Goal: Transaction & Acquisition: Purchase product/service

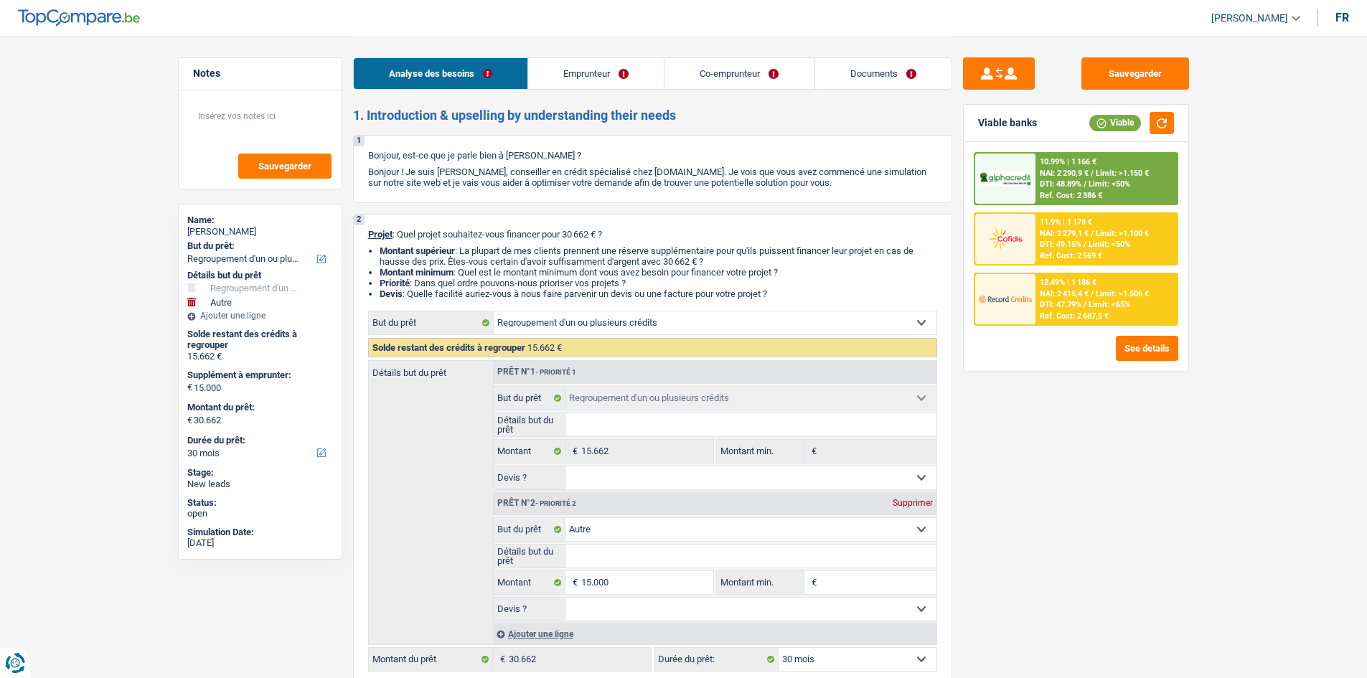
select select "refinancing"
select select "other"
select select "30"
select select "refinancing"
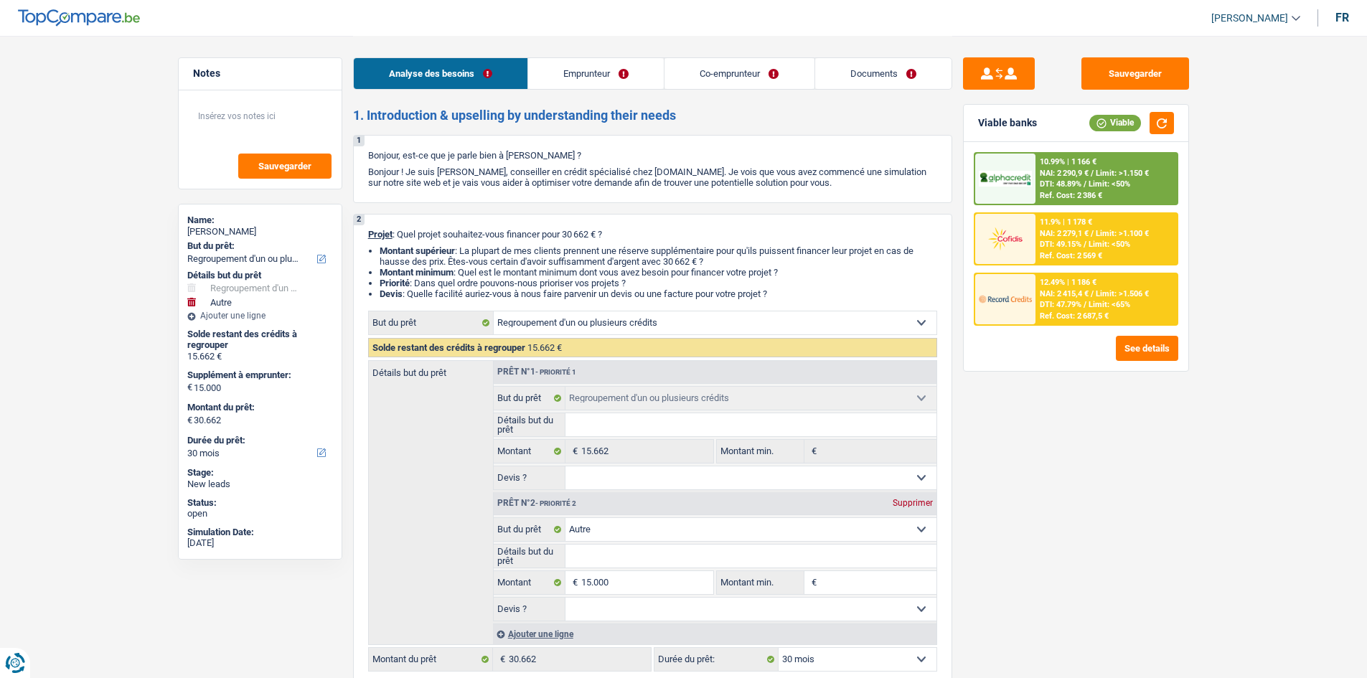
select select "refinancing"
select select "other"
select select "30"
select select "worker"
select select "independent"
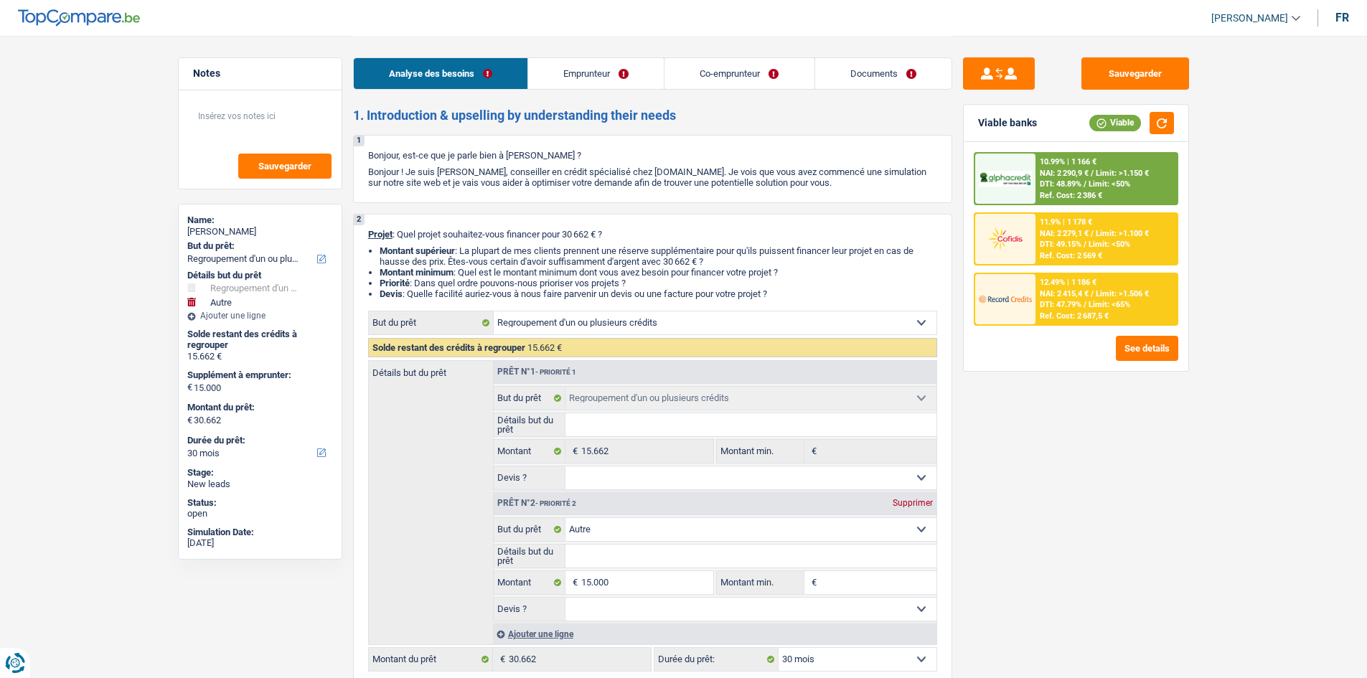
select select "netSalary"
select select "rents"
select select "carLoan"
select select "60"
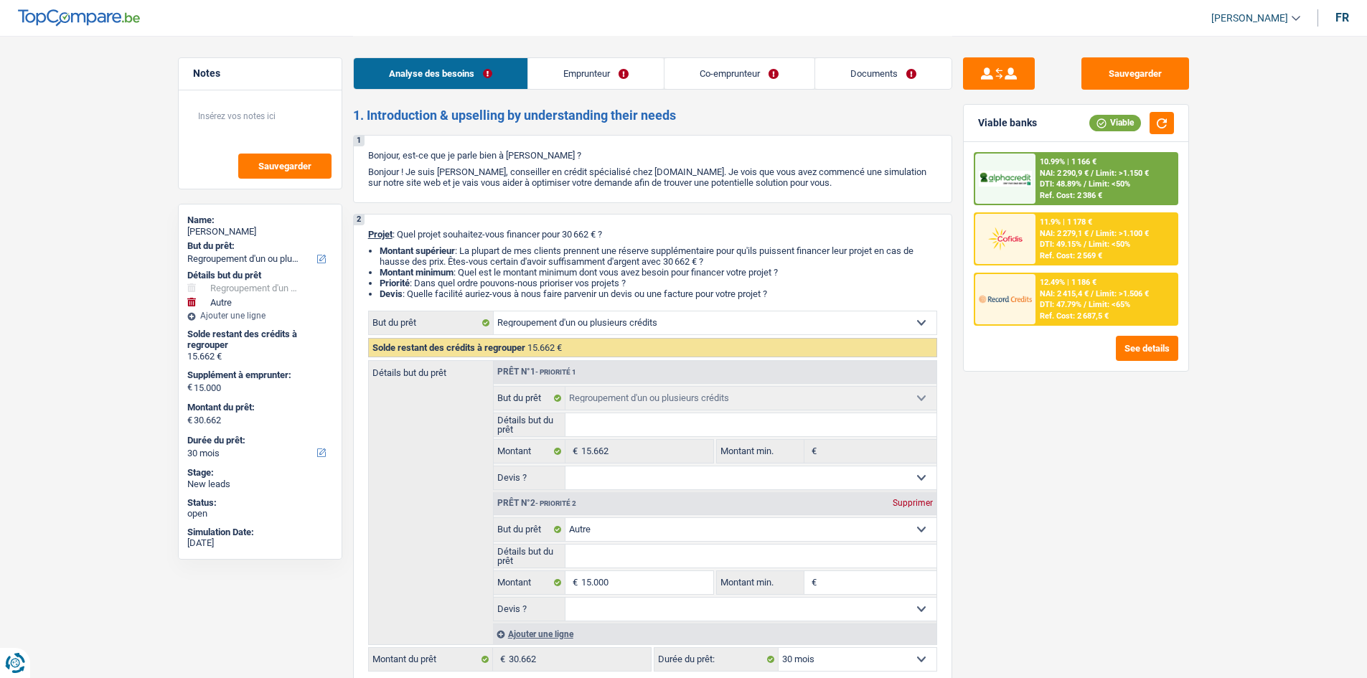
select select "refinancing"
select select "other"
select select "30"
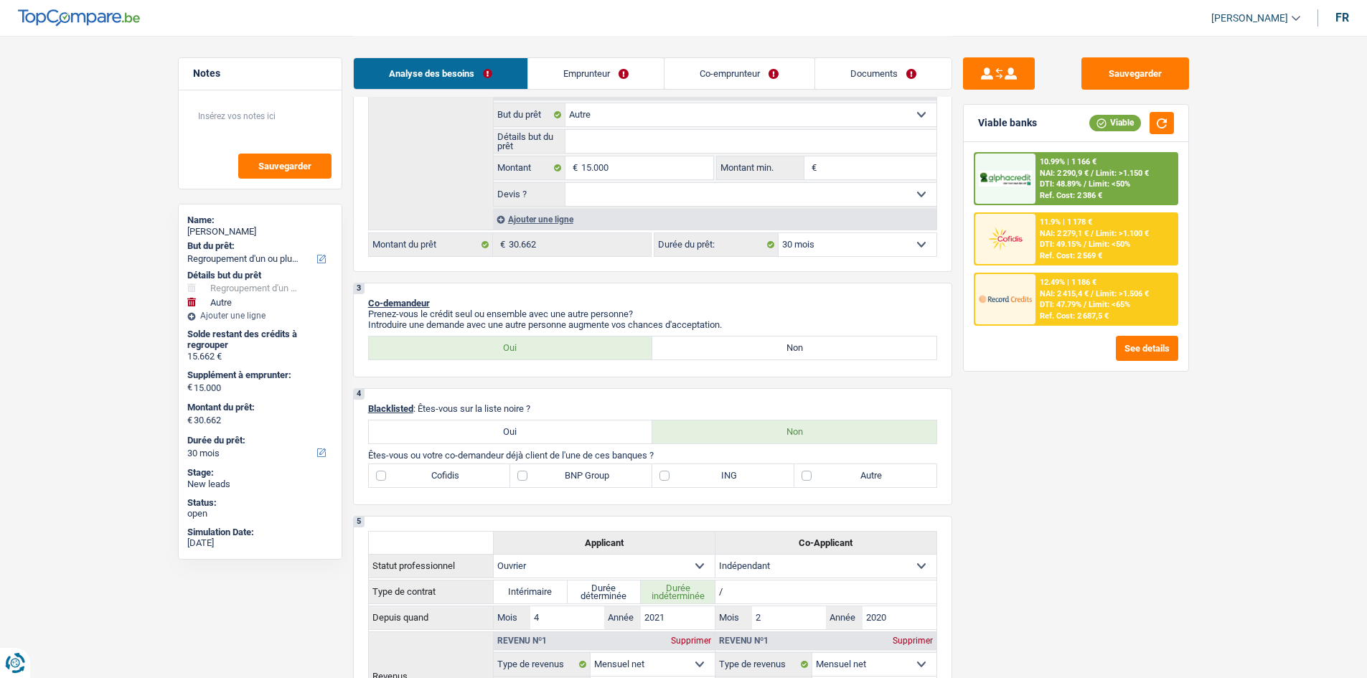
scroll to position [413, 0]
click at [608, 71] on link "Emprunteur" at bounding box center [596, 73] width 136 height 31
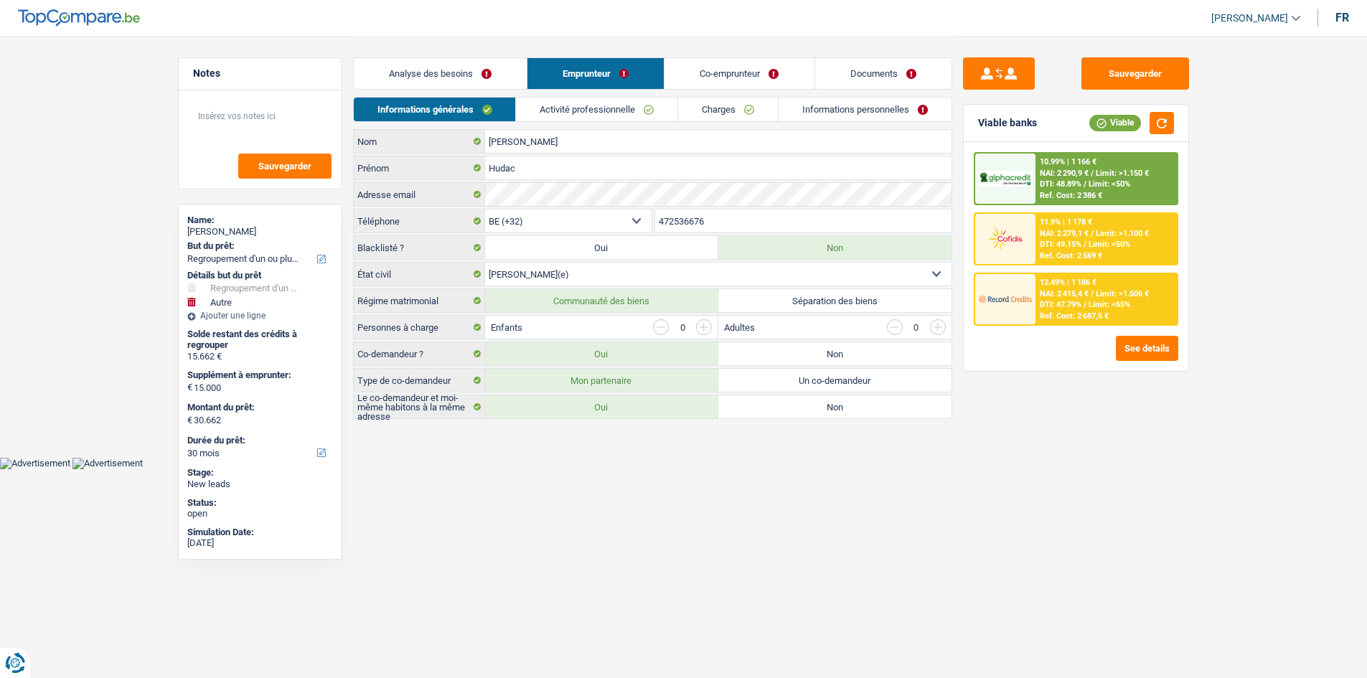
scroll to position [0, 0]
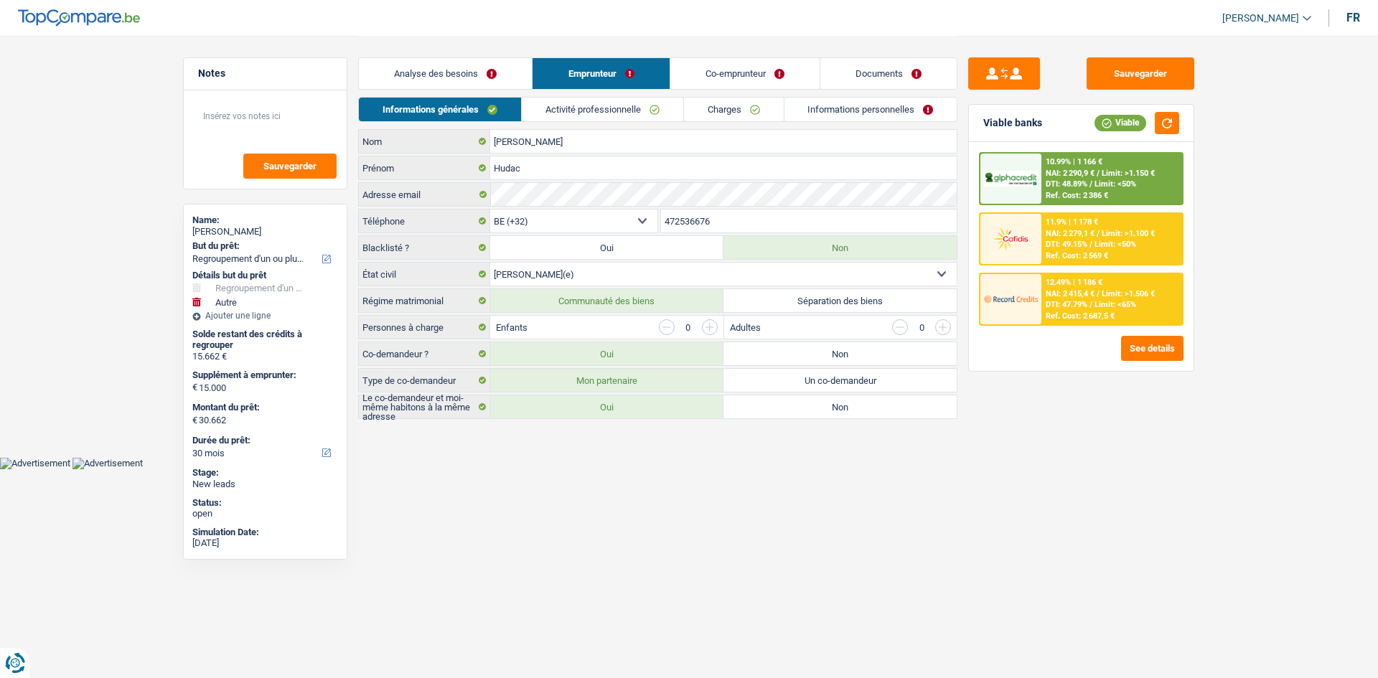
click at [685, 73] on link "Co-emprunteur" at bounding box center [744, 73] width 149 height 31
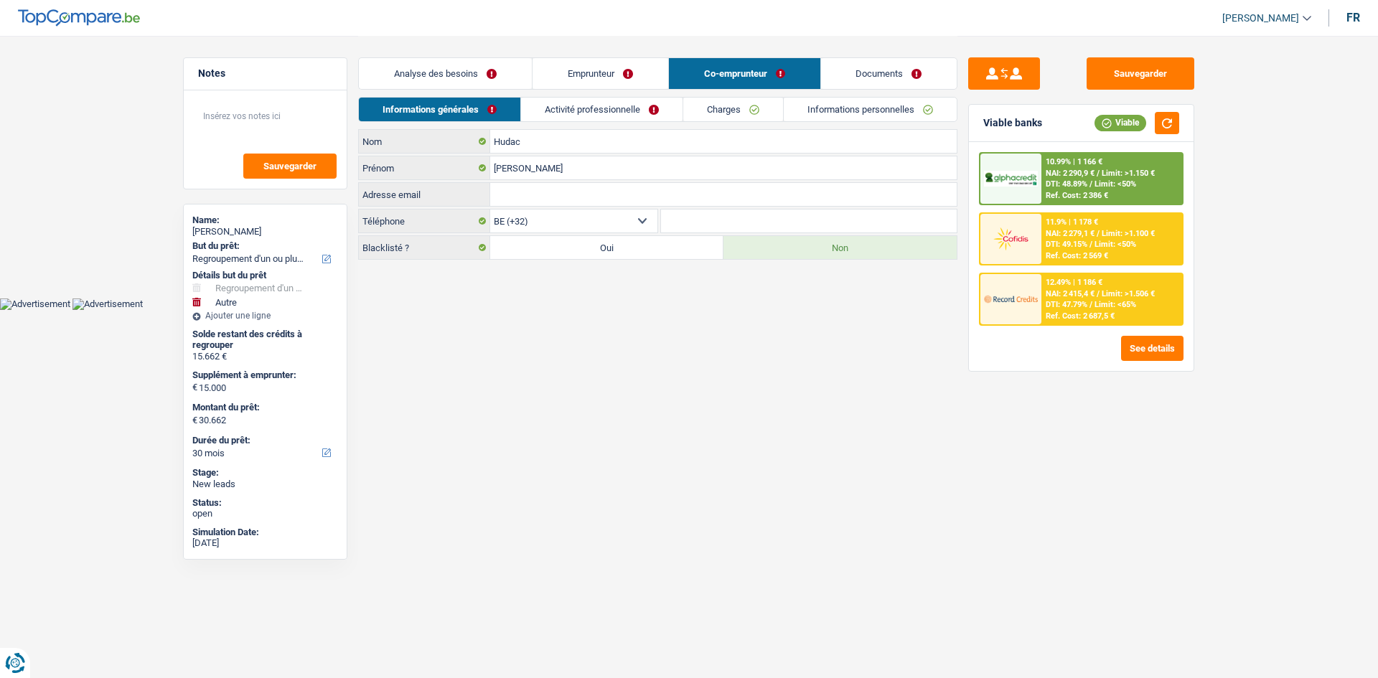
click at [591, 76] on link "Emprunteur" at bounding box center [601, 73] width 136 height 31
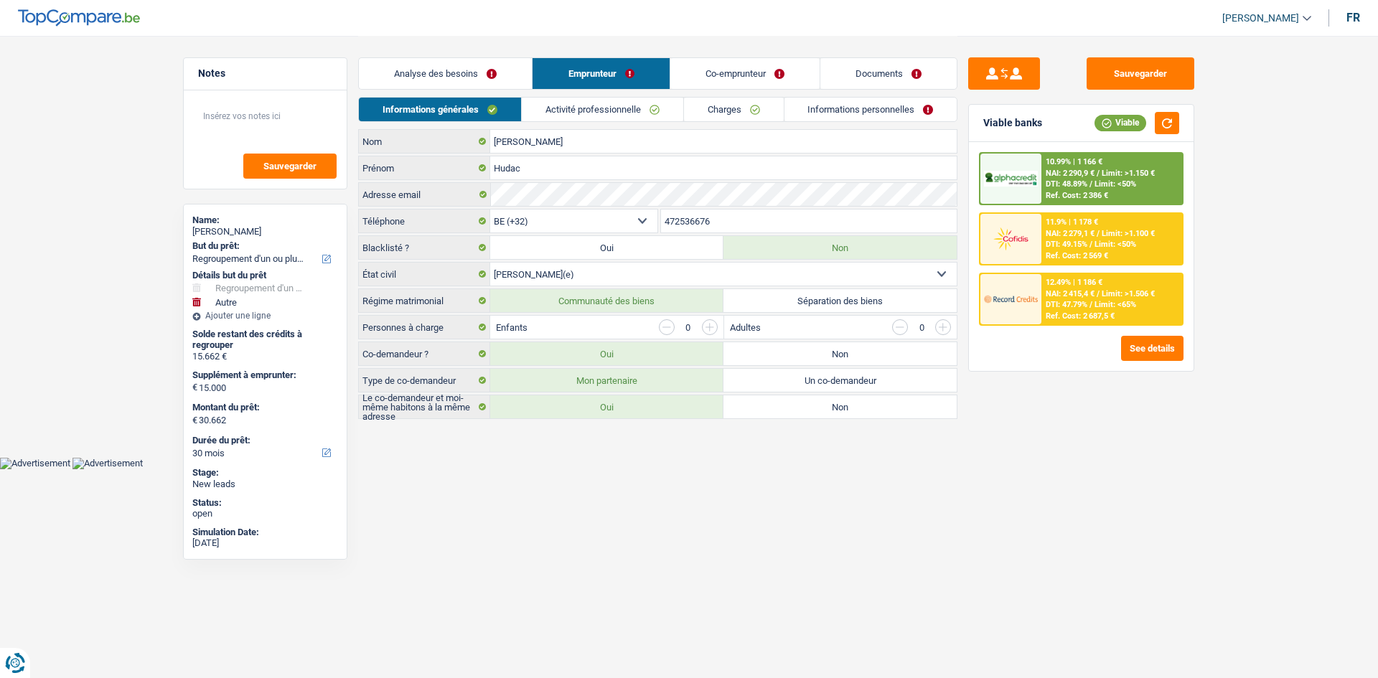
click at [495, 80] on link "Analyse des besoins" at bounding box center [445, 73] width 173 height 31
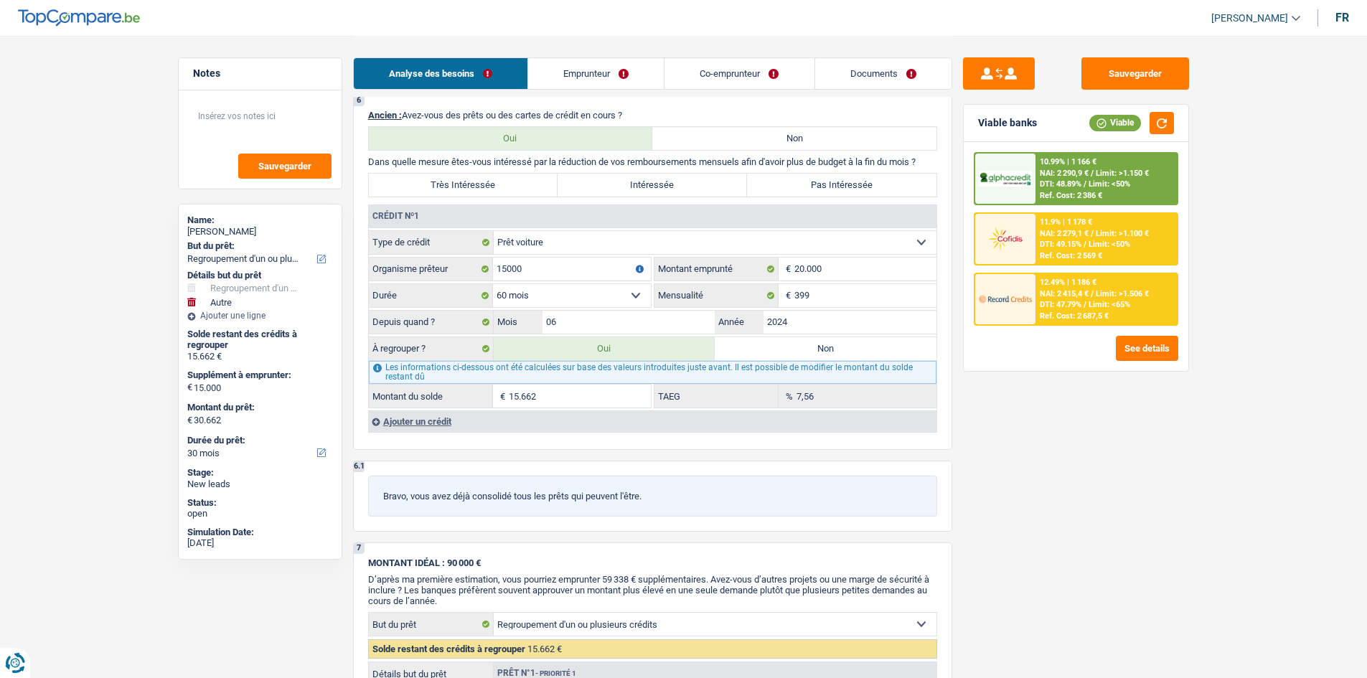
scroll to position [1121, 0]
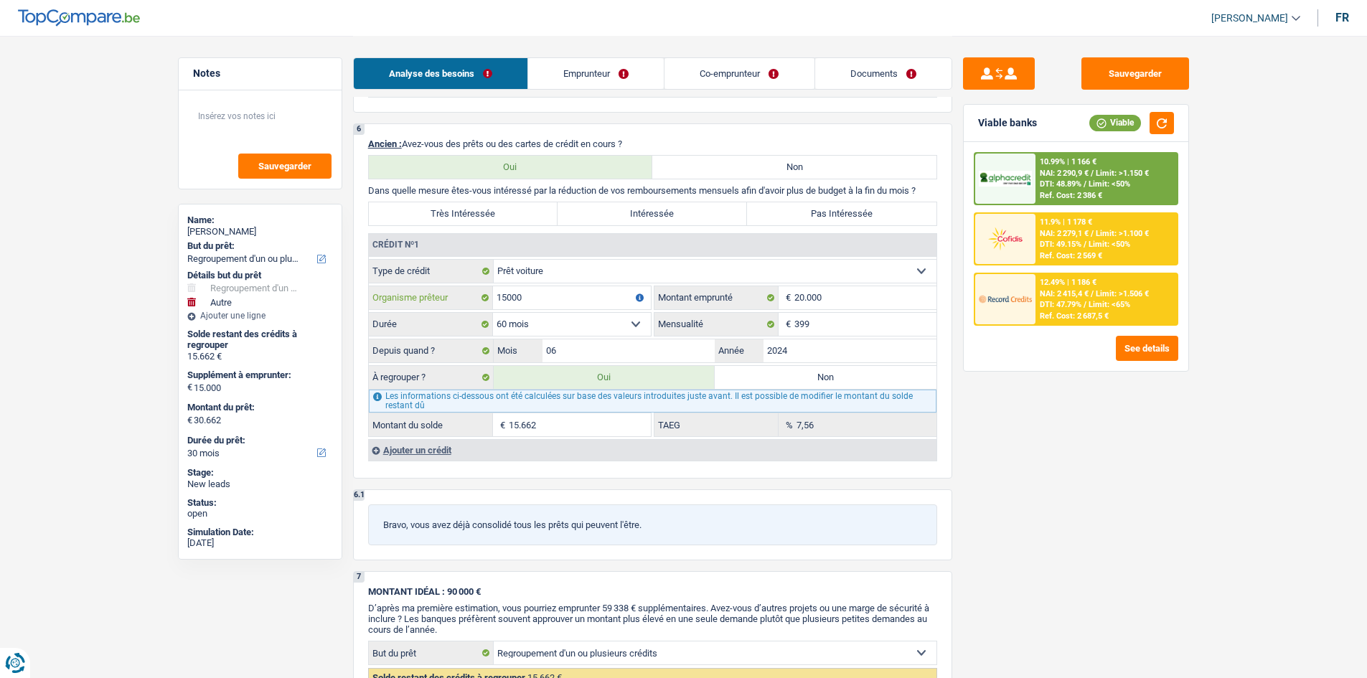
click at [577, 294] on input "15000" at bounding box center [572, 297] width 158 height 23
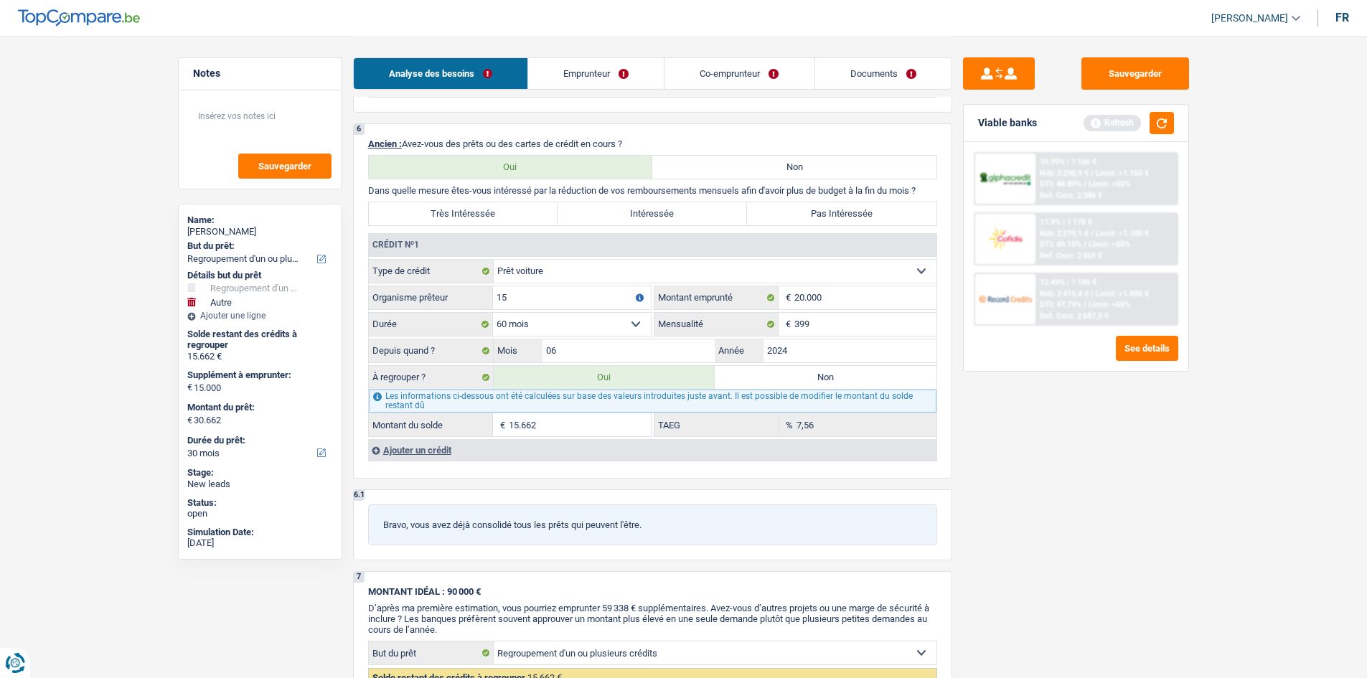
type input "1"
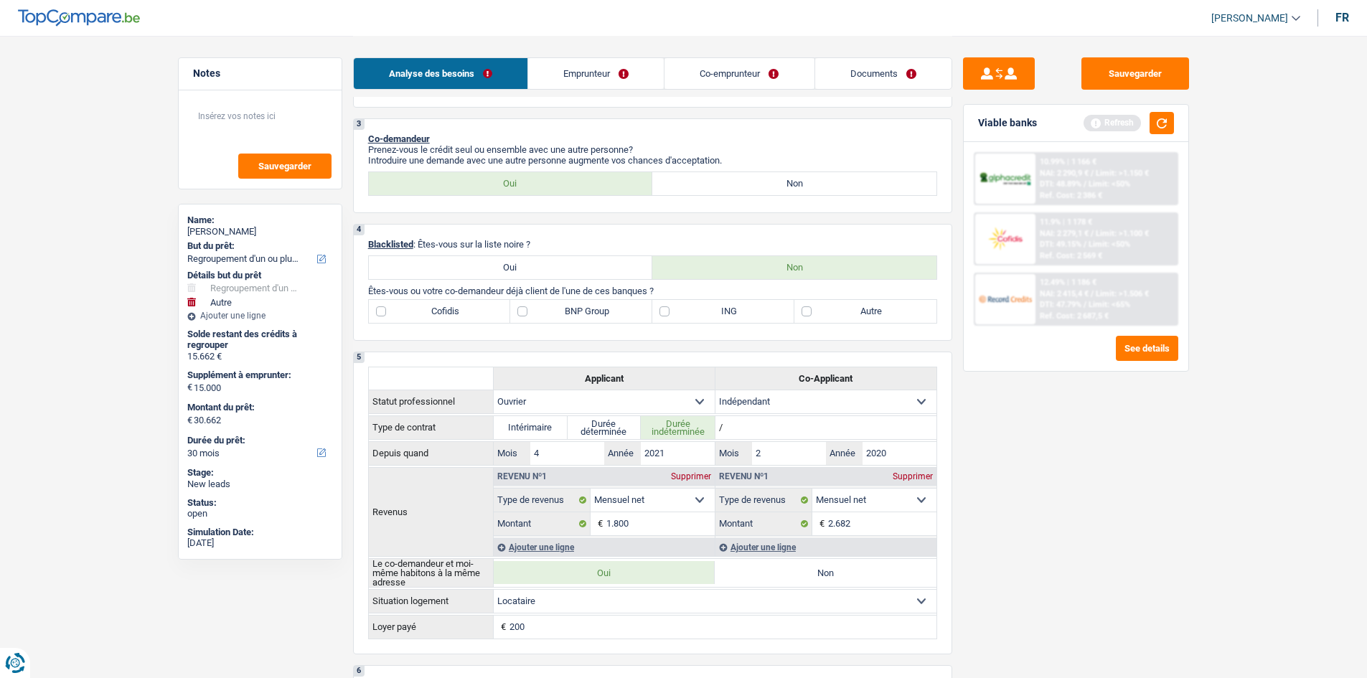
scroll to position [578, 0]
click at [570, 313] on label "BNP Group" at bounding box center [581, 312] width 142 height 23
click at [570, 313] on input "BNP Group" at bounding box center [581, 312] width 142 height 23
checkbox input "true"
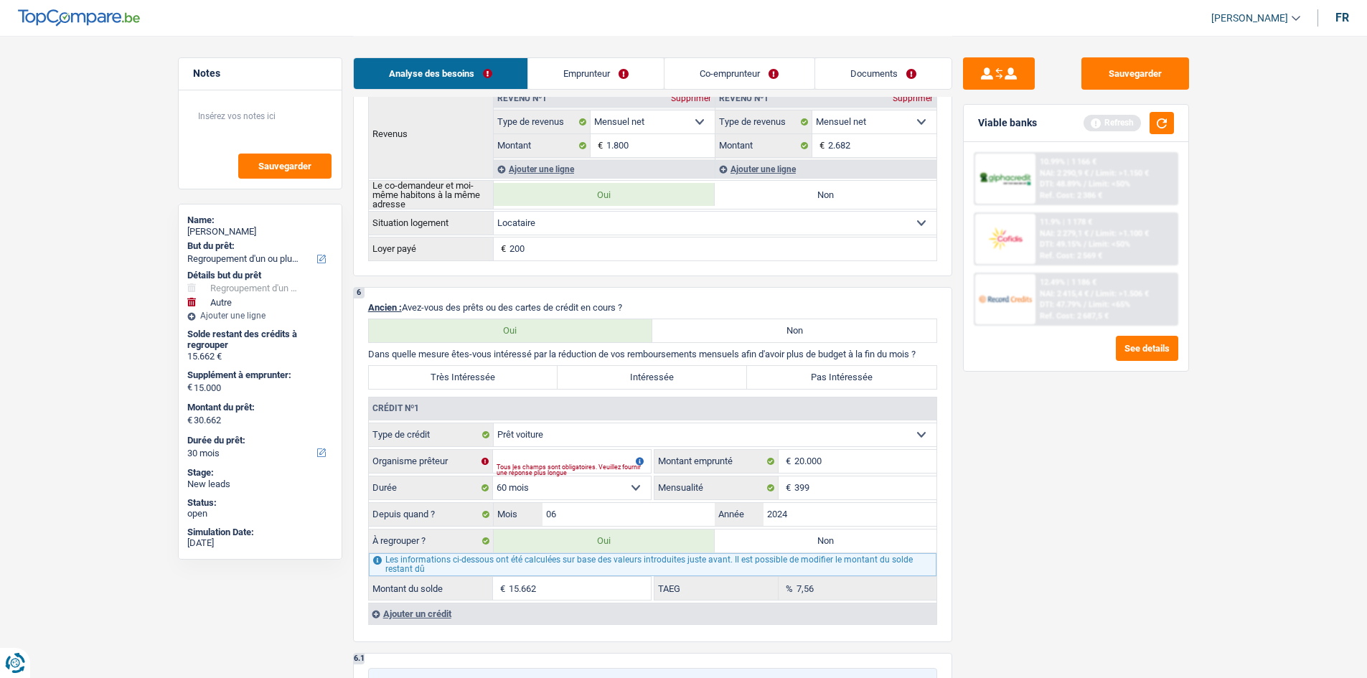
scroll to position [1004, 0]
click at [551, 453] on input "Organisme prêteur" at bounding box center [572, 459] width 158 height 23
type input "F"
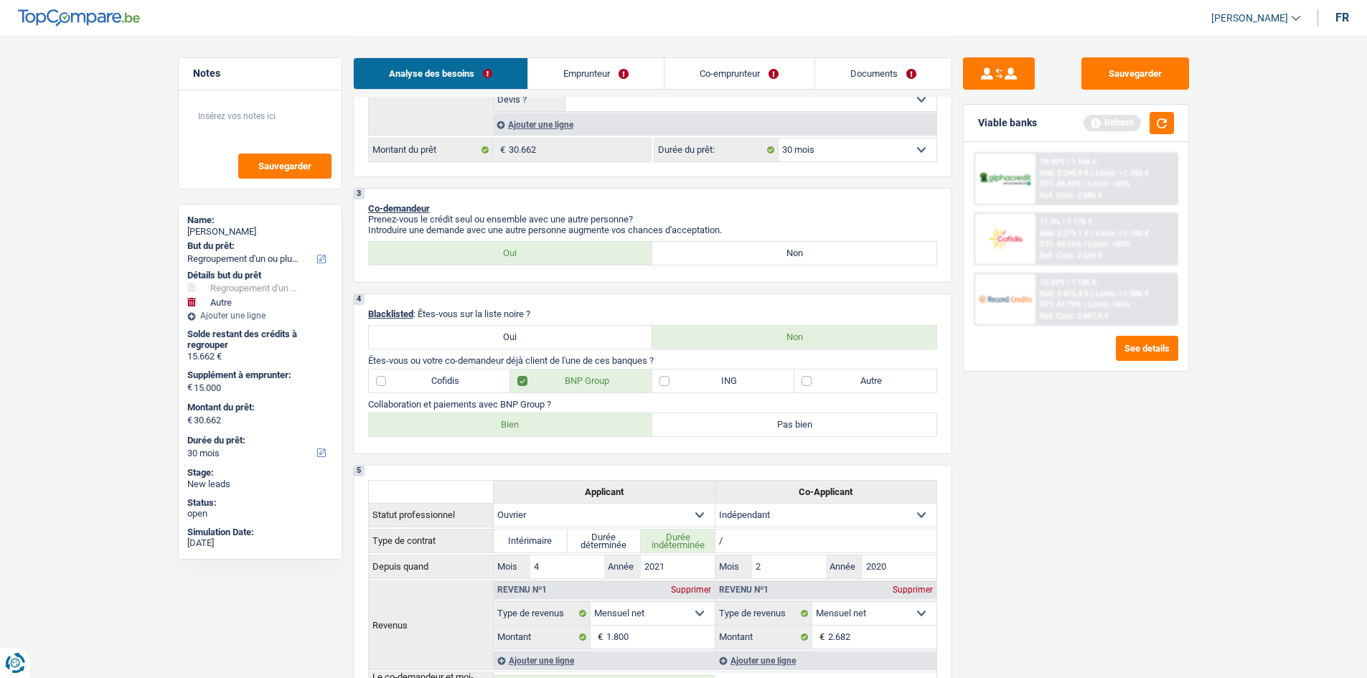
scroll to position [508, 0]
type input "RECORD CREDIT"
click at [701, 383] on label "ING" at bounding box center [724, 383] width 142 height 23
click at [701, 383] on input "ING" at bounding box center [724, 383] width 142 height 23
checkbox input "true"
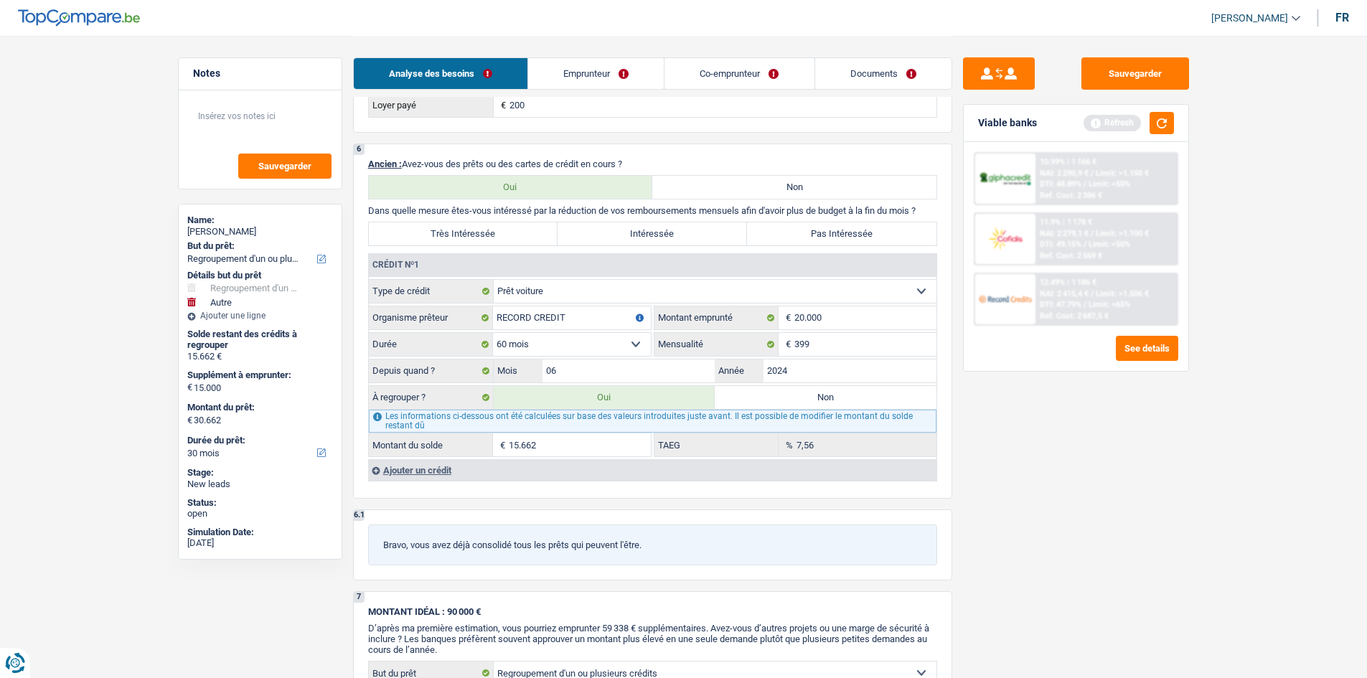
scroll to position [1197, 0]
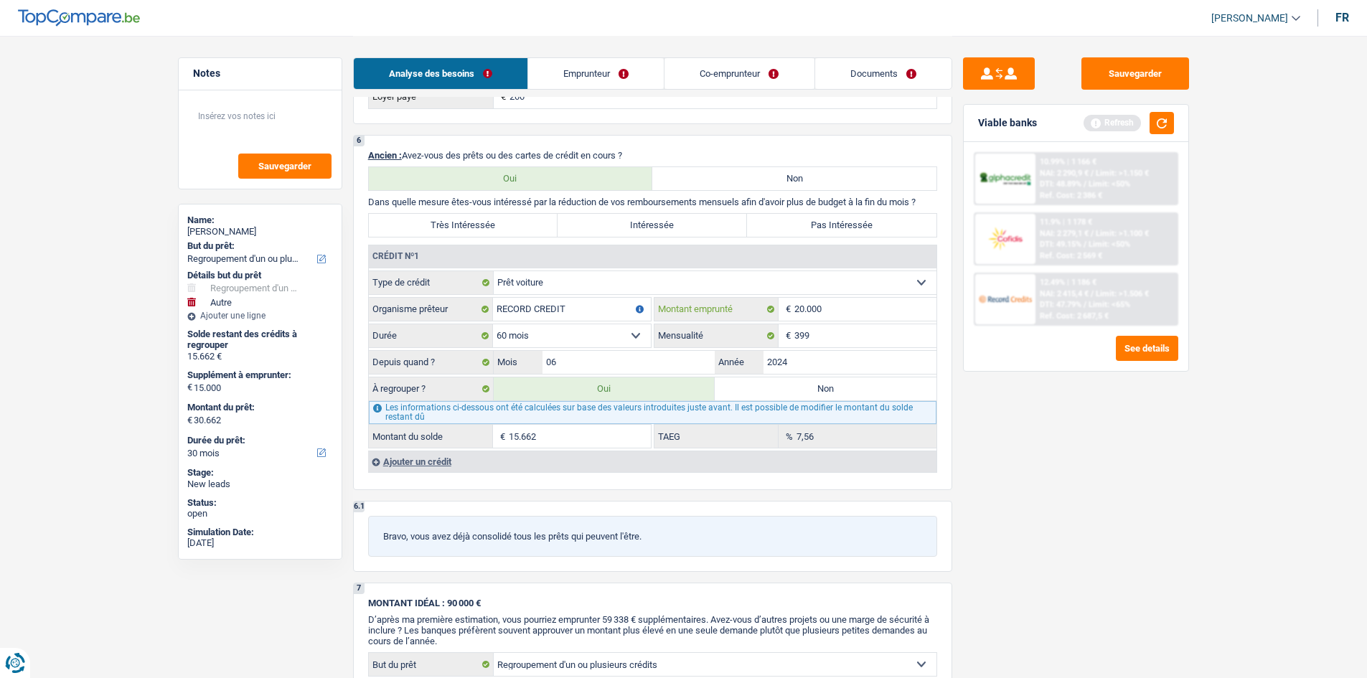
click at [851, 301] on input "20.000" at bounding box center [866, 309] width 142 height 23
type input "2.000"
select select
type input "2"
type input "2.500"
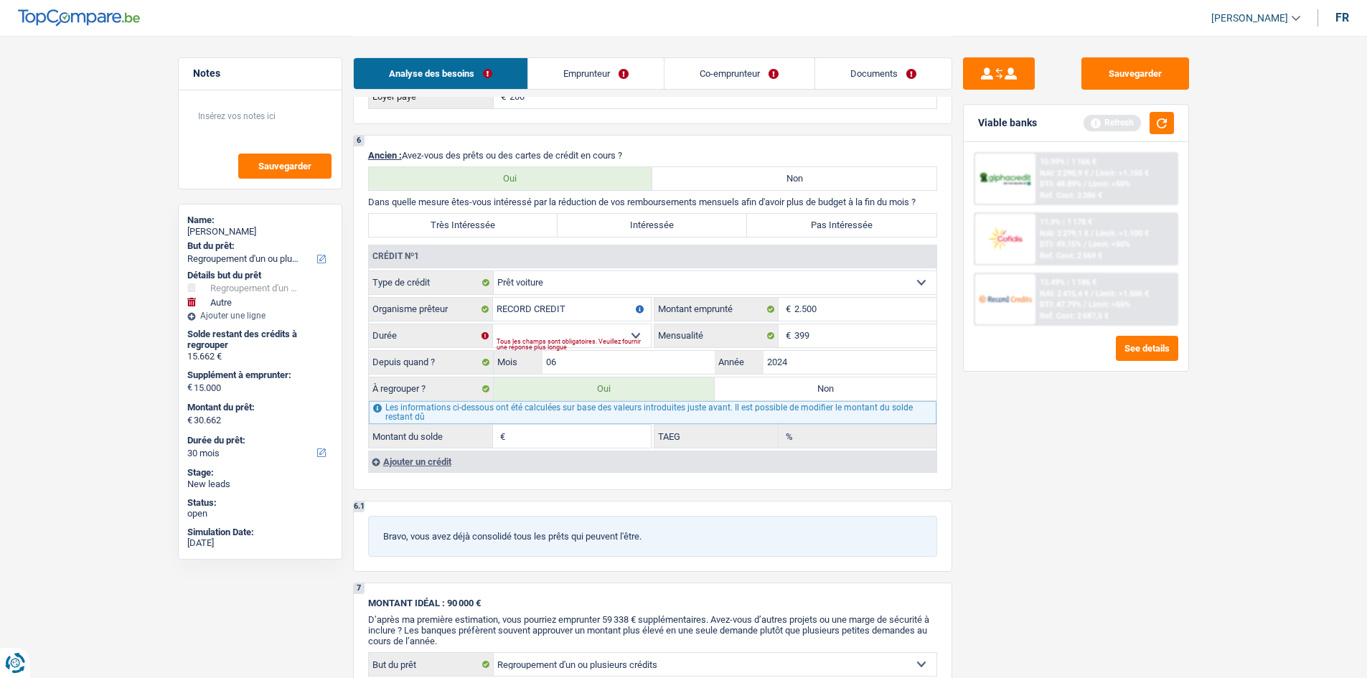
click at [1034, 492] on div "Sauvegarder Viable banks Refresh 10.99% | 1 166 € NAI: 2 290,9 € / Limit: >1.15…" at bounding box center [1077, 356] width 248 height 598
click at [864, 306] on input "2.500" at bounding box center [866, 309] width 142 height 23
type input "25.000"
click at [859, 344] on input "399" at bounding box center [866, 335] width 142 height 23
type input "390"
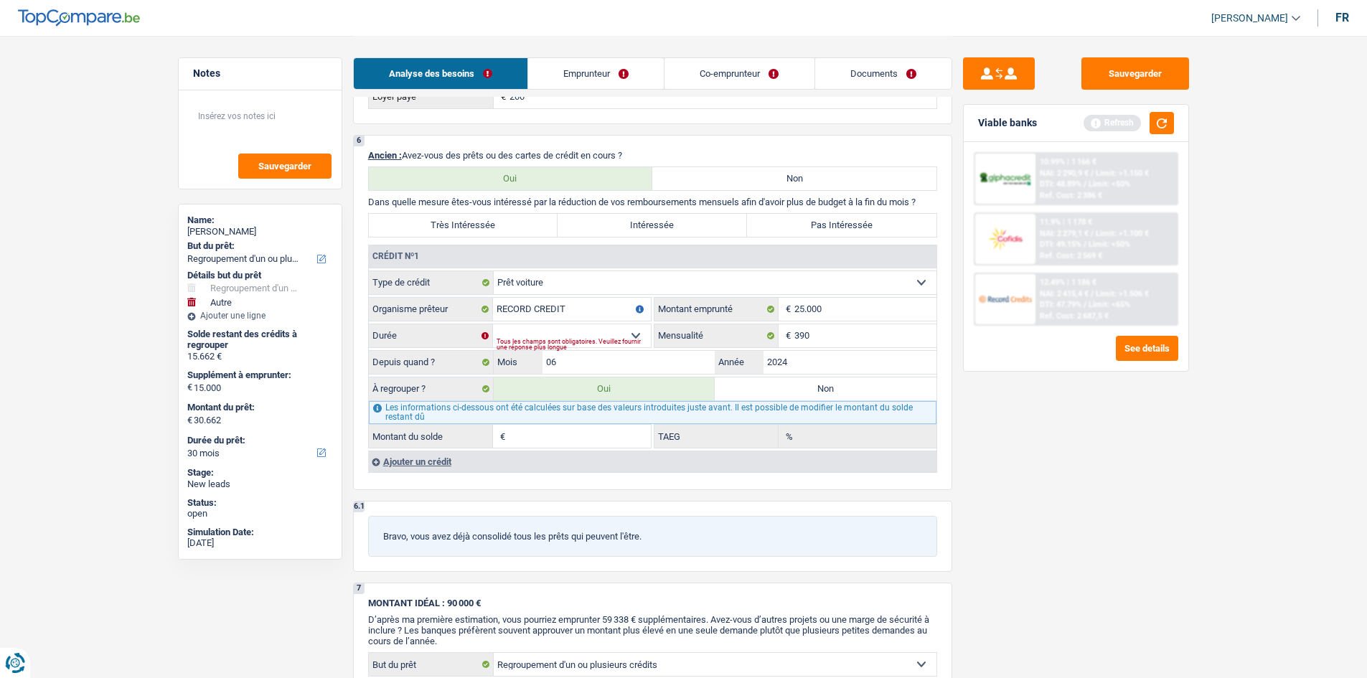
click at [1061, 485] on div "Sauvegarder Viable banks Refresh 10.99% | 1 166 € NAI: 2 290,9 € / Limit: >1.15…" at bounding box center [1077, 356] width 248 height 598
click at [637, 342] on div "Tous les champs sont obligatoires. Veuillez fournir une réponse plus longue" at bounding box center [574, 345] width 154 height 6
click at [634, 332] on select "12 mois 18 mois 24 mois 30 mois 36 mois 42 mois 48 mois 60 mois 72 mois 84 mois…" at bounding box center [572, 335] width 158 height 23
select select "30"
click at [493, 324] on select "12 mois 18 mois 24 mois 30 mois 36 mois 42 mois 48 mois 60 mois 72 mois 84 mois…" at bounding box center [572, 335] width 158 height 23
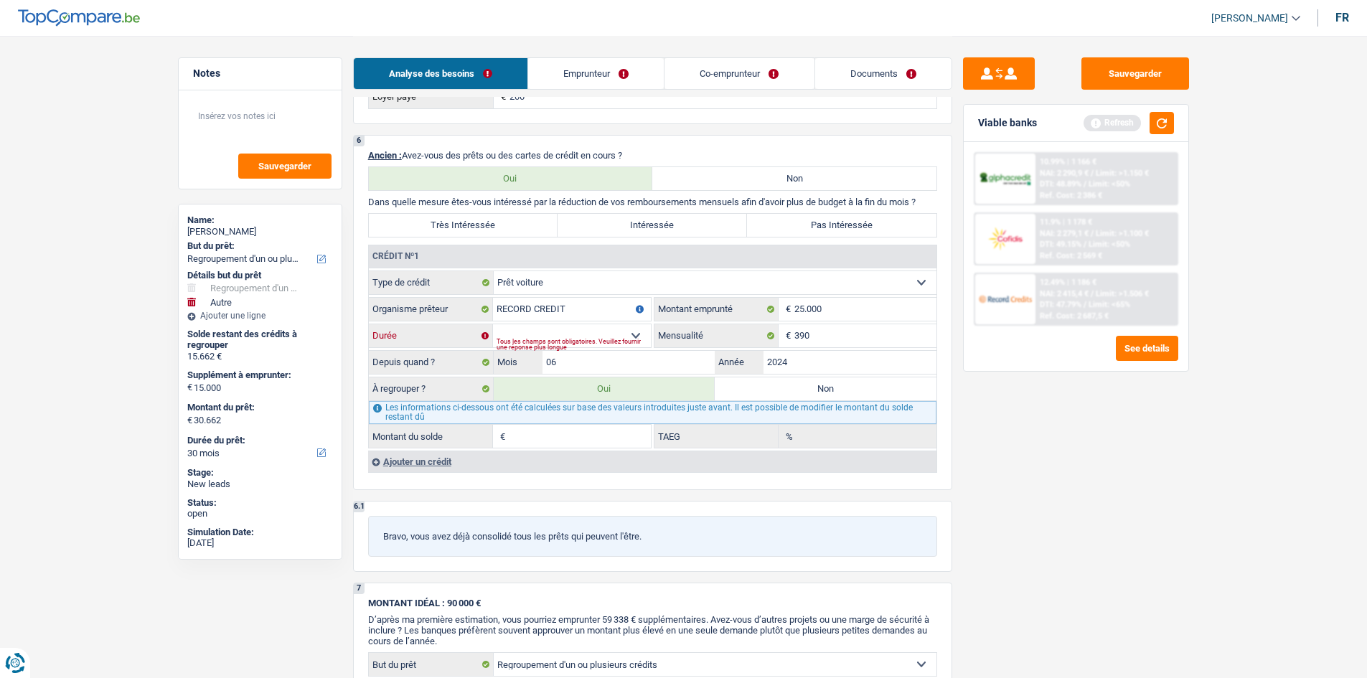
type input "23.493"
select select "120"
type input "8.493"
type input "23.493"
select select "120"
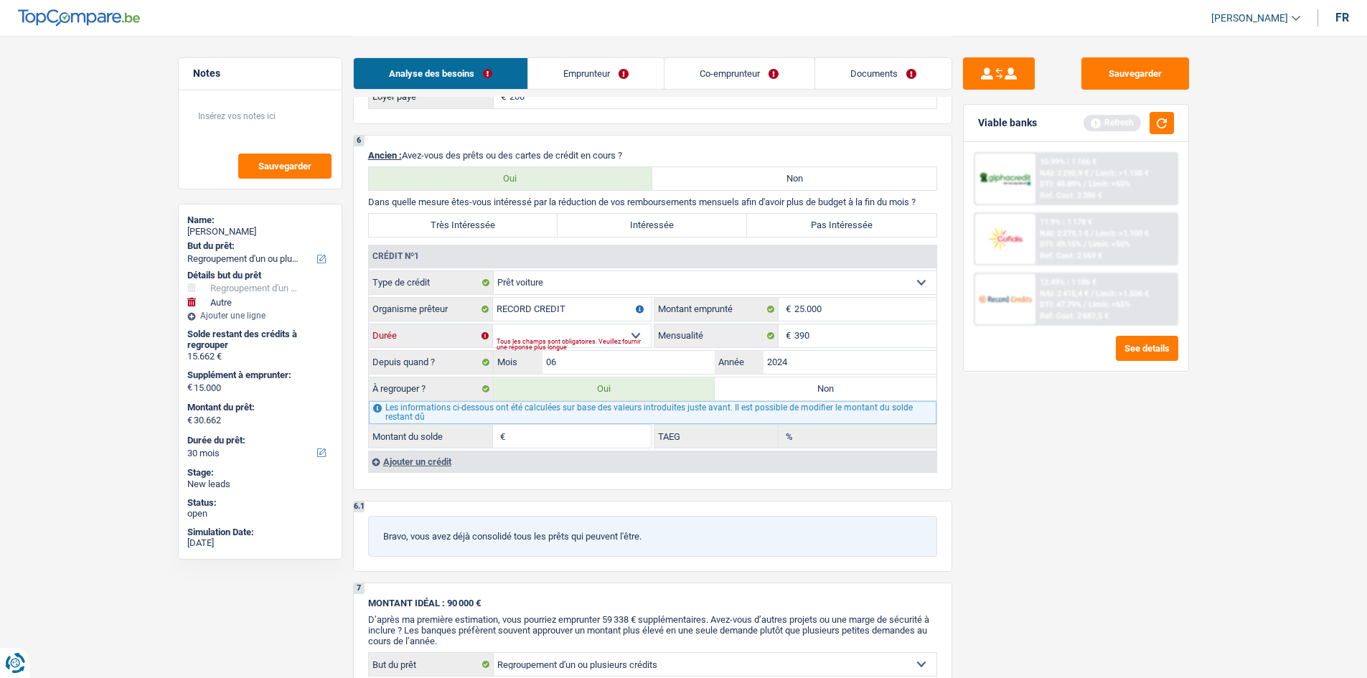
type input "8.493"
type input "0,00"
type input "8.493"
type input "23.493"
select select "120"
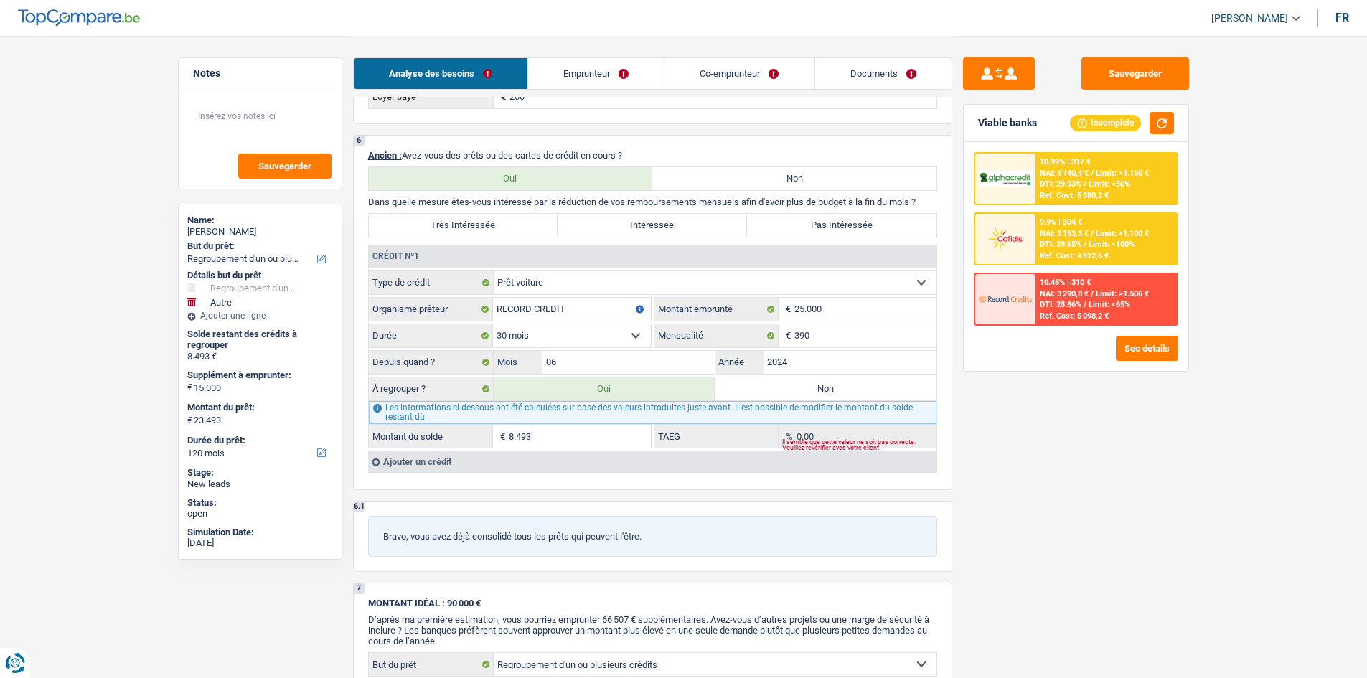
click at [525, 405] on div "Les informations ci-dessous ont été calculées sur base des valeurs introduites …" at bounding box center [653, 412] width 568 height 23
click at [576, 329] on select "12 mois 18 mois 24 mois 30 mois 36 mois 42 mois 48 mois 60 mois 72 mois 84 mois…" at bounding box center [572, 335] width 158 height 23
select select "60"
click at [493, 324] on select "12 mois 18 mois 24 mois 30 mois 36 mois 42 mois 48 mois 60 mois 72 mois 84 mois…" at bounding box center [572, 335] width 158 height 23
type input "33.446"
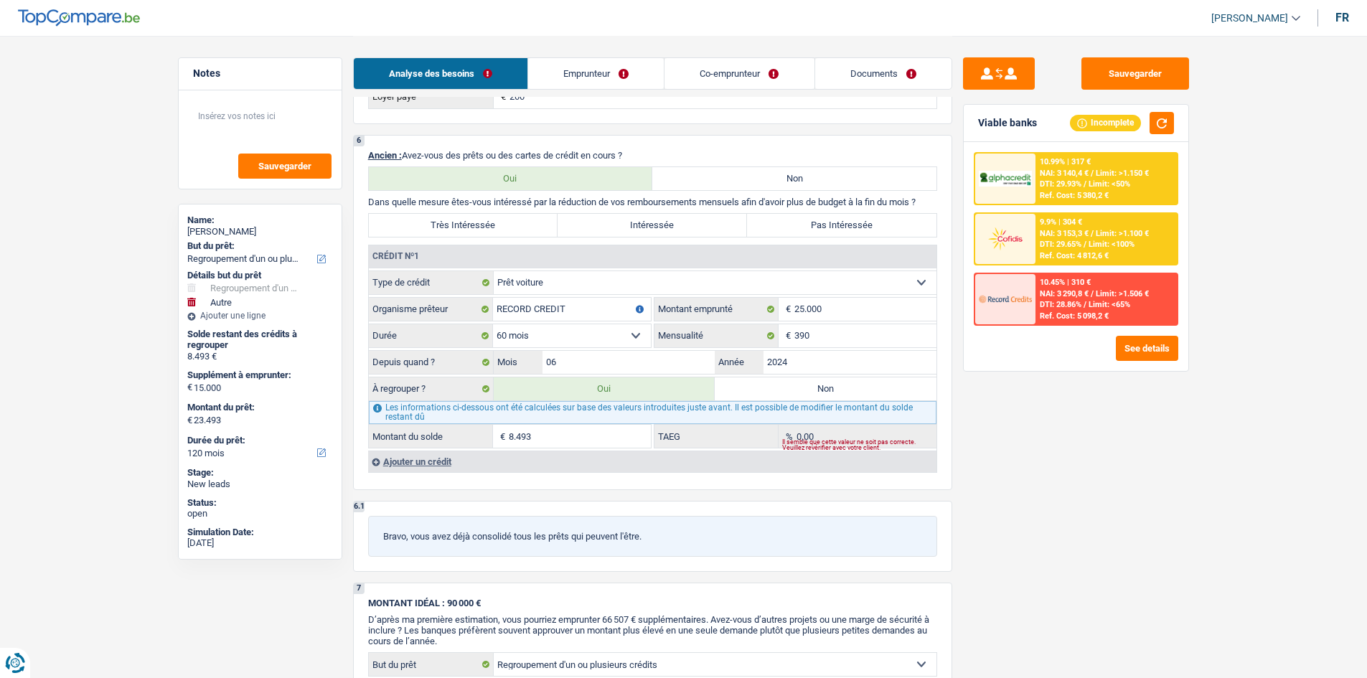
type input "18.446"
type input "33.446"
type input "18.446"
type input "33.446"
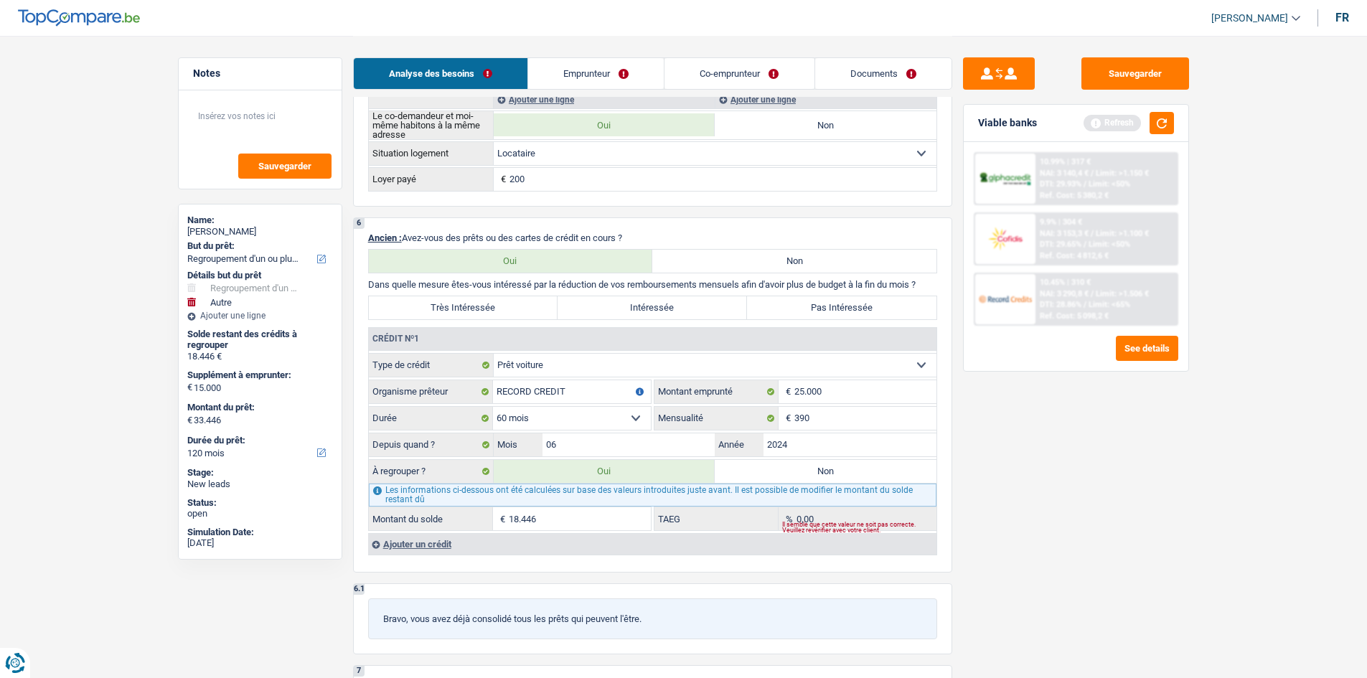
scroll to position [1113, 0]
click at [1172, 537] on div "Sauvegarder Viable banks Refresh 10.99% | 317 € NAI: 3 140,4 € / Limit: >1.150 …" at bounding box center [1077, 356] width 248 height 598
click at [600, 449] on input "06" at bounding box center [629, 446] width 173 height 23
type input "05"
type input "33.016"
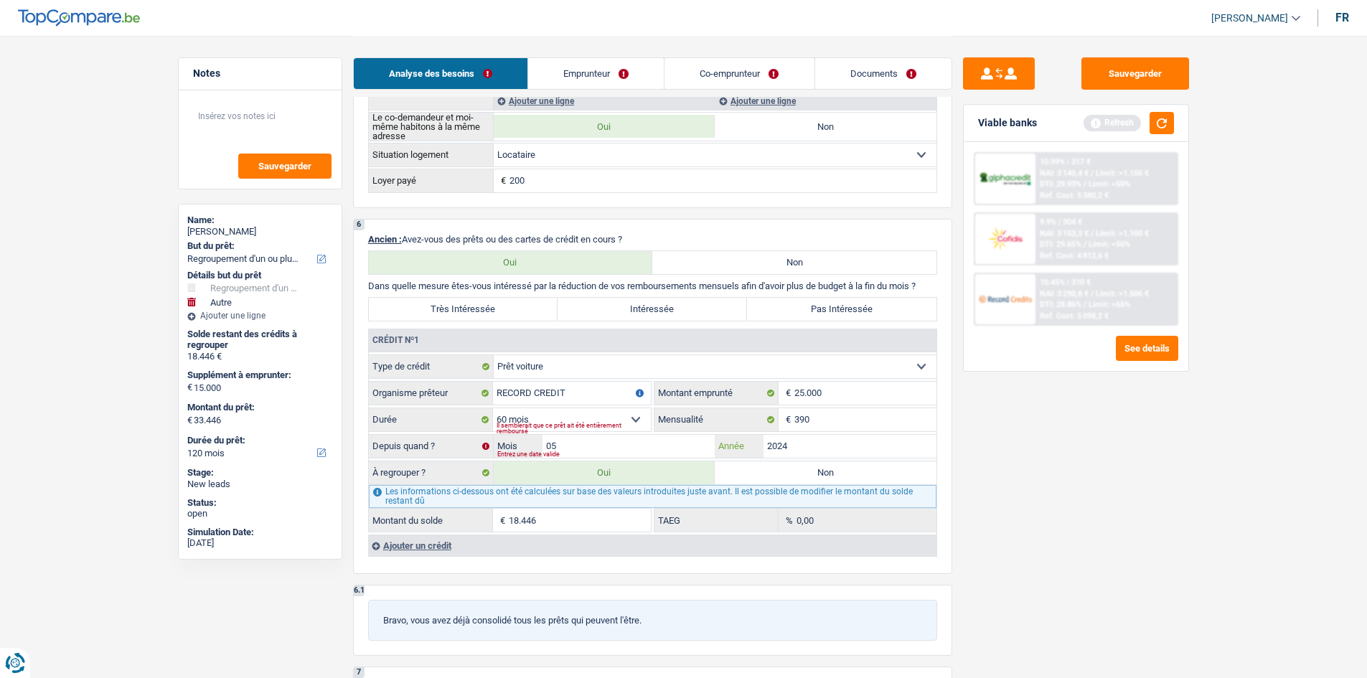
type input "18.016"
type input "33.016"
type input "18.016"
type input "33.016"
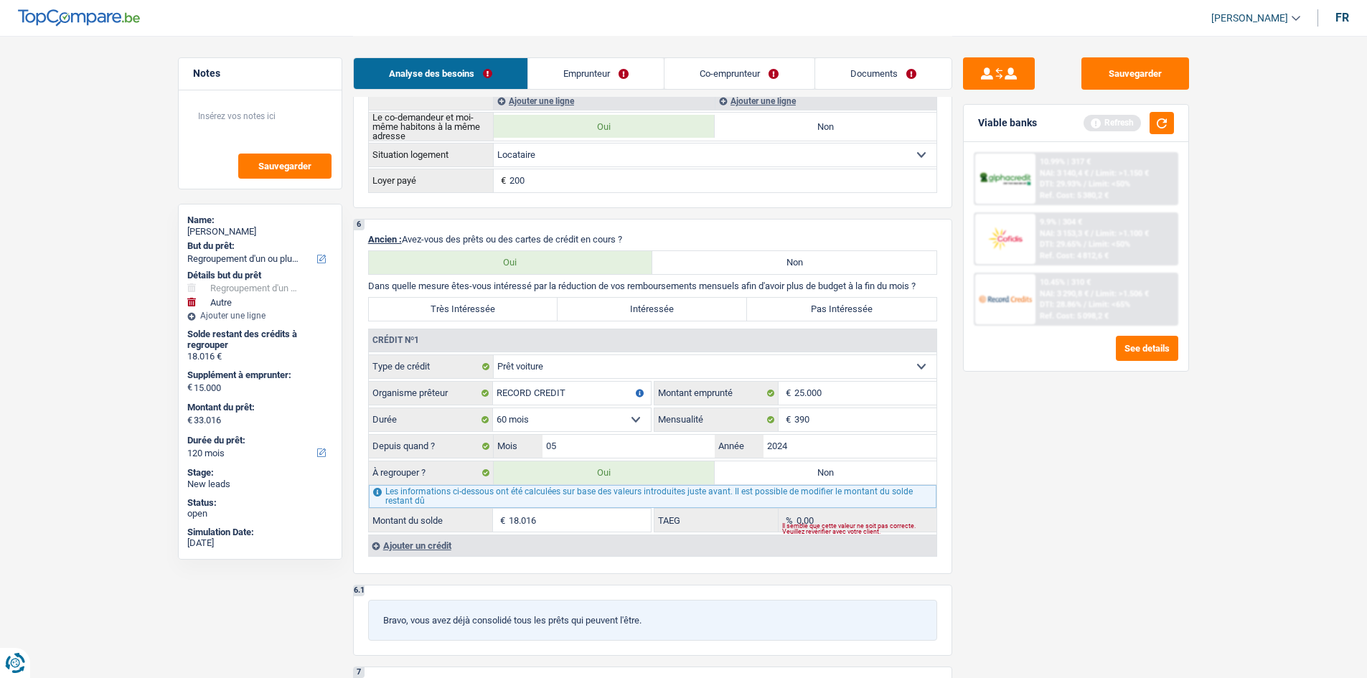
click at [1075, 608] on div "Sauvegarder Viable banks Refresh 10.99% | 317 € NAI: 3 140,4 € / Limit: >1.150 …" at bounding box center [1077, 356] width 248 height 598
click at [431, 543] on div "Ajouter un crédit" at bounding box center [652, 546] width 569 height 22
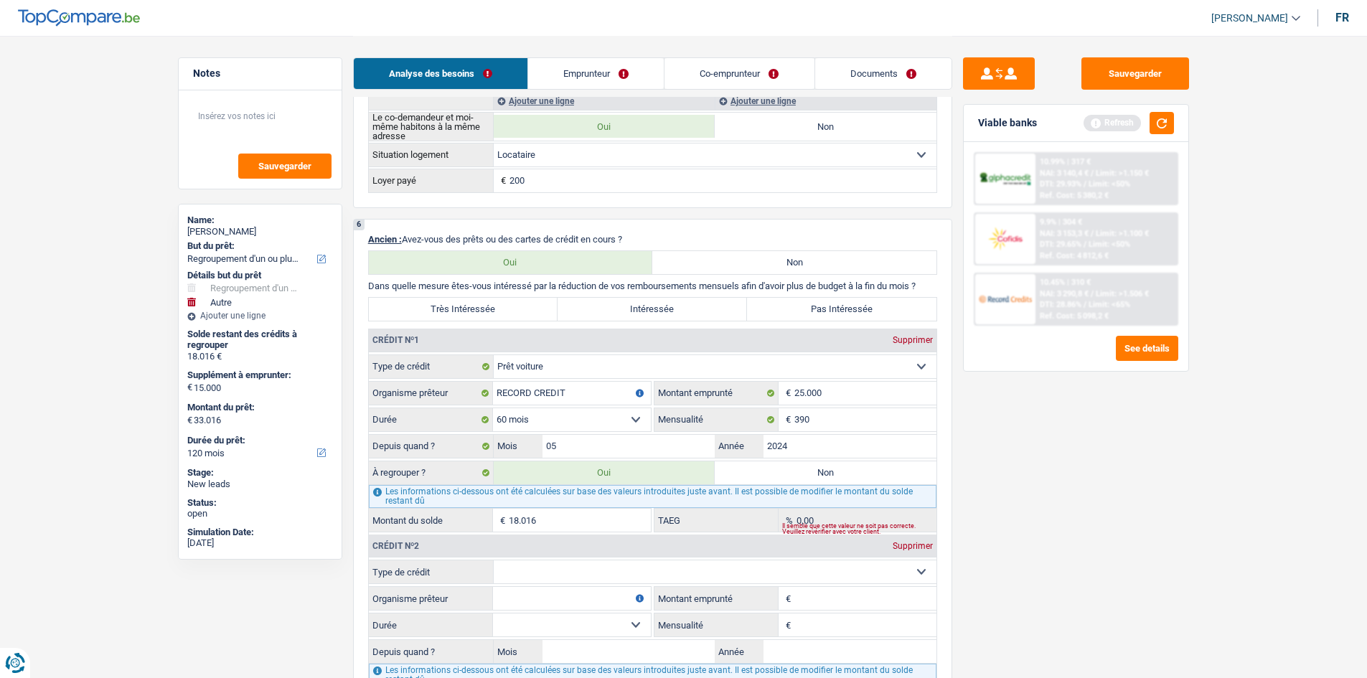
click at [532, 559] on div "Crédit nº2 Supprimer Carte ou ouverture de crédit Prêt hypothécaire Vente à tem…" at bounding box center [652, 622] width 569 height 179
click at [533, 563] on select "Carte ou ouverture de crédit Prêt hypothécaire Vente à tempérament Prêt à tempé…" at bounding box center [715, 572] width 443 height 23
select select "personalLoan"
type input "0"
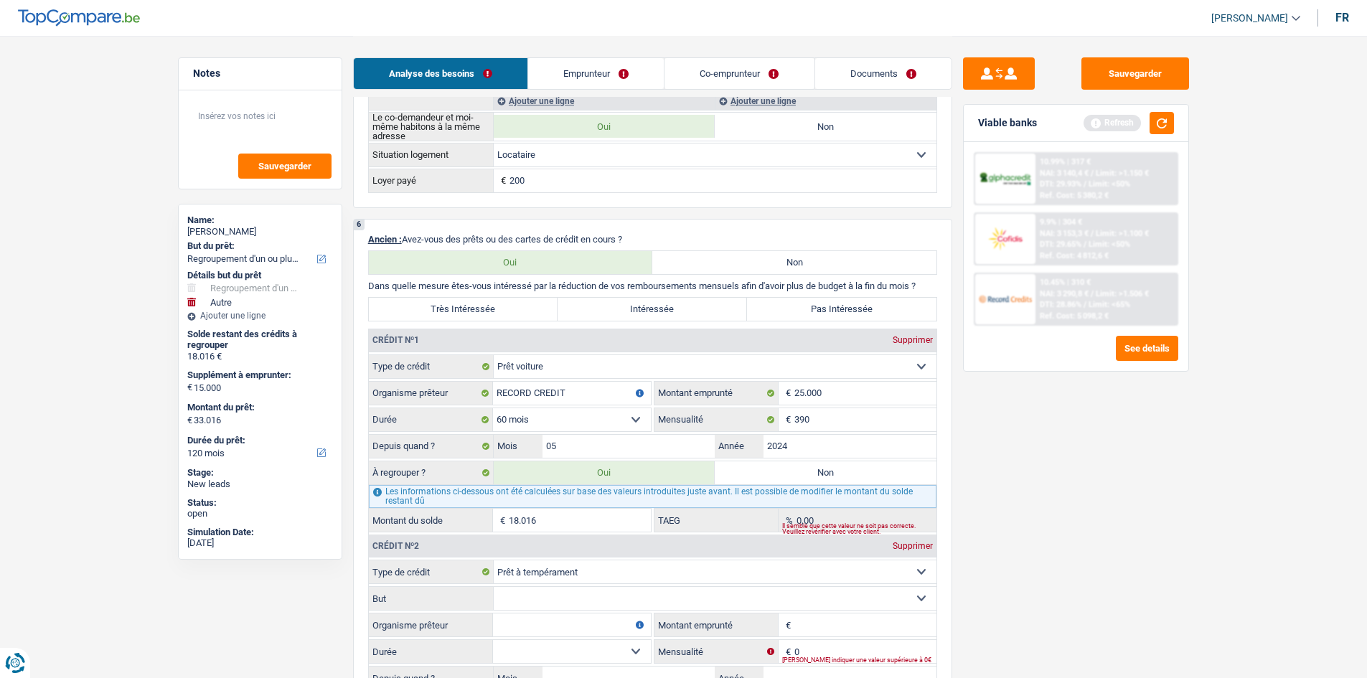
click at [813, 627] on input "Montant" at bounding box center [866, 625] width 142 height 23
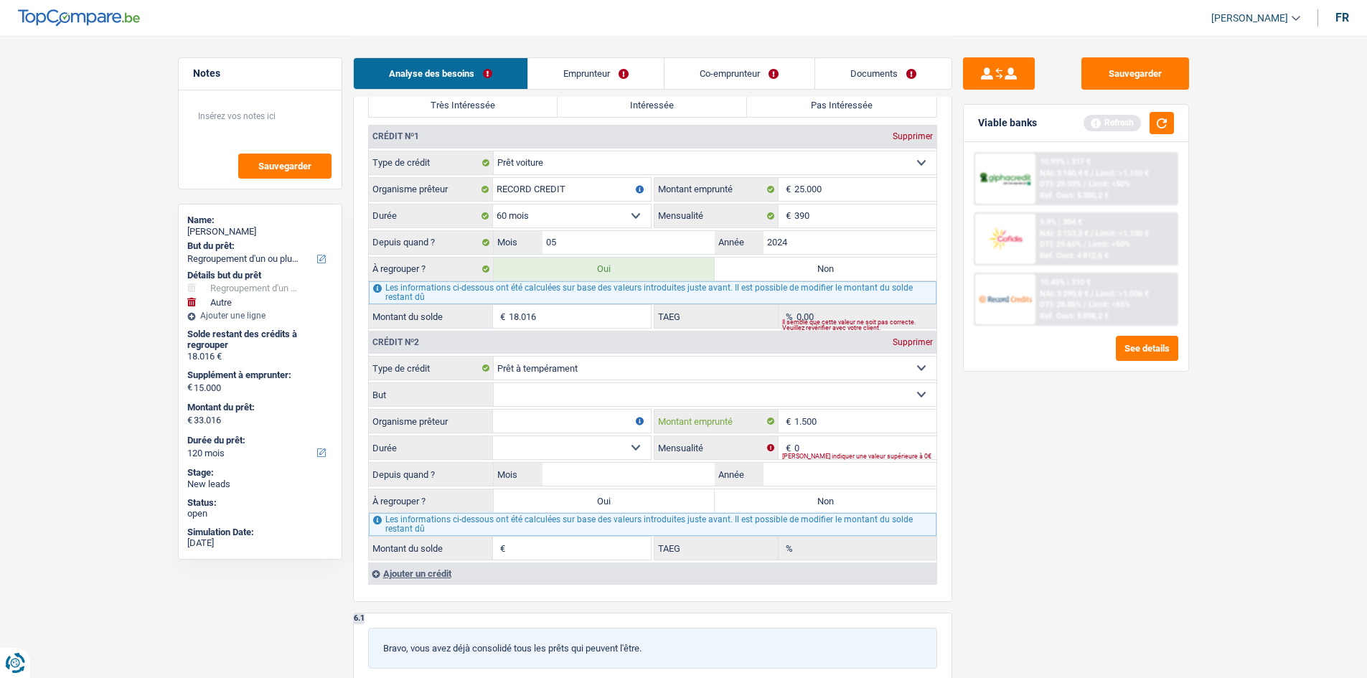
scroll to position [1318, 0]
type input "1.500"
click at [651, 360] on select "Carte ou ouverture de crédit Prêt hypothécaire Vente à tempérament Prêt à tempé…" at bounding box center [715, 367] width 443 height 23
select select "cardOrCredit"
click at [494, 356] on select "Carte ou ouverture de crédit Prêt hypothécaire Vente à tempérament Prêt à tempé…" at bounding box center [715, 367] width 443 height 23
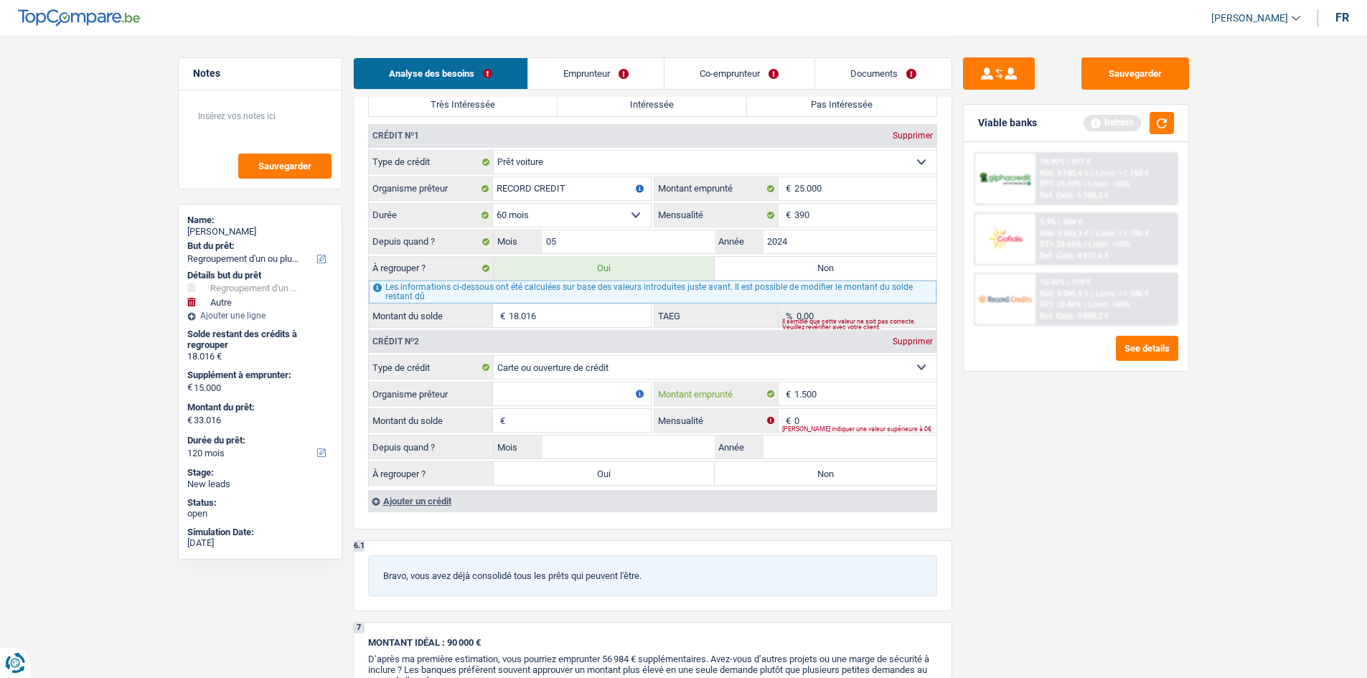
click at [828, 393] on input "1.500" at bounding box center [866, 394] width 142 height 23
click at [573, 387] on input "Organisme prêteur" at bounding box center [572, 394] width 158 height 23
type input "COFIDIS"
click at [862, 388] on input "1.500" at bounding box center [866, 394] width 142 height 23
type input "1"
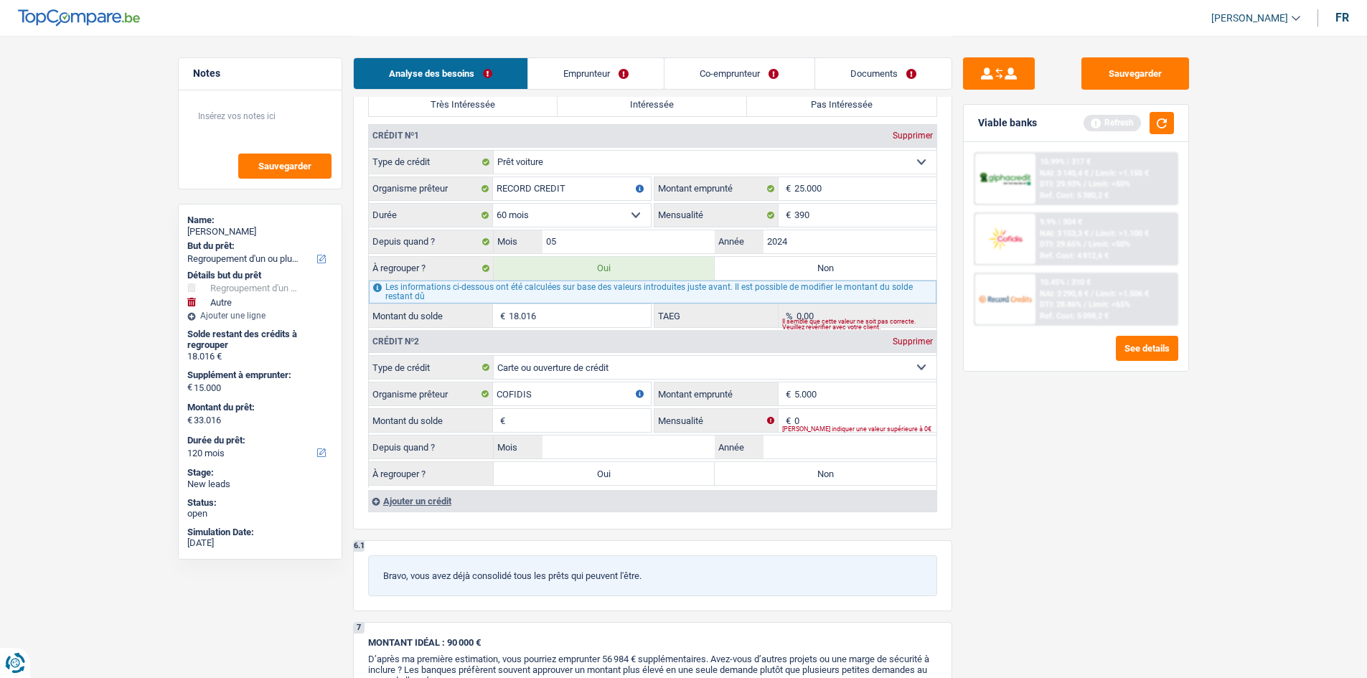
type input "5.000"
click at [817, 412] on input "0" at bounding box center [866, 420] width 142 height 23
type input "220"
click at [804, 457] on input "Année" at bounding box center [850, 447] width 173 height 23
click at [527, 420] on input "Montant du solde" at bounding box center [580, 420] width 142 height 23
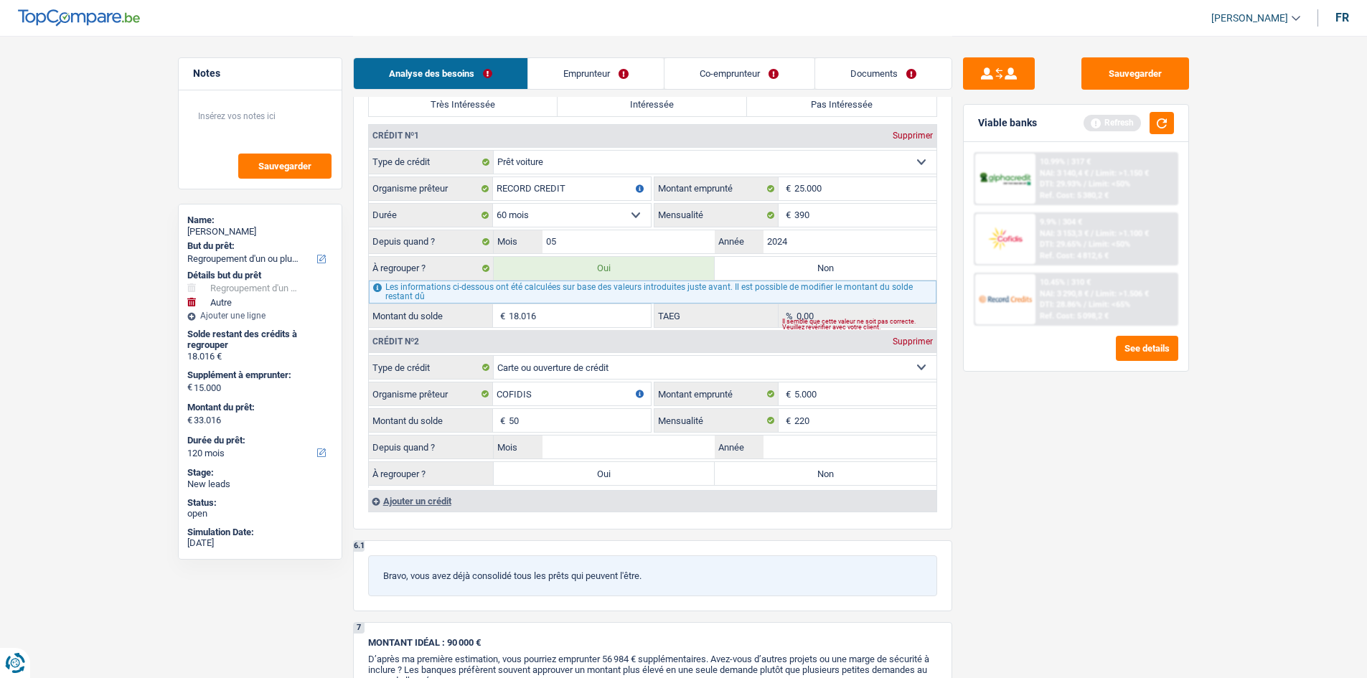
click at [538, 418] on input "50" at bounding box center [580, 420] width 142 height 23
type input "5.000"
click at [786, 440] on input "Année" at bounding box center [850, 447] width 173 height 23
click at [795, 441] on input "04" at bounding box center [850, 447] width 173 height 23
type input "0"
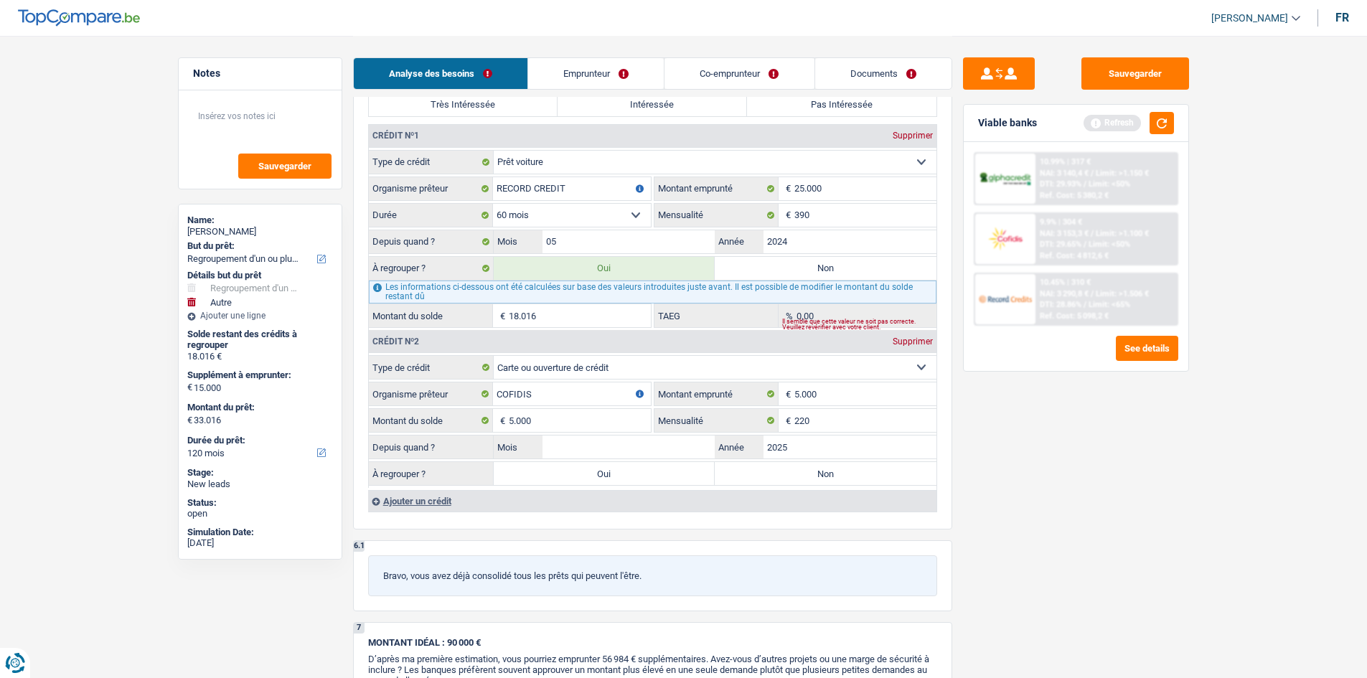
type input "2025"
click at [660, 444] on input "Mois" at bounding box center [629, 447] width 173 height 23
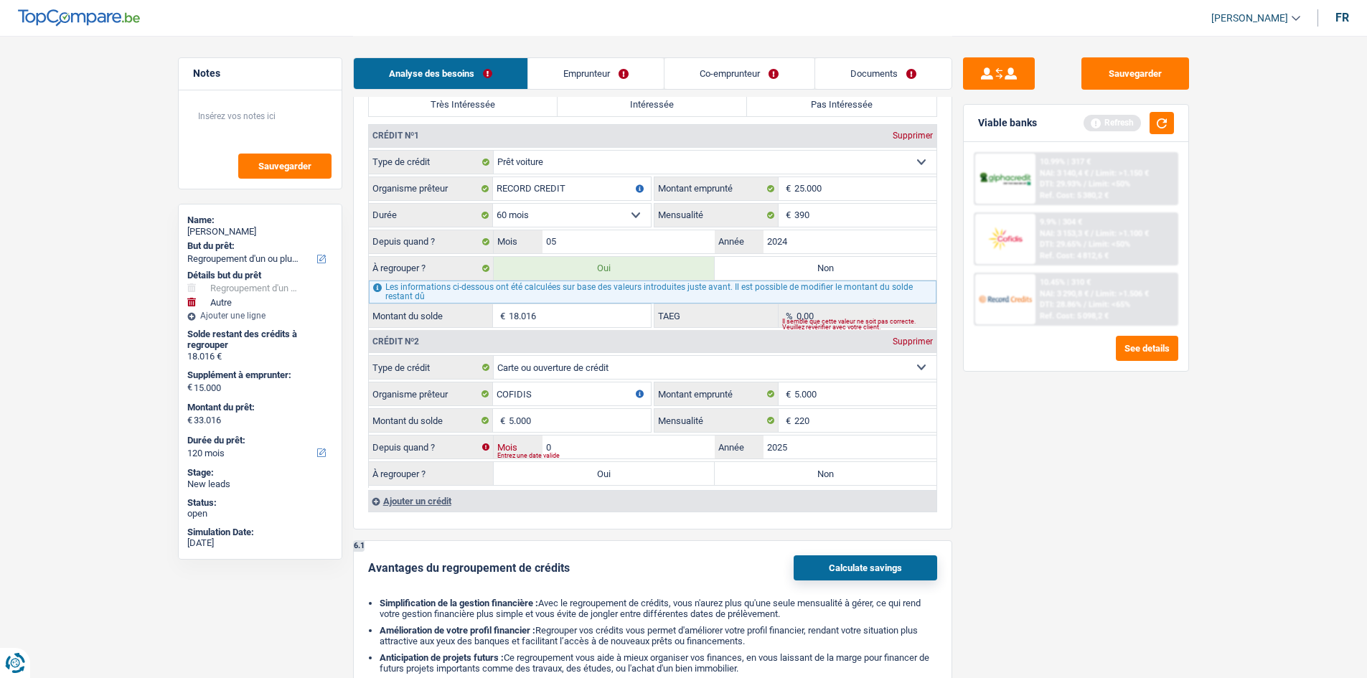
click at [660, 444] on input "0" at bounding box center [629, 447] width 173 height 23
type input "04"
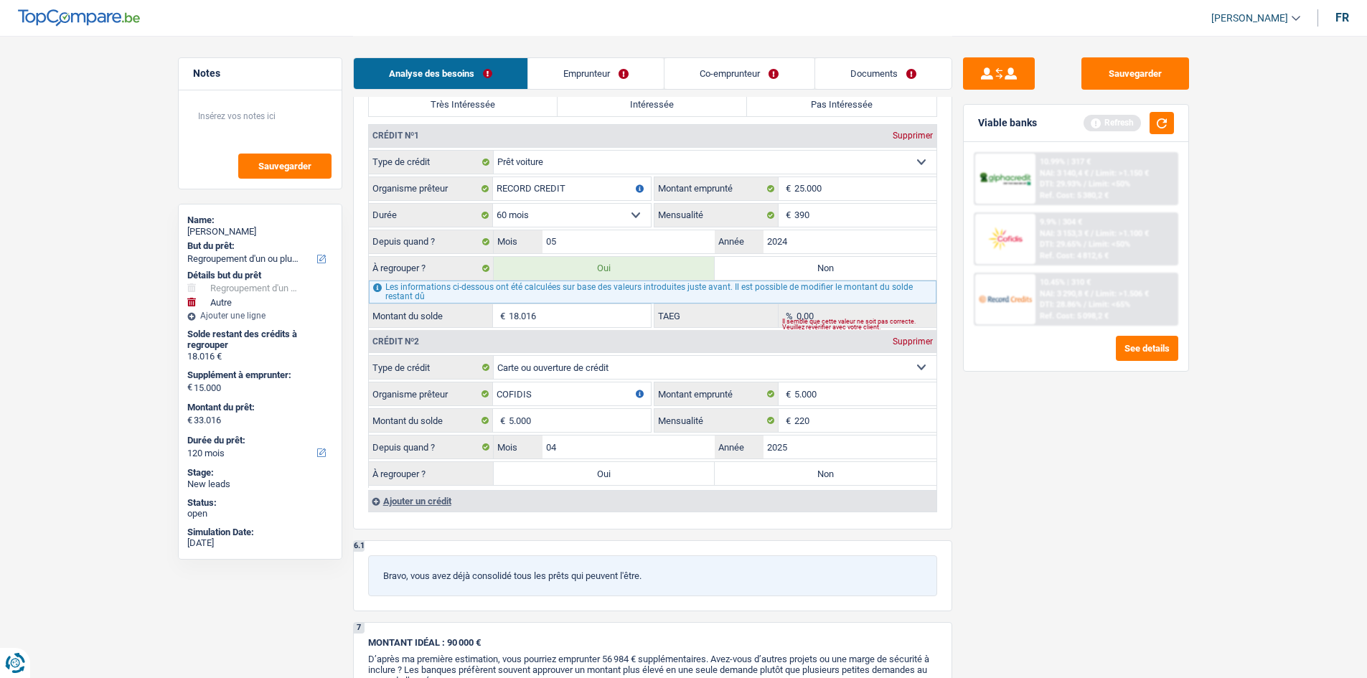
click at [990, 464] on div "Sauvegarder Viable banks Refresh 10.99% | 317 € NAI: 3 140,4 € / Limit: >1.150 …" at bounding box center [1077, 356] width 248 height 598
click at [808, 472] on label "Non" at bounding box center [826, 473] width 222 height 23
click at [808, 472] on input "Non" at bounding box center [826, 473] width 222 height 23
radio input "true"
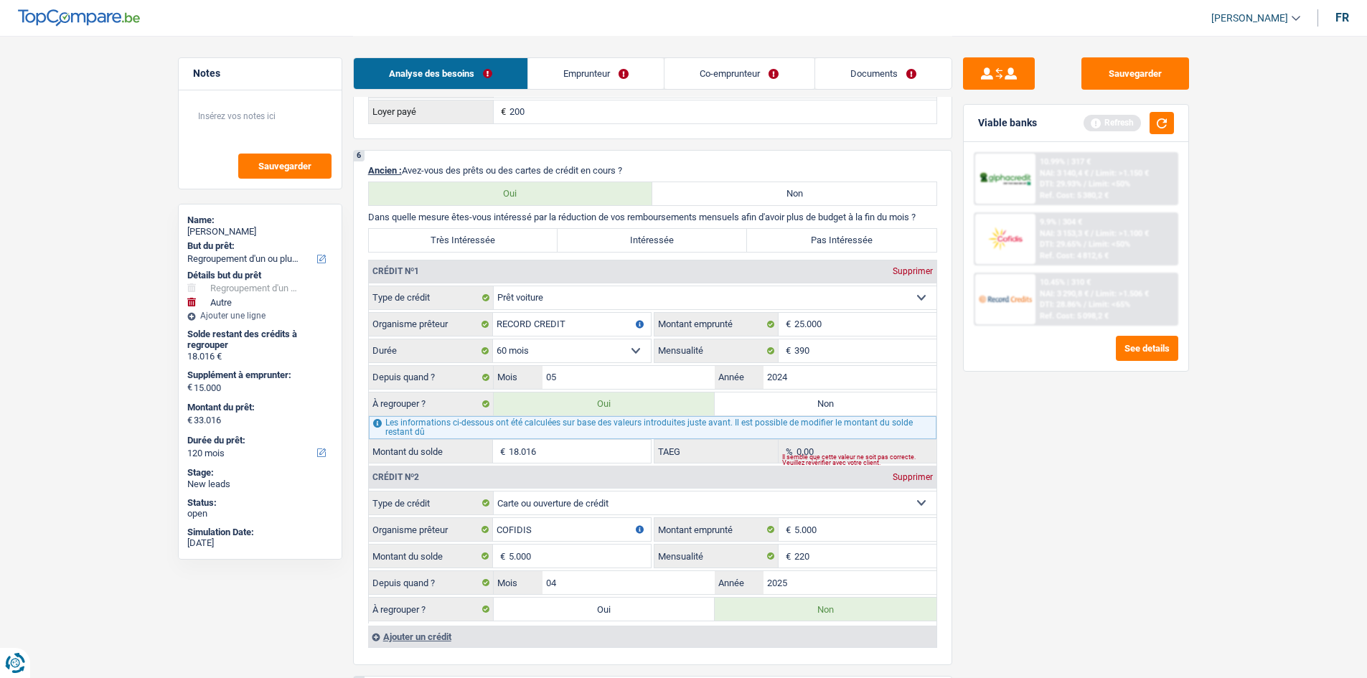
click at [808, 472] on div "Crédit nº2 Supprimer" at bounding box center [653, 477] width 568 height 23
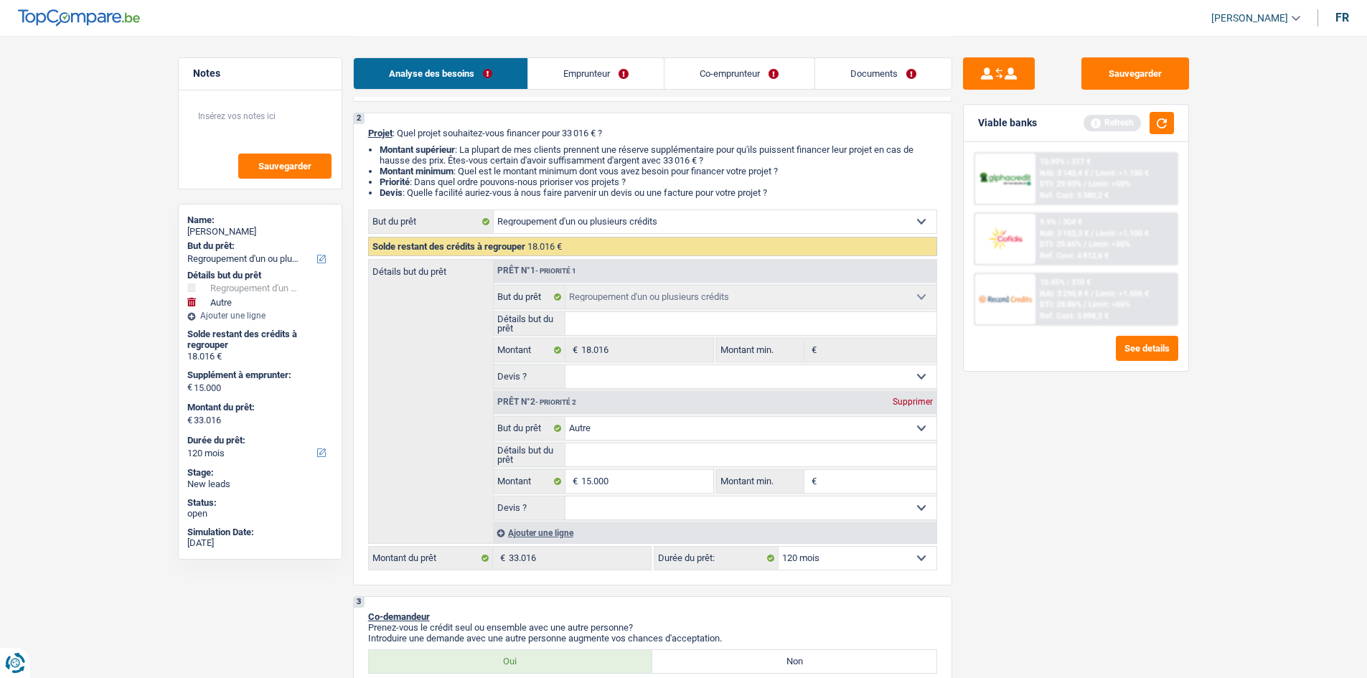
scroll to position [0, 0]
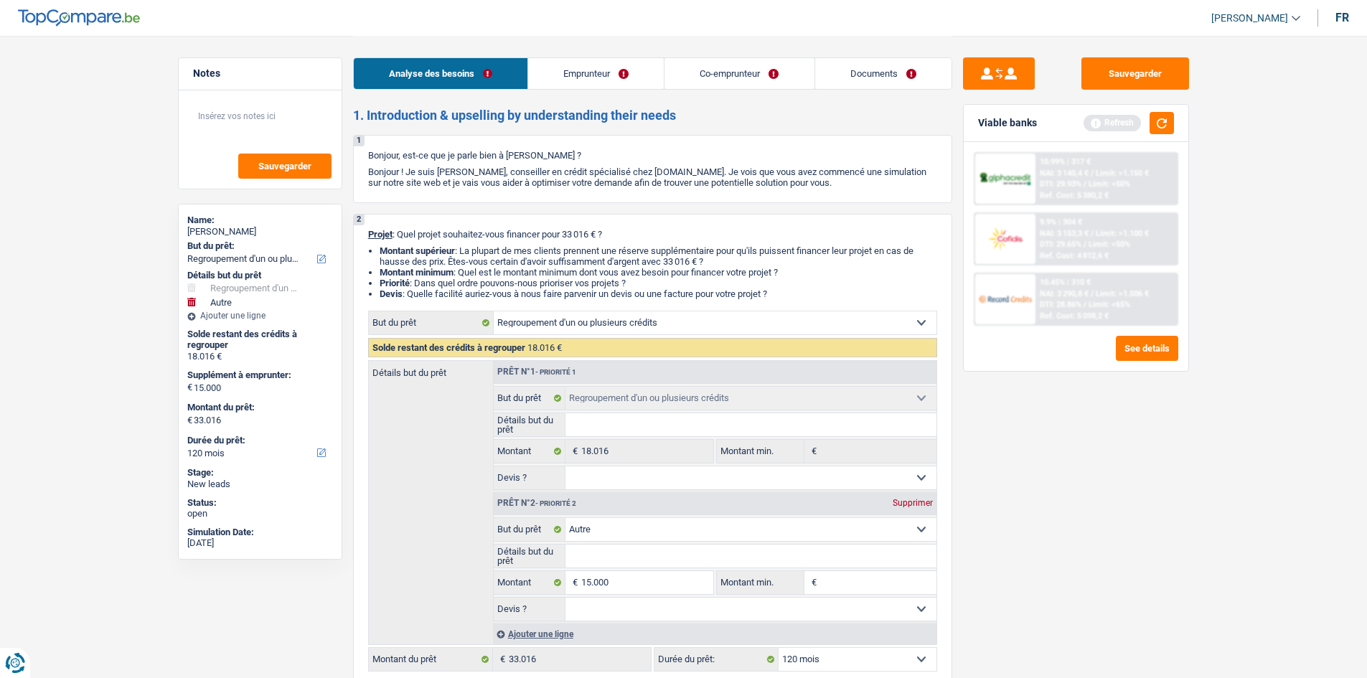
click at [871, 579] on input "Montant min." at bounding box center [878, 582] width 116 height 23
type input "1"
type input "10"
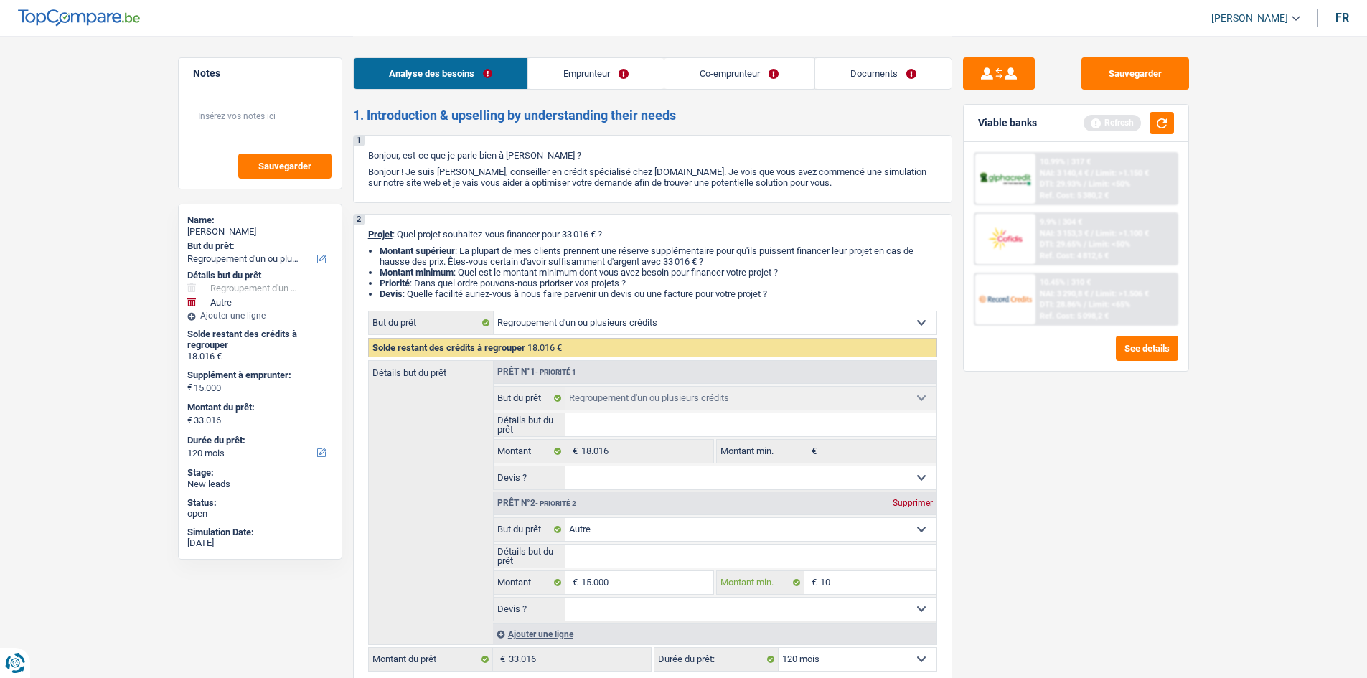
type input "100"
type input "1.000"
type input "10.000"
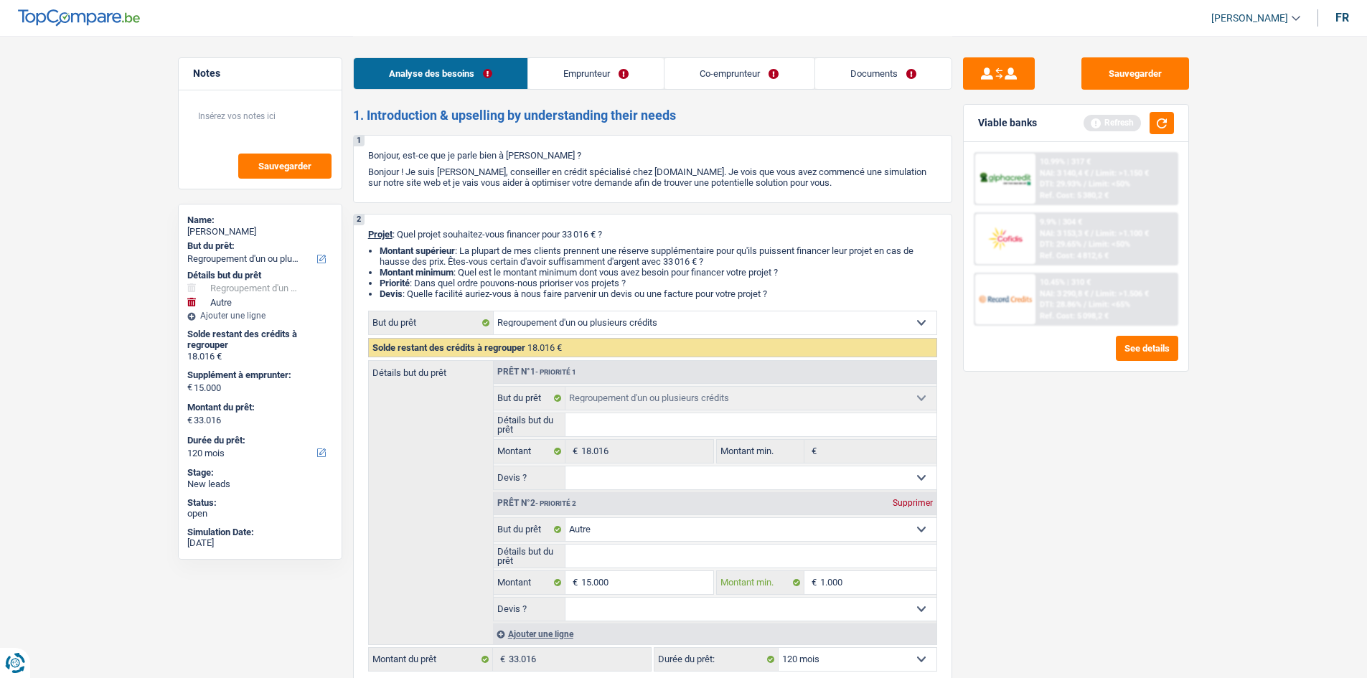
type input "10.000"
click at [1126, 567] on div "Sauvegarder Viable banks Refresh 10.99% | 317 € NAI: 3 140,4 € / Limit: >1.150 …" at bounding box center [1077, 356] width 248 height 598
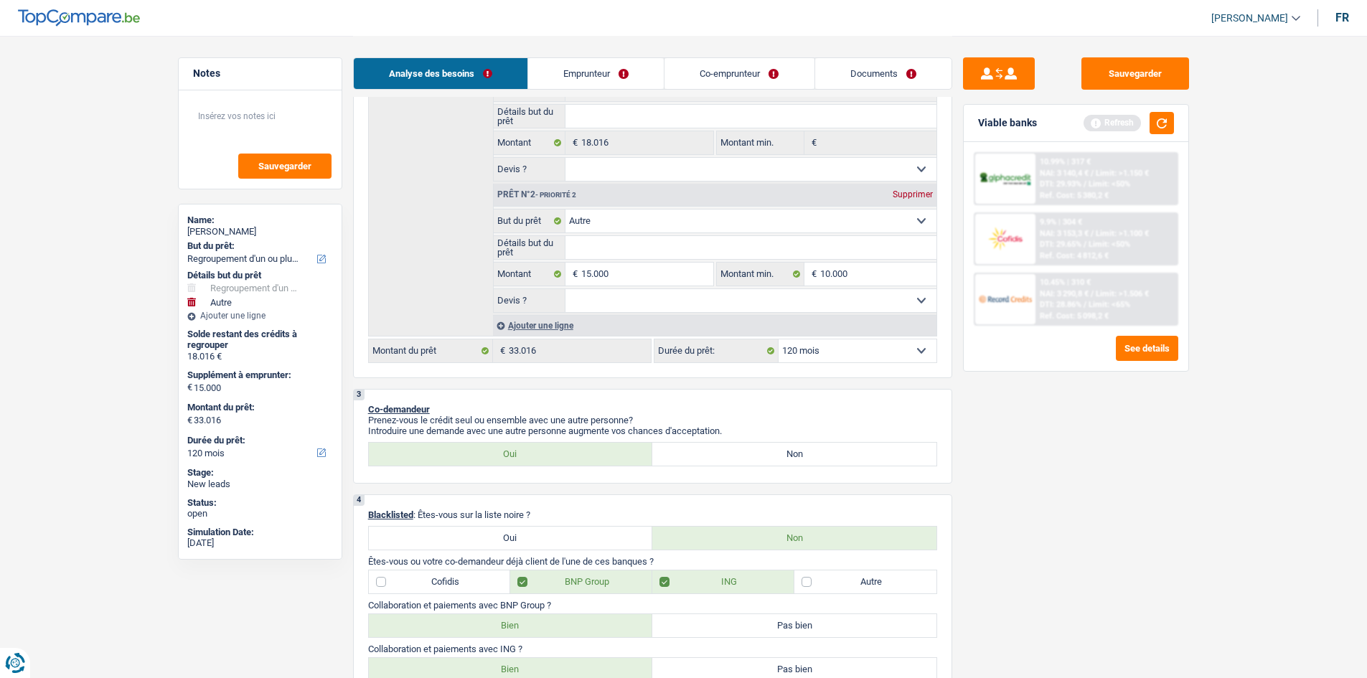
scroll to position [308, 0]
click at [705, 230] on select "Confort maison: meubles, textile, peinture, électroménager, outillage non-profe…" at bounding box center [751, 221] width 371 height 23
select select "hobbies"
click at [566, 210] on select "Confort maison: meubles, textile, peinture, électroménager, outillage non-profe…" at bounding box center [751, 221] width 371 height 23
select select "hobbies"
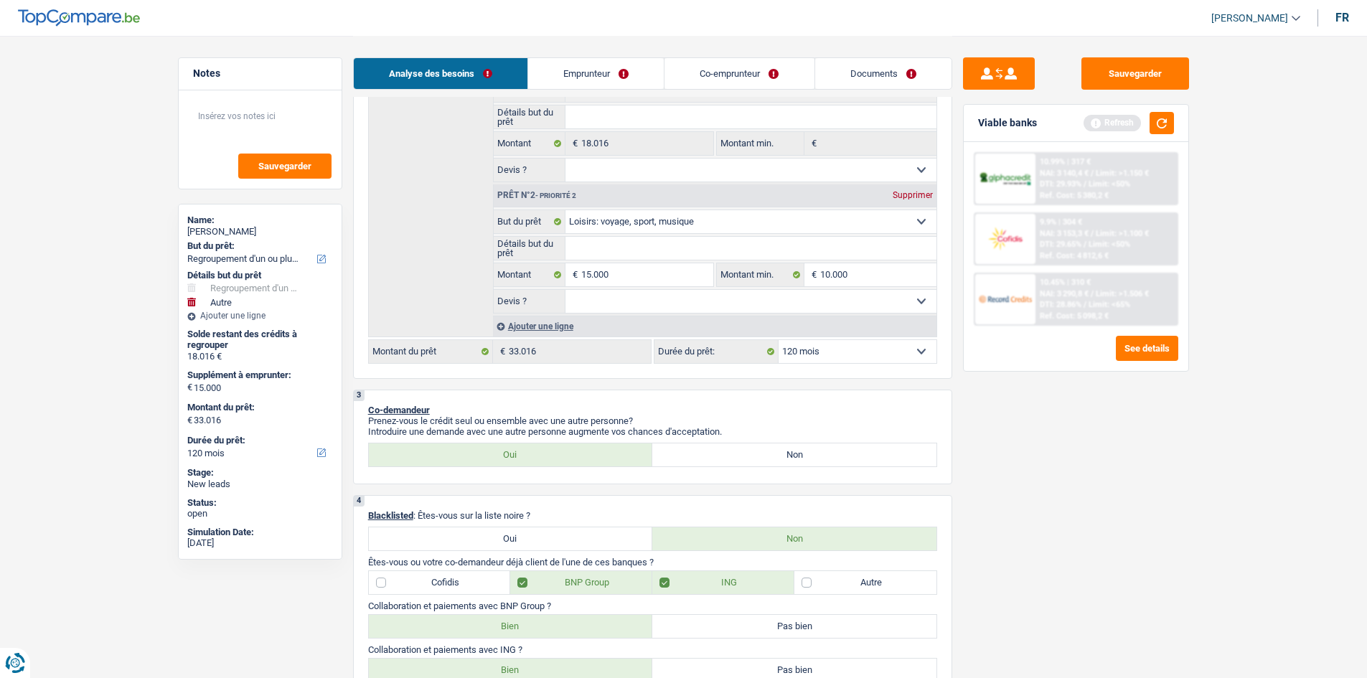
select select "hobbies"
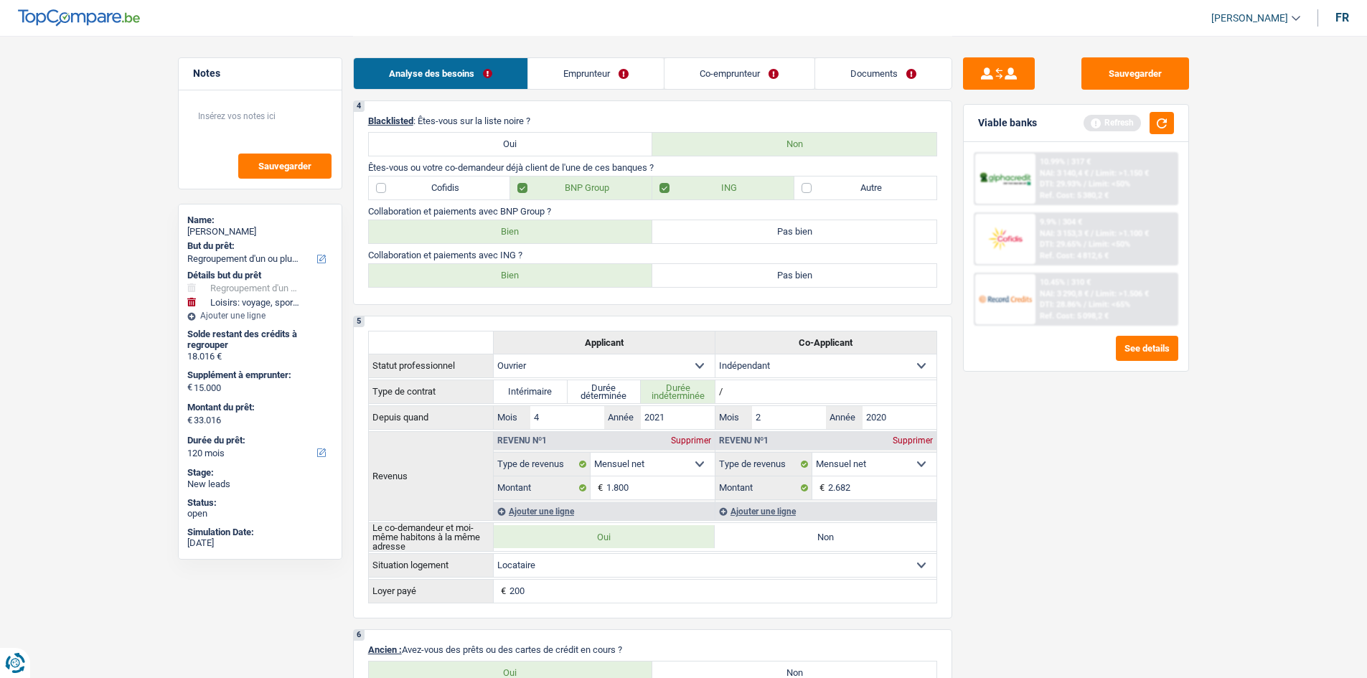
scroll to position [706, 0]
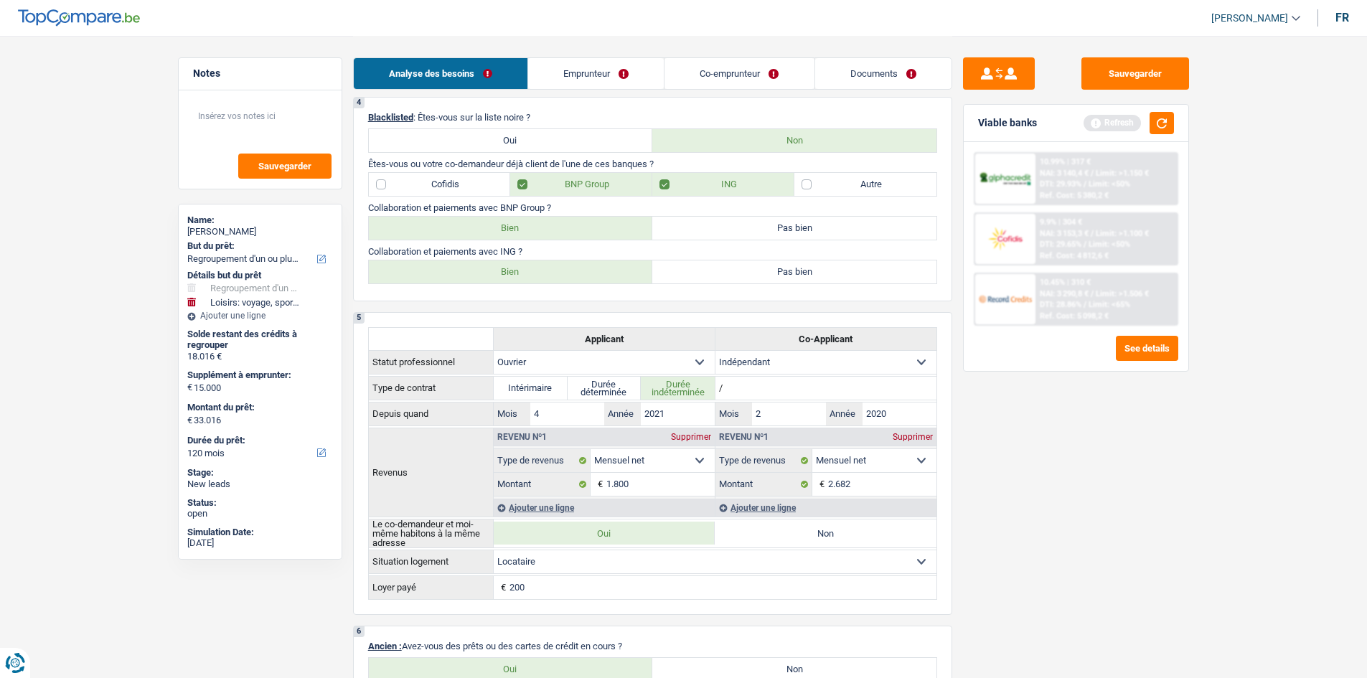
click at [512, 228] on label "Bien" at bounding box center [511, 228] width 284 height 23
click at [512, 228] on input "Bien" at bounding box center [511, 228] width 284 height 23
radio input "true"
click at [515, 261] on label "Bien" at bounding box center [511, 272] width 284 height 23
click at [515, 261] on input "Bien" at bounding box center [511, 272] width 284 height 23
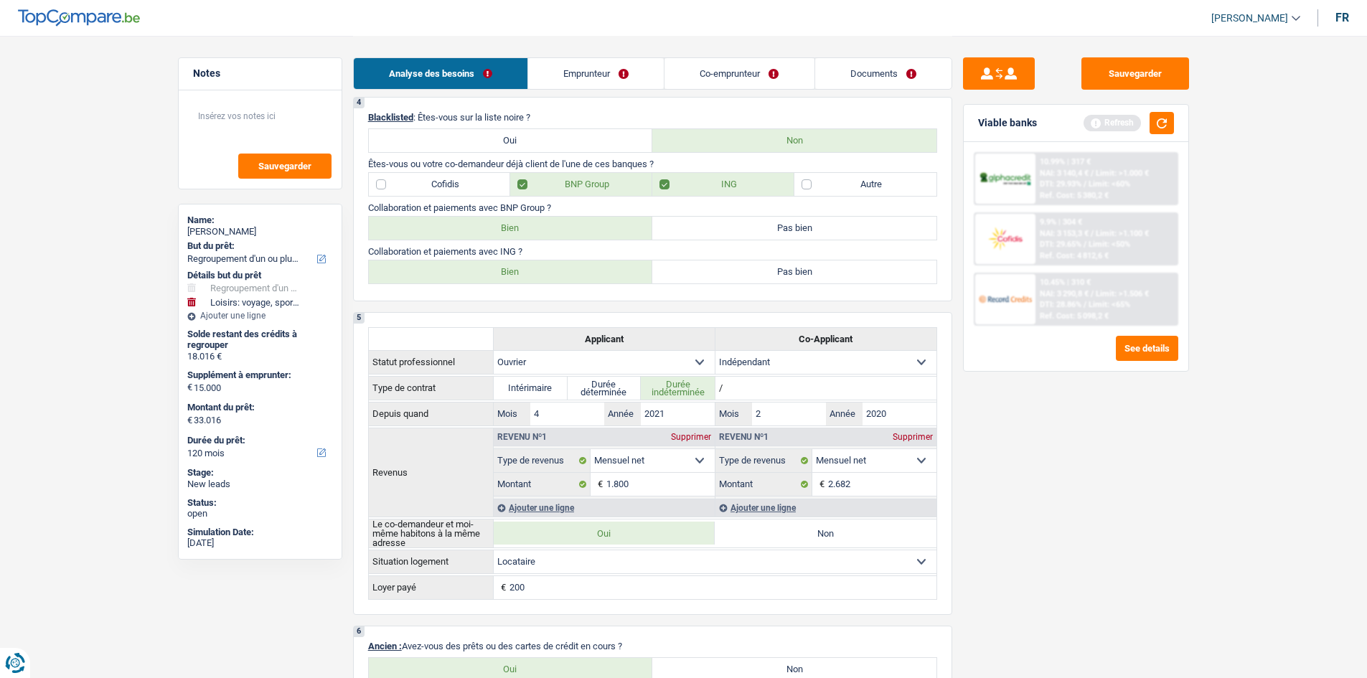
radio input "true"
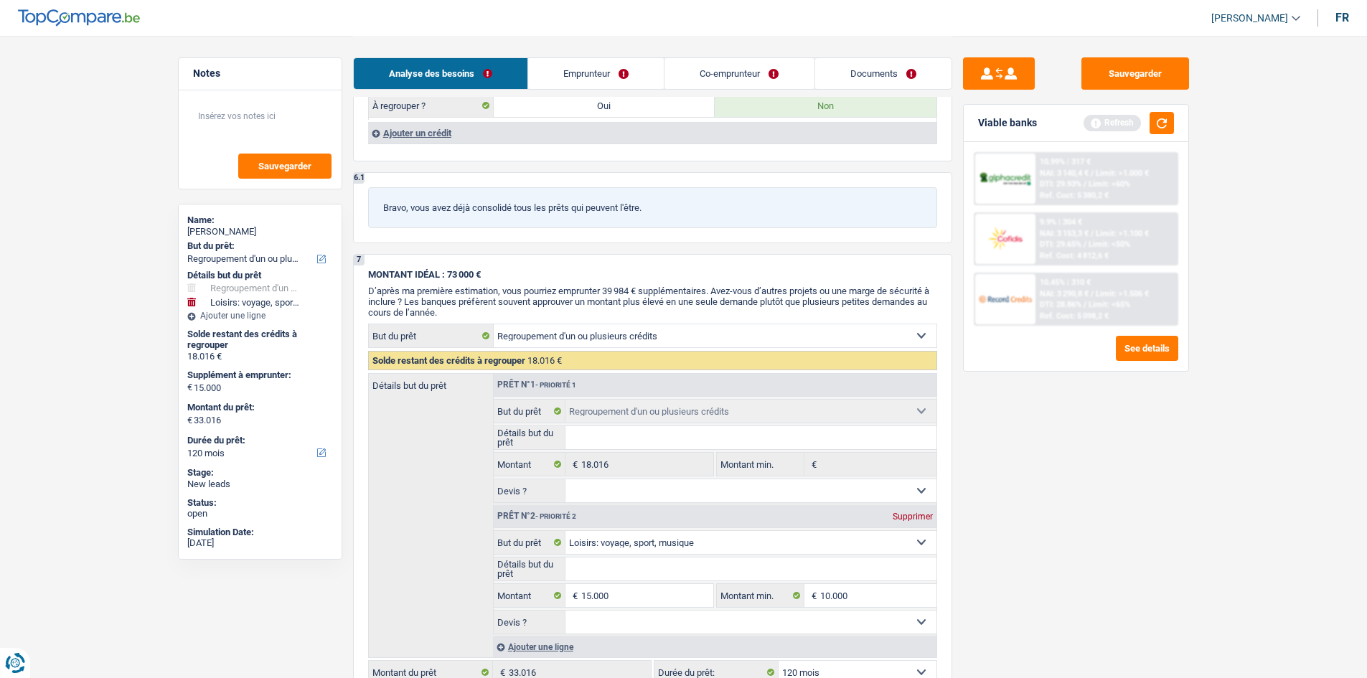
scroll to position [1687, 0]
click at [618, 65] on link "Emprunteur" at bounding box center [596, 73] width 136 height 31
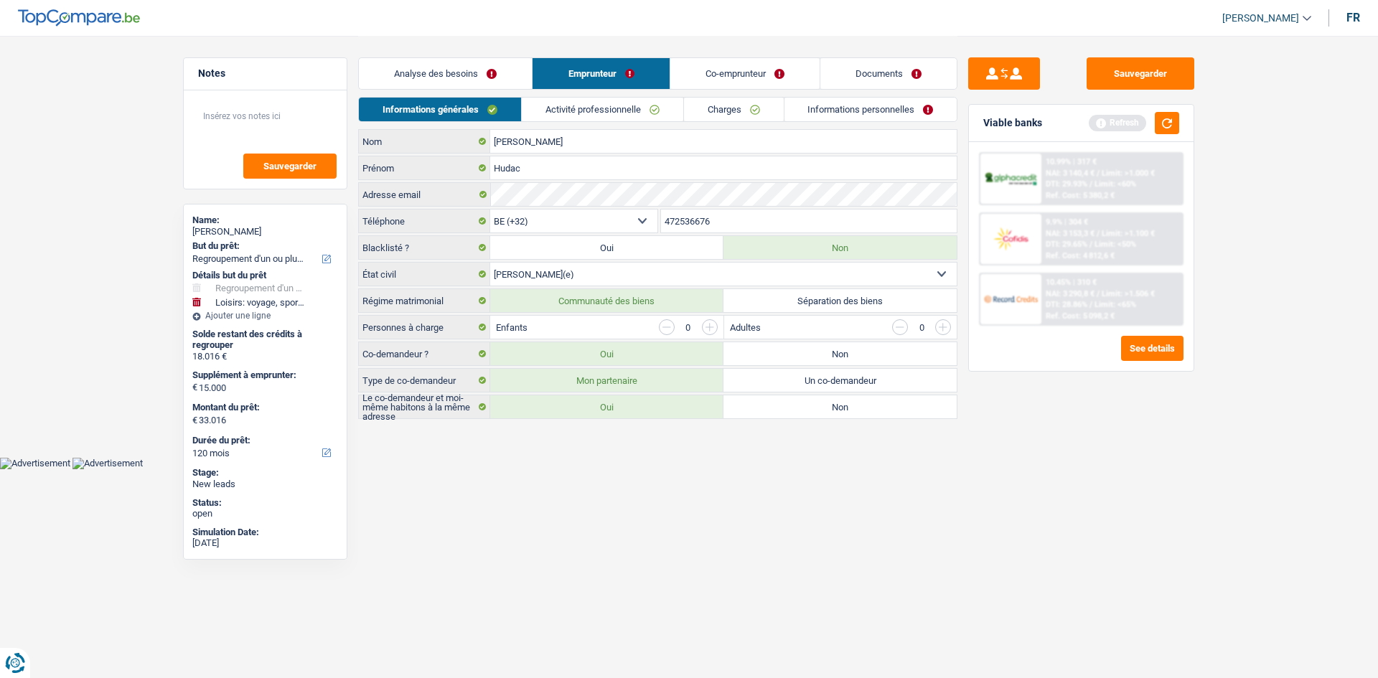
click at [619, 111] on link "Activité professionnelle" at bounding box center [603, 110] width 162 height 24
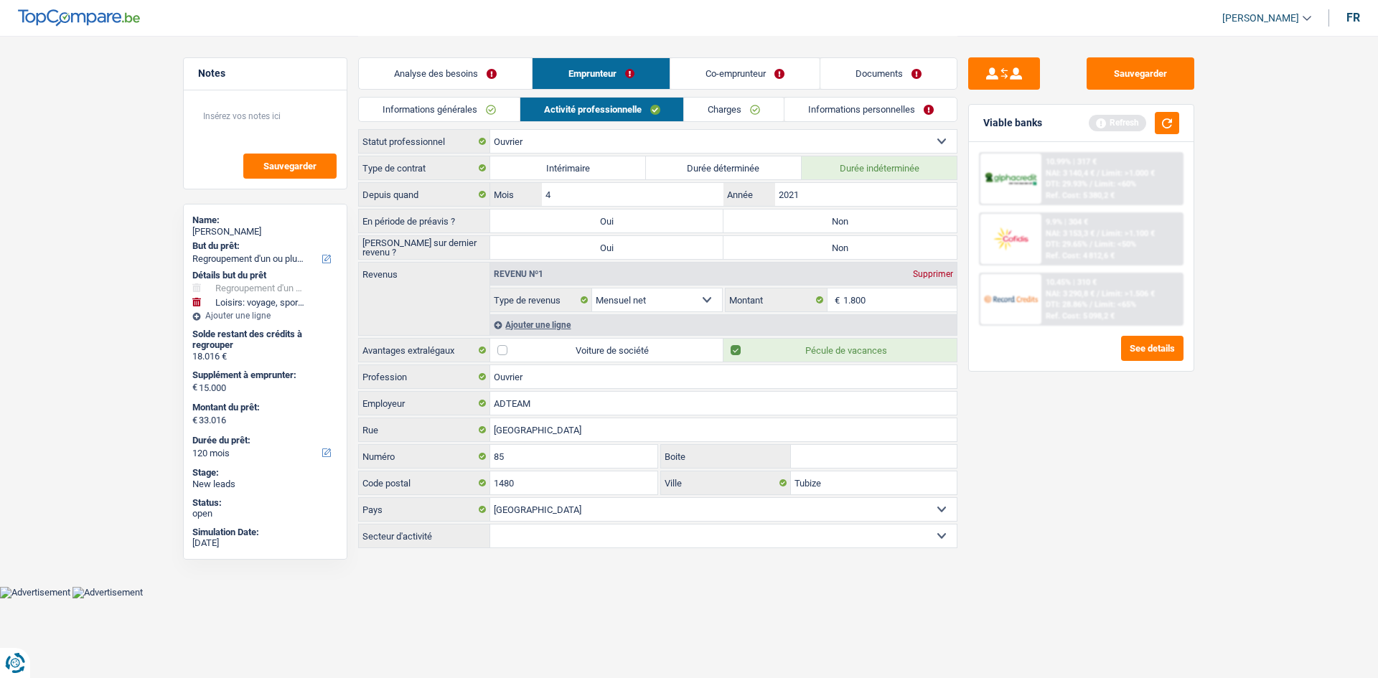
click at [823, 213] on label "Non" at bounding box center [840, 221] width 233 height 23
click at [823, 213] on input "Non" at bounding box center [840, 221] width 233 height 23
radio input "true"
click at [794, 248] on label "Non" at bounding box center [840, 247] width 233 height 23
click at [794, 248] on input "Non" at bounding box center [840, 247] width 233 height 23
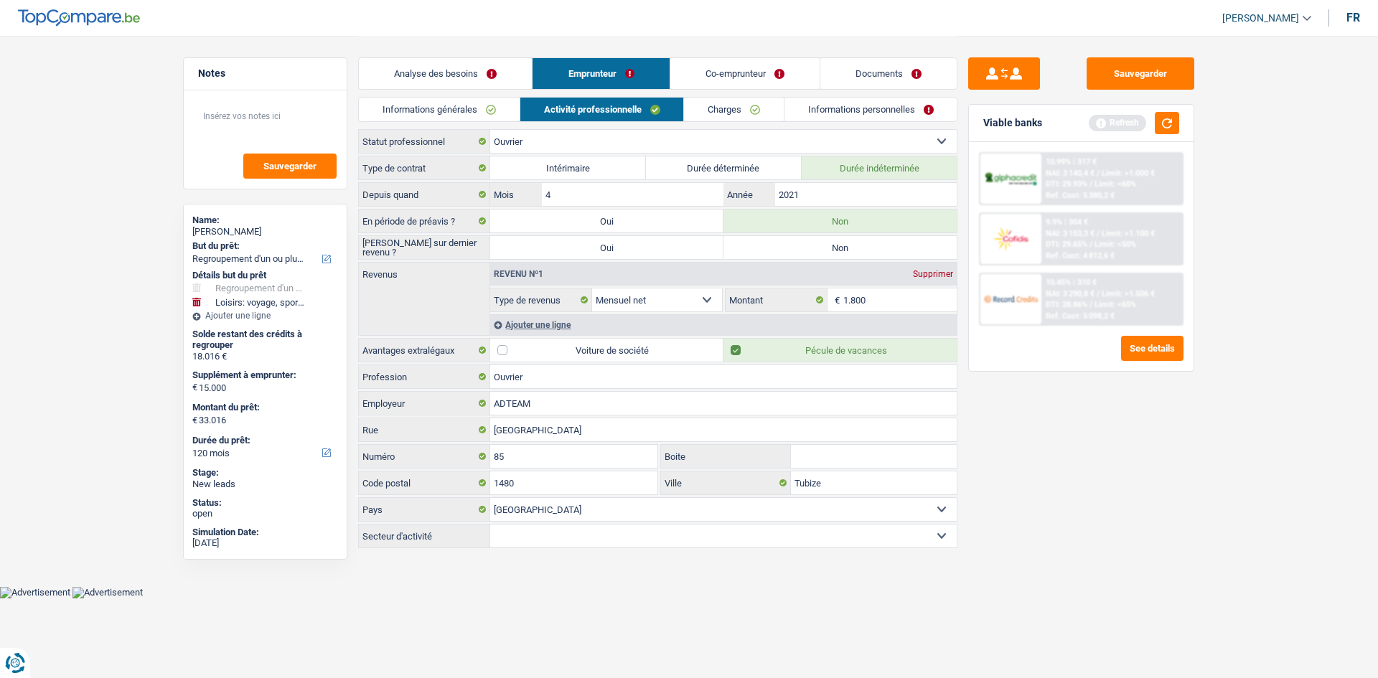
radio input "true"
click at [716, 110] on link "Charges" at bounding box center [734, 110] width 100 height 24
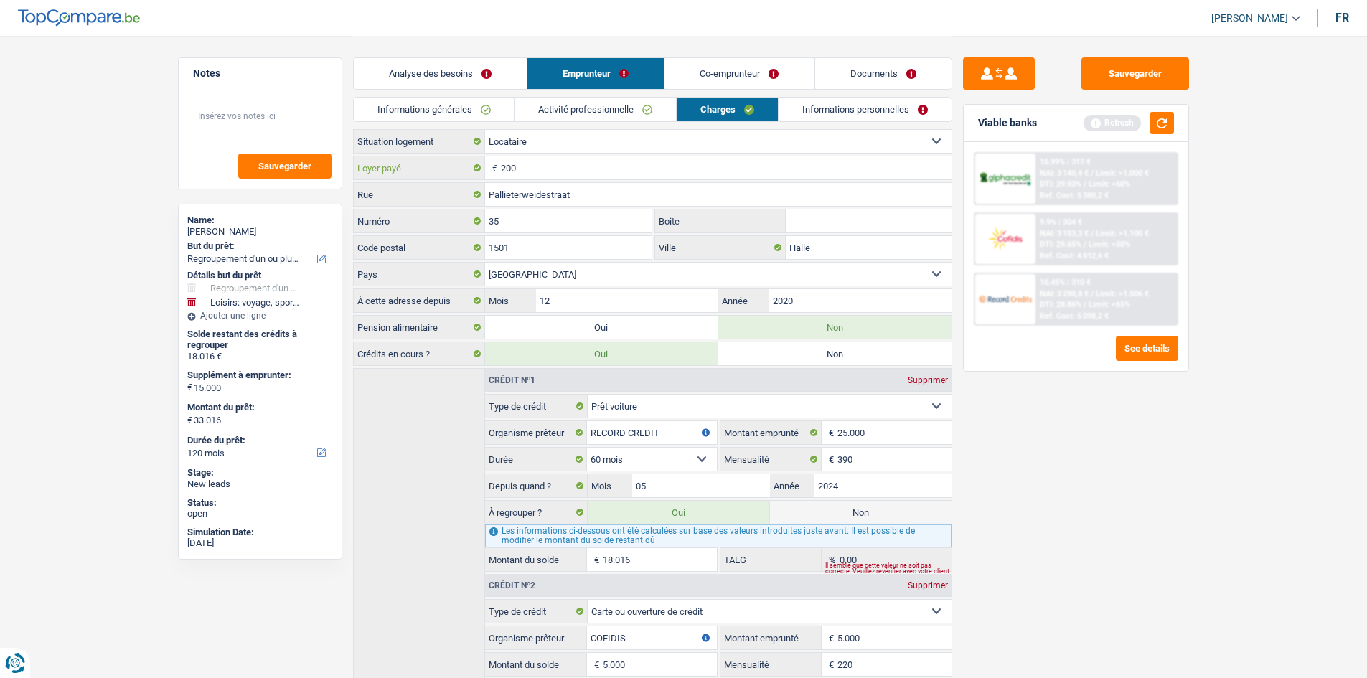
click at [563, 165] on input "200" at bounding box center [726, 167] width 451 height 23
click at [558, 165] on input "200" at bounding box center [726, 167] width 451 height 23
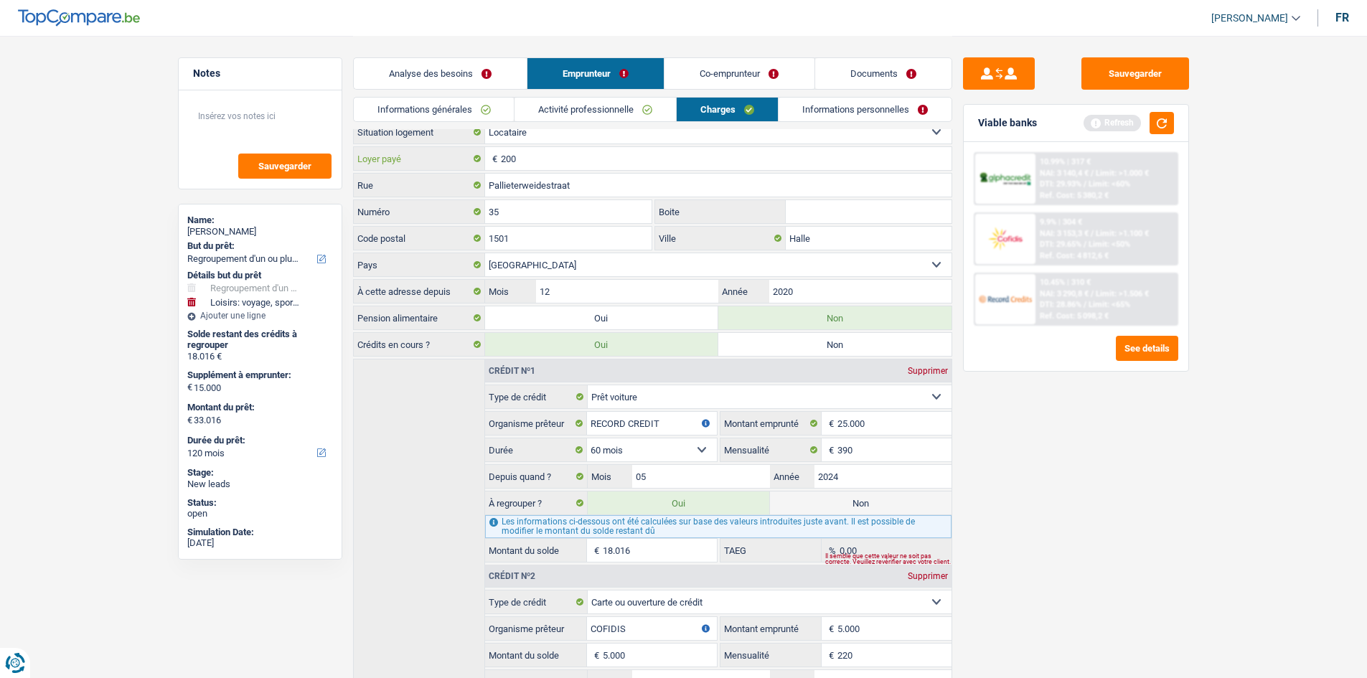
scroll to position [8, 0]
click at [775, 106] on link "Charges" at bounding box center [727, 110] width 101 height 24
click link "Informations personnelles"
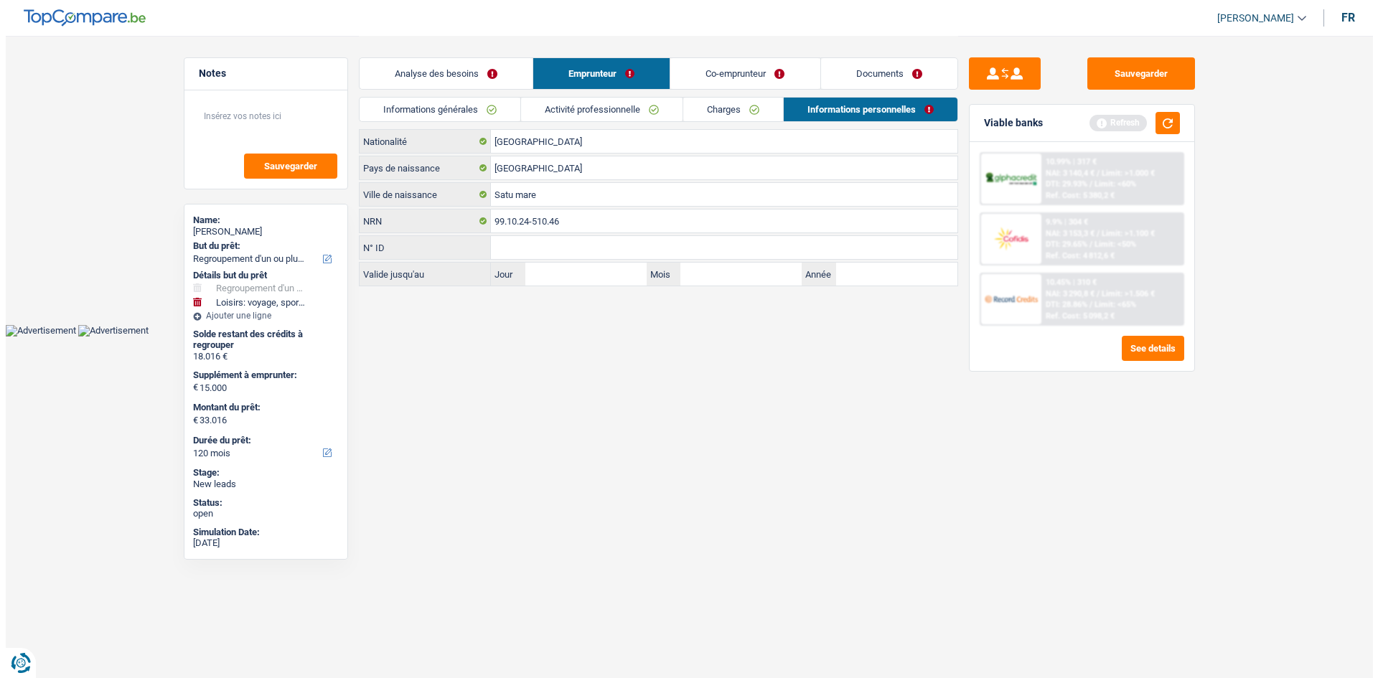
scroll to position [0, 0]
click input "[GEOGRAPHIC_DATA]"
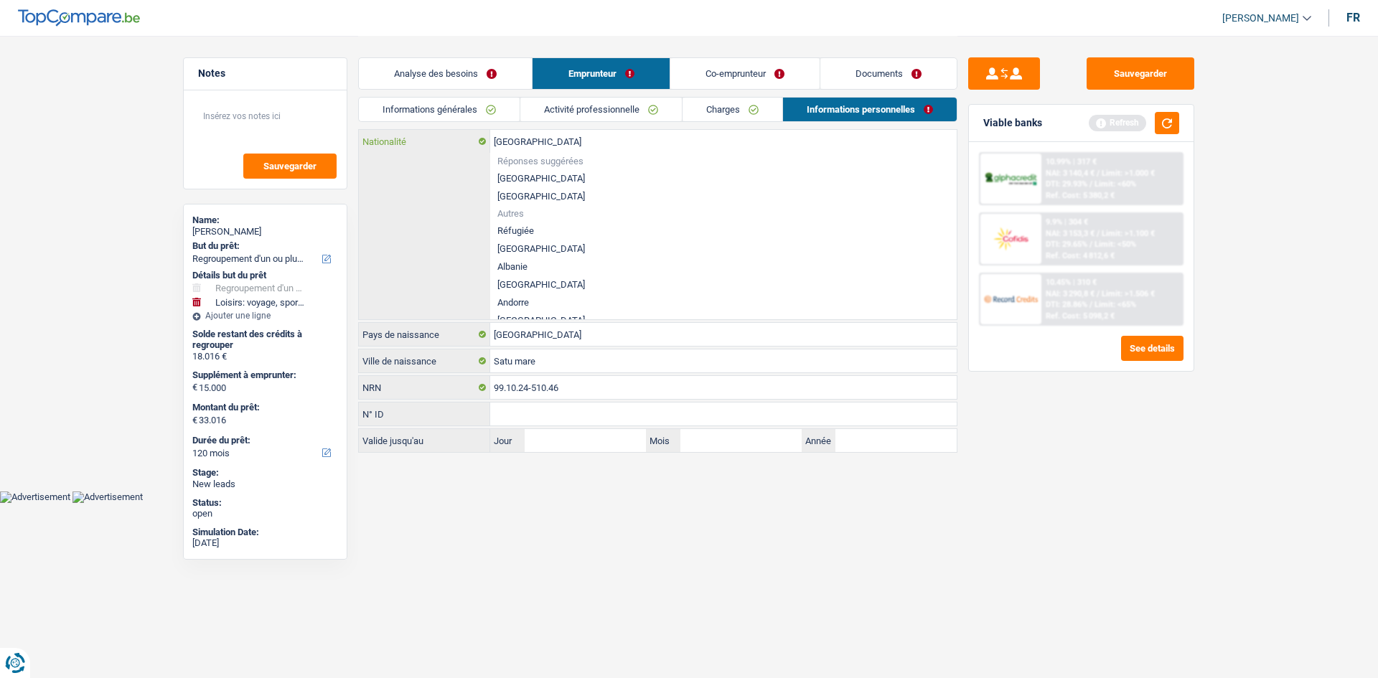
type input "Belgiqu"
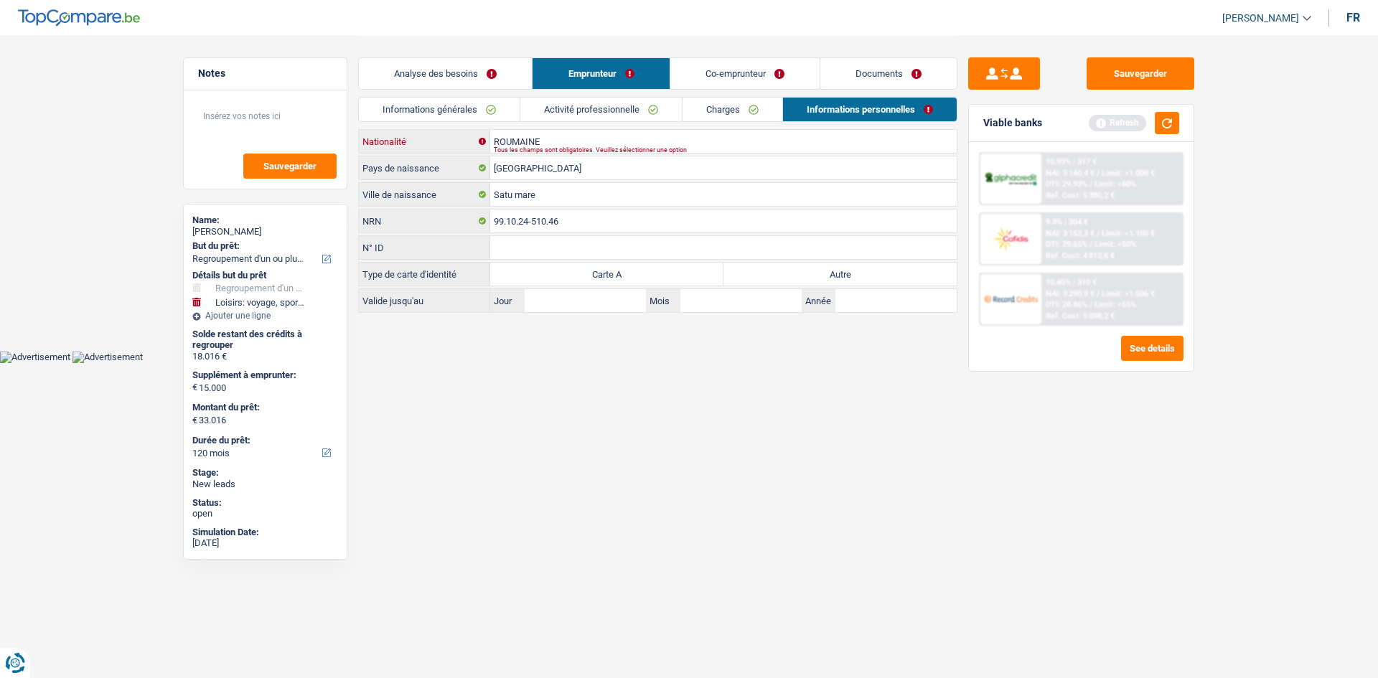
type input "ROUMAINE"
click label "Autre"
click input "Autre"
radio input "true"
click input "[GEOGRAPHIC_DATA]"
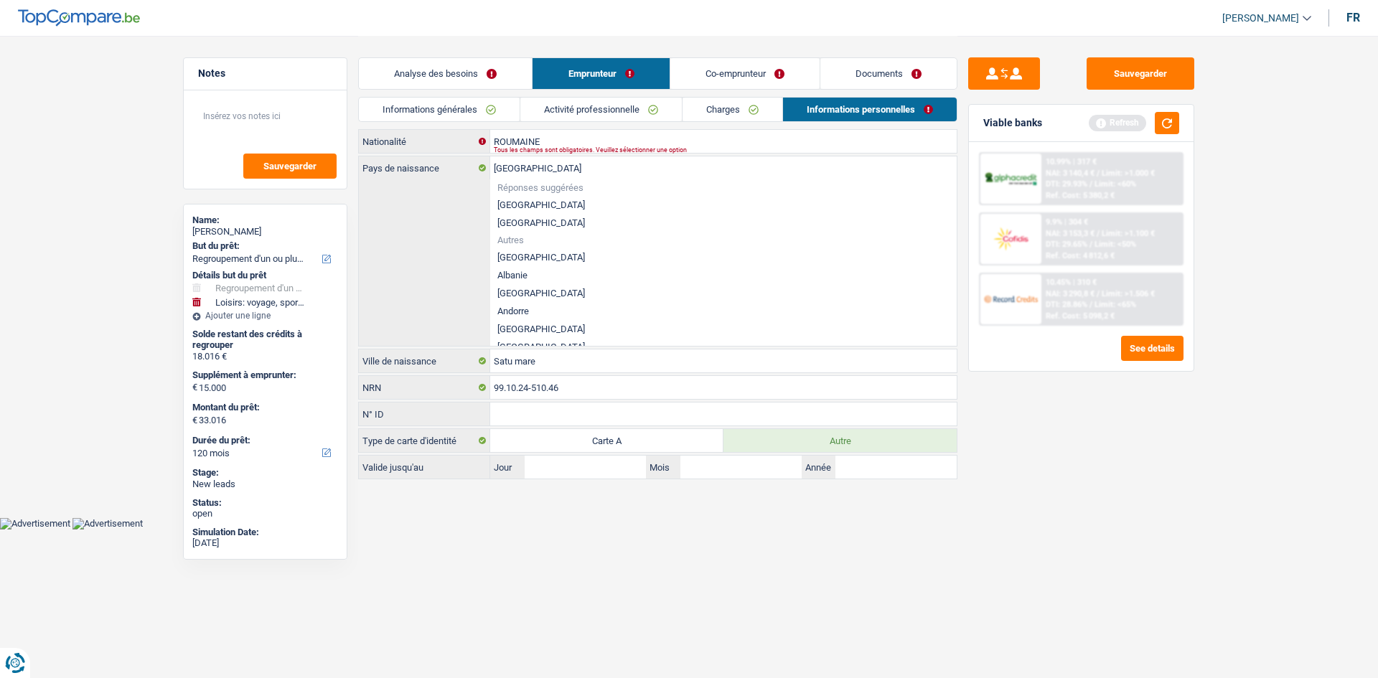
click div "Tous les champs sont obligatoires. Veuillez sélectionner une option"
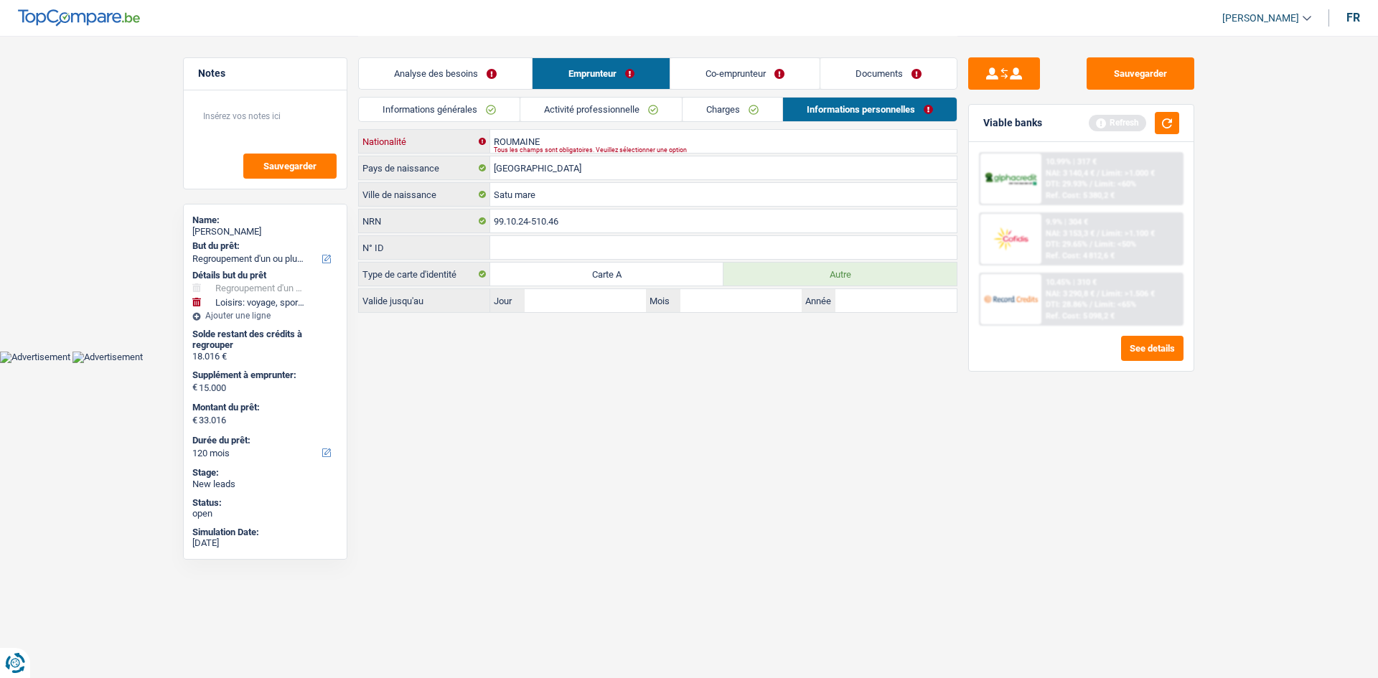
click input "ROUMAINE"
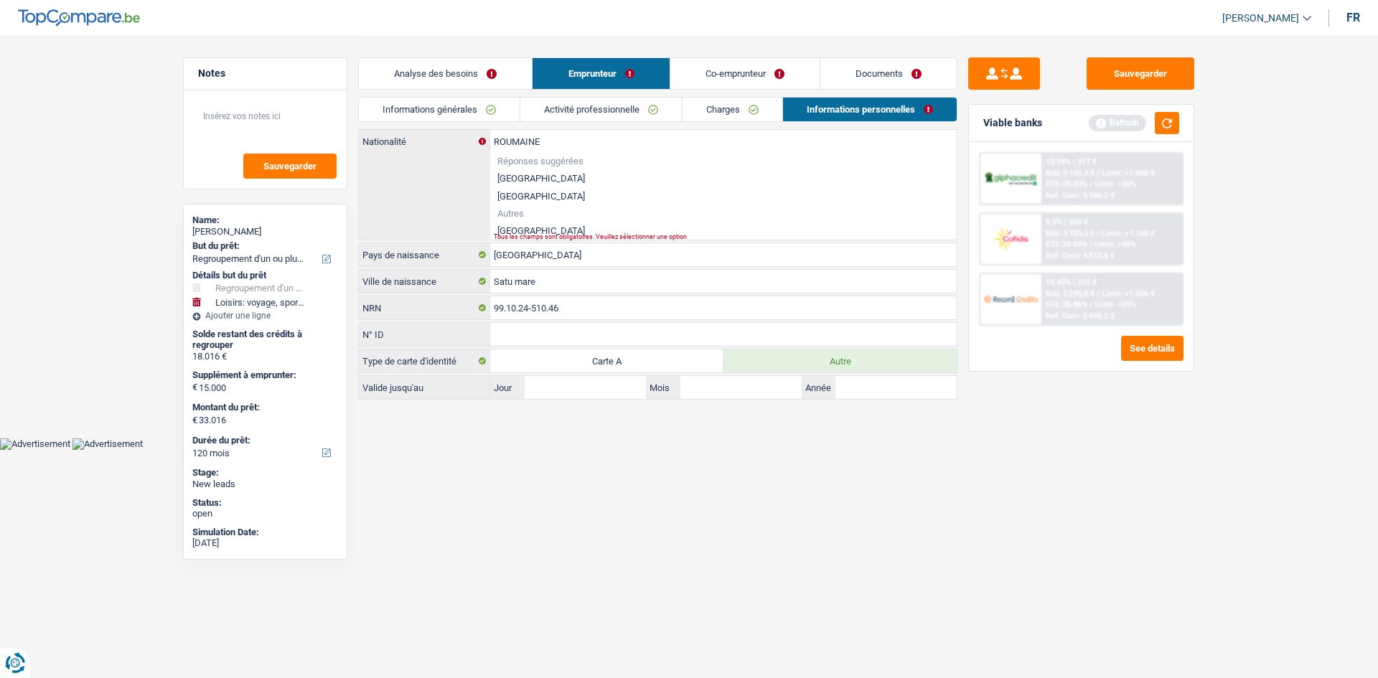
click li "[GEOGRAPHIC_DATA]"
type input "[GEOGRAPHIC_DATA]"
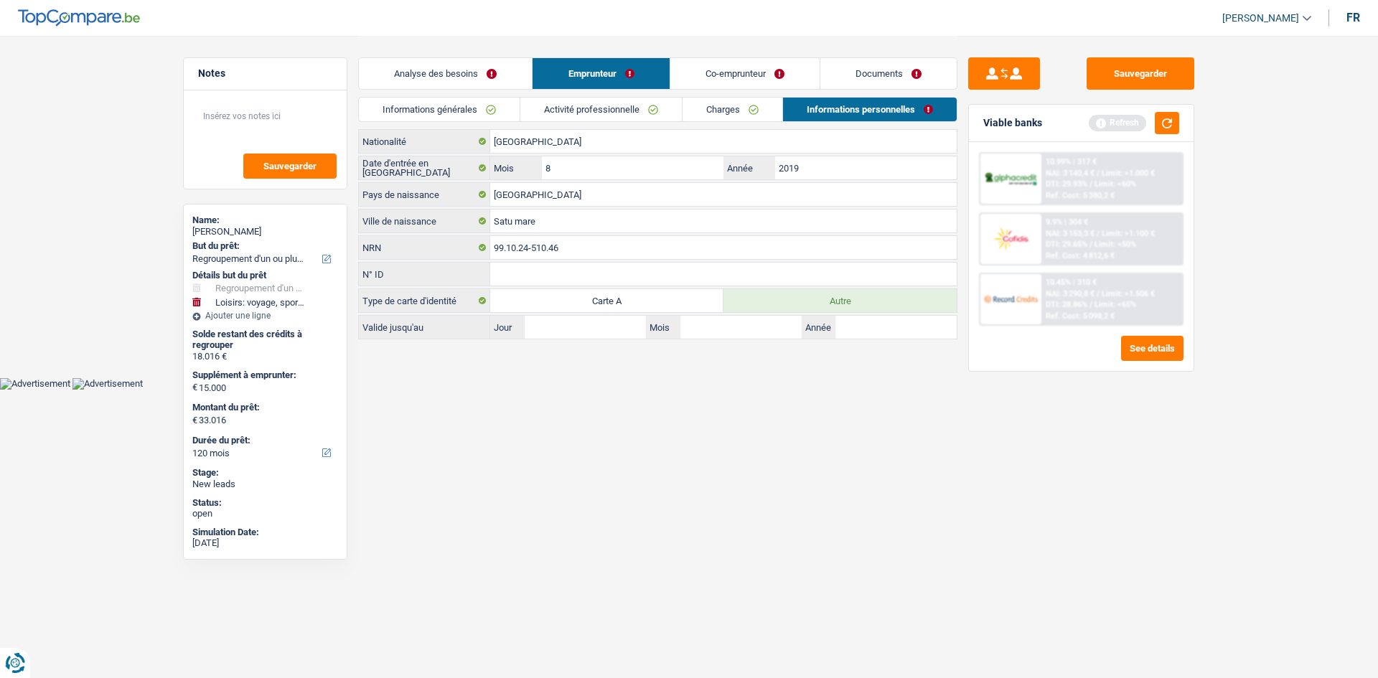
click link "Co-emprunteur"
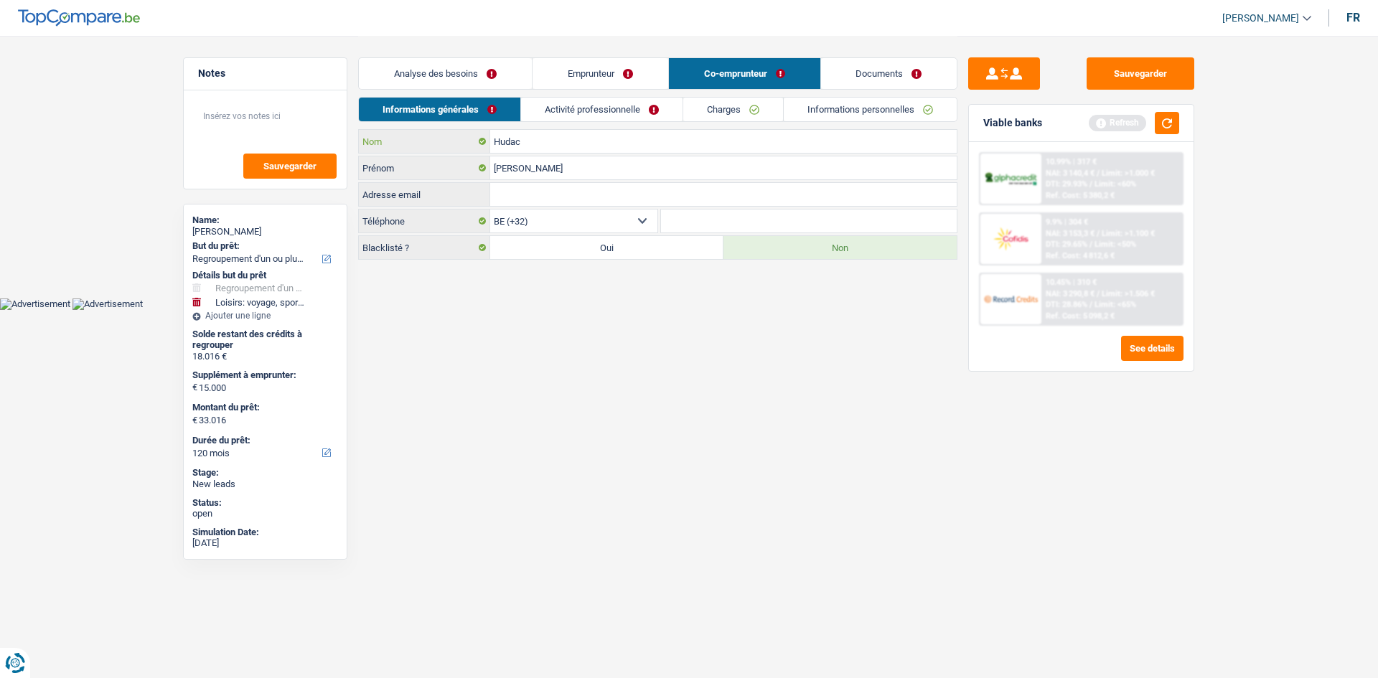
click input "Hudac"
click link "Activité professionnelle"
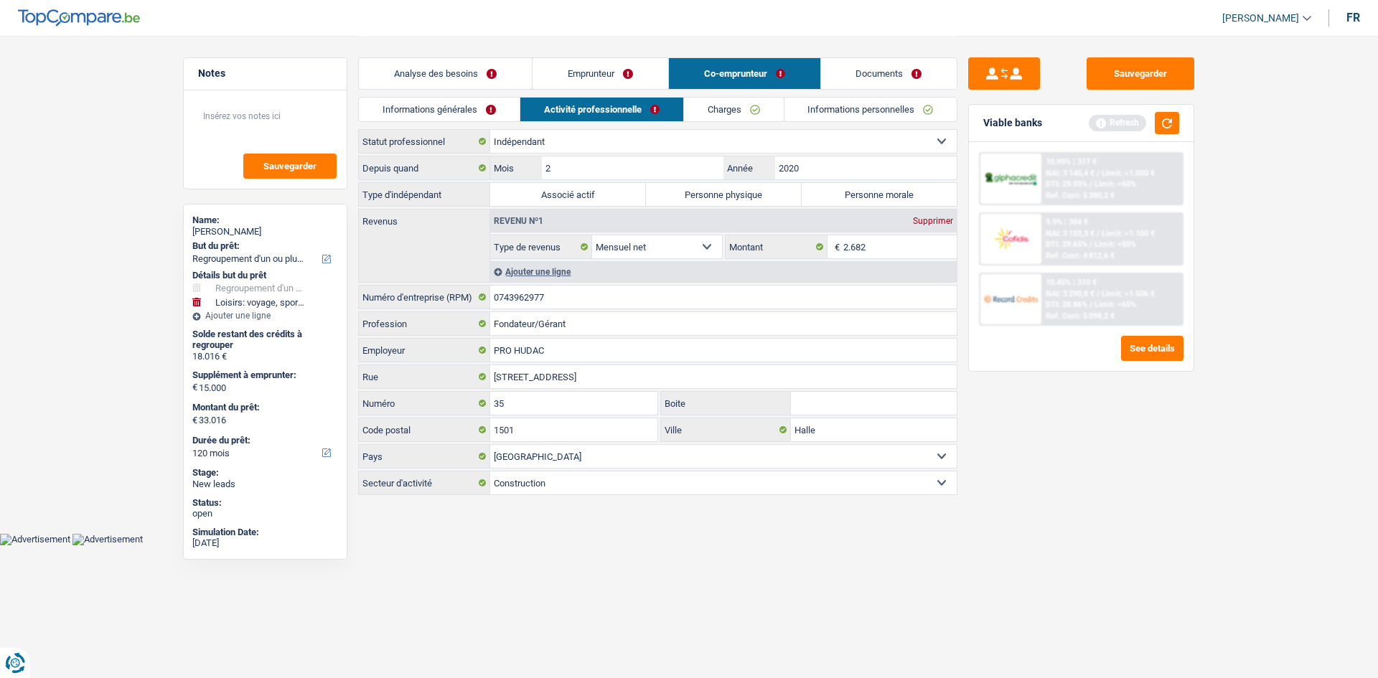
click label "Personne physique"
click input "Personne physique"
radio input "true"
click input "2.682"
click link "Charges"
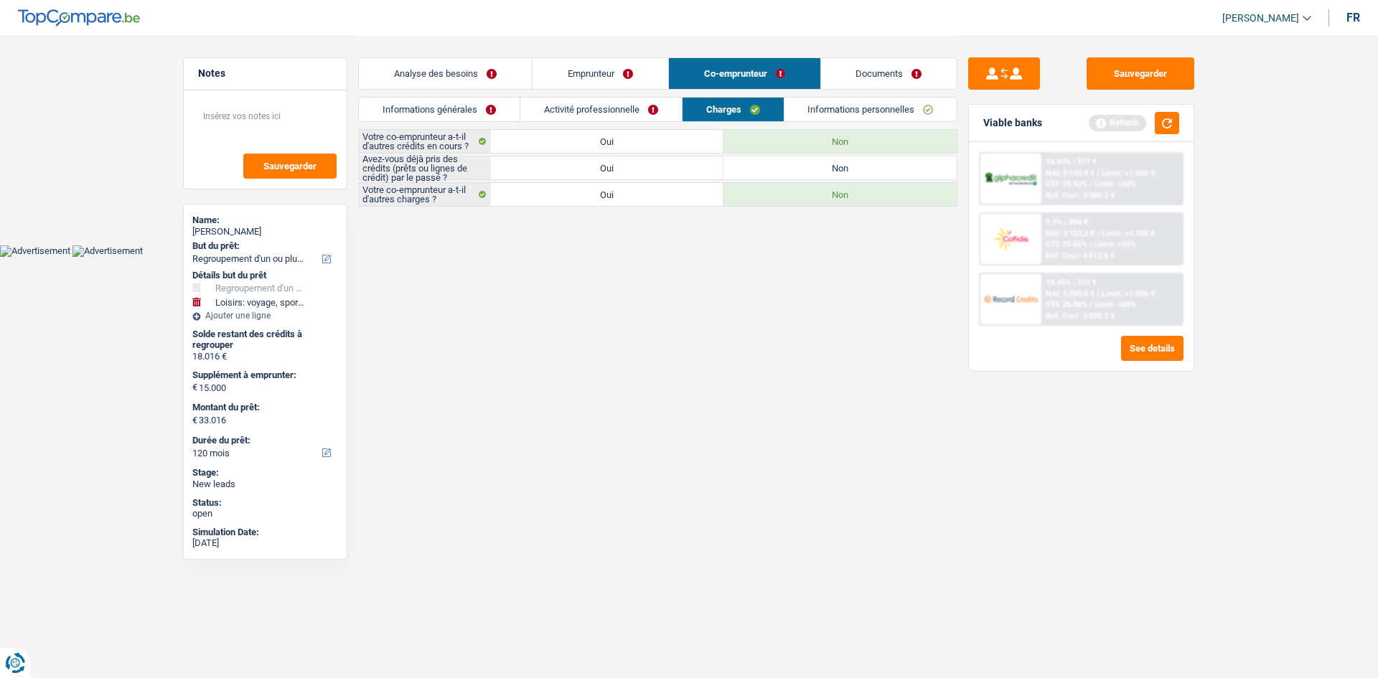
click label "Oui"
click input "Oui"
radio input "true"
drag, startPoint x: 761, startPoint y: 163, endPoint x: 810, endPoint y: 230, distance: 83.3
click main "Notes Sauvegarder Name: Hudac Roxana But du prêt: Confort maison: meubles, text…"
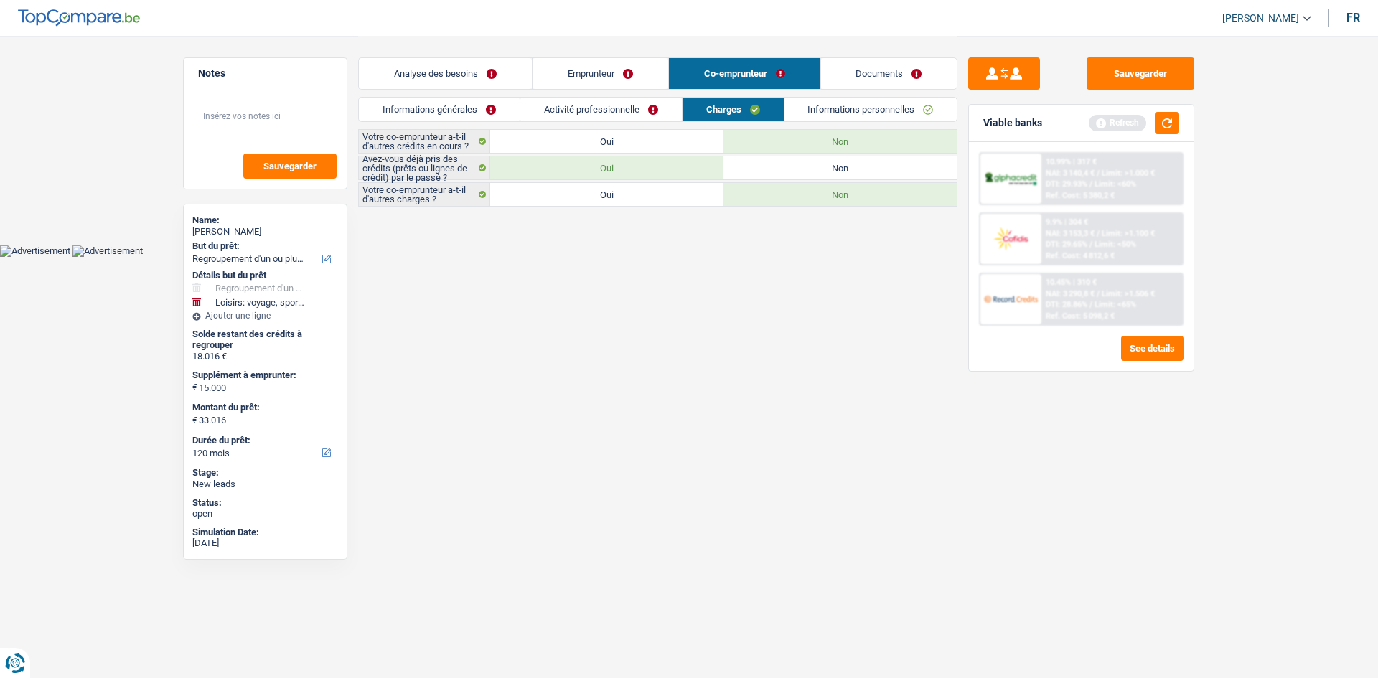
click link "Informations personnelles"
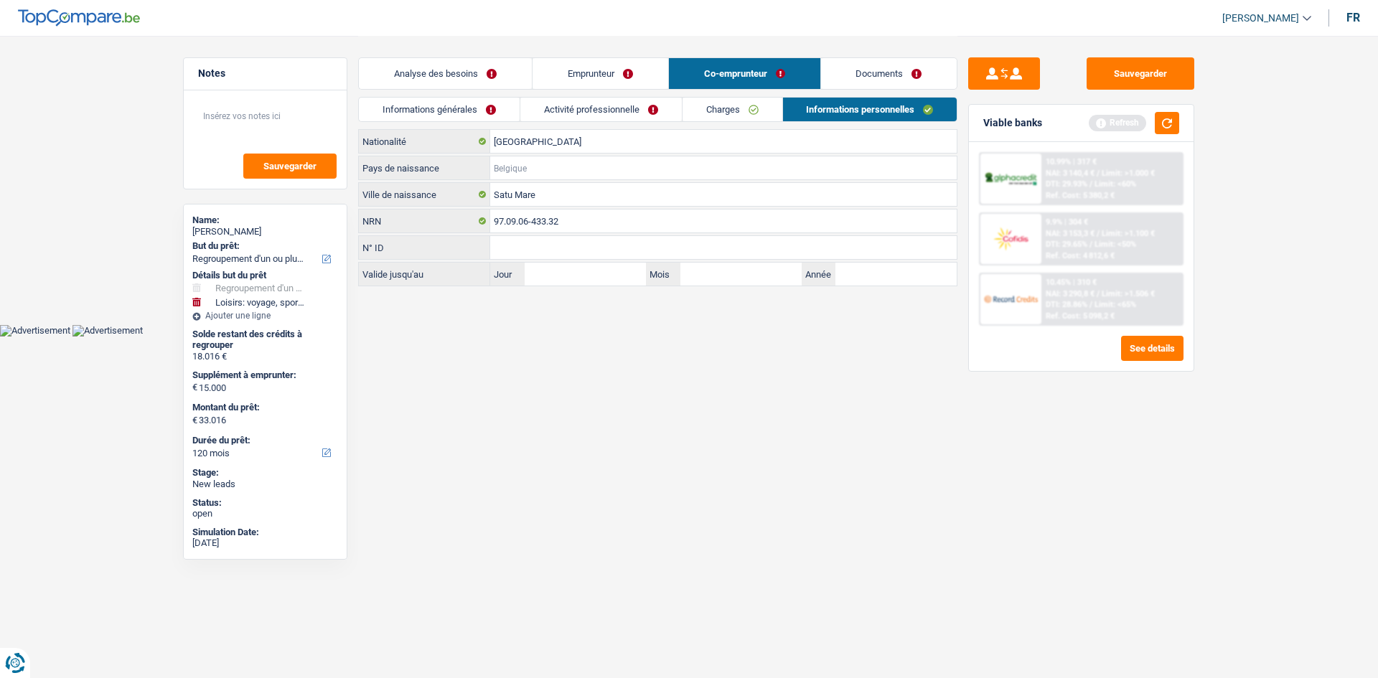
click input "Pays de naissance"
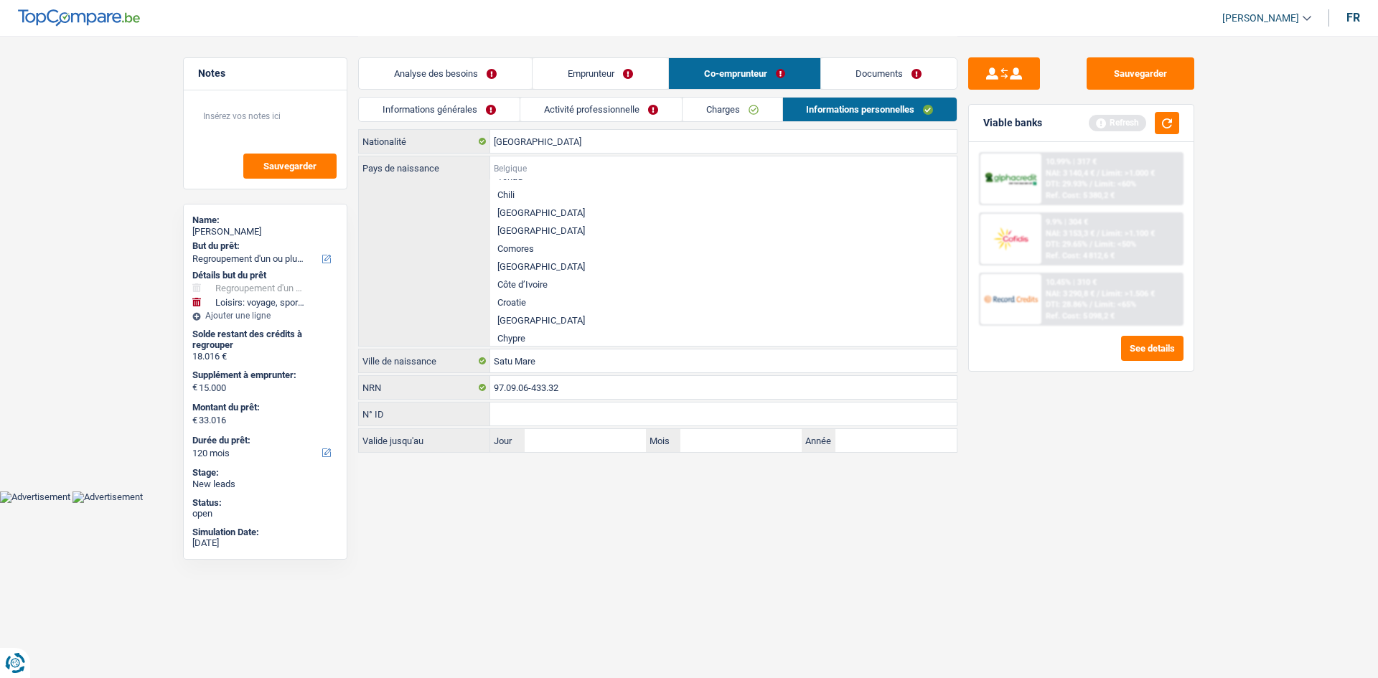
scroll to position [676, 0]
type input "R"
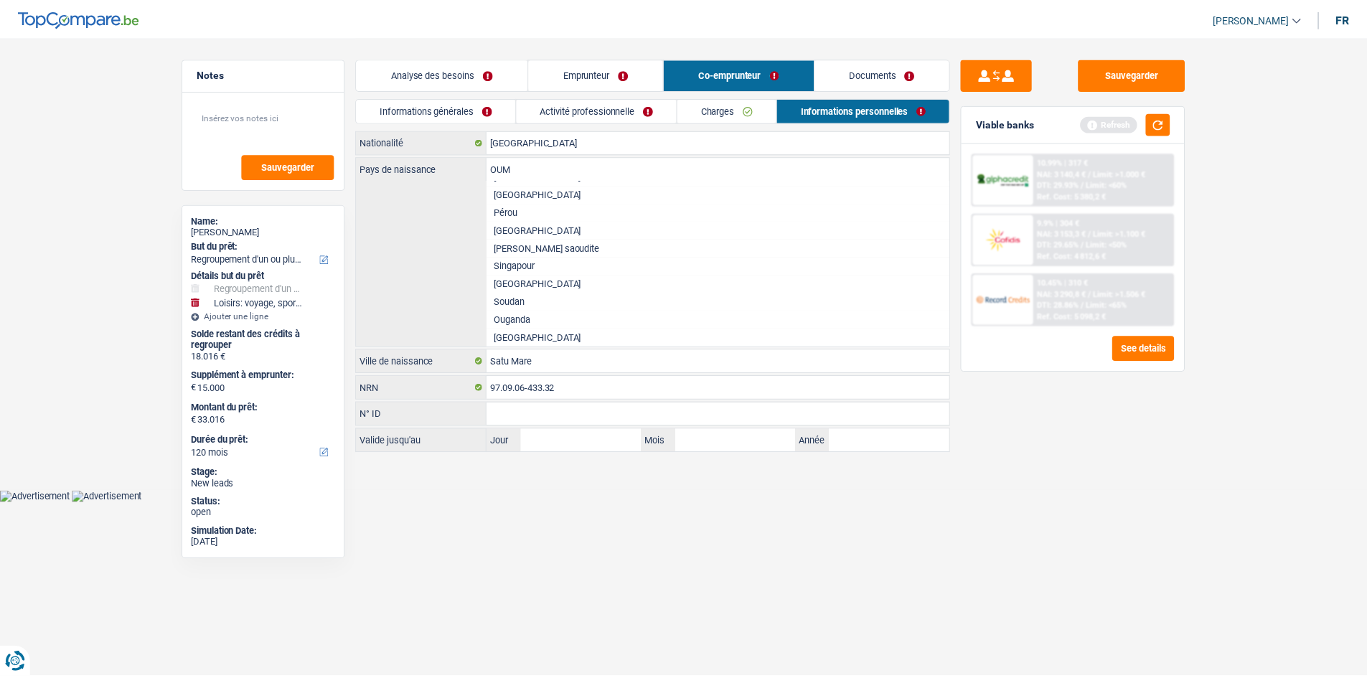
scroll to position [0, 0]
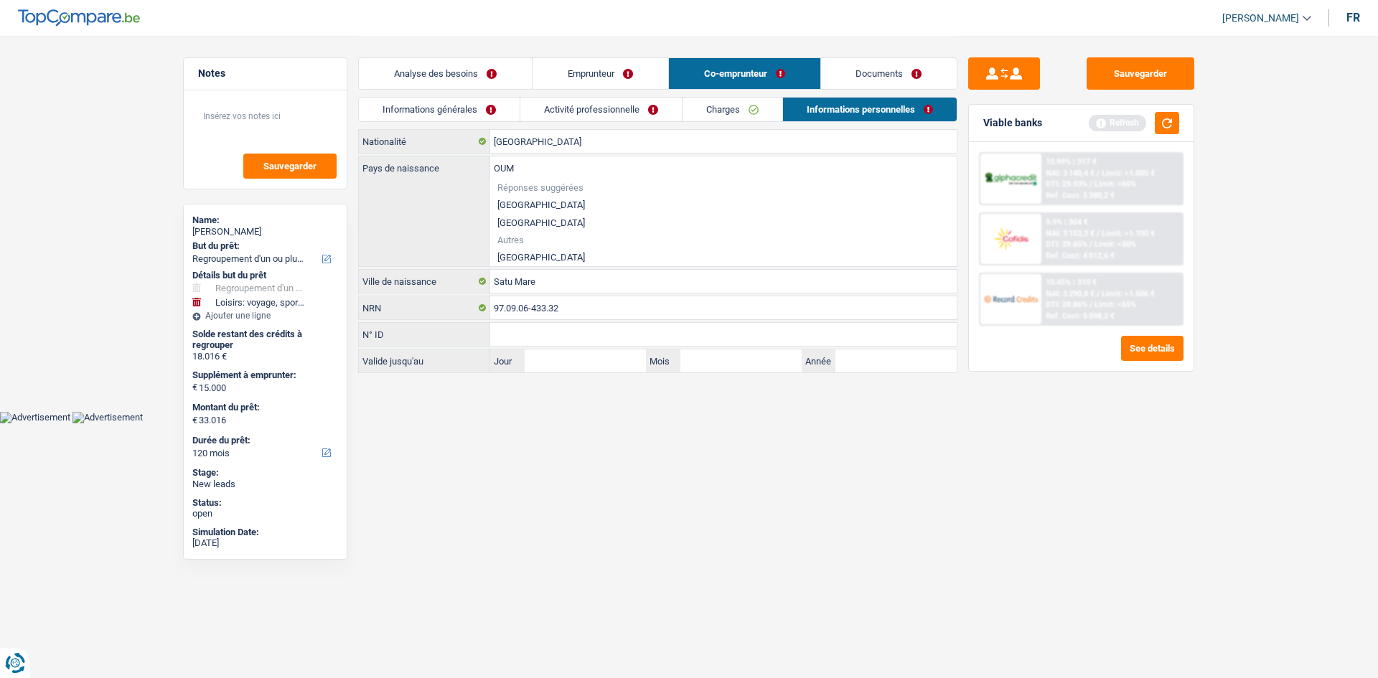
click li "[GEOGRAPHIC_DATA]"
type input "[GEOGRAPHIC_DATA]"
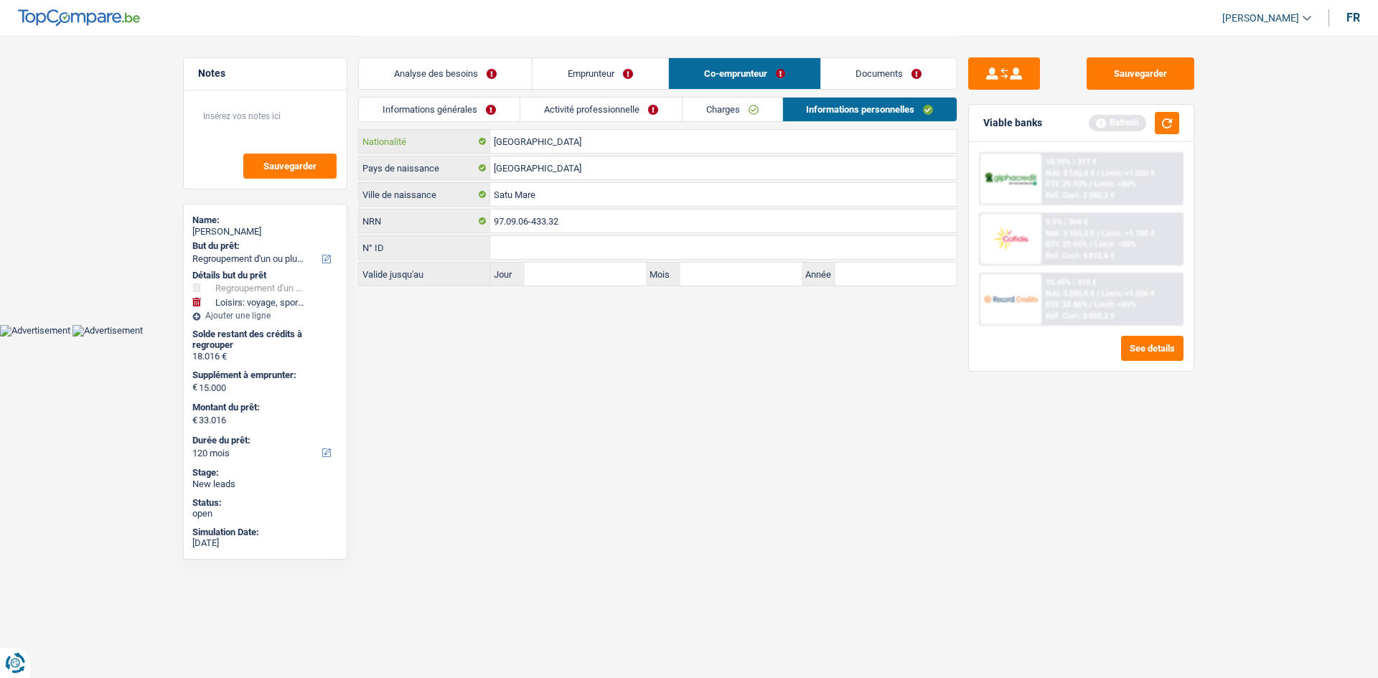
click input "[GEOGRAPHIC_DATA]"
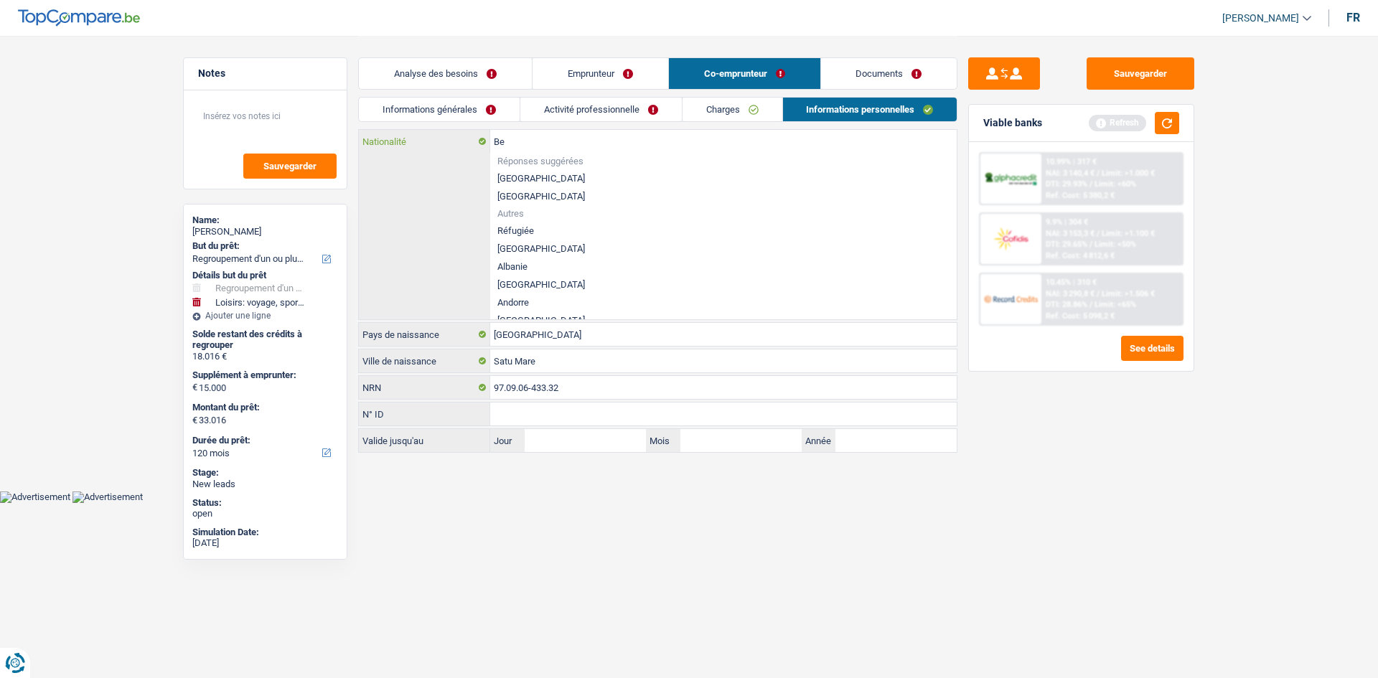
type input "B"
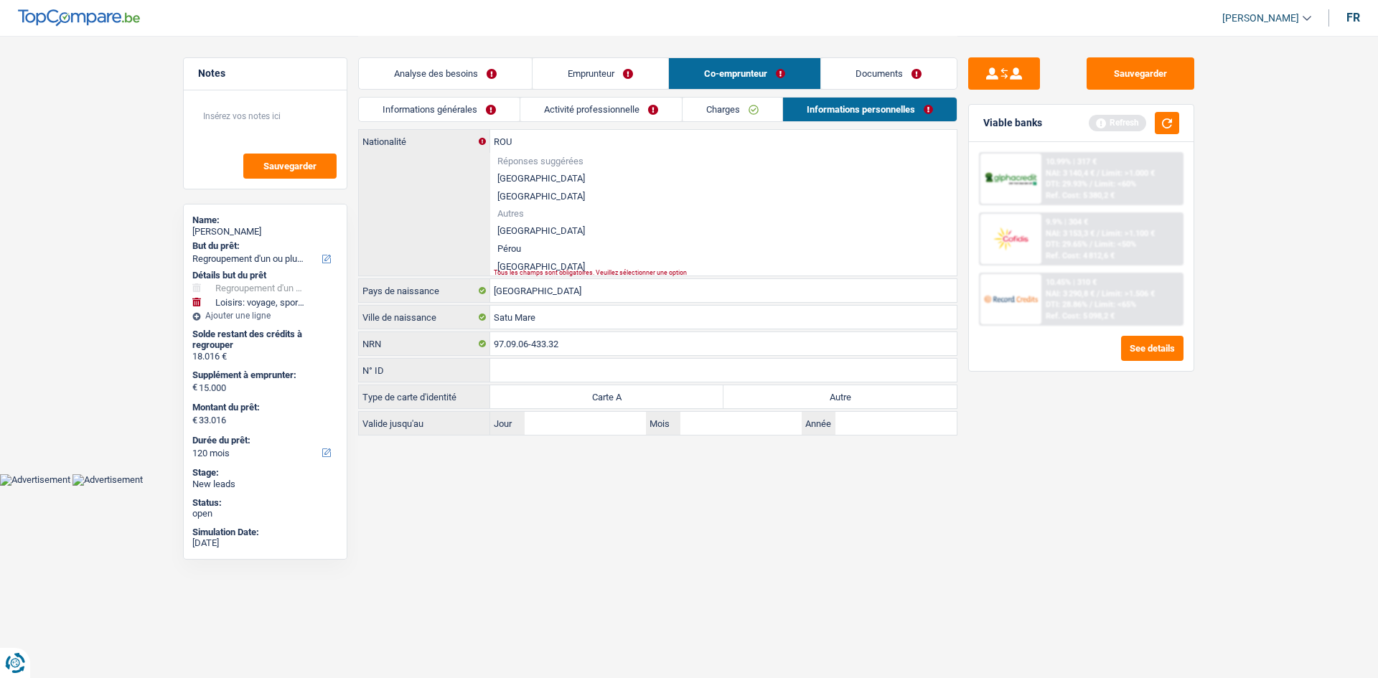
click li "[GEOGRAPHIC_DATA]"
type input "[GEOGRAPHIC_DATA]"
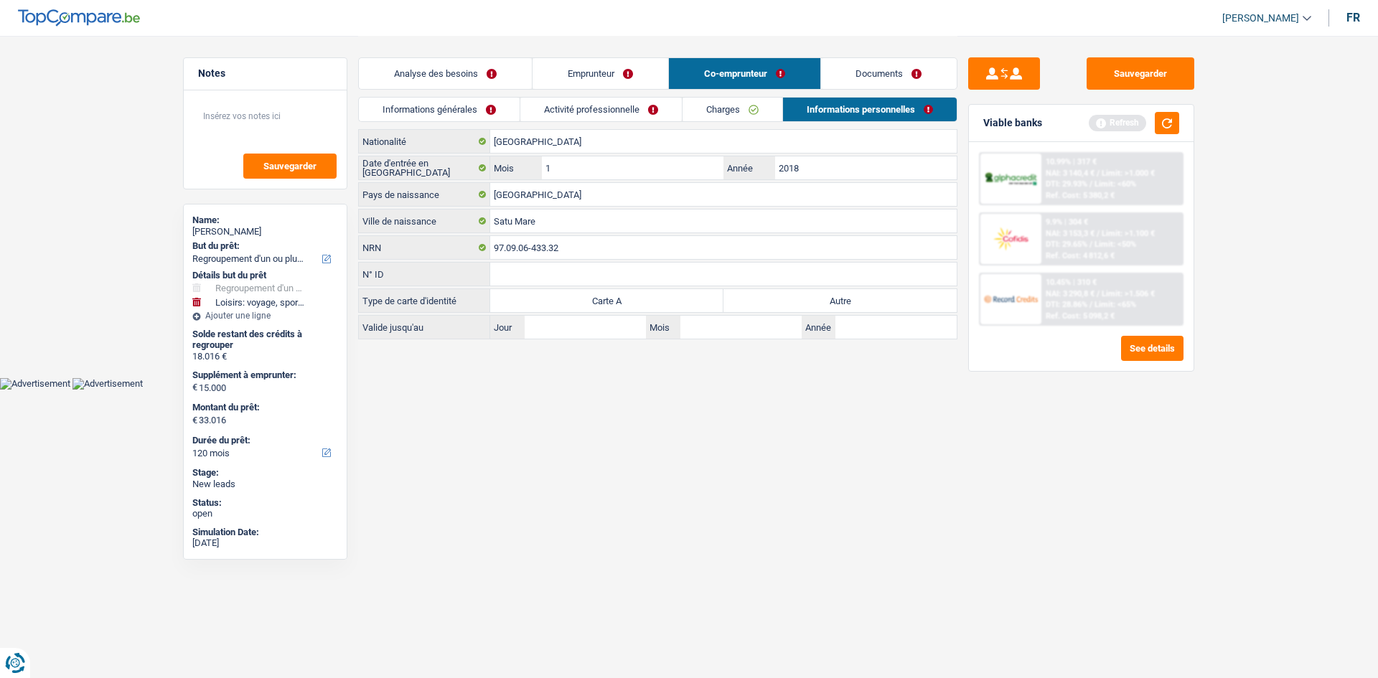
click html "Vous avez le contrôle de vos données Nous utilisons des cookies, tout comme nos…"
click label "Autre"
click input "Autre"
radio input "true"
click button "button"
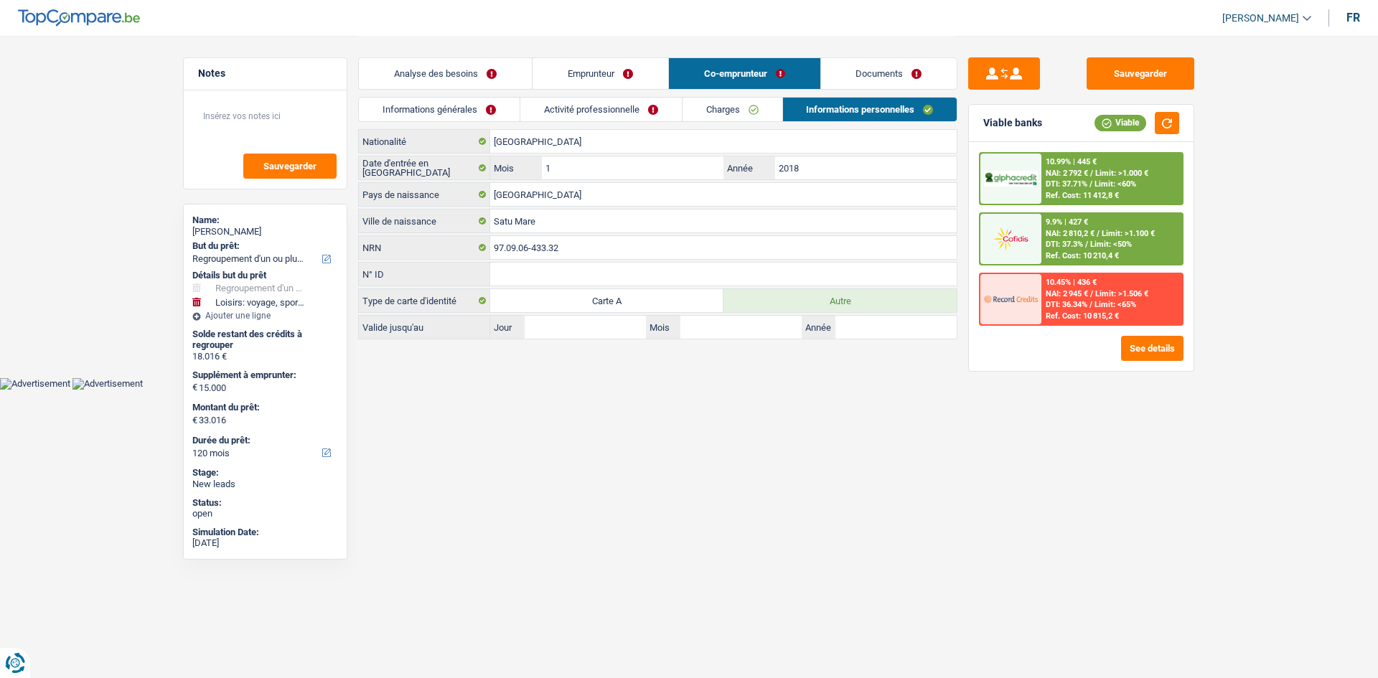
click link "Analyse des besoins"
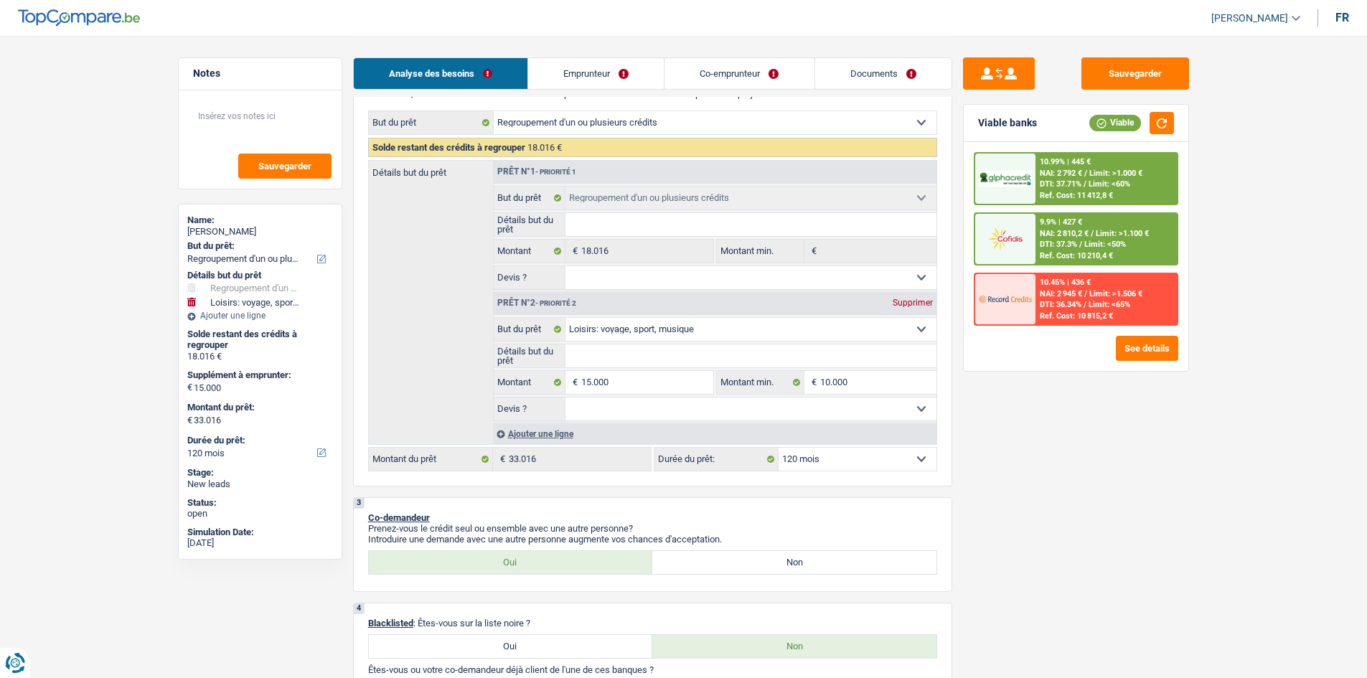
scroll to position [212, 0]
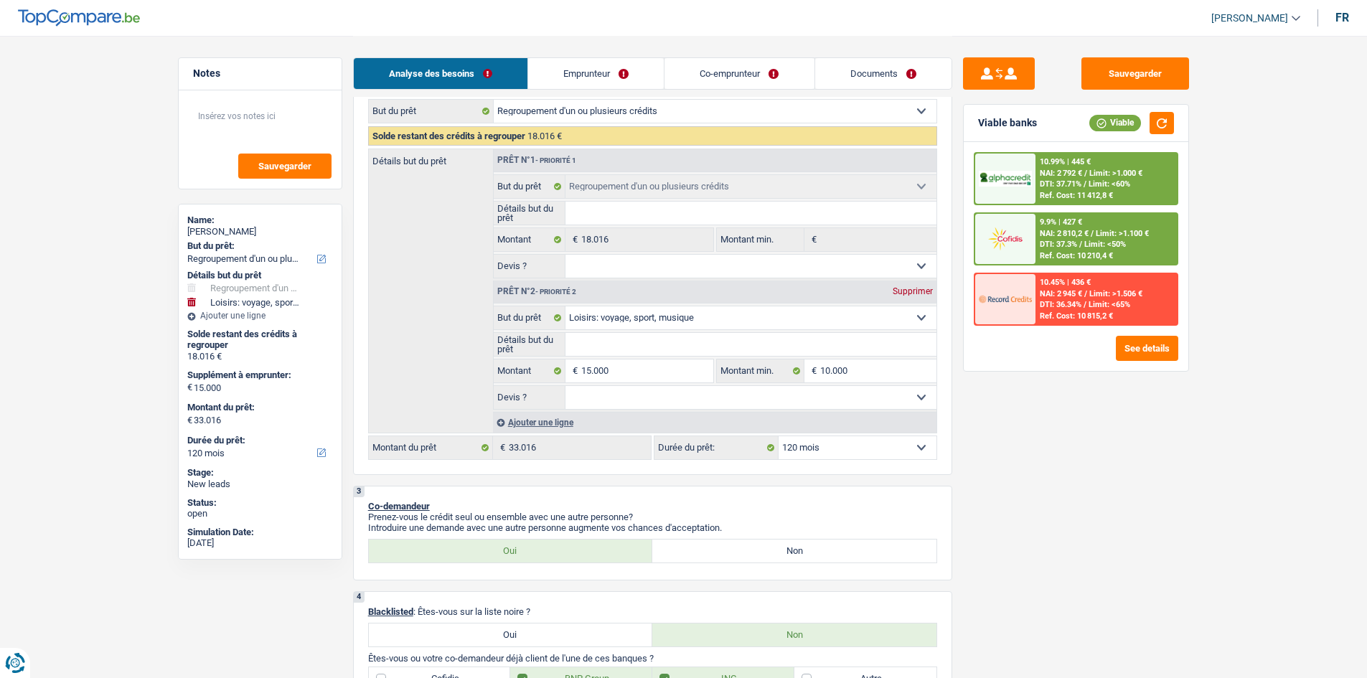
click input "Détails but du prêt"
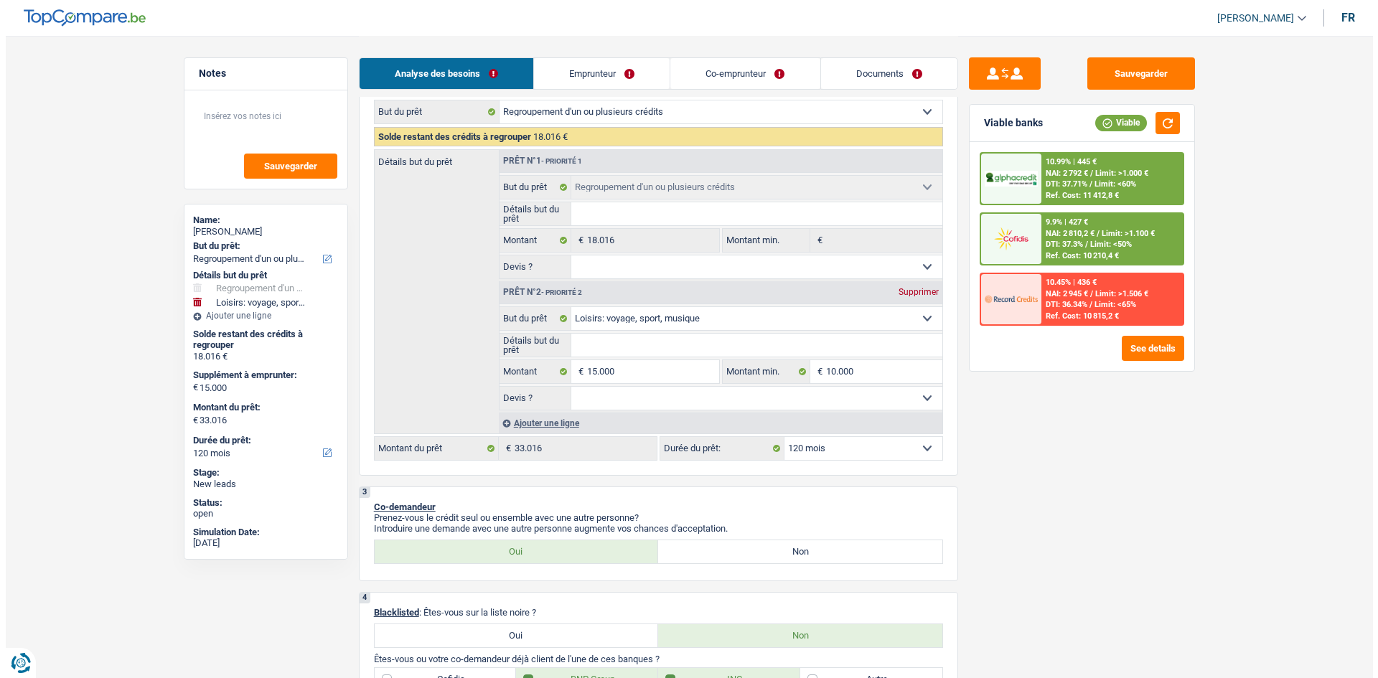
scroll to position [210, 0]
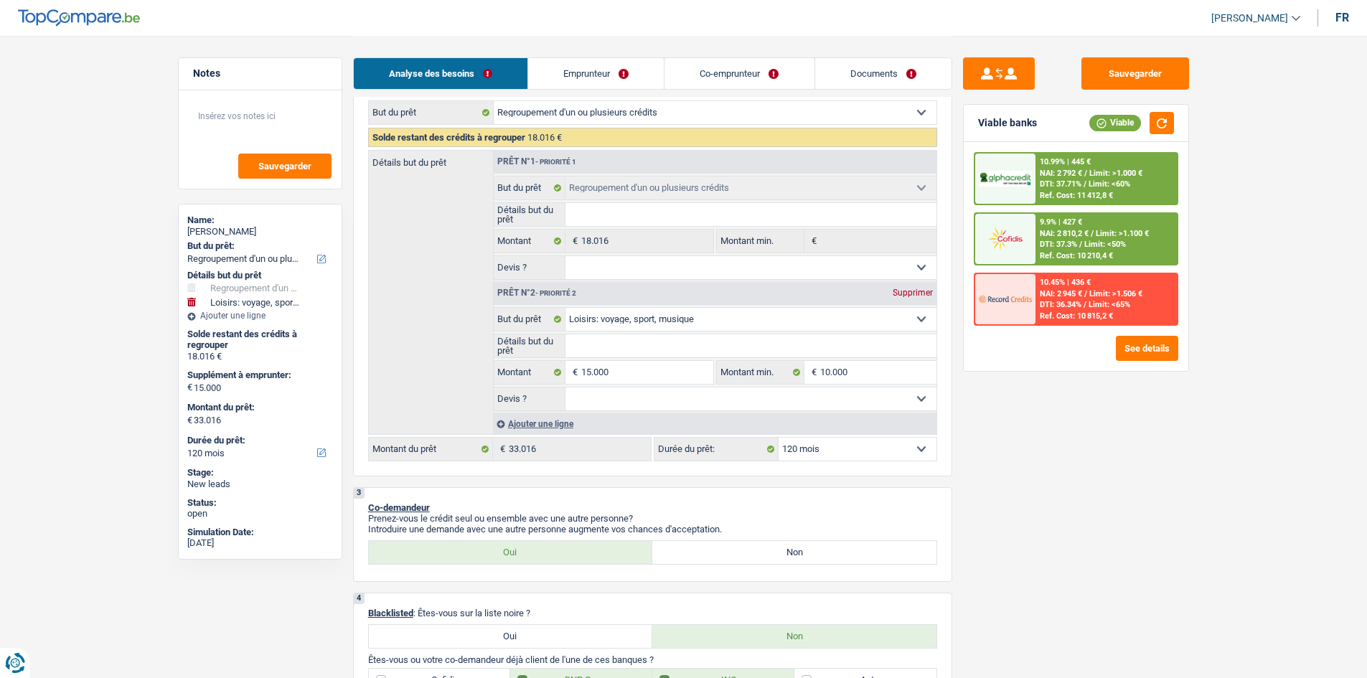
click select "Oui Non Non répondu Sélectionner une option"
select select "yes"
click select "Oui Non Non répondu Sélectionner une option"
select select "yes"
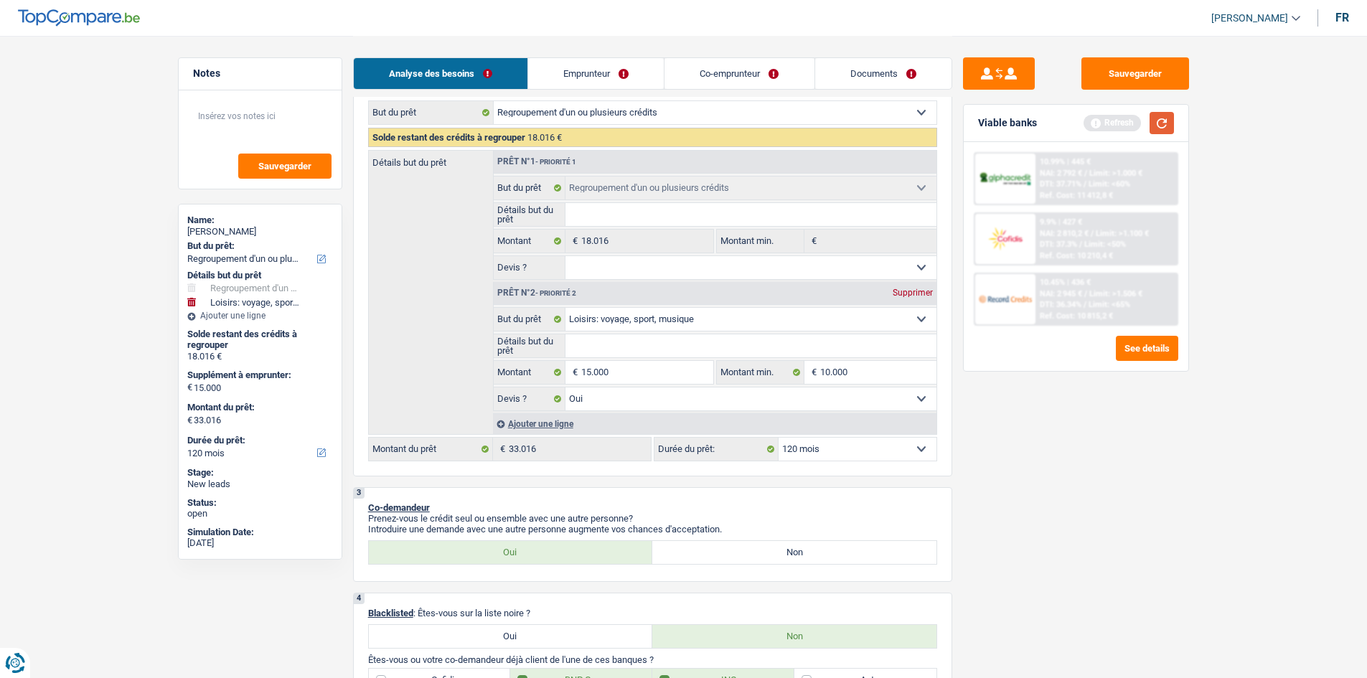
click button "button"
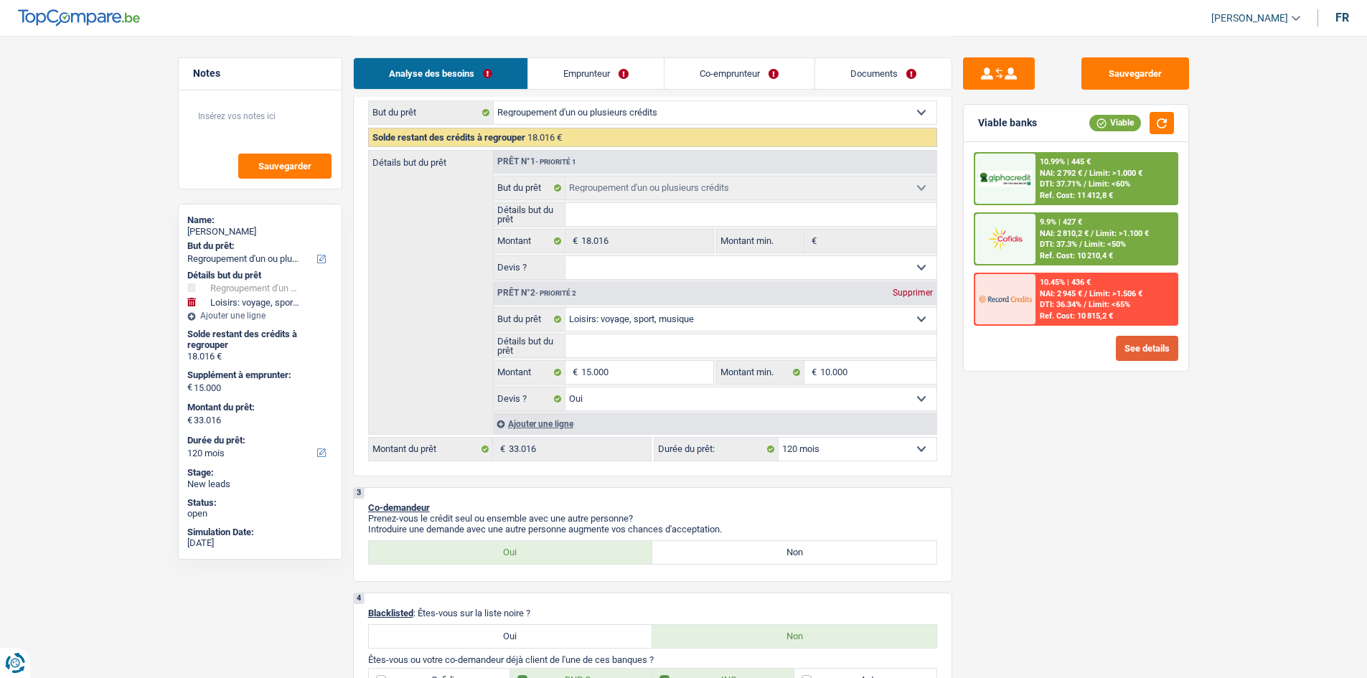
click button "See details"
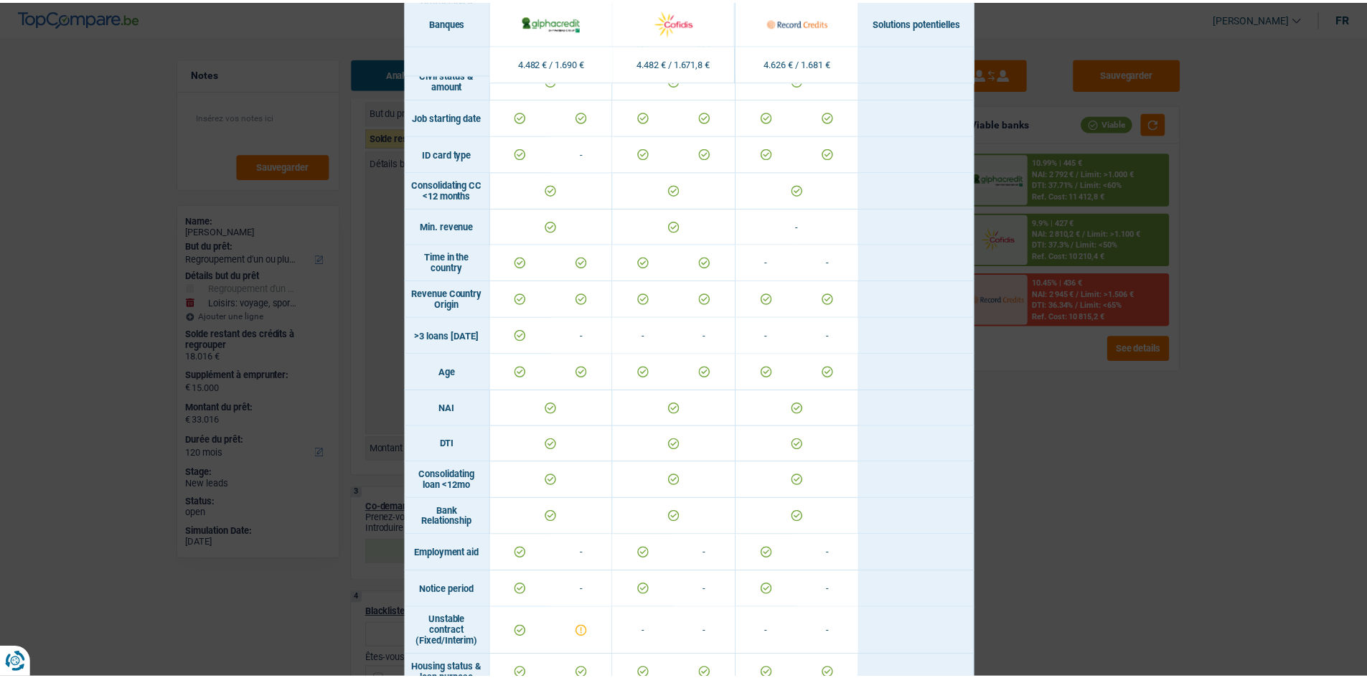
scroll to position [257, 0]
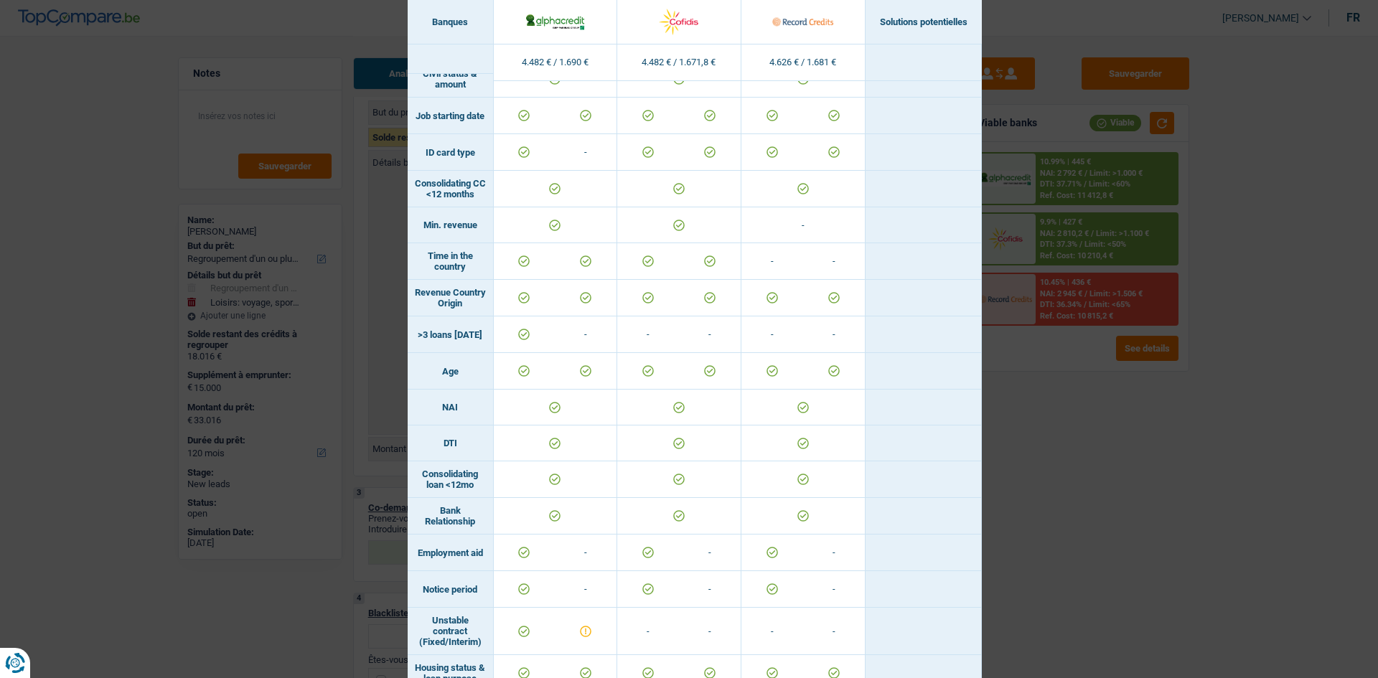
click div "Banks conditions × Banques Solutions potentielles Revenus / Charges 4.482 € / 1…"
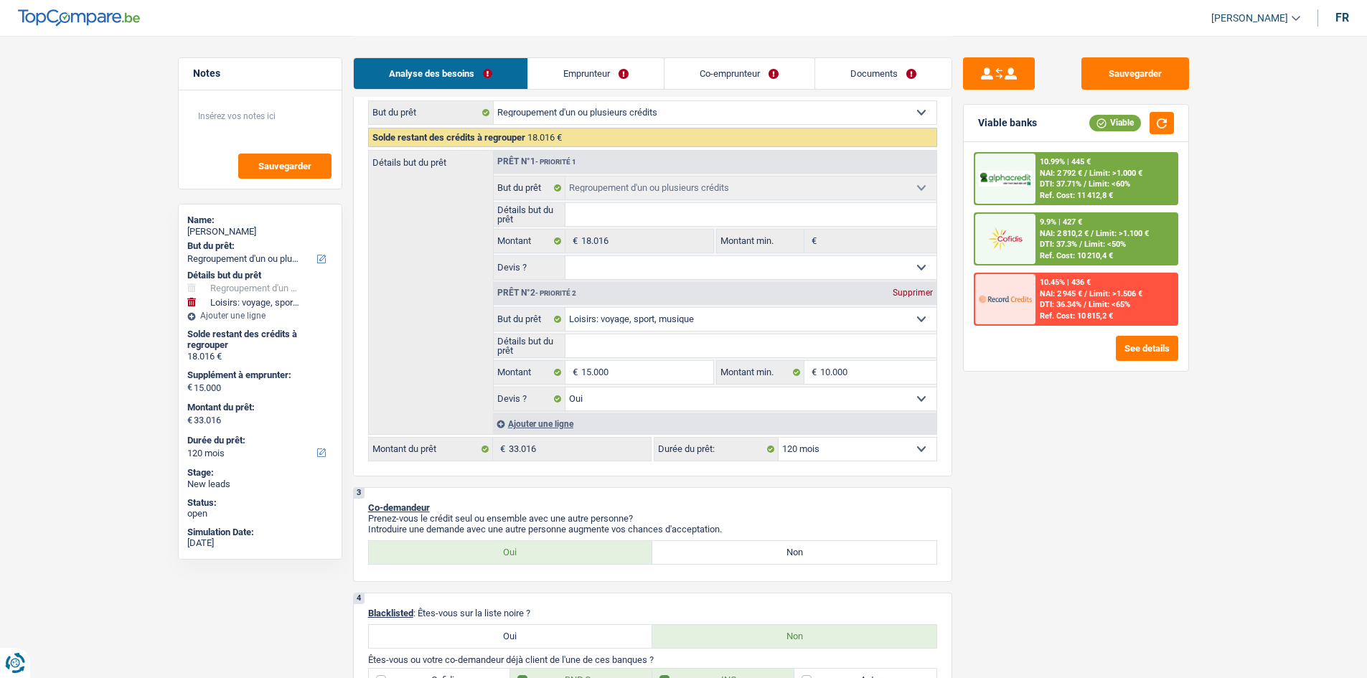
click span "/"
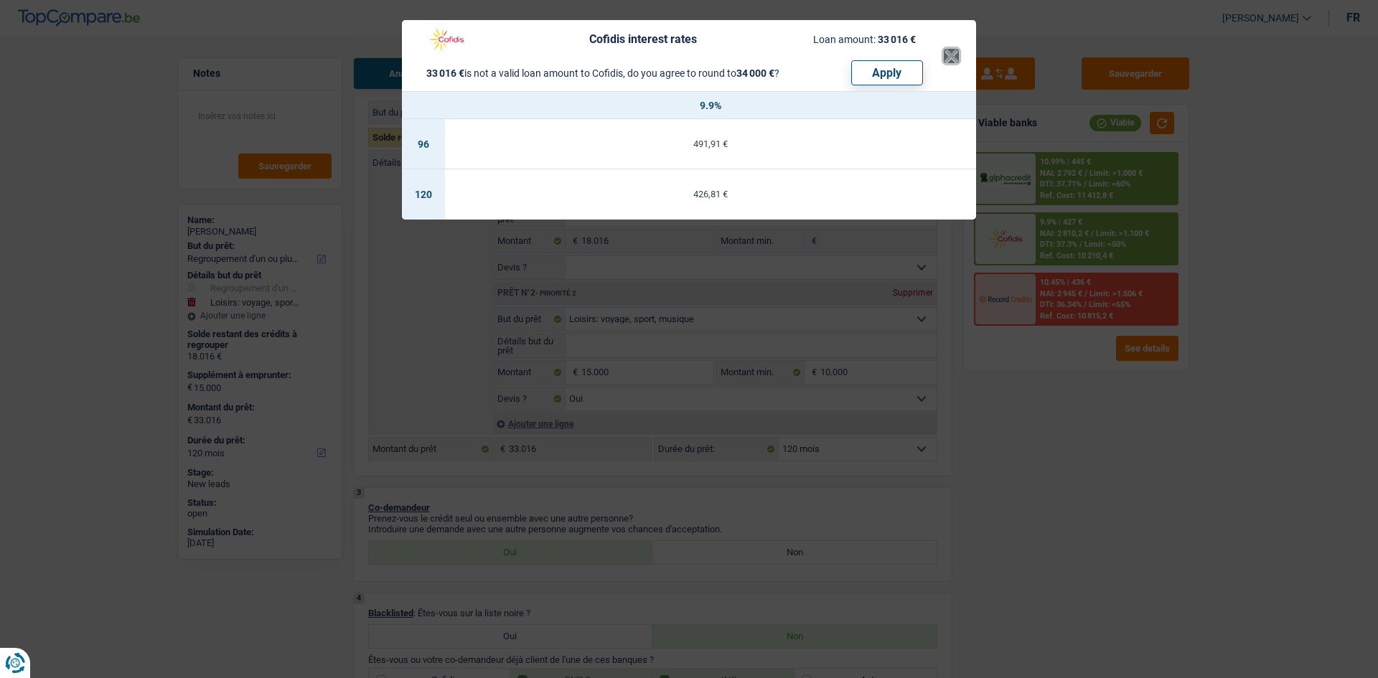
click button "×"
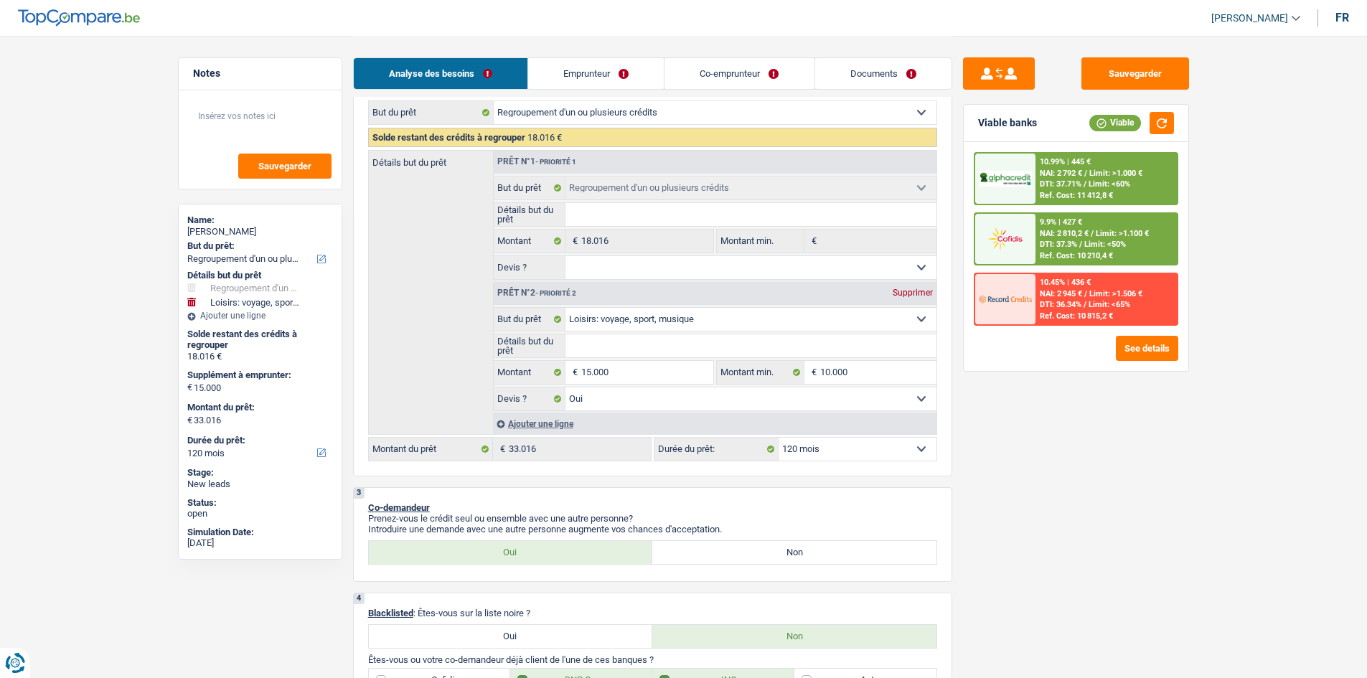
click div "10.99% | 445 € NAI: 2 792 € / Limit: >1.000 € DTI: 37.71% / Limit: <60% Ref. Co…"
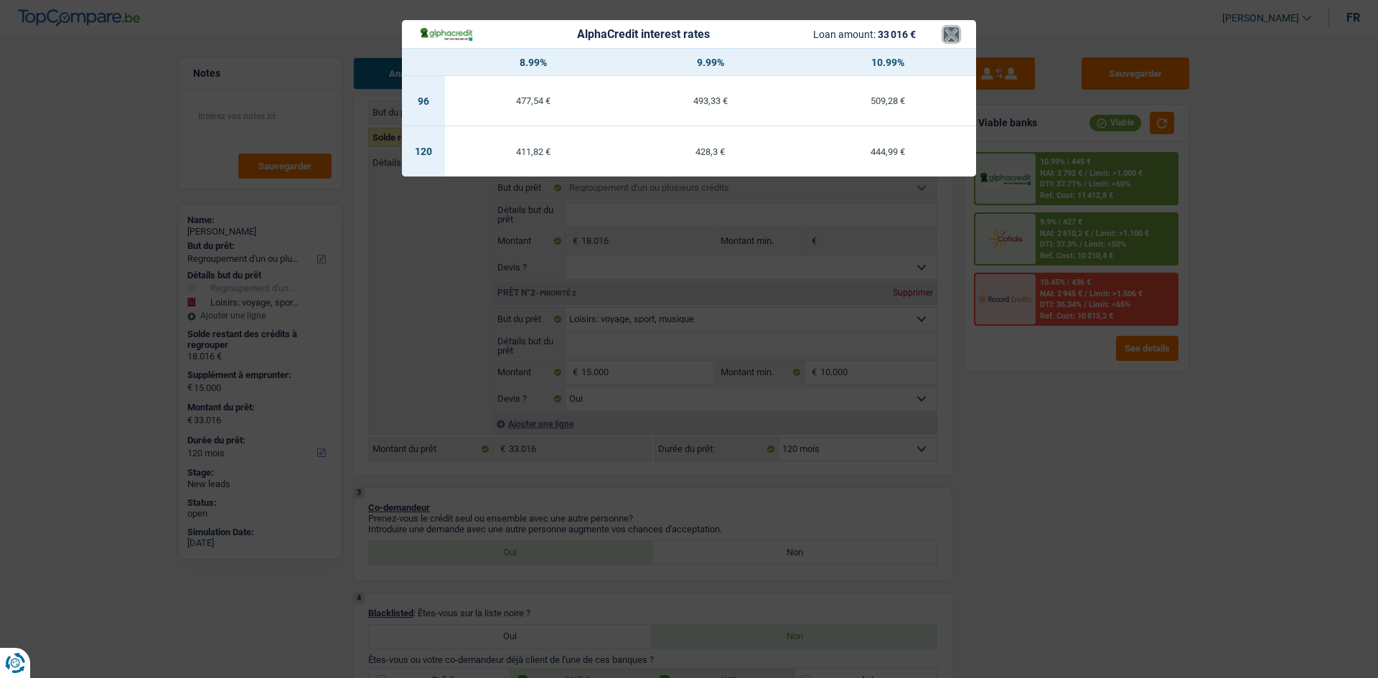
click button "×"
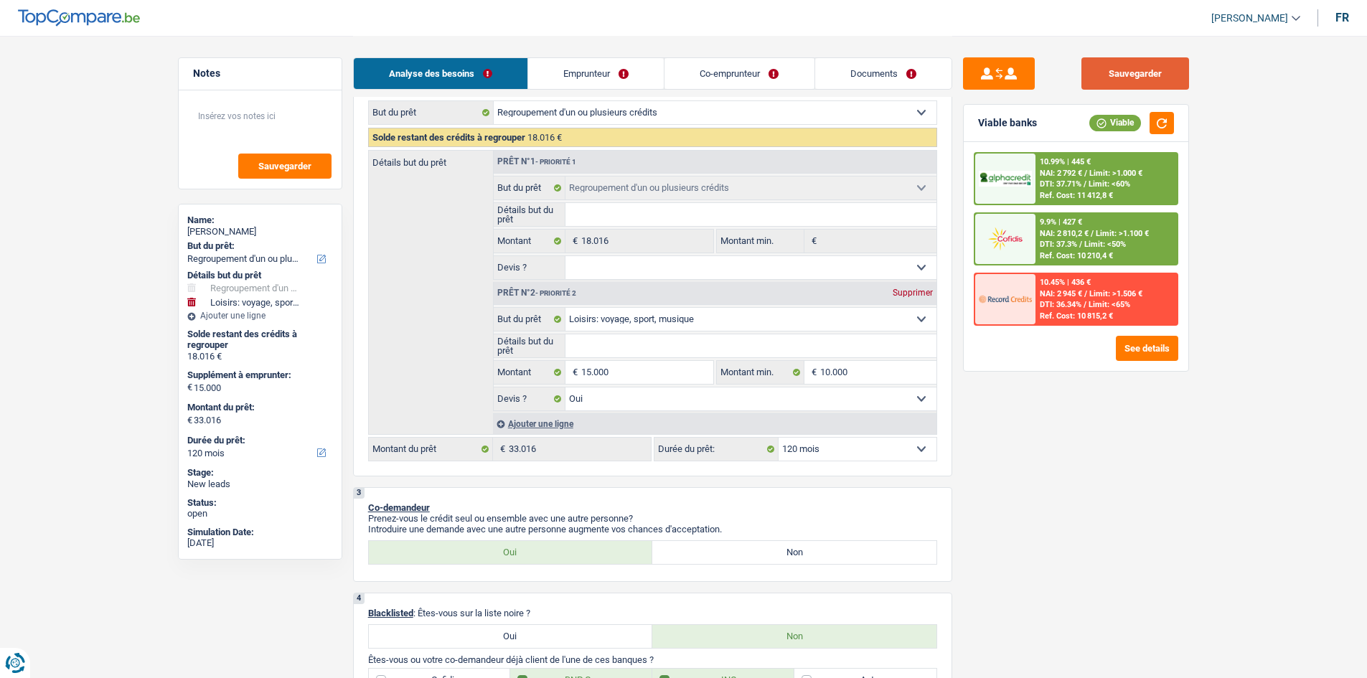
click button "Sauvegarder"
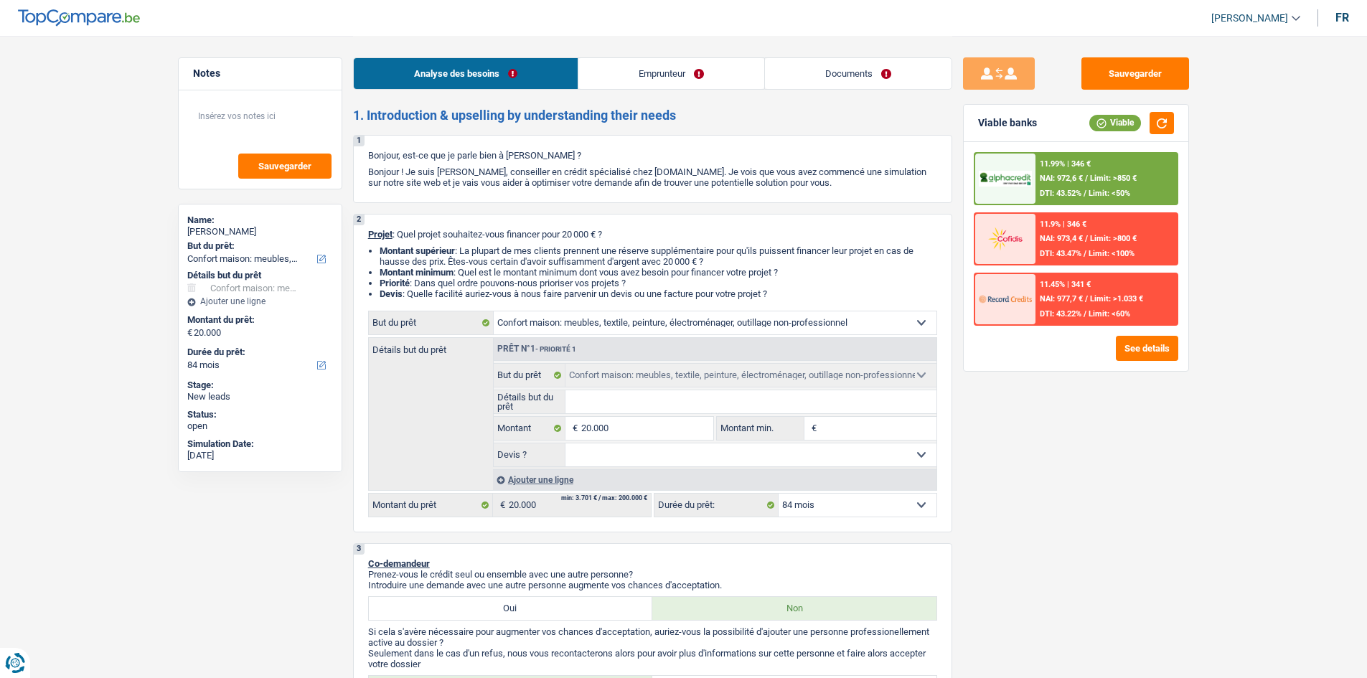
select select "household"
select select "84"
select select "household"
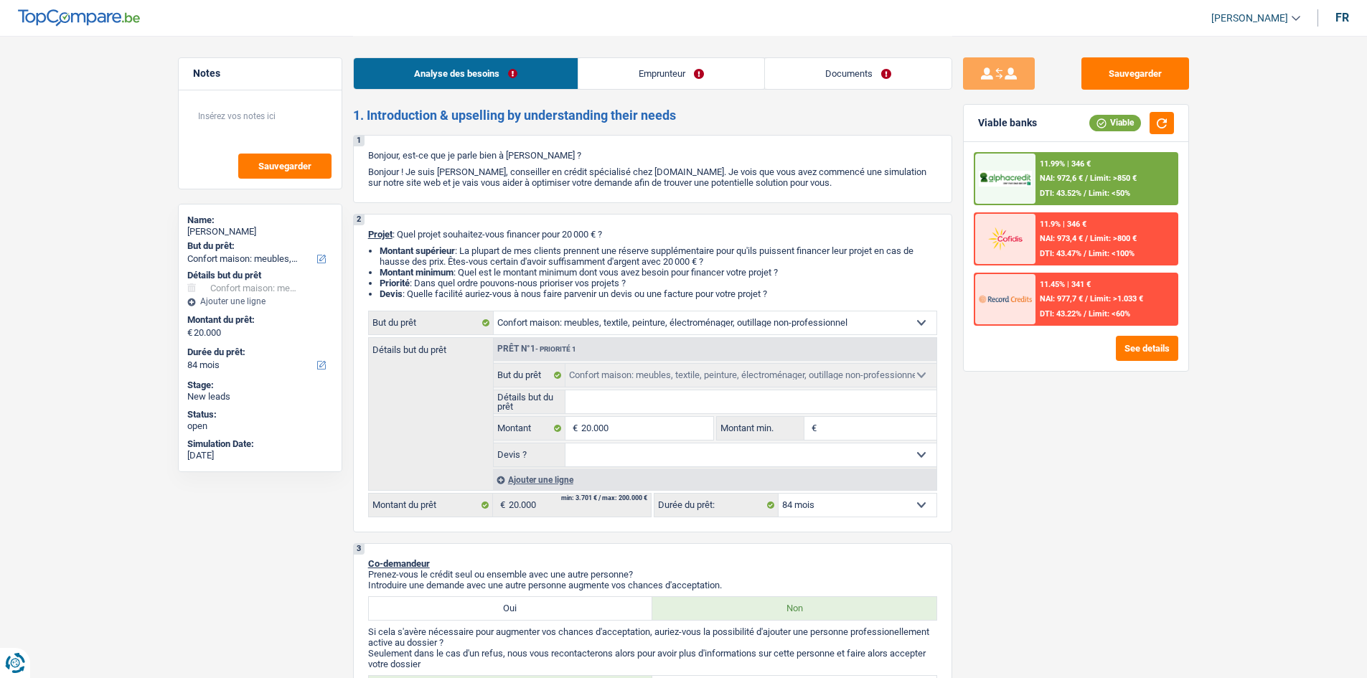
select select "84"
select select "retired"
select select "pension"
select select "rents"
select select "household"
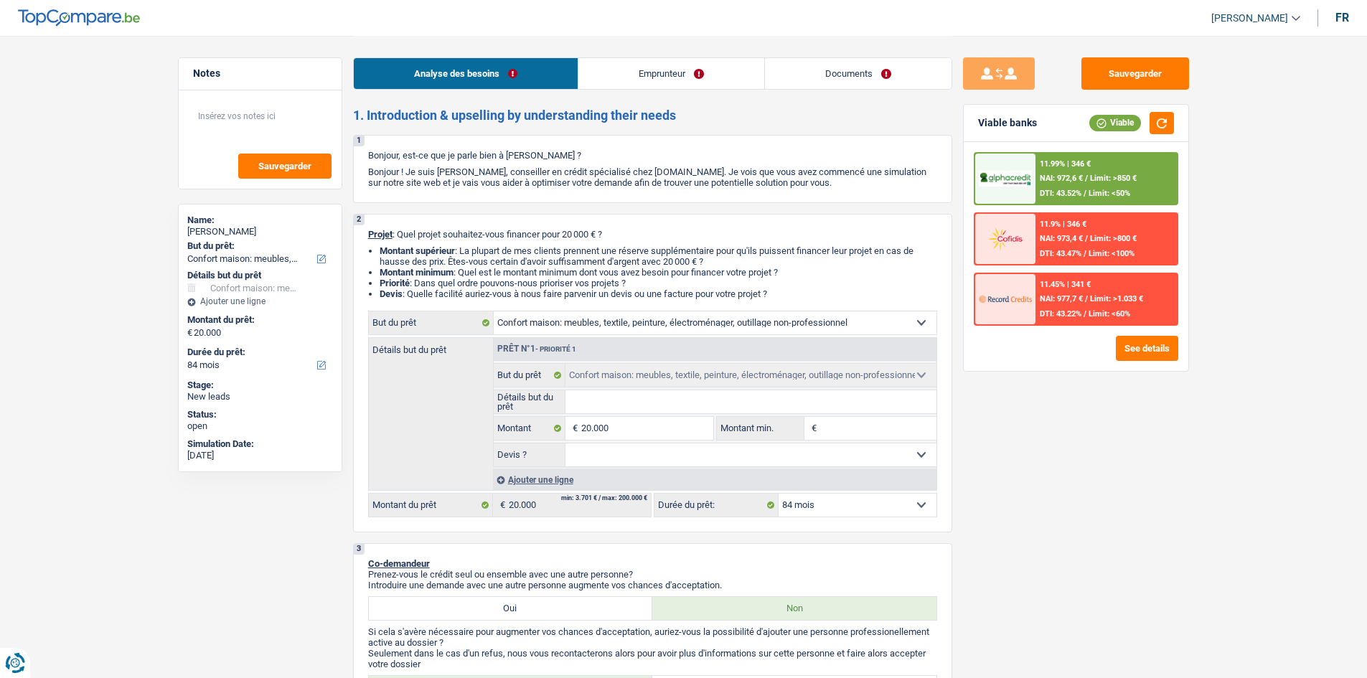
select select "household"
select select "84"
click at [609, 401] on input "Détails but du prêt" at bounding box center [751, 401] width 371 height 23
type input "A"
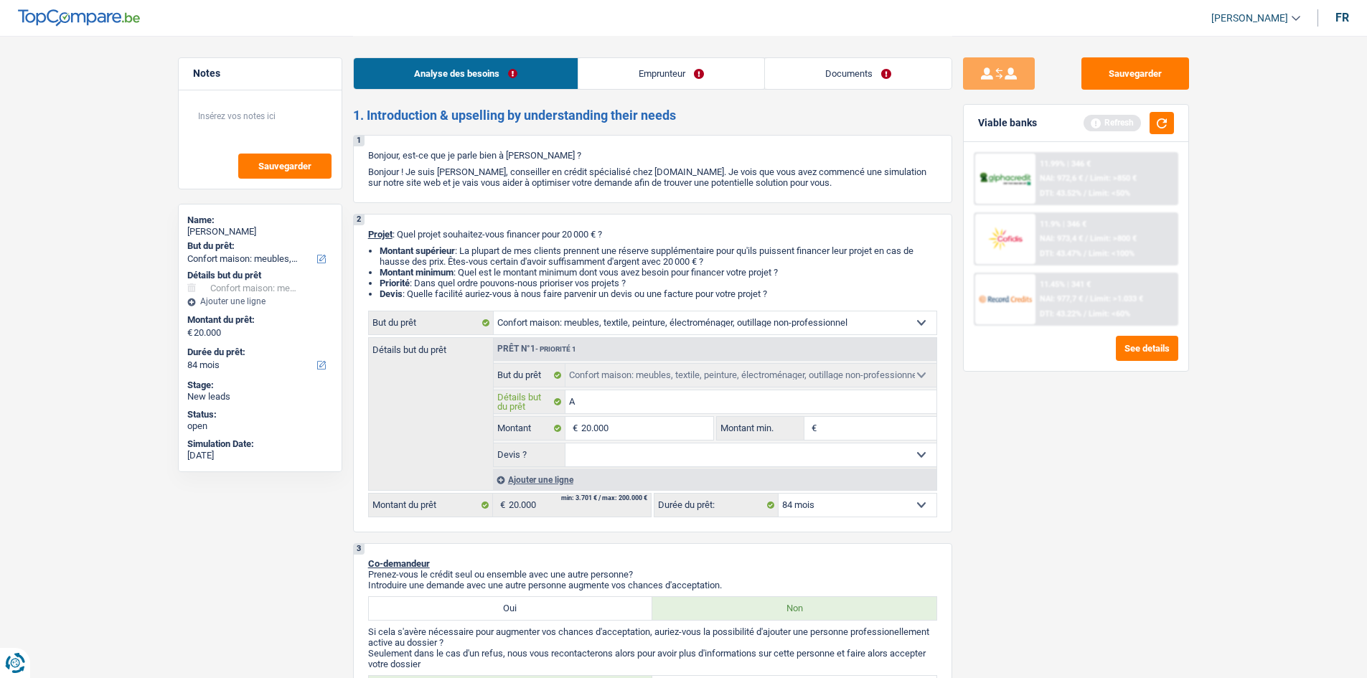
type input "AM"
type input "AME"
type input "AMEN"
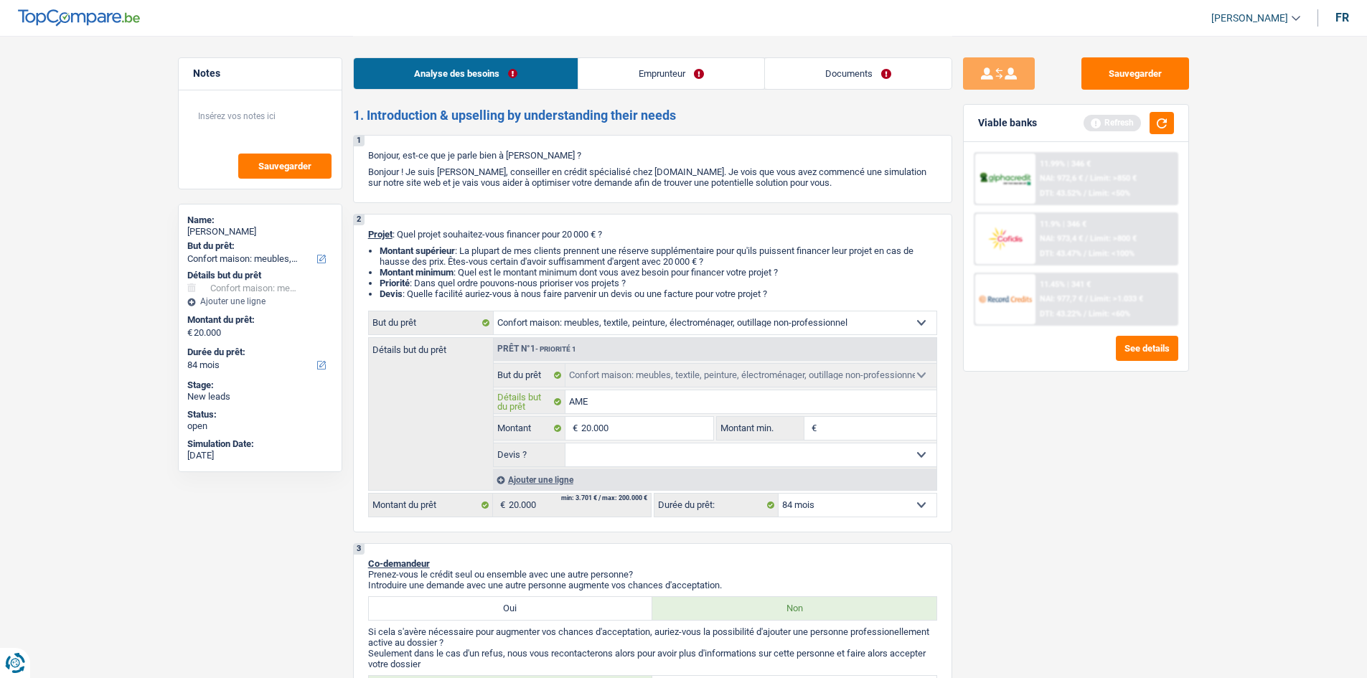
type input "AMEN"
type input "AMENA"
type input "AMENAG"
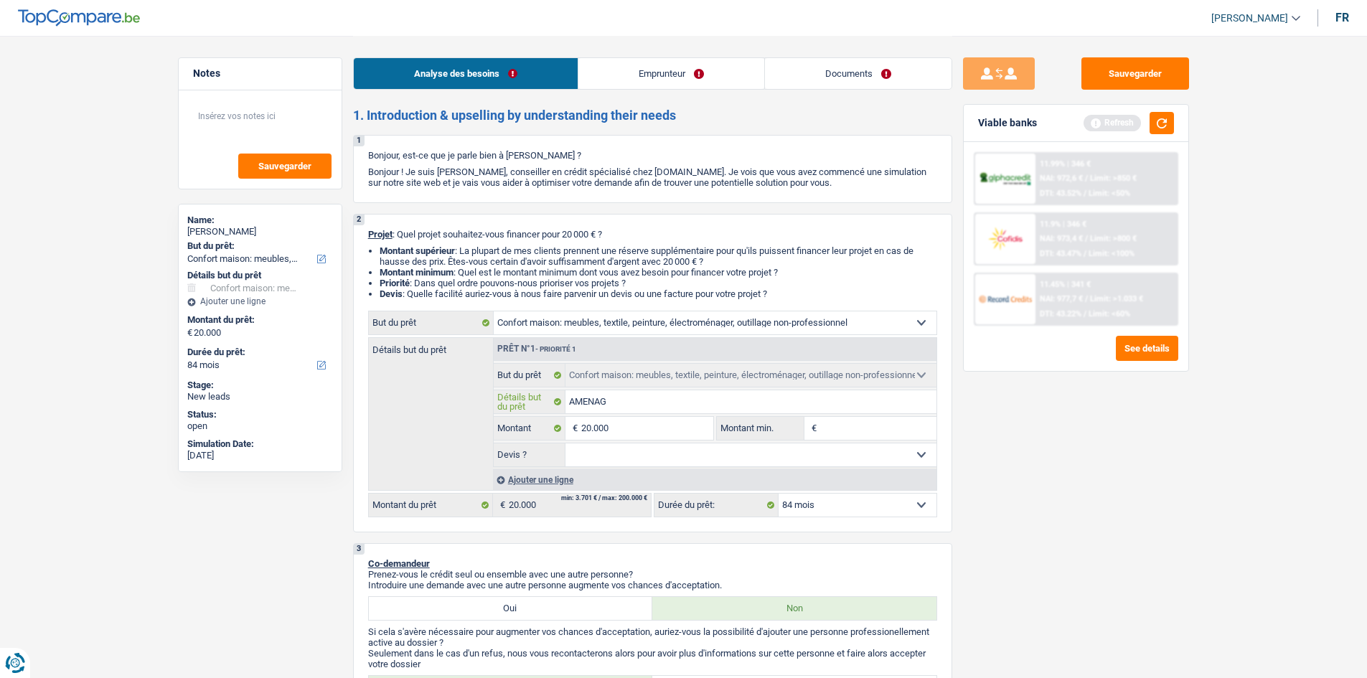
type input "AMENAGE"
type input "AMENAGEM"
type input "AMENAGEMEZ"
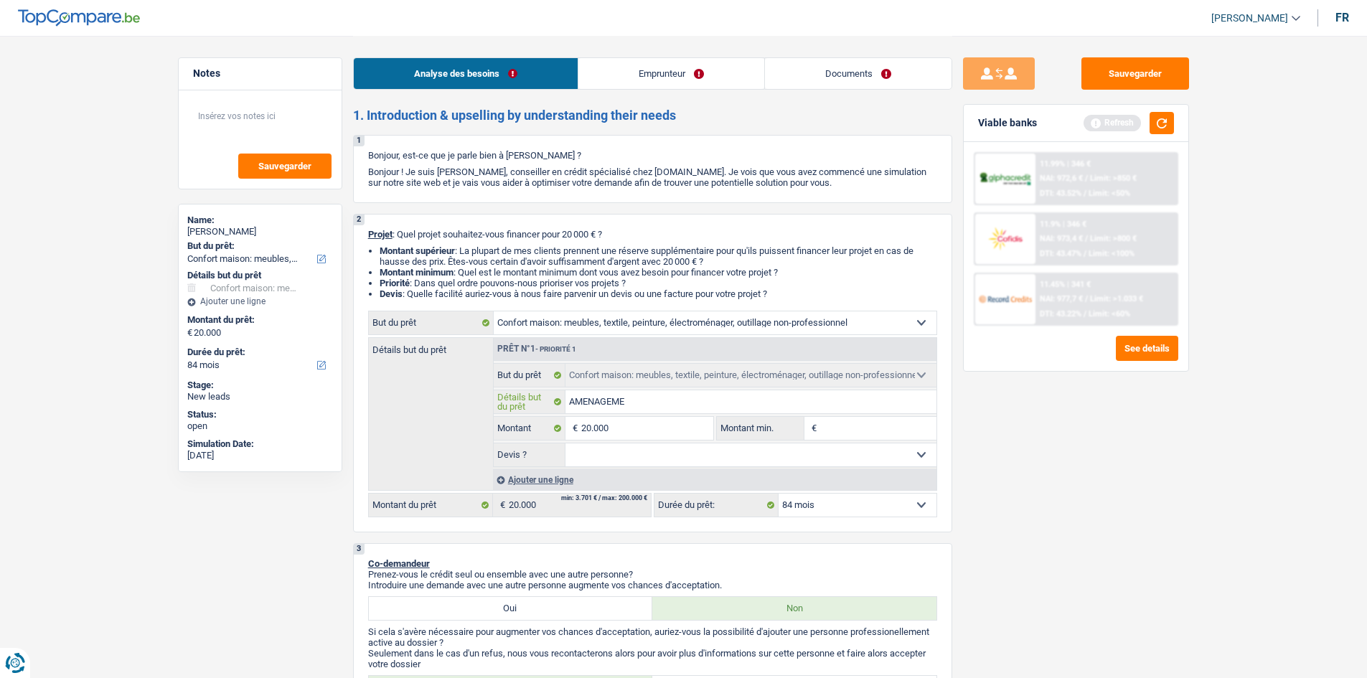
type input "AMENAGEMEZ"
type input "AMENAGEMEZN"
type input "AMENAGEMEZNT"
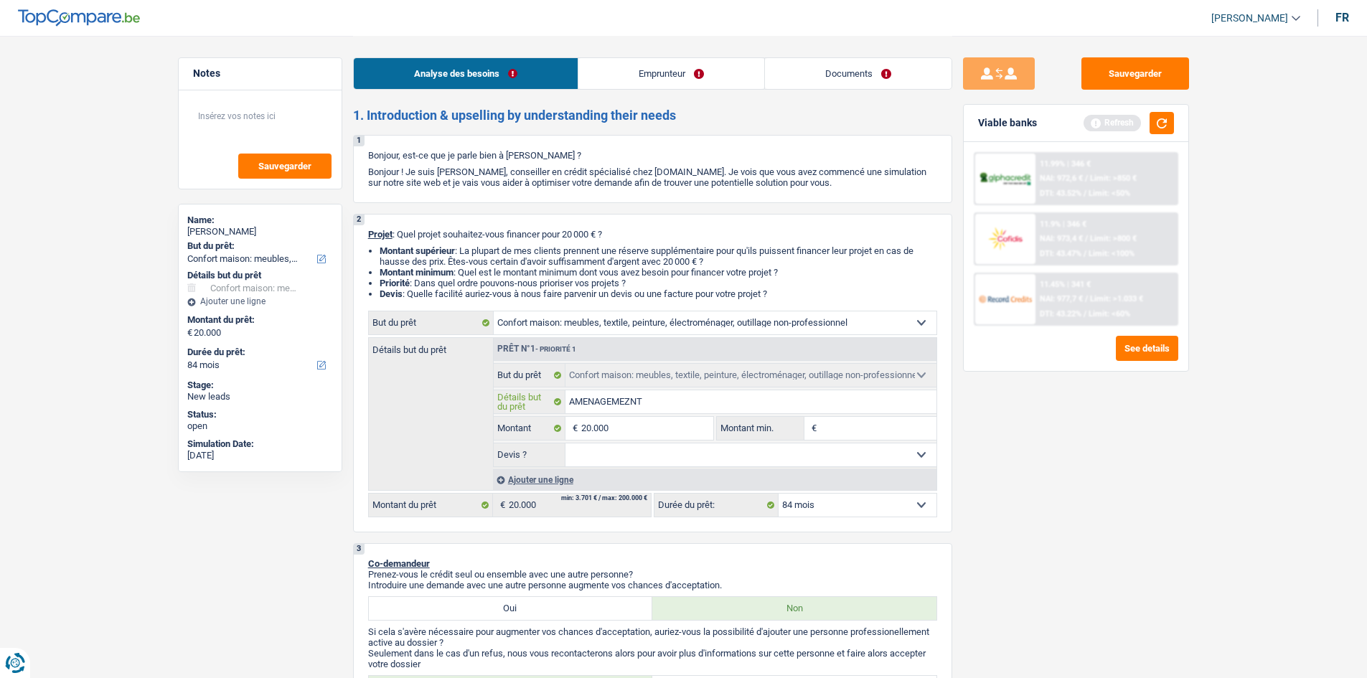
type input "AMENAGEMEZNTS"
type input "AMENAGEMEZNT"
type input "AMENAGEMEZN"
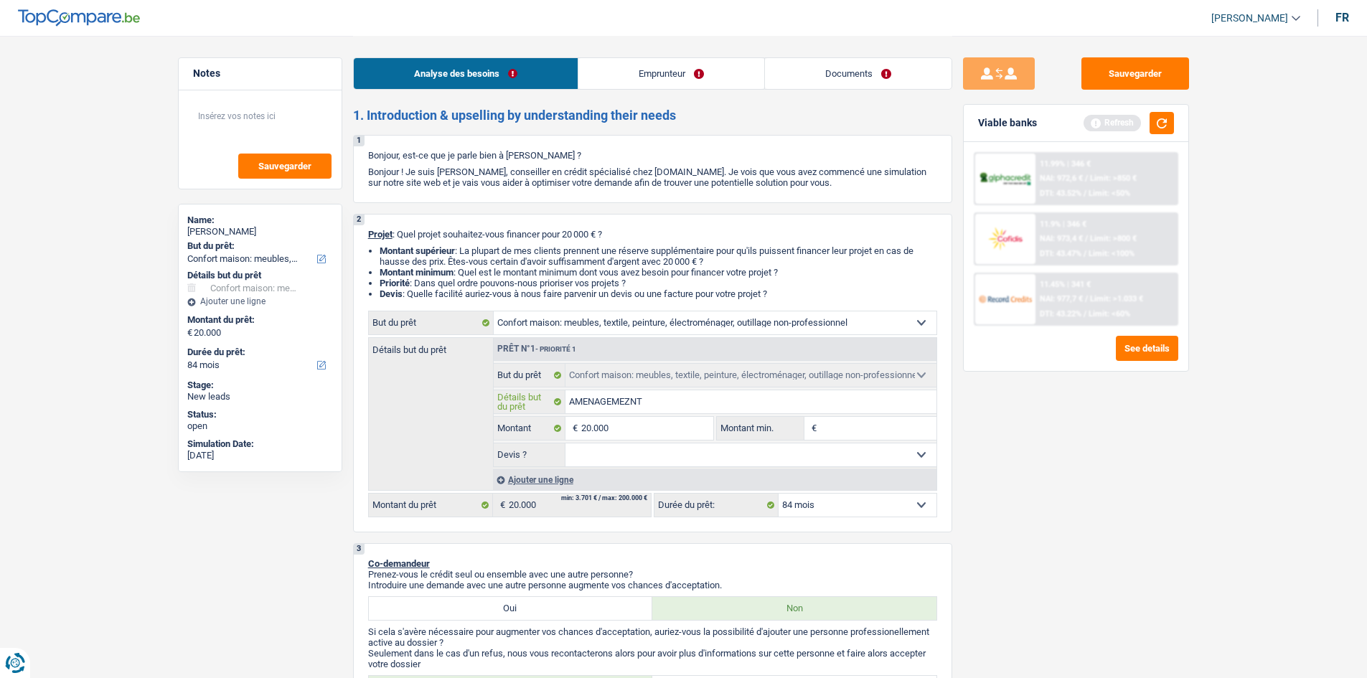
type input "AMENAGEMEZN"
type input "AMENAGEMEZ"
type input "AMENAGEME"
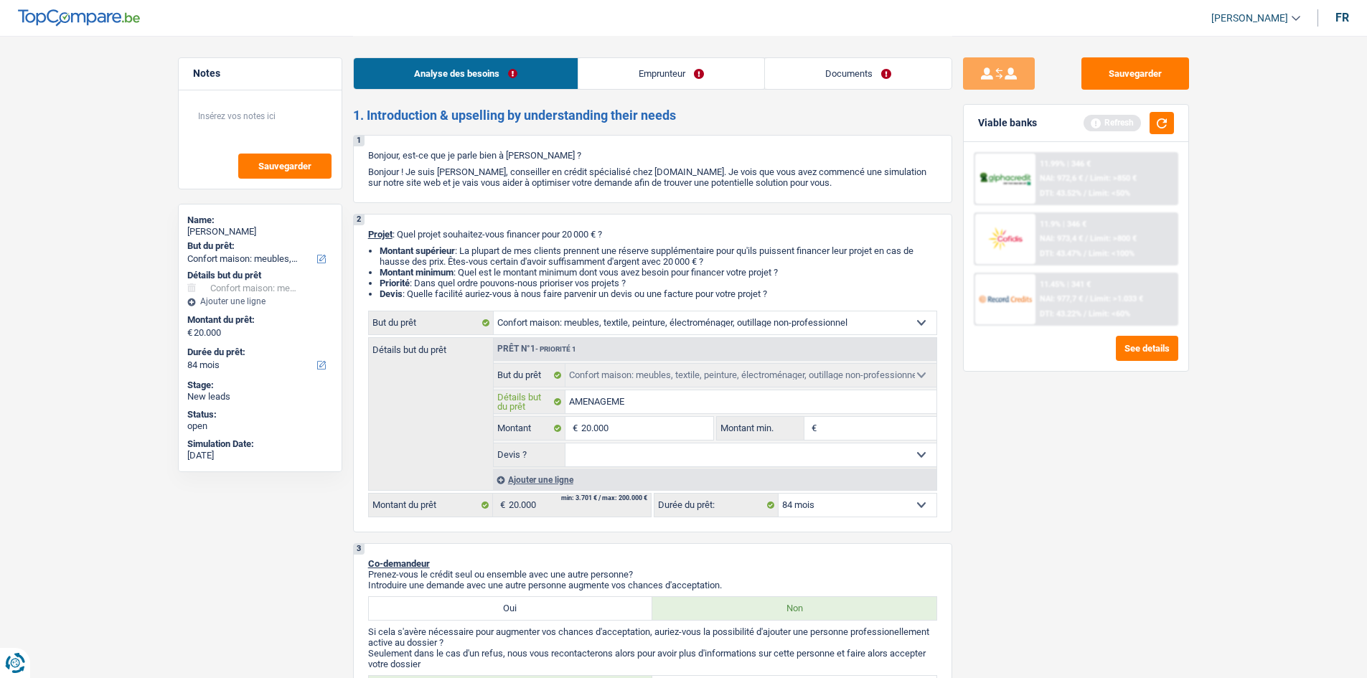
type input "AMENAGEM"
type input "AMENAGEME"
type input "AMENAGEMEN"
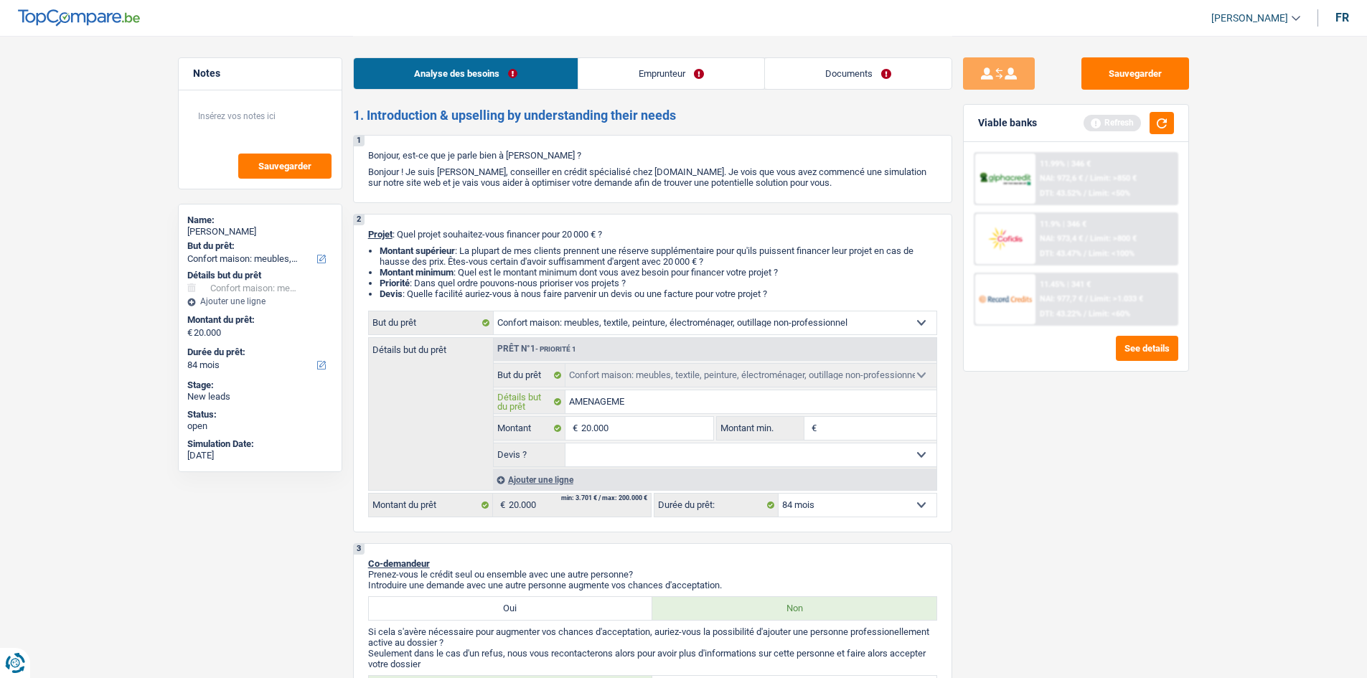
type input "AMENAGEMEN"
type input "AMENAGEMENT"
type input "AMENAGEMENTS"
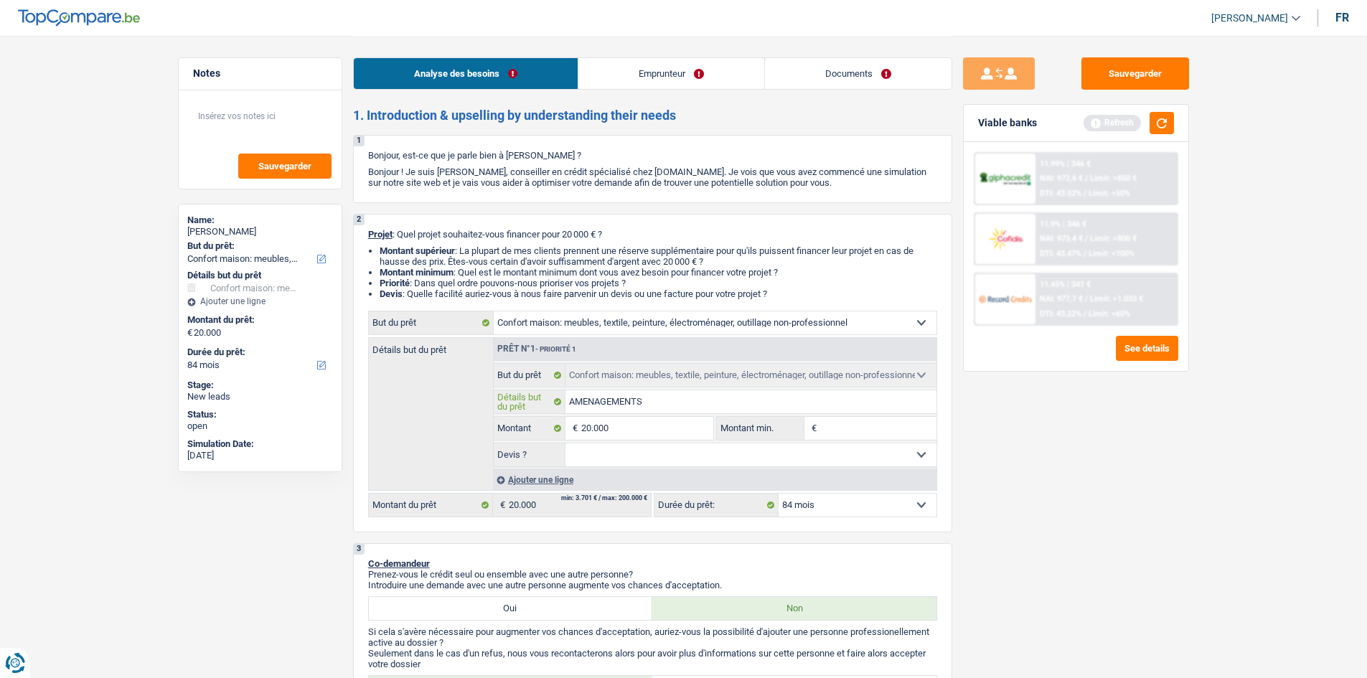
type input "AMENAGEMENTS"
click at [685, 404] on input "AMENAGEMENTS" at bounding box center [751, 401] width 371 height 23
type input "AMENAGEMENTS H"
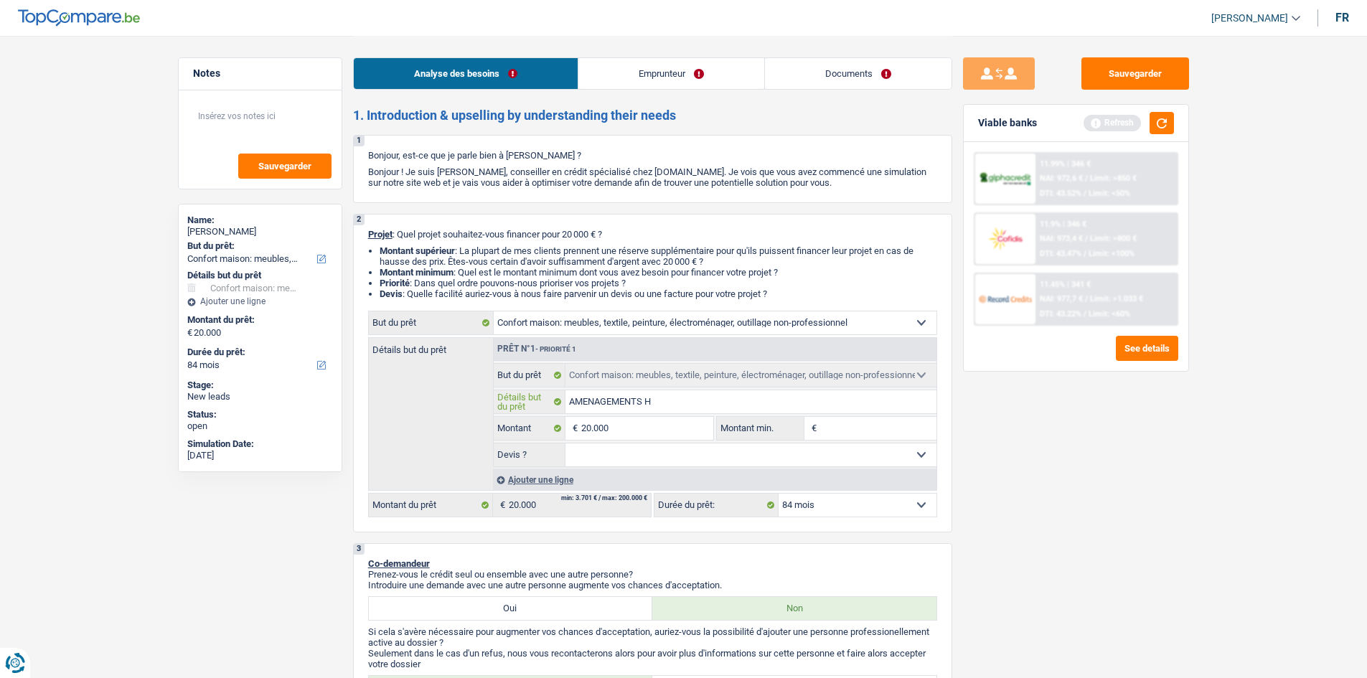
type input "AMENAGEMENTS HU"
type input "AMENAGEMENTS HUM"
type input "AMENAGEMENTS HUMI"
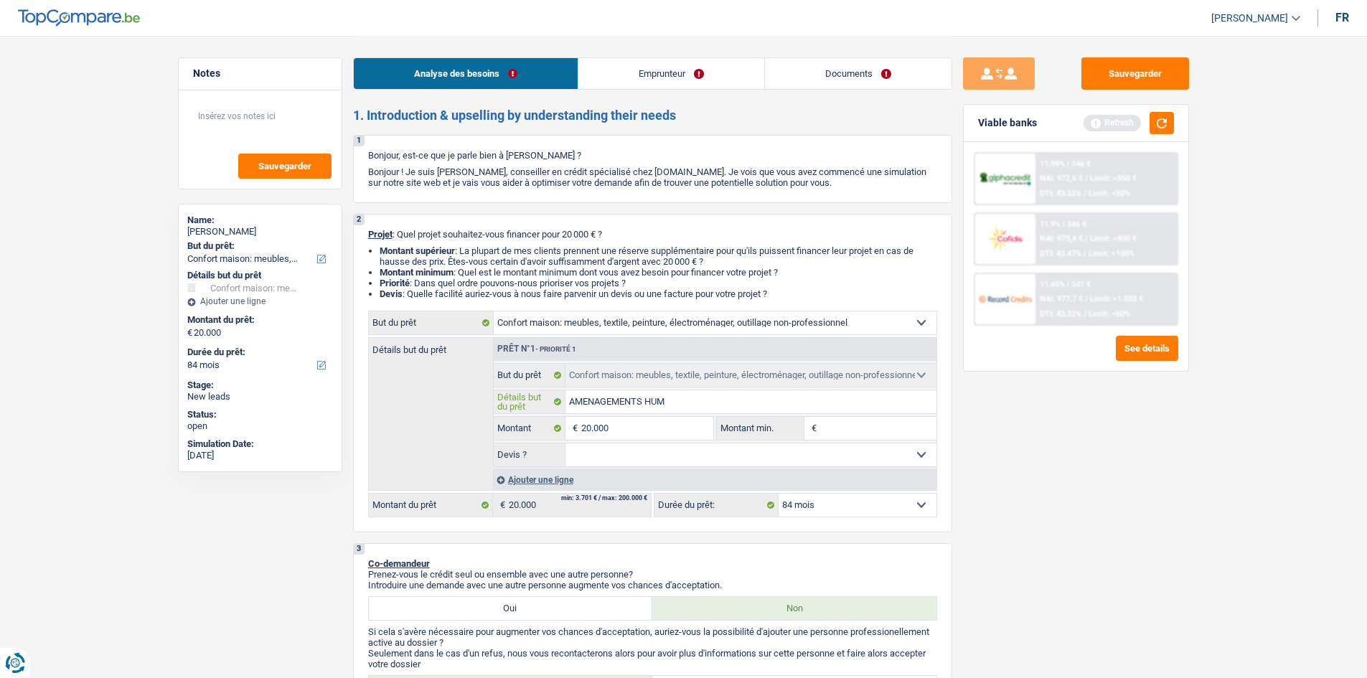
type input "AMENAGEMENTS HUMI"
type input "AMENAGEMENTS HUMID"
type input "AMENAGEMENTS HUMIDI"
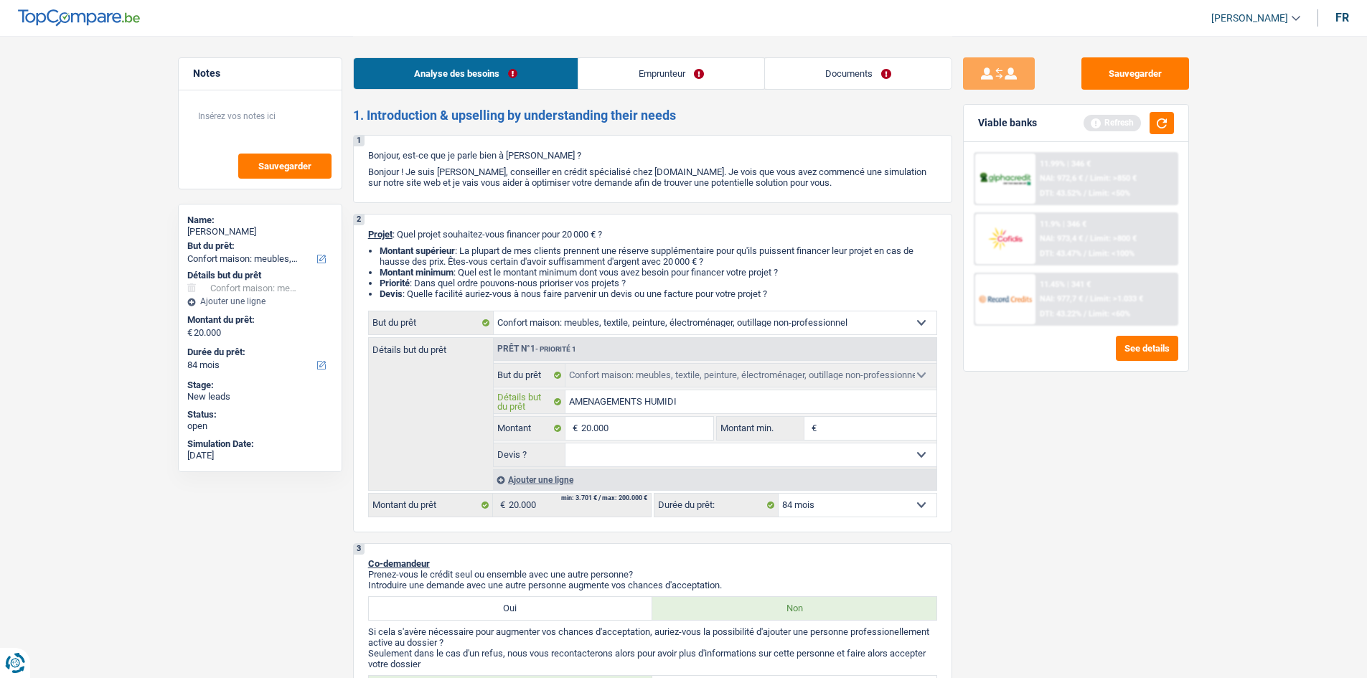
type input "AMENAGEMENTS HUMIDIT"
type input "AMENAGEMENTS HUMIDIT2"
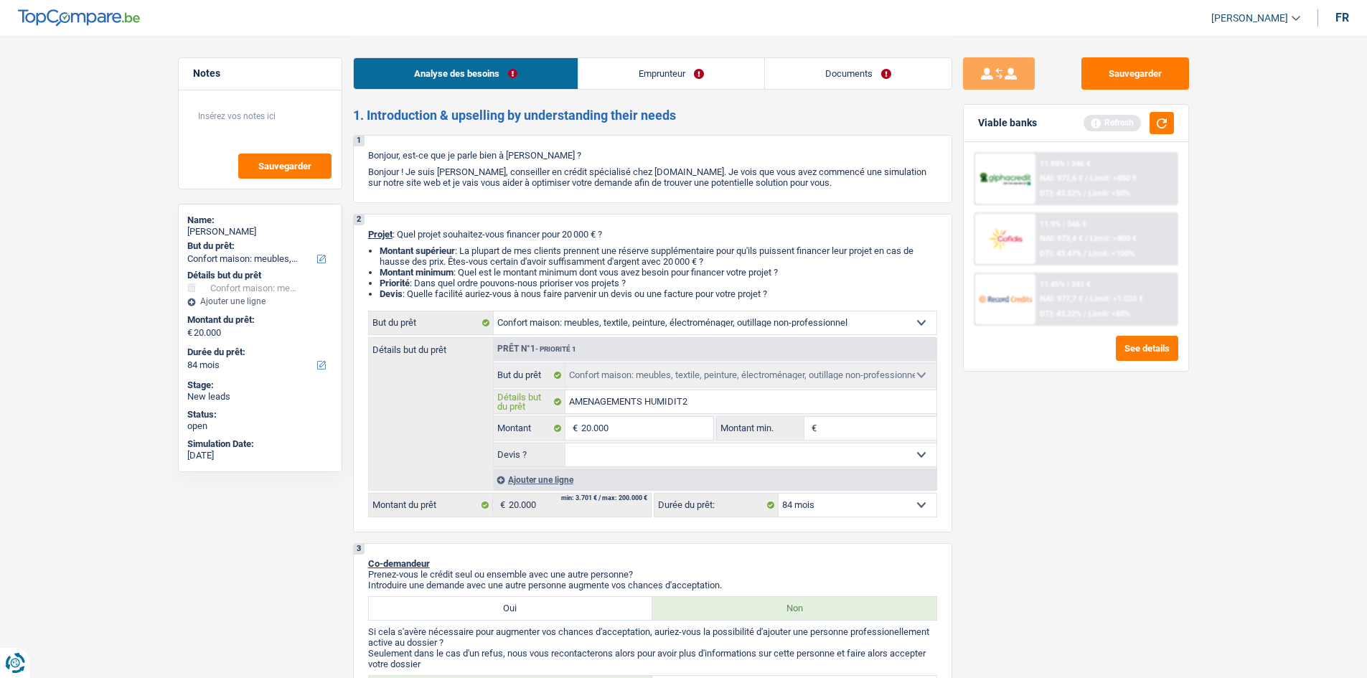
type input "AMENAGEMENTS HUMIDIT2"
type input "AMENAGEMENTS HUMIDIT2 V"
type input "AMENAGEMENTS HUMIDIT2"
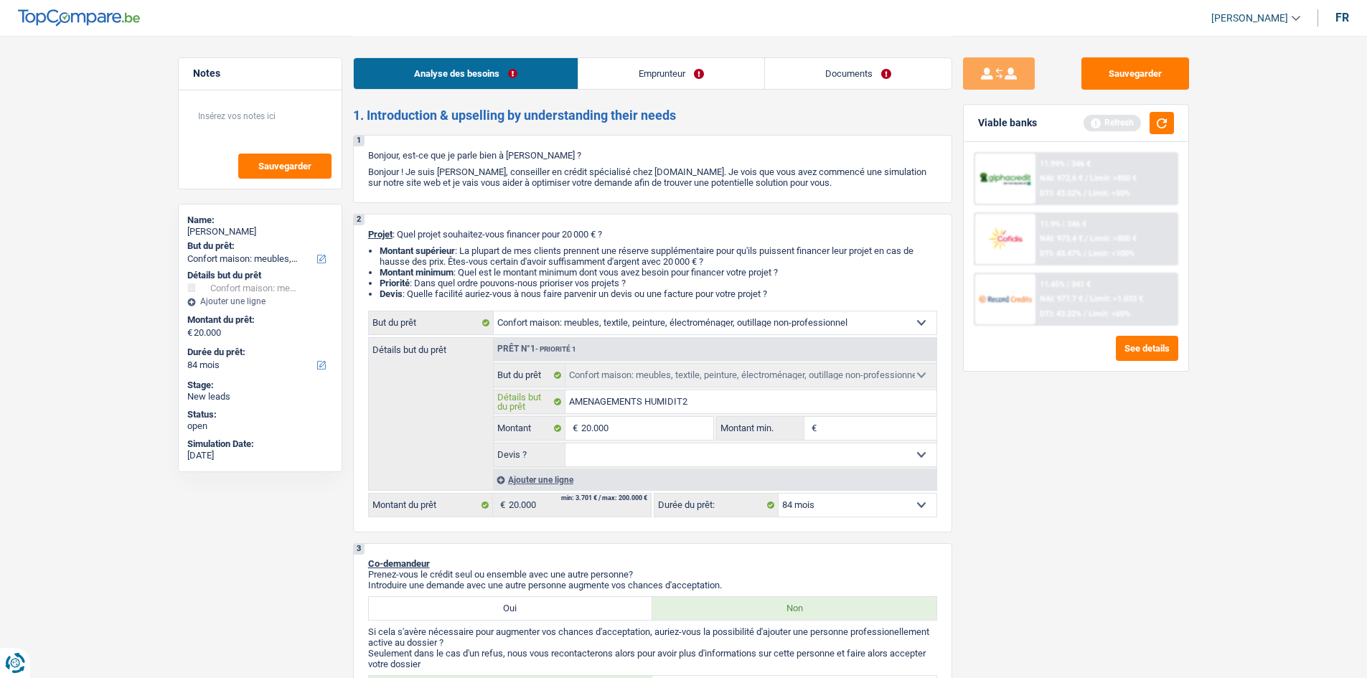
type input "AMENAGEMENTS HUMIDIT2 +"
type input "AMENAGEMENTS HUMIDIT2 +M"
type input "AMENAGEMENTS HUMIDIT2 +ME"
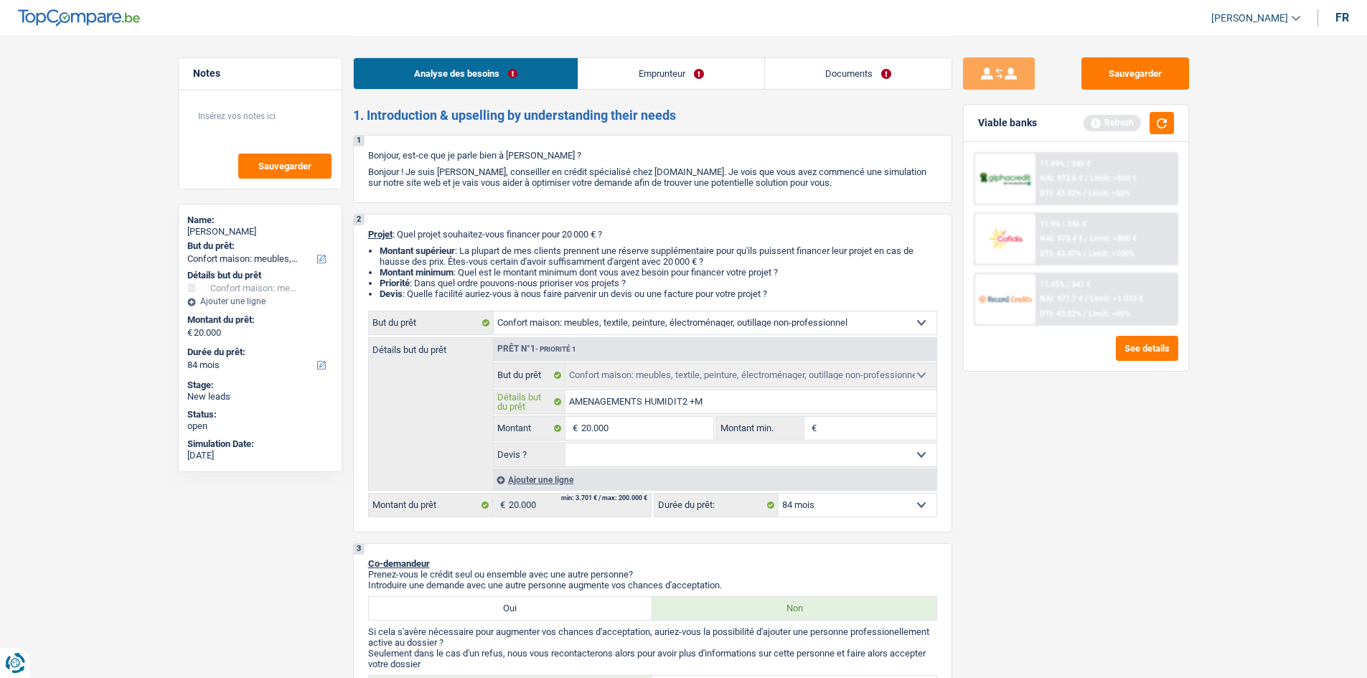
type input "AMENAGEMENTS HUMIDIT2 +ME"
type input "AMENAGEMENTS HUMIDIT2 +MEU"
type input "AMENAGEMENTS HUMIDIT2 +MEUB"
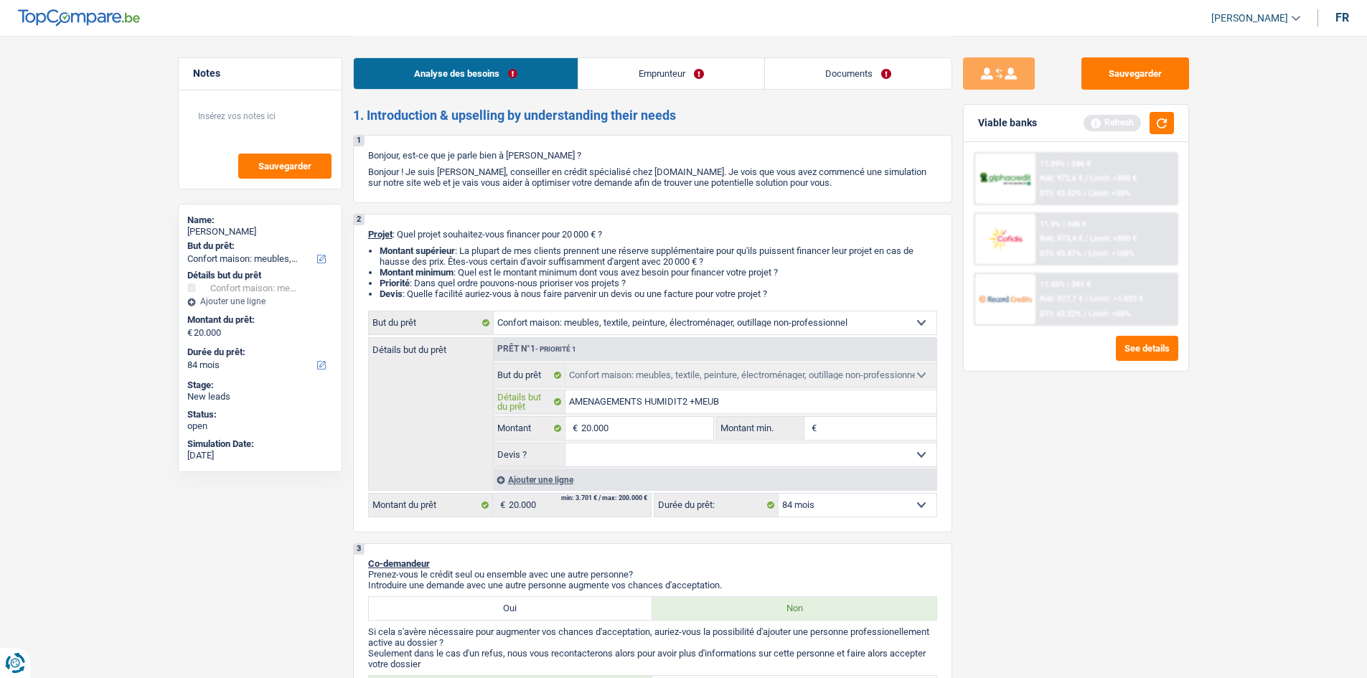
type input "AMENAGEMENTS HUMIDIT2 +MEUBL"
type input "AMENAGEMENTS HUMIDIT2 +MEUBLE"
type input "AMENAGEMENTS HUMIDIT2 +MEUBLES"
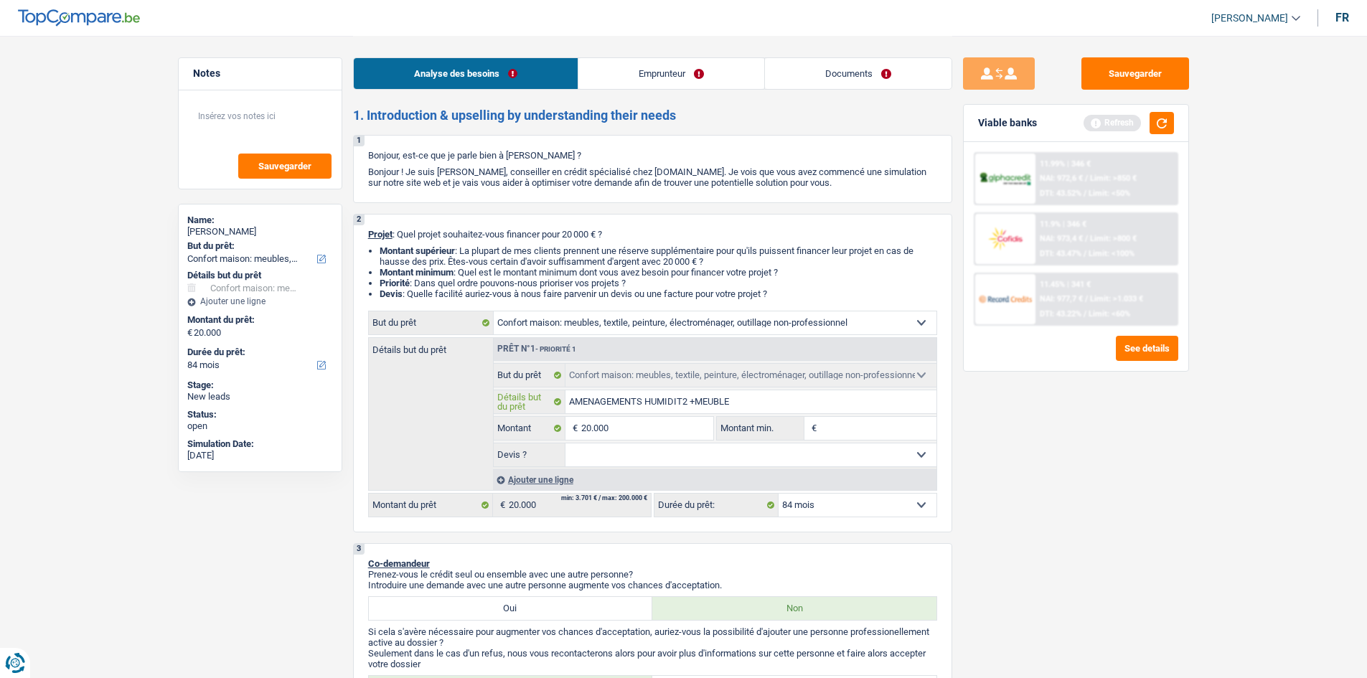
type input "AMENAGEMENTS HUMIDIT2 +MEUBLES"
click at [893, 444] on select "Oui Non Non répondu Sélectionner une option" at bounding box center [751, 455] width 371 height 23
select select "yes"
click at [566, 444] on select "Oui Non Non répondu Sélectionner une option" at bounding box center [751, 455] width 371 height 23
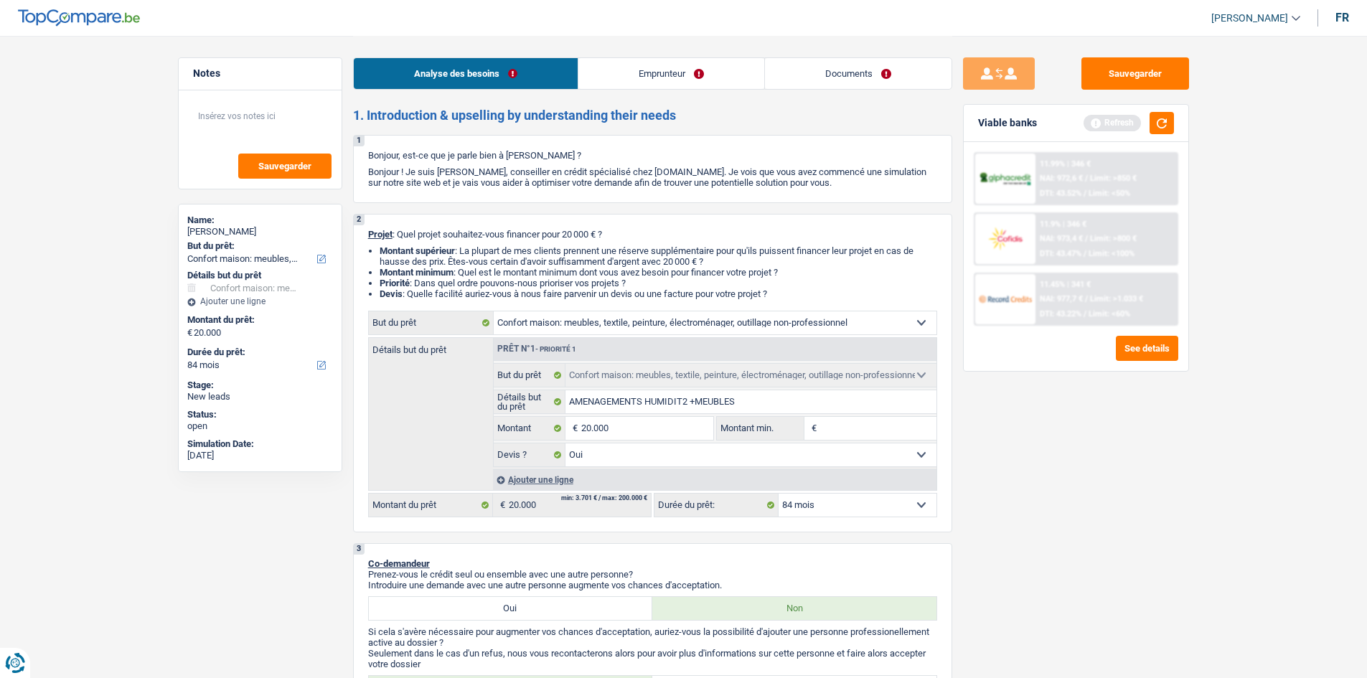
select select "yes"
click at [724, 467] on fieldset "Oui Non Non répondu Sélectionner une option Devis ? Tous les champs sont obliga…" at bounding box center [715, 455] width 443 height 24
click at [709, 457] on select "Oui Non Non répondu Sélectionner une option" at bounding box center [751, 455] width 371 height 23
select select "not_answered"
click at [566, 444] on select "Oui Non Non répondu Sélectionner une option" at bounding box center [751, 455] width 371 height 23
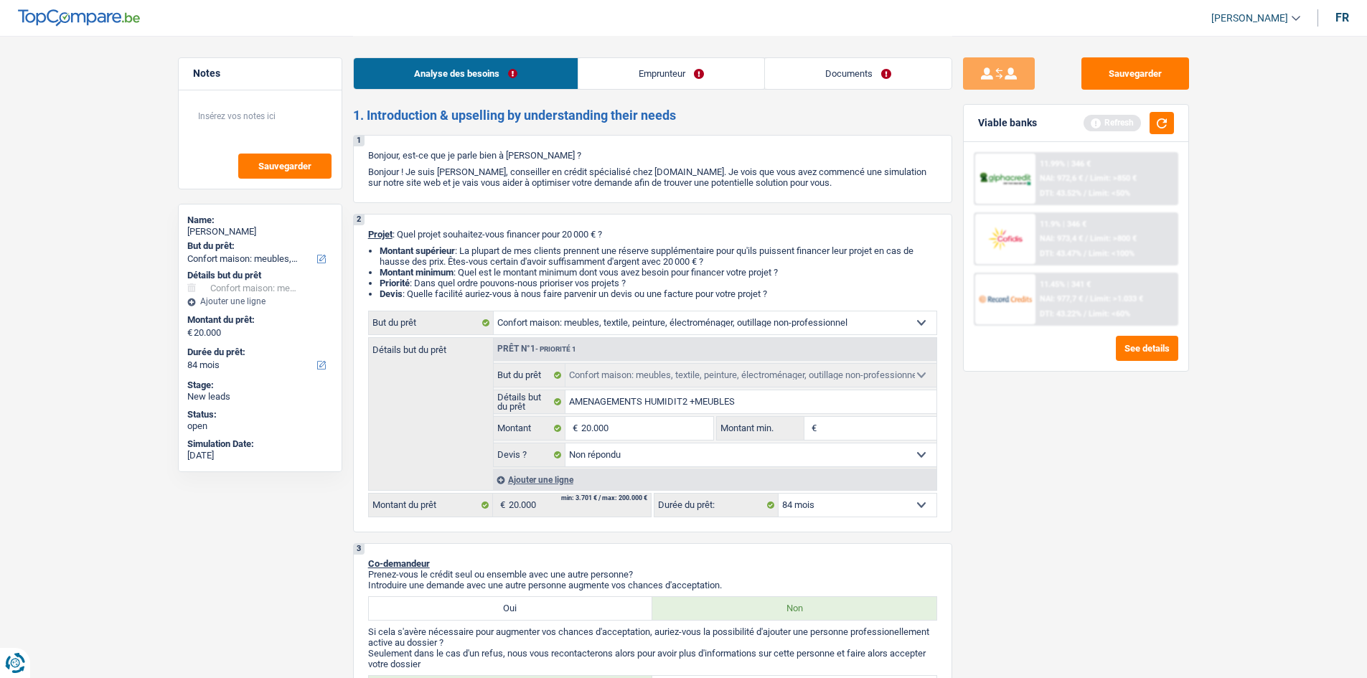
select select "not_answered"
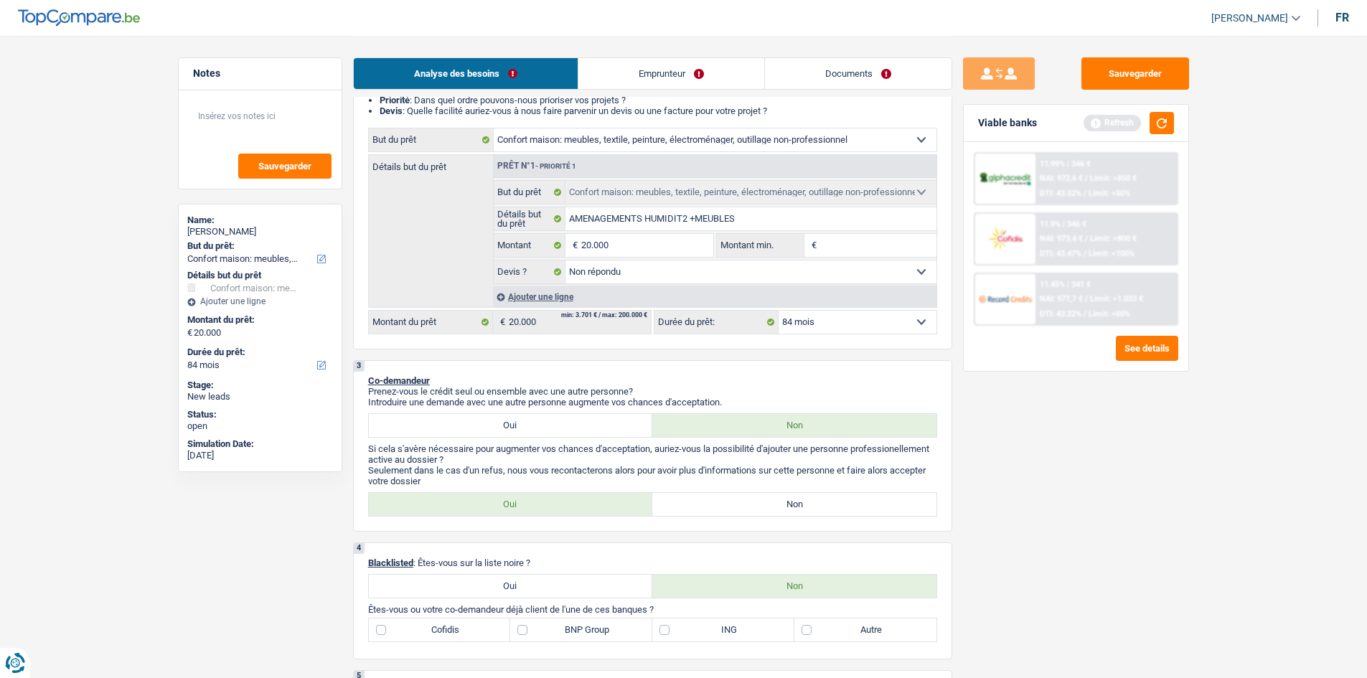
scroll to position [211, 0]
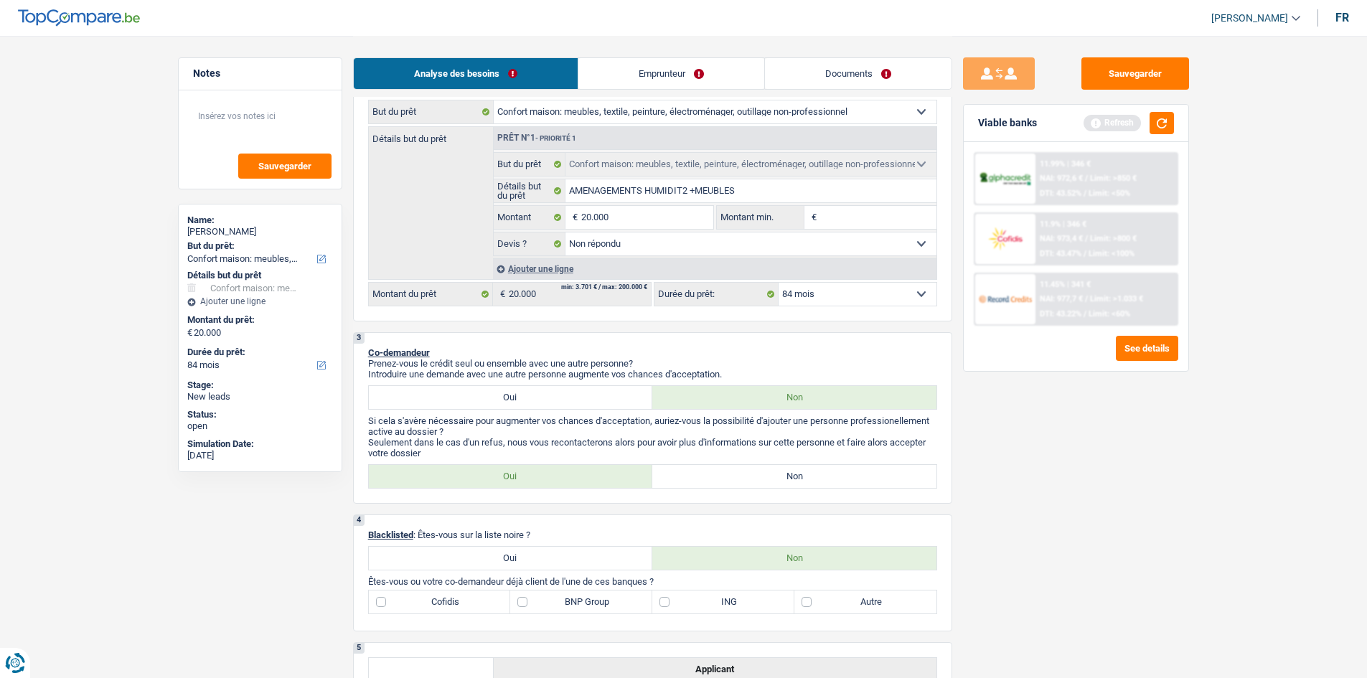
click at [715, 475] on label "Non" at bounding box center [795, 476] width 284 height 23
click at [715, 475] on input "Non" at bounding box center [795, 476] width 284 height 23
radio input "true"
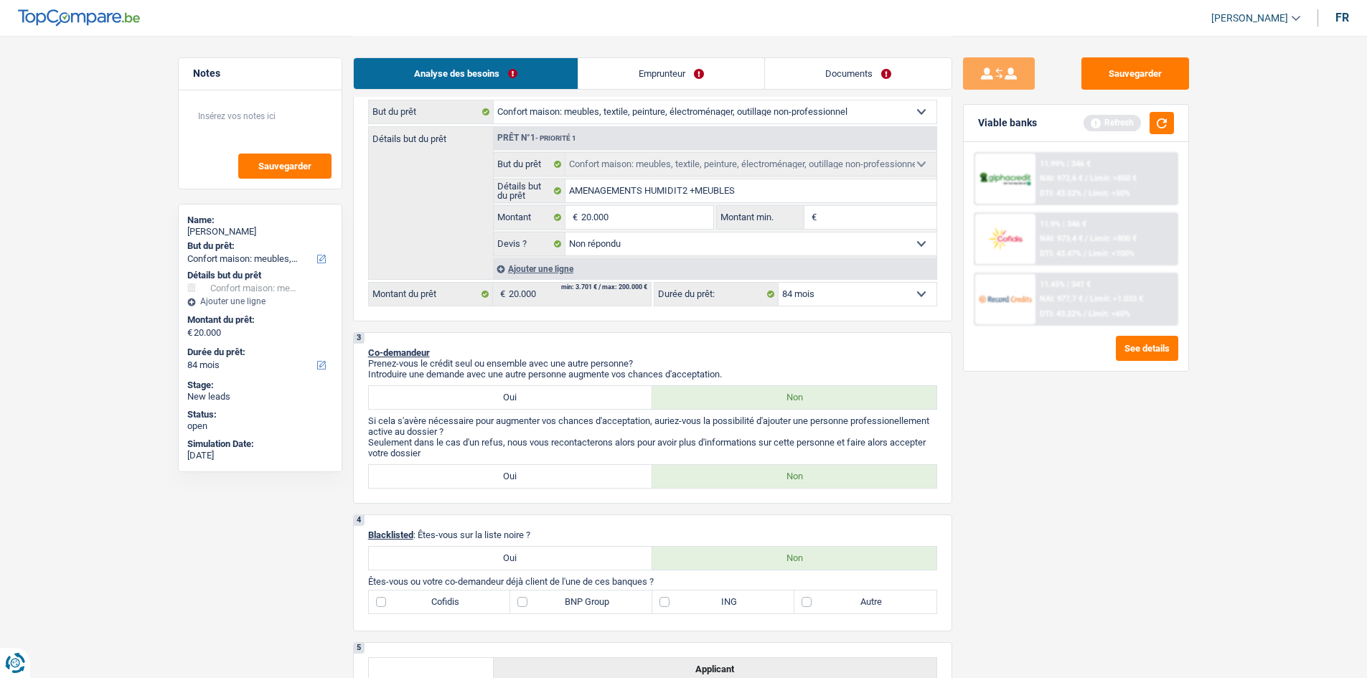
click at [715, 475] on label "Non" at bounding box center [795, 476] width 284 height 23
click at [715, 475] on input "Non" at bounding box center [795, 476] width 284 height 23
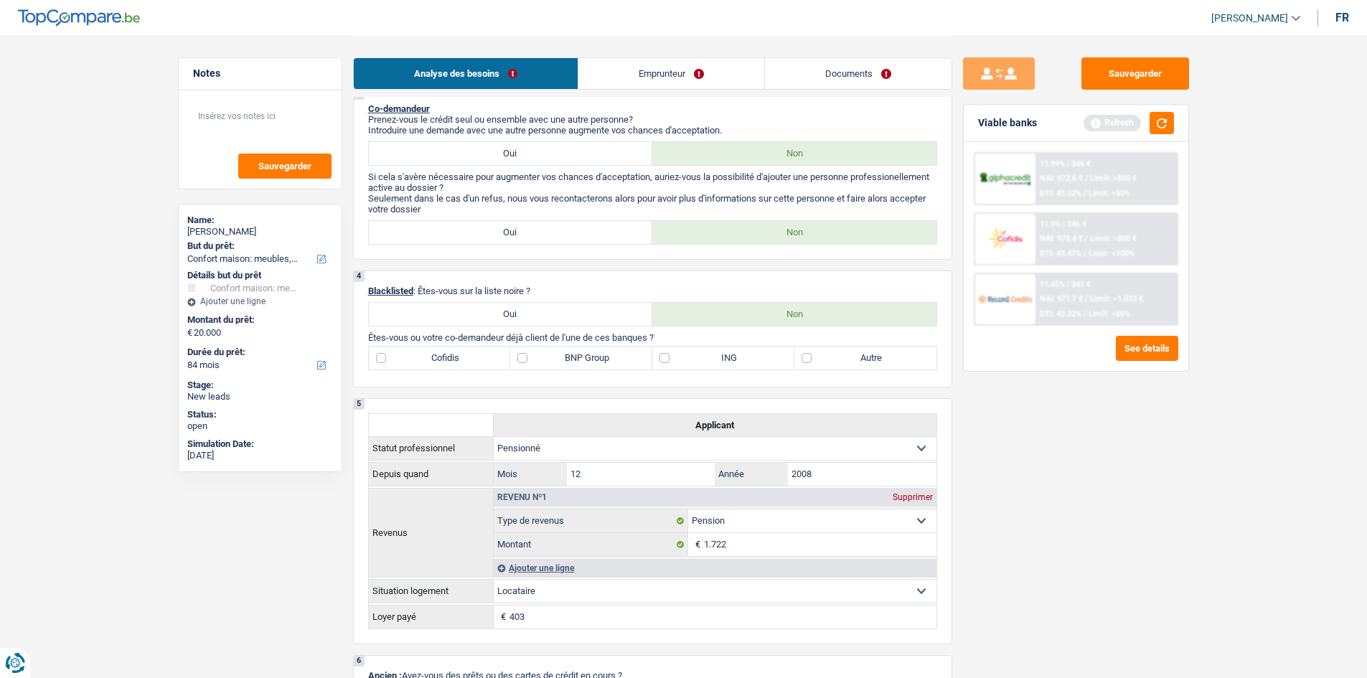
scroll to position [459, 0]
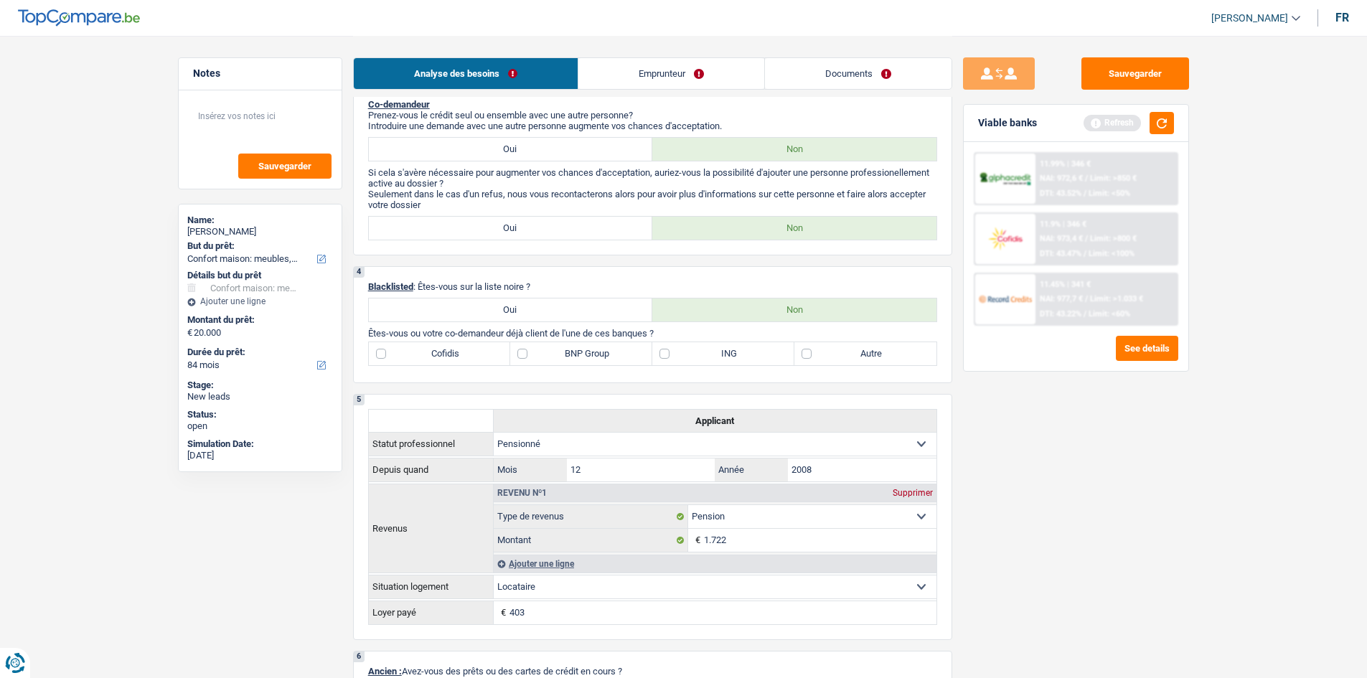
click at [602, 342] on label "BNP Group" at bounding box center [581, 353] width 142 height 23
click at [602, 342] on input "BNP Group" at bounding box center [581, 353] width 142 height 23
checkbox input "true"
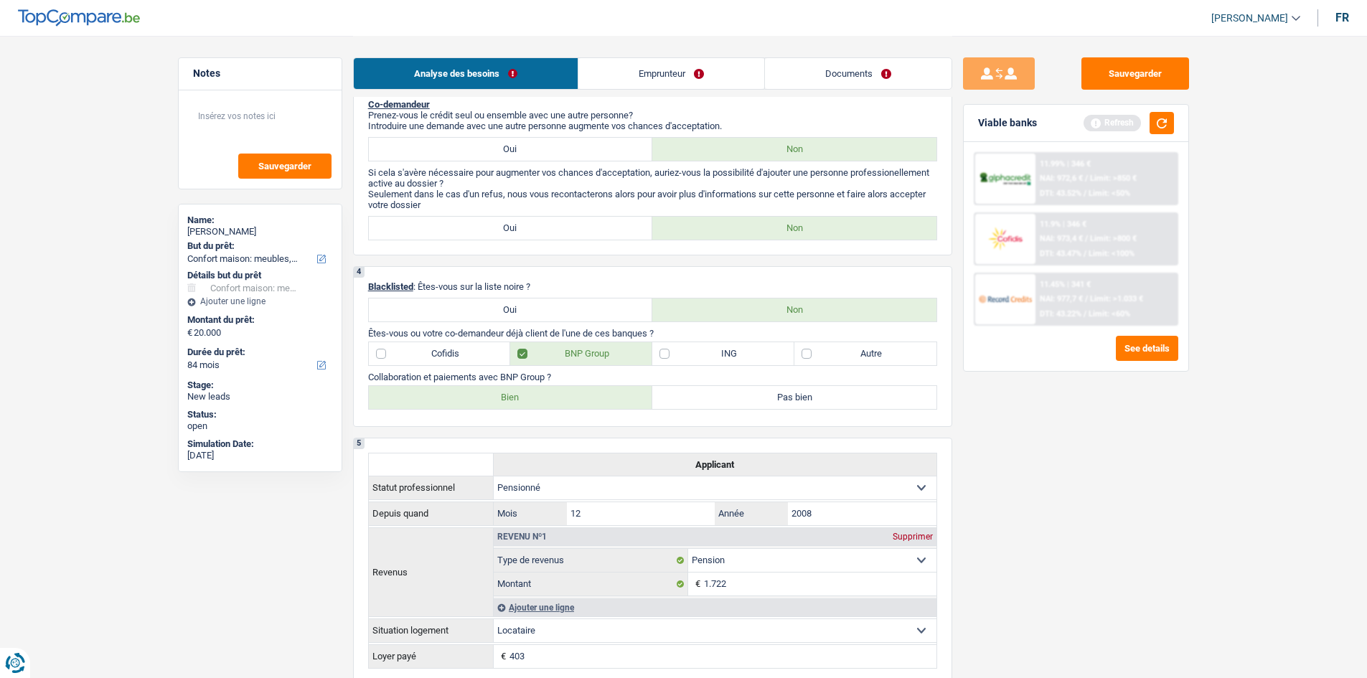
click at [480, 397] on label "Bien" at bounding box center [511, 397] width 284 height 23
click at [480, 397] on input "Bien" at bounding box center [511, 397] width 284 height 23
radio input "true"
click at [480, 397] on label "Bien" at bounding box center [511, 397] width 284 height 23
click at [480, 397] on input "Bien" at bounding box center [511, 397] width 284 height 23
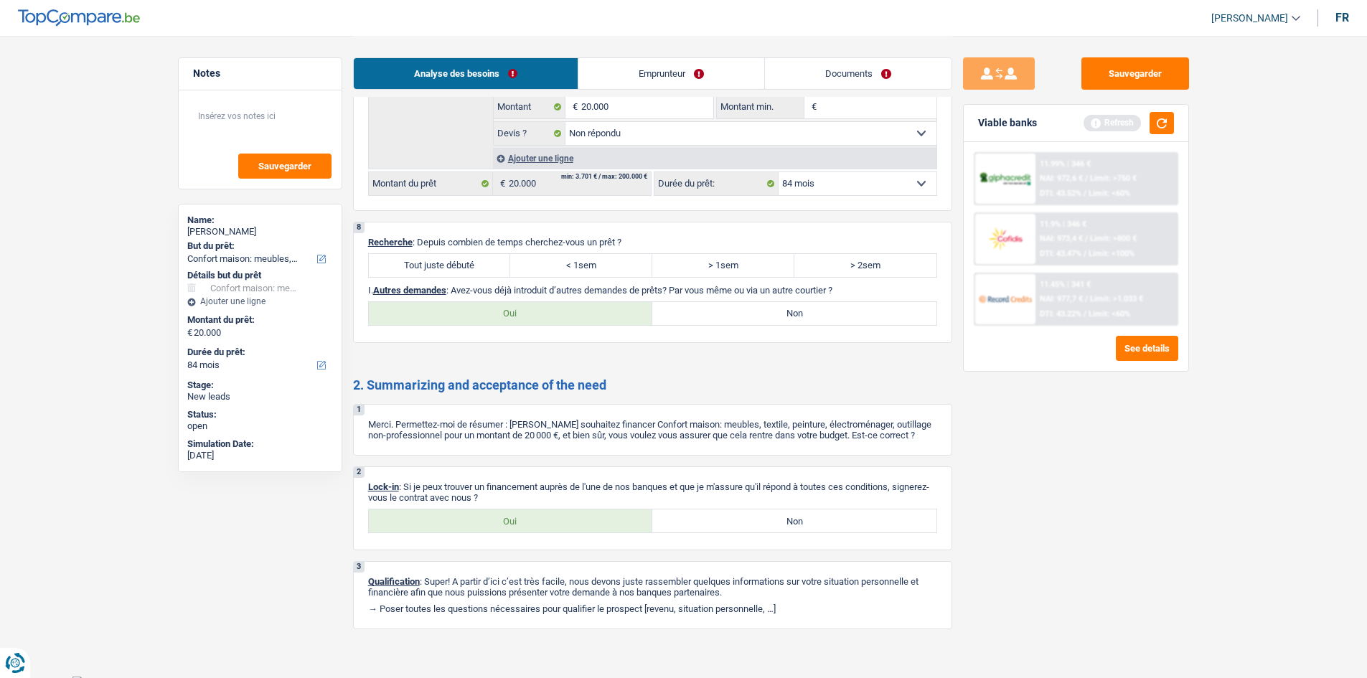
scroll to position [1322, 0]
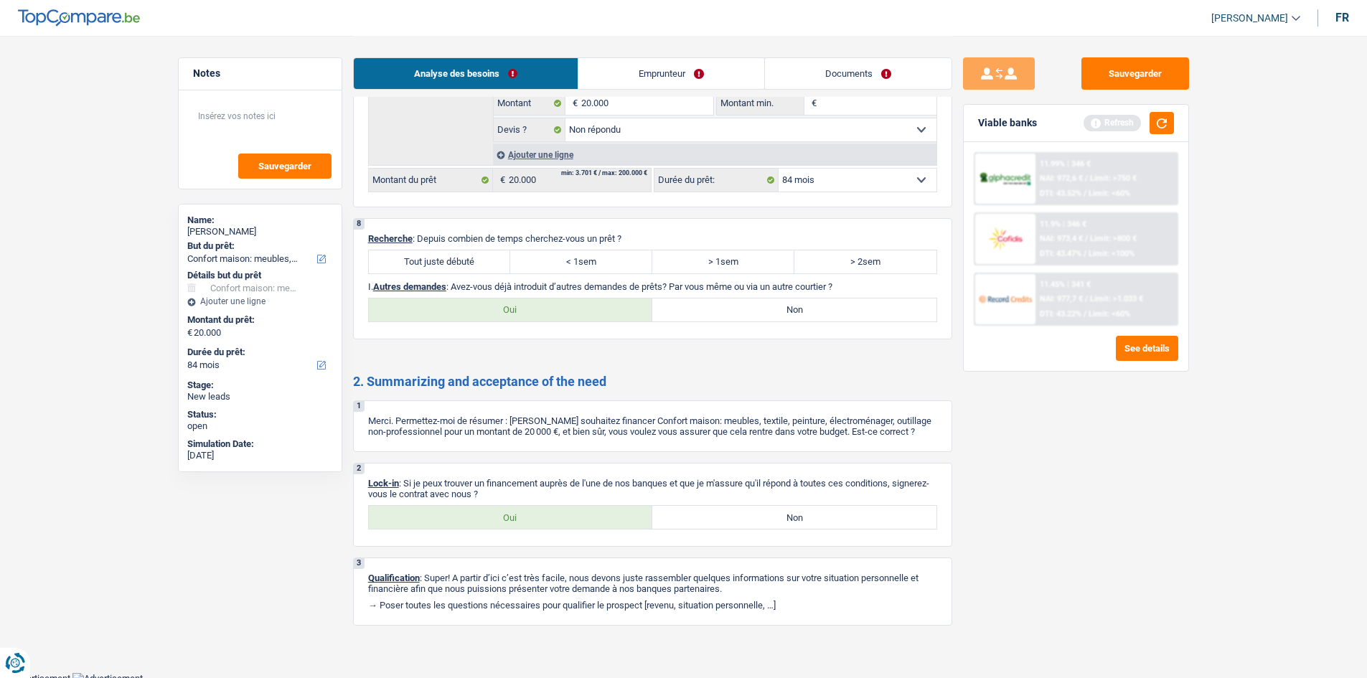
click at [398, 263] on label "Tout juste débuté" at bounding box center [440, 262] width 142 height 23
click at [398, 263] on input "Tout juste débuté" at bounding box center [440, 262] width 142 height 23
radio input "true"
click at [673, 304] on label "Non" at bounding box center [795, 310] width 284 height 23
click at [673, 304] on input "Non" at bounding box center [795, 310] width 284 height 23
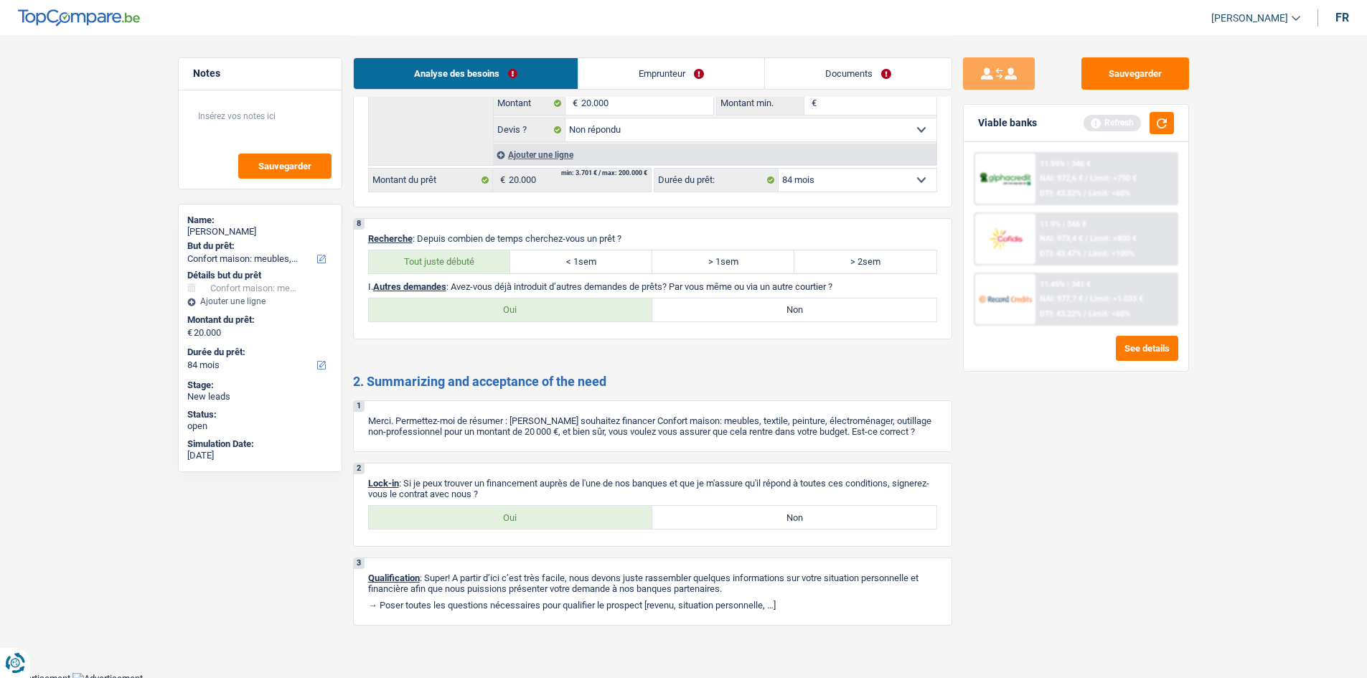
radio input "true"
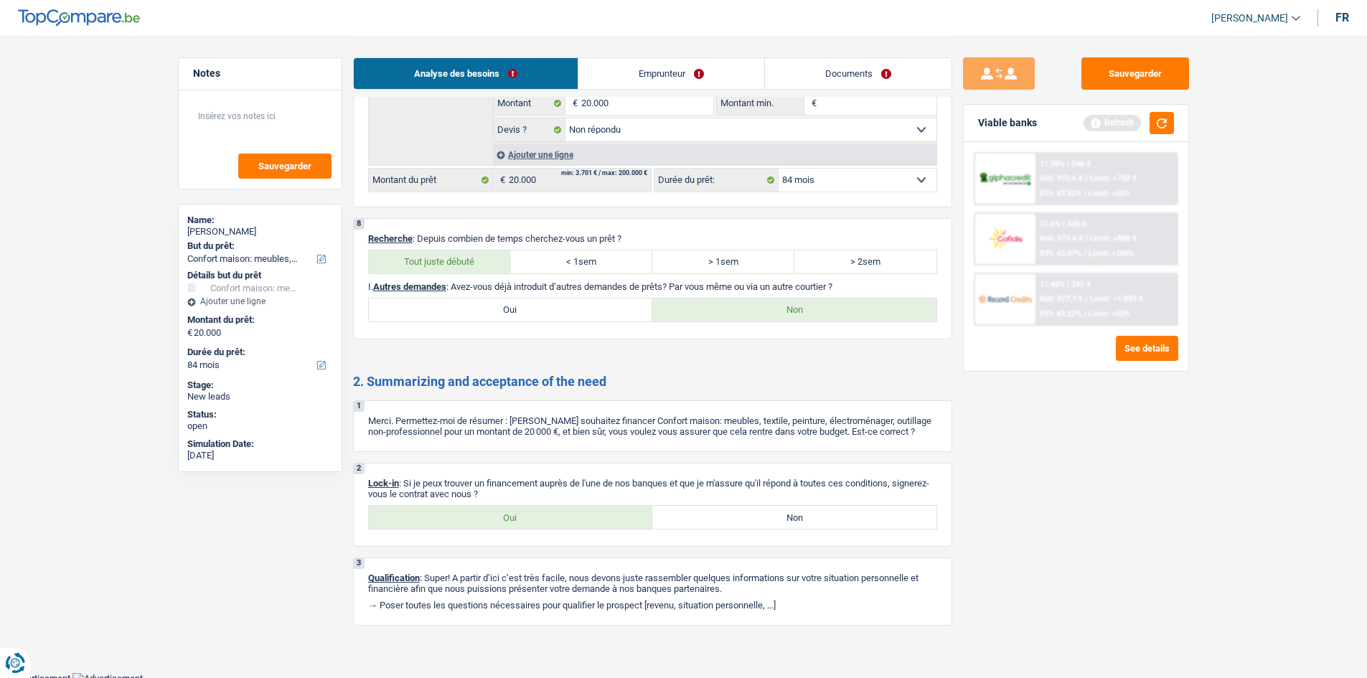
click at [410, 527] on label "Oui" at bounding box center [511, 517] width 284 height 23
click at [410, 527] on input "Oui" at bounding box center [511, 517] width 284 height 23
radio input "true"
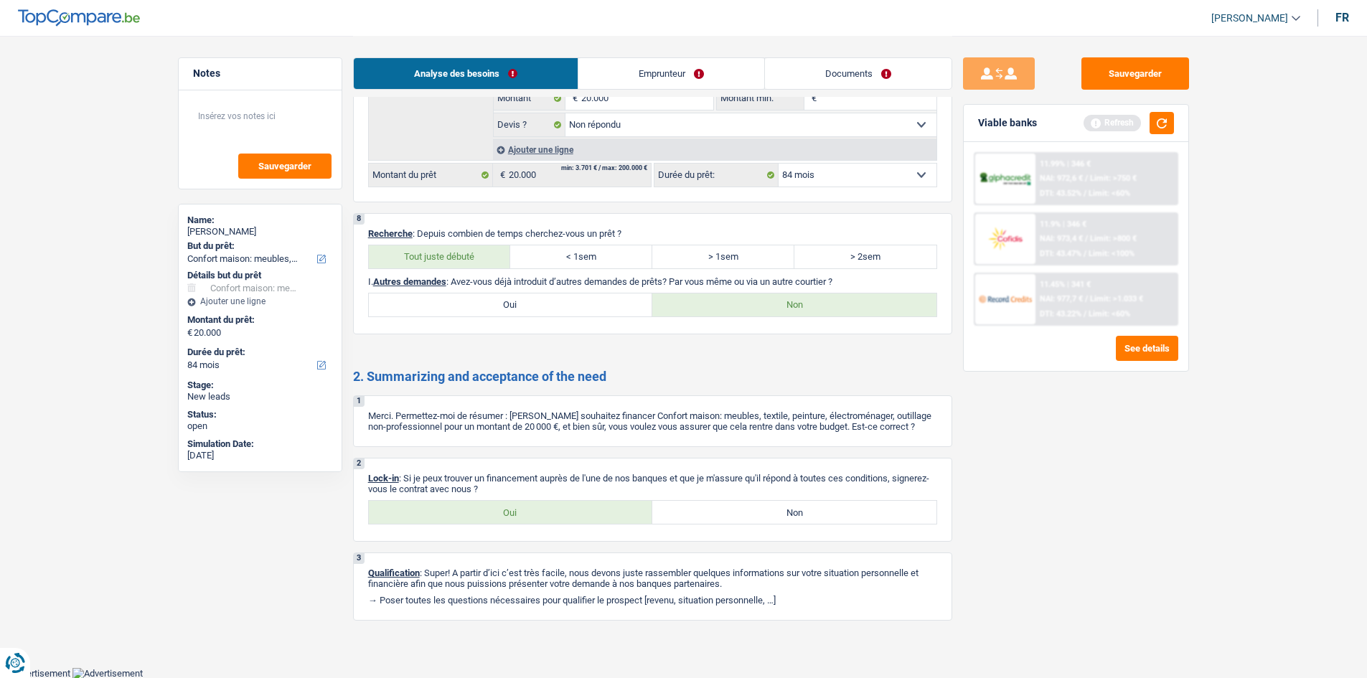
click at [731, 62] on link "Emprunteur" at bounding box center [672, 73] width 186 height 31
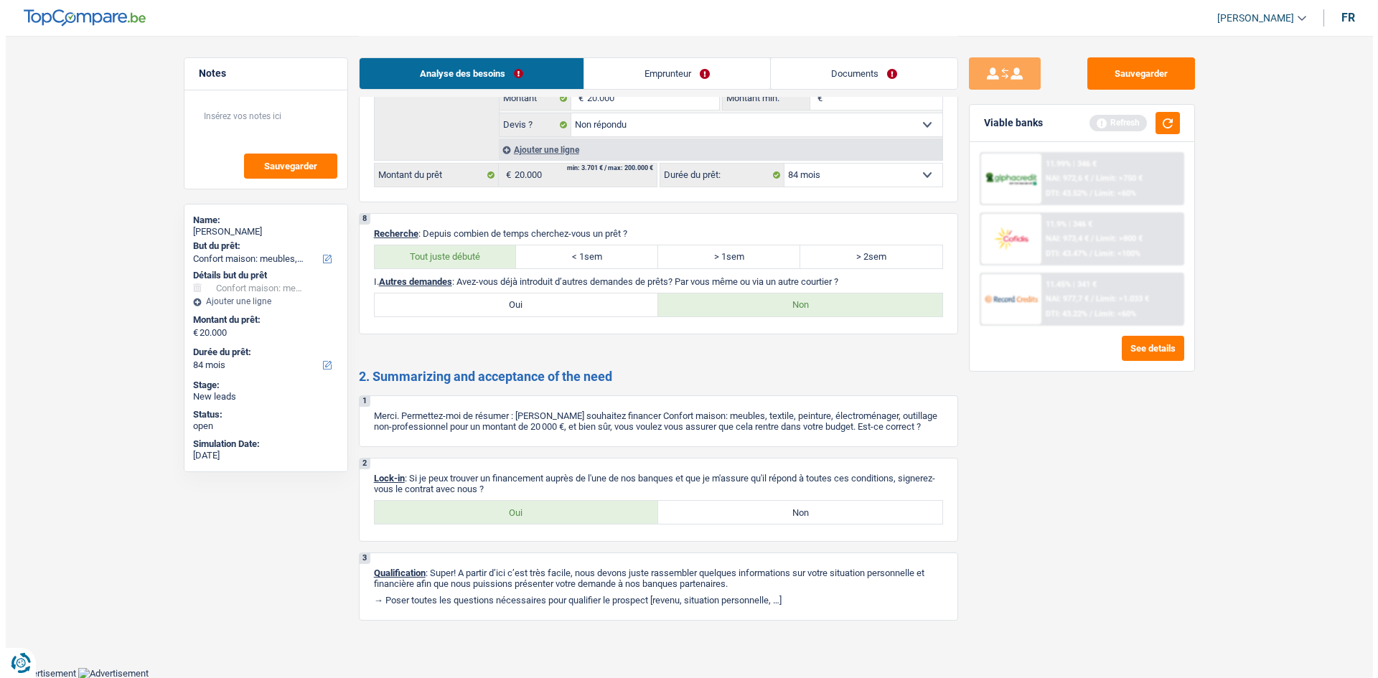
scroll to position [0, 0]
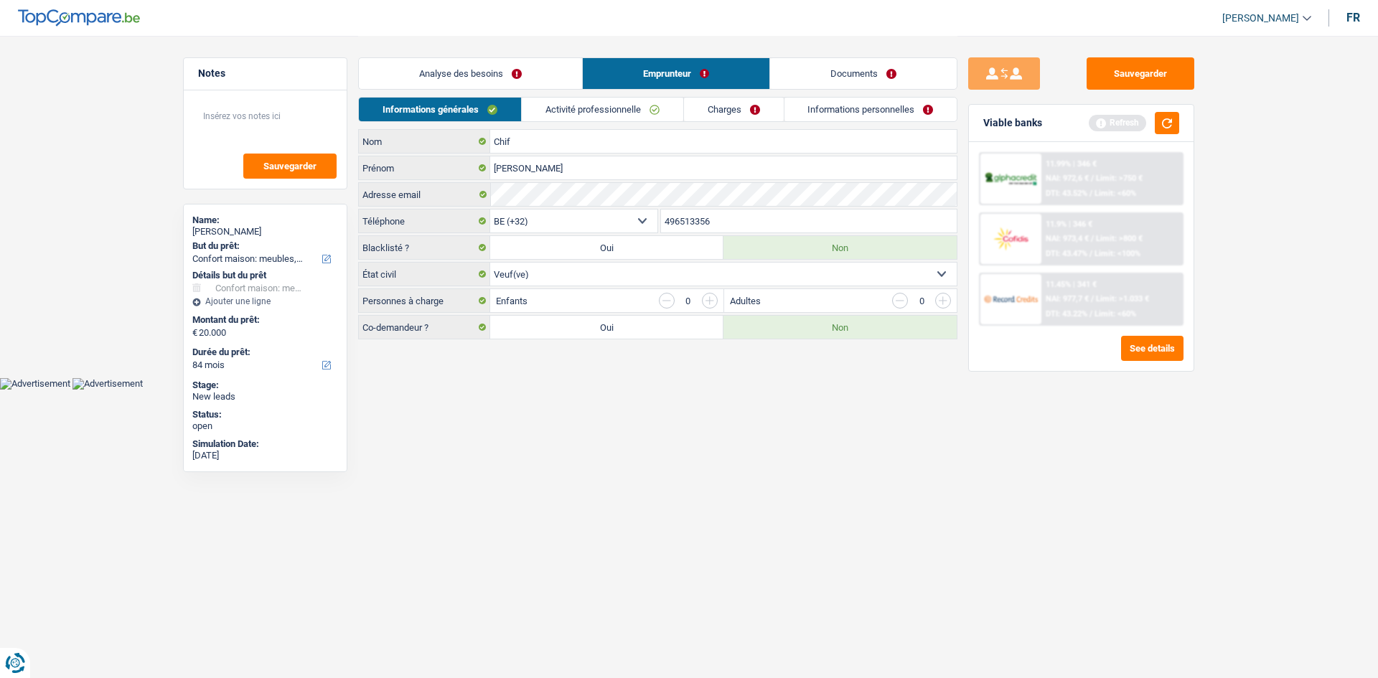
click at [593, 109] on link "Activité professionnelle" at bounding box center [603, 110] width 162 height 24
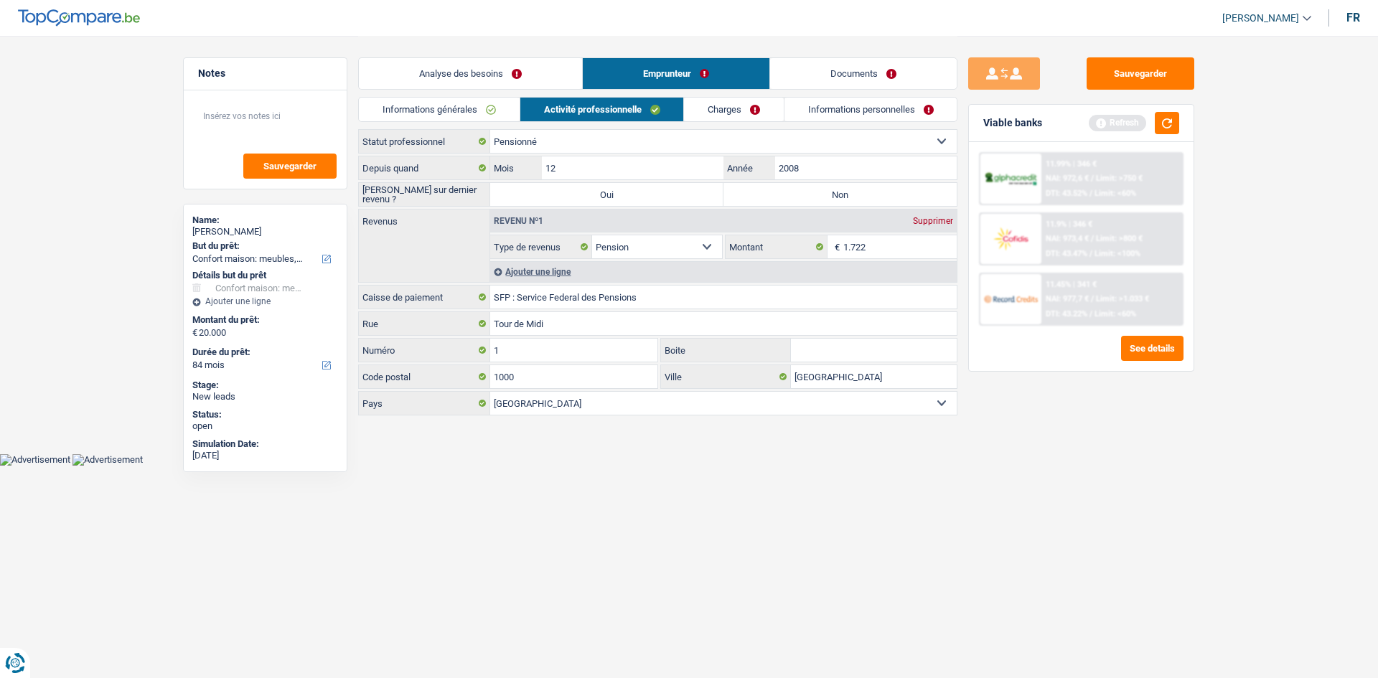
drag, startPoint x: 797, startPoint y: 200, endPoint x: 788, endPoint y: 186, distance: 16.7
click at [788, 186] on label "Non" at bounding box center [840, 194] width 233 height 23
click at [788, 186] on input "Non" at bounding box center [840, 194] width 233 height 23
radio input "true"
click at [724, 113] on link "Charges" at bounding box center [734, 110] width 100 height 24
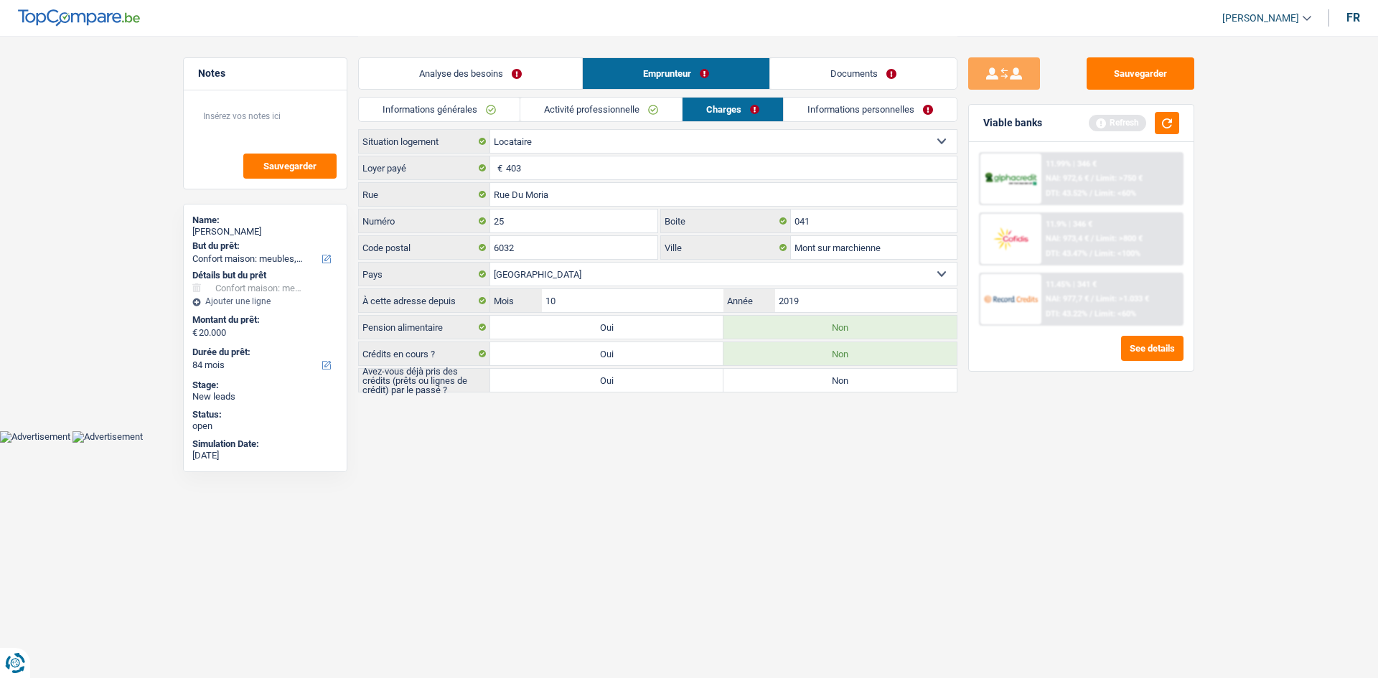
click at [636, 375] on label "Oui" at bounding box center [606, 380] width 233 height 23
click at [636, 375] on input "Oui" at bounding box center [606, 380] width 233 height 23
radio input "true"
click at [636, 375] on label "Oui" at bounding box center [606, 380] width 233 height 23
click at [636, 375] on input "Oui" at bounding box center [606, 380] width 233 height 23
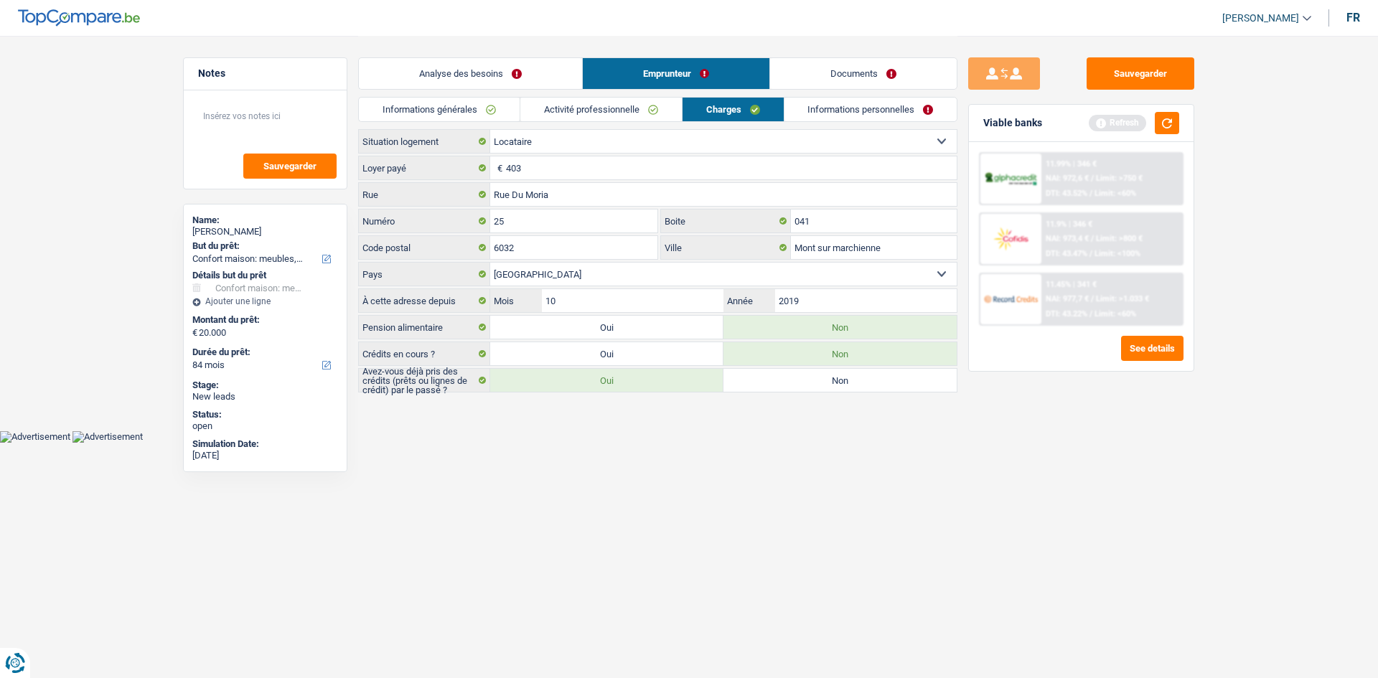
click at [782, 388] on label "Non" at bounding box center [840, 380] width 233 height 23
click at [782, 388] on input "Non" at bounding box center [840, 380] width 233 height 23
radio input "true"
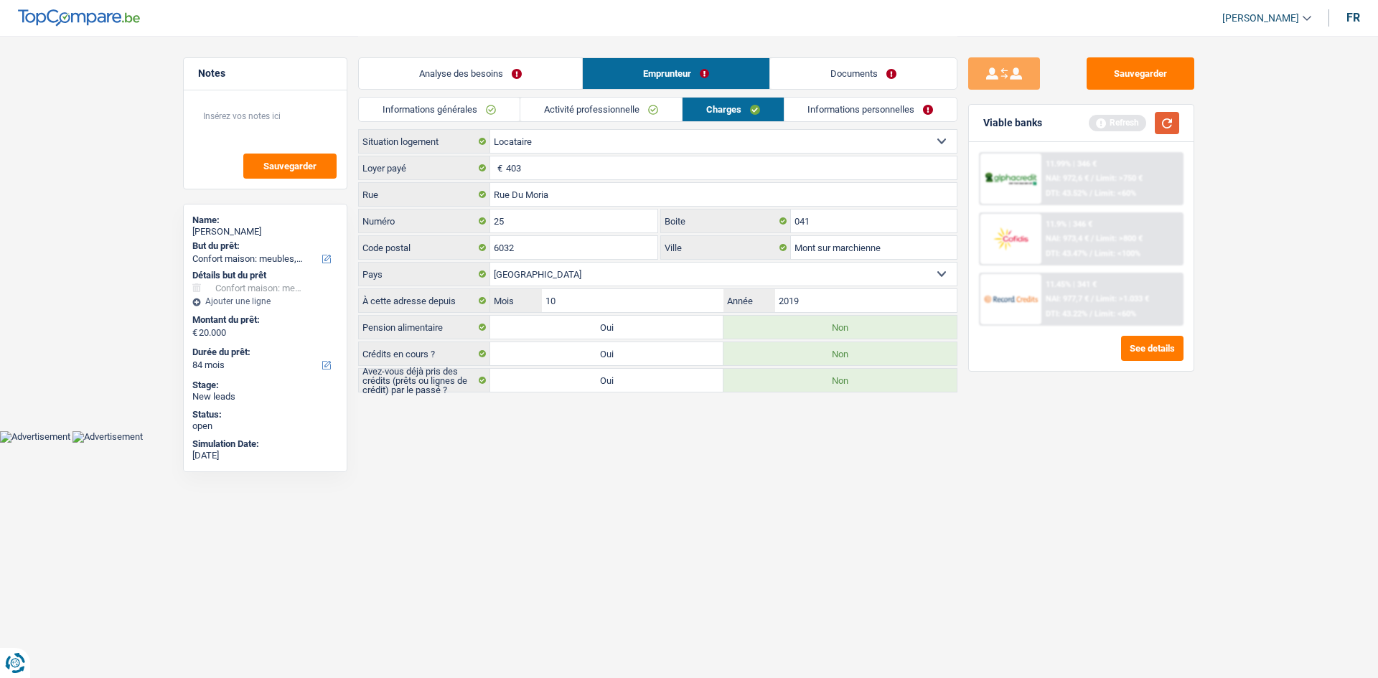
click at [1166, 118] on button "button" at bounding box center [1167, 123] width 24 height 22
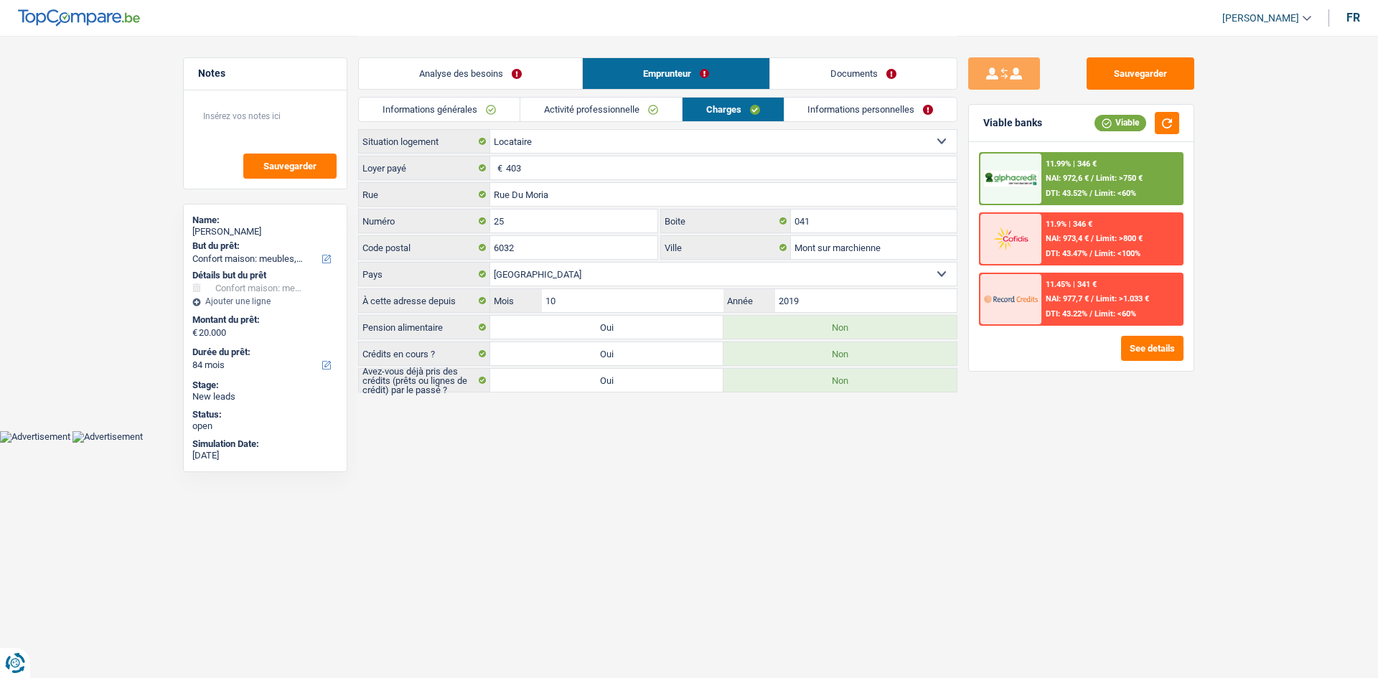
click at [858, 116] on link "Informations personnelles" at bounding box center [871, 110] width 173 height 24
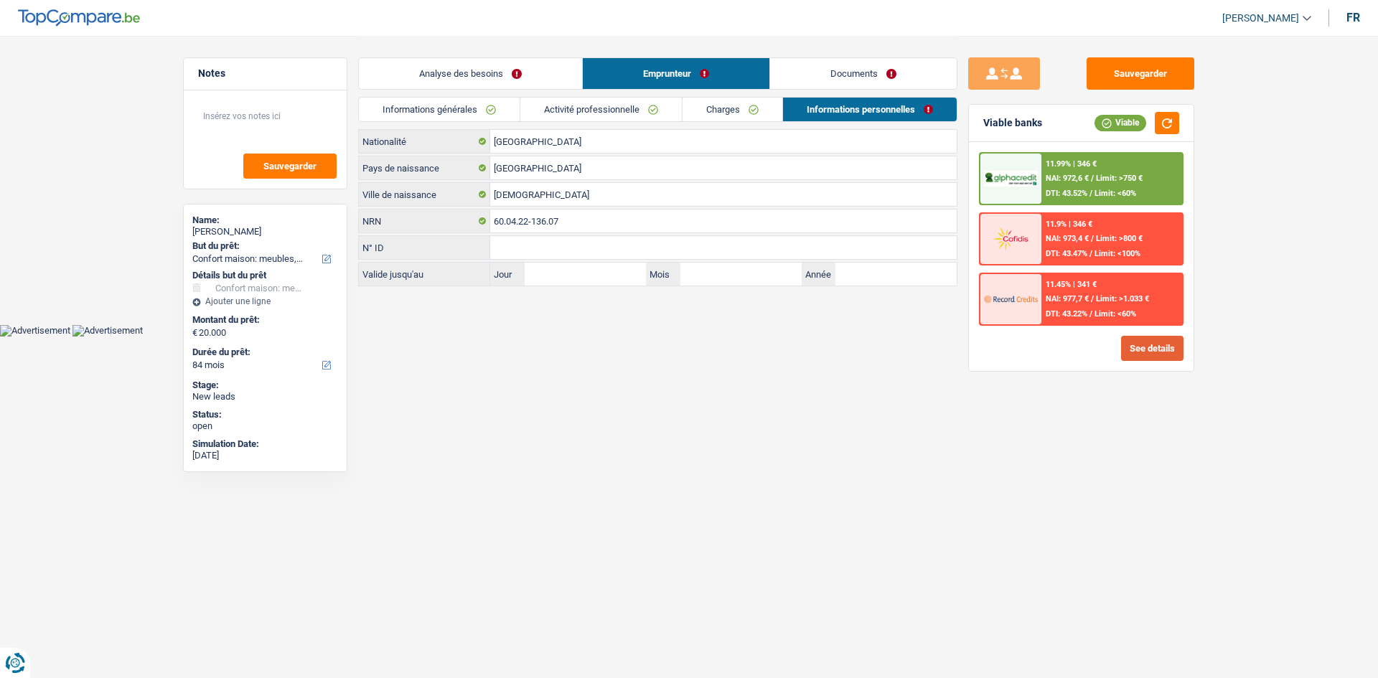
click at [1158, 350] on button "See details" at bounding box center [1152, 348] width 62 height 25
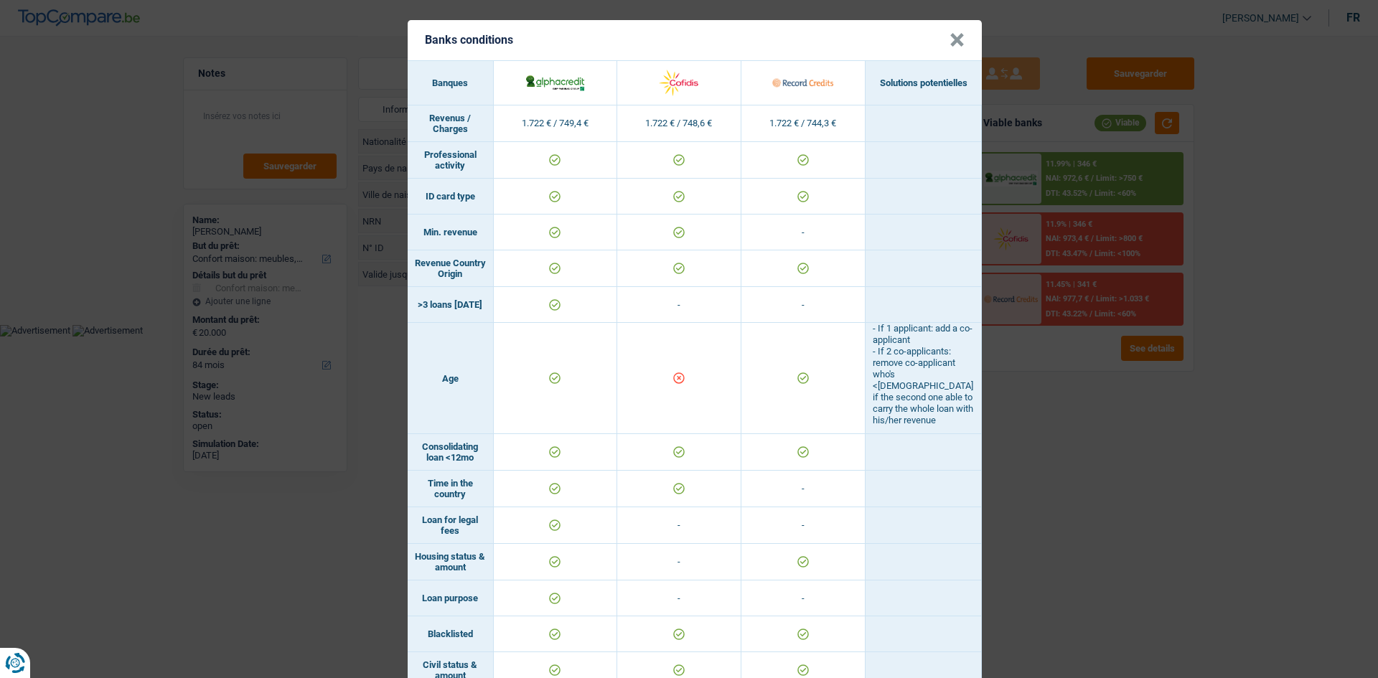
drag, startPoint x: 1084, startPoint y: 485, endPoint x: 988, endPoint y: 414, distance: 118.6
click at [988, 414] on div "Banks conditions × Banques Solutions potentielles Revenus / Charges 1.722 € / 7…" at bounding box center [689, 339] width 1378 height 678
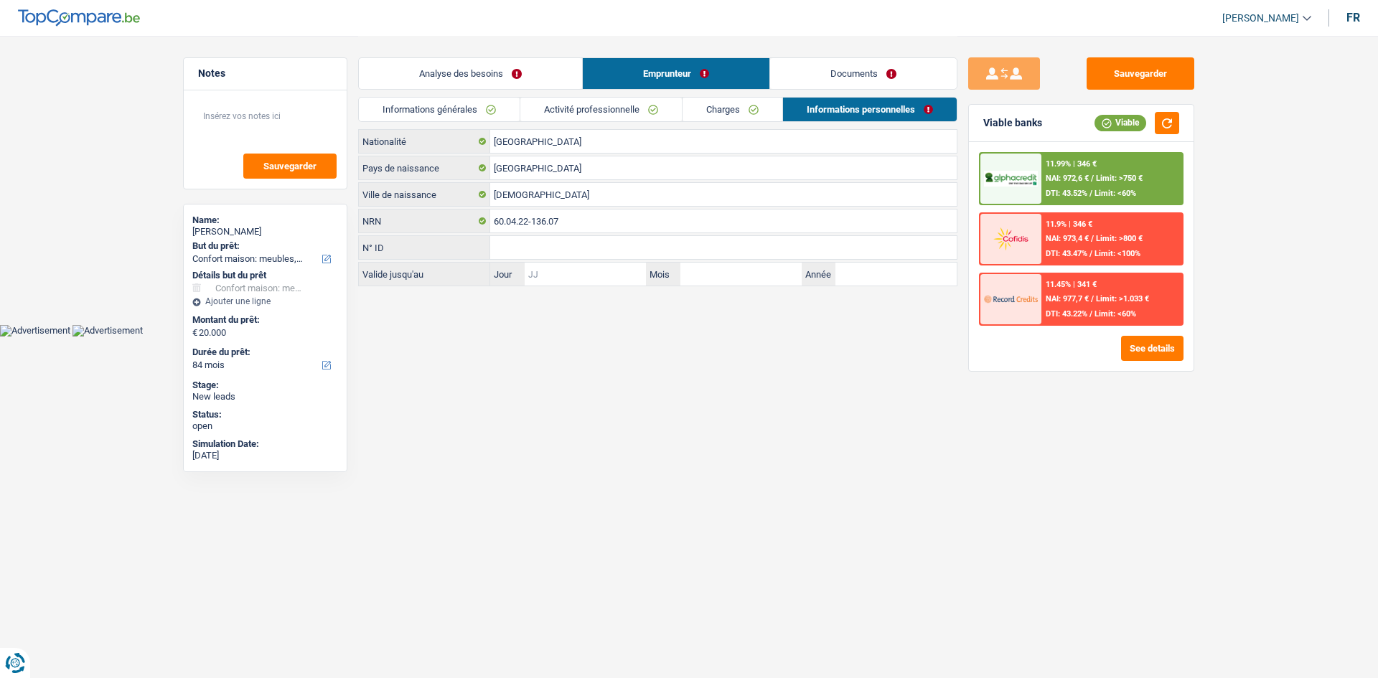
click at [612, 264] on input "Jour" at bounding box center [585, 274] width 121 height 23
drag, startPoint x: 1063, startPoint y: 202, endPoint x: 1048, endPoint y: 180, distance: 26.9
click at [1048, 180] on span "NAI: 972,6 €" at bounding box center [1067, 178] width 43 height 9
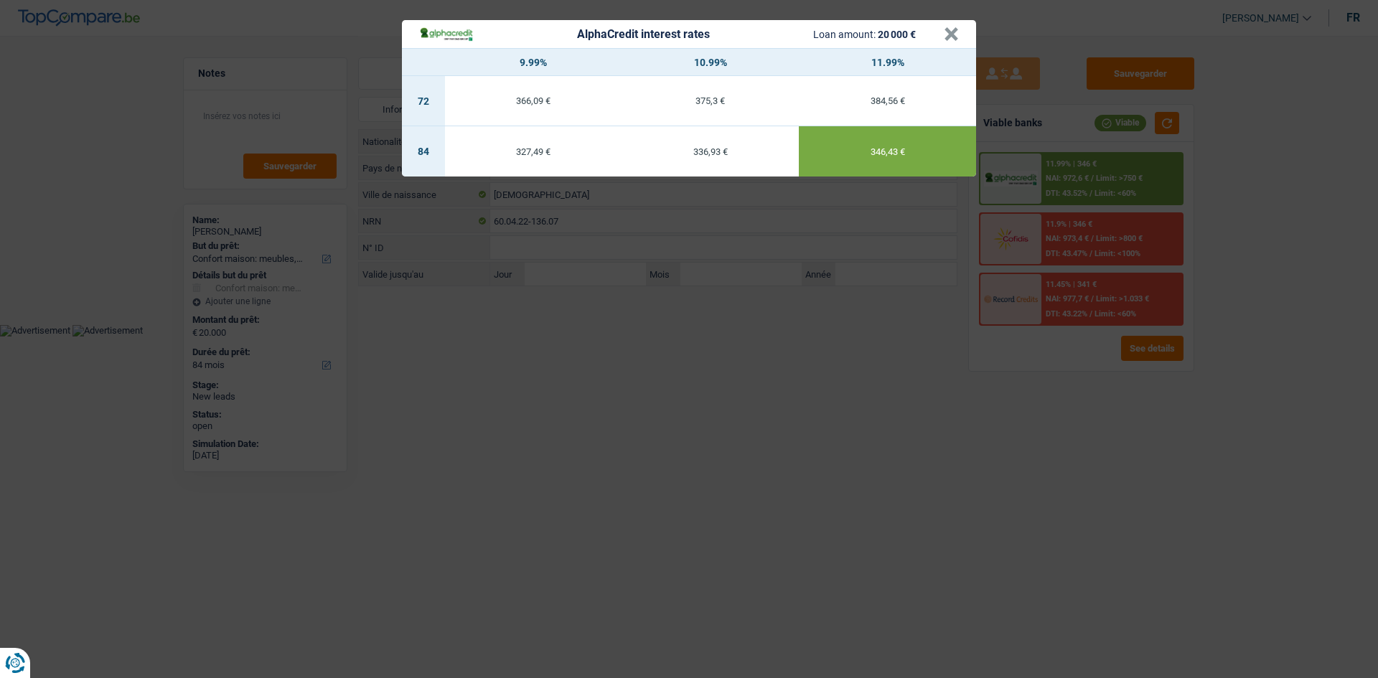
click at [604, 378] on div "AlphaCredit interest rates Loan amount: 20 000 € × 9.99% 10.99% 11.99% 72 366,0…" at bounding box center [689, 339] width 1378 height 678
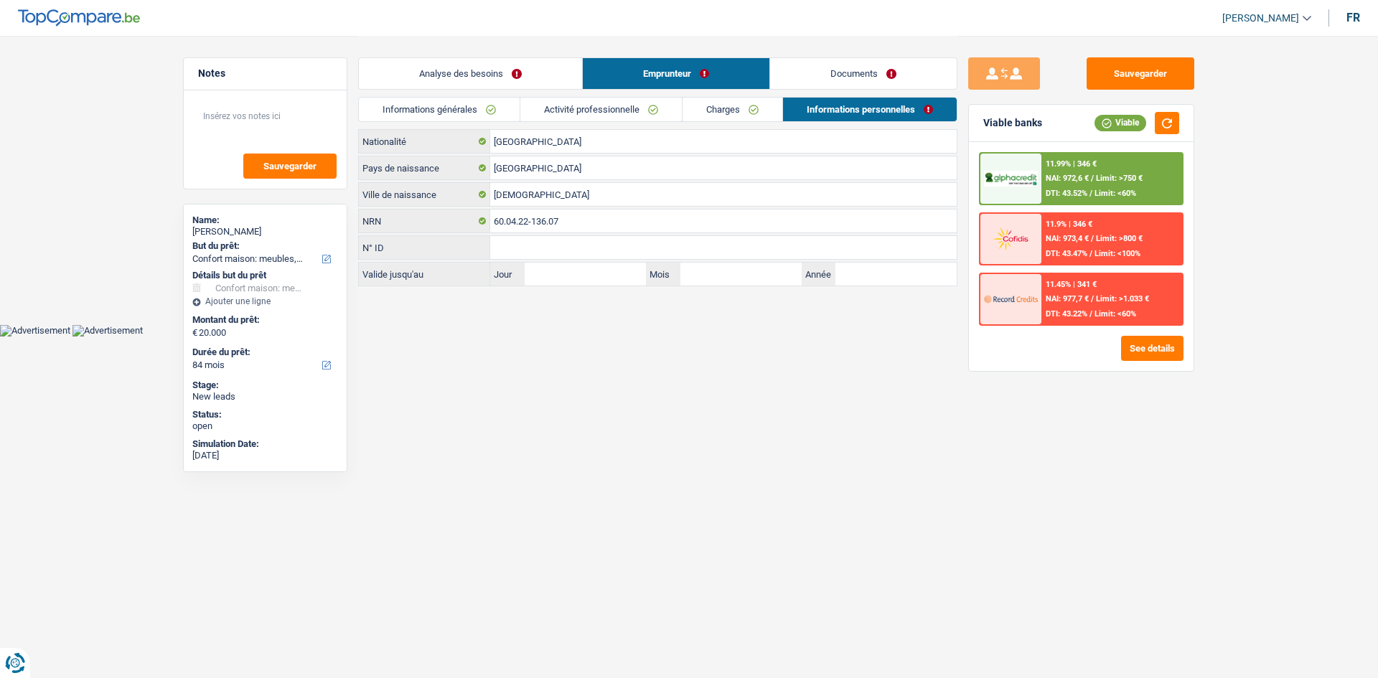
click at [466, 78] on link "Analyse des besoins" at bounding box center [470, 73] width 223 height 31
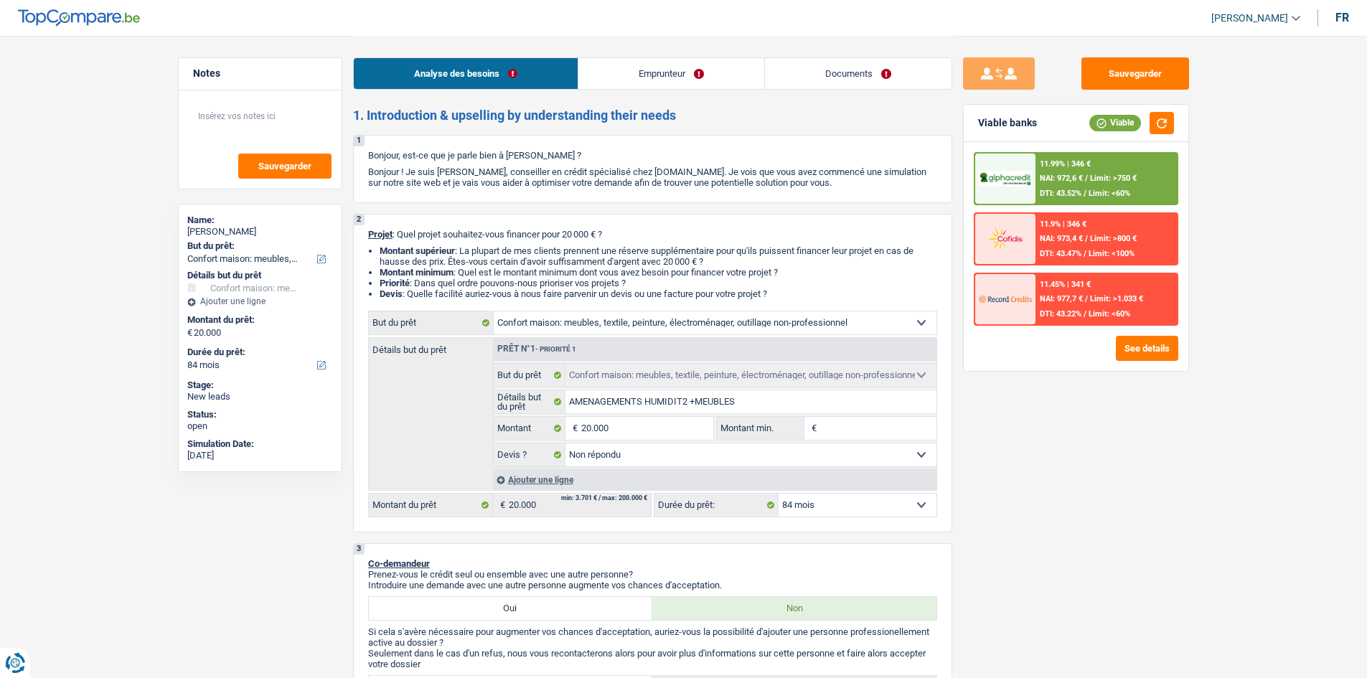
click at [904, 510] on select "12 mois 18 mois 24 mois 30 mois 36 mois 42 mois 48 mois 60 mois 72 mois 84 mois…" at bounding box center [858, 505] width 158 height 23
select select "60"
click at [779, 494] on select "12 mois 18 mois 24 mois 30 mois 36 mois 42 mois 48 mois 60 mois 72 mois 84 mois…" at bounding box center [858, 505] width 158 height 23
select select "60"
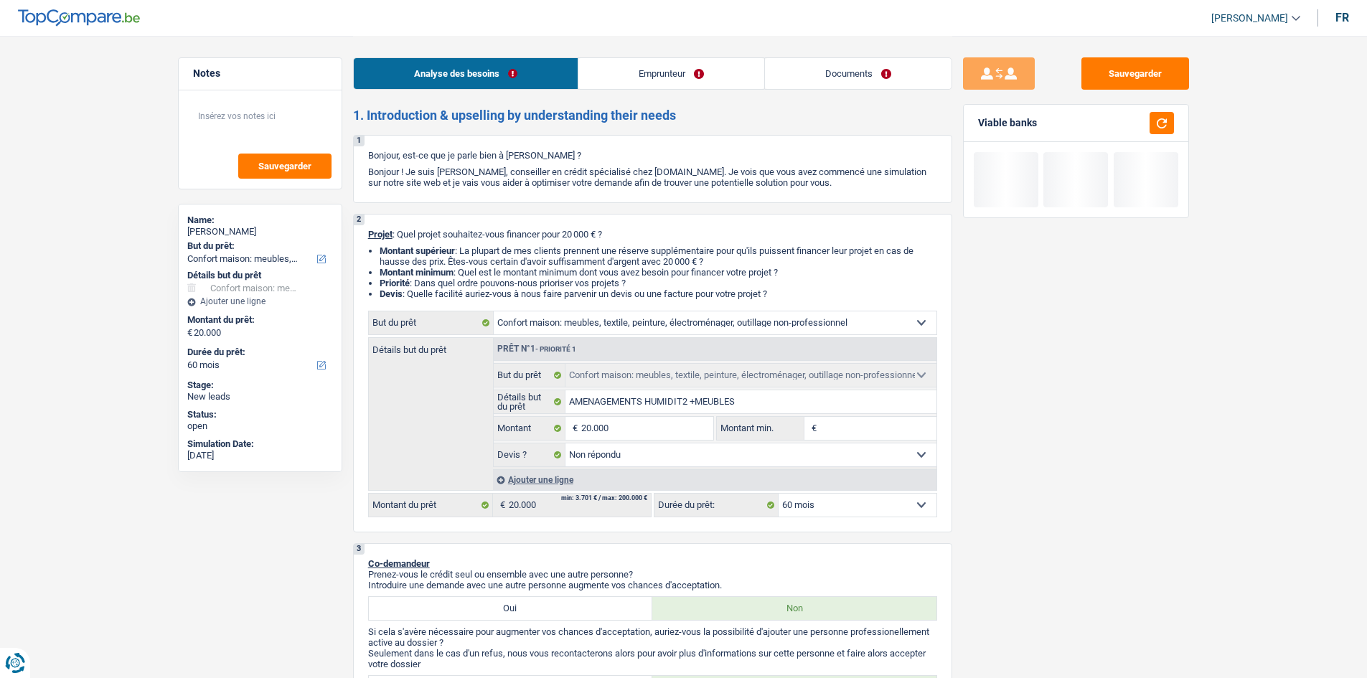
click at [852, 509] on select "12 mois 18 mois 24 mois 30 mois 36 mois 42 mois 48 mois 60 mois 72 mois 84 mois…" at bounding box center [858, 505] width 158 height 23
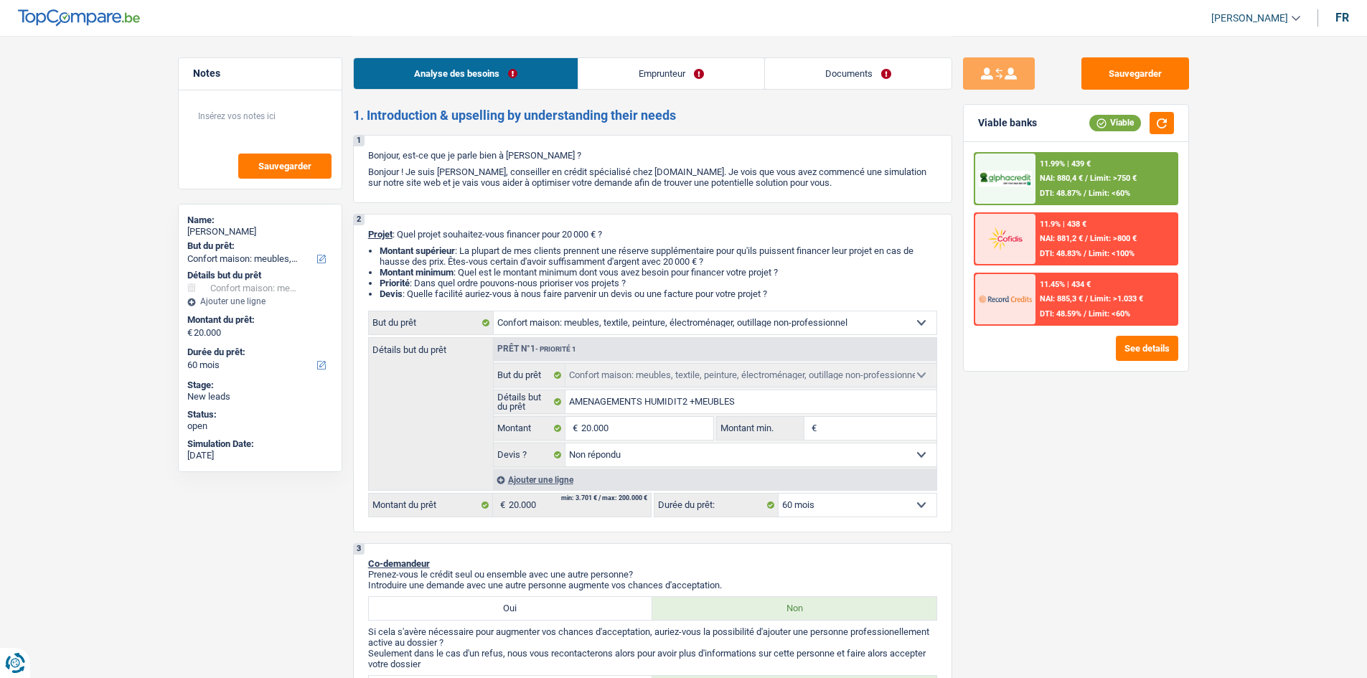
select select "84"
click at [779, 494] on select "12 mois 18 mois 24 mois 30 mois 36 mois 42 mois 48 mois 60 mois 72 mois 84 mois…" at bounding box center [858, 505] width 158 height 23
select select "84"
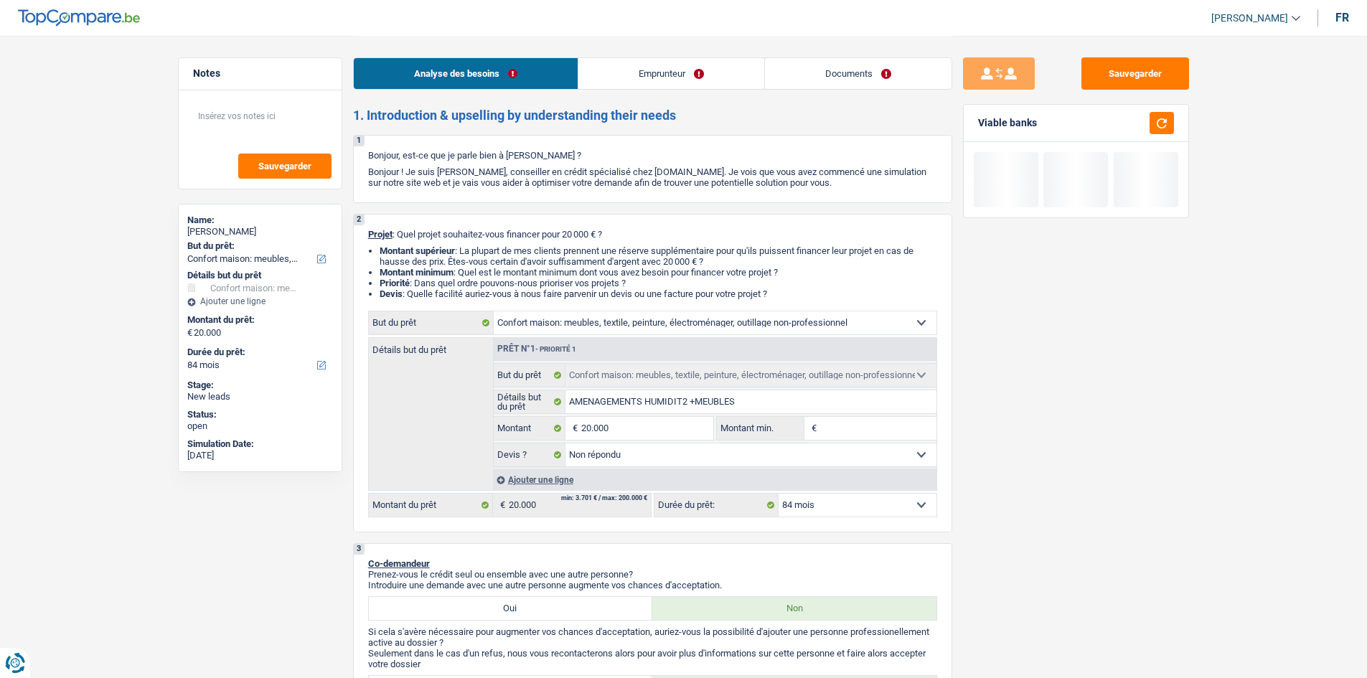
click at [1111, 319] on div "Sauvegarder Viable banks" at bounding box center [1077, 356] width 248 height 598
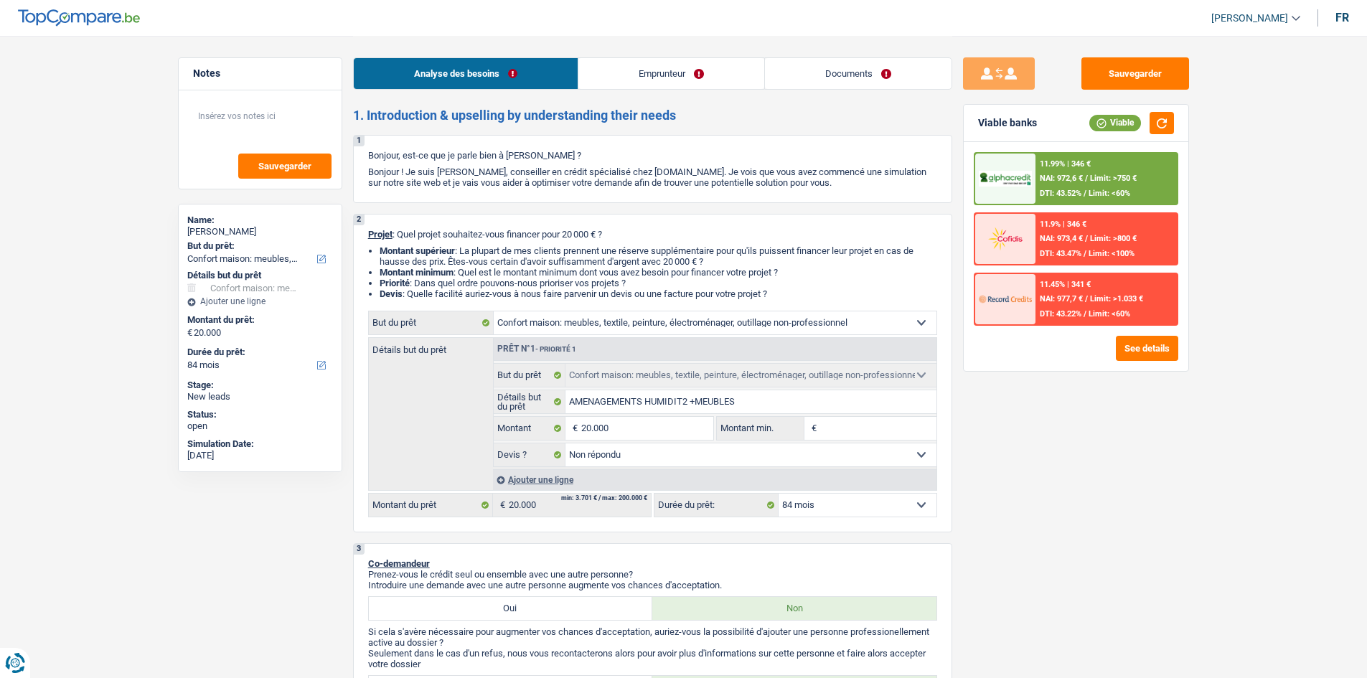
click at [1044, 186] on div "11.99% | 346 € NAI: 972,6 € / Limit: >750 € DTI: 43.52% / Limit: <60%" at bounding box center [1106, 179] width 141 height 50
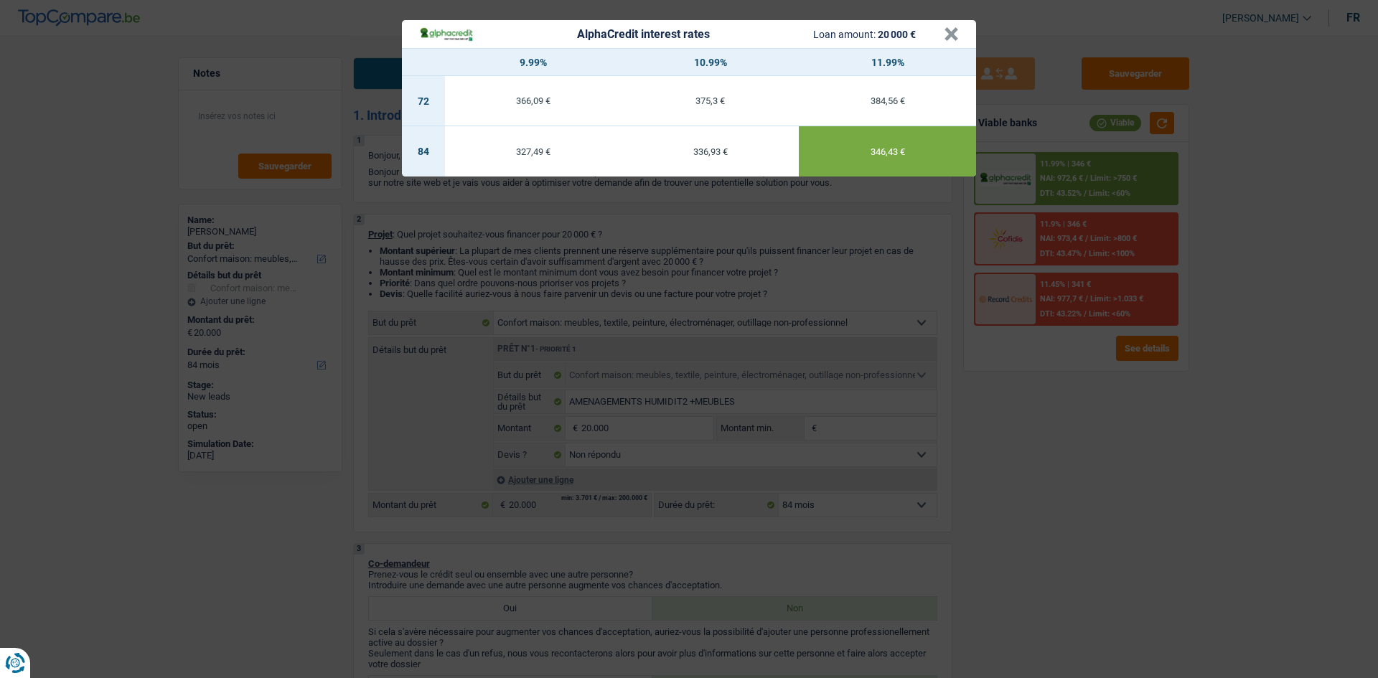
click at [1072, 522] on div "AlphaCredit interest rates Loan amount: 20 000 € × 9.99% 10.99% 11.99% 72 366,0…" at bounding box center [689, 339] width 1378 height 678
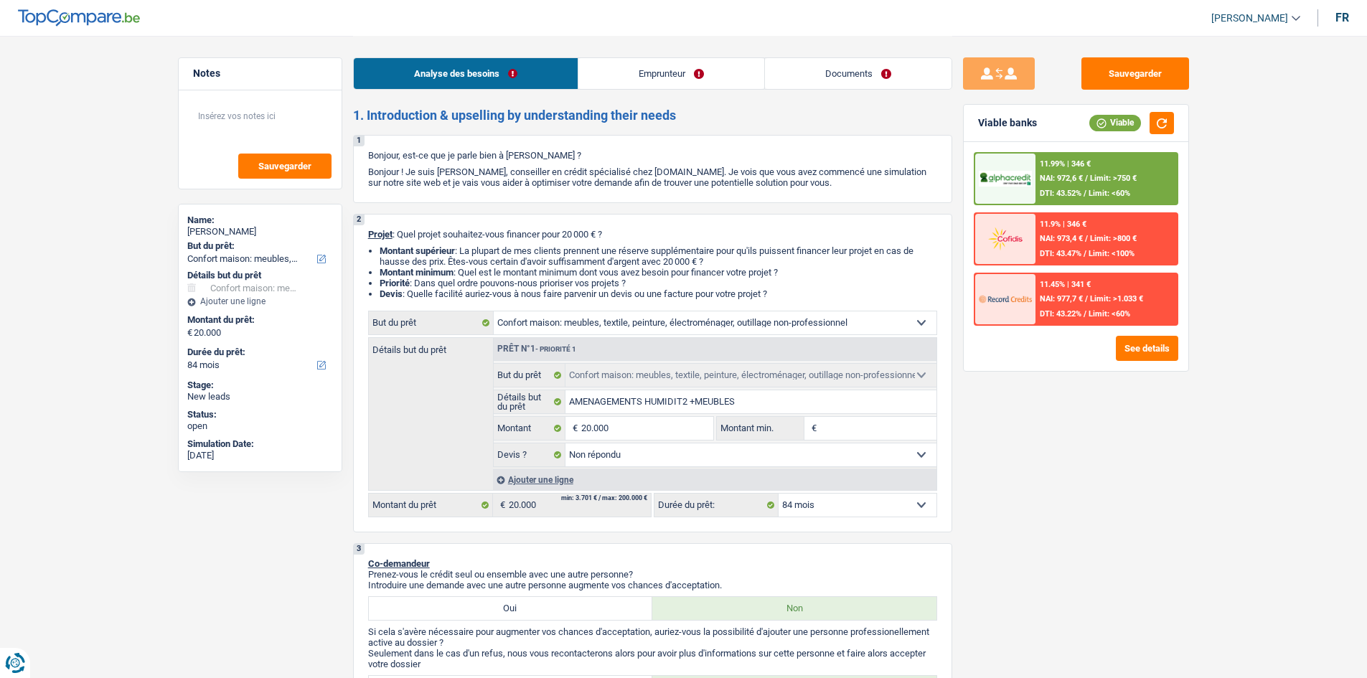
click at [1070, 200] on div "11.99% | 346 € NAI: 972,6 € / Limit: >750 € DTI: 43.52% / Limit: <60%" at bounding box center [1106, 179] width 141 height 50
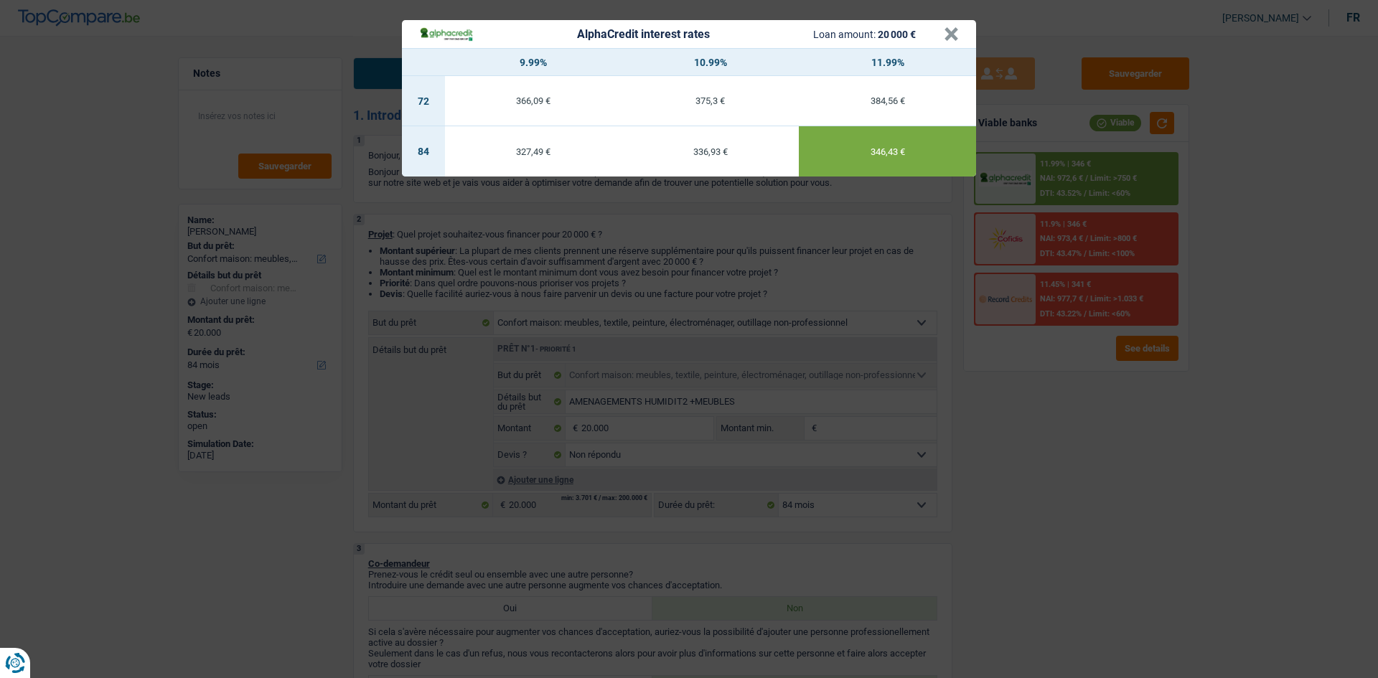
click at [1099, 435] on div "AlphaCredit interest rates Loan amount: 20 000 € × 9.99% 10.99% 11.99% 72 366,0…" at bounding box center [689, 339] width 1378 height 678
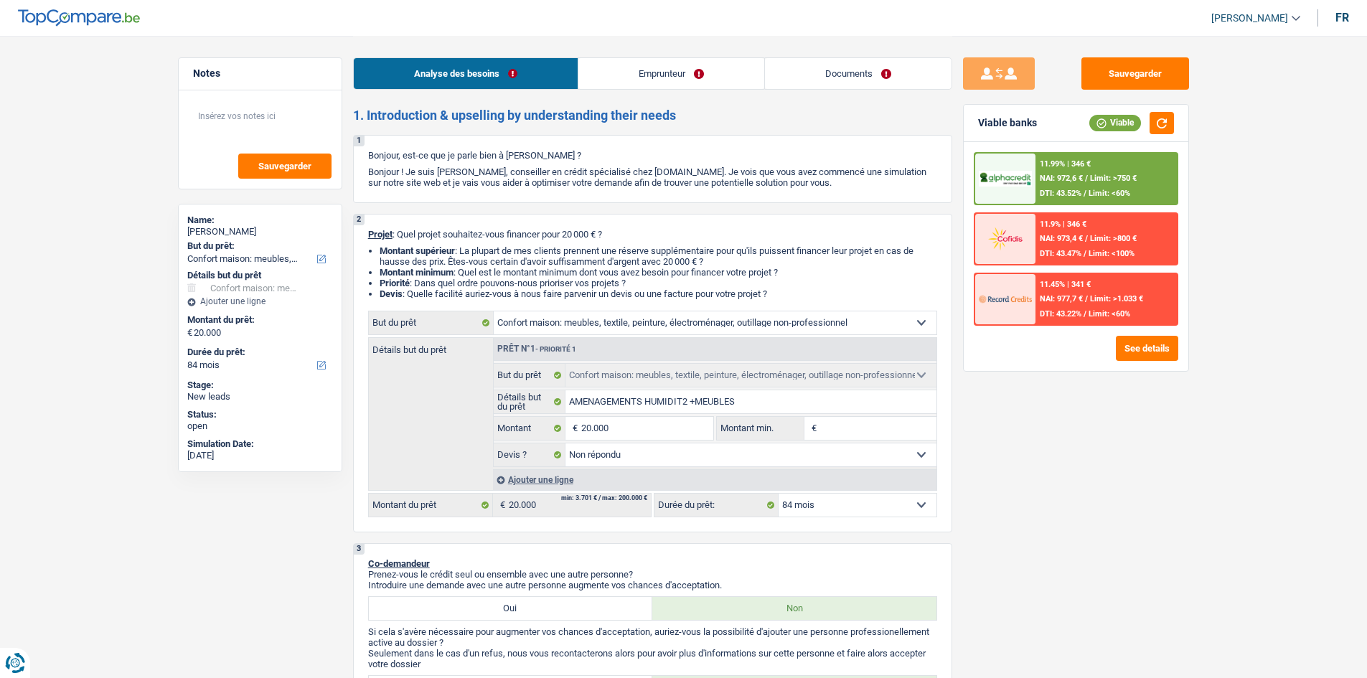
click at [821, 67] on link "Documents" at bounding box center [858, 73] width 187 height 31
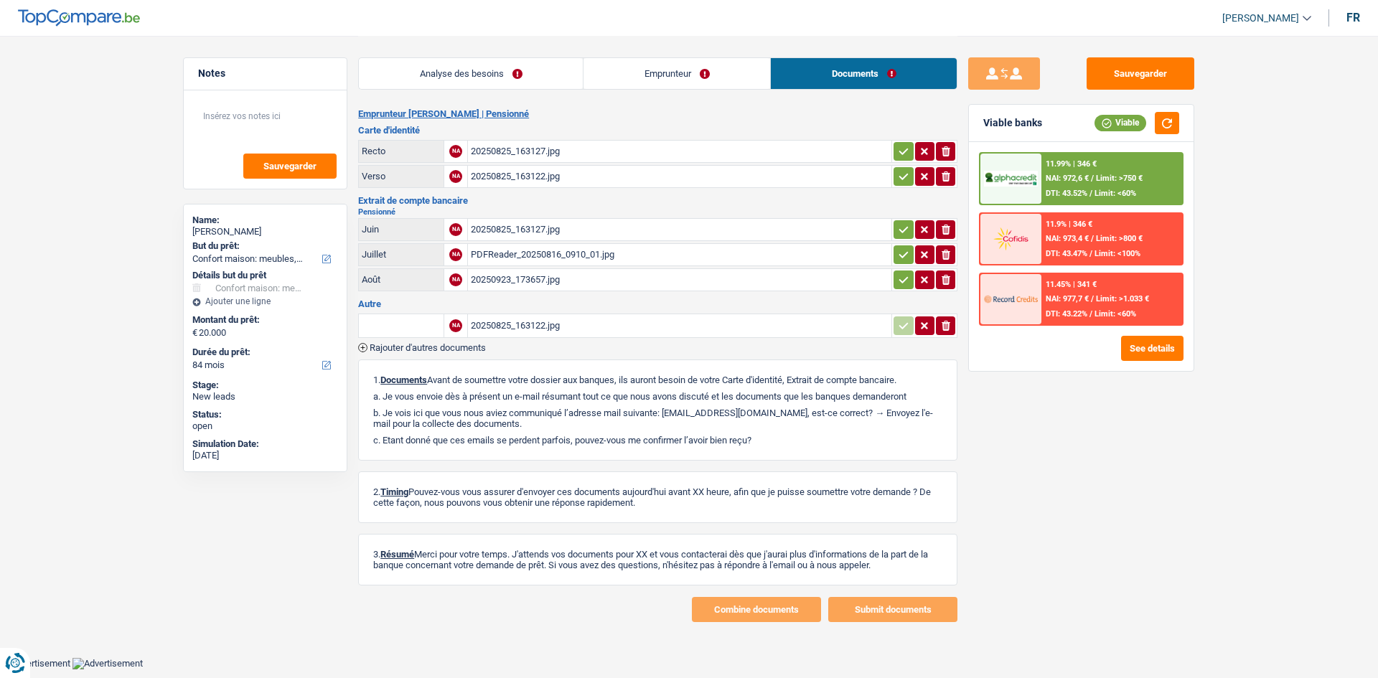
click at [508, 156] on div "20250825_163127.jpg" at bounding box center [680, 152] width 418 height 22
click at [508, 227] on div "20250825_163127.jpg" at bounding box center [680, 230] width 418 height 22
click at [515, 256] on div "PDFReader_20250816_0910_01.jpg" at bounding box center [680, 255] width 418 height 22
click at [507, 285] on div "20250923_173657.jpg" at bounding box center [680, 280] width 418 height 22
click at [534, 322] on div "20250825_163122.jpg" at bounding box center [680, 326] width 418 height 22
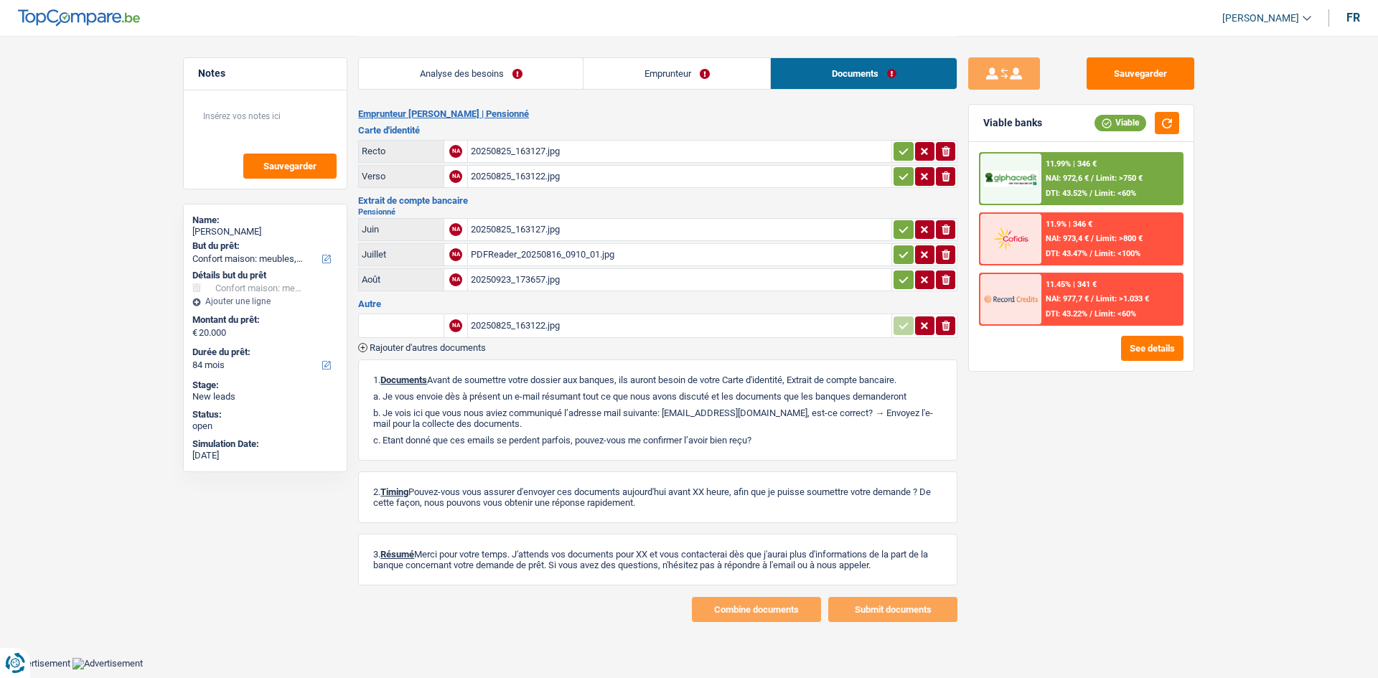
click at [508, 253] on div "PDFReader_20250816_0910_01.jpg" at bounding box center [680, 255] width 418 height 22
click at [1146, 67] on button "Sauvegarder" at bounding box center [1141, 73] width 108 height 32
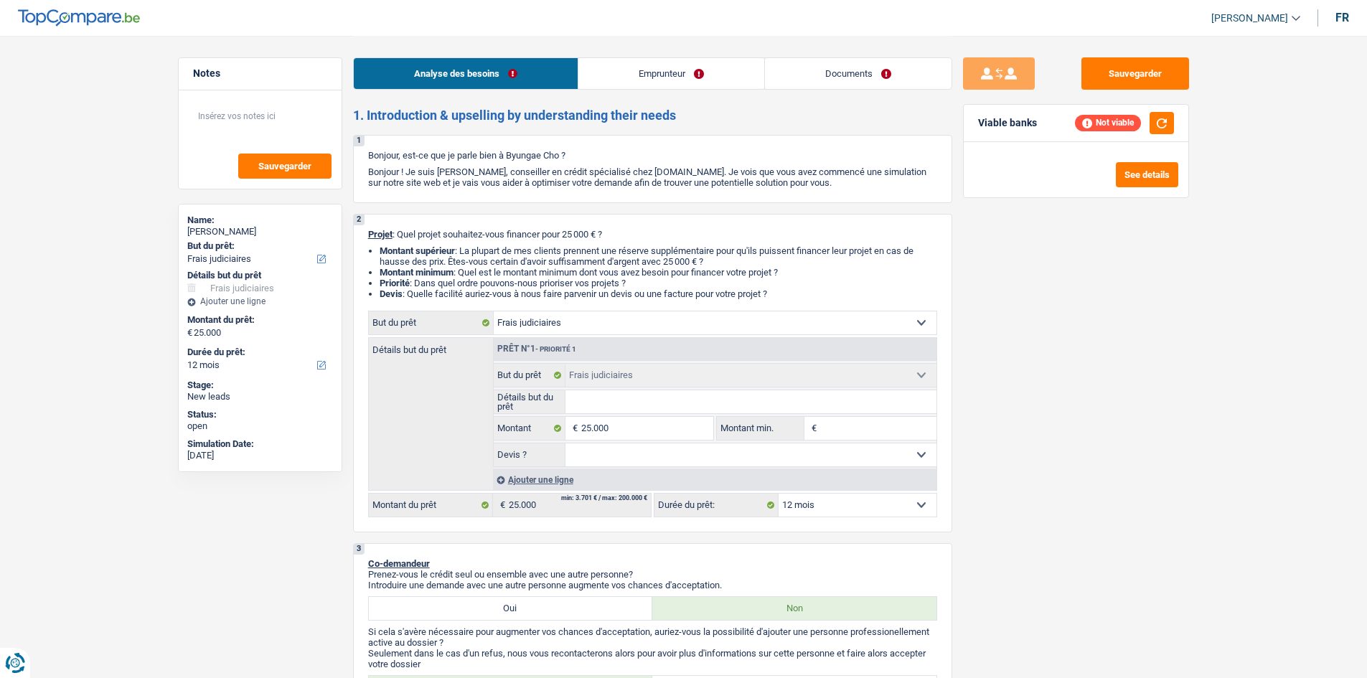
select select "judicial"
select select "12"
select select "judicial"
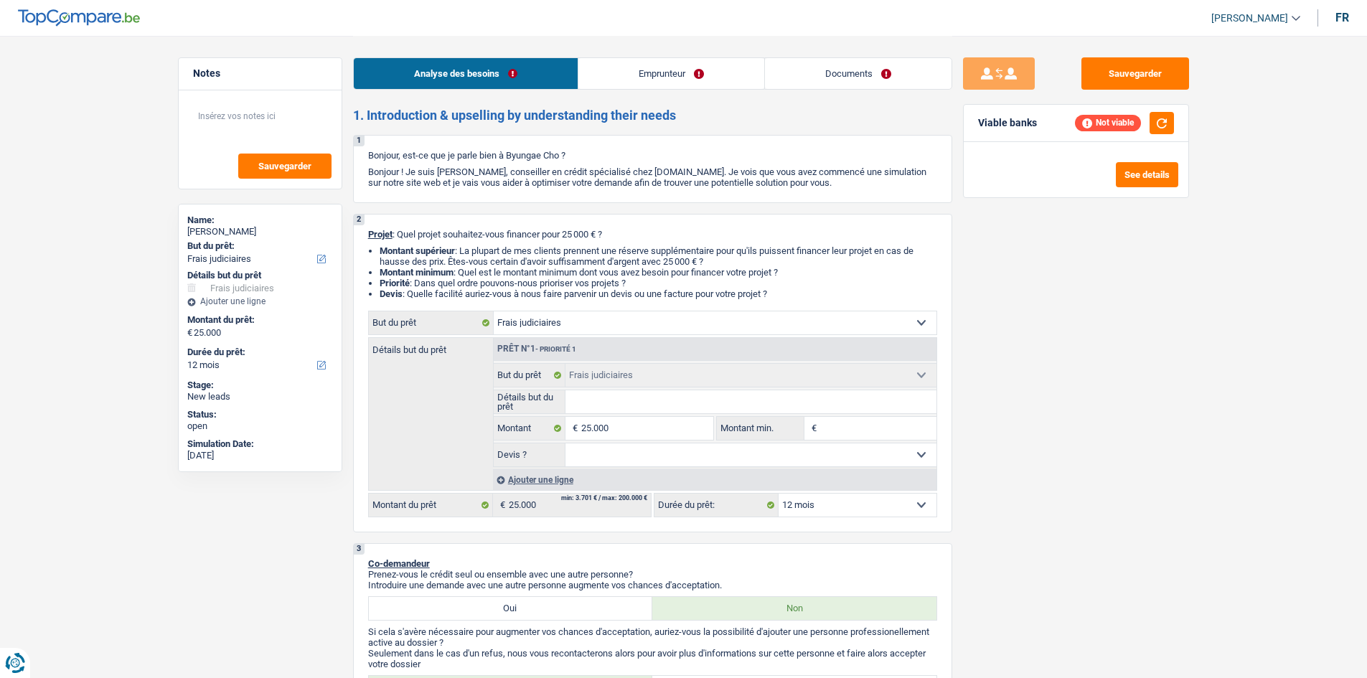
select select "12"
select select "retired"
select select "rentalIncome"
select select "pension"
select select "ownerWithoutMortgage"
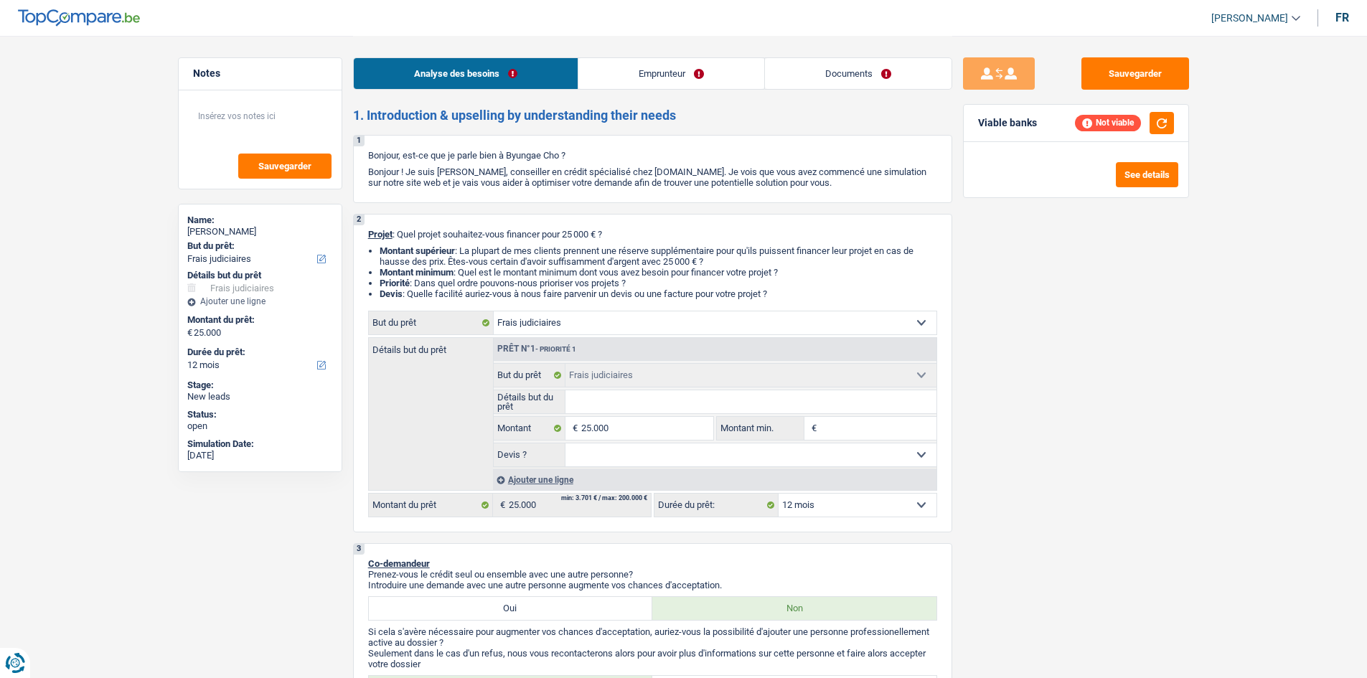
select select "judicial"
select select "12"
click at [625, 398] on input "Détails but du prêt" at bounding box center [751, 401] width 371 height 23
click at [1009, 403] on div "Sauvegarder Viable banks Not viable See details" at bounding box center [1077, 356] width 248 height 598
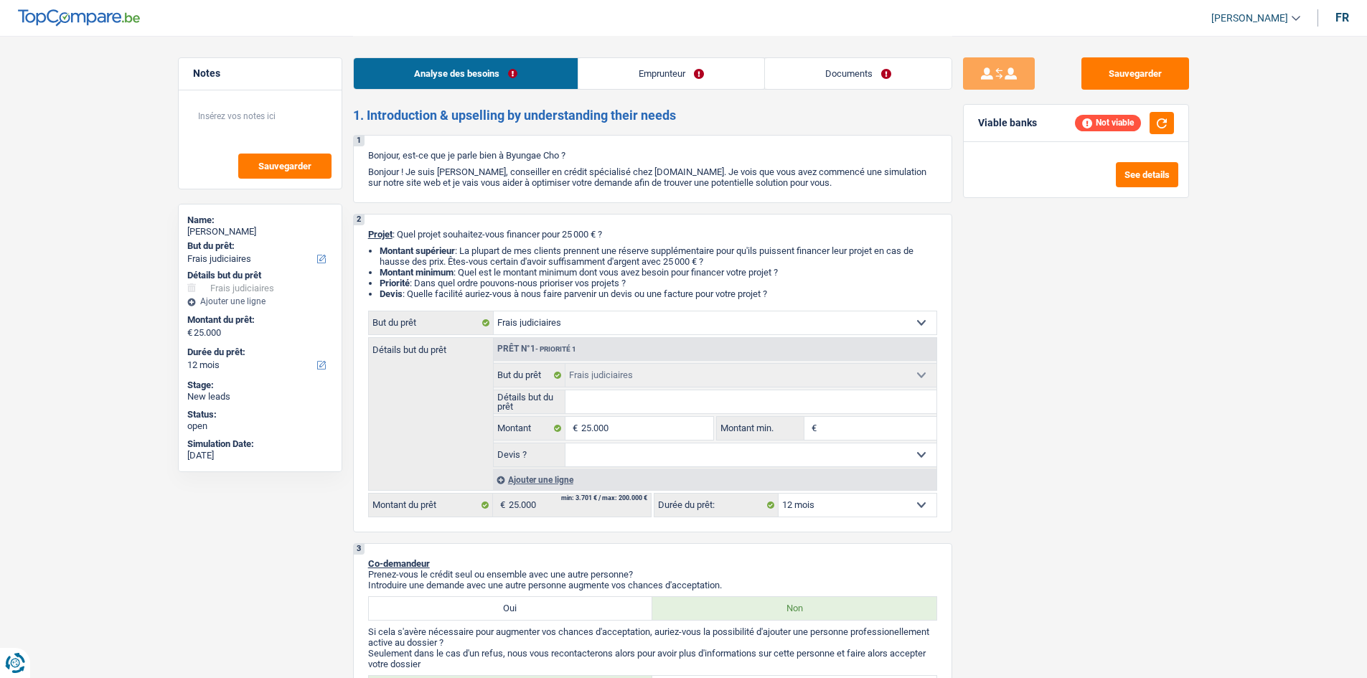
click at [677, 70] on link "Emprunteur" at bounding box center [672, 73] width 186 height 31
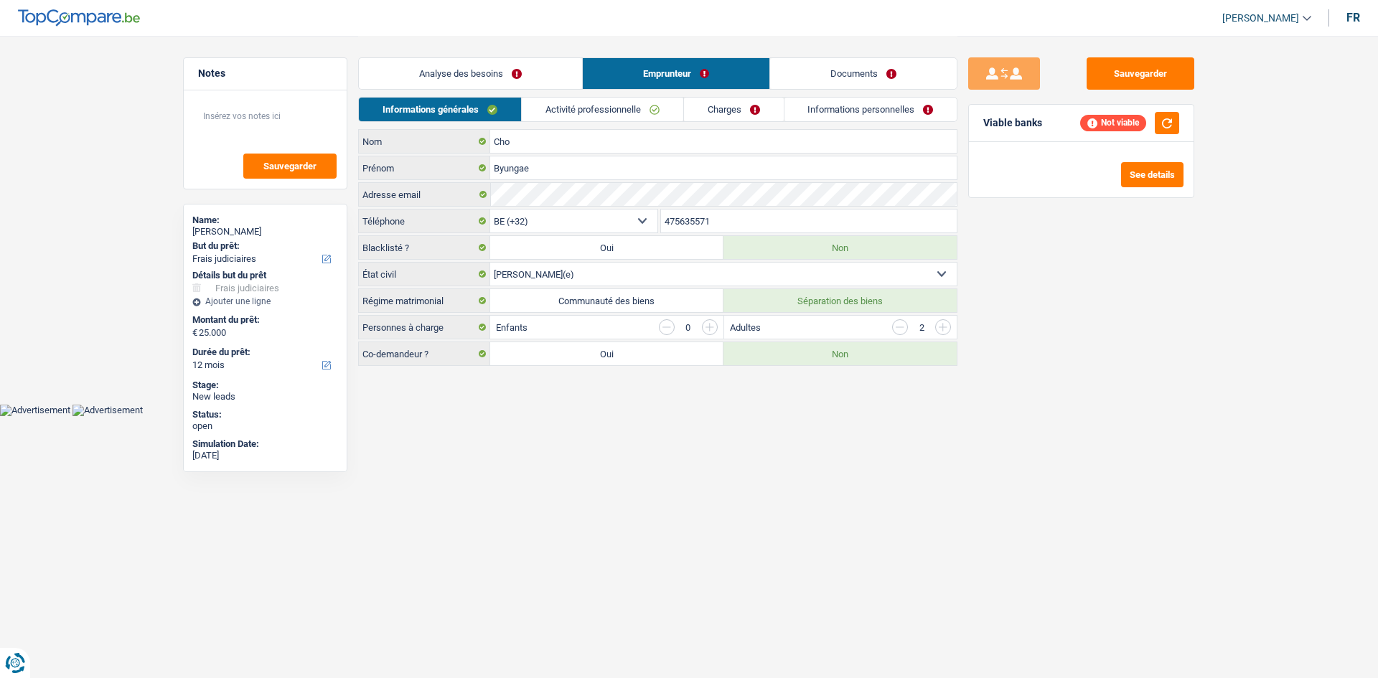
click at [476, 81] on link "Analyse des besoins" at bounding box center [470, 73] width 223 height 31
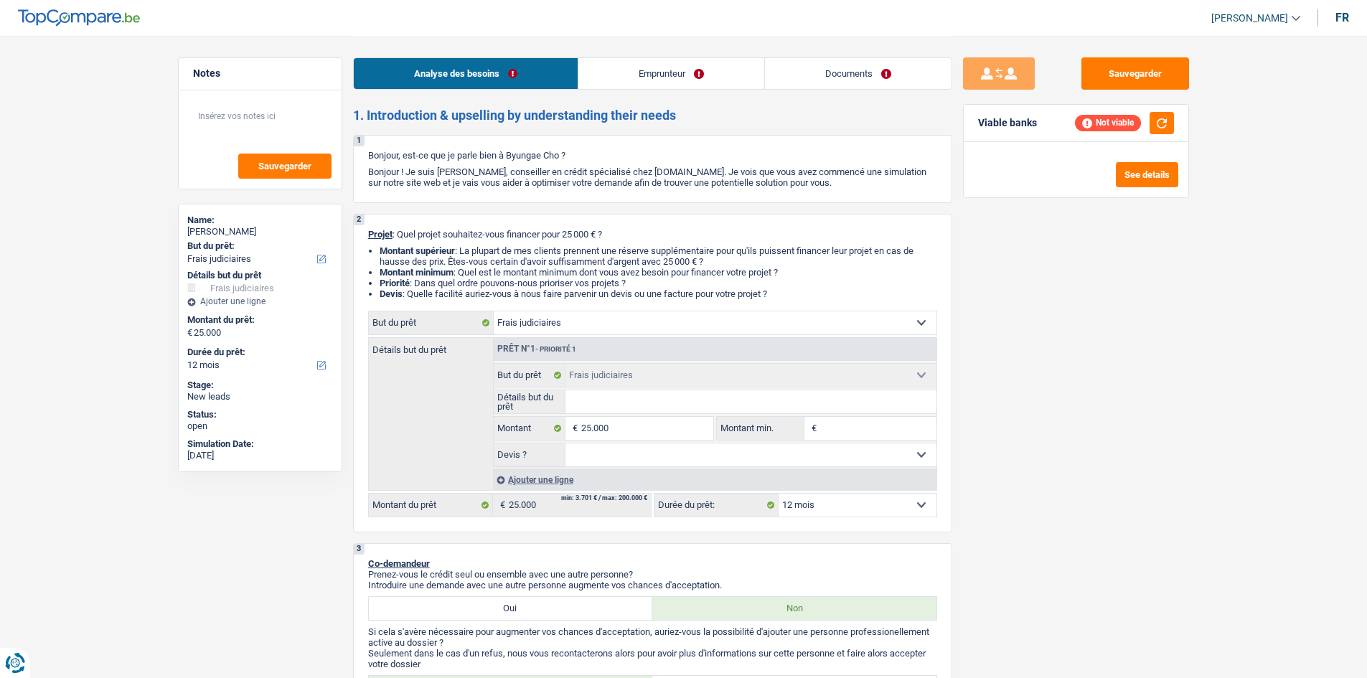
click at [223, 94] on div "Sauvegarder" at bounding box center [260, 139] width 163 height 98
click at [229, 122] on textarea at bounding box center [260, 121] width 143 height 43
click at [245, 115] on textarea "AMENDE P2NALE" at bounding box center [260, 121] width 143 height 43
click at [299, 121] on textarea "AMENDE PENALE" at bounding box center [260, 121] width 143 height 43
click at [294, 113] on textarea "AMENDE PENALE" at bounding box center [260, 121] width 143 height 43
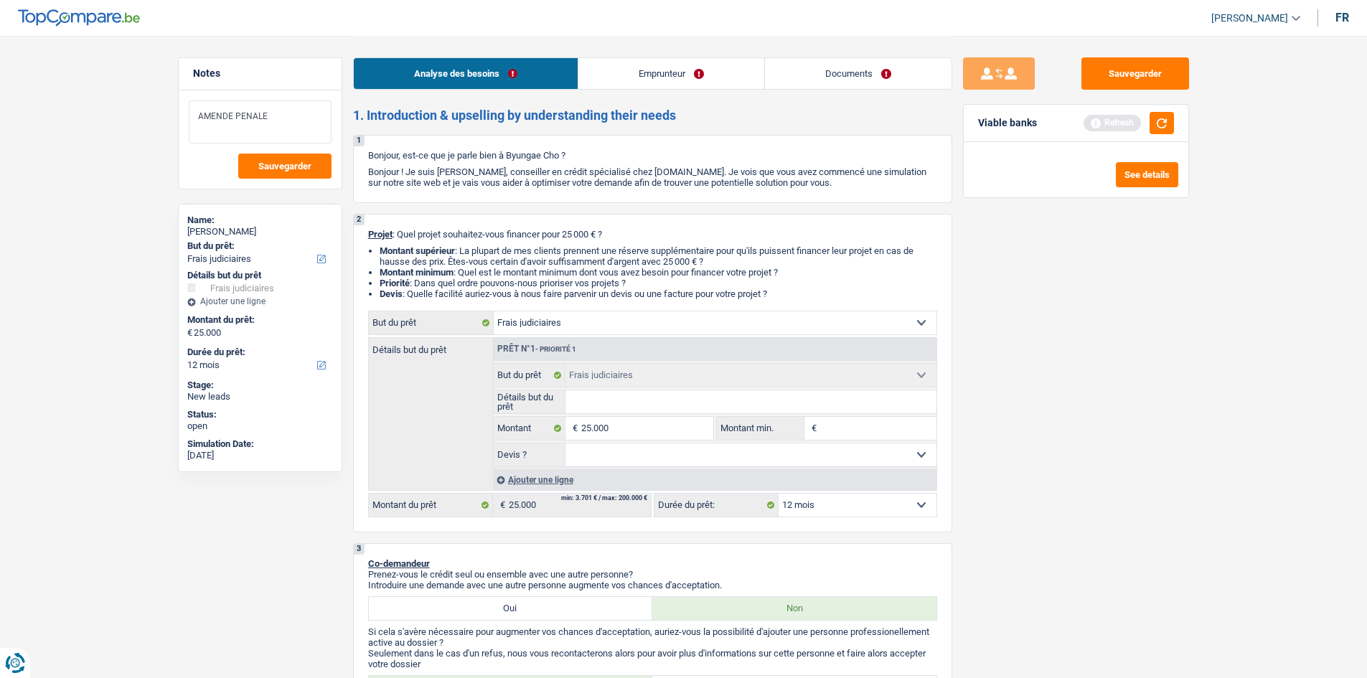
type textarea "AMENDE PENALE"
click at [843, 421] on input "Montant min." at bounding box center [878, 428] width 116 height 23
type input "2"
type input "20"
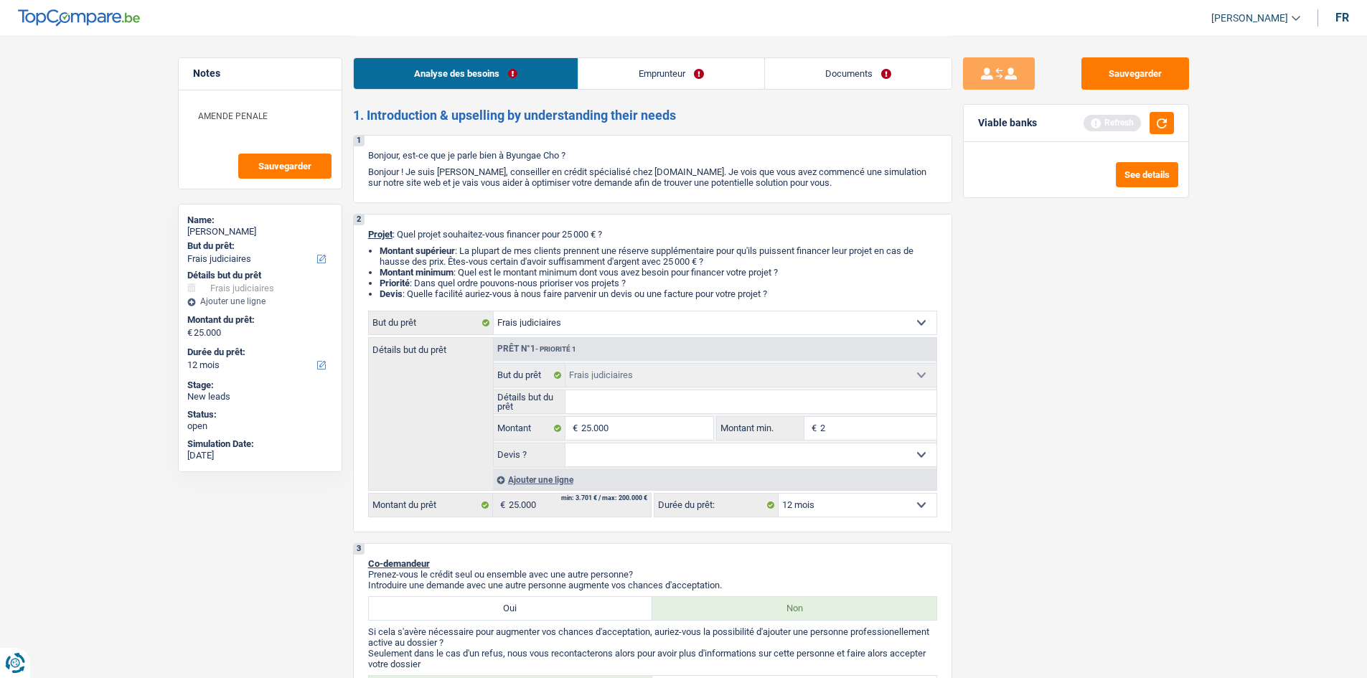
type input "20"
type input "200"
type input "2.000"
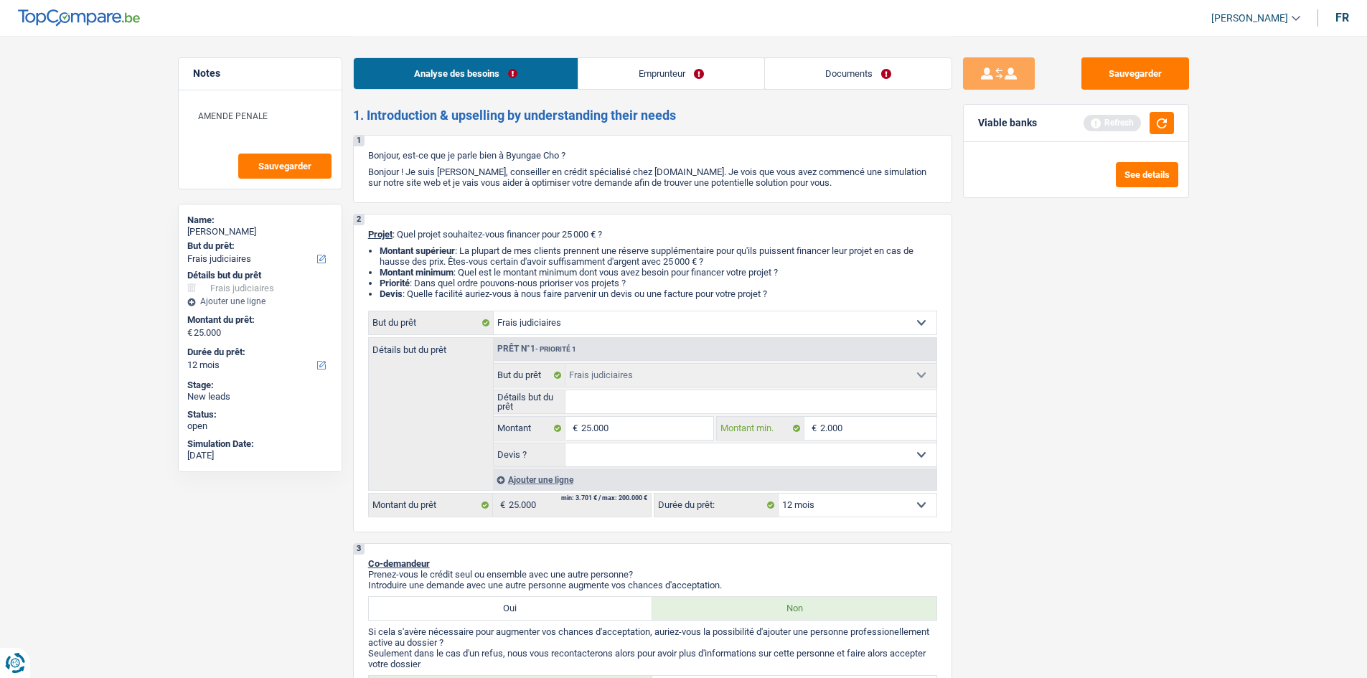
type input "2.000"
click at [625, 430] on input "25.000" at bounding box center [646, 428] width 131 height 23
type input "2.500"
type input "250"
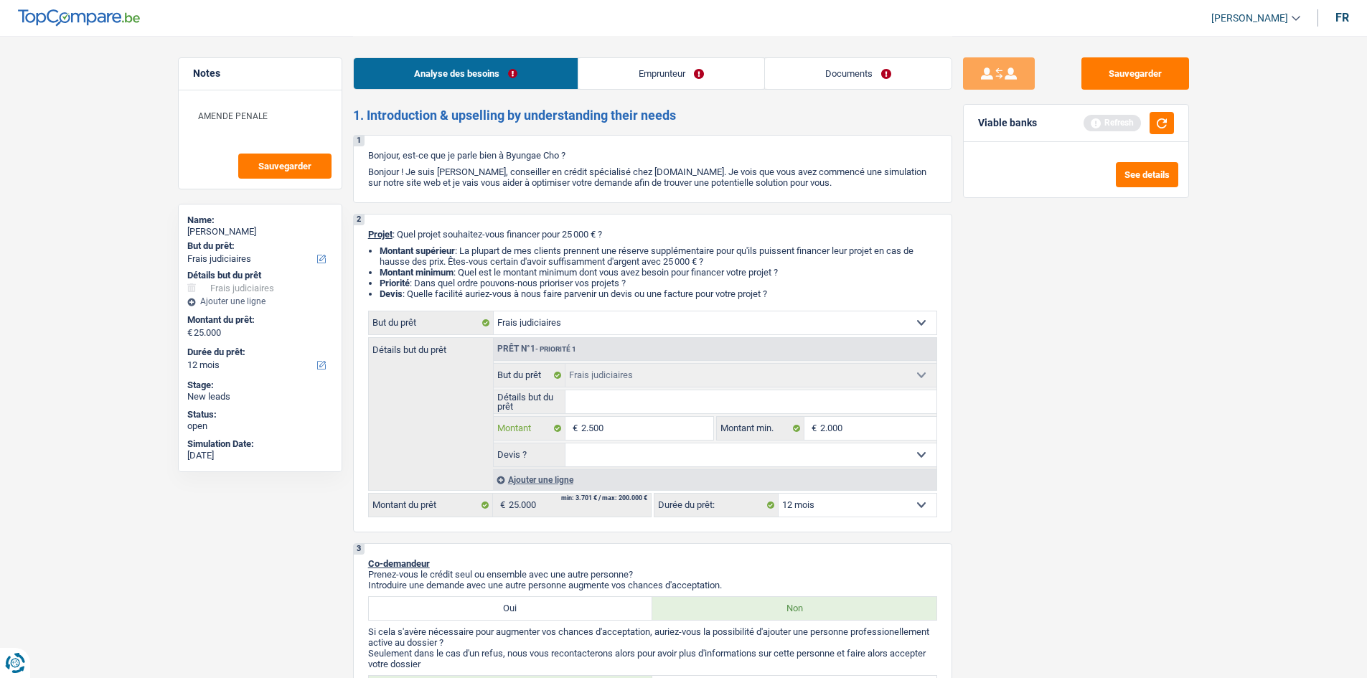
type input "250"
type input "25"
type input "2"
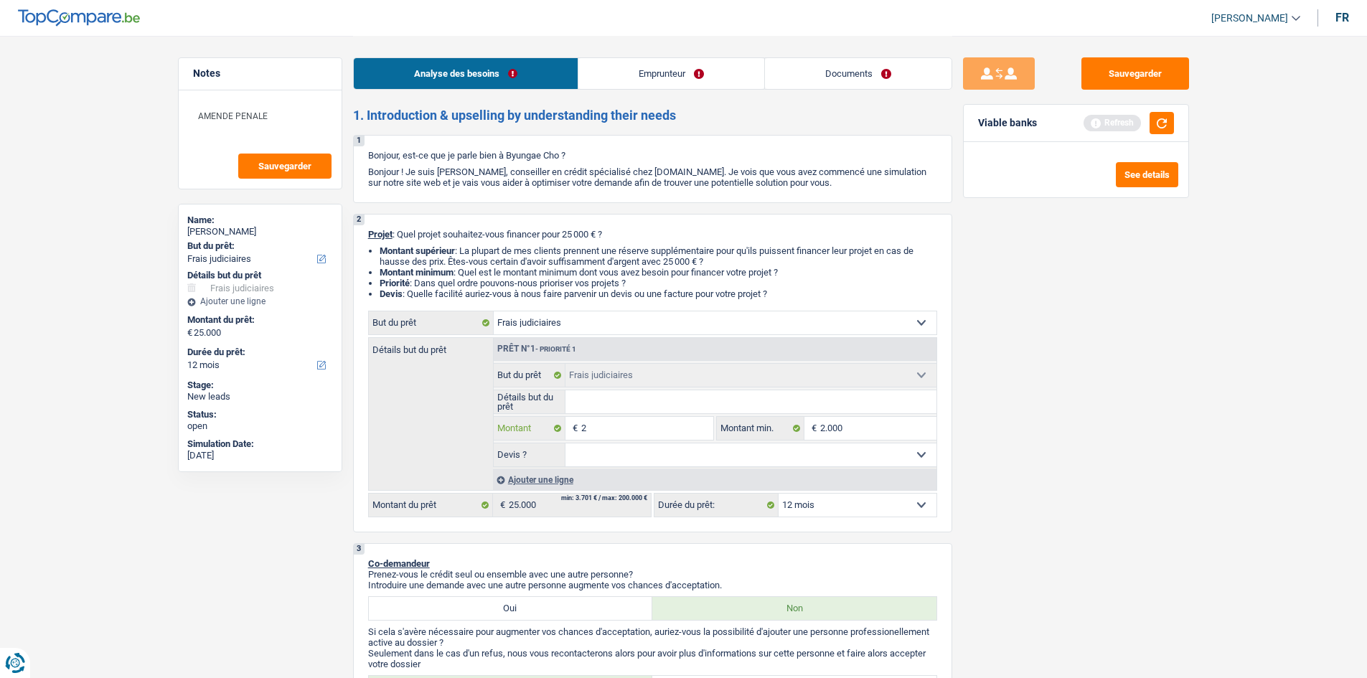
type input "20"
type input "200"
type input "2.000"
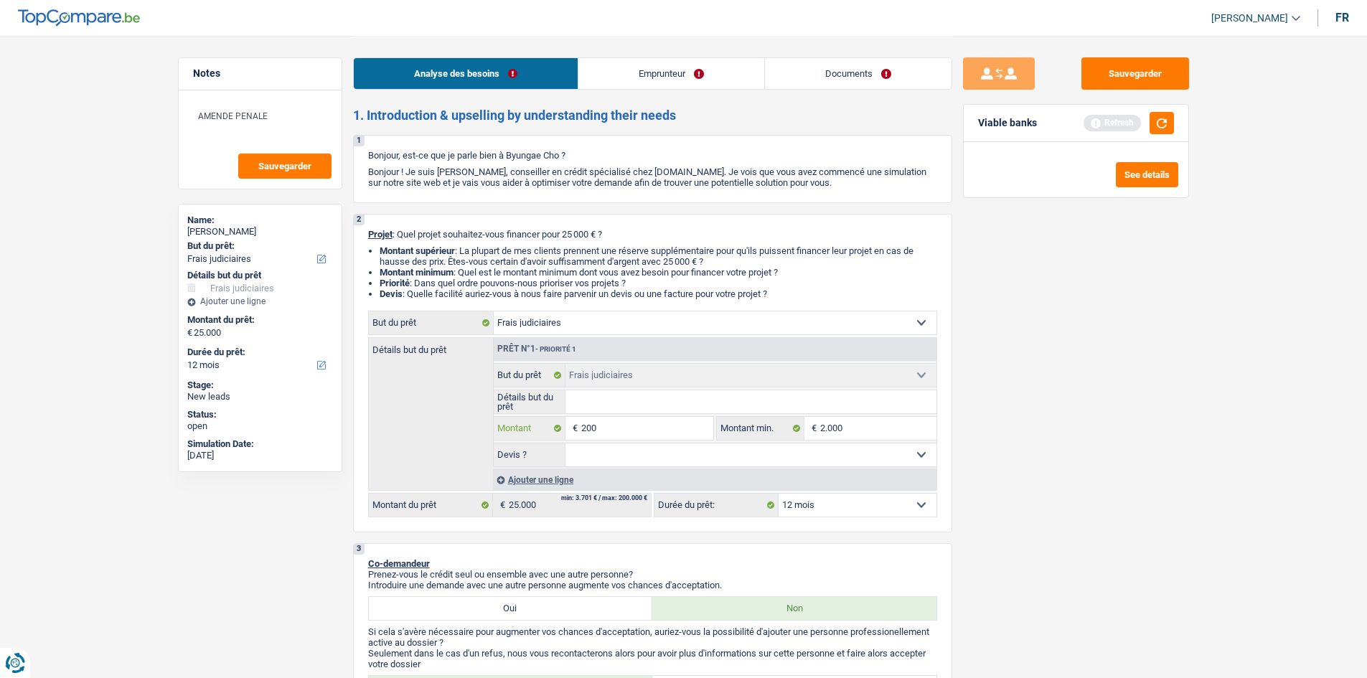
type input "2.000"
type input "20.000"
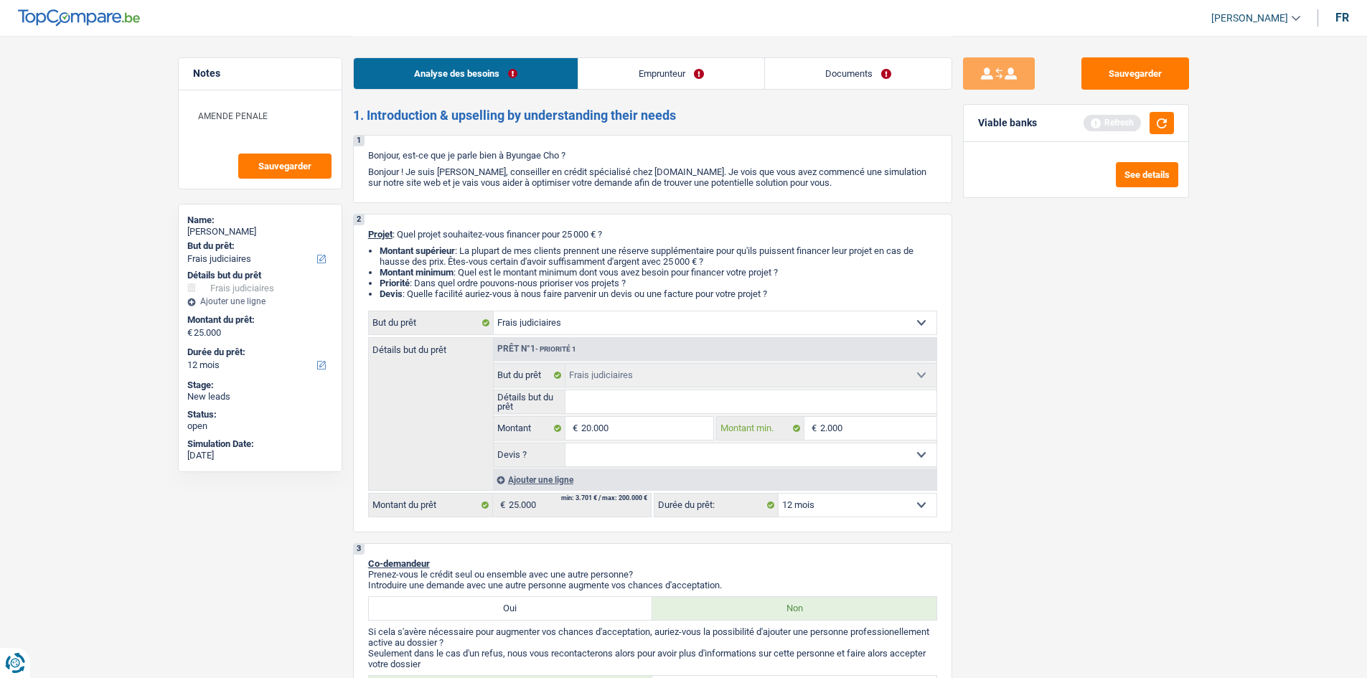
select select "84"
type input "20.000"
select select "84"
type input "20.000"
select select "84"
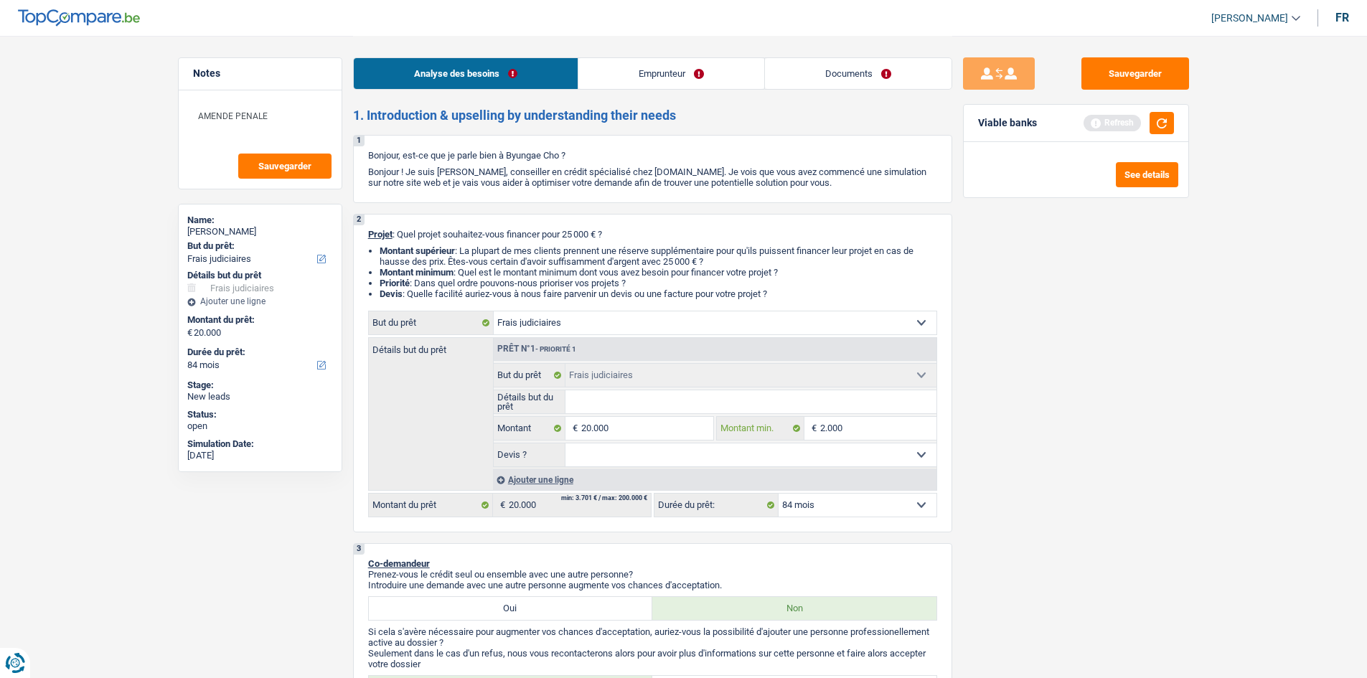
click at [851, 426] on input "2.000" at bounding box center [878, 428] width 116 height 23
type input "200"
click at [851, 426] on input "200" at bounding box center [878, 428] width 116 height 23
type input "20"
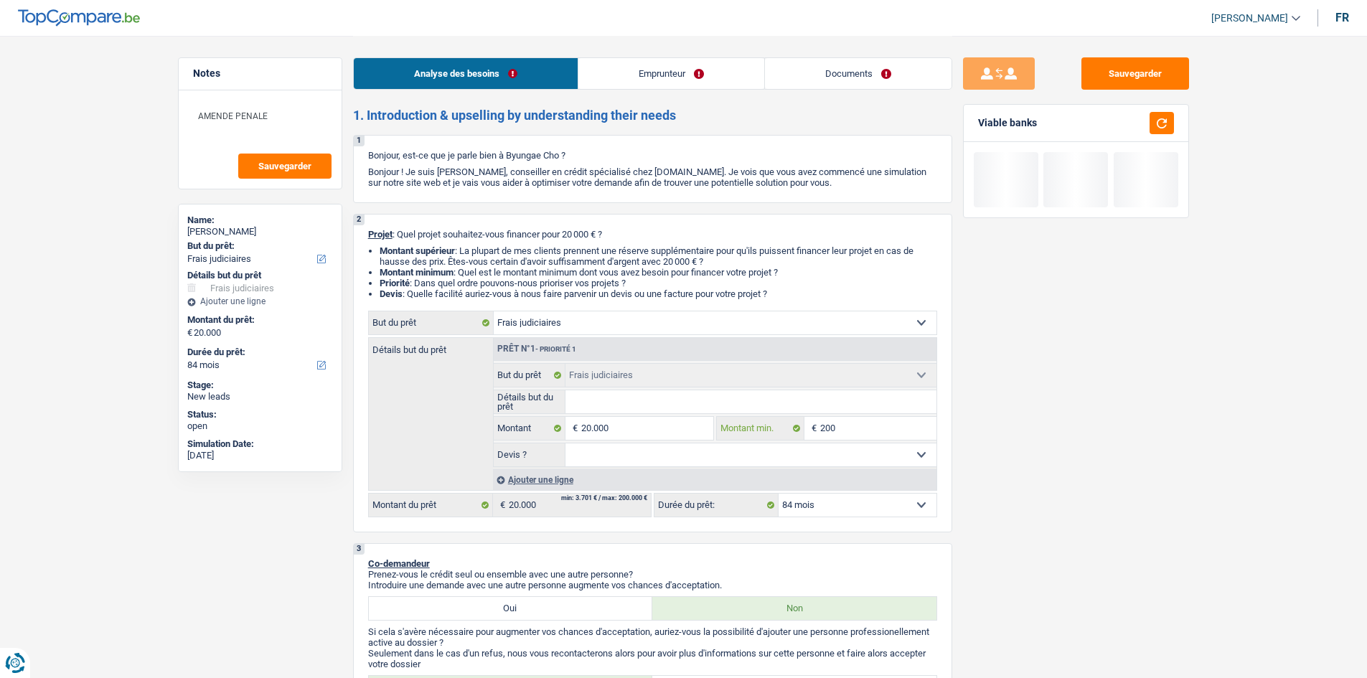
type input "20"
type input "2"
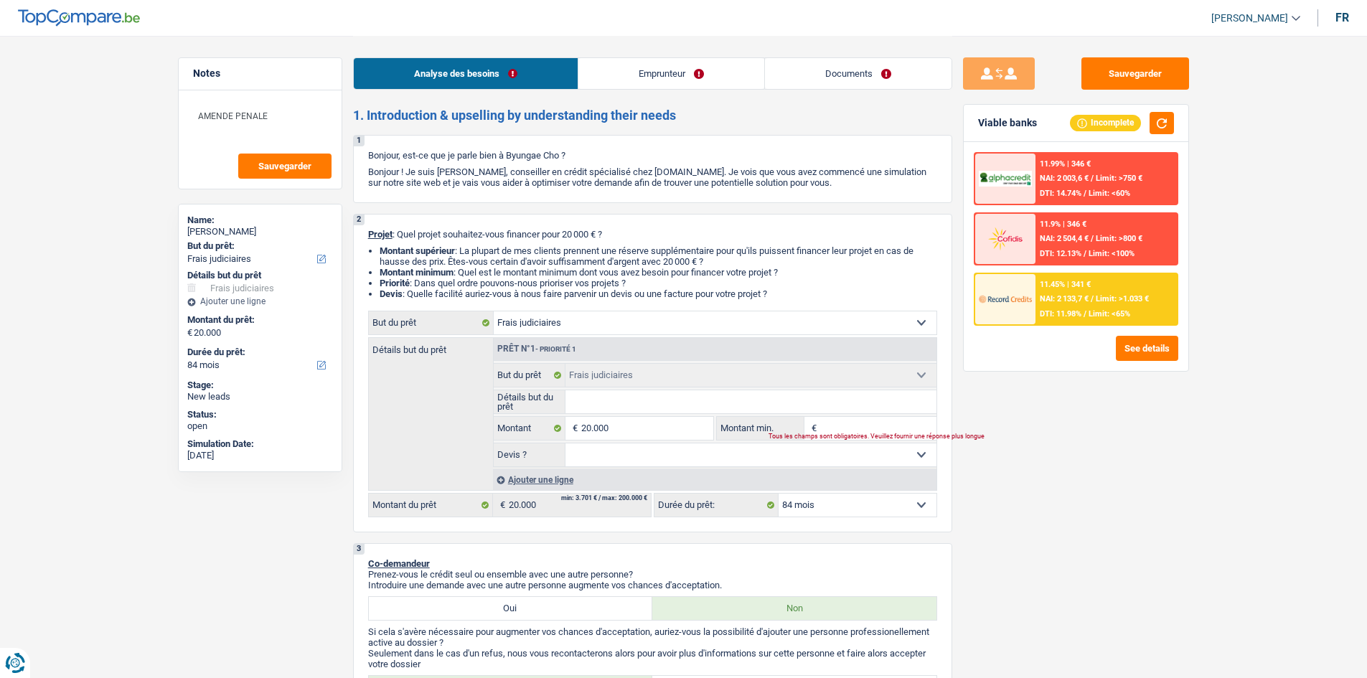
type input "2"
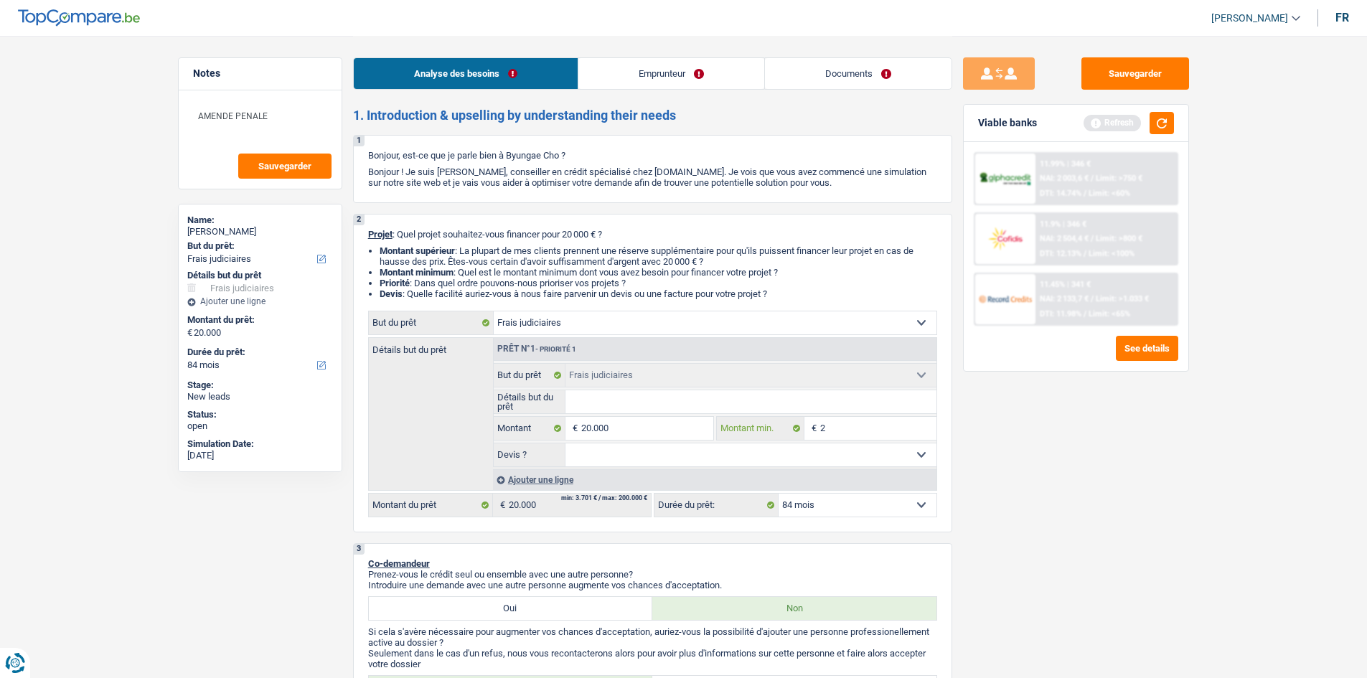
type input "20"
type input "200"
type input "2.000"
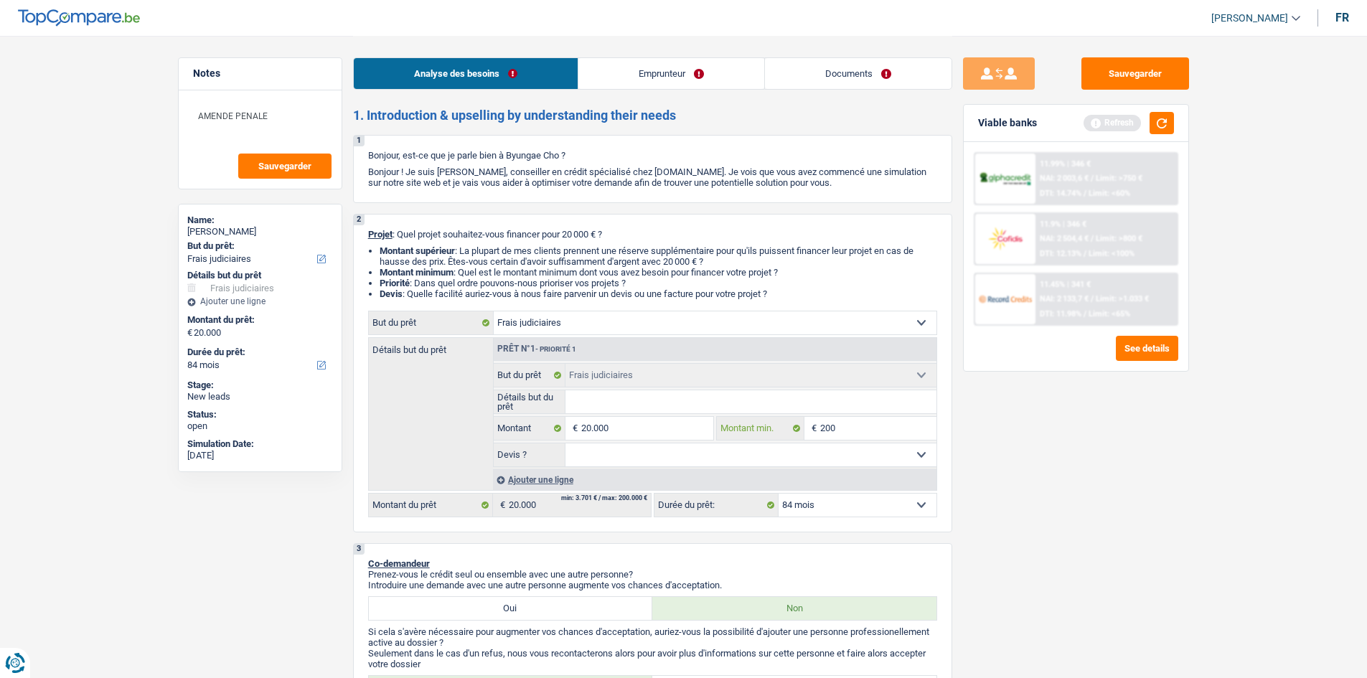
type input "2.000"
type input "20.000"
click at [1096, 484] on div "Sauvegarder Viable banks Refresh 11.99% | 346 € NAI: 2 003,6 € / Limit: >750 € …" at bounding box center [1077, 356] width 248 height 598
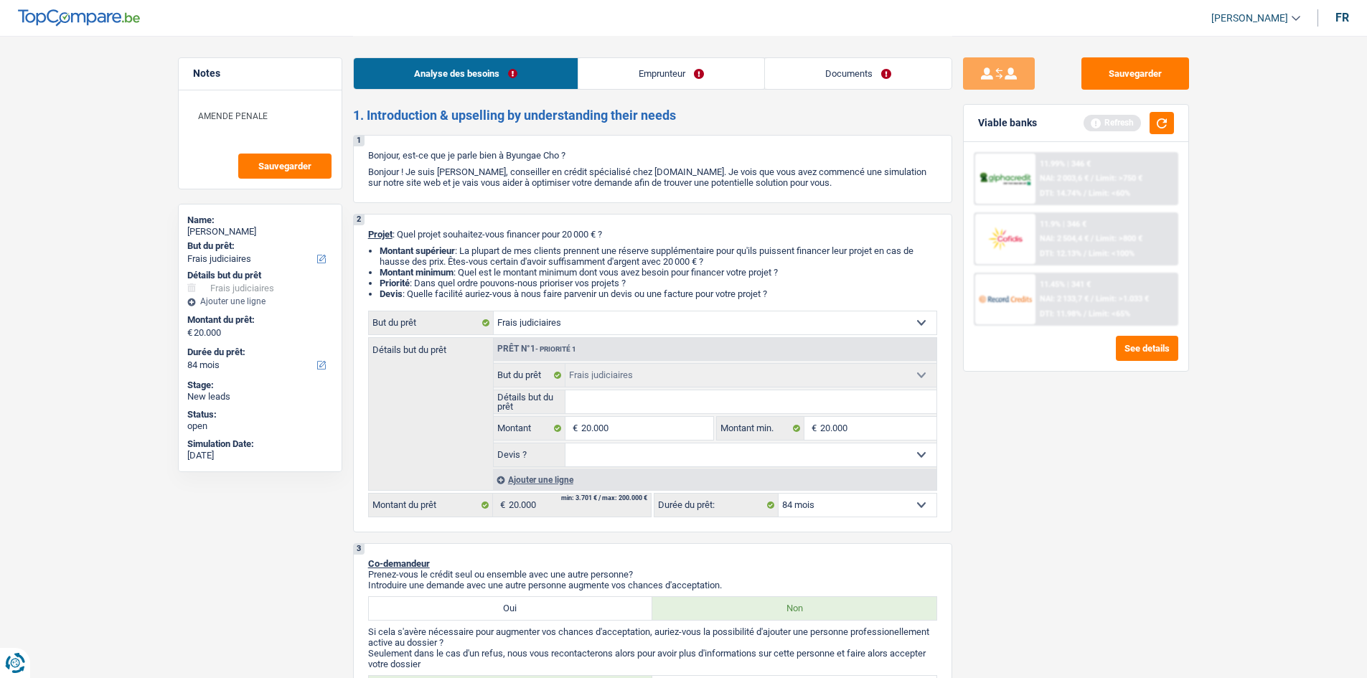
click at [871, 450] on select "Oui Non Non répondu Sélectionner une option" at bounding box center [751, 455] width 371 height 23
select select "false"
click at [566, 444] on select "Oui Non Non répondu Sélectionner une option" at bounding box center [751, 455] width 371 height 23
select select "false"
click at [1148, 350] on button "See details" at bounding box center [1147, 348] width 62 height 25
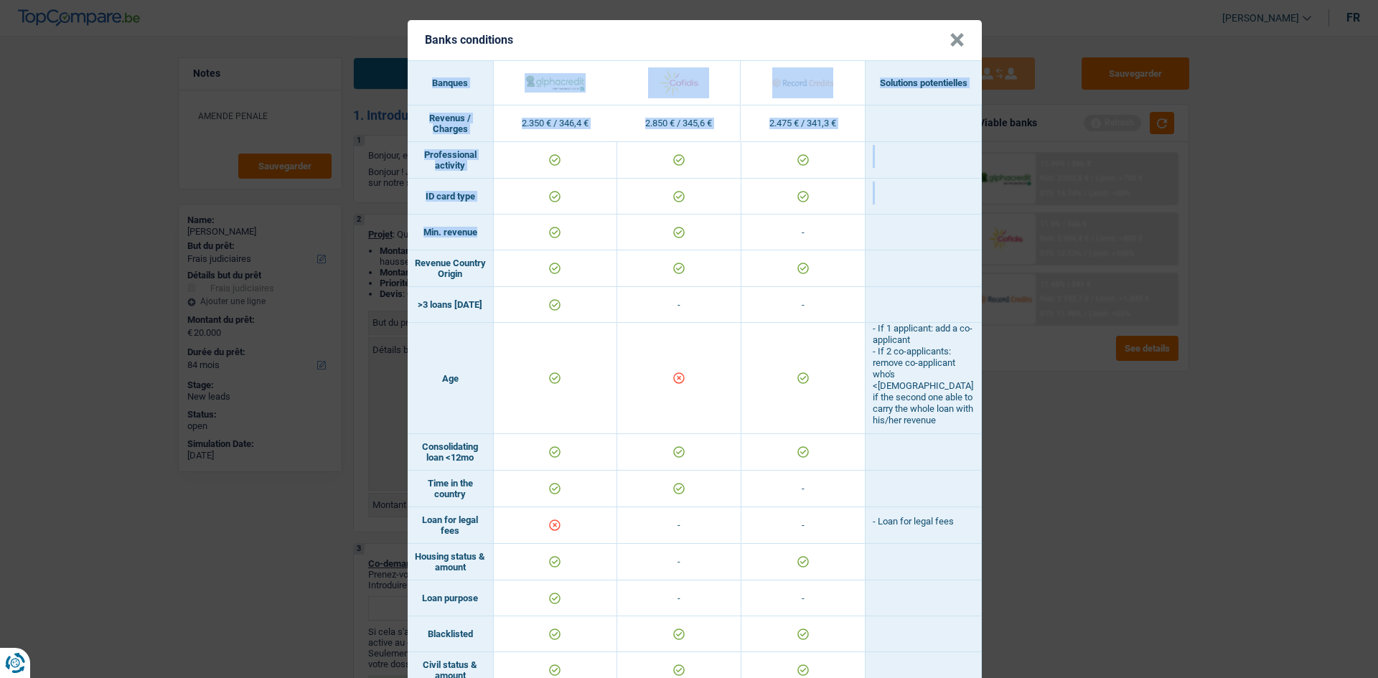
drag, startPoint x: 966, startPoint y: 57, endPoint x: 720, endPoint y: 220, distance: 295.6
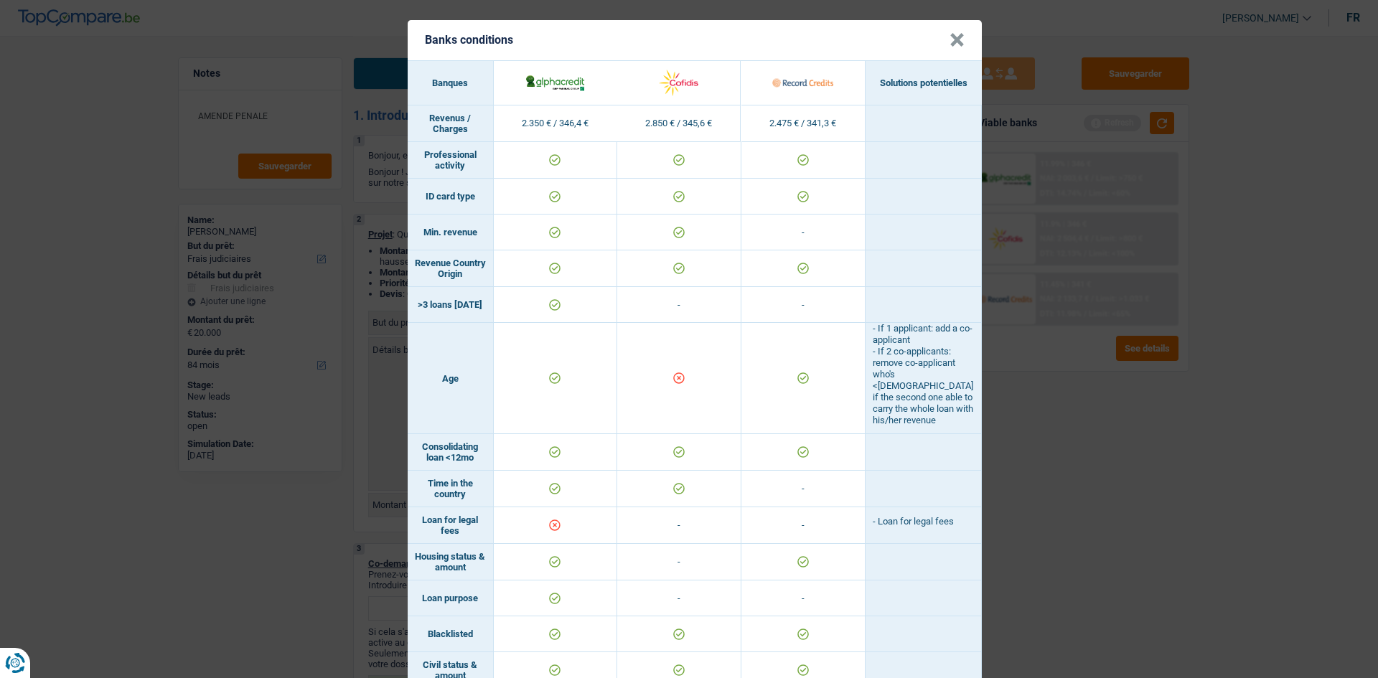
click at [1151, 464] on div "Banks conditions × Banques Solutions potentielles Revenus / Charges 2.350 € / 3…" at bounding box center [689, 339] width 1378 height 678
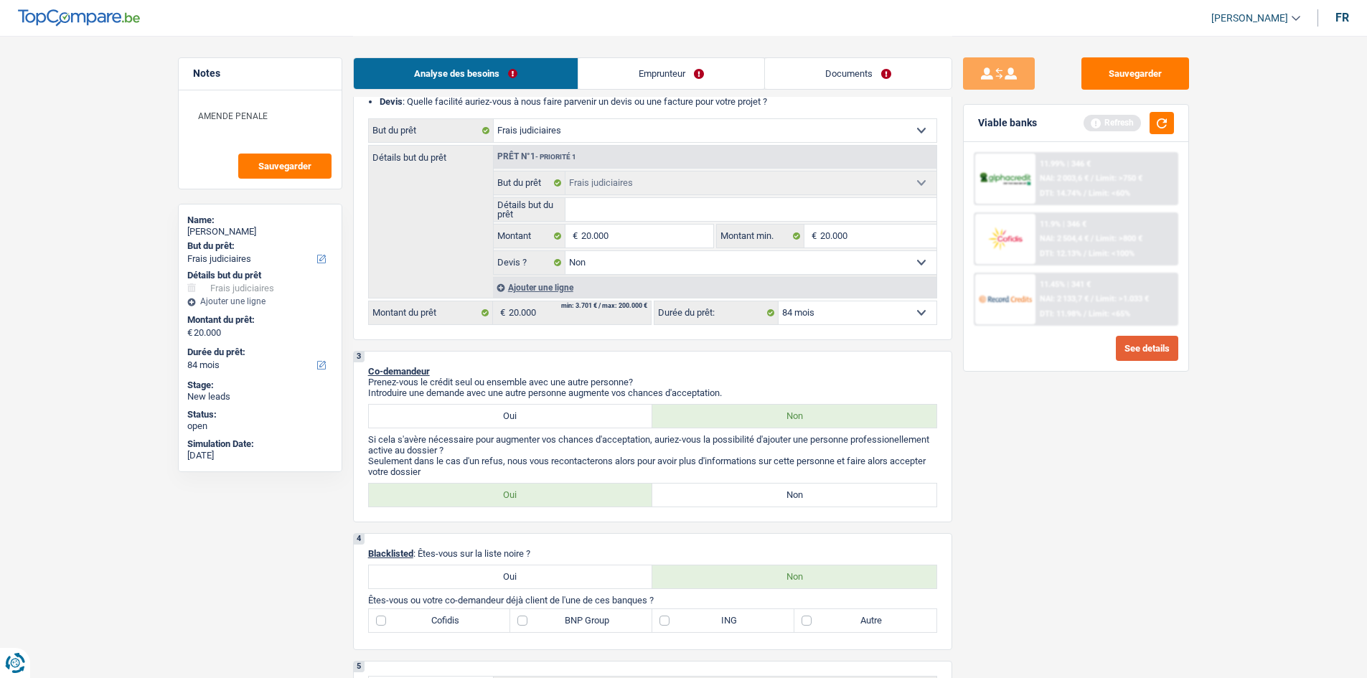
scroll to position [194, 0]
click at [754, 494] on label "Non" at bounding box center [795, 493] width 284 height 23
click at [754, 494] on input "Non" at bounding box center [795, 493] width 284 height 23
radio input "true"
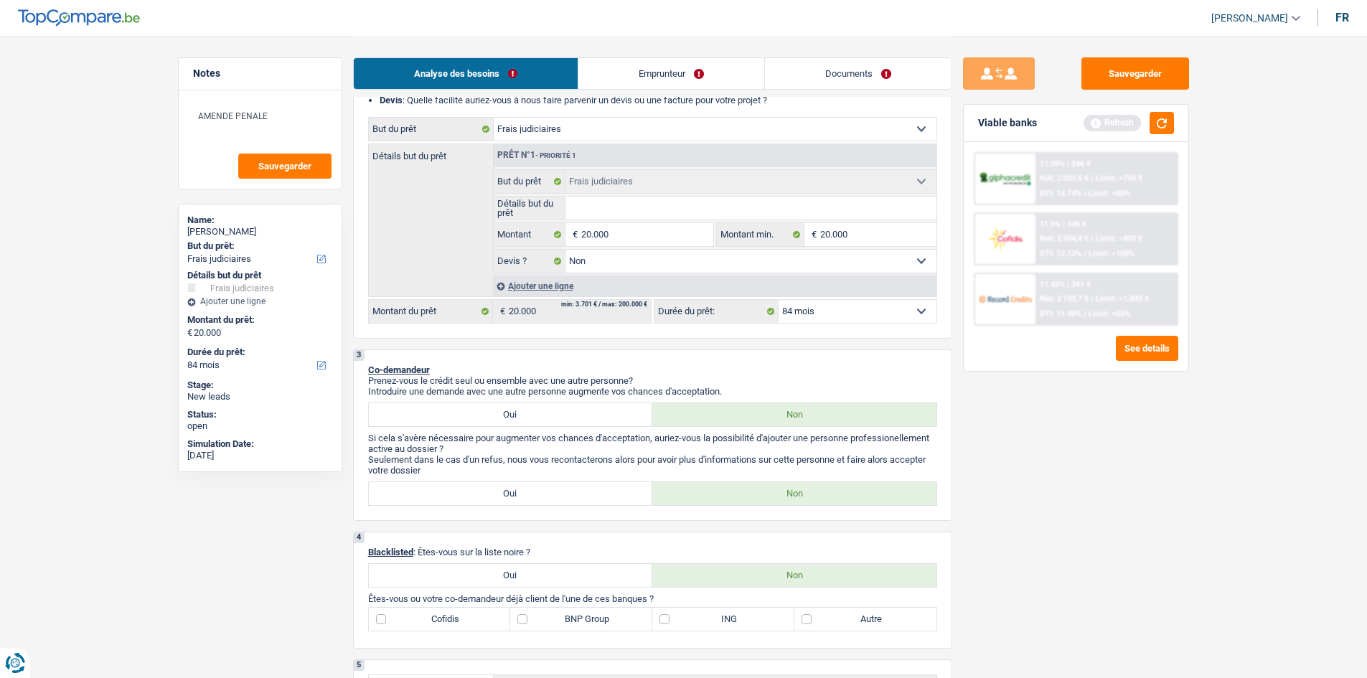
scroll to position [0, 0]
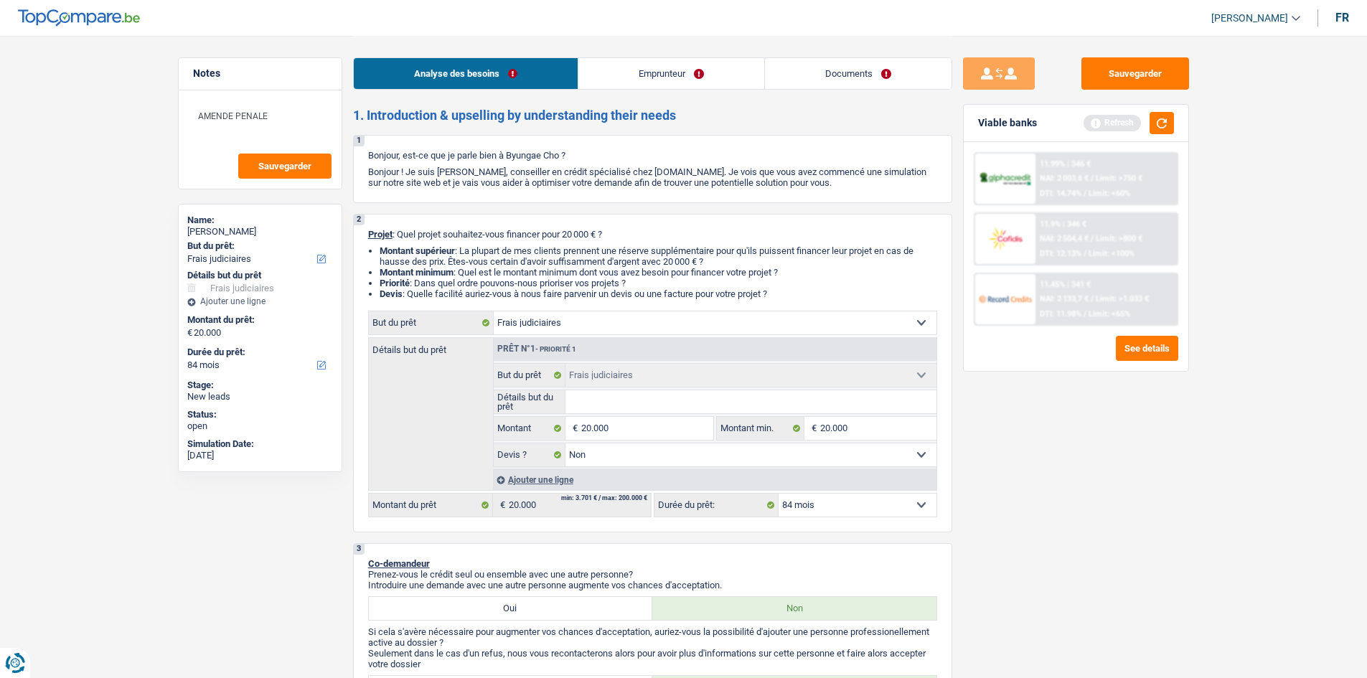
click at [625, 67] on link "Emprunteur" at bounding box center [672, 73] width 186 height 31
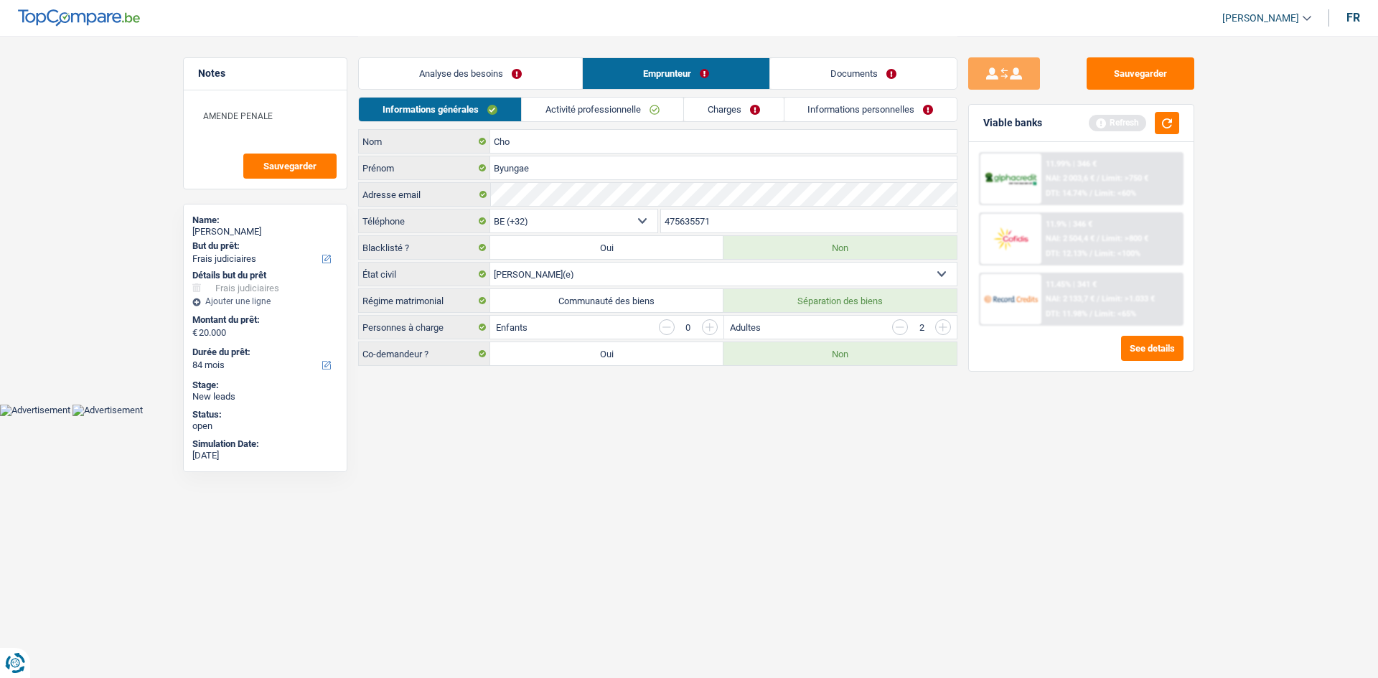
click at [498, 77] on link "Analyse des besoins" at bounding box center [470, 73] width 223 height 31
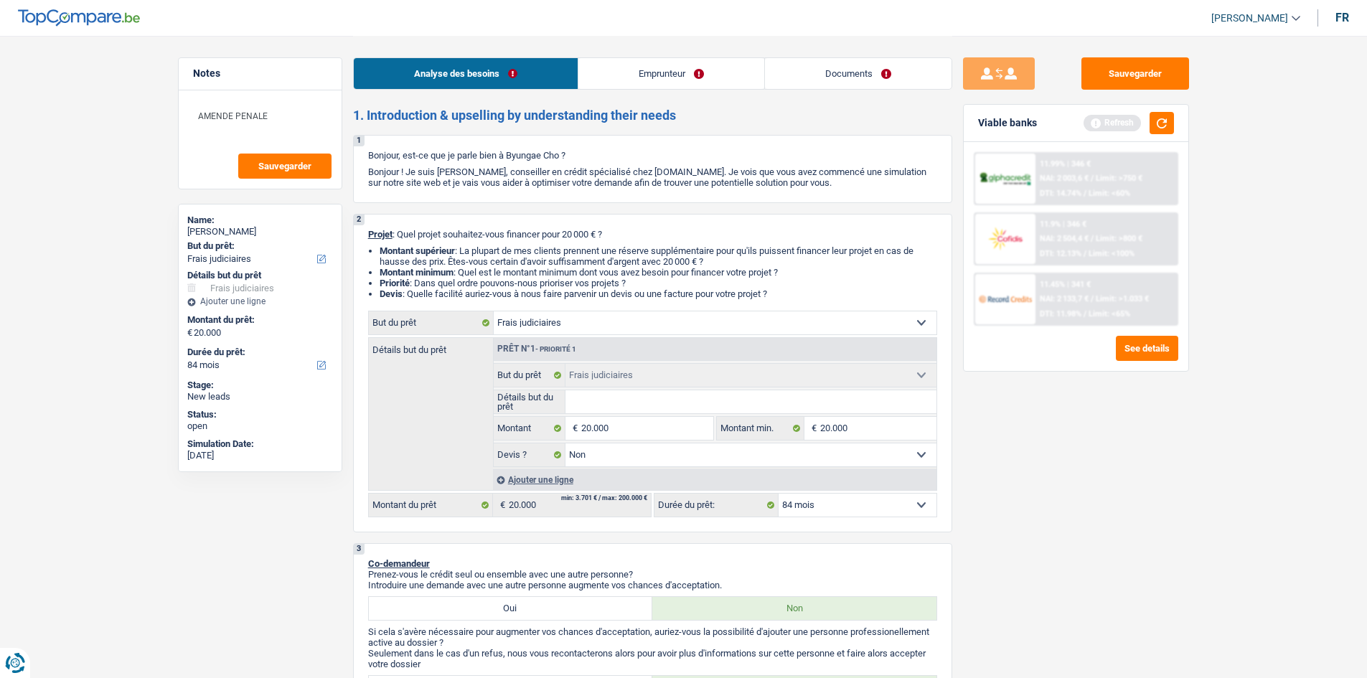
click at [706, 67] on link "Emprunteur" at bounding box center [672, 73] width 186 height 31
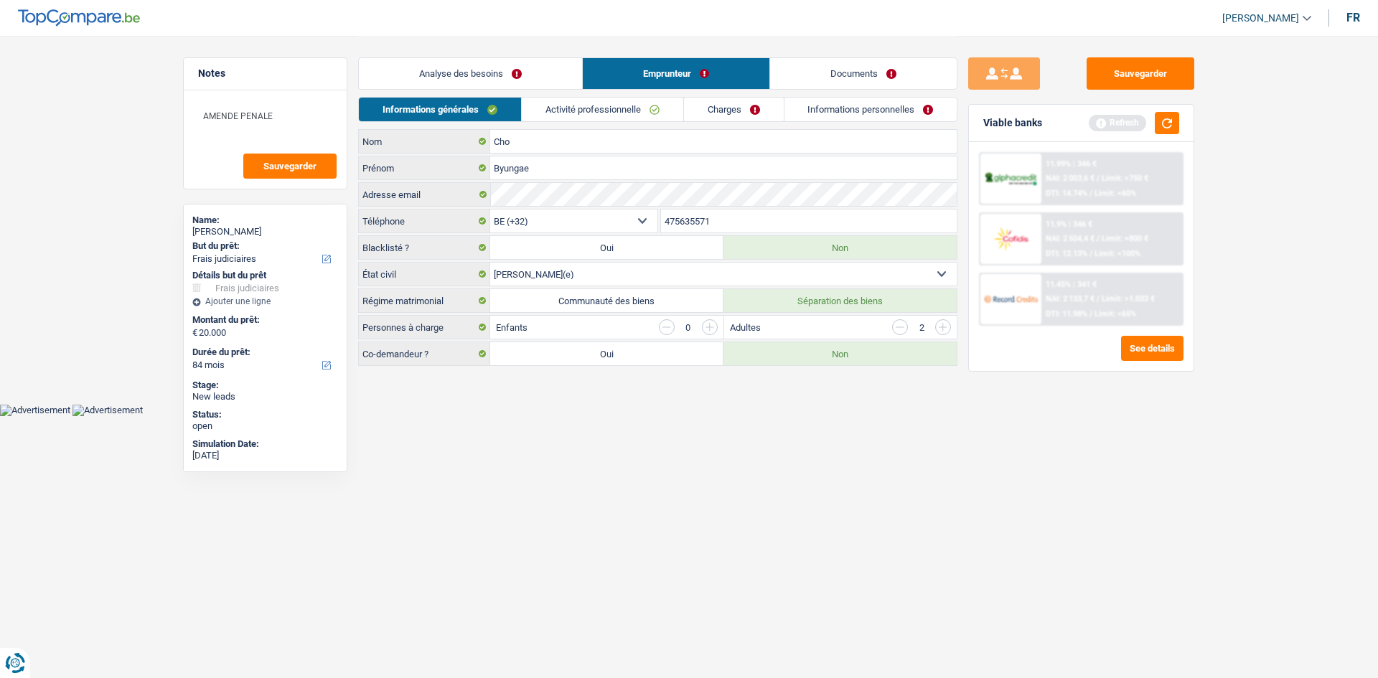
click at [818, 70] on link "Documents" at bounding box center [863, 73] width 187 height 31
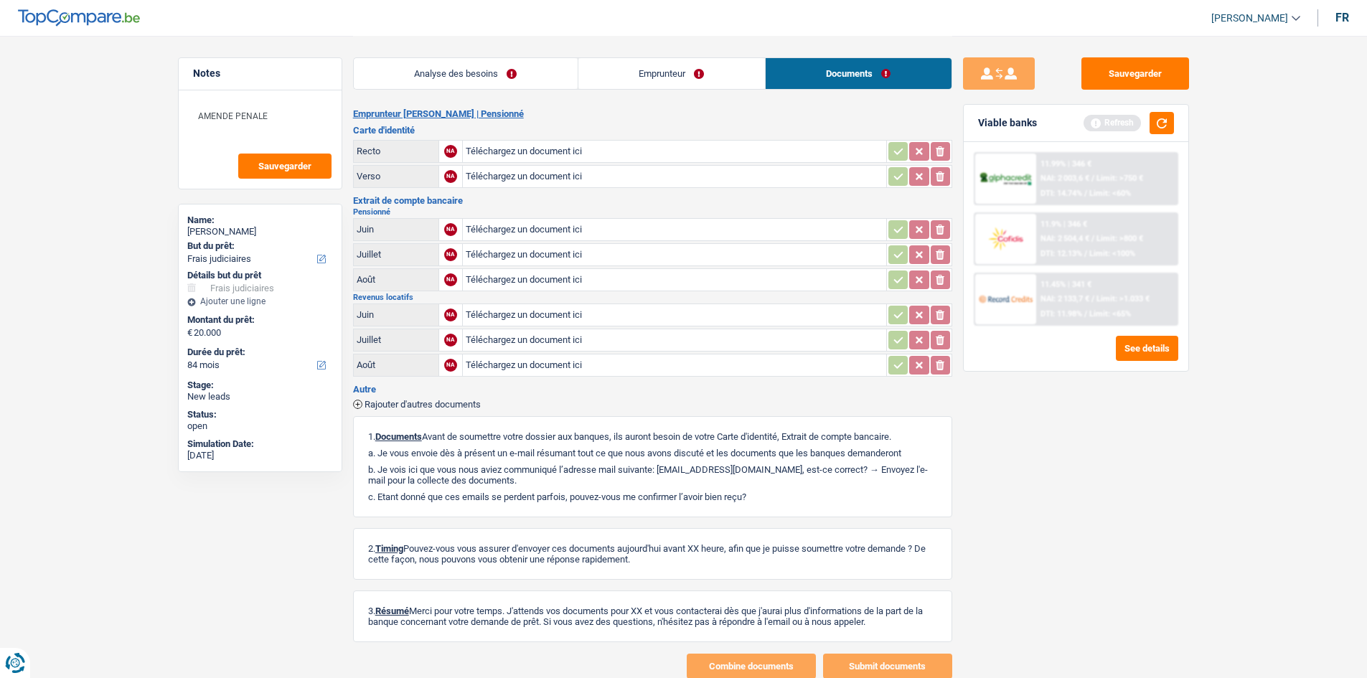
click at [727, 75] on link "Emprunteur" at bounding box center [672, 73] width 187 height 31
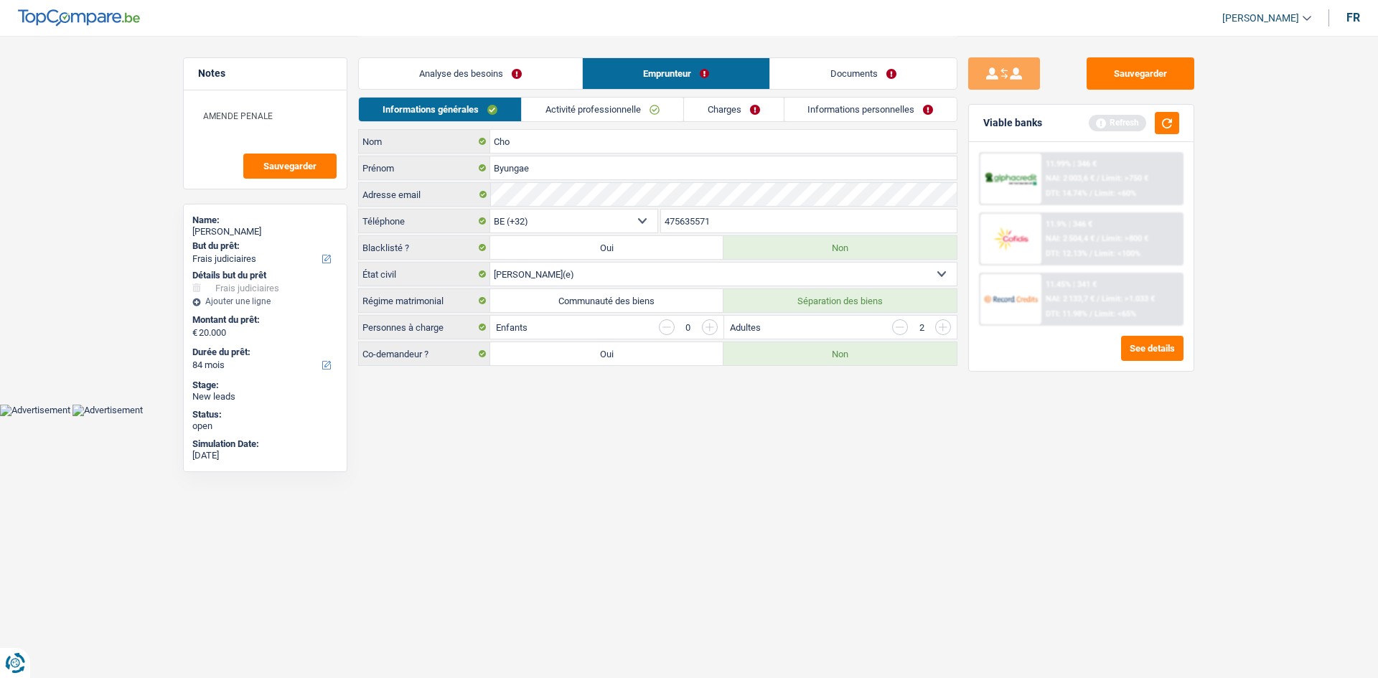
click at [486, 70] on link "Analyse des besoins" at bounding box center [470, 73] width 223 height 31
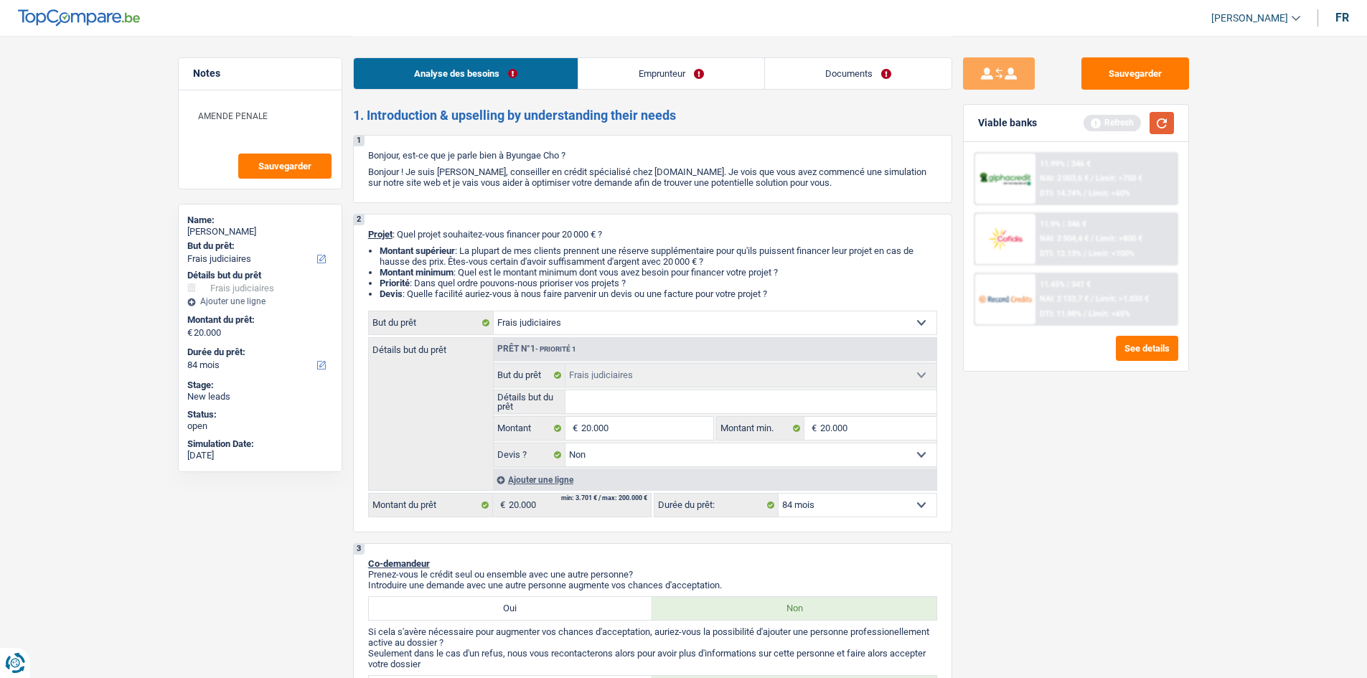
click at [1169, 126] on button "button" at bounding box center [1162, 123] width 24 height 22
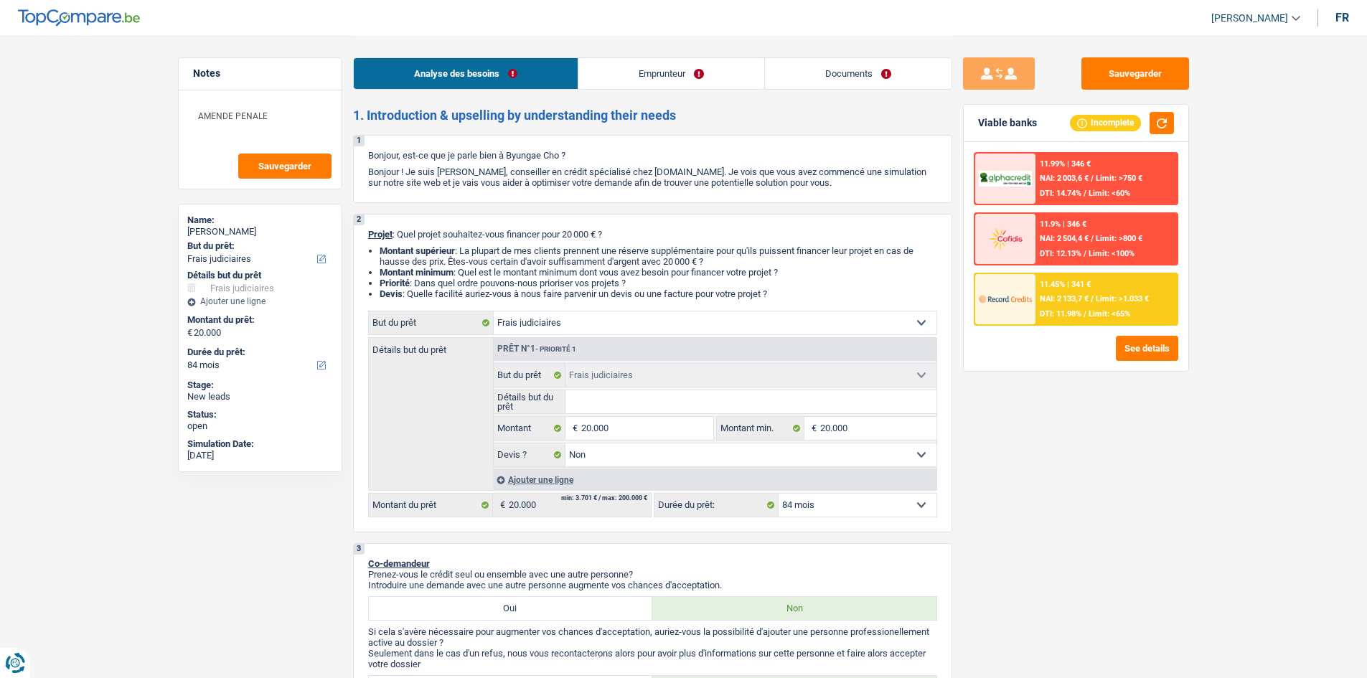
click at [1027, 297] on img at bounding box center [1005, 299] width 53 height 27
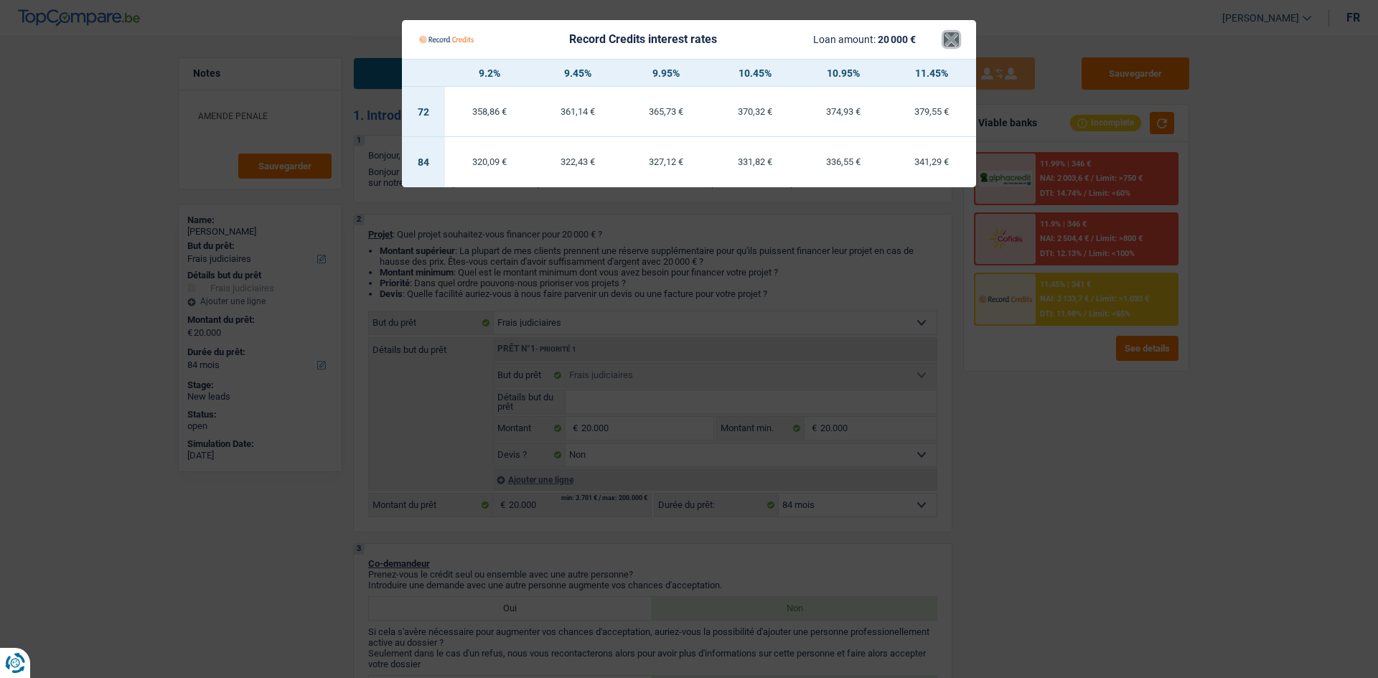
click at [950, 44] on button "×" at bounding box center [951, 39] width 15 height 14
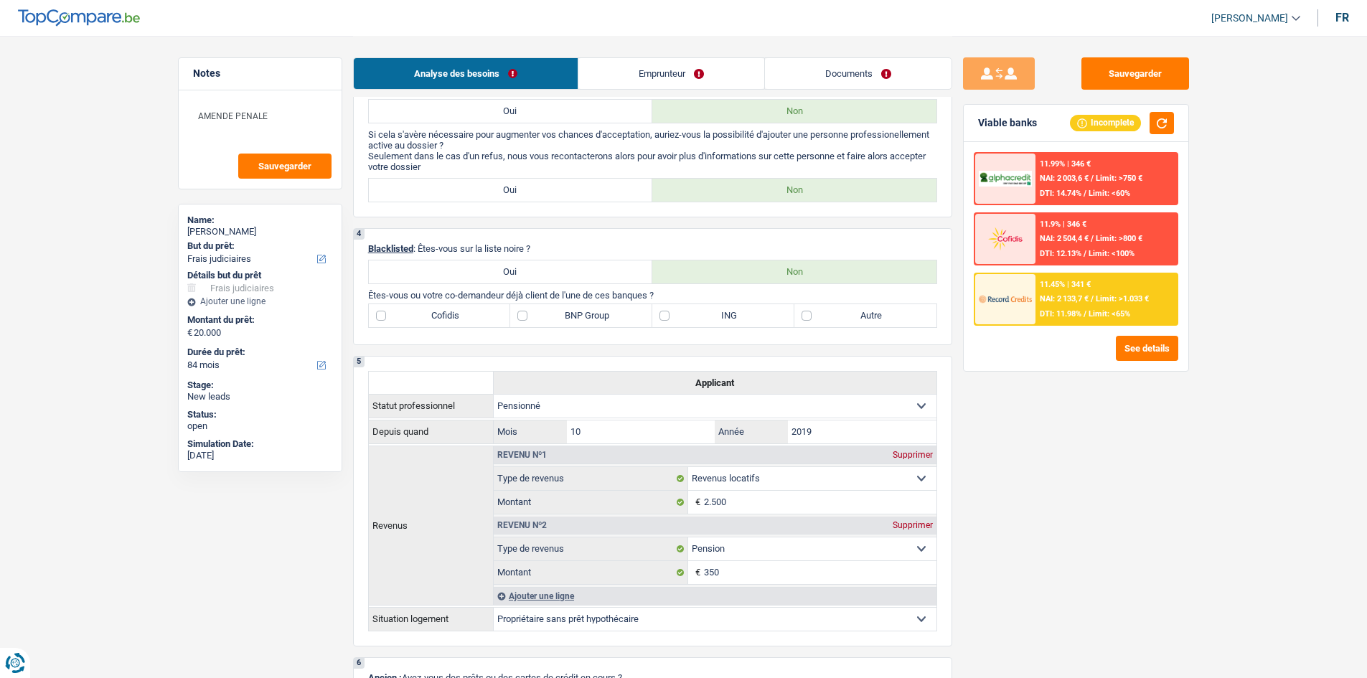
scroll to position [497, 0]
click at [576, 318] on label "BNP Group" at bounding box center [581, 316] width 142 height 23
click at [576, 318] on input "BNP Group" at bounding box center [581, 316] width 142 height 23
checkbox input "true"
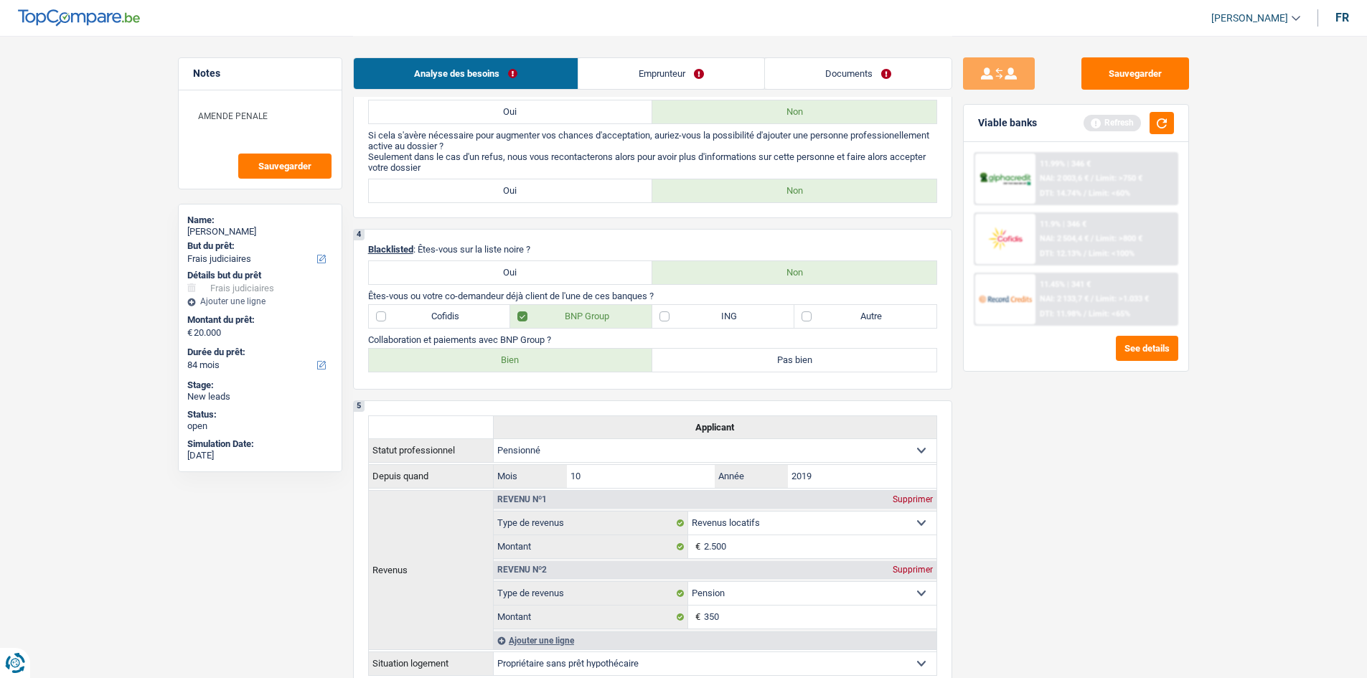
click at [538, 360] on label "Bien" at bounding box center [511, 360] width 284 height 23
click at [538, 360] on input "Bien" at bounding box center [511, 360] width 284 height 23
radio input "true"
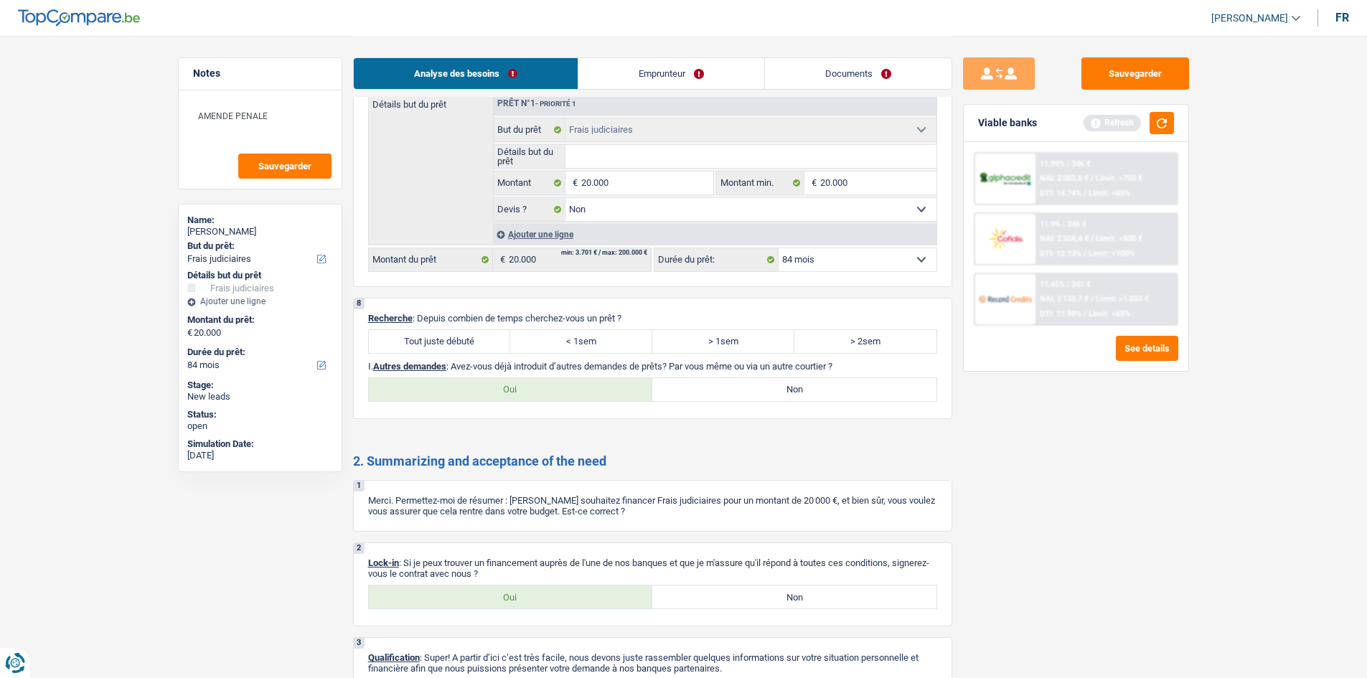
scroll to position [1372, 0]
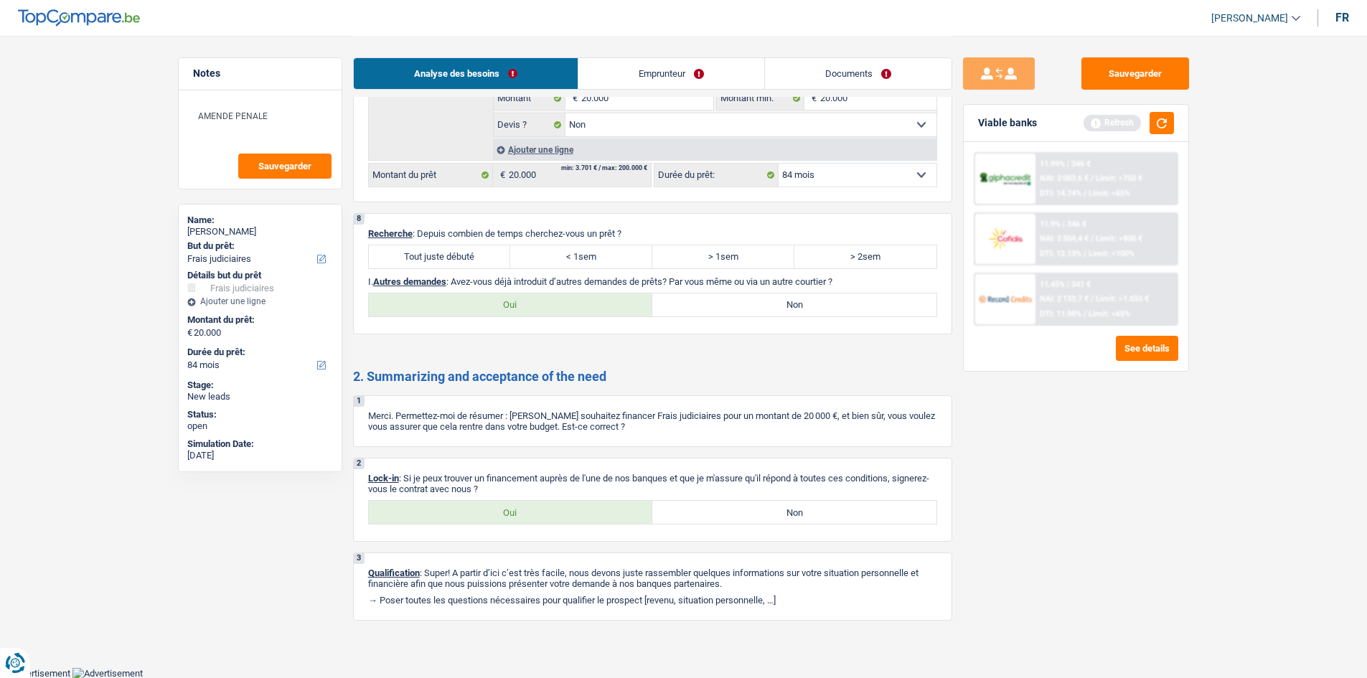
click at [528, 300] on label "Oui" at bounding box center [511, 305] width 284 height 23
click at [528, 300] on input "Oui" at bounding box center [511, 305] width 284 height 23
radio input "true"
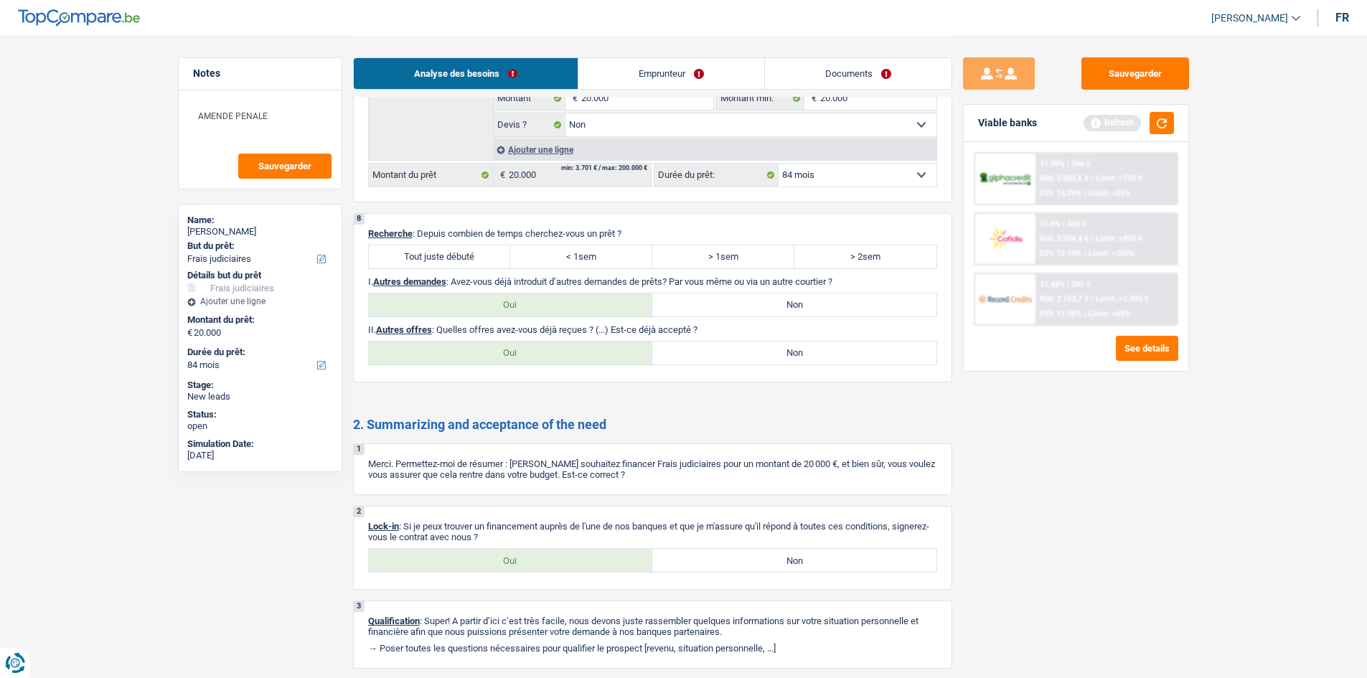
click at [722, 357] on label "Non" at bounding box center [795, 353] width 284 height 23
click at [722, 357] on input "Non" at bounding box center [795, 353] width 284 height 23
radio input "true"
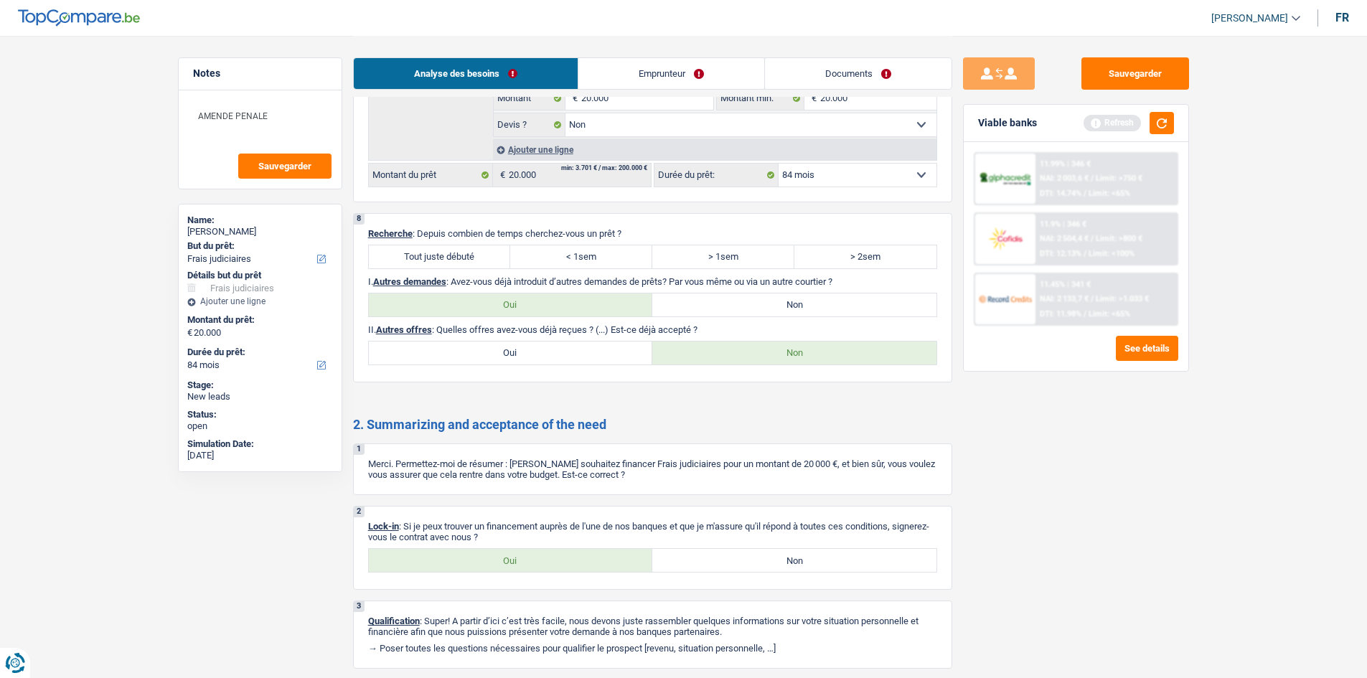
click at [443, 261] on label "Tout juste débuté" at bounding box center [440, 256] width 142 height 23
click at [443, 261] on input "Tout juste débuté" at bounding box center [440, 256] width 142 height 23
radio input "true"
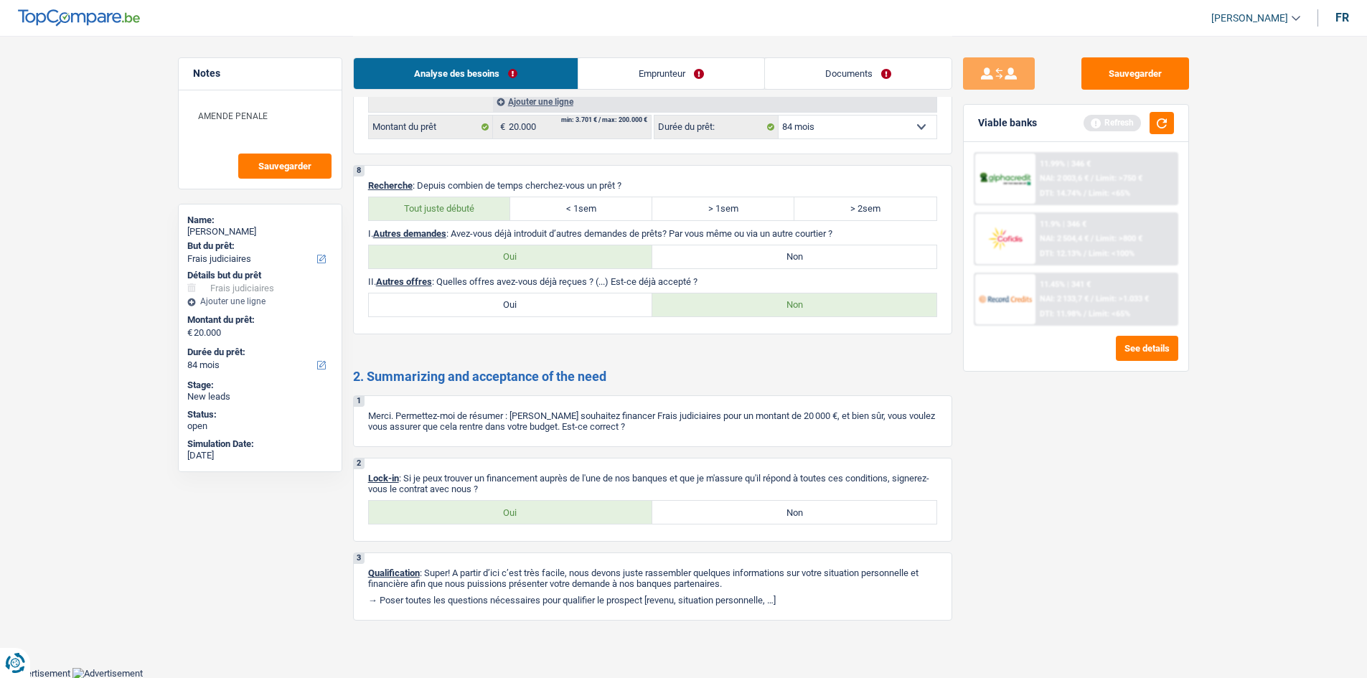
click at [548, 508] on label "Oui" at bounding box center [511, 512] width 284 height 23
click at [548, 508] on input "Oui" at bounding box center [511, 512] width 284 height 23
radio input "true"
click at [673, 68] on link "Emprunteur" at bounding box center [672, 73] width 186 height 31
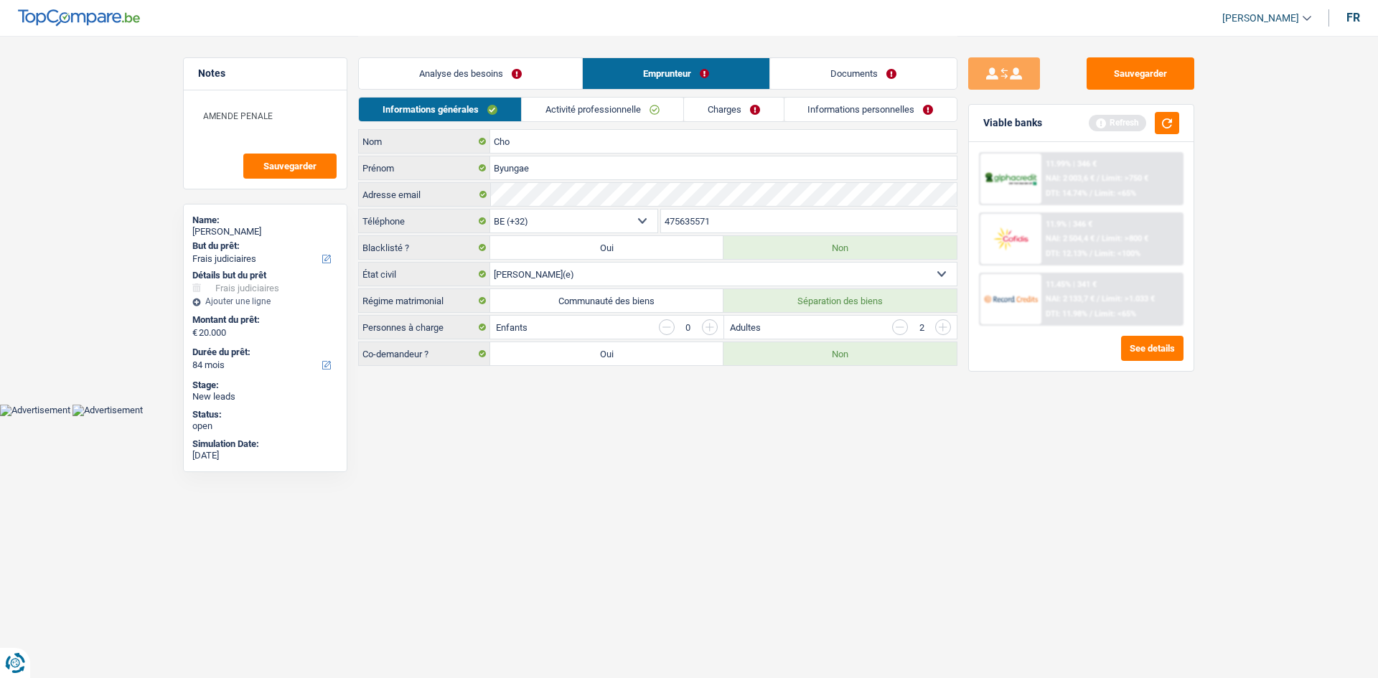
click at [903, 328] on input "button" at bounding box center [900, 327] width 16 height 16
click at [724, 416] on html "Vous avez le contrôle de vos données Nous utilisons des cookies, tout comme nos…" at bounding box center [689, 208] width 1378 height 416
click at [604, 113] on link "Activité professionnelle" at bounding box center [603, 110] width 162 height 24
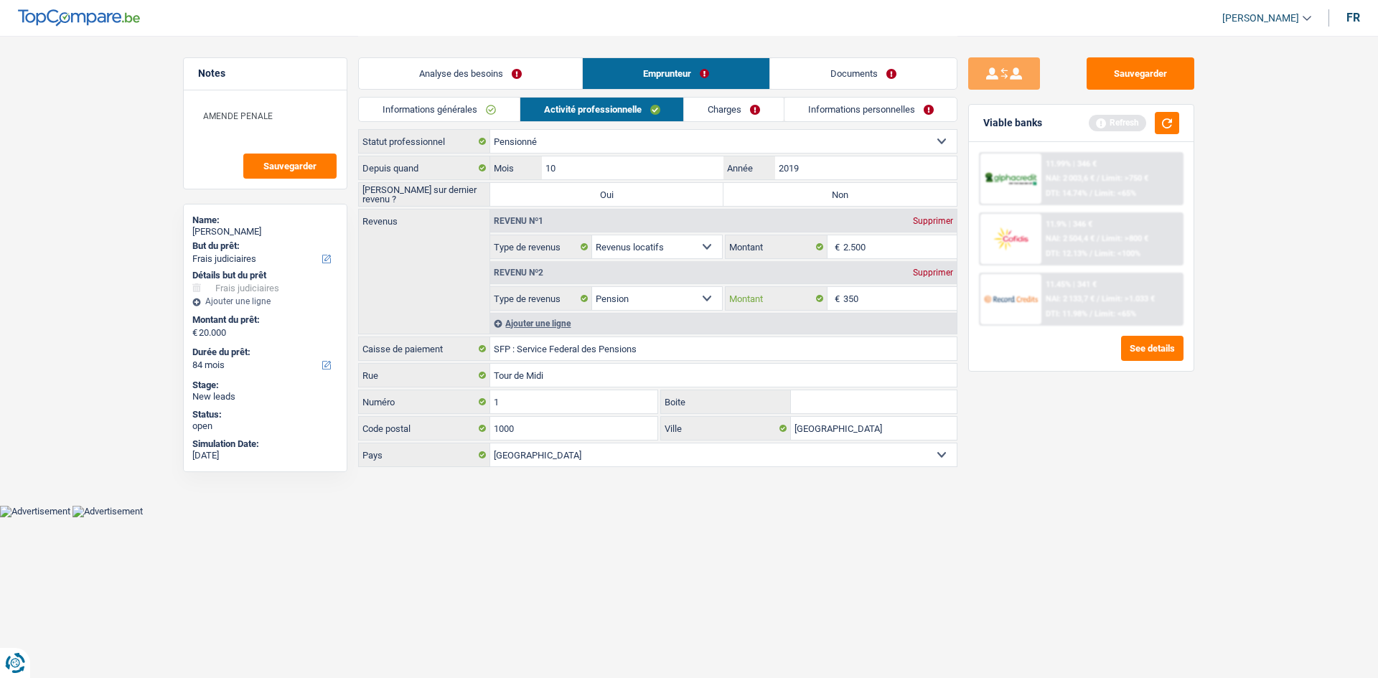
click at [867, 301] on input "350" at bounding box center [900, 298] width 114 height 23
click at [899, 237] on input "2.500" at bounding box center [900, 246] width 114 height 23
type input "2.000"
click at [986, 482] on div "Sauvegarder Viable banks Refresh 11.99% | 346 € NAI: 2 003,6 € / Limit: >750 € …" at bounding box center [1082, 356] width 248 height 598
click at [723, 113] on link "Charges" at bounding box center [734, 110] width 100 height 24
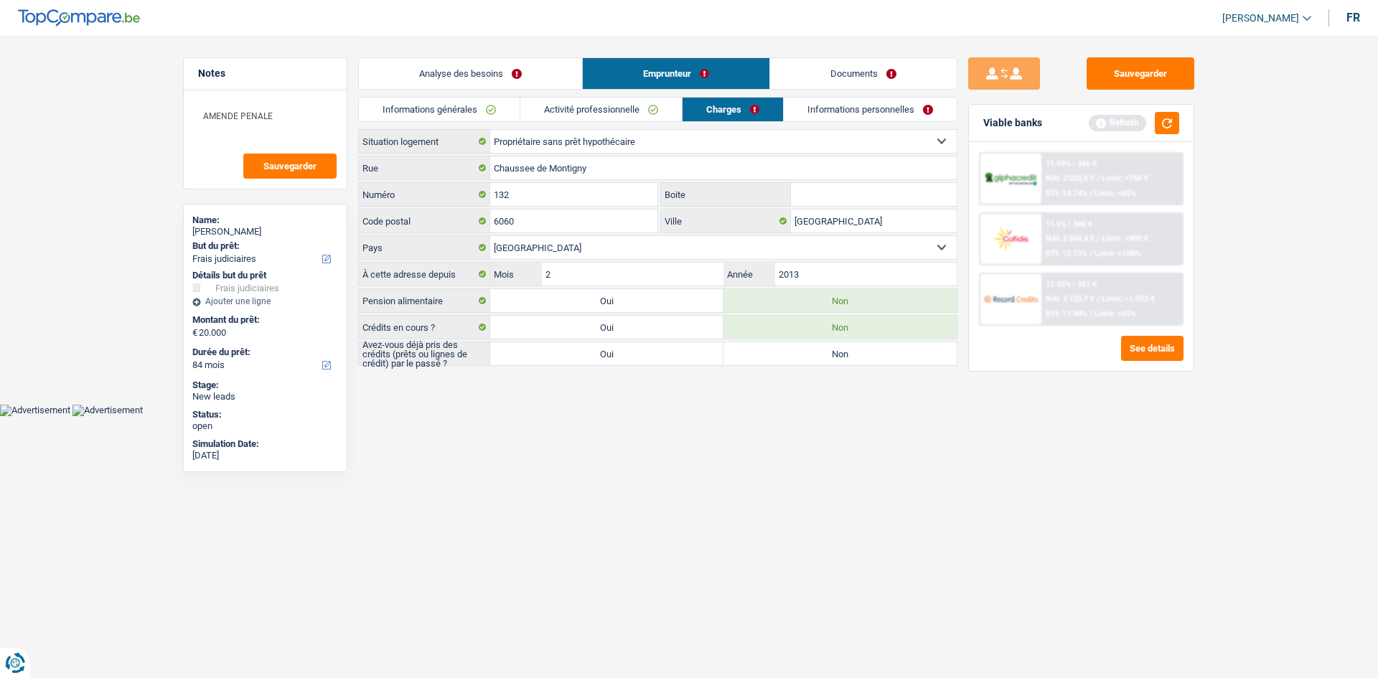
click at [661, 416] on html "Vous avez le contrôle de vos données Nous utilisons des cookies, tout comme nos…" at bounding box center [689, 208] width 1378 height 416
click at [576, 340] on div "Locataire Propriétaire avec prêt hypothécaire Propriétaire sans prêt hypothécai…" at bounding box center [657, 247] width 599 height 237
click at [579, 352] on label "Oui" at bounding box center [606, 353] width 233 height 23
click at [579, 352] on input "Oui" at bounding box center [606, 353] width 233 height 23
radio input "true"
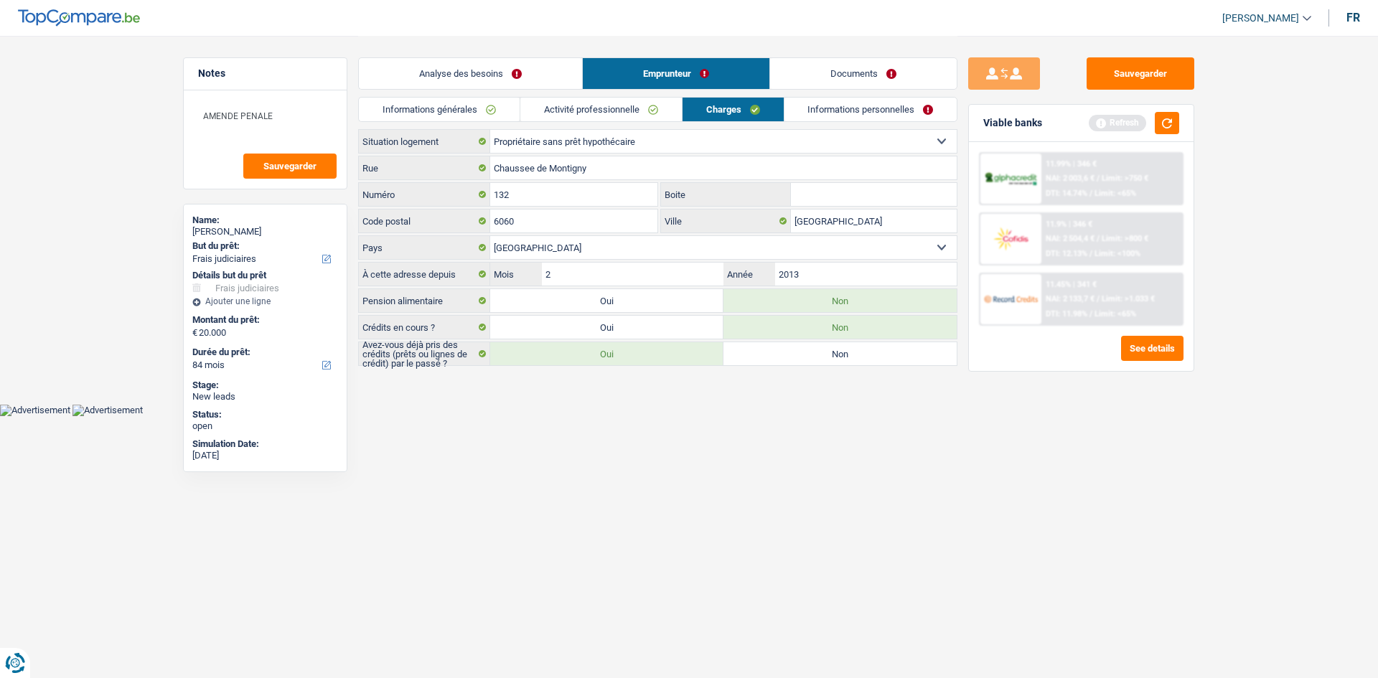
click at [843, 106] on link "Informations personnelles" at bounding box center [871, 110] width 173 height 24
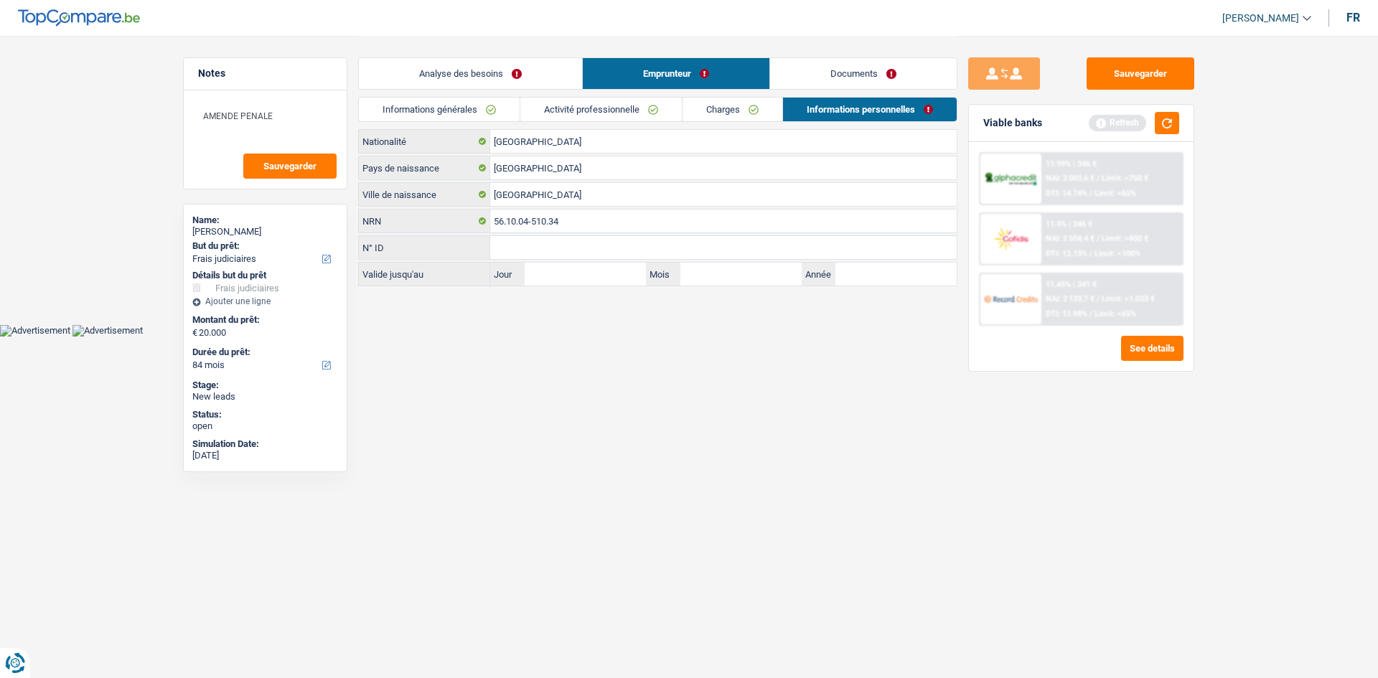
click at [456, 98] on link "Informations générales" at bounding box center [439, 110] width 161 height 24
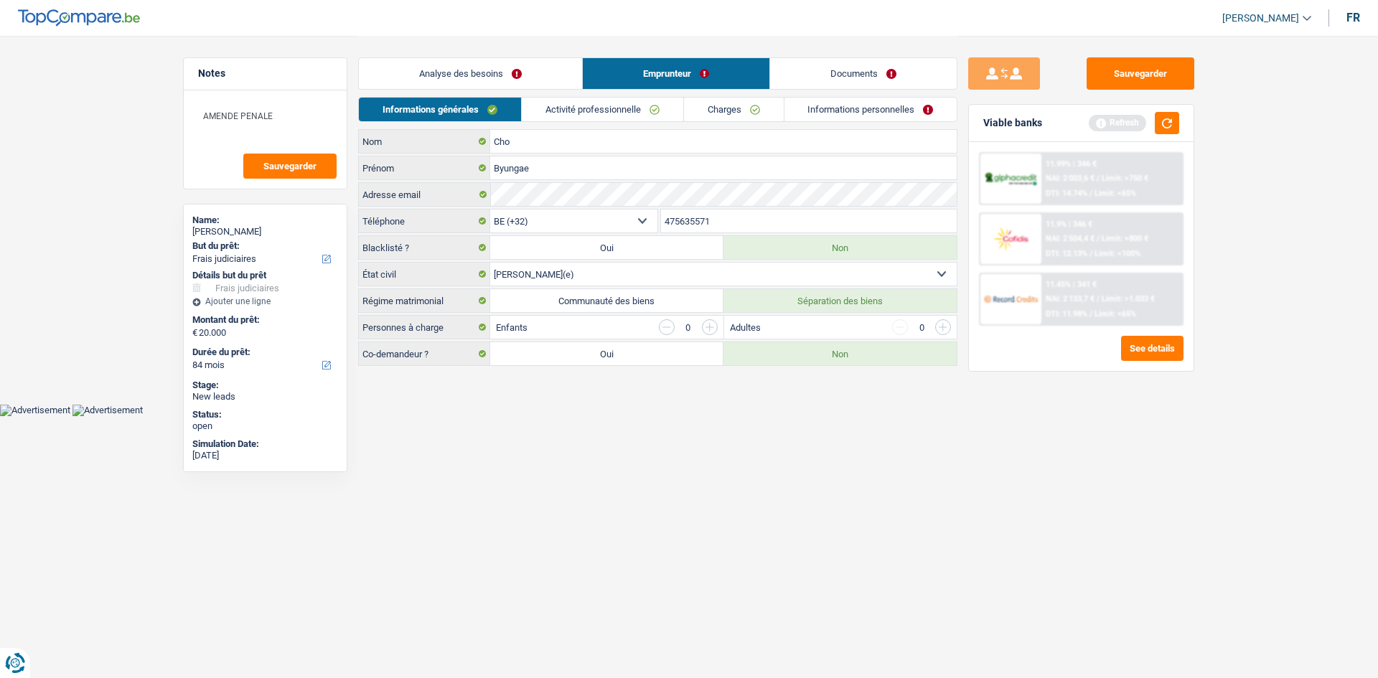
click at [462, 78] on link "Analyse des besoins" at bounding box center [470, 73] width 223 height 31
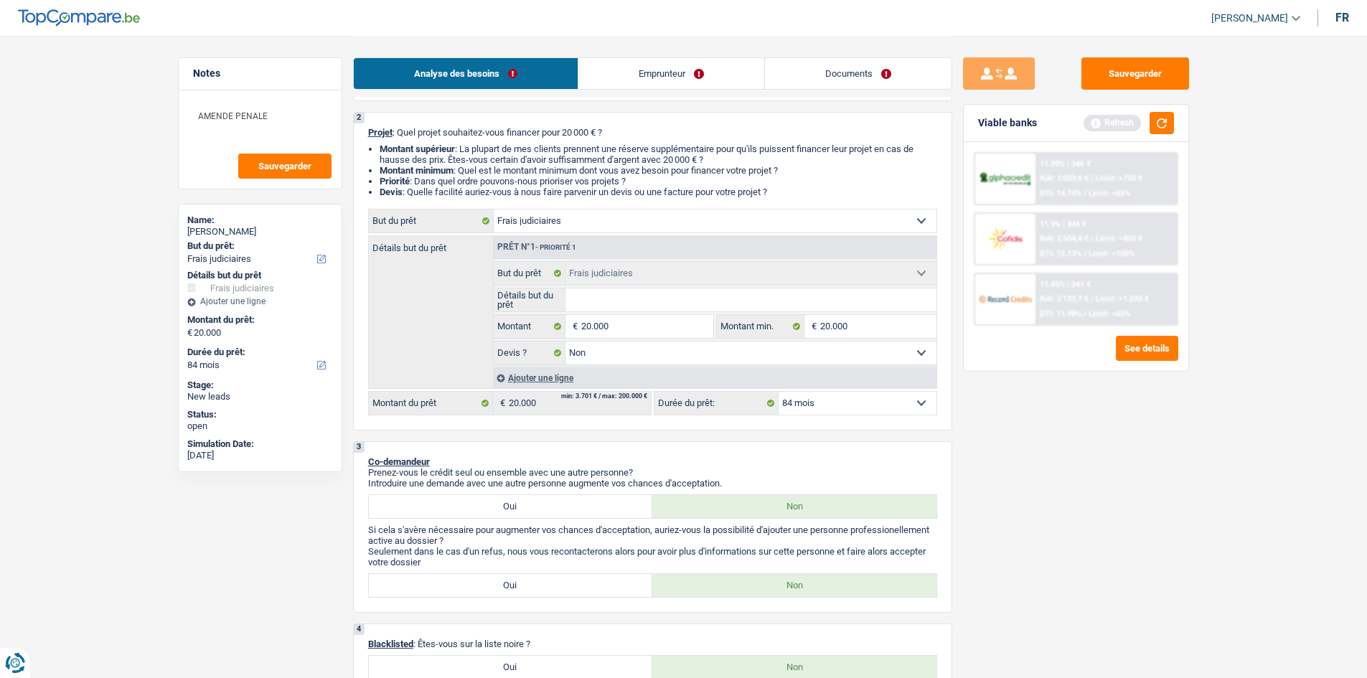
scroll to position [105, 0]
click at [598, 299] on input "Détails but du prêt" at bounding box center [751, 297] width 371 height 23
click at [662, 286] on input "Détails but du prêt" at bounding box center [751, 297] width 371 height 23
click at [565, 218] on select "Confort maison: meubles, textile, peinture, électroménager, outillage non-profe…" at bounding box center [715, 218] width 443 height 23
drag, startPoint x: 1052, startPoint y: 488, endPoint x: 1040, endPoint y: 485, distance: 12.5
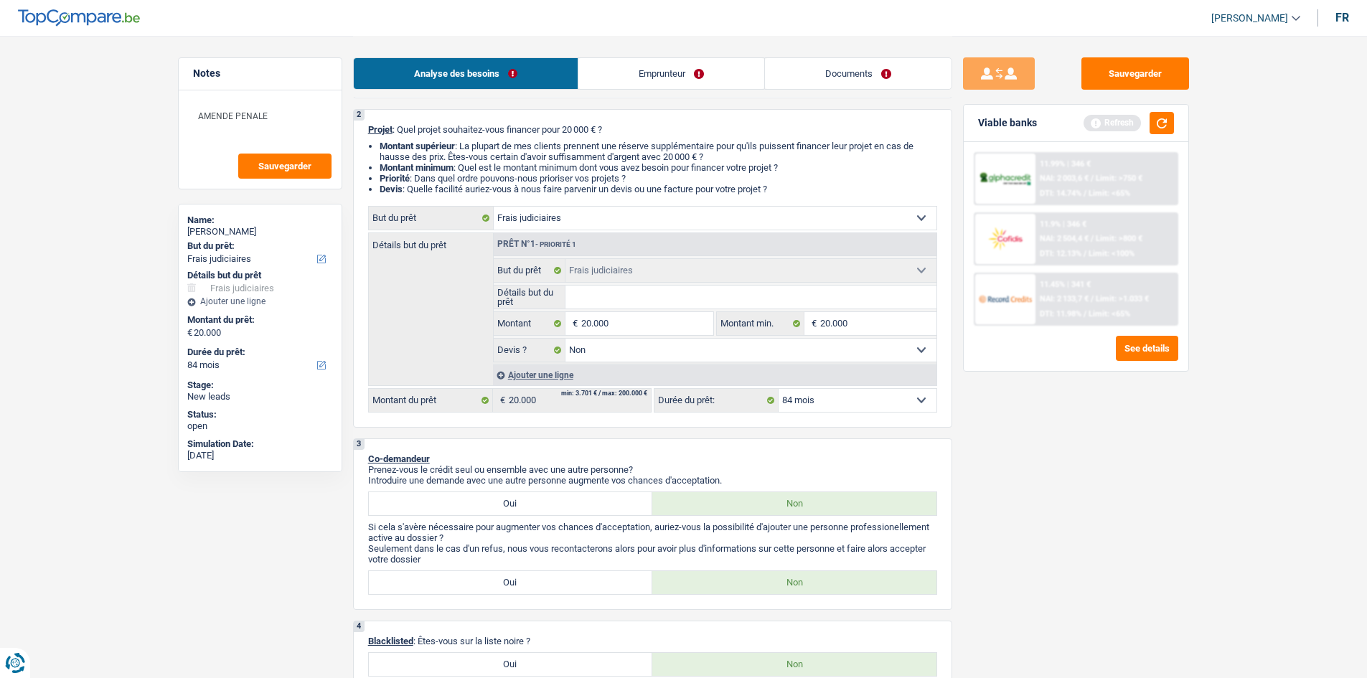
click at [1040, 485] on div "Sauvegarder Viable banks Refresh 11.99% | 346 € NAI: 2 003,6 € / Limit: >750 € …" at bounding box center [1077, 356] width 248 height 598
click at [698, 215] on select "Confort maison: meubles, textile, peinture, électroménager, outillage non-profe…" at bounding box center [715, 218] width 443 height 23
select select "houseOrGarden"
click at [494, 207] on select "Confort maison: meubles, textile, peinture, électroménager, outillage non-profe…" at bounding box center [715, 218] width 443 height 23
select select "houseOrGarden"
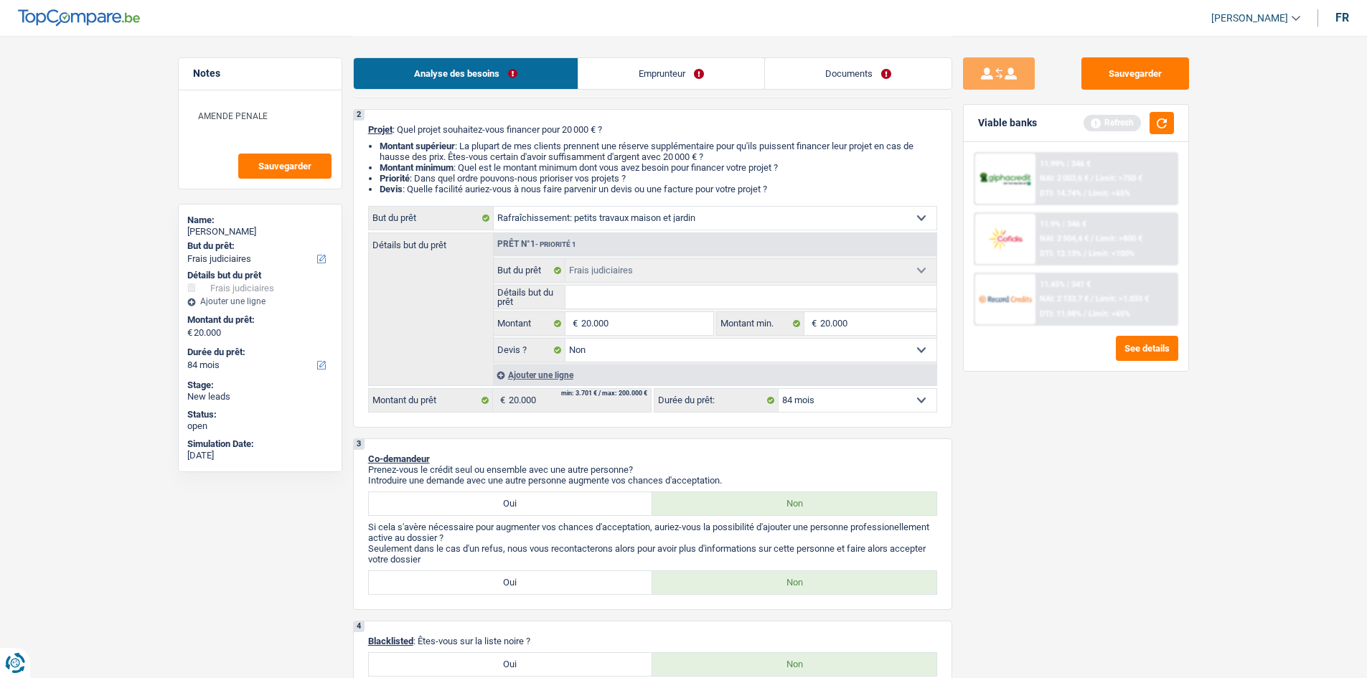
select select "houseOrGarden"
select select
select select "houseOrGarden"
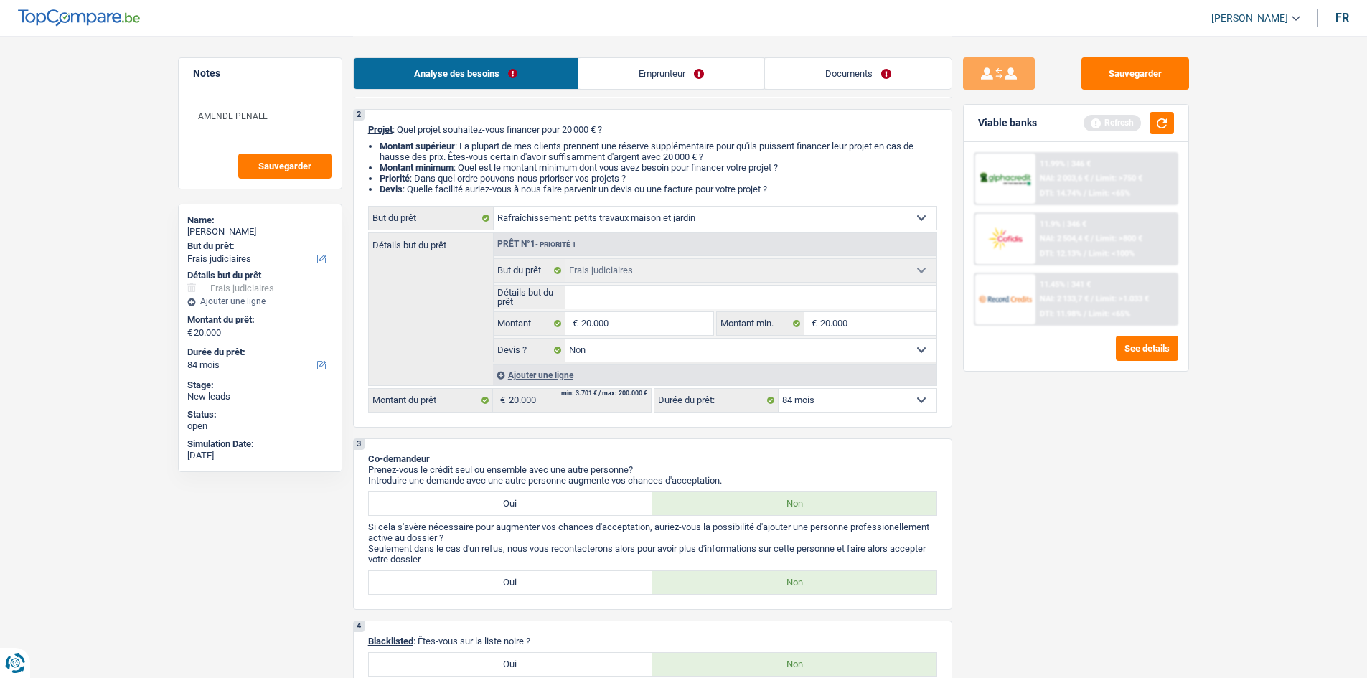
select select
select select "judicial"
select select "false"
select select "judicial"
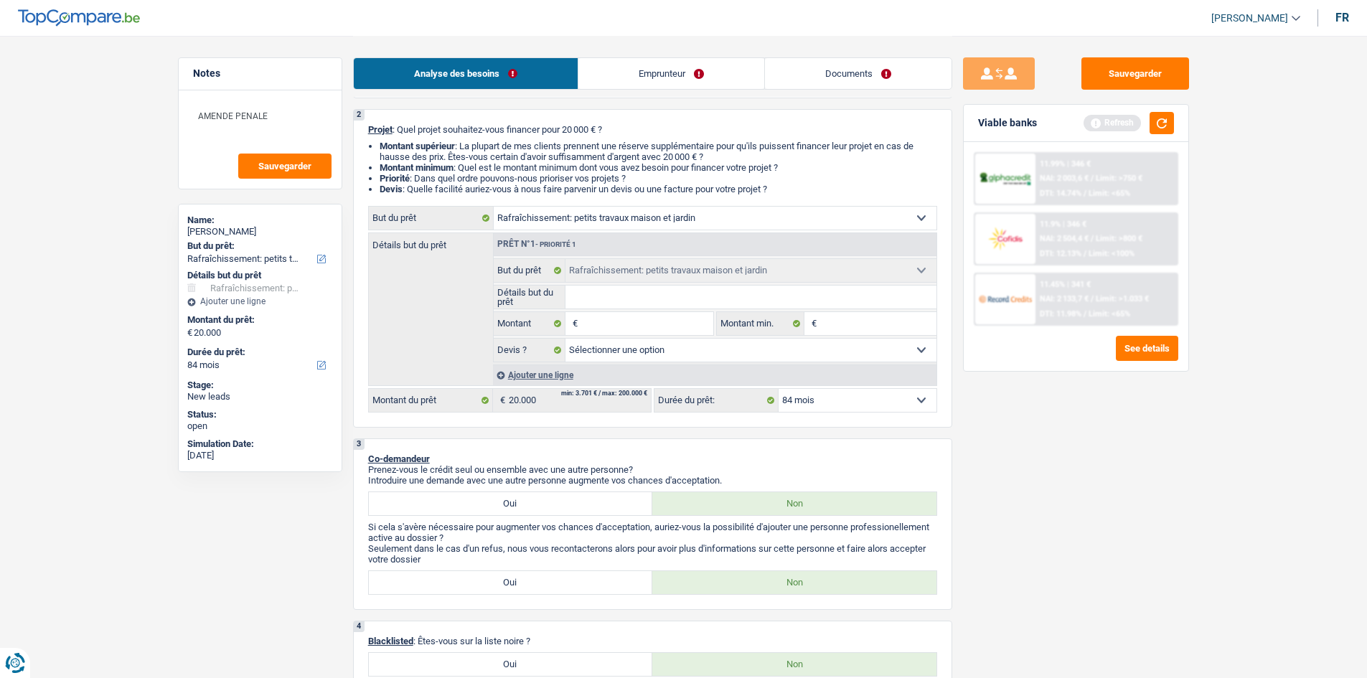
select select "false"
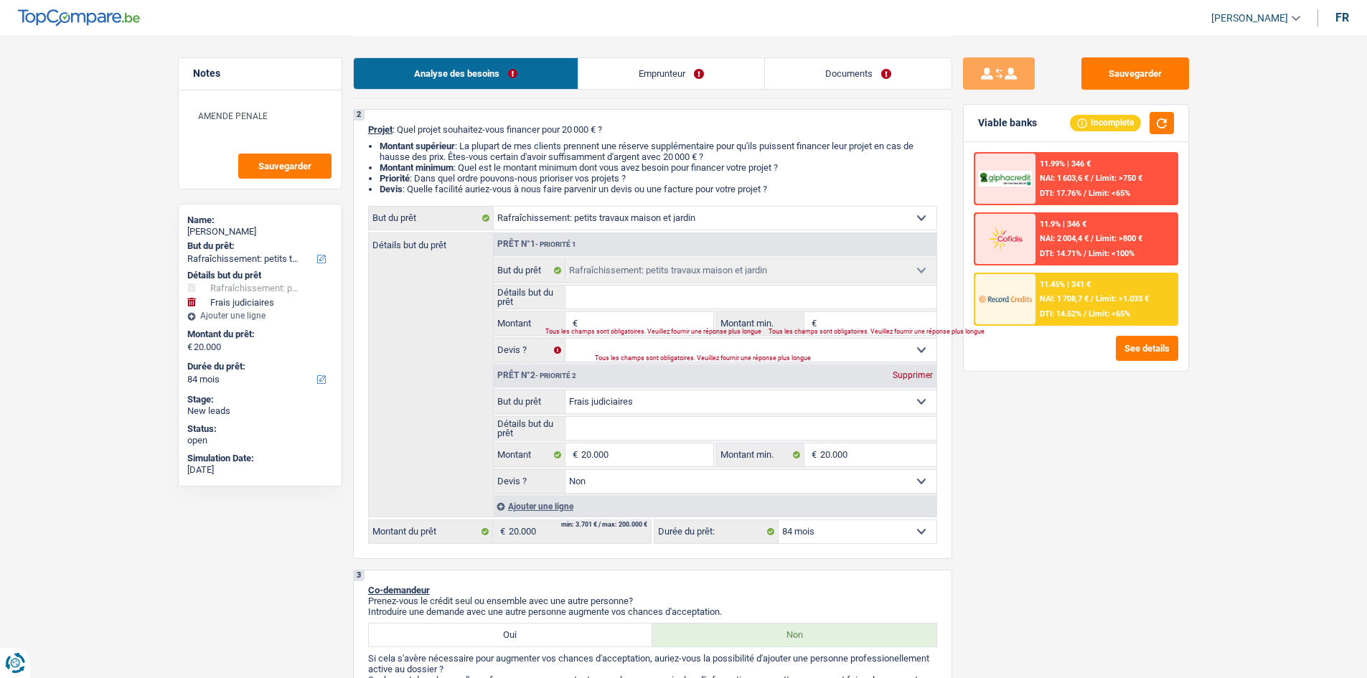
click at [912, 377] on div "Supprimer" at bounding box center [912, 375] width 47 height 9
type input "0"
select select
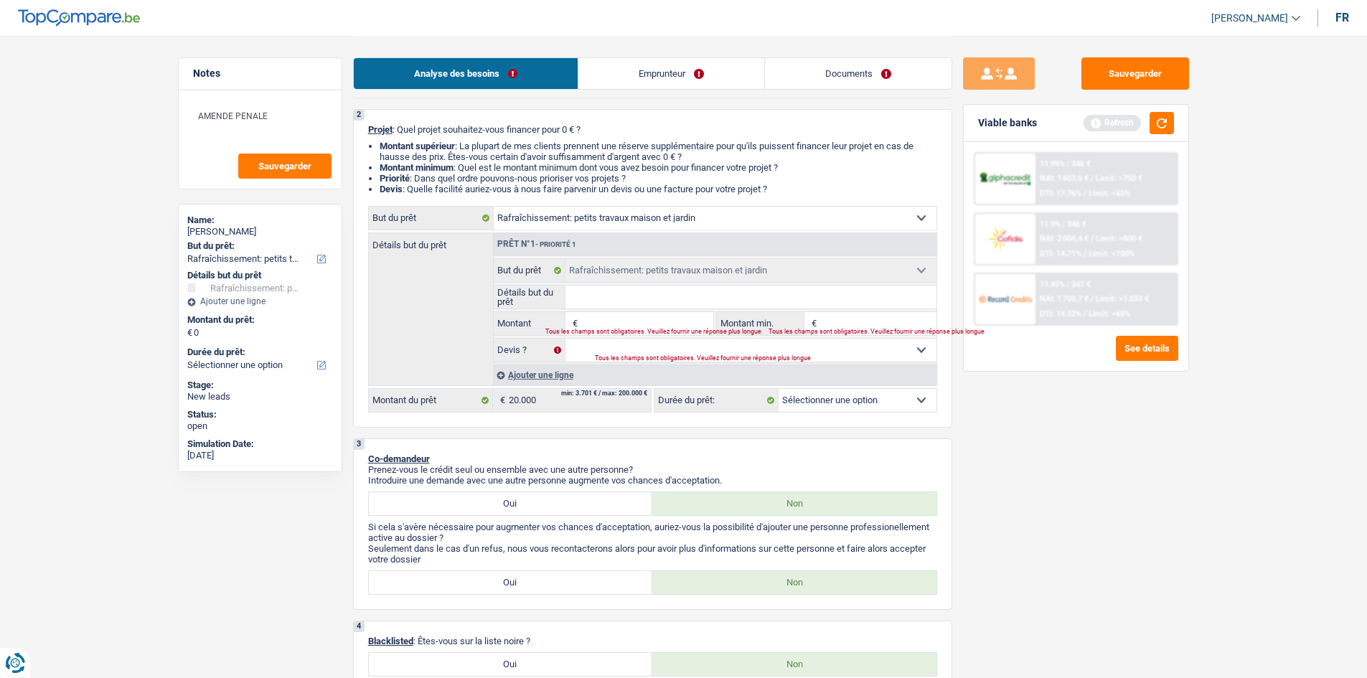
click at [629, 326] on input "Montant" at bounding box center [646, 323] width 131 height 23
type input "0"
type input "2"
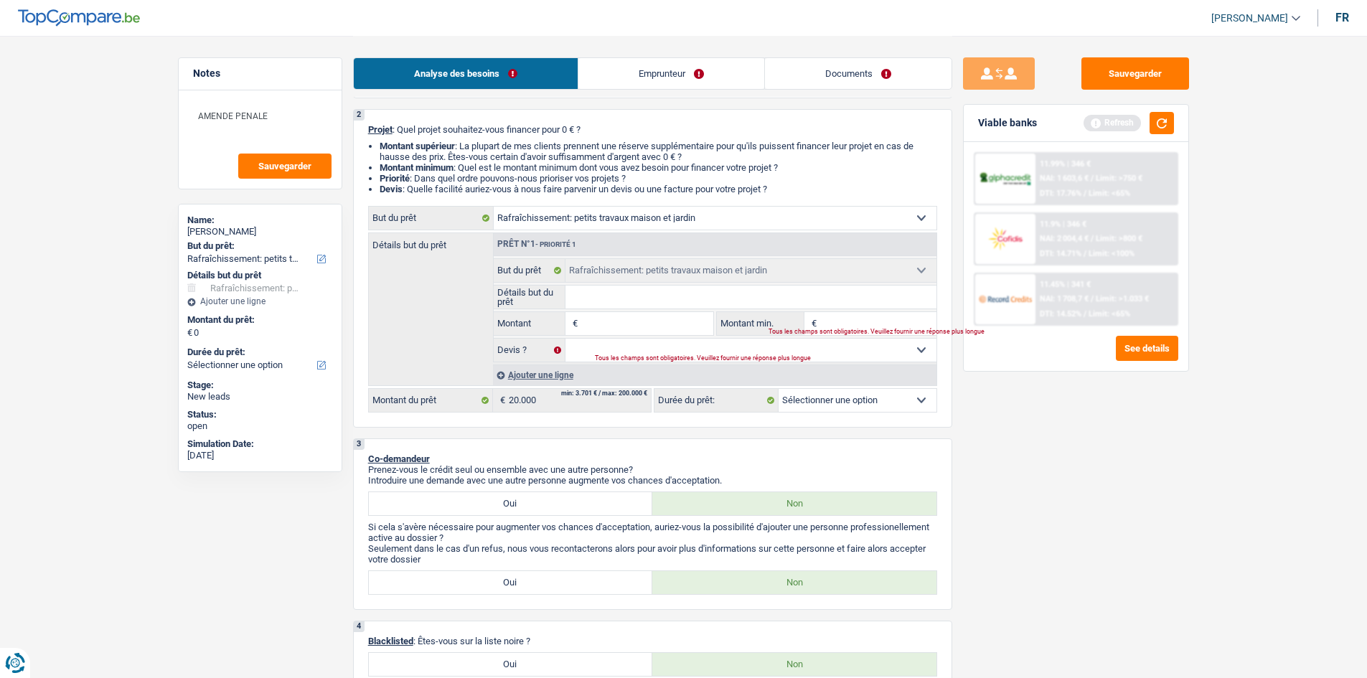
type input "2"
type input "20"
type input "200"
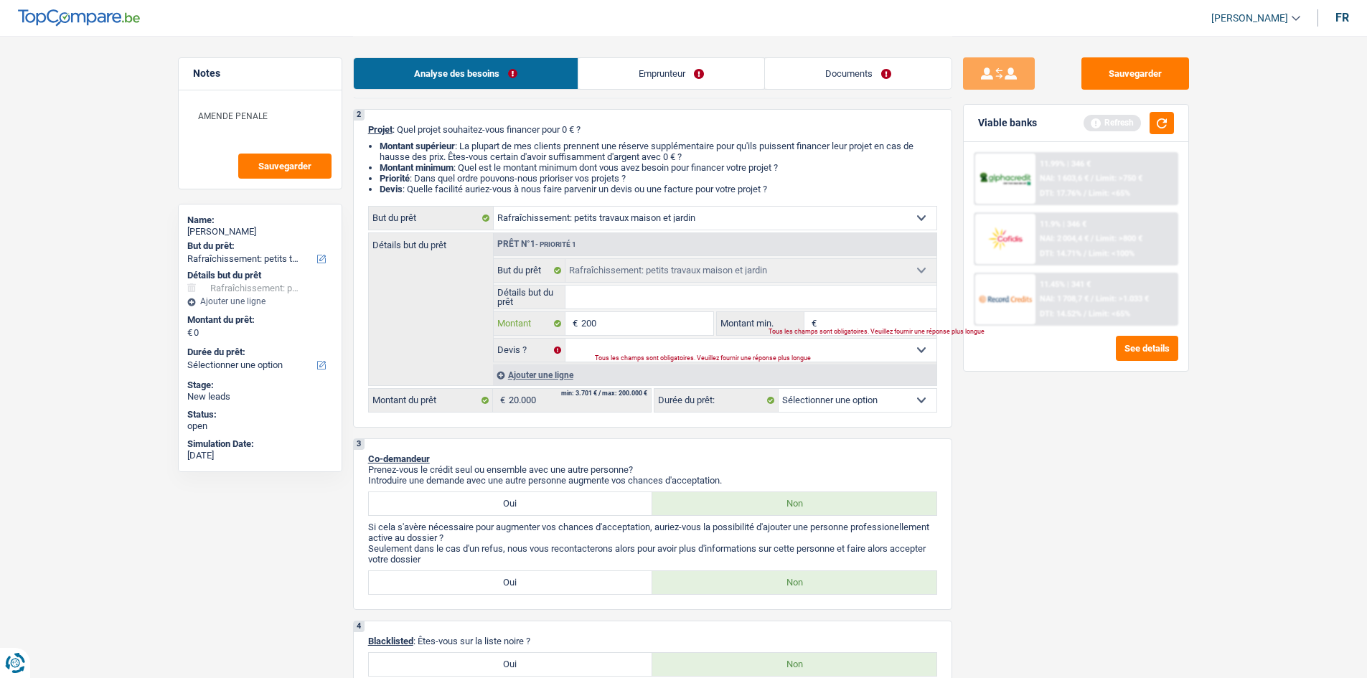
type input "2.000"
type input "20.000"
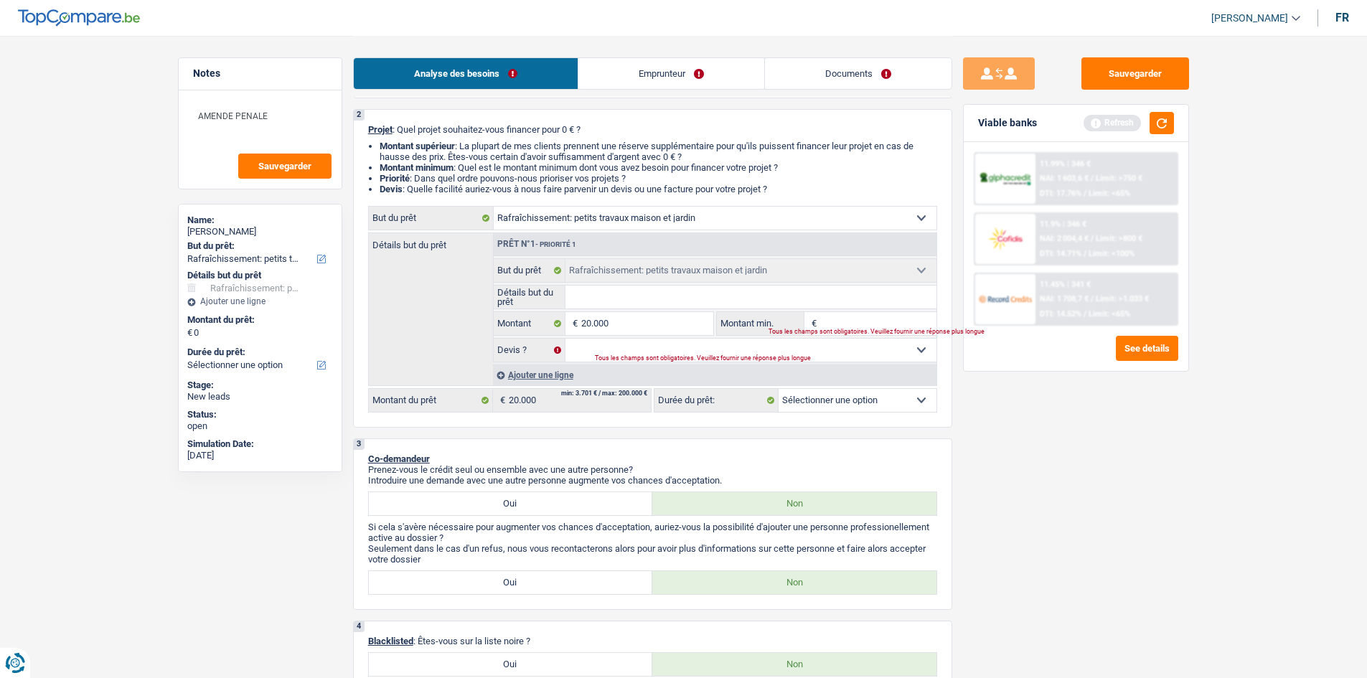
type input "20.000"
select select "84"
drag, startPoint x: 884, startPoint y: 305, endPoint x: 853, endPoint y: 328, distance: 38.5
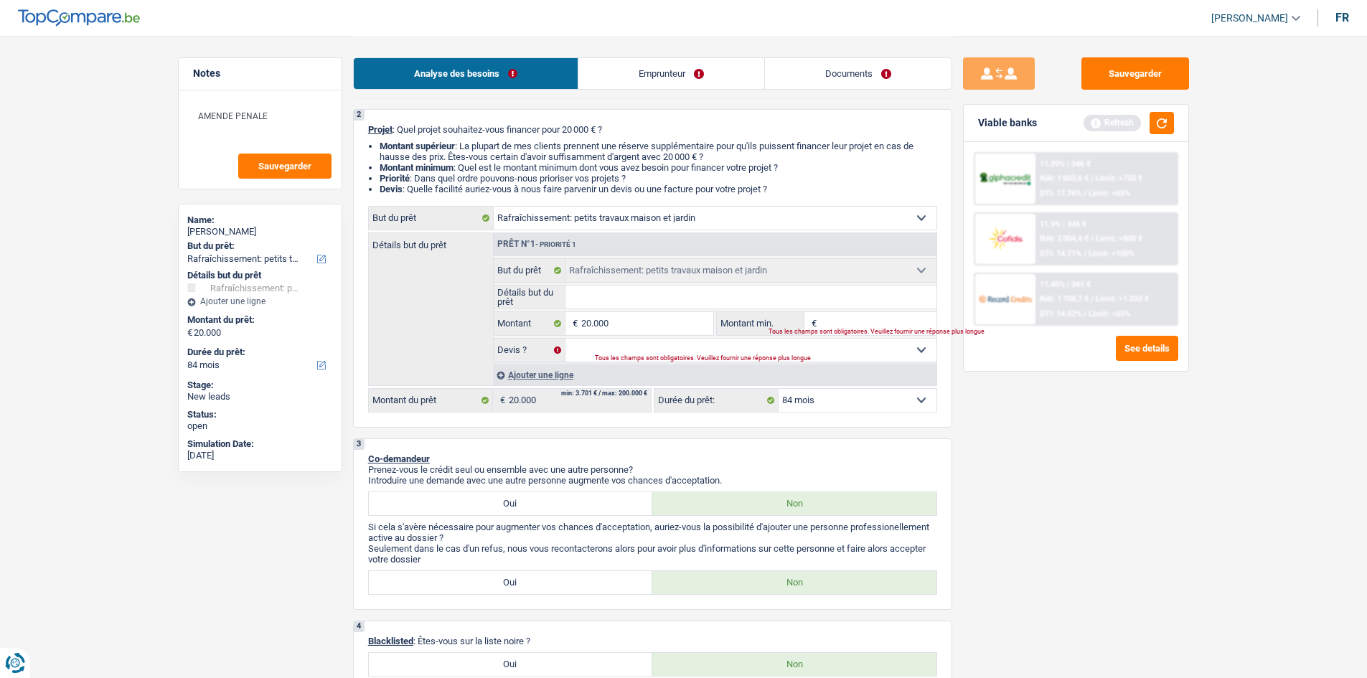
click at [853, 329] on div "Tous les champs sont obligatoires. Veuillez fournir une réponse plus longue" at bounding box center [844, 332] width 150 height 6
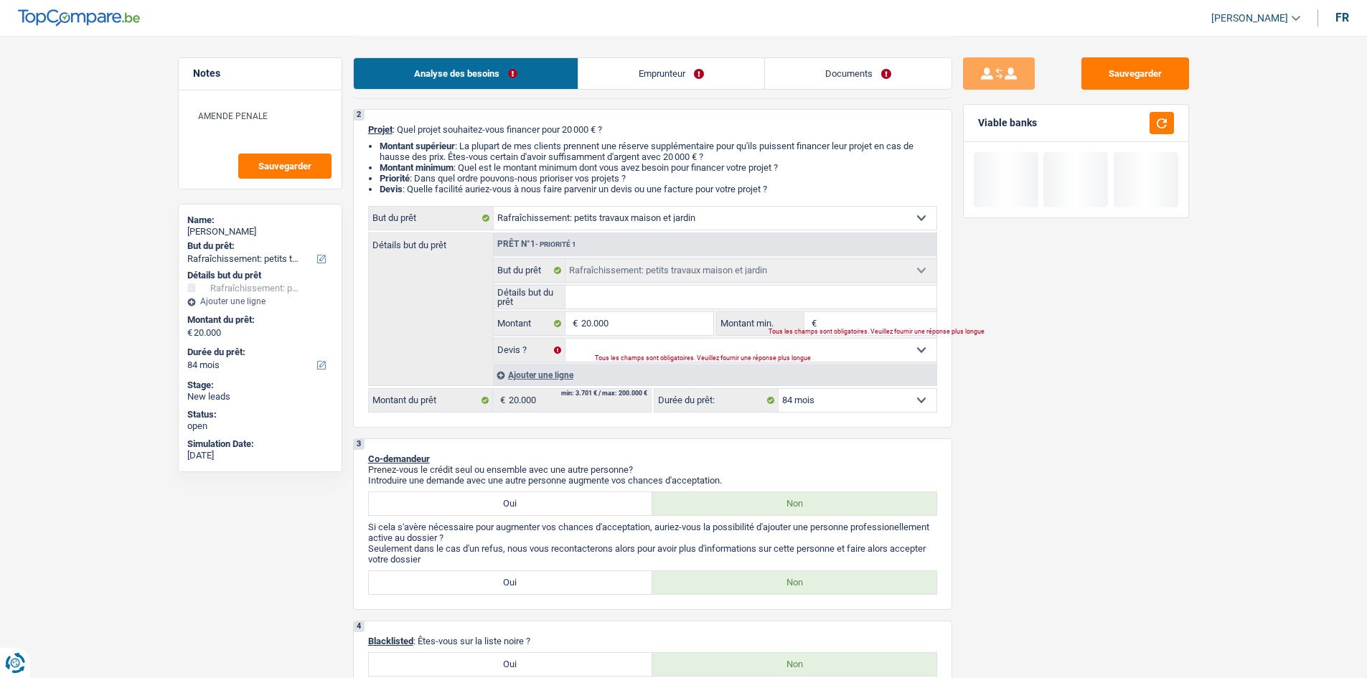
drag, startPoint x: 853, startPoint y: 328, endPoint x: 835, endPoint y: 327, distance: 18.7
click at [835, 329] on div "Tous les champs sont obligatoires. Veuillez fournir une réponse plus longue" at bounding box center [844, 332] width 150 height 6
click at [833, 322] on input "Montant min." at bounding box center [878, 323] width 116 height 23
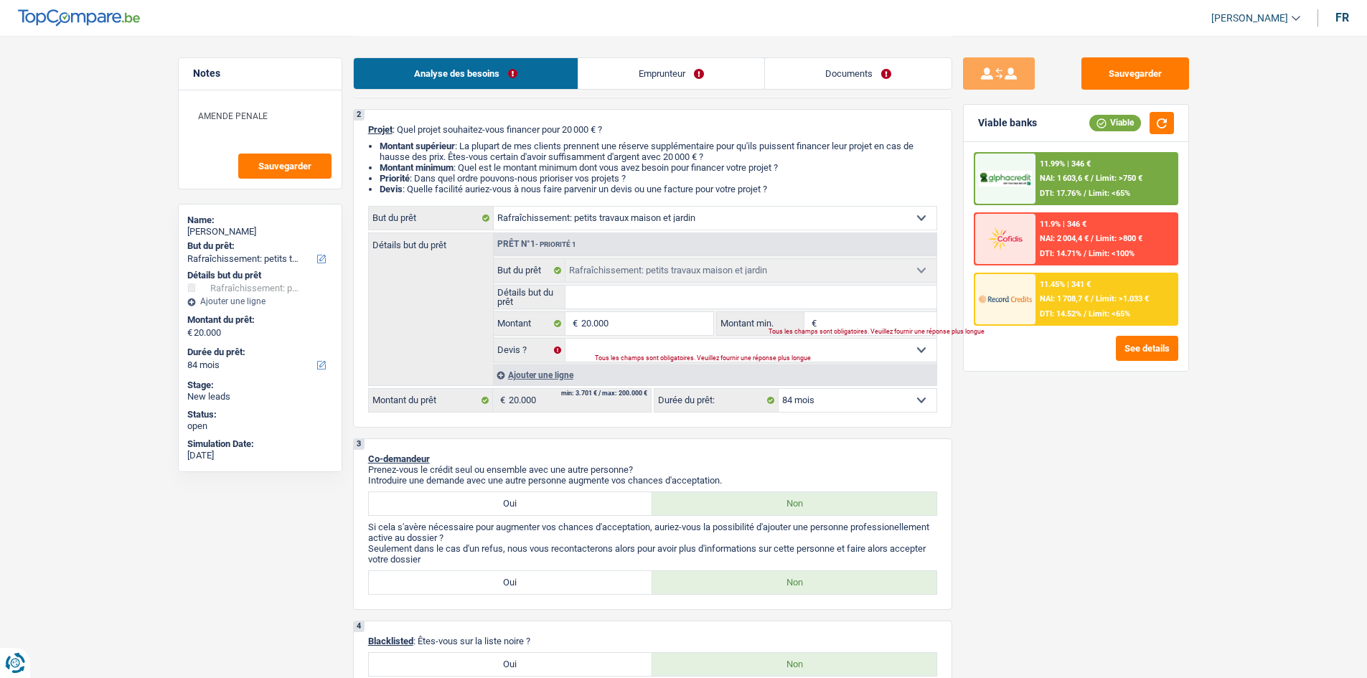
type input "2"
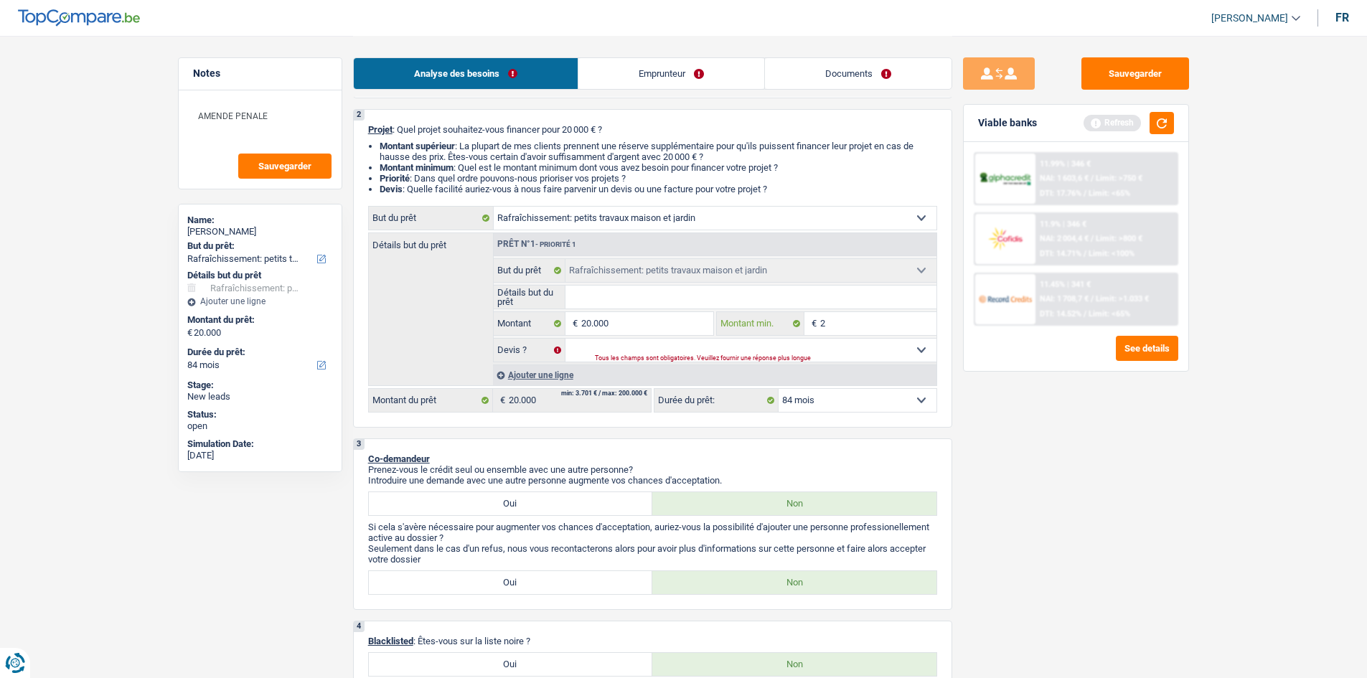
type input "20"
type input "200"
type input "2.000"
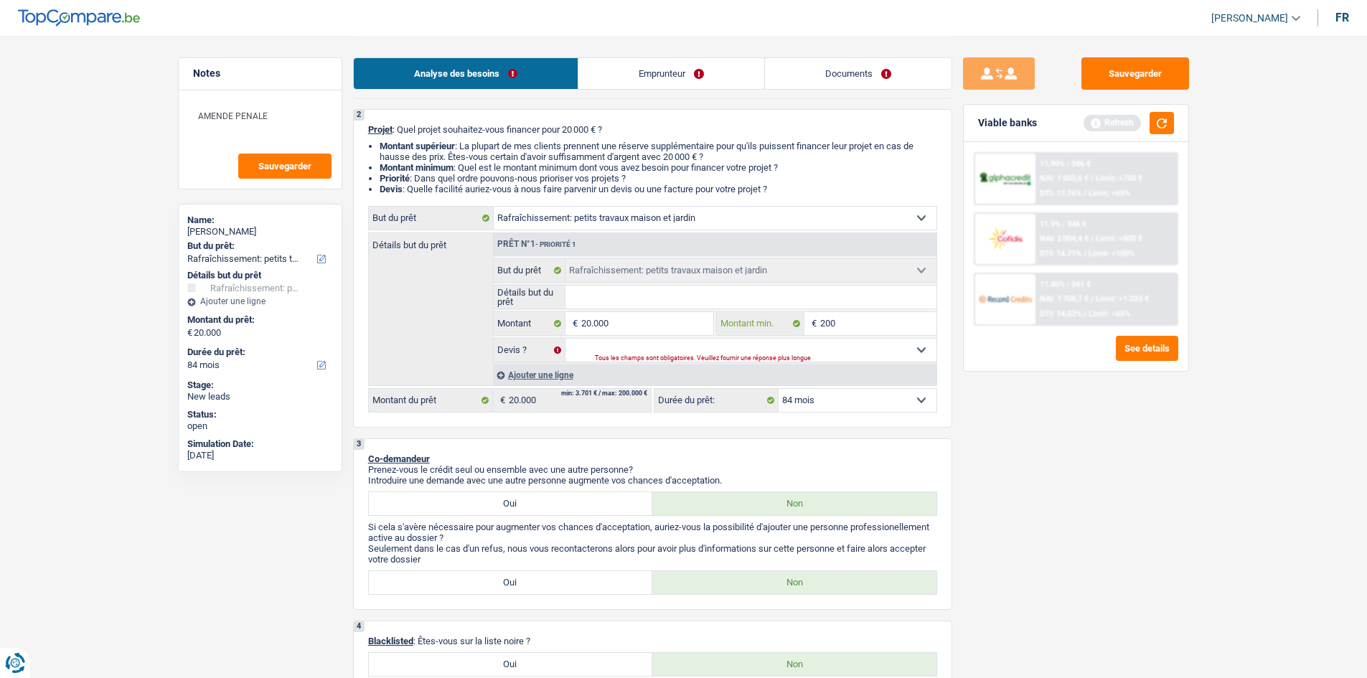
type input "2.000"
type input "20.000"
drag, startPoint x: 1028, startPoint y: 454, endPoint x: 905, endPoint y: 352, distance: 160.0
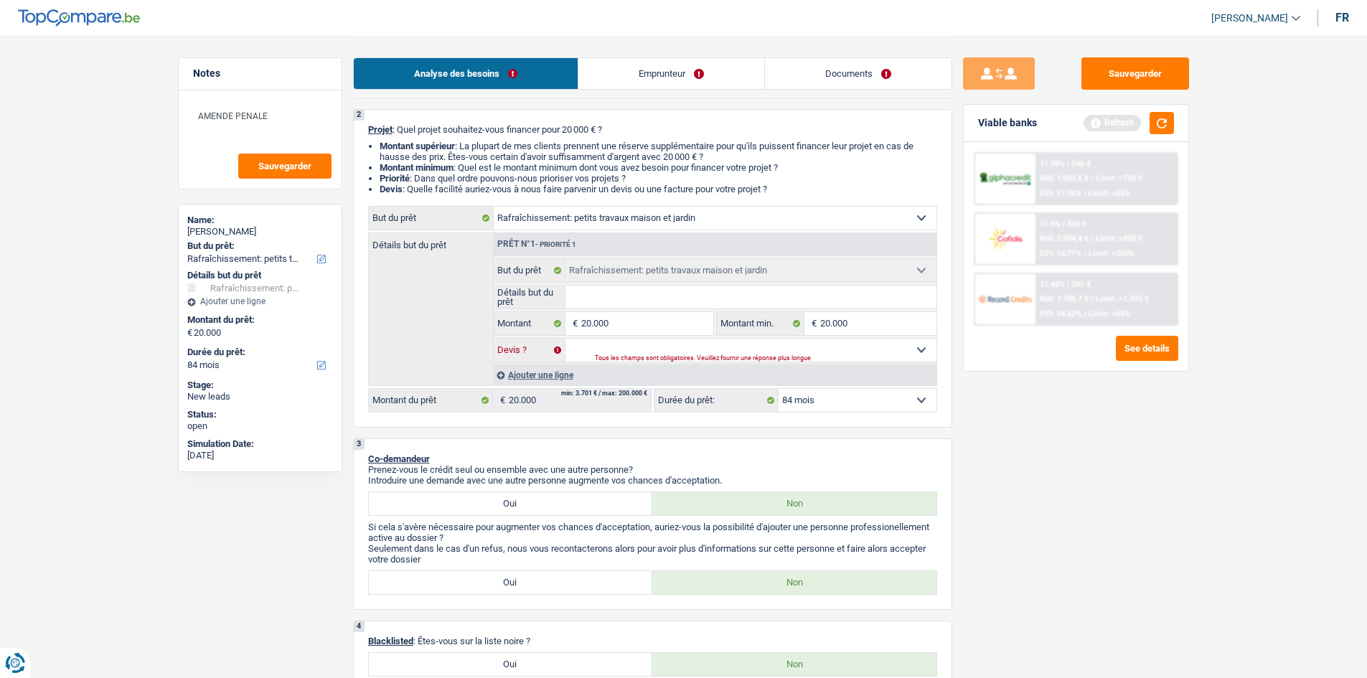
click at [905, 352] on select "Oui Non Non répondu Sélectionner une option" at bounding box center [751, 350] width 371 height 23
select select "false"
click at [566, 339] on select "Oui Non Non répondu Sélectionner une option" at bounding box center [751, 350] width 371 height 23
select select "false"
click at [678, 351] on select "Oui Non Non répondu Sélectionner une option" at bounding box center [751, 350] width 371 height 23
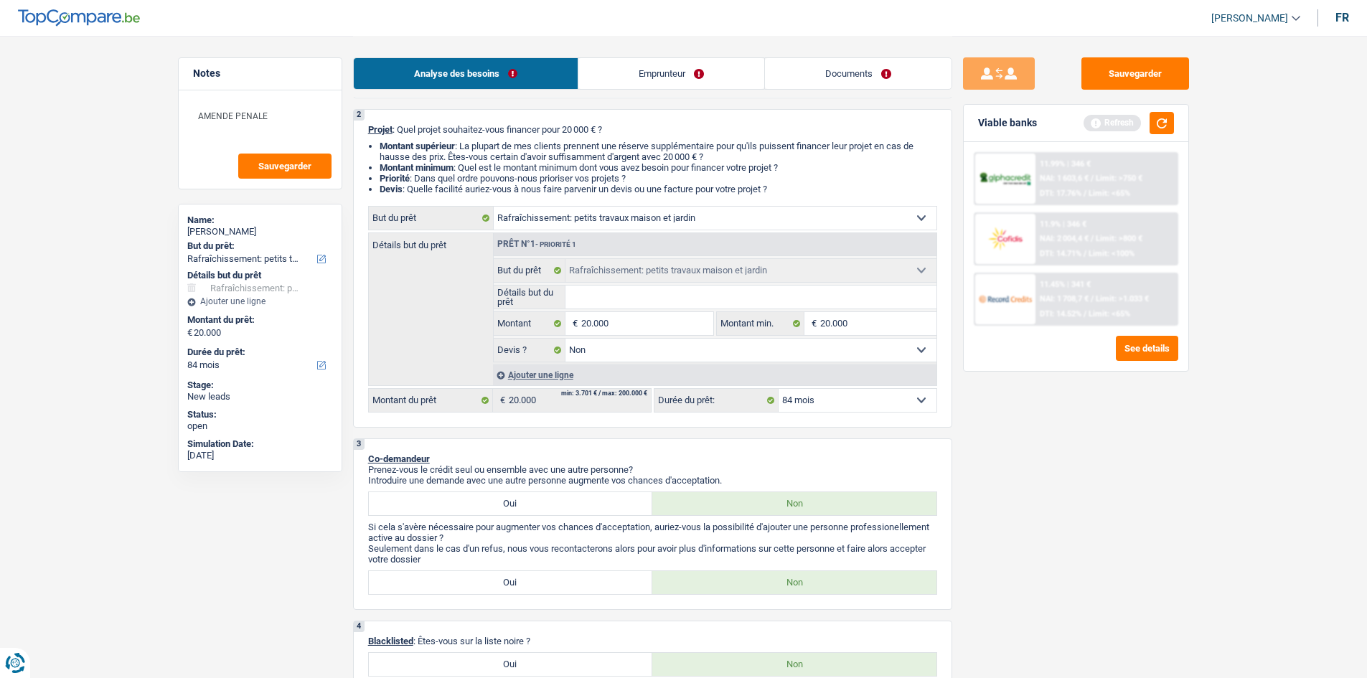
select select "yes"
click at [566, 339] on select "Oui Non Non répondu Sélectionner une option" at bounding box center [751, 350] width 371 height 23
select select "yes"
click at [1161, 117] on button "button" at bounding box center [1162, 123] width 24 height 22
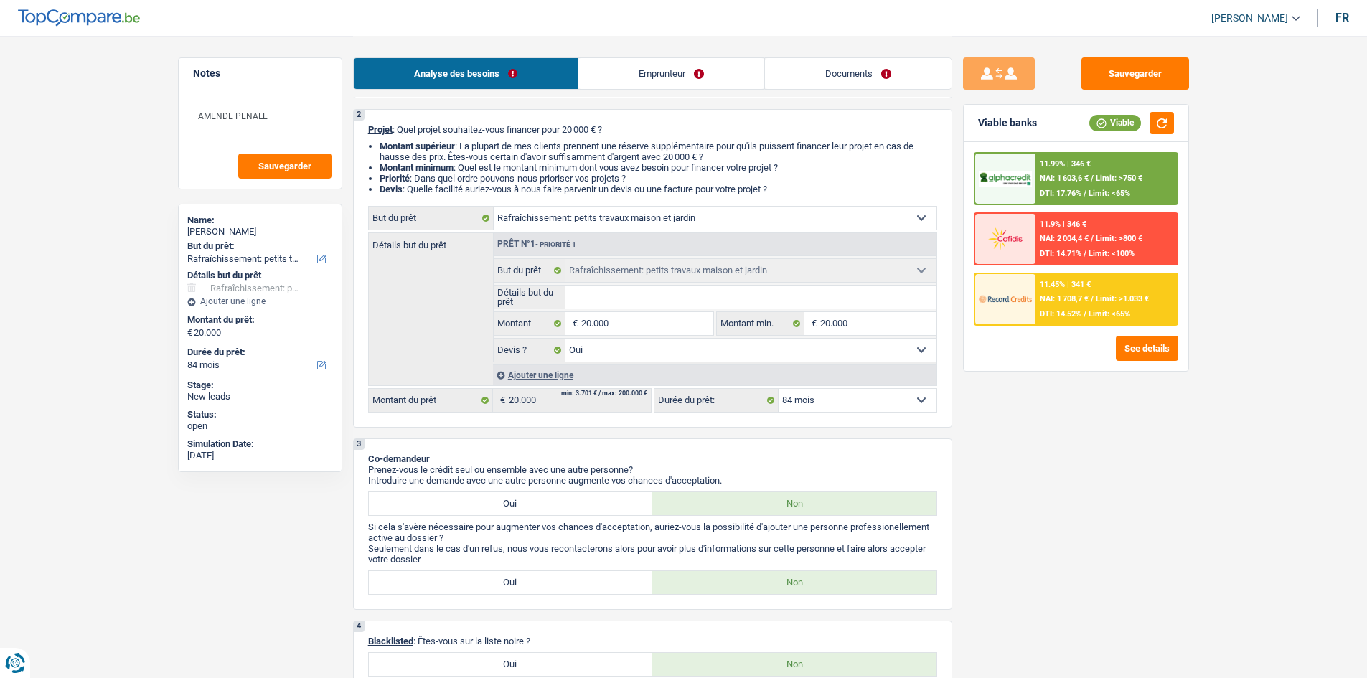
click at [1073, 178] on span "NAI: 1 603,6 €" at bounding box center [1064, 178] width 49 height 9
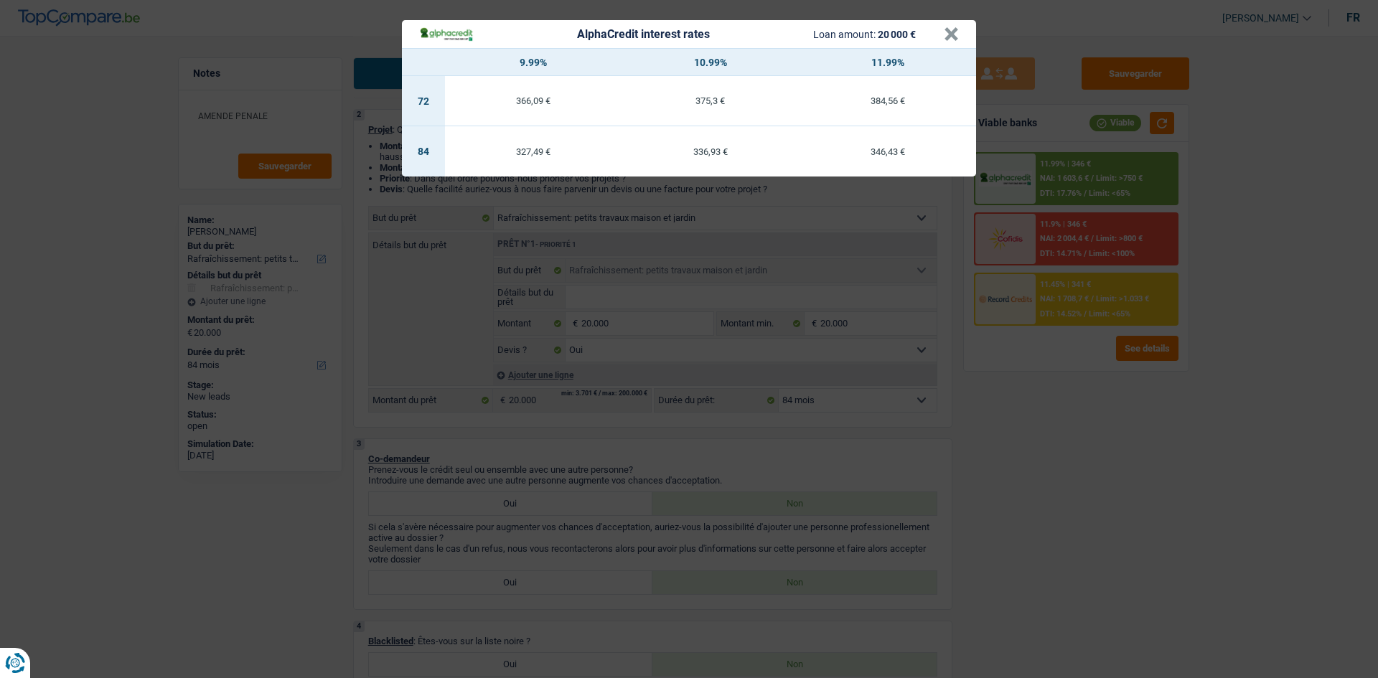
click at [1118, 454] on div "AlphaCredit interest rates Loan amount: 20 000 € × 9.99% 10.99% 11.99% 72 366,0…" at bounding box center [689, 339] width 1378 height 678
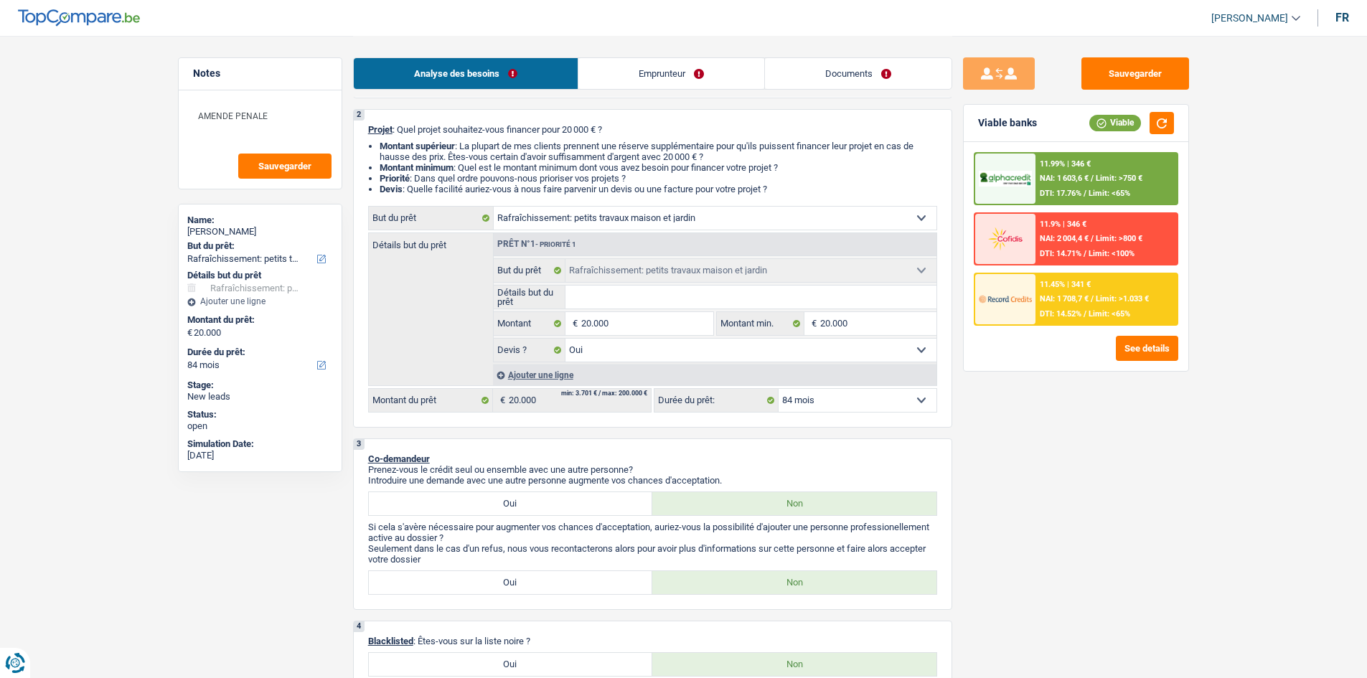
click at [1032, 180] on img at bounding box center [1005, 179] width 53 height 17
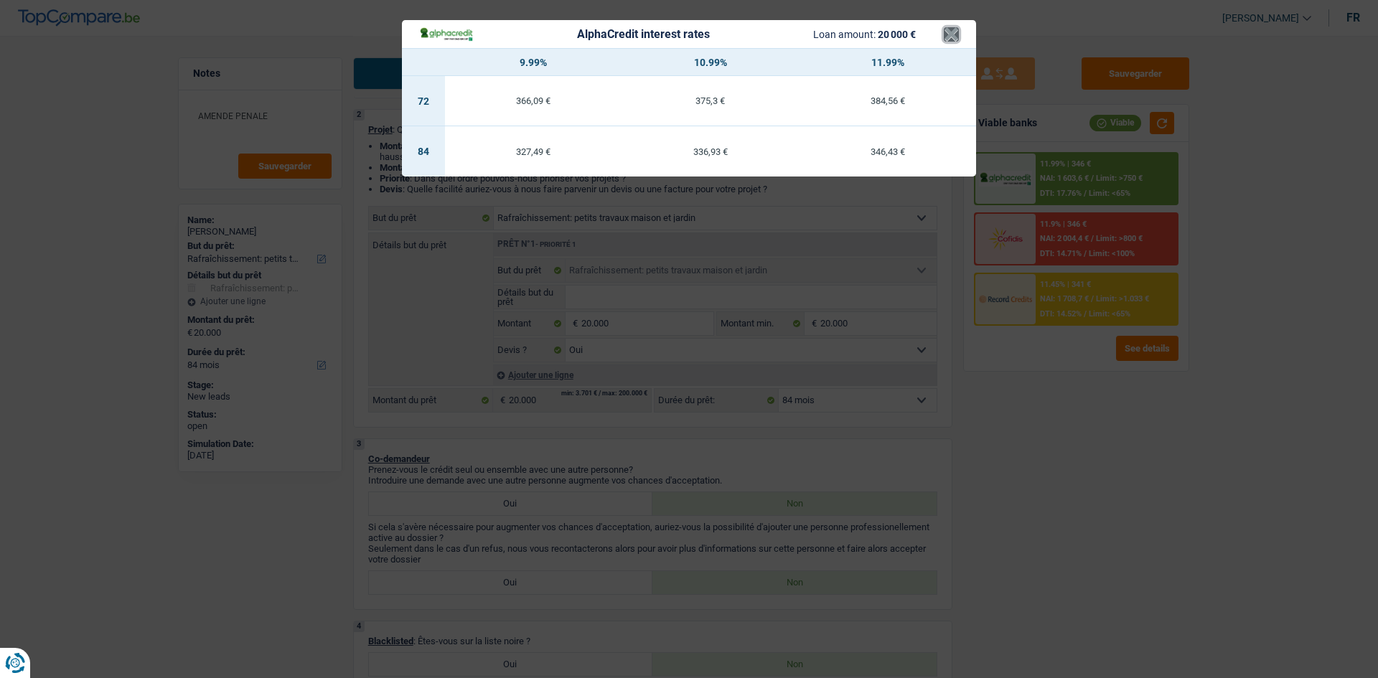
click at [950, 29] on button "×" at bounding box center [951, 34] width 15 height 14
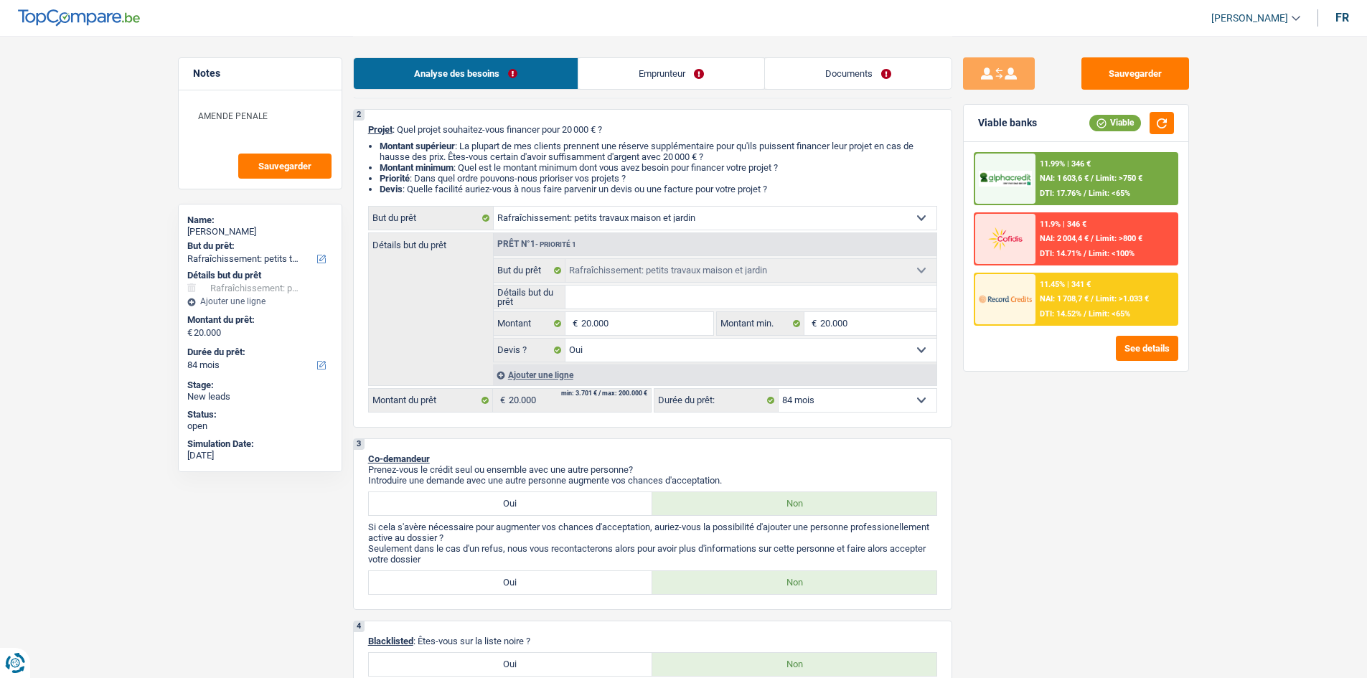
click at [1080, 300] on span "NAI: 1 708,7 €" at bounding box center [1064, 298] width 49 height 9
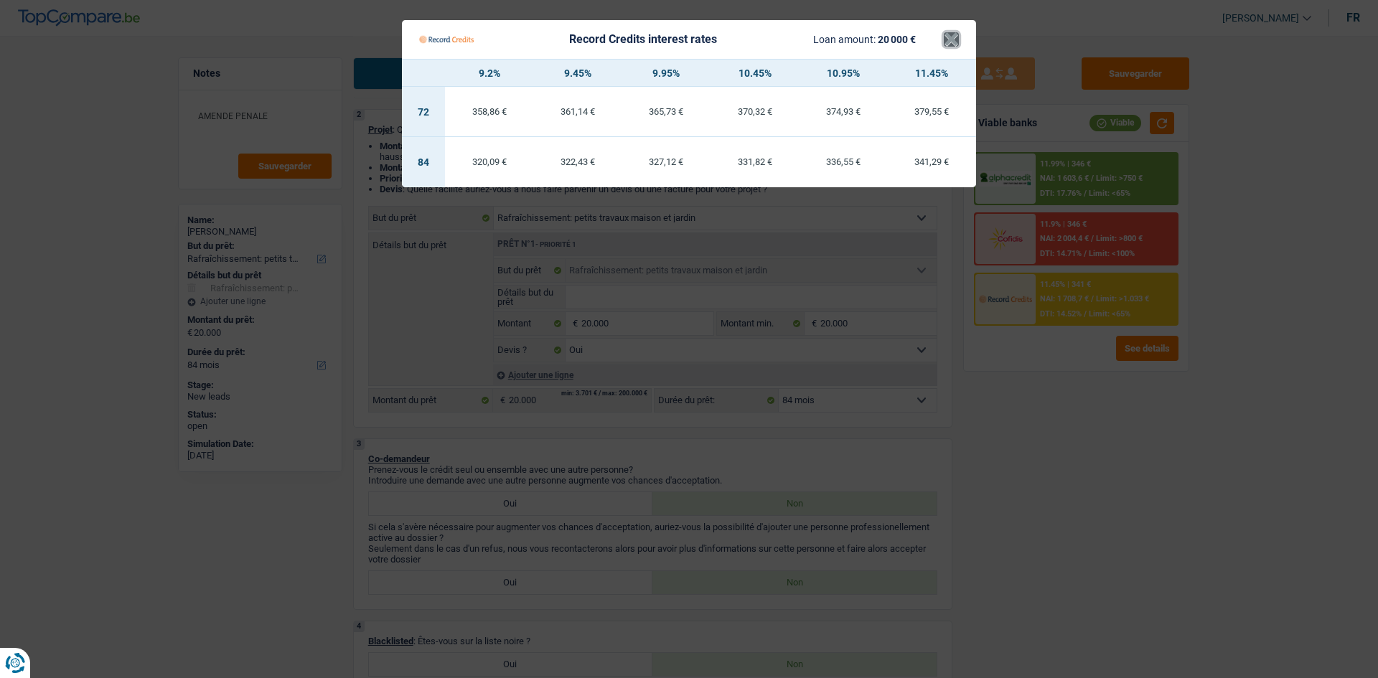
click at [953, 36] on button "×" at bounding box center [951, 39] width 15 height 14
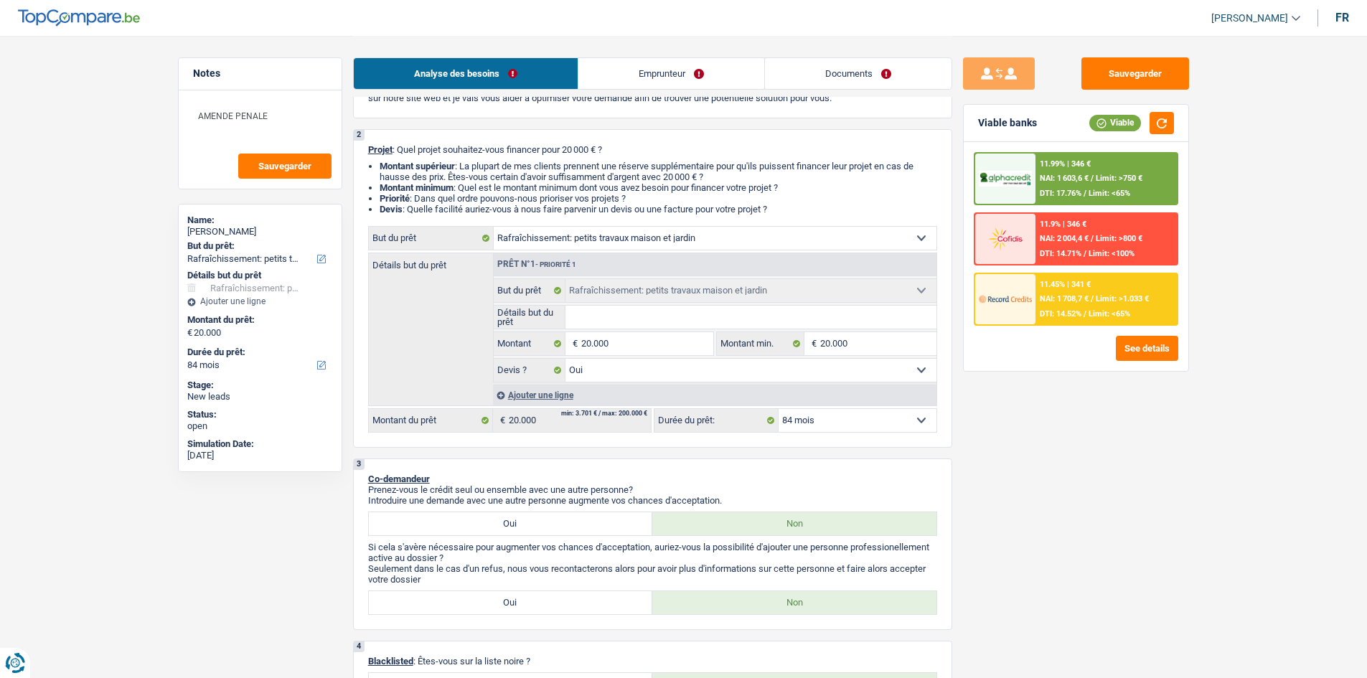
scroll to position [0, 0]
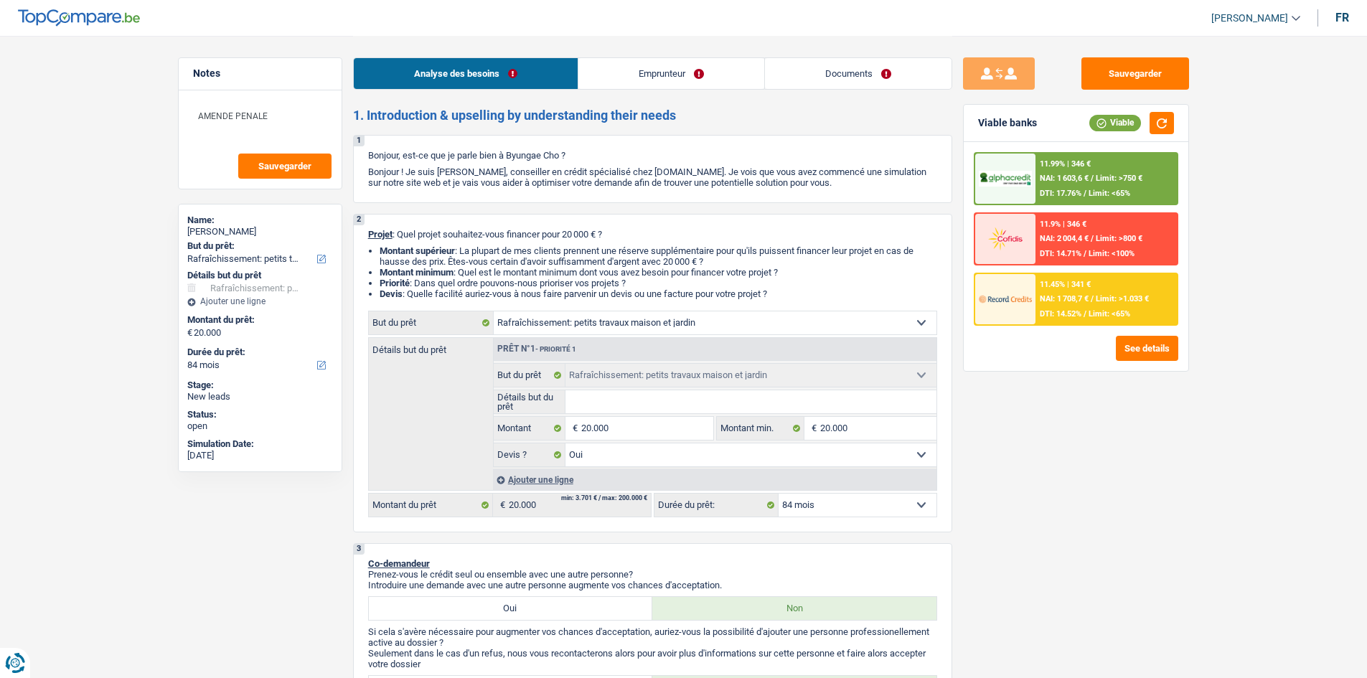
click at [821, 504] on select "12 mois 18 mois 24 mois 30 mois 36 mois 42 mois 48 mois 60 mois 72 mois 84 mois…" at bounding box center [858, 505] width 158 height 23
select select "24"
click at [779, 494] on select "12 mois 18 mois 24 mois 30 mois 36 mois 42 mois 48 mois 60 mois 72 mois 84 mois…" at bounding box center [858, 505] width 158 height 23
select select "24"
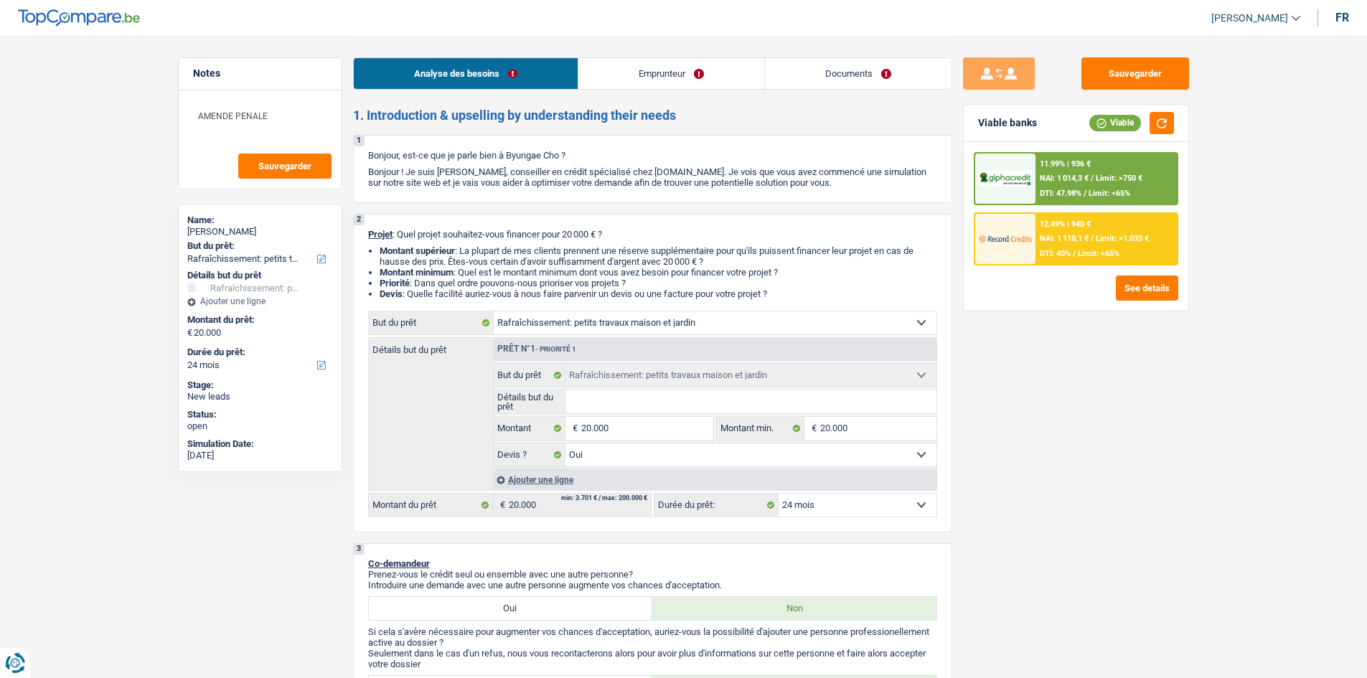
click at [1047, 188] on div "11.99% | 936 € NAI: 1 014,3 € / Limit: >750 € DTI: 47.98% / Limit: <65%" at bounding box center [1106, 179] width 141 height 50
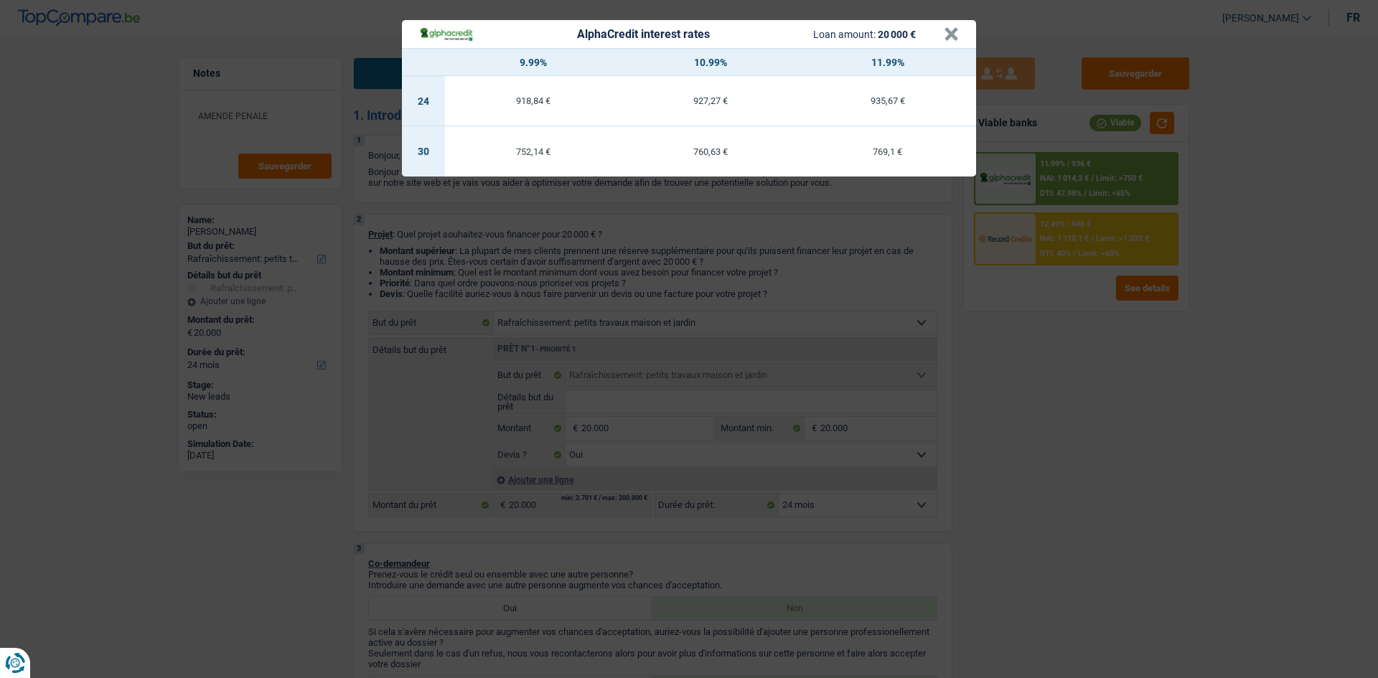
click at [1194, 460] on div "AlphaCredit interest rates Loan amount: 20 000 € × 9.99% 10.99% 11.99% 24 918,8…" at bounding box center [689, 339] width 1378 height 678
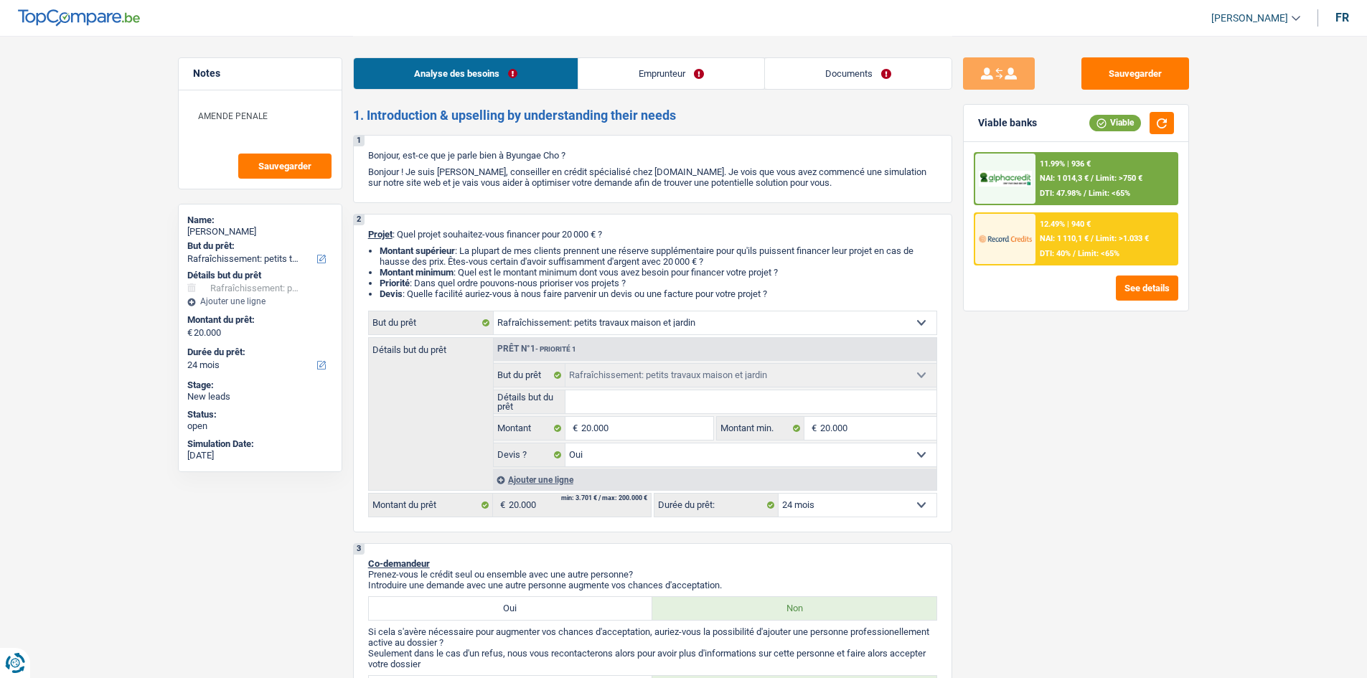
click at [887, 506] on select "12 mois 18 mois 24 mois 30 mois 36 mois 42 mois 48 mois 60 mois 72 mois 84 mois…" at bounding box center [858, 505] width 158 height 23
click at [779, 494] on select "12 mois 18 mois 24 mois 30 mois 36 mois 42 mois 48 mois 60 mois 72 mois 84 mois…" at bounding box center [858, 505] width 158 height 23
click at [889, 513] on select "12 mois 18 mois 24 mois 30 mois 36 mois 42 mois 48 mois 60 mois 72 mois 84 mois…" at bounding box center [858, 505] width 158 height 23
click at [779, 494] on select "12 mois 18 mois 24 mois 30 mois 36 mois 42 mois 48 mois 60 mois 72 mois 84 mois…" at bounding box center [858, 505] width 158 height 23
click at [1070, 363] on div "Sauvegarder Viable banks Viable 11.99% | 936 € NAI: 1 014,3 € / Limit: >750 € D…" at bounding box center [1077, 356] width 248 height 598
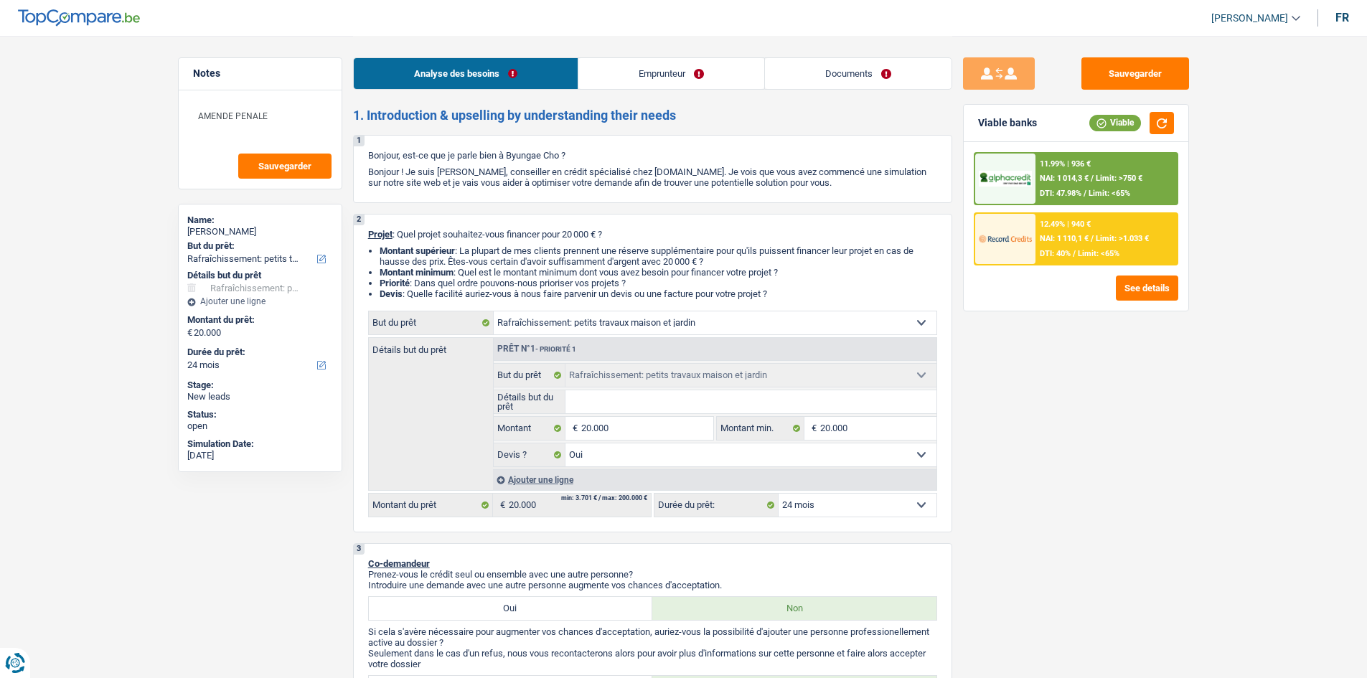
click at [1075, 177] on span "NAI: 1 014,3 €" at bounding box center [1064, 178] width 49 height 9
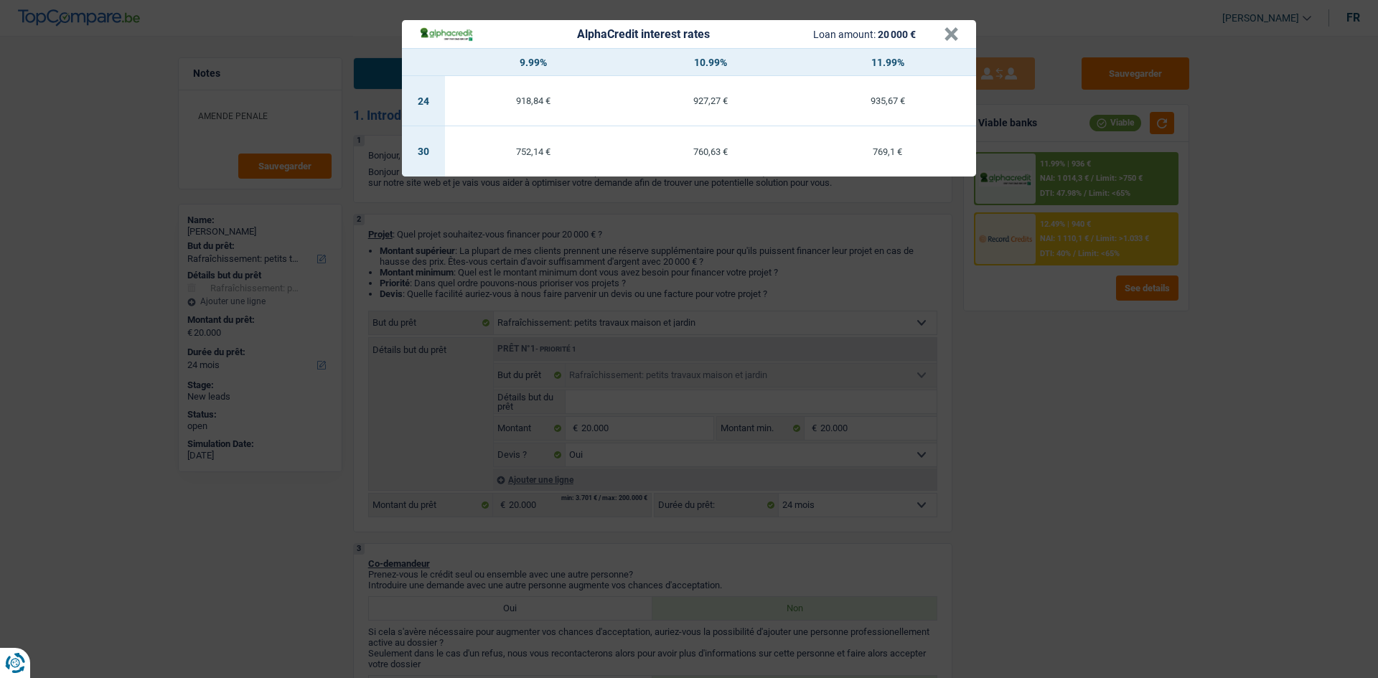
click at [1102, 367] on div "AlphaCredit interest rates Loan amount: 20 000 € × 9.99% 10.99% 11.99% 24 918,8…" at bounding box center [689, 339] width 1378 height 678
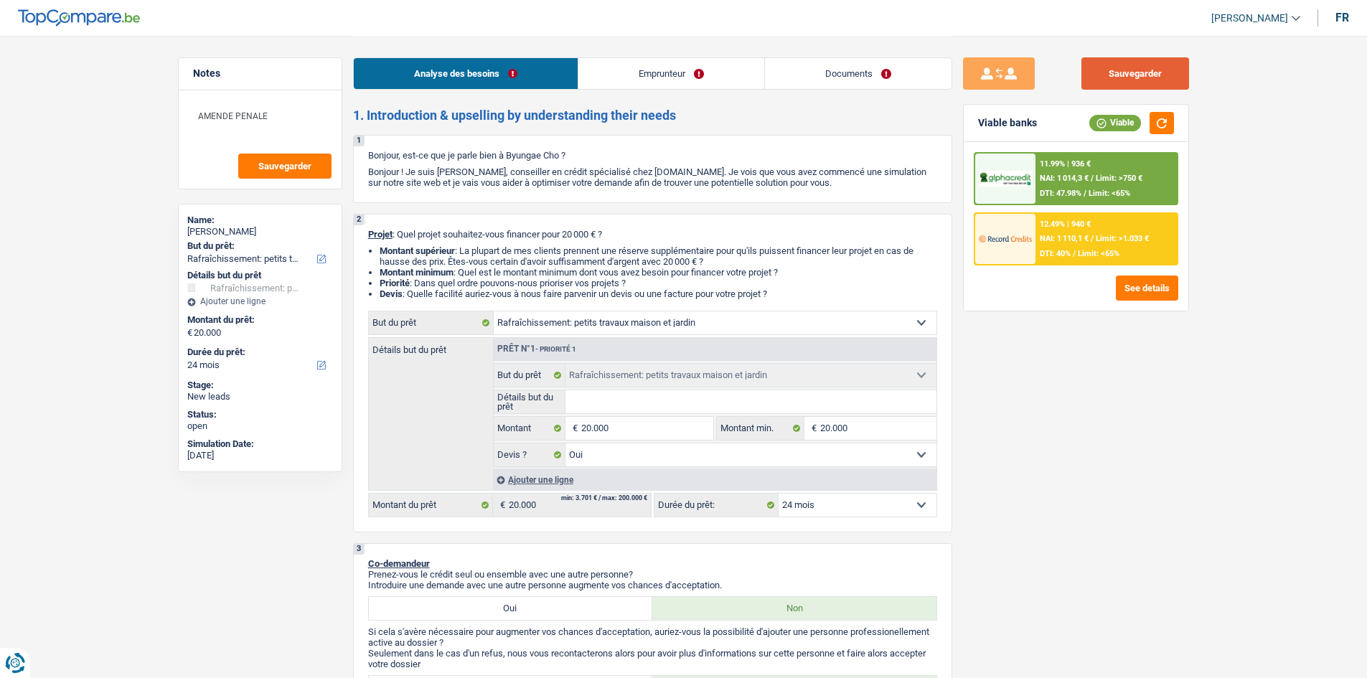
click at [1103, 66] on button "Sauvegarder" at bounding box center [1136, 73] width 108 height 32
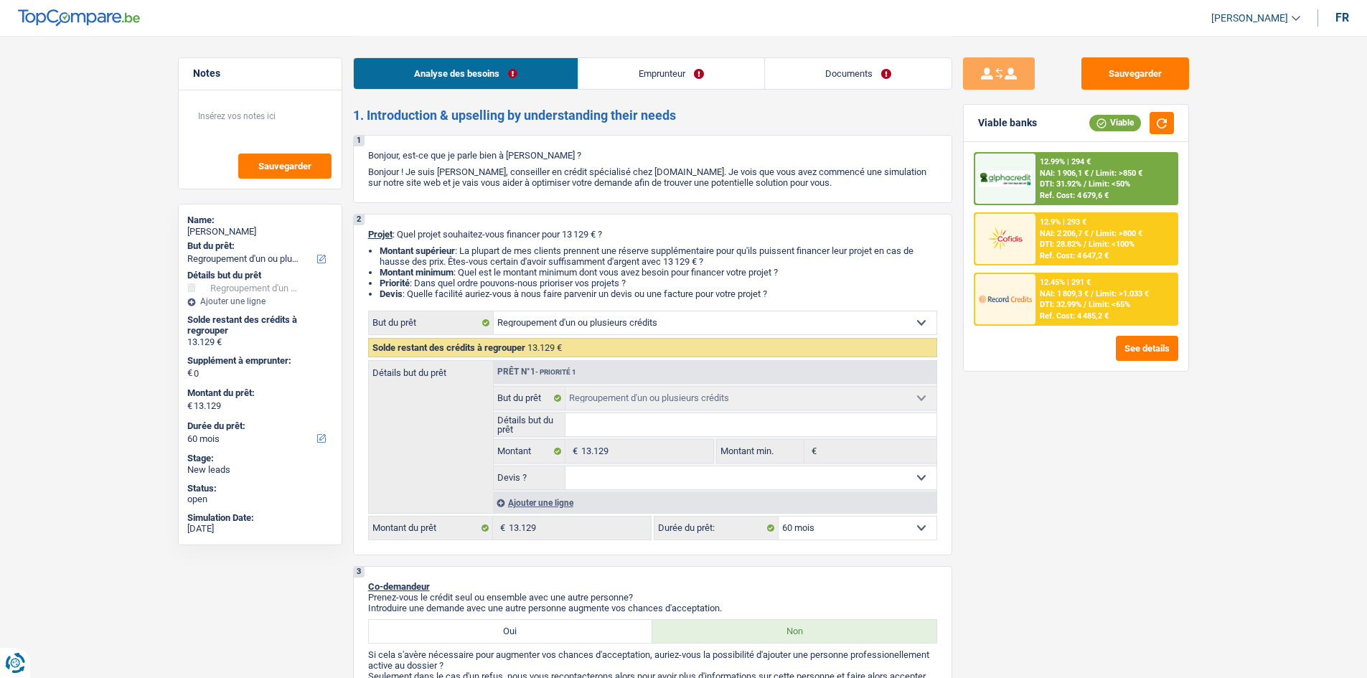
select select "refinancing"
select select "60"
select select "refinancing"
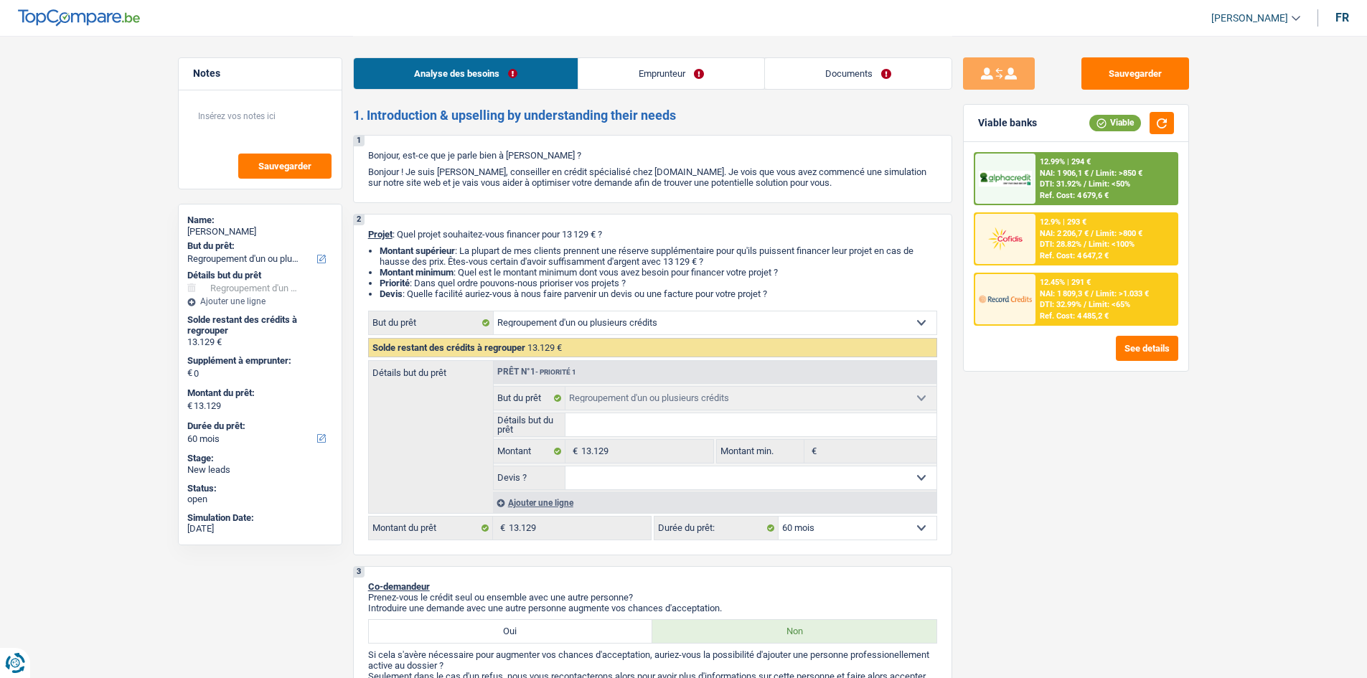
select select "60"
select select "worker"
select select "familyAllowances"
select select "netSalary"
select select "rents"
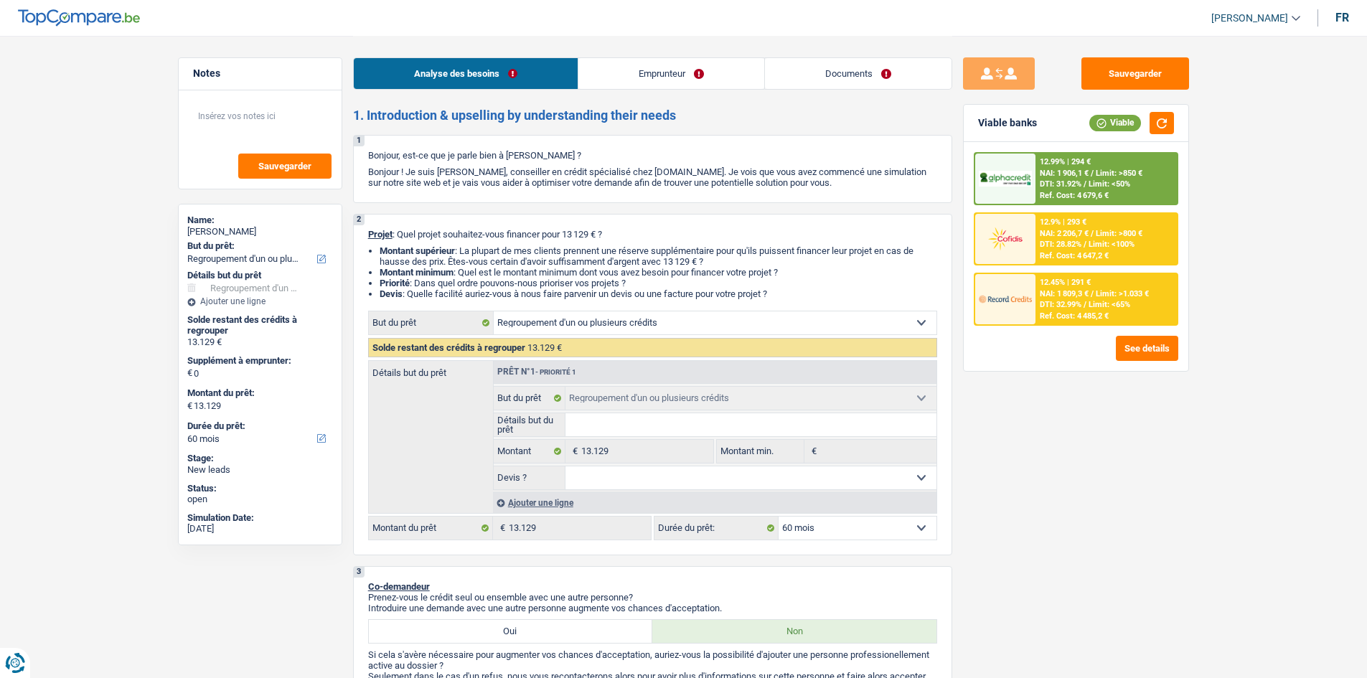
select select "carLoan"
select select "60"
select select "refinancing"
select select "60"
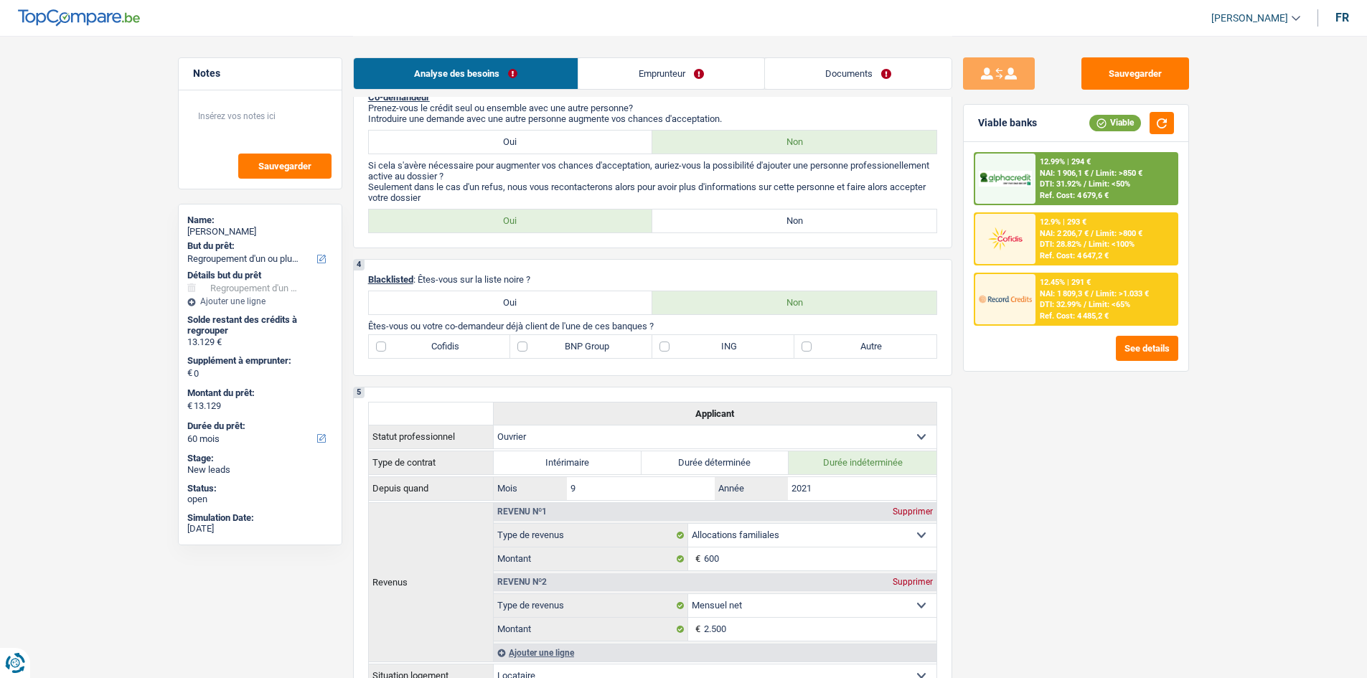
scroll to position [489, 0]
drag, startPoint x: 558, startPoint y: 347, endPoint x: 986, endPoint y: 391, distance: 430.1
click at [986, 391] on div "Sauvegarder Viable banks Viable 12.99% | 294 € NAI: 1 906,1 € / Limit: >850 € D…" at bounding box center [1077, 356] width 248 height 598
click at [594, 350] on label "BNP Group" at bounding box center [581, 347] width 142 height 23
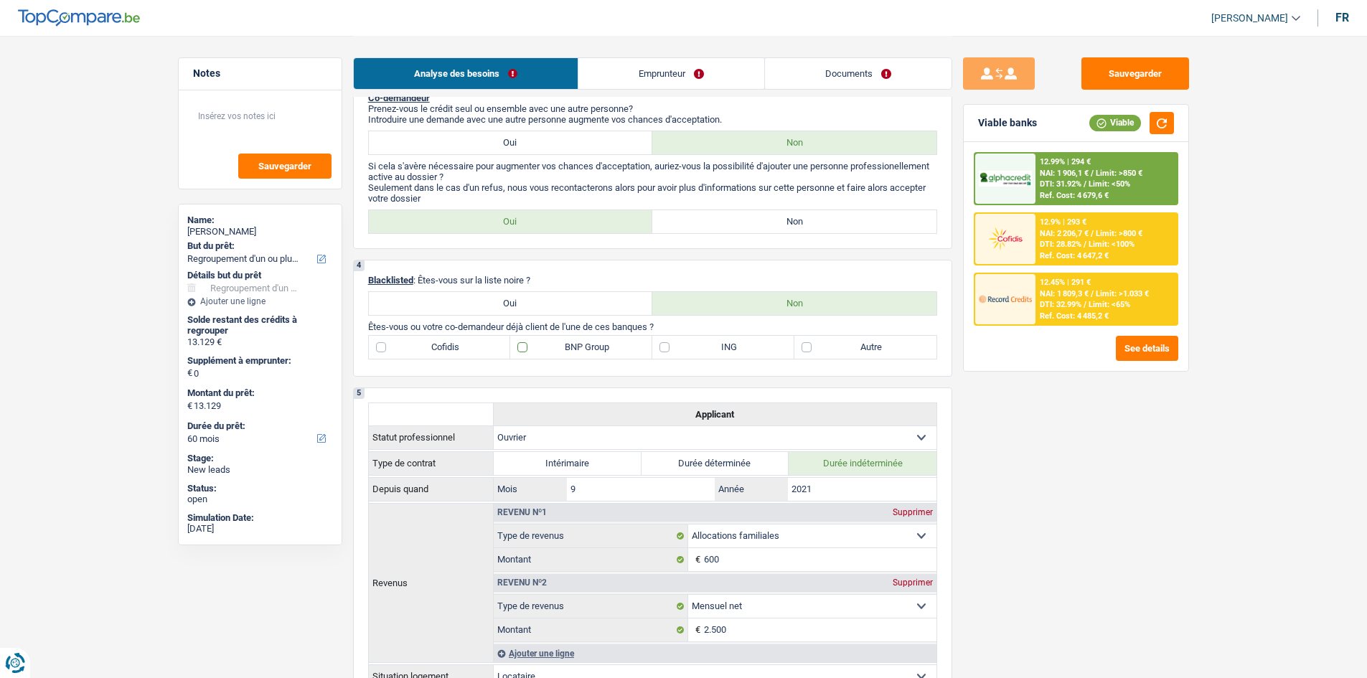
click at [594, 350] on input "BNP Group" at bounding box center [581, 347] width 142 height 23
checkbox input "true"
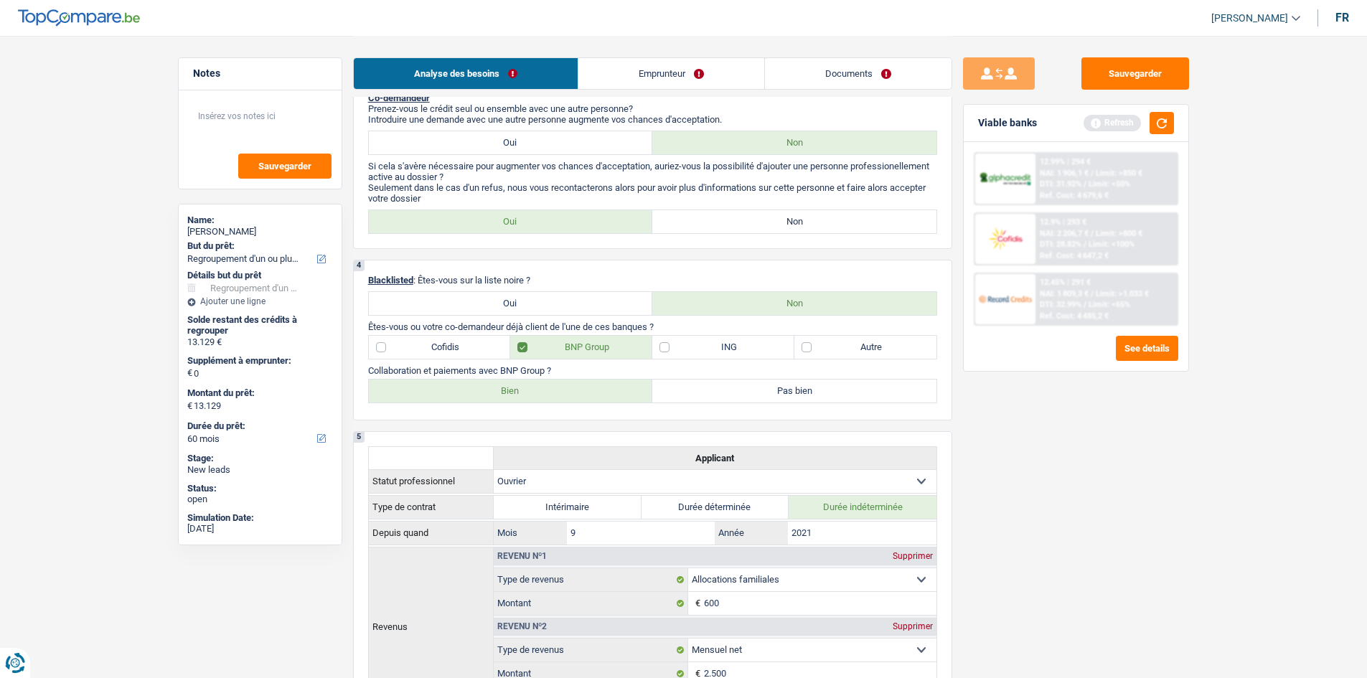
click at [592, 390] on label "Bien" at bounding box center [511, 391] width 284 height 23
click at [592, 390] on input "Bien" at bounding box center [511, 391] width 284 height 23
radio input "true"
click at [859, 338] on label "Autre" at bounding box center [866, 347] width 142 height 23
click at [859, 338] on input "Autre" at bounding box center [866, 347] width 142 height 23
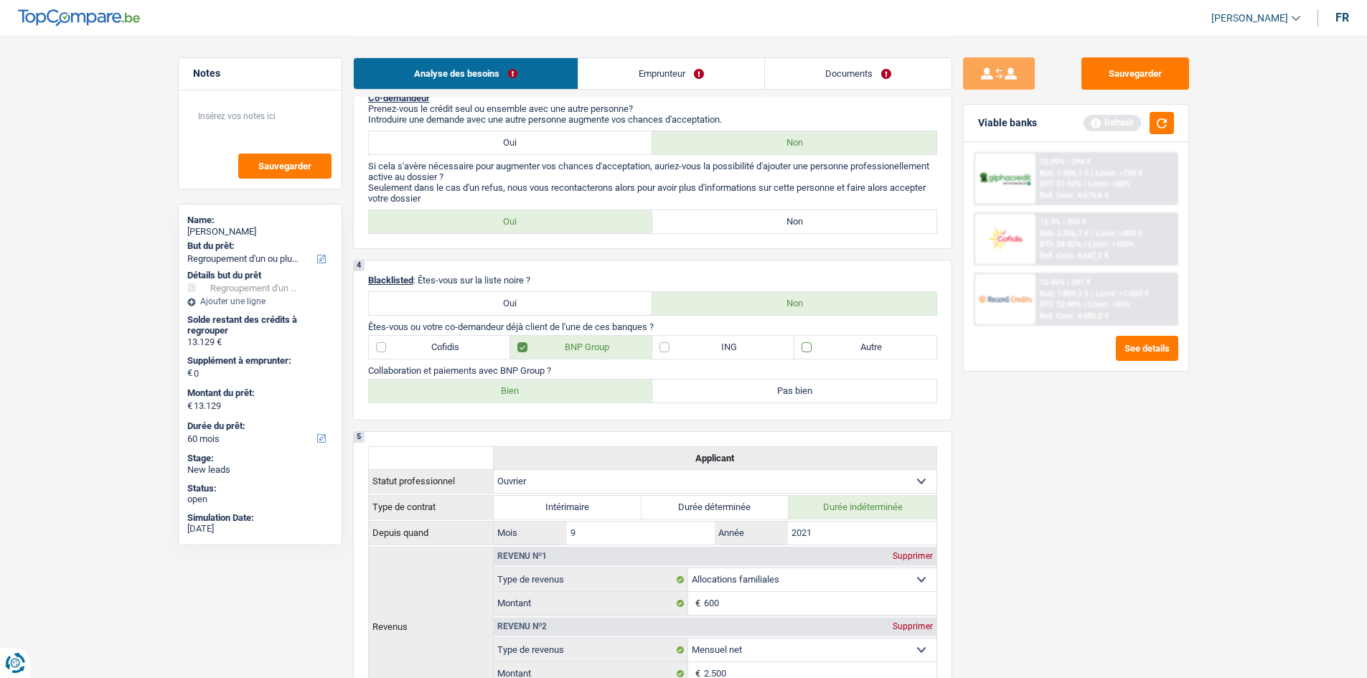
checkbox input "true"
click at [540, 338] on label "BNP Group" at bounding box center [581, 347] width 142 height 23
click at [540, 338] on input "BNP Group" at bounding box center [581, 347] width 142 height 23
checkbox input "false"
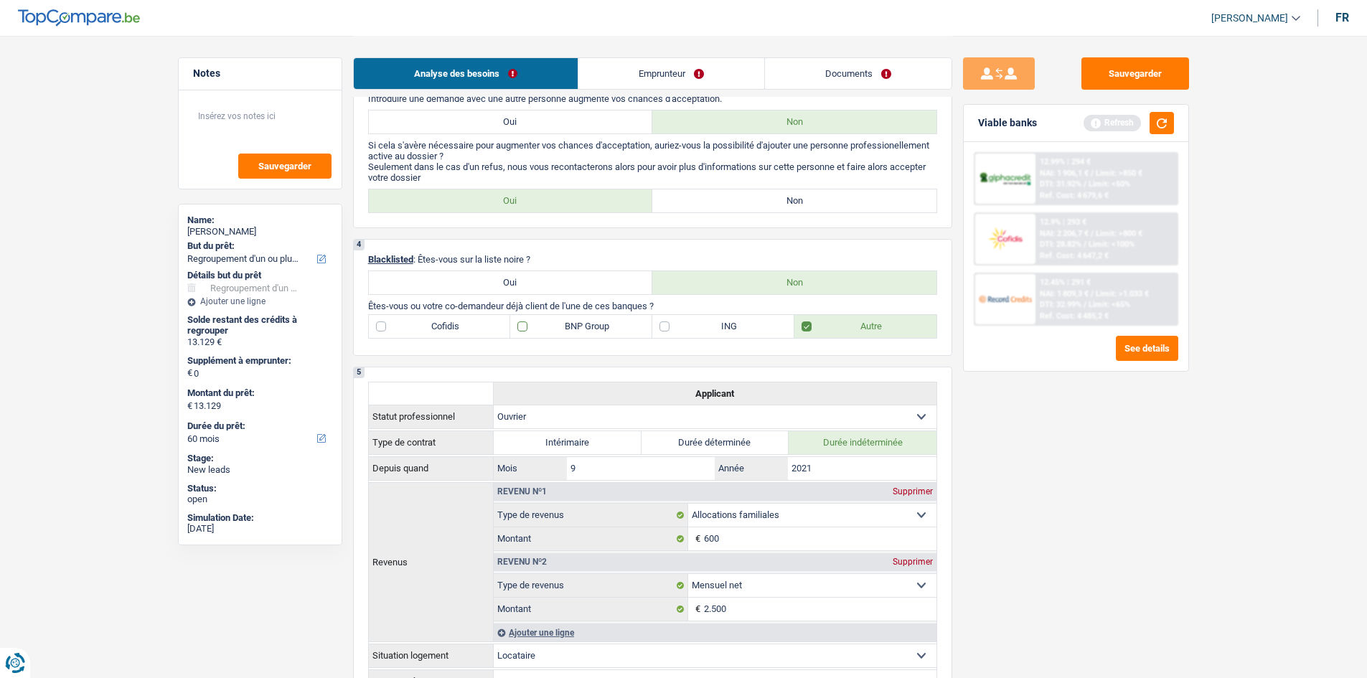
scroll to position [500, 0]
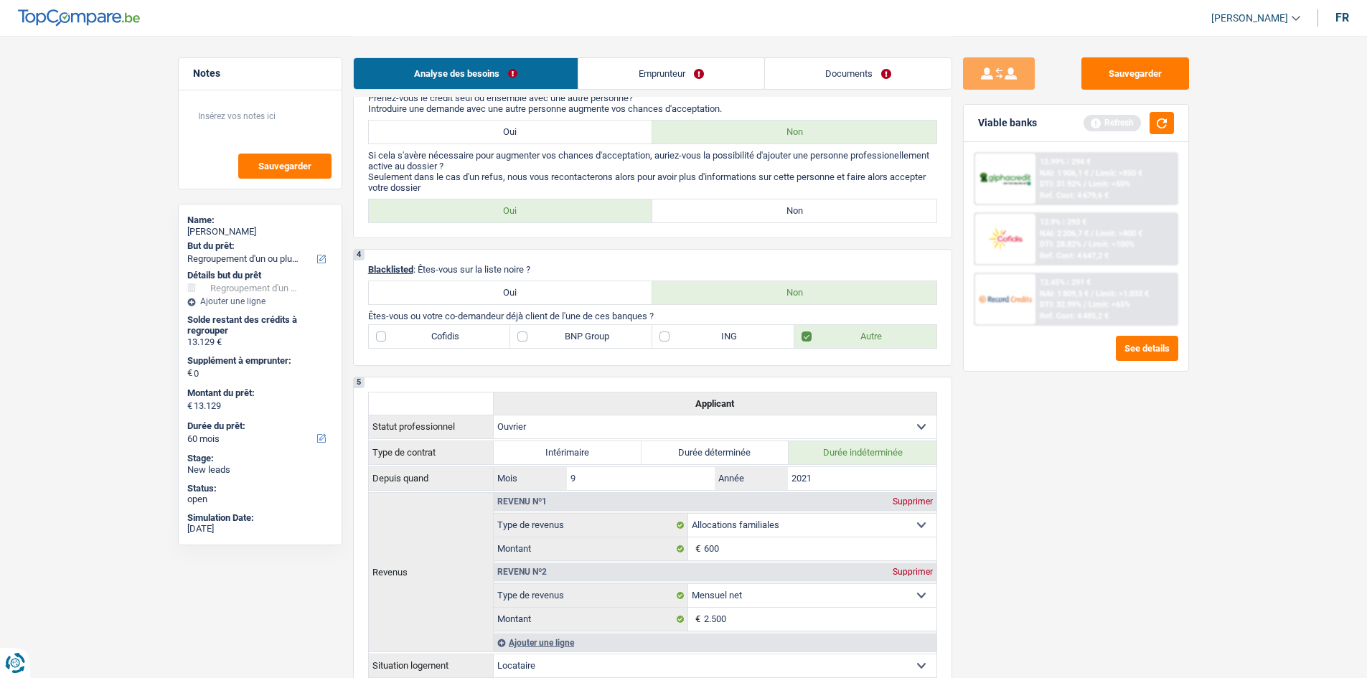
click at [678, 337] on label "ING" at bounding box center [724, 336] width 142 height 23
click at [678, 337] on input "ING" at bounding box center [724, 336] width 142 height 23
checkbox input "true"
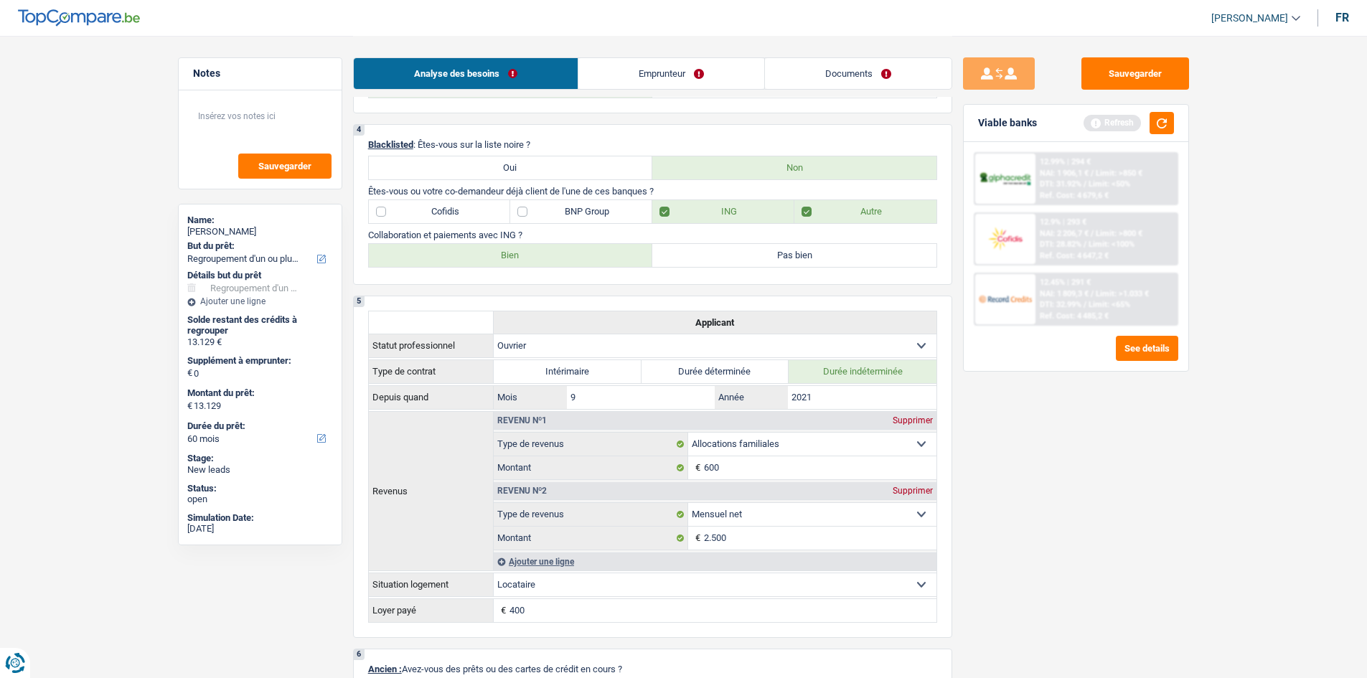
scroll to position [622, 0]
click at [561, 255] on label "Bien" at bounding box center [511, 257] width 284 height 23
click at [561, 255] on input "Bien" at bounding box center [511, 257] width 284 height 23
radio input "true"
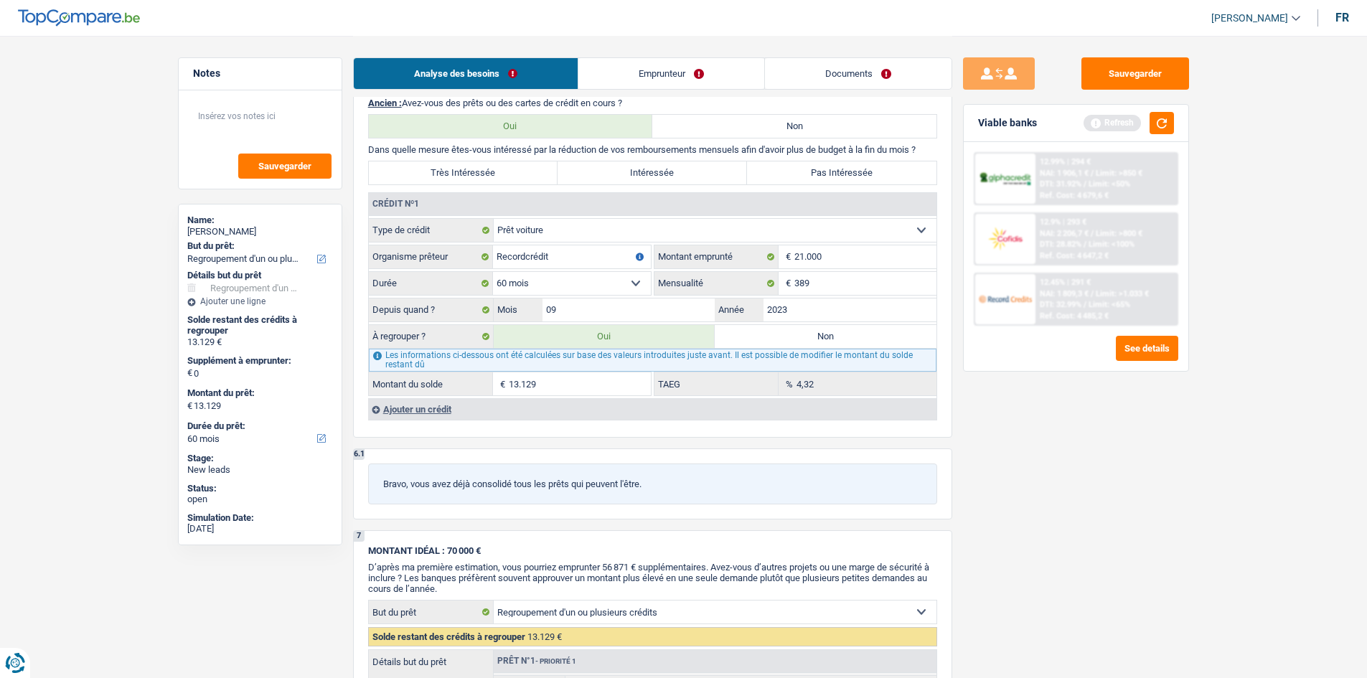
scroll to position [1192, 0]
click at [413, 403] on div "Ajouter un crédit" at bounding box center [652, 409] width 569 height 22
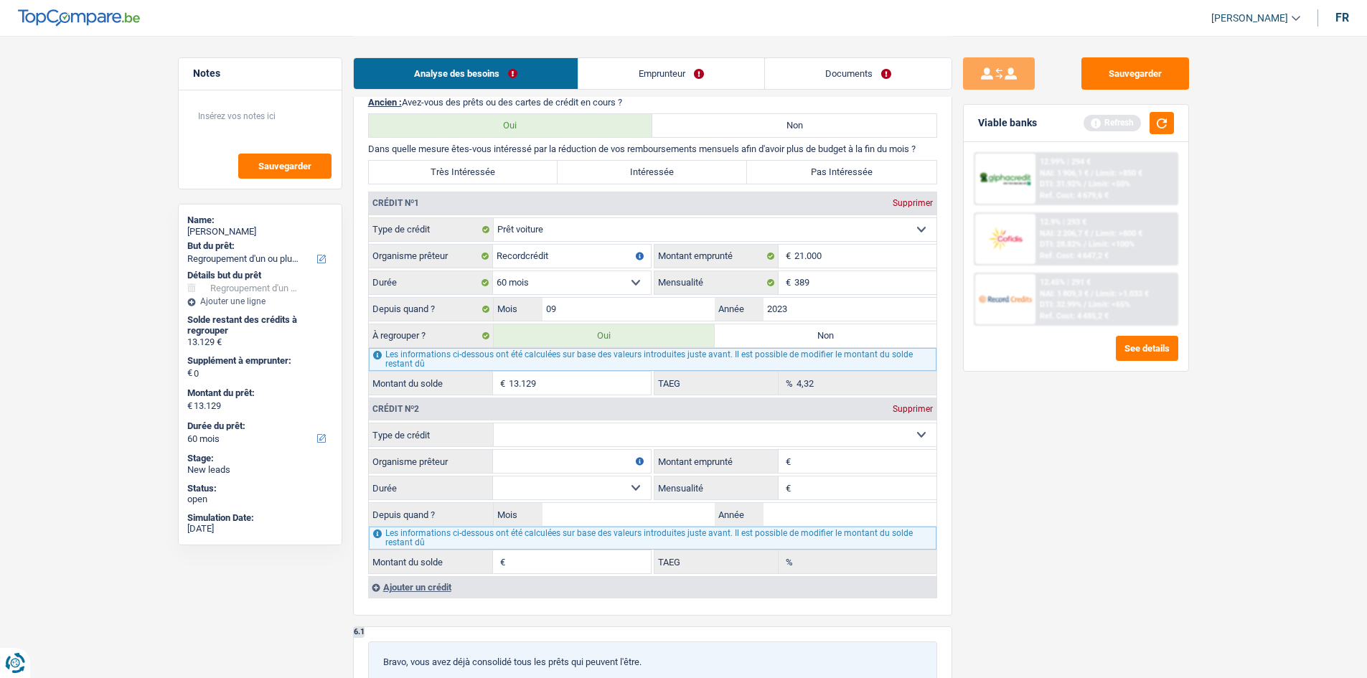
click at [540, 429] on select "Carte ou ouverture de crédit Prêt hypothécaire Vente à tempérament Prêt à tempé…" at bounding box center [715, 435] width 443 height 23
select select "cardOrCredit"
type input "0"
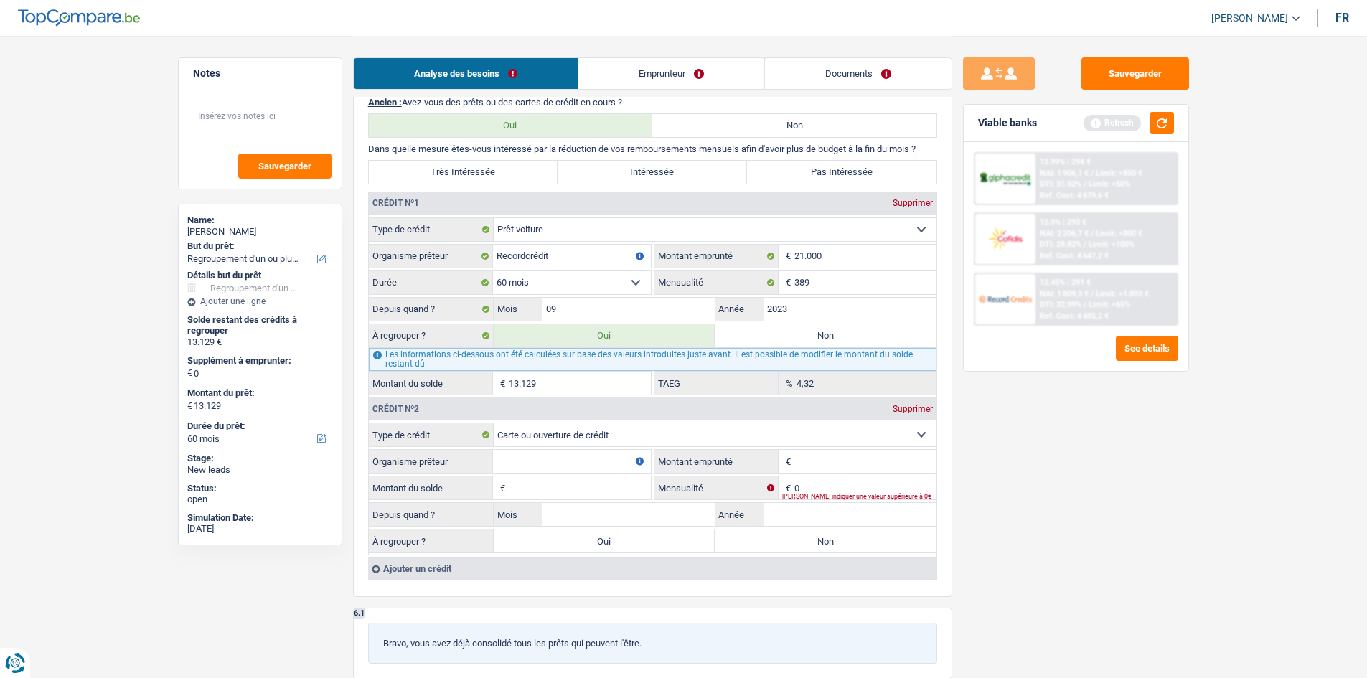
click at [549, 458] on input "Organisme prêteur" at bounding box center [572, 461] width 158 height 23
click at [417, 576] on div "Ajouter un crédit" at bounding box center [652, 569] width 569 height 22
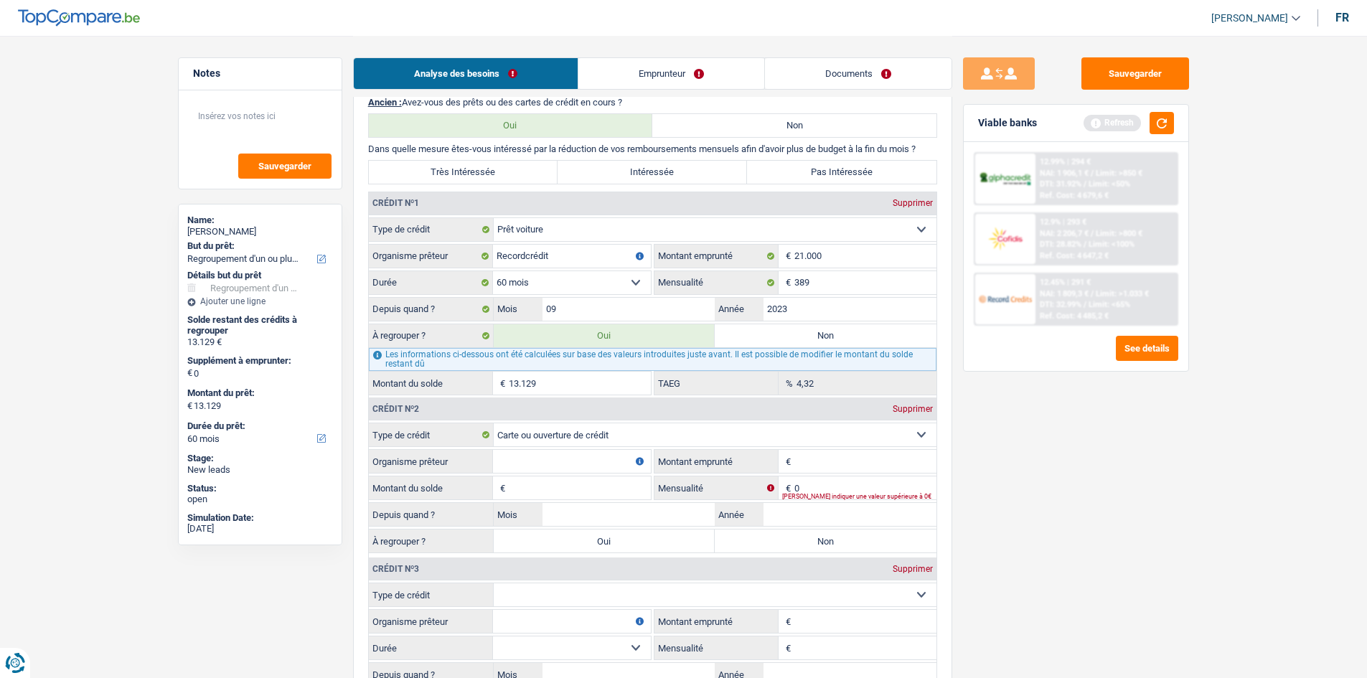
click at [543, 589] on select "Carte ou ouverture de crédit Prêt hypothécaire Vente à tempérament Prêt à tempé…" at bounding box center [715, 595] width 443 height 23
select select "cardOrCredit"
type input "0"
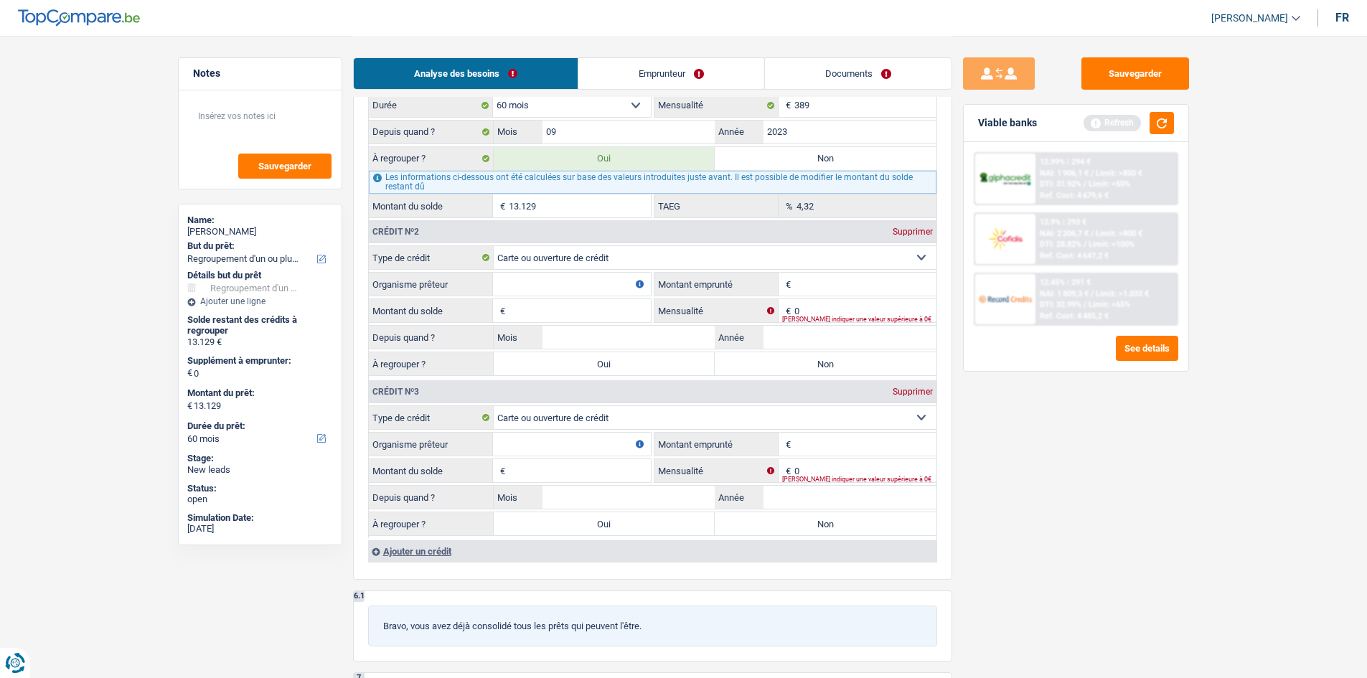
scroll to position [1370, 0]
click at [408, 550] on div "Ajouter un crédit" at bounding box center [652, 551] width 569 height 22
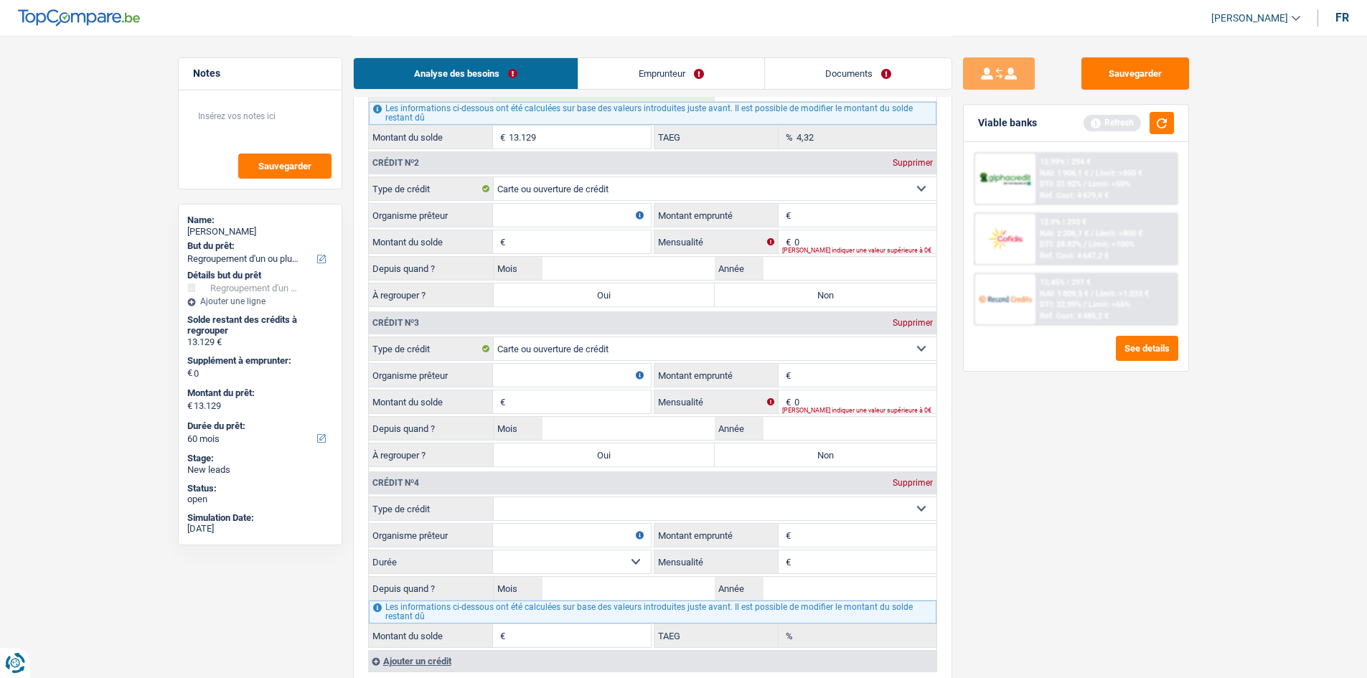
scroll to position [1439, 0]
click at [546, 515] on select "Carte ou ouverture de crédit Prêt hypothécaire Vente à tempérament Prêt à tempé…" at bounding box center [715, 508] width 443 height 23
select select "personalLoan"
type input "0"
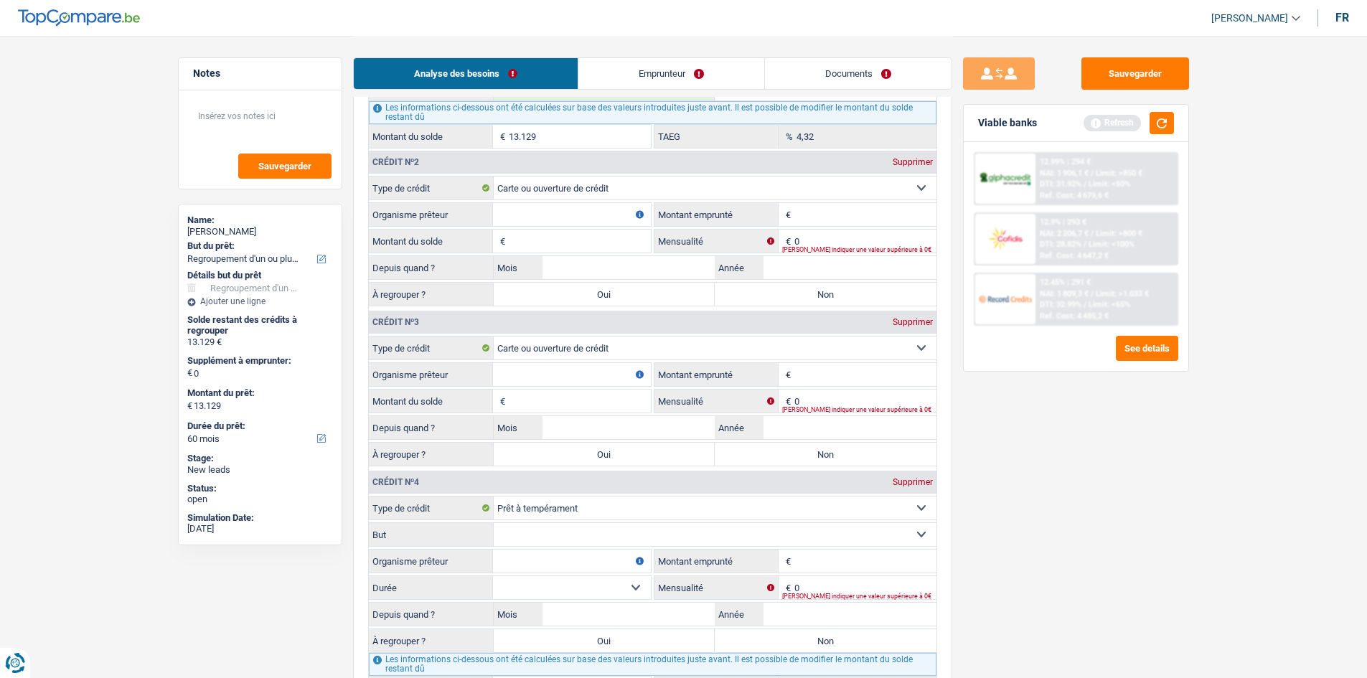
click at [618, 497] on select "Carte ou ouverture de crédit Prêt hypothécaire Vente à tempérament Prêt à tempé…" at bounding box center [715, 508] width 443 height 23
select select "carLoan"
click at [494, 497] on select "Carte ou ouverture de crédit Prêt hypothécaire Vente à tempérament Prêt à tempé…" at bounding box center [715, 508] width 443 height 23
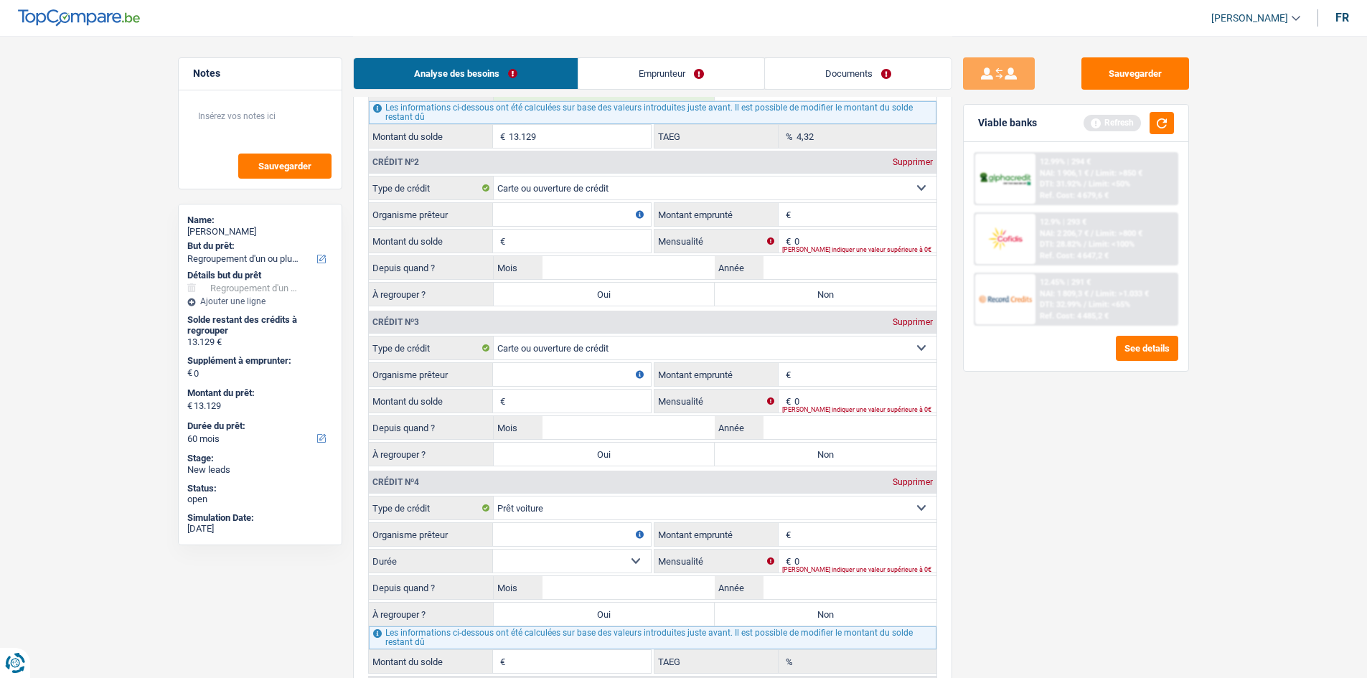
click at [817, 526] on input "Montant emprunté" at bounding box center [866, 534] width 142 height 23
type input "10.788"
click at [1070, 487] on div "Sauvegarder Viable banks Refresh 12.99% | 294 € NAI: 1 906,1 € / Limit: >850 € …" at bounding box center [1077, 356] width 248 height 598
click at [848, 558] on input "0" at bounding box center [866, 561] width 142 height 23
type input "200"
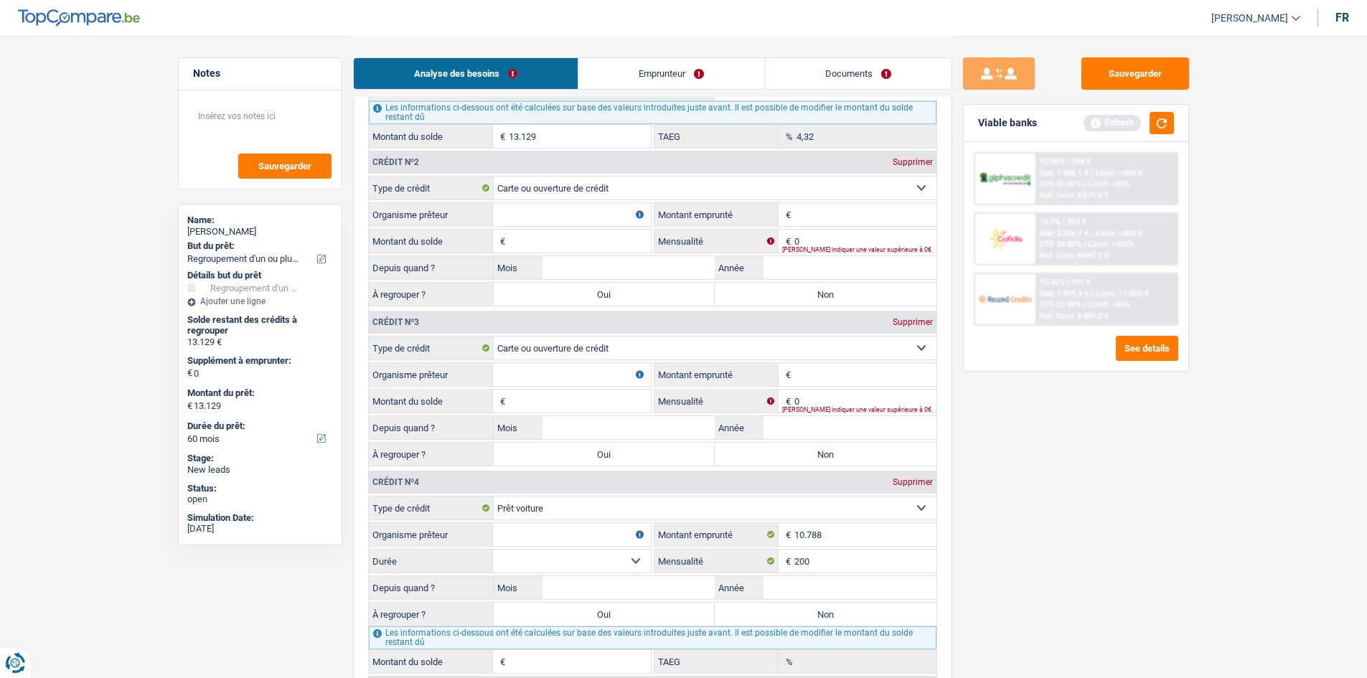
click at [596, 531] on input "Organisme prêteur" at bounding box center [572, 534] width 158 height 23
type input "BELFIUS"
click at [574, 560] on select "12 mois 18 mois 24 mois 30 mois 36 mois 42 mois 48 mois 60 mois Sélectionner un…" at bounding box center [572, 561] width 158 height 23
click at [1047, 552] on div "Sauvegarder Viable banks Refresh 12.99% | 294 € NAI: 1 906,1 € / Limit: >850 € …" at bounding box center [1077, 356] width 248 height 598
click at [599, 561] on select "12 mois 18 mois 24 mois 30 mois 36 mois 42 mois 48 mois 60 mois Sélectionner un…" at bounding box center [572, 561] width 158 height 23
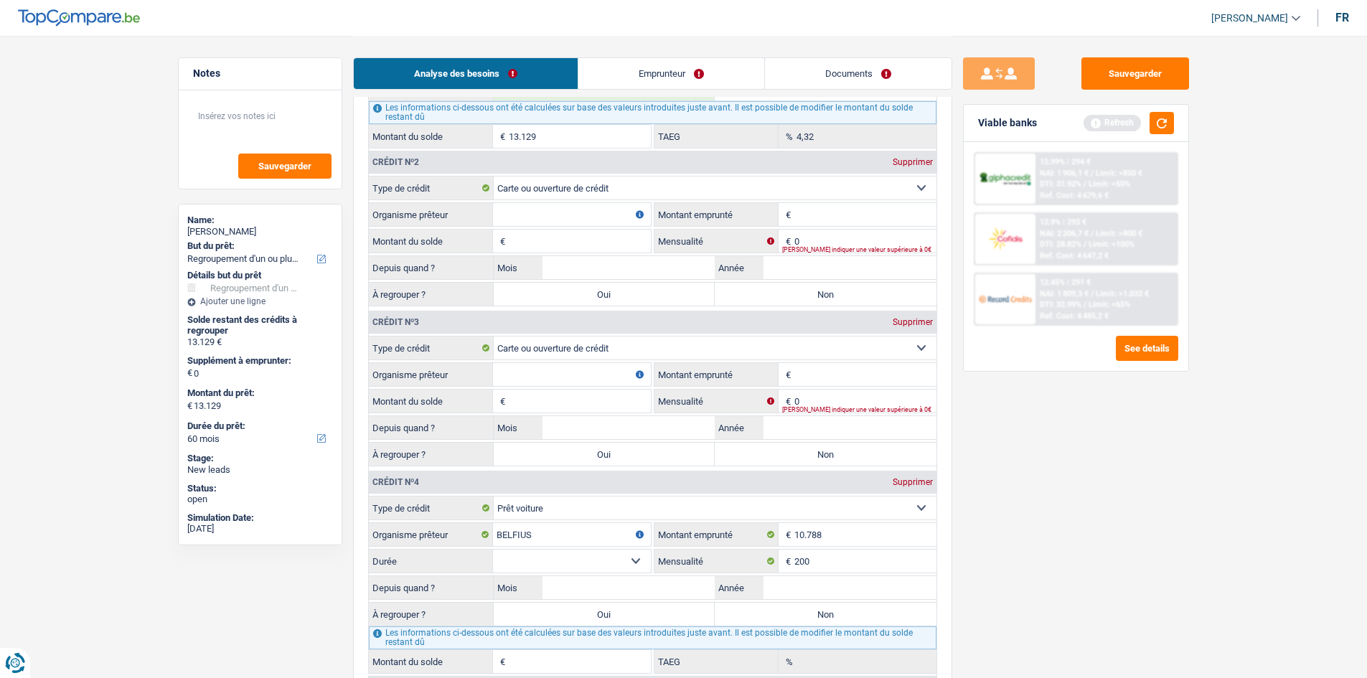
select select "60"
click at [493, 550] on select "12 mois 18 mois 24 mois 30 mois 36 mois 42 mois 48 mois 60 mois Sélectionner un…" at bounding box center [572, 561] width 158 height 23
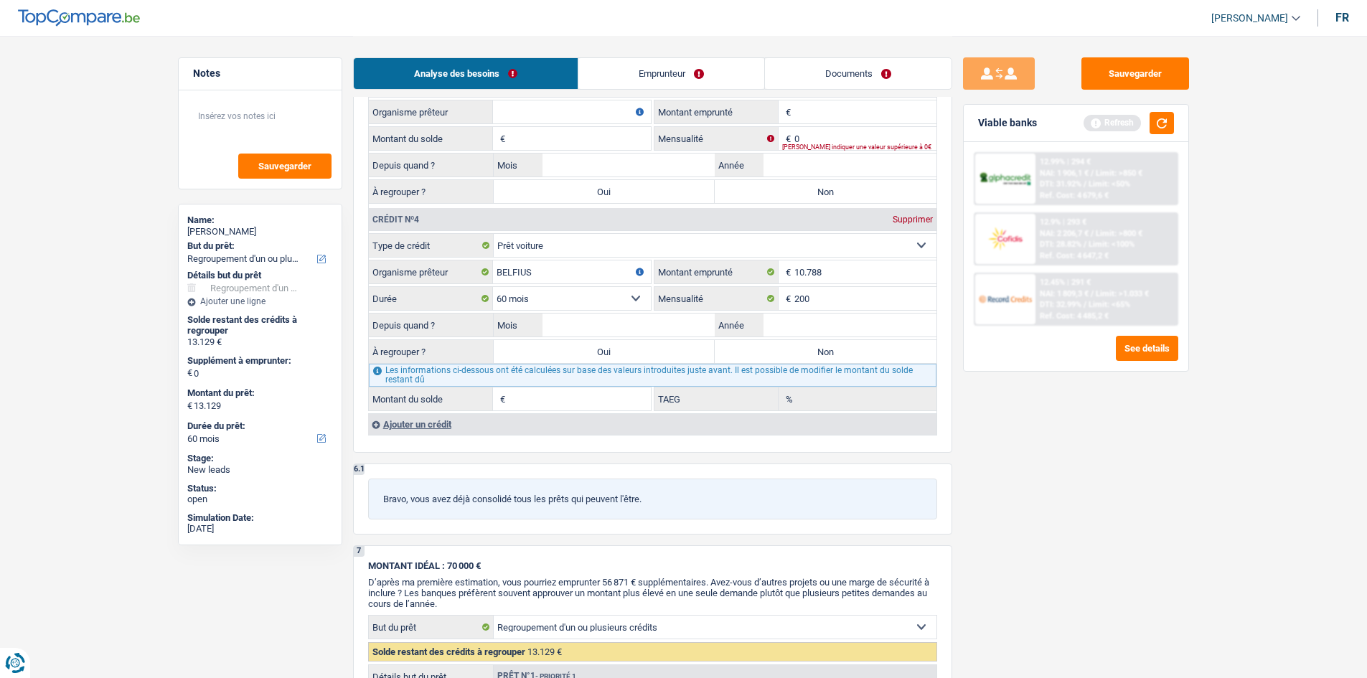
scroll to position [1702, 0]
click at [790, 314] on input "Année" at bounding box center [850, 324] width 173 height 23
type input "2023"
click at [640, 324] on input "Mois" at bounding box center [629, 324] width 173 height 23
type input "08"
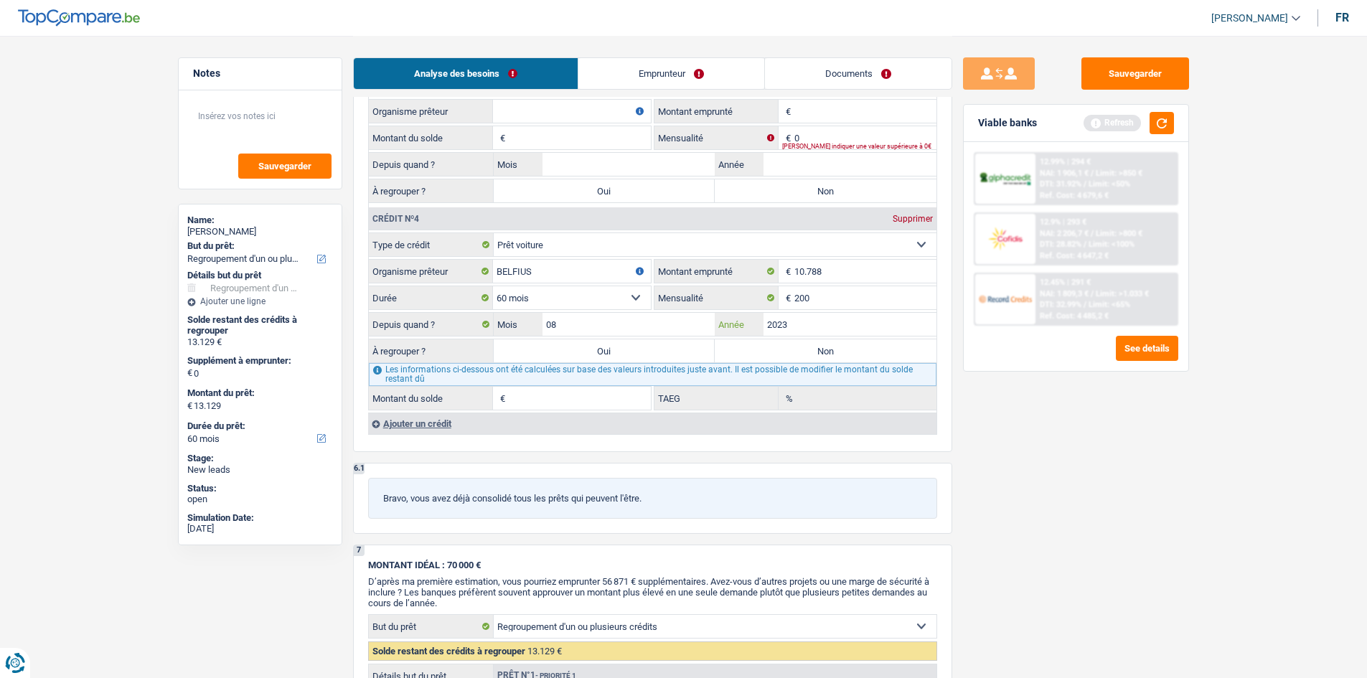
type input "6.571"
type input "4,36"
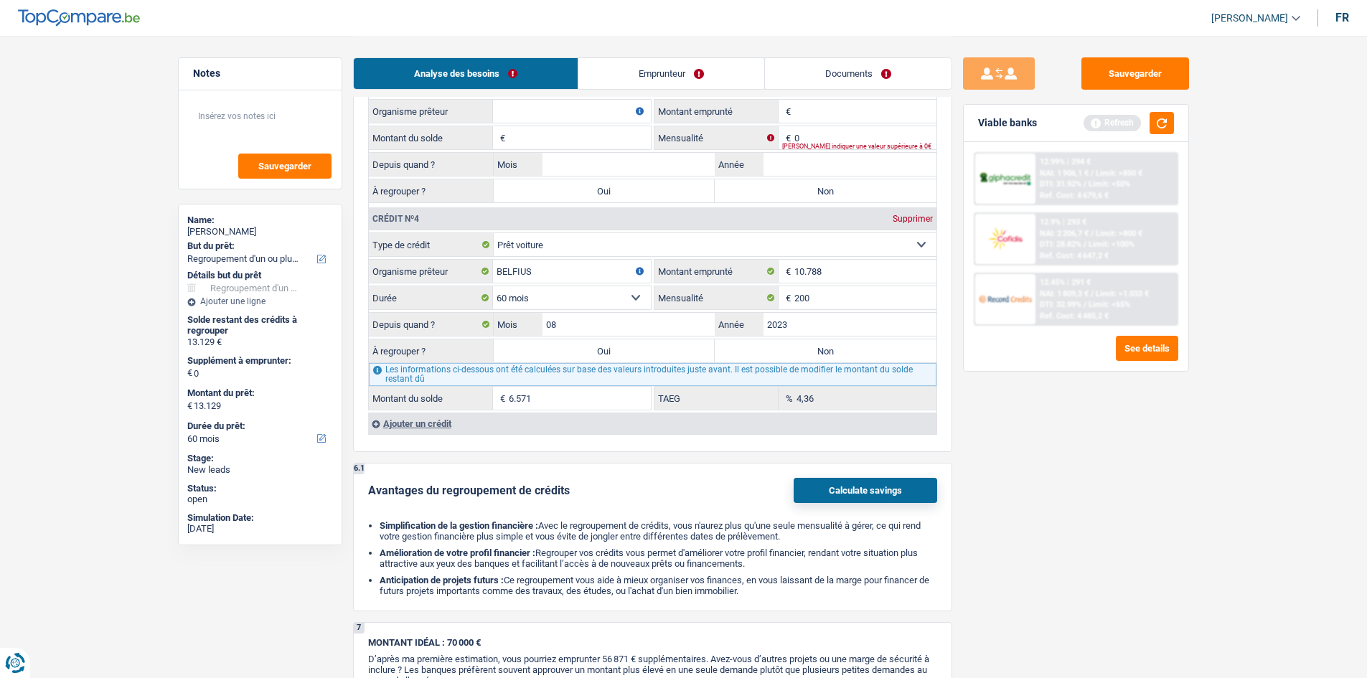
click at [762, 351] on label "Non" at bounding box center [826, 351] width 222 height 23
click at [762, 351] on input "Non" at bounding box center [826, 351] width 222 height 23
radio input "true"
click at [692, 357] on label "Oui" at bounding box center [605, 351] width 222 height 23
click at [692, 357] on input "Oui" at bounding box center [605, 351] width 222 height 23
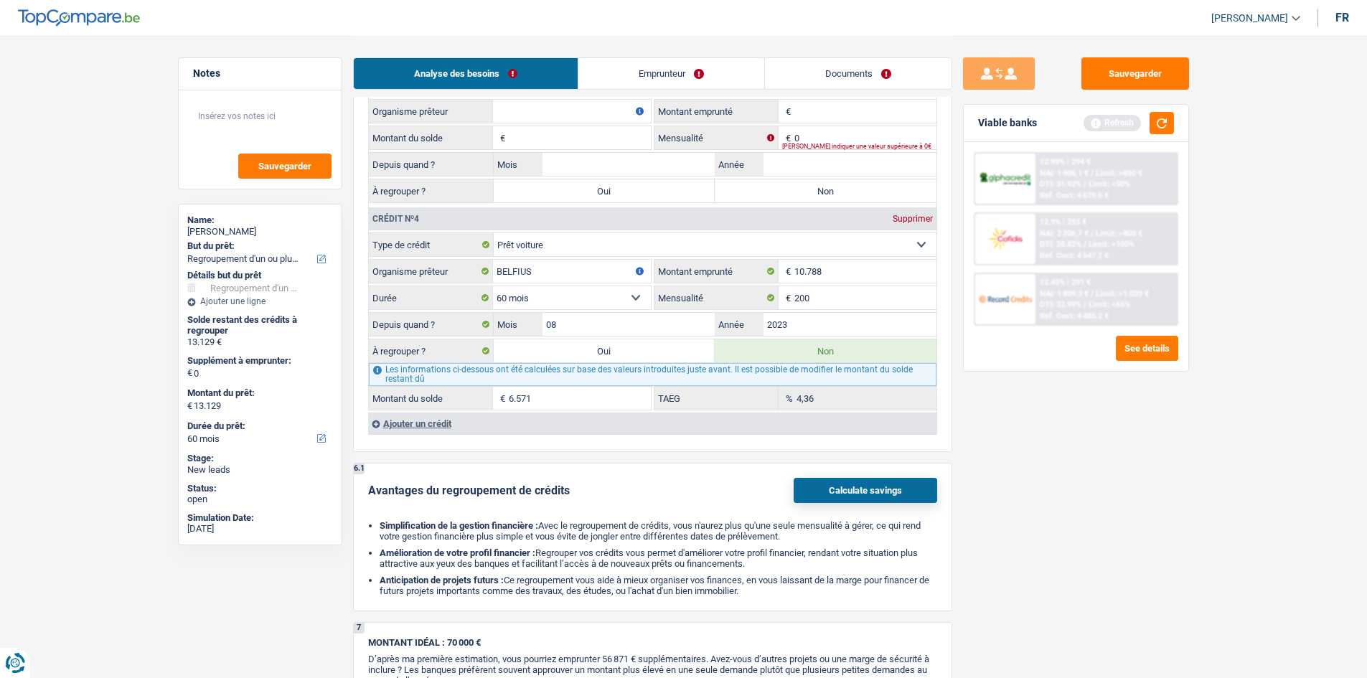
radio input "true"
type input "19.700"
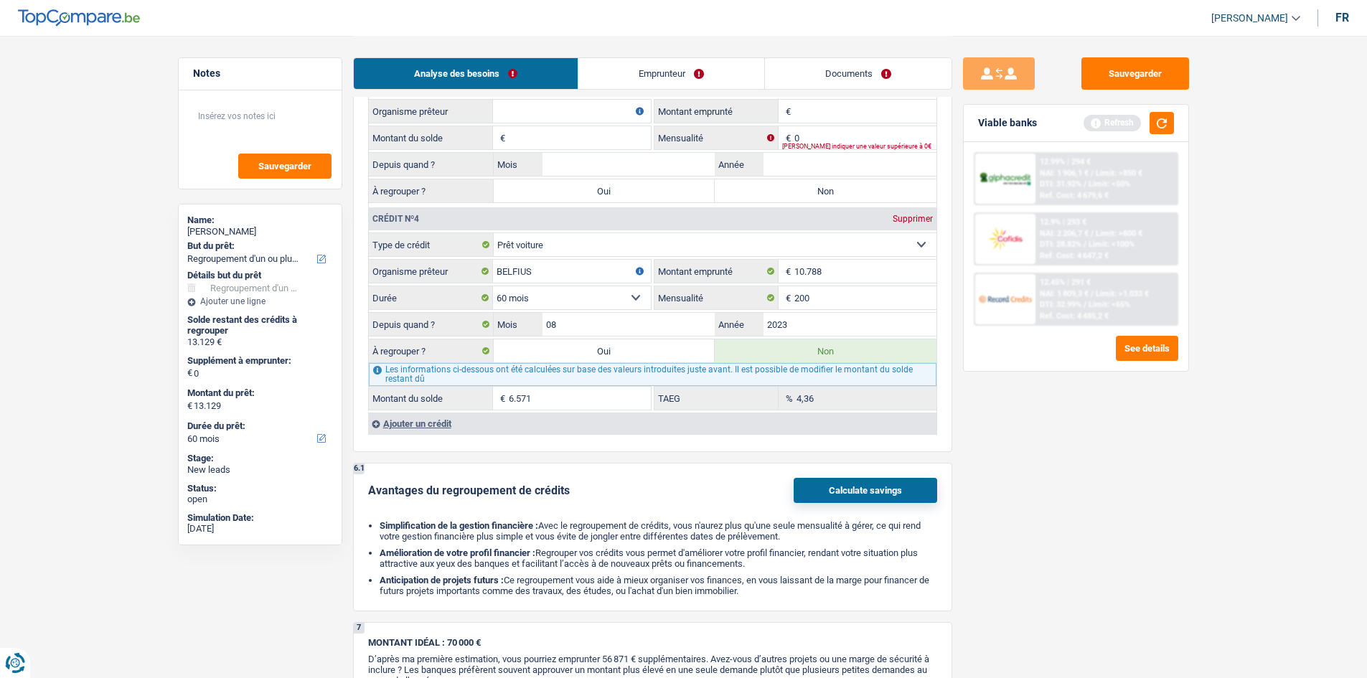
type input "19.700"
radio input "false"
select select "84"
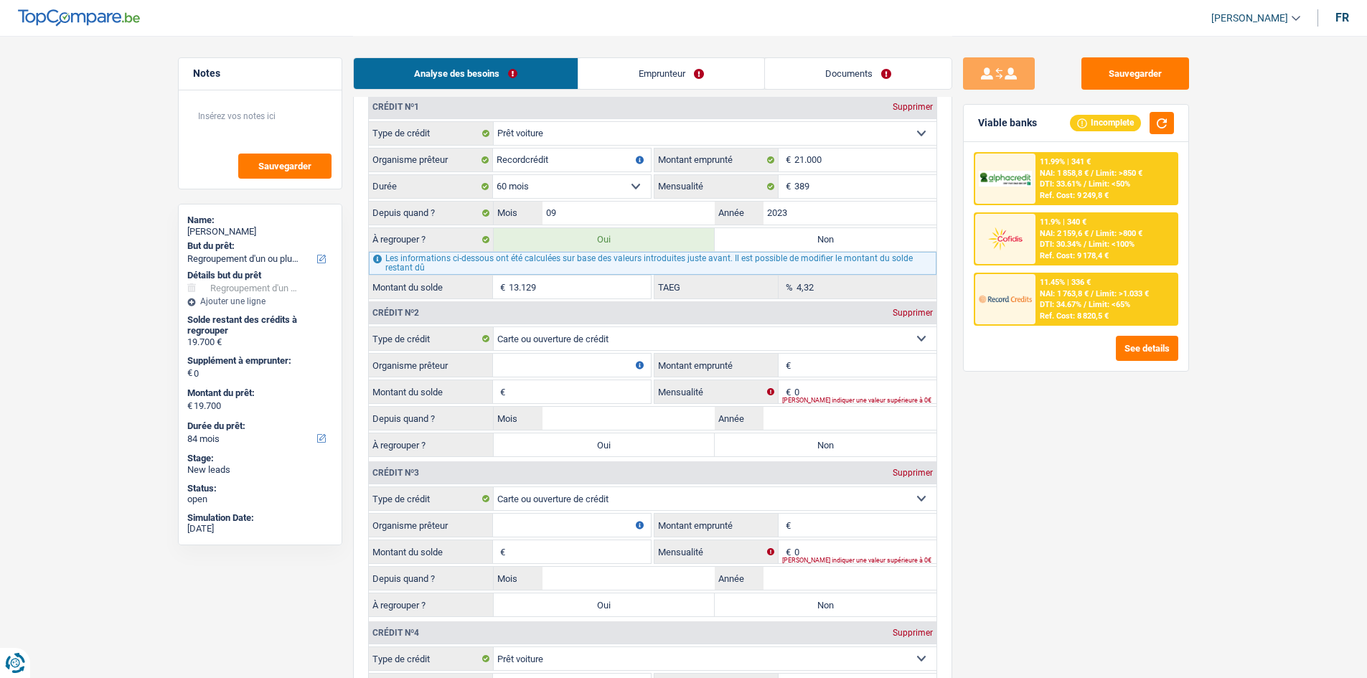
scroll to position [1288, 0]
click at [600, 443] on label "Oui" at bounding box center [605, 444] width 222 height 23
click at [600, 443] on input "Oui" at bounding box center [605, 444] width 222 height 23
radio input "true"
type input "13.129"
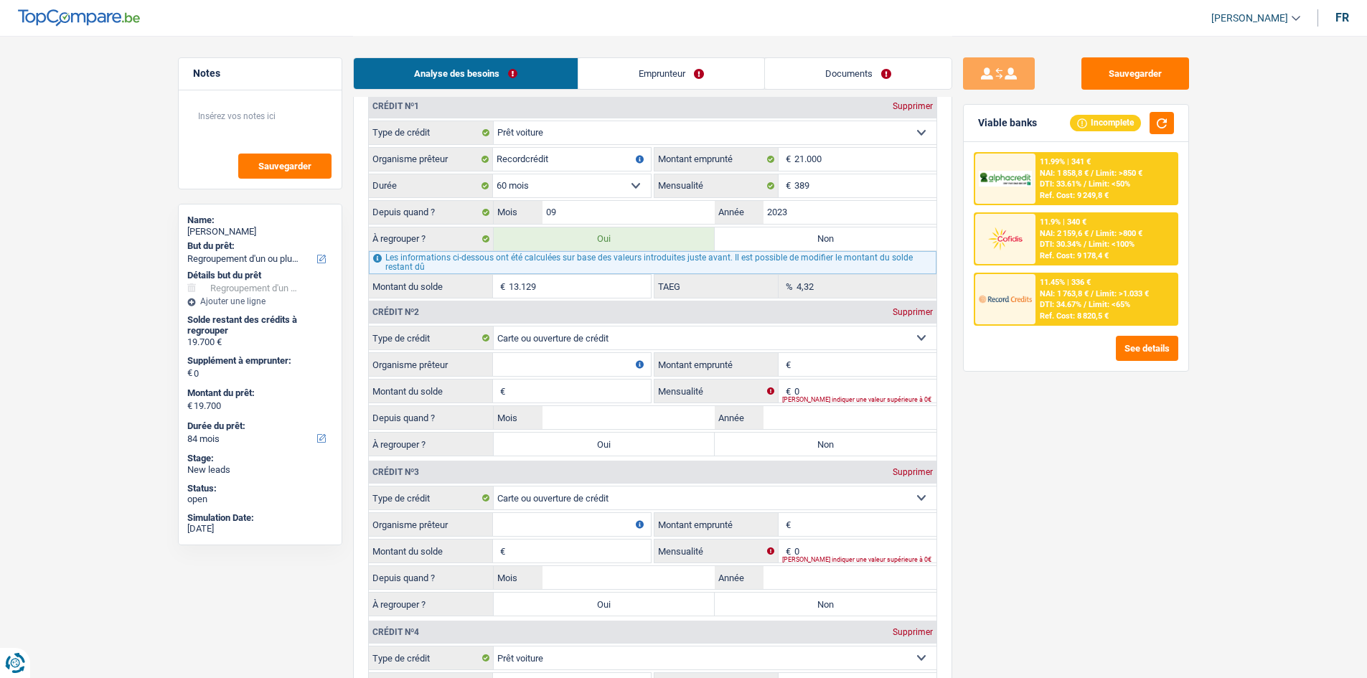
select select "60"
type input "13.129"
select select "60"
type input "13.129"
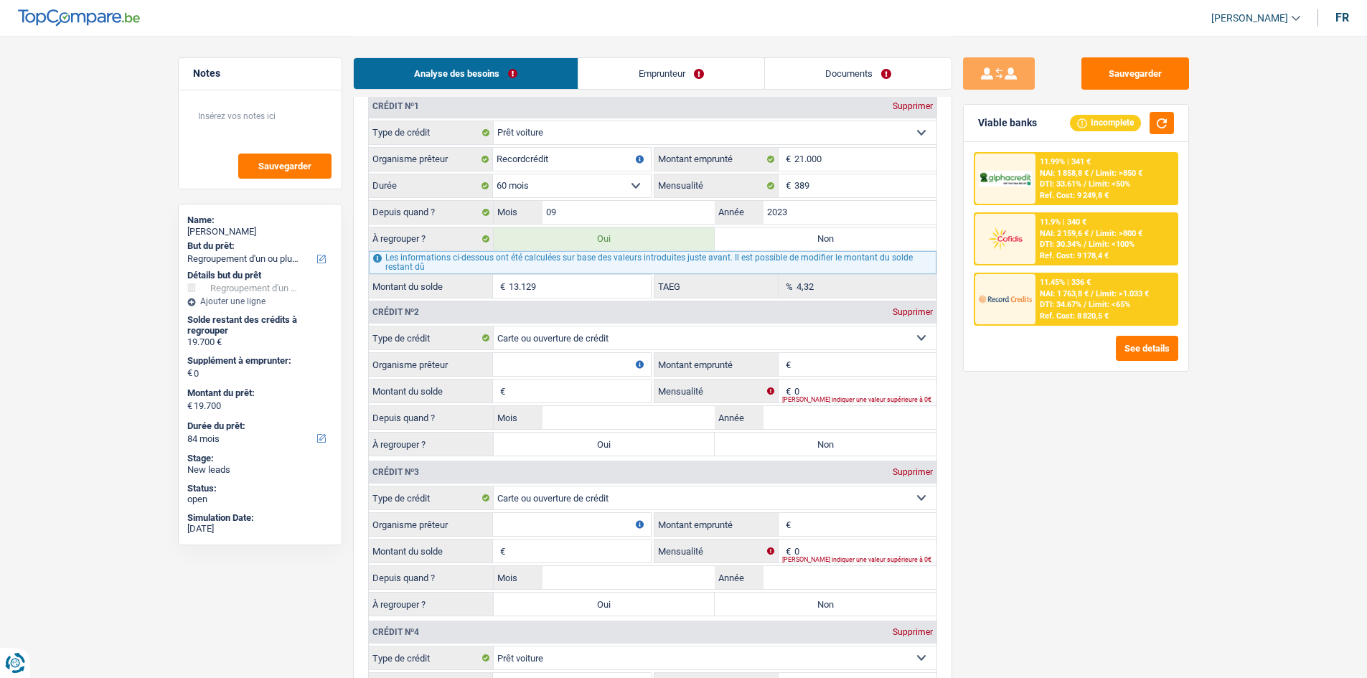
type input "13.129"
select select "60"
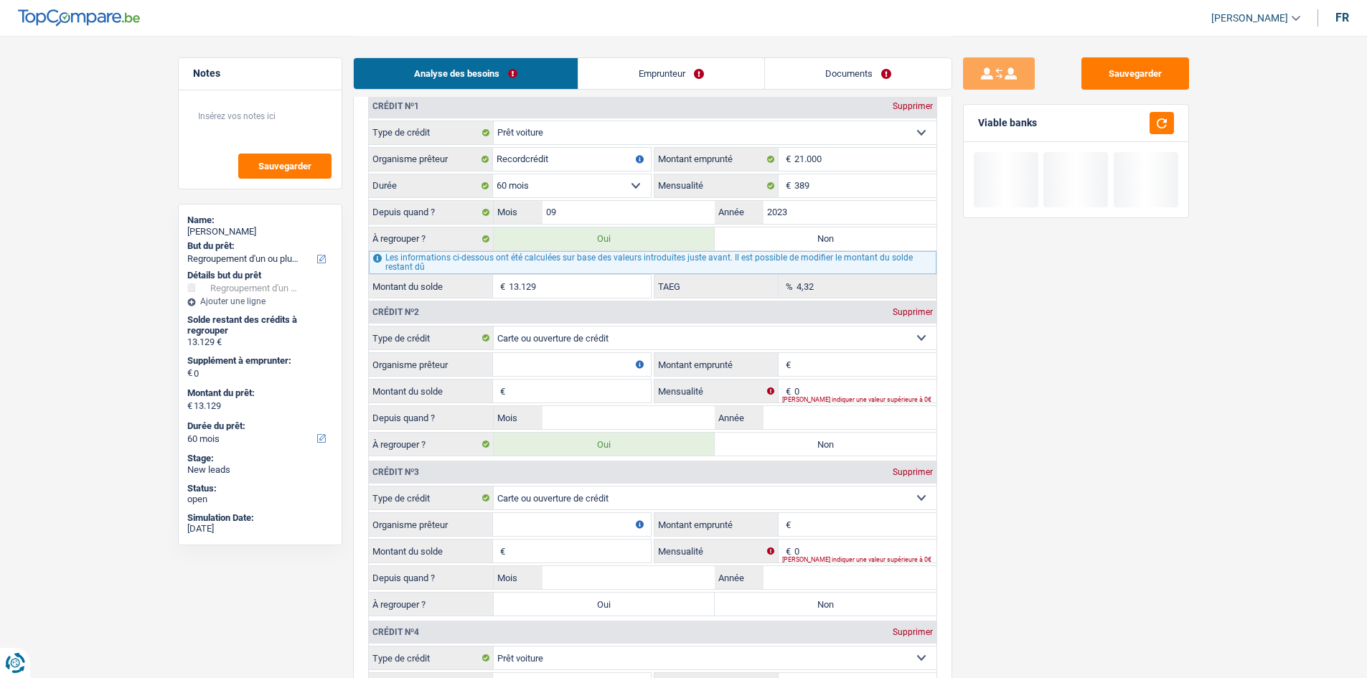
click at [509, 370] on input "Organisme prêteur" at bounding box center [572, 364] width 158 height 23
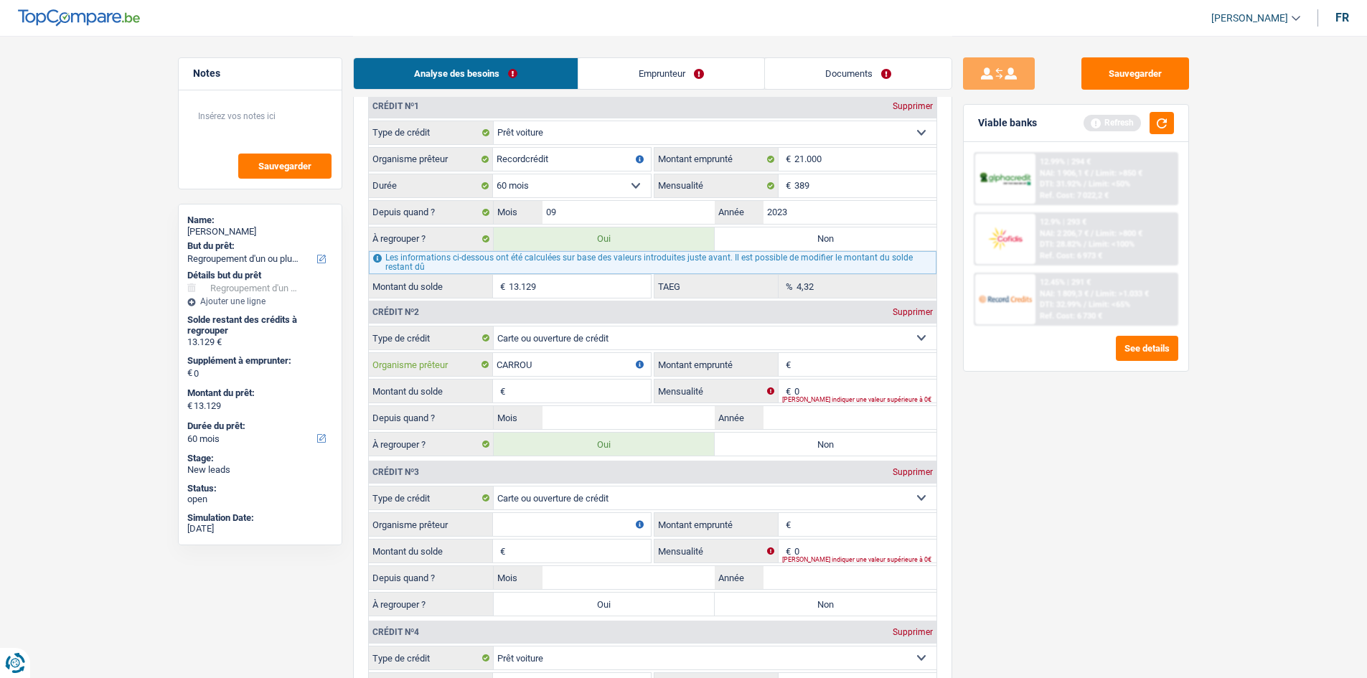
click at [535, 361] on input "CARROU" at bounding box center [572, 364] width 158 height 23
type input "CARREFOU FIN"
click at [827, 529] on input "Montant emprunté" at bounding box center [866, 524] width 142 height 23
type input "2"
click at [803, 357] on input "Montant emprunté" at bounding box center [866, 364] width 142 height 23
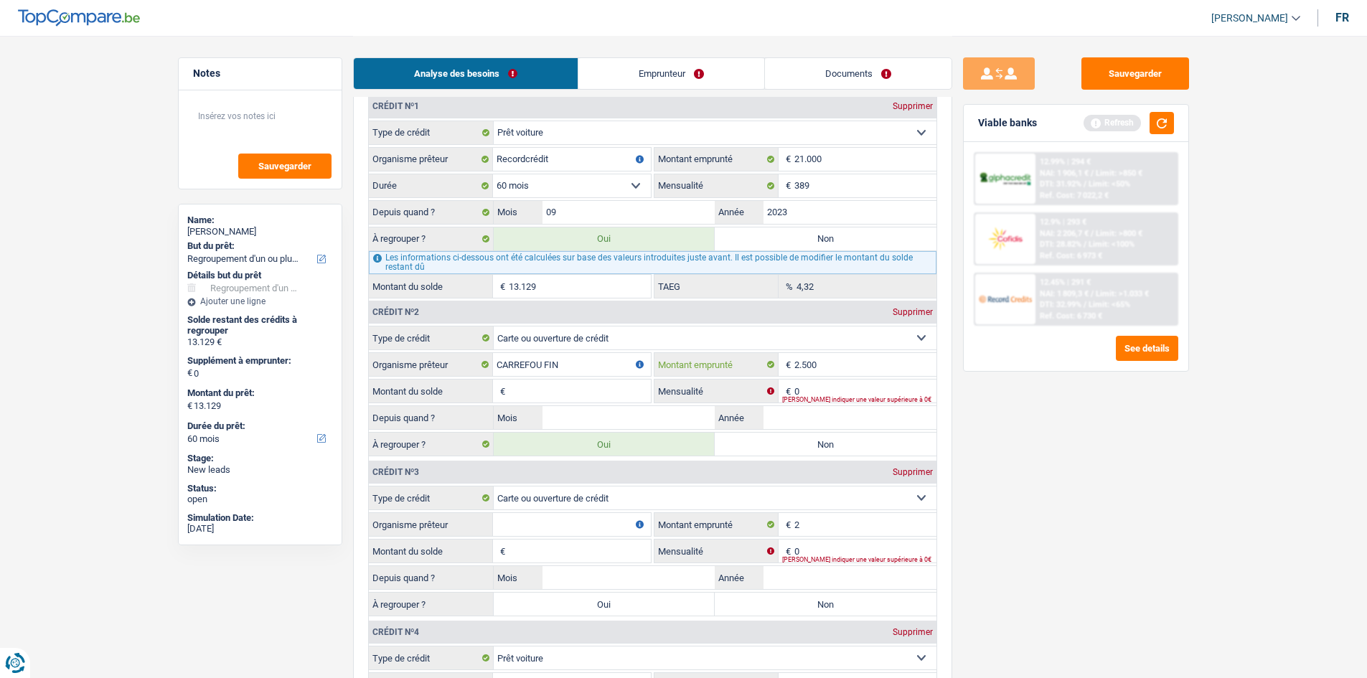
type input "2.500"
click at [600, 397] on input "Montant du solde" at bounding box center [580, 391] width 142 height 23
type input "2.500"
click at [838, 385] on input "0" at bounding box center [866, 391] width 142 height 23
click at [829, 398] on div "[PERSON_NAME] indiquer une valeur supérieure à 0€" at bounding box center [859, 400] width 154 height 6
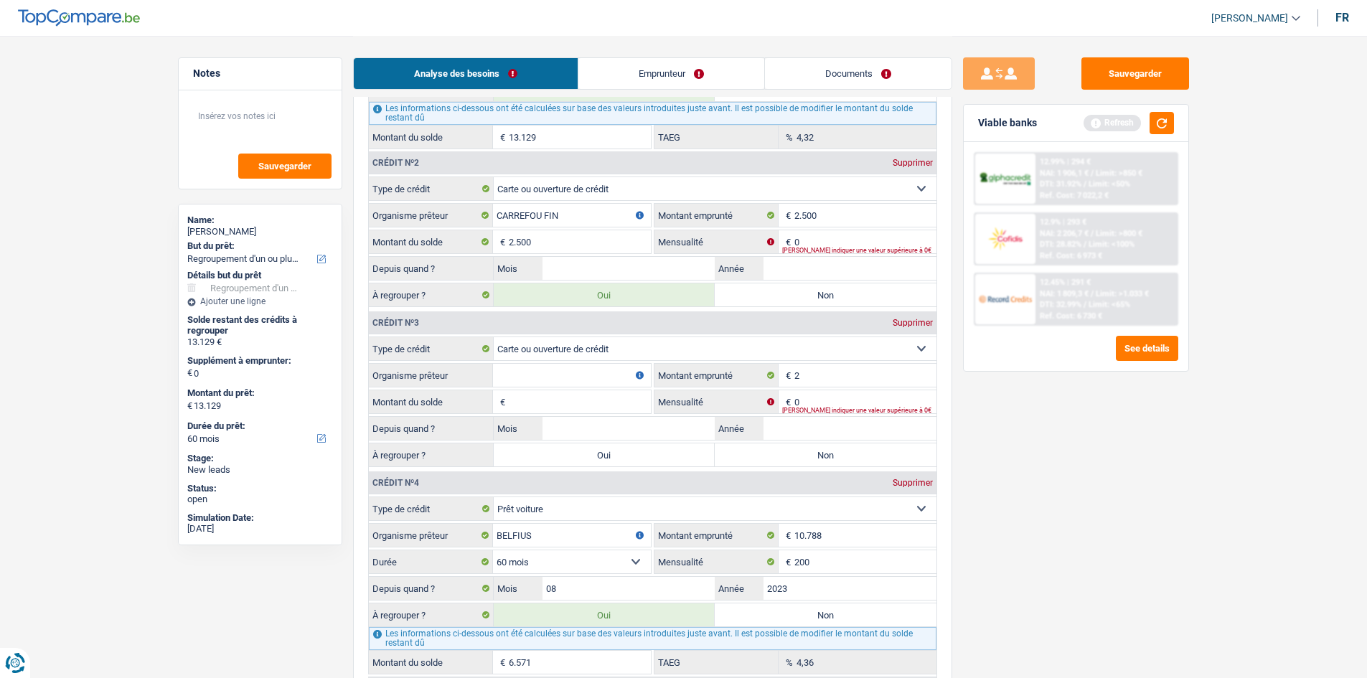
scroll to position [1437, 0]
click at [813, 243] on input "0" at bounding box center [866, 242] width 142 height 23
click at [820, 226] on input "2.500" at bounding box center [866, 216] width 142 height 23
click at [818, 245] on input "0" at bounding box center [866, 242] width 142 height 23
type input "7"
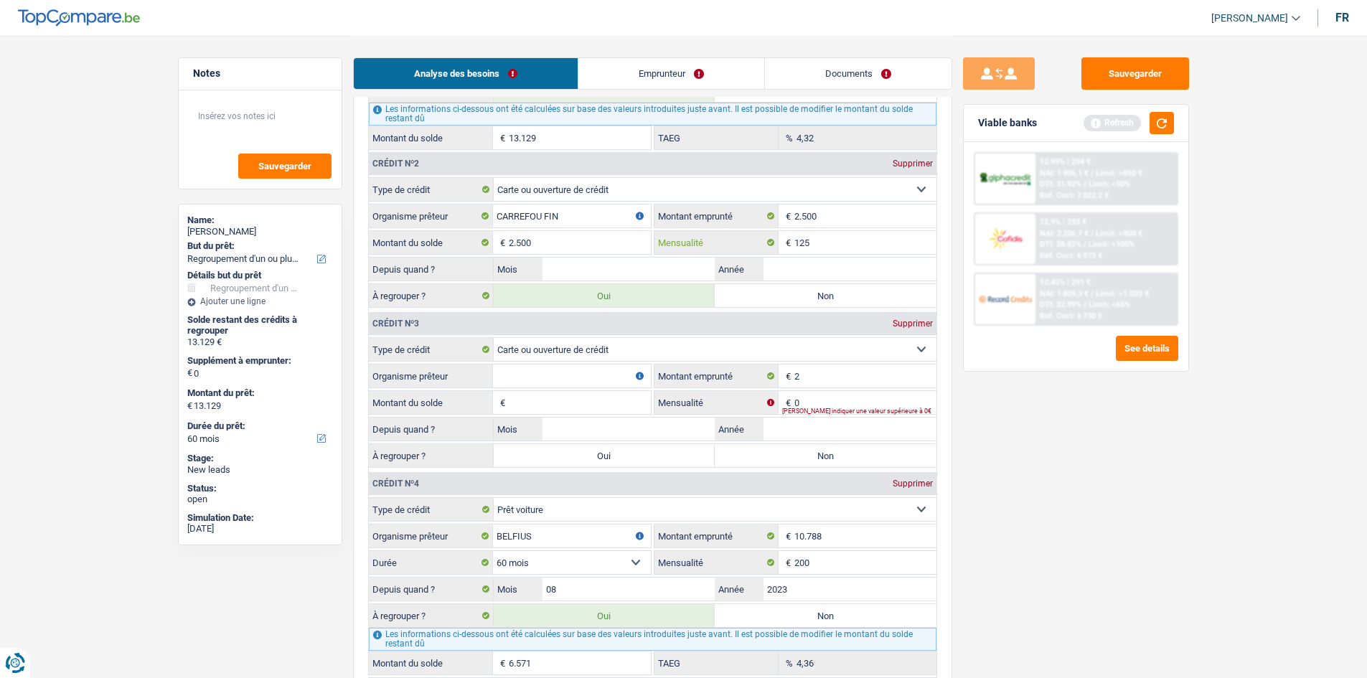
type input "125"
click at [814, 271] on input "Année" at bounding box center [850, 269] width 173 height 23
type input "2025"
click at [737, 233] on label "Mensualité" at bounding box center [717, 242] width 124 height 23
click at [795, 233] on input "125" at bounding box center [866, 242] width 142 height 23
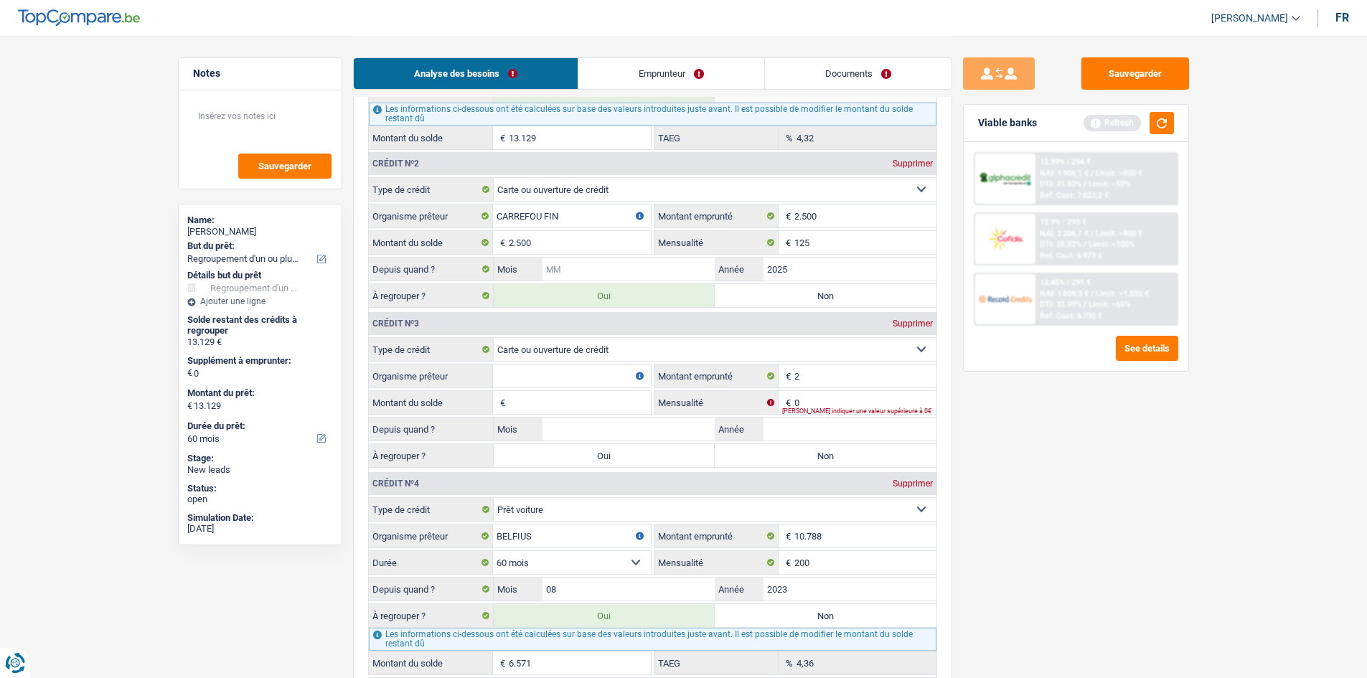
click at [665, 267] on input "Mois" at bounding box center [629, 269] width 173 height 23
type input "05"
click at [559, 379] on input "Organisme prêteur" at bounding box center [572, 376] width 158 height 23
type input "SANTENDER"
click at [810, 379] on input "2" at bounding box center [866, 376] width 142 height 23
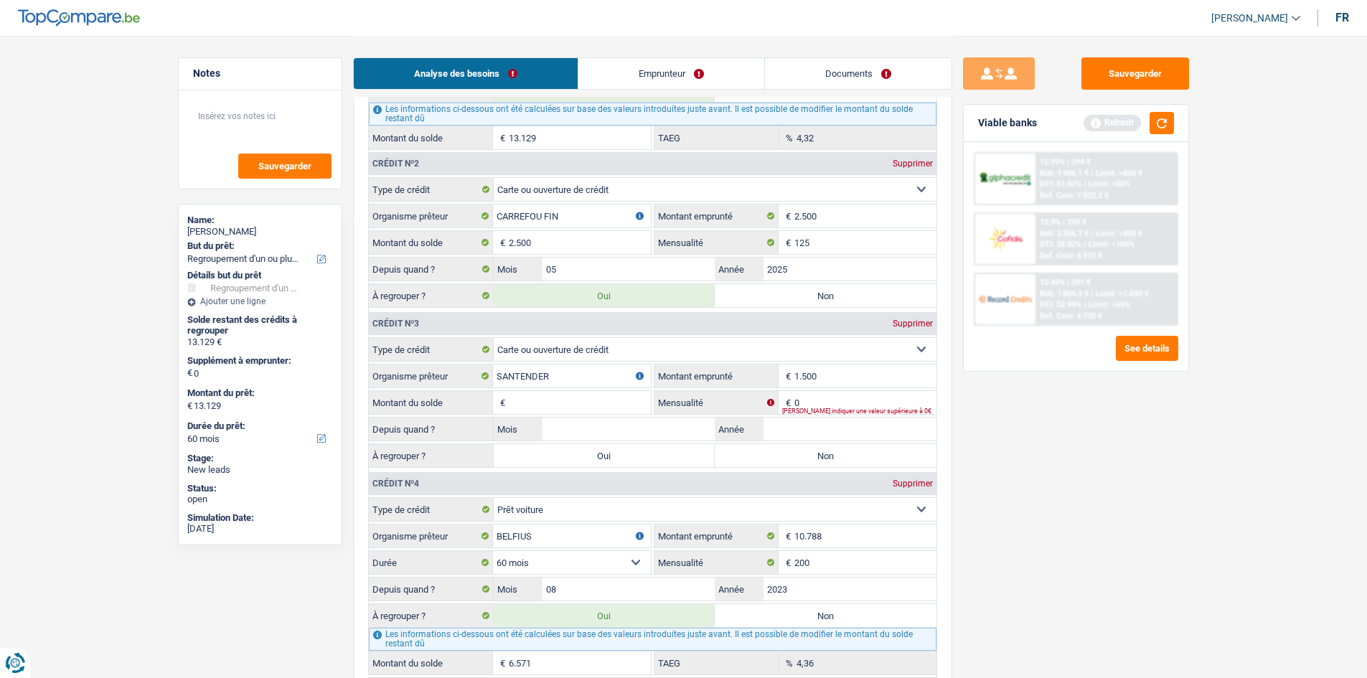
type input "1.500"
click at [805, 396] on input "0" at bounding box center [866, 402] width 142 height 23
type input "75"
click at [617, 404] on input "Montant du solde" at bounding box center [580, 402] width 142 height 23
type input "1.500"
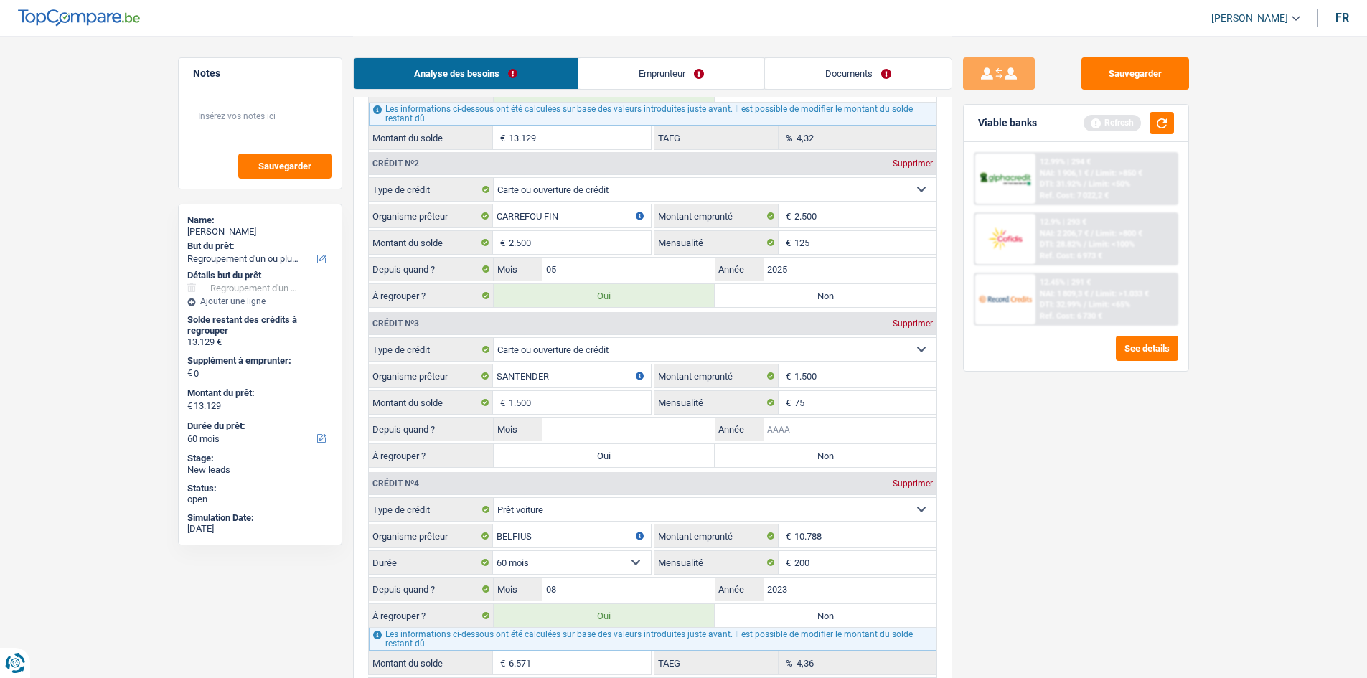
click at [812, 427] on input "Année" at bounding box center [850, 429] width 173 height 23
type input "2025"
click at [575, 434] on input "Mois" at bounding box center [629, 429] width 173 height 23
type input "2"
type input "02"
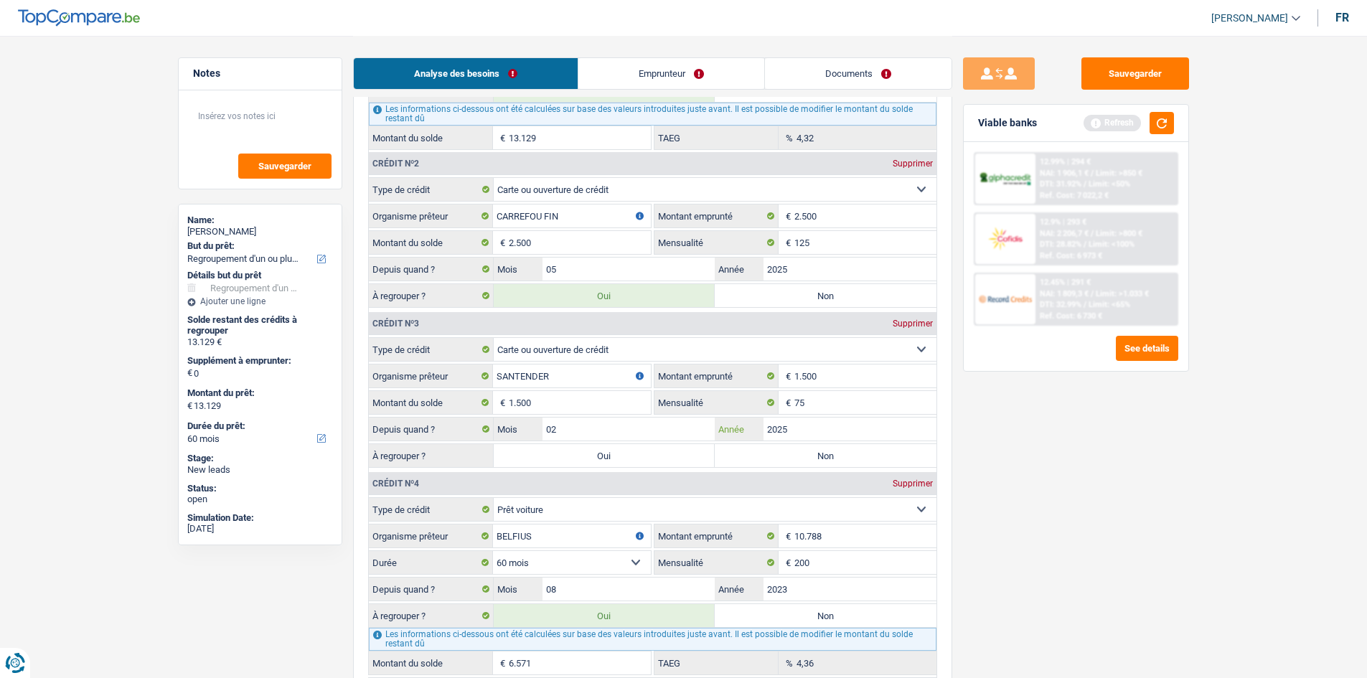
click at [792, 422] on input "2025" at bounding box center [850, 429] width 173 height 23
type input "2024"
click at [1071, 464] on div "Sauvegarder Viable banks Refresh 12.99% | 294 € NAI: 1 906,1 € / Limit: >850 € …" at bounding box center [1077, 356] width 248 height 598
click at [660, 449] on label "Oui" at bounding box center [605, 455] width 222 height 23
click at [660, 449] on input "Oui" at bounding box center [605, 455] width 222 height 23
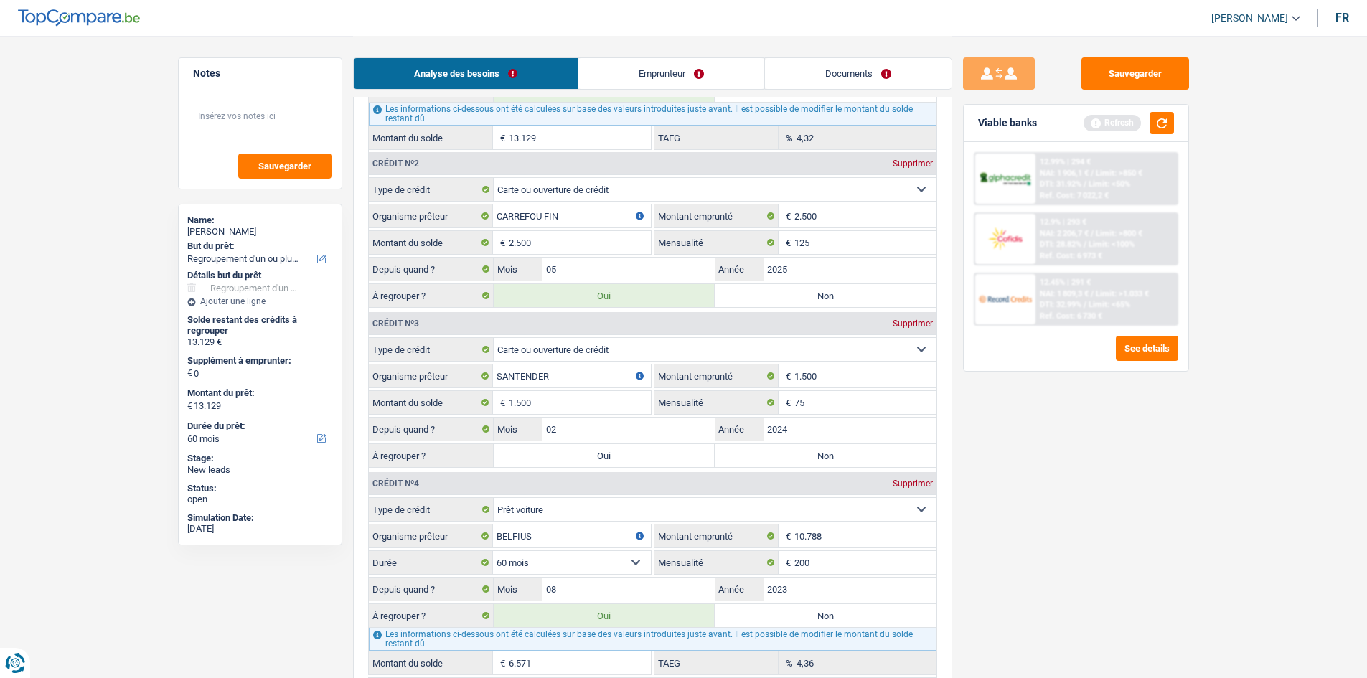
radio input "true"
type input "23.700"
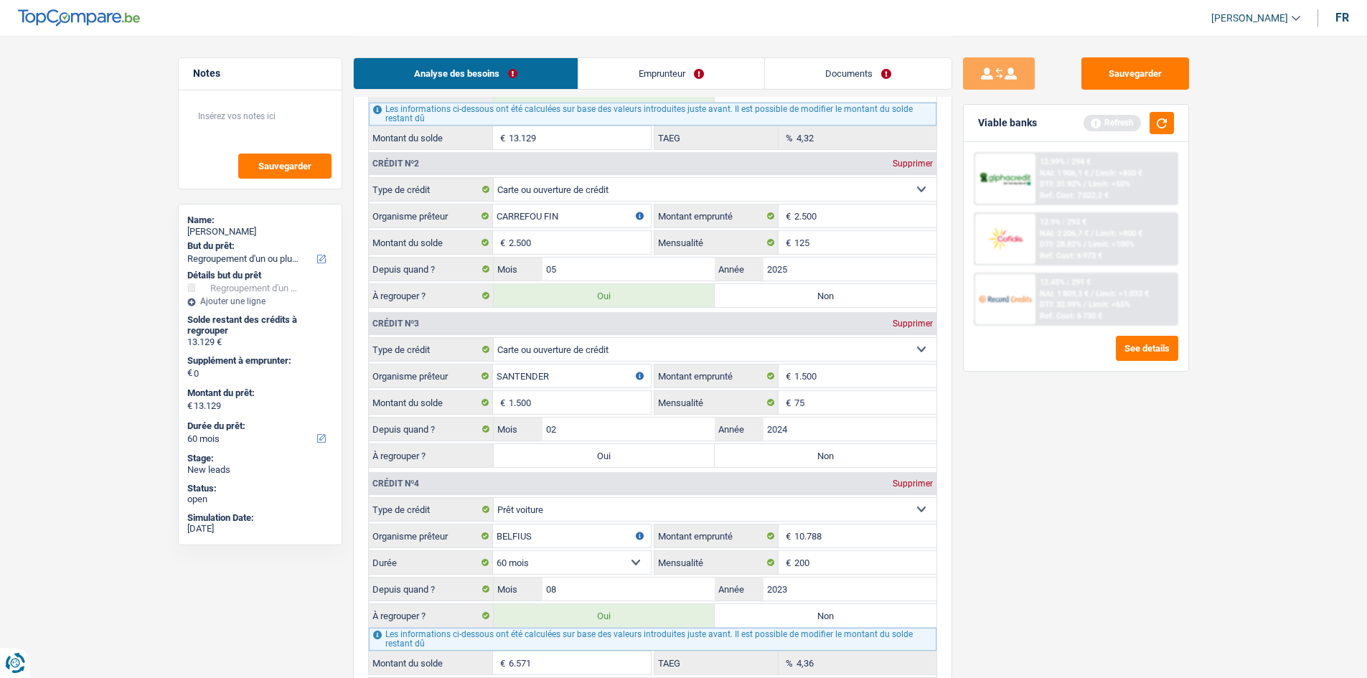
type input "23.700"
select select "120"
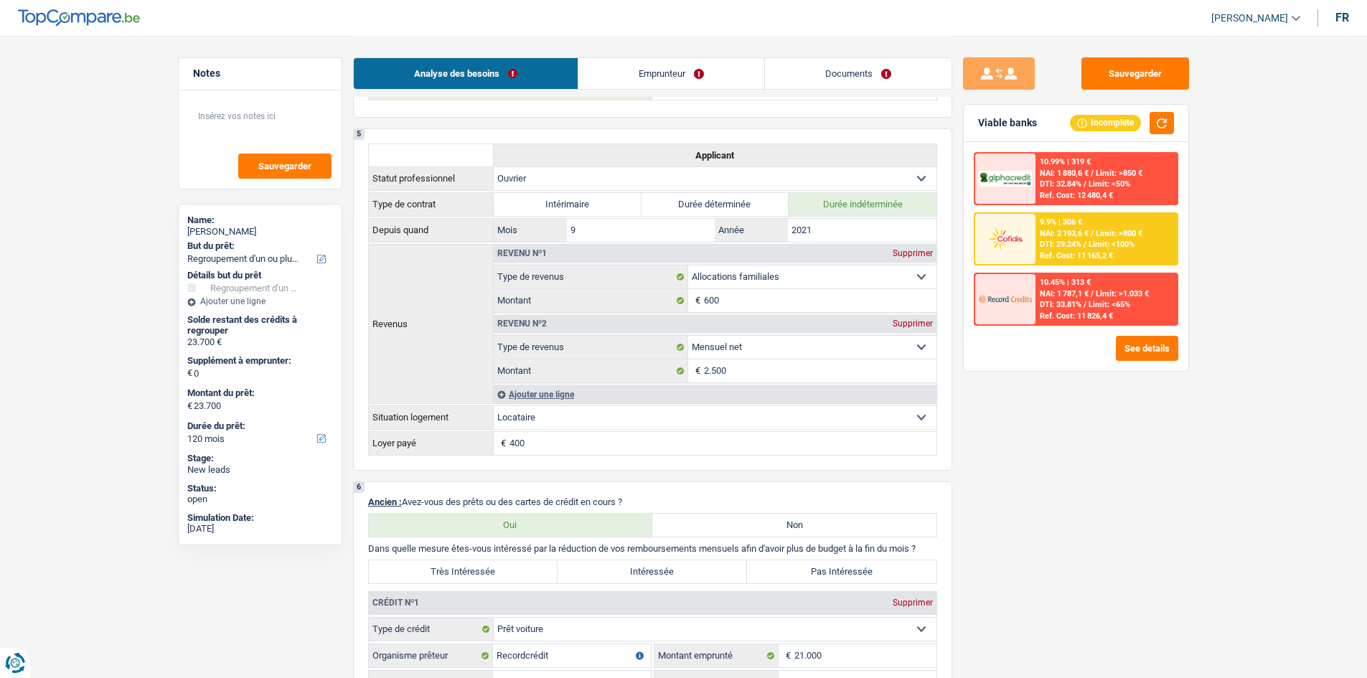
scroll to position [0, 0]
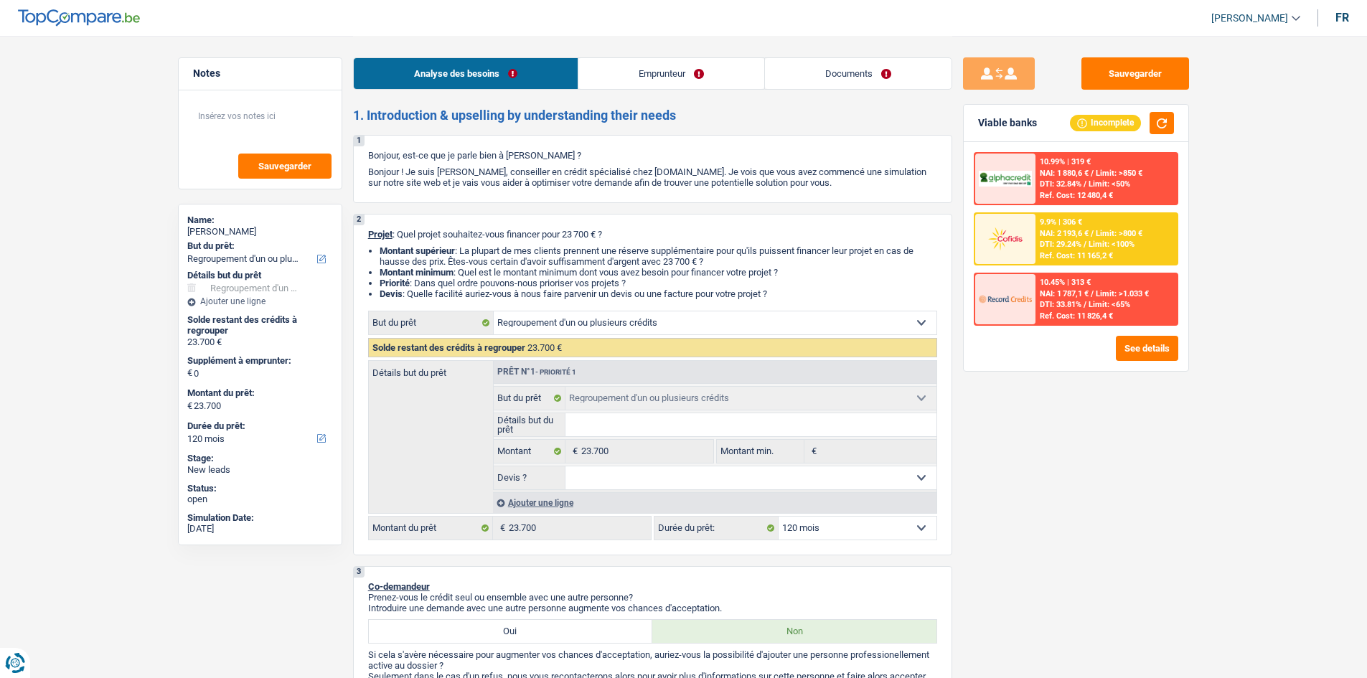
click at [629, 70] on link "Emprunteur" at bounding box center [672, 73] width 186 height 31
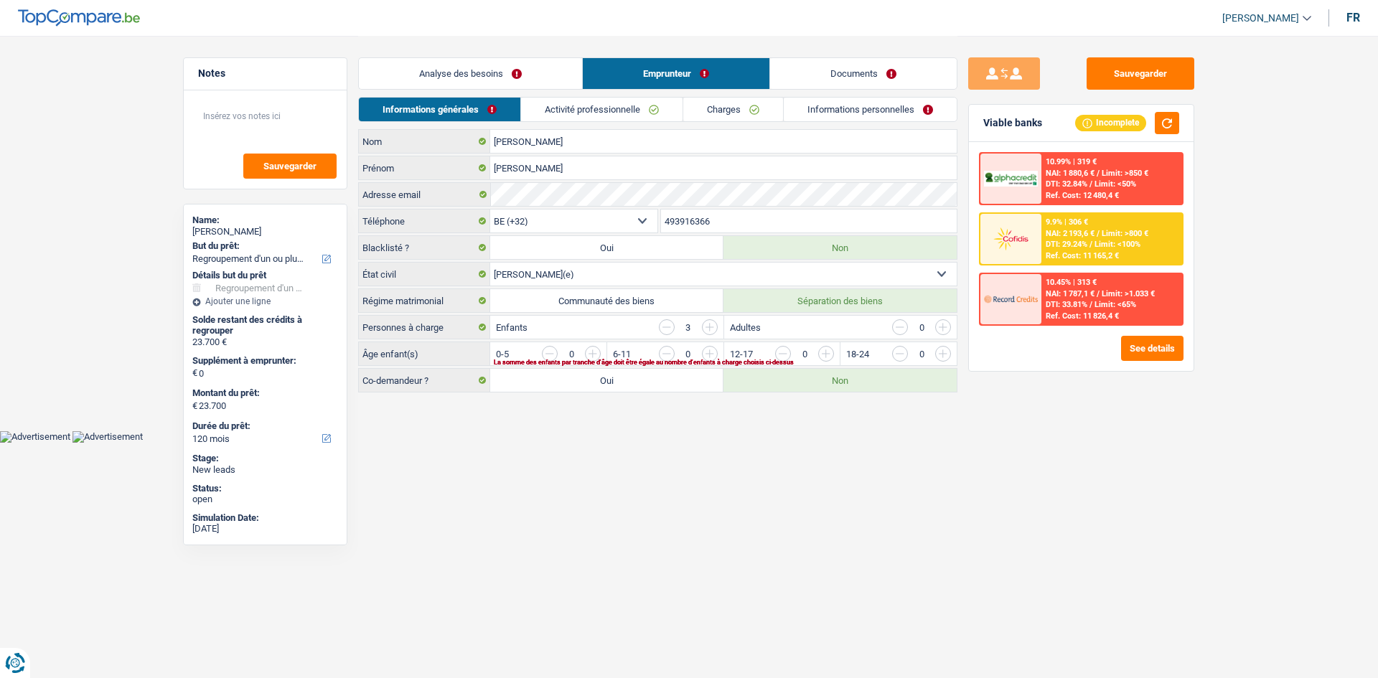
click at [441, 65] on link "Analyse des besoins" at bounding box center [470, 73] width 223 height 31
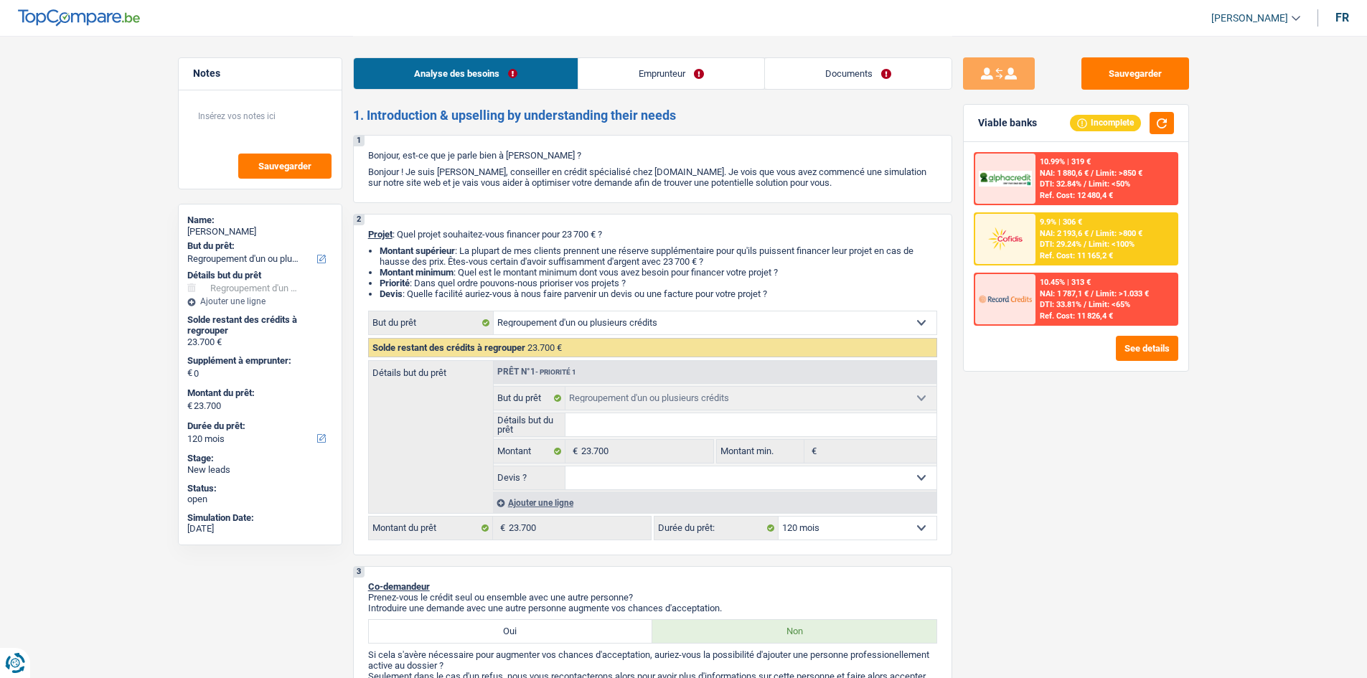
click at [660, 74] on link "Emprunteur" at bounding box center [672, 73] width 186 height 31
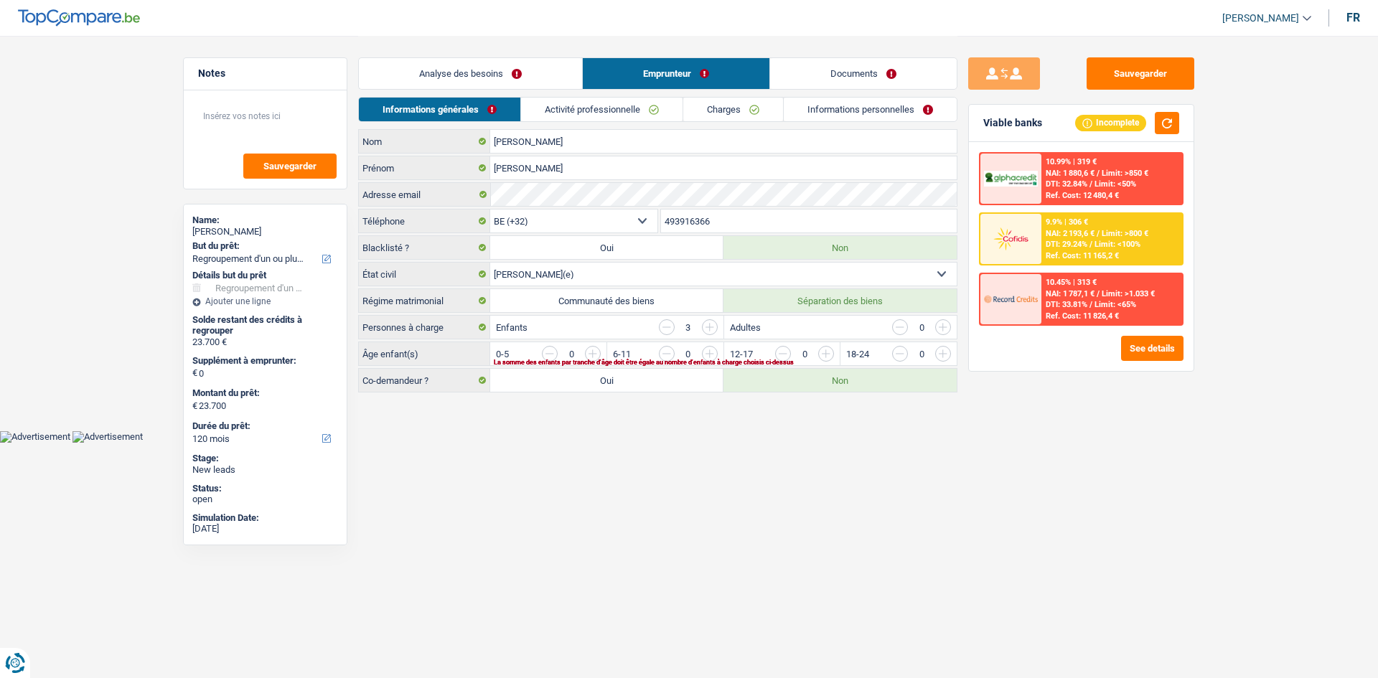
click at [780, 443] on html "Vous avez le contrôle de vos données Nous utilisons des cookies, tout comme nos…" at bounding box center [689, 221] width 1378 height 443
click at [702, 352] on input "button" at bounding box center [1001, 357] width 598 height 23
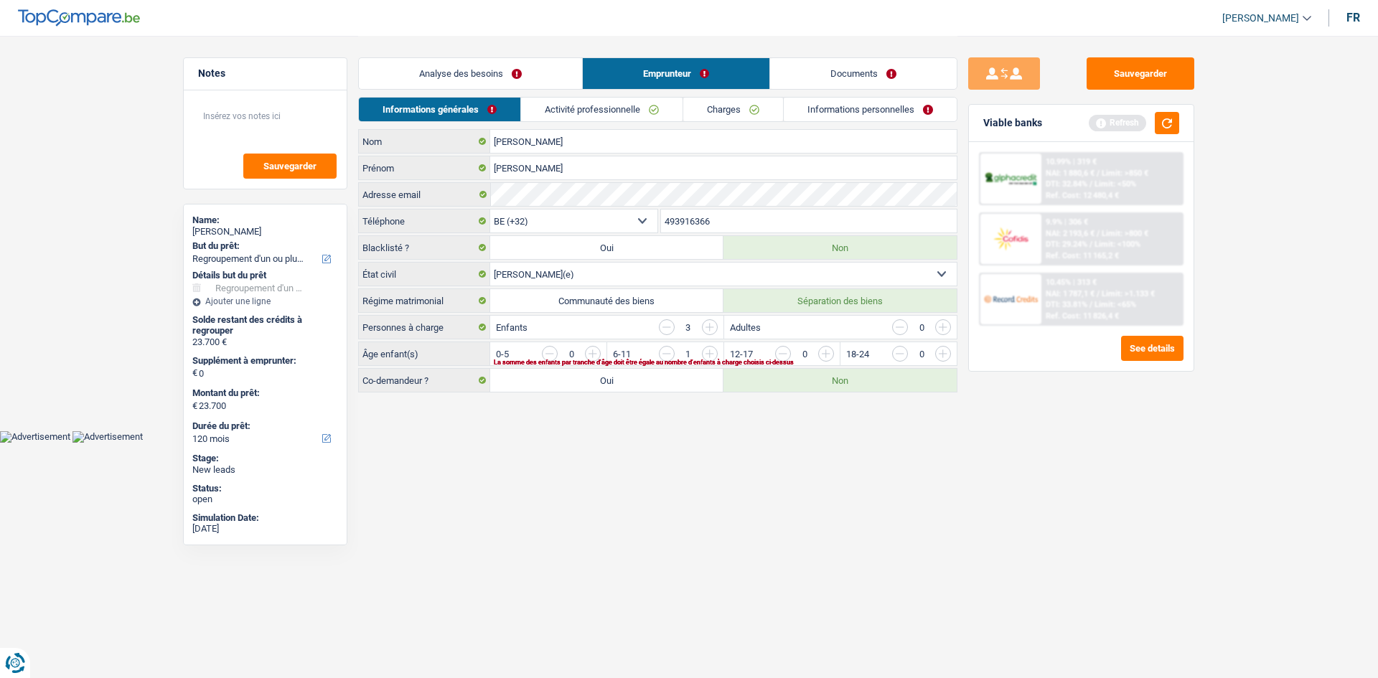
click at [826, 355] on input "button" at bounding box center [1117, 357] width 598 height 23
click at [592, 362] on div "La somme des enfants par tranche d'âge doit être égale au nombre d'enfants à ch…" at bounding box center [701, 363] width 415 height 6
click at [592, 360] on div "La somme des enfants par tranche d'âge doit être égale au nombre d'enfants à ch…" at bounding box center [701, 363] width 415 height 6
click at [592, 347] on input "button" at bounding box center [884, 357] width 598 height 23
click at [778, 352] on input "button" at bounding box center [783, 354] width 16 height 16
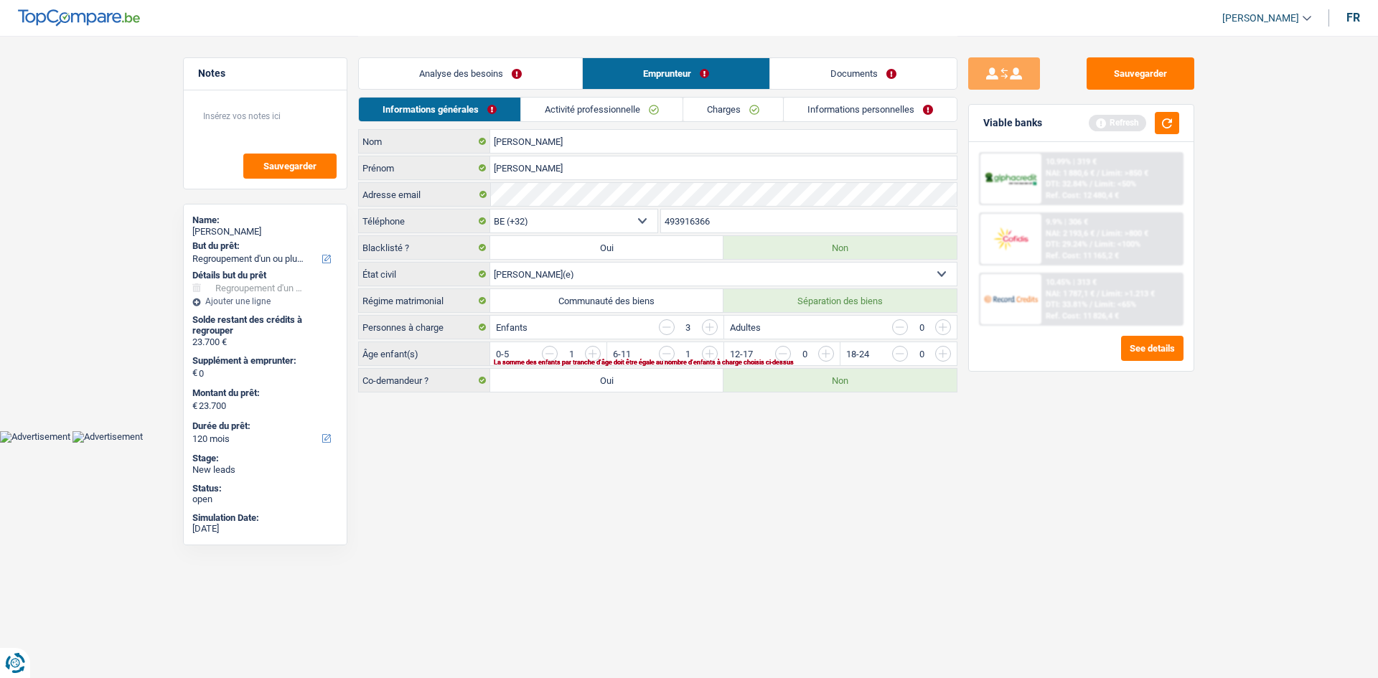
click at [705, 353] on input "button" at bounding box center [1001, 357] width 598 height 23
click at [650, 443] on html "Vous avez le contrôle de vos données Nous utilisons des cookies, tout comme nos…" at bounding box center [689, 221] width 1378 height 443
click at [593, 98] on link "Activité professionnelle" at bounding box center [603, 110] width 162 height 24
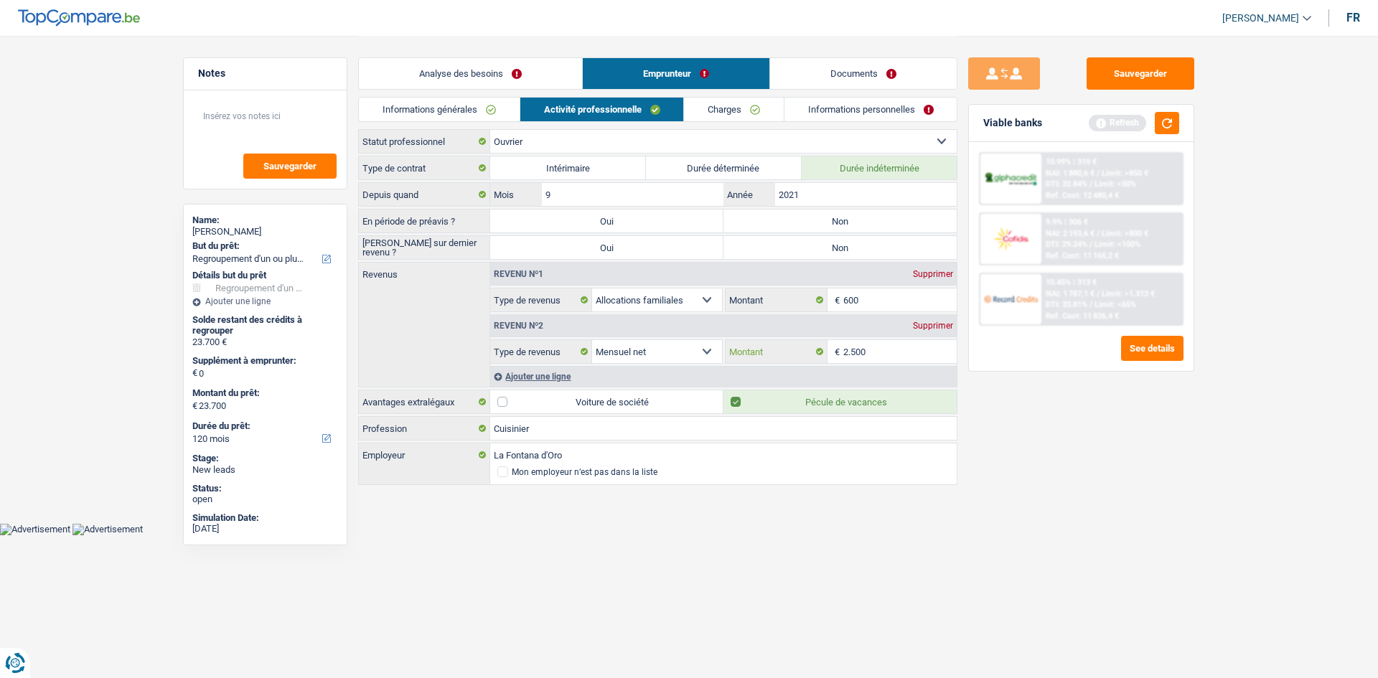
click at [881, 352] on input "2.500" at bounding box center [900, 351] width 114 height 23
click at [1004, 406] on div "Sauvegarder Viable banks Refresh 10.99% | 319 € NAI: 1 880,6 € / Limit: >850 € …" at bounding box center [1082, 356] width 248 height 598
click at [816, 220] on label "Non" at bounding box center [840, 221] width 233 height 23
click at [816, 220] on input "Non" at bounding box center [840, 221] width 233 height 23
radio input "true"
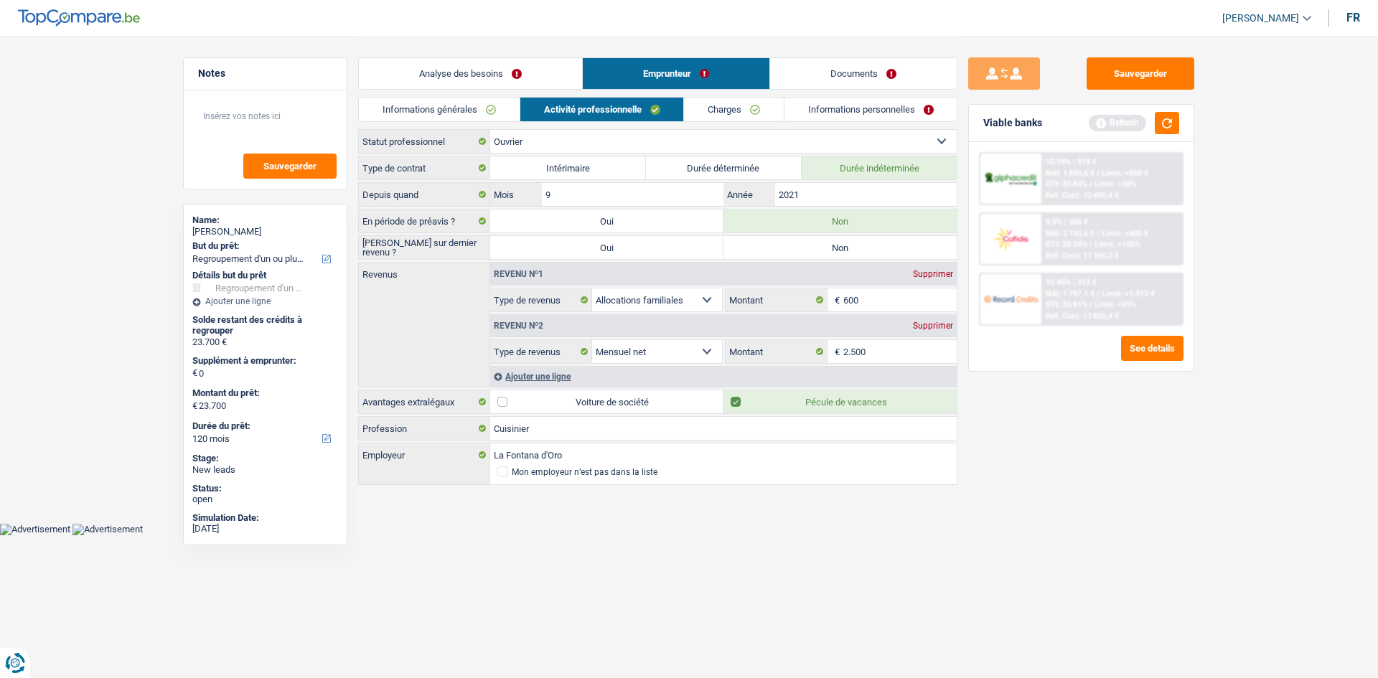
click at [798, 256] on label "Non" at bounding box center [840, 247] width 233 height 23
click at [798, 256] on input "Non" at bounding box center [840, 247] width 233 height 23
radio input "true"
click at [1039, 429] on div "Sauvegarder Viable banks Refresh 10.99% | 319 € NAI: 1 880,6 € / Limit: >850 € …" at bounding box center [1082, 356] width 248 height 598
click at [937, 270] on div "Supprimer" at bounding box center [932, 274] width 47 height 9
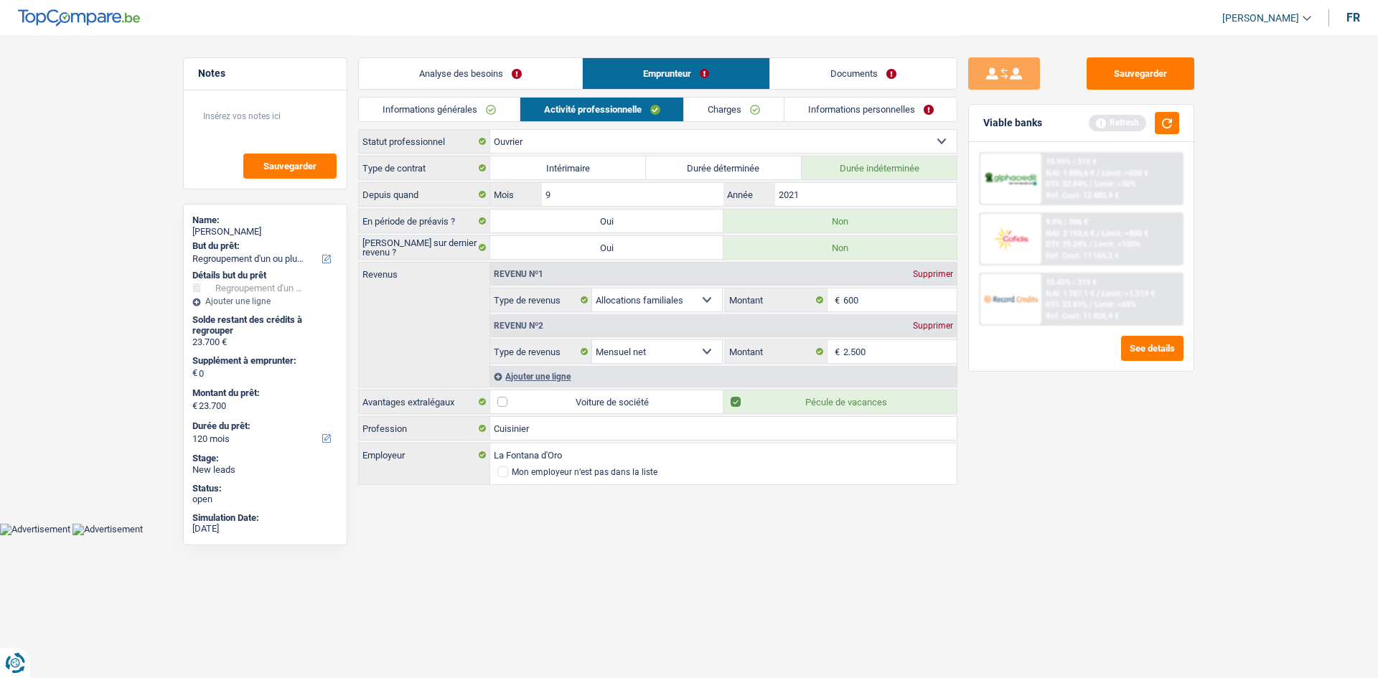
select select "netSalary"
type input "2.500"
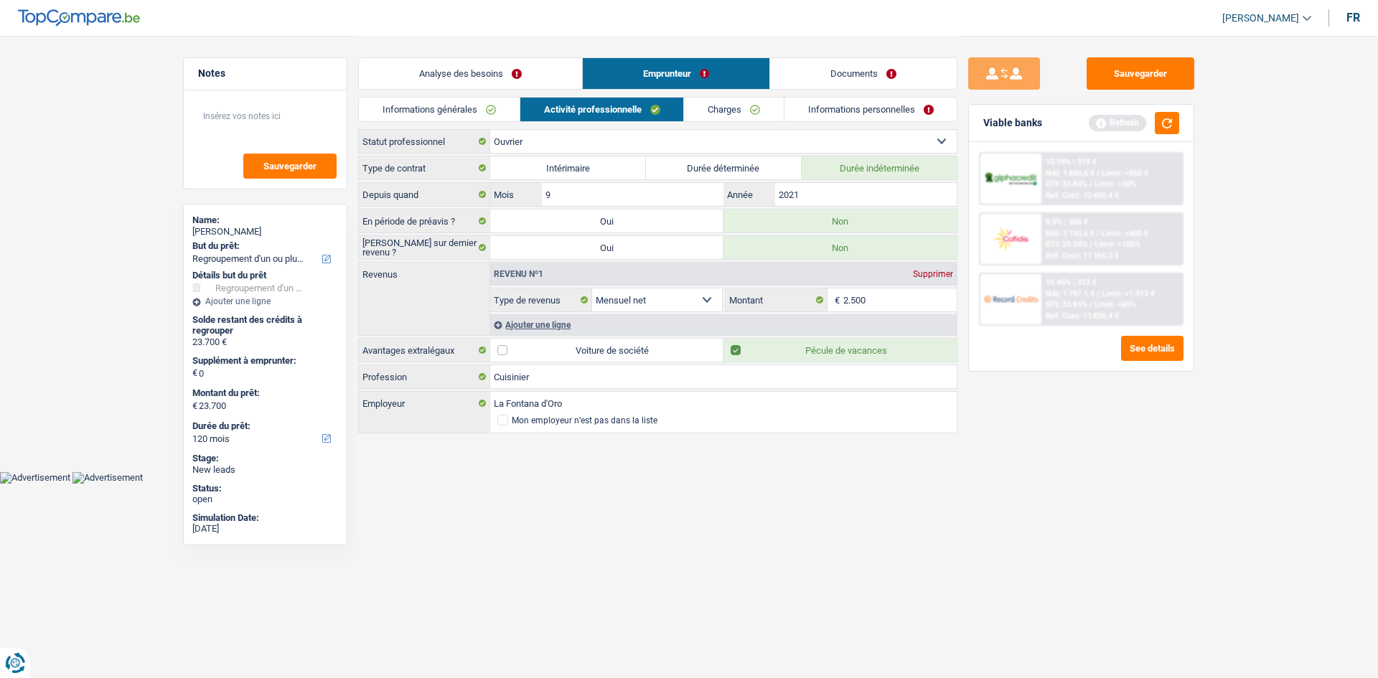
click at [1024, 431] on div "Sauvegarder Viable banks Refresh 10.99% | 319 € NAI: 1 880,6 € / Limit: >850 € …" at bounding box center [1082, 356] width 248 height 598
click at [719, 123] on div "Informations générales Activité professionnelle Charges Informations personnell…" at bounding box center [657, 113] width 599 height 32
click at [719, 109] on link "Charges" at bounding box center [734, 110] width 100 height 24
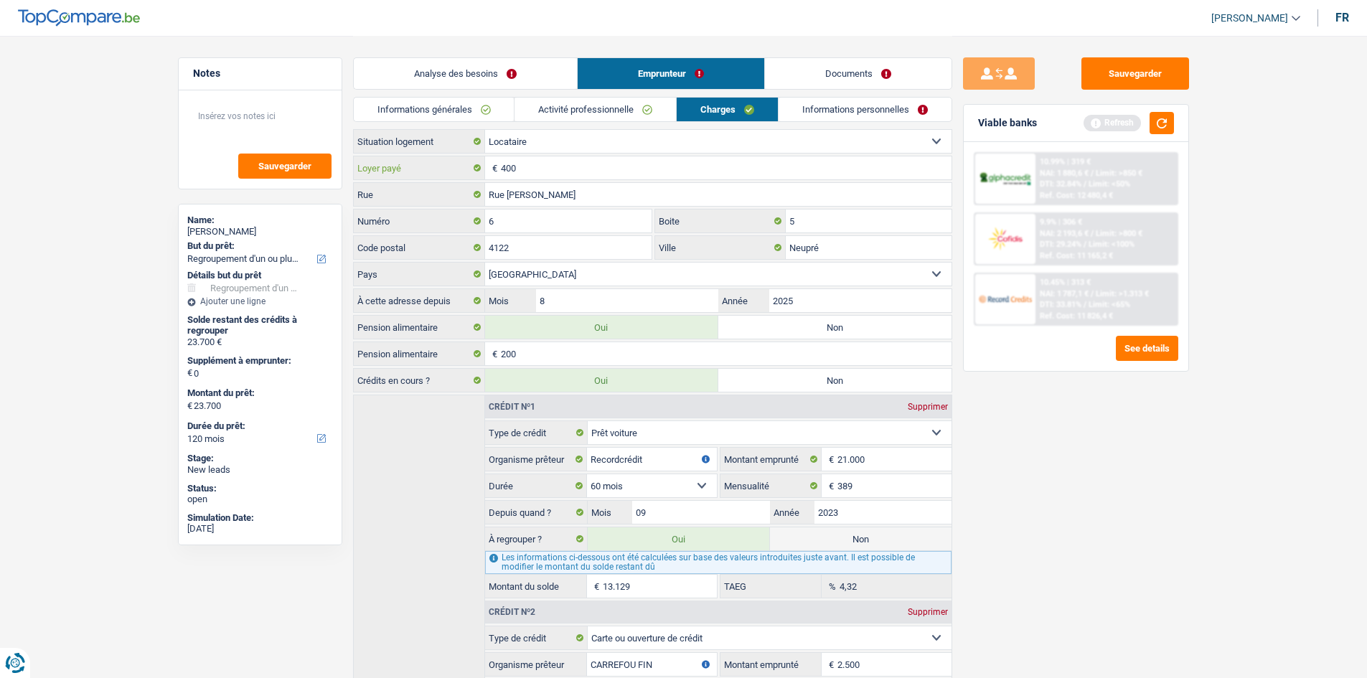
click at [540, 162] on input "400" at bounding box center [726, 167] width 451 height 23
type input "4"
type input "800"
click at [1057, 418] on div "Sauvegarder Viable banks Refresh 10.99% | 319 € NAI: 1 880,6 € / Limit: >850 € …" at bounding box center [1077, 356] width 248 height 598
click at [839, 105] on link "Informations personnelles" at bounding box center [865, 110] width 173 height 24
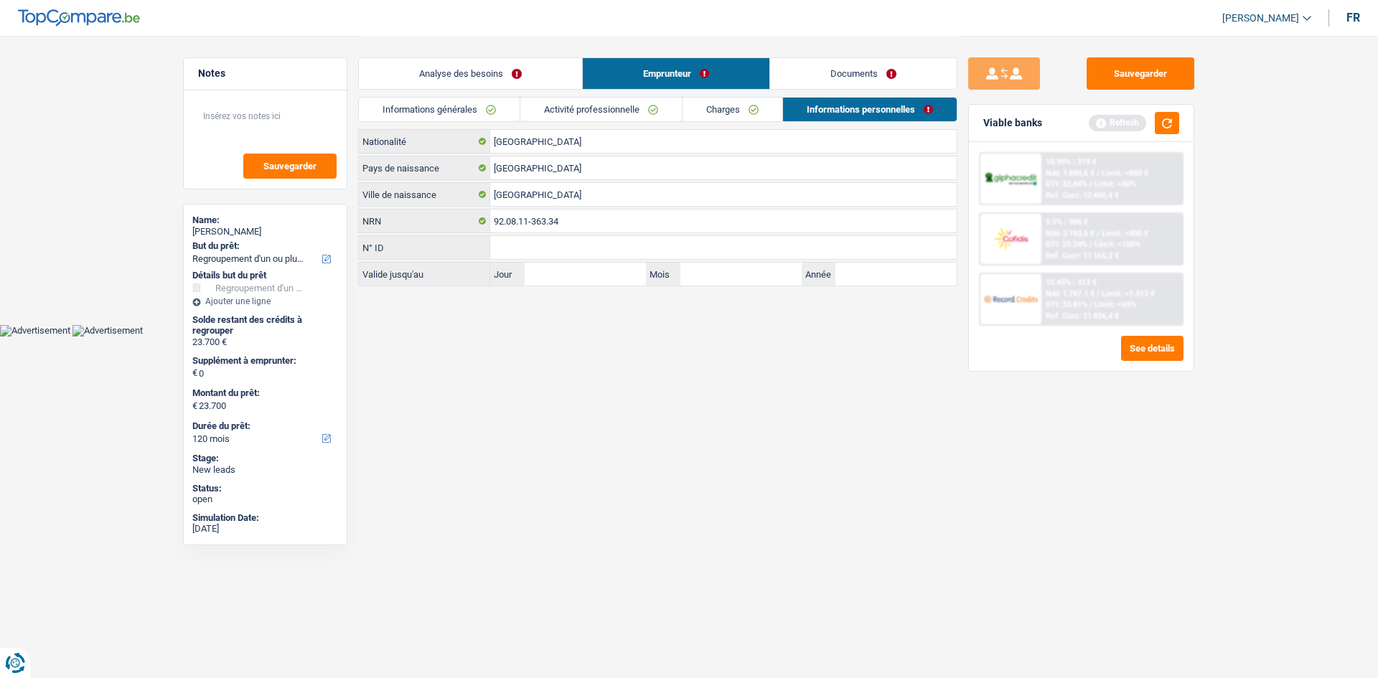
click at [828, 82] on link "Documents" at bounding box center [863, 73] width 187 height 31
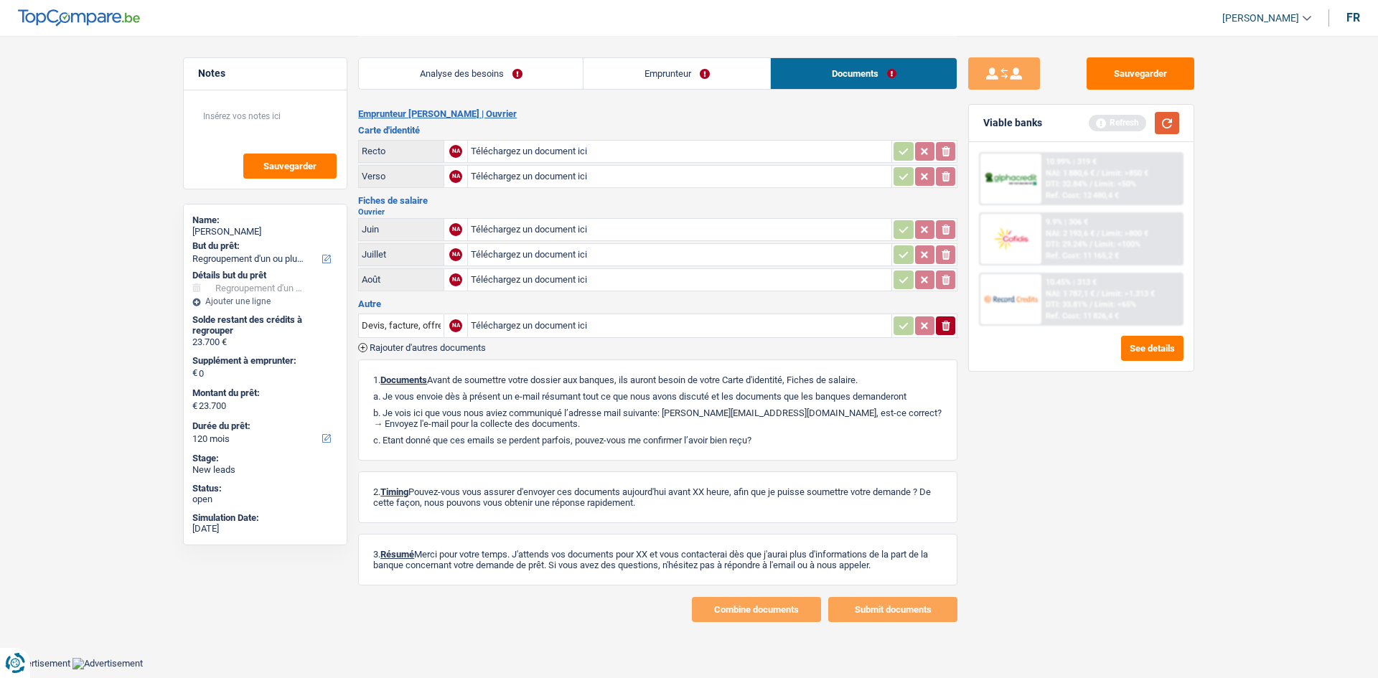
click at [1162, 128] on button "button" at bounding box center [1167, 123] width 24 height 22
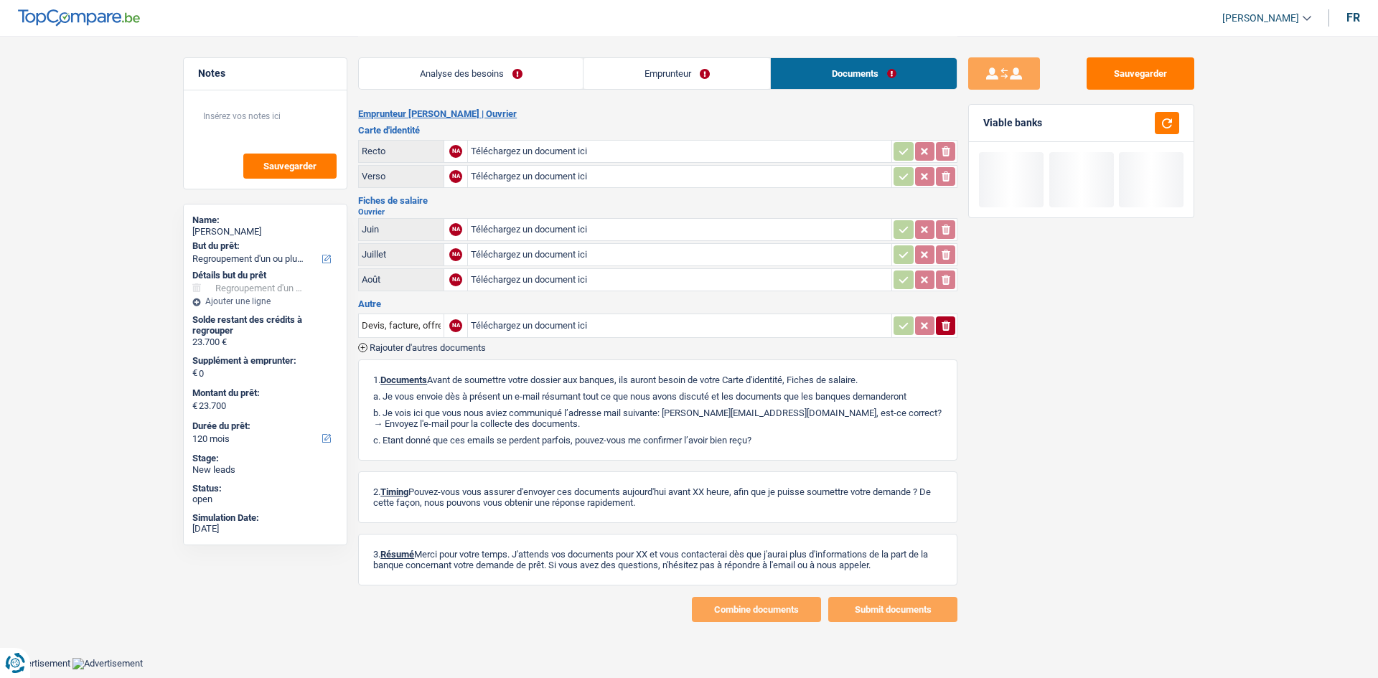
click at [576, 77] on link "Analyse des besoins" at bounding box center [471, 73] width 224 height 31
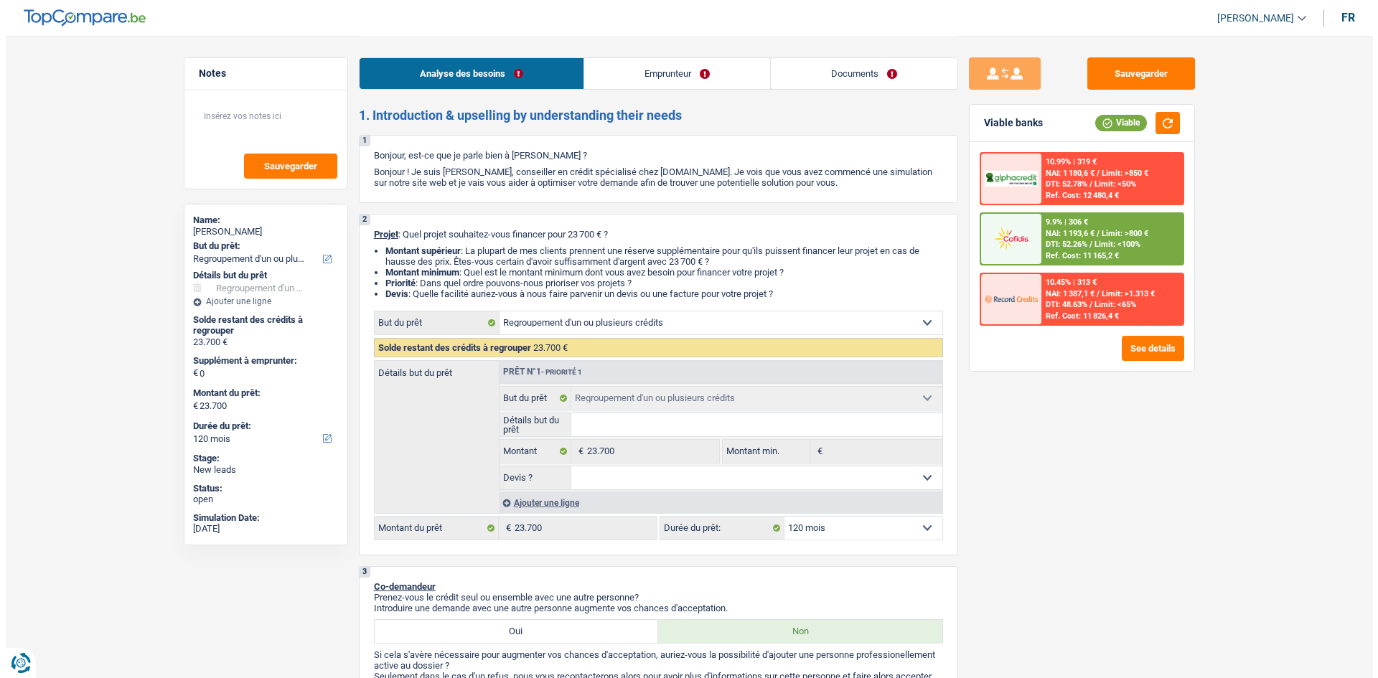
scroll to position [37, 0]
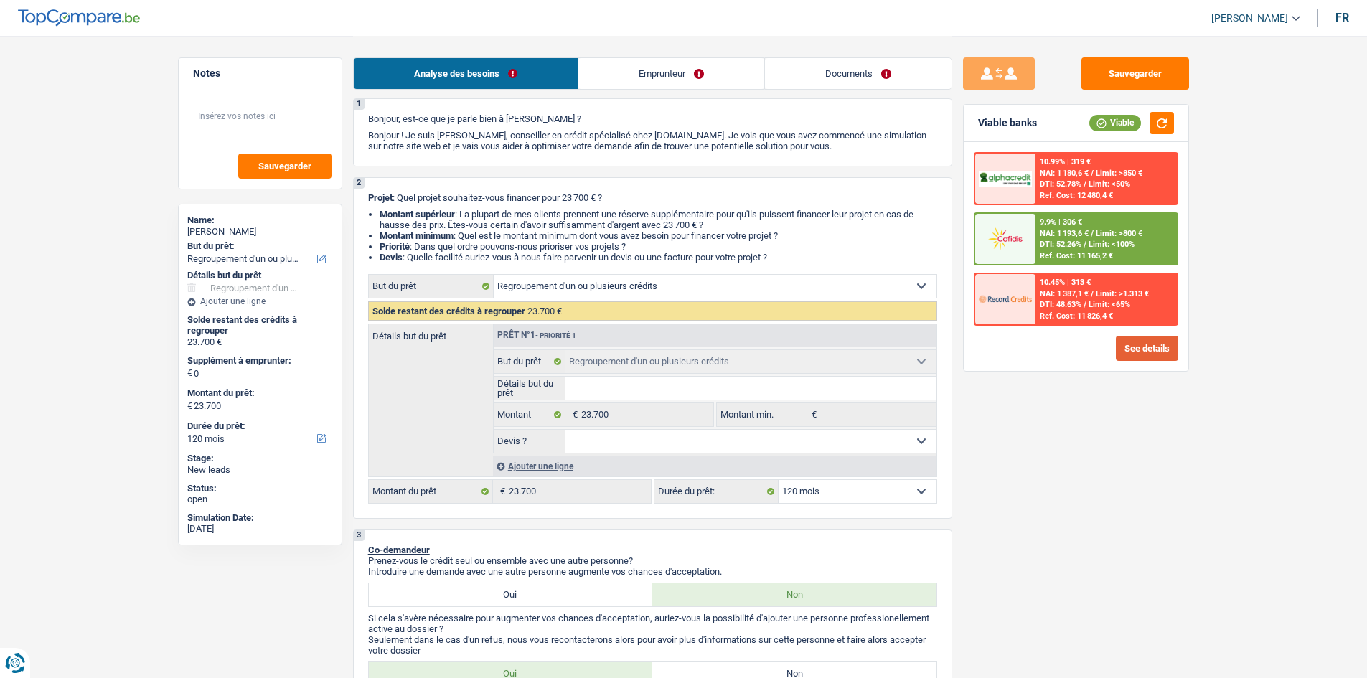
click at [1141, 344] on button "See details" at bounding box center [1147, 348] width 62 height 25
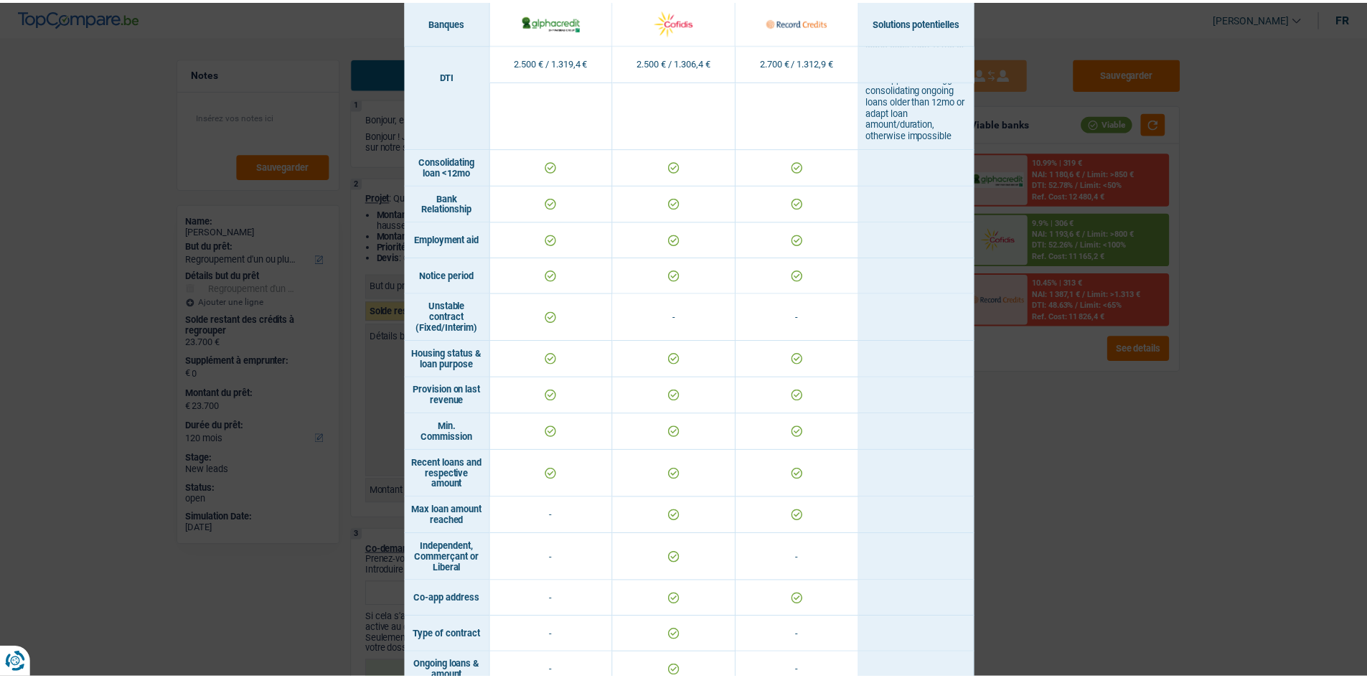
scroll to position [841, 0]
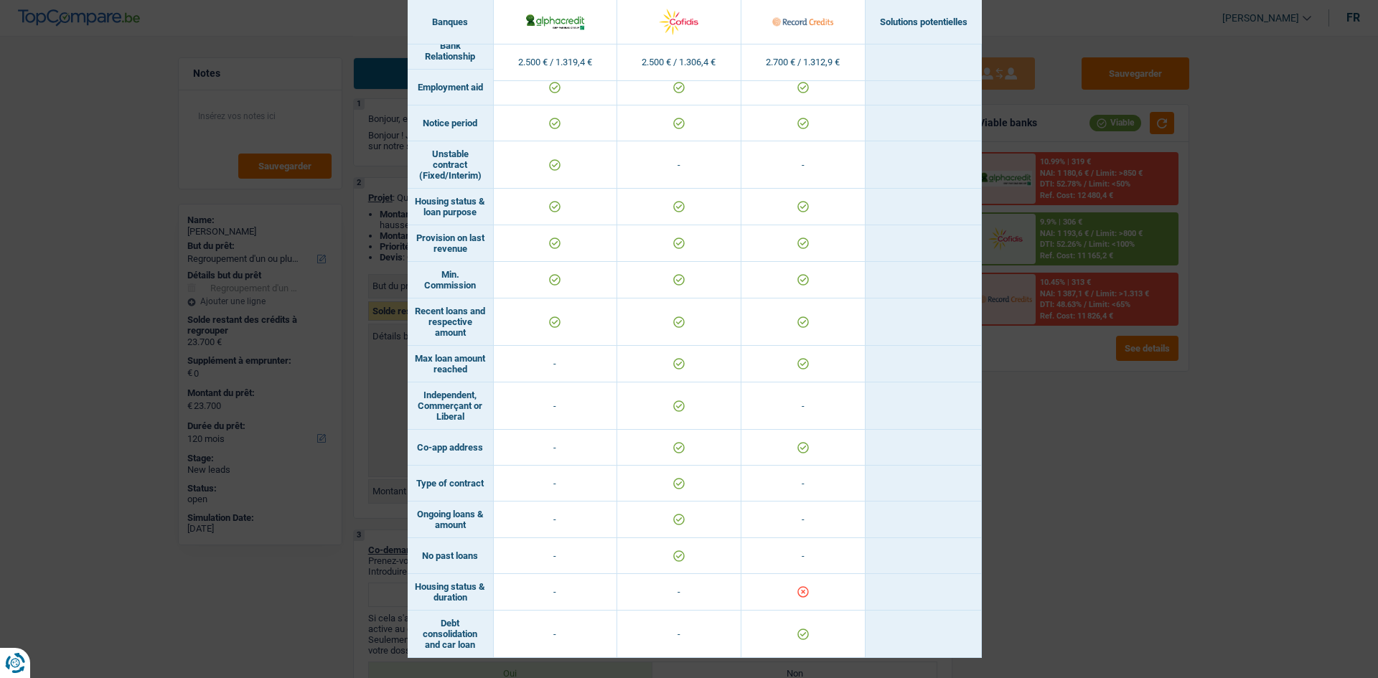
click at [994, 515] on div "Banks conditions × Banques Solutions potentielles Revenus / Charges 2.500 € / 1…" at bounding box center [689, 339] width 1378 height 678
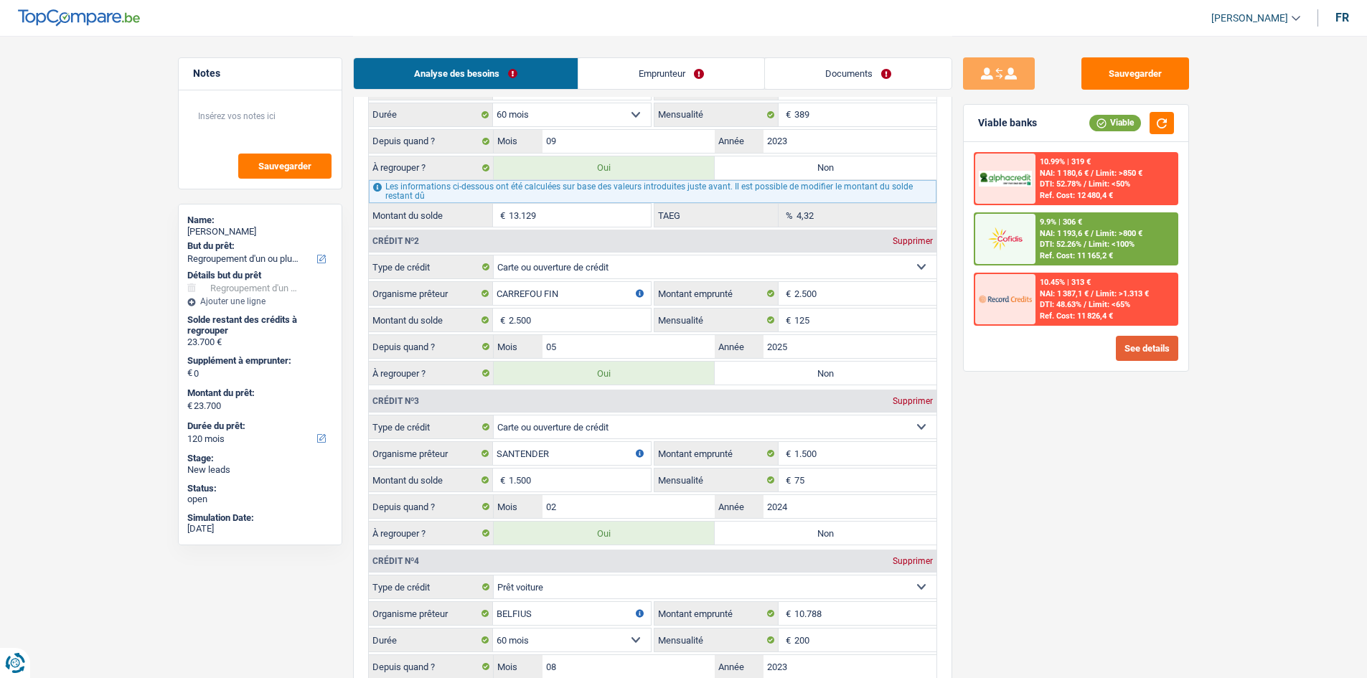
scroll to position [1290, 0]
click at [818, 369] on label "Non" at bounding box center [826, 372] width 222 height 23
click at [818, 369] on input "Non" at bounding box center [826, 372] width 222 height 23
radio input "true"
type input "21.200"
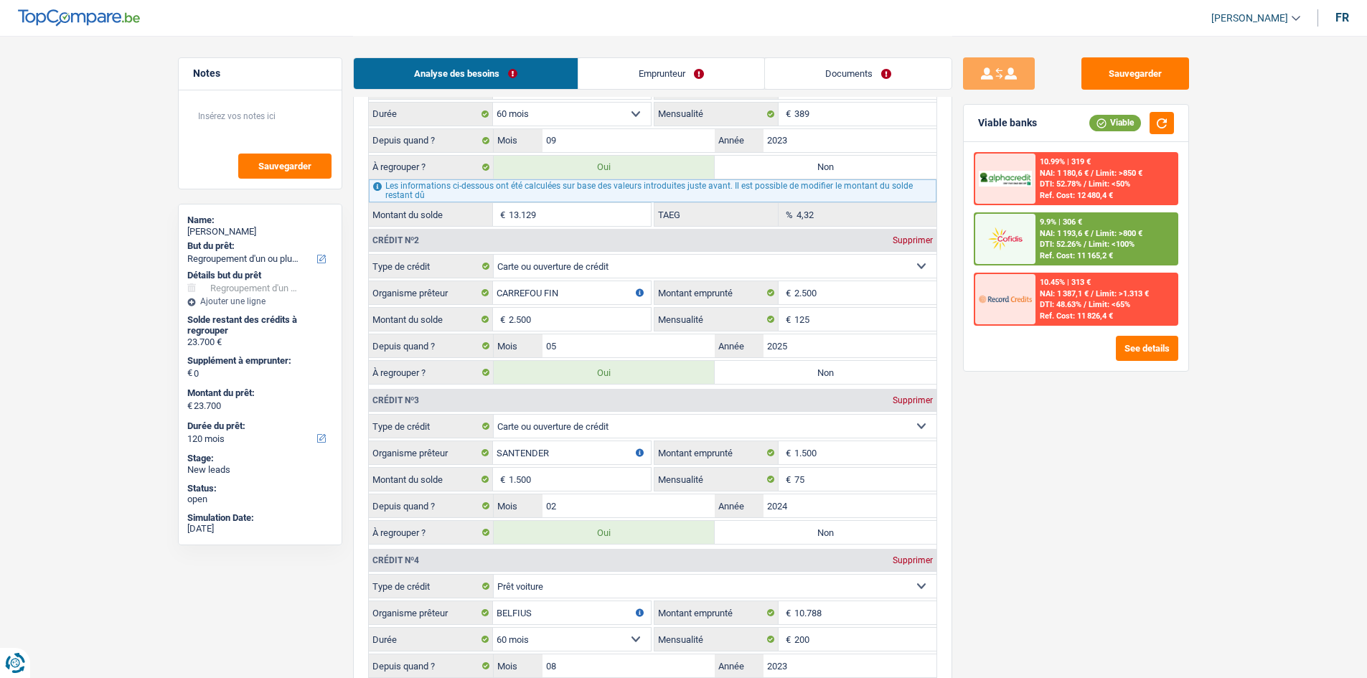
type input "21.200"
radio input "false"
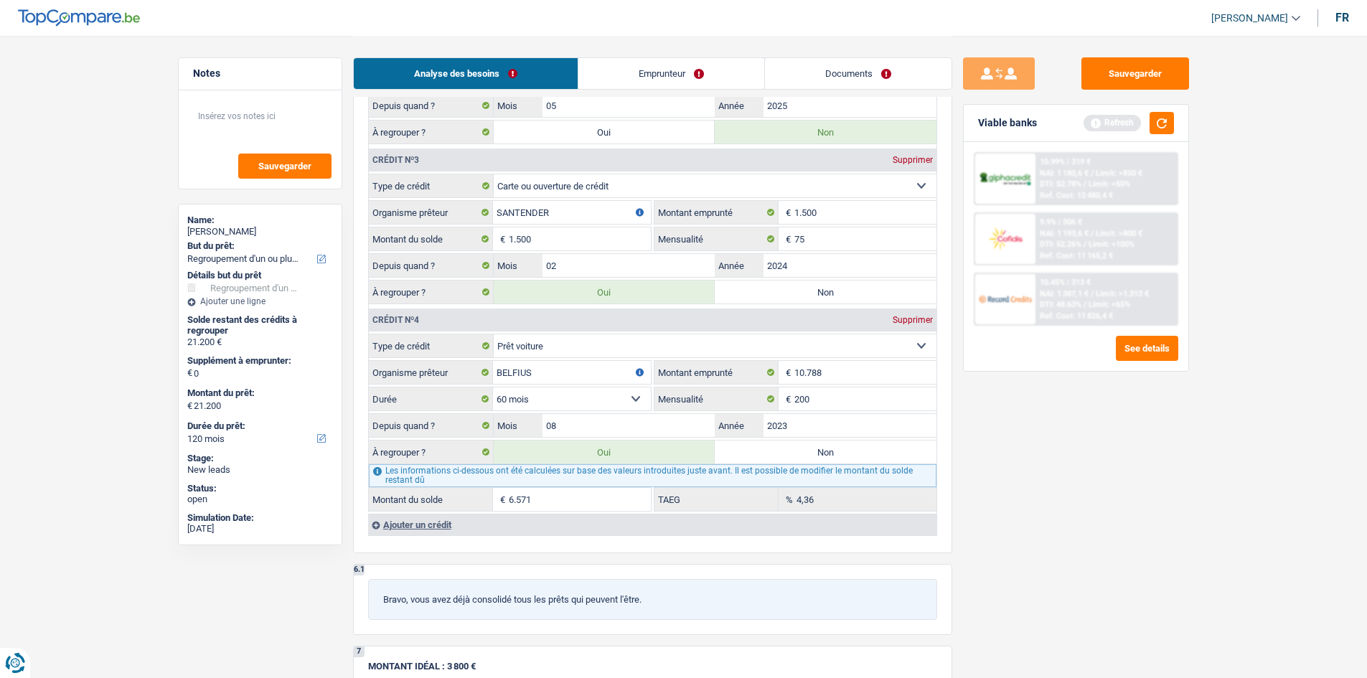
scroll to position [1532, 0]
click at [1164, 121] on button "button" at bounding box center [1162, 123] width 24 height 22
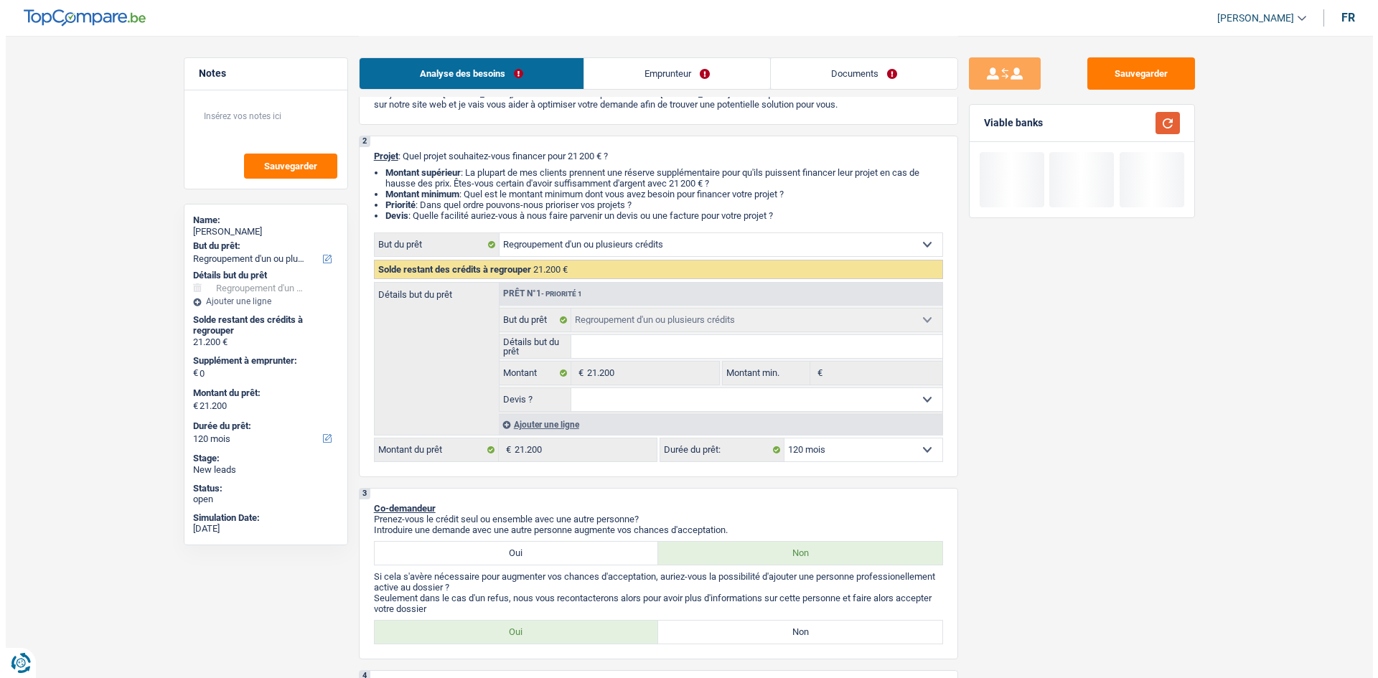
scroll to position [0, 0]
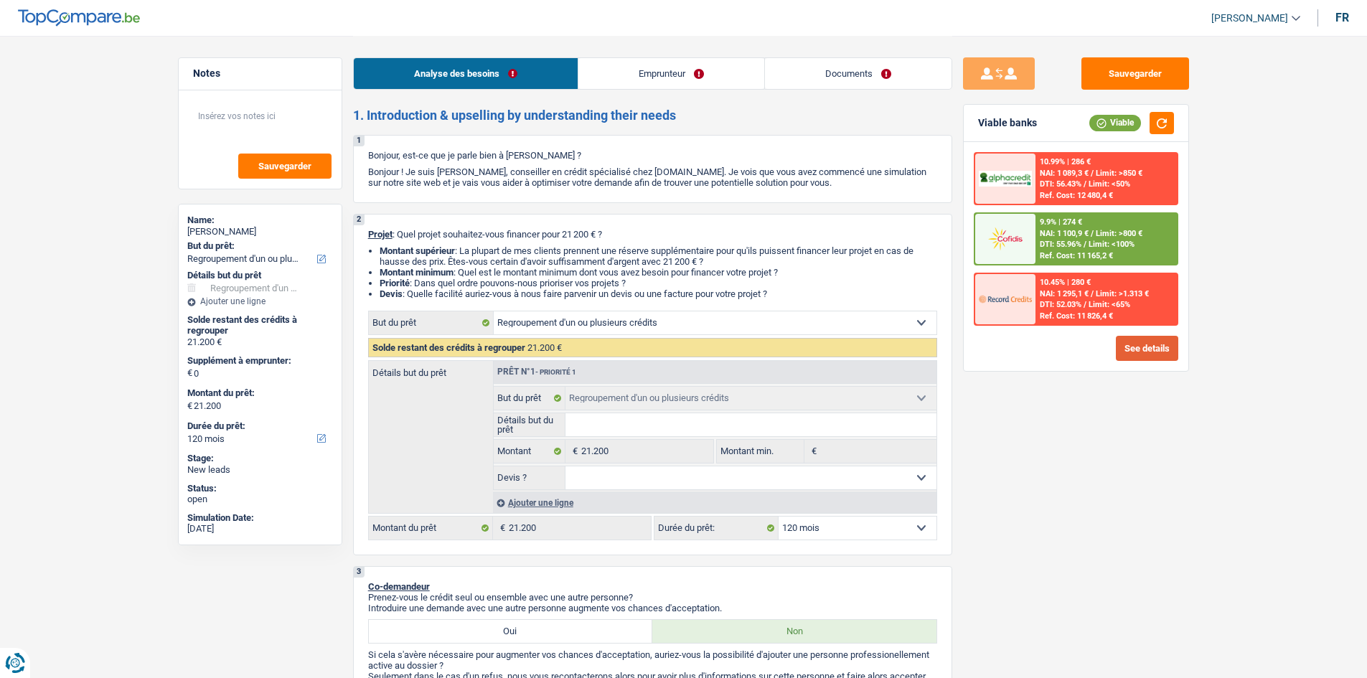
click at [1128, 346] on button "See details" at bounding box center [1147, 348] width 62 height 25
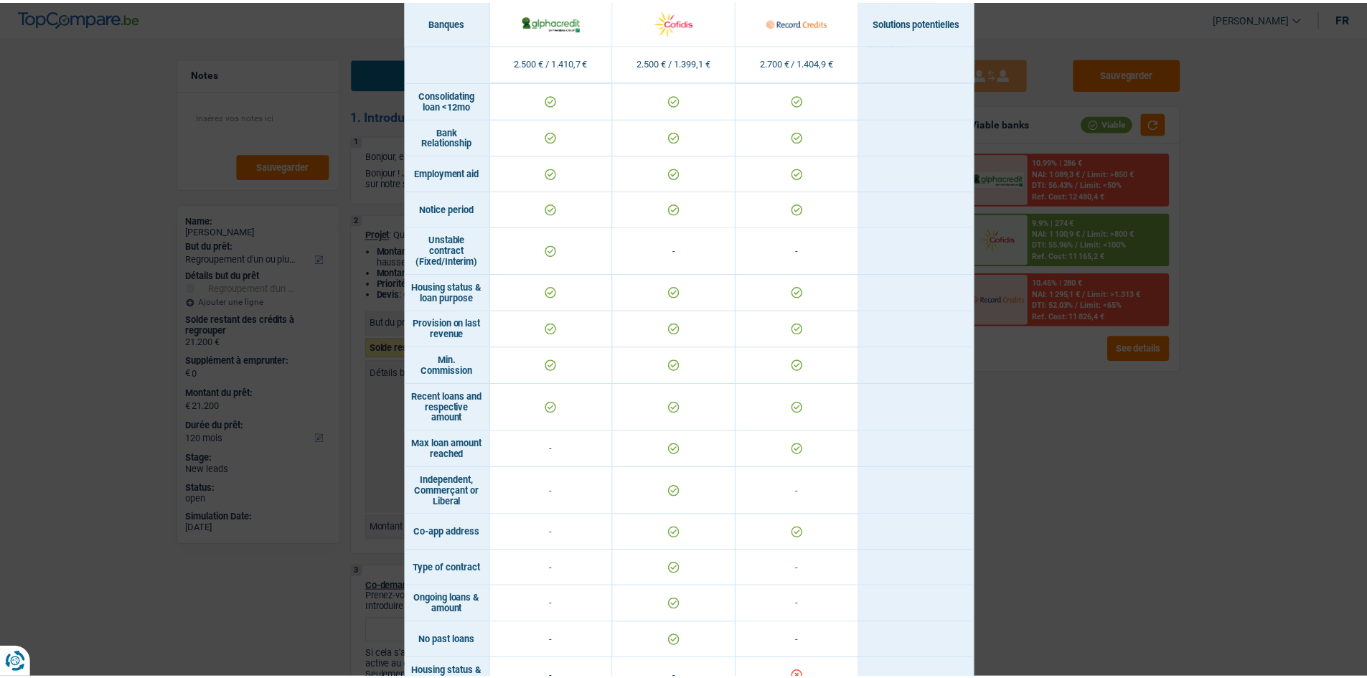
scroll to position [933, 0]
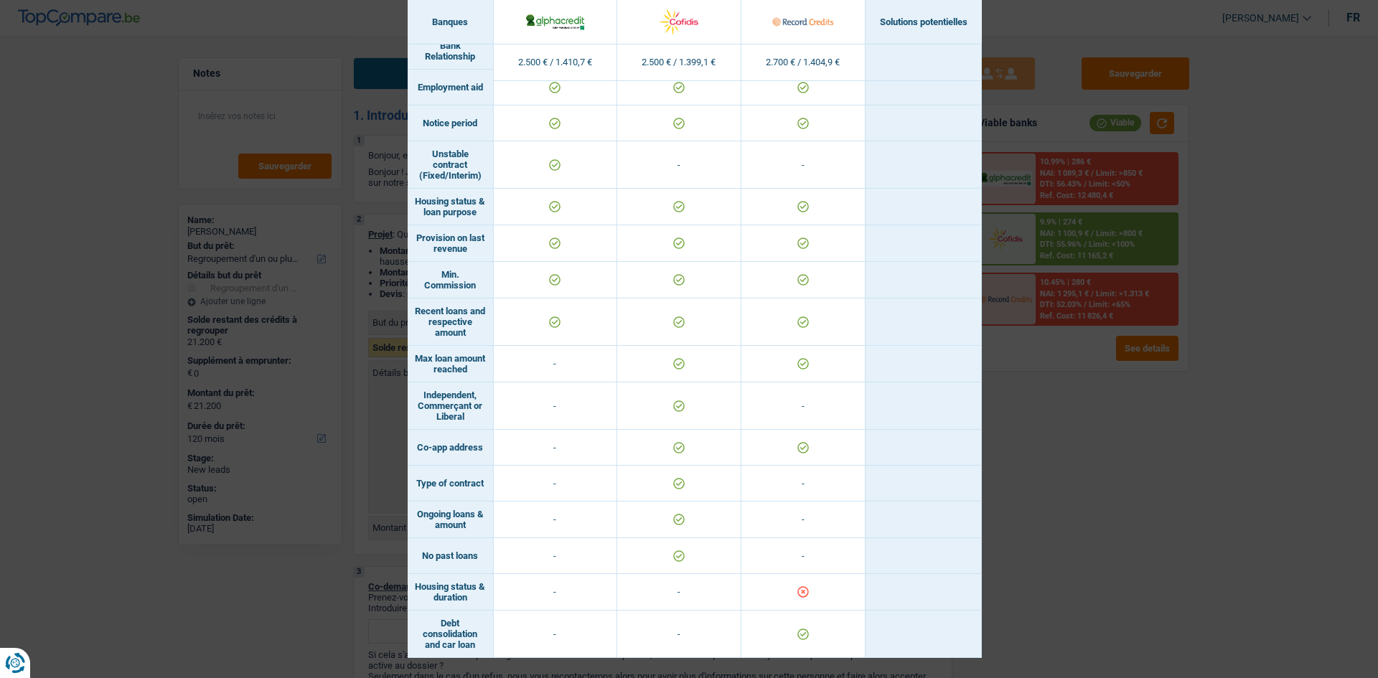
click at [1156, 612] on div "Banks conditions × Banques Solutions potentielles Revenus / Charges 2.500 € / 1…" at bounding box center [689, 339] width 1378 height 678
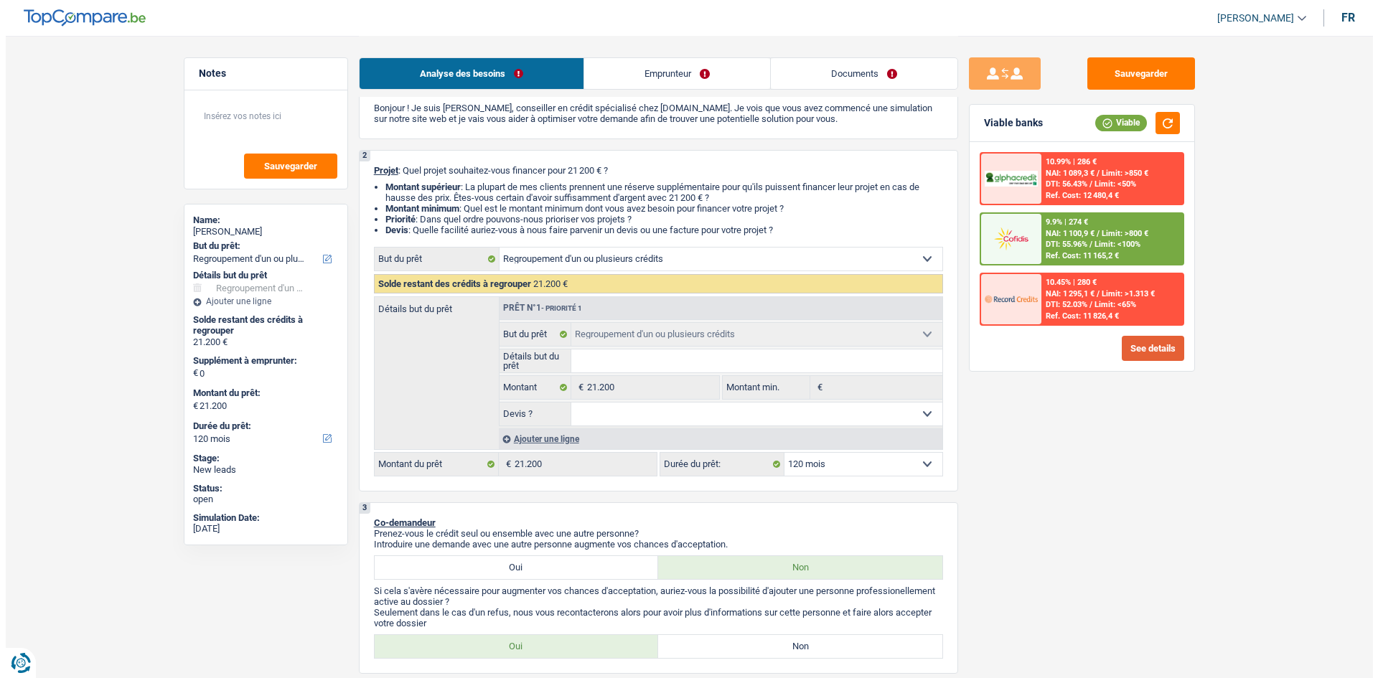
scroll to position [0, 0]
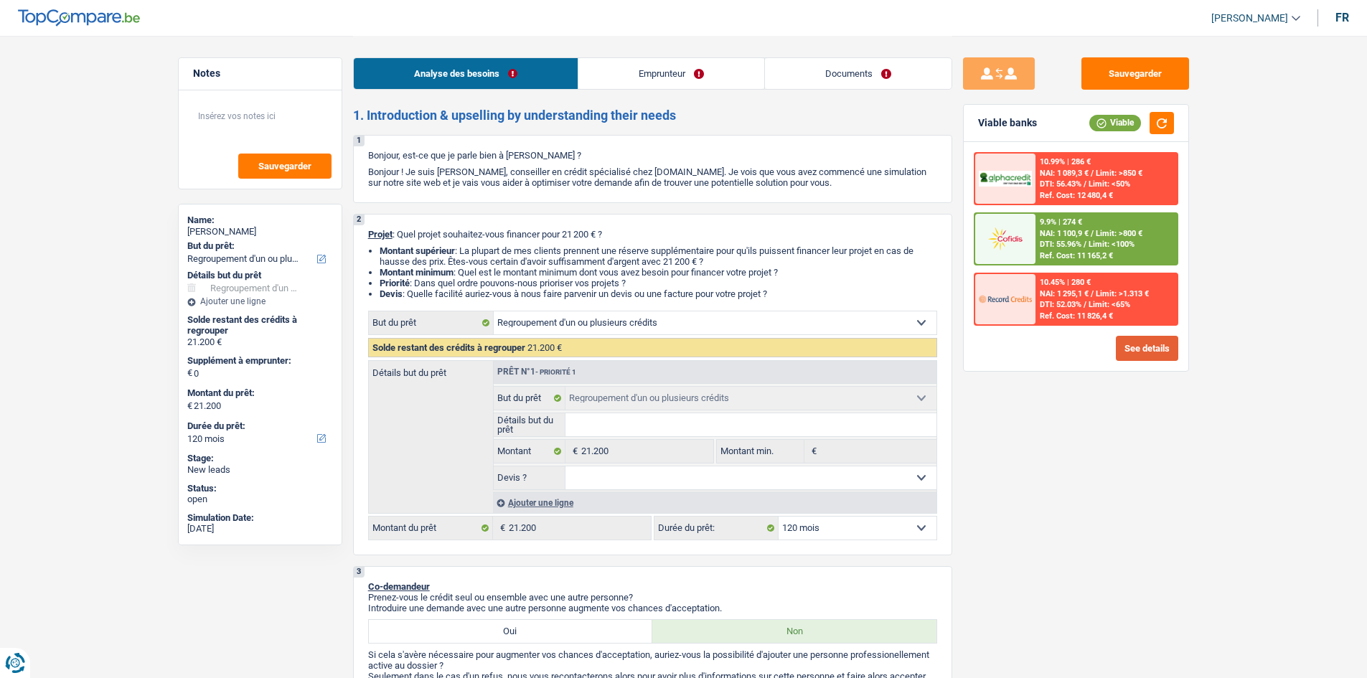
click at [1146, 347] on button "See details" at bounding box center [1147, 348] width 62 height 25
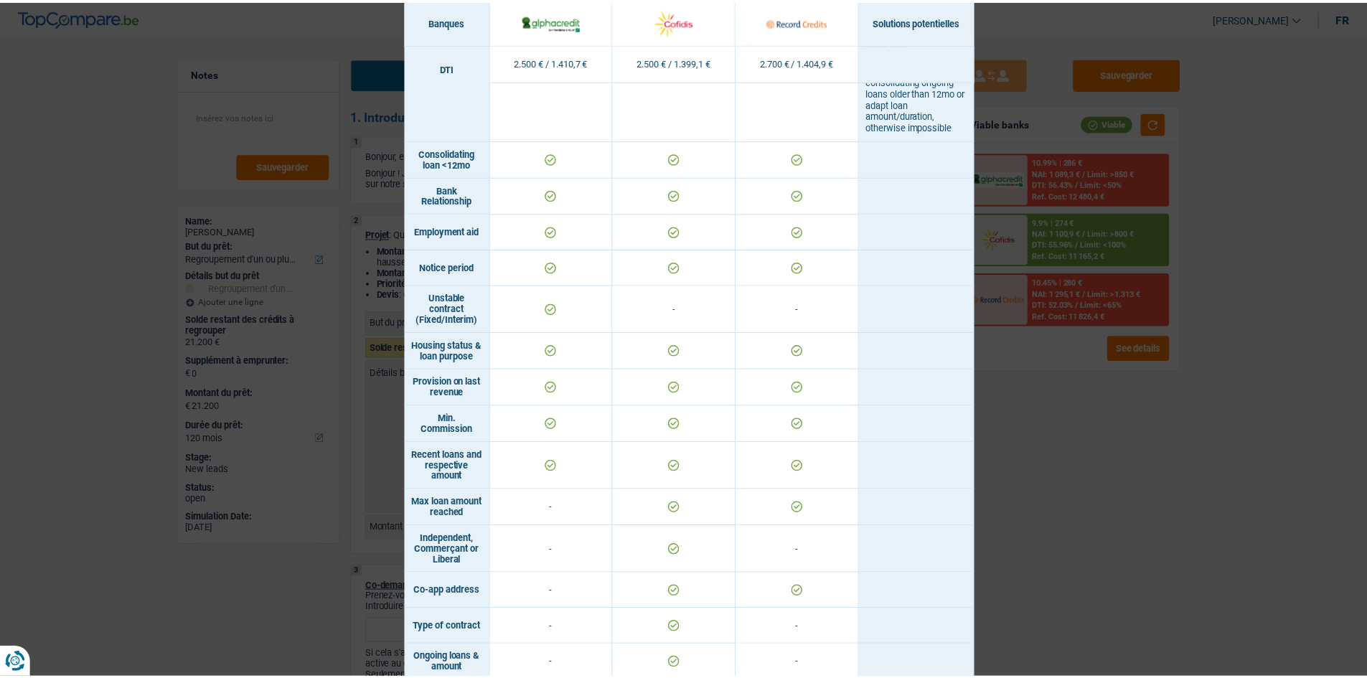
scroll to position [933, 0]
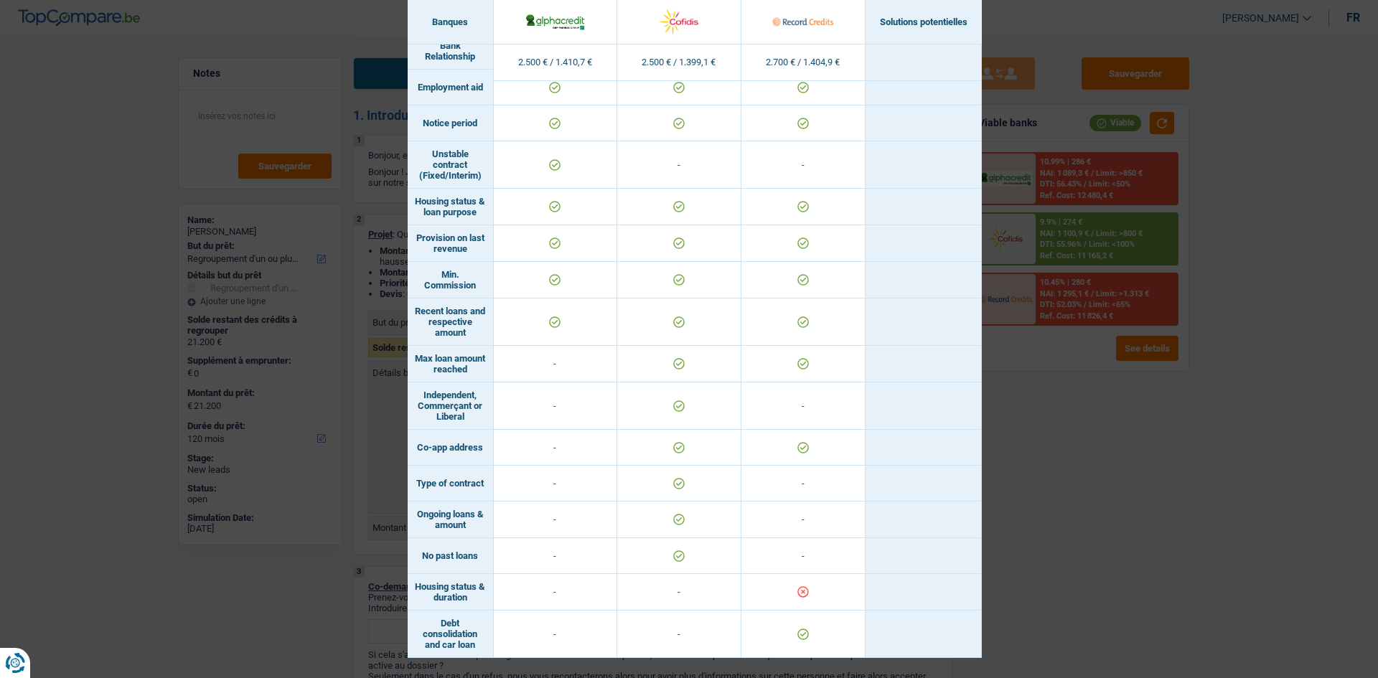
click at [1116, 497] on div "Banks conditions × Banques Solutions potentielles Revenus / Charges 2.500 € / 1…" at bounding box center [689, 339] width 1378 height 678
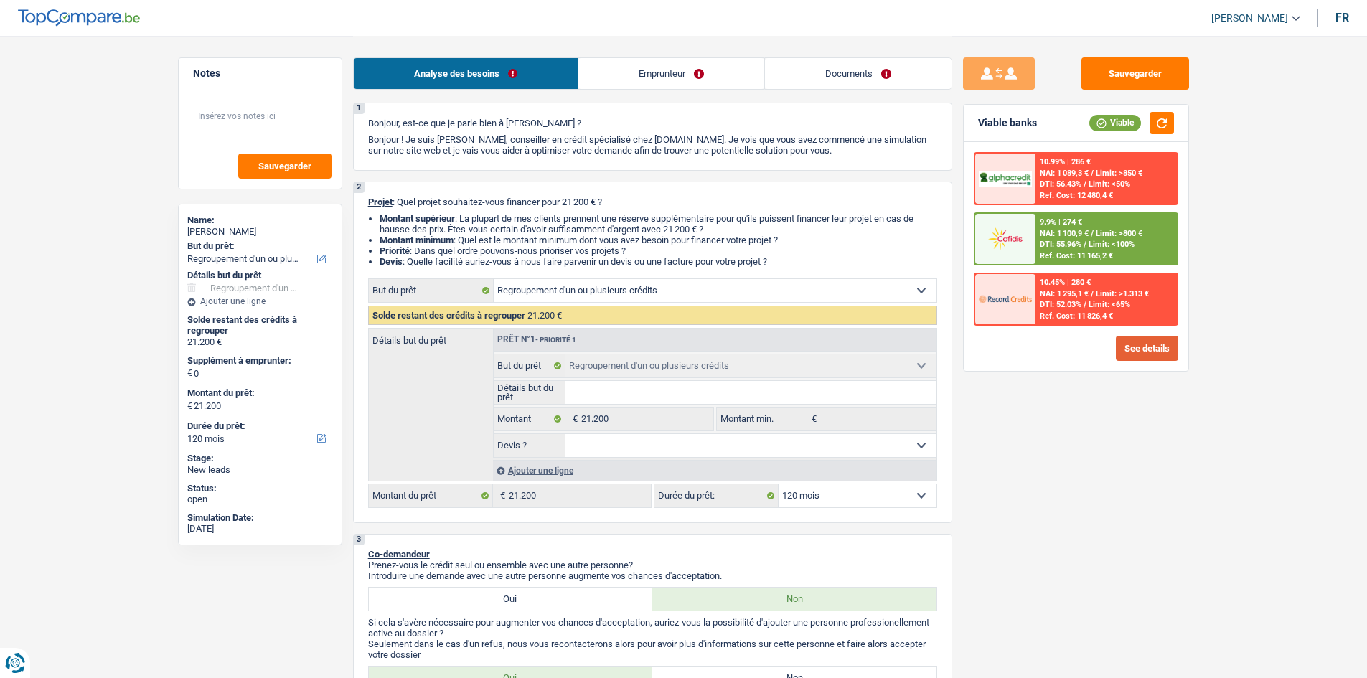
scroll to position [32, 0]
click at [546, 471] on div "Ajouter une ligne" at bounding box center [715, 471] width 444 height 21
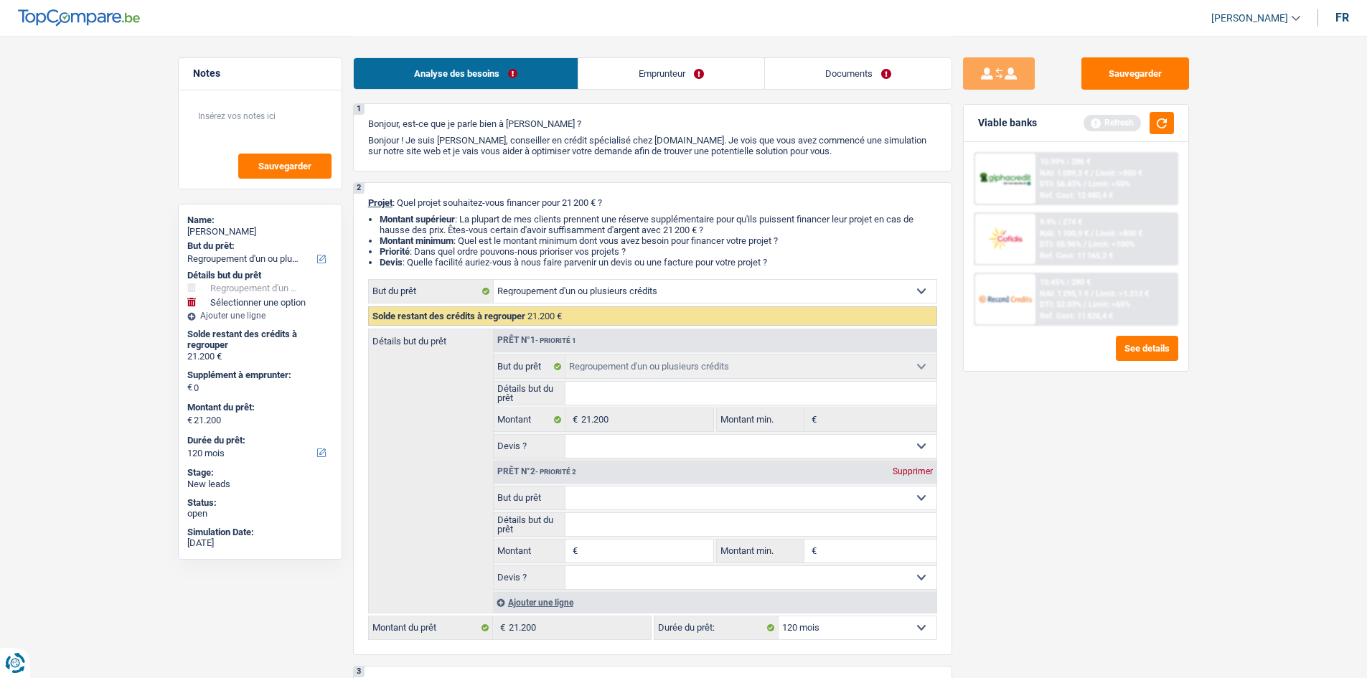
click at [604, 537] on fieldset "Confort maison: meubles, textile, peinture, électroménager, outillage non-profe…" at bounding box center [715, 538] width 443 height 104
click at [604, 548] on input "Montant" at bounding box center [646, 551] width 131 height 23
type input "2"
type input "25"
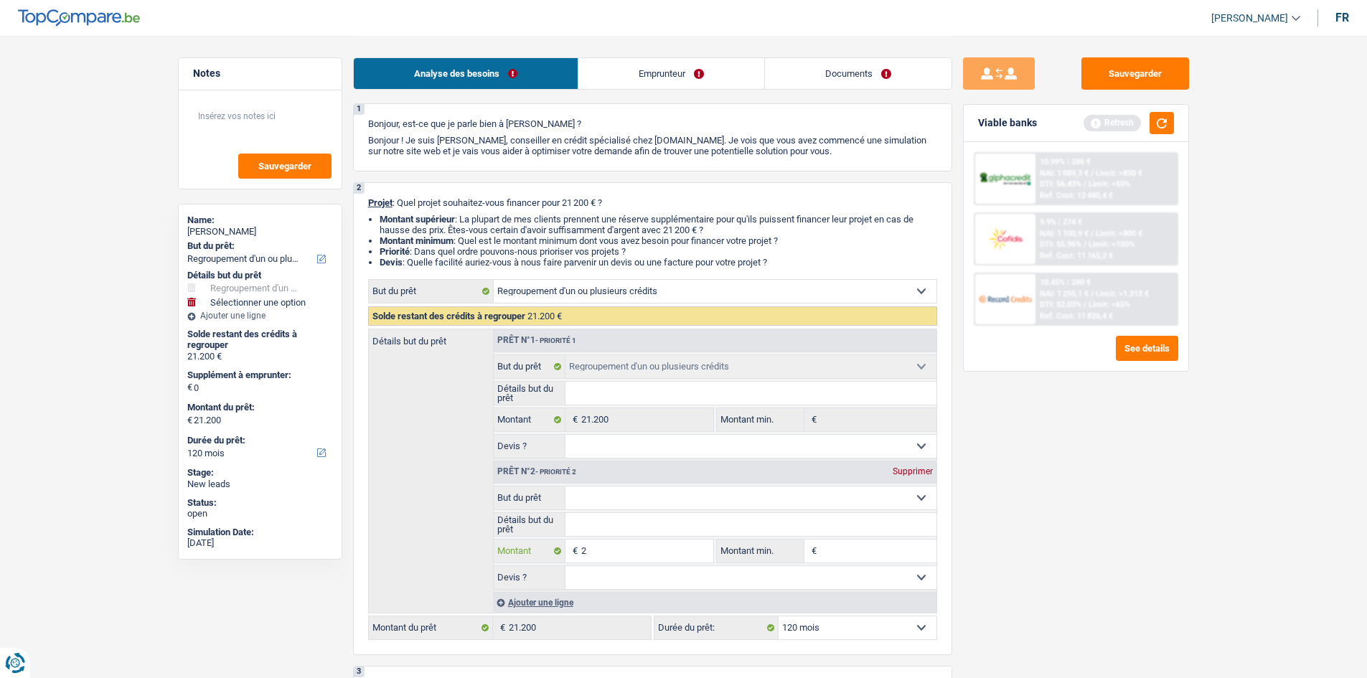
type input "25"
type input "250"
type input "2.500"
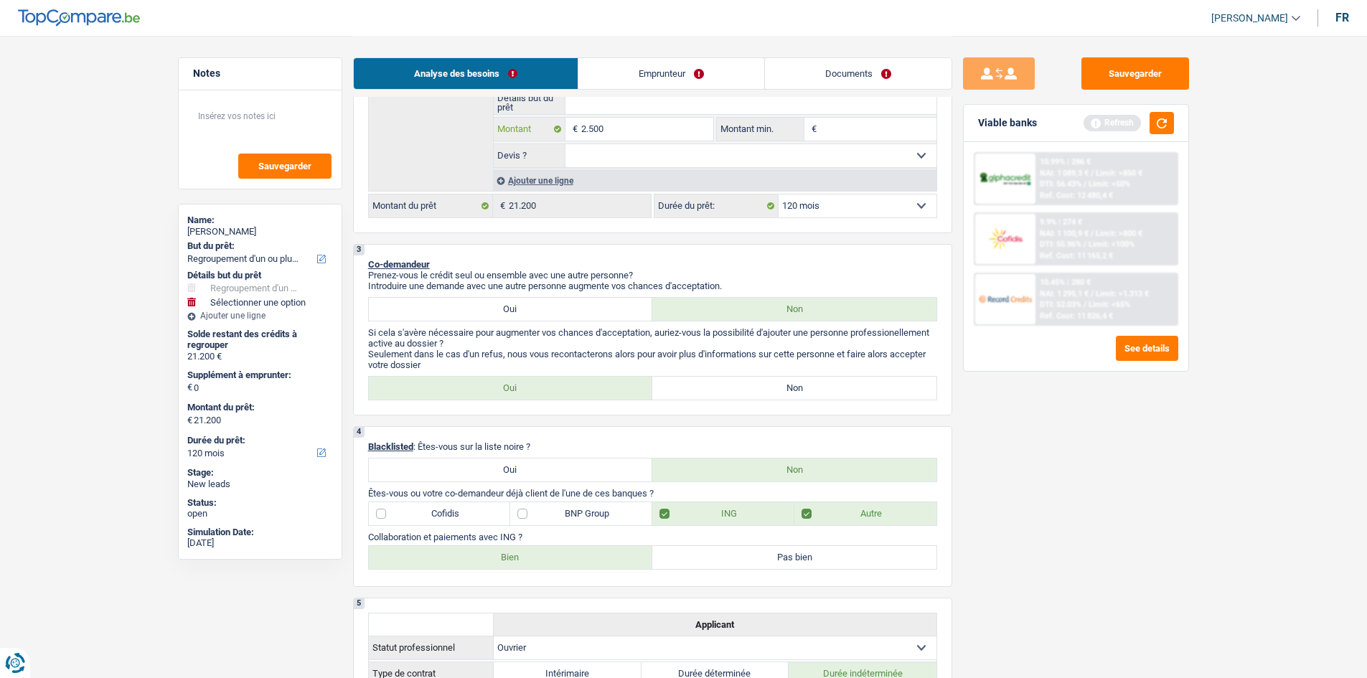
scroll to position [0, 0]
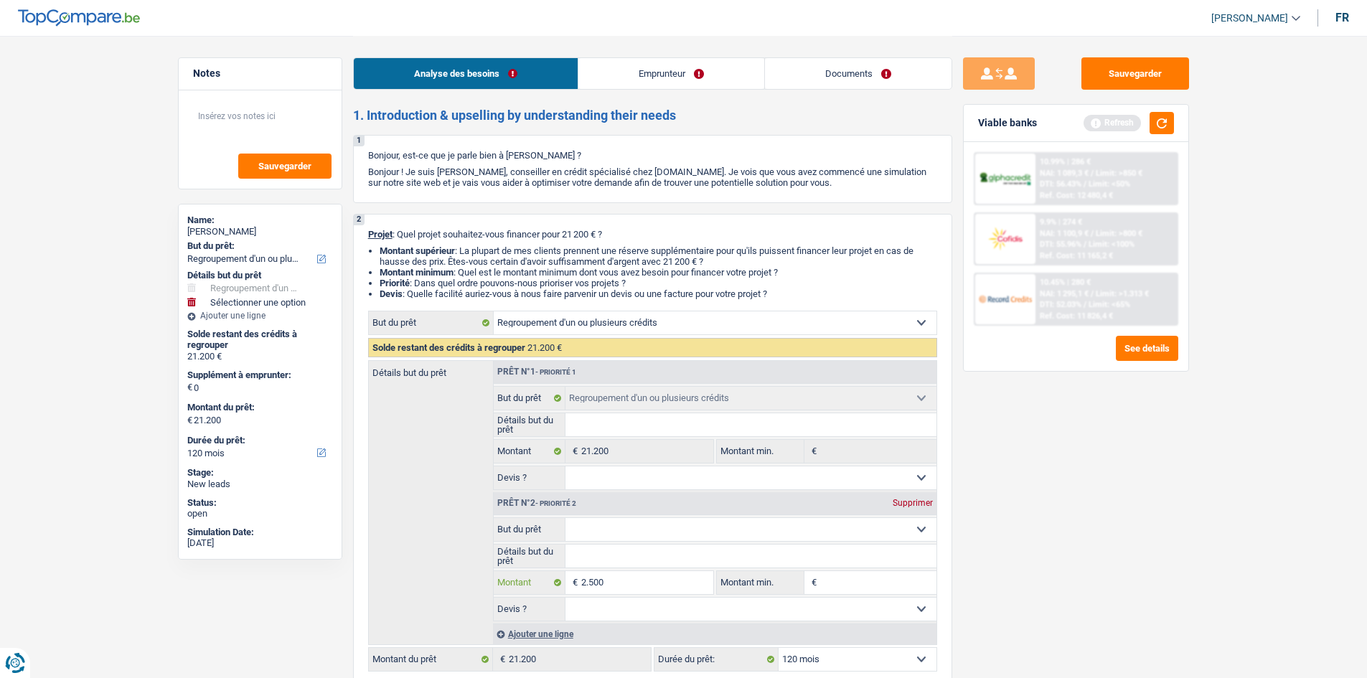
type input "2.500"
type input "23.700"
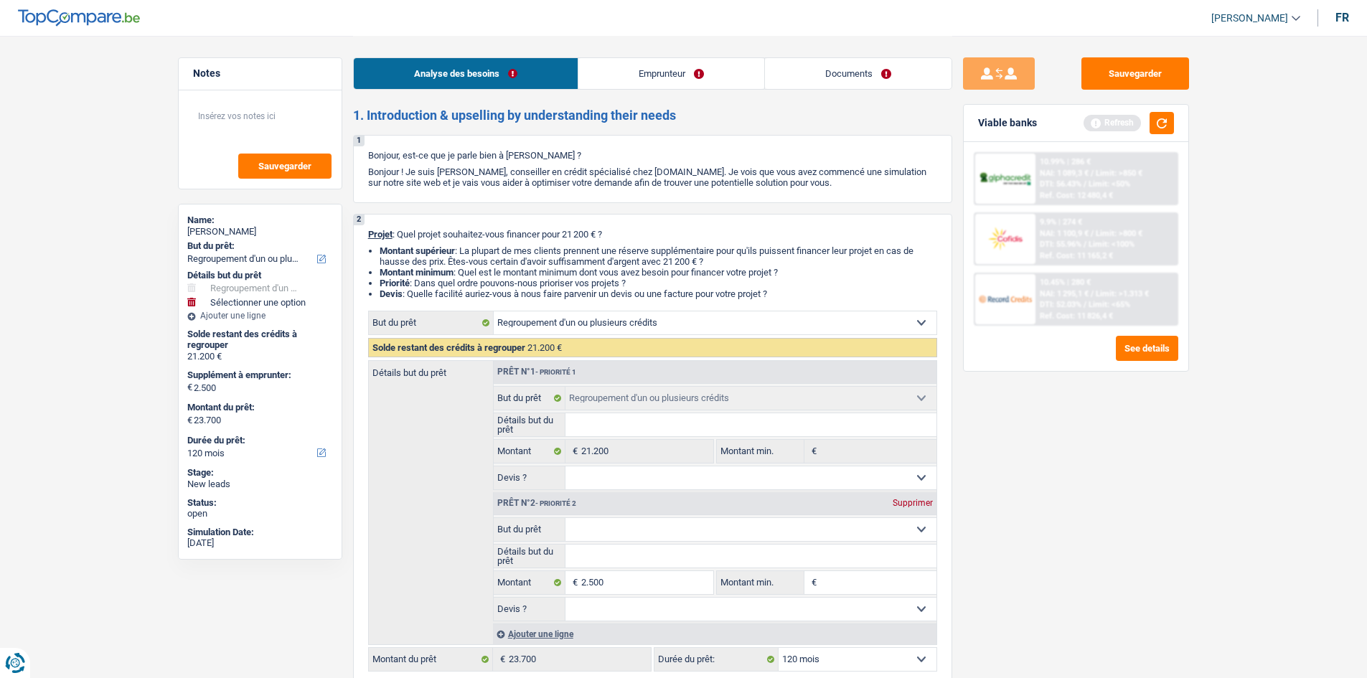
click at [1014, 503] on div "Sauvegarder Viable banks Refresh 10.99% | 286 € NAI: 1 089,3 € / Limit: >850 € …" at bounding box center [1077, 356] width 248 height 598
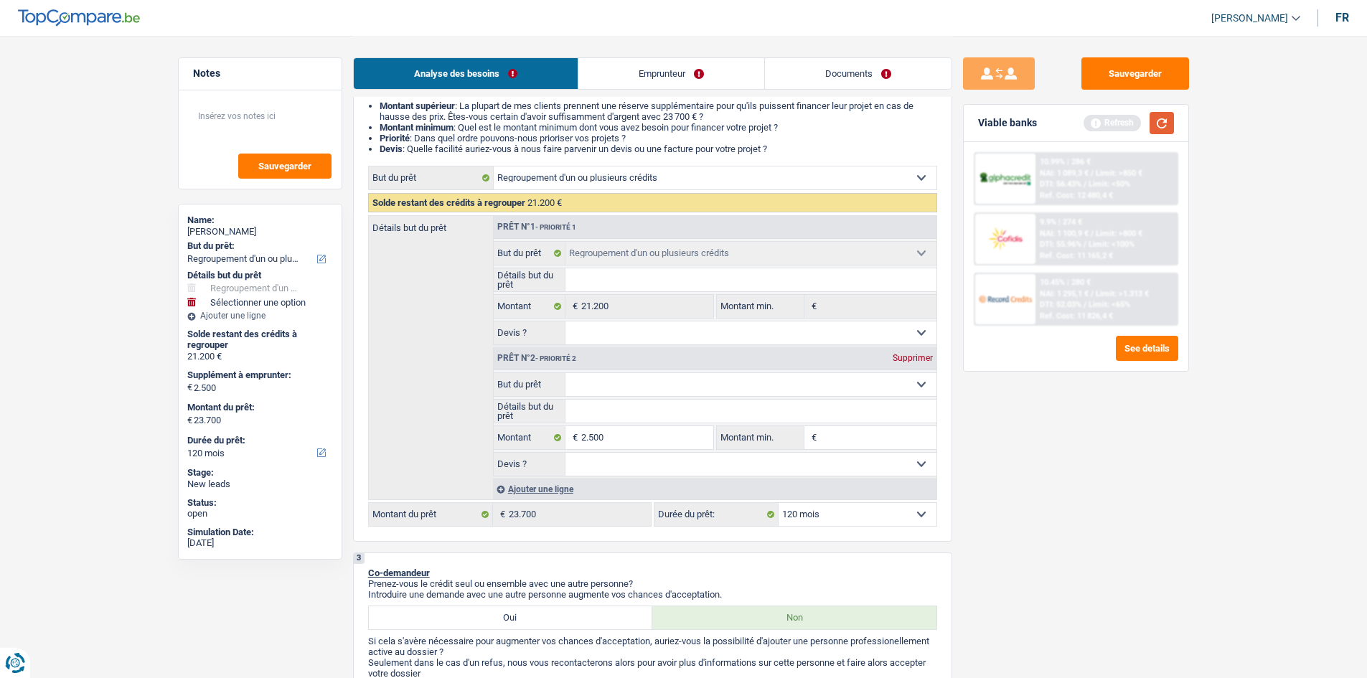
click at [1159, 121] on button "button" at bounding box center [1162, 123] width 24 height 22
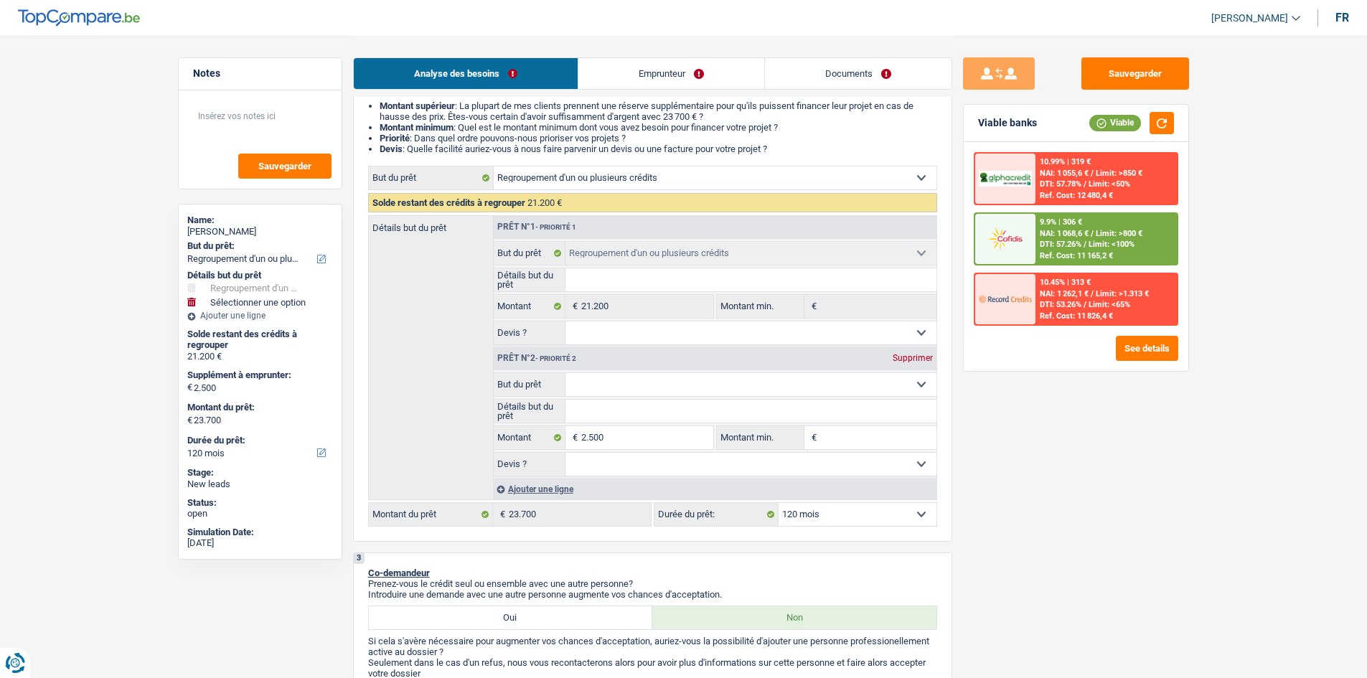
click at [1117, 248] on span "Limit: <100%" at bounding box center [1112, 244] width 46 height 9
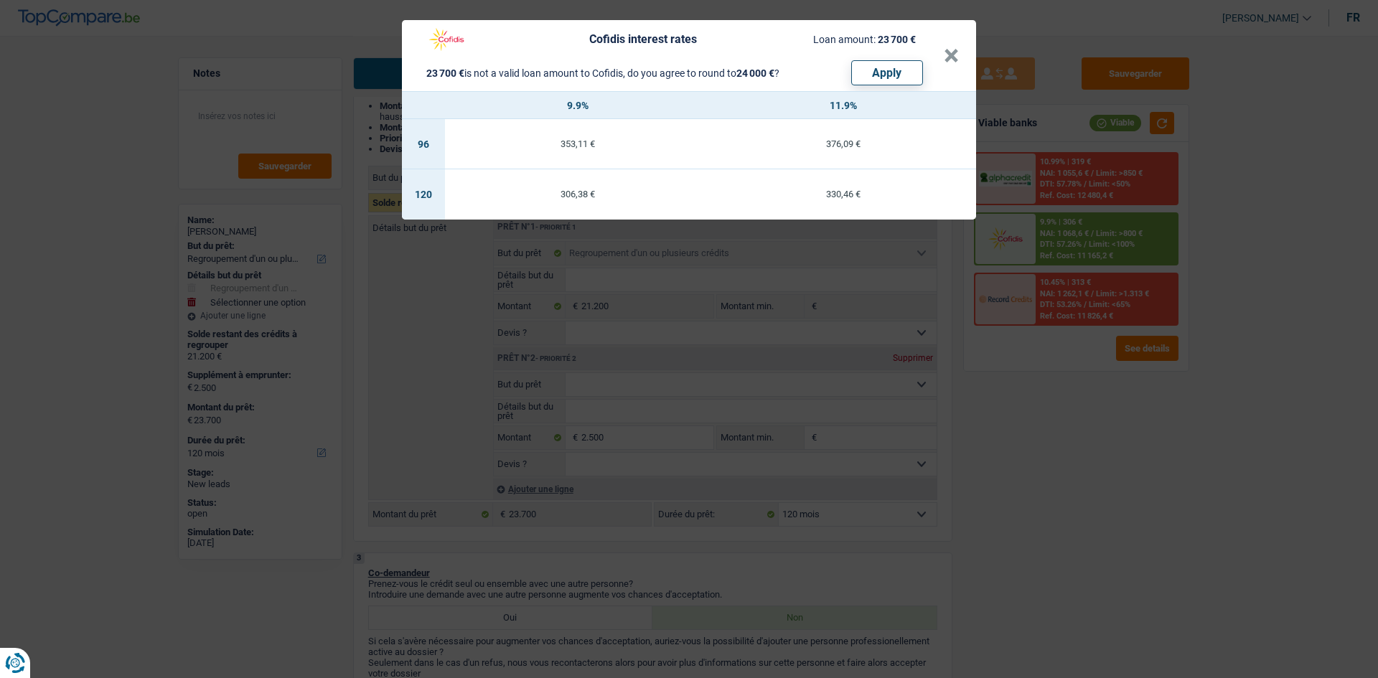
click at [1051, 527] on div "Cofidis interest rates Loan amount: 23 700 € 23 700 € is not a valid loan amoun…" at bounding box center [689, 339] width 1378 height 678
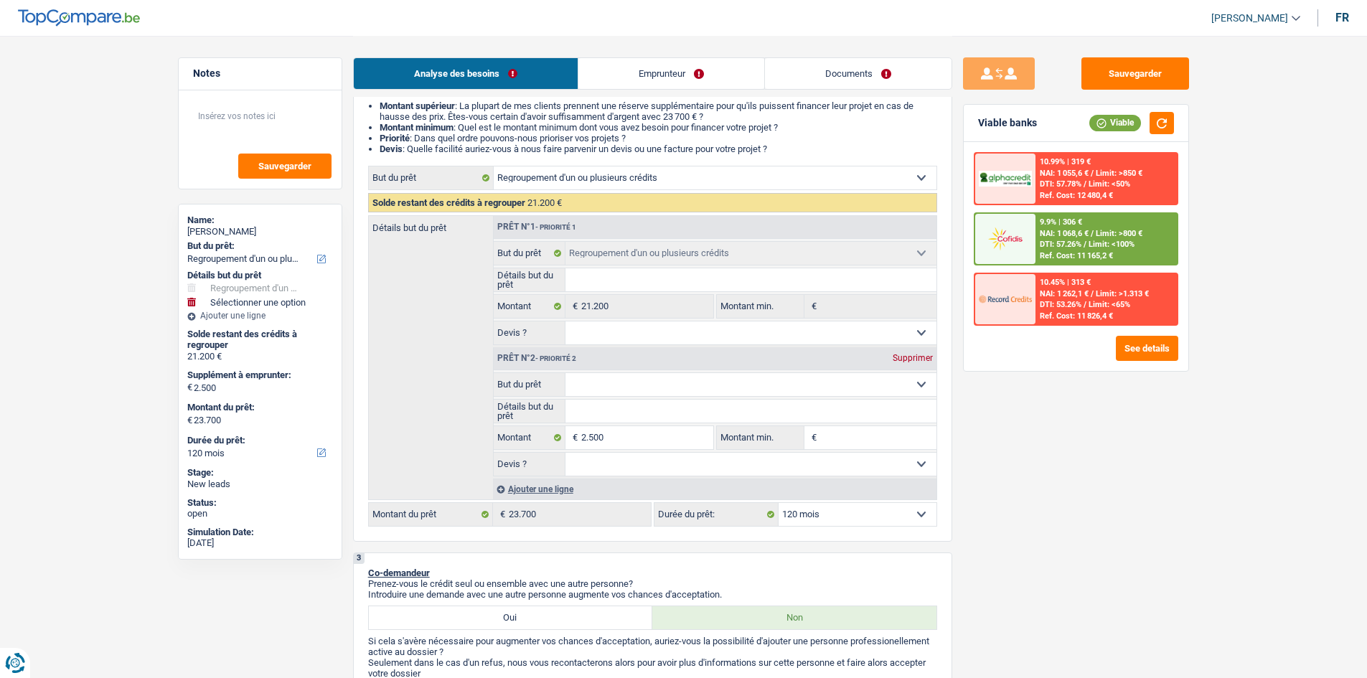
click at [868, 508] on select "12 mois 18 mois 24 mois 30 mois 36 mois 42 mois 48 mois 60 mois 72 mois 84 mois…" at bounding box center [858, 514] width 158 height 23
click at [1085, 543] on div "Sauvegarder Viable banks Viable 10.99% | 319 € NAI: 1 055,6 € / Limit: >850 € D…" at bounding box center [1077, 356] width 248 height 598
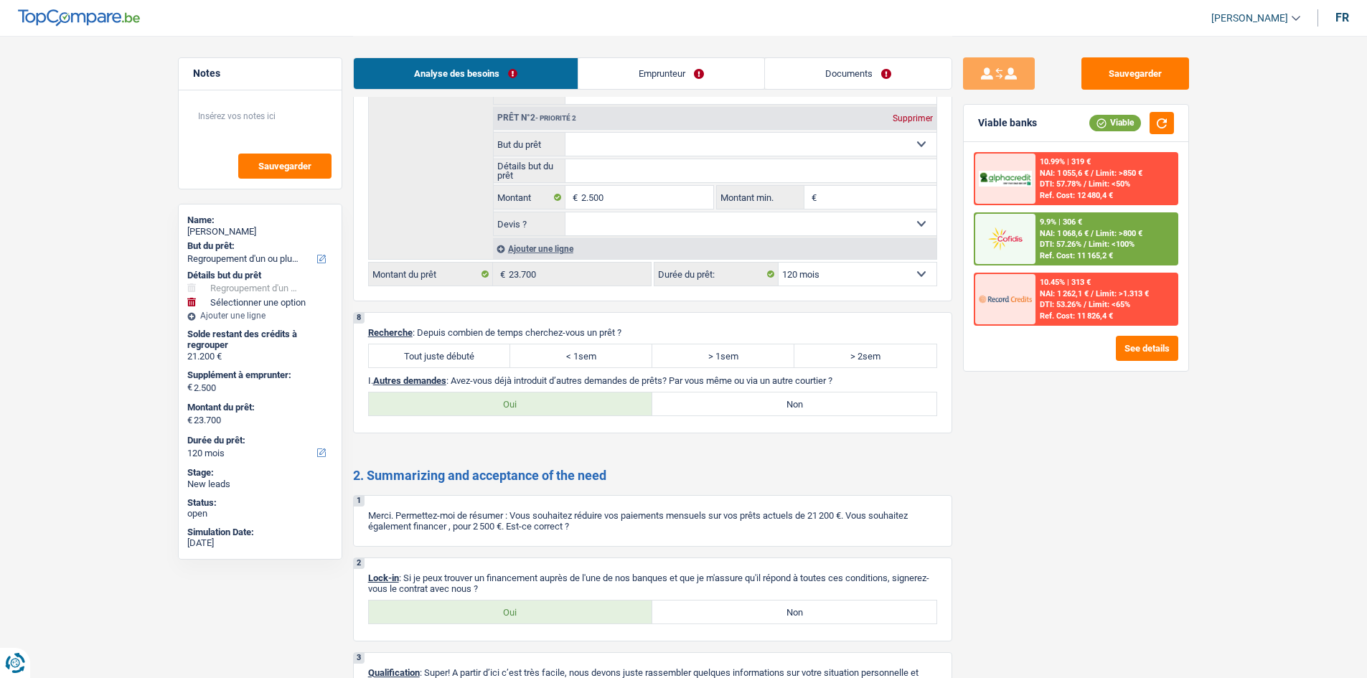
scroll to position [2442, 0]
click at [508, 400] on label "Oui" at bounding box center [511, 403] width 284 height 23
click at [508, 400] on input "Oui" at bounding box center [511, 403] width 284 height 23
radio input "true"
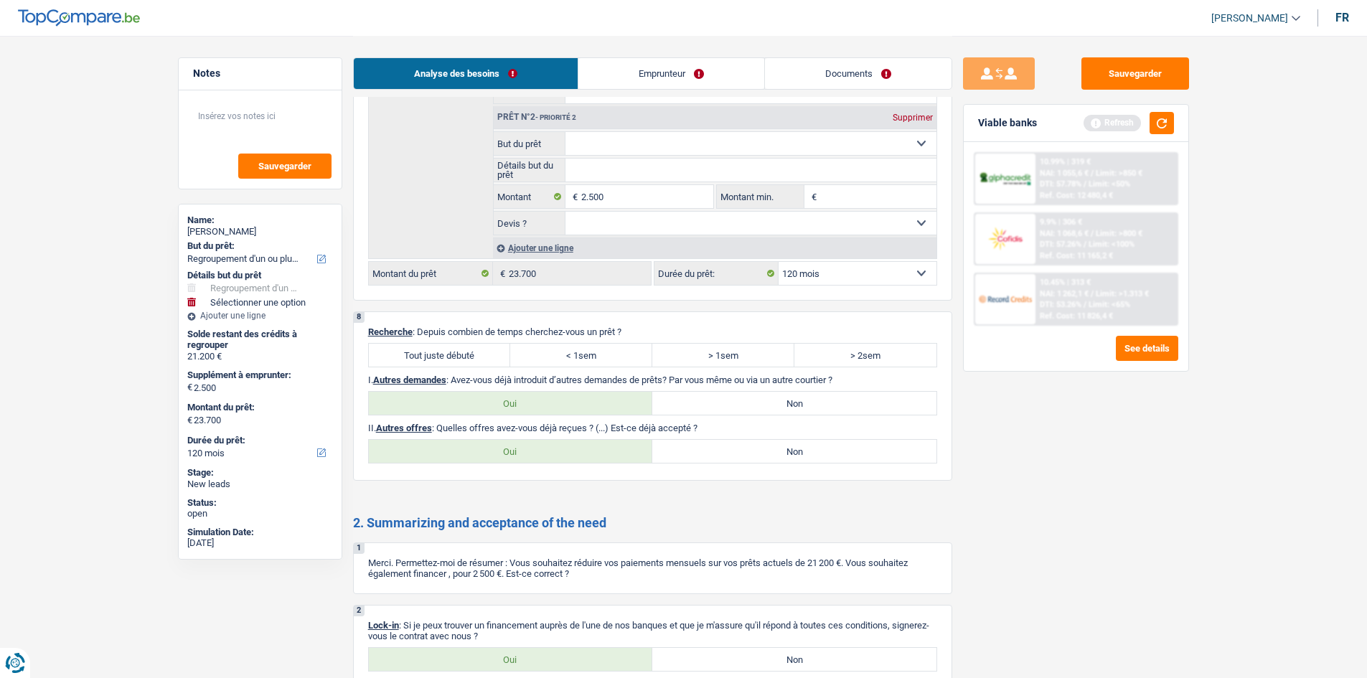
click at [579, 455] on label "Oui" at bounding box center [511, 451] width 284 height 23
click at [579, 455] on input "Oui" at bounding box center [511, 451] width 284 height 23
radio input "true"
select select "120"
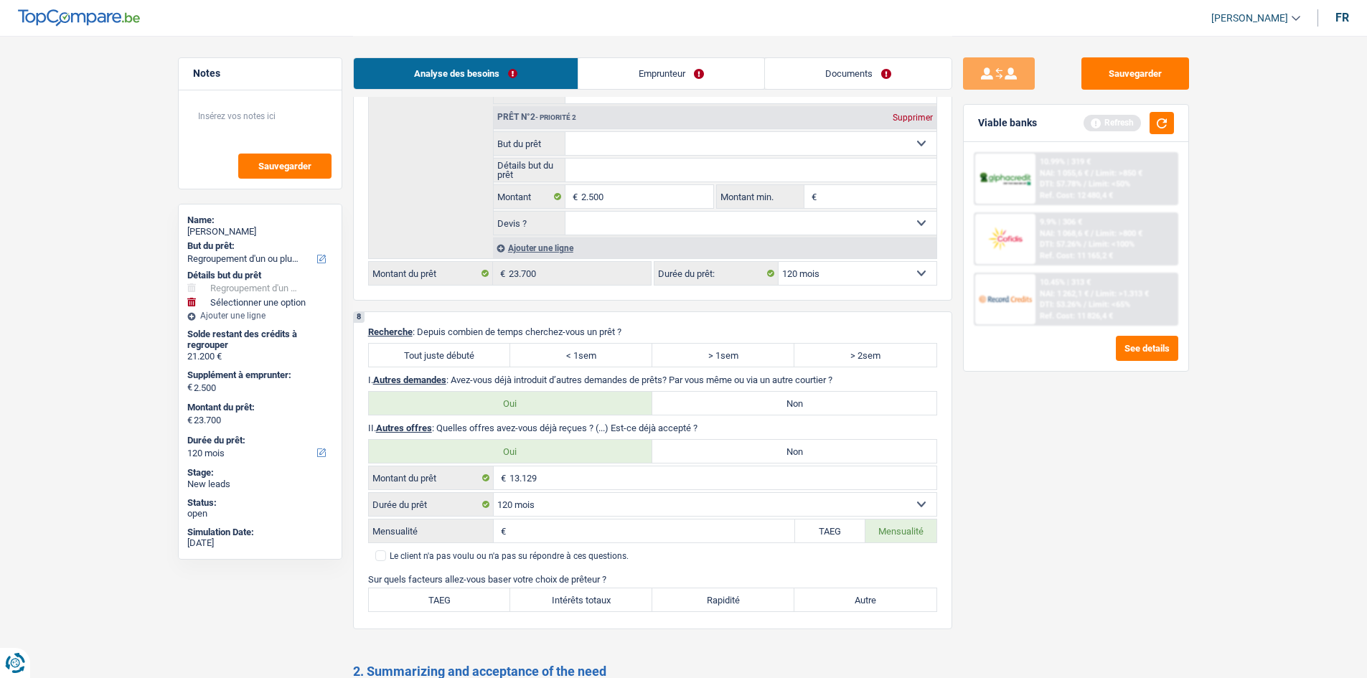
click at [709, 450] on label "Non" at bounding box center [795, 451] width 284 height 23
click at [709, 450] on input "Non" at bounding box center [795, 451] width 284 height 23
radio input "true"
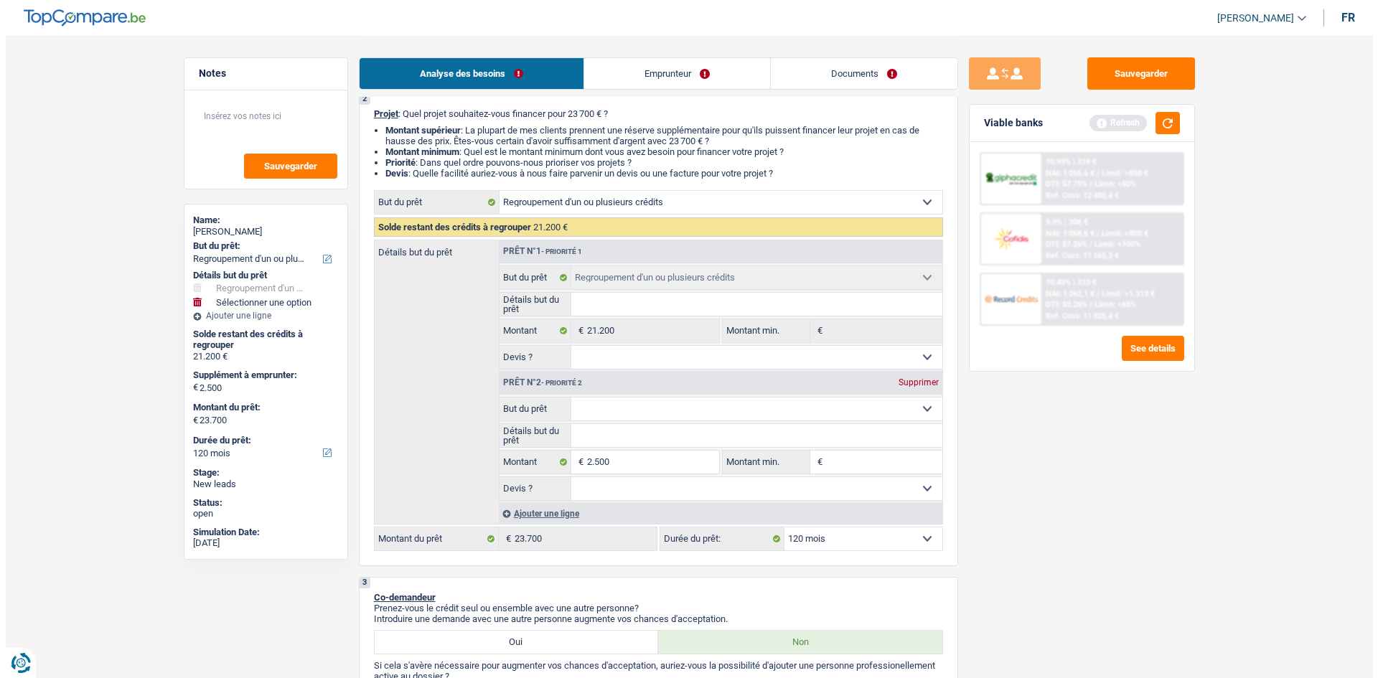
scroll to position [0, 0]
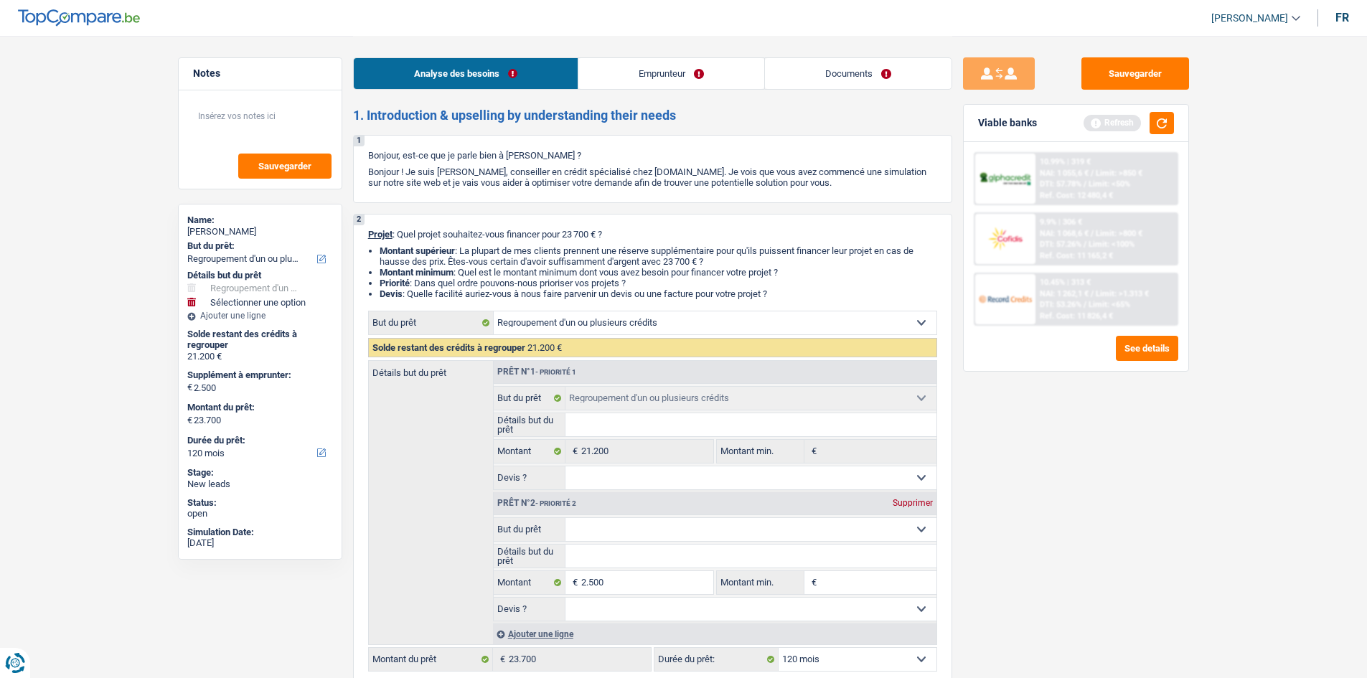
click at [635, 78] on link "Emprunteur" at bounding box center [672, 73] width 186 height 31
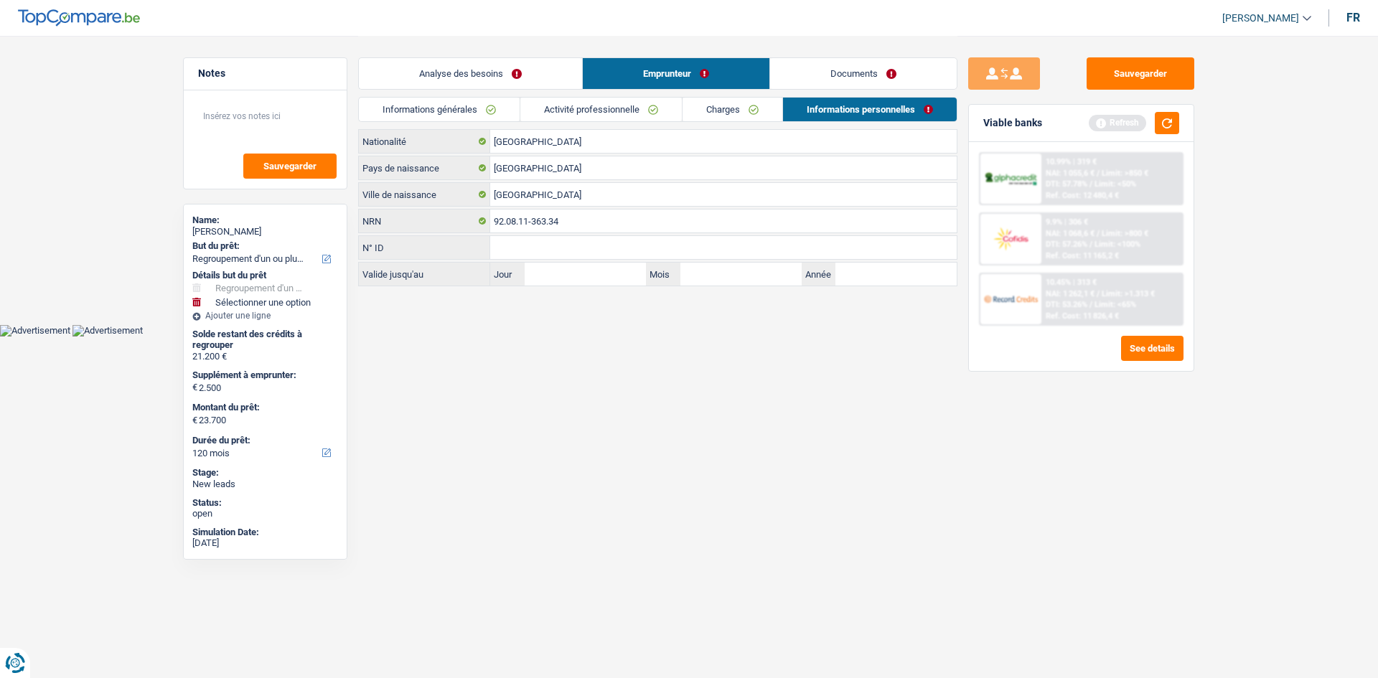
click at [568, 106] on link "Activité professionnelle" at bounding box center [601, 110] width 162 height 24
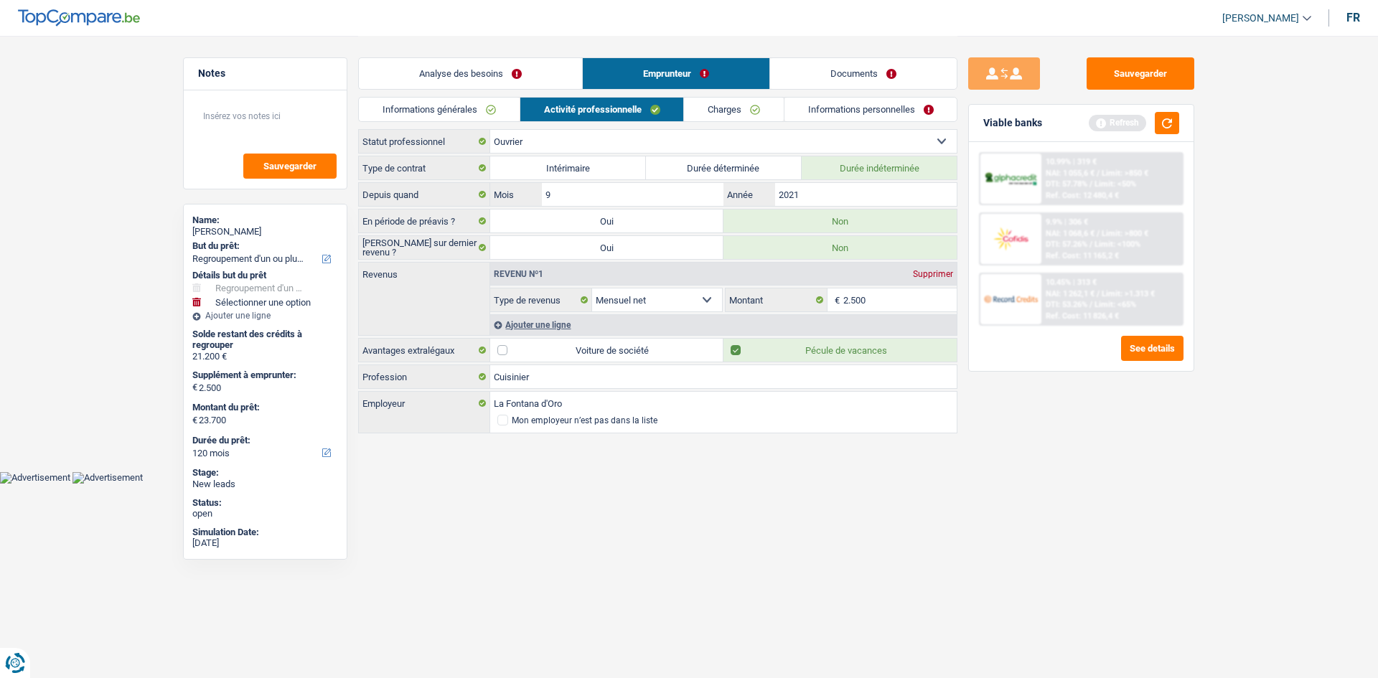
click at [438, 65] on link "Analyse des besoins" at bounding box center [470, 73] width 223 height 31
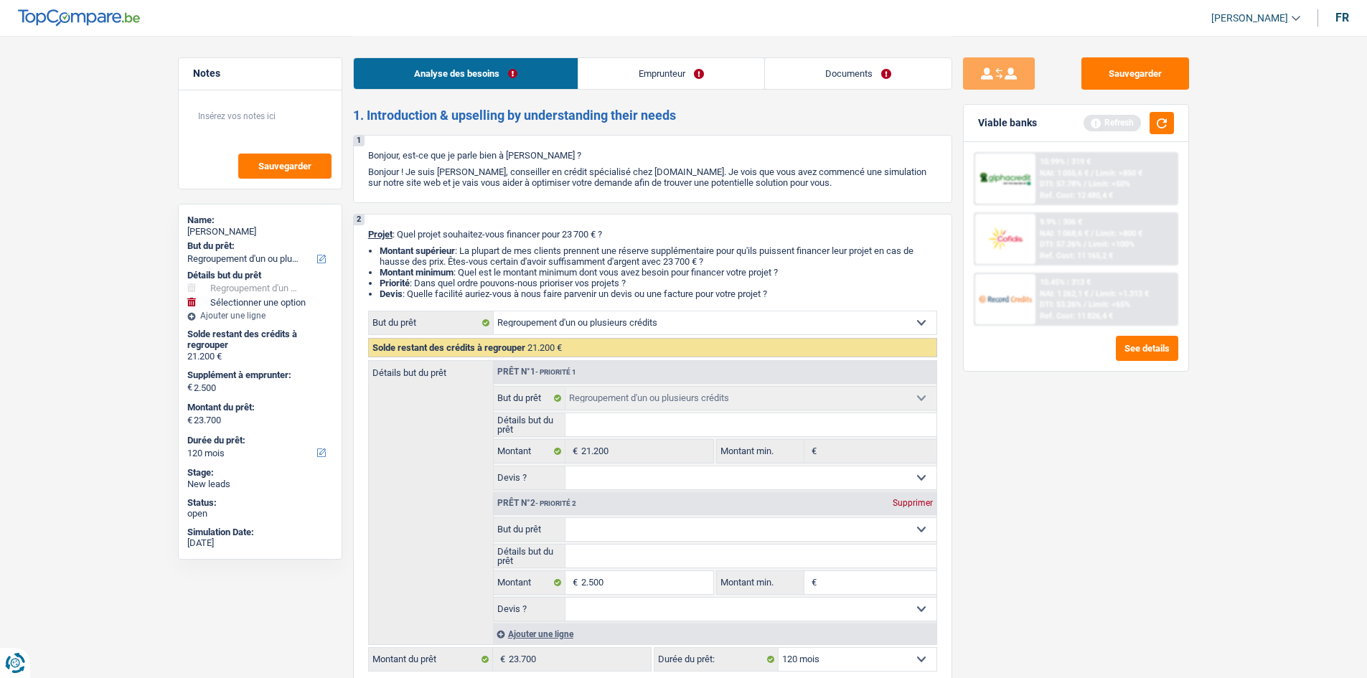
click at [660, 71] on link "Emprunteur" at bounding box center [672, 73] width 186 height 31
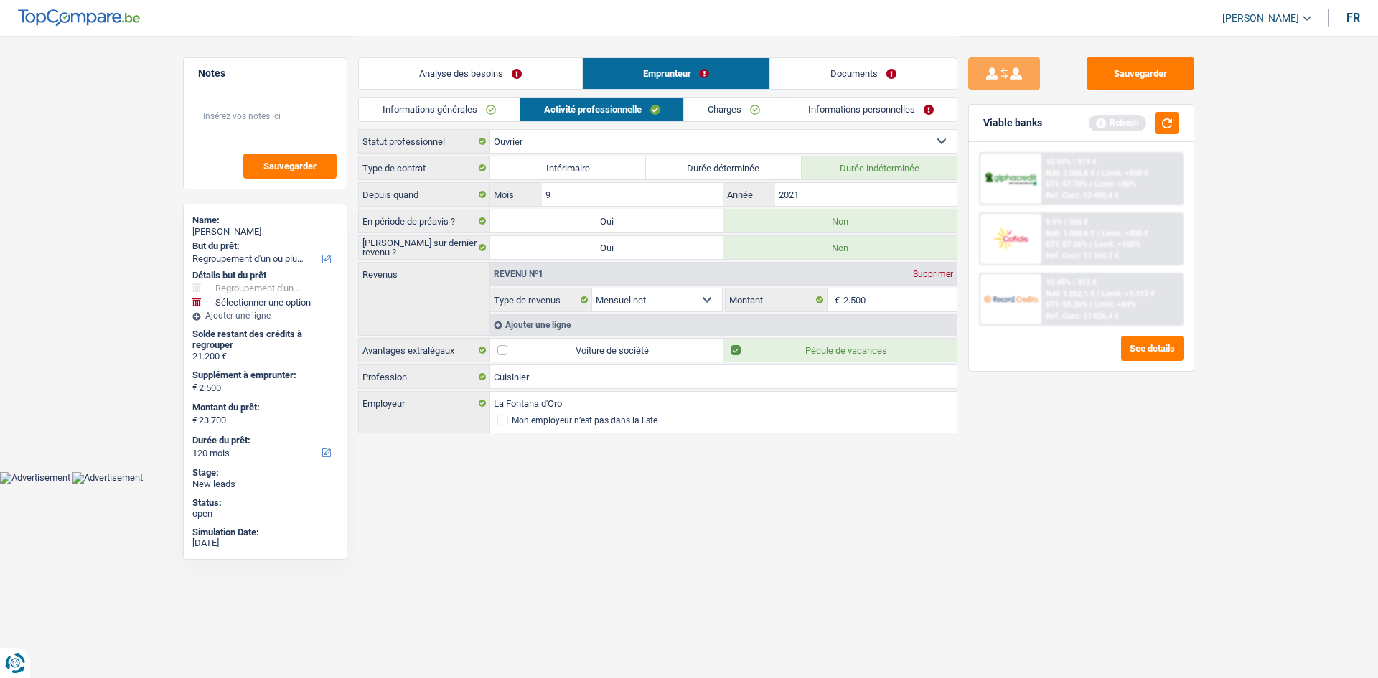
click at [448, 103] on link "Informations générales" at bounding box center [439, 110] width 161 height 24
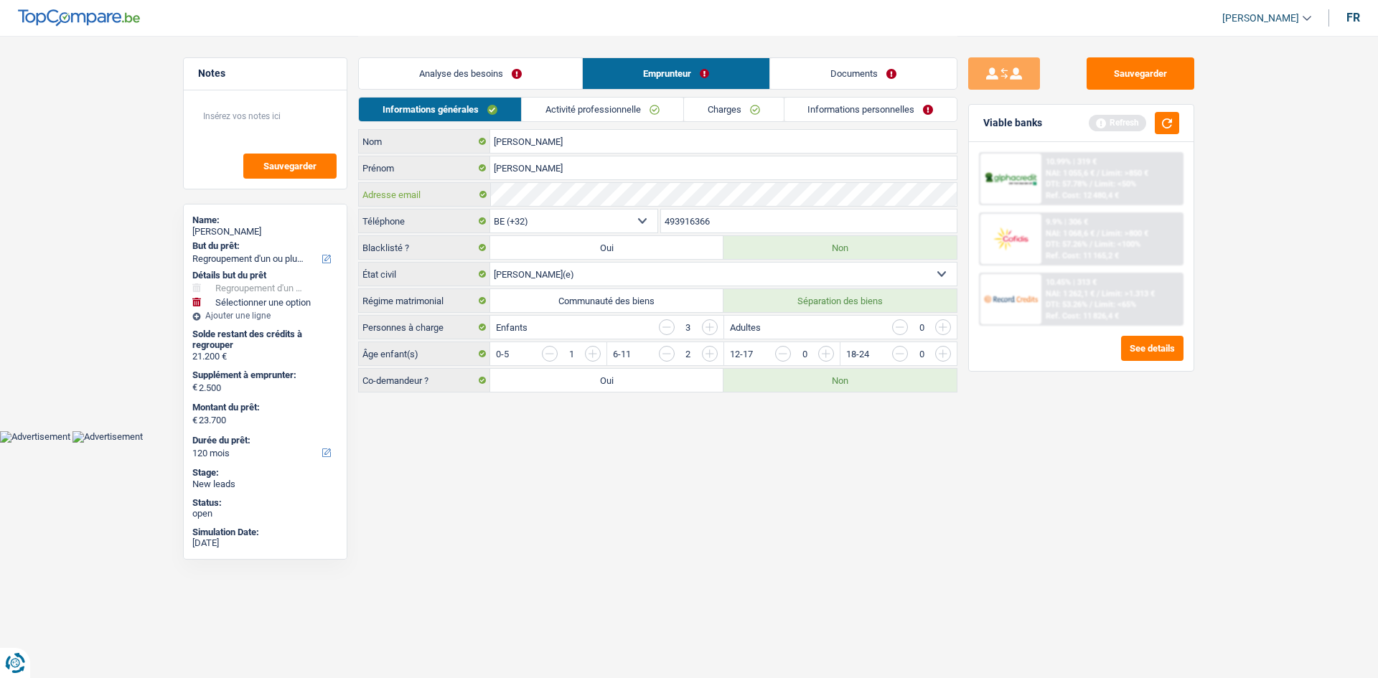
click at [292, 204] on div "Notes Sauvegarder Name: Kevin Szabo But du prêt: Confort maison: meubles, texti…" at bounding box center [689, 215] width 1034 height 359
click at [292, 204] on div "Name: Kevin Szabo But du prêt: Confort maison: meubles, textile, peinture, élec…" at bounding box center [265, 382] width 164 height 356
click at [1159, 65] on button "Sauvegarder" at bounding box center [1141, 73] width 108 height 32
click at [1130, 78] on button "Sauvegarder" at bounding box center [1141, 73] width 108 height 32
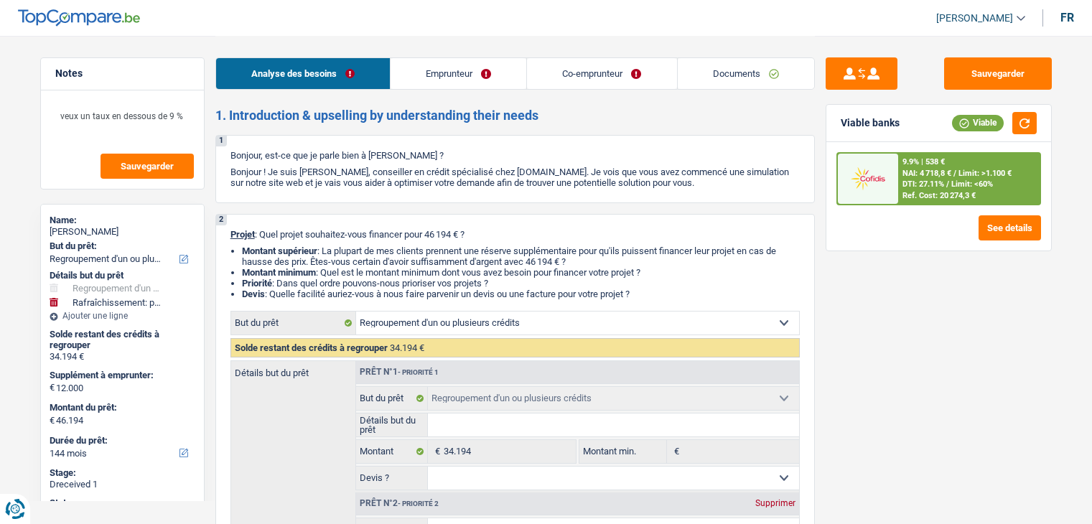
select select "refinancing"
select select "houseOrGarden"
select select "144"
select select "refinancing"
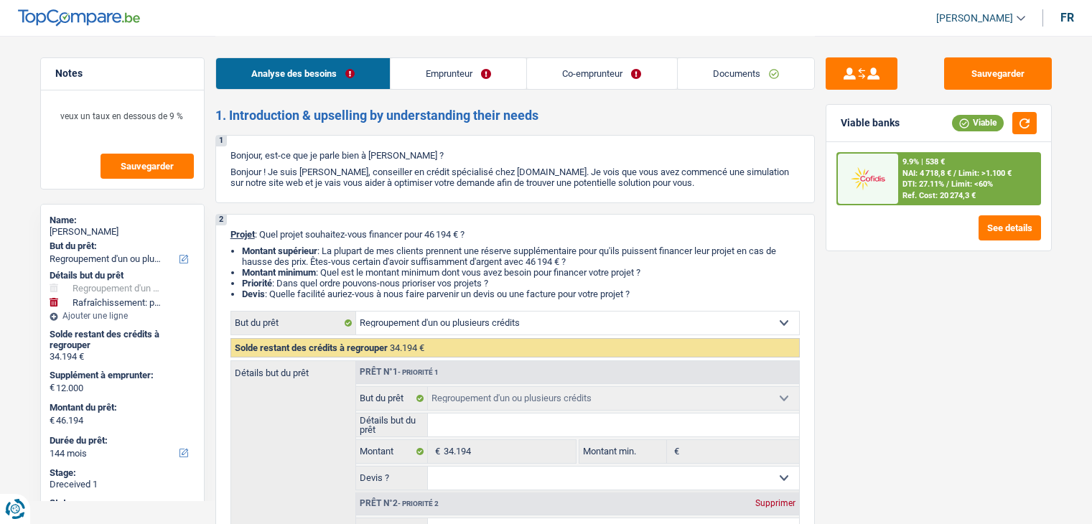
select select "refinancing"
select select "houseOrGarden"
select select "yes"
select select "144"
select select "privateEmployee"
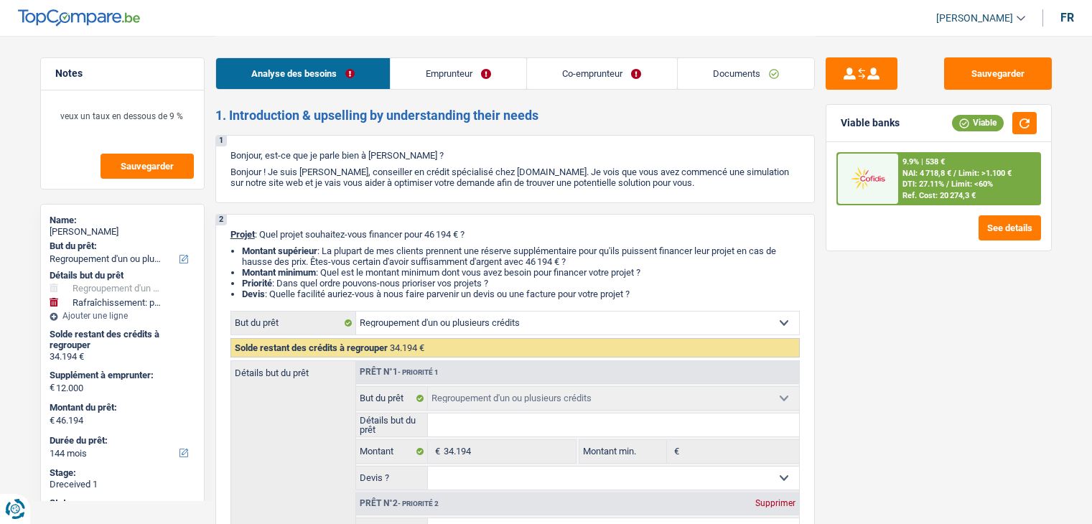
select select "worker"
select select "familyAllowances"
select select "netSalary"
select select "mealVouchers"
select select "alimony"
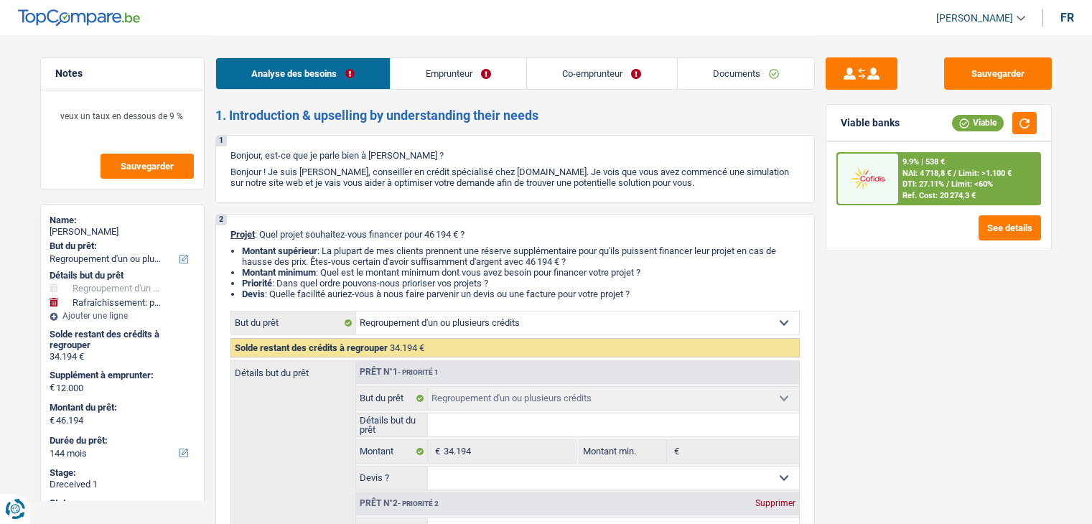
select select "netSalary"
select select "mealVouchers"
select select "ownerWithMortgage"
select select "mortgage"
select select "420"
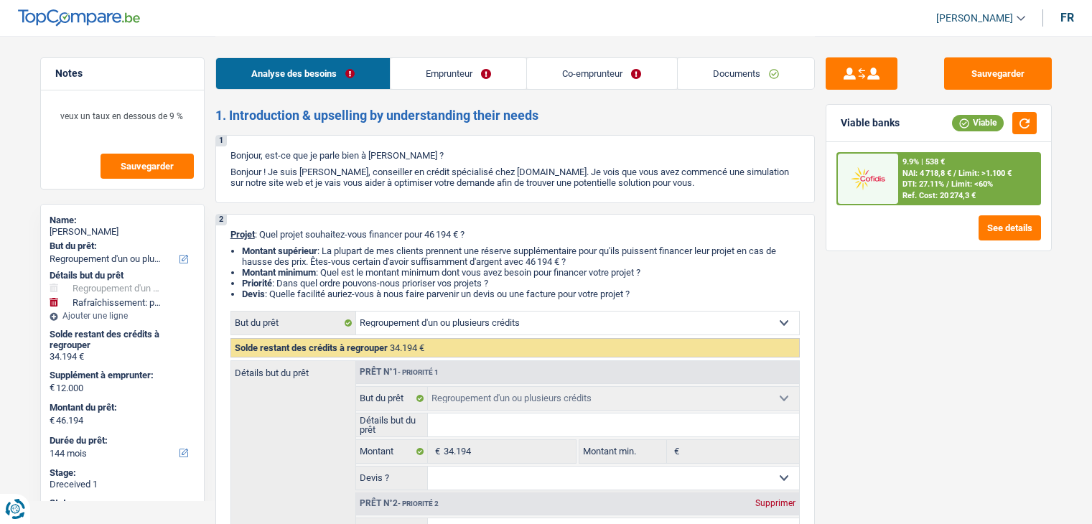
select select "personalLoan"
select select "smallWorks"
select select "60"
select select "personalLoan"
select select "familyEvent"
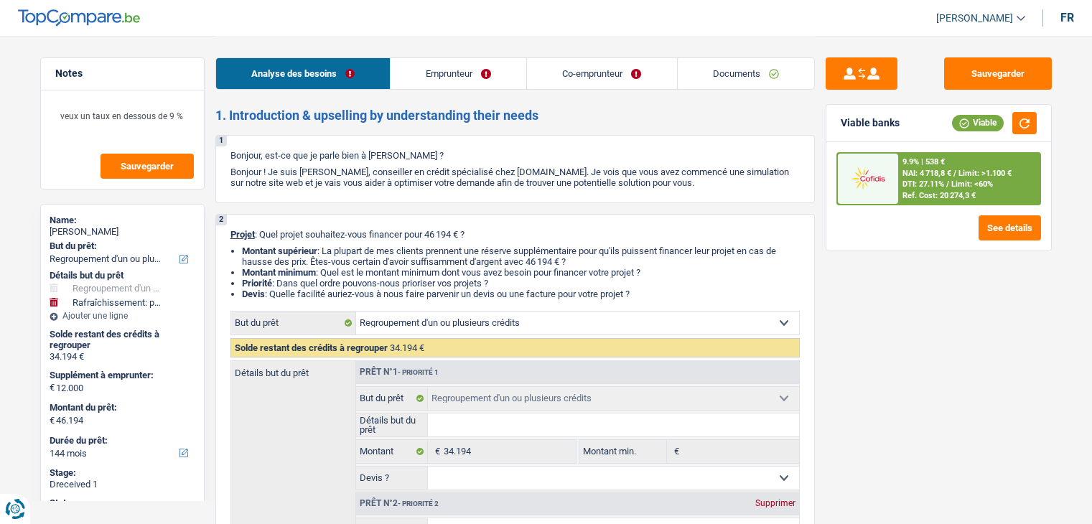
select select "24"
select select "personalLoan"
select select "familyEvent"
select select "120"
select select "cardOrCredit"
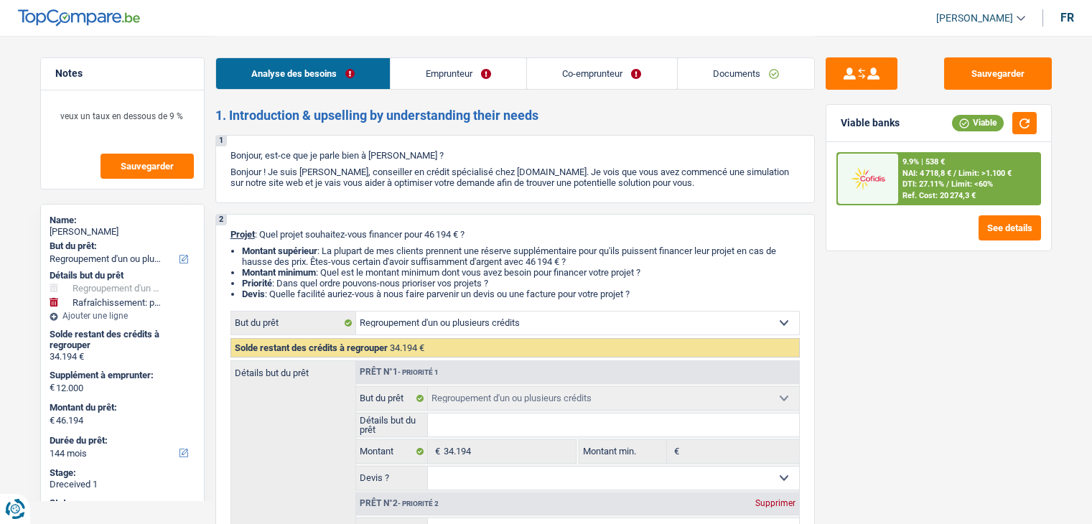
select select "cardOrCredit"
select select "refinancing"
select select "houseOrGarden"
select select "yes"
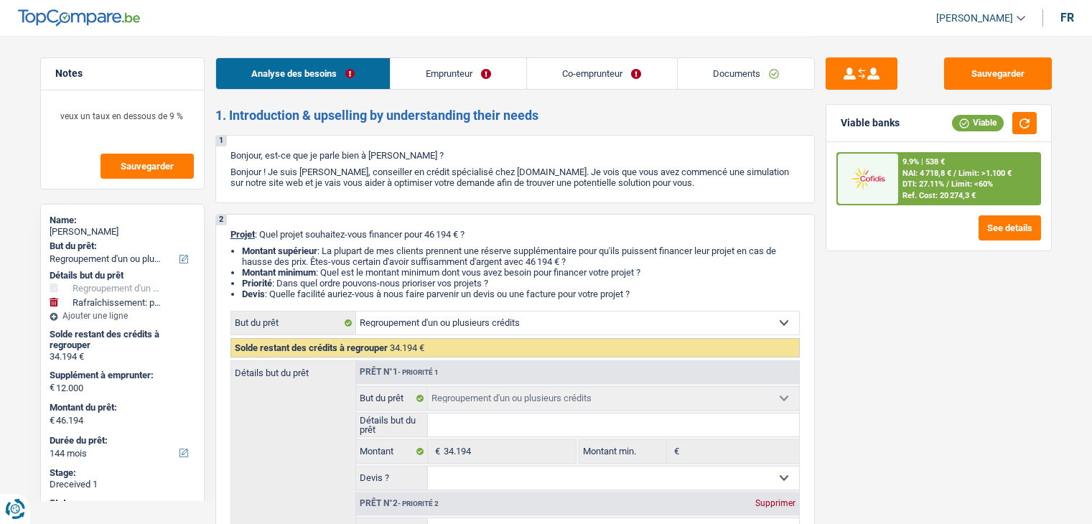
select select "144"
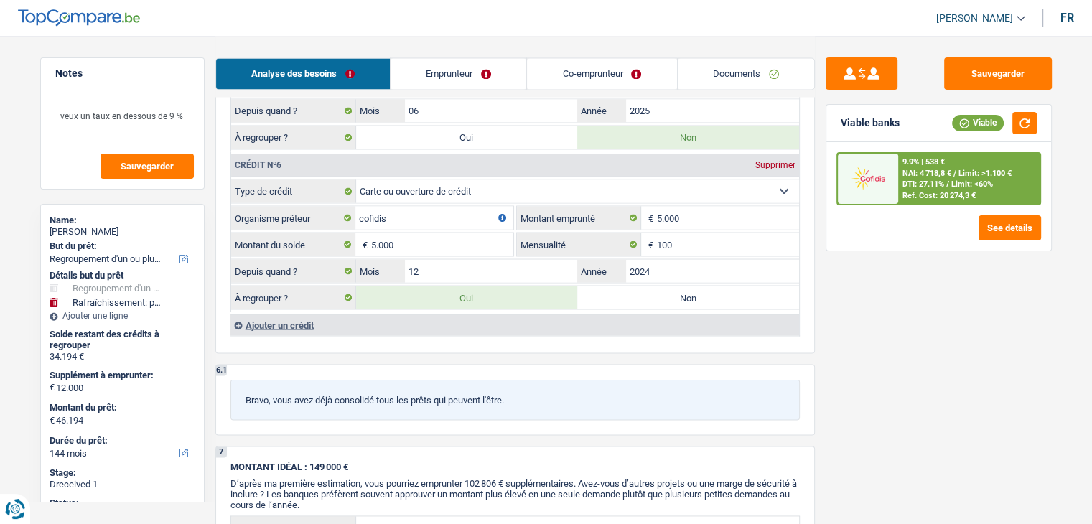
scroll to position [2502, 0]
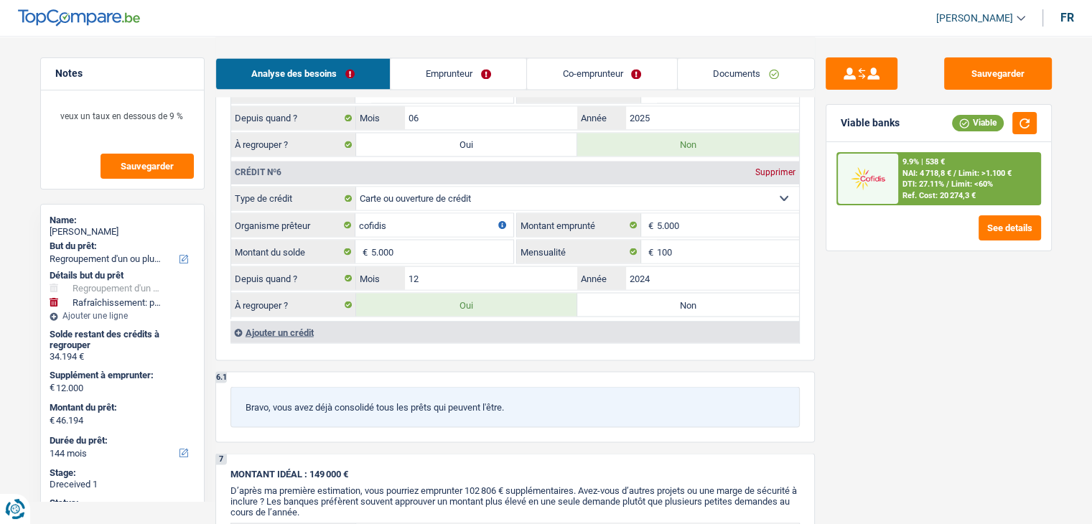
click at [263, 321] on div "Ajouter un crédit" at bounding box center [514, 332] width 569 height 22
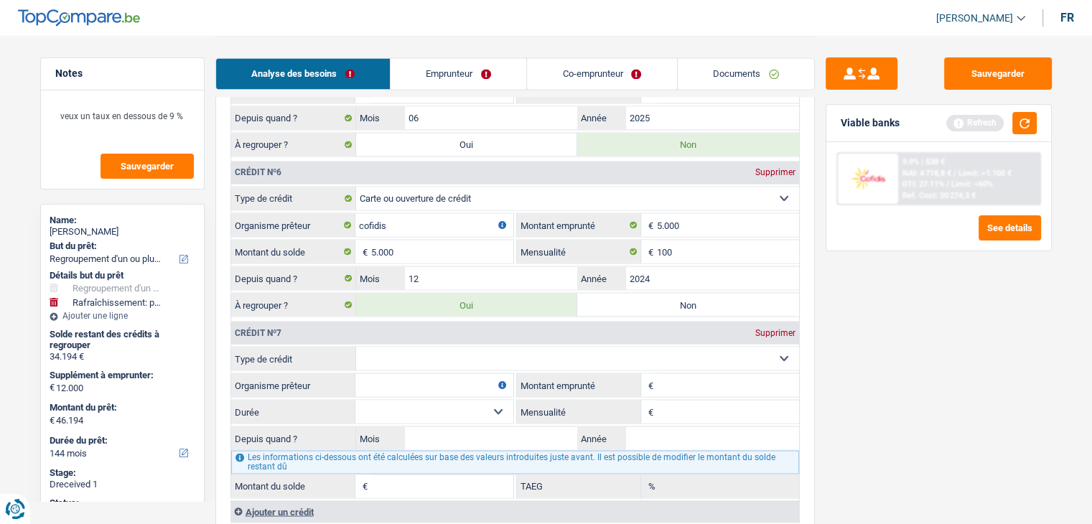
click at [388, 347] on select "Carte ou ouverture de crédit Prêt hypothécaire Vente à tempérament Prêt à tempé…" at bounding box center [577, 358] width 443 height 23
select select "personalLoan"
type input "0"
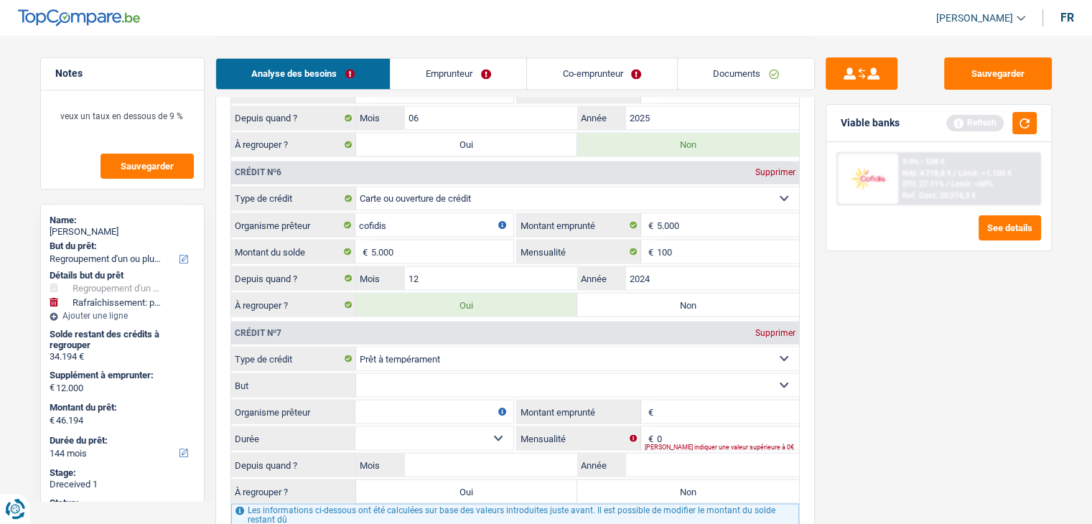
click at [396, 377] on fieldset "Confort maison: meubles, textile, peinture, électroménager, outillage non-profe…" at bounding box center [515, 385] width 568 height 24
click at [379, 400] on input "Organisme prêteur" at bounding box center [434, 411] width 158 height 23
type input "COFIDIS"
click at [396, 373] on select "Confort maison: meubles, textile, peinture, électroménager, outillage non-profe…" at bounding box center [577, 384] width 443 height 23
click at [672, 378] on fieldset "Carte ou ouverture de crédit Prêt hypothécaire Vente à tempérament Prêt à tempé…" at bounding box center [515, 448] width 568 height 205
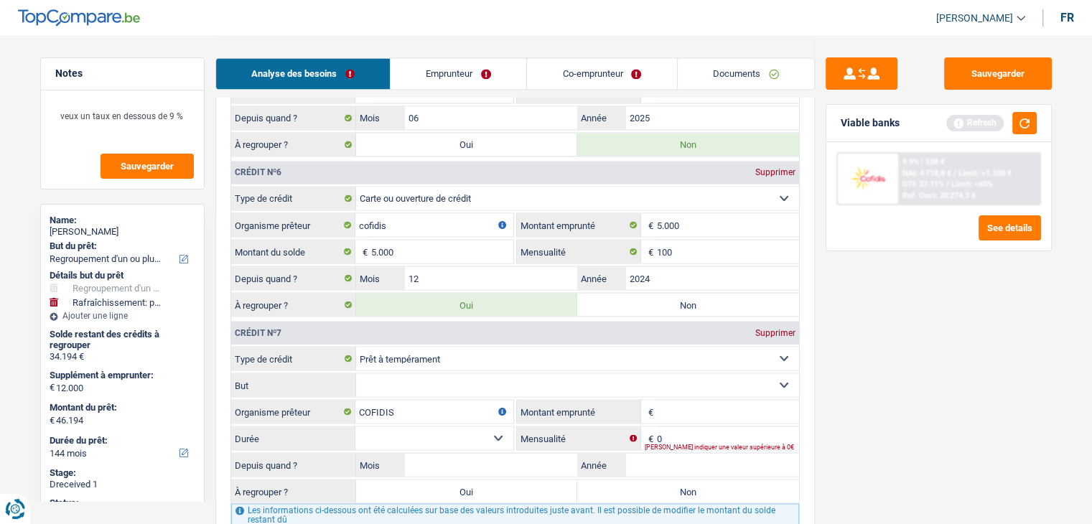
click at [671, 400] on input "Montant emprunté" at bounding box center [728, 411] width 142 height 23
type input "5.000"
click at [492, 426] on select "12 mois 18 mois 24 mois 30 mois 36 mois Sélectionner une option" at bounding box center [434, 437] width 158 height 23
click at [393, 373] on select "Confort maison: meubles, textile, peinture, électroménager, outillage non-profe…" at bounding box center [577, 384] width 443 height 23
select select "other"
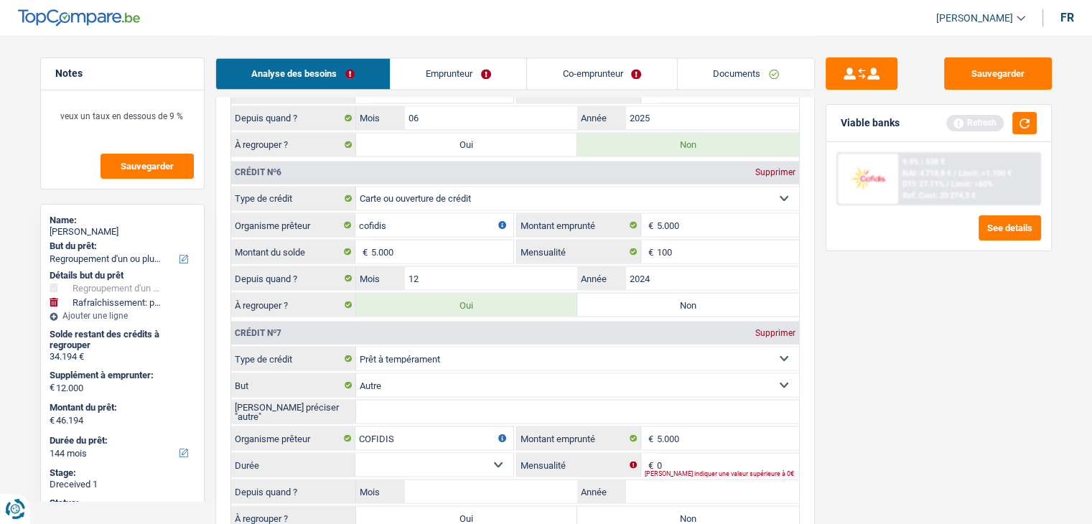
click at [378, 400] on input "Veuillez préciser "autre"" at bounding box center [577, 411] width 443 height 23
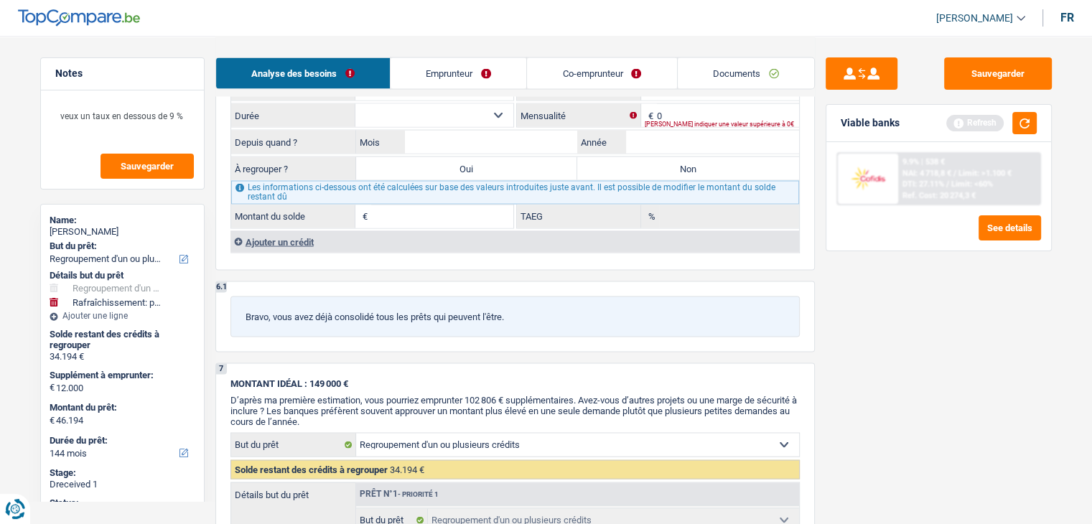
type input "FRAIS AVOCATS"
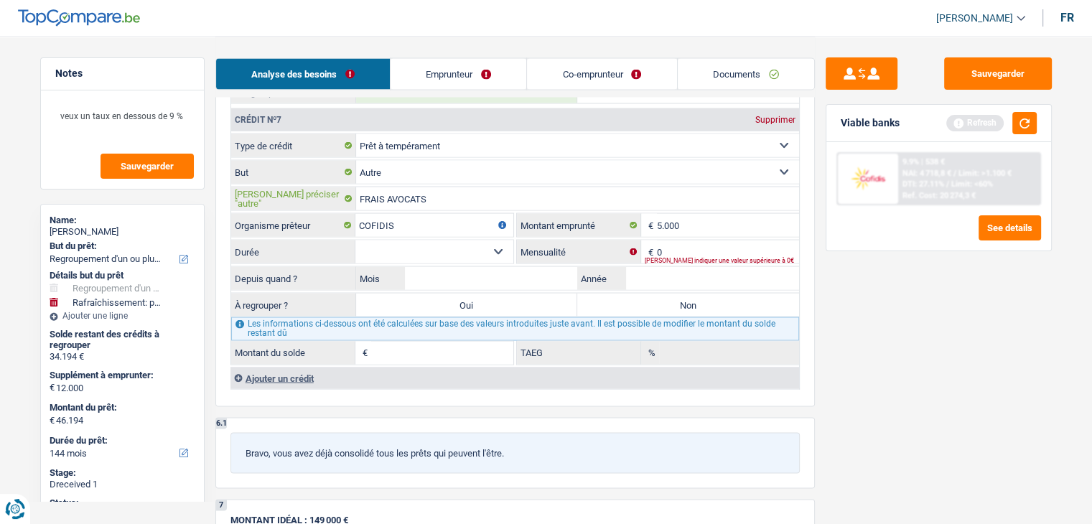
scroll to position [2715, 0]
click at [672, 240] on input "0" at bounding box center [728, 251] width 142 height 23
click at [408, 240] on select "12 mois 18 mois 24 mois 30 mois 36 mois Sélectionner une option" at bounding box center [434, 251] width 158 height 23
select select "24"
click at [355, 240] on select "12 mois 18 mois 24 mois 30 mois 36 mois Sélectionner une option" at bounding box center [434, 251] width 158 height 23
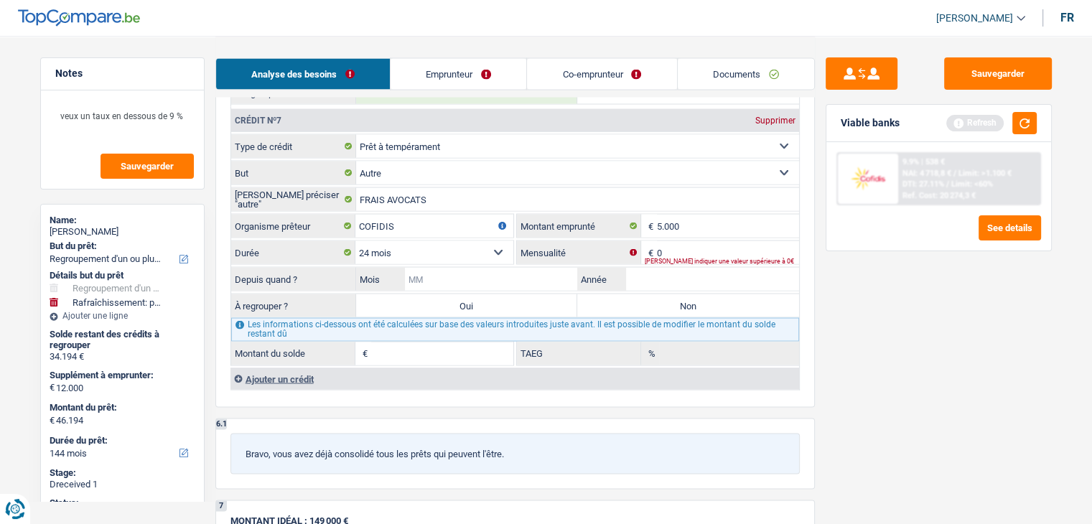
click at [526, 267] on input "Mois" at bounding box center [491, 278] width 173 height 23
type input "12"
click at [672, 267] on input "Année" at bounding box center [712, 278] width 173 height 23
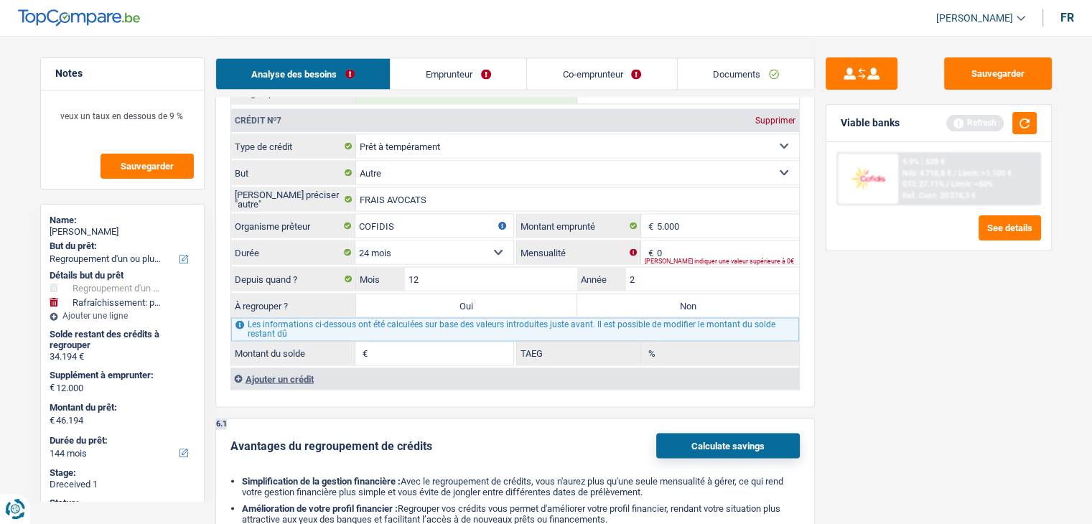
click at [672, 267] on input "2" at bounding box center [712, 278] width 173 height 23
type input "2024"
click at [660, 240] on input "0" at bounding box center [728, 251] width 142 height 23
type input "1"
type input "0,00"
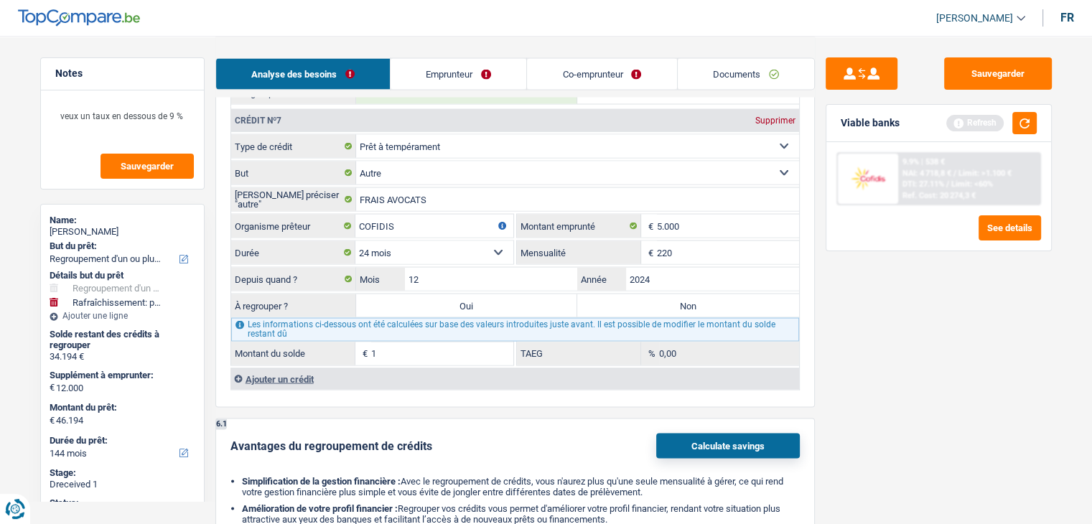
type input "220"
click at [894, 390] on div "Sauvegarder Viable banks Refresh 9.9% | 538 € NAI: 4 718,8 € / Limit: >1.100 € …" at bounding box center [939, 279] width 248 height 444
type input "3.187"
type input "5,42"
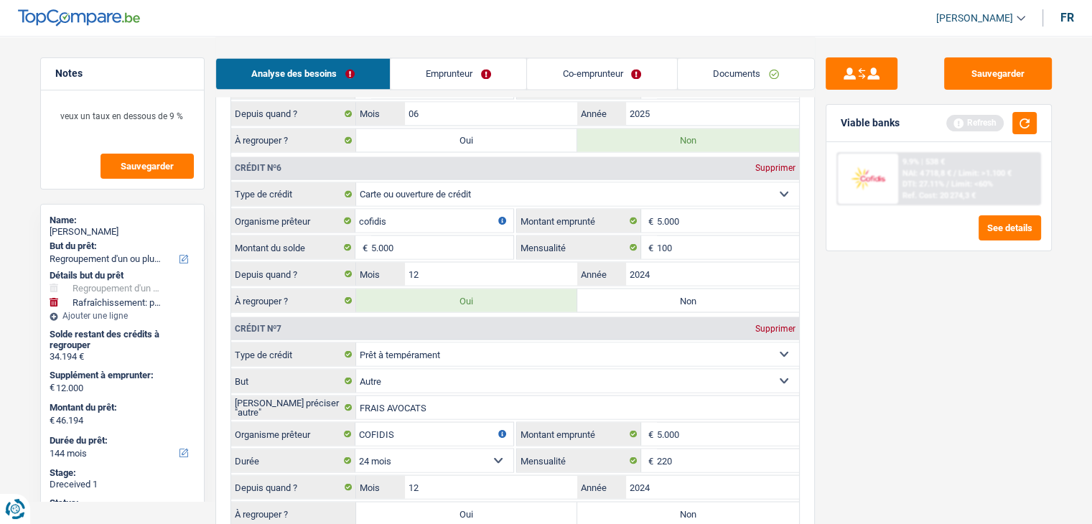
scroll to position [2504, 0]
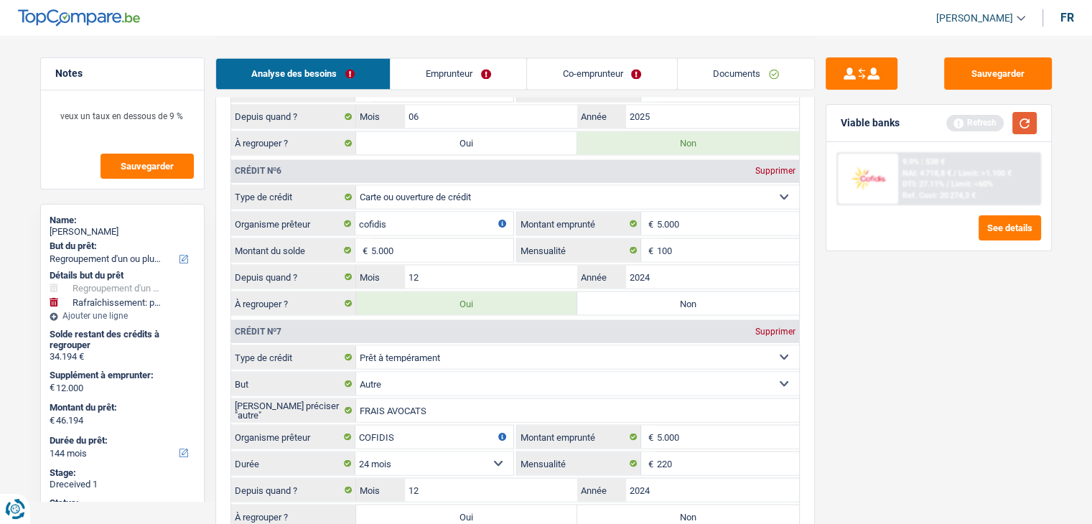
click at [1017, 124] on button "button" at bounding box center [1024, 123] width 24 height 22
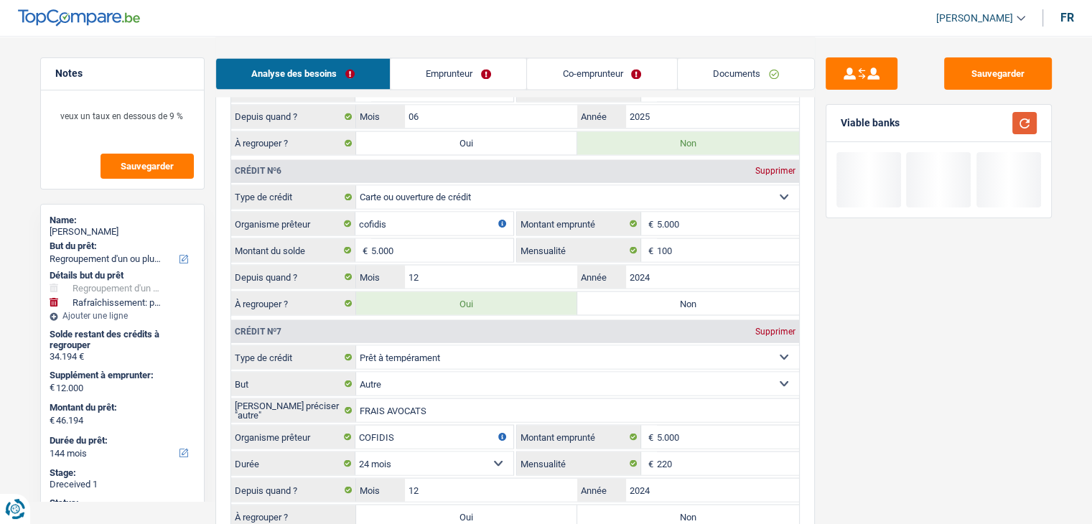
scroll to position [2796, 0]
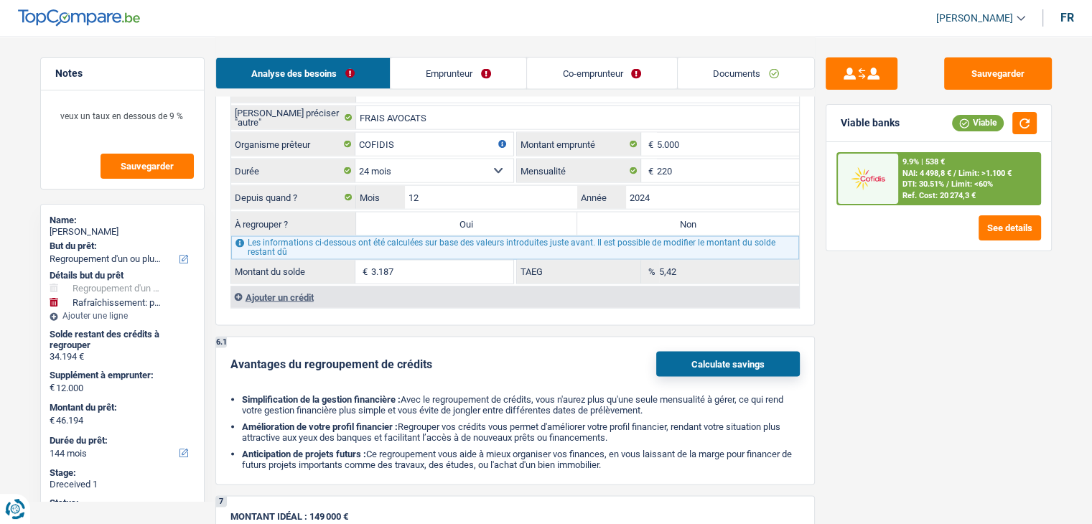
click at [460, 212] on label "Oui" at bounding box center [467, 223] width 222 height 23
click at [460, 212] on input "Oui" at bounding box center [467, 223] width 222 height 23
radio input "true"
type input "49.381"
type input "37.381"
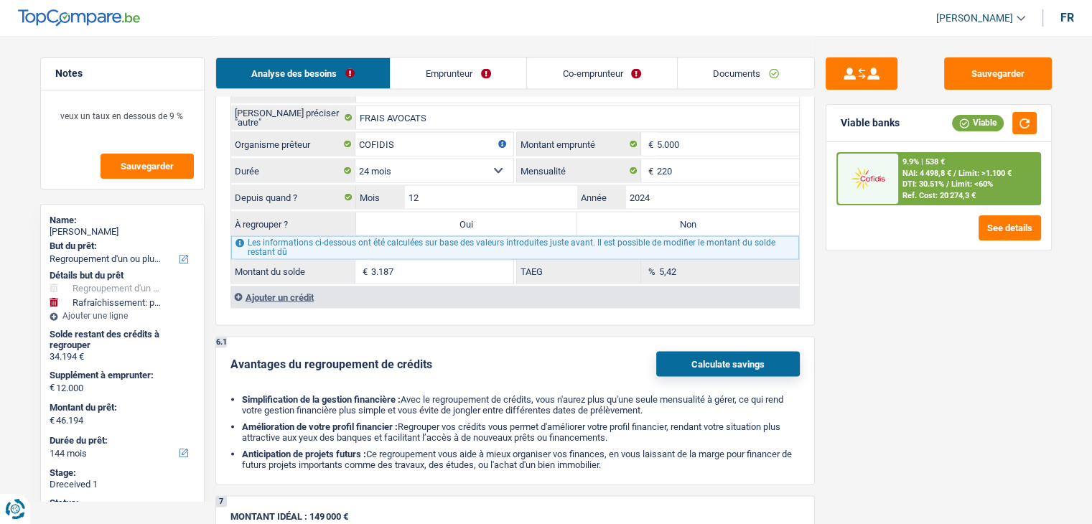
type input "49.381"
type input "37.381"
type input "49.381"
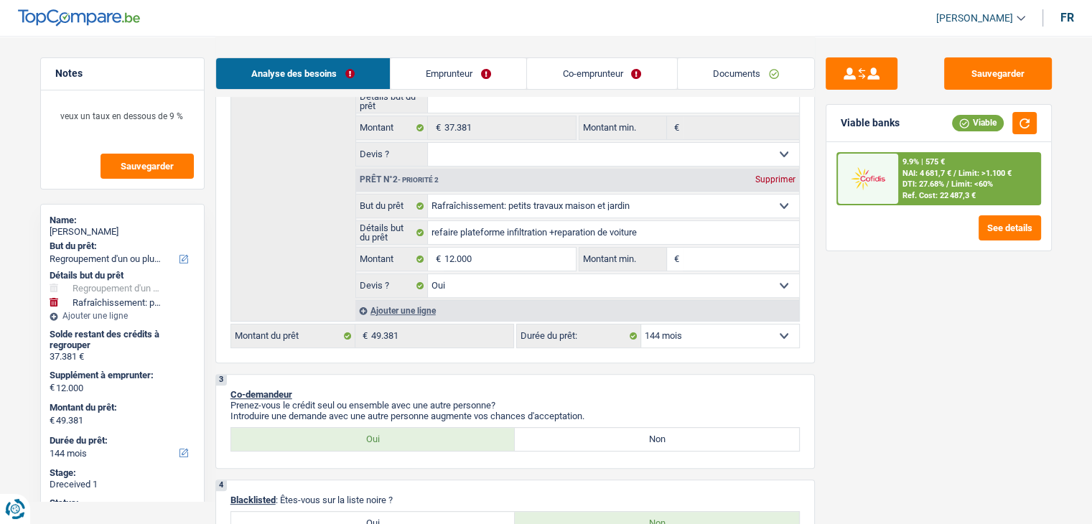
scroll to position [326, 0]
click at [701, 337] on select "12 mois 18 mois 24 mois 30 mois 36 mois 42 mois 48 mois 60 mois 72 mois 84 mois…" at bounding box center [720, 333] width 158 height 23
select select "120"
click at [641, 322] on select "12 mois 18 mois 24 mois 30 mois 36 mois 42 mois 48 mois 60 mois 72 mois 84 mois…" at bounding box center [720, 333] width 158 height 23
select select "120"
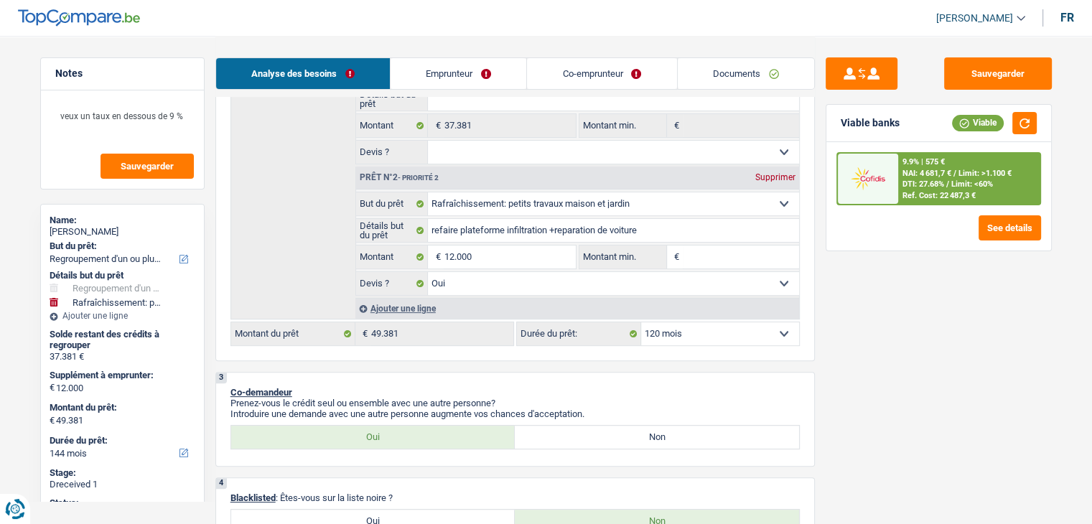
select select "120"
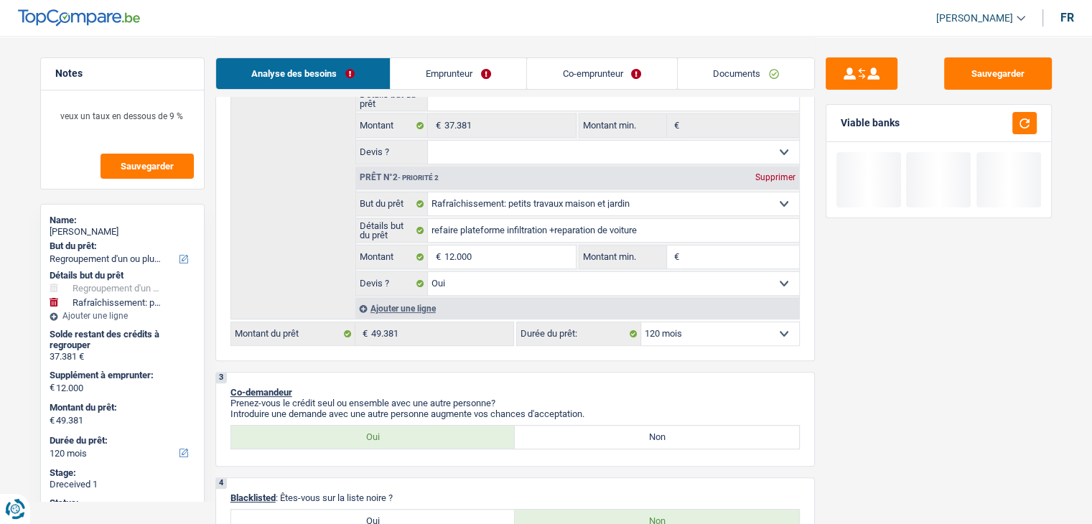
click at [853, 357] on div "Sauvegarder Viable banks" at bounding box center [939, 279] width 248 height 444
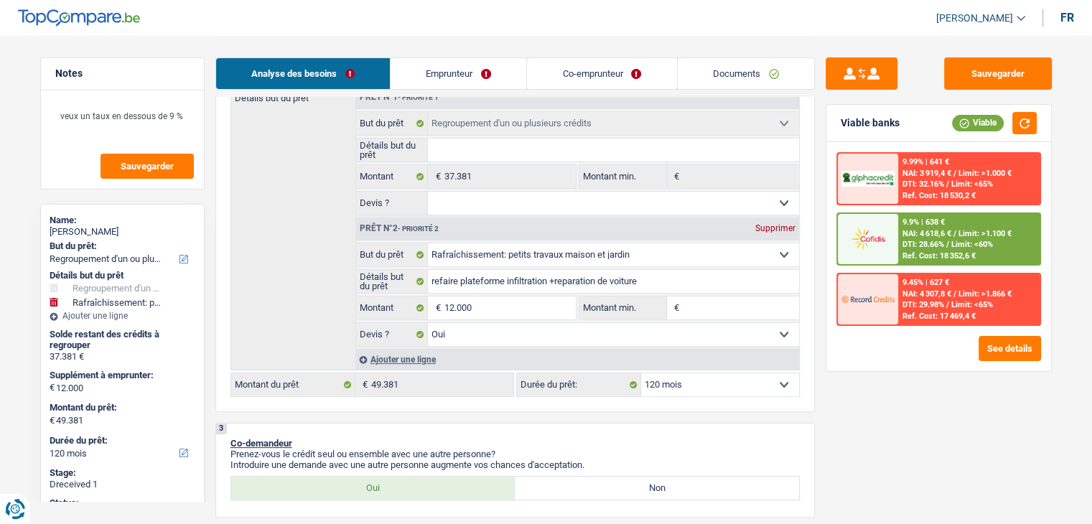
scroll to position [274, 0]
click at [880, 238] on img at bounding box center [867, 238] width 53 height 27
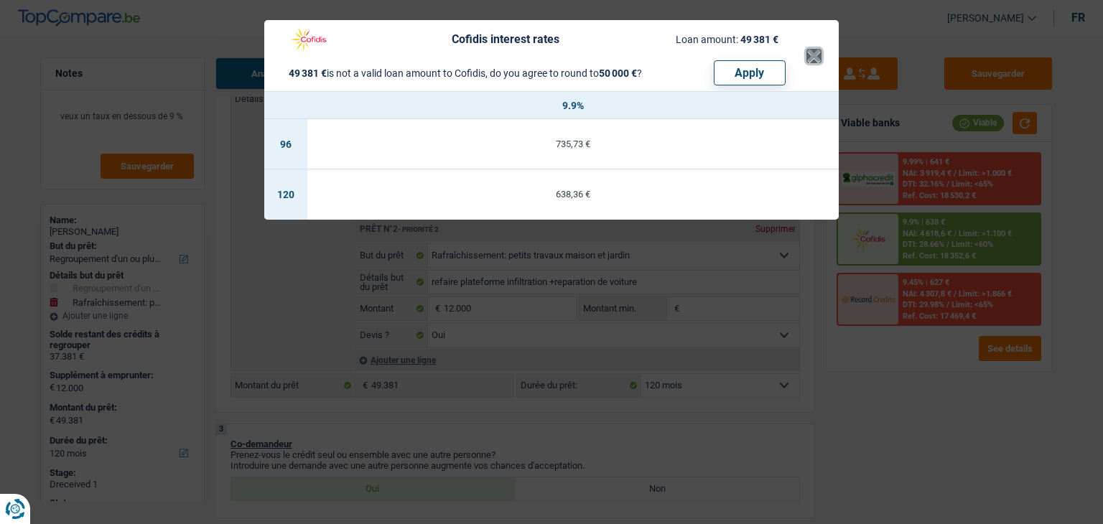
click at [806, 51] on button "×" at bounding box center [813, 56] width 15 height 14
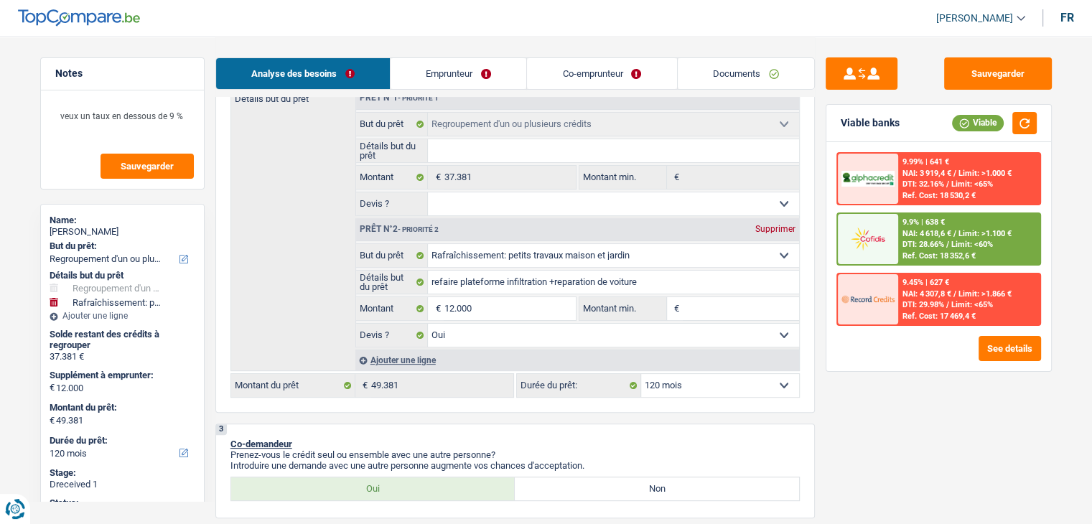
click at [615, 70] on link "Co-emprunteur" at bounding box center [601, 73] width 149 height 31
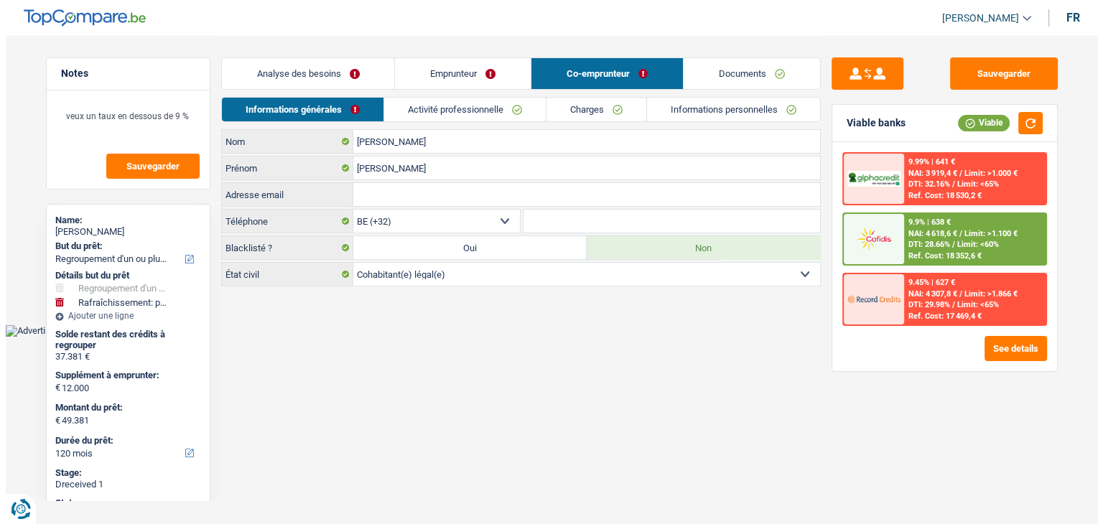
scroll to position [0, 0]
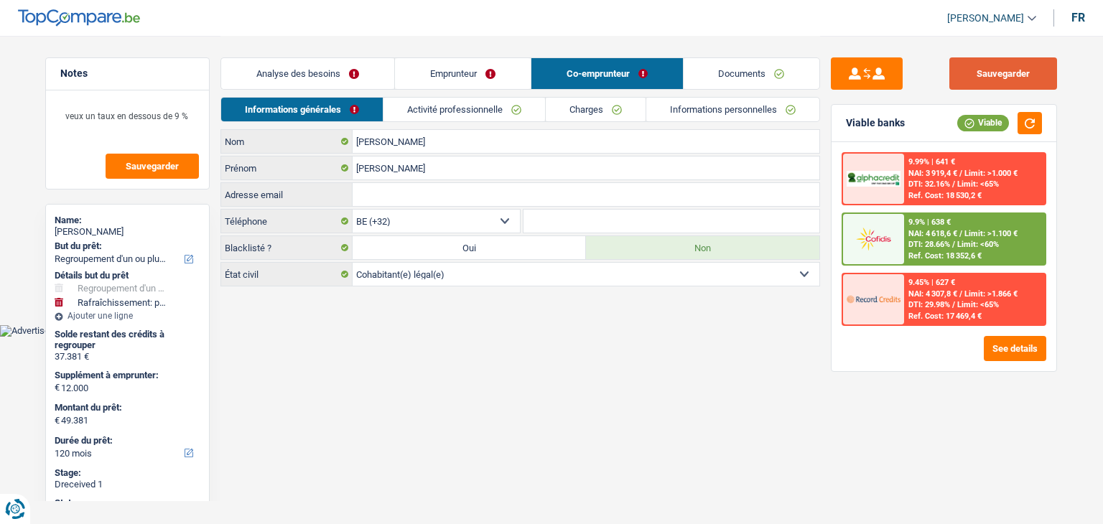
click at [982, 67] on button "Sauvegarder" at bounding box center [1003, 73] width 108 height 32
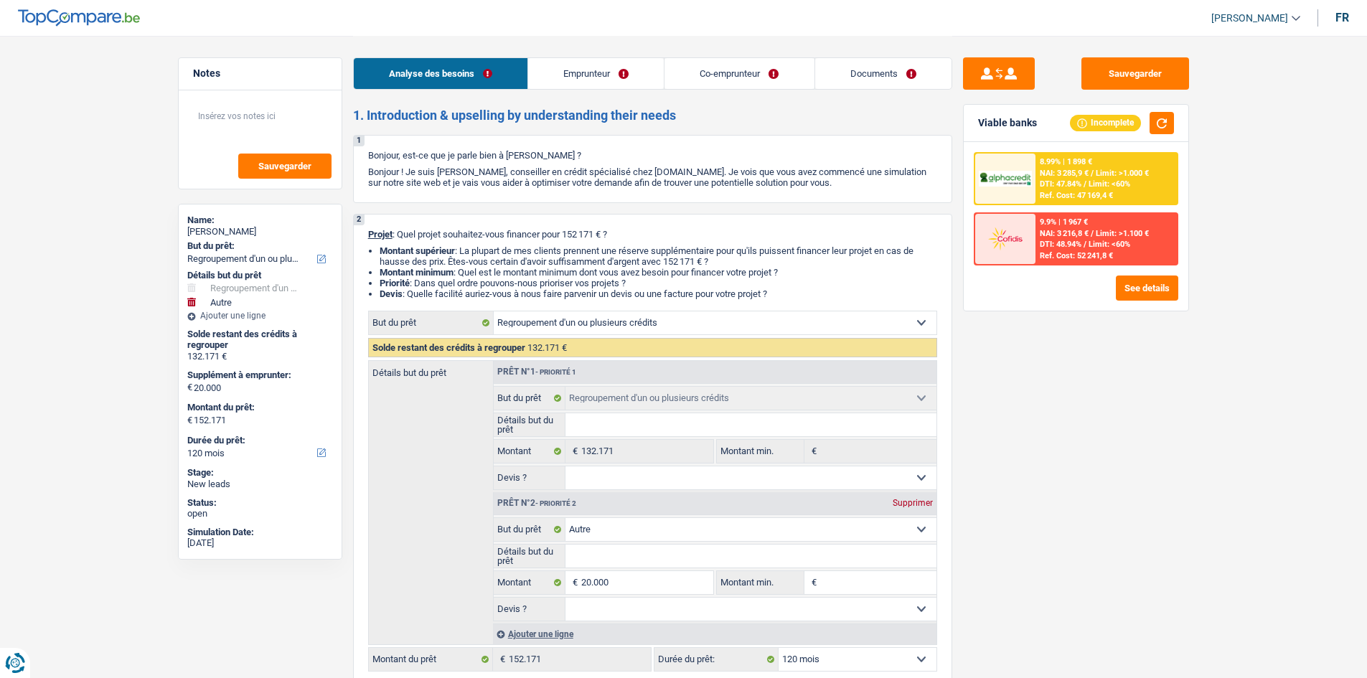
select select "refinancing"
select select "other"
select select "120"
select select "refinancing"
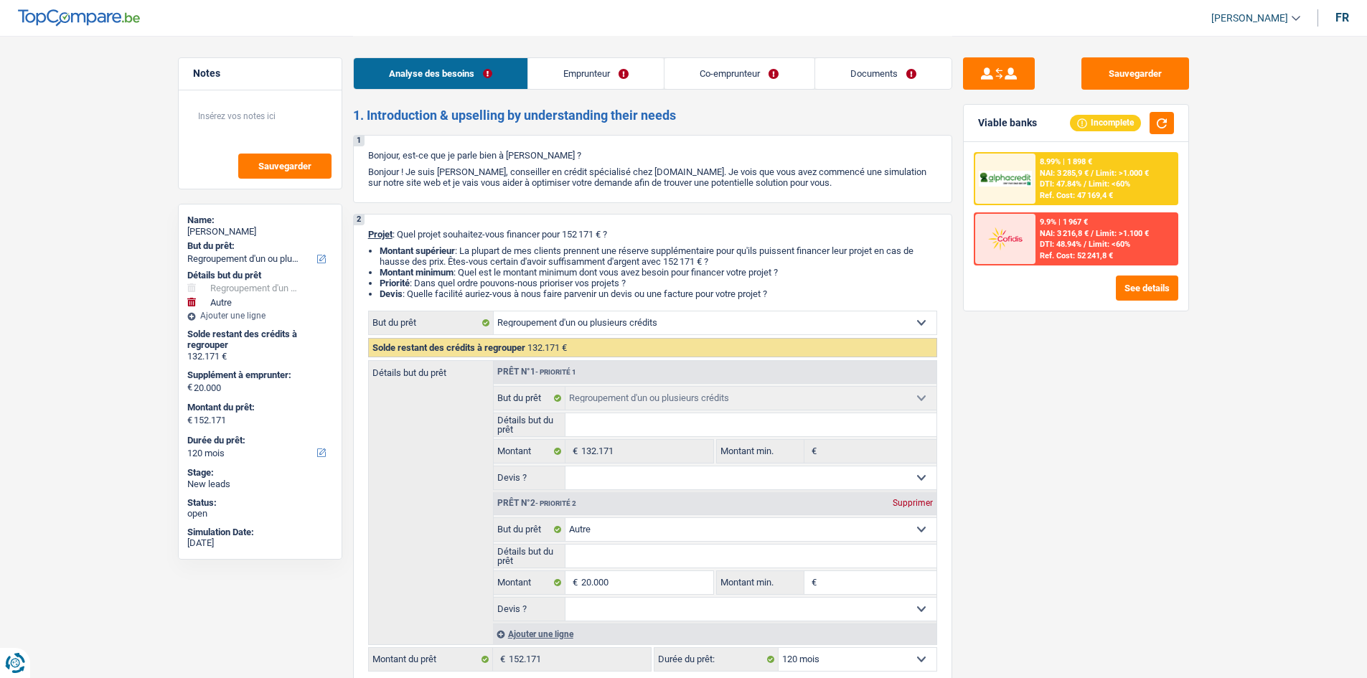
select select "refinancing"
select select "other"
select select "120"
select select "merchant"
select select "liberal"
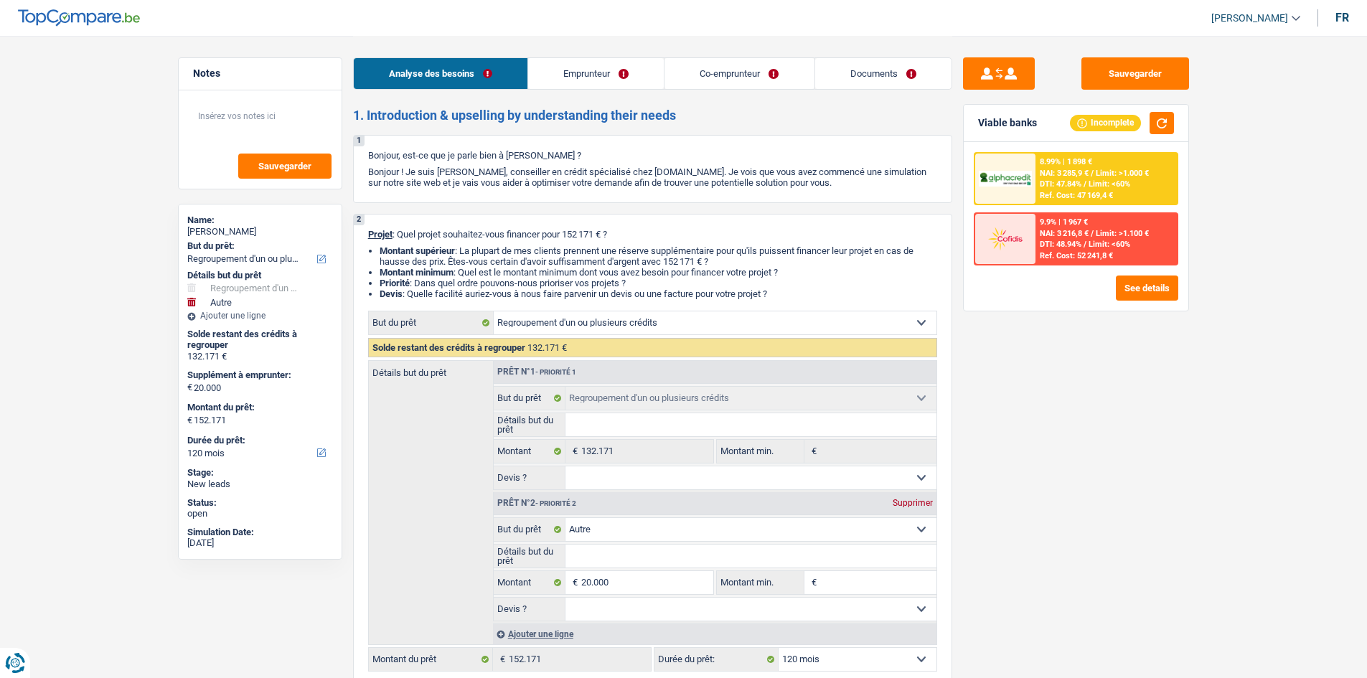
select select "netSalary"
select select "mutualityIndemnity"
select select "other"
select select "ownerWithMortgage"
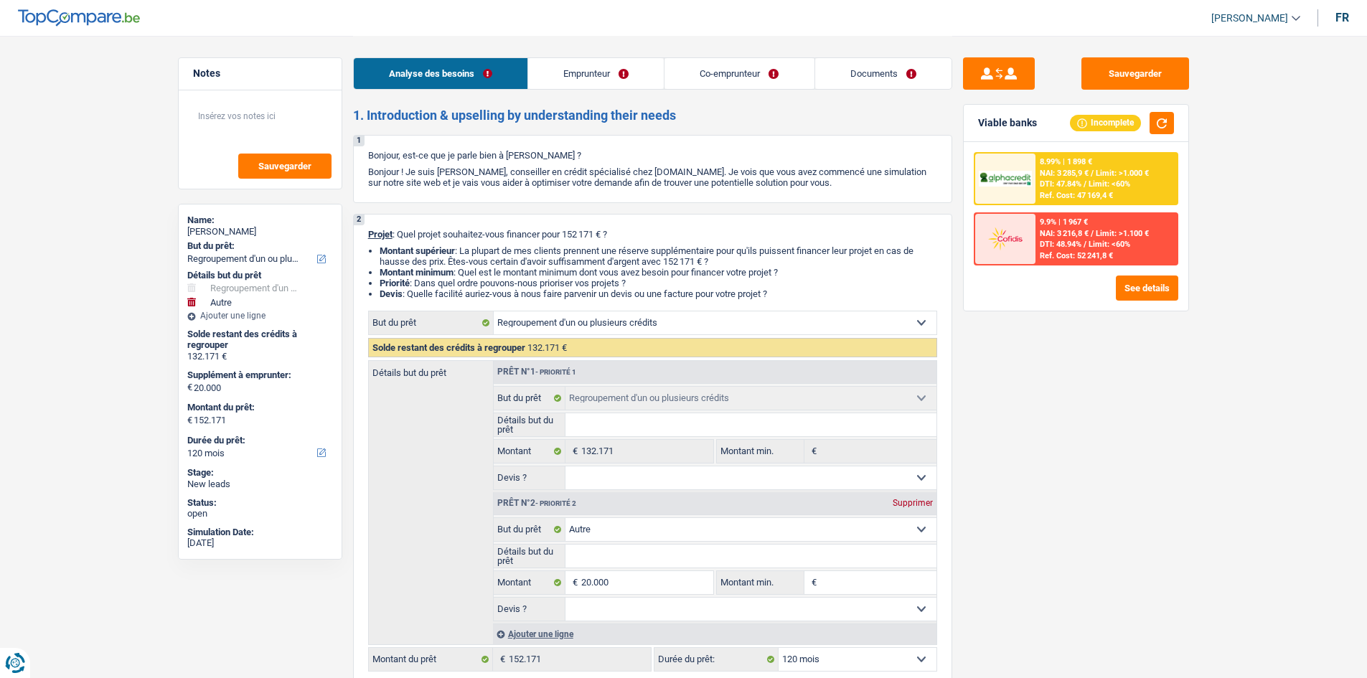
select select "mortgage"
select select "360"
select select "cardOrCredit"
select select "creditConsolidation"
select select "120"
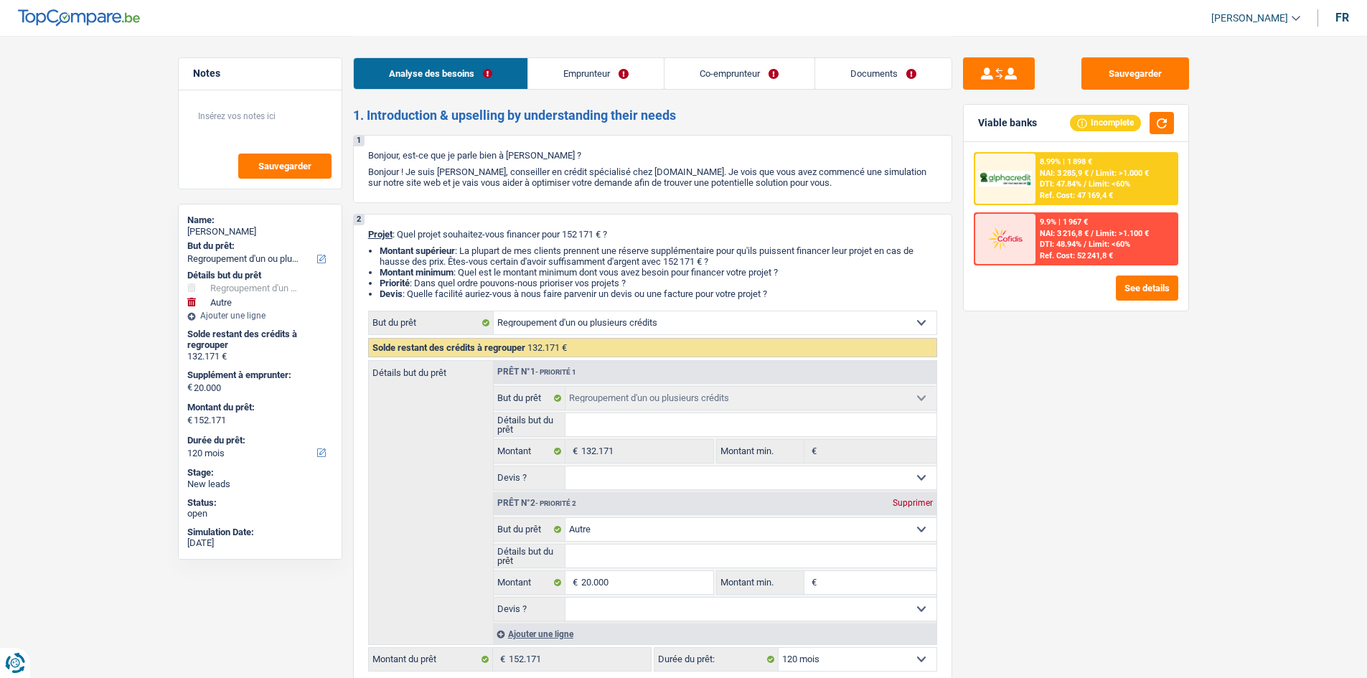
select select "creditConsolidation"
select select "60"
select select "refinancing"
select select "other"
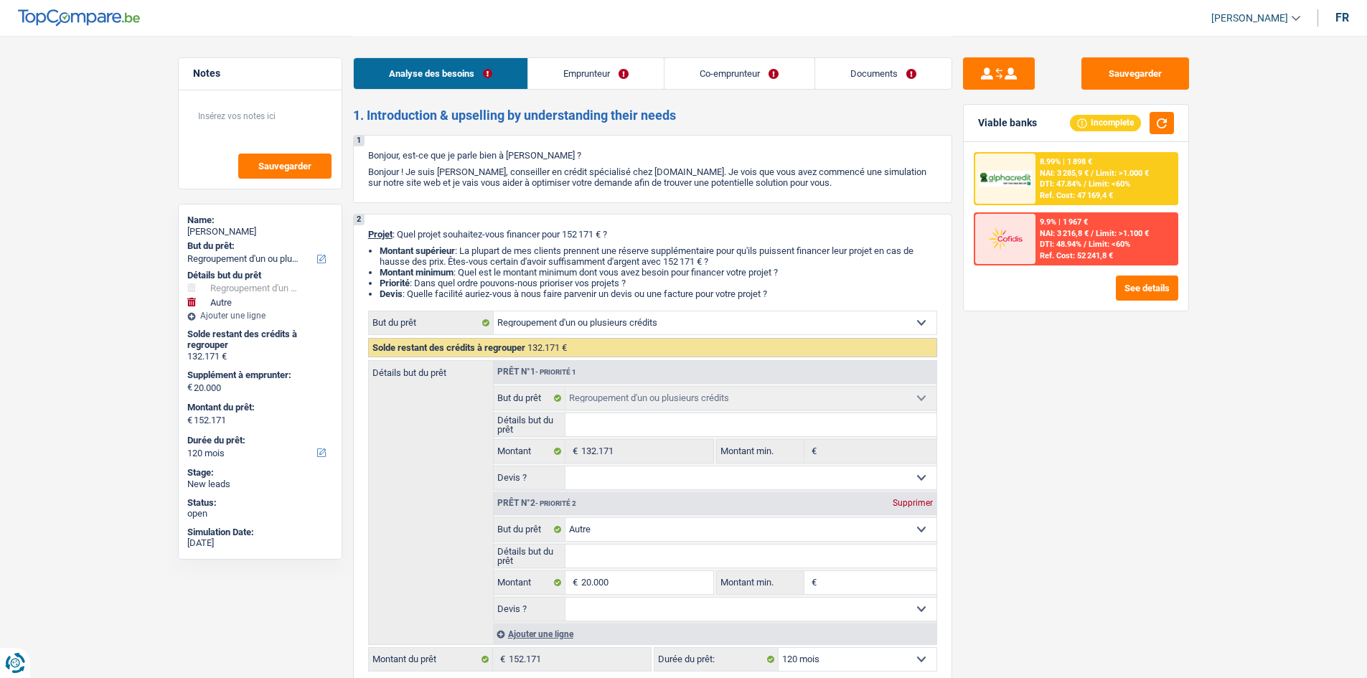
select select "120"
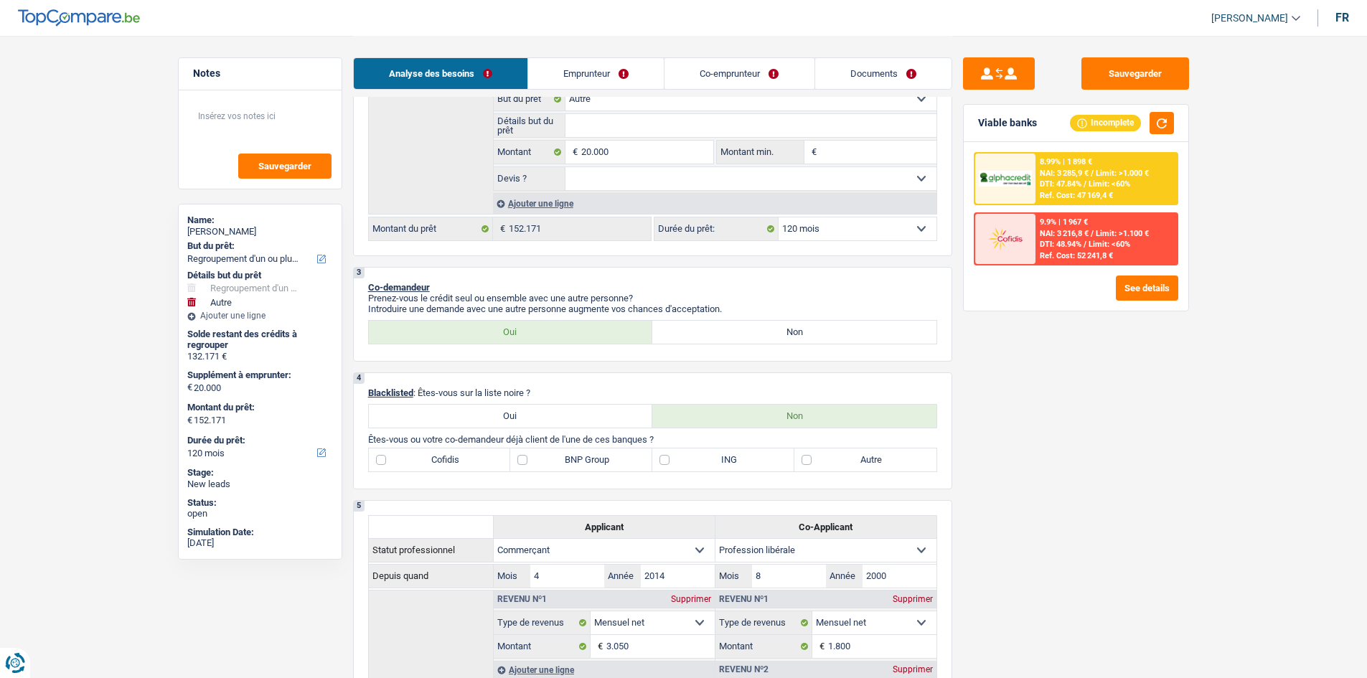
scroll to position [790, 0]
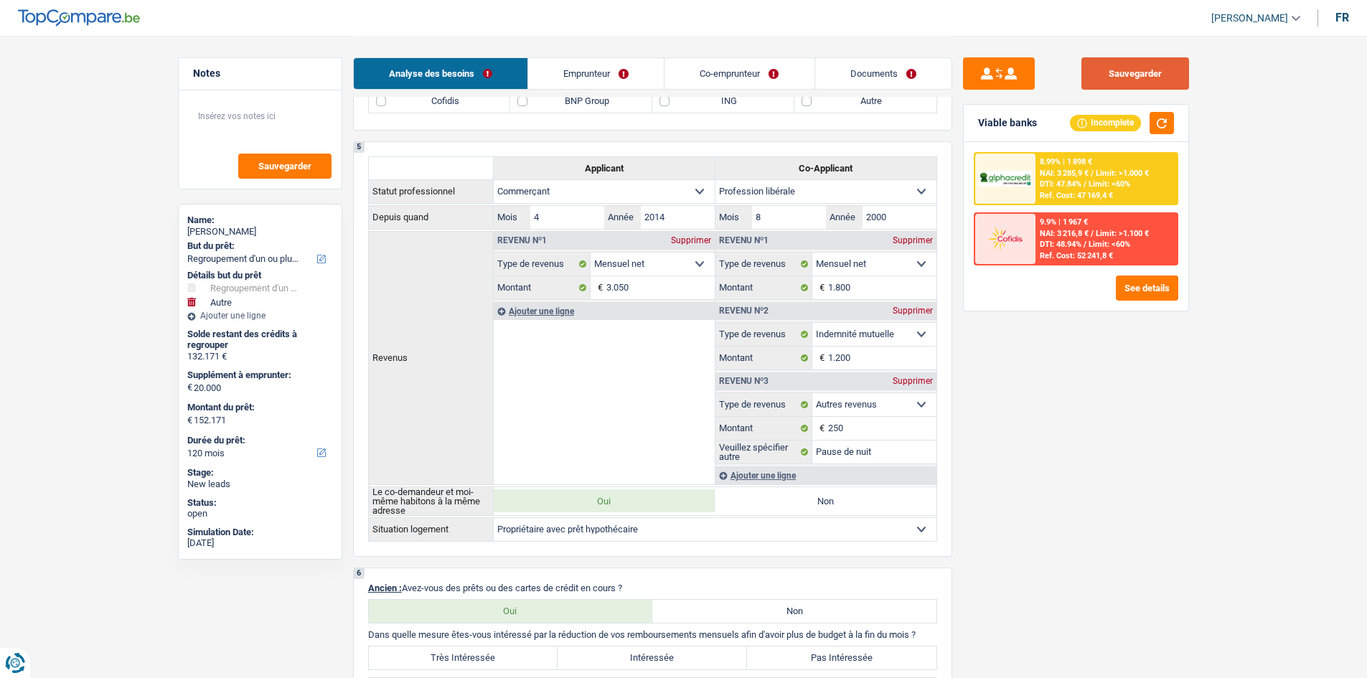
click at [1157, 65] on button "Sauvegarder" at bounding box center [1136, 73] width 108 height 32
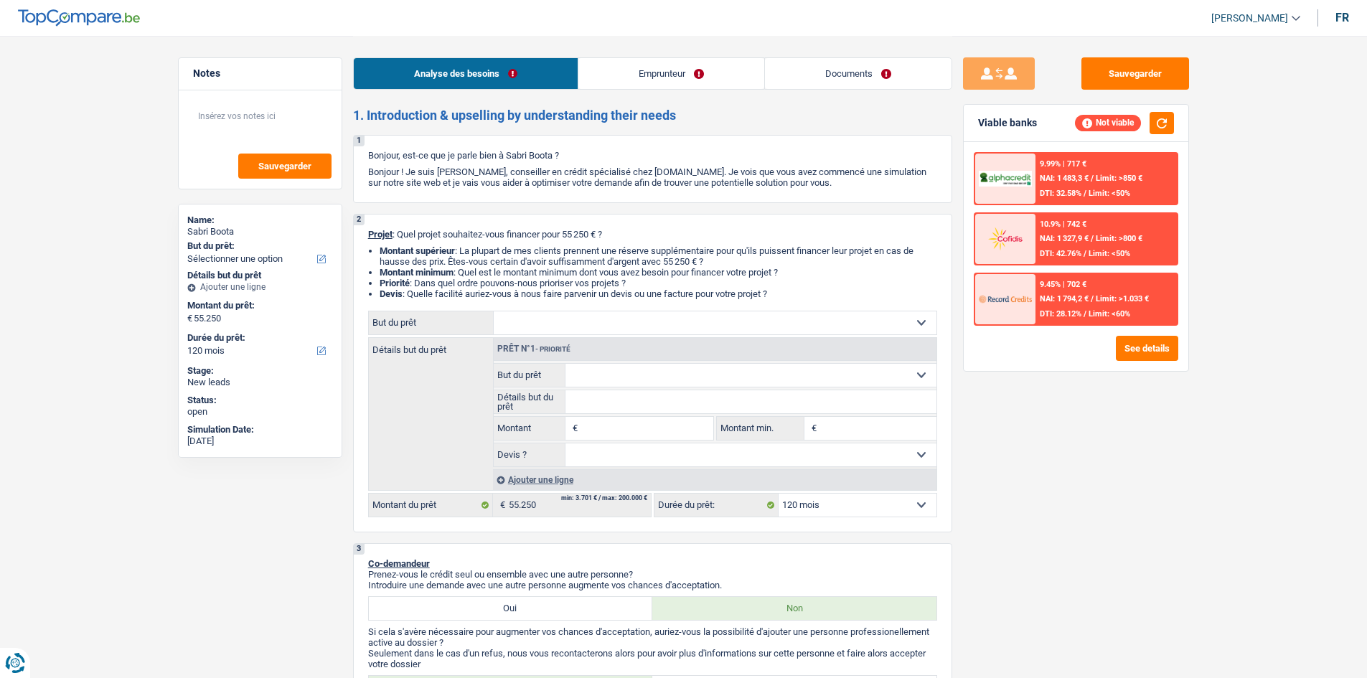
select select "120"
select select "publicEmployee"
select select "netSalary"
select select "mealVouchers"
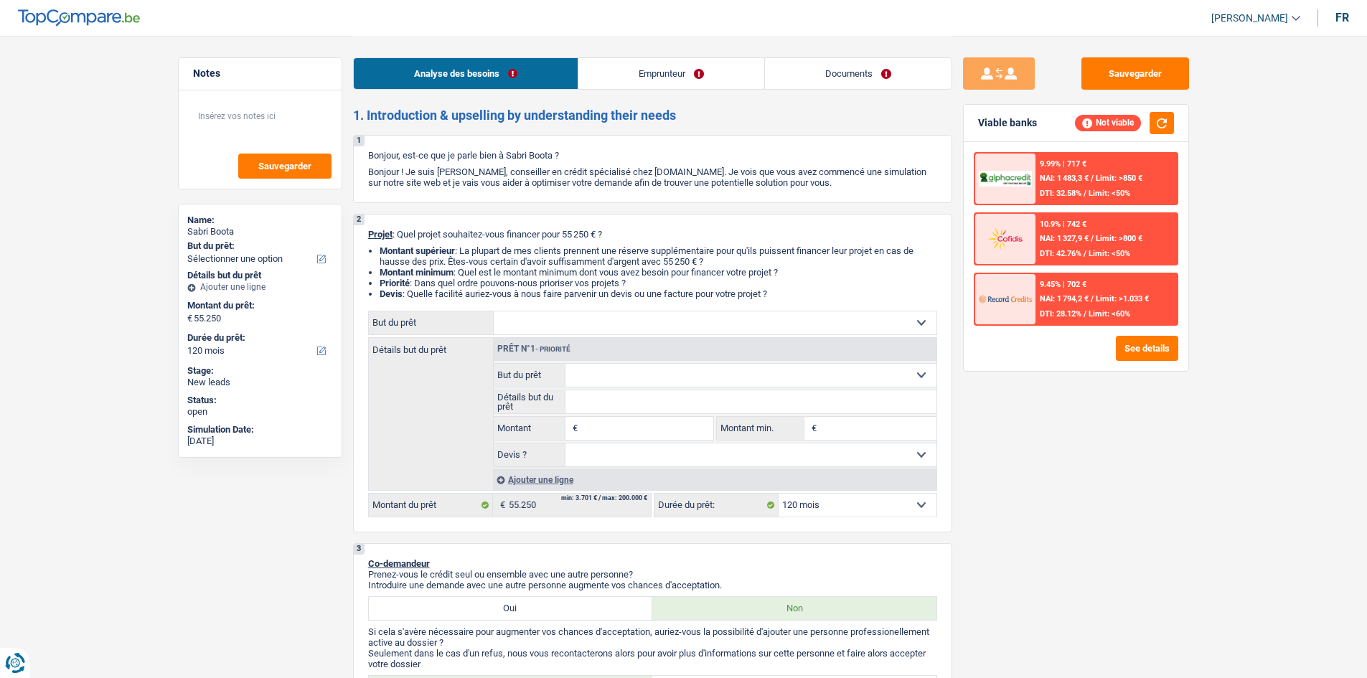
select select "liveWithParents"
select select "120"
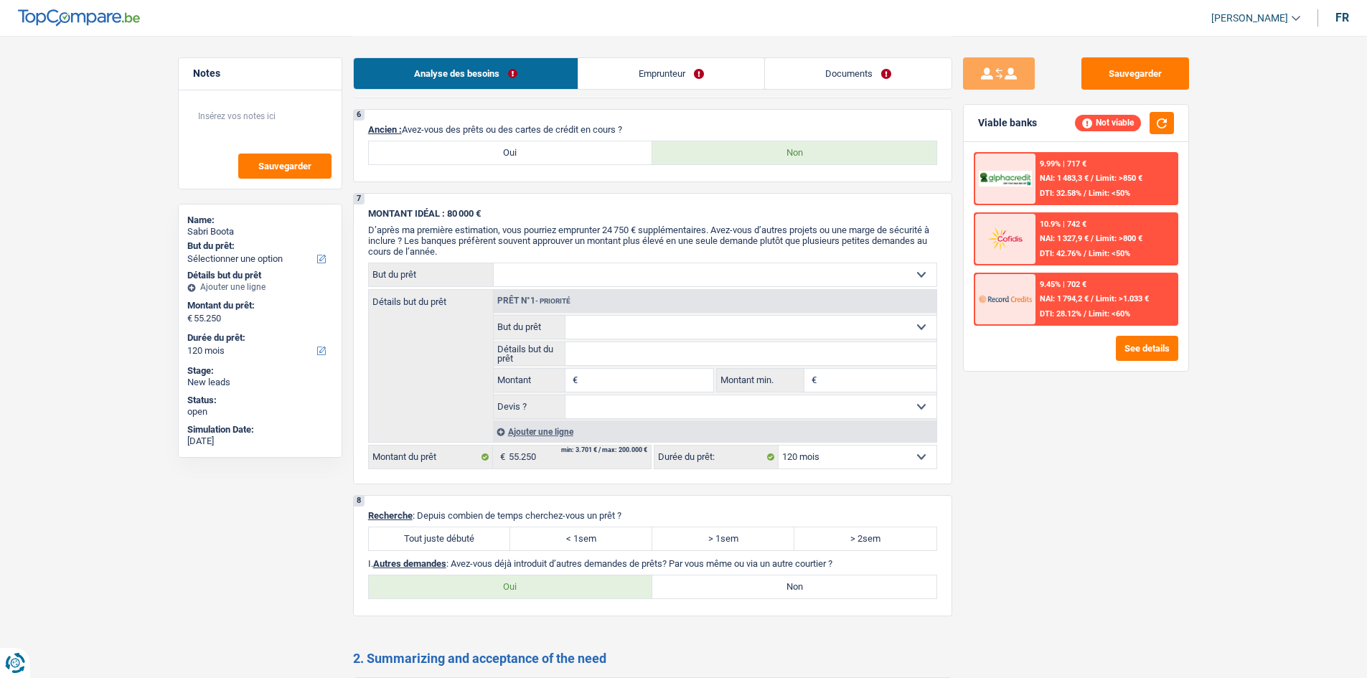
scroll to position [851, 0]
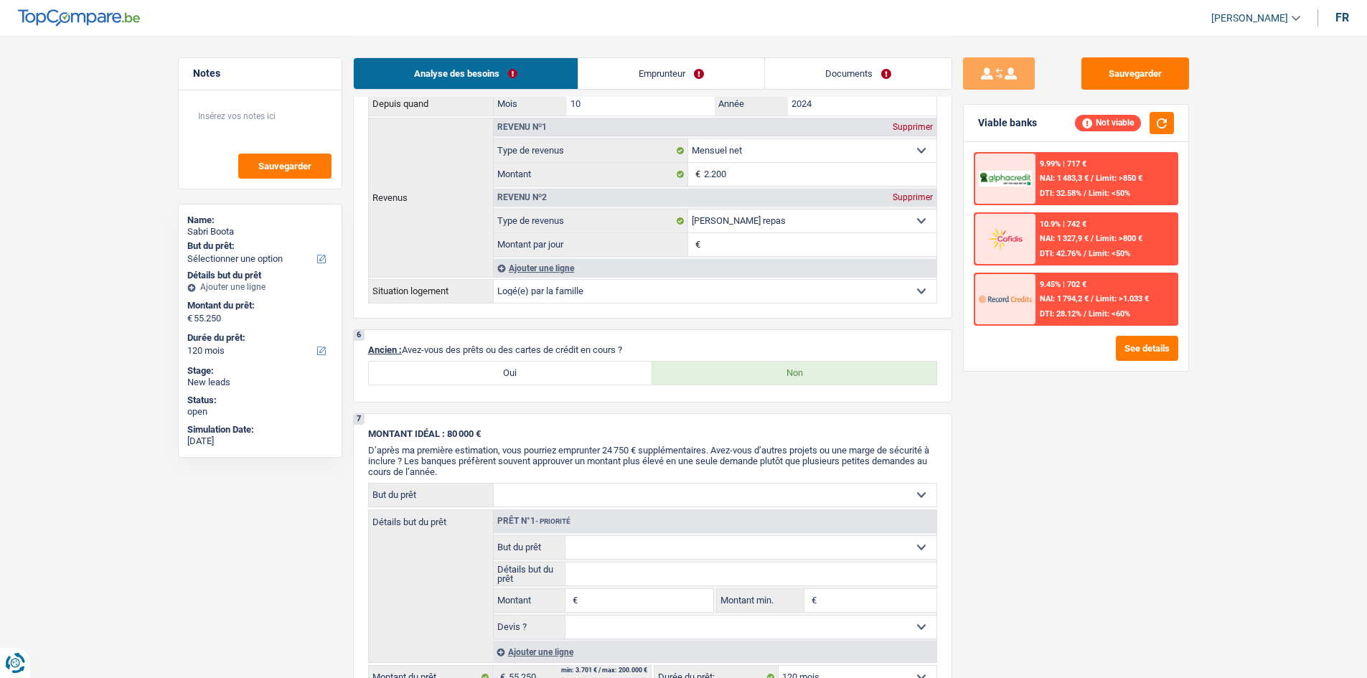
click at [452, 370] on label "Oui" at bounding box center [511, 373] width 284 height 23
click at [452, 370] on input "Oui" at bounding box center [511, 373] width 284 height 23
radio input "true"
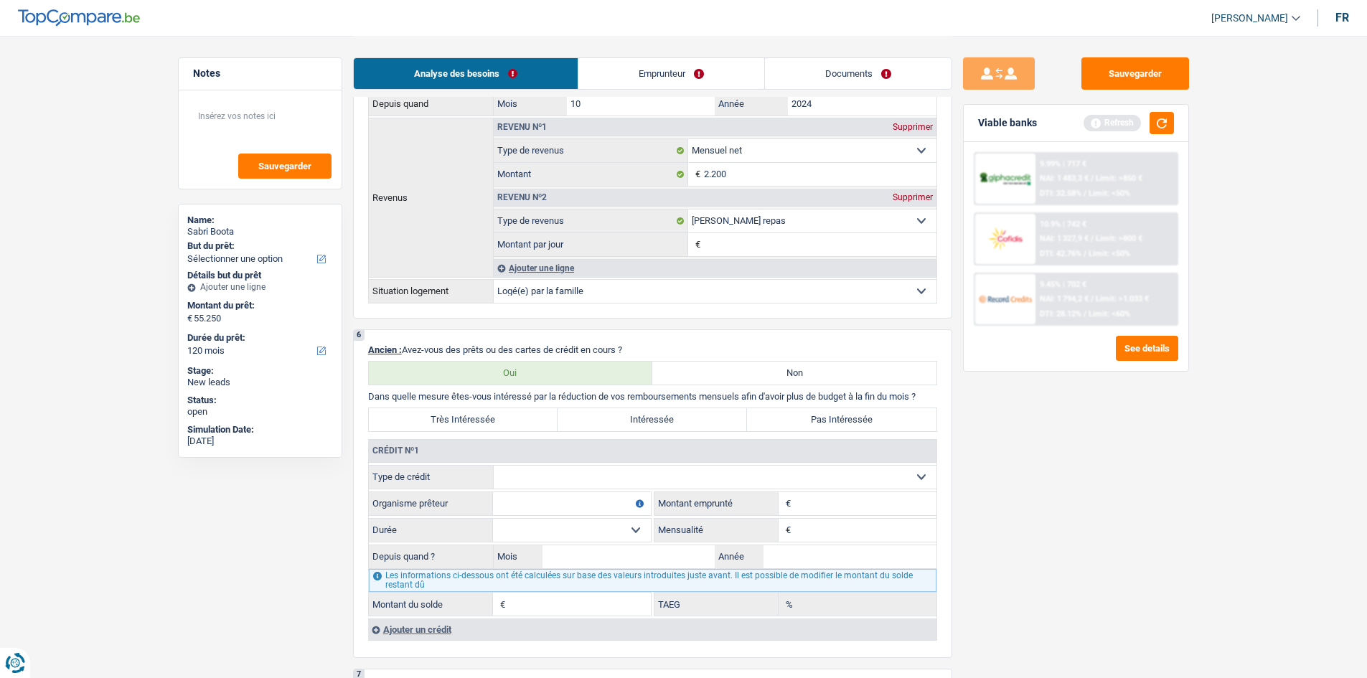
click at [518, 466] on select "Carte ou ouverture de crédit Prêt hypothécaire Vente à tempérament Prêt à tempé…" at bounding box center [715, 477] width 443 height 23
select select "personalLoan"
type input "0"
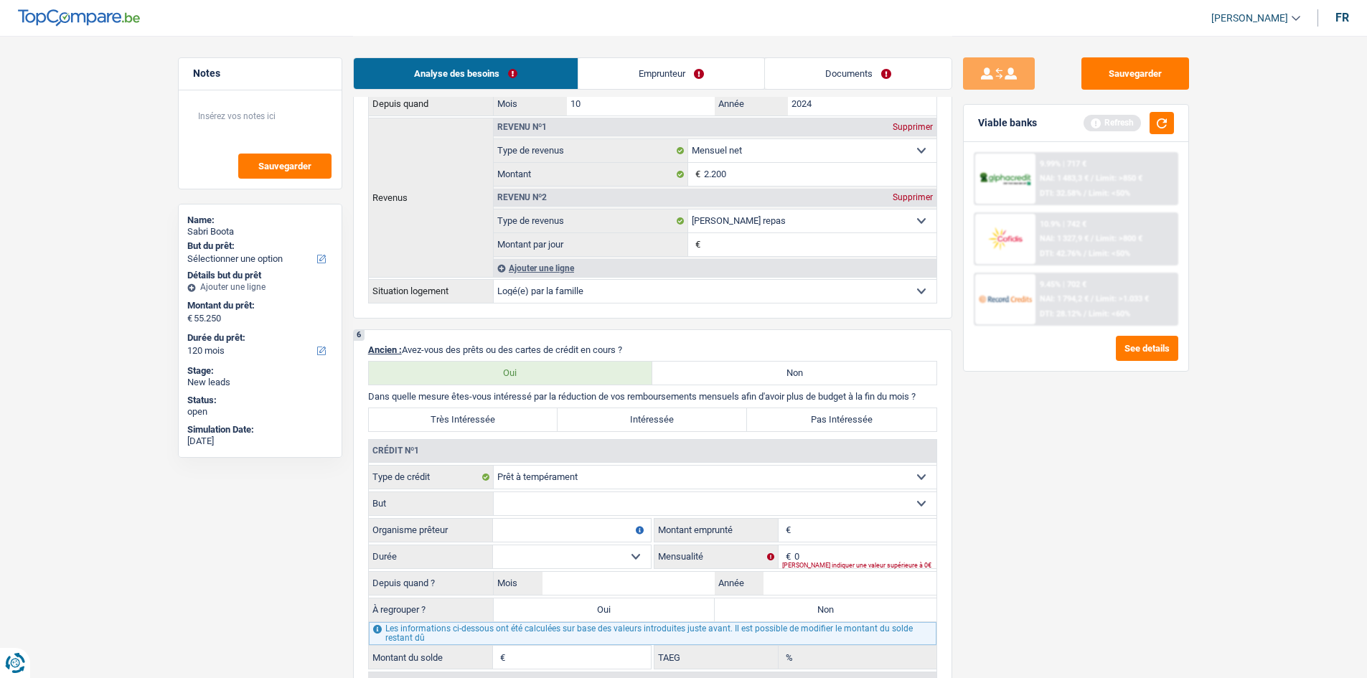
click at [548, 494] on select "Confort maison: meubles, textile, peinture, électroménager, outillage non-profe…" at bounding box center [715, 503] width 443 height 23
click at [547, 524] on input "Organisme prêteur" at bounding box center [572, 530] width 158 height 23
click at [534, 480] on select "Carte ou ouverture de crédit Prêt hypothécaire Vente à tempérament Prêt à tempé…" at bounding box center [715, 477] width 443 height 23
select select "cardOrCredit"
click at [494, 466] on select "Carte ou ouverture de crédit Prêt hypothécaire Vente à tempérament Prêt à tempé…" at bounding box center [715, 477] width 443 height 23
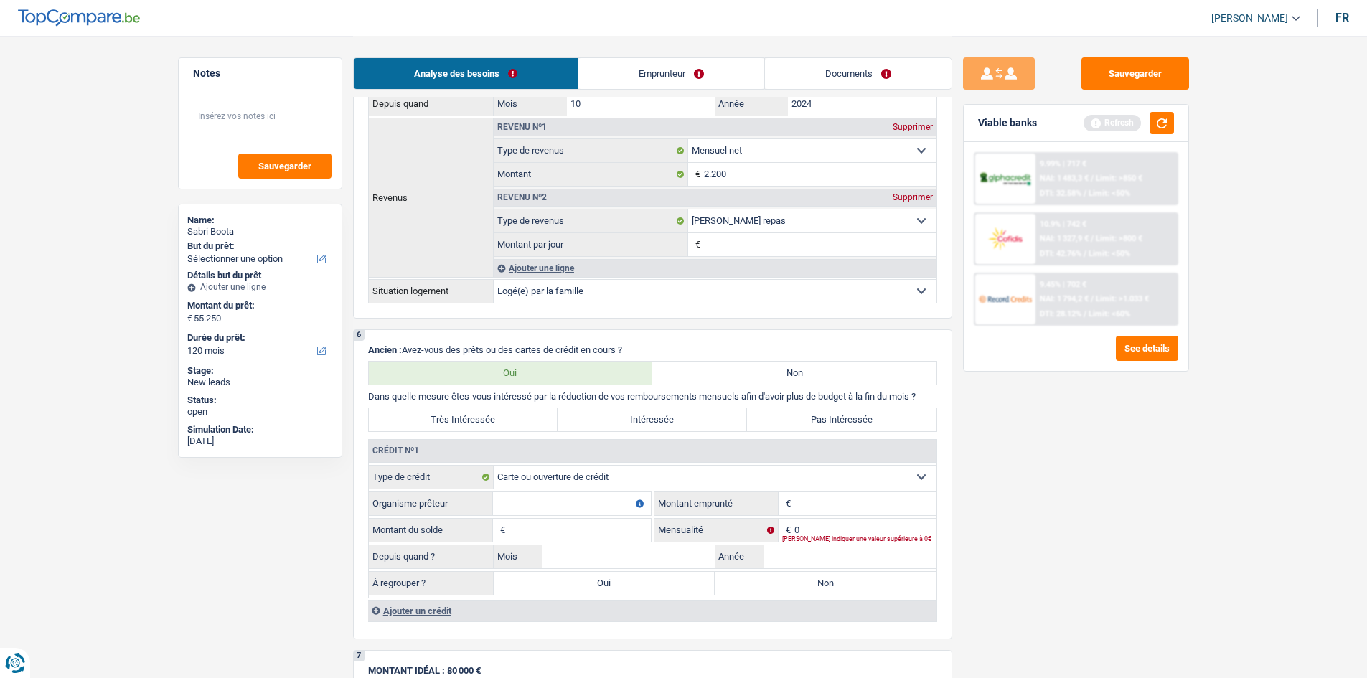
click at [797, 507] on input "Montant" at bounding box center [866, 503] width 142 height 23
type input "5.500"
click at [812, 533] on input "0" at bounding box center [866, 530] width 142 height 23
click at [596, 501] on input "Organisme prêteur" at bounding box center [572, 503] width 158 height 23
click at [549, 526] on input "Montant du solde" at bounding box center [580, 530] width 142 height 23
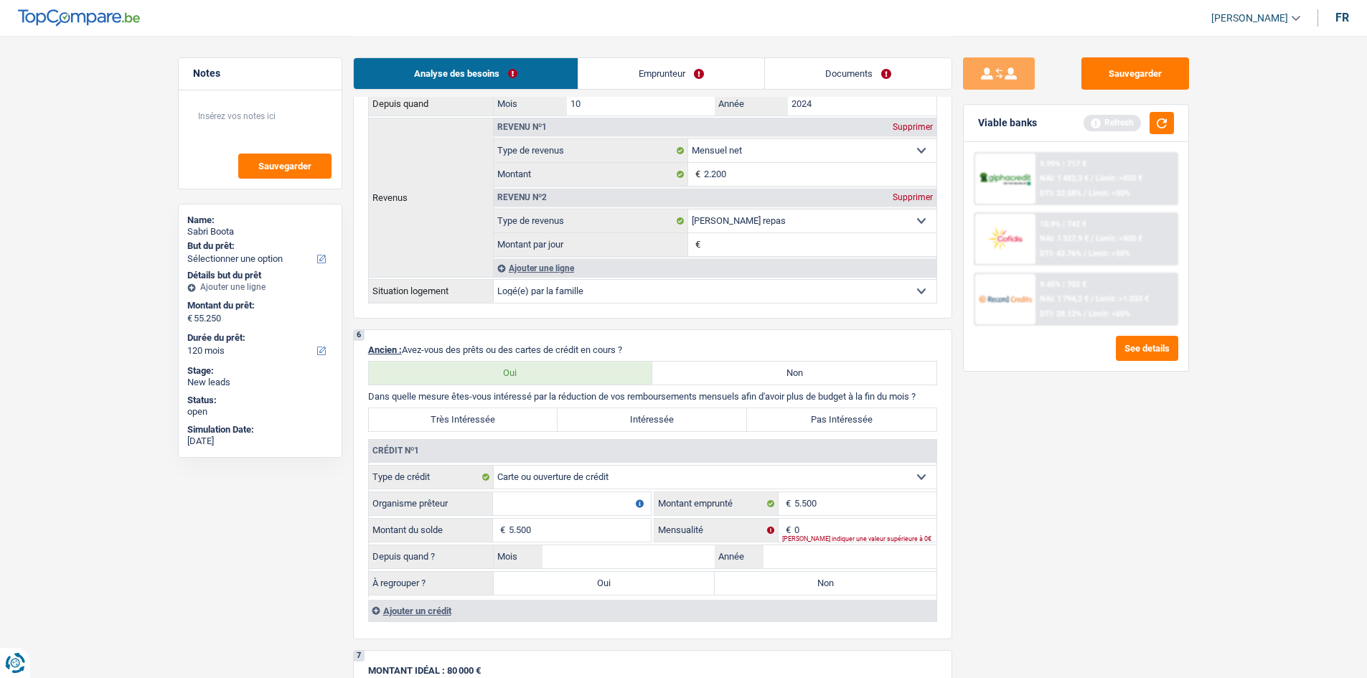
type input "5.500"
click at [602, 505] on input "Organisme prêteur" at bounding box center [572, 503] width 158 height 23
type input "cofidis"
click at [825, 523] on input "0" at bounding box center [866, 530] width 142 height 23
type input "200"
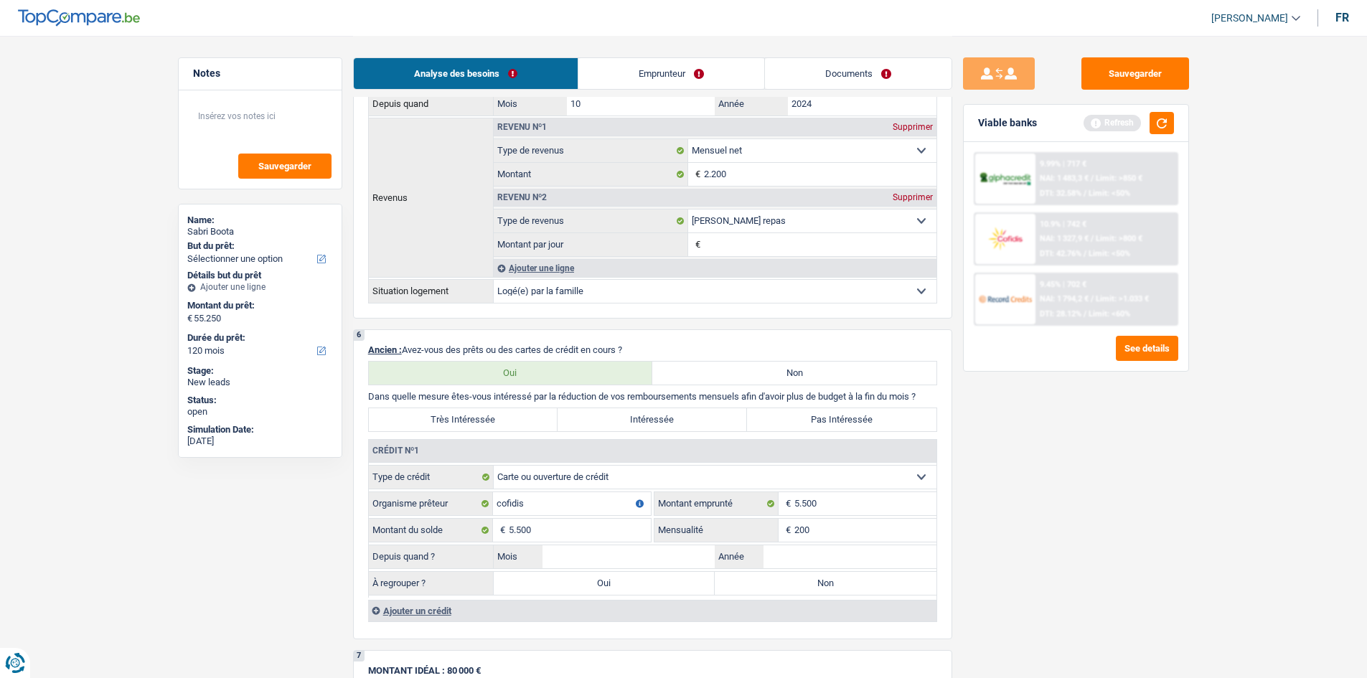
click at [1026, 553] on div "Sauvegarder Viable banks Refresh 9.99% | 717 € NAI: 1 483,3 € / Limit: >850 € D…" at bounding box center [1077, 356] width 248 height 598
click at [803, 558] on input "Année" at bounding box center [850, 557] width 173 height 23
type input "2024"
click at [646, 559] on input "Mois" at bounding box center [629, 557] width 173 height 23
type input "03"
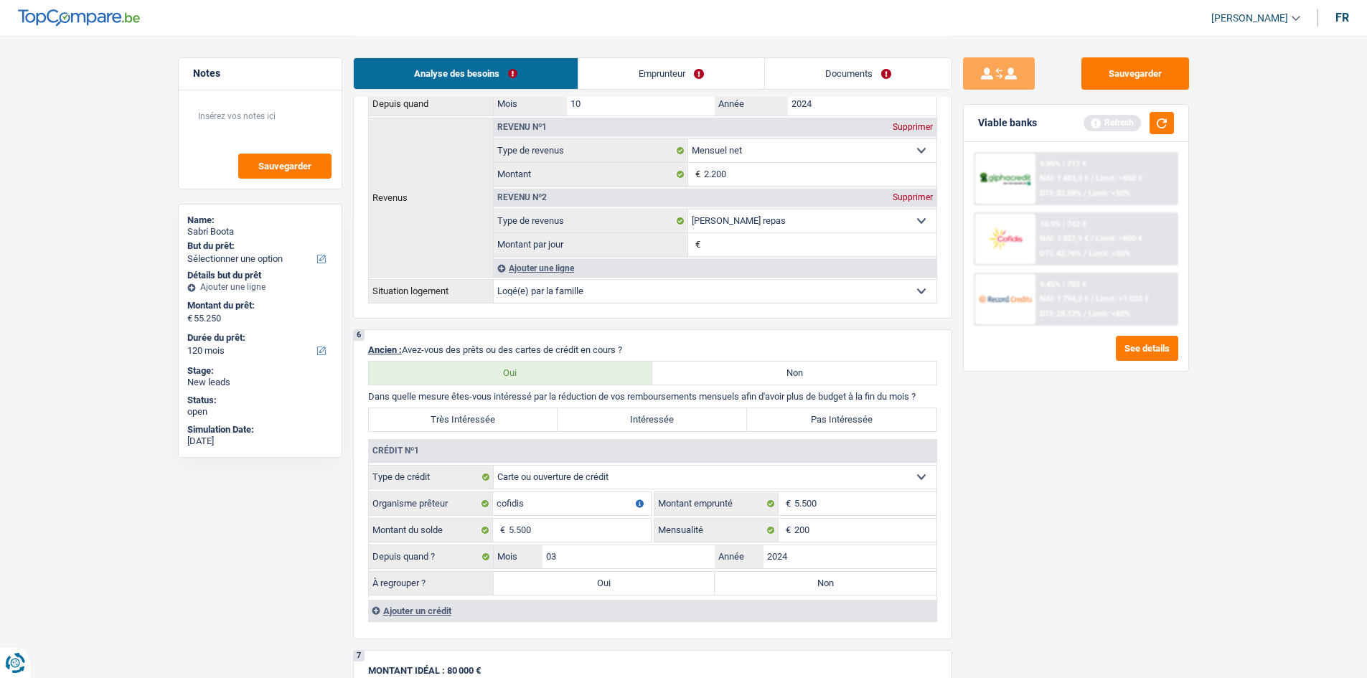
click at [571, 587] on label "Oui" at bounding box center [605, 583] width 222 height 23
click at [571, 587] on input "Oui" at bounding box center [605, 583] width 222 height 23
radio input "true"
type input "5.500"
select select "36"
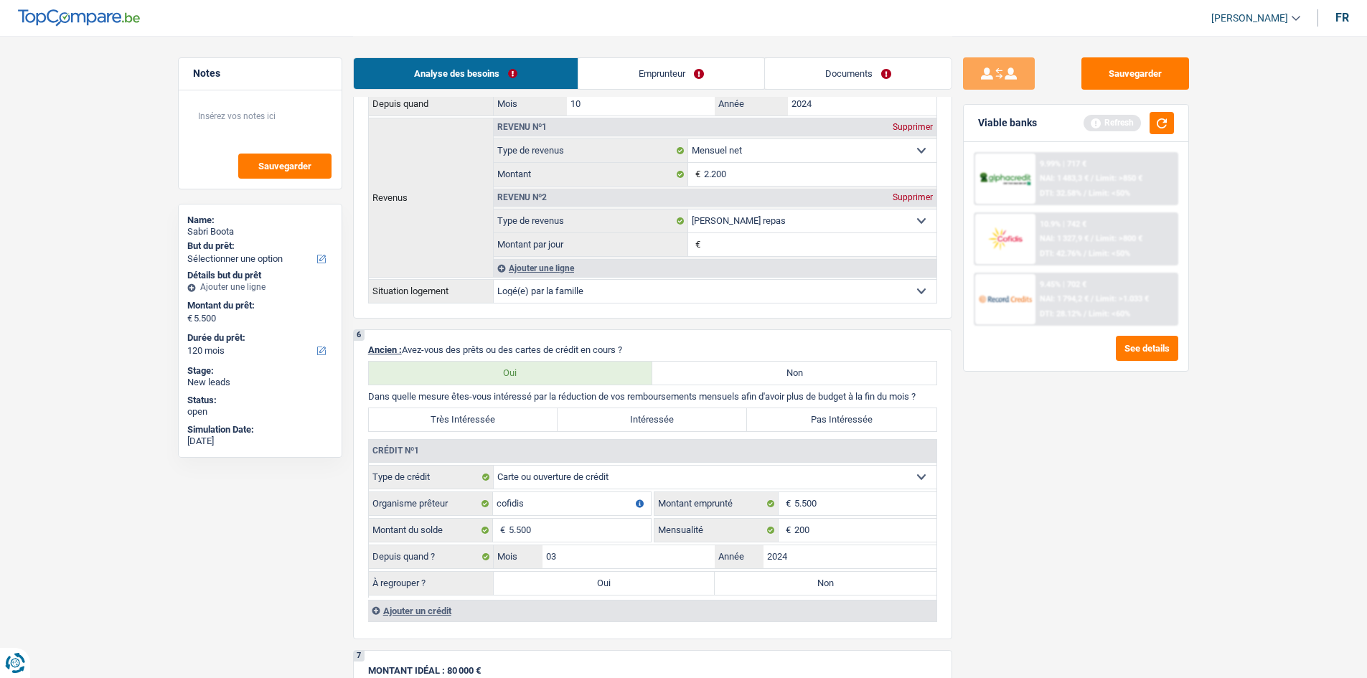
type input "5.500"
select select "36"
type input "5.500"
select select "36"
select select "refinancing"
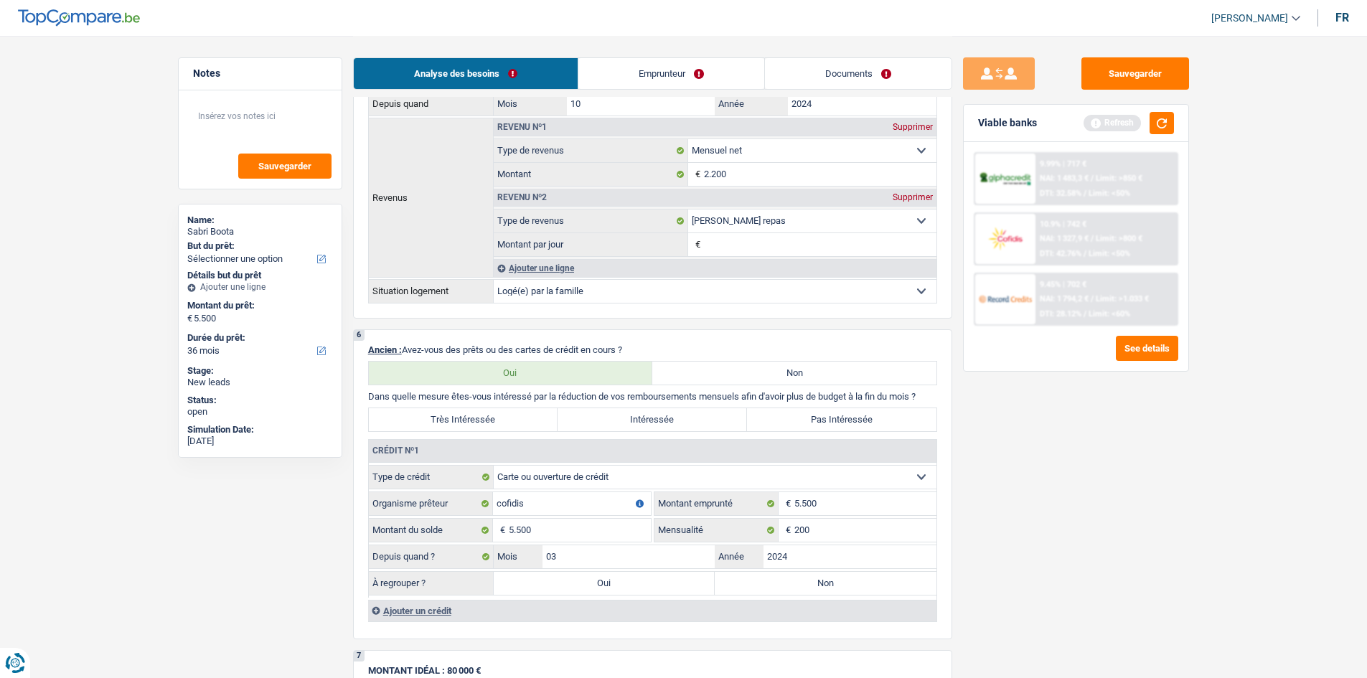
select select "refinancing"
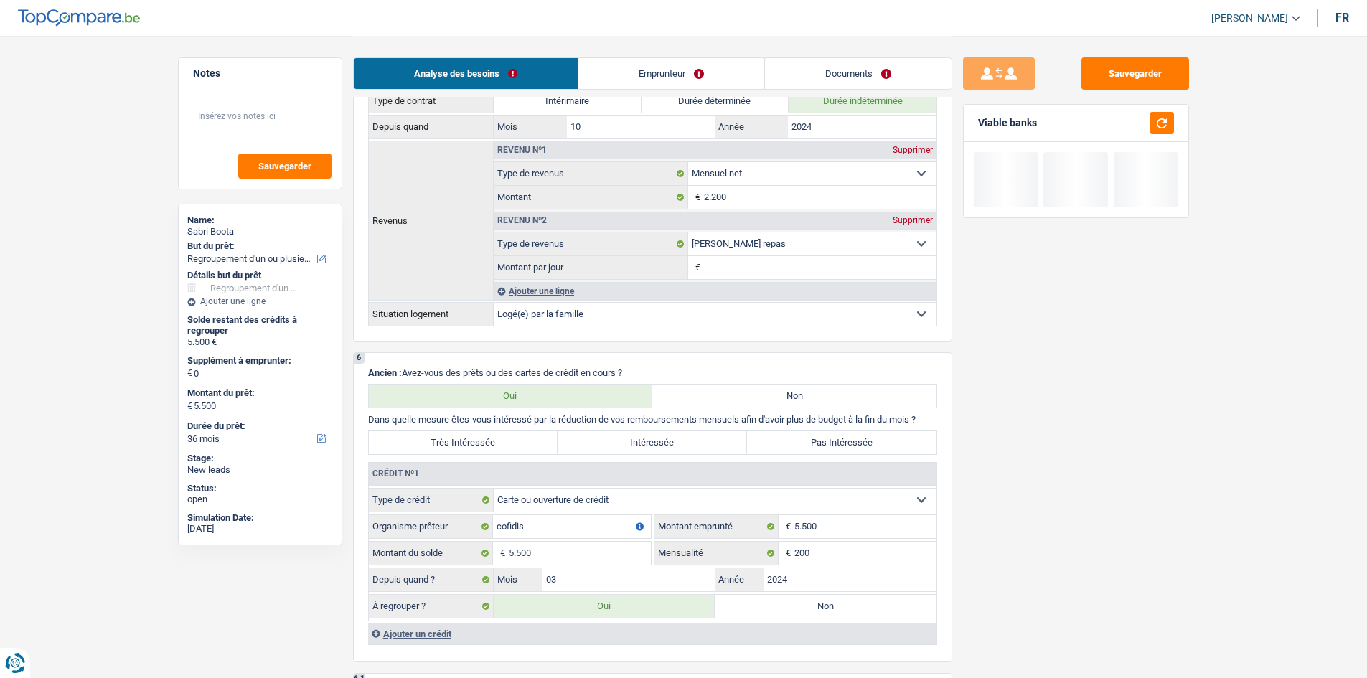
click at [754, 608] on label "Non" at bounding box center [826, 606] width 222 height 23
click at [754, 608] on input "Non" at bounding box center [826, 606] width 222 height 23
radio input "true"
select select
select select "24"
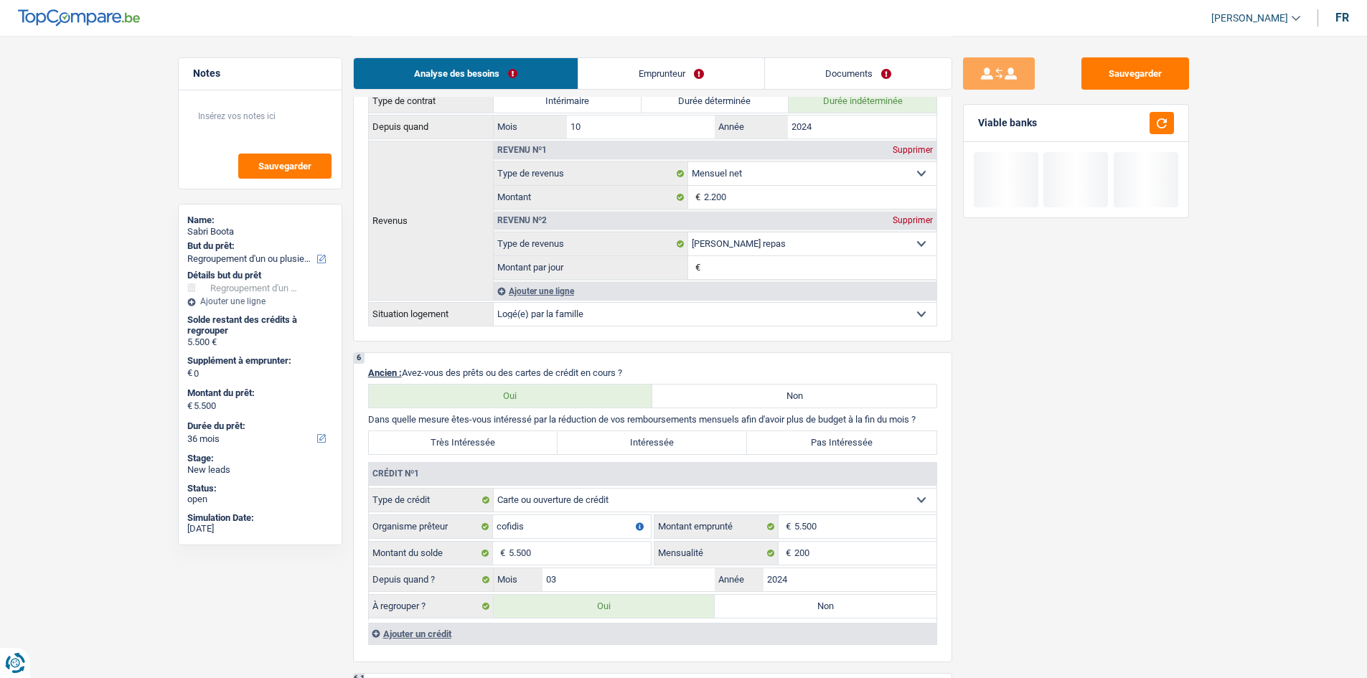
select select
select select "24"
select select
select select "24"
radio input "false"
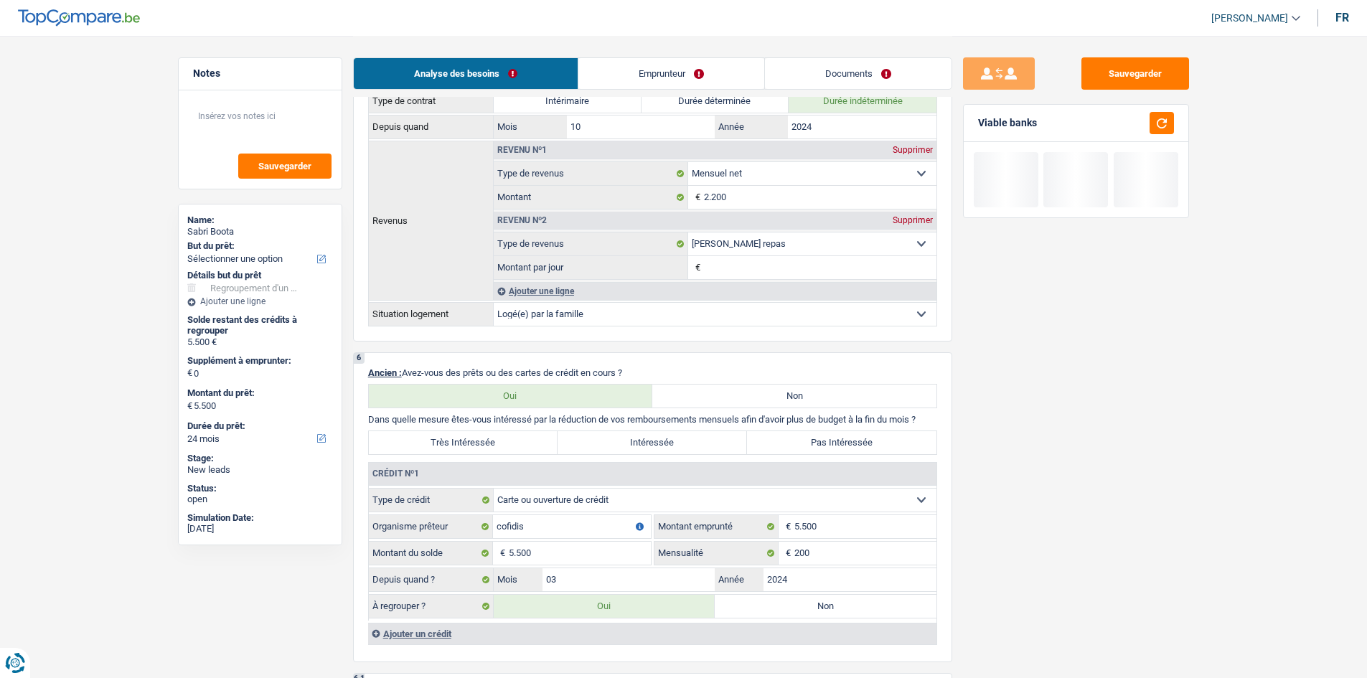
type input "0"
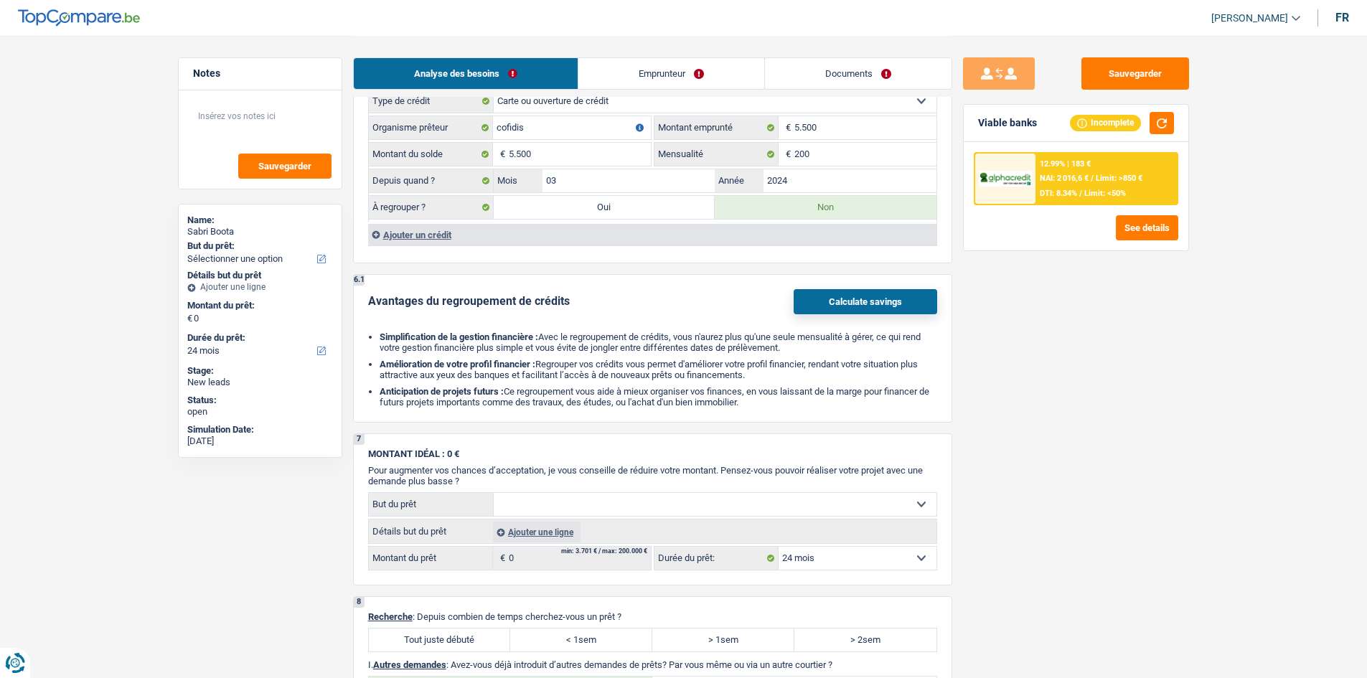
scroll to position [1067, 0]
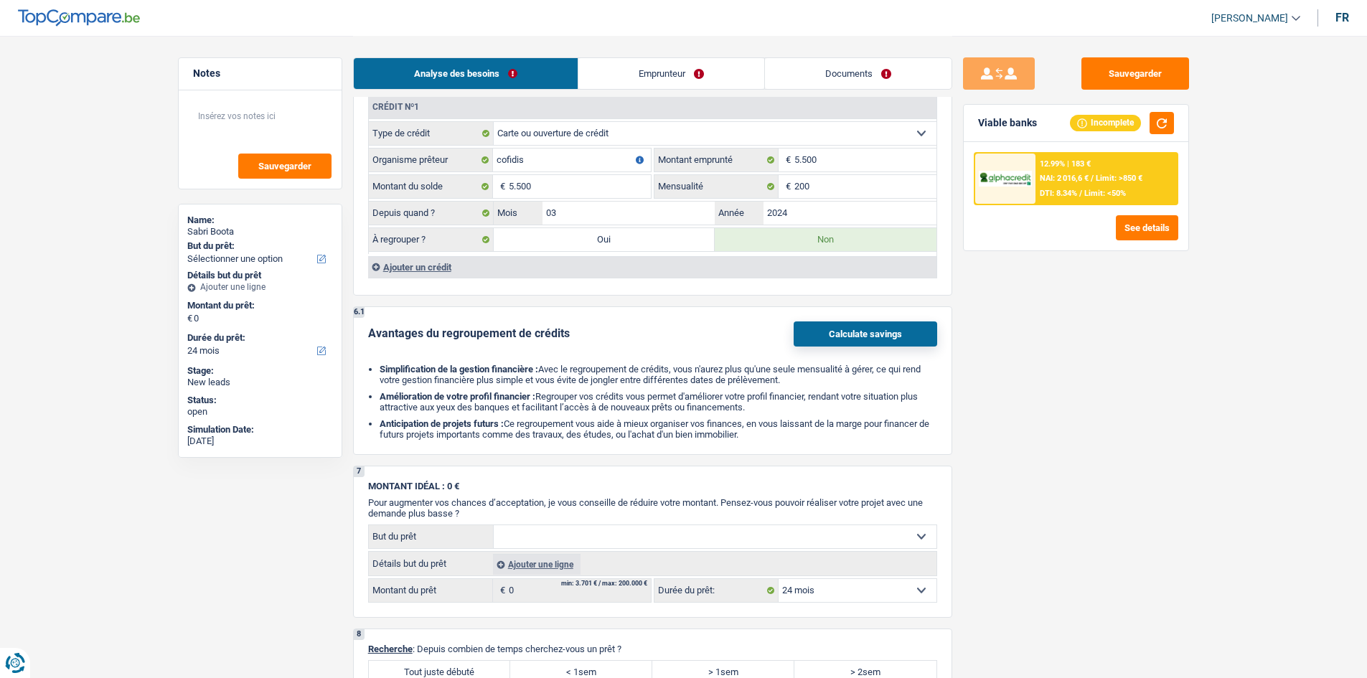
click at [414, 262] on div "Ajouter un crédit" at bounding box center [652, 267] width 569 height 22
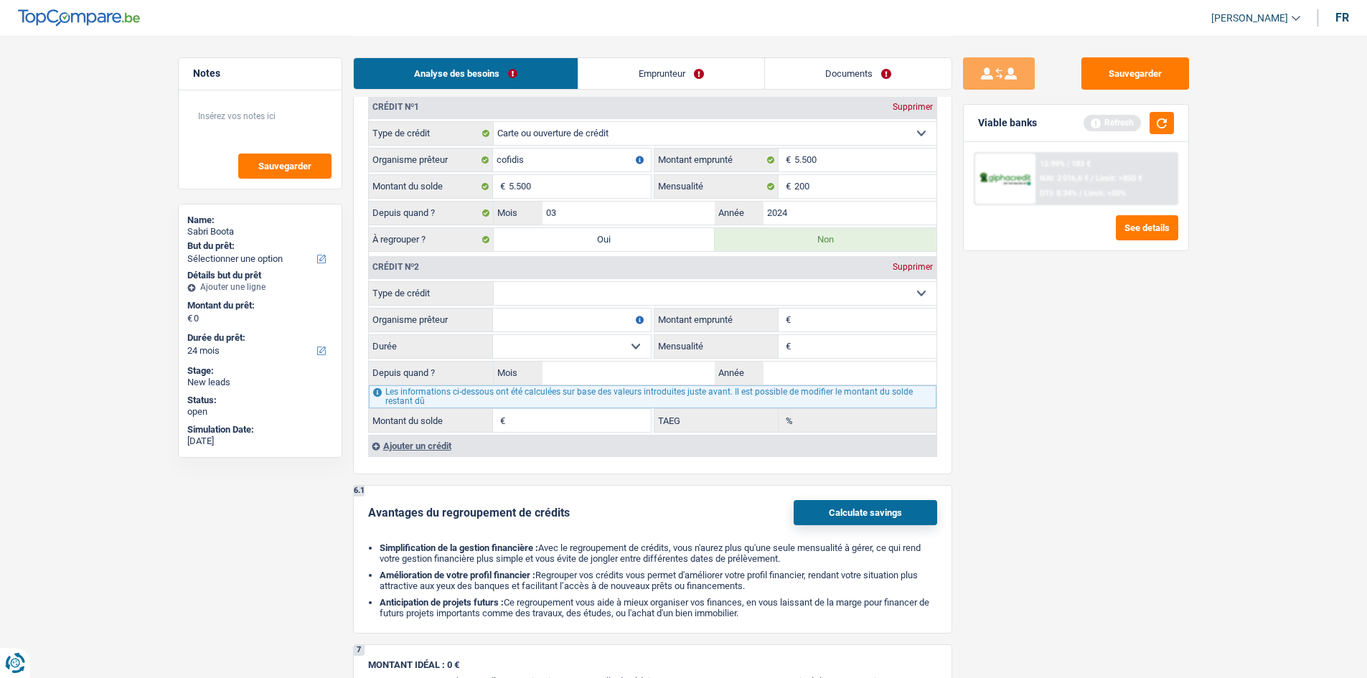
click at [617, 287] on select "Carte ou ouverture de crédit Prêt hypothécaire Vente à tempérament Prêt à tempé…" at bounding box center [715, 293] width 443 height 23
select select "personalLoan"
type input "0"
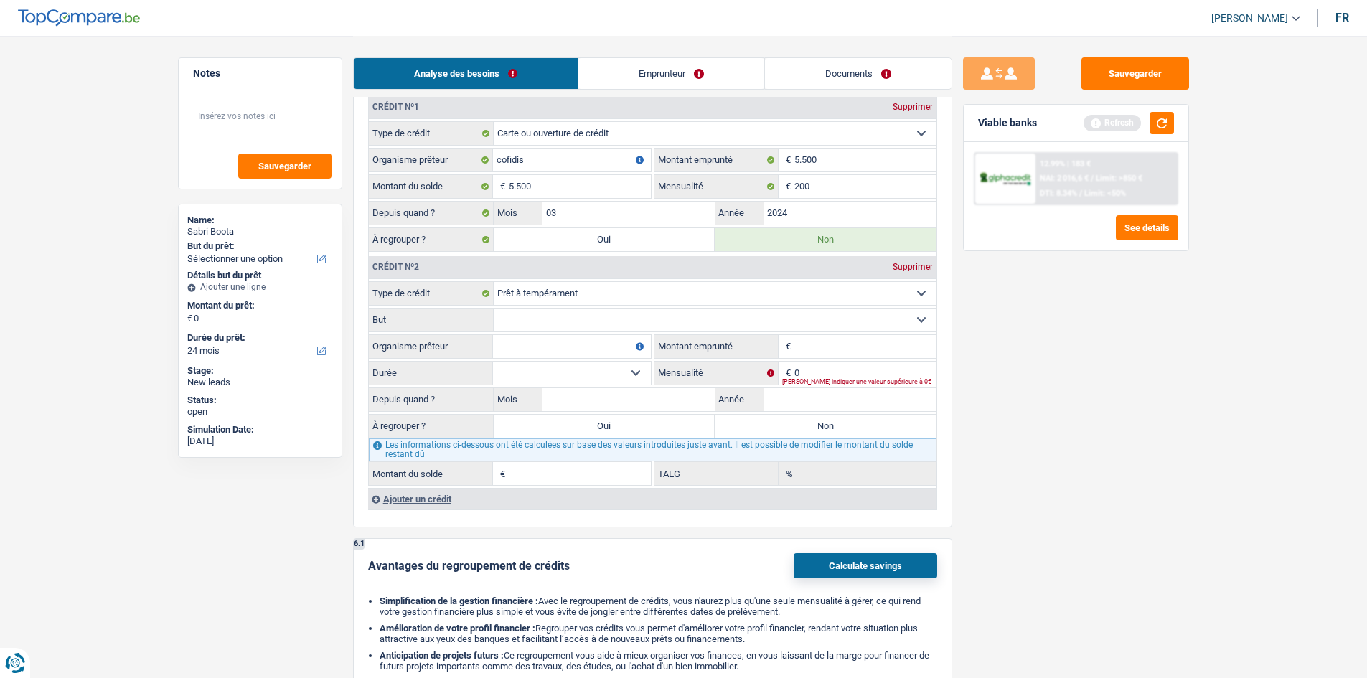
click at [813, 341] on input "Montant emprunté" at bounding box center [866, 346] width 142 height 23
type input "19.000"
click at [619, 309] on select "Confort maison: meubles, textile, peinture, électroménager, outillage non-profe…" at bounding box center [715, 320] width 443 height 23
select select "smallWorks"
click at [494, 309] on select "Confort maison: meubles, textile, peinture, électroménager, outillage non-profe…" at bounding box center [715, 320] width 443 height 23
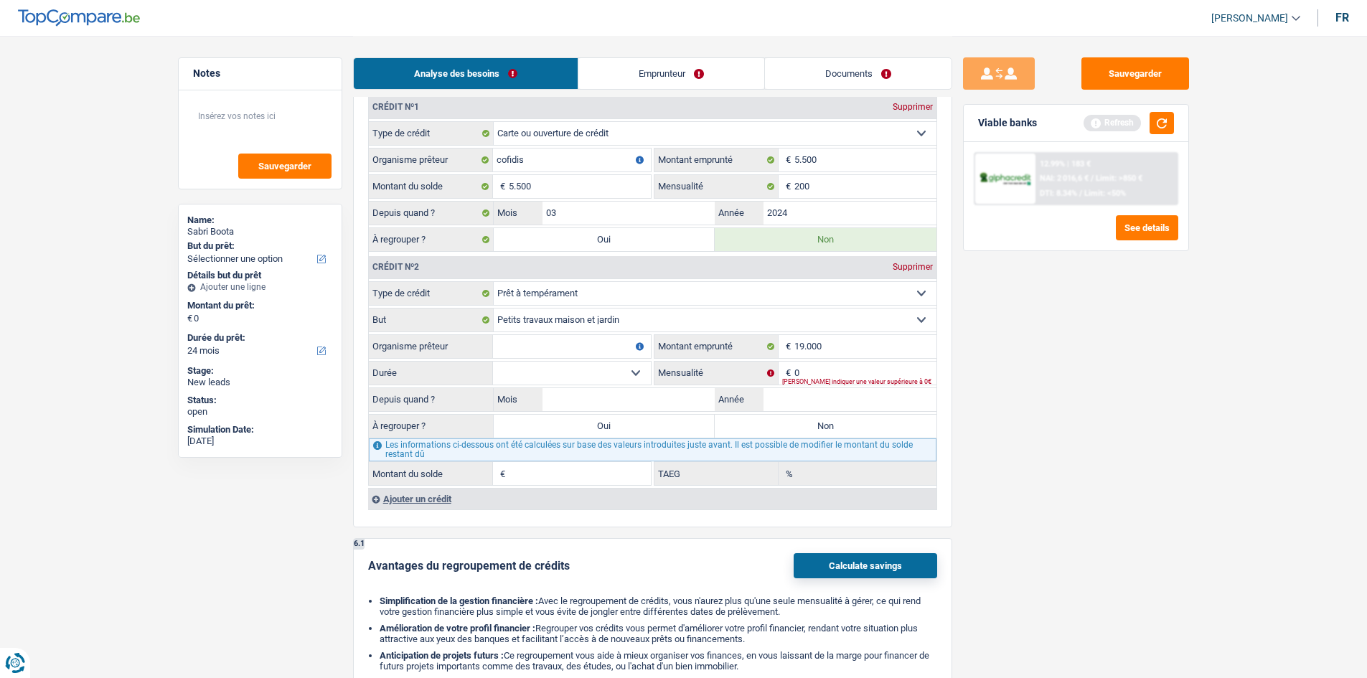
click at [540, 335] on fieldset "Carte ou ouverture de crédit Prêt hypothécaire Vente à tempérament Prêt à tempé…" at bounding box center [653, 383] width 568 height 205
click at [538, 340] on input "Organisme prêteur" at bounding box center [572, 346] width 158 height 23
type input "elantis"
click at [589, 361] on fieldset "12 mois 18 mois 24 mois 30 mois 36 mois 42 mois 48 mois 60 mois 72 mois 84 mois…" at bounding box center [510, 373] width 282 height 24
click at [593, 368] on select "12 mois 18 mois 24 mois 30 mois 36 mois 42 mois 48 mois 60 mois 72 mois 84 mois…" at bounding box center [572, 373] width 158 height 23
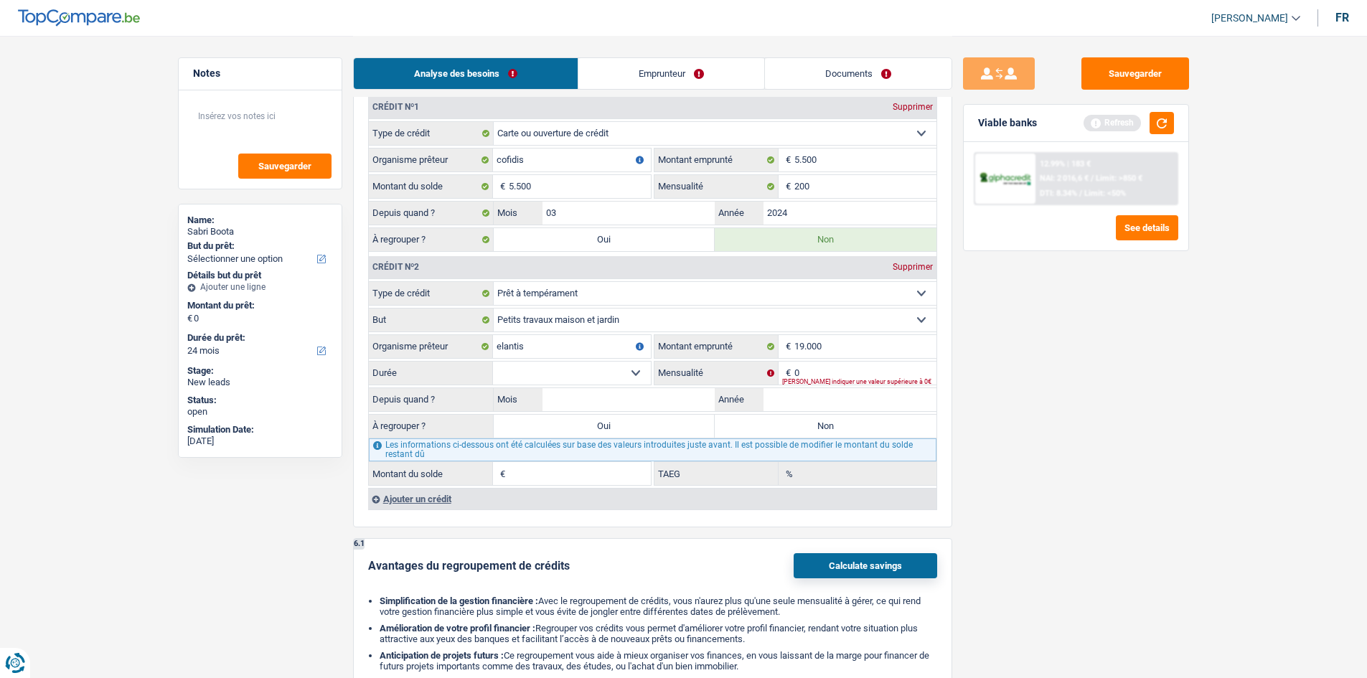
select select "84"
click at [493, 362] on select "12 mois 18 mois 24 mois 30 mois 36 mois 42 mois 48 mois 60 mois 72 mois 84 mois…" at bounding box center [572, 373] width 158 height 23
click at [820, 376] on input "0" at bounding box center [866, 373] width 142 height 23
click at [776, 395] on input "Année" at bounding box center [850, 399] width 173 height 23
click at [802, 370] on input "Mensualité" at bounding box center [866, 373] width 142 height 23
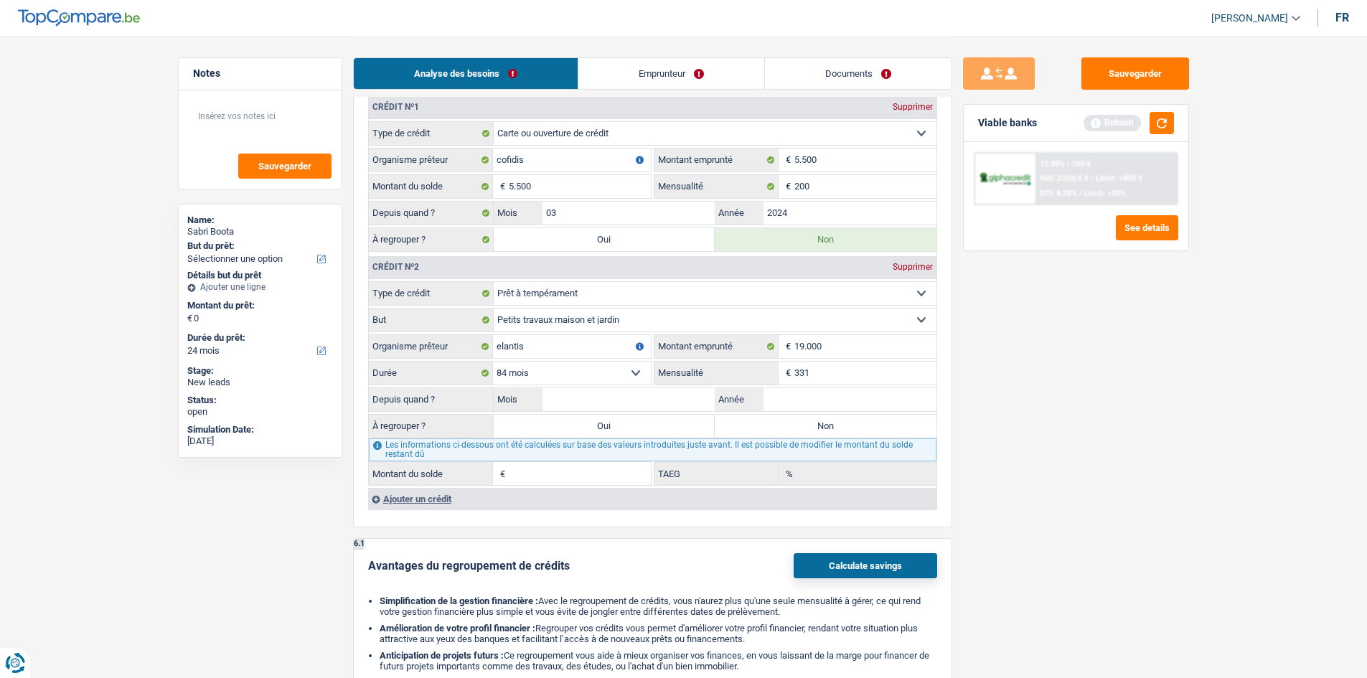
type input "331"
click at [790, 403] on input "Année" at bounding box center [850, 399] width 173 height 23
type input "2024"
click at [590, 404] on input "Mois" at bounding box center [629, 399] width 173 height 23
click at [660, 396] on input "Mois" at bounding box center [629, 399] width 173 height 23
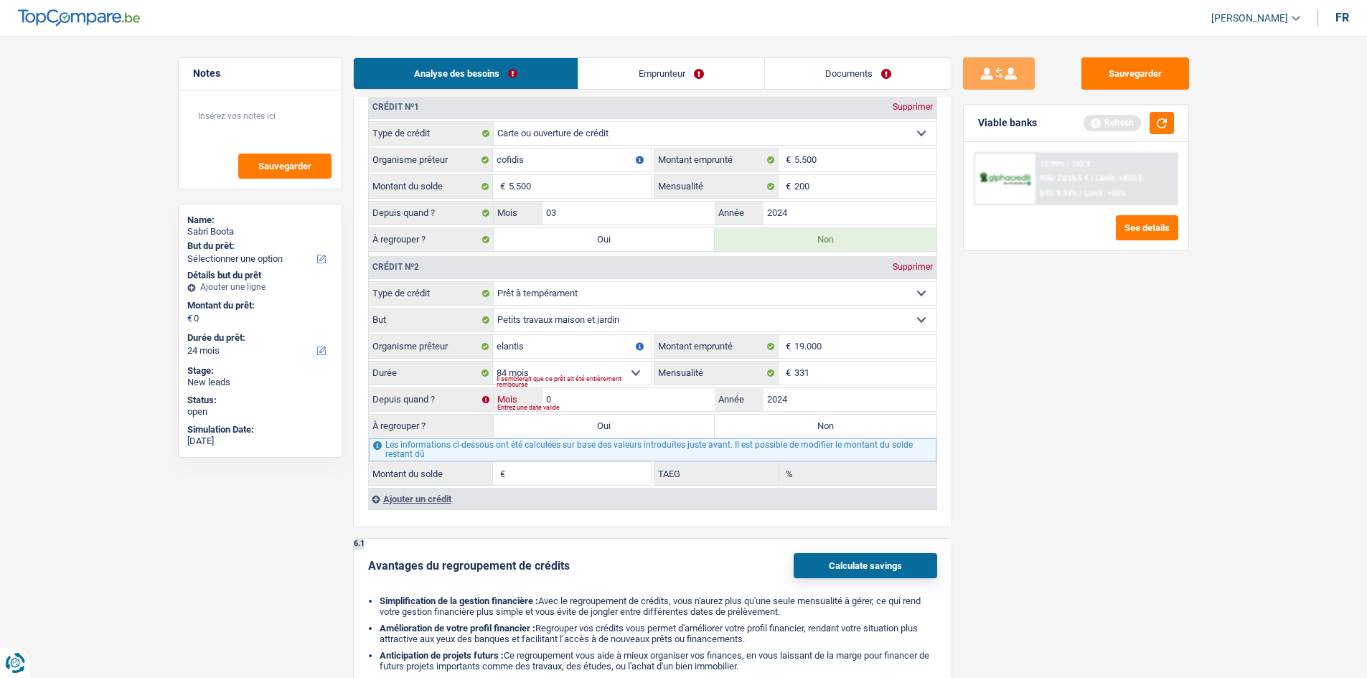
type input "07"
type input "16.795"
type input "12,20"
click at [942, 451] on div "6 Ancien : Avez-vous des prêts ou des cartes de crédit en cours ? Oui Non Dans …" at bounding box center [652, 257] width 599 height 542
click at [1043, 455] on div "Sauvegarder Viable banks Refresh 12.99% | 183 € NAI: 2 016,6 € / Limit: >850 € …" at bounding box center [1077, 356] width 248 height 598
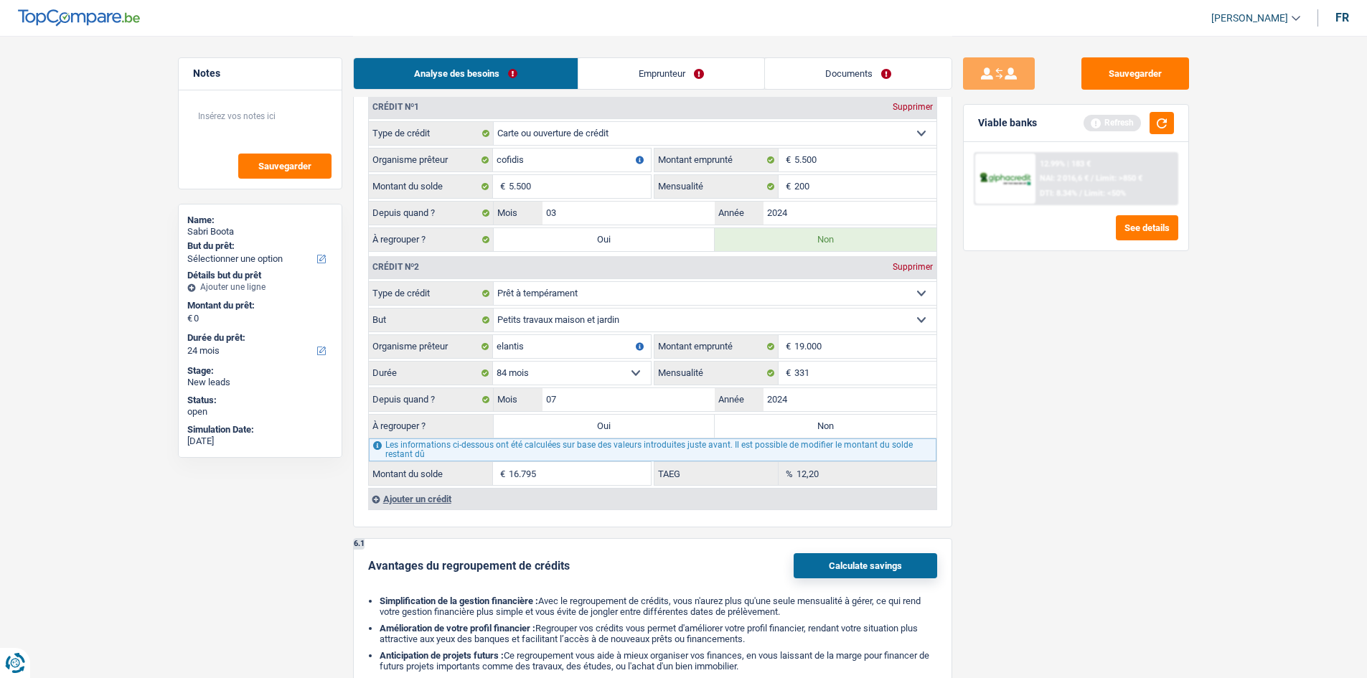
click at [658, 424] on label "Oui" at bounding box center [605, 426] width 222 height 23
click at [658, 424] on input "Oui" at bounding box center [605, 426] width 222 height 23
radio input "true"
type input "16.795"
select select "refinancing"
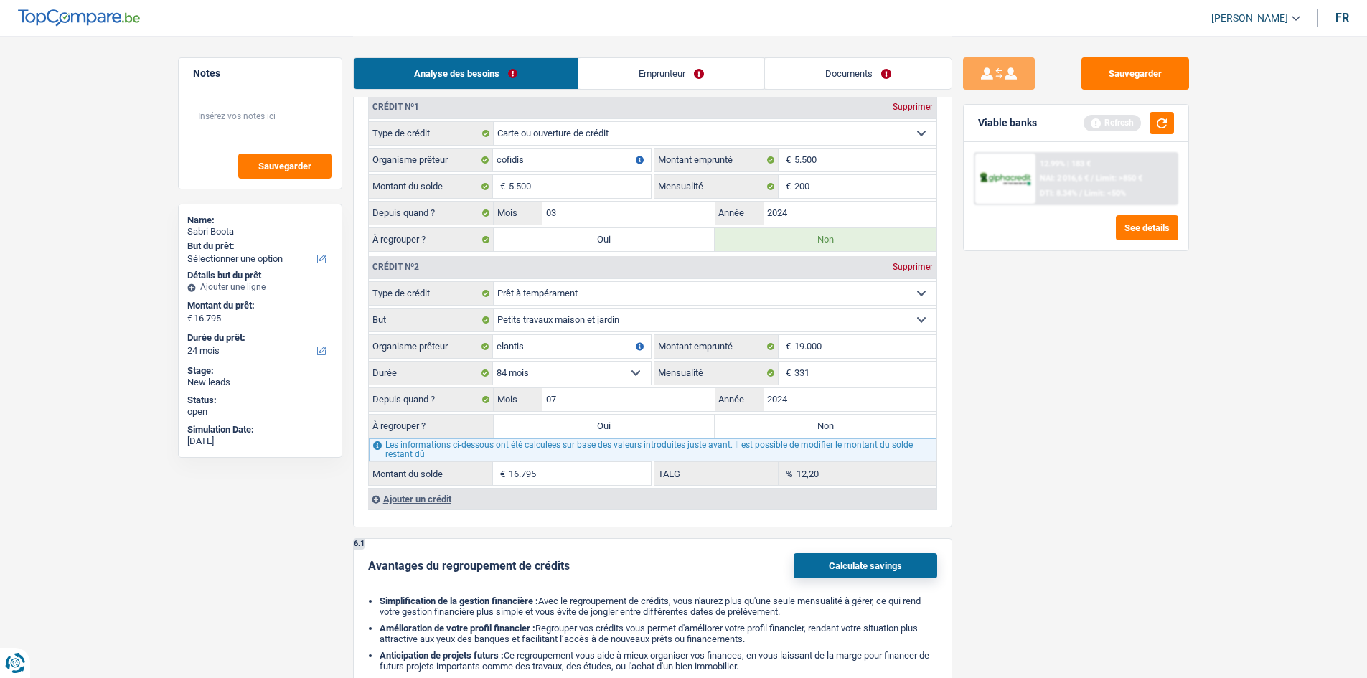
select select "84"
select select "refinancing"
select select "84"
select select "refinancing"
select select "84"
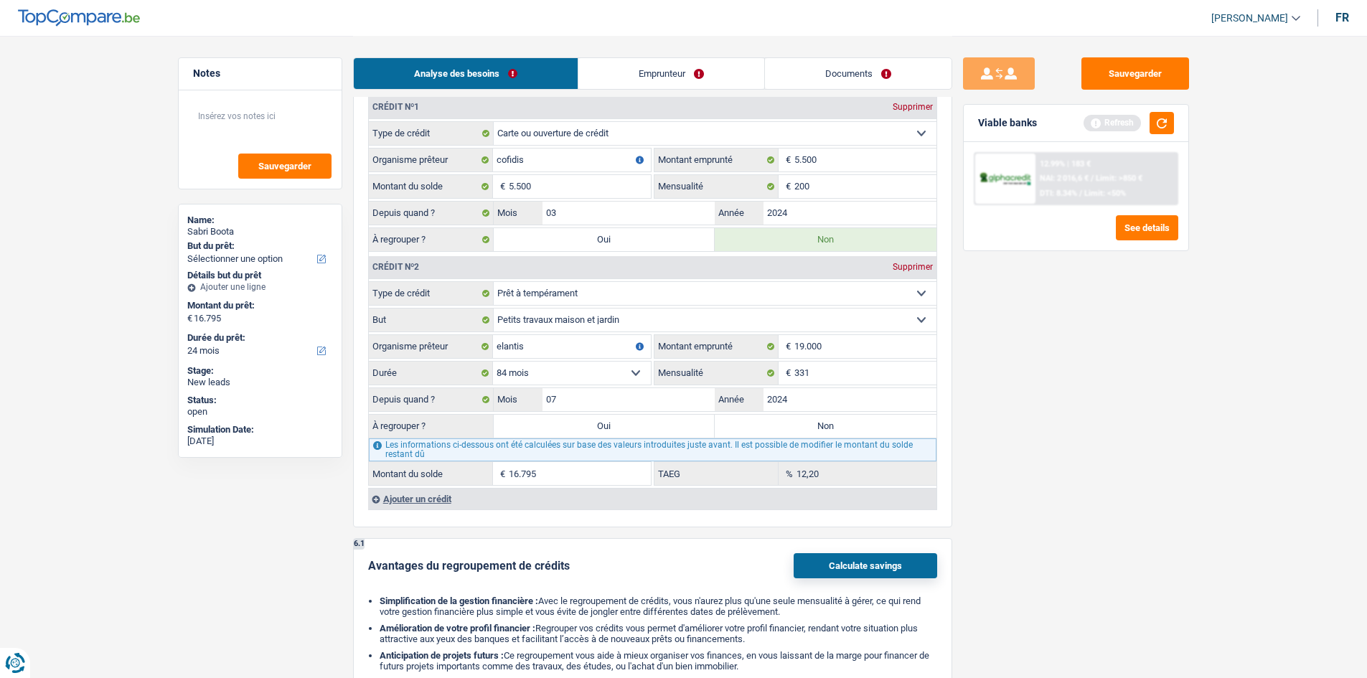
select select "refinancing"
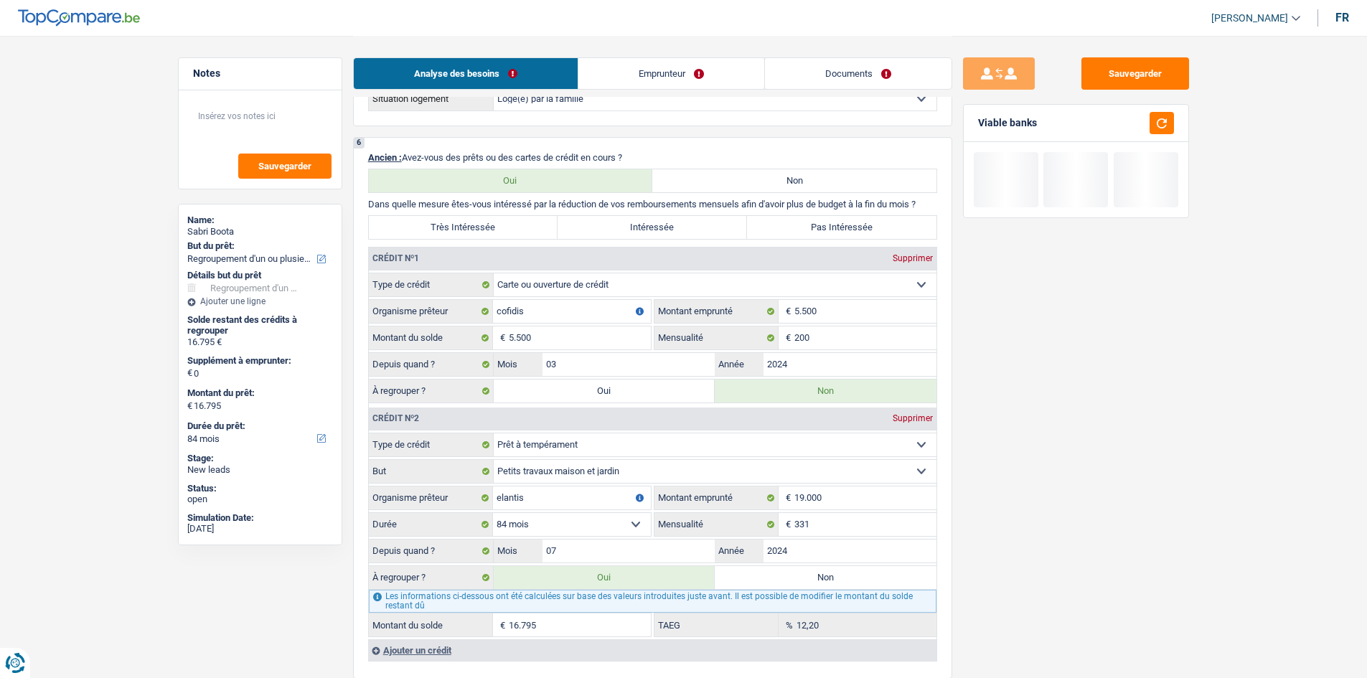
click at [779, 580] on label "Non" at bounding box center [826, 577] width 222 height 23
click at [779, 580] on input "Non" at bounding box center [826, 577] width 222 height 23
radio input "true"
select select
select select "24"
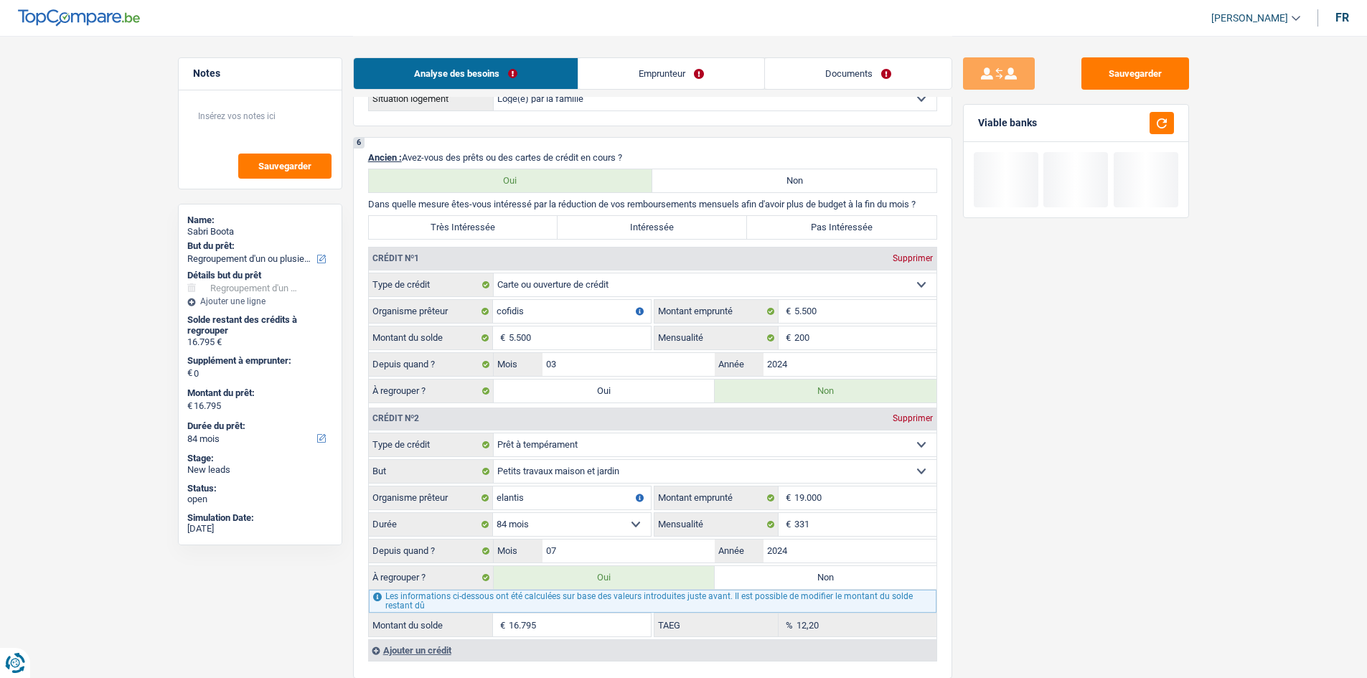
select select
select select "24"
select select
select select "24"
radio input "false"
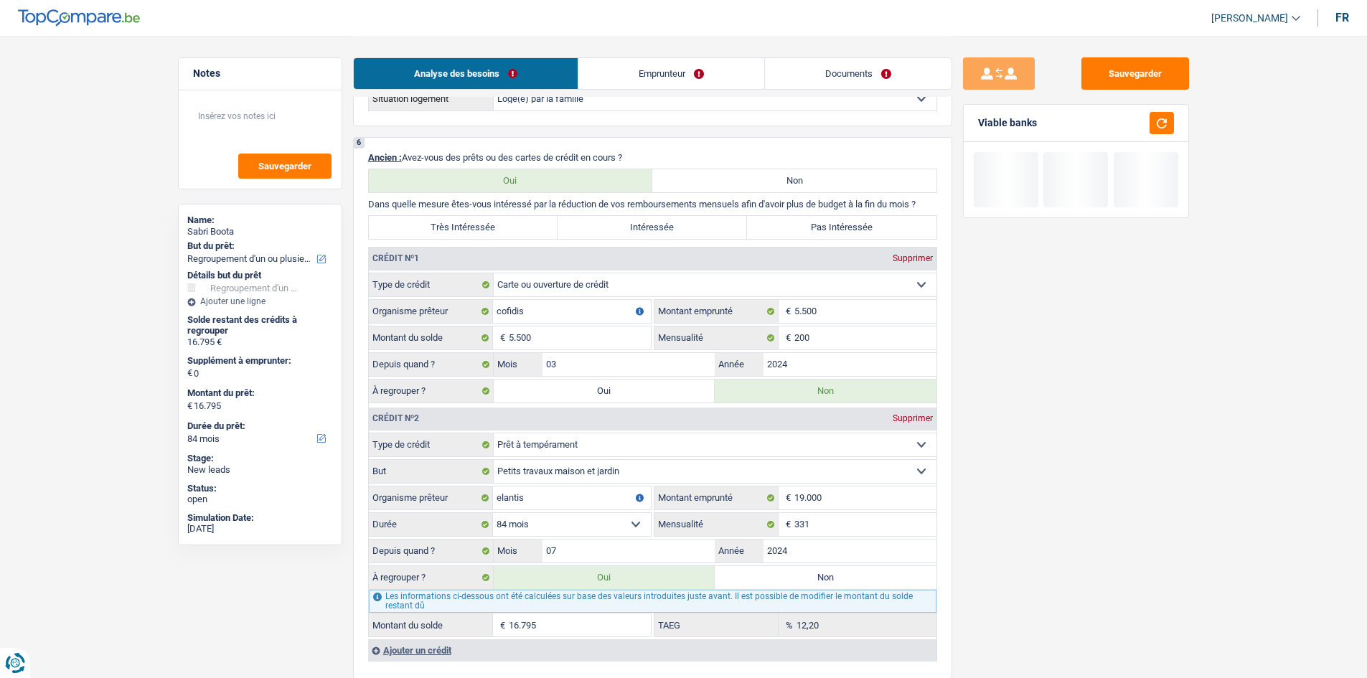
type input "0"
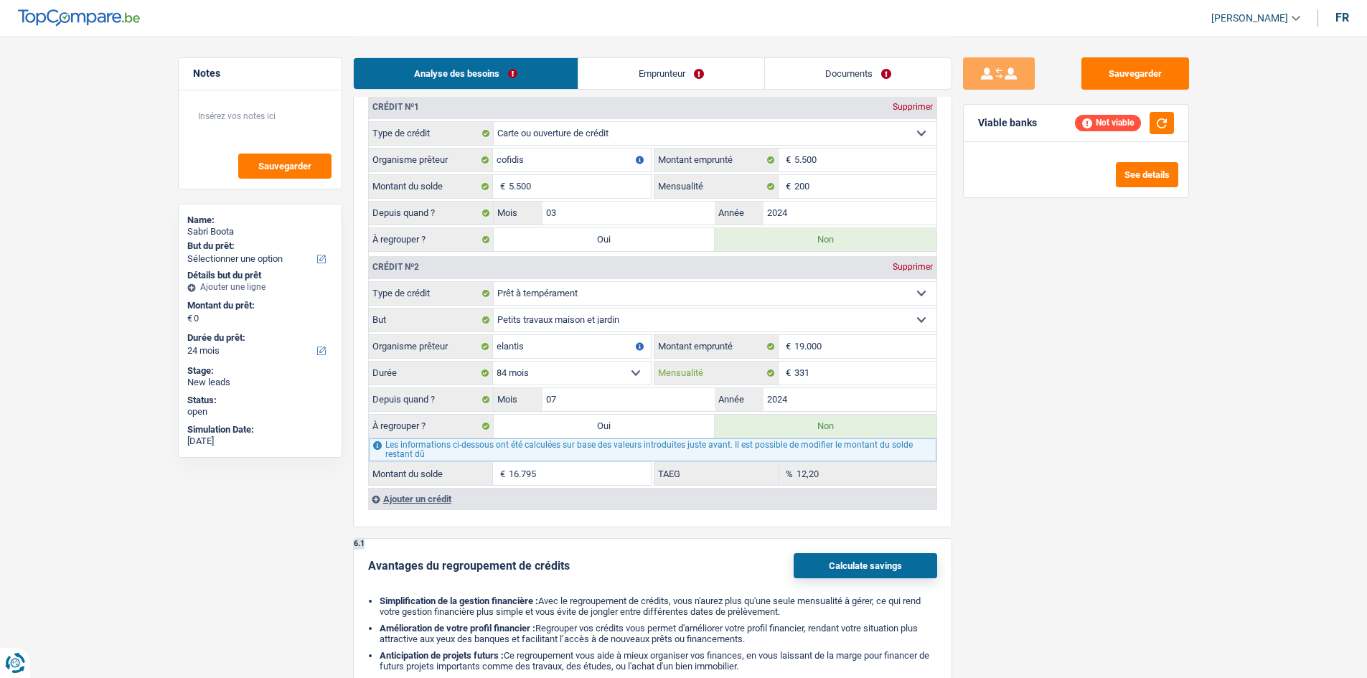
click at [841, 378] on input "331" at bounding box center [866, 373] width 142 height 23
type input "313"
type input "16.659"
type input "10,20"
click at [943, 439] on div "6 Ancien : Avez-vous des prêts ou des cartes de crédit en cours ? Oui Non Dans …" at bounding box center [652, 257] width 599 height 542
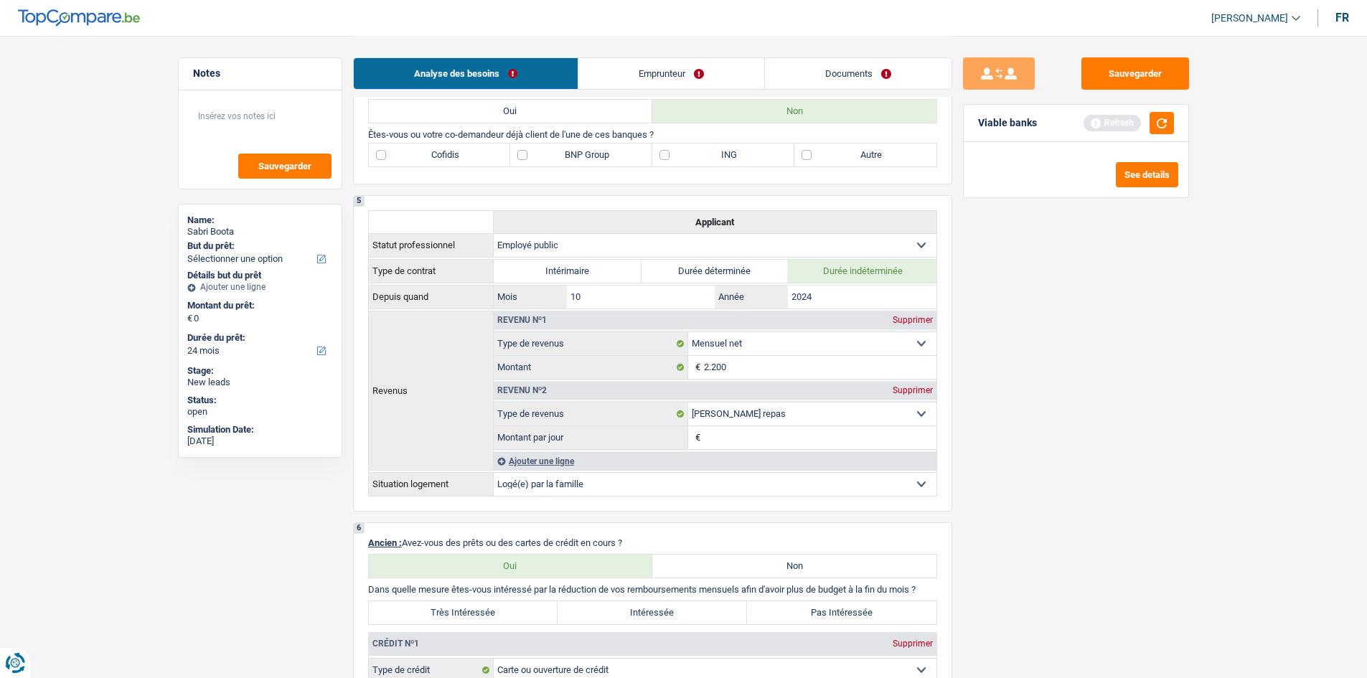
scroll to position [349, 0]
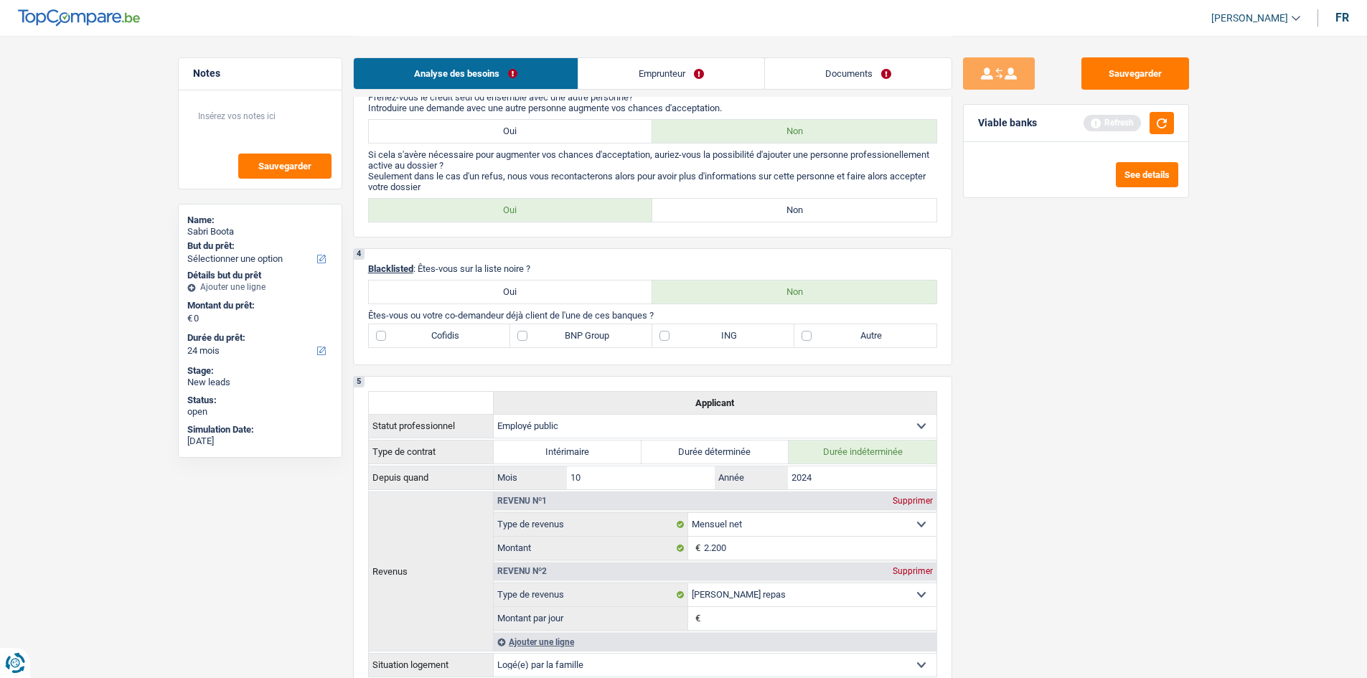
drag, startPoint x: 427, startPoint y: 328, endPoint x: 458, endPoint y: 328, distance: 30.9
click at [427, 324] on label "Cofidis" at bounding box center [440, 335] width 142 height 23
click at [427, 324] on input "Cofidis" at bounding box center [440, 335] width 142 height 23
checkbox input "true"
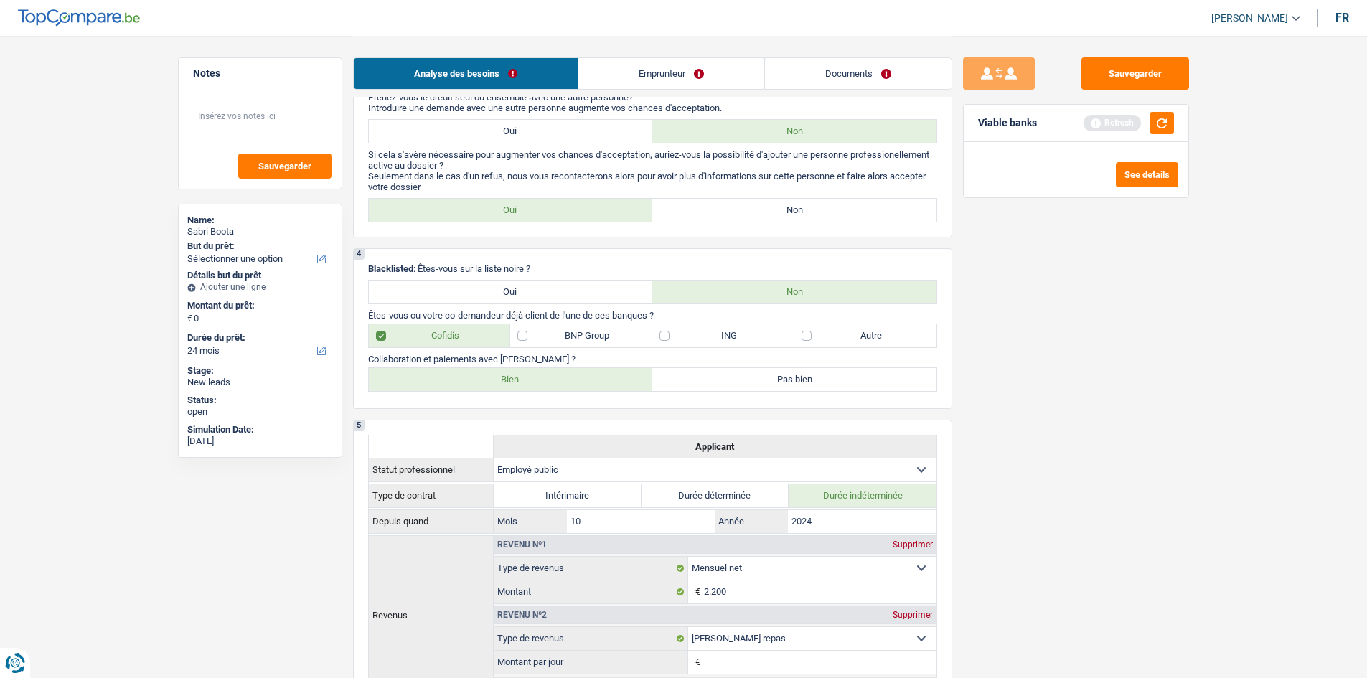
click at [818, 343] on label "Autre" at bounding box center [866, 335] width 142 height 23
click at [818, 343] on input "Autre" at bounding box center [866, 335] width 142 height 23
checkbox input "true"
click at [555, 375] on label "Bien" at bounding box center [511, 379] width 284 height 23
click at [555, 375] on input "Bien" at bounding box center [511, 379] width 284 height 23
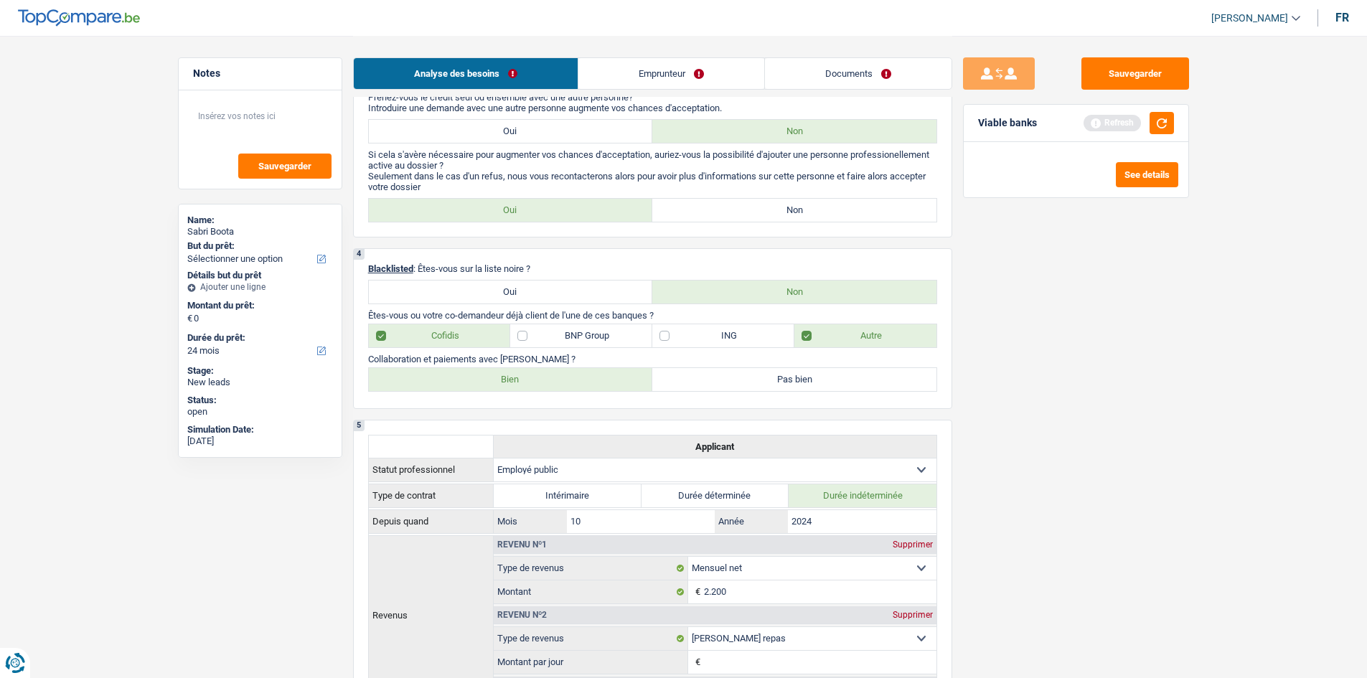
radio input "true"
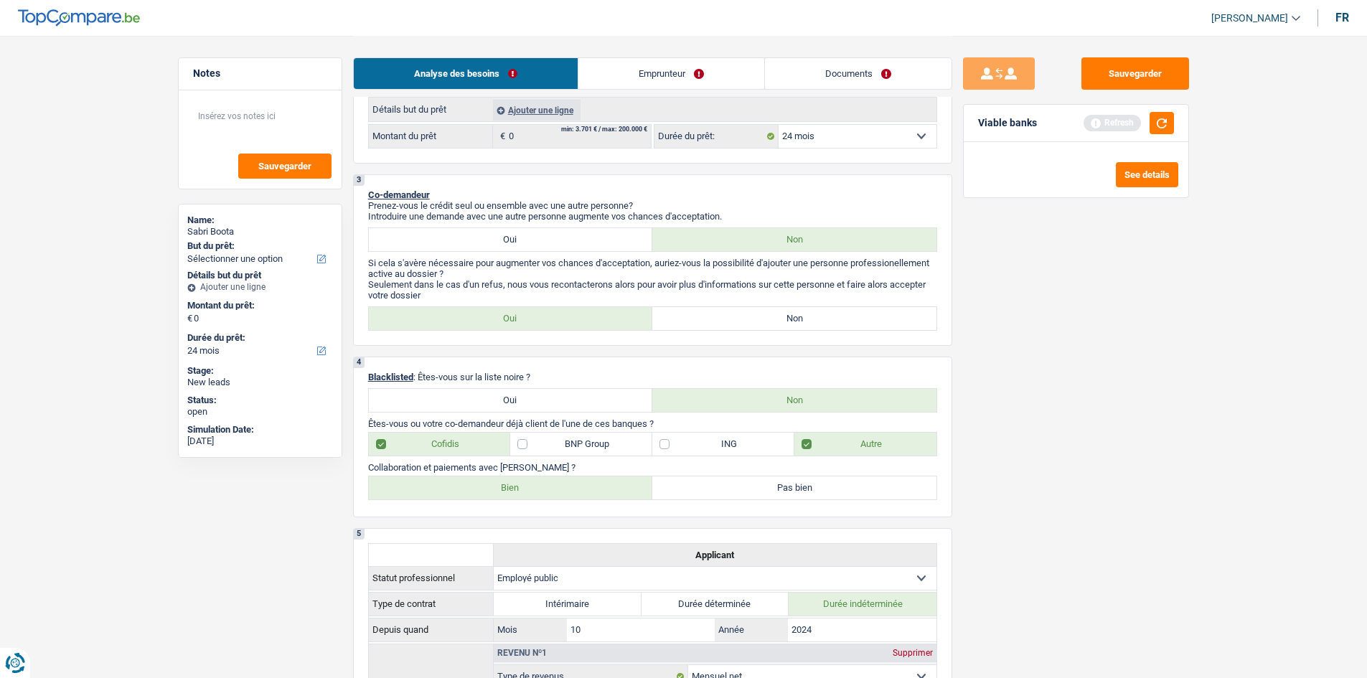
scroll to position [0, 0]
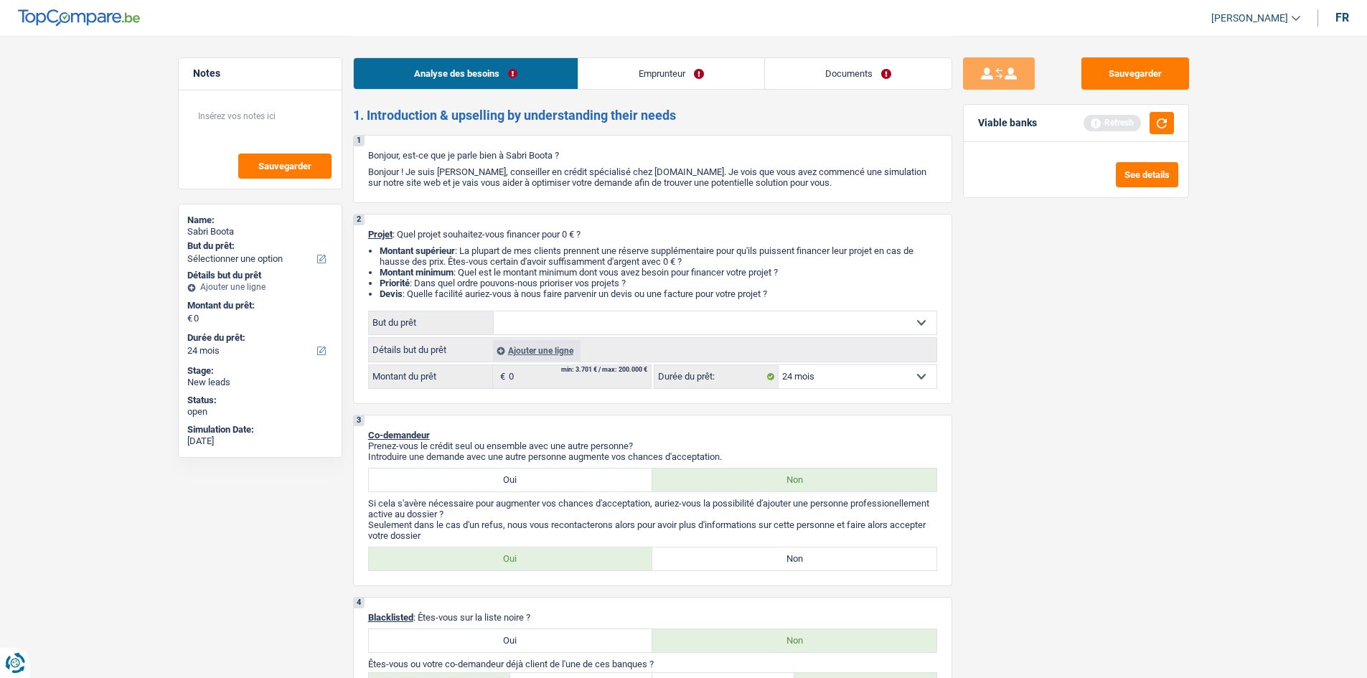
click at [579, 324] on select "Confort maison: meubles, textile, peinture, électroménager, outillage non-profe…" at bounding box center [715, 323] width 443 height 23
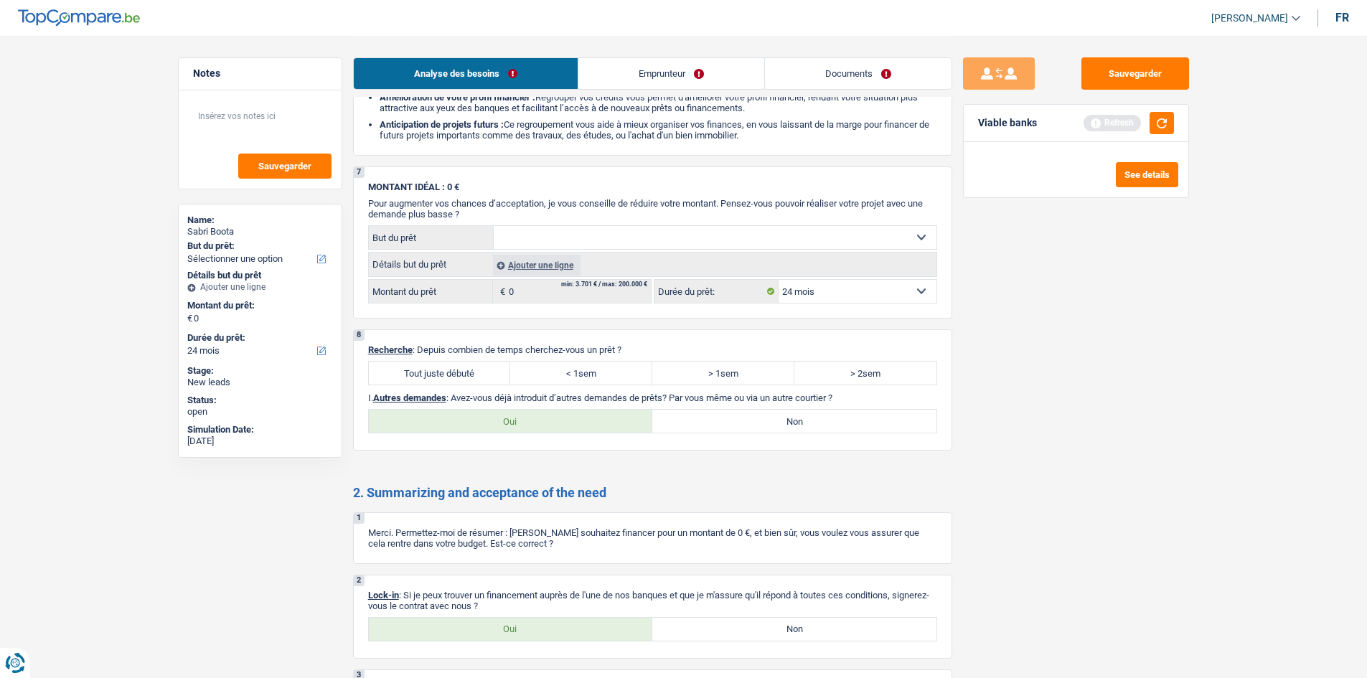
scroll to position [1759, 0]
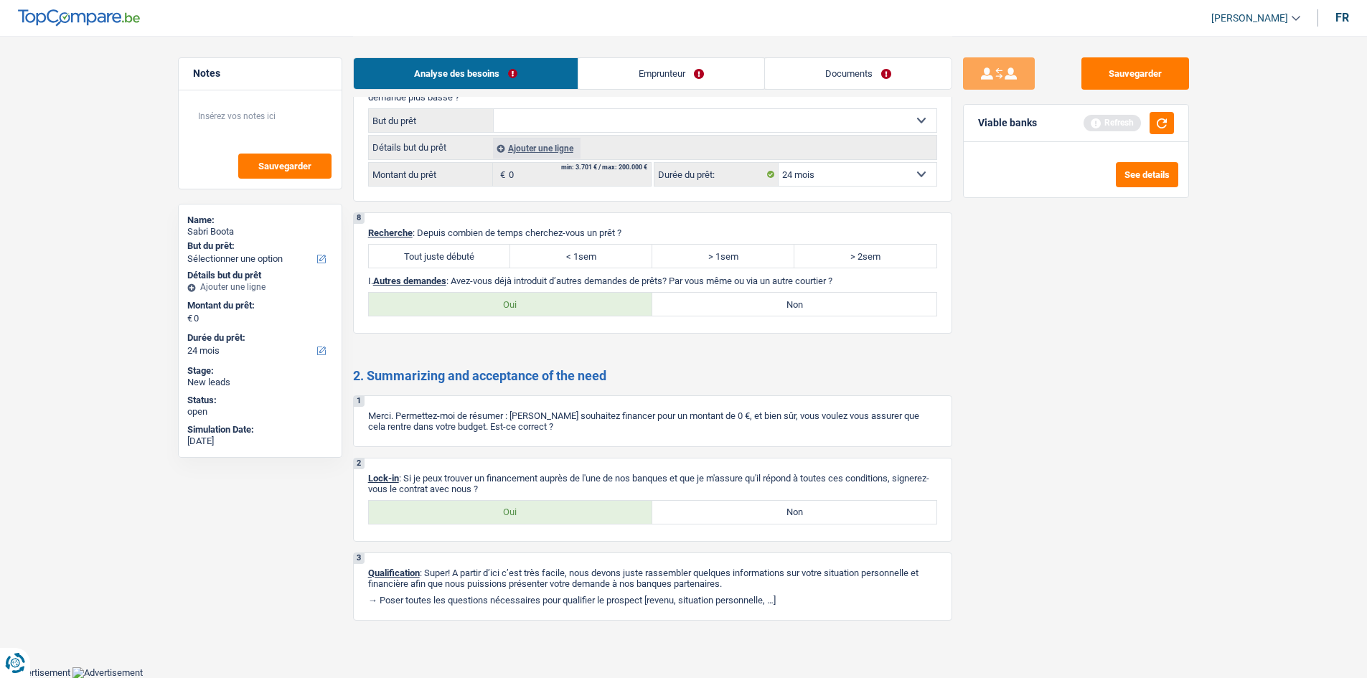
click at [497, 299] on label "Oui" at bounding box center [511, 304] width 284 height 23
click at [497, 299] on input "Oui" at bounding box center [511, 304] width 284 height 23
radio input "true"
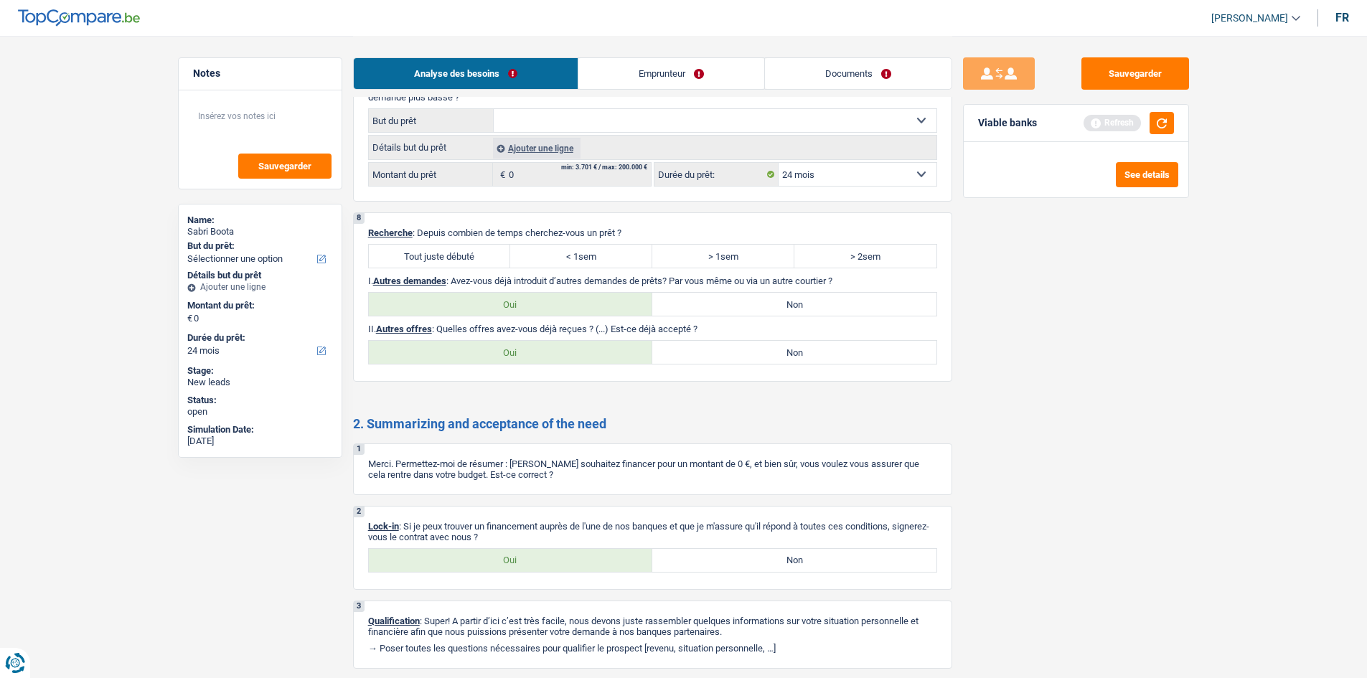
click at [777, 354] on label "Non" at bounding box center [795, 352] width 284 height 23
click at [777, 354] on input "Non" at bounding box center [795, 352] width 284 height 23
radio input "true"
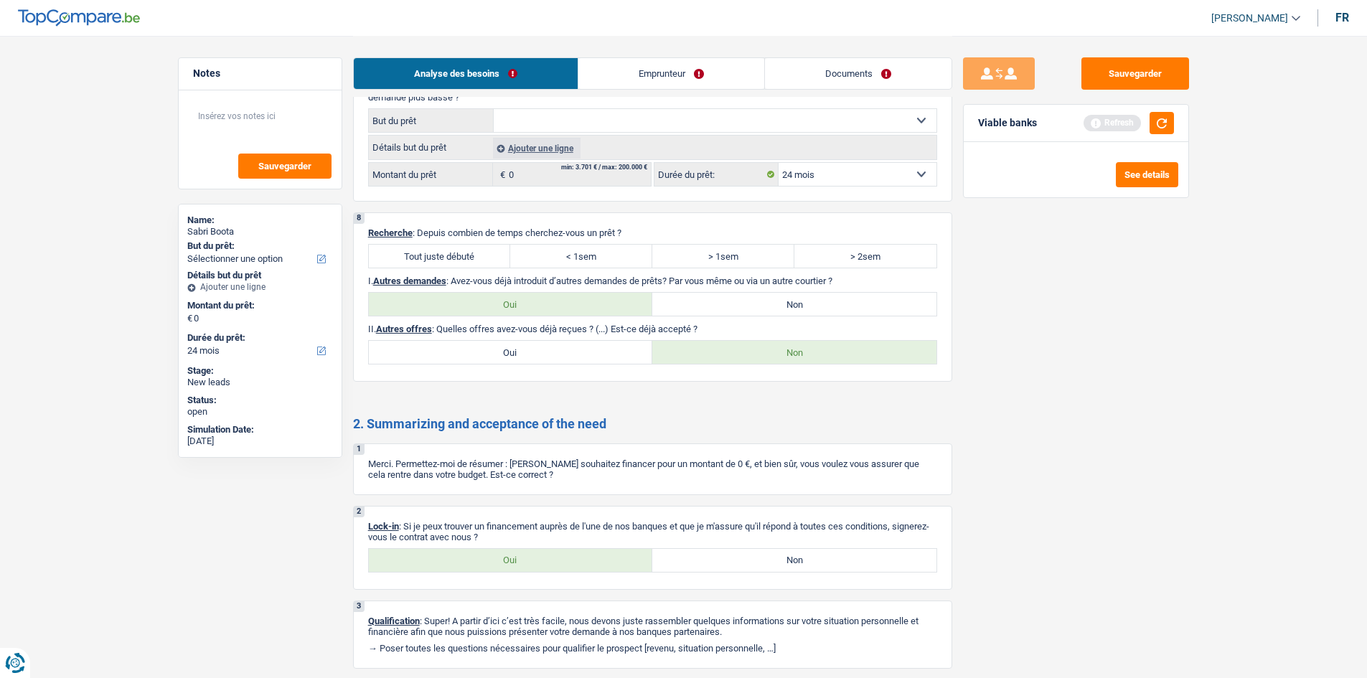
click at [431, 256] on label "Tout juste débuté" at bounding box center [440, 256] width 142 height 23
click at [431, 256] on input "Tout juste débuté" at bounding box center [440, 256] width 142 height 23
radio input "true"
click at [558, 569] on label "Oui" at bounding box center [511, 560] width 284 height 23
click at [558, 569] on input "Oui" at bounding box center [511, 560] width 284 height 23
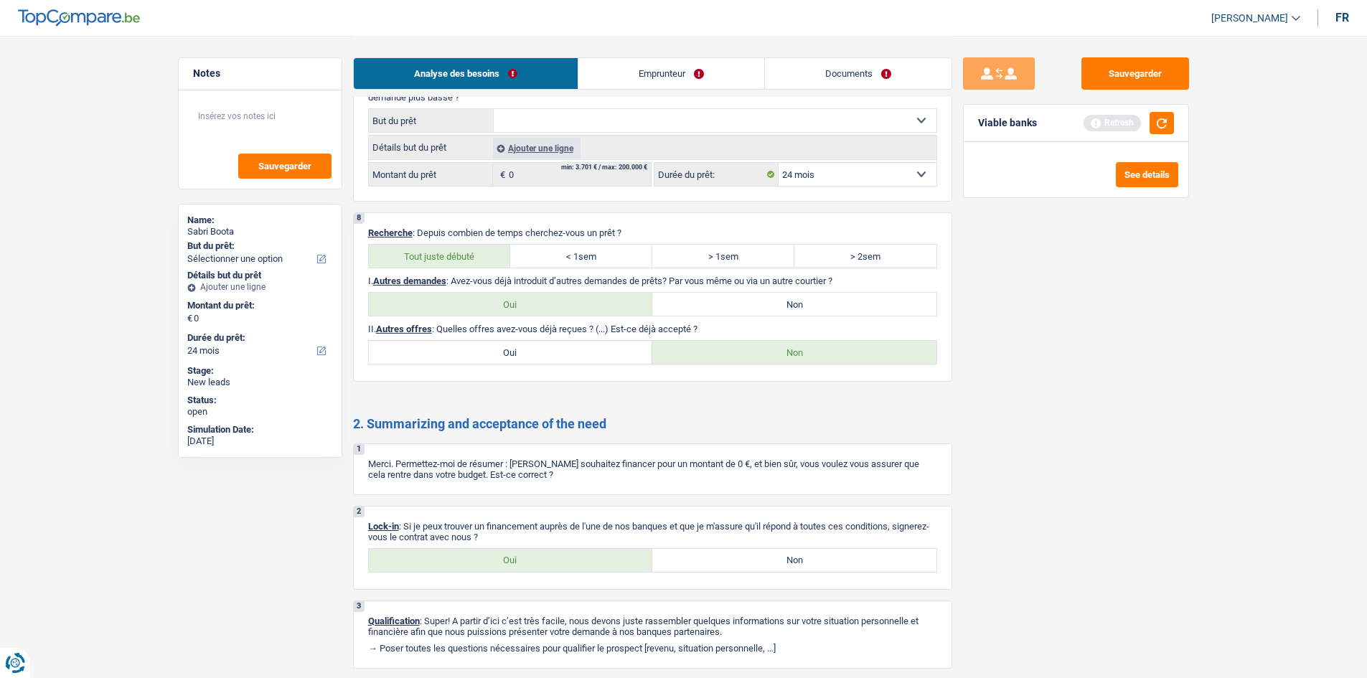
radio input "true"
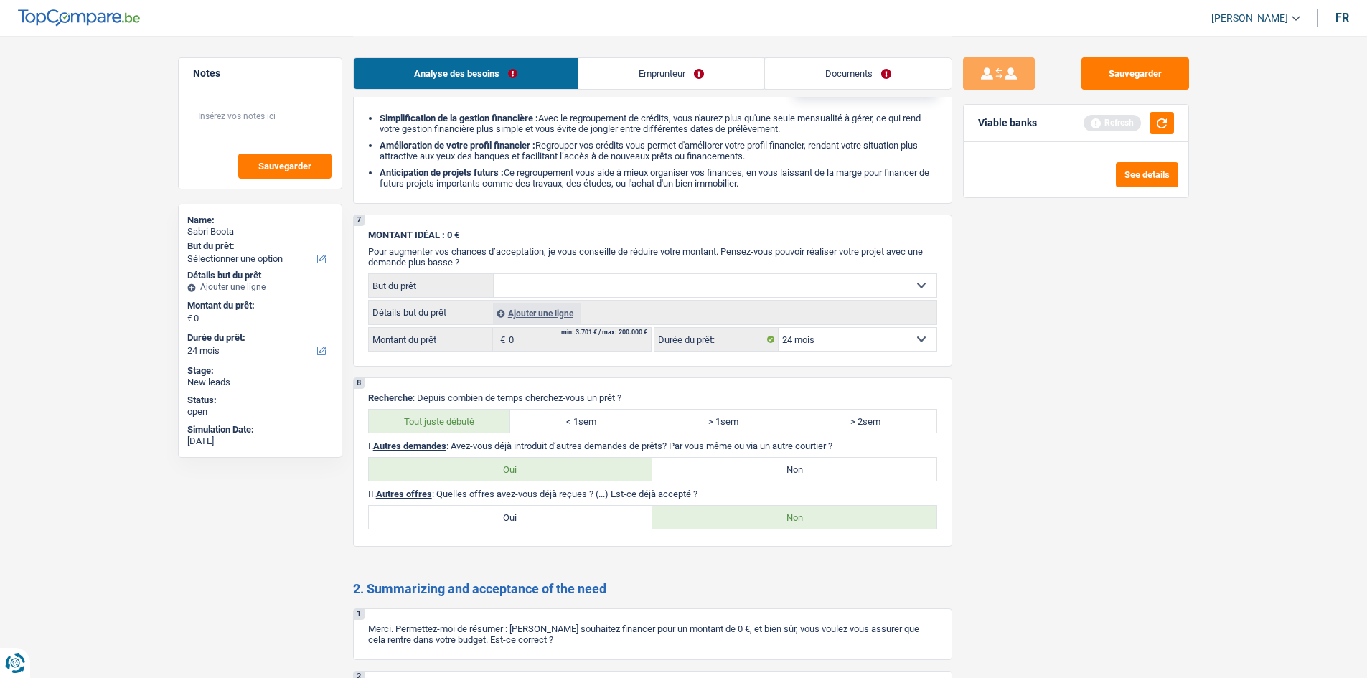
scroll to position [1472, 0]
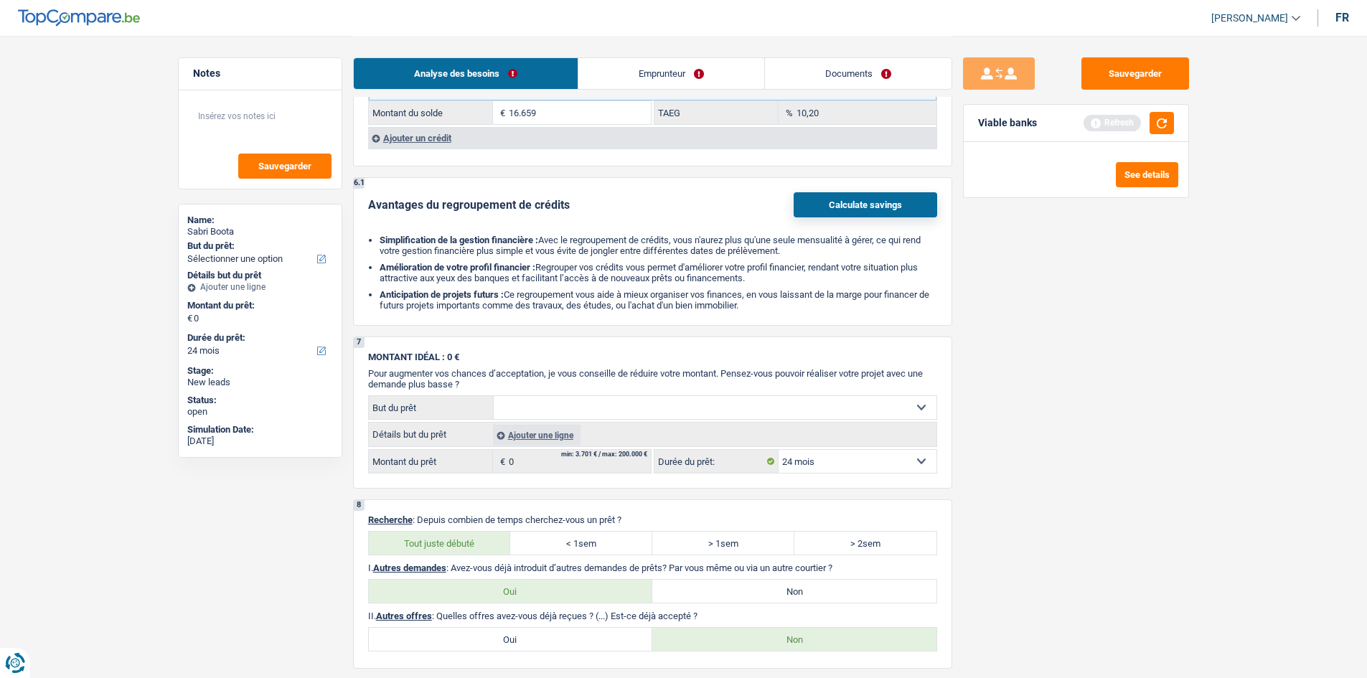
click at [656, 67] on link "Emprunteur" at bounding box center [672, 73] width 186 height 31
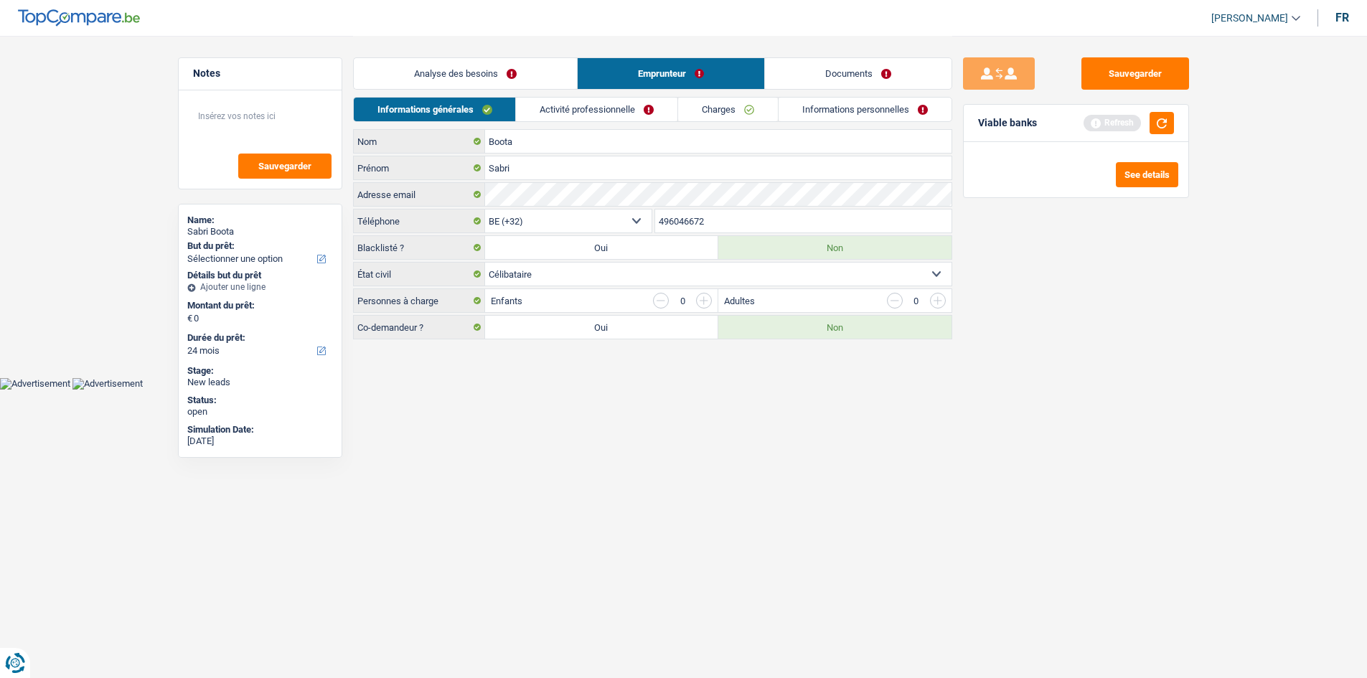
scroll to position [0, 0]
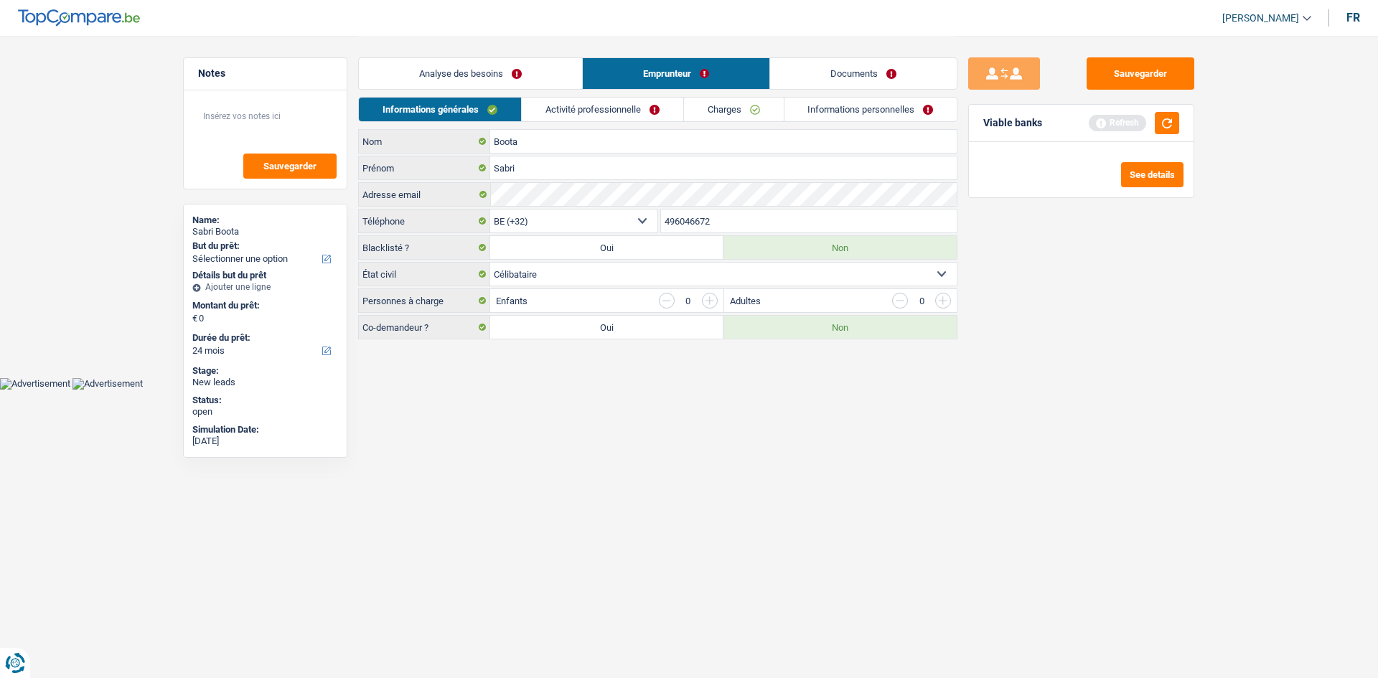
click at [601, 106] on link "Activité professionnelle" at bounding box center [603, 110] width 162 height 24
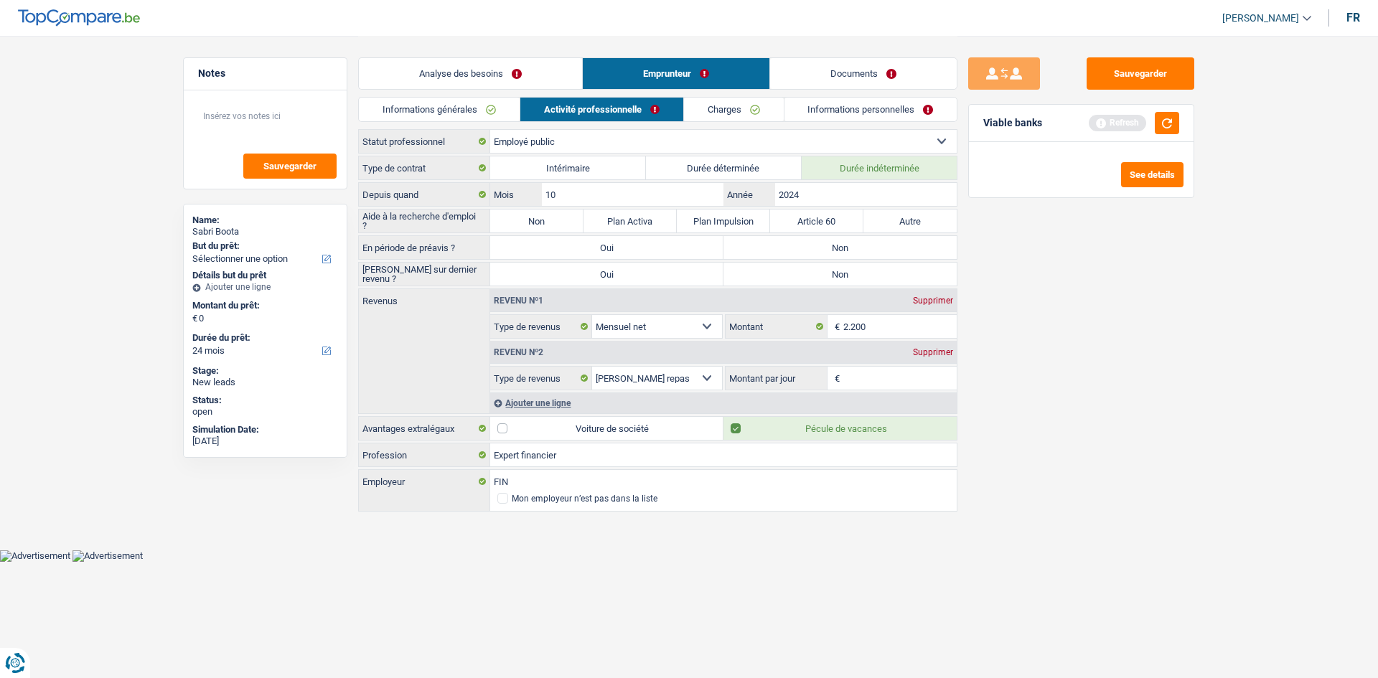
click at [487, 112] on link "Informations générales" at bounding box center [439, 110] width 161 height 24
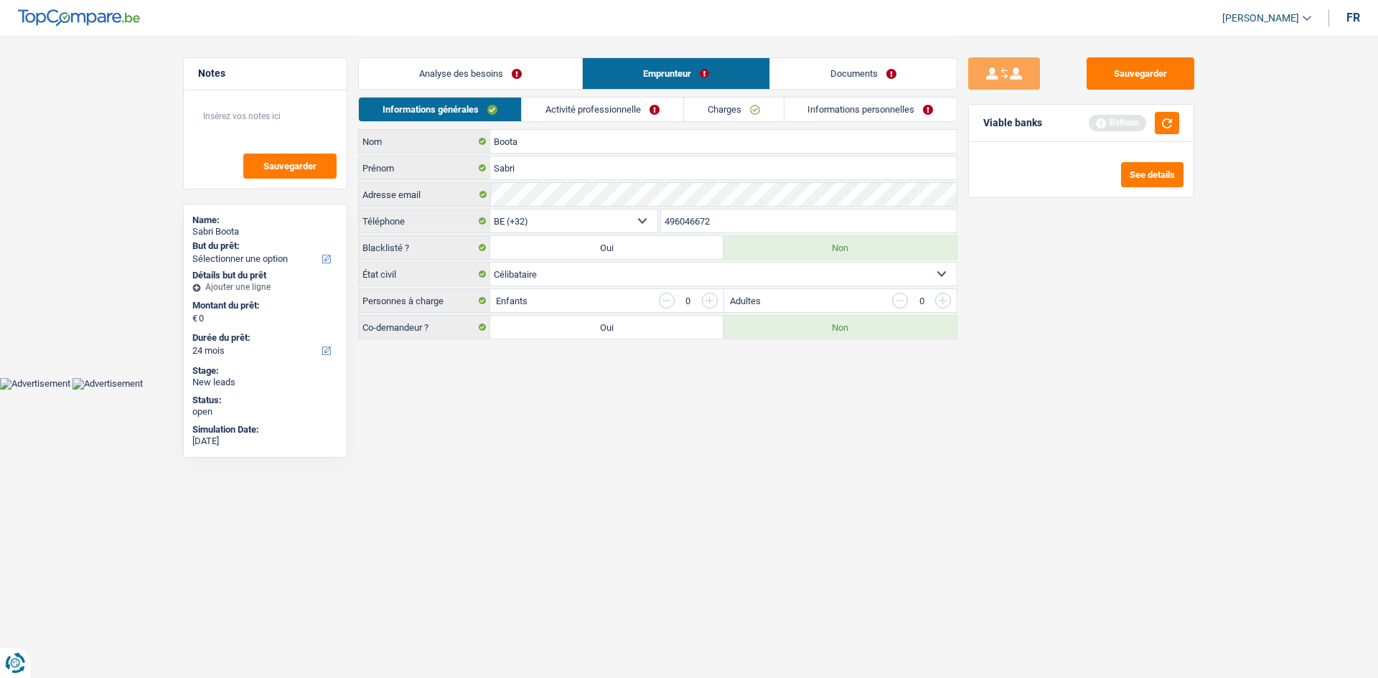
click at [631, 110] on link "Activité professionnelle" at bounding box center [603, 110] width 162 height 24
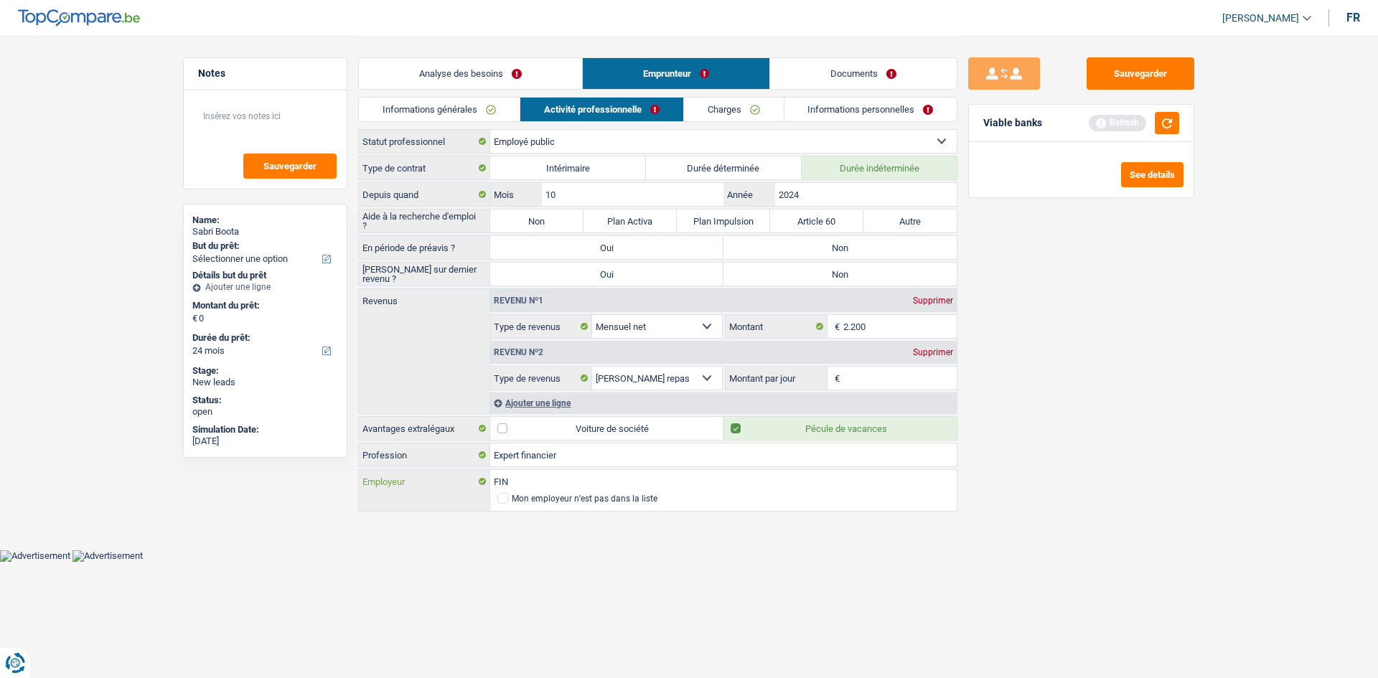
click at [556, 476] on input "FIN" at bounding box center [723, 481] width 467 height 23
type input "FI"
select select "BE"
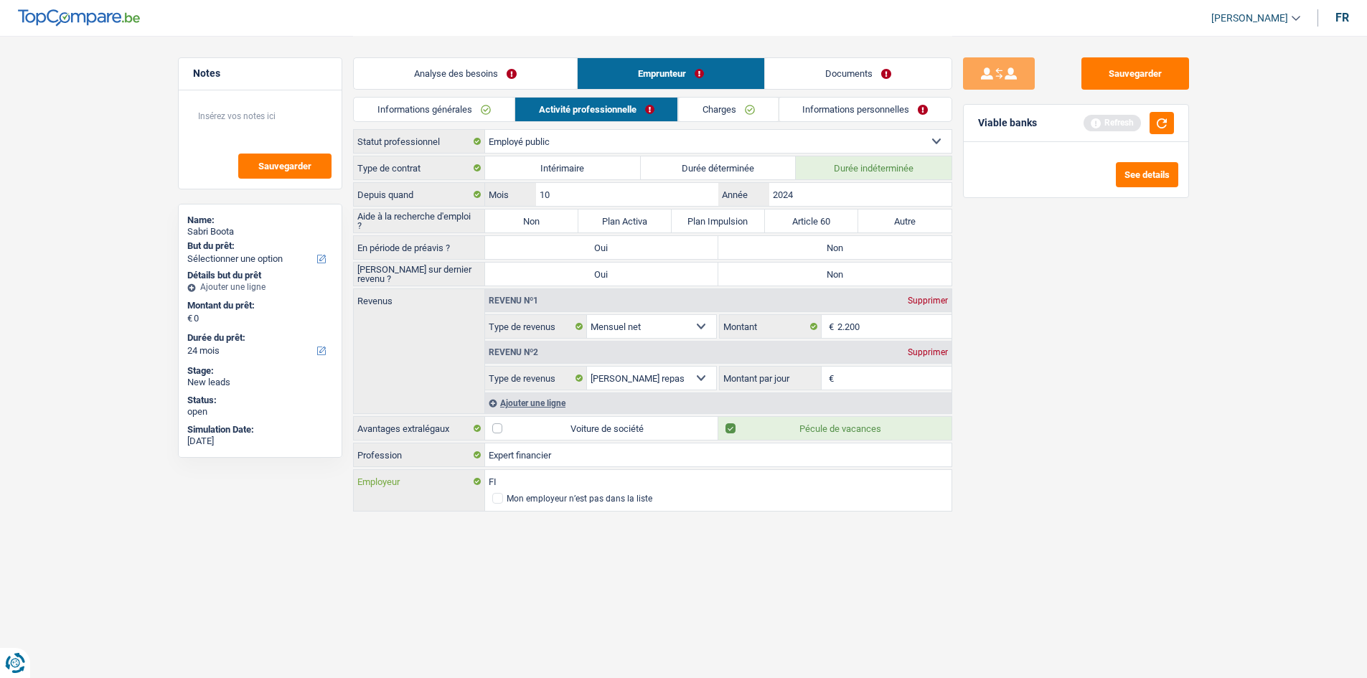
type input "F"
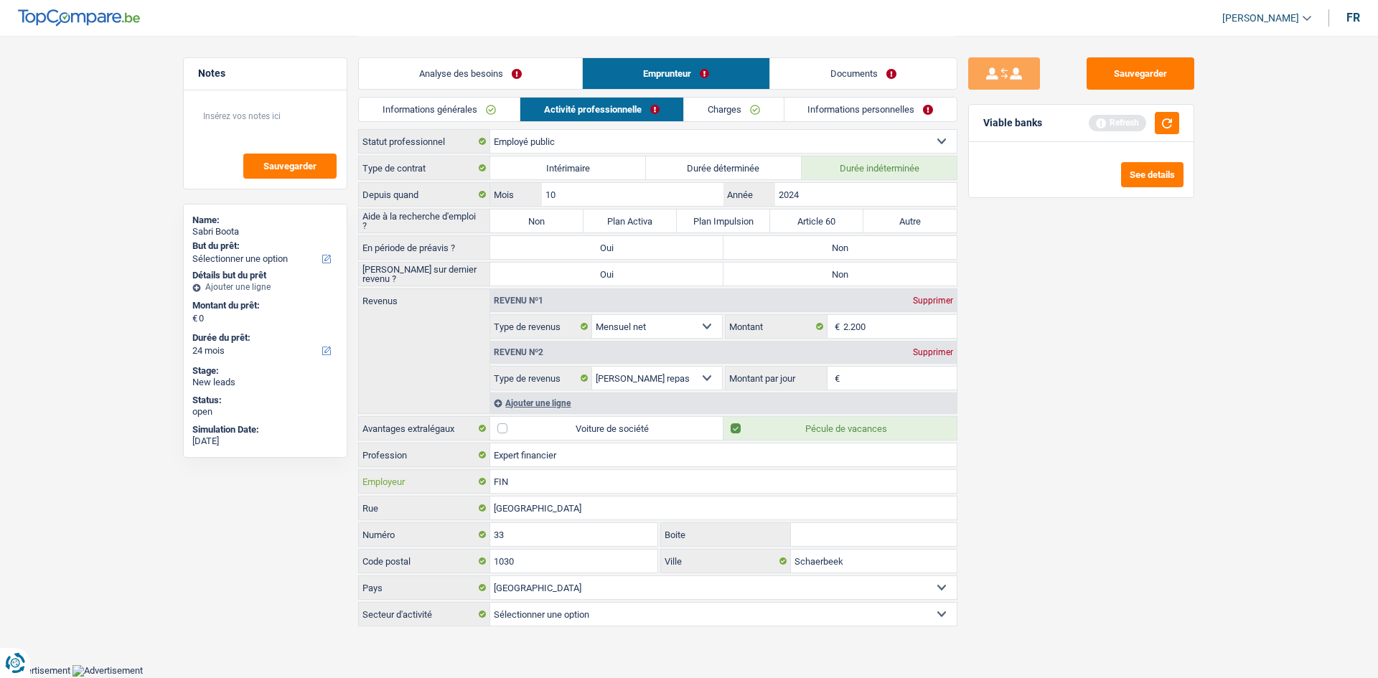
click at [546, 480] on input "FIN" at bounding box center [723, 481] width 467 height 23
click at [876, 379] on input "Montant par jour" at bounding box center [900, 378] width 114 height 23
type input "8,0"
click at [787, 276] on label "Non" at bounding box center [840, 274] width 233 height 23
click at [787, 276] on input "Non" at bounding box center [840, 274] width 233 height 23
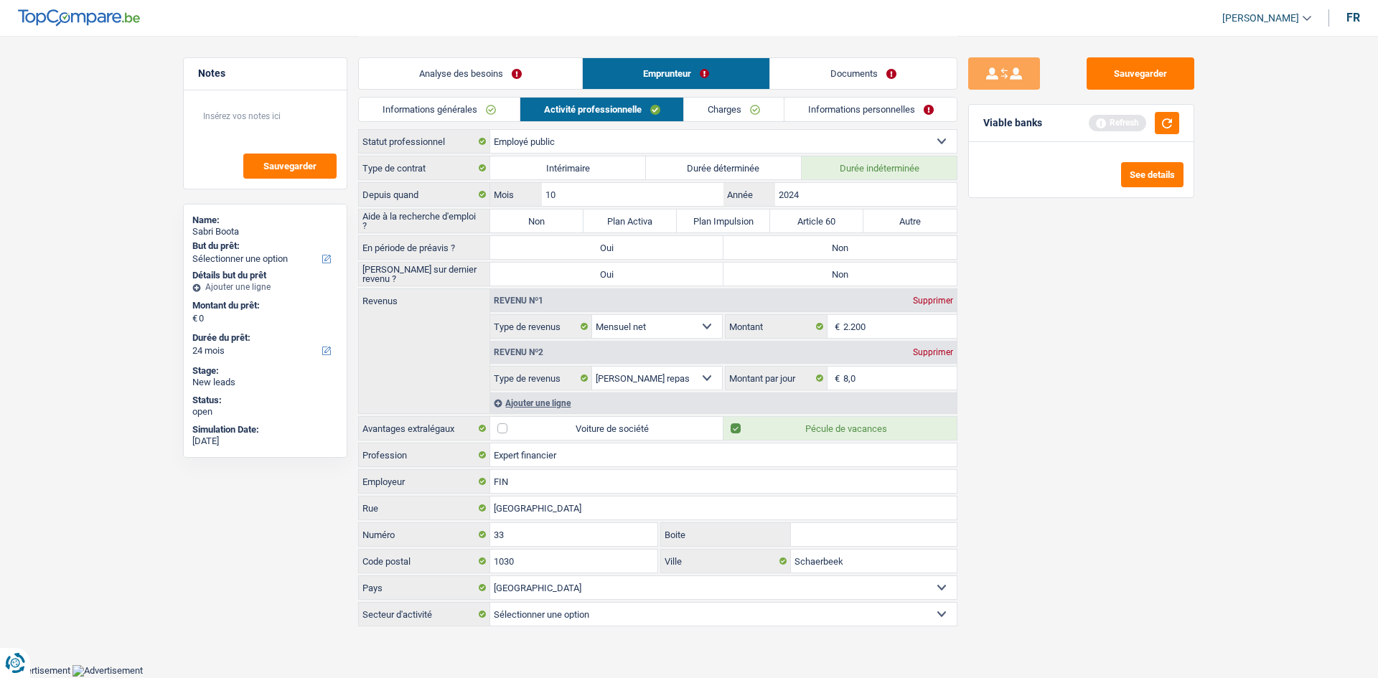
radio input "true"
click at [787, 246] on label "Non" at bounding box center [840, 247] width 233 height 23
click at [787, 246] on input "Non" at bounding box center [840, 247] width 233 height 23
radio input "true"
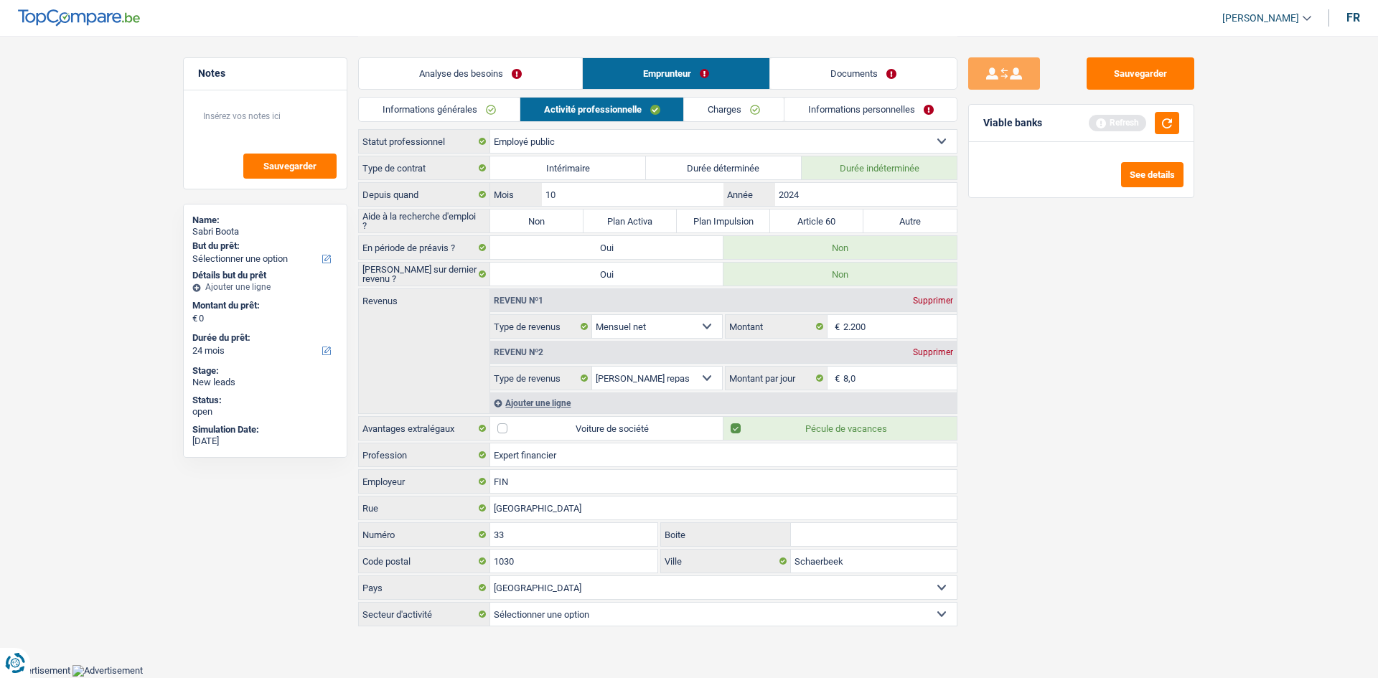
click at [528, 212] on label "Non" at bounding box center [536, 221] width 93 height 23
click at [528, 212] on input "Non" at bounding box center [536, 221] width 93 height 23
radio input "true"
click at [719, 110] on link "Charges" at bounding box center [734, 110] width 100 height 24
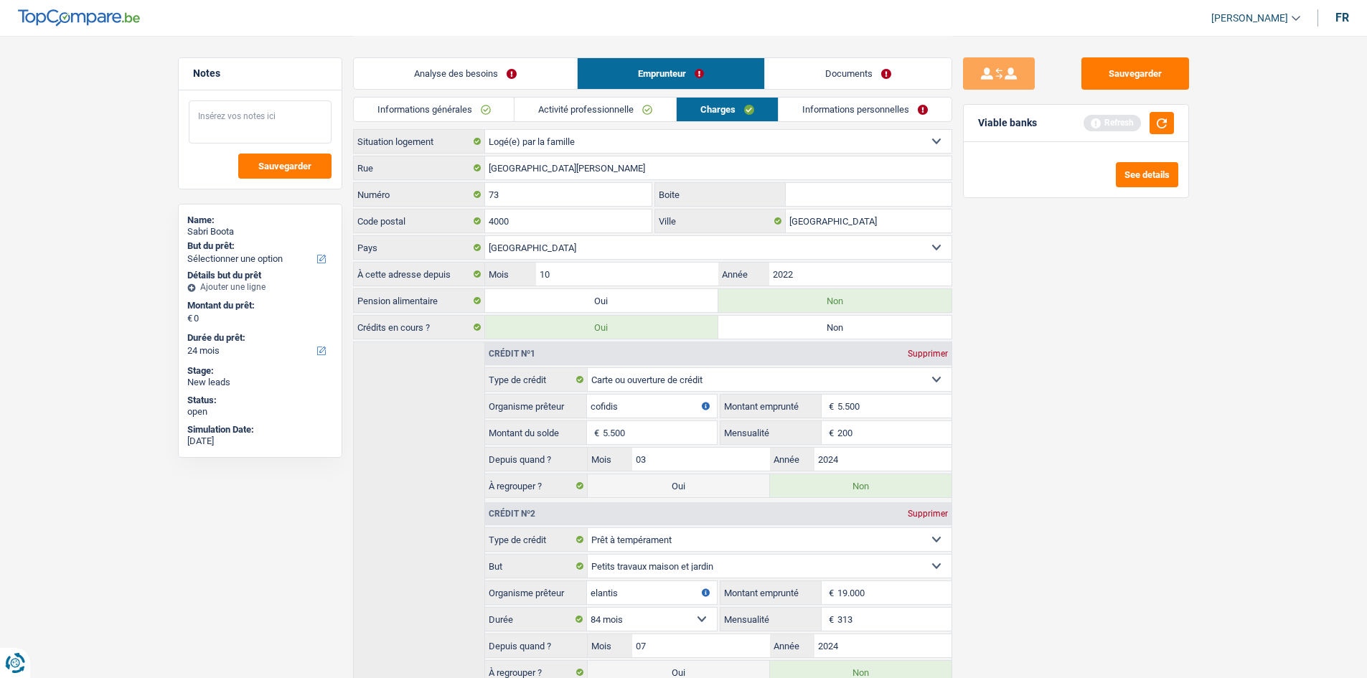
click at [253, 117] on textarea at bounding box center [260, 121] width 143 height 43
type textarea "logé chez son conjoint"
click at [825, 112] on link "Informations personnelles" at bounding box center [865, 110] width 173 height 24
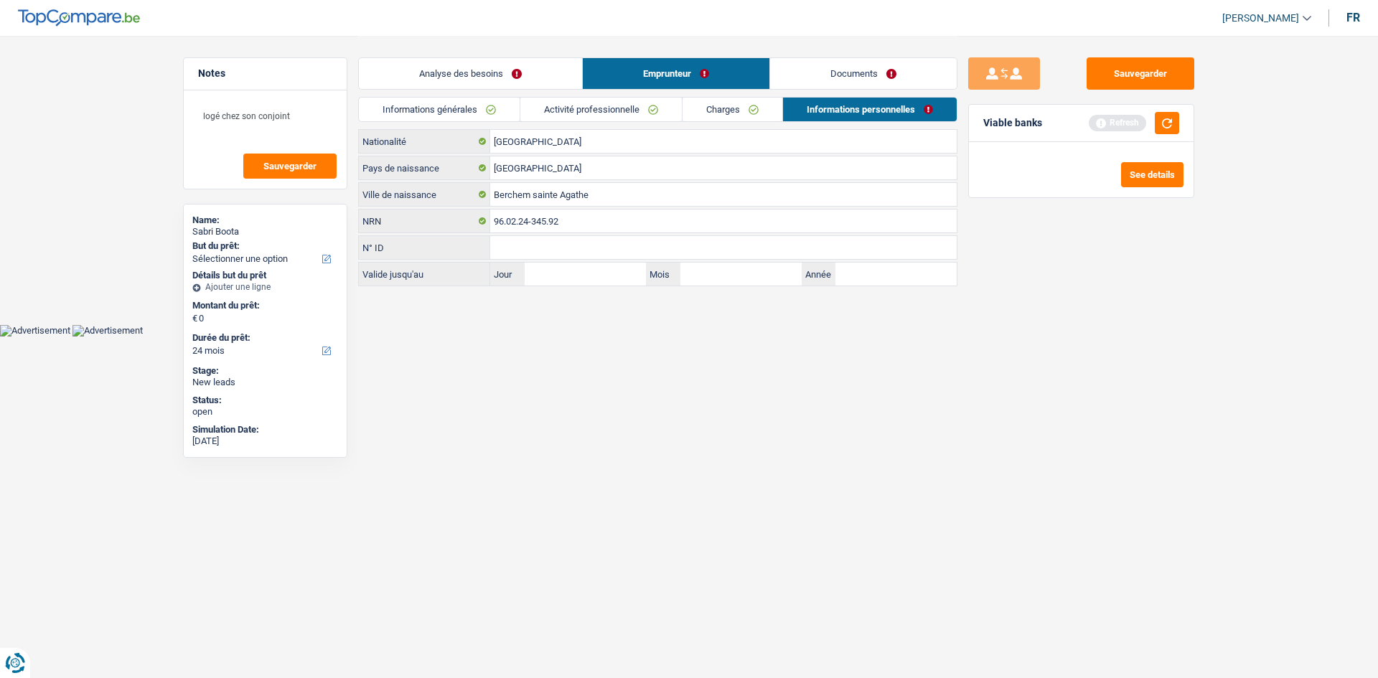
click at [501, 67] on link "Analyse des besoins" at bounding box center [470, 73] width 223 height 31
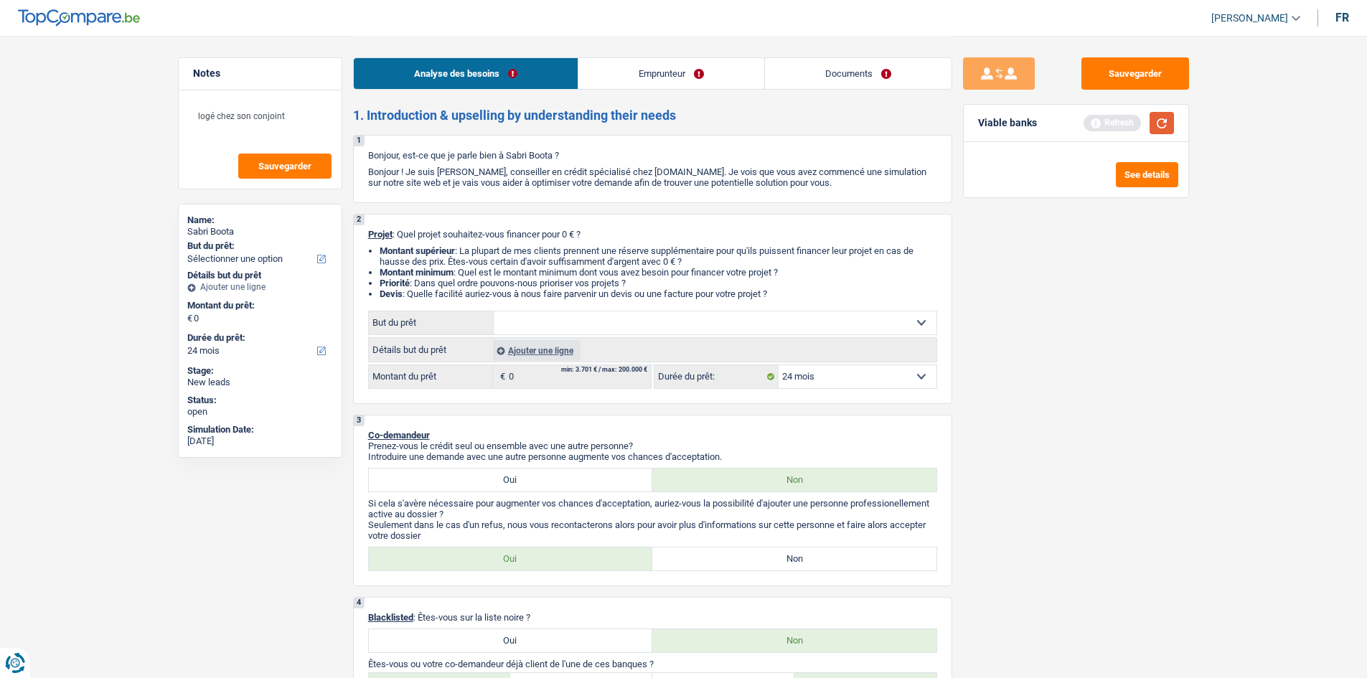
click at [1157, 121] on button "button" at bounding box center [1162, 123] width 24 height 22
click at [608, 329] on select "Confort maison: meubles, textile, peinture, électroménager, outillage non-profe…" at bounding box center [715, 323] width 443 height 23
select select "houseOrGarden"
click at [494, 312] on select "Confort maison: meubles, textile, peinture, électroménager, outillage non-profe…" at bounding box center [715, 323] width 443 height 23
select select "houseOrGarden"
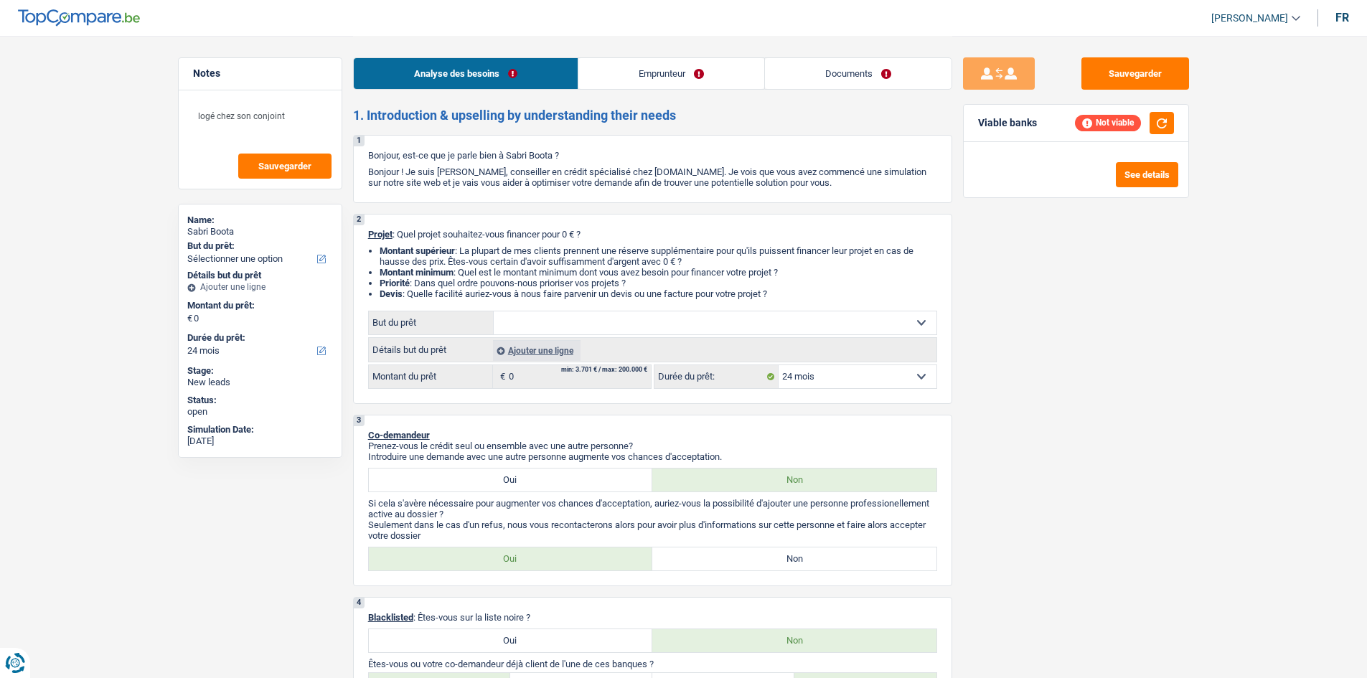
select select "houseOrGarden"
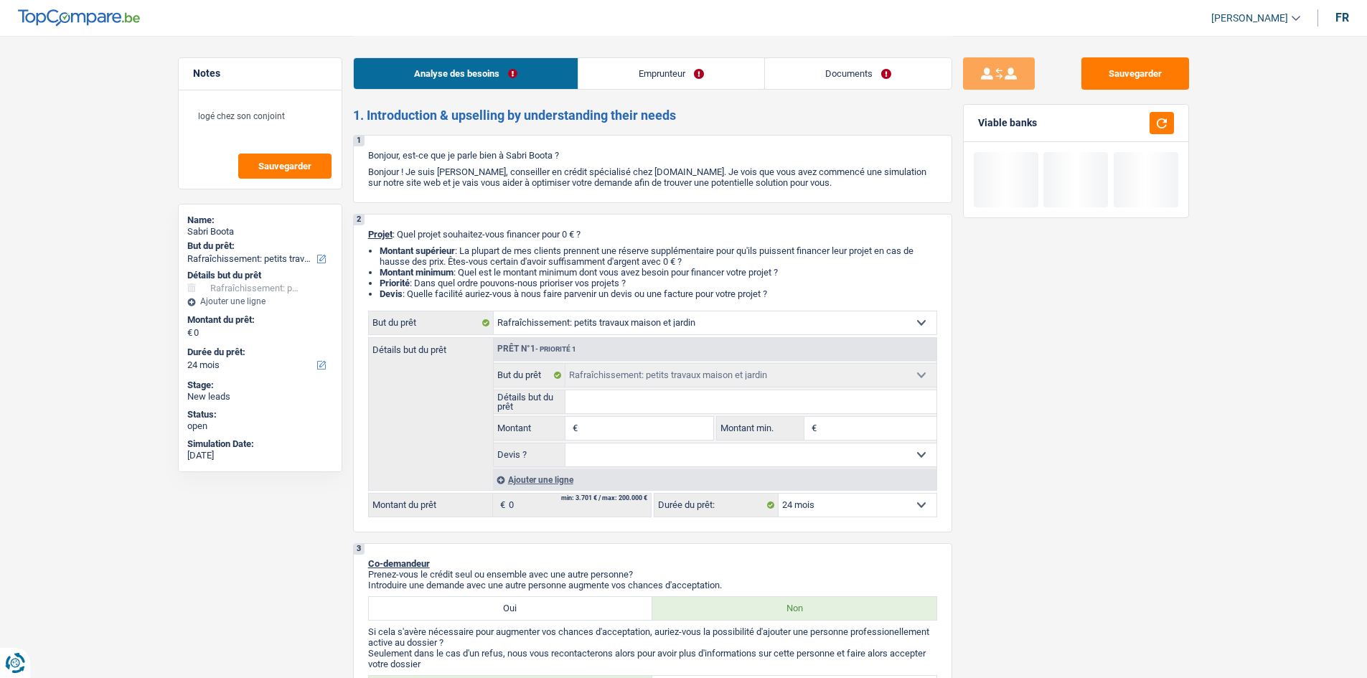
click at [598, 398] on input "Détails but du prêt" at bounding box center [751, 401] width 371 height 23
type input "t"
type input "to"
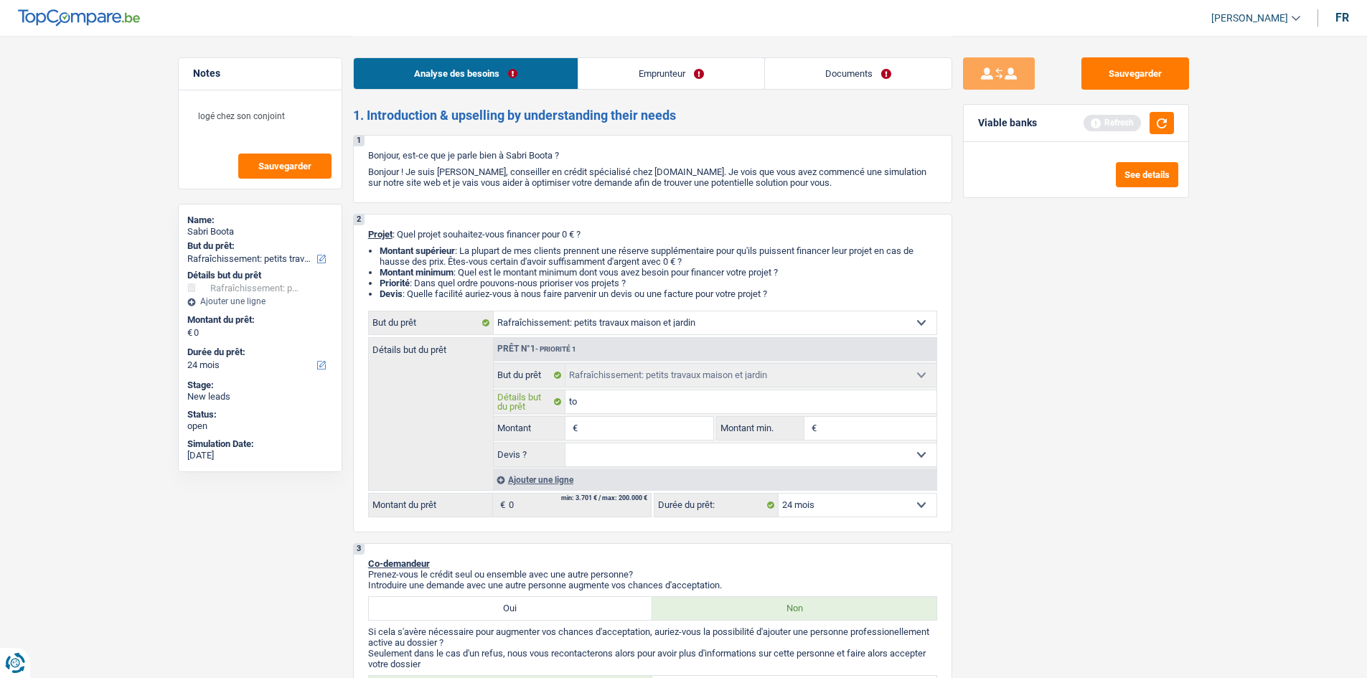
type input "toi"
type input "toit"
type input "toitu"
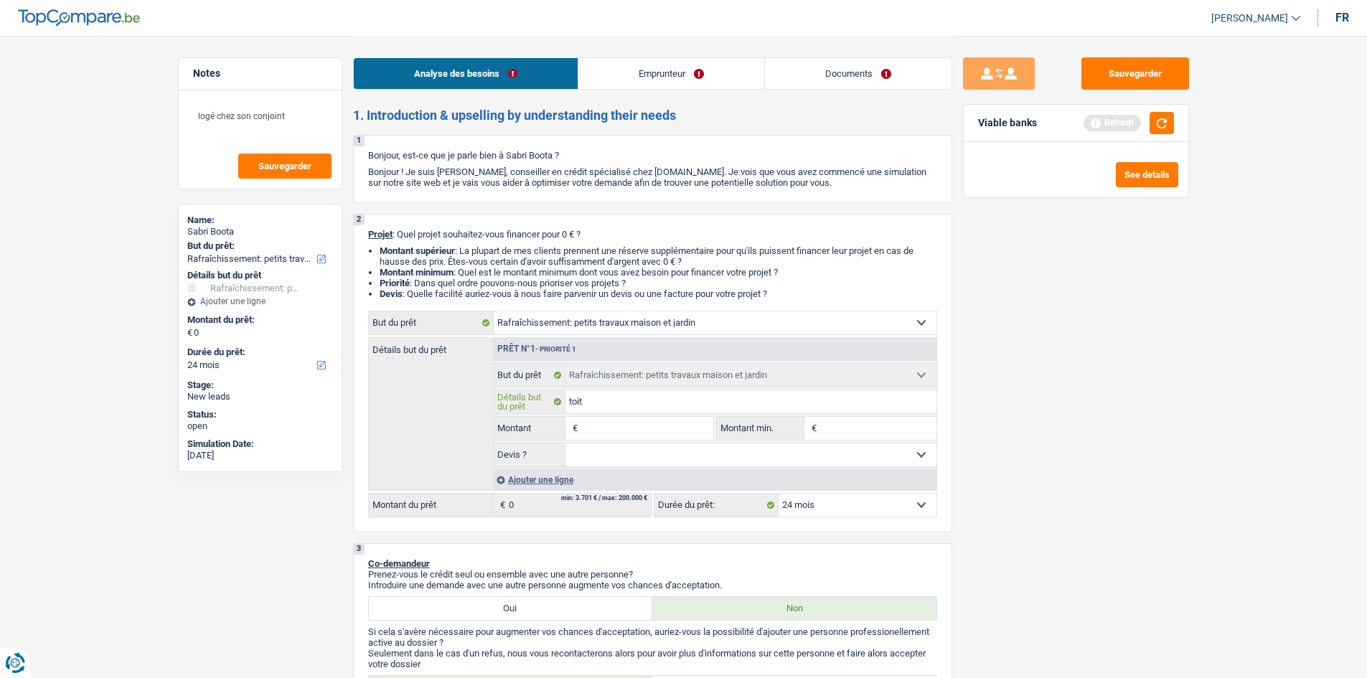
type input "toitu"
type input "toitur"
type input "toiture"
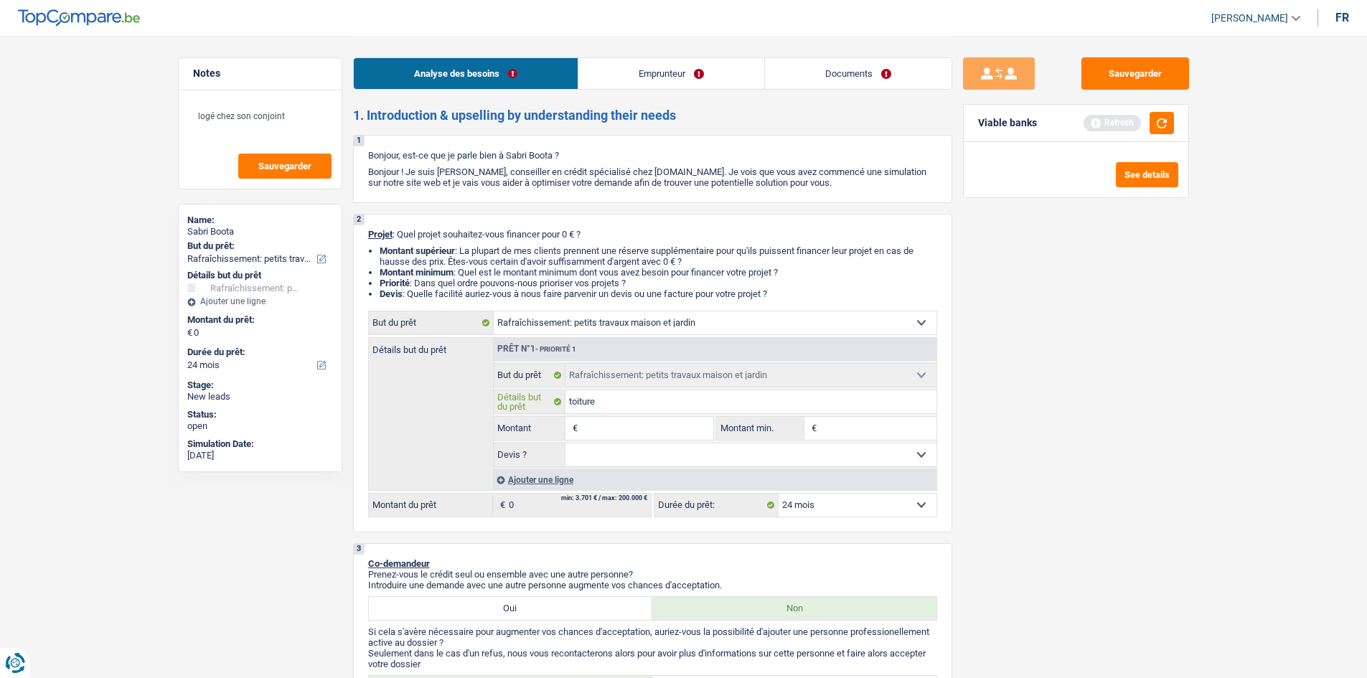
type input "toiture"
click at [691, 436] on input "Montant" at bounding box center [646, 428] width 131 height 23
type input "5"
type input "55"
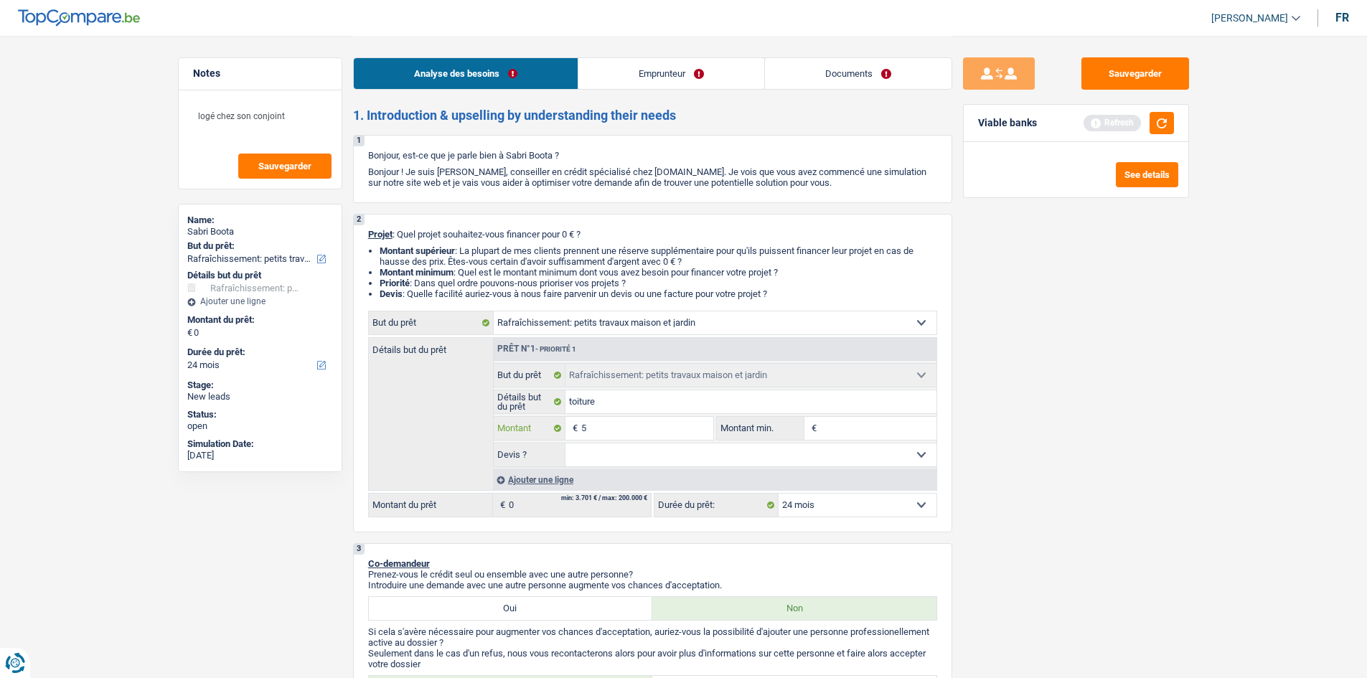
type input "55"
type input "555"
type input "55"
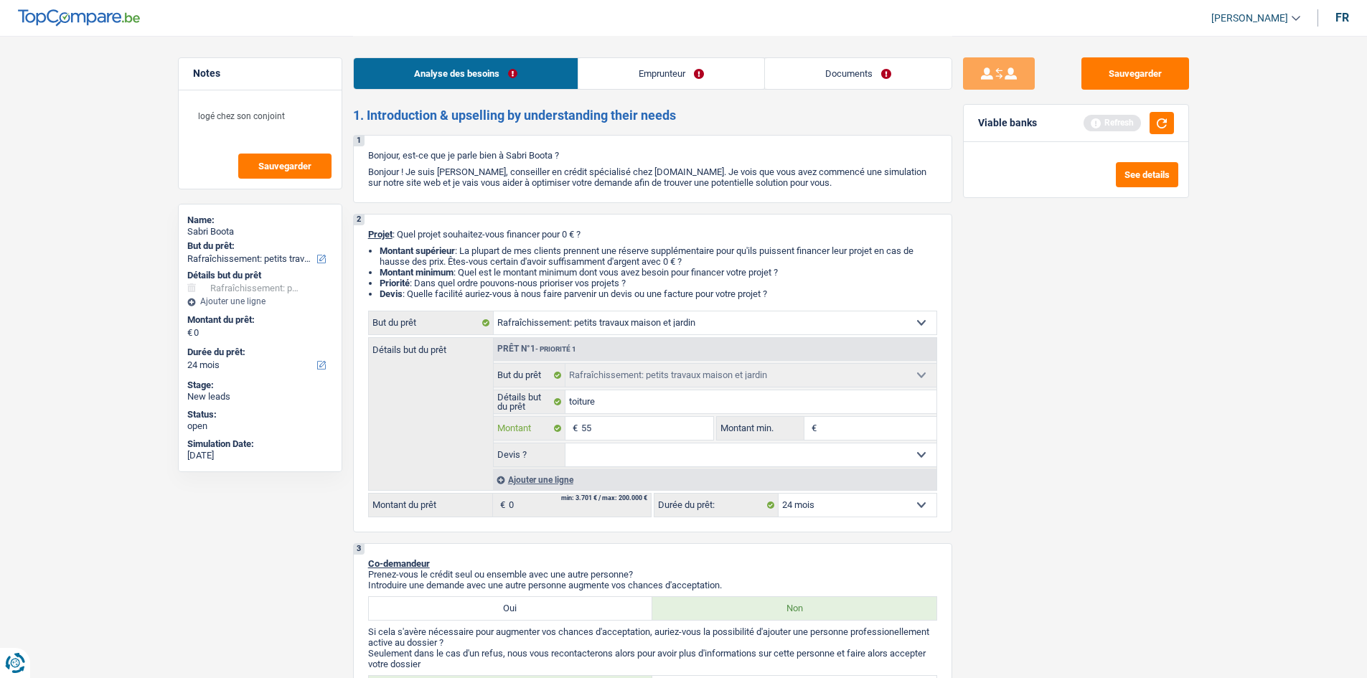
type input "55"
click at [688, 413] on input "toiture" at bounding box center [751, 401] width 371 height 23
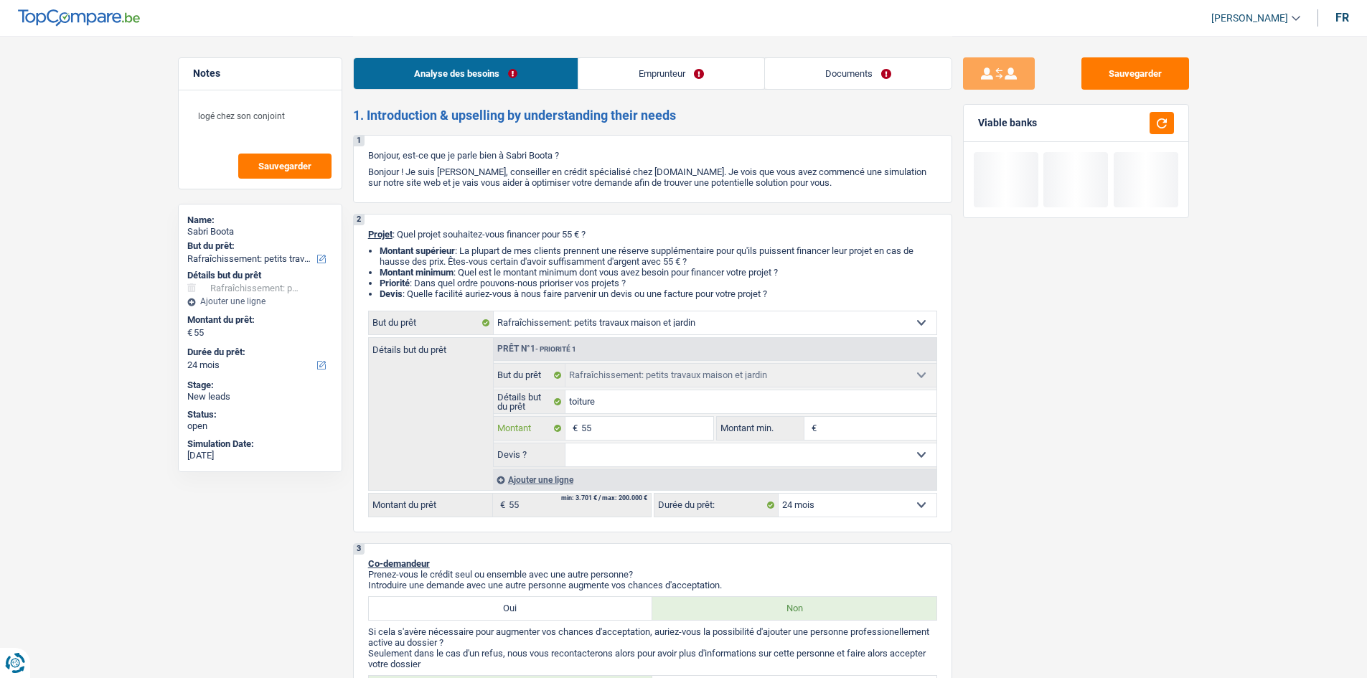
click at [650, 424] on input "55" at bounding box center [646, 428] width 131 height 23
type input "550"
type input "5.500"
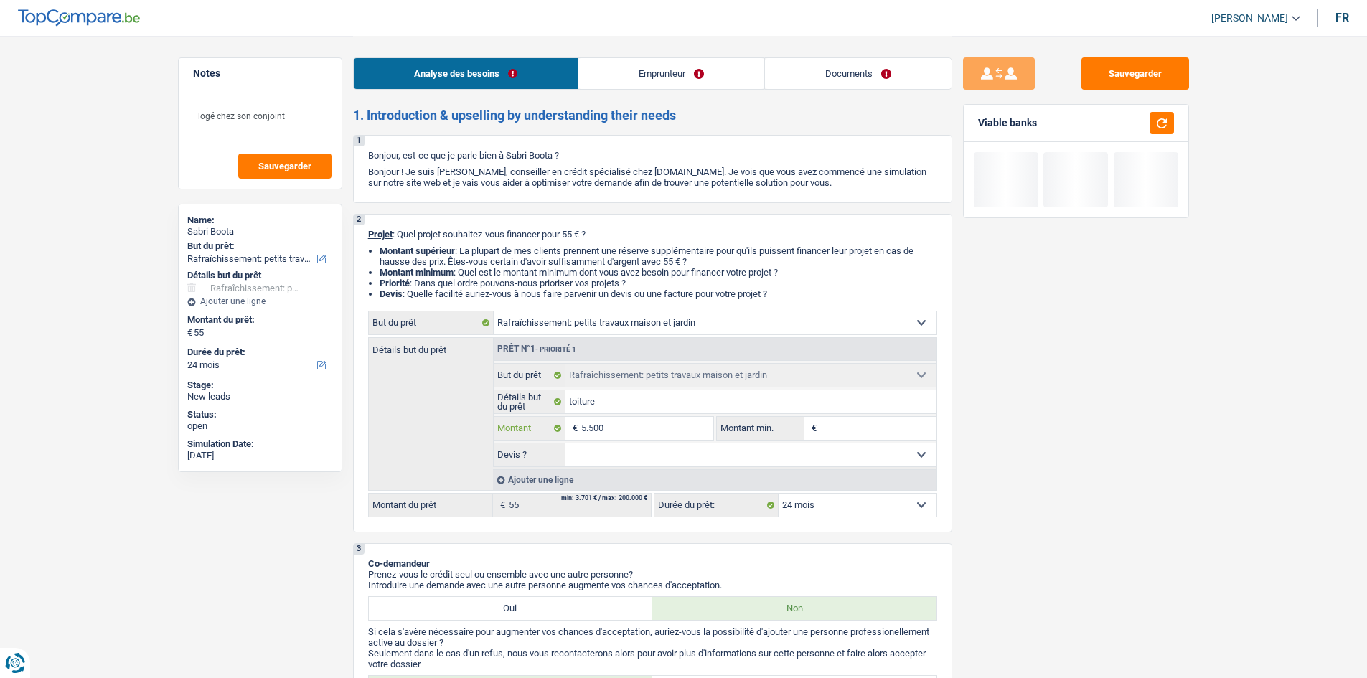
type input "55.000"
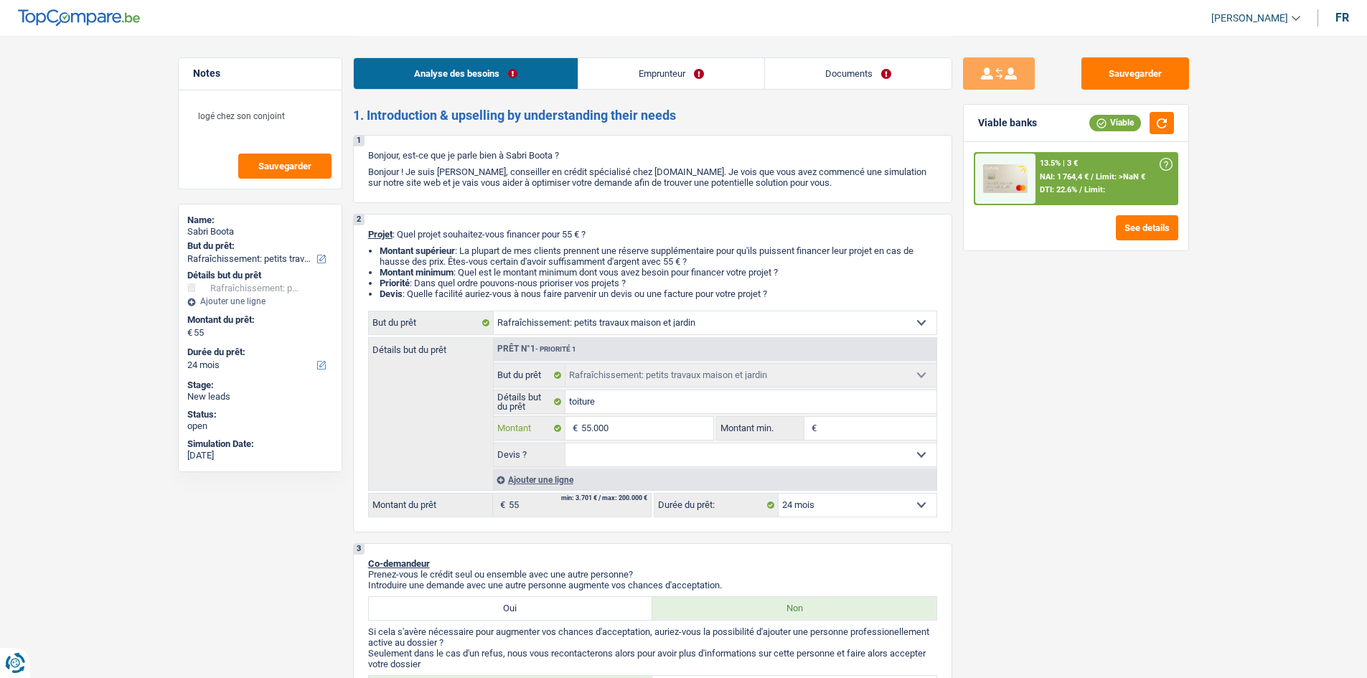
type input "55.000"
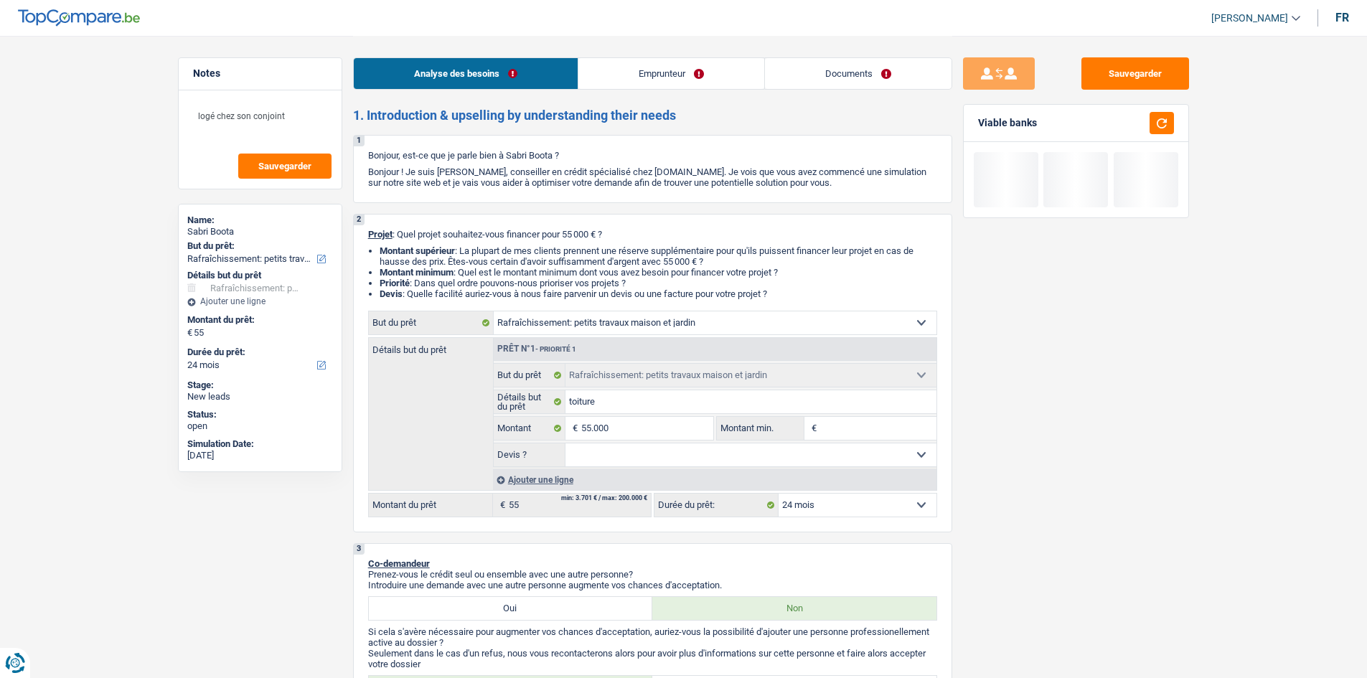
select select "144"
type input "55.000"
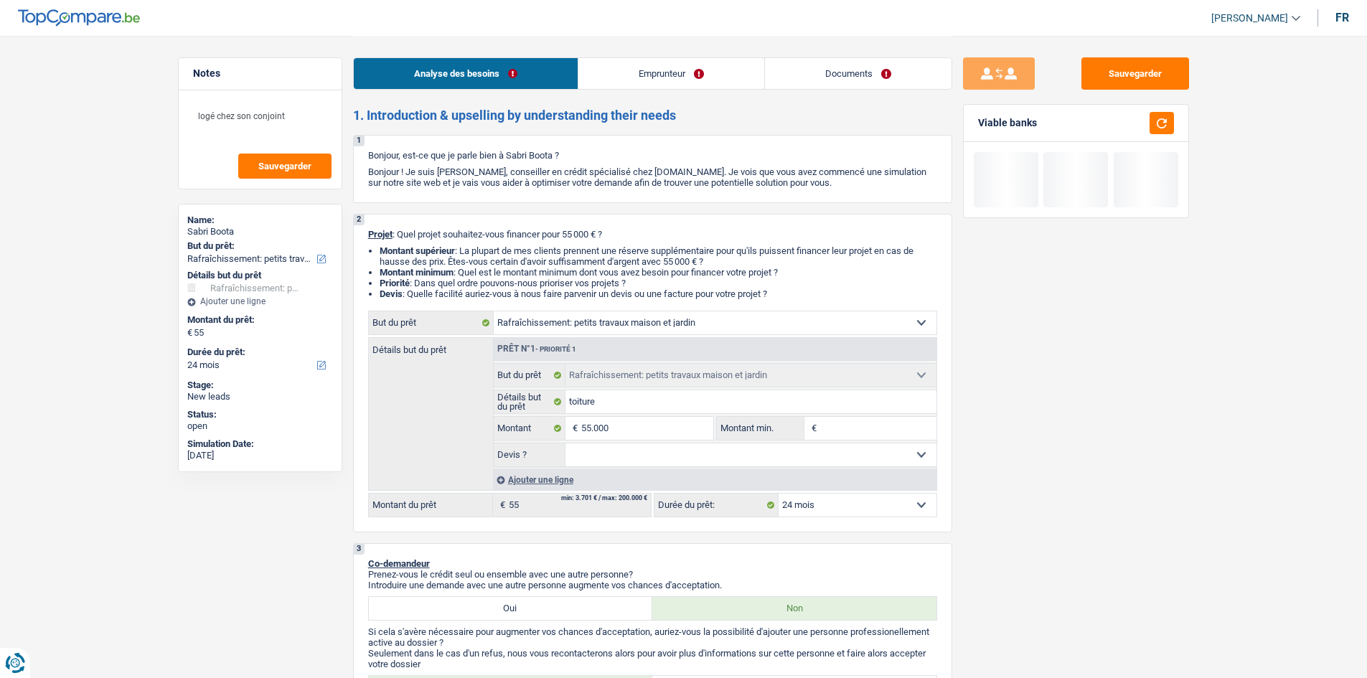
type input "55.000"
click at [835, 426] on input "Montant min." at bounding box center [878, 428] width 116 height 23
click at [799, 492] on div "Confort maison: meubles, textile, peinture, électroménager, outillage non-profe…" at bounding box center [652, 414] width 569 height 207
click at [807, 513] on select "12 mois 18 mois 24 mois 30 mois 36 mois 42 mois 48 mois 60 mois 72 mois 84 mois…" at bounding box center [858, 505] width 158 height 23
select select "84"
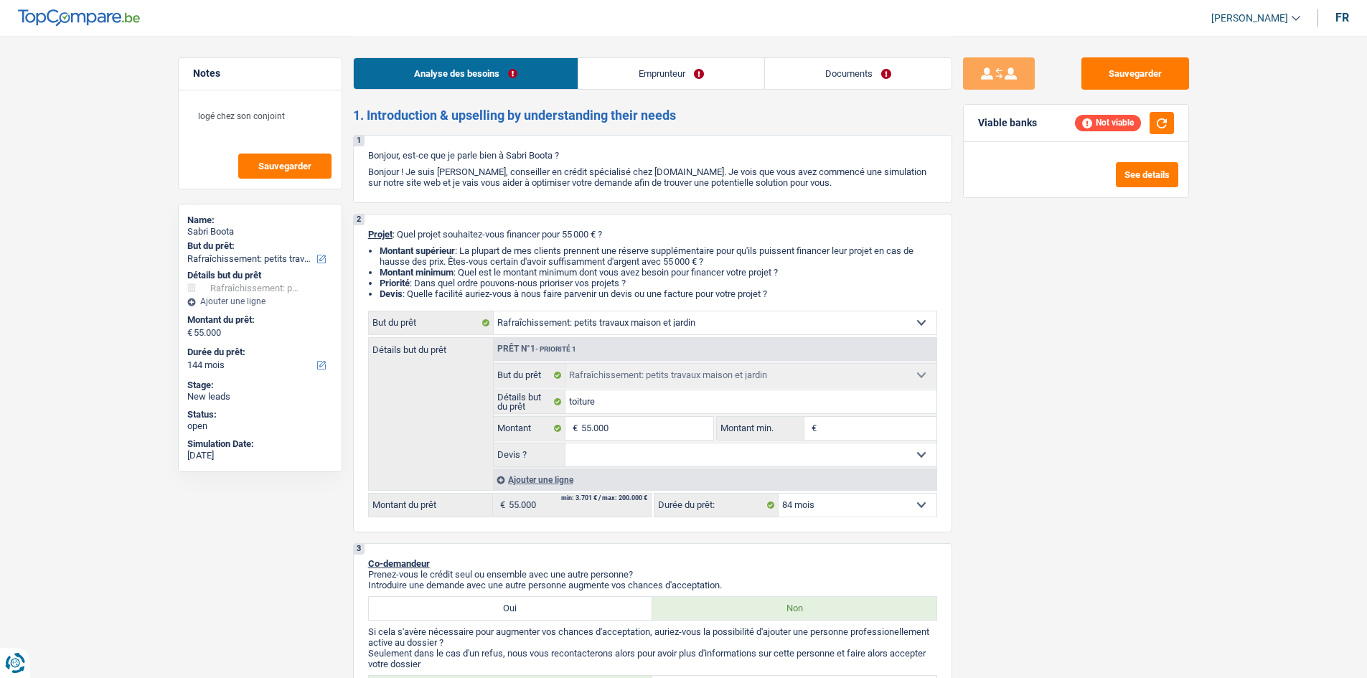
click at [779, 494] on select "12 mois 18 mois 24 mois 30 mois 36 mois 42 mois 48 mois 60 mois 72 mois 84 mois…" at bounding box center [858, 505] width 158 height 23
select select "84"
click at [658, 457] on select "Oui Non Non répondu Sélectionner une option" at bounding box center [751, 455] width 371 height 23
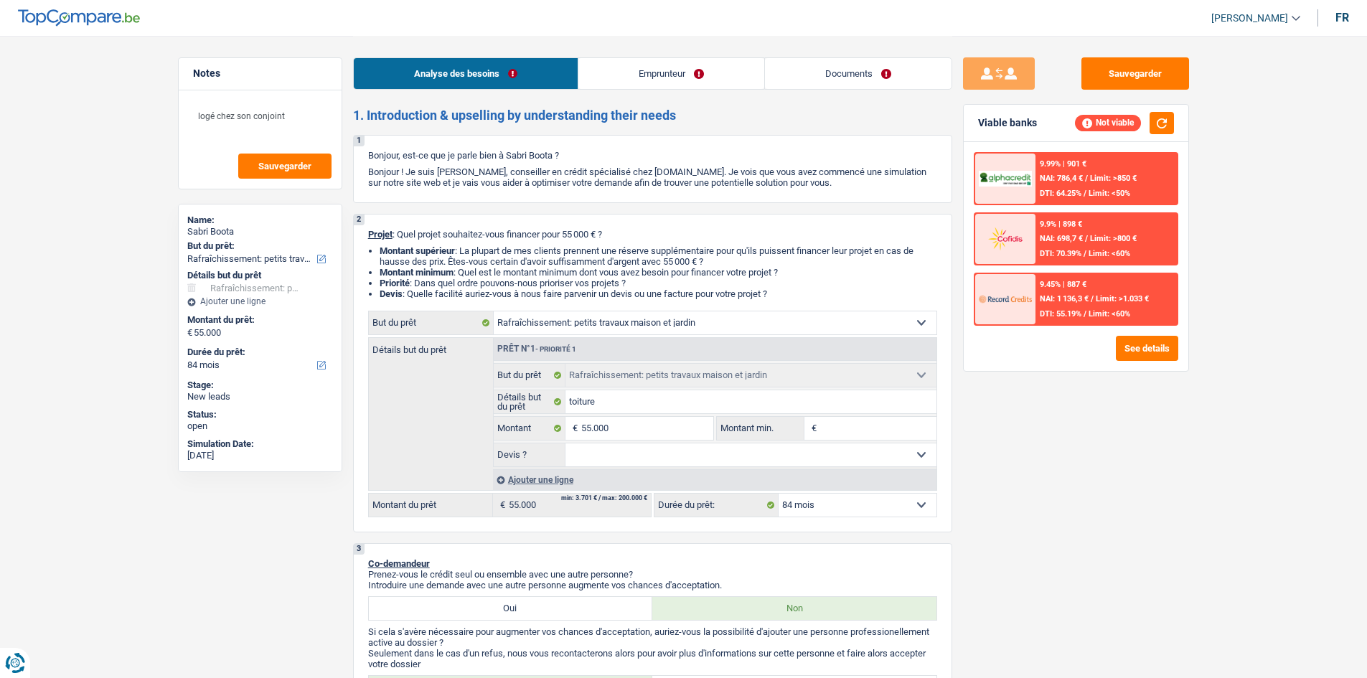
select select "yes"
click at [566, 444] on select "Oui Non Non répondu Sélectionner une option" at bounding box center [751, 455] width 371 height 23
select select "yes"
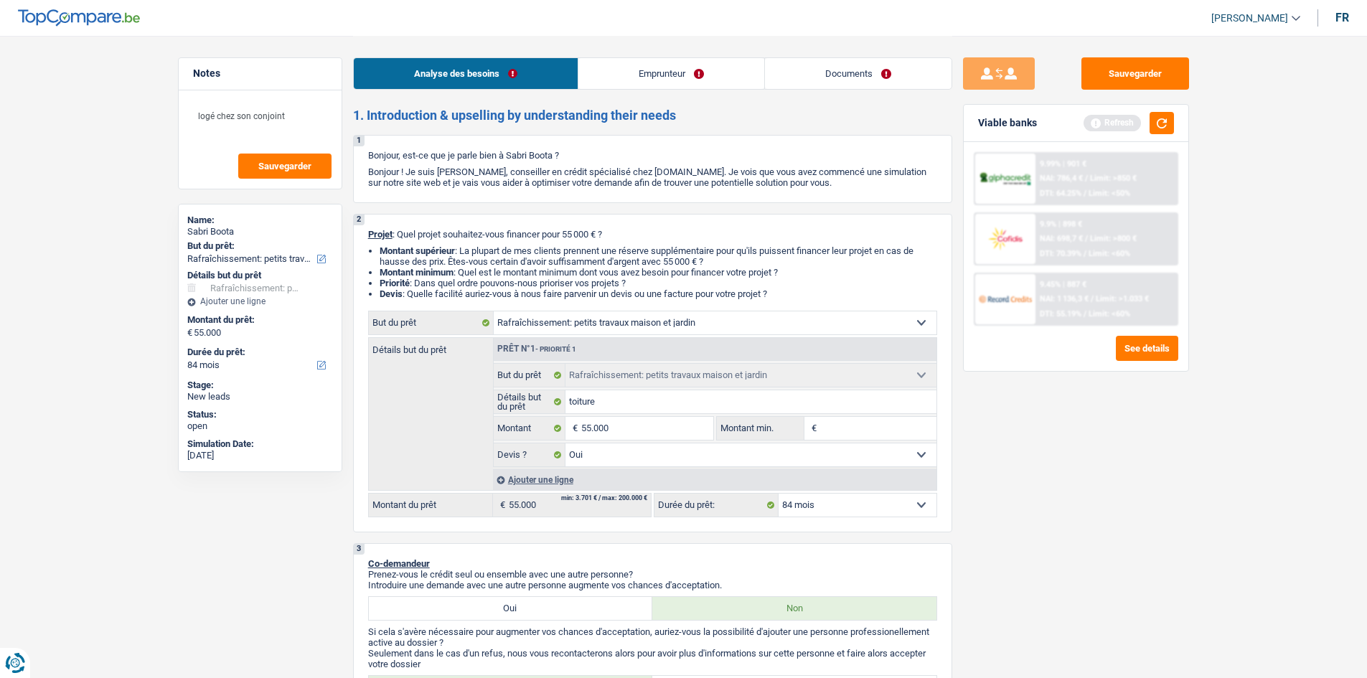
click at [820, 436] on span "€" at bounding box center [813, 428] width 16 height 23
click at [823, 422] on input "Montant min." at bounding box center [878, 428] width 116 height 23
type input "4"
type input "45"
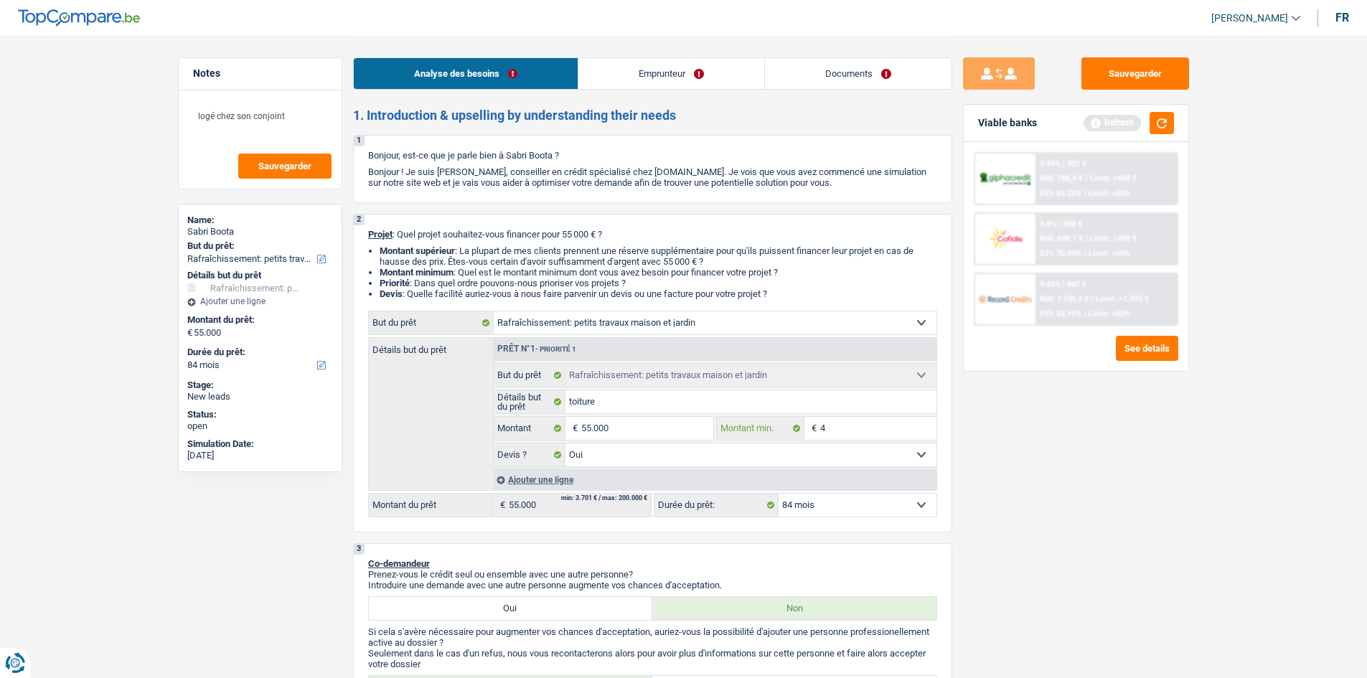
type input "45"
type input "450"
type input "4.500"
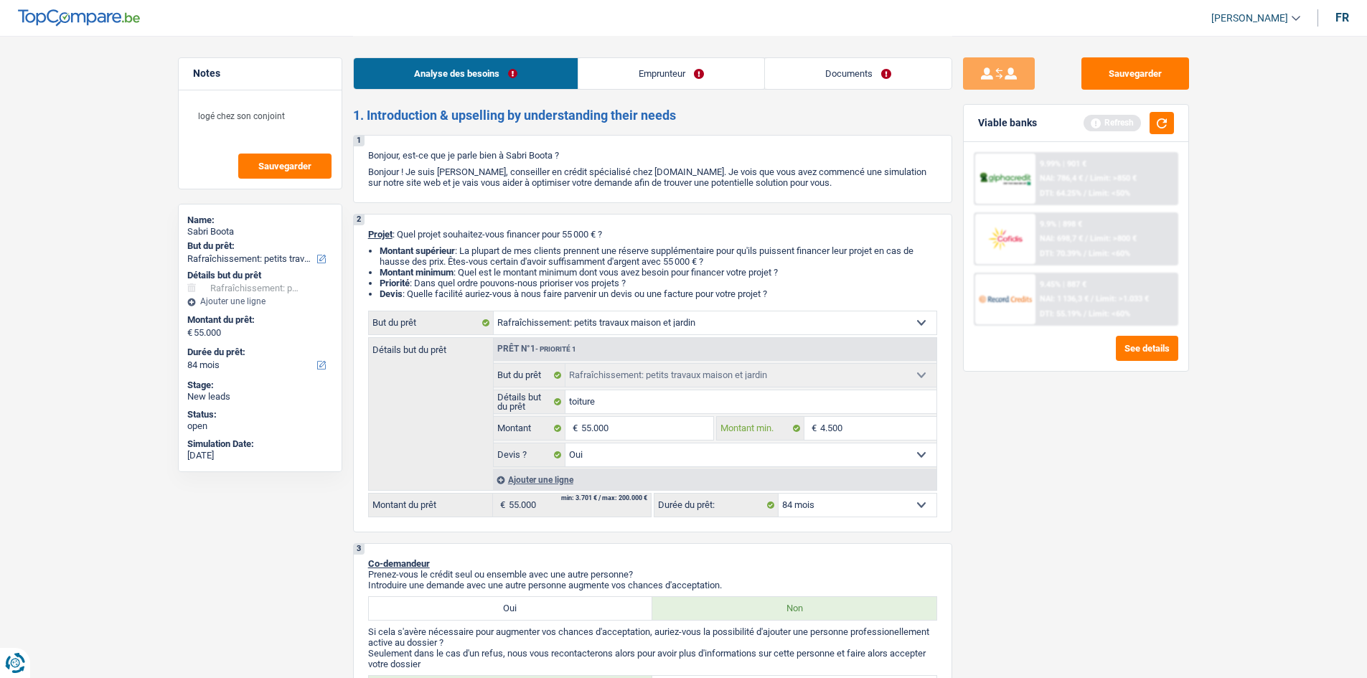
type input "45.000"
click at [1174, 462] on div "Sauvegarder Viable banks Refresh 9.99% | 901 € NAI: 786,4 € / Limit: >850 € DTI…" at bounding box center [1077, 356] width 248 height 598
click at [1168, 123] on button "button" at bounding box center [1162, 123] width 24 height 22
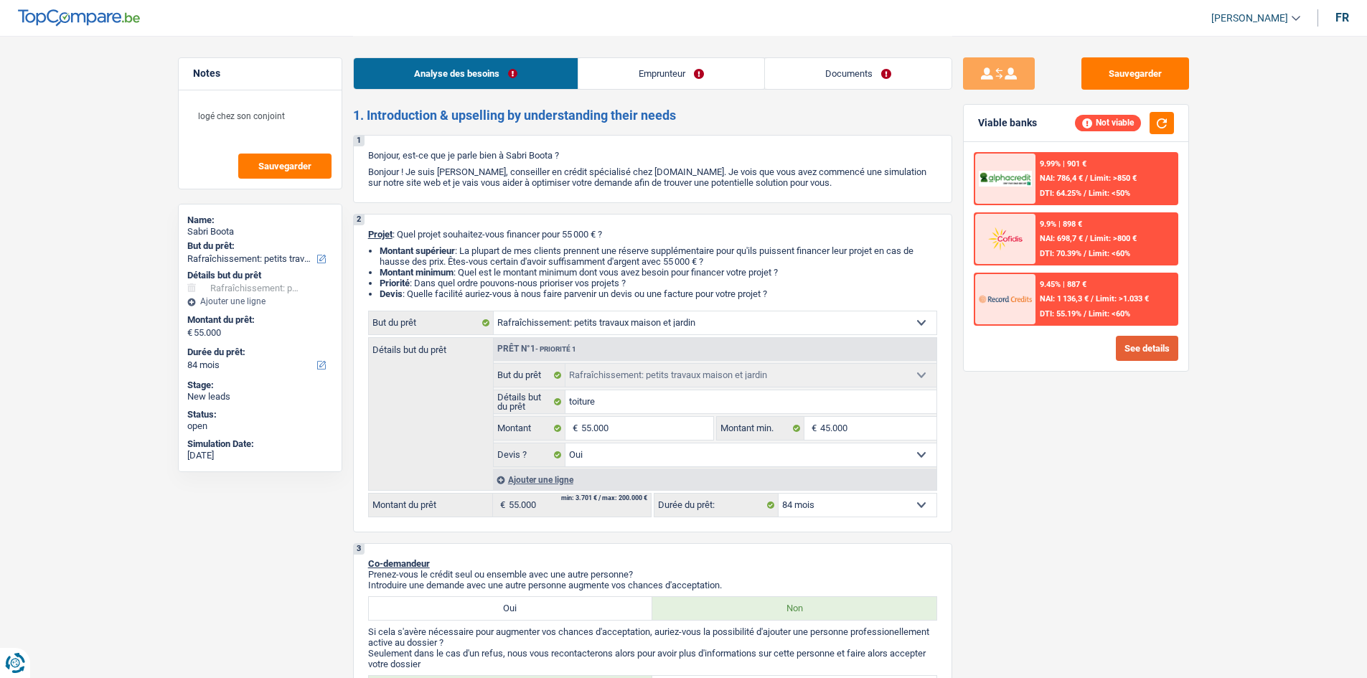
click at [1132, 345] on button "See details" at bounding box center [1147, 348] width 62 height 25
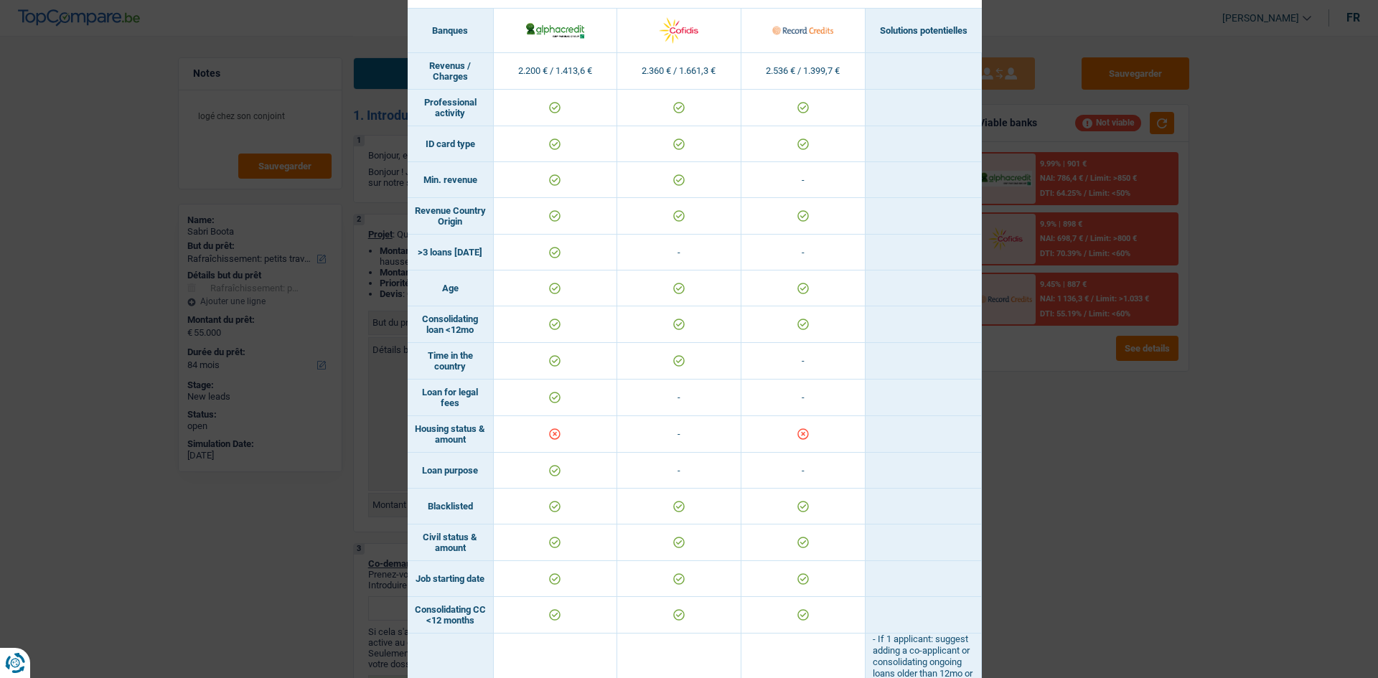
scroll to position [52, 0]
click at [1044, 500] on div "Banks conditions × Banques Solutions potentielles Revenus / Charges 2.200 € / 1…" at bounding box center [689, 339] width 1378 height 678
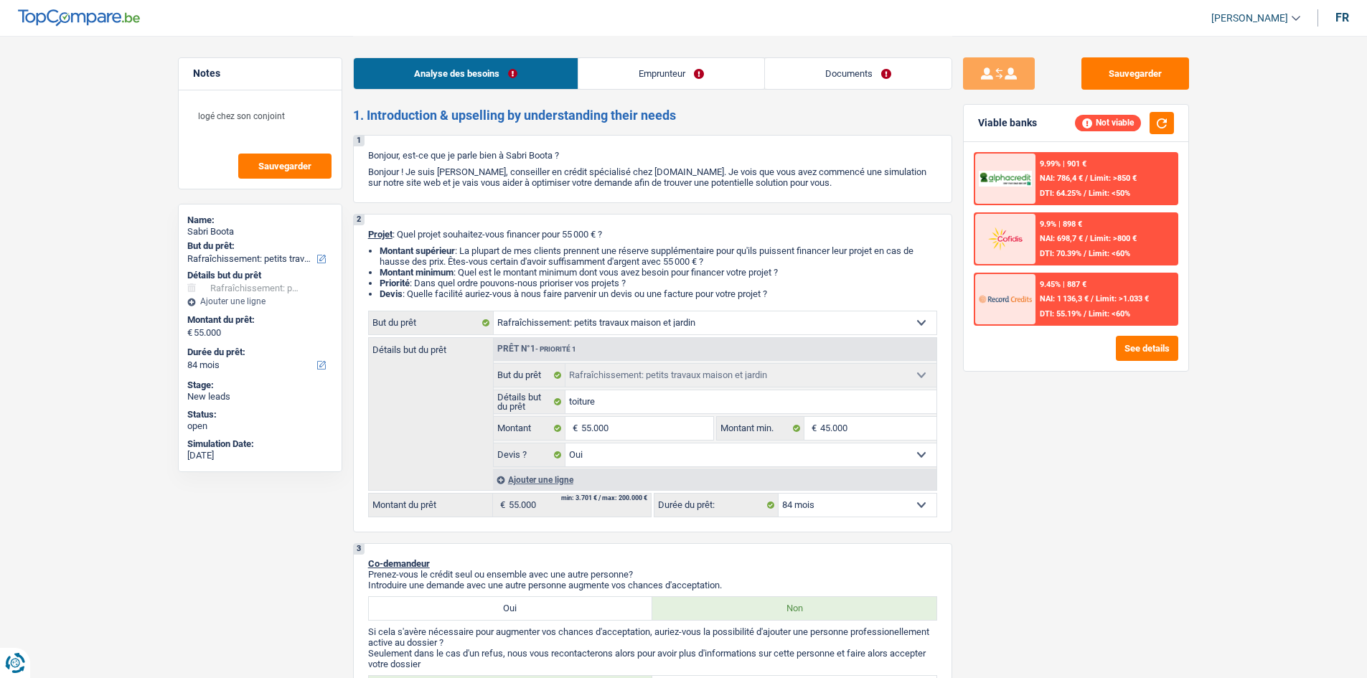
click at [608, 55] on div "Analyse des besoins Emprunteur Documents" at bounding box center [652, 66] width 599 height 61
click at [627, 70] on link "Emprunteur" at bounding box center [672, 73] width 186 height 31
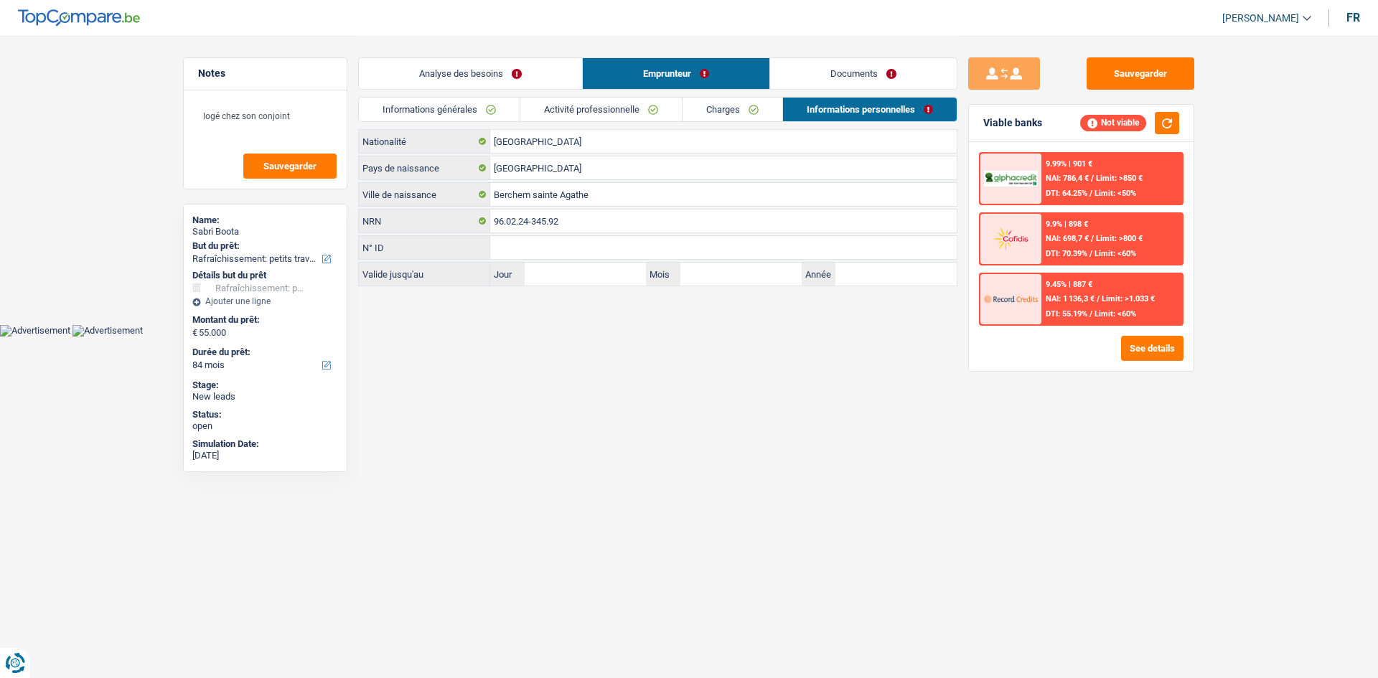
click at [529, 103] on link "Activité professionnelle" at bounding box center [601, 110] width 162 height 24
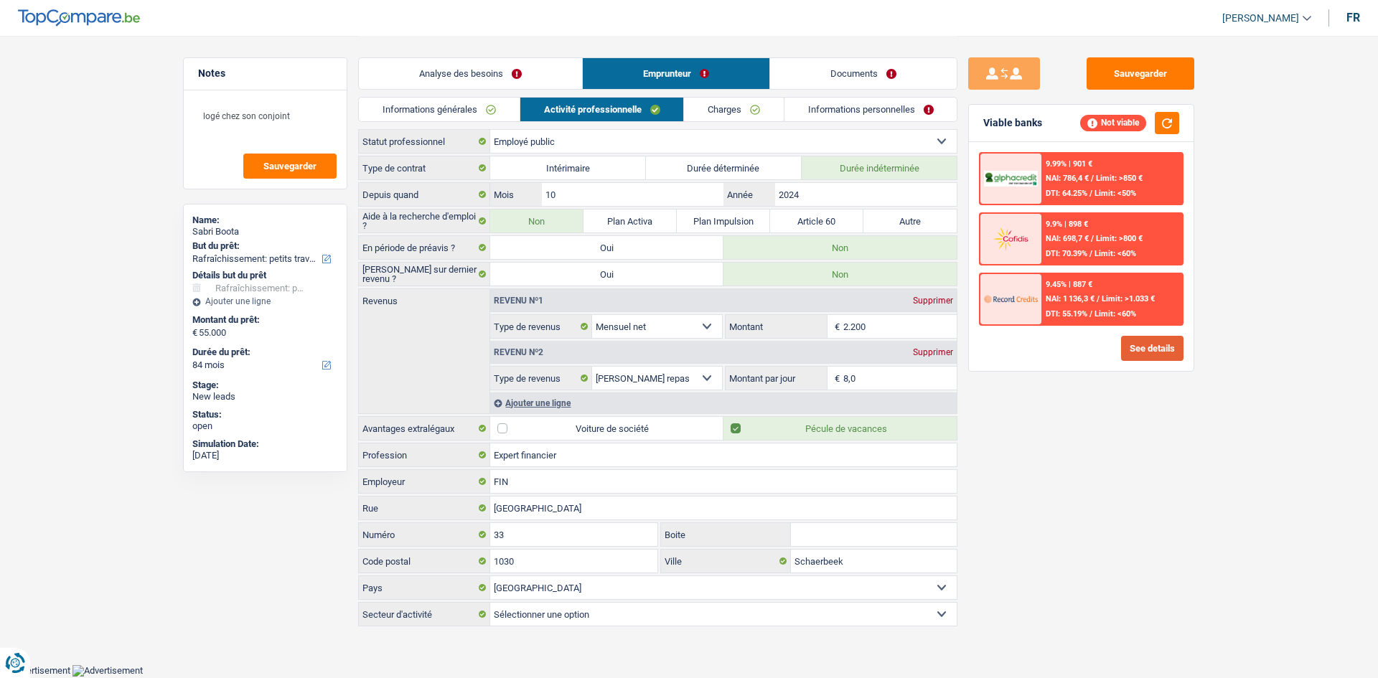
click at [1166, 349] on button "See details" at bounding box center [1152, 348] width 62 height 25
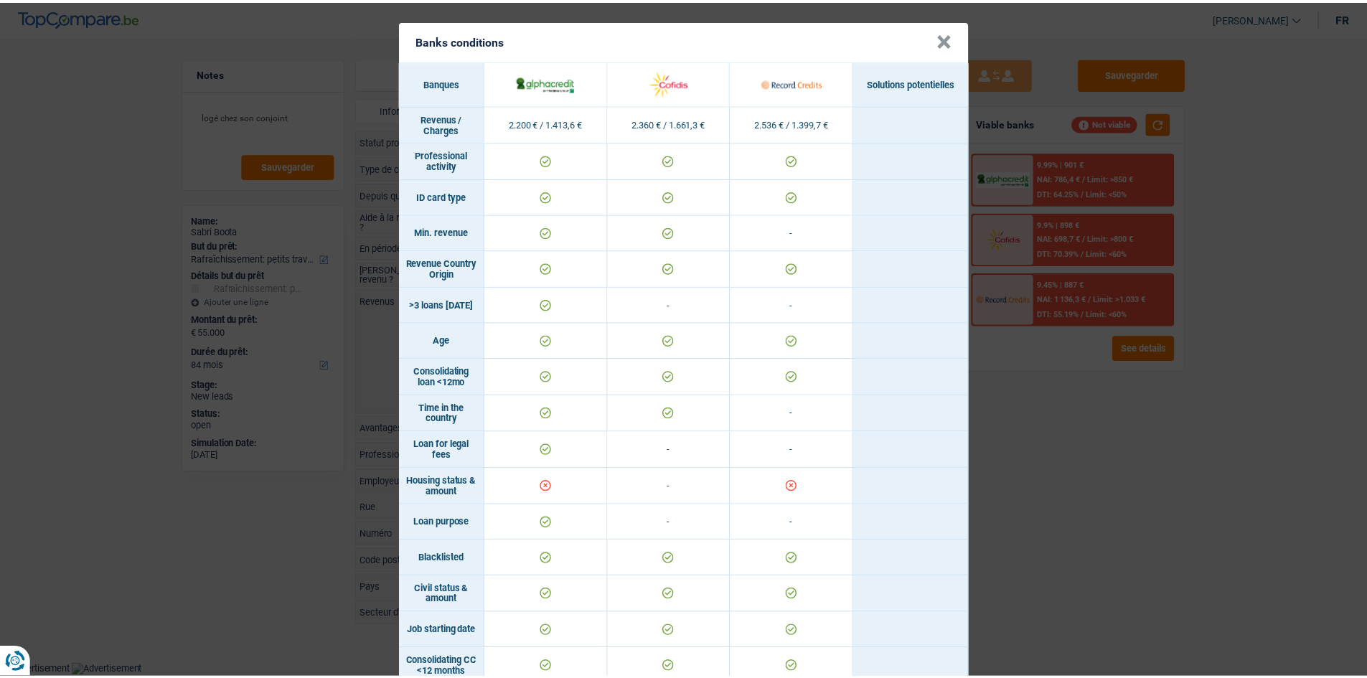
scroll to position [0, 0]
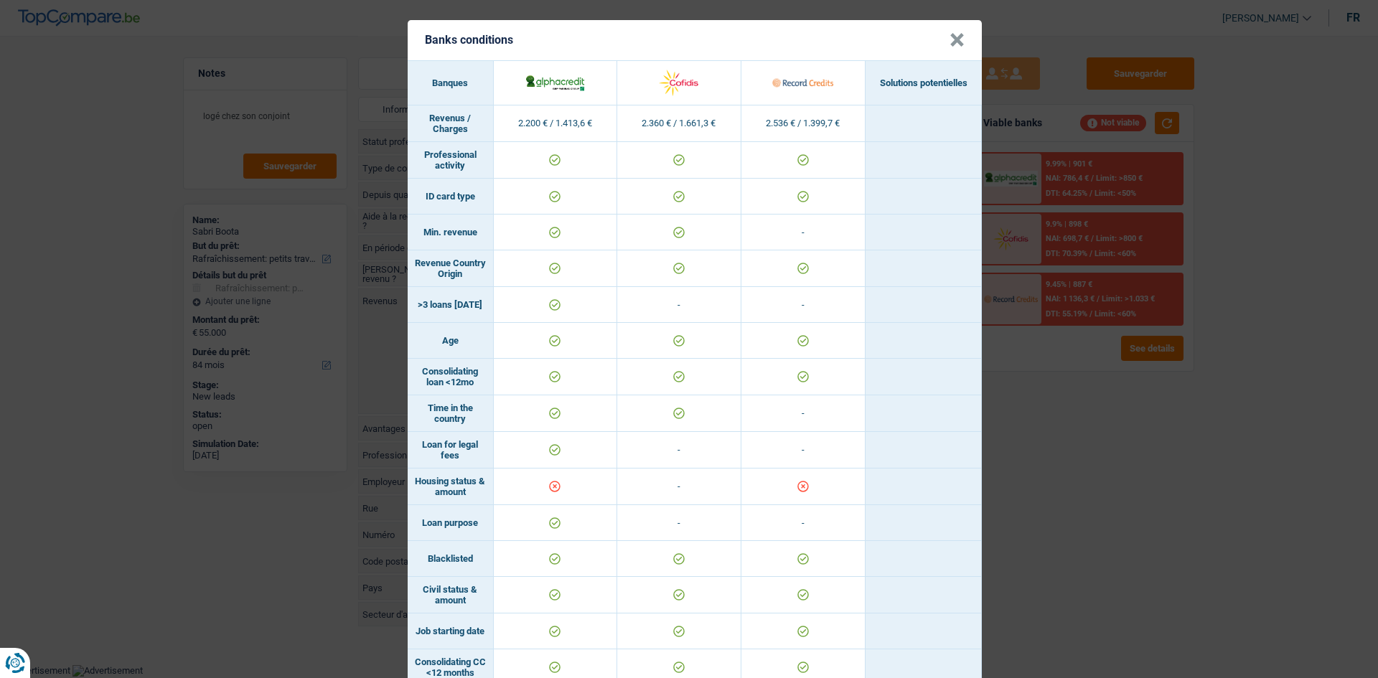
click at [1093, 482] on div "Banks conditions × Banques Solutions potentielles Revenus / Charges 2.200 € / 1…" at bounding box center [689, 339] width 1378 height 678
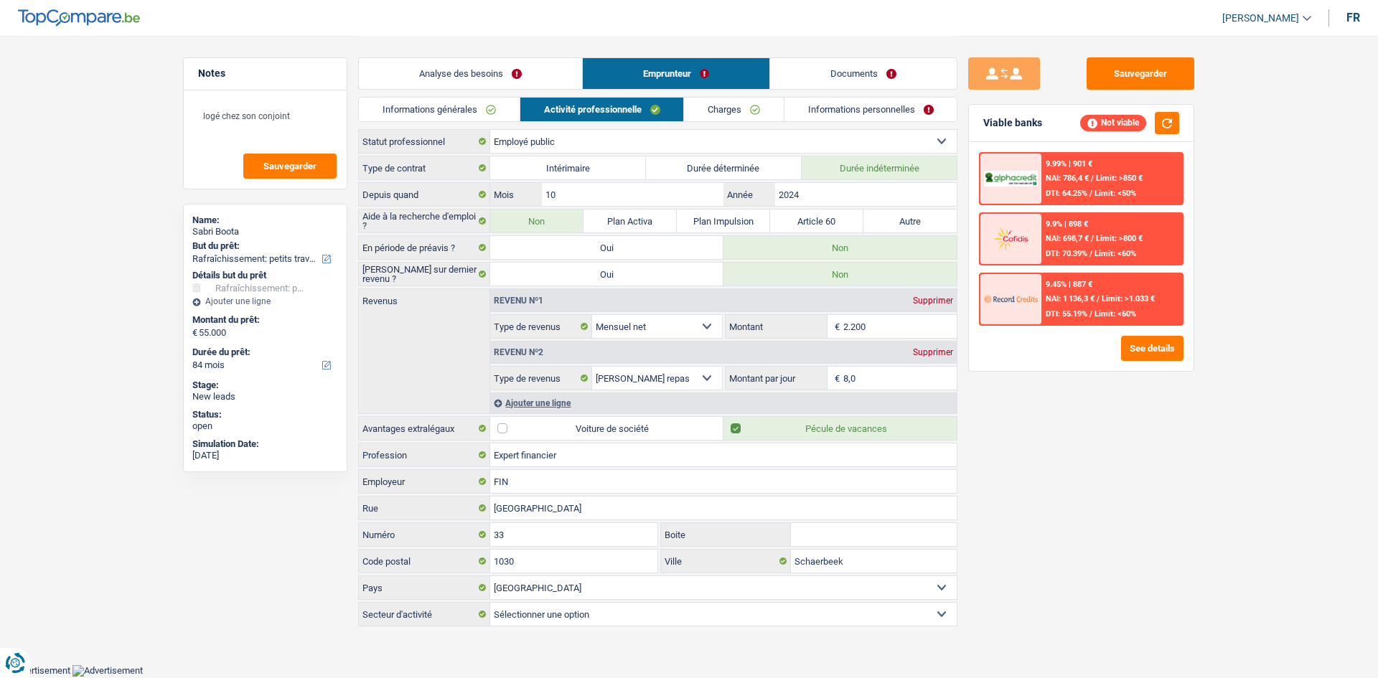
click at [441, 113] on link "Informations générales" at bounding box center [439, 110] width 161 height 24
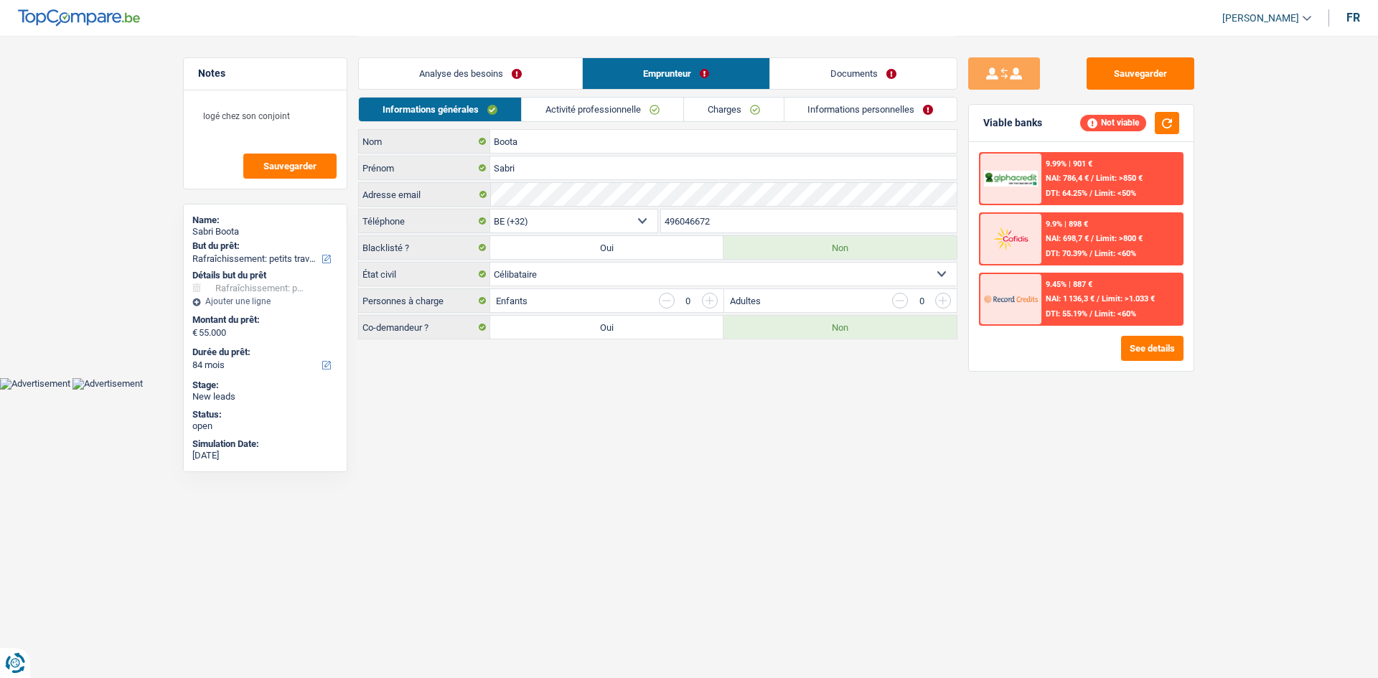
click at [524, 78] on link "Analyse des besoins" at bounding box center [470, 73] width 223 height 31
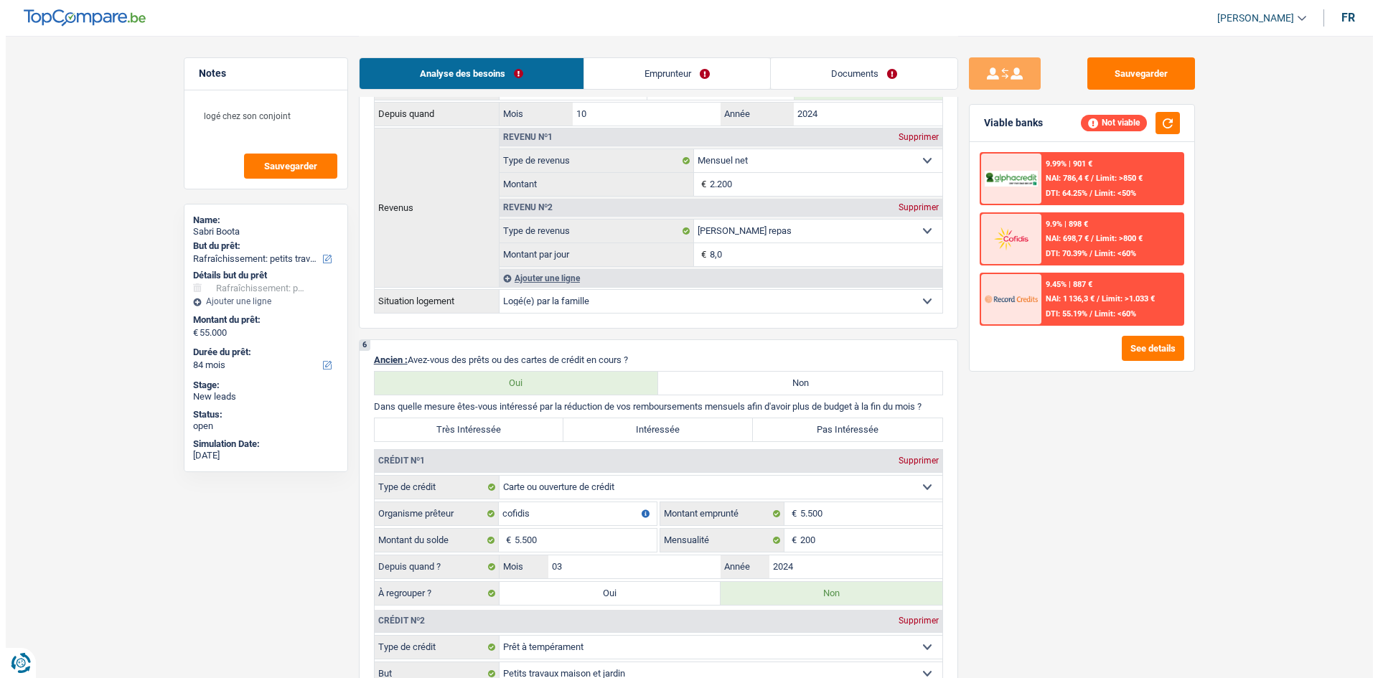
scroll to position [1149, 0]
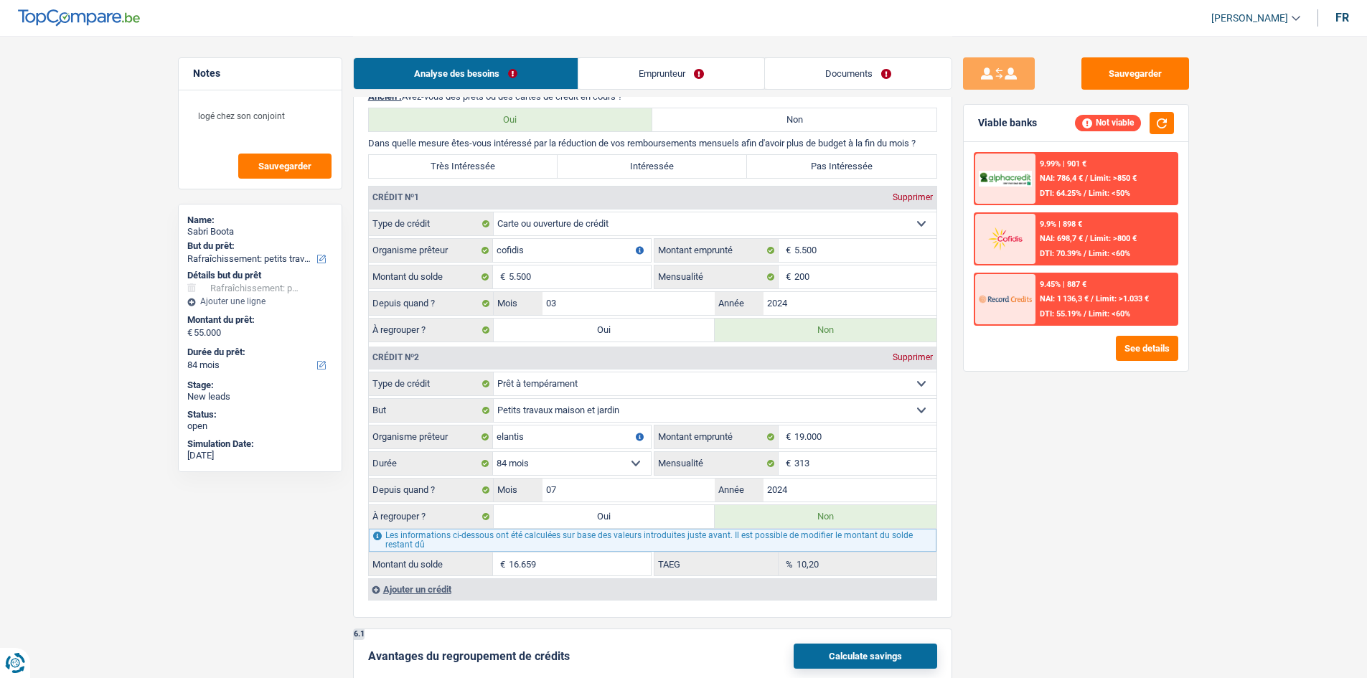
click at [1100, 315] on span "Limit: <60%" at bounding box center [1110, 313] width 42 height 9
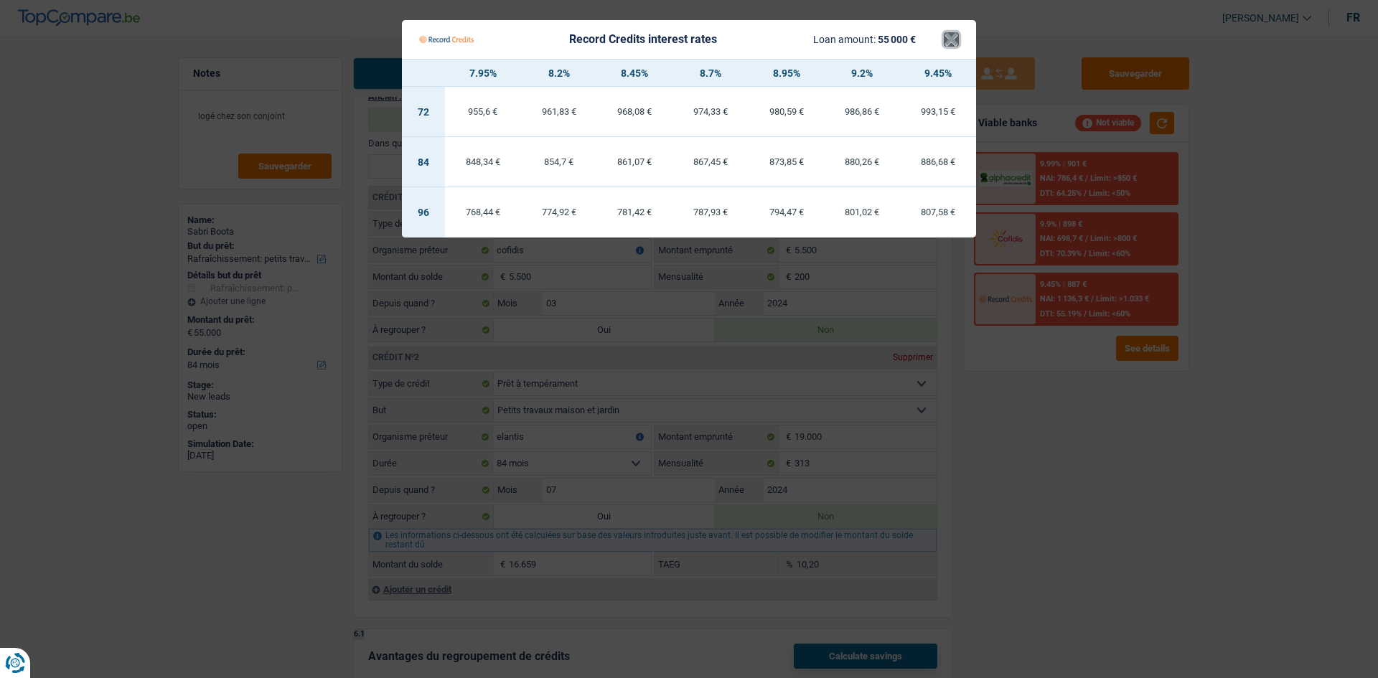
click at [944, 32] on button "×" at bounding box center [951, 39] width 15 height 14
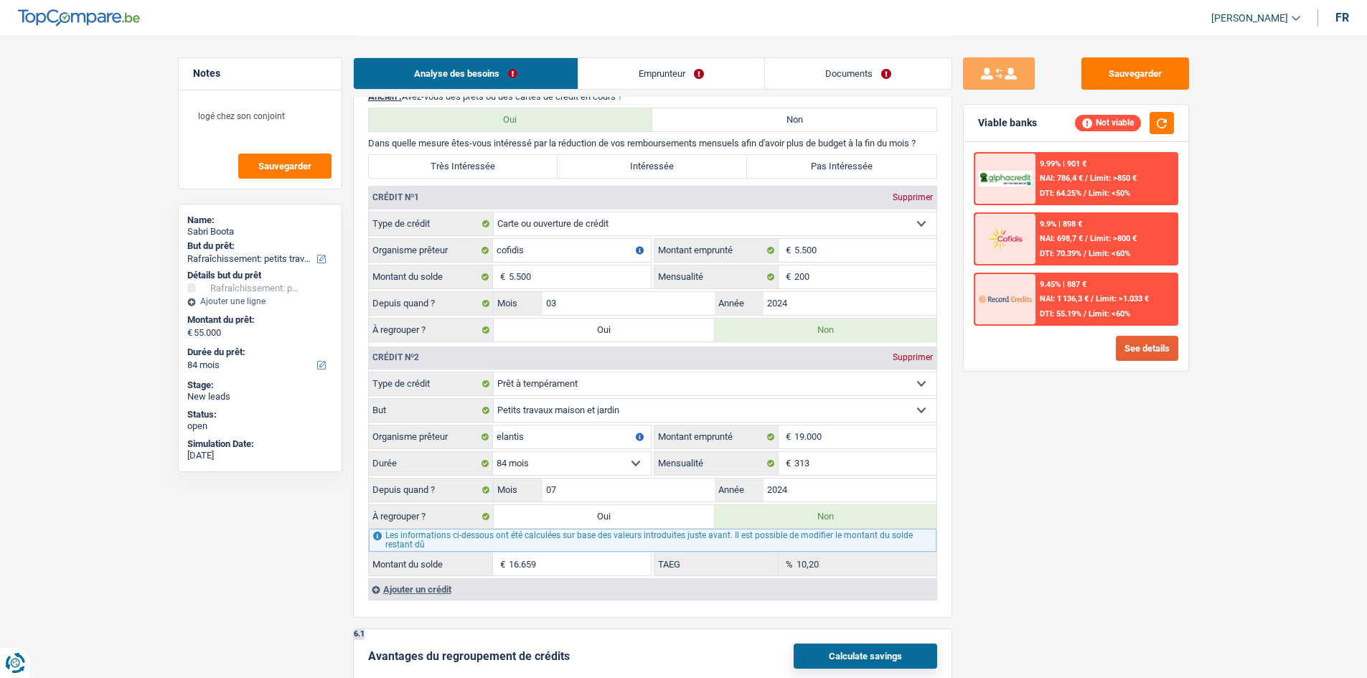
click at [1171, 347] on button "See details" at bounding box center [1147, 348] width 62 height 25
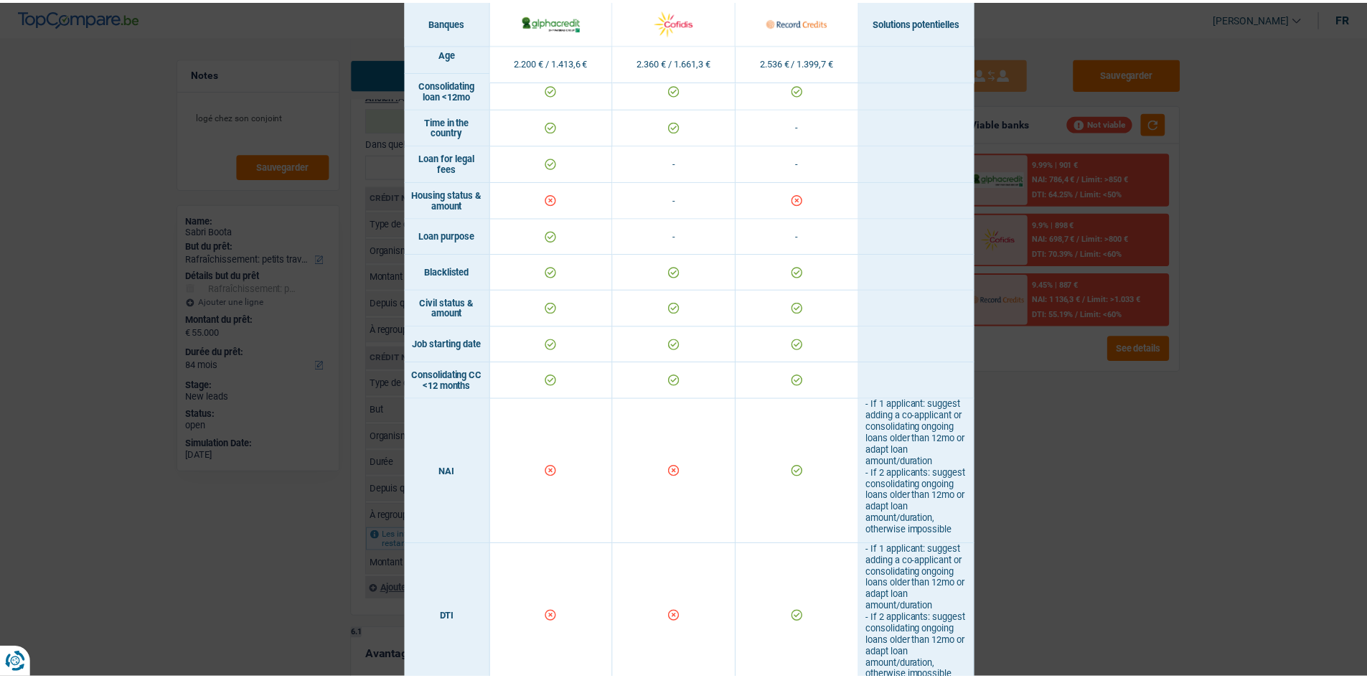
scroll to position [574, 0]
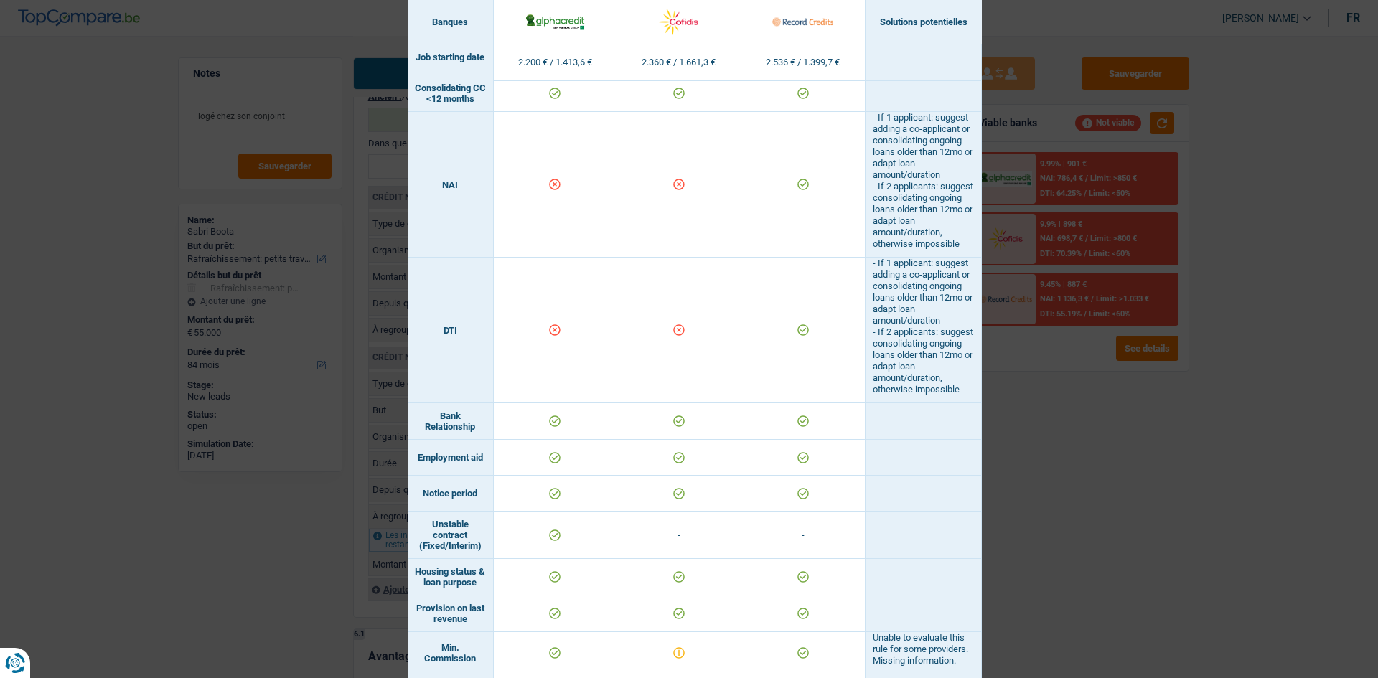
click at [1011, 431] on div "Banks conditions × Banques Solutions potentielles Revenus / Charges 2.200 € / 1…" at bounding box center [689, 339] width 1378 height 678
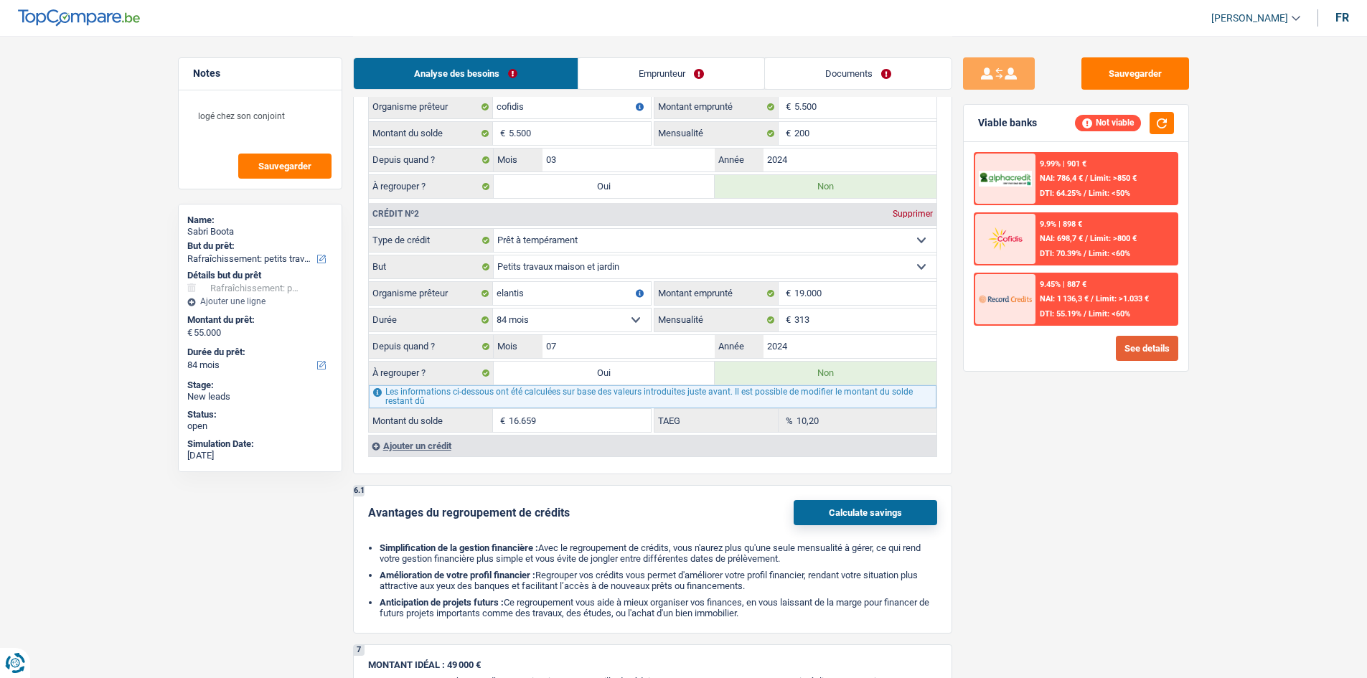
scroll to position [1220, 0]
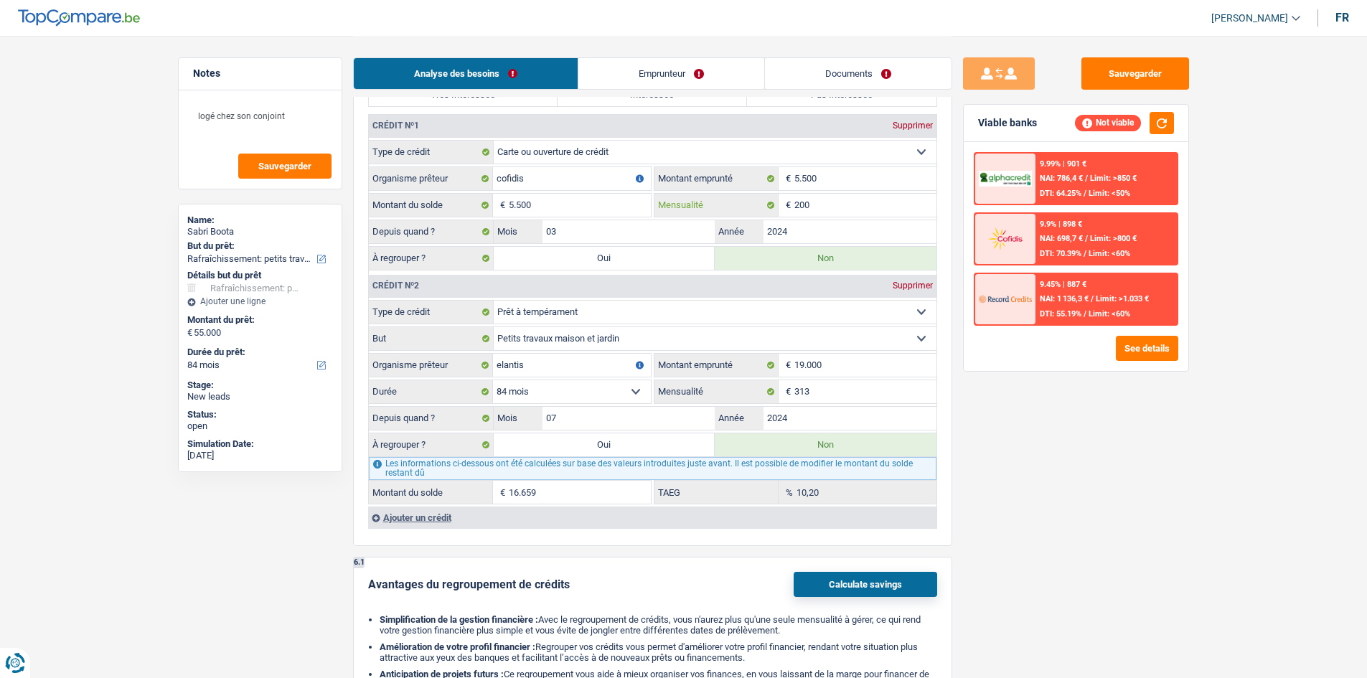
click at [840, 207] on input "200" at bounding box center [866, 205] width 142 height 23
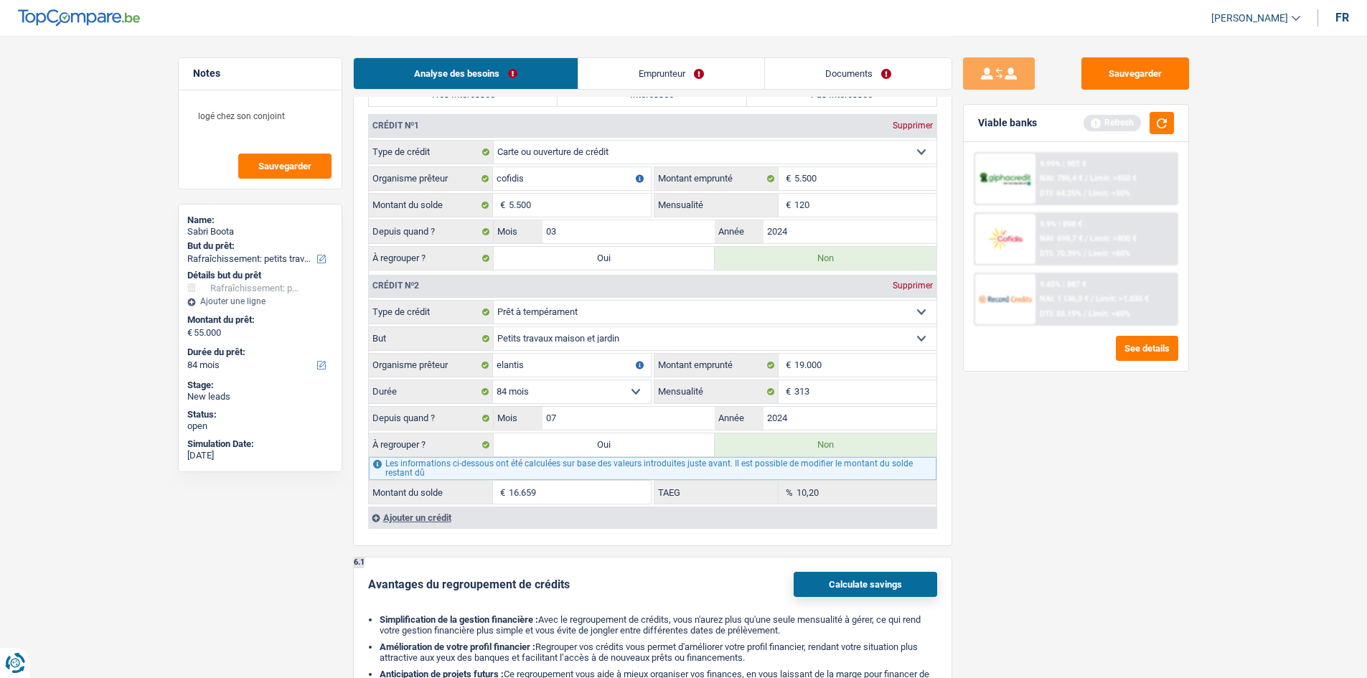
type input "120"
click at [1006, 459] on div "Sauvegarder Viable banks Refresh 9.99% | 901 € NAI: 786,4 € / Limit: >850 € DTI…" at bounding box center [1077, 356] width 248 height 598
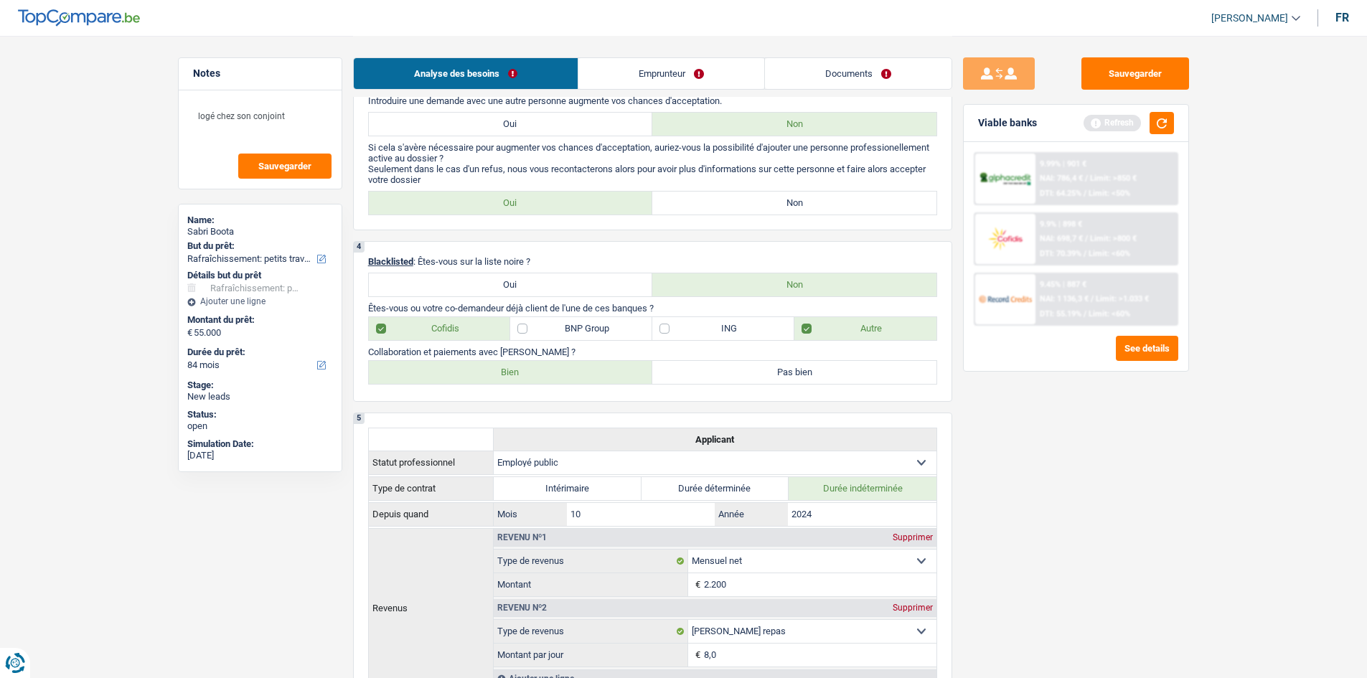
scroll to position [287, 0]
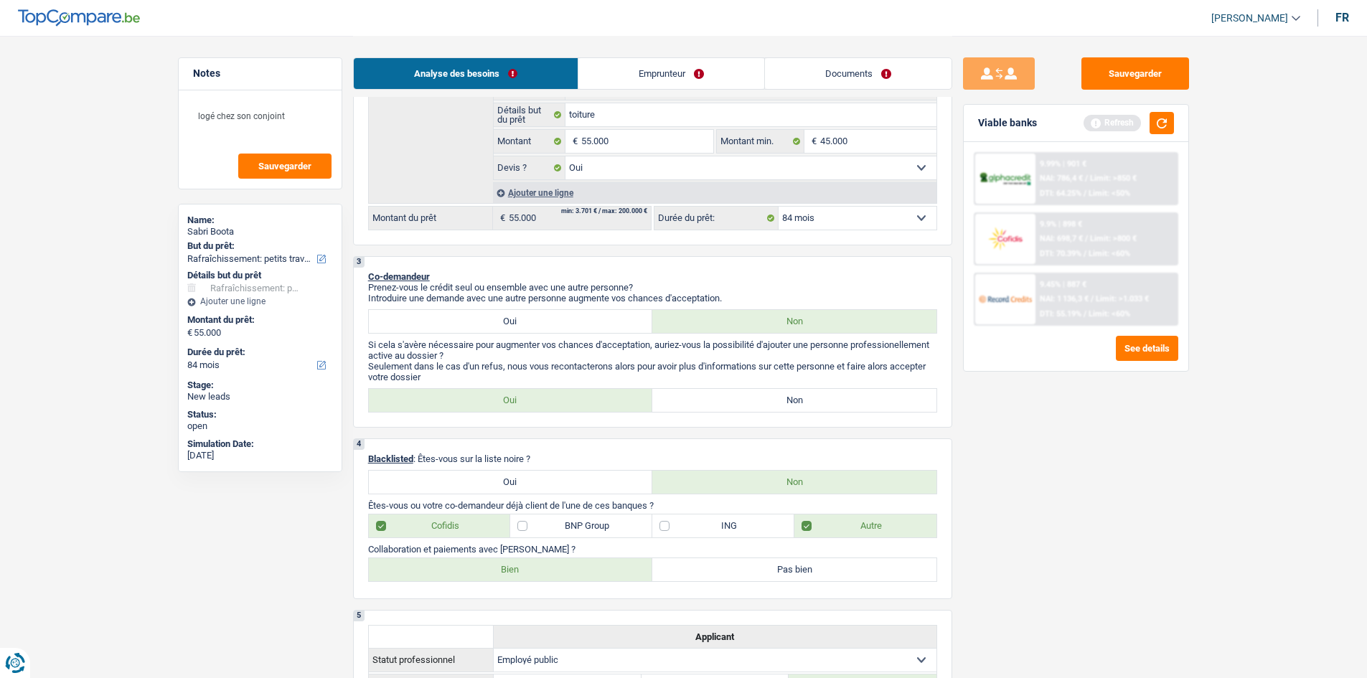
click at [620, 77] on link "Emprunteur" at bounding box center [672, 73] width 186 height 31
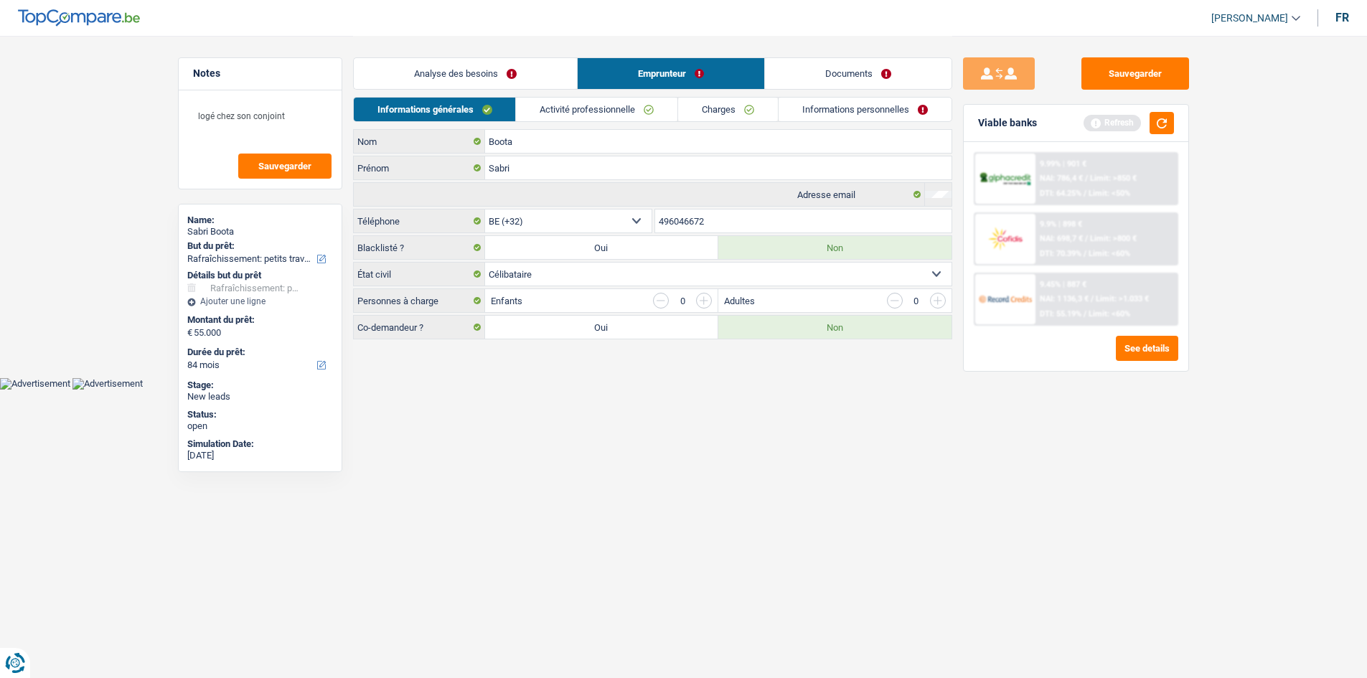
scroll to position [0, 0]
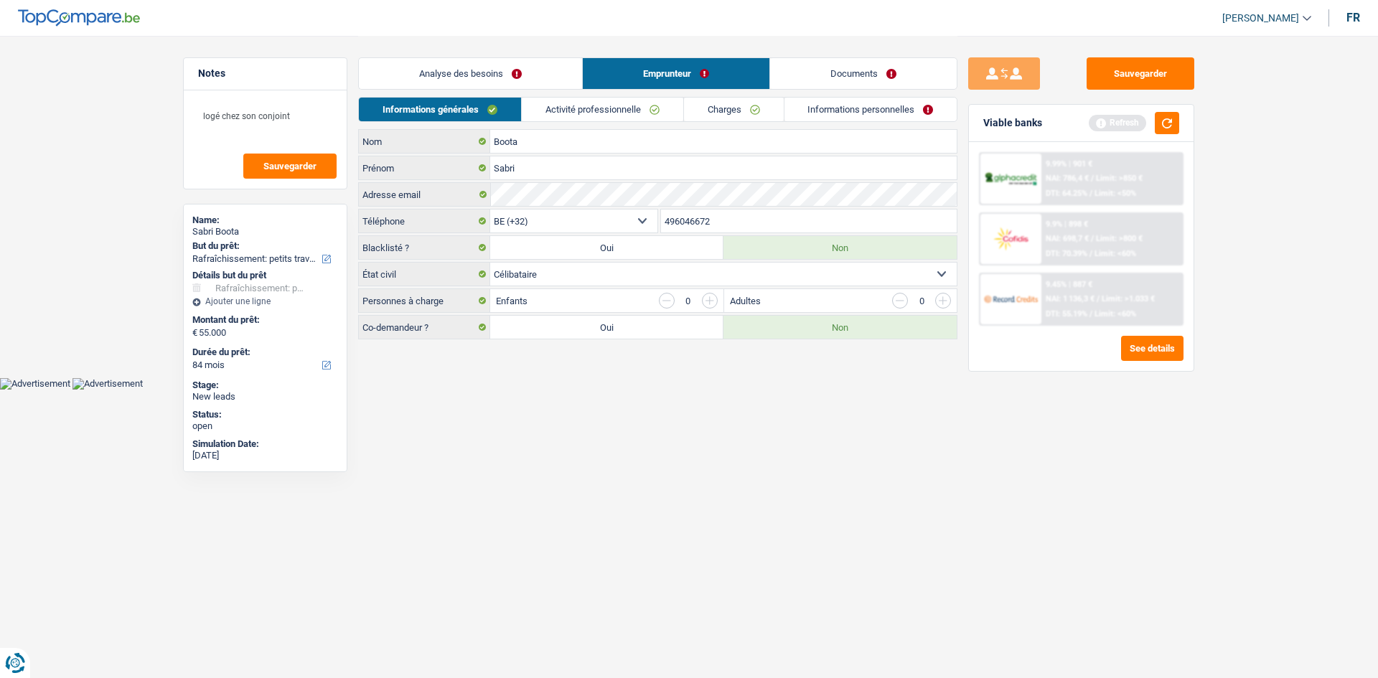
click at [600, 119] on link "Activité professionnelle" at bounding box center [603, 110] width 162 height 24
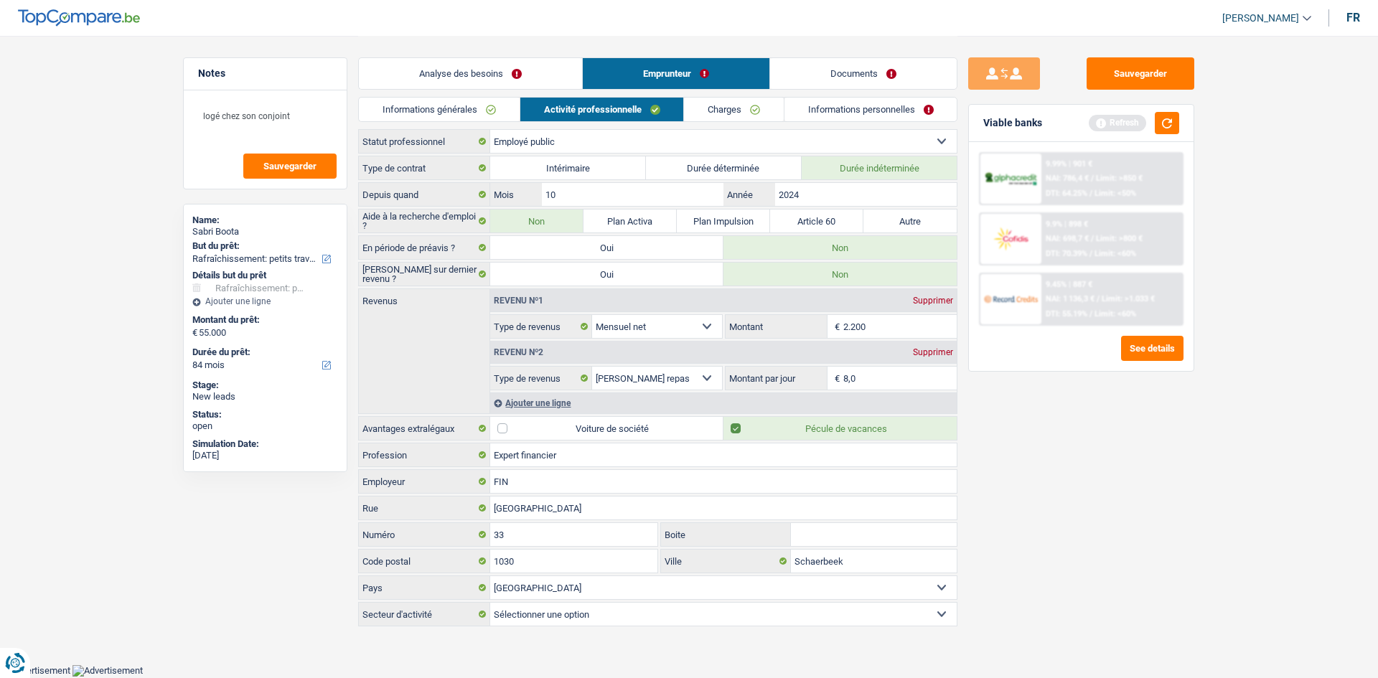
click at [762, 122] on div "Informations générales Activité professionnelle Charges Informations personnell…" at bounding box center [657, 113] width 599 height 32
click at [770, 102] on link "Charges" at bounding box center [734, 110] width 100 height 24
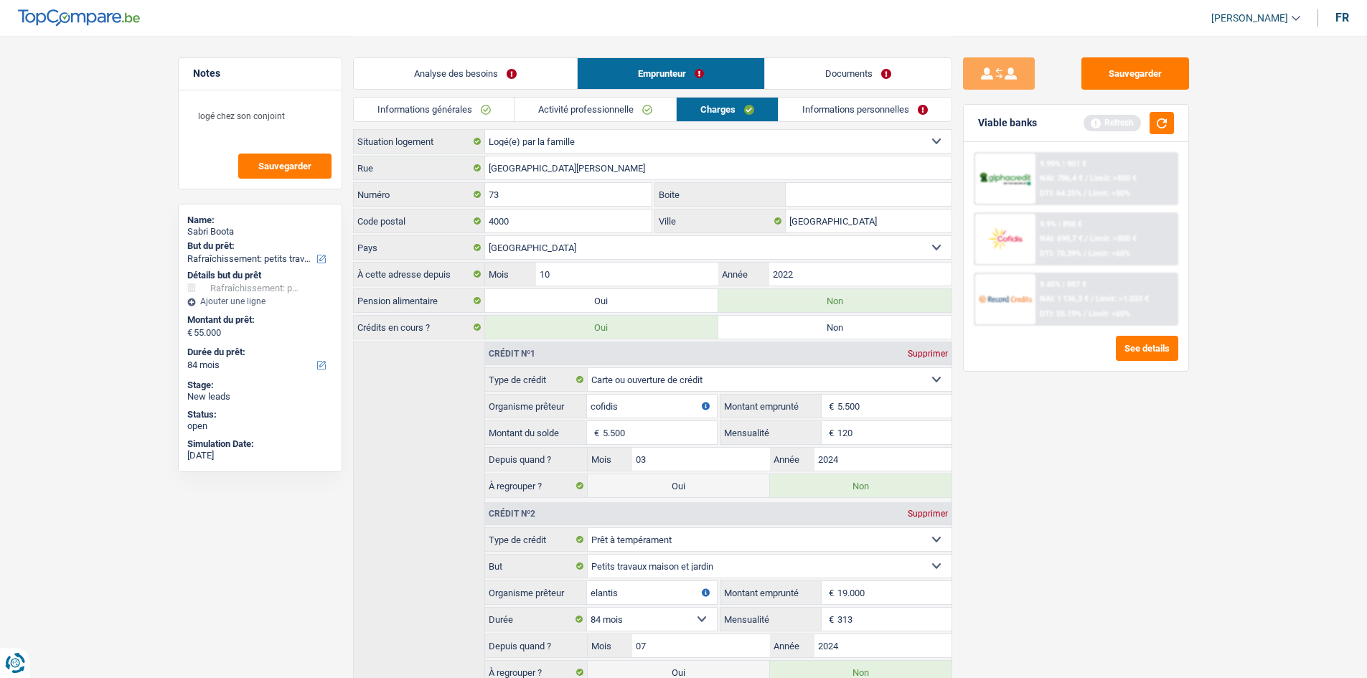
click at [409, 117] on link "Informations générales" at bounding box center [434, 110] width 161 height 24
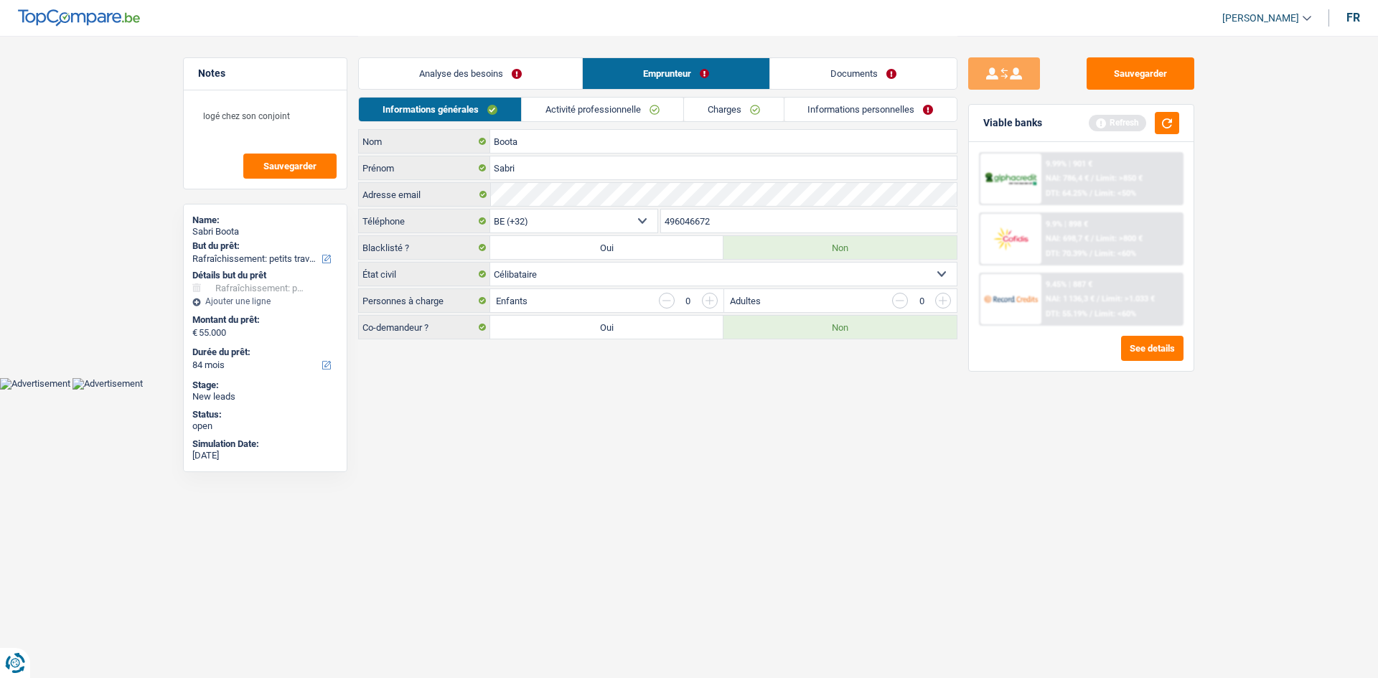
click at [724, 103] on link "Charges" at bounding box center [734, 110] width 100 height 24
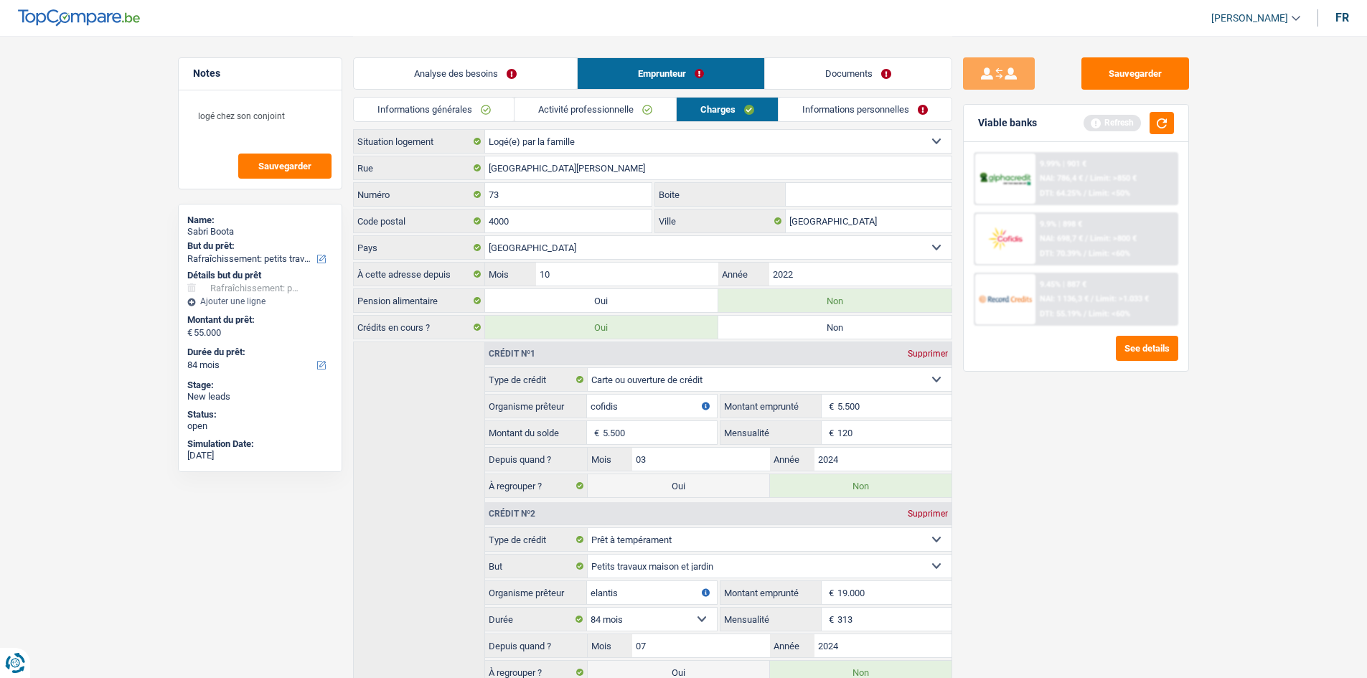
click at [824, 103] on link "Informations personnelles" at bounding box center [865, 110] width 173 height 24
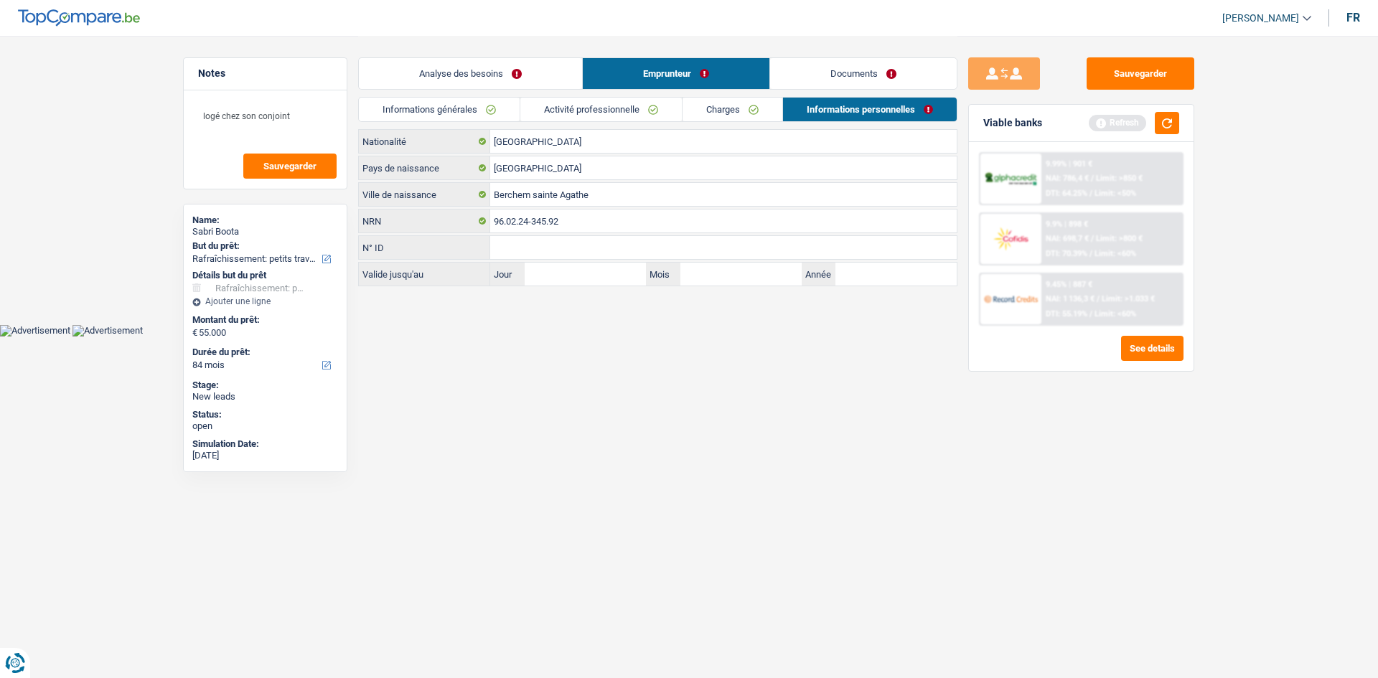
drag, startPoint x: 459, startPoint y: 75, endPoint x: 472, endPoint y: 79, distance: 13.4
click at [460, 75] on link "Analyse des besoins" at bounding box center [470, 73] width 223 height 31
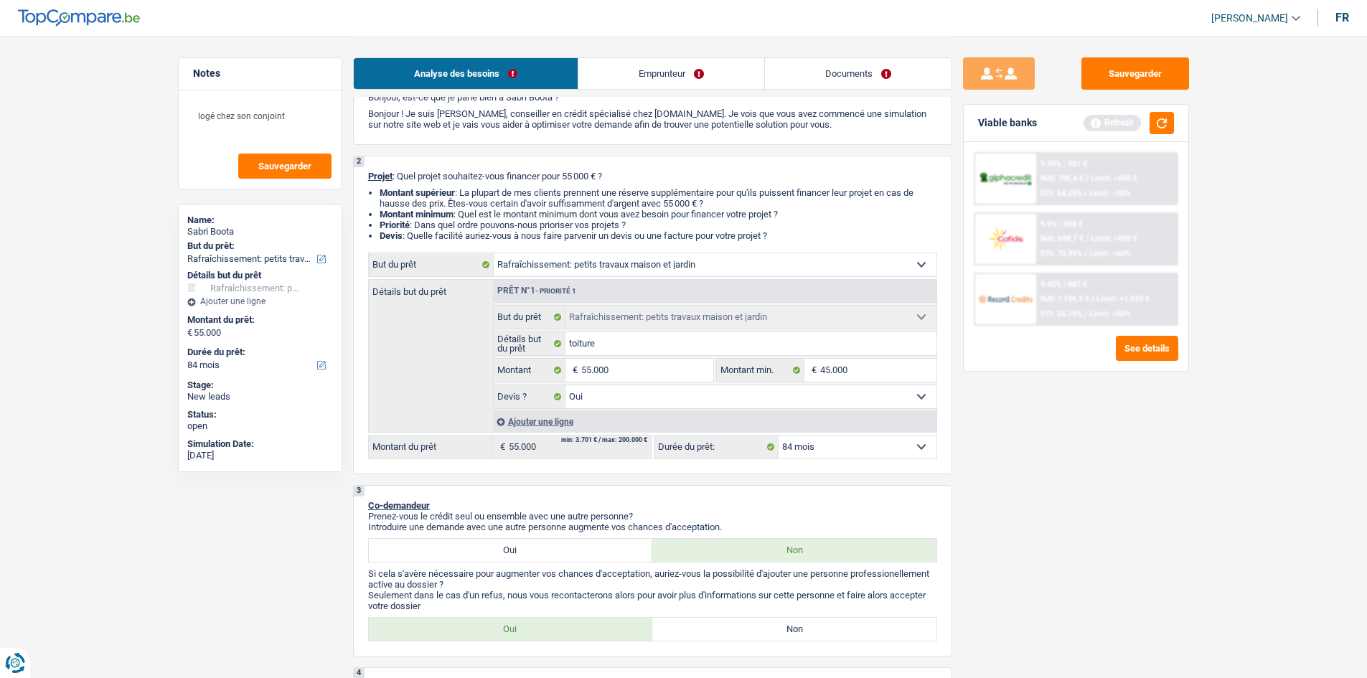
scroll to position [144, 0]
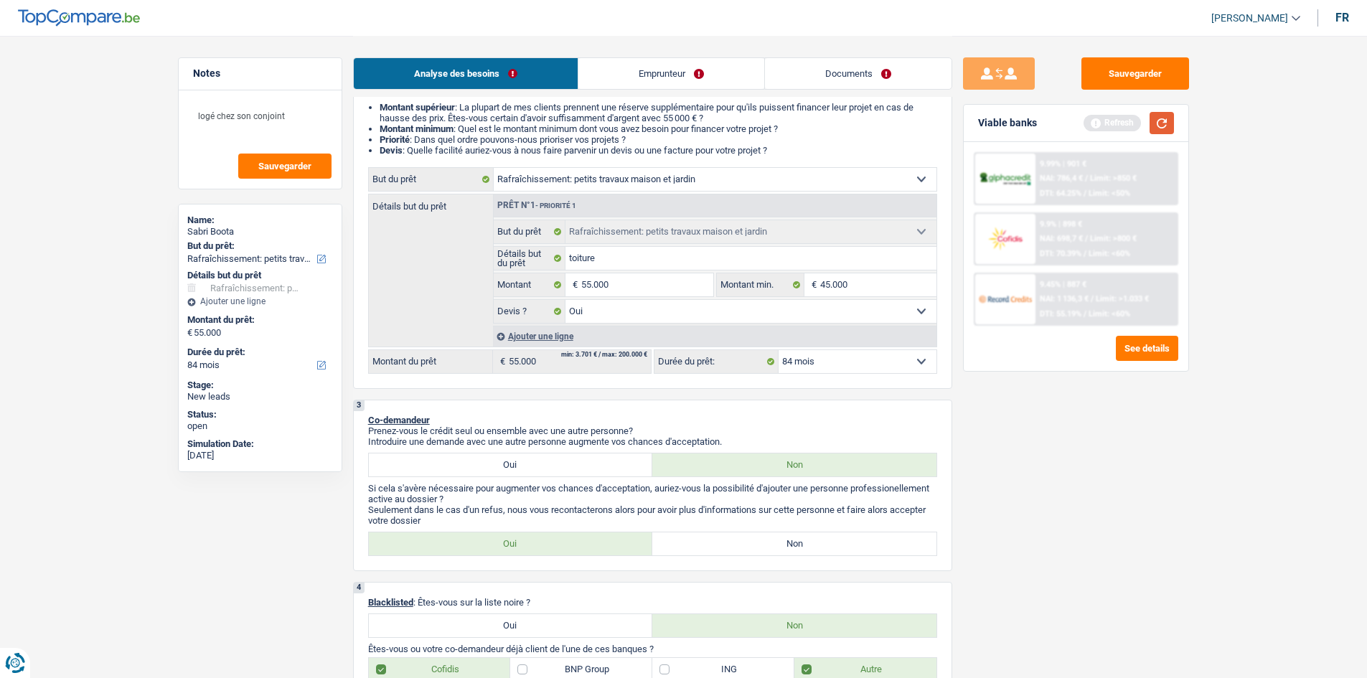
click at [1162, 121] on button "button" at bounding box center [1162, 123] width 24 height 22
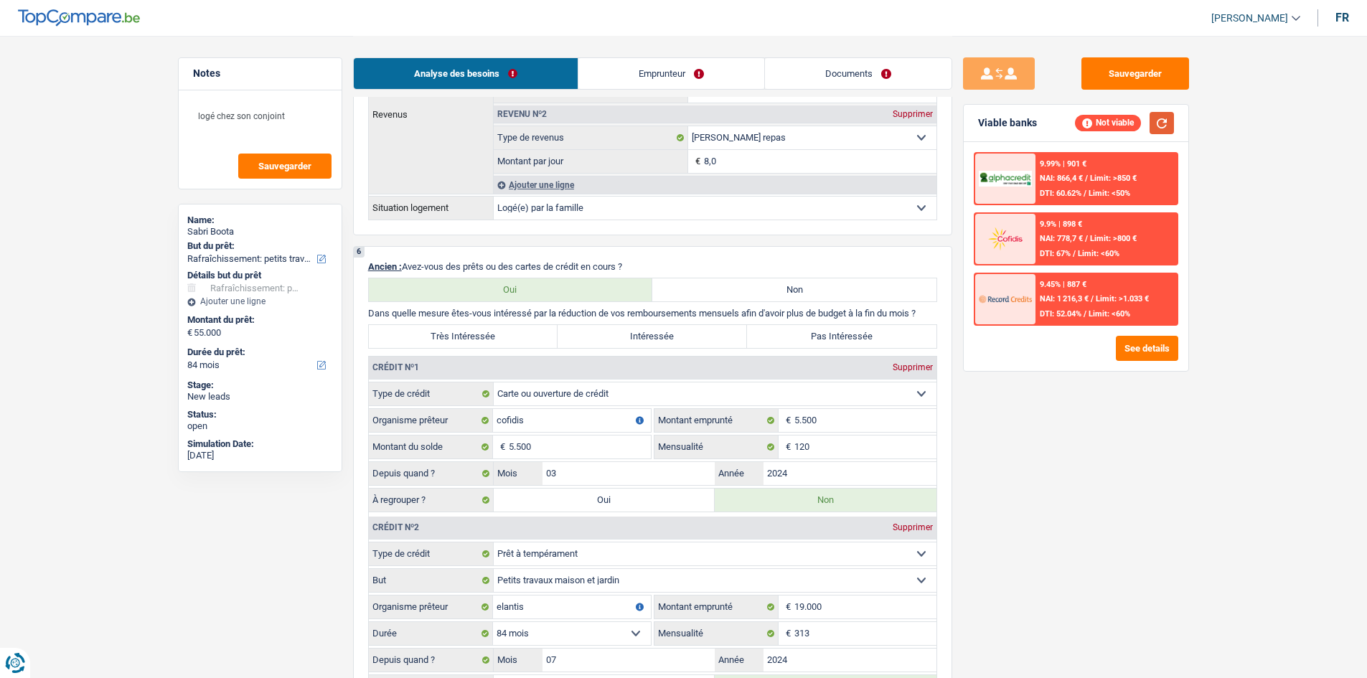
scroll to position [1220, 0]
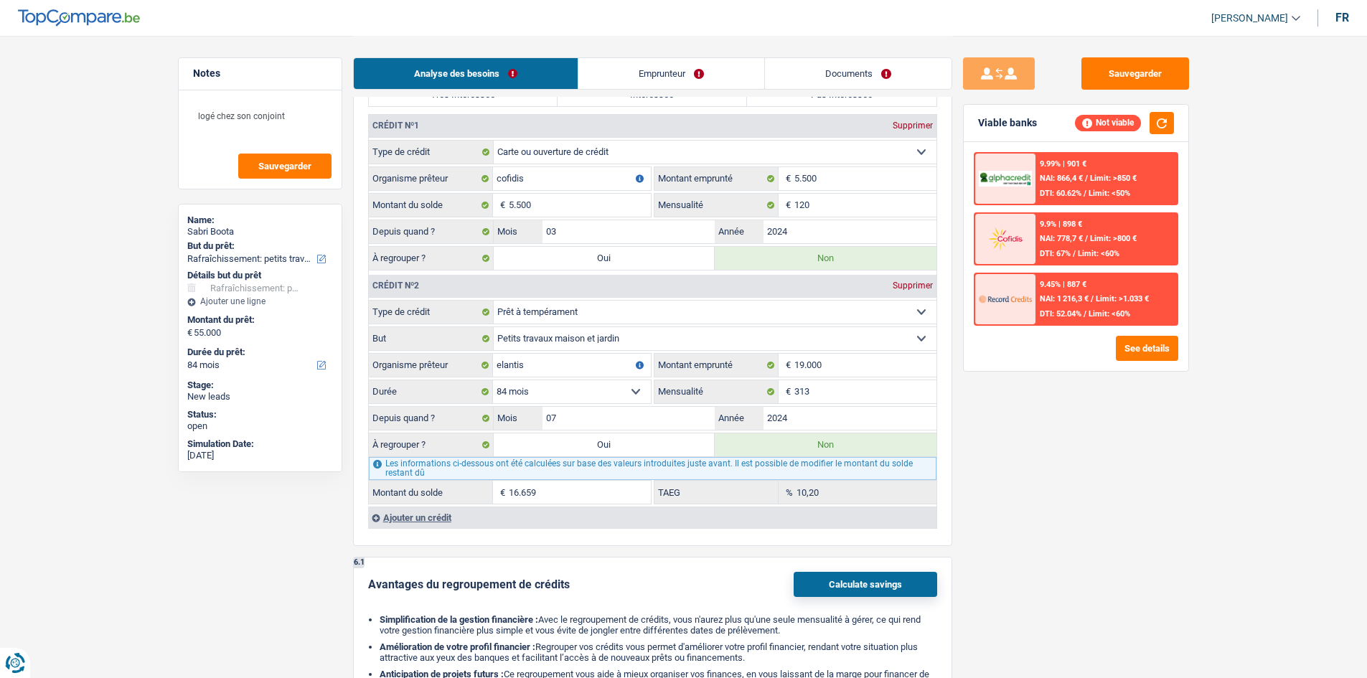
click at [656, 256] on label "Oui" at bounding box center [605, 258] width 222 height 23
click at [656, 256] on input "Oui" at bounding box center [605, 258] width 222 height 23
radio input "true"
select select "144"
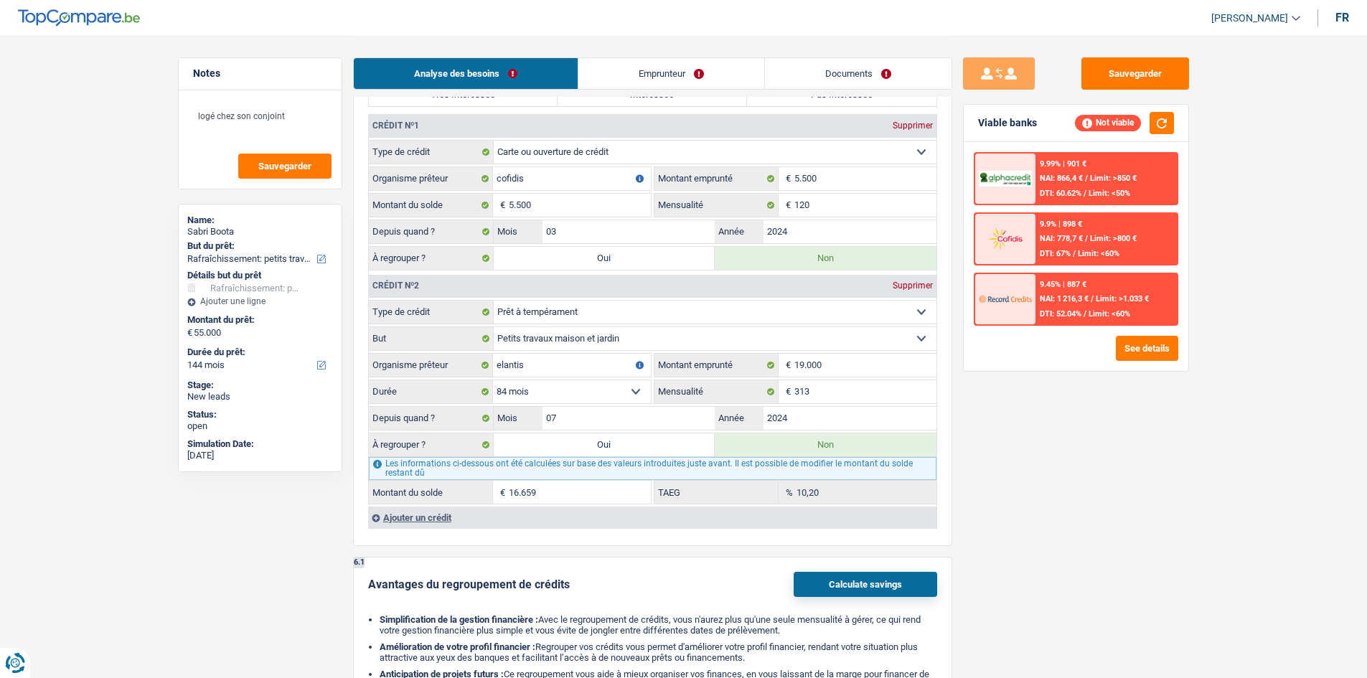
select select "144"
radio input "false"
type input "60.500"
type input "5.500"
select select
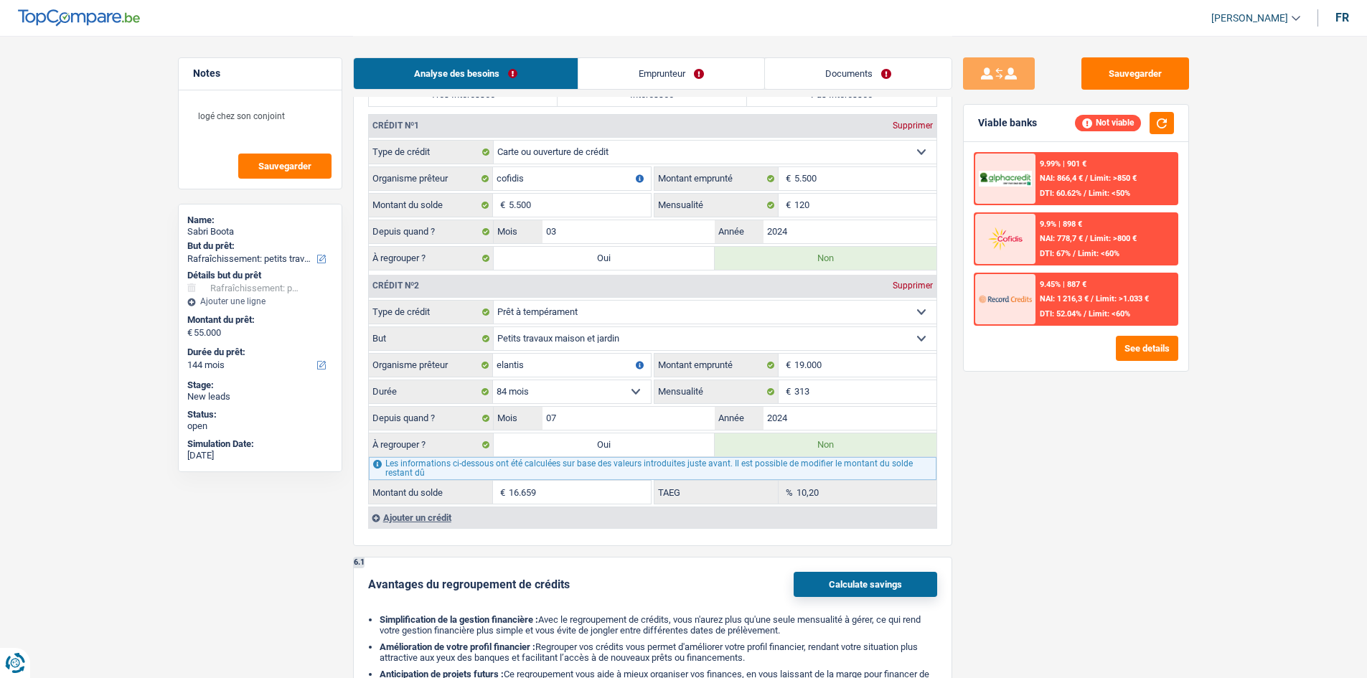
type input "5.500"
select select
select select "refinancing"
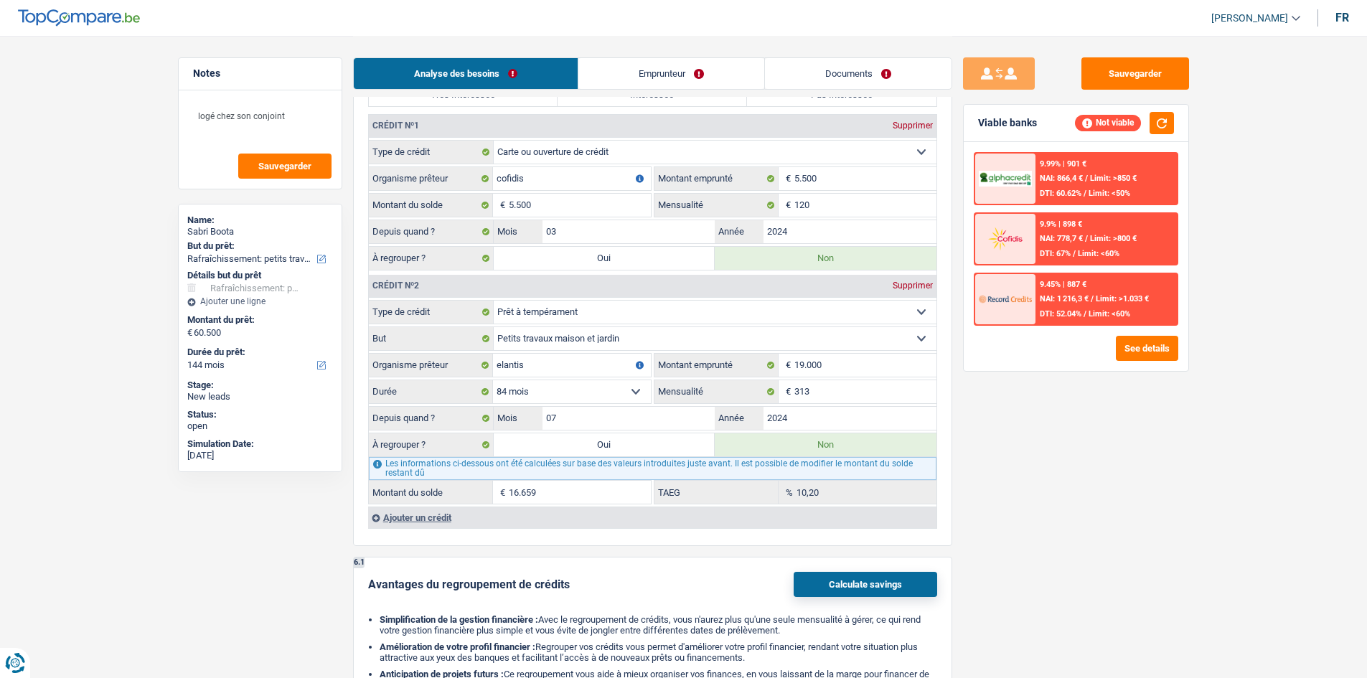
select select "refinancing"
select select "houseOrGarden"
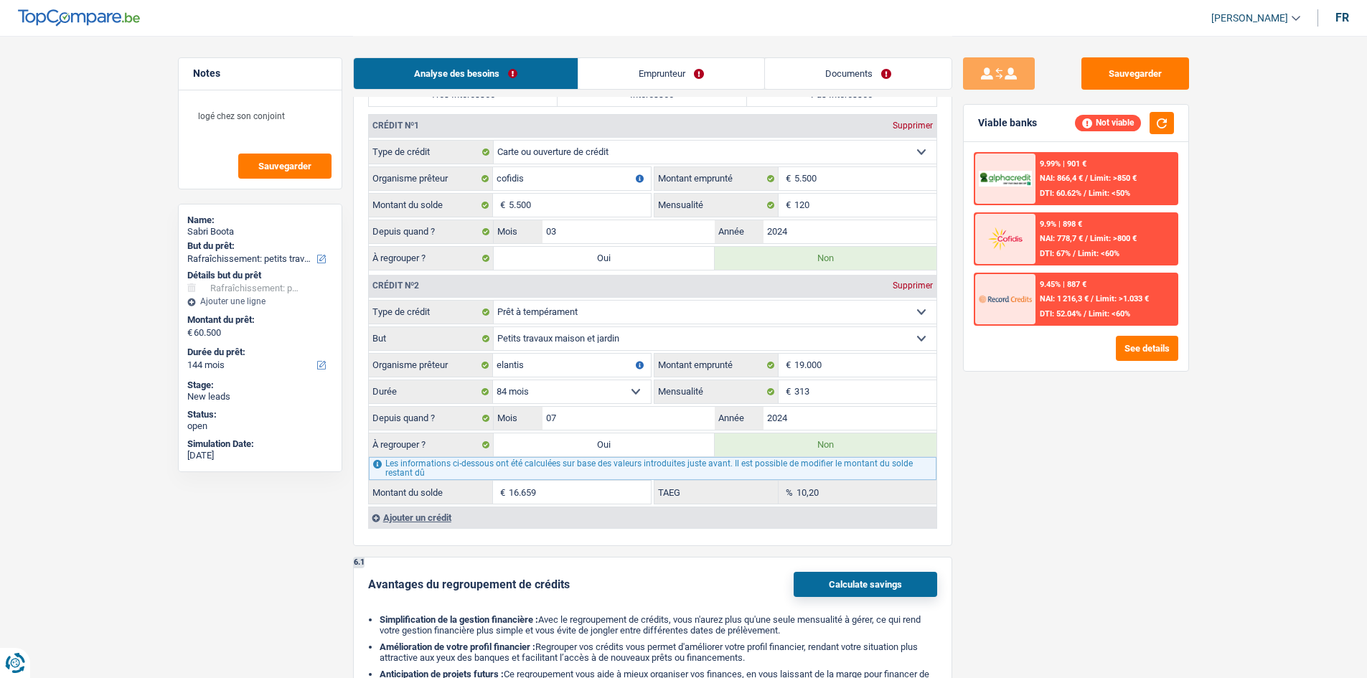
select select "yes"
select select "houseOrGarden"
select select "yes"
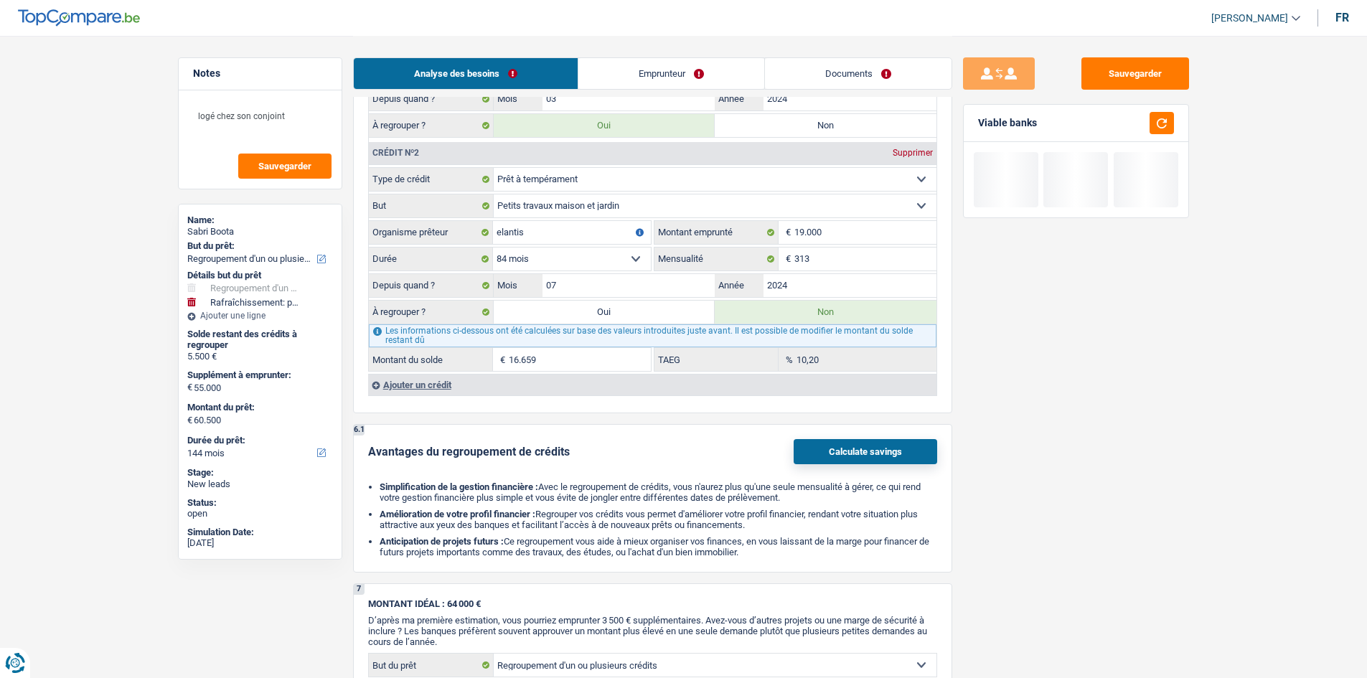
click at [656, 304] on label "Oui" at bounding box center [605, 312] width 222 height 23
click at [656, 304] on input "Oui" at bounding box center [605, 312] width 222 height 23
radio input "true"
radio input "false"
type input "22.159"
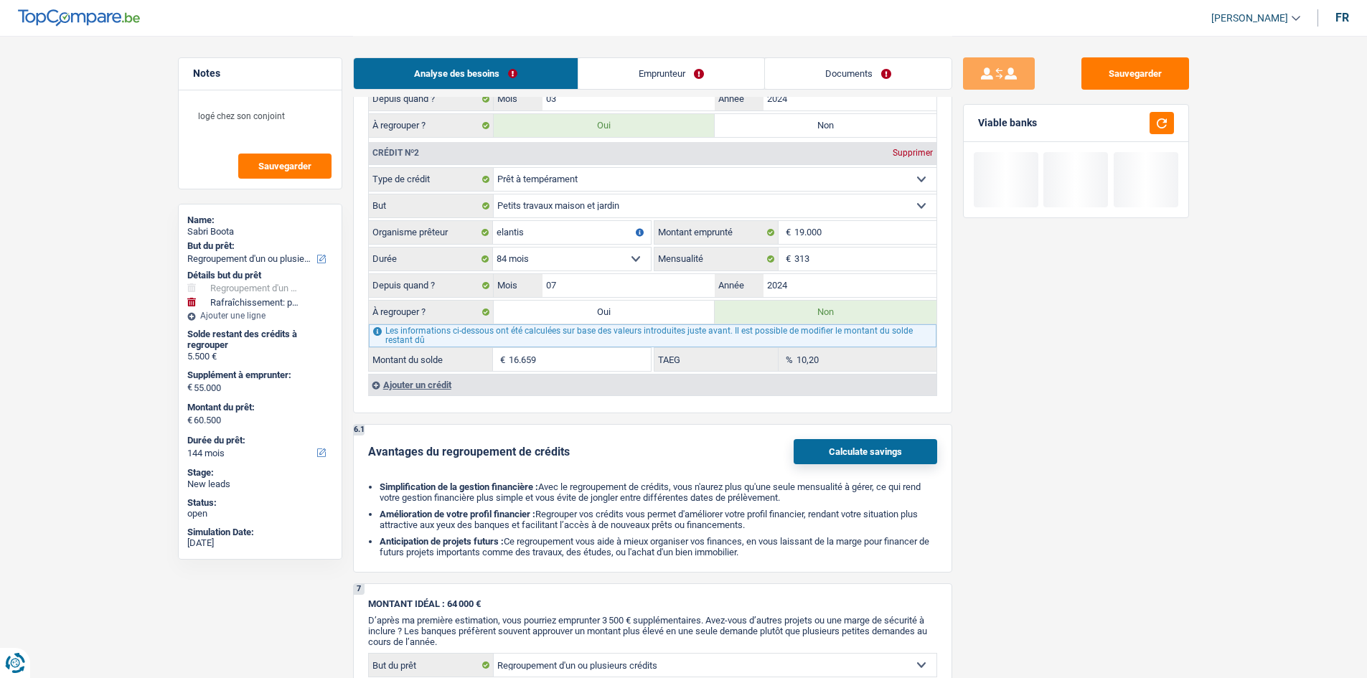
type input "22.159"
type input "77.159"
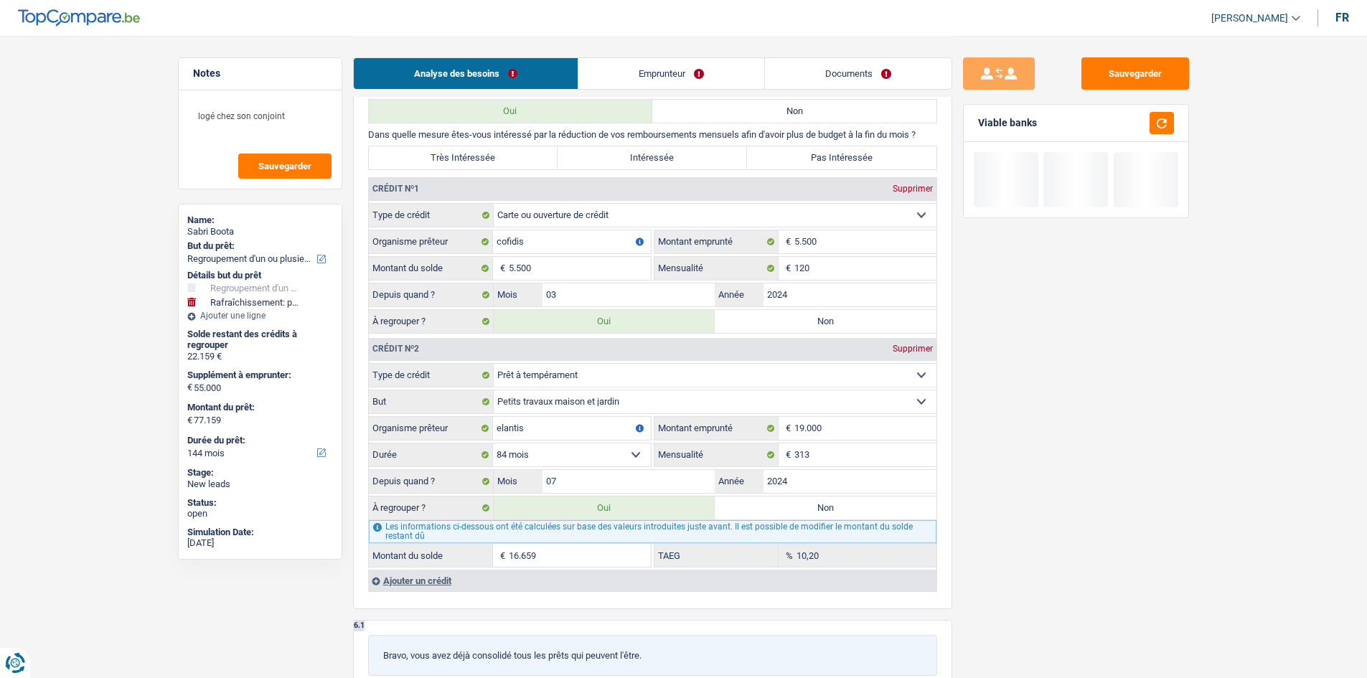
scroll to position [1077, 0]
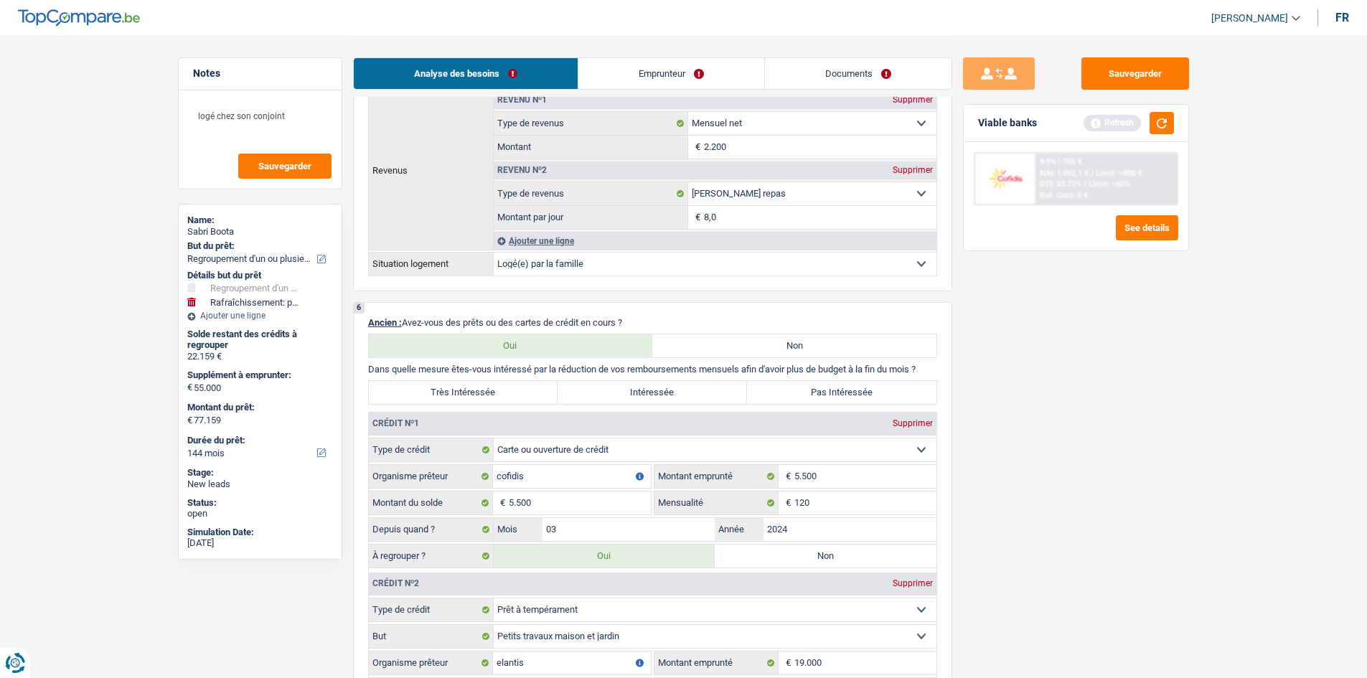
click at [489, 403] on label "Très Intéressée" at bounding box center [464, 392] width 190 height 23
click at [489, 403] on input "Très Intéressée" at bounding box center [464, 392] width 190 height 23
radio input "true"
click at [1156, 125] on button "button" at bounding box center [1162, 123] width 24 height 22
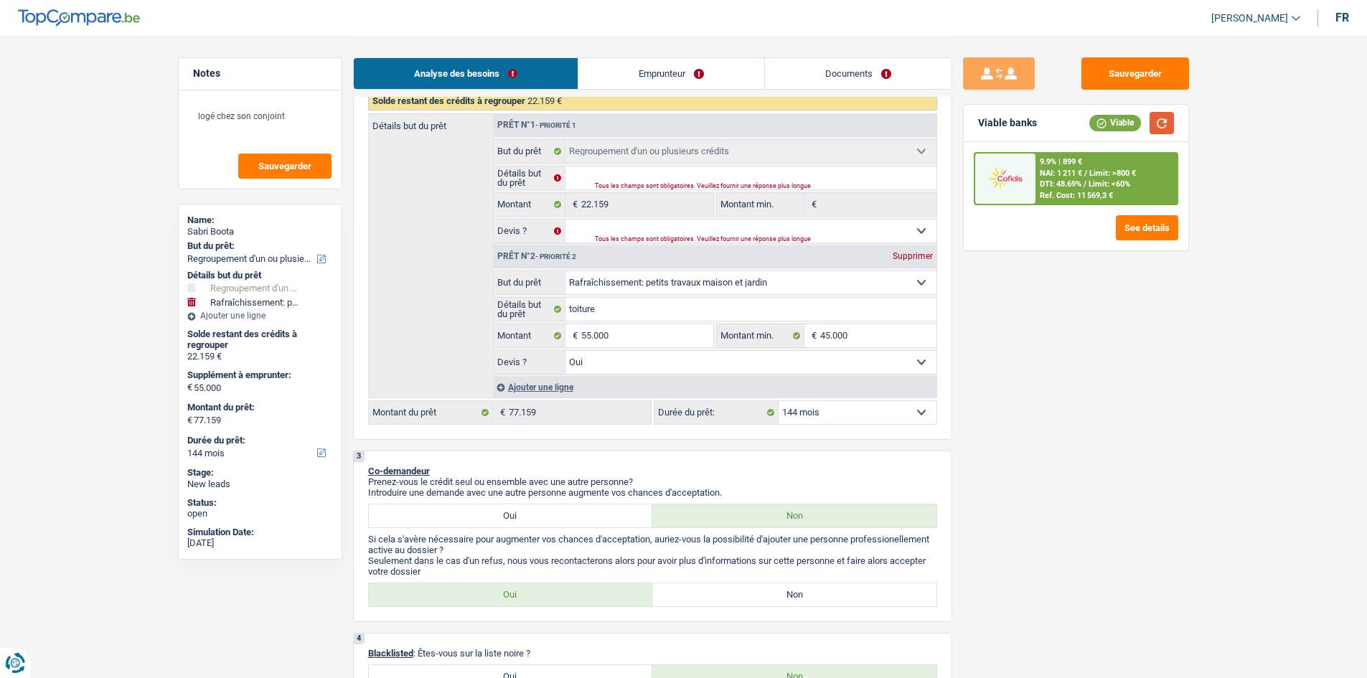
scroll to position [431, 0]
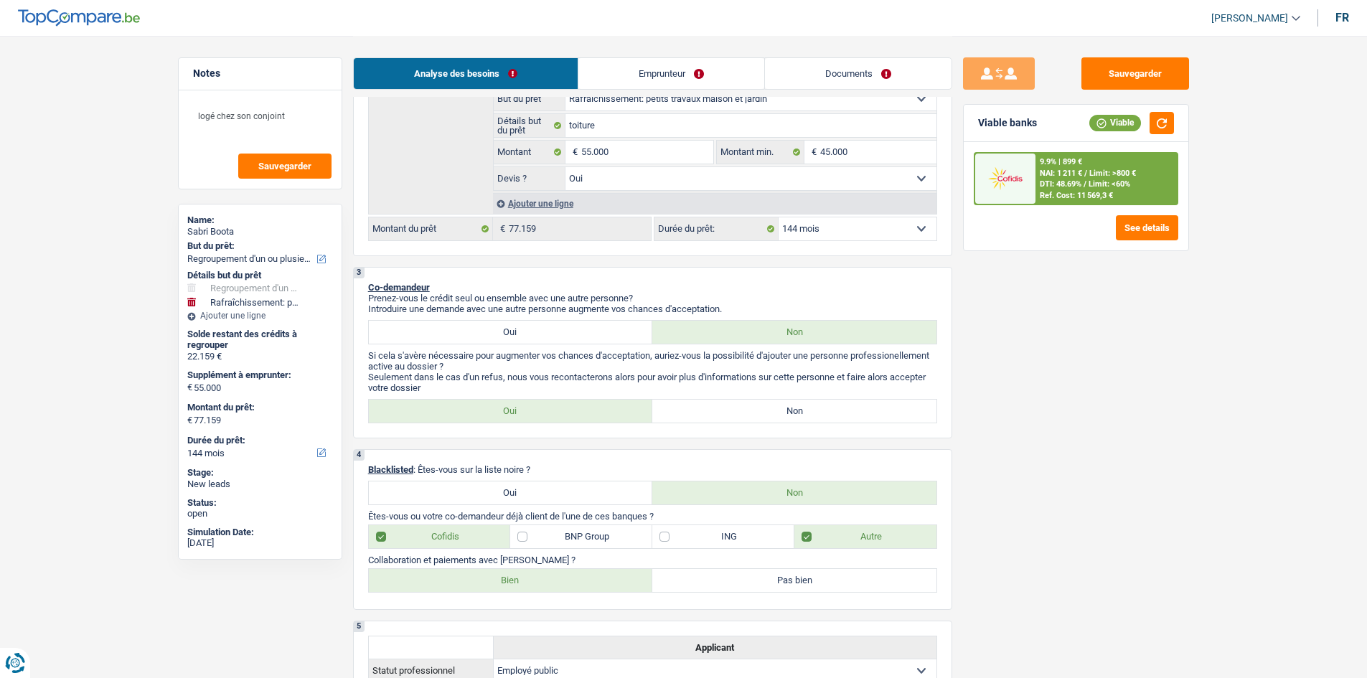
click at [866, 235] on select "12 mois 18 mois 24 mois 30 mois 36 mois 42 mois 48 mois 60 mois 72 mois 84 mois…" at bounding box center [858, 229] width 158 height 23
drag, startPoint x: 1142, startPoint y: 345, endPoint x: 1135, endPoint y: 350, distance: 8.8
click at [1143, 345] on div "Sauvegarder Viable banks Viable 9.9% | 899 € NAI: 1 211 € / Limit: >800 € DTI: …" at bounding box center [1077, 356] width 248 height 598
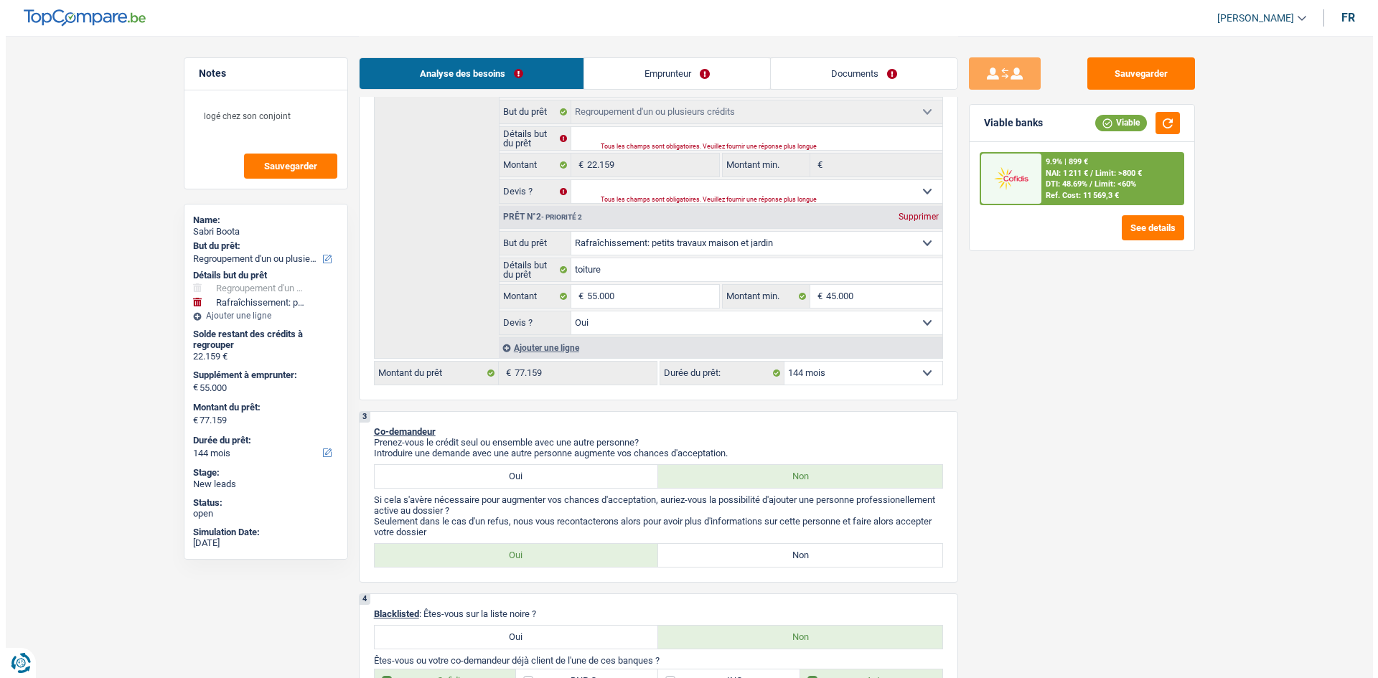
scroll to position [144, 0]
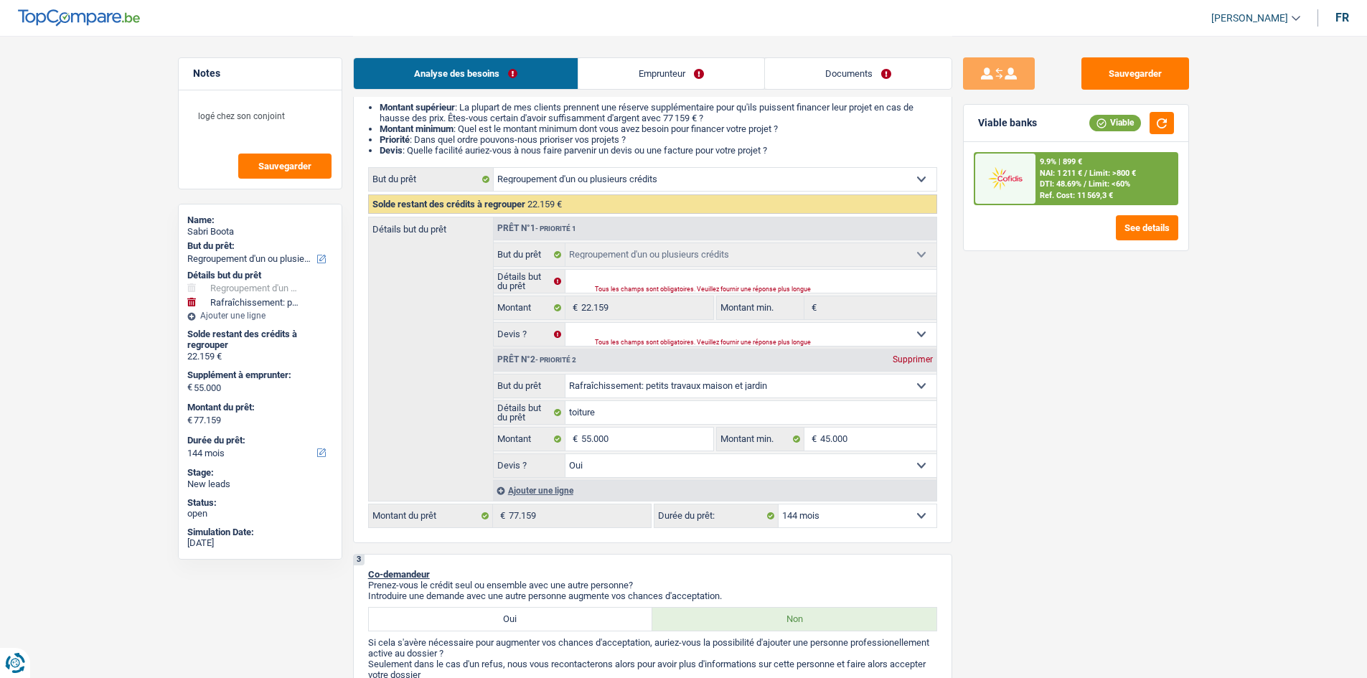
click at [845, 512] on select "12 mois 18 mois 24 mois 30 mois 36 mois 42 mois 48 mois 60 mois 72 mois 84 mois…" at bounding box center [858, 516] width 158 height 23
select select "84"
click at [779, 505] on select "12 mois 18 mois 24 mois 30 mois 36 mois 42 mois 48 mois 60 mois 72 mois 84 mois…" at bounding box center [858, 516] width 158 height 23
select select "84"
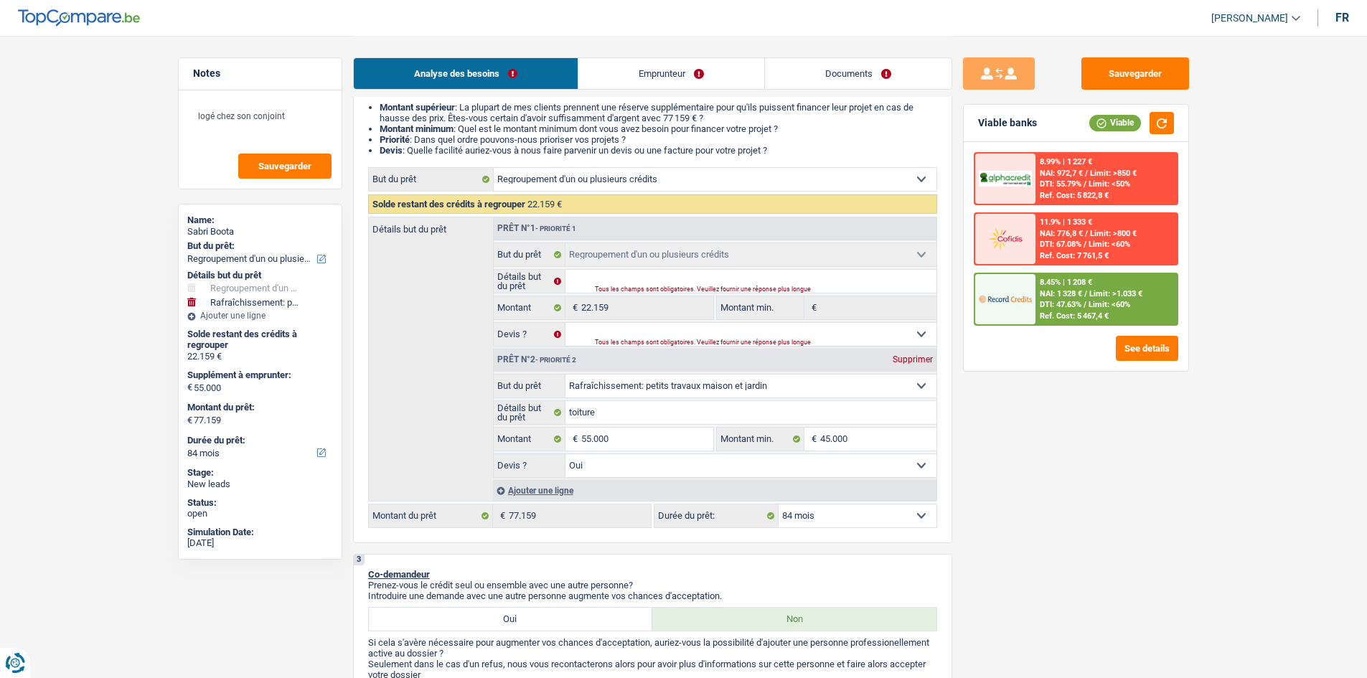
click at [1057, 293] on span "NAI: 1 328 €" at bounding box center [1061, 293] width 42 height 9
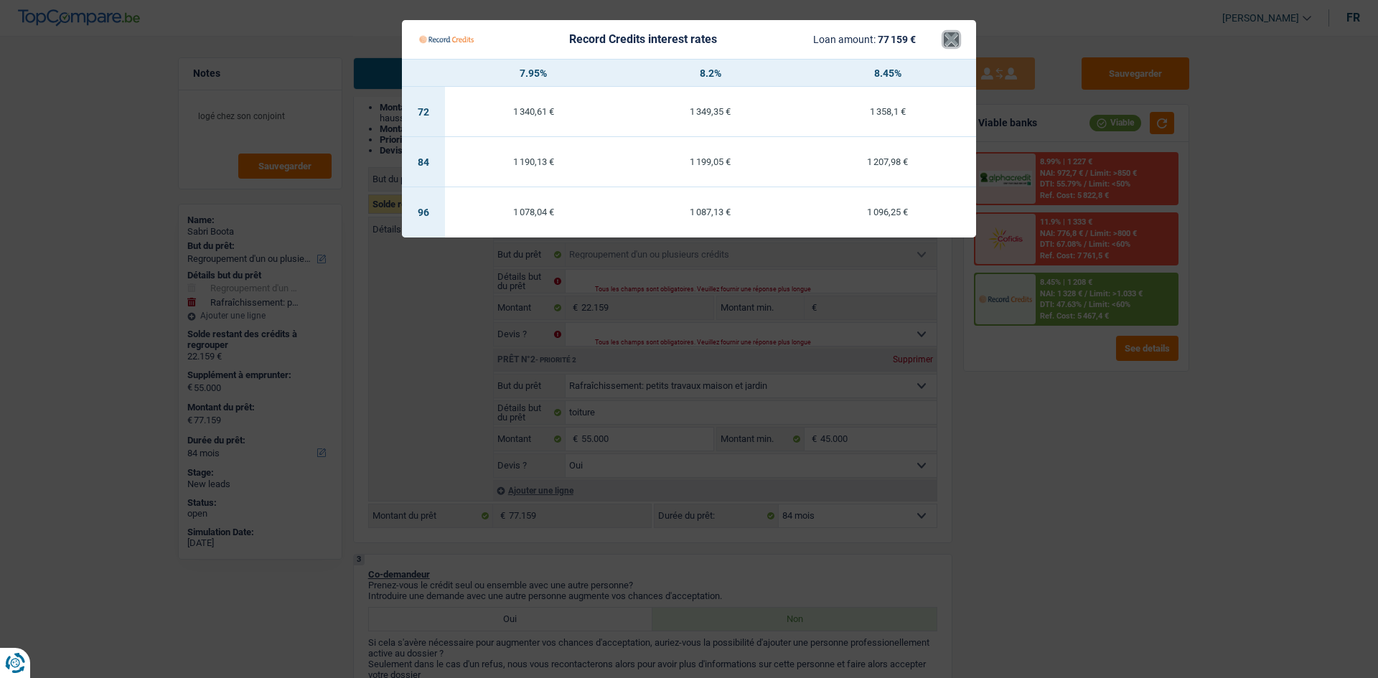
click at [950, 32] on button "×" at bounding box center [951, 39] width 15 height 14
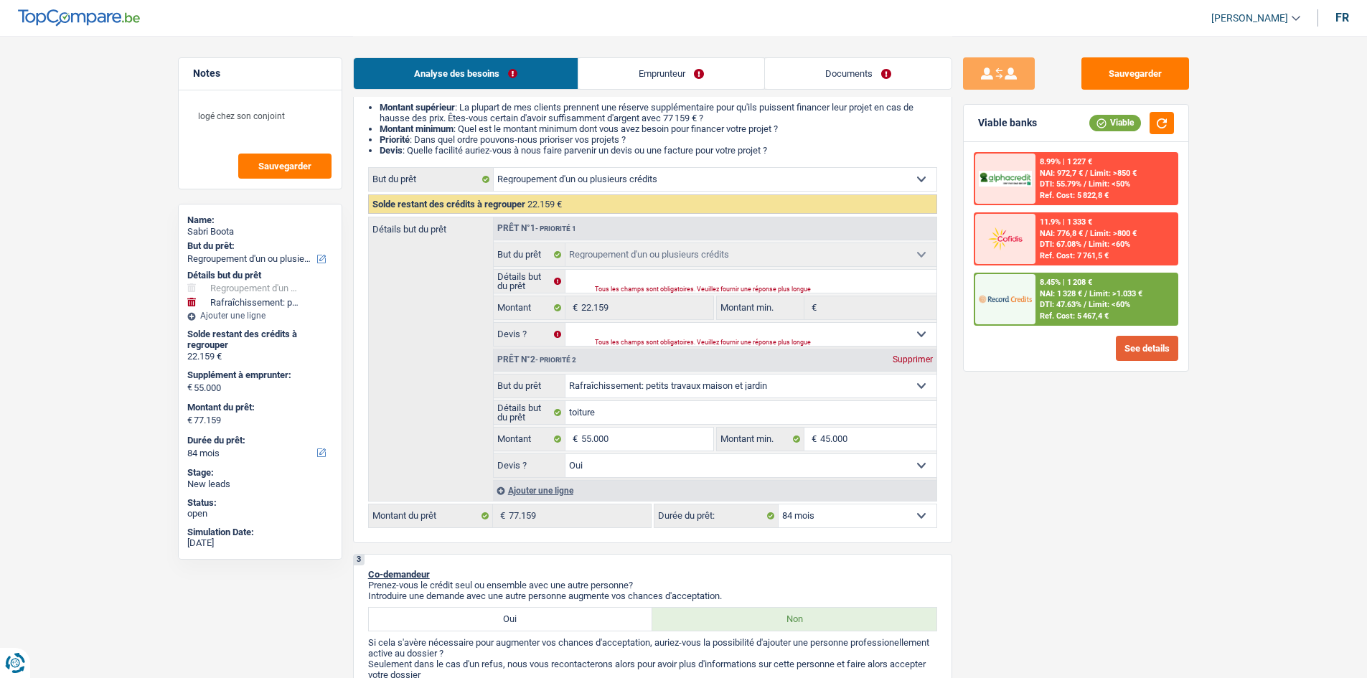
click at [1127, 353] on button "See details" at bounding box center [1147, 348] width 62 height 25
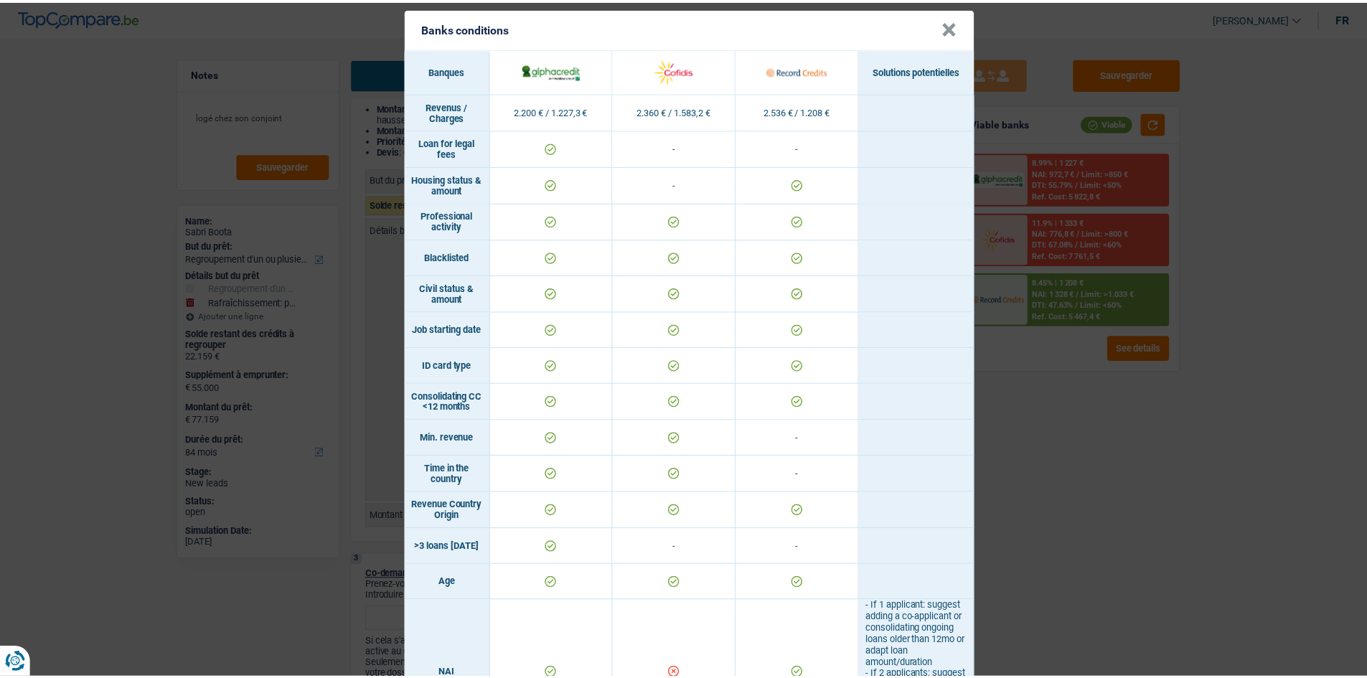
scroll to position [0, 0]
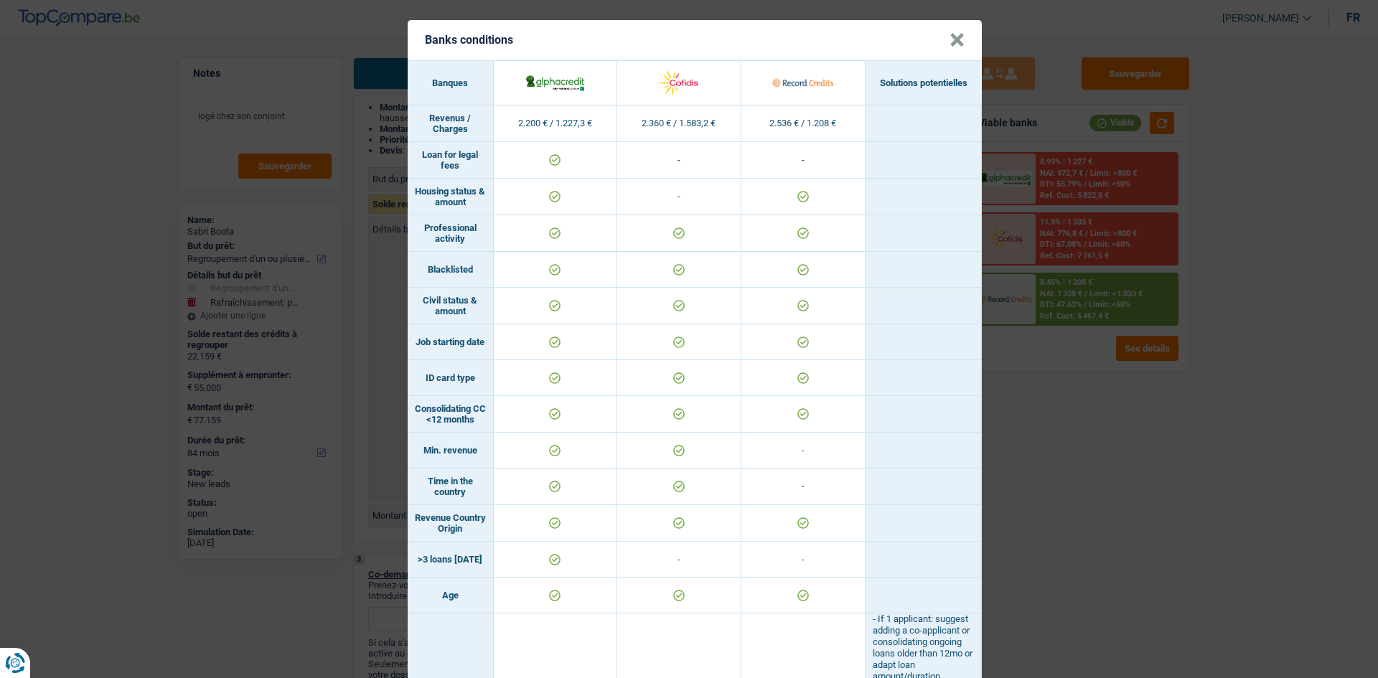
drag, startPoint x: 1053, startPoint y: 561, endPoint x: 1022, endPoint y: 551, distance: 32.5
click at [1050, 557] on div "Banks conditions × Banques Solutions potentielles Revenus / Charges 2.200 € / 1…" at bounding box center [689, 339] width 1378 height 678
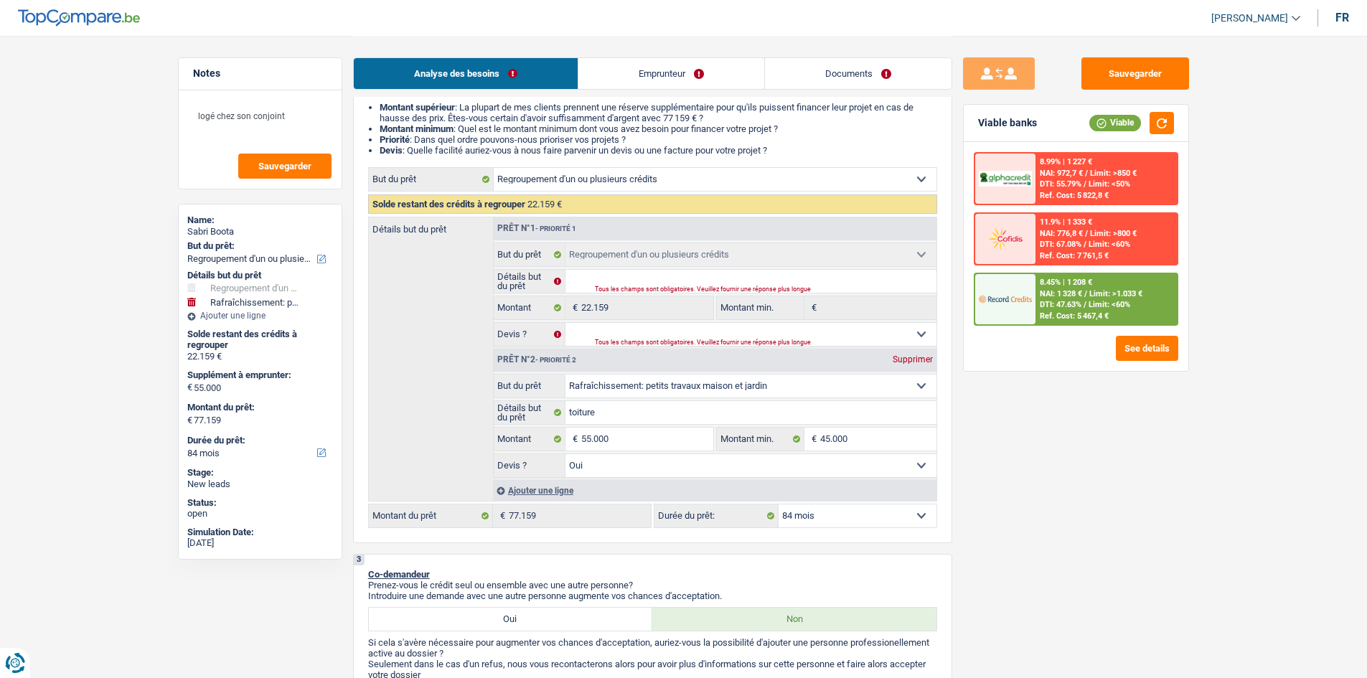
click at [844, 513] on select "12 mois 18 mois 24 mois 30 mois 36 mois 42 mois 48 mois 60 mois 72 mois 84 mois…" at bounding box center [858, 516] width 158 height 23
select select "120"
click at [779, 505] on select "12 mois 18 mois 24 mois 30 mois 36 mois 42 mois 48 mois 60 mois 72 mois 84 mois…" at bounding box center [858, 516] width 158 height 23
select select "120"
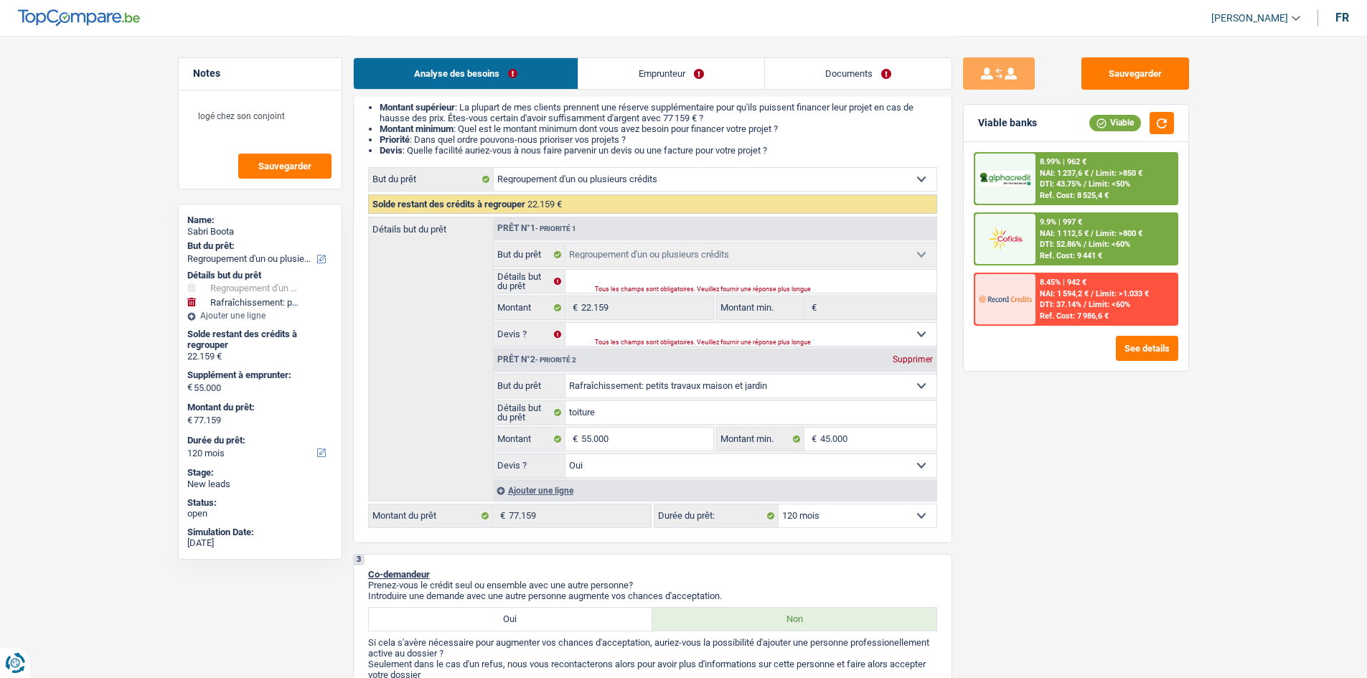
click at [1075, 239] on div "9.9% | 997 € NAI: 1 112,5 € / Limit: >800 € DTI: 52.86% / Limit: <60% Ref. Cost…" at bounding box center [1106, 239] width 141 height 50
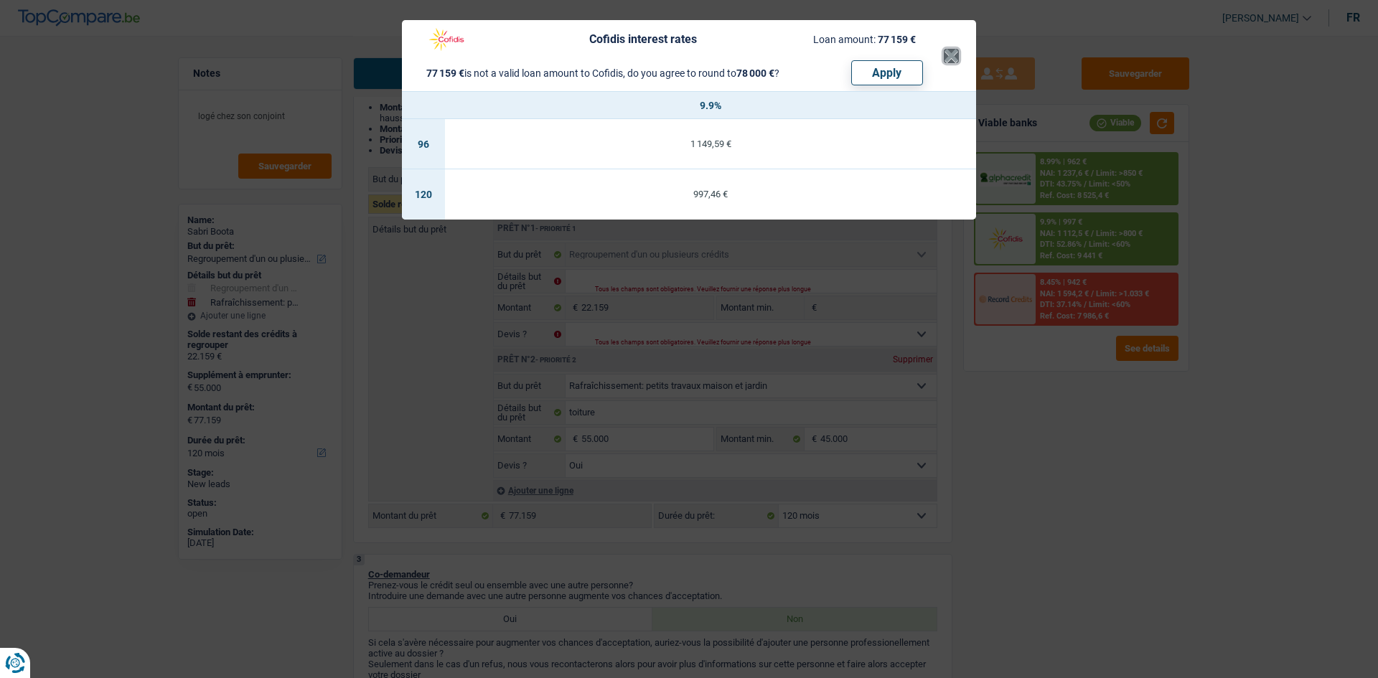
click at [956, 62] on button "×" at bounding box center [951, 56] width 15 height 14
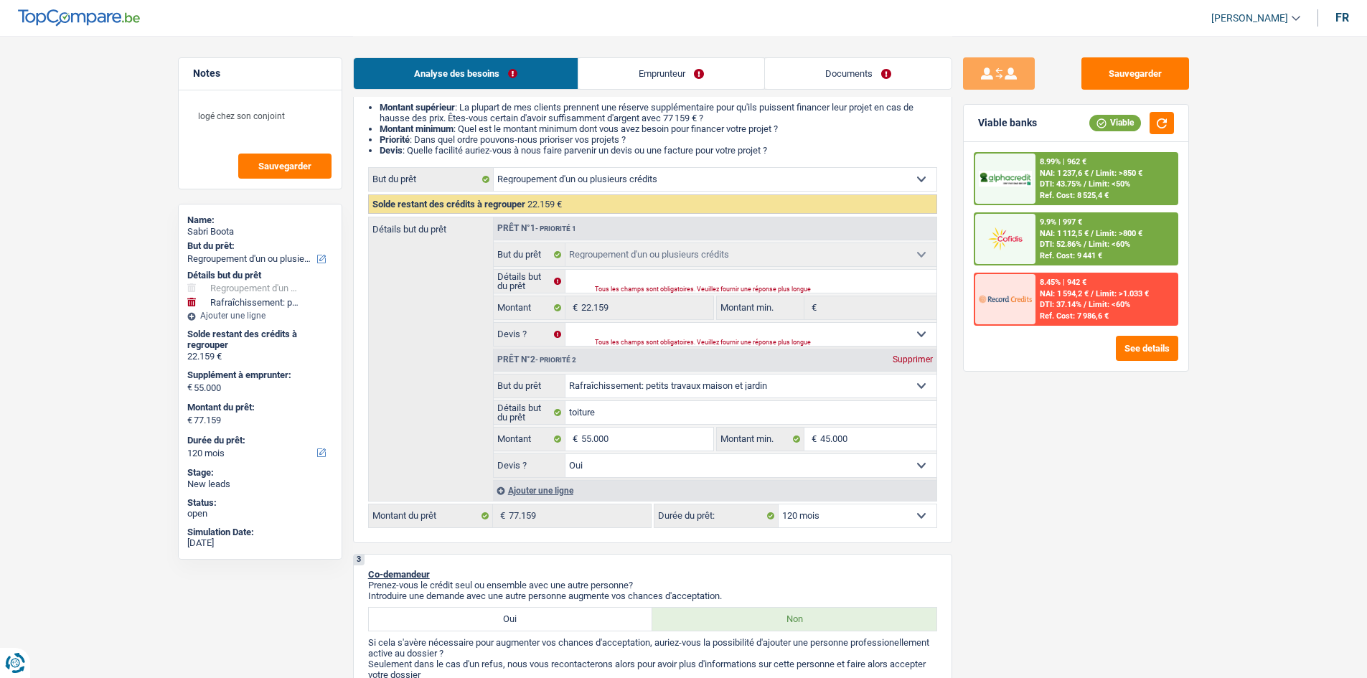
drag, startPoint x: 1230, startPoint y: 323, endPoint x: 1206, endPoint y: 344, distance: 32.1
drag, startPoint x: 1206, startPoint y: 344, endPoint x: 1235, endPoint y: 499, distance: 157.8
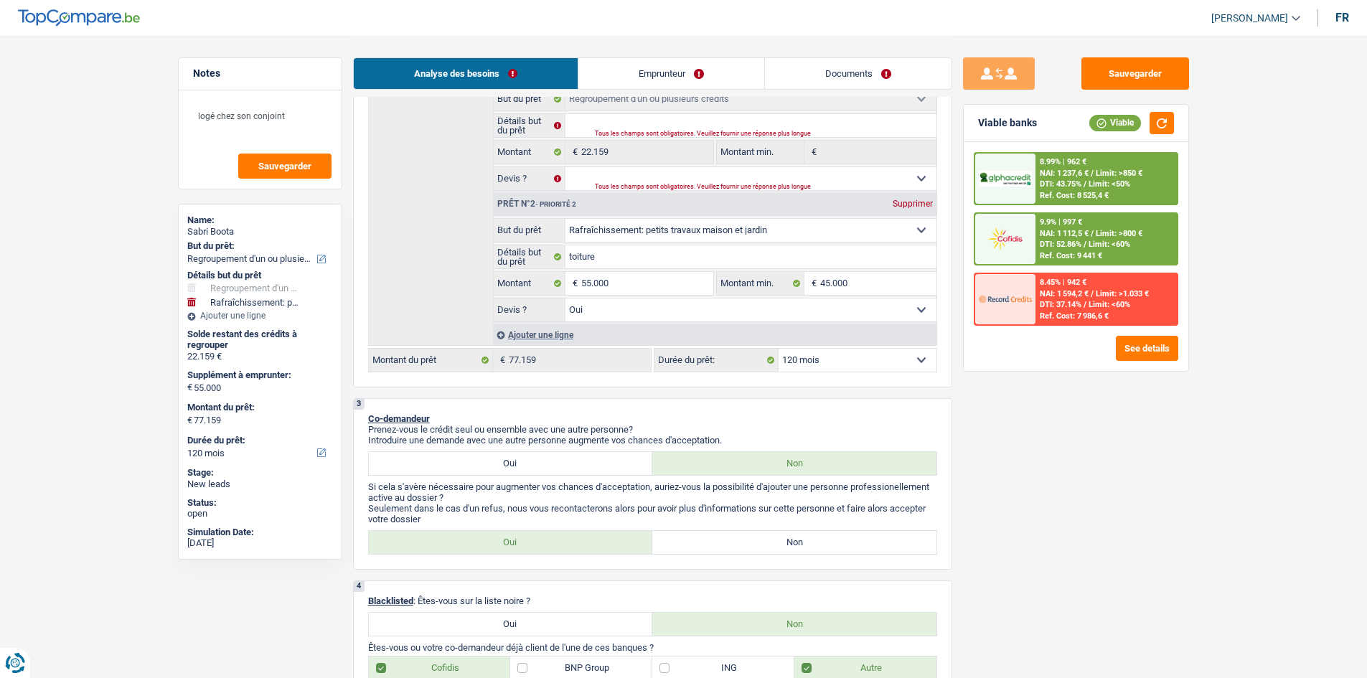
scroll to position [215, 0]
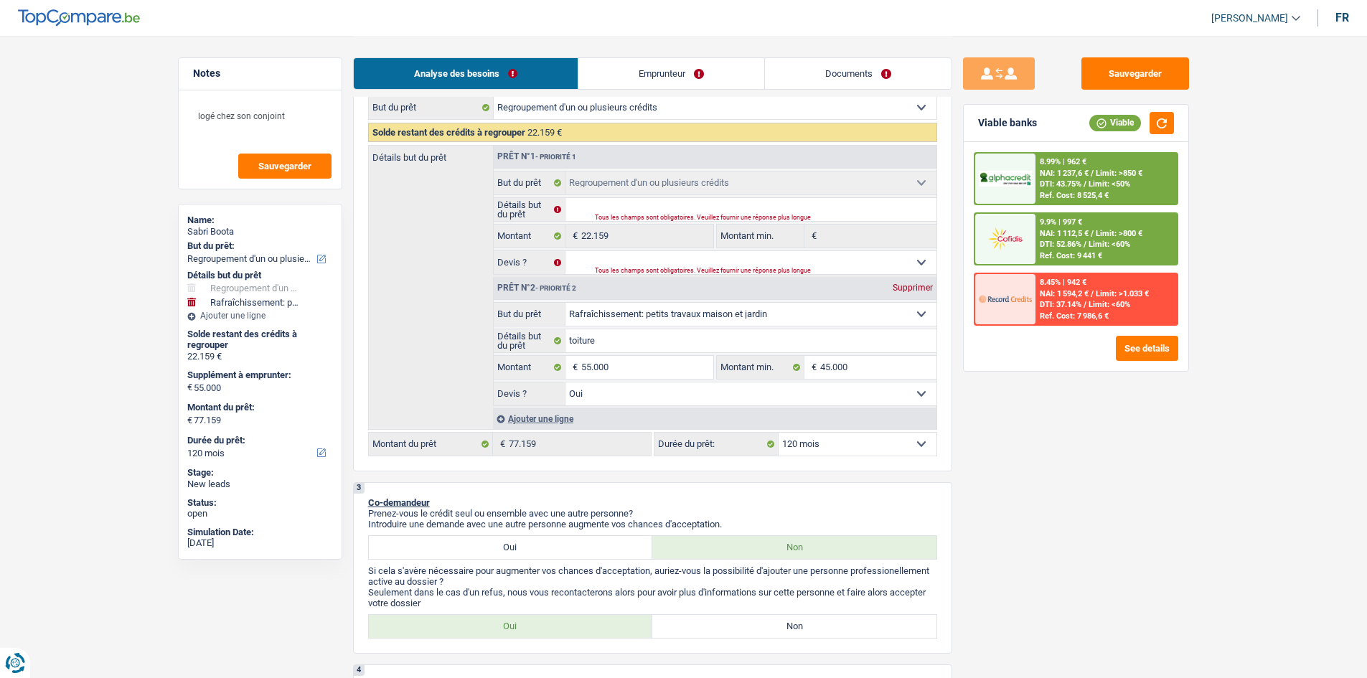
click at [1067, 236] on span "NAI: 1 112,5 €" at bounding box center [1064, 233] width 49 height 9
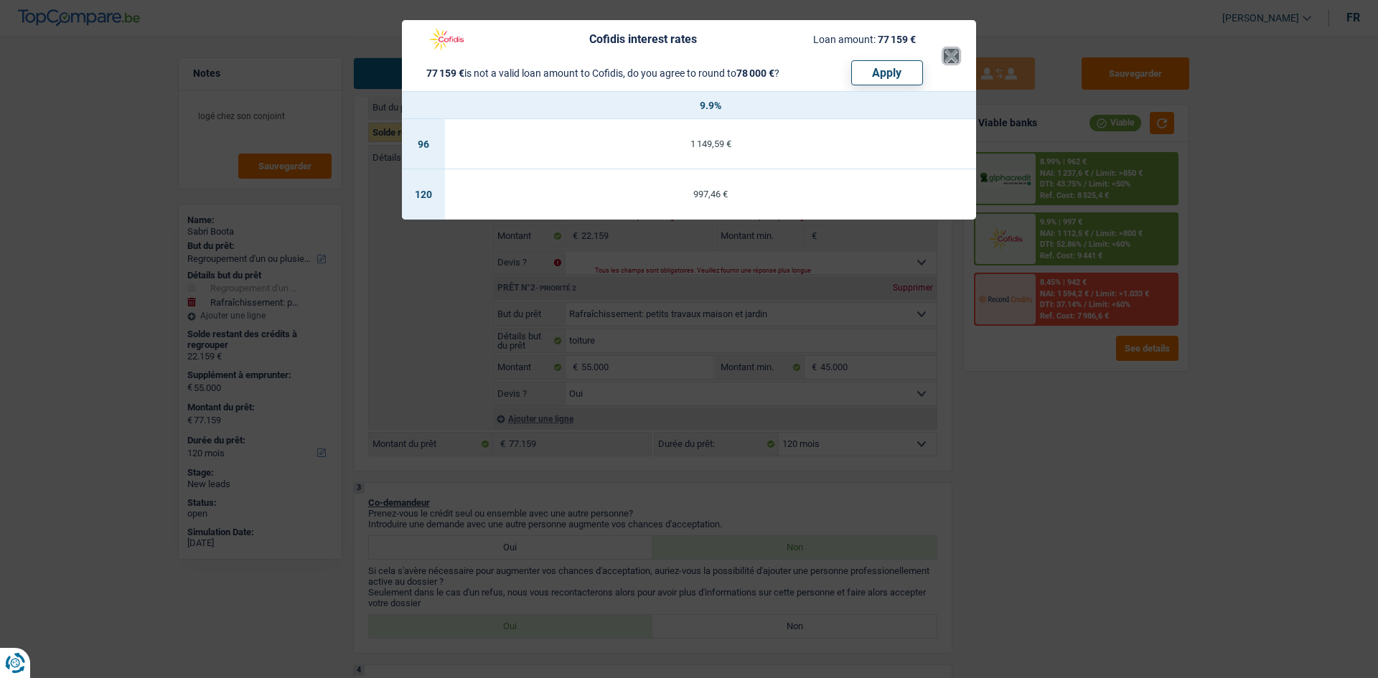
click at [957, 49] on button "×" at bounding box center [951, 56] width 15 height 14
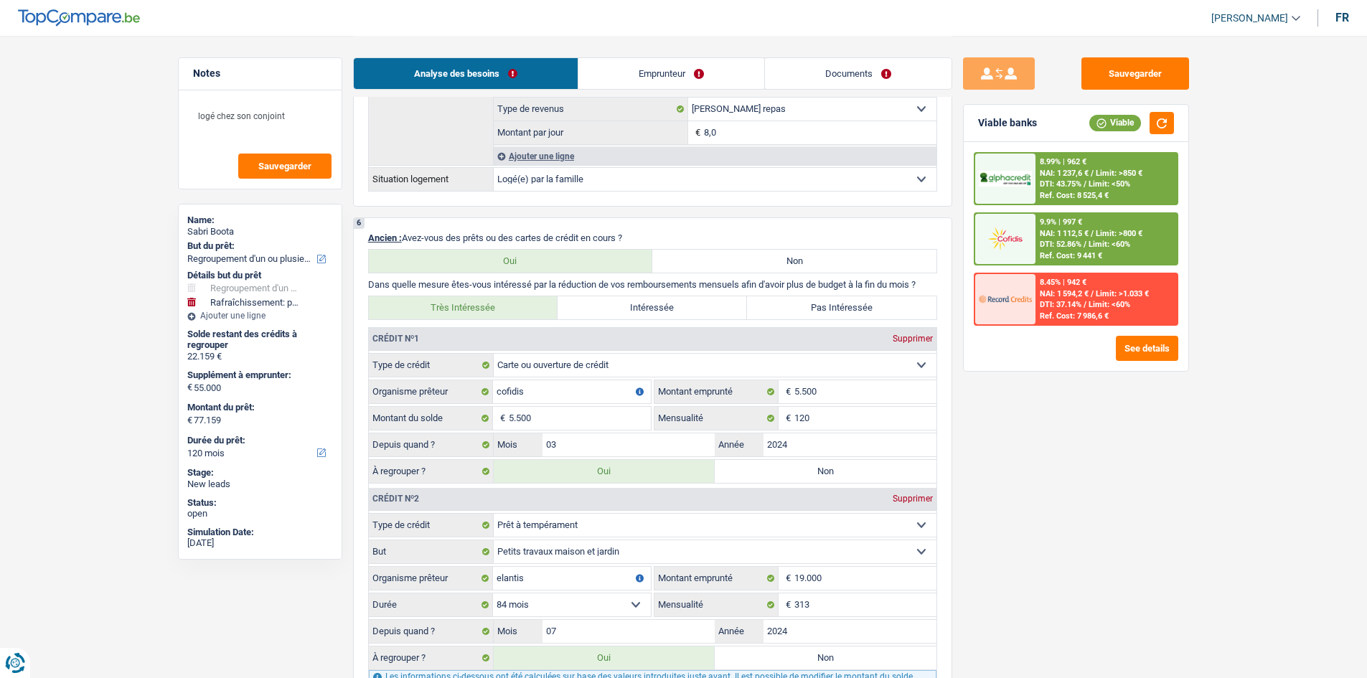
scroll to position [1364, 0]
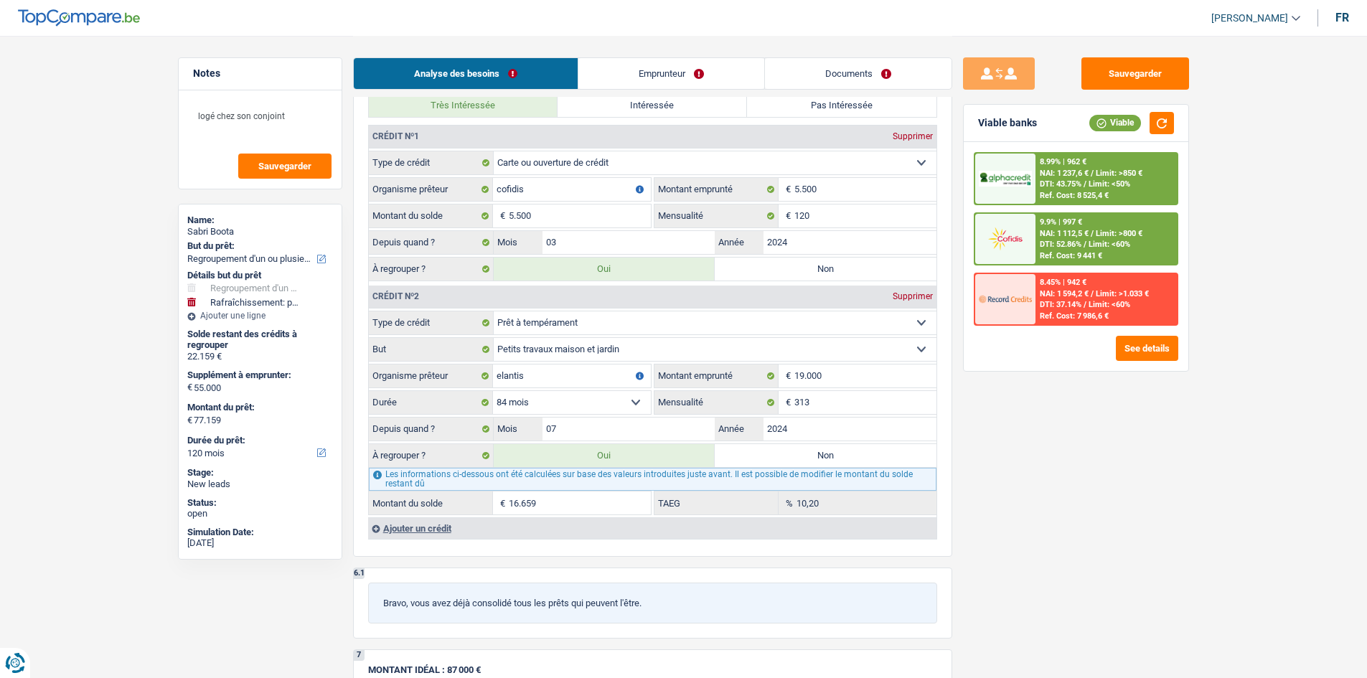
click at [814, 273] on label "Non" at bounding box center [826, 269] width 222 height 23
click at [814, 273] on input "Non" at bounding box center [826, 269] width 222 height 23
radio input "true"
select select "144"
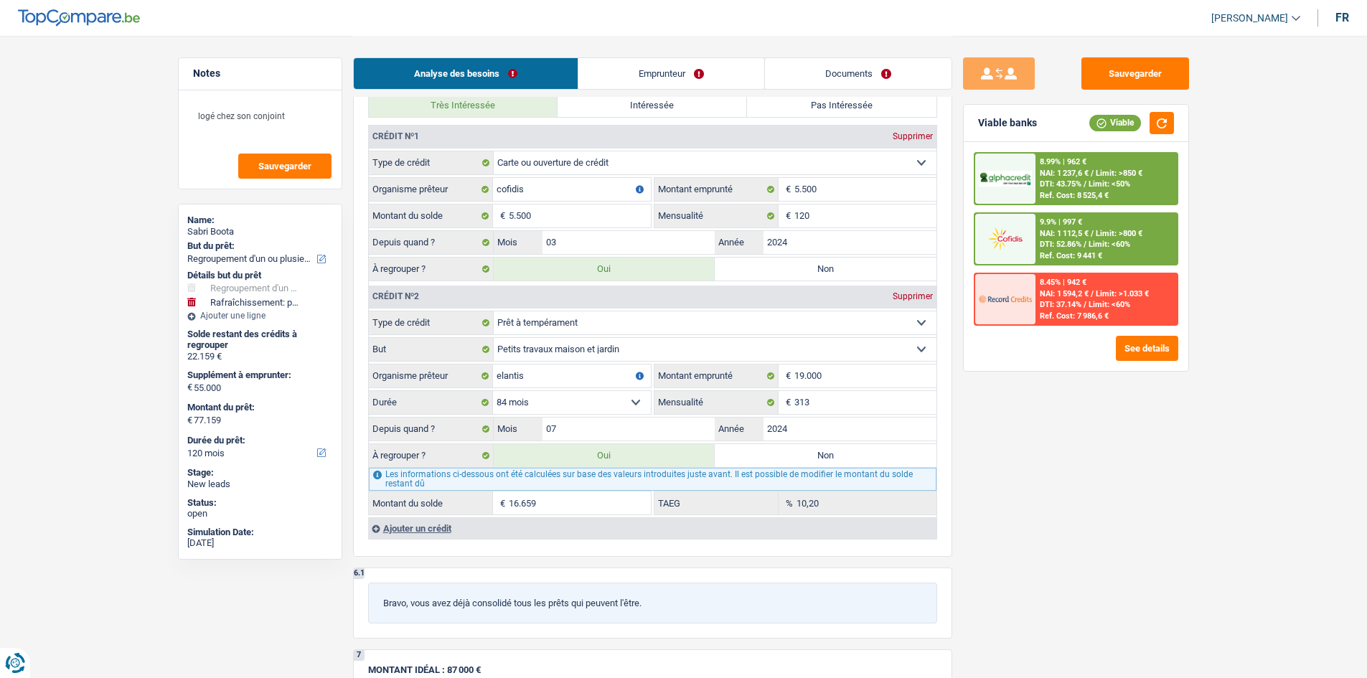
select select "144"
radio input "false"
type input "16.659"
type input "71.659"
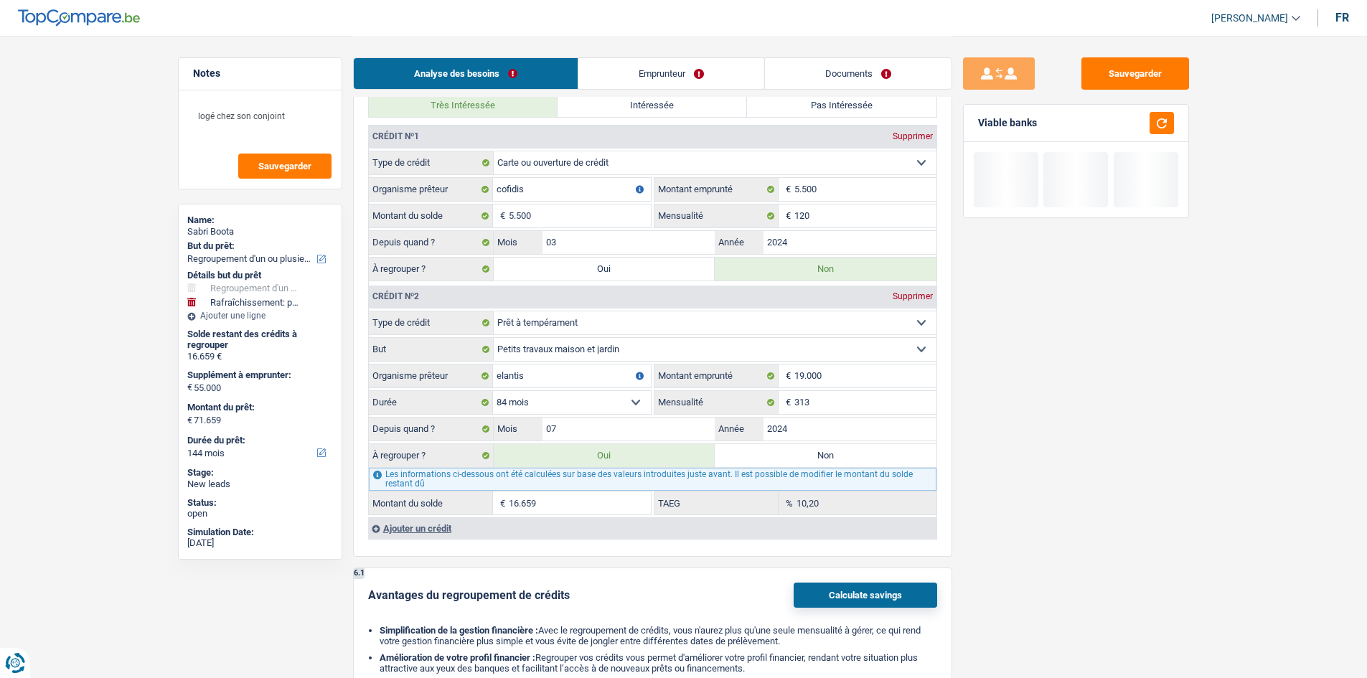
click at [838, 444] on label "Non" at bounding box center [826, 455] width 222 height 23
click at [838, 444] on input "Non" at bounding box center [826, 455] width 222 height 23
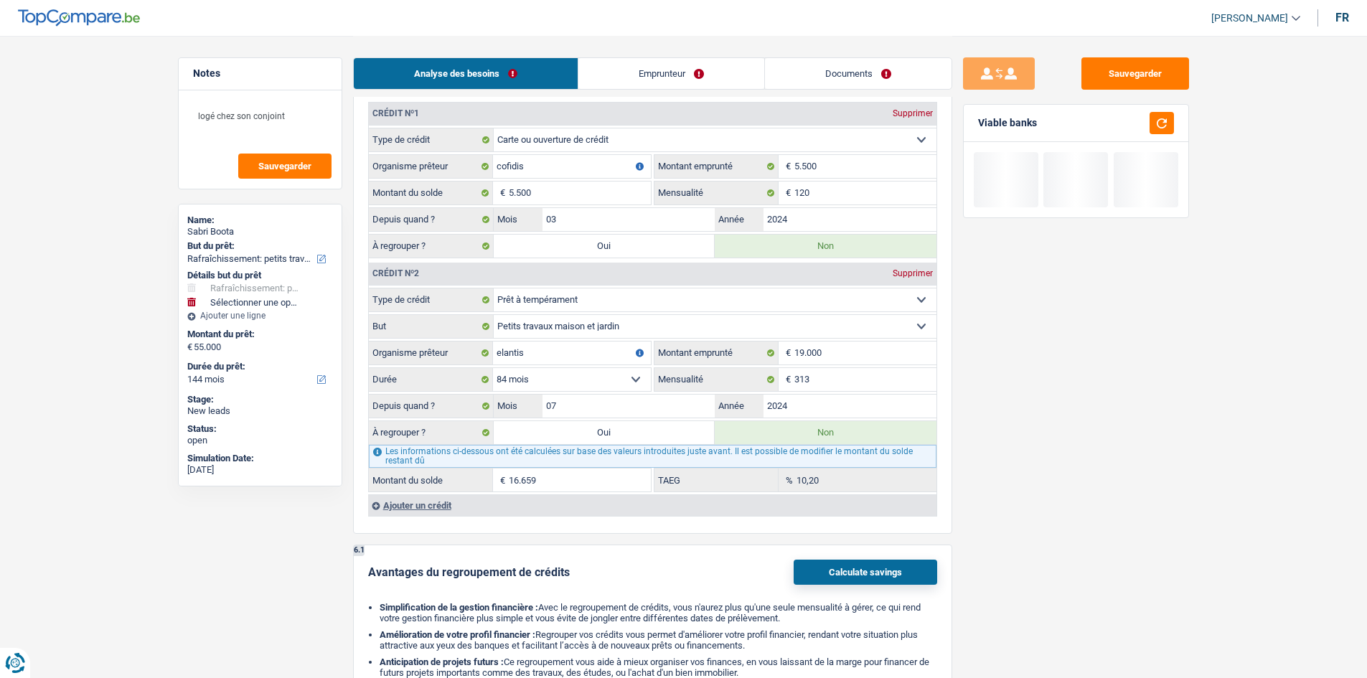
click at [839, 455] on fieldset "Carte ou ouverture de crédit Prêt hypothécaire Vente à tempérament Prêt à tempé…" at bounding box center [653, 390] width 568 height 205
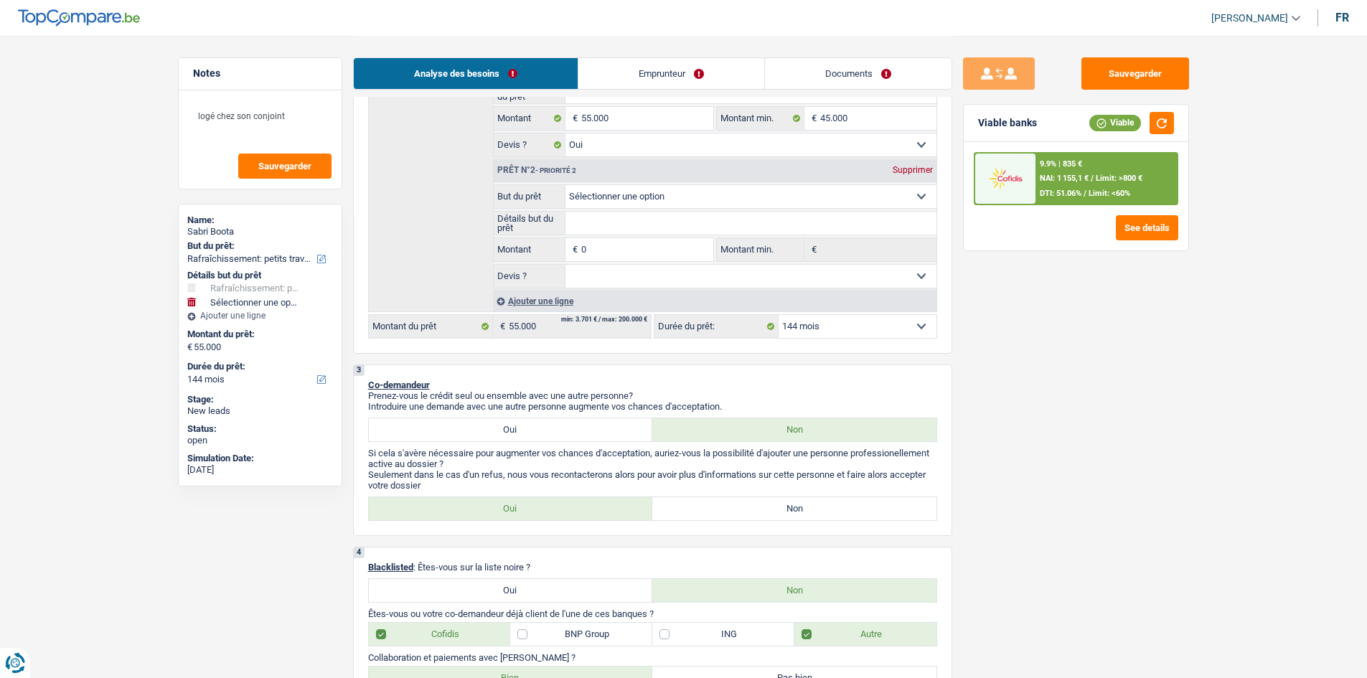
scroll to position [215, 0]
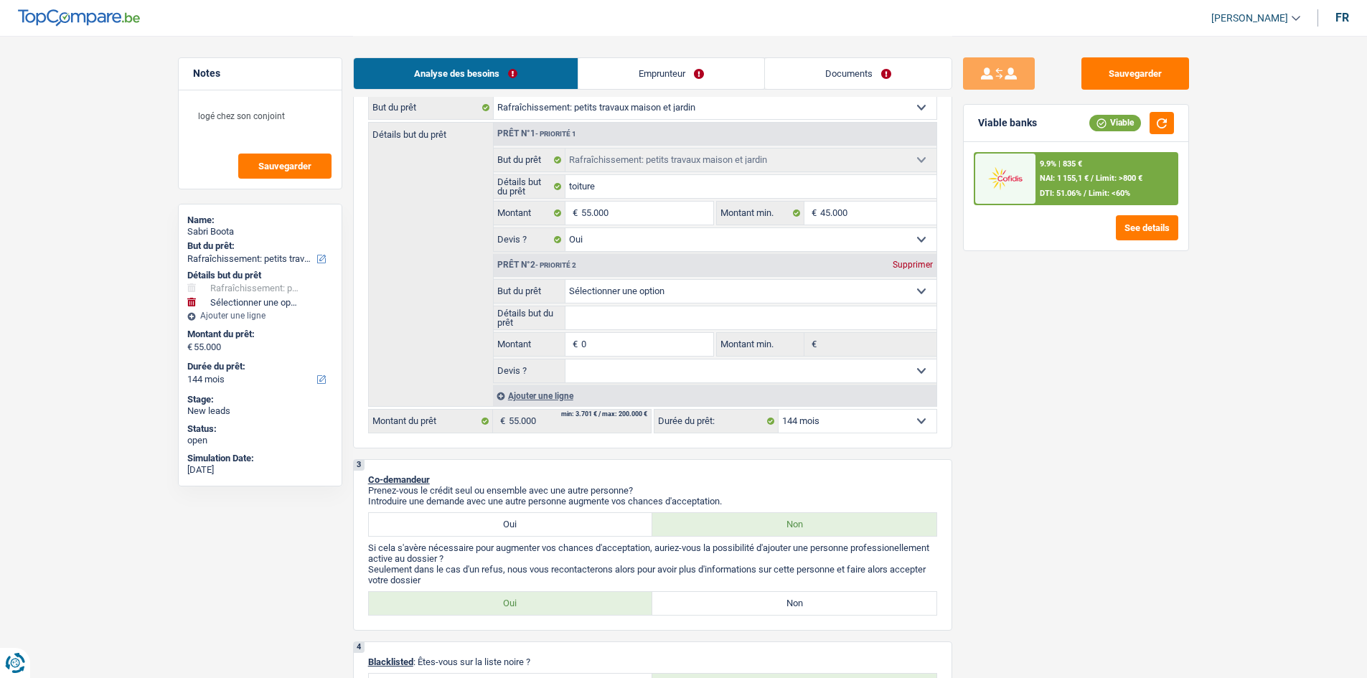
click at [857, 429] on select "12 mois 18 mois 24 mois 30 mois 36 mois 42 mois 48 mois 60 mois 72 mois 84 mois…" at bounding box center [858, 421] width 158 height 23
click at [779, 410] on select "12 mois 18 mois 24 mois 30 mois 36 mois 42 mois 48 mois 60 mois 72 mois 84 mois…" at bounding box center [858, 421] width 158 height 23
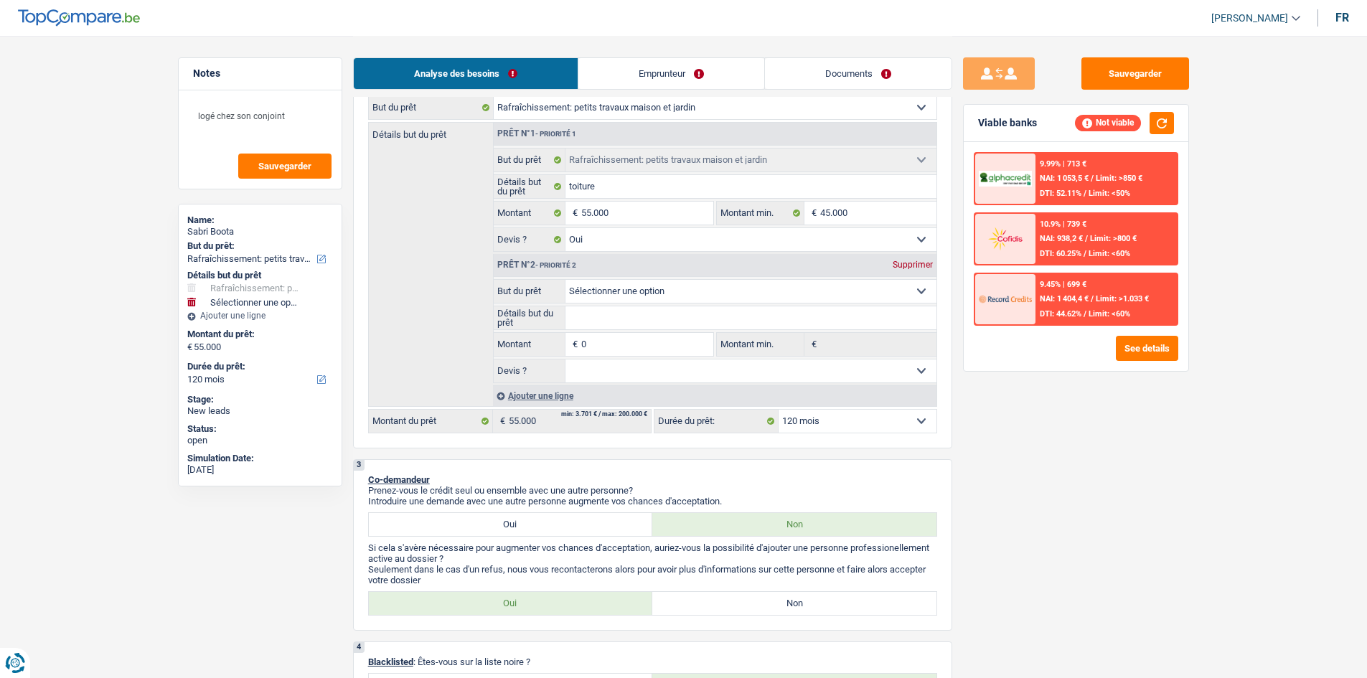
click at [1060, 227] on div "10.9% | 739 €" at bounding box center [1063, 224] width 47 height 9
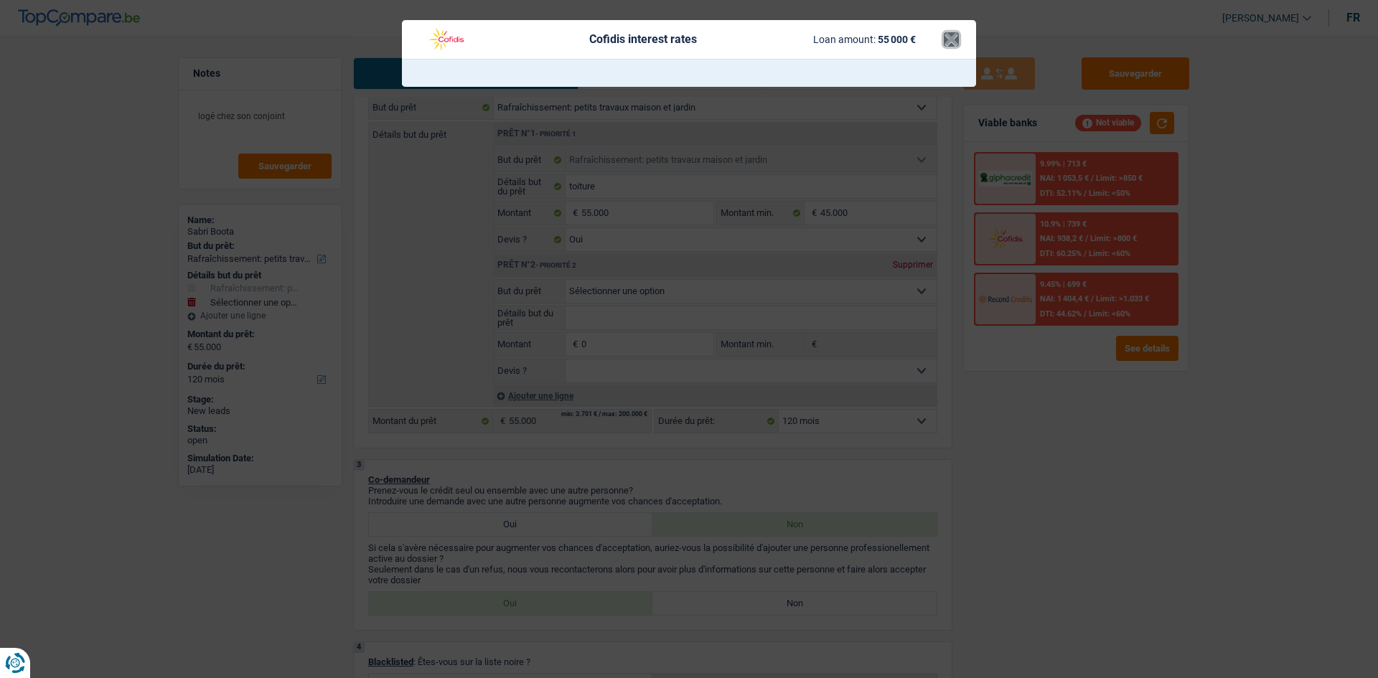
click at [950, 39] on button "×" at bounding box center [951, 39] width 15 height 14
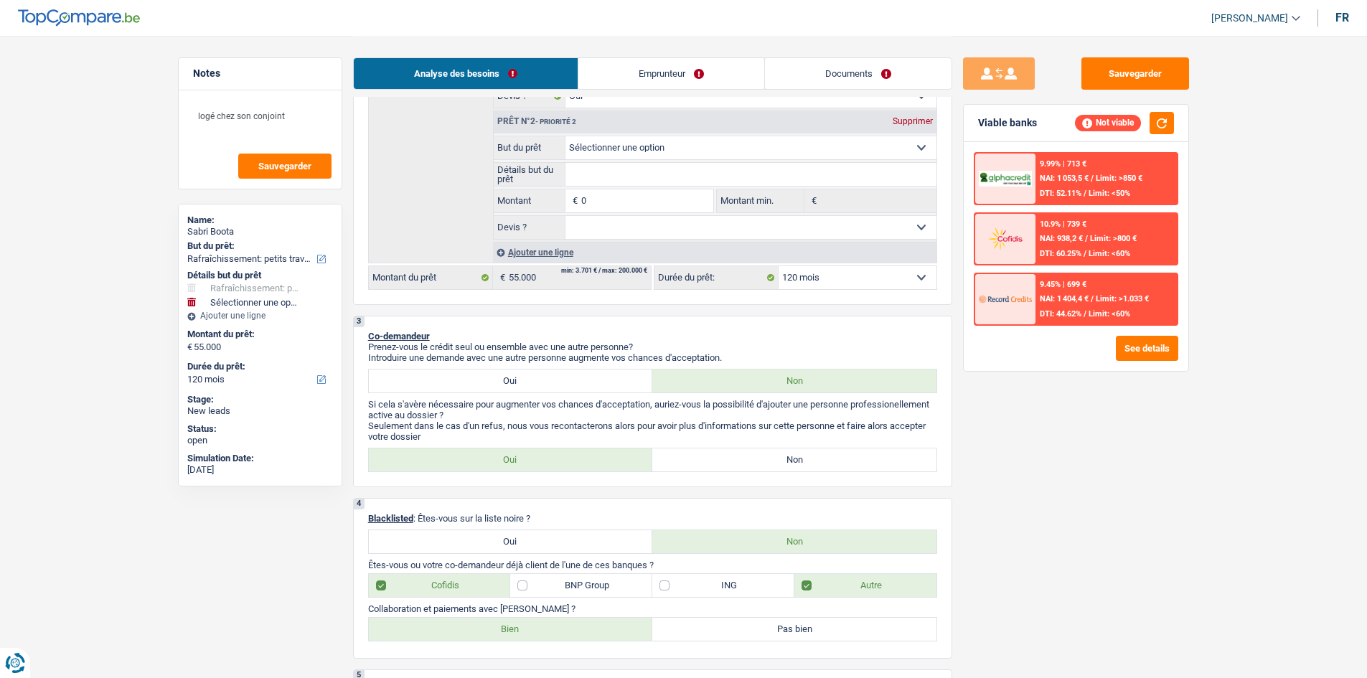
scroll to position [72, 0]
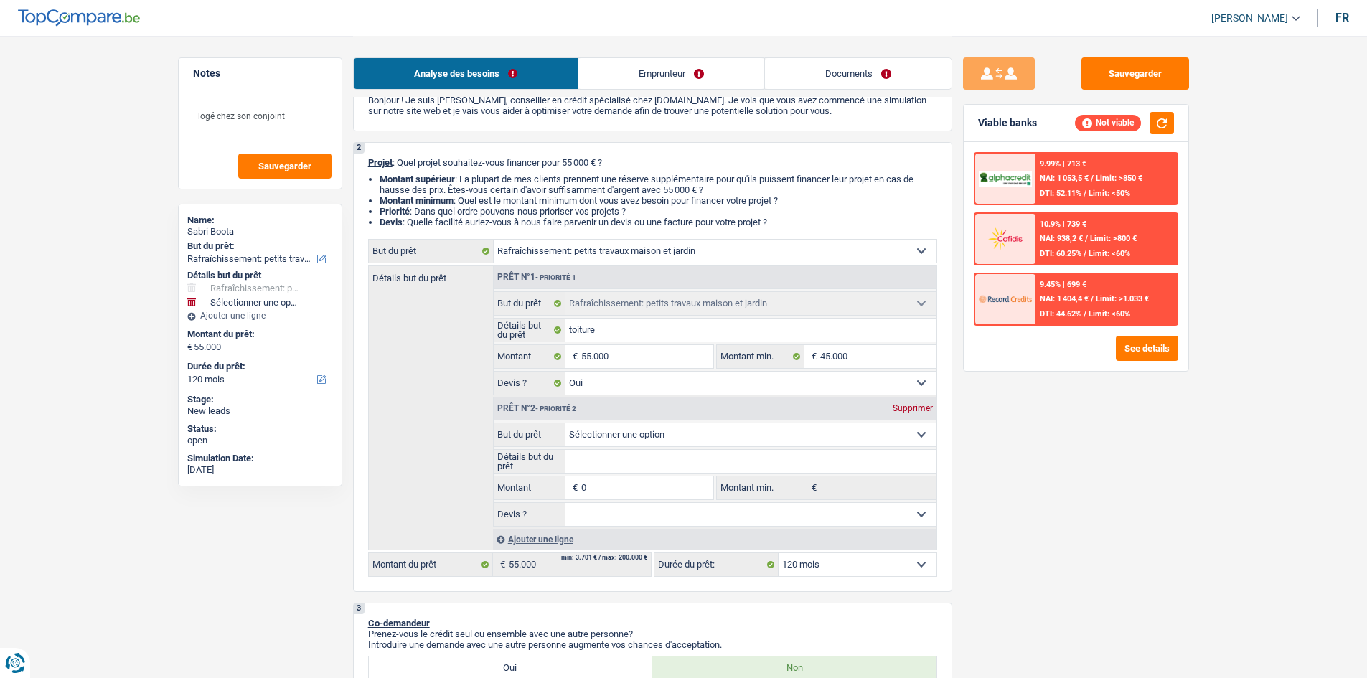
click at [911, 408] on div "Supprimer" at bounding box center [912, 408] width 47 height 9
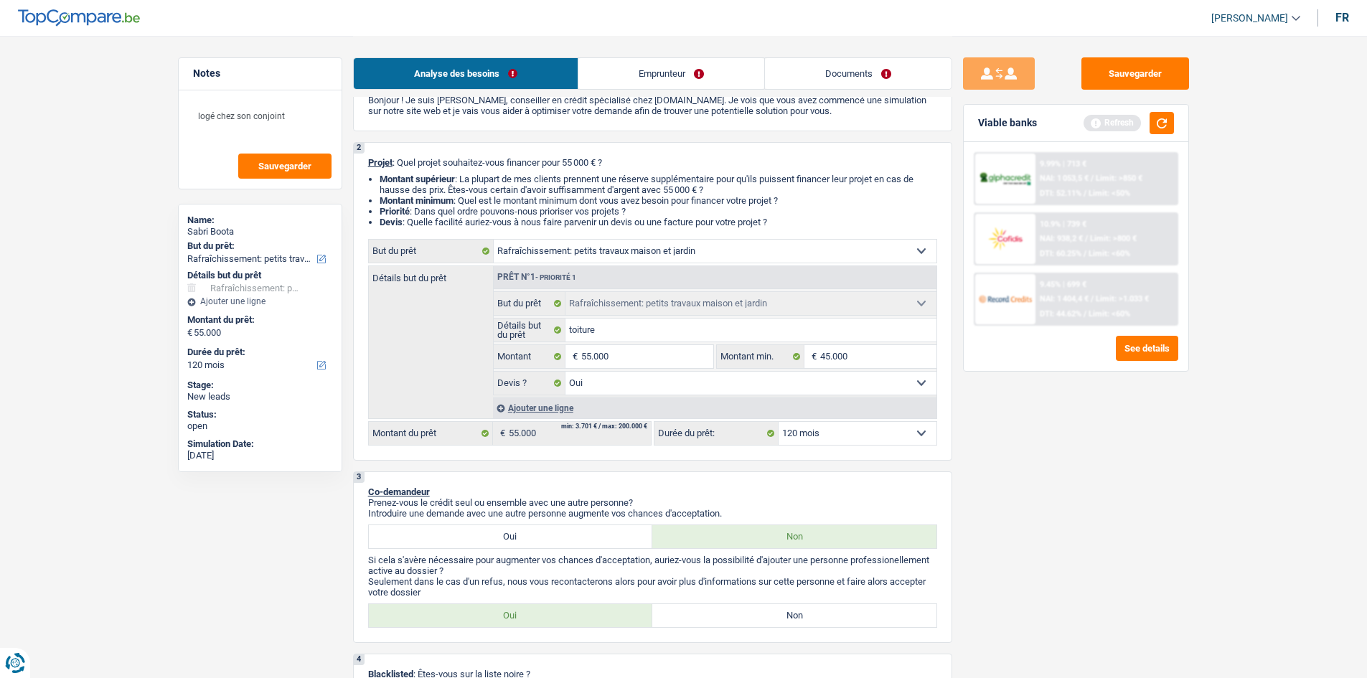
click at [663, 66] on link "Emprunteur" at bounding box center [672, 73] width 186 height 31
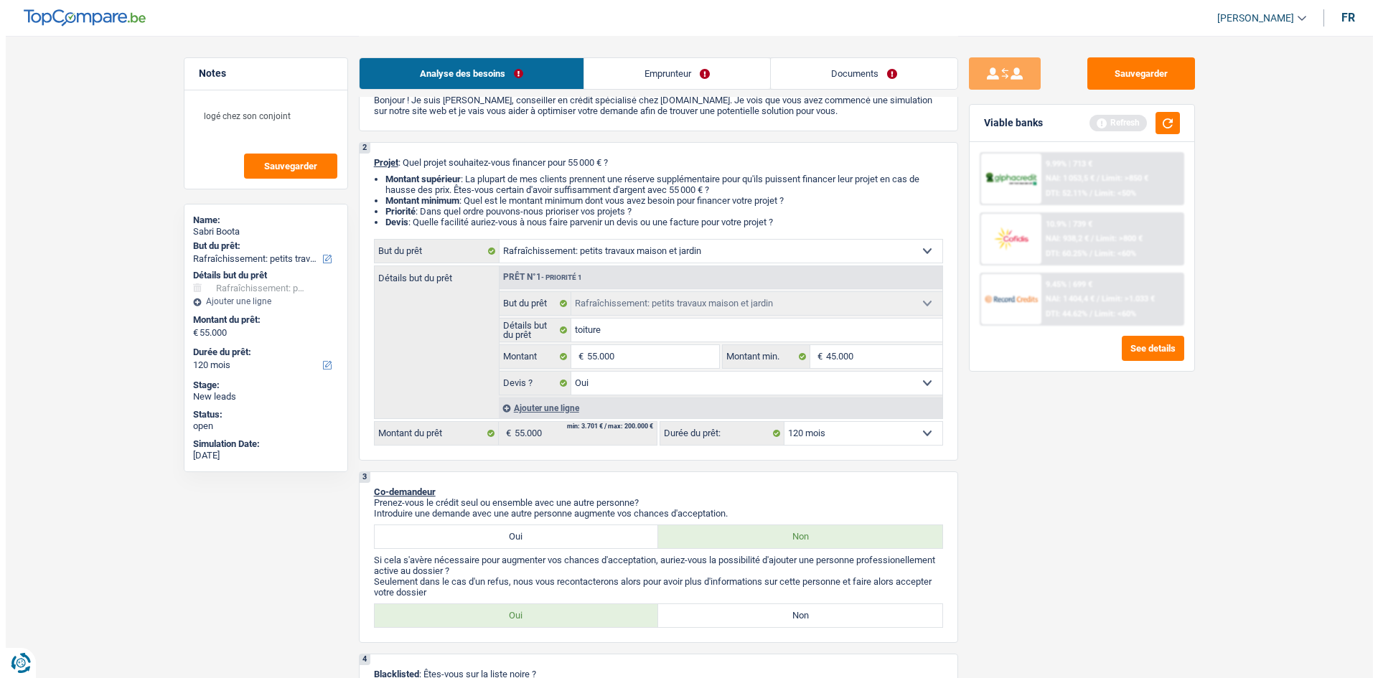
scroll to position [0, 0]
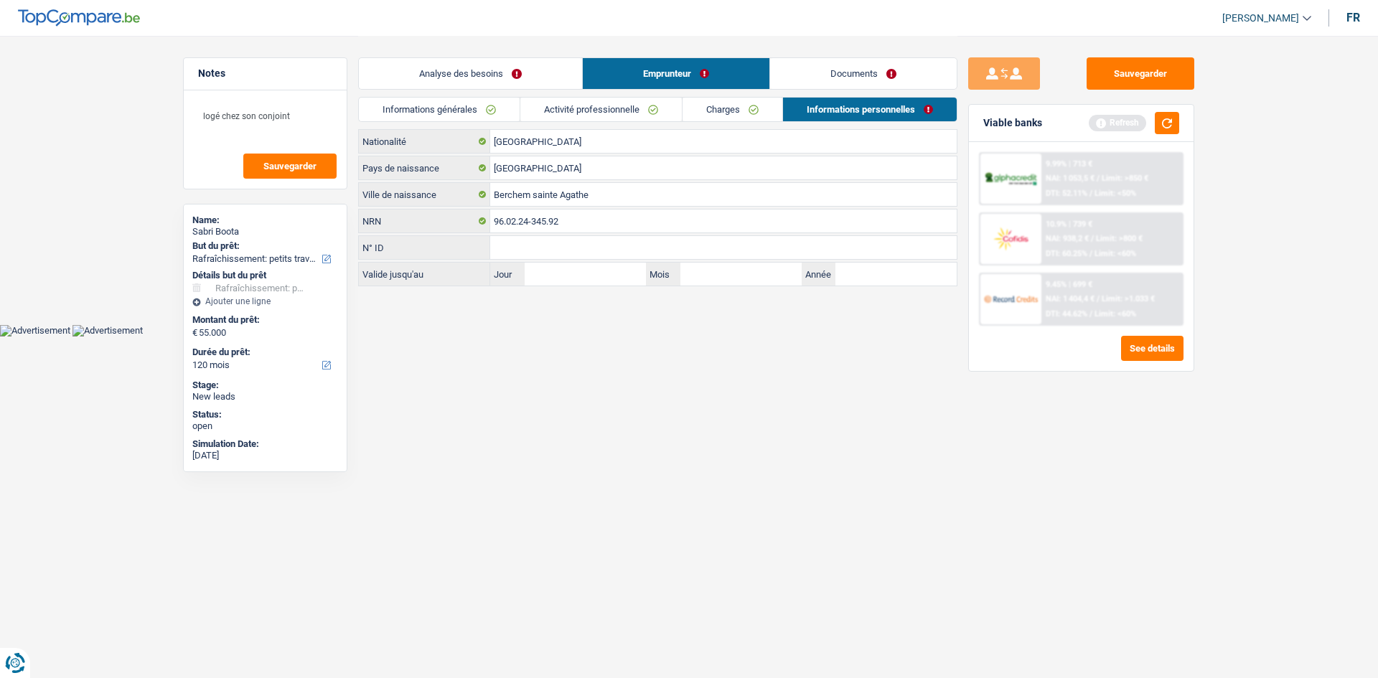
click at [663, 105] on link "Activité professionnelle" at bounding box center [601, 110] width 162 height 24
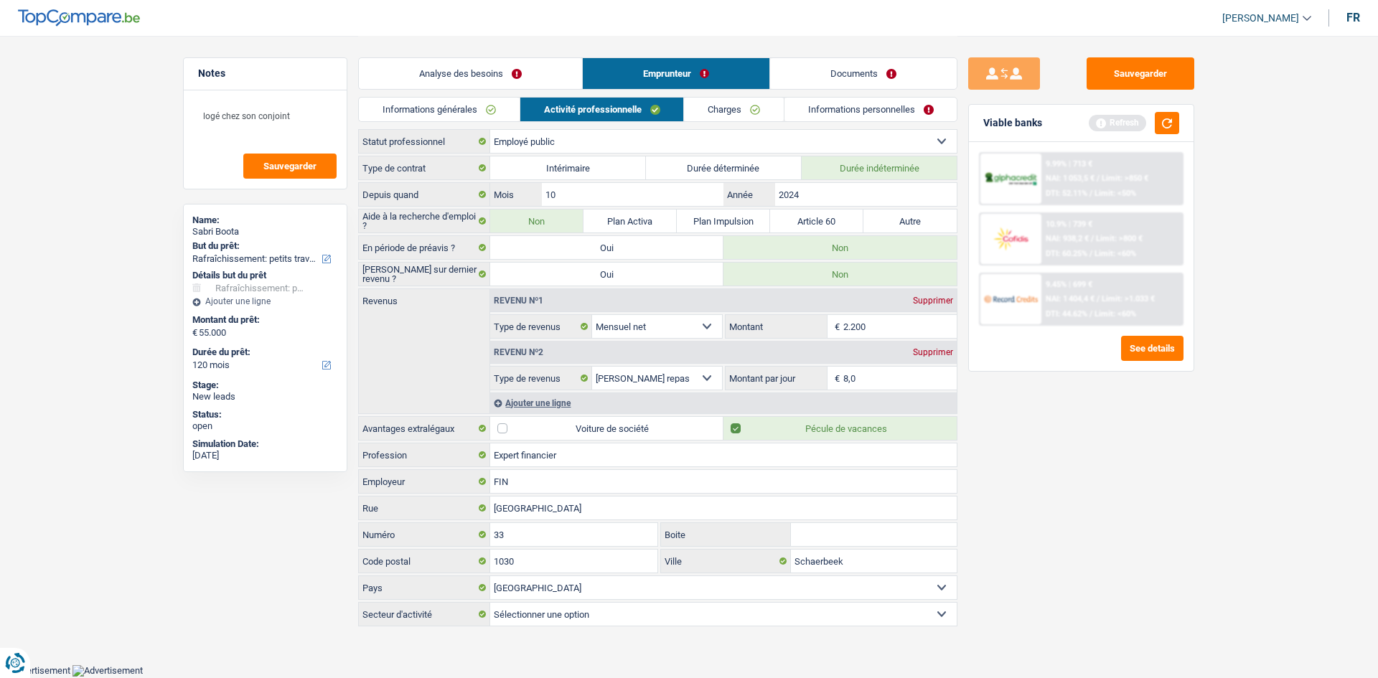
click at [697, 111] on link "Charges" at bounding box center [734, 110] width 100 height 24
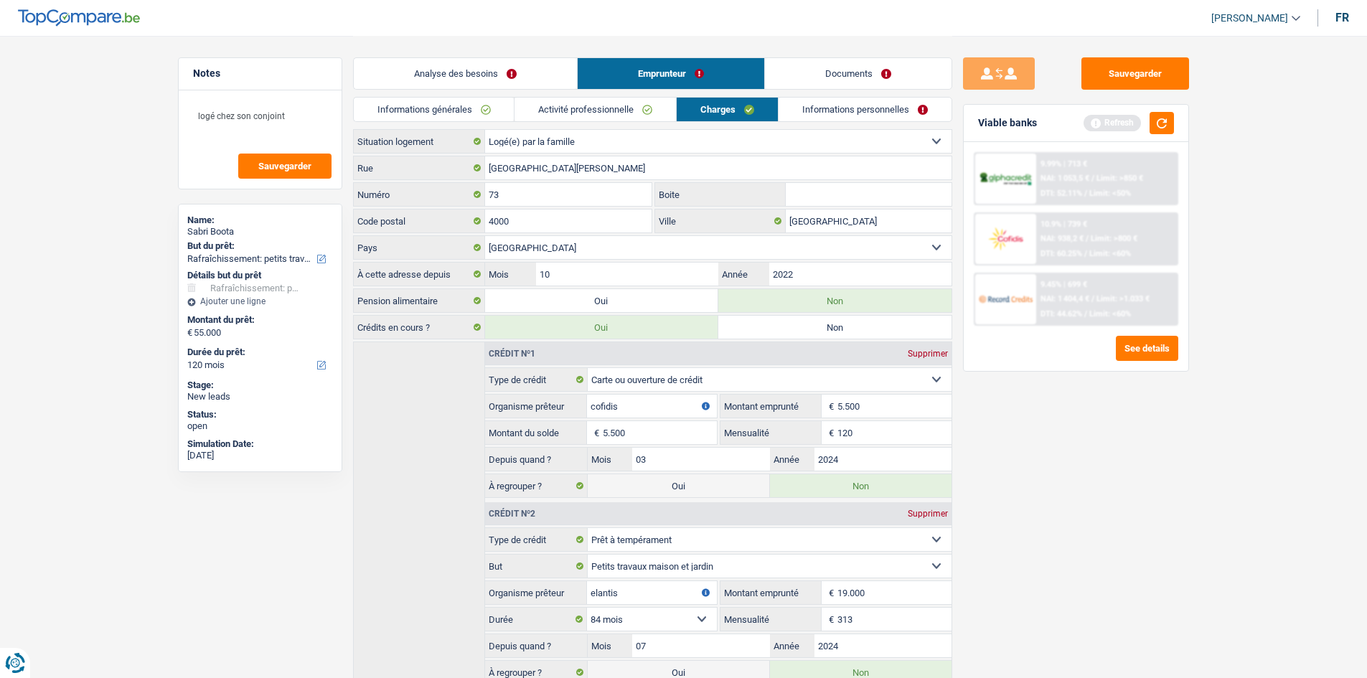
click at [618, 139] on select "Locataire Propriétaire avec prêt hypothécaire Propriétaire sans prêt hypothécai…" at bounding box center [718, 141] width 467 height 23
click at [485, 130] on select "Locataire Propriétaire avec prêt hypothécaire Propriétaire sans prêt hypothécai…" at bounding box center [718, 141] width 467 height 23
click at [1166, 125] on button "button" at bounding box center [1162, 123] width 24 height 22
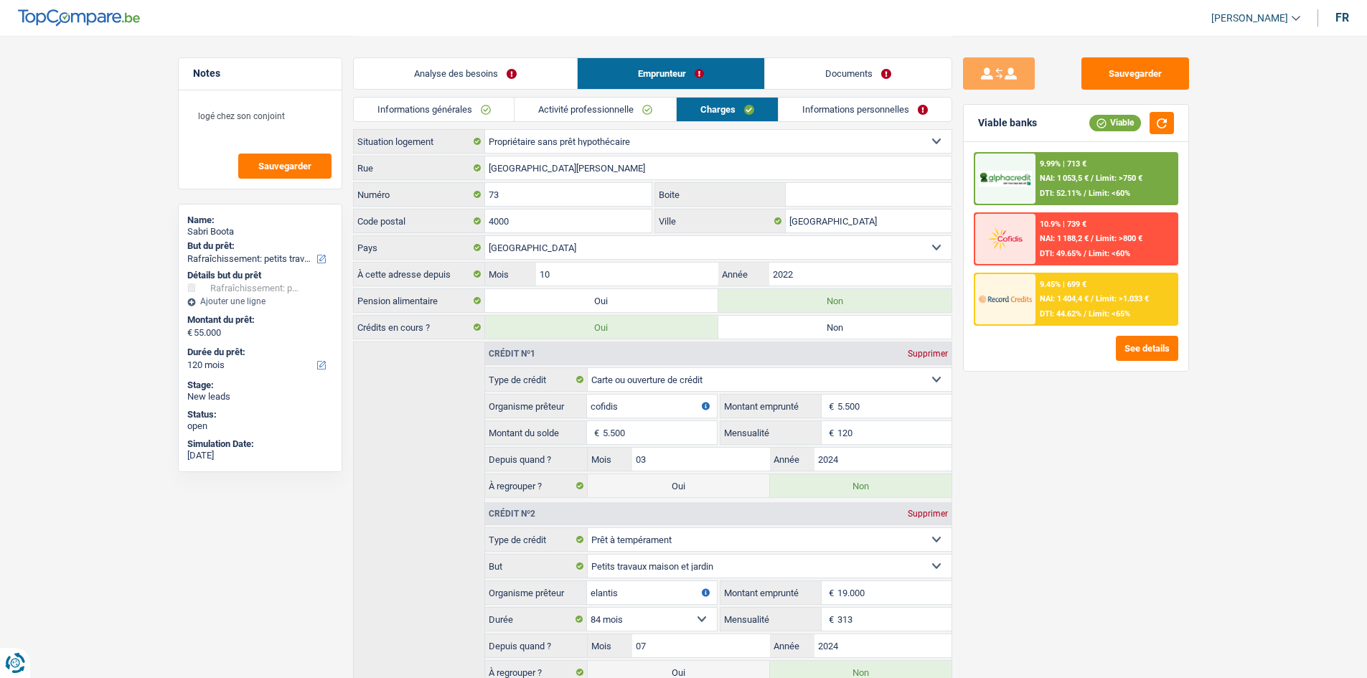
click at [1058, 238] on span "NAI: 1 188,2 €" at bounding box center [1064, 238] width 49 height 9
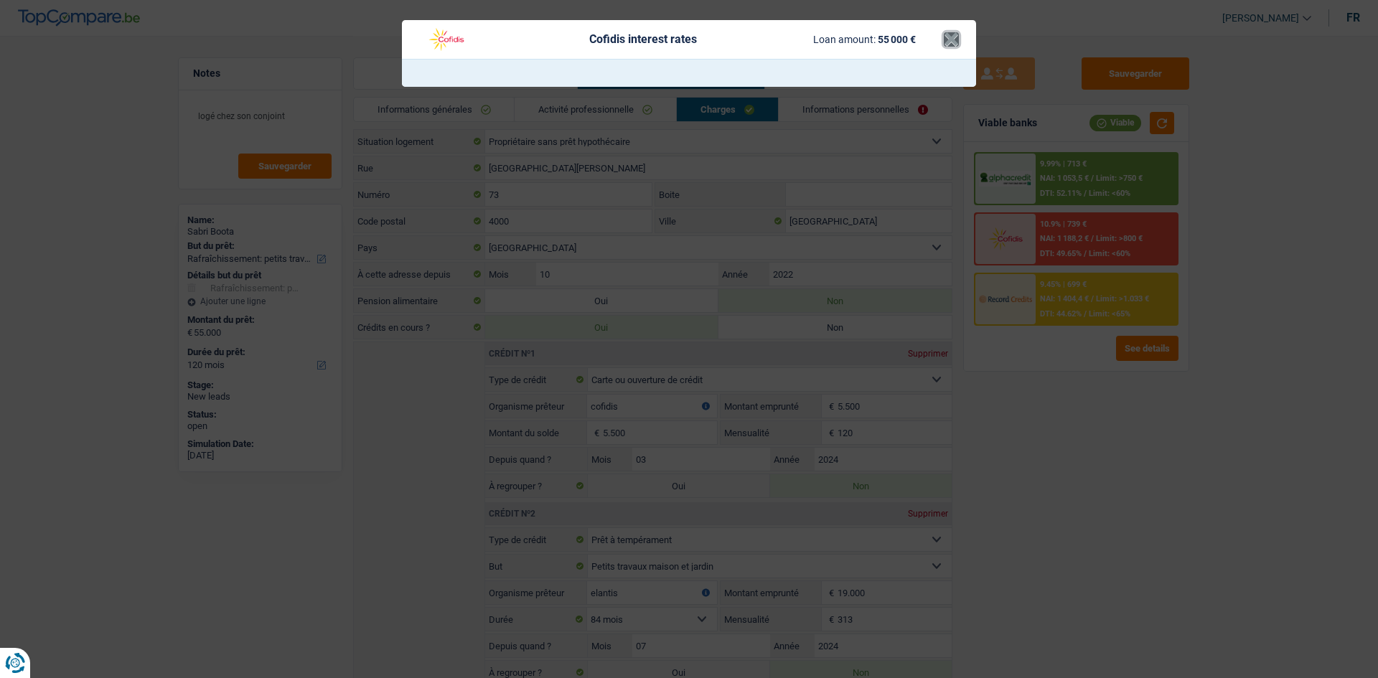
click at [945, 40] on button "×" at bounding box center [951, 39] width 15 height 14
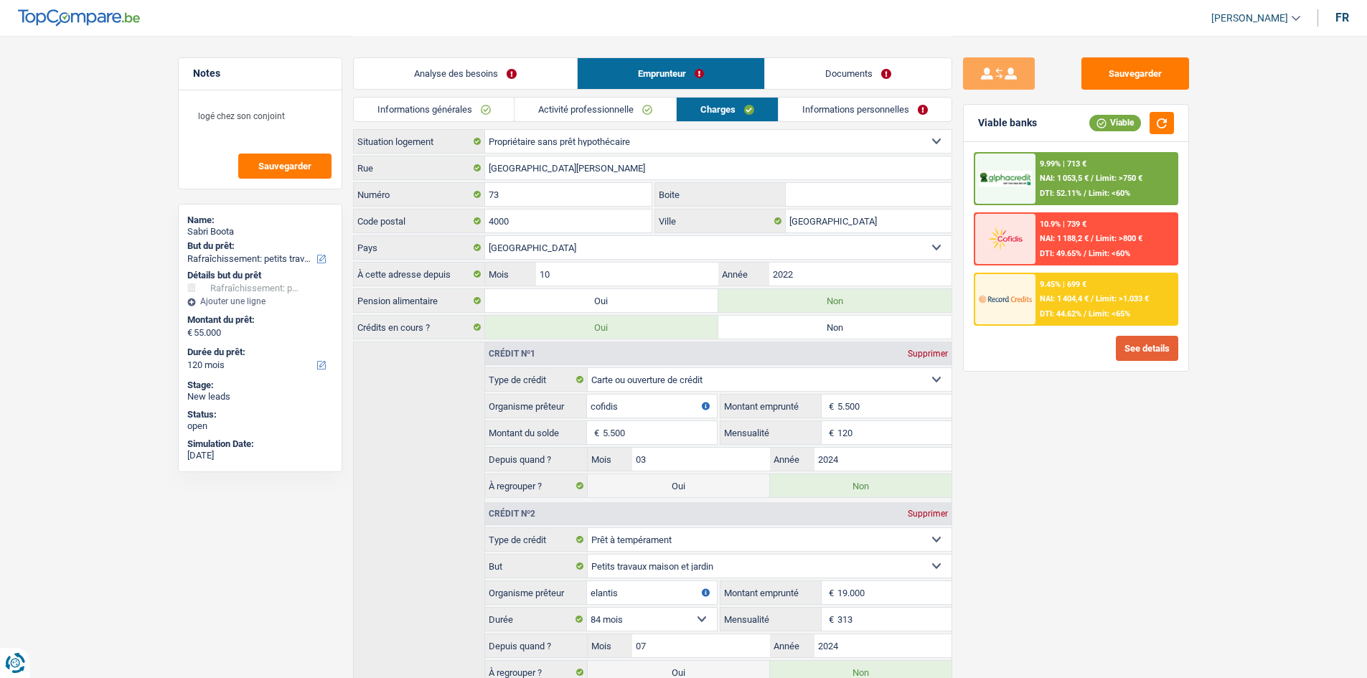
click at [1123, 342] on button "See details" at bounding box center [1147, 348] width 62 height 25
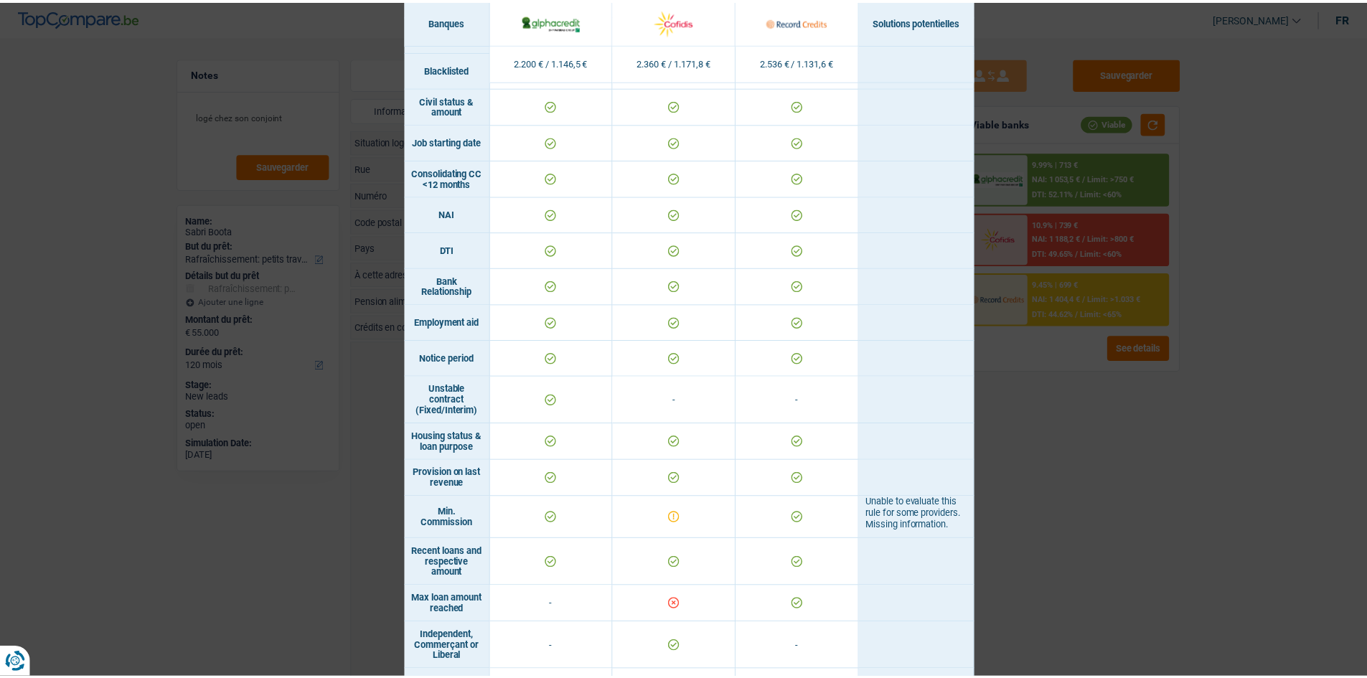
scroll to position [574, 0]
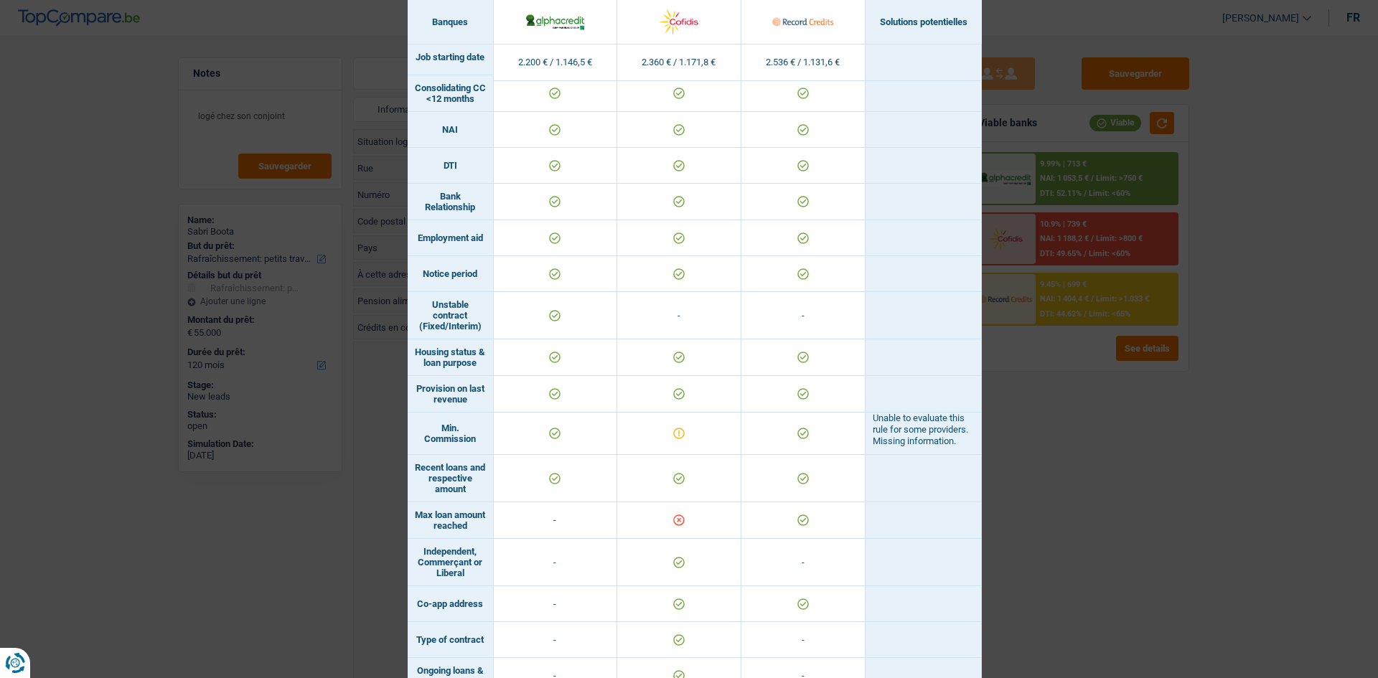
click at [1253, 509] on div "Banks conditions × Banques Solutions potentielles Revenus / Charges 2.200 € / 1…" at bounding box center [689, 339] width 1378 height 678
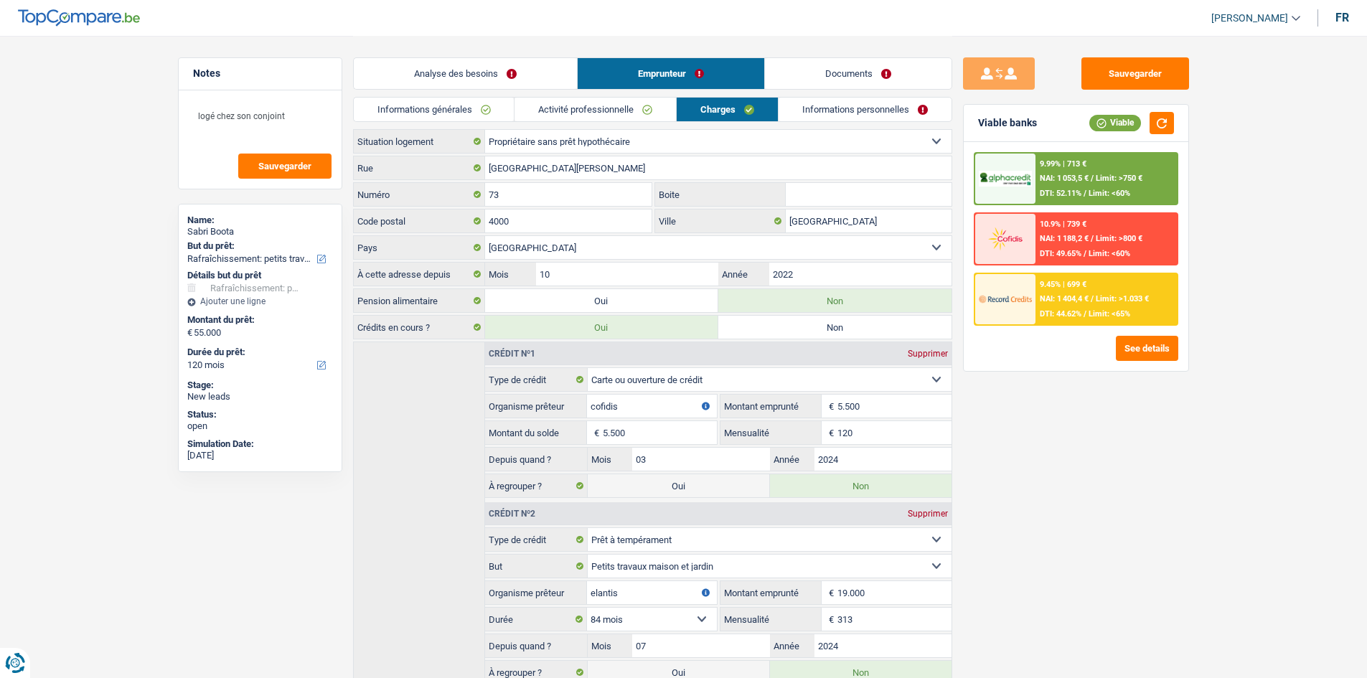
click at [1075, 305] on div "9.45% | 699 € NAI: 1 404,4 € / Limit: >1.033 € DTI: 44.62% / Limit: <65%" at bounding box center [1106, 299] width 141 height 50
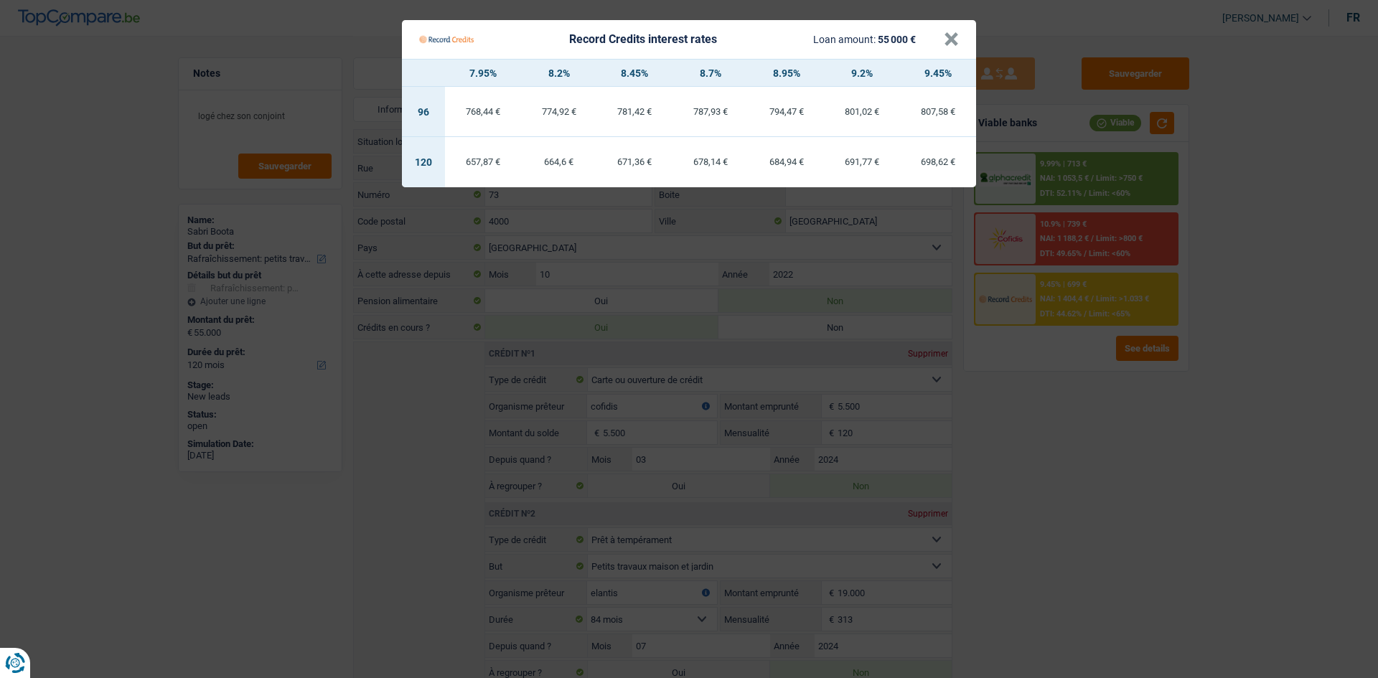
drag, startPoint x: 1065, startPoint y: 447, endPoint x: 1095, endPoint y: 513, distance: 72.9
click at [1095, 510] on Credits "Record Credits interest rates Loan amount: 55 000 € × 7.95% 8.2% 8.45% 8.7% 8.9…" at bounding box center [689, 339] width 1378 height 678
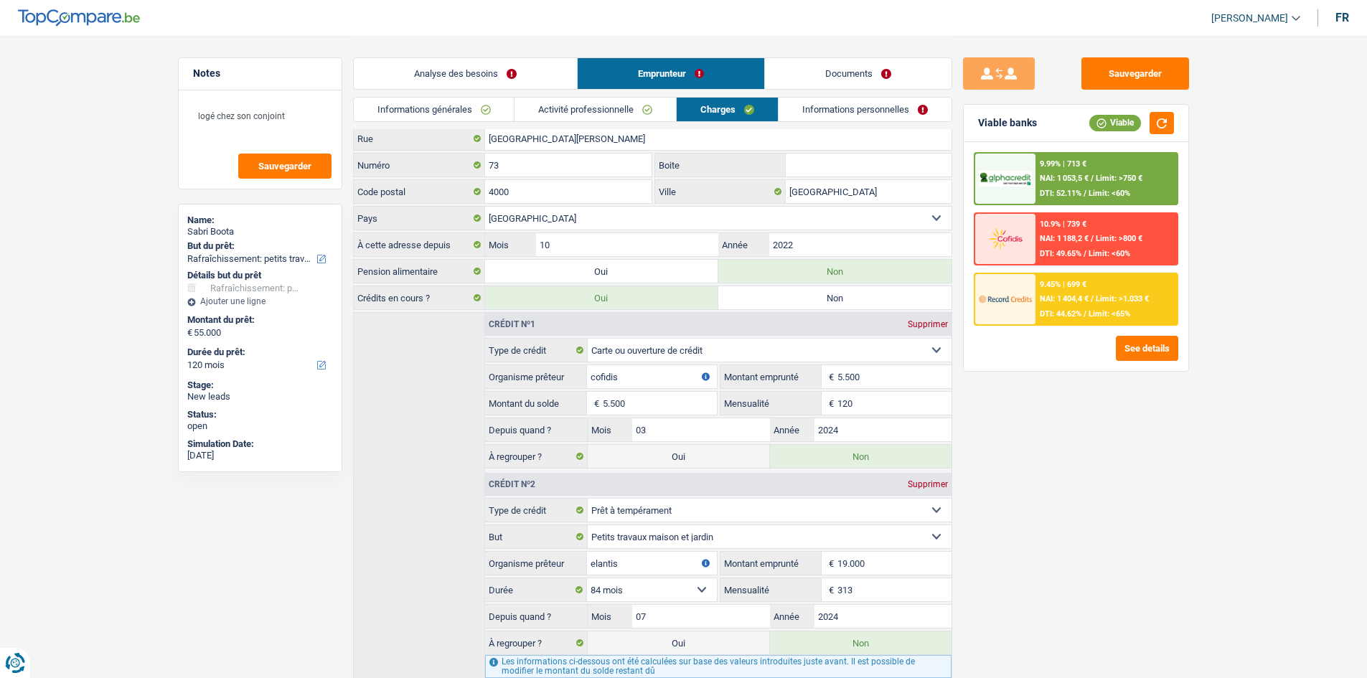
scroll to position [0, 0]
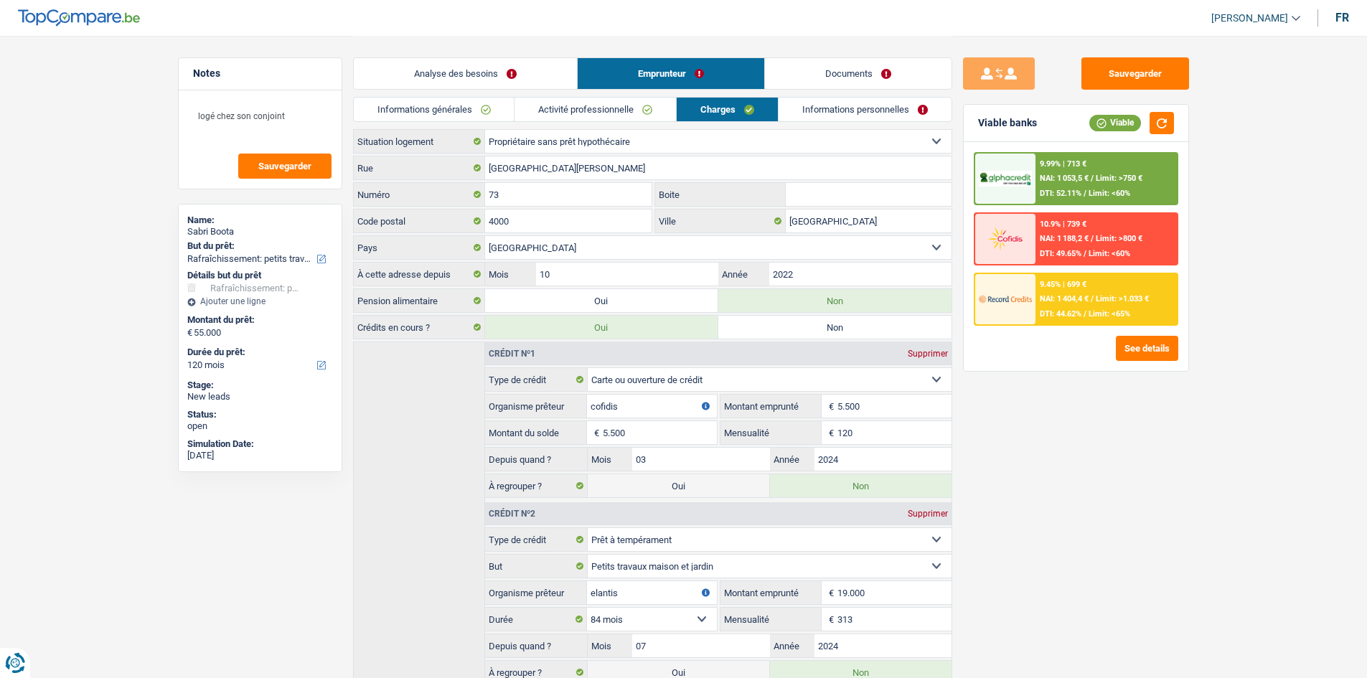
click at [494, 67] on link "Analyse des besoins" at bounding box center [465, 73] width 223 height 31
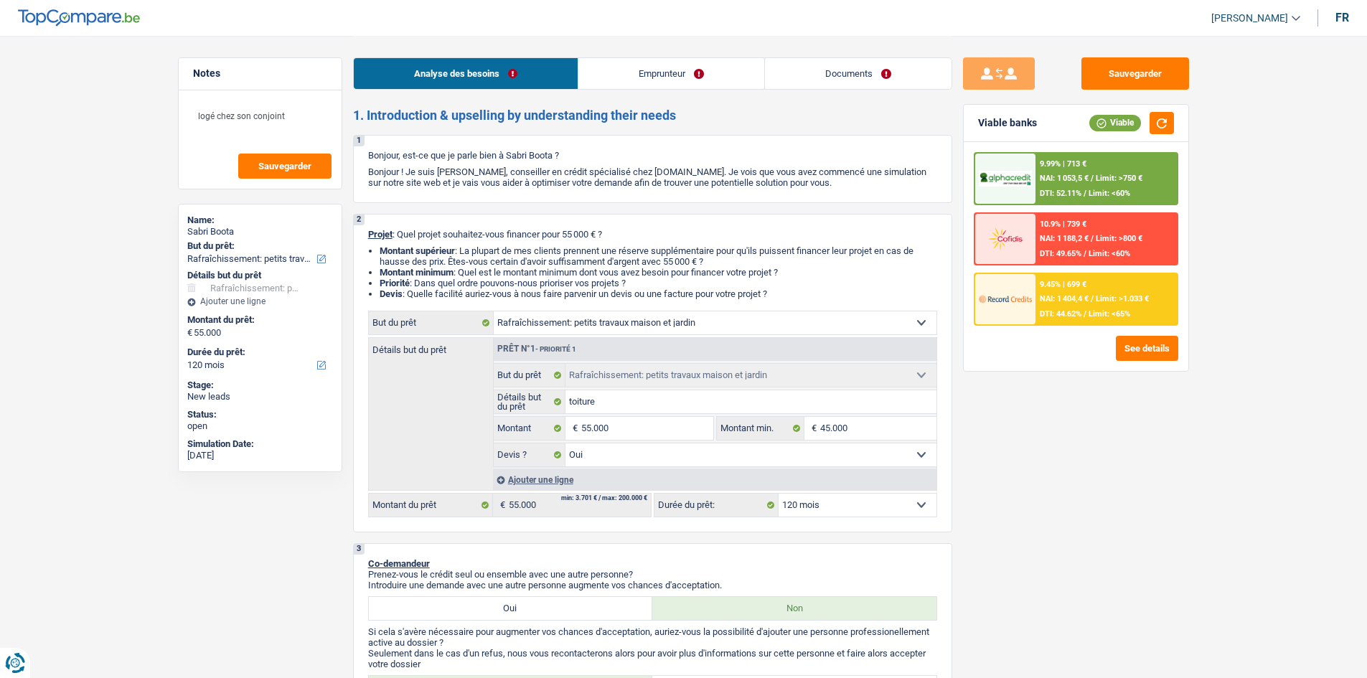
click at [648, 73] on link "Emprunteur" at bounding box center [672, 73] width 186 height 31
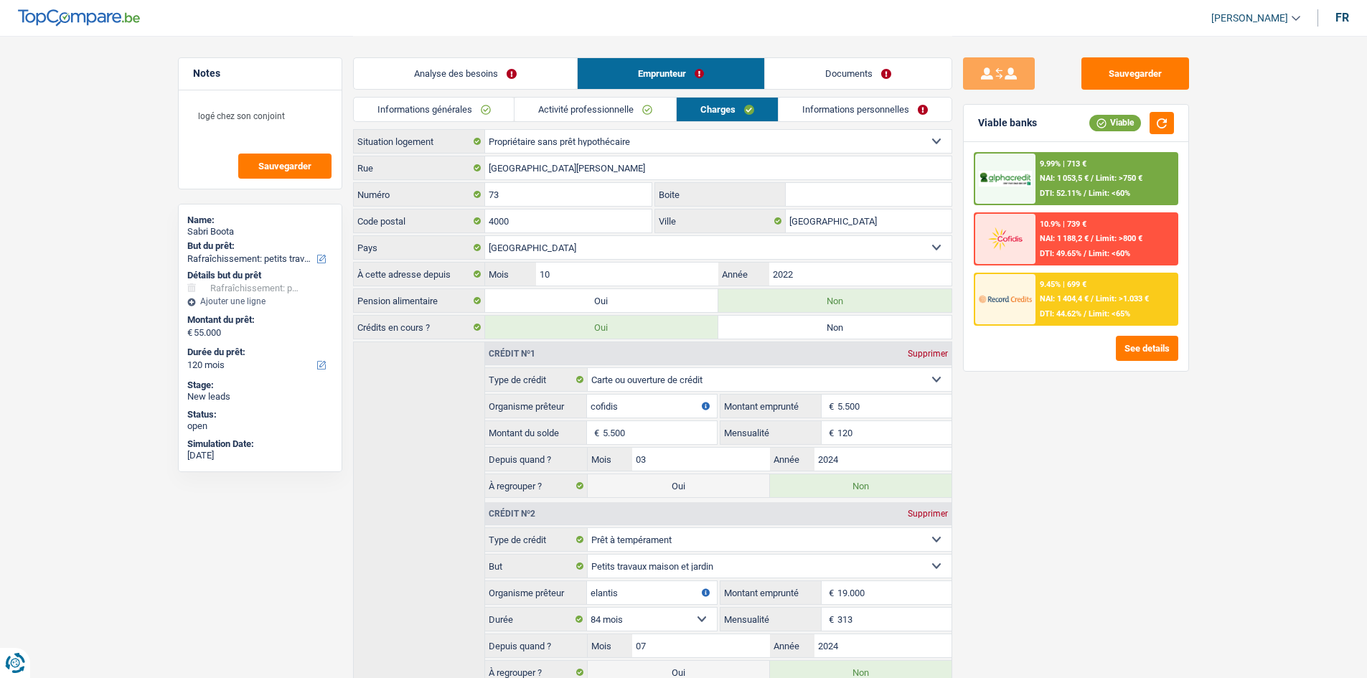
click at [629, 118] on link "Activité professionnelle" at bounding box center [596, 110] width 162 height 24
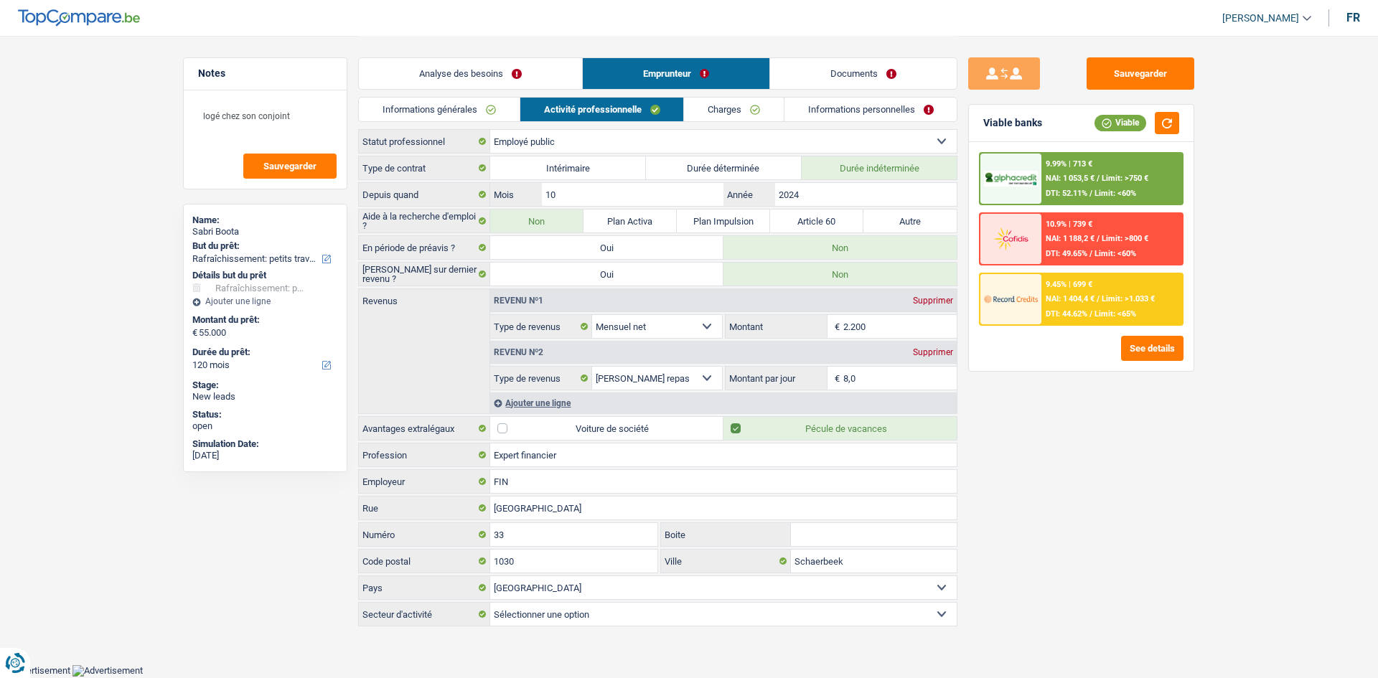
click at [723, 106] on link "Charges" at bounding box center [734, 110] width 100 height 24
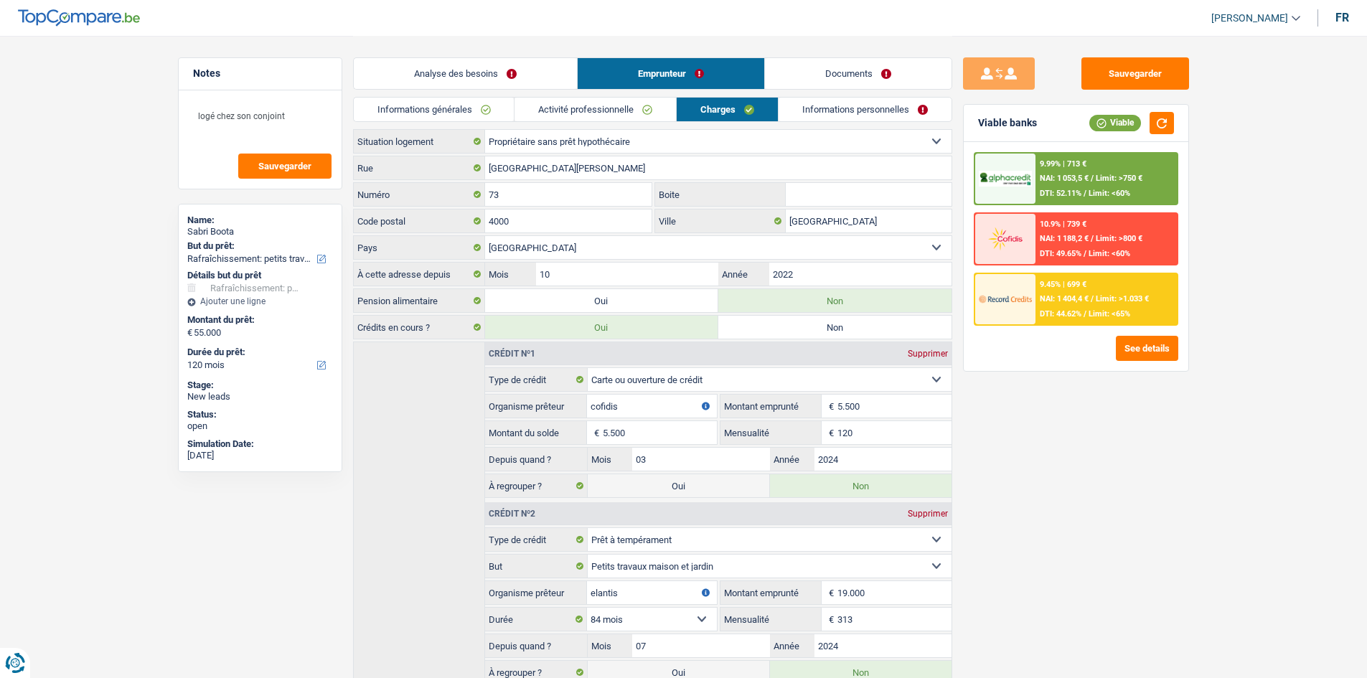
click at [591, 136] on select "Locataire Propriétaire avec prêt hypothécaire Propriétaire sans prêt hypothécai…" at bounding box center [718, 141] width 467 height 23
click at [485, 130] on select "Locataire Propriétaire avec prêt hypothécaire Propriétaire sans prêt hypothécai…" at bounding box center [718, 141] width 467 height 23
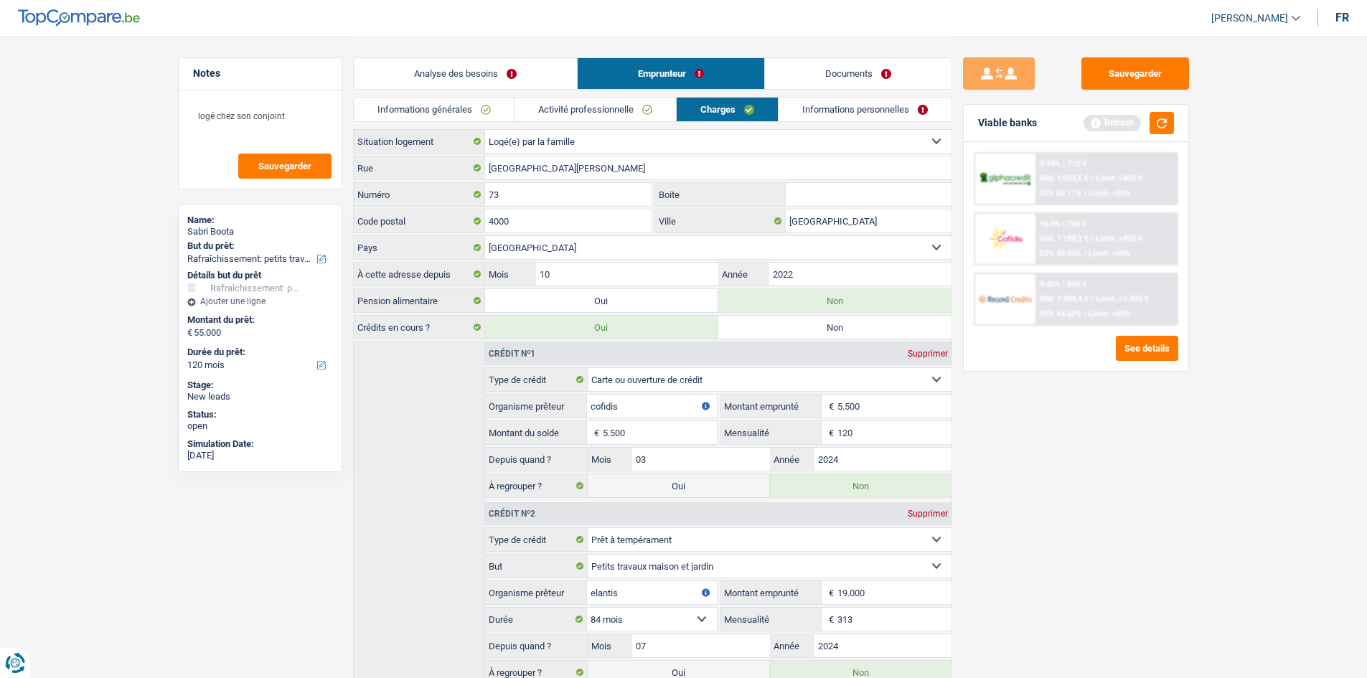
click at [448, 65] on link "Analyse des besoins" at bounding box center [465, 73] width 223 height 31
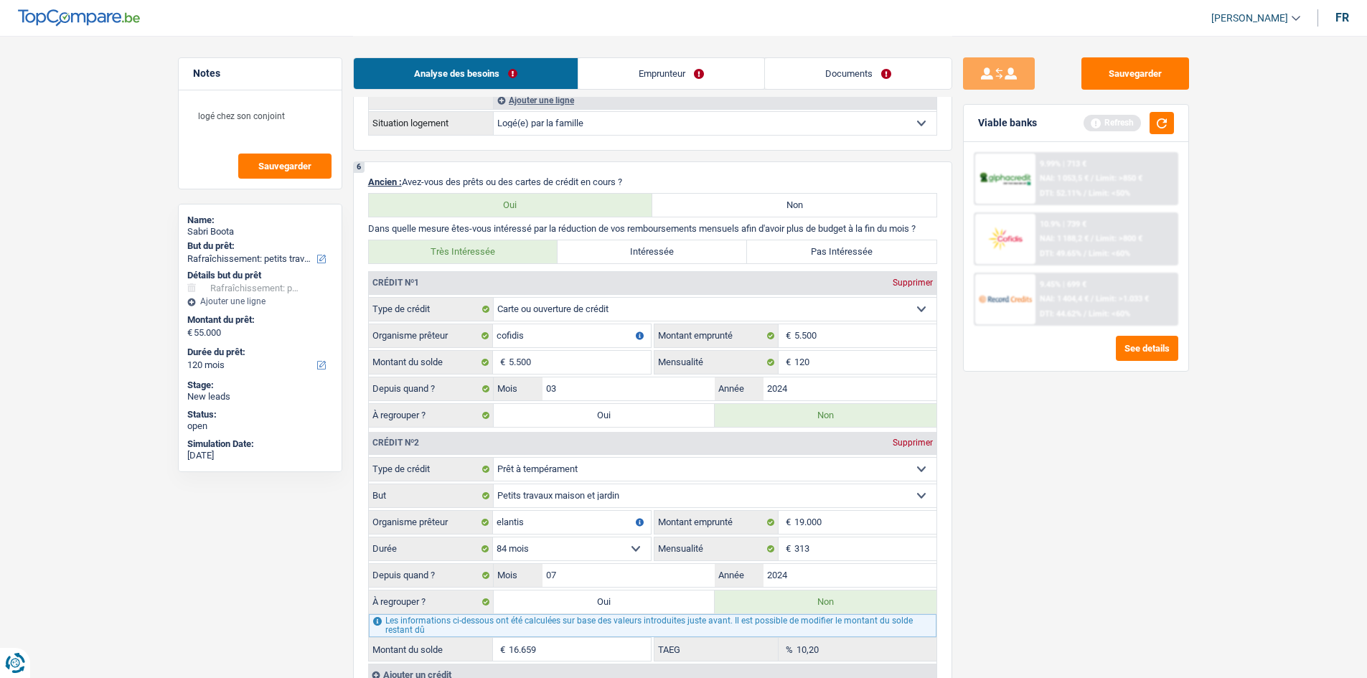
scroll to position [1149, 0]
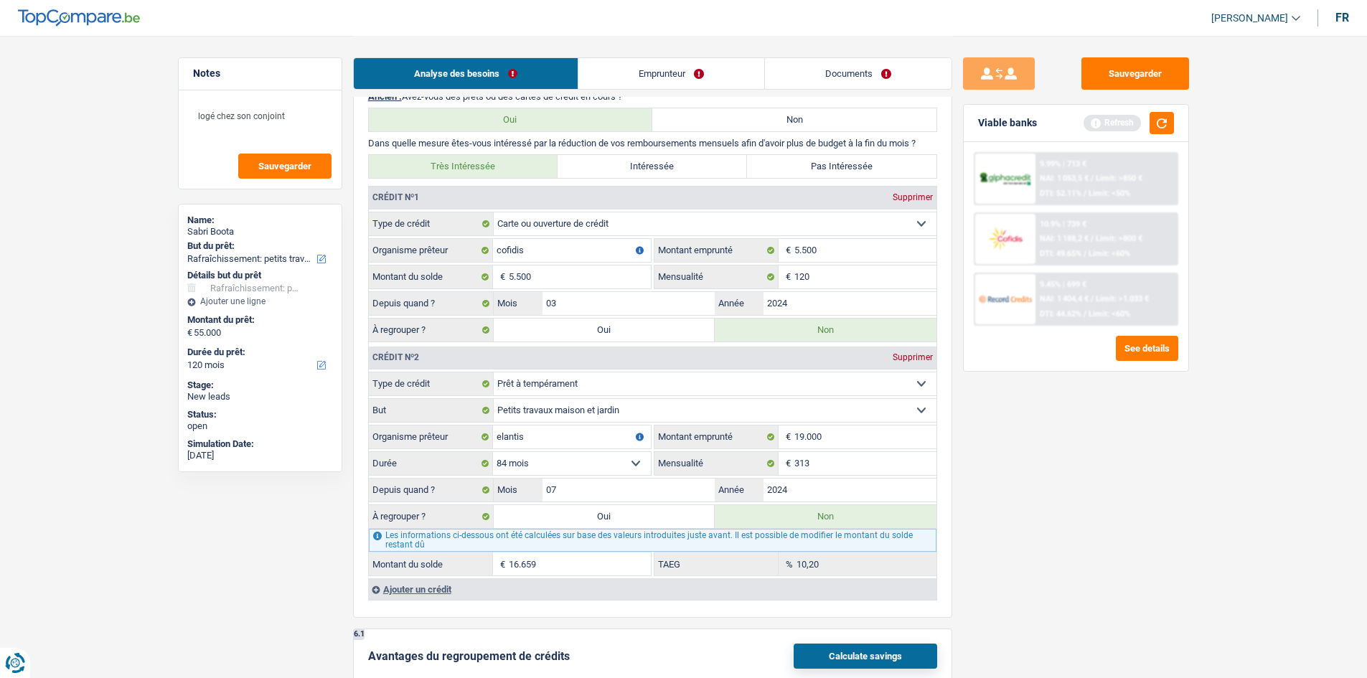
click at [622, 327] on label "Oui" at bounding box center [605, 330] width 222 height 23
click at [622, 327] on input "Oui" at bounding box center [605, 330] width 222 height 23
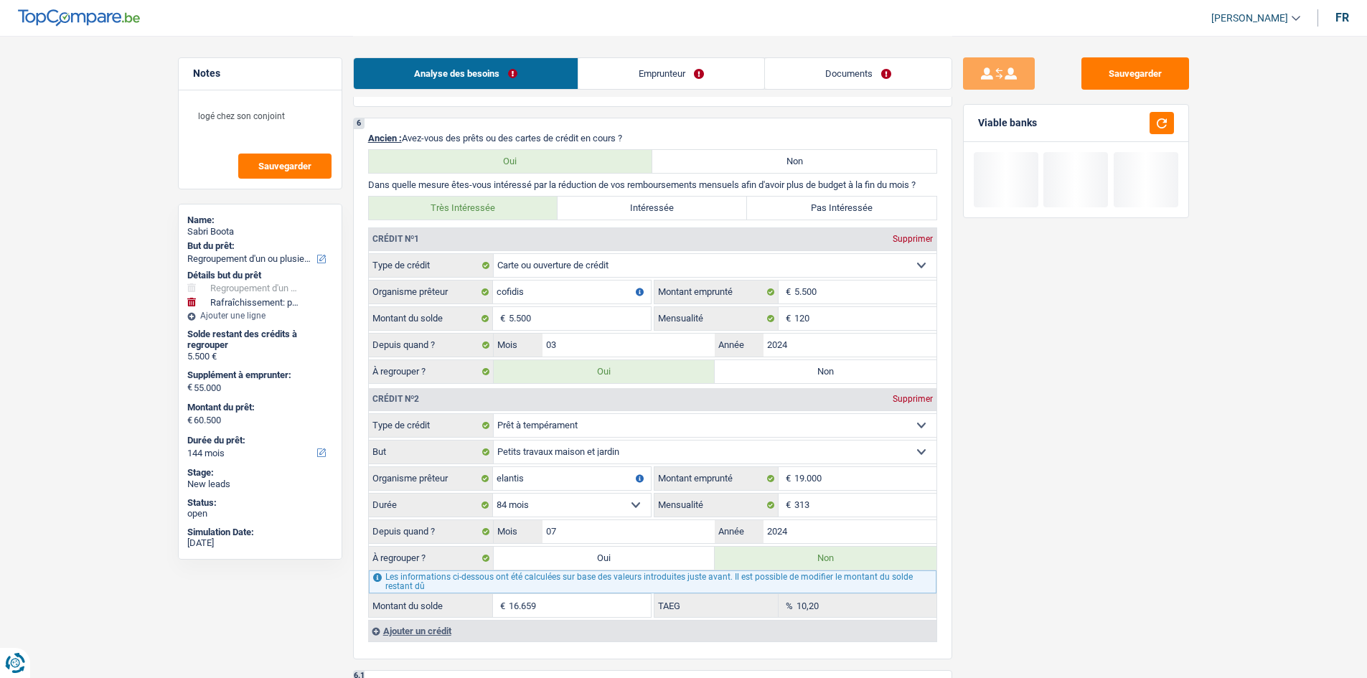
scroll to position [1364, 0]
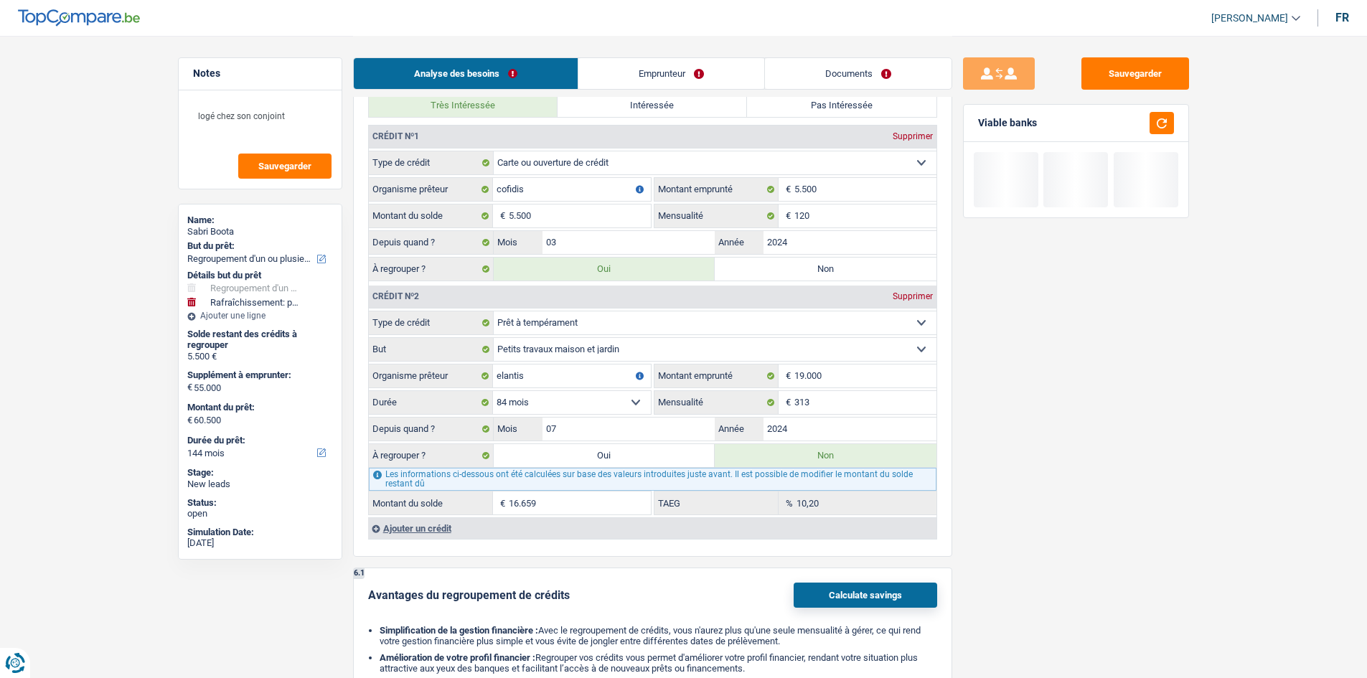
drag, startPoint x: 584, startPoint y: 452, endPoint x: 595, endPoint y: 451, distance: 10.9
click at [584, 454] on label "Oui" at bounding box center [605, 455] width 222 height 23
click at [584, 454] on input "Oui" at bounding box center [605, 455] width 222 height 23
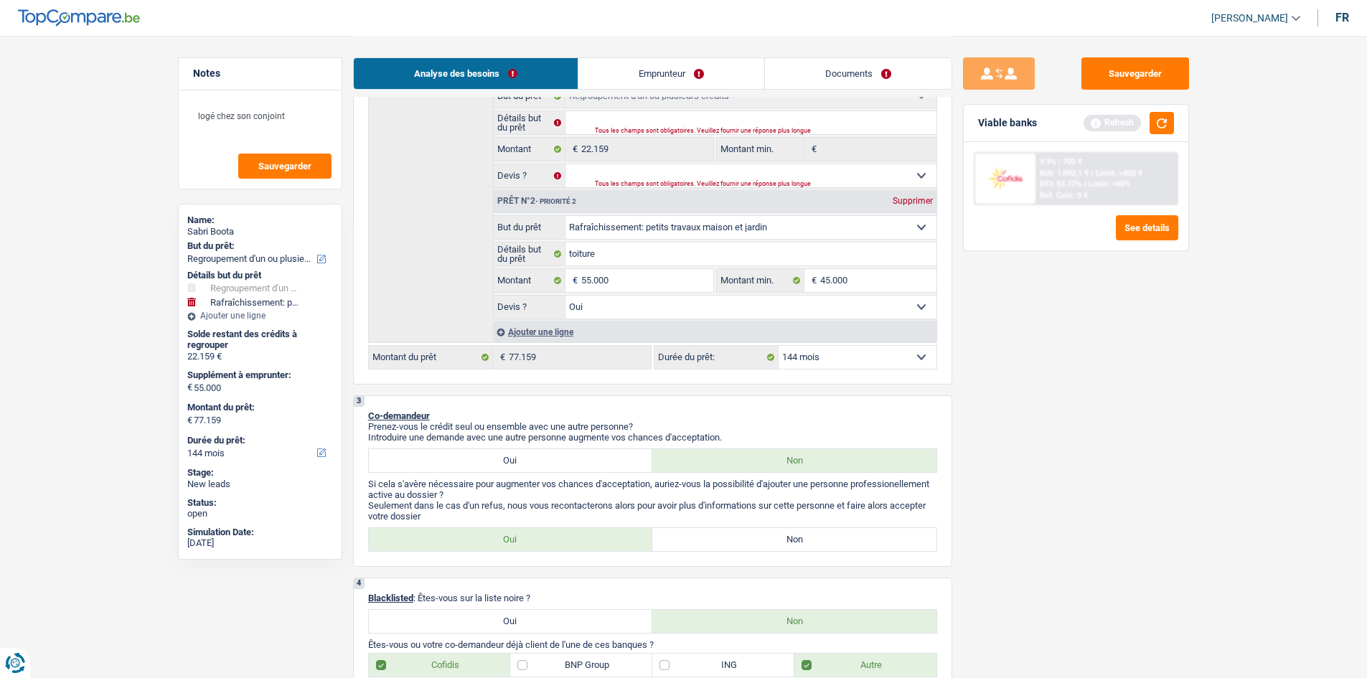
scroll to position [144, 0]
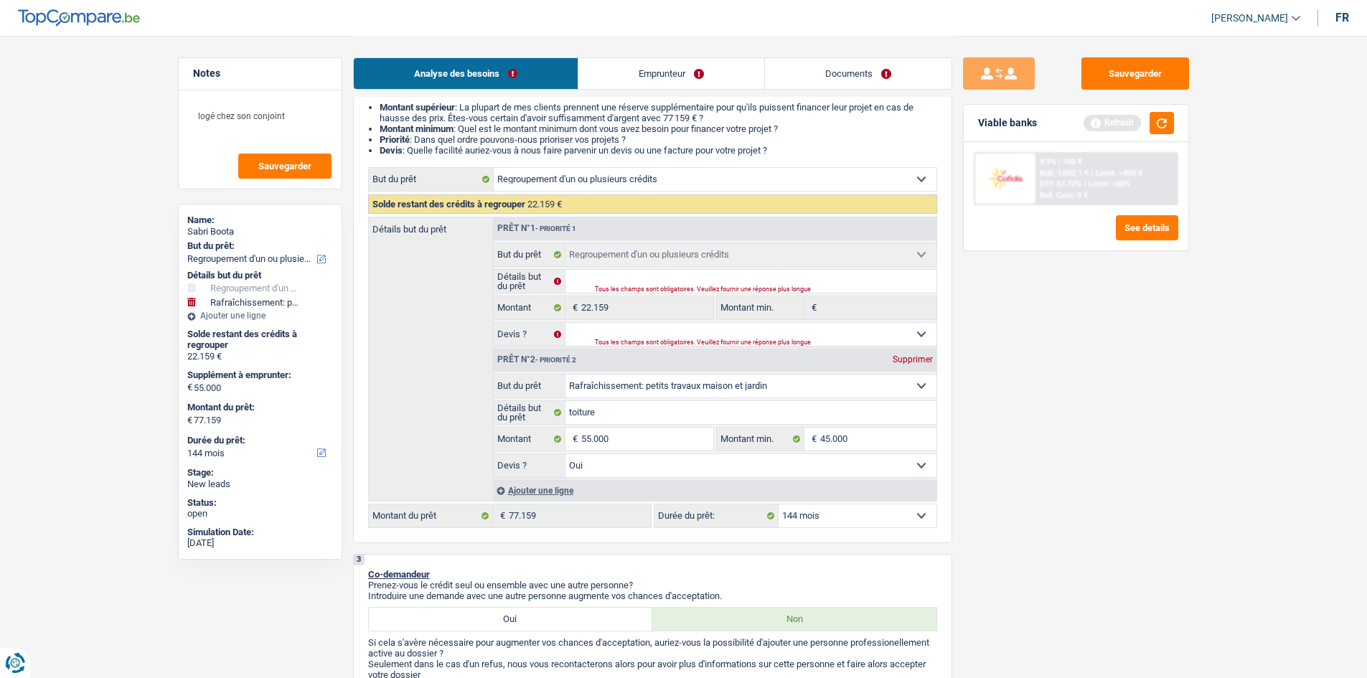
click at [902, 363] on div "Supprimer" at bounding box center [912, 359] width 47 height 9
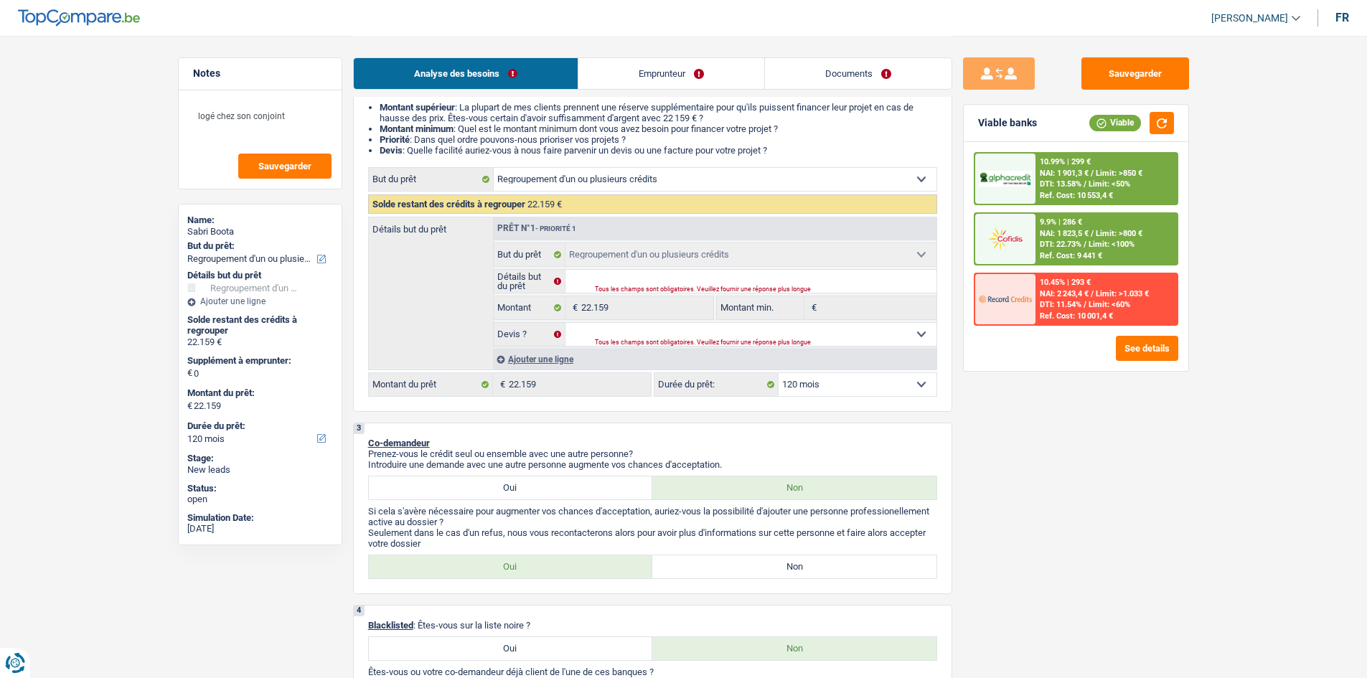
click at [531, 364] on div "Ajouter une ligne" at bounding box center [715, 359] width 444 height 21
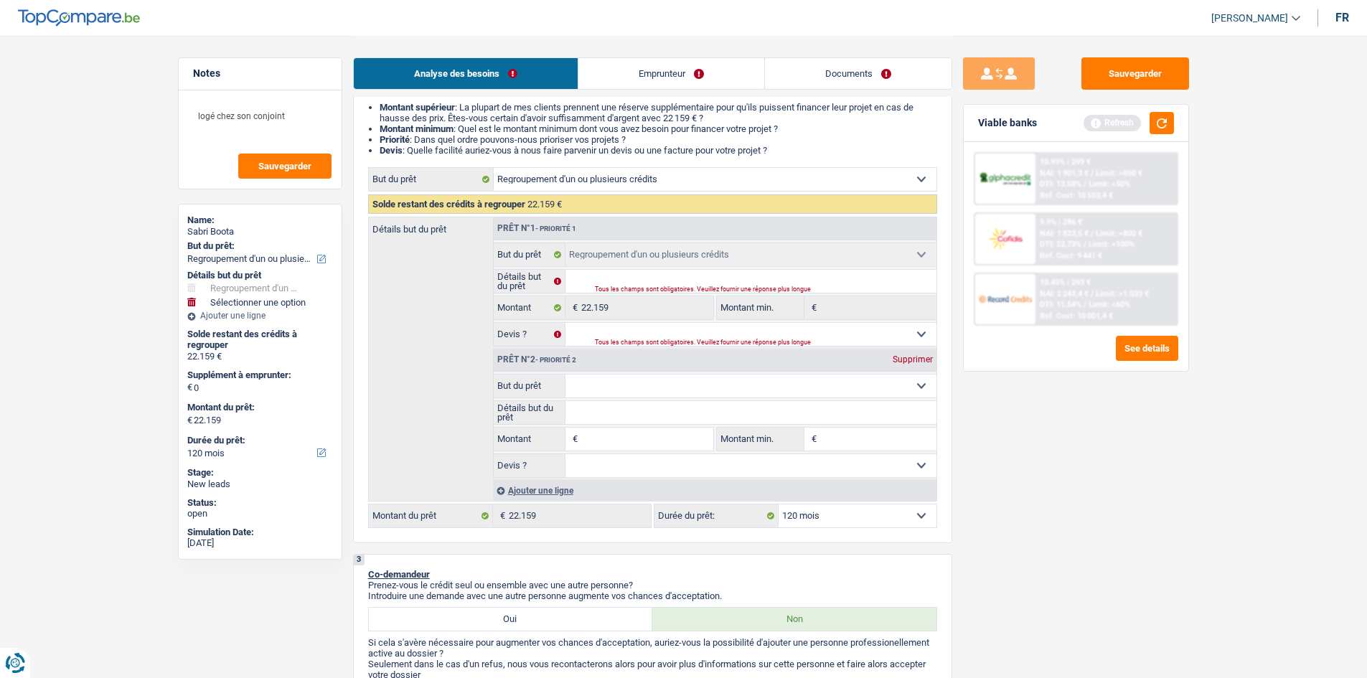
click at [617, 444] on input "Montant" at bounding box center [646, 439] width 131 height 23
click at [1070, 522] on div "Sauvegarder Viable banks Refresh 10.99% | 299 € NAI: 1 901,3 € / Limit: >850 € …" at bounding box center [1077, 356] width 248 height 598
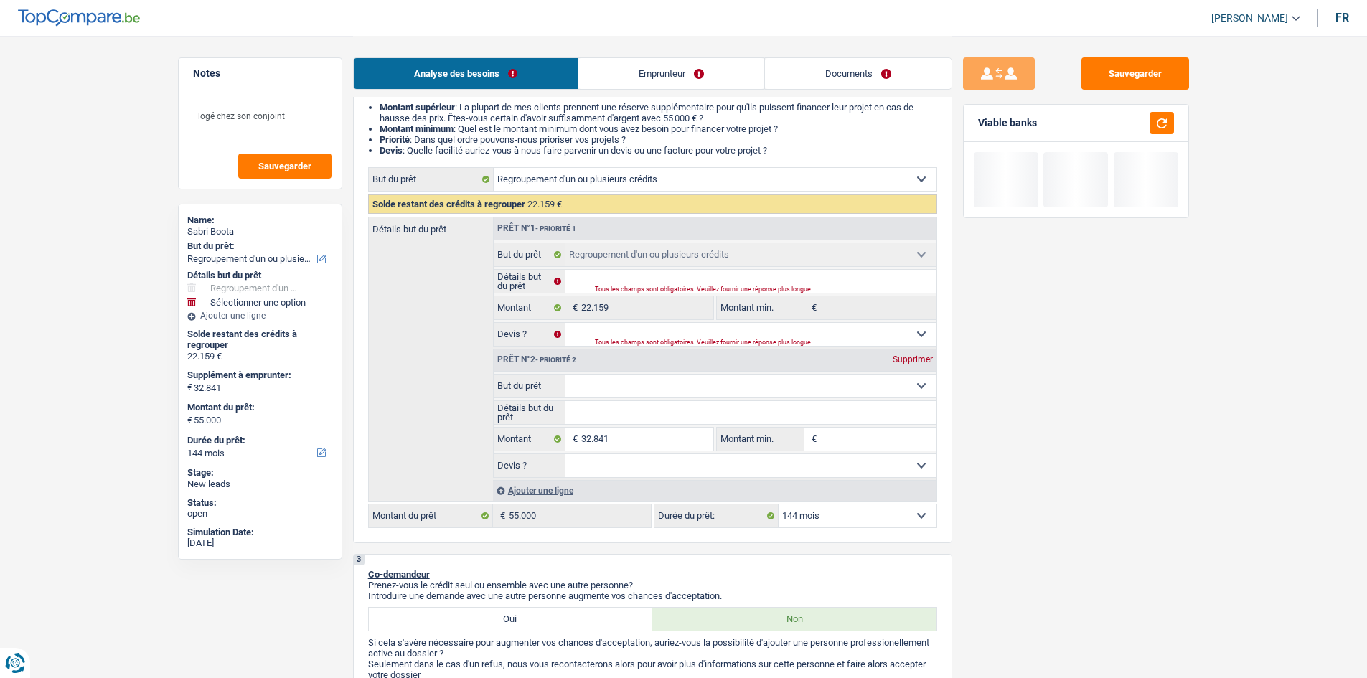
click at [853, 504] on div "12 mois 18 mois 24 mois 30 mois 36 mois 42 mois 48 mois 60 mois 72 mois 84 mois…" at bounding box center [796, 516] width 284 height 24
click at [851, 520] on select "12 mois 18 mois 24 mois 30 mois 36 mois 42 mois 48 mois 60 mois 72 mois 84 mois…" at bounding box center [858, 516] width 158 height 23
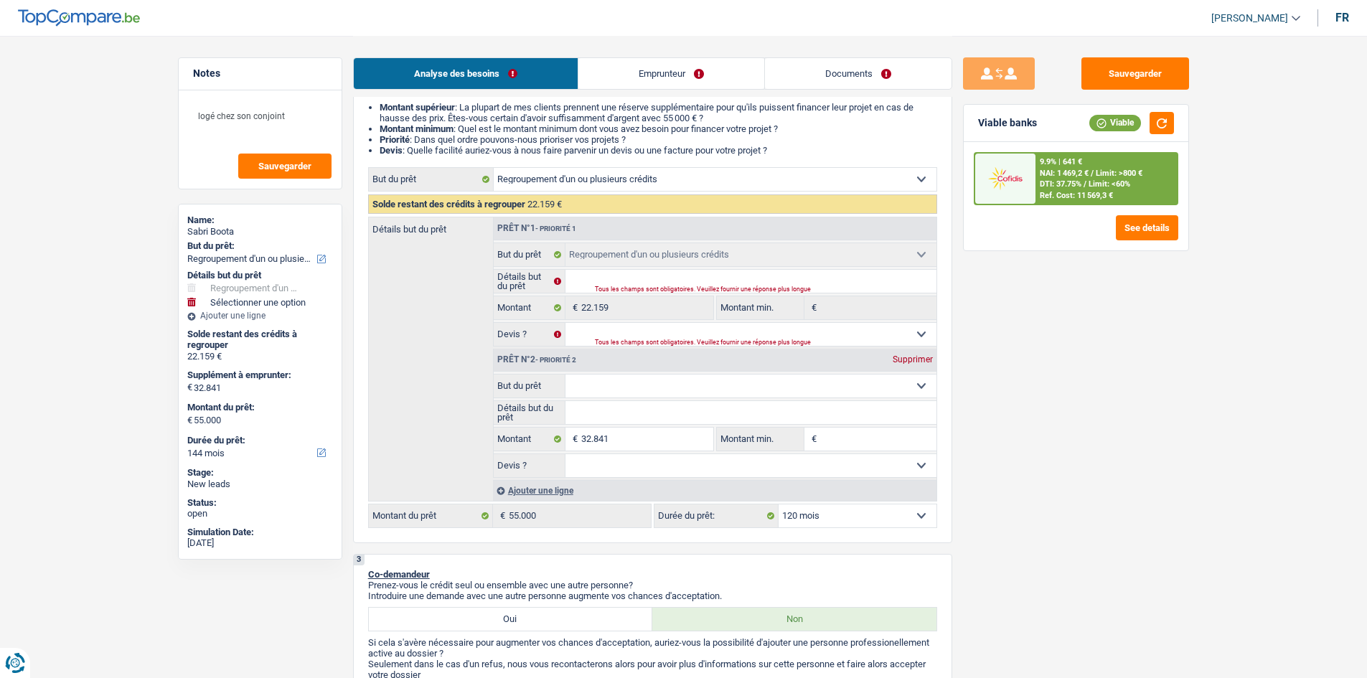
click at [779, 505] on select "12 mois 18 mois 24 mois 30 mois 36 mois 42 mois 48 mois 60 mois 72 mois 84 mois…" at bounding box center [858, 516] width 158 height 23
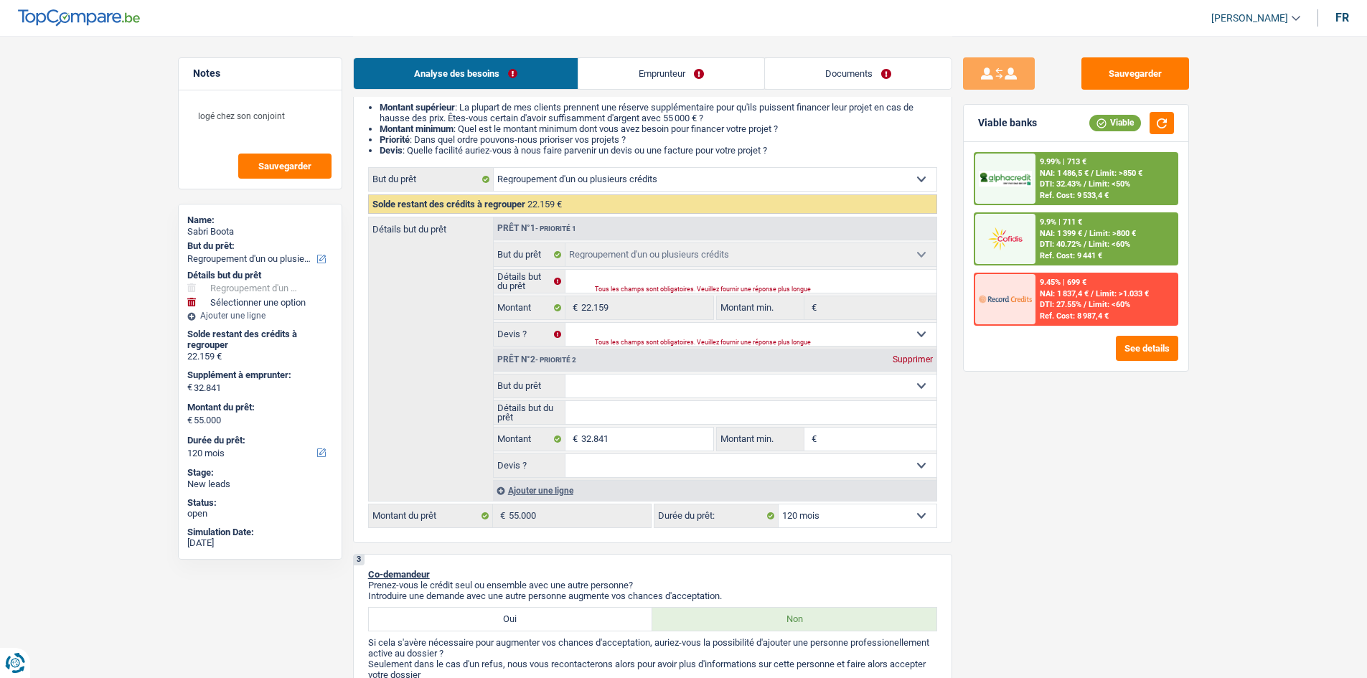
click at [1054, 238] on span "NAI: 1 399 €" at bounding box center [1061, 233] width 42 height 9
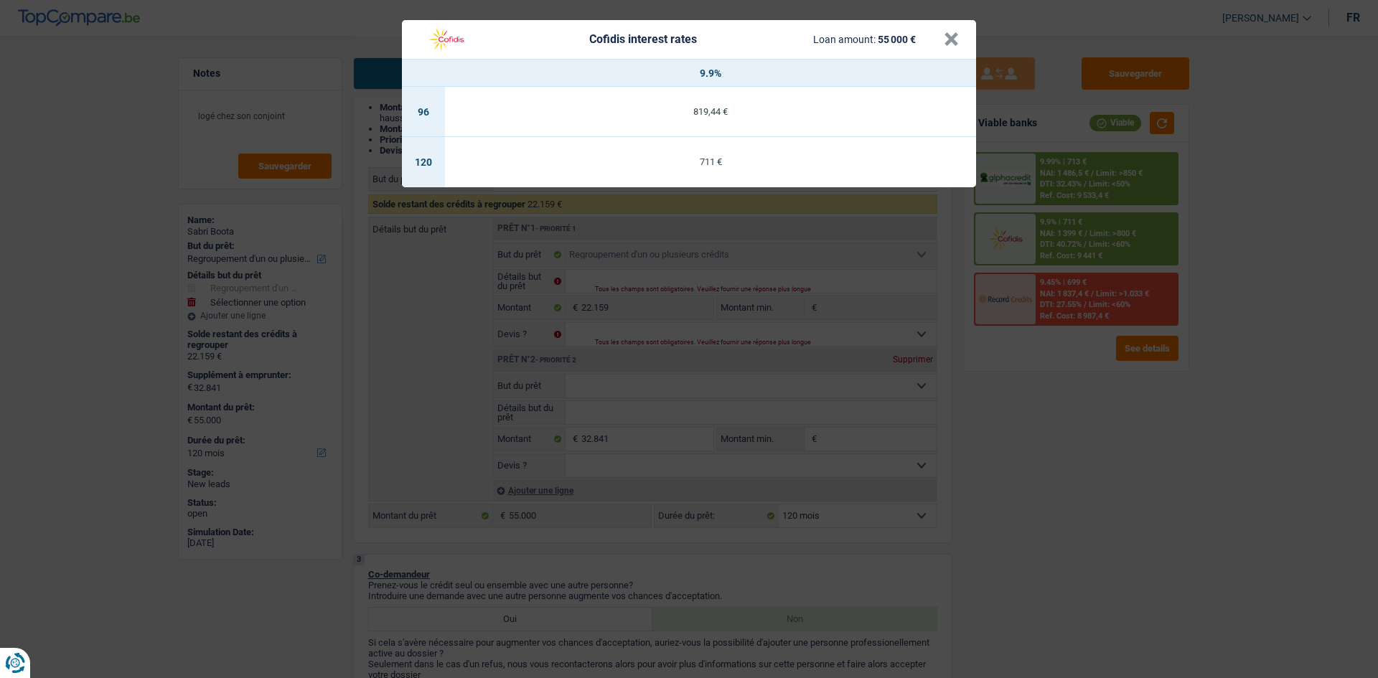
click at [1058, 554] on div "Cofidis interest rates Loan amount: 55 000 € × 9.9% 96 819,44 € 120 711 €" at bounding box center [689, 339] width 1378 height 678
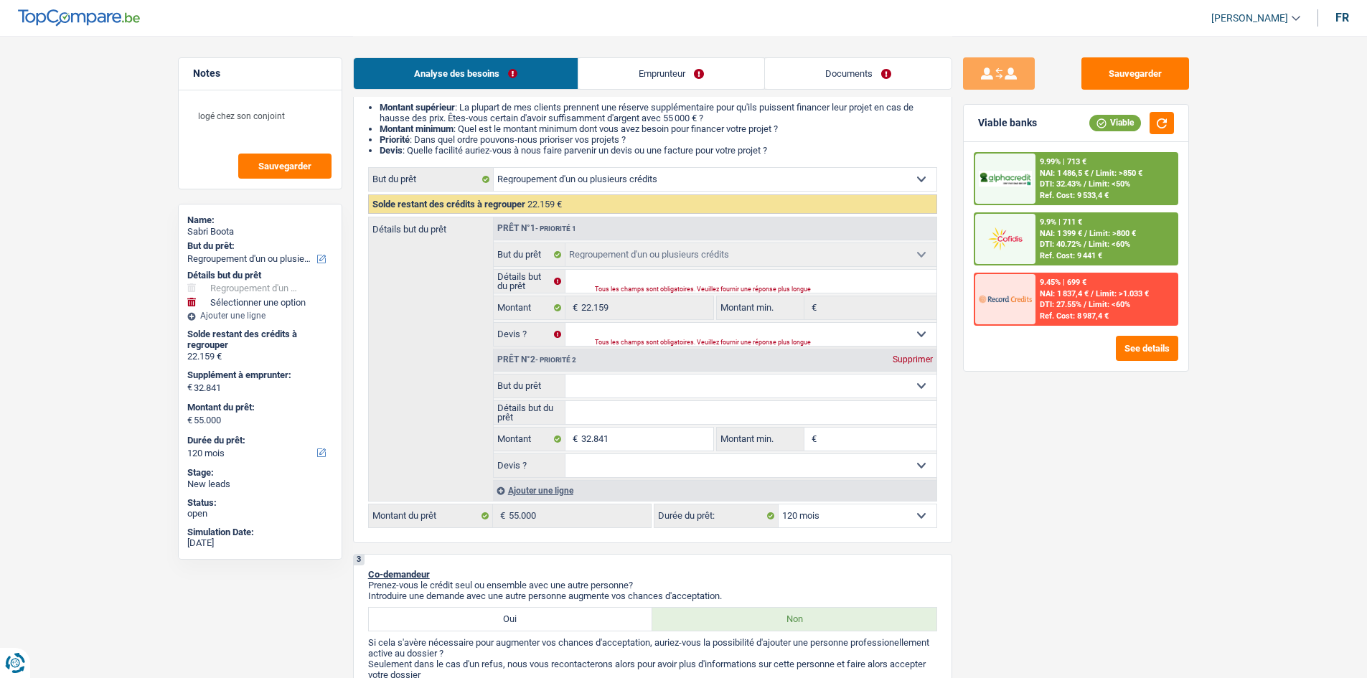
click at [684, 78] on link "Emprunteur" at bounding box center [672, 73] width 186 height 31
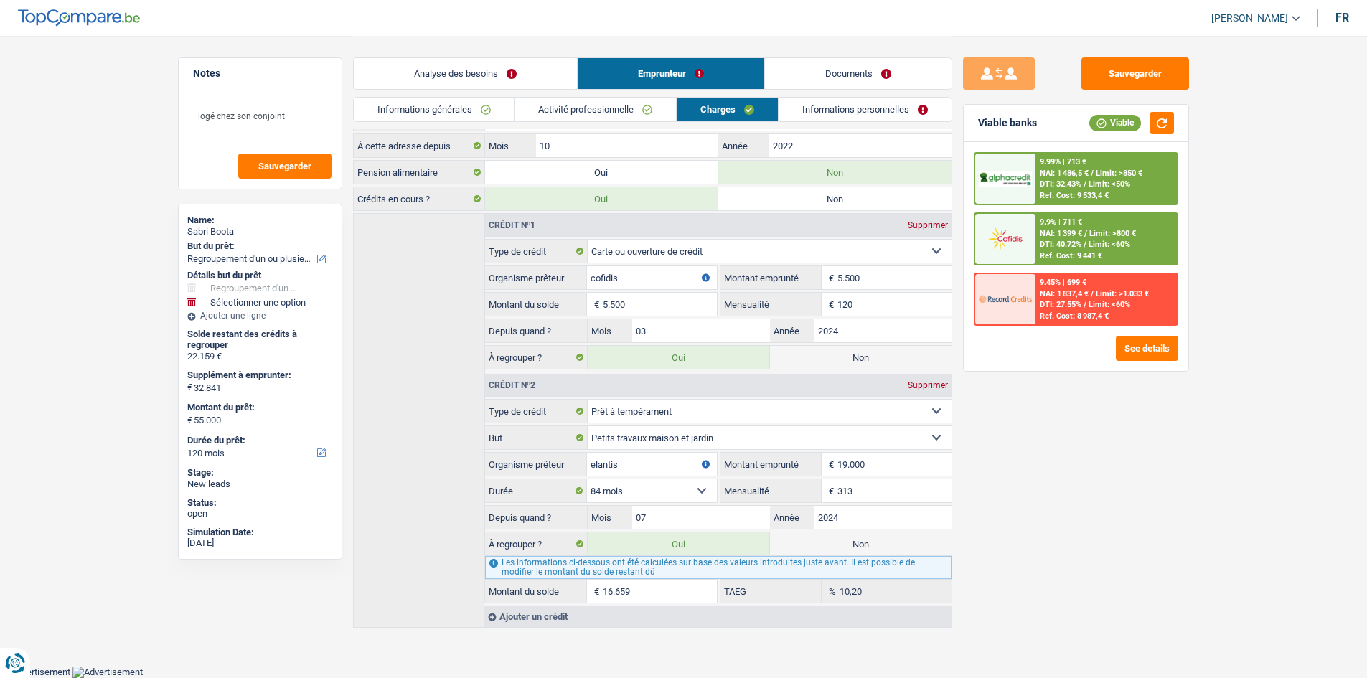
scroll to position [127, 0]
click at [579, 100] on link "Activité professionnelle" at bounding box center [596, 110] width 162 height 24
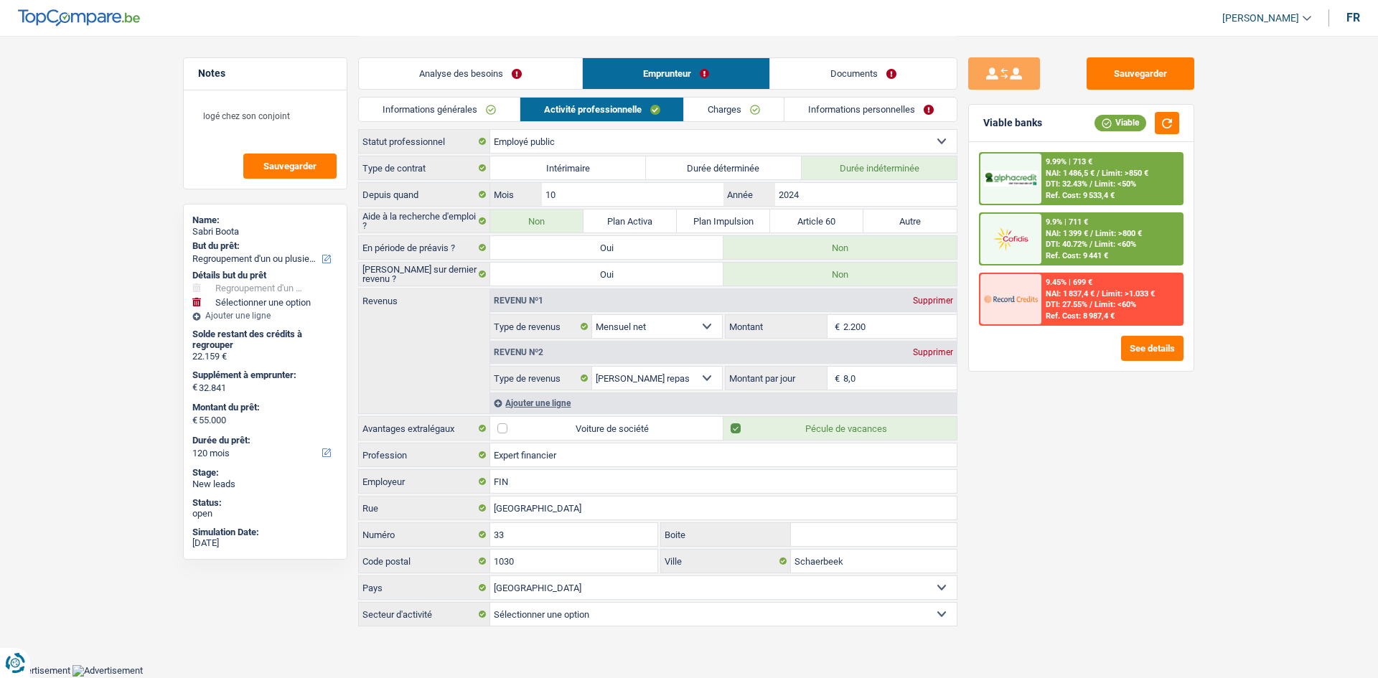
click at [719, 111] on link "Charges" at bounding box center [734, 110] width 100 height 24
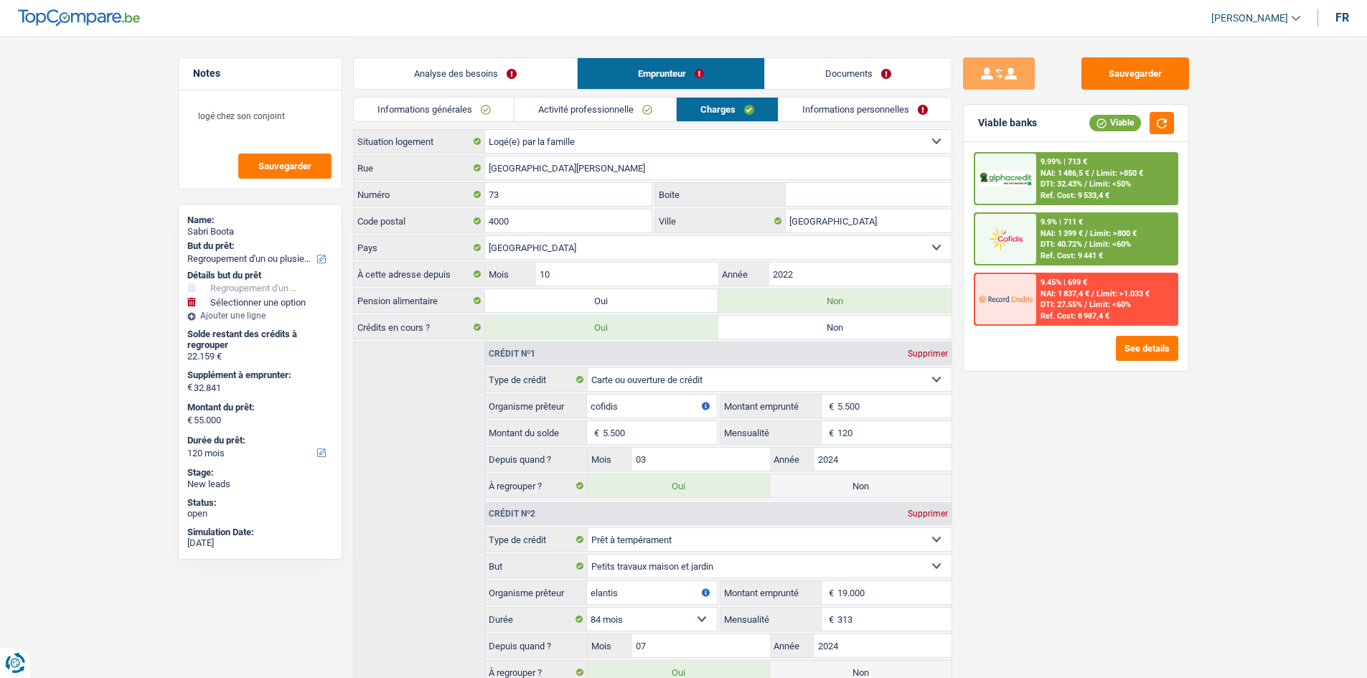
click at [433, 67] on link "Analyse des besoins" at bounding box center [465, 73] width 223 height 31
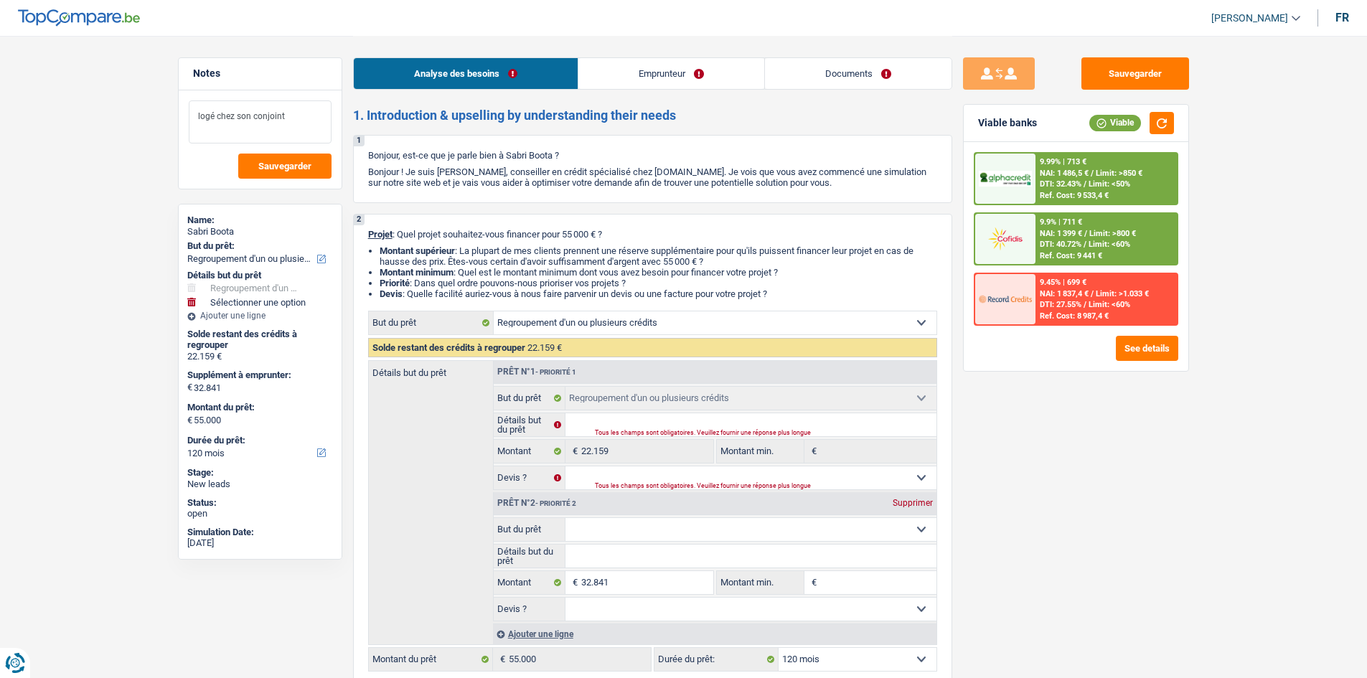
click at [291, 126] on textarea "logé chez son conjoint" at bounding box center [260, 121] width 143 height 43
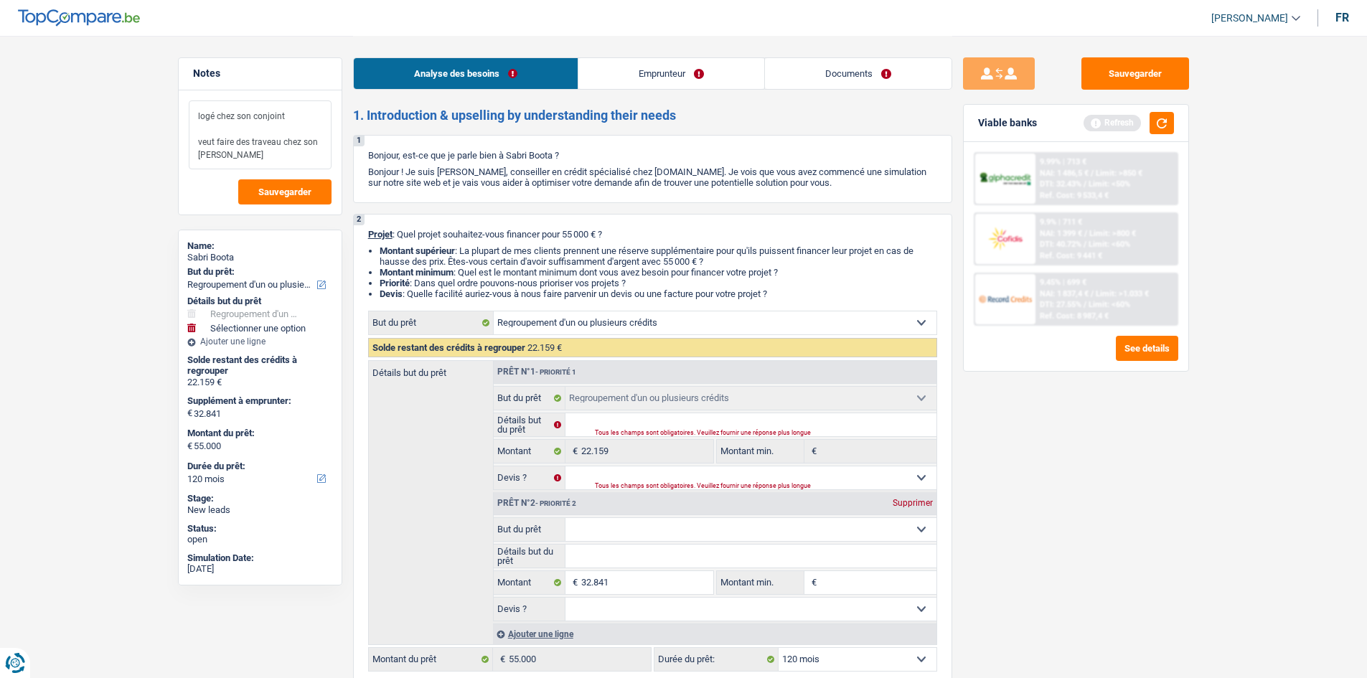
click at [215, 154] on textarea "logé chez son conjoint veut faire des traveau chez son conjint" at bounding box center [260, 134] width 143 height 69
click at [277, 148] on textarea "logé chez son conjoint veut faire des traveau chez son conjont" at bounding box center [260, 134] width 143 height 69
click at [242, 154] on textarea "logé chez son conjoint veut faire des traveaux chez son conjont" at bounding box center [260, 134] width 143 height 69
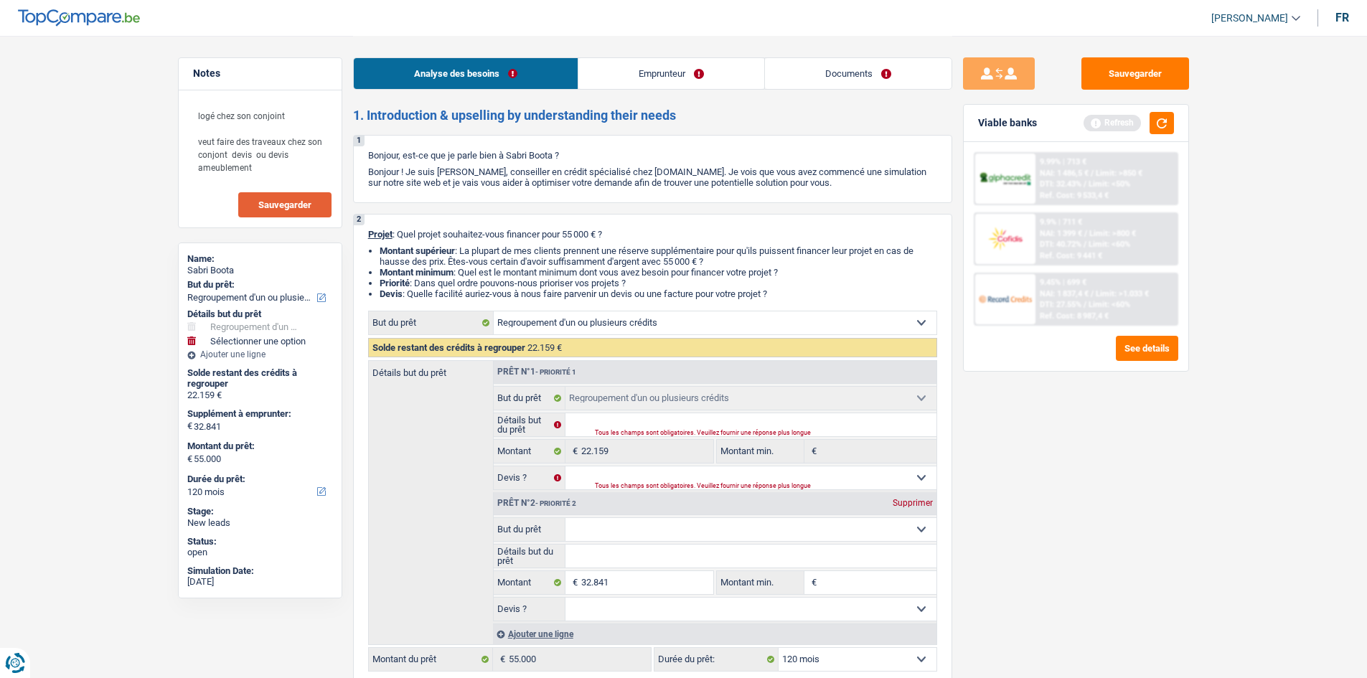
click at [288, 198] on button "Sauvegarder" at bounding box center [284, 204] width 93 height 25
click at [1119, 88] on button "Sauvegarder" at bounding box center [1136, 73] width 108 height 32
click at [1169, 126] on button "button" at bounding box center [1162, 123] width 24 height 22
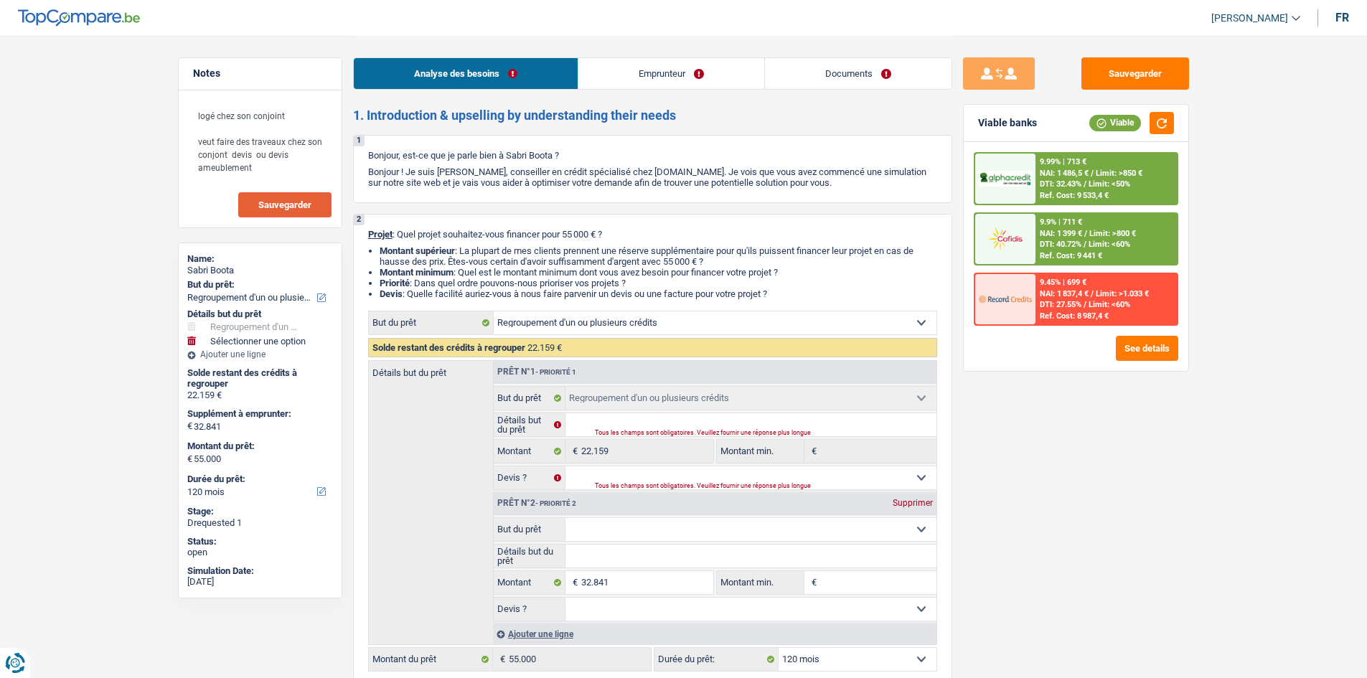
click at [281, 202] on span "Sauvegarder" at bounding box center [284, 204] width 53 height 9
click at [1125, 72] on button "Sauvegarder" at bounding box center [1136, 73] width 108 height 32
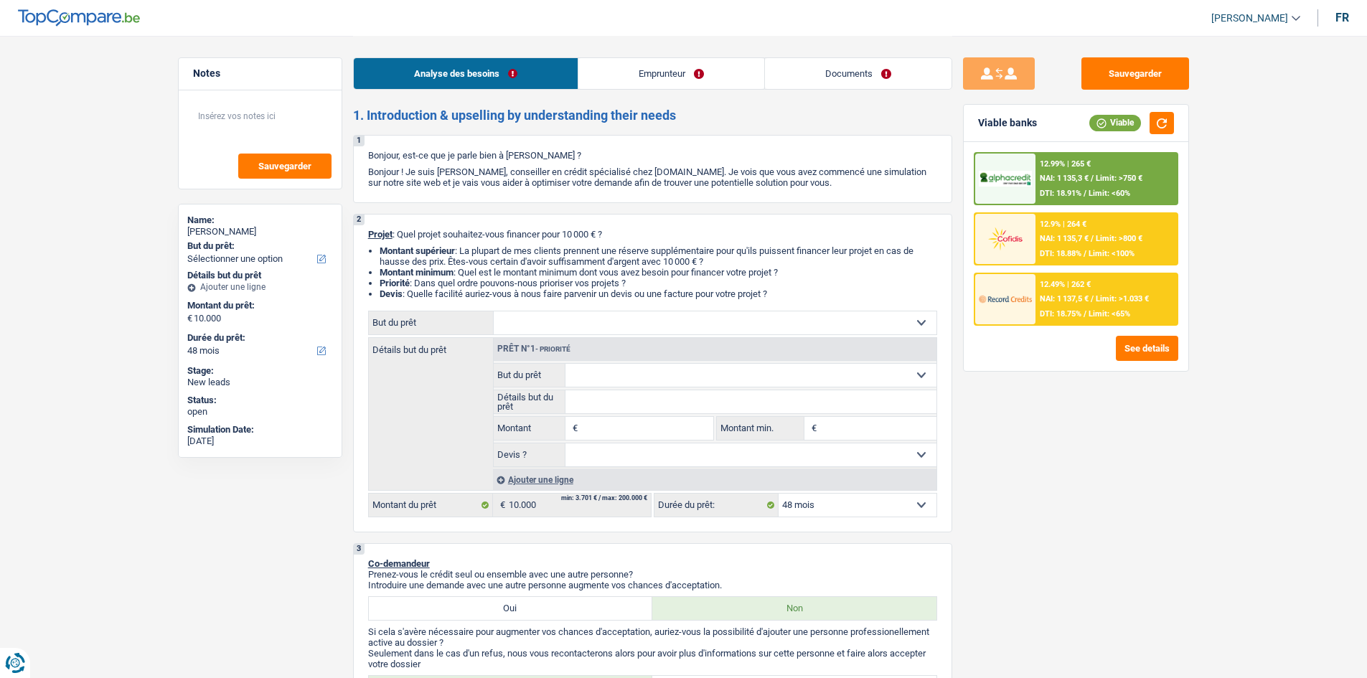
select select "48"
select select "mutuality"
select select "mutualityIndemnity"
select select "ownerWithoutMortgage"
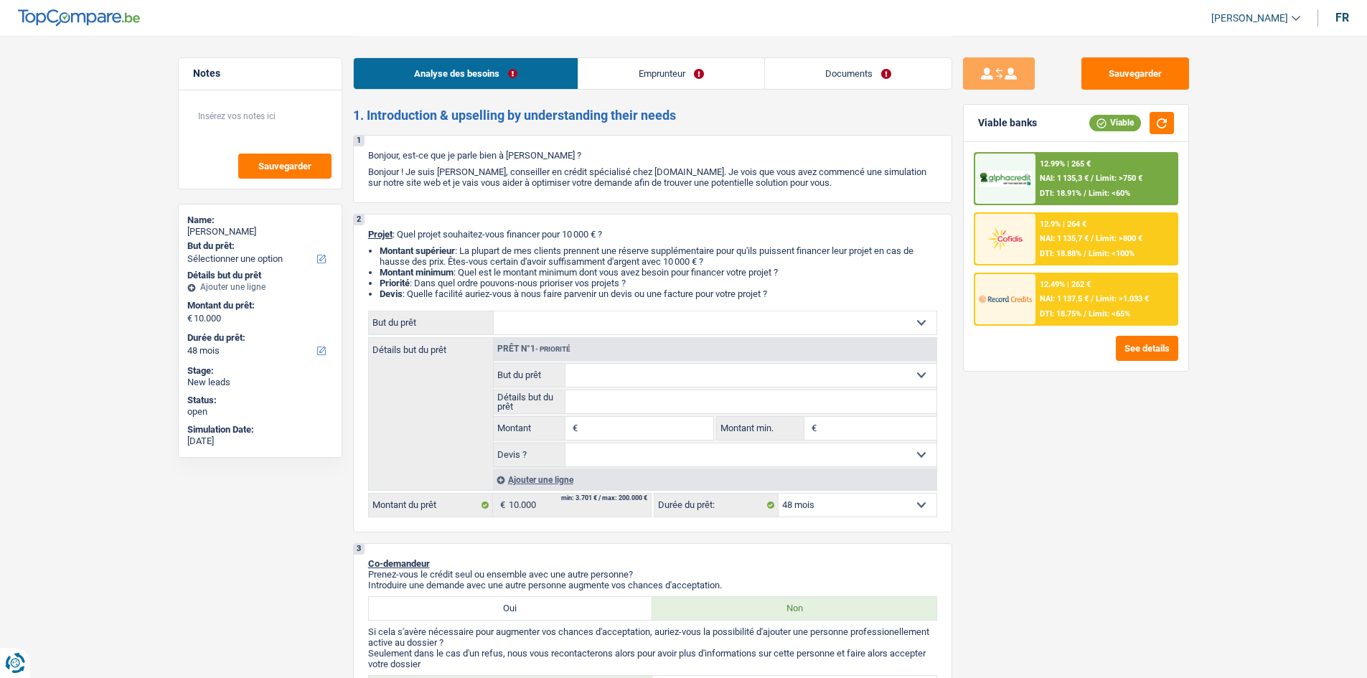
select select "48"
click at [651, 325] on select "Confort maison: meubles, textile, peinture, électroménager, outillage non-profe…" at bounding box center [715, 323] width 443 height 23
drag, startPoint x: 1049, startPoint y: 566, endPoint x: 1044, endPoint y: 561, distance: 7.6
click at [1050, 566] on div "Sauvegarder Viable banks Viable 12.99% | 265 € NAI: 1 135,3 € / Limit: >750 € D…" at bounding box center [1077, 356] width 248 height 598
click at [612, 327] on select "Confort maison: meubles, textile, peinture, électroménager, outillage non-profe…" at bounding box center [715, 323] width 443 height 23
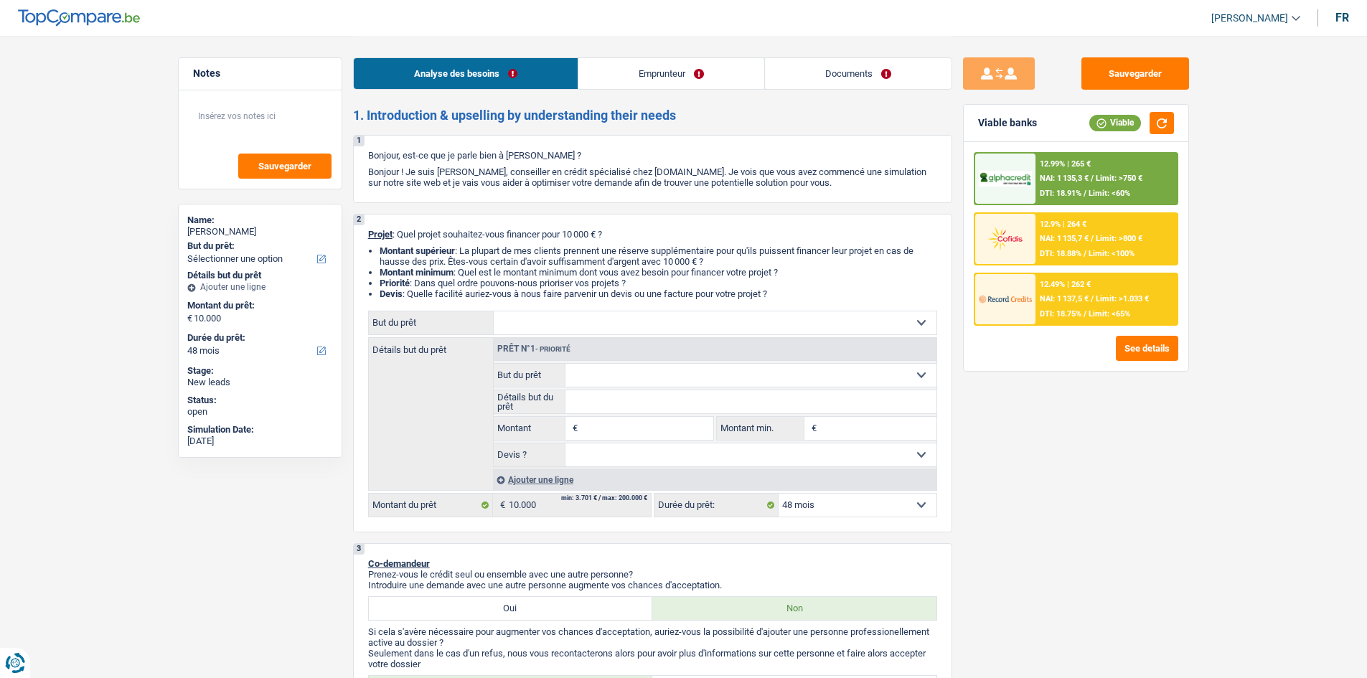
select select "car"
click at [494, 312] on select "Confort maison: meubles, textile, peinture, électroménager, outillage non-profe…" at bounding box center [715, 323] width 443 height 23
select select "car"
type input "10.000"
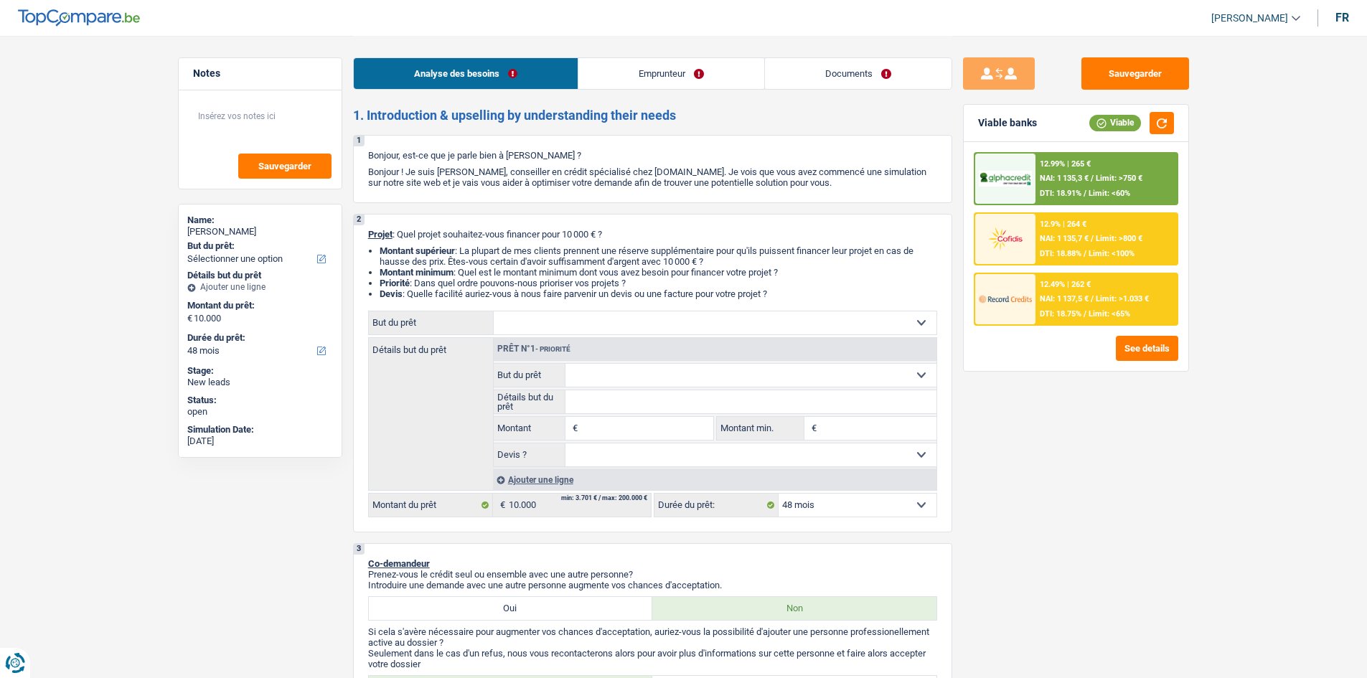
select select "car"
type input "10.000"
select select "car"
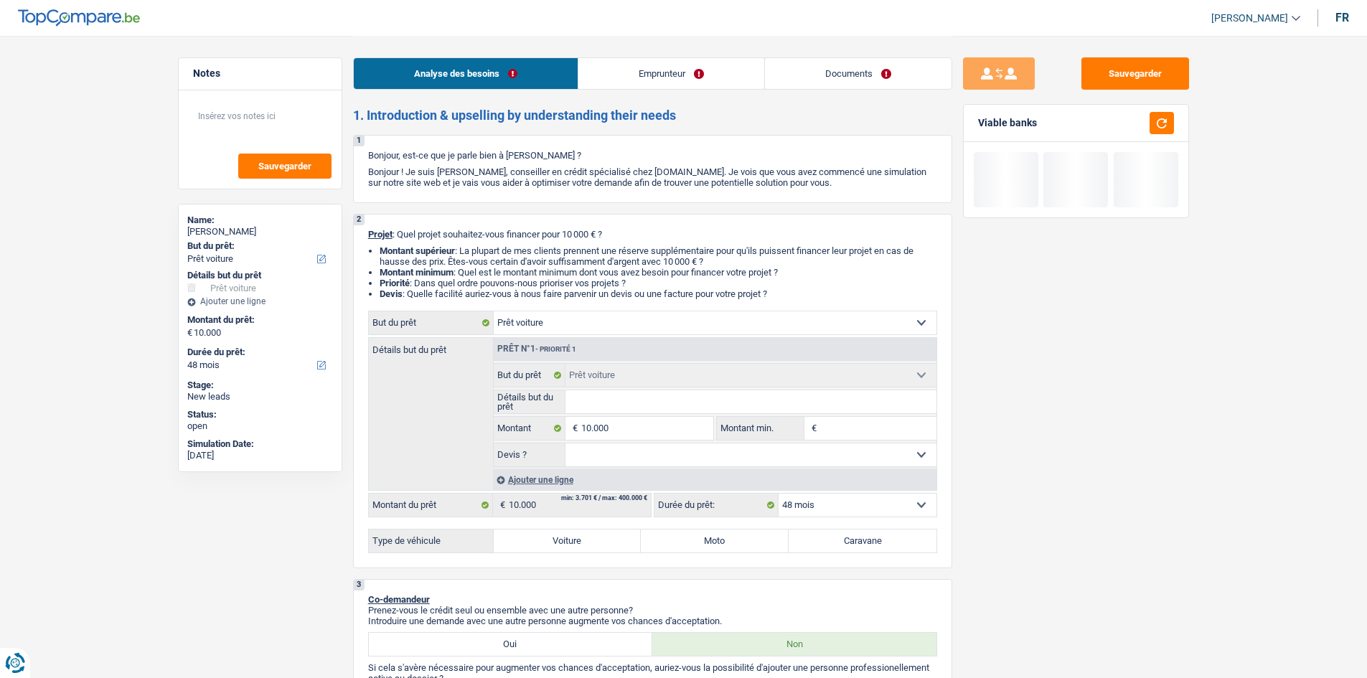
click at [653, 460] on select "Oui Non Non répondu Sélectionner une option" at bounding box center [751, 455] width 371 height 23
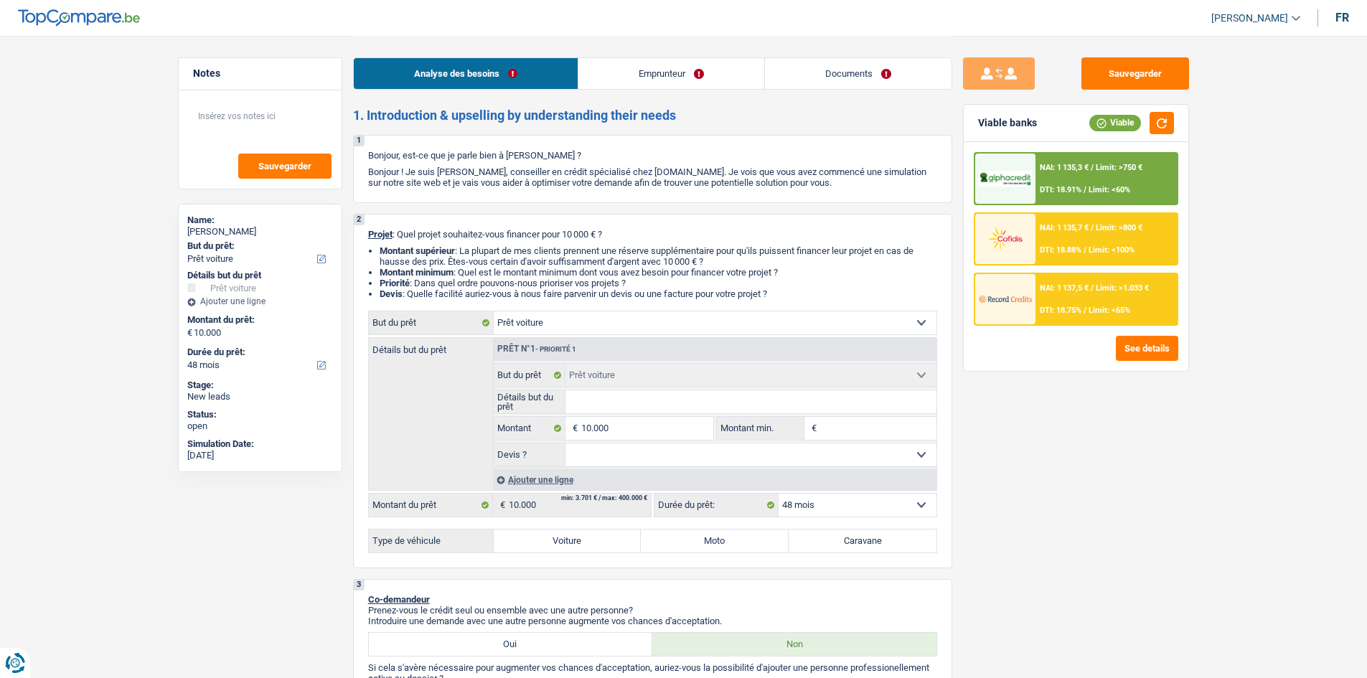
select select "false"
click at [566, 444] on select "Oui Non Non répondu Sélectionner une option" at bounding box center [751, 455] width 371 height 23
select select "false"
click at [609, 538] on label "Voiture" at bounding box center [568, 541] width 148 height 23
click at [609, 538] on input "Voiture" at bounding box center [568, 541] width 148 height 23
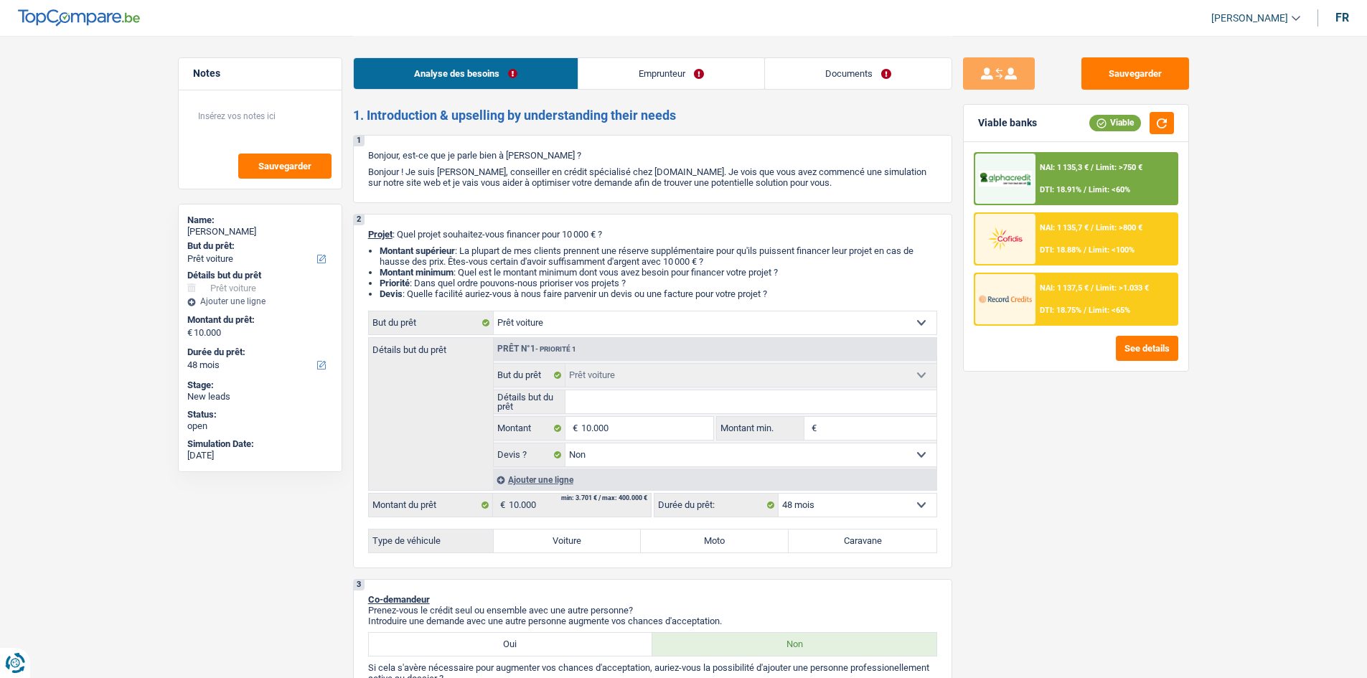
radio input "true"
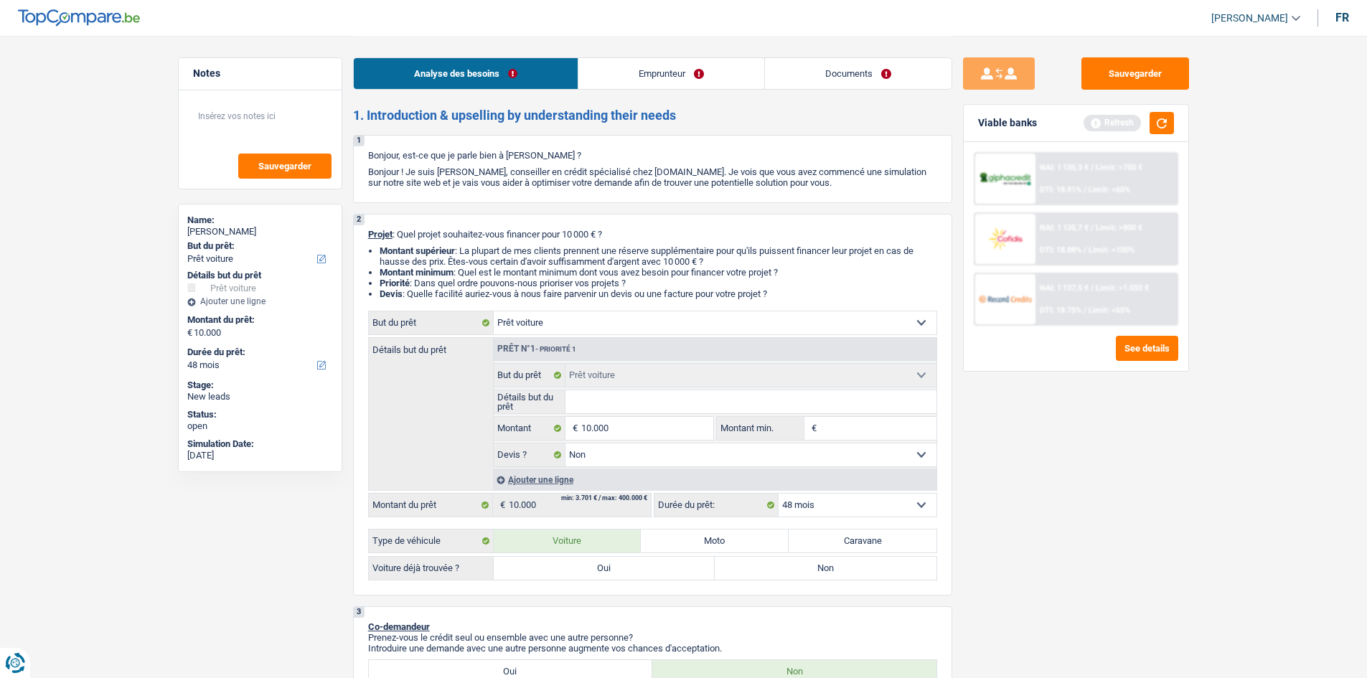
click at [1021, 564] on div "Sauvegarder Viable banks Refresh NAI: 1 135,3 € / Limit: >750 € DTI: 18.91% / L…" at bounding box center [1077, 356] width 248 height 598
click at [566, 559] on label "Oui" at bounding box center [605, 568] width 222 height 23
click at [566, 559] on input "Oui" at bounding box center [605, 568] width 222 height 23
radio input "true"
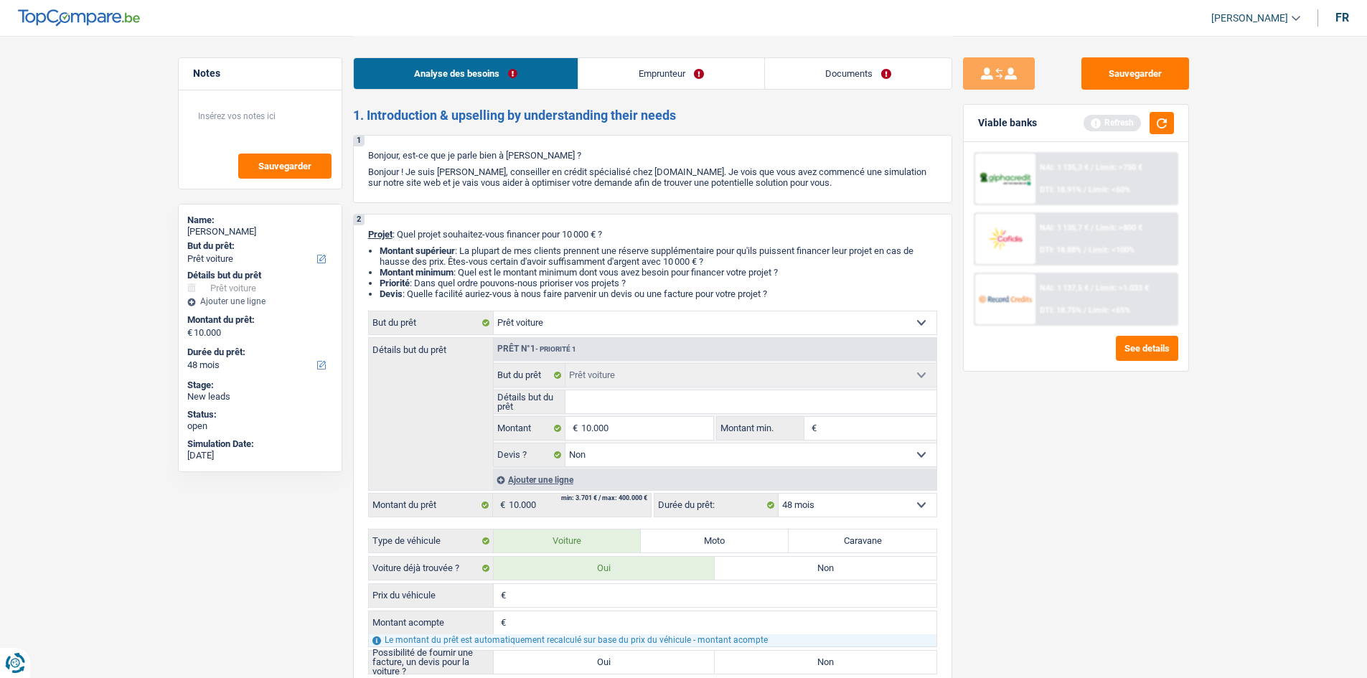
click at [850, 564] on label "Non" at bounding box center [826, 568] width 222 height 23
click at [850, 564] on input "Non" at bounding box center [826, 568] width 222 height 23
radio input "true"
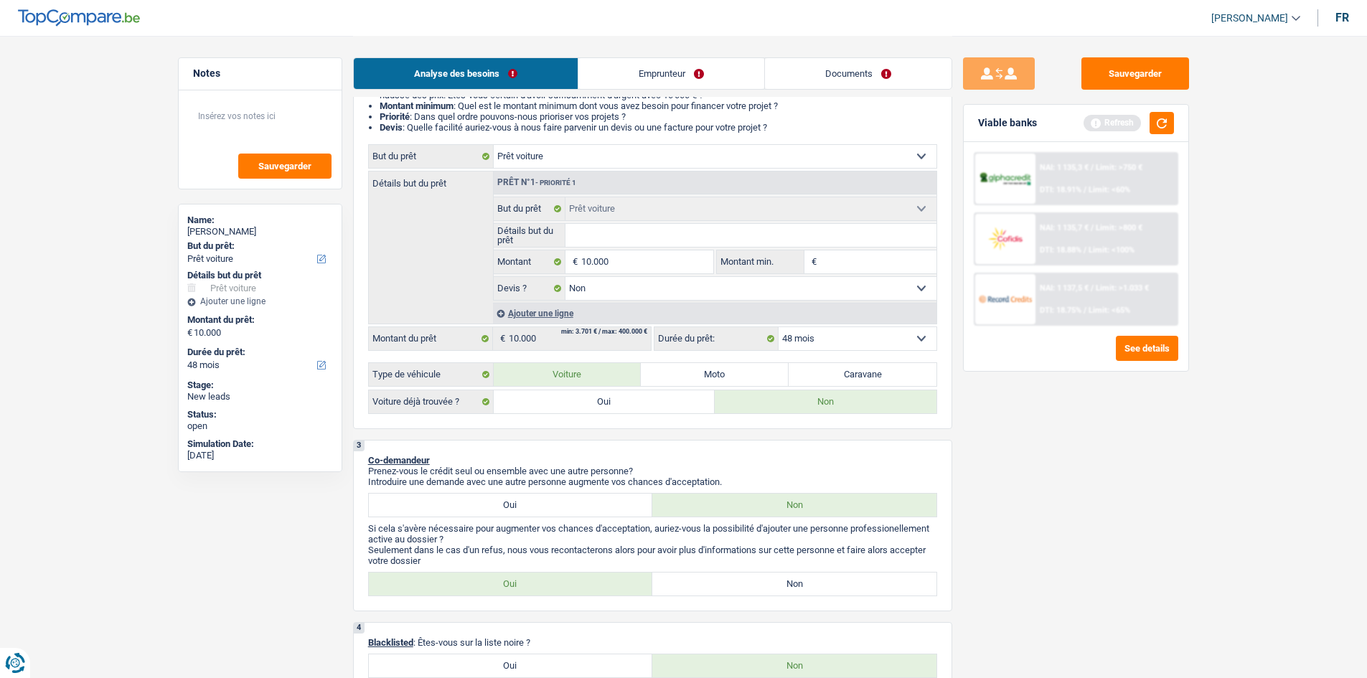
scroll to position [287, 0]
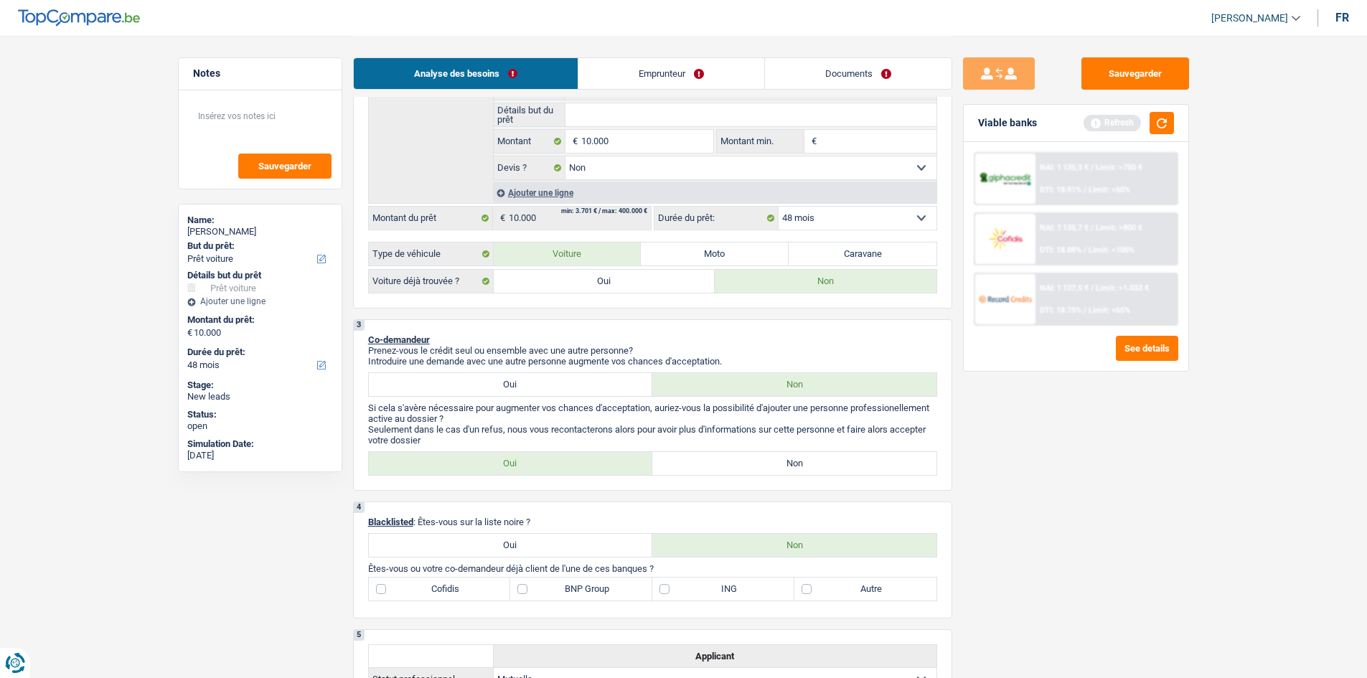
click at [579, 274] on label "Oui" at bounding box center [605, 281] width 222 height 23
click at [579, 274] on input "Oui" at bounding box center [605, 281] width 222 height 23
radio input "true"
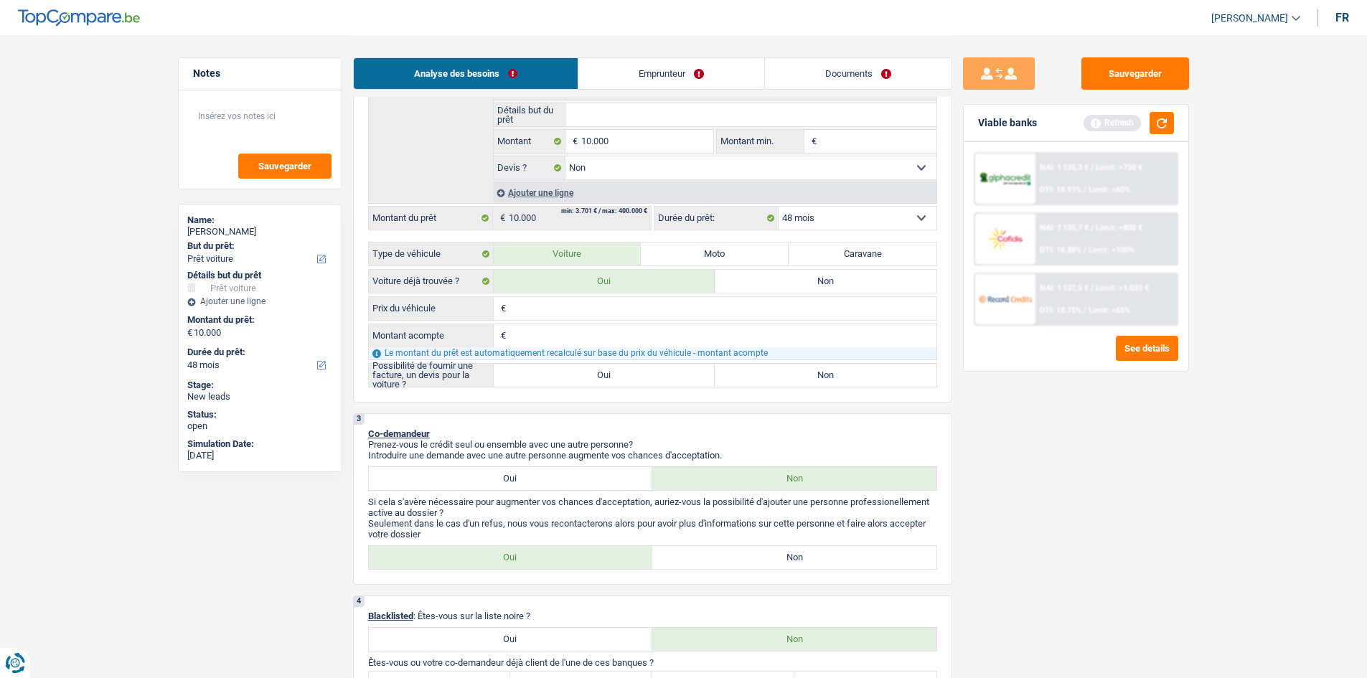
click at [634, 369] on label "Oui" at bounding box center [605, 375] width 222 height 23
click at [634, 369] on input "Oui" at bounding box center [605, 375] width 222 height 23
radio input "true"
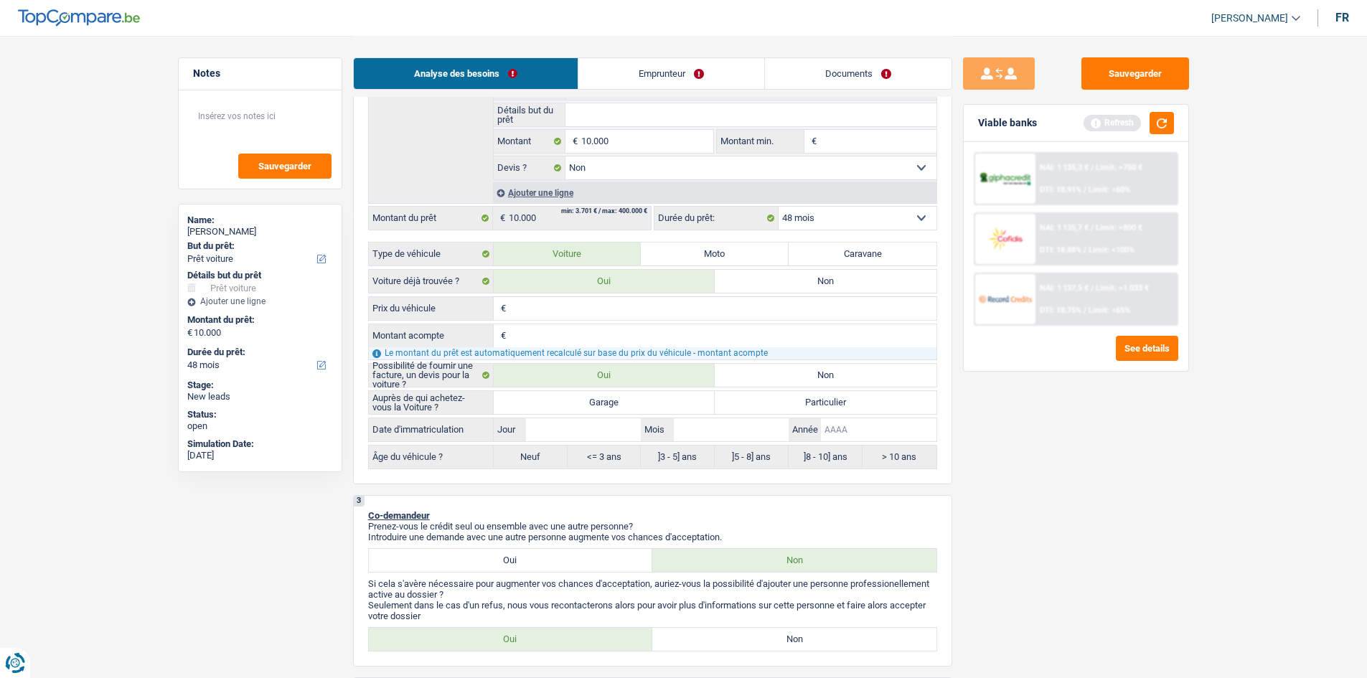
click at [852, 432] on input "Année" at bounding box center [878, 429] width 115 height 23
click at [759, 283] on label "Non" at bounding box center [826, 281] width 222 height 23
click at [759, 283] on input "Non" at bounding box center [826, 281] width 222 height 23
radio input "true"
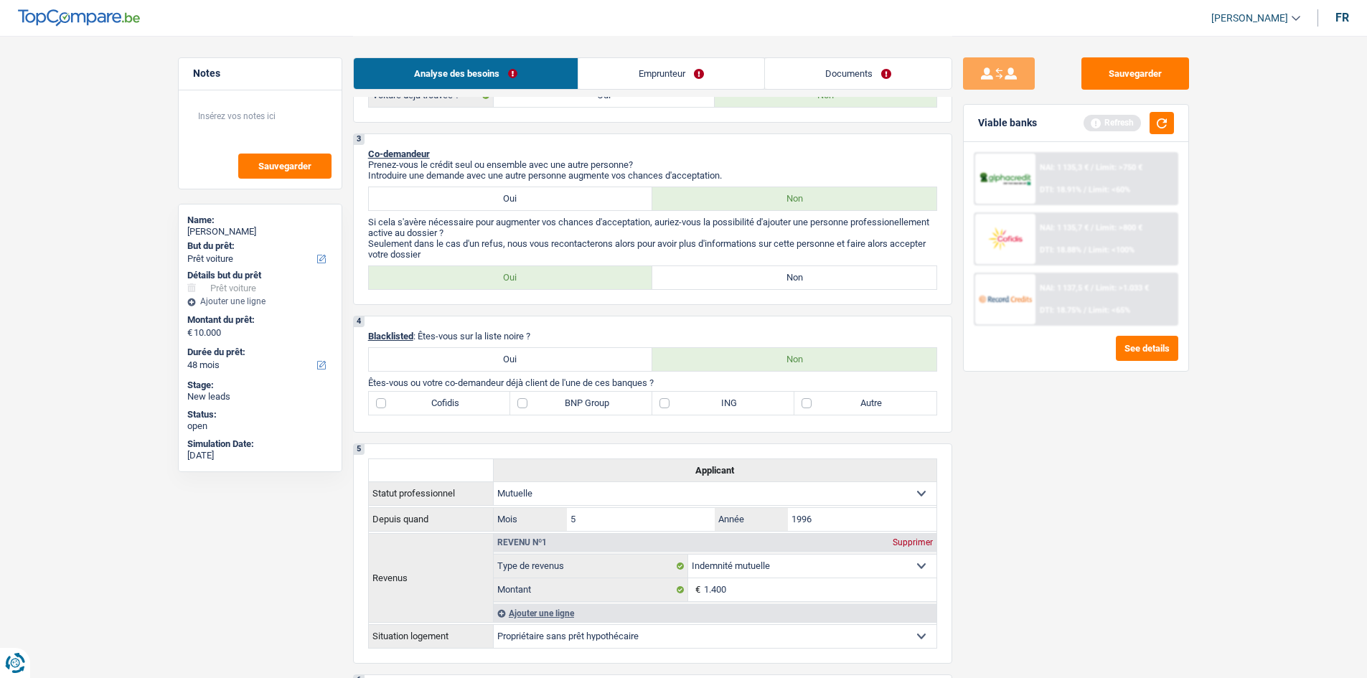
scroll to position [646, 0]
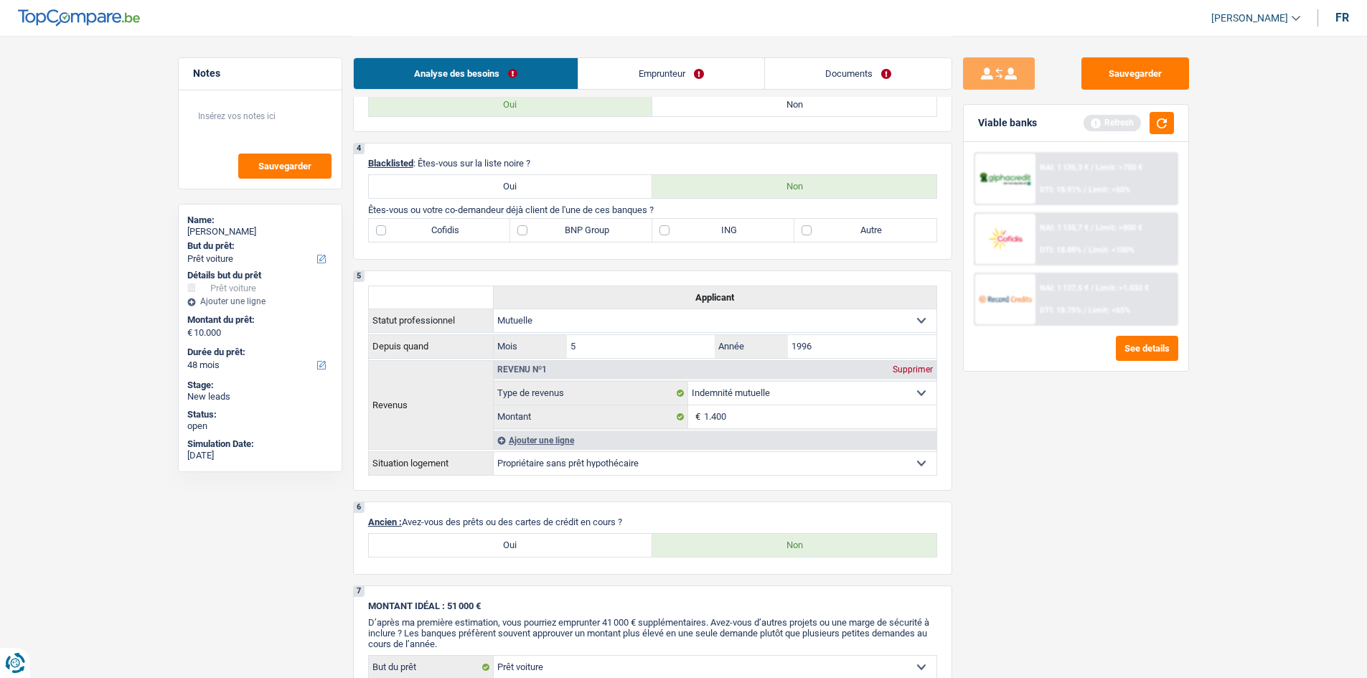
click at [609, 230] on label "BNP Group" at bounding box center [581, 230] width 142 height 23
click at [609, 230] on input "BNP Group" at bounding box center [581, 230] width 142 height 23
checkbox input "true"
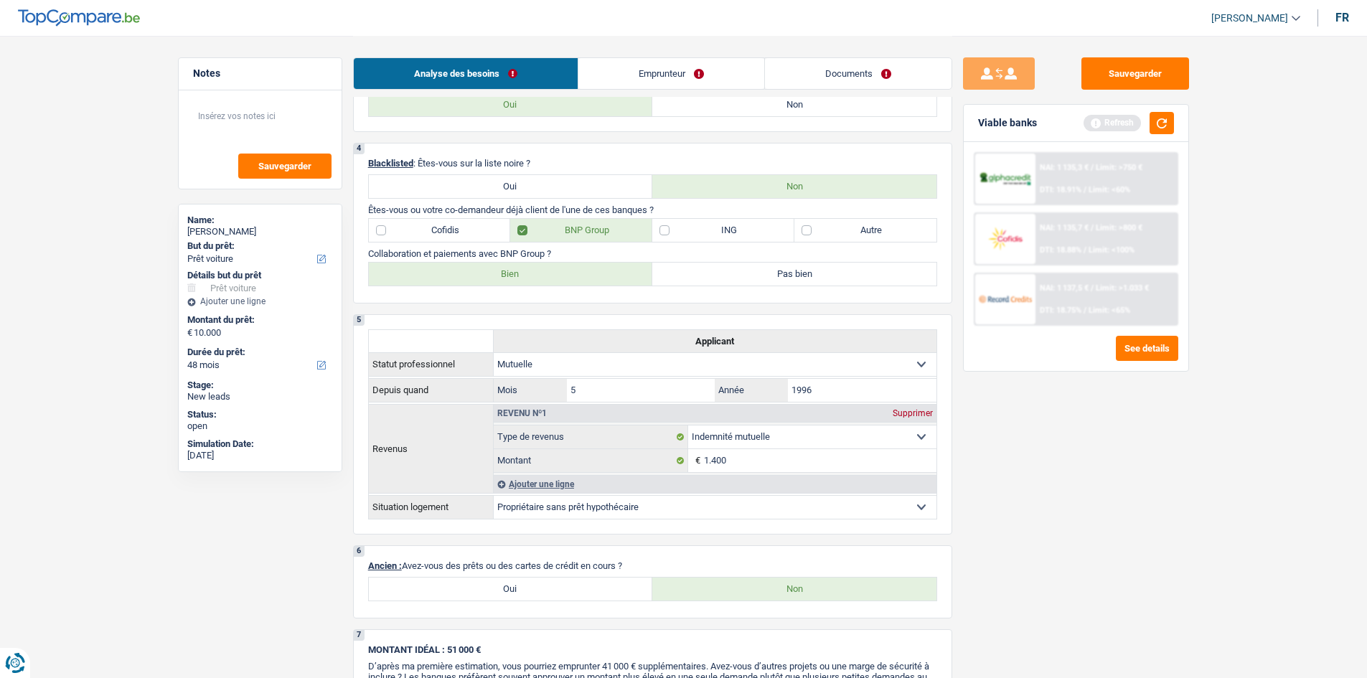
click at [541, 276] on label "Bien" at bounding box center [511, 274] width 284 height 23
click at [541, 276] on input "Bien" at bounding box center [511, 274] width 284 height 23
radio input "true"
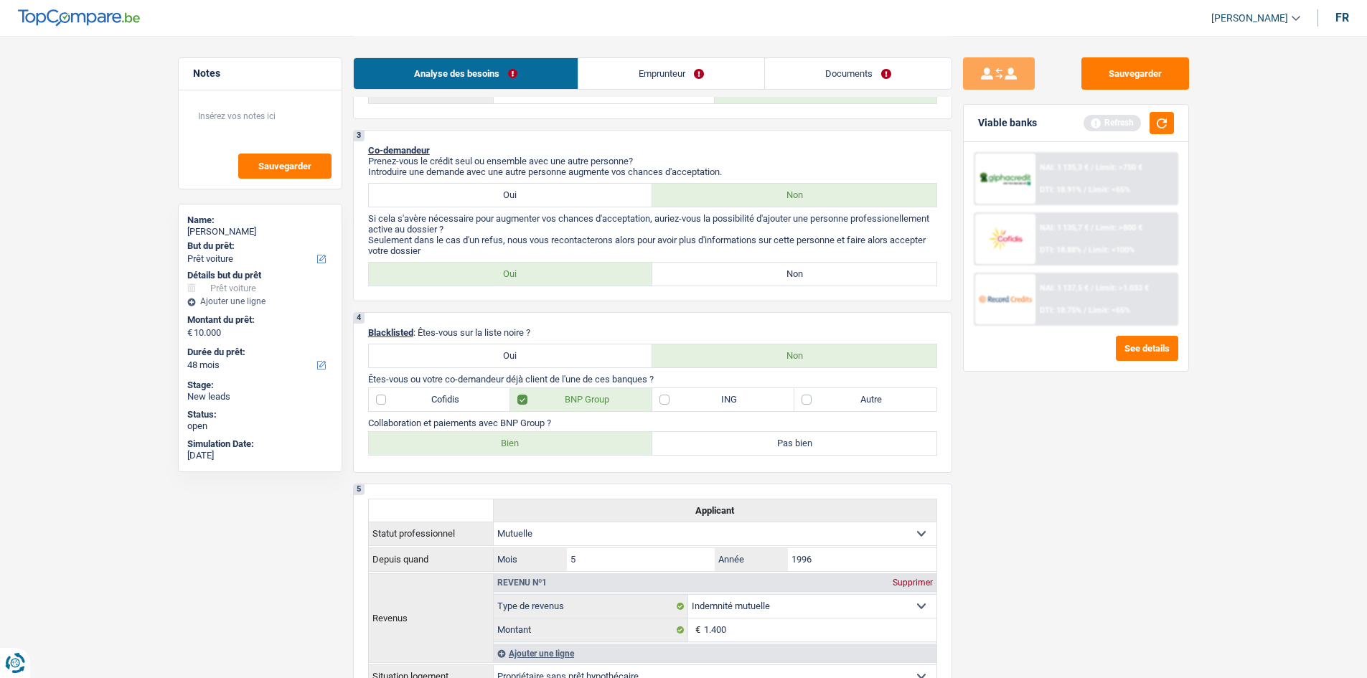
scroll to position [287, 0]
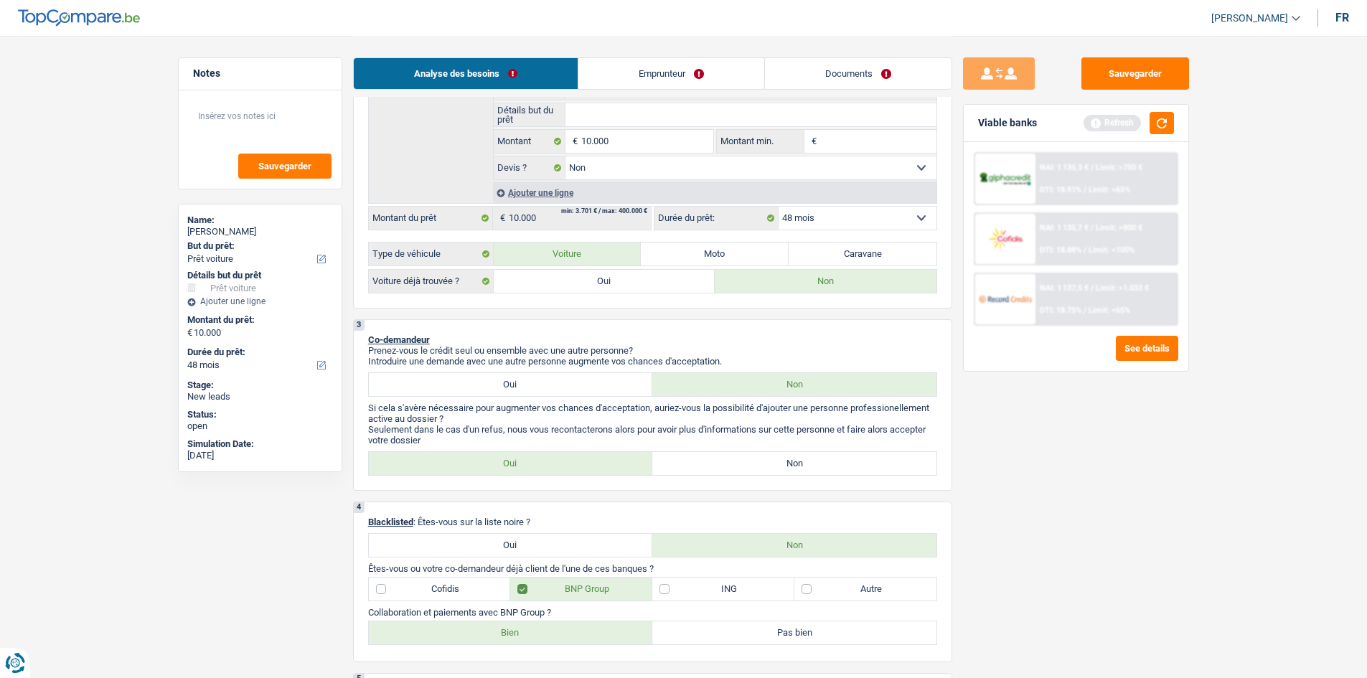
click at [767, 467] on label "Non" at bounding box center [795, 463] width 284 height 23
click at [767, 467] on input "Non" at bounding box center [795, 463] width 284 height 23
radio input "true"
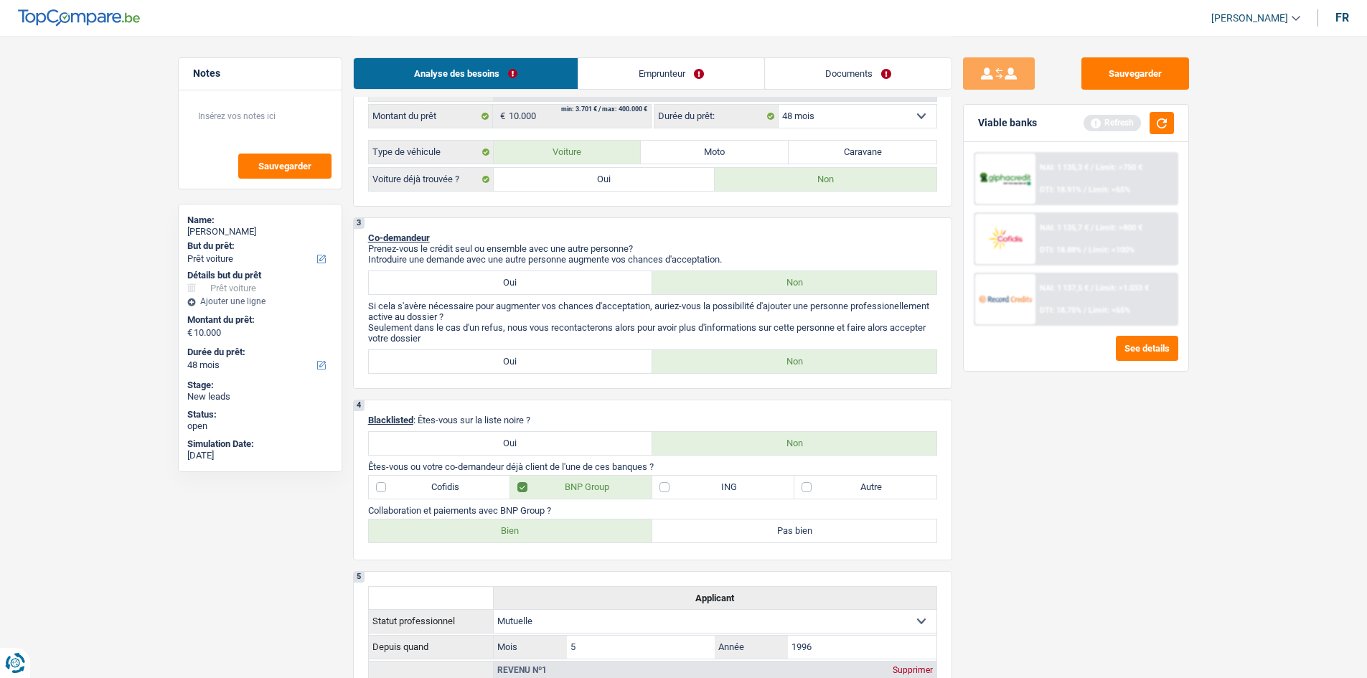
scroll to position [502, 0]
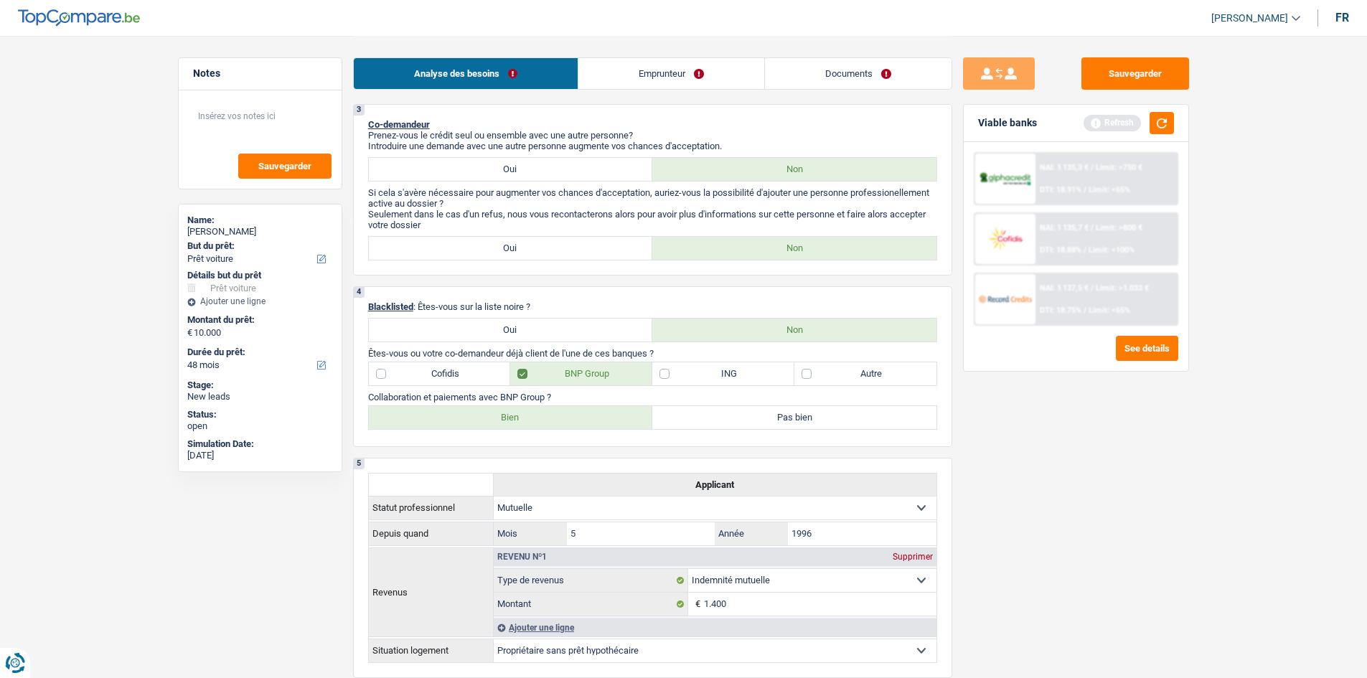
click at [530, 249] on label "Oui" at bounding box center [511, 248] width 284 height 23
click at [530, 249] on input "Oui" at bounding box center [511, 248] width 284 height 23
radio input "true"
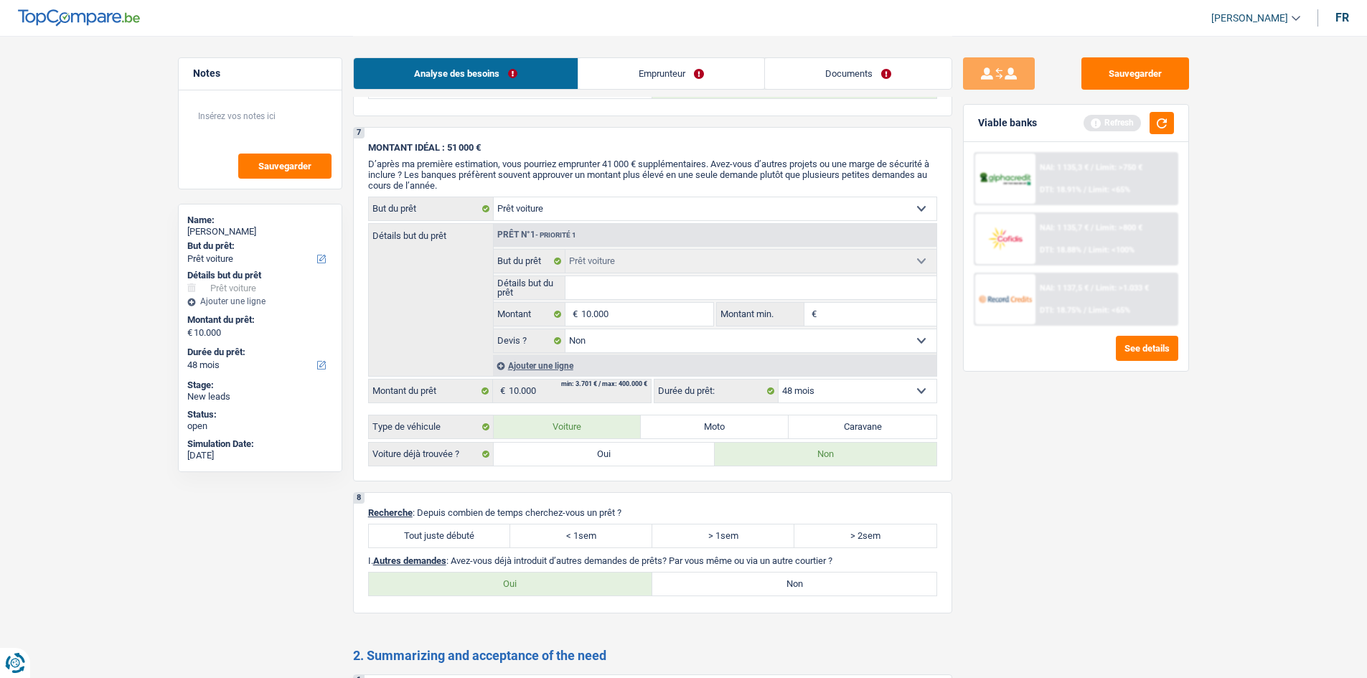
scroll to position [1220, 0]
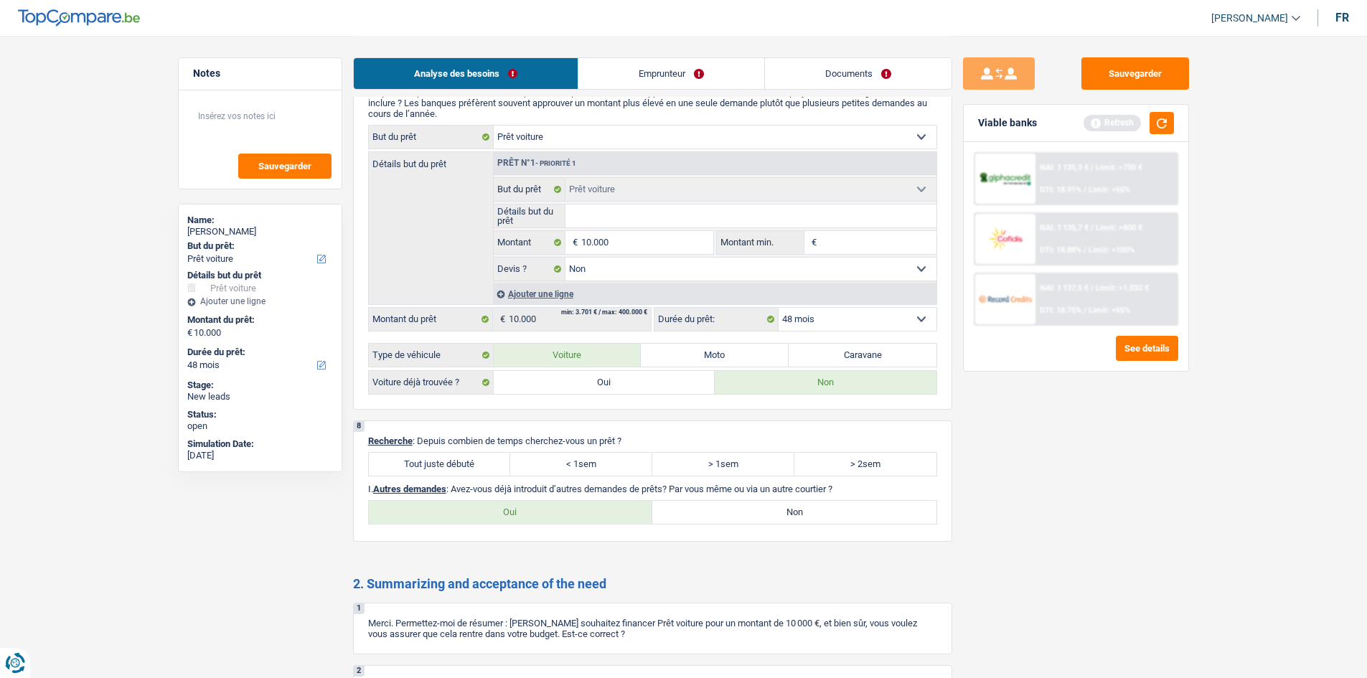
drag, startPoint x: 440, startPoint y: 453, endPoint x: 532, endPoint y: 515, distance: 110.7
click at [444, 458] on label "Tout juste débuté" at bounding box center [440, 464] width 142 height 23
click at [535, 507] on label "Oui" at bounding box center [511, 512] width 284 height 23
click at [535, 507] on input "Oui" at bounding box center [511, 512] width 284 height 23
radio input "true"
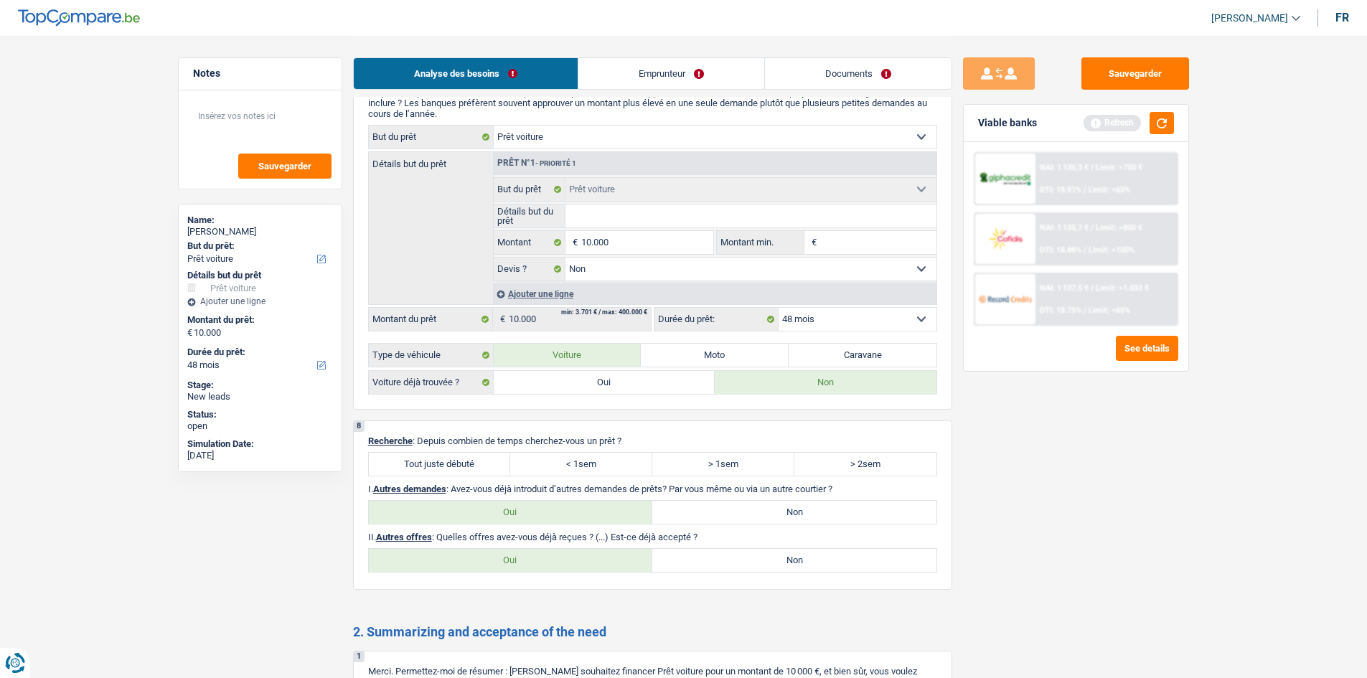
click at [700, 562] on label "Non" at bounding box center [795, 560] width 284 height 23
click at [700, 562] on input "Non" at bounding box center [795, 560] width 284 height 23
radio input "true"
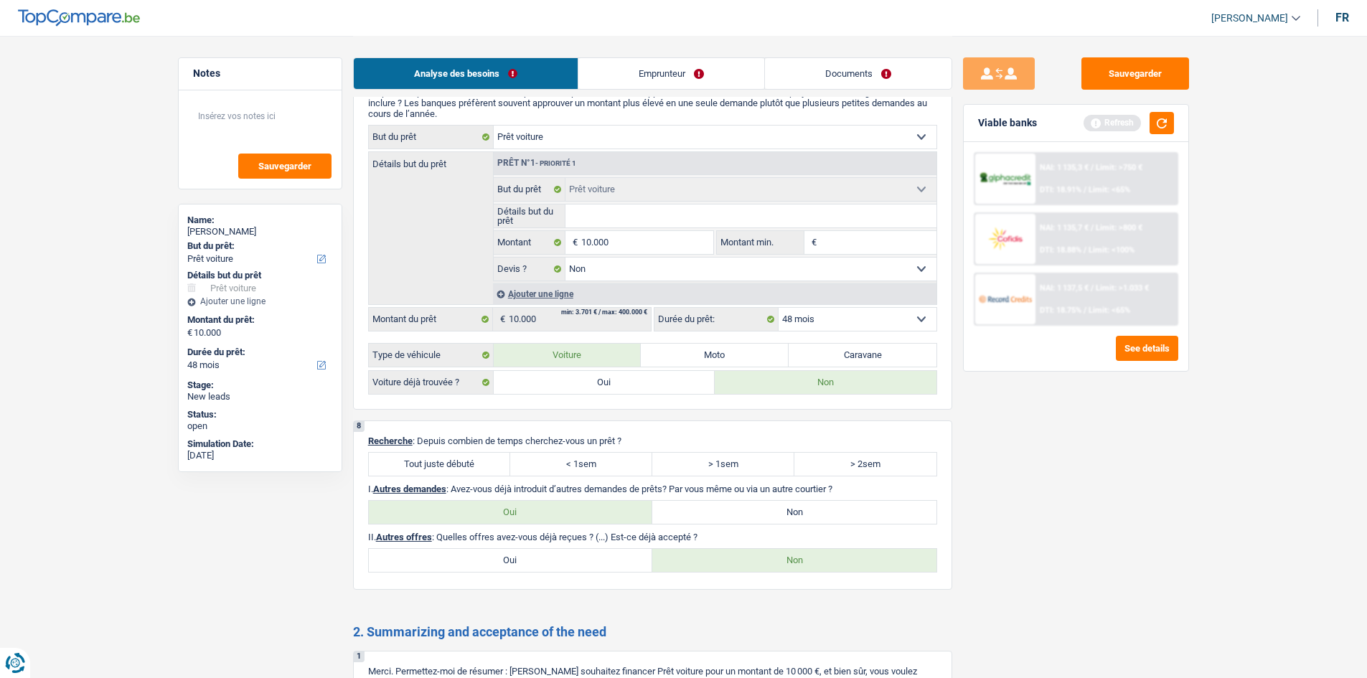
click at [626, 68] on link "Emprunteur" at bounding box center [672, 73] width 186 height 31
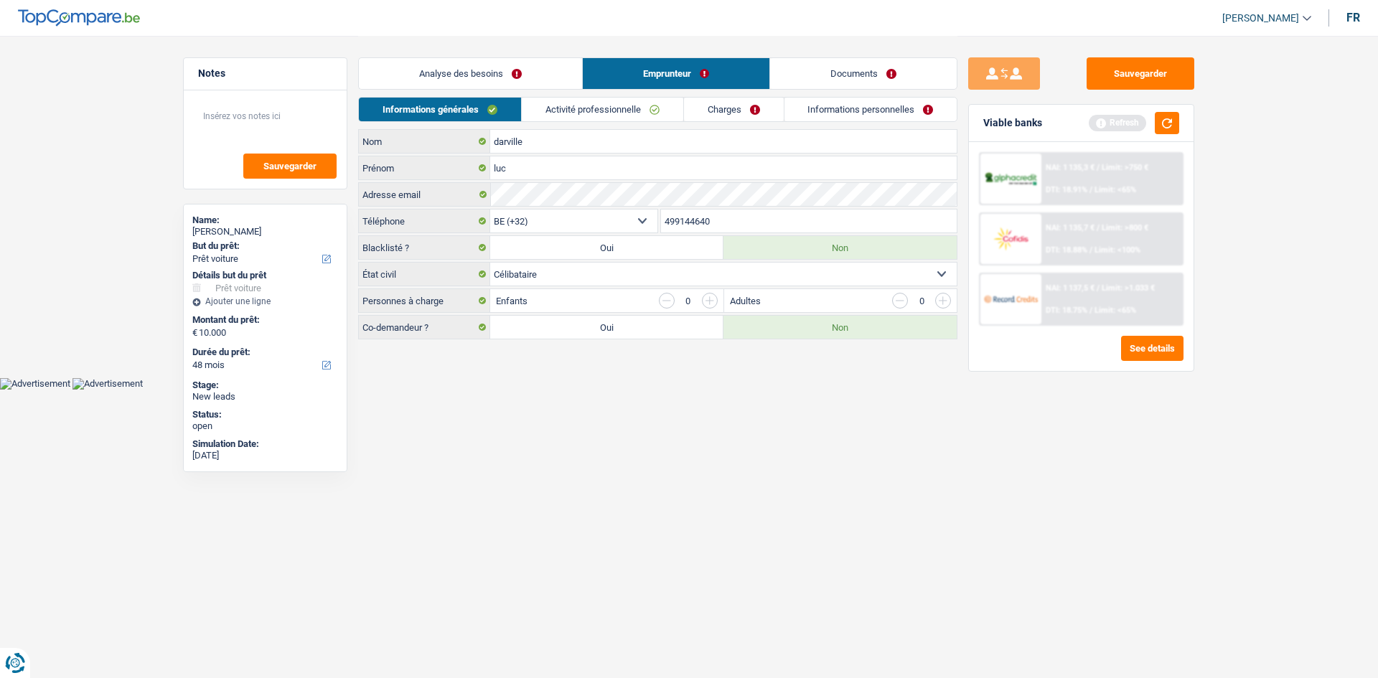
click at [625, 101] on link "Activité professionnelle" at bounding box center [603, 110] width 162 height 24
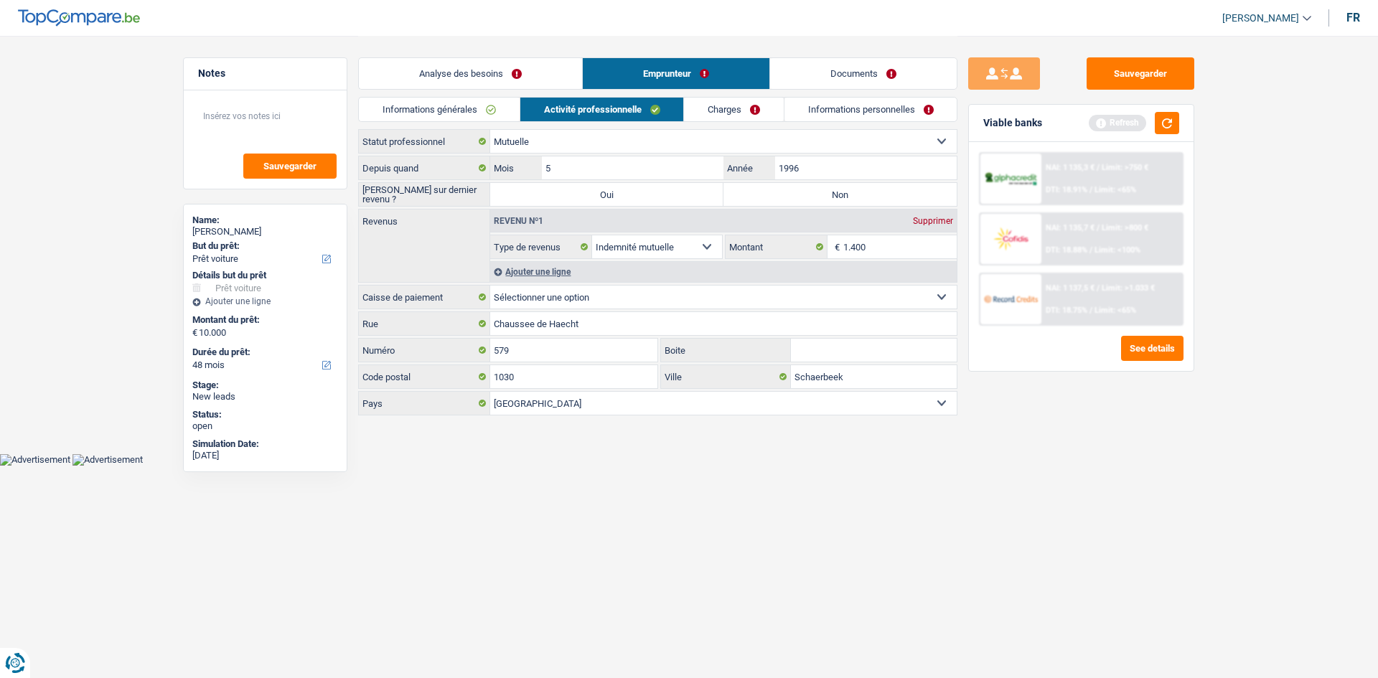
click at [826, 202] on label "Non" at bounding box center [840, 194] width 233 height 23
click at [826, 202] on input "Non" at bounding box center [840, 194] width 233 height 23
radio input "true"
click at [558, 274] on div "Ajouter une ligne" at bounding box center [723, 271] width 467 height 21
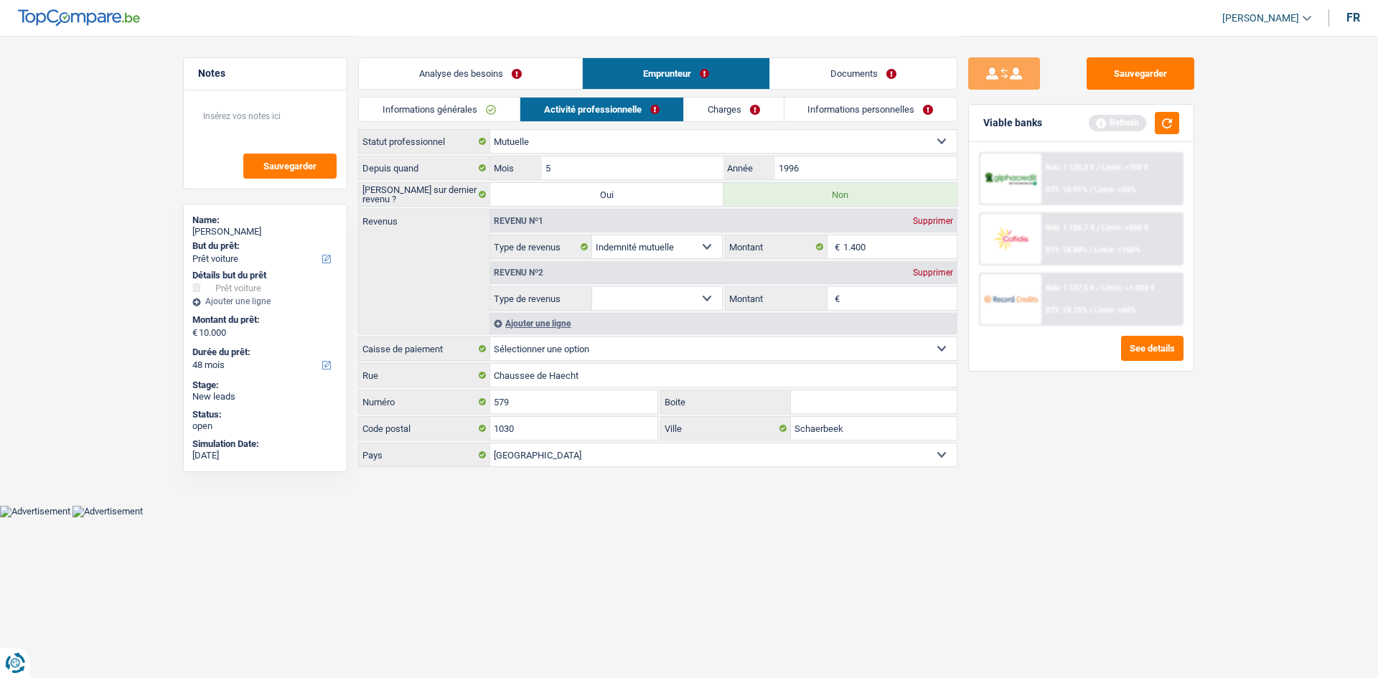
click at [625, 291] on select "Allocation d'handicap Allocations chômage Allocations familiales Chèques repas …" at bounding box center [657, 298] width 130 height 23
click at [787, 518] on html "Vous avez le contrôle de vos données Nous utilisons des cookies, tout comme nos…" at bounding box center [689, 259] width 1378 height 518
click at [927, 273] on div "Supprimer" at bounding box center [932, 272] width 47 height 9
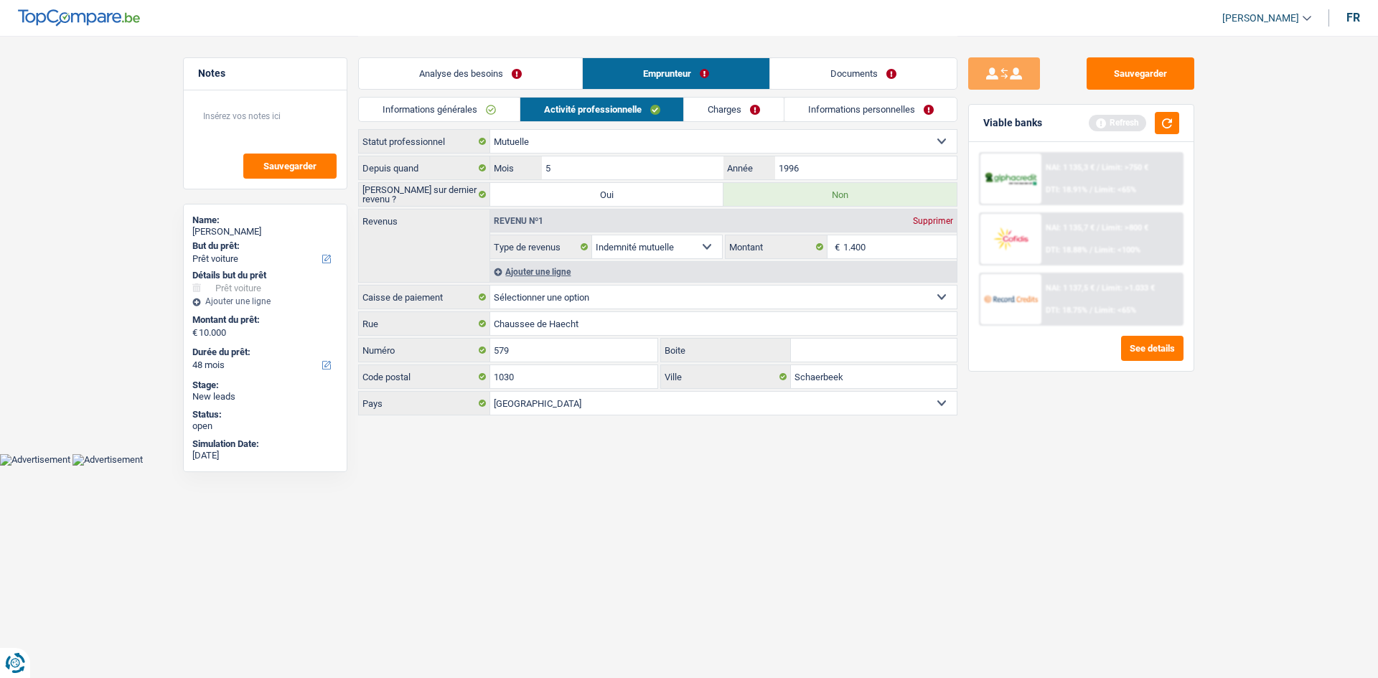
click at [749, 113] on link "Charges" at bounding box center [734, 110] width 100 height 24
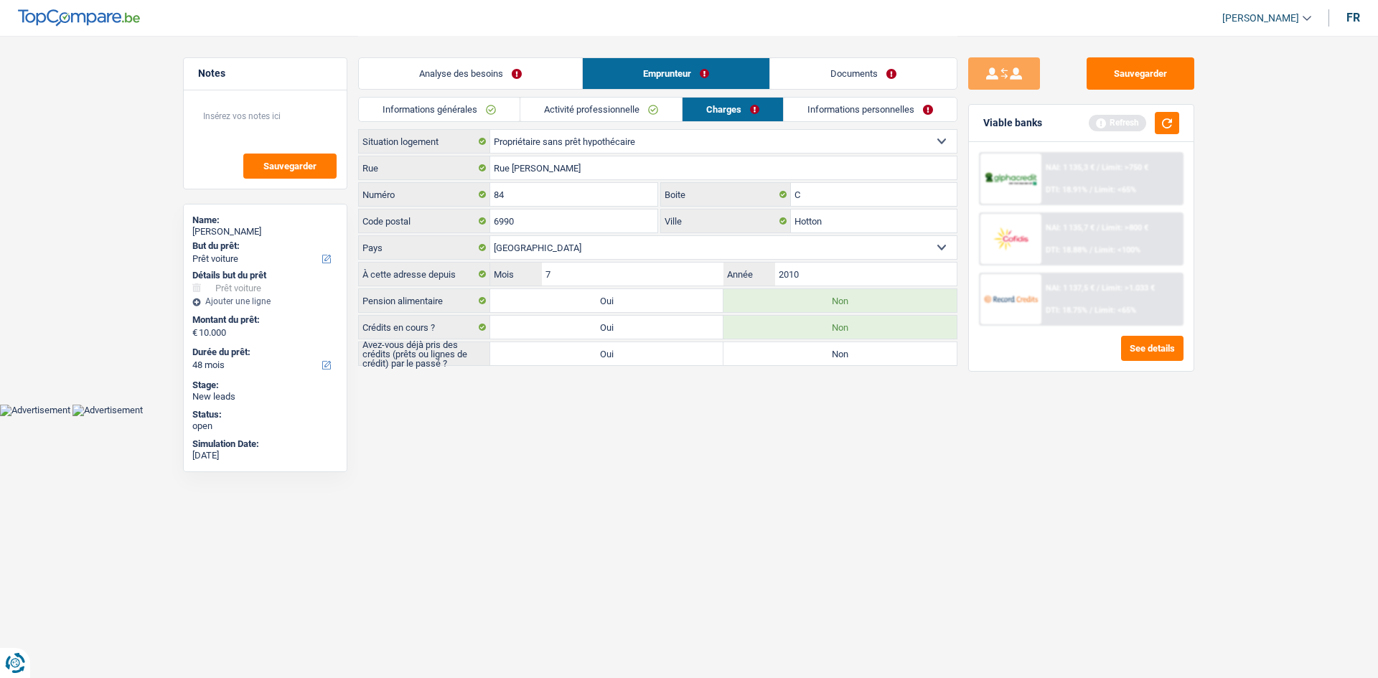
click at [569, 106] on link "Activité professionnelle" at bounding box center [601, 110] width 162 height 24
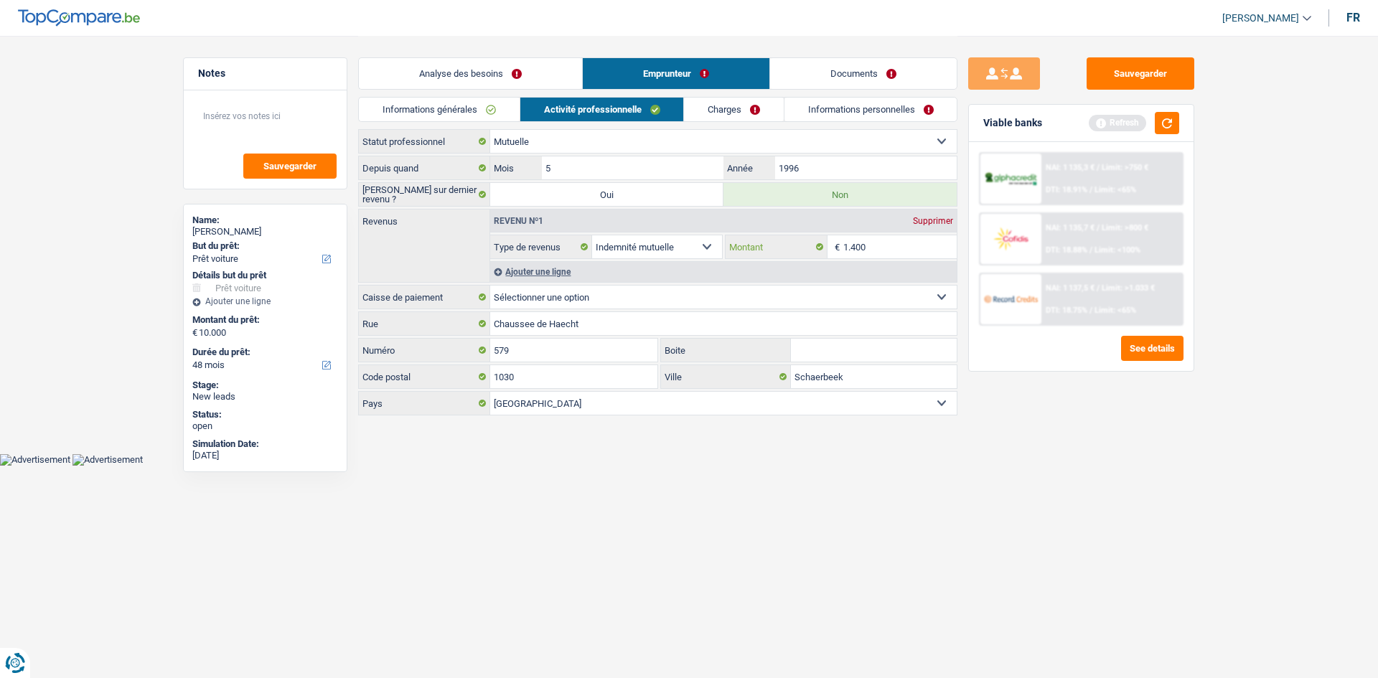
click at [905, 249] on input "1.400" at bounding box center [900, 246] width 114 height 23
type input "1.300"
click at [1046, 434] on div "Sauvegarder Viable banks Refresh NAI: 1 135,3 € / Limit: >750 € DTI: 18.91% / L…" at bounding box center [1082, 356] width 248 height 598
click at [703, 99] on link "Charges" at bounding box center [734, 110] width 100 height 24
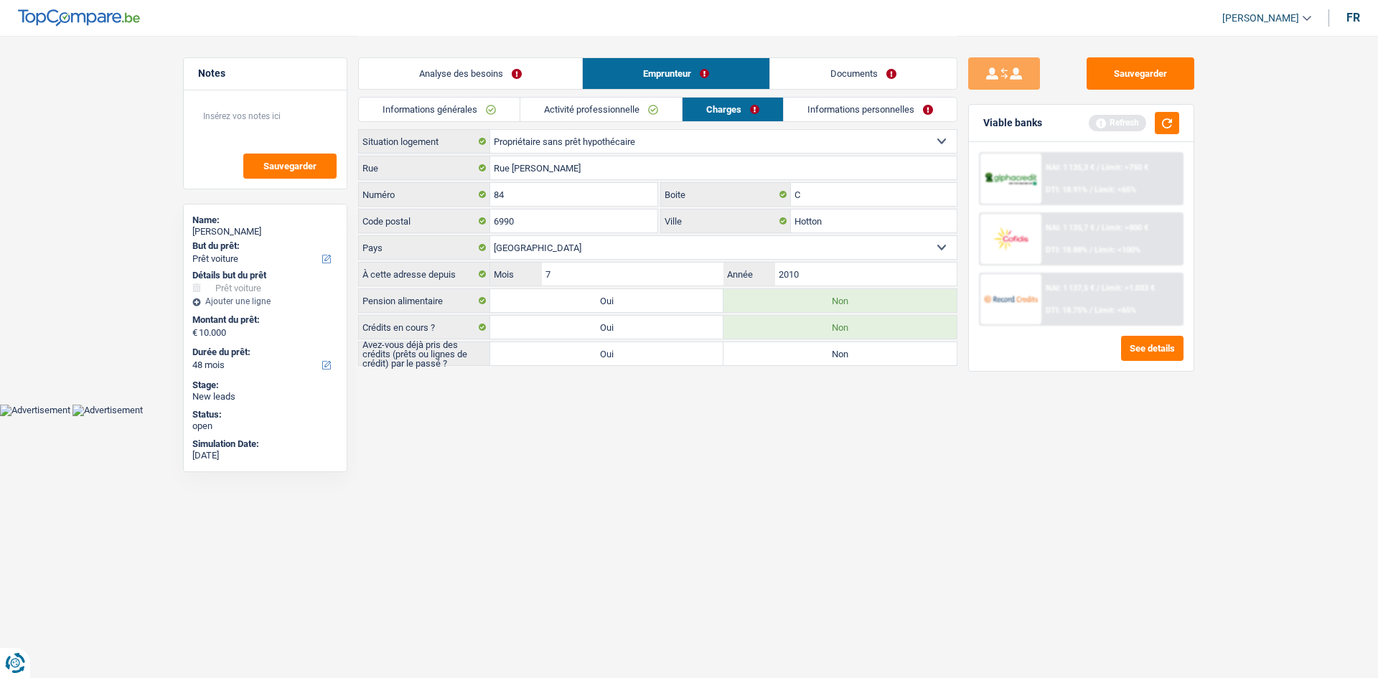
click at [828, 103] on link "Informations personnelles" at bounding box center [870, 110] width 173 height 24
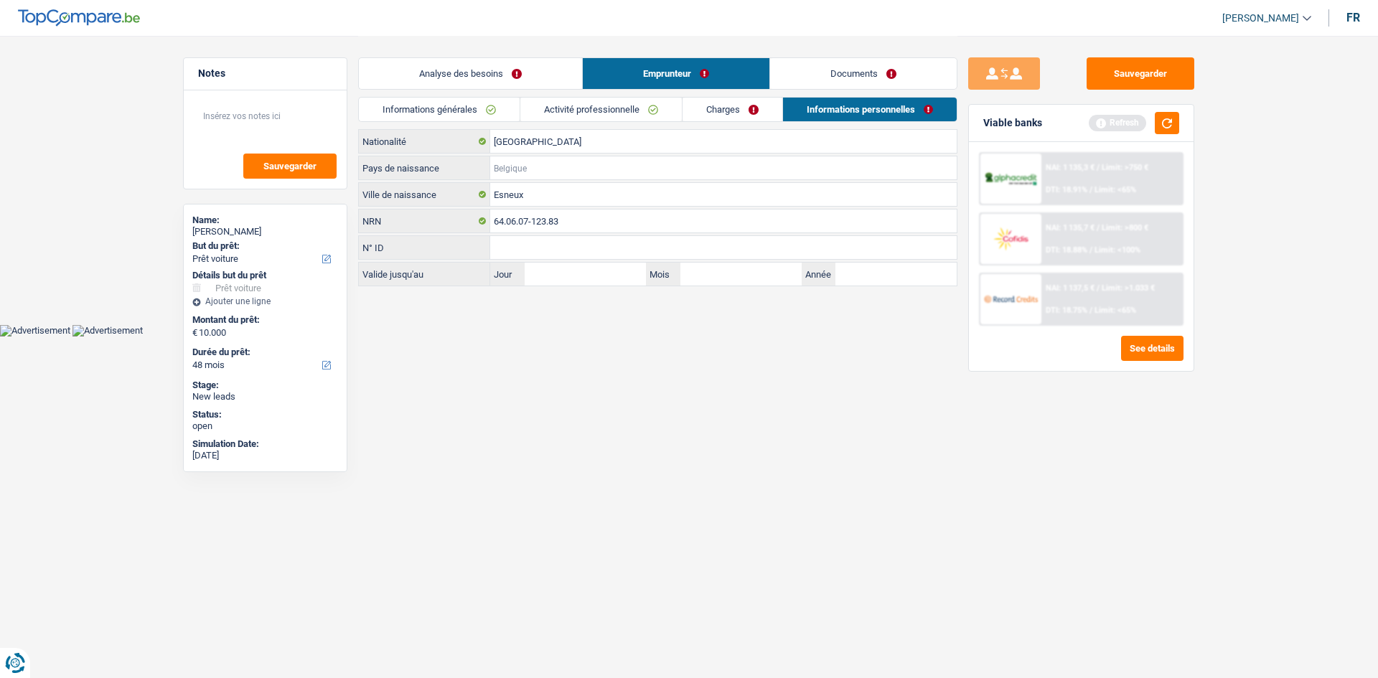
click at [533, 162] on input "Pays de naissance" at bounding box center [723, 167] width 467 height 23
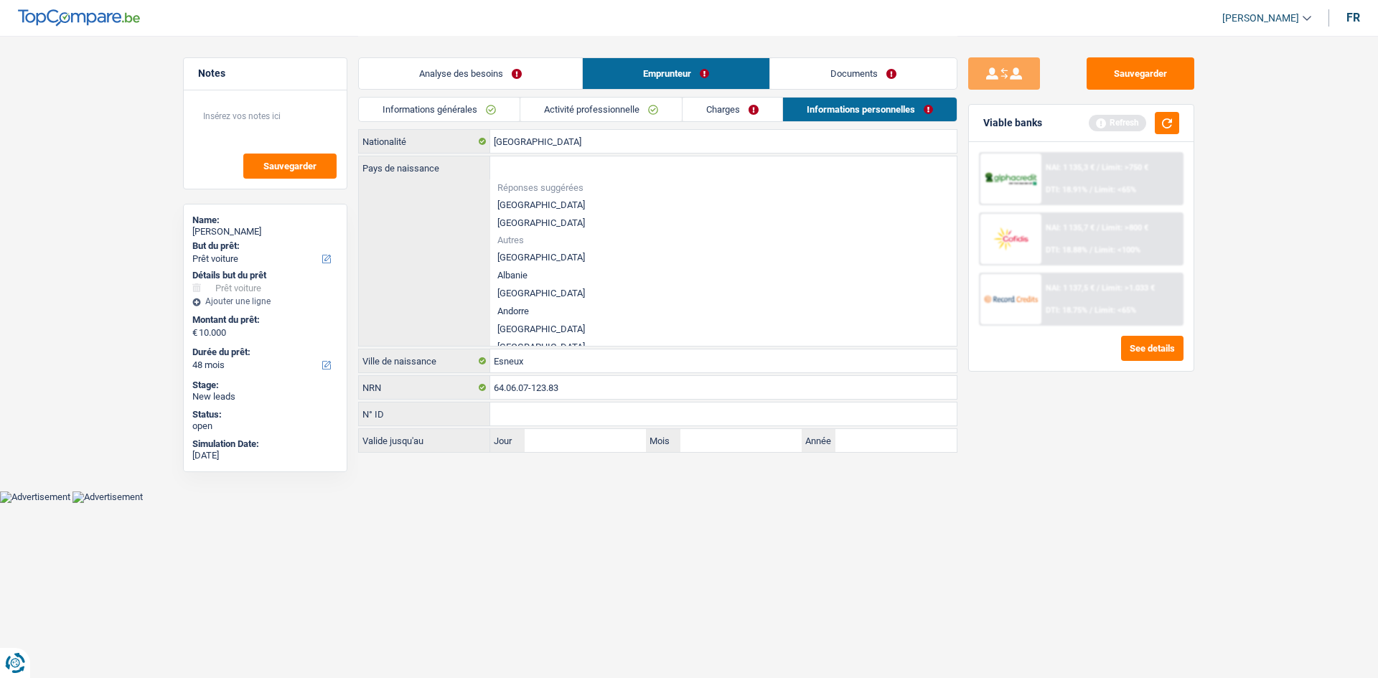
click at [514, 205] on li "[GEOGRAPHIC_DATA]" at bounding box center [723, 205] width 467 height 18
type input "[GEOGRAPHIC_DATA]"
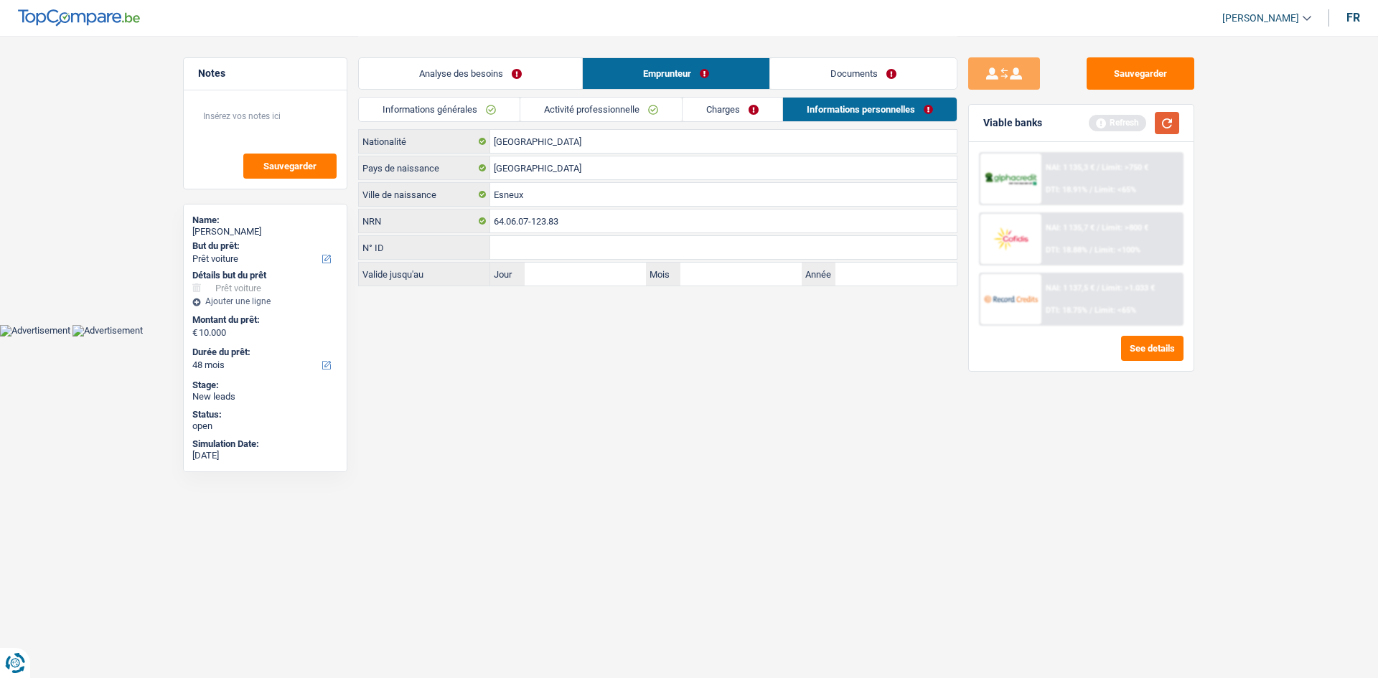
click at [1161, 123] on button "button" at bounding box center [1167, 123] width 24 height 22
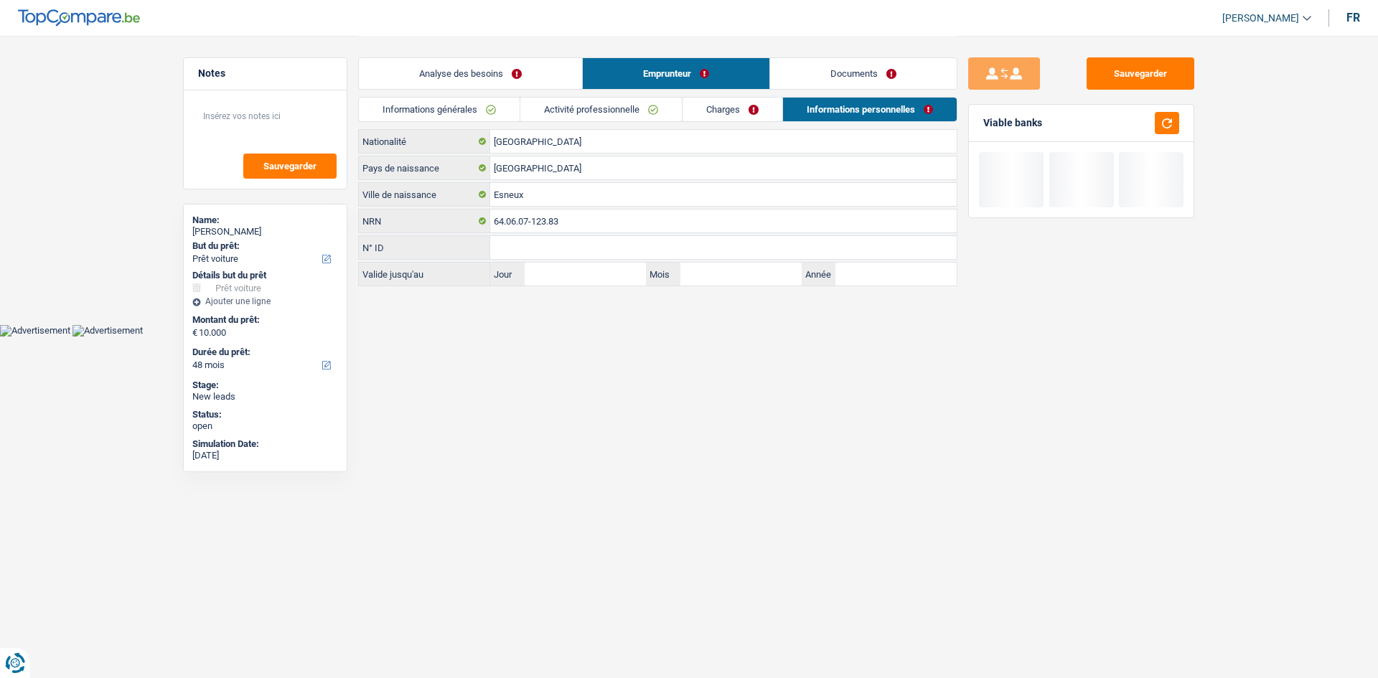
click at [562, 62] on link "Analyse des besoins" at bounding box center [470, 73] width 223 height 31
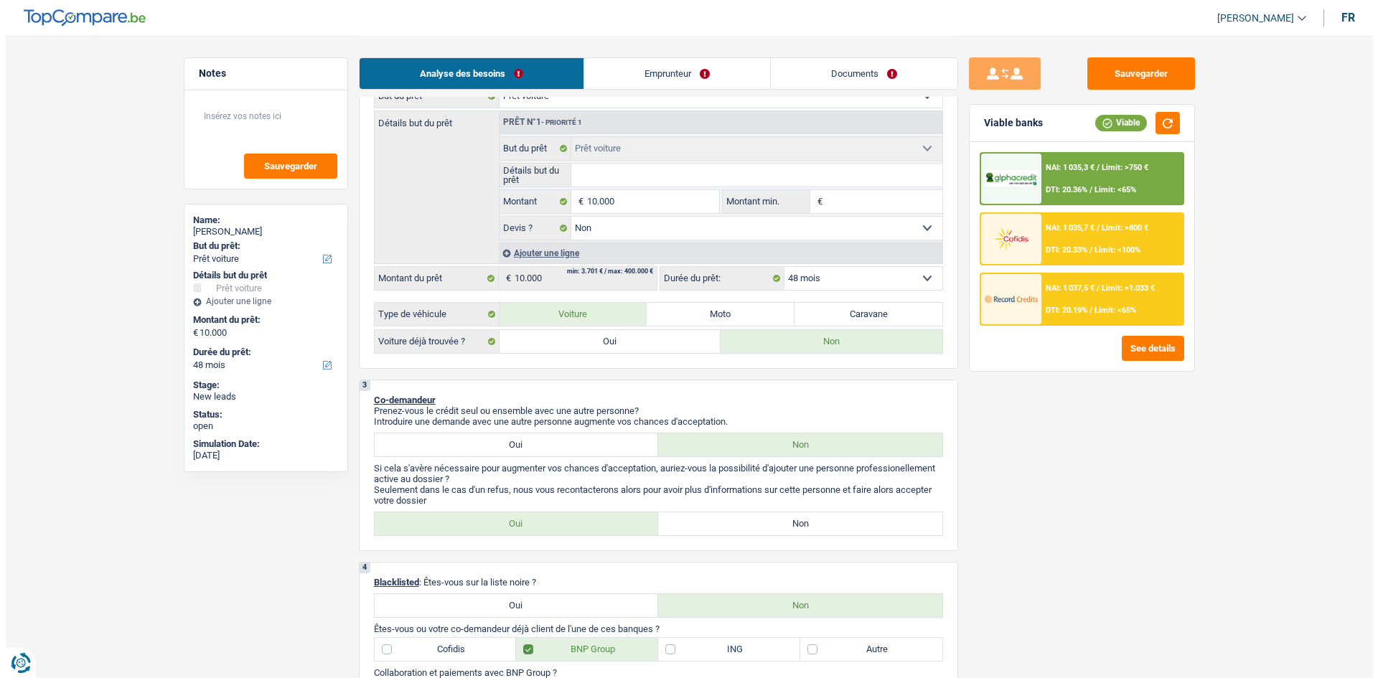
scroll to position [144, 0]
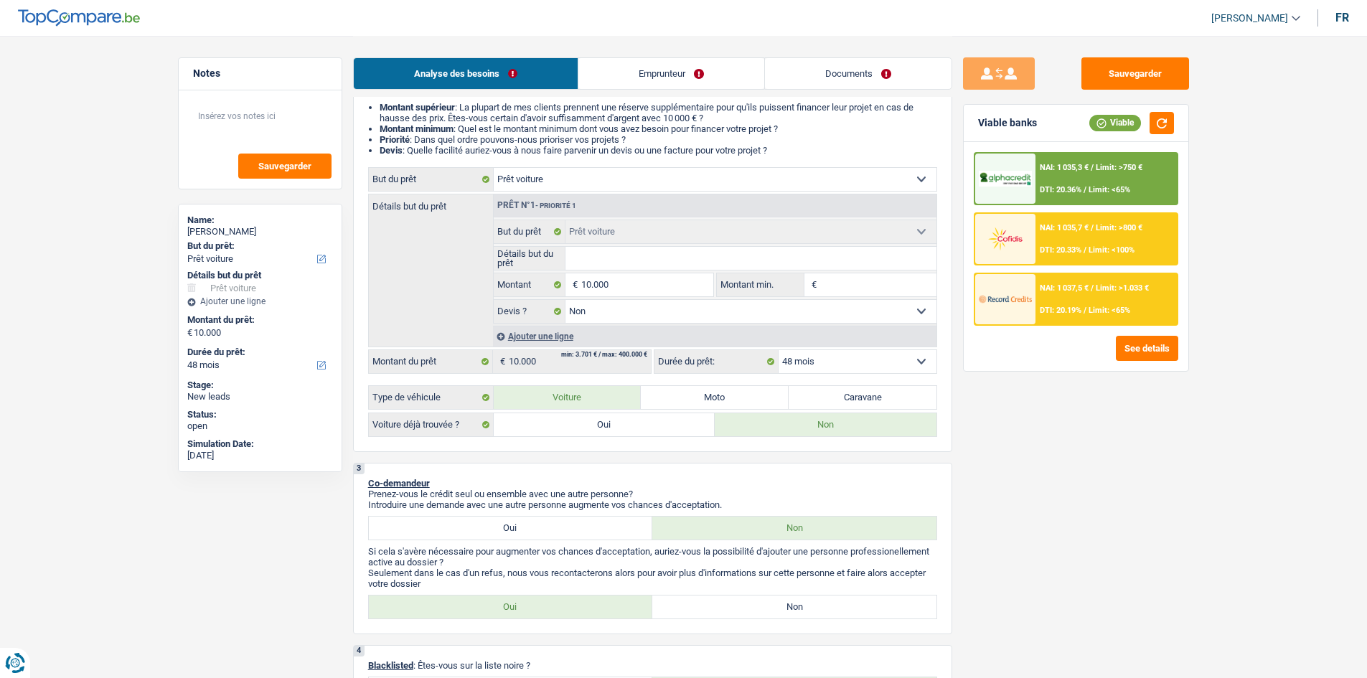
click at [1029, 192] on div at bounding box center [1006, 179] width 60 height 50
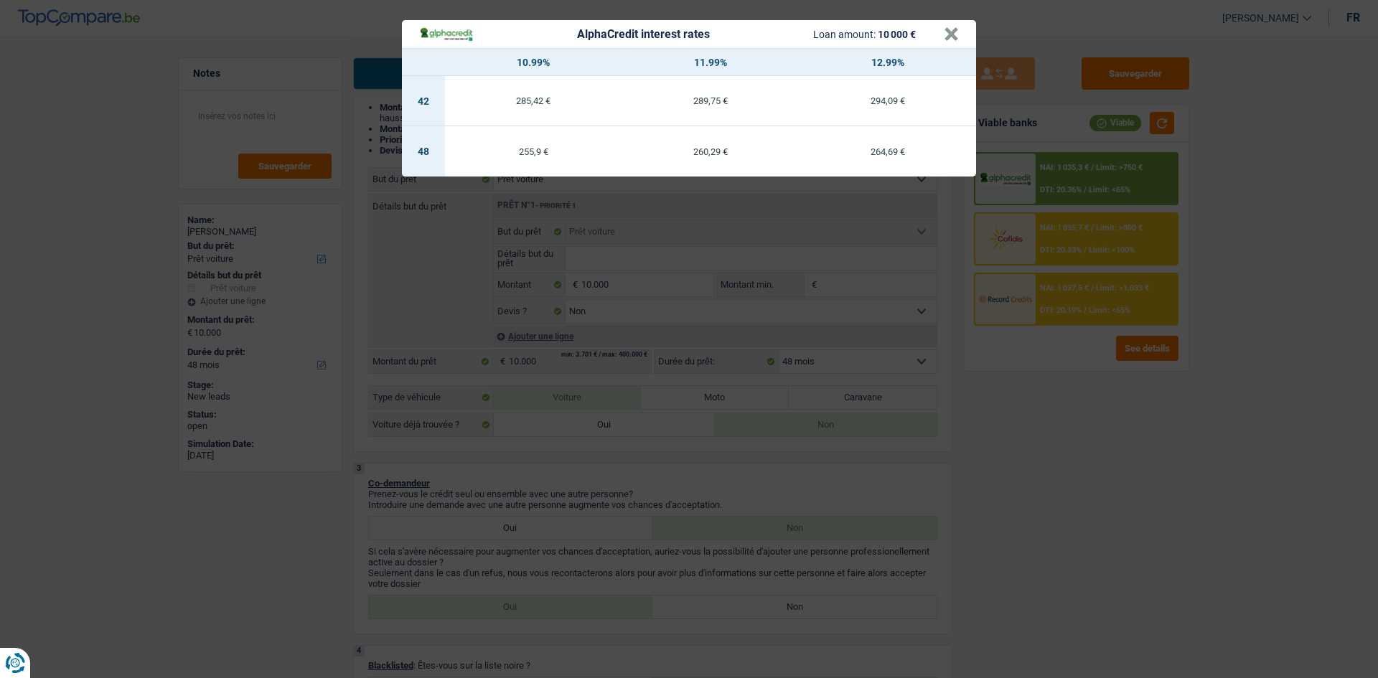
drag, startPoint x: 1136, startPoint y: 422, endPoint x: 1135, endPoint y: 342, distance: 80.4
click at [1134, 421] on div "AlphaCredit interest rates Loan amount: 10 000 € × 10.99% 11.99% 12.99% 42 285,…" at bounding box center [689, 339] width 1378 height 678
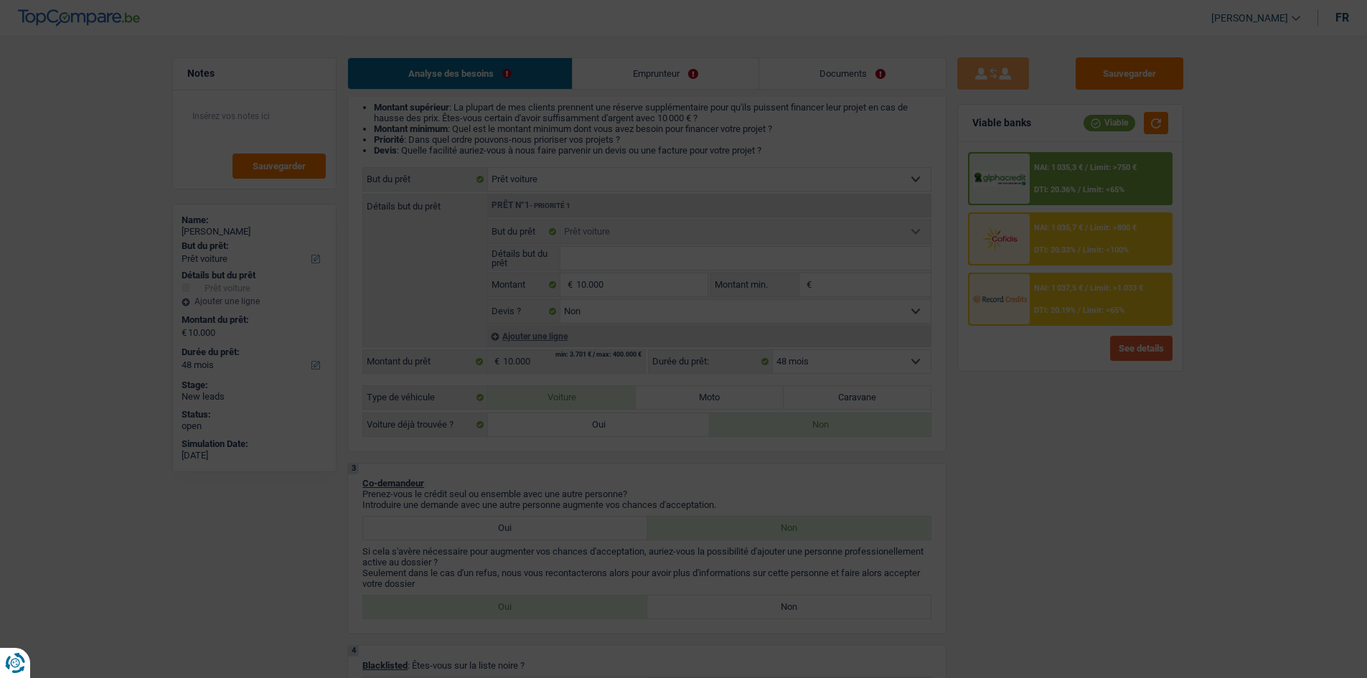
click at [1136, 340] on button "See details" at bounding box center [1141, 348] width 62 height 25
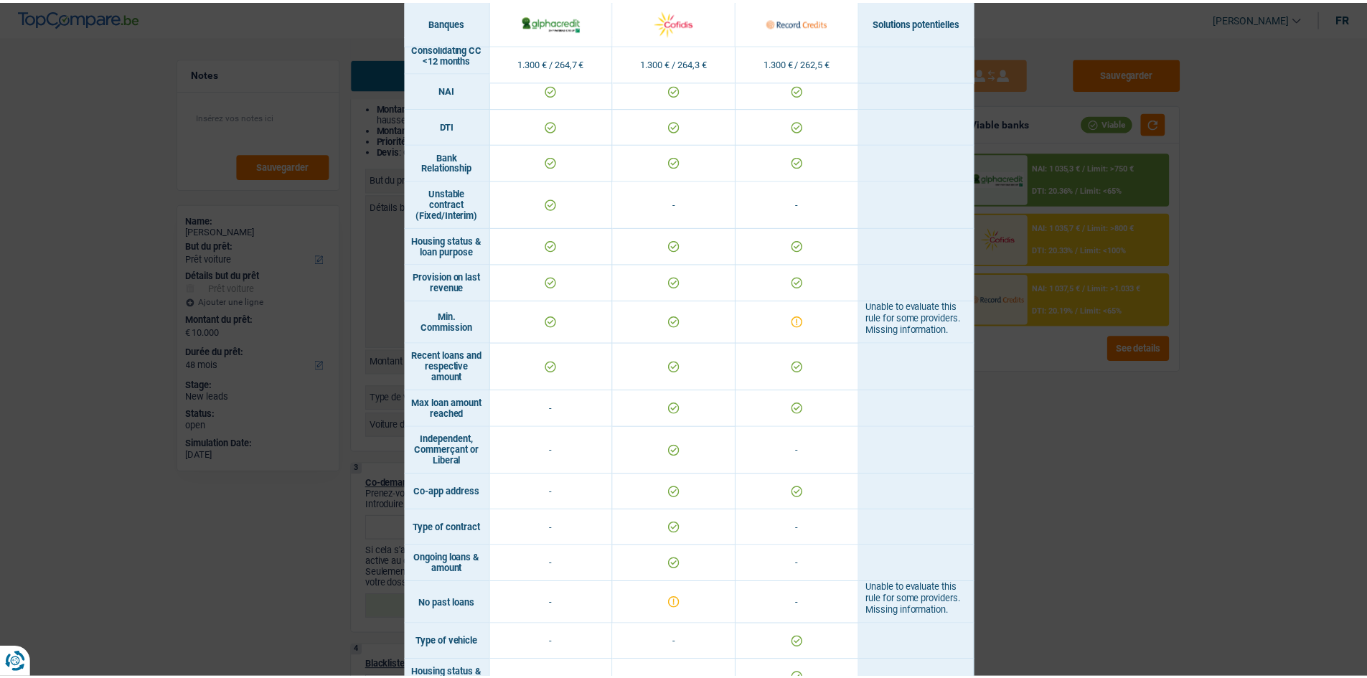
scroll to position [678, 0]
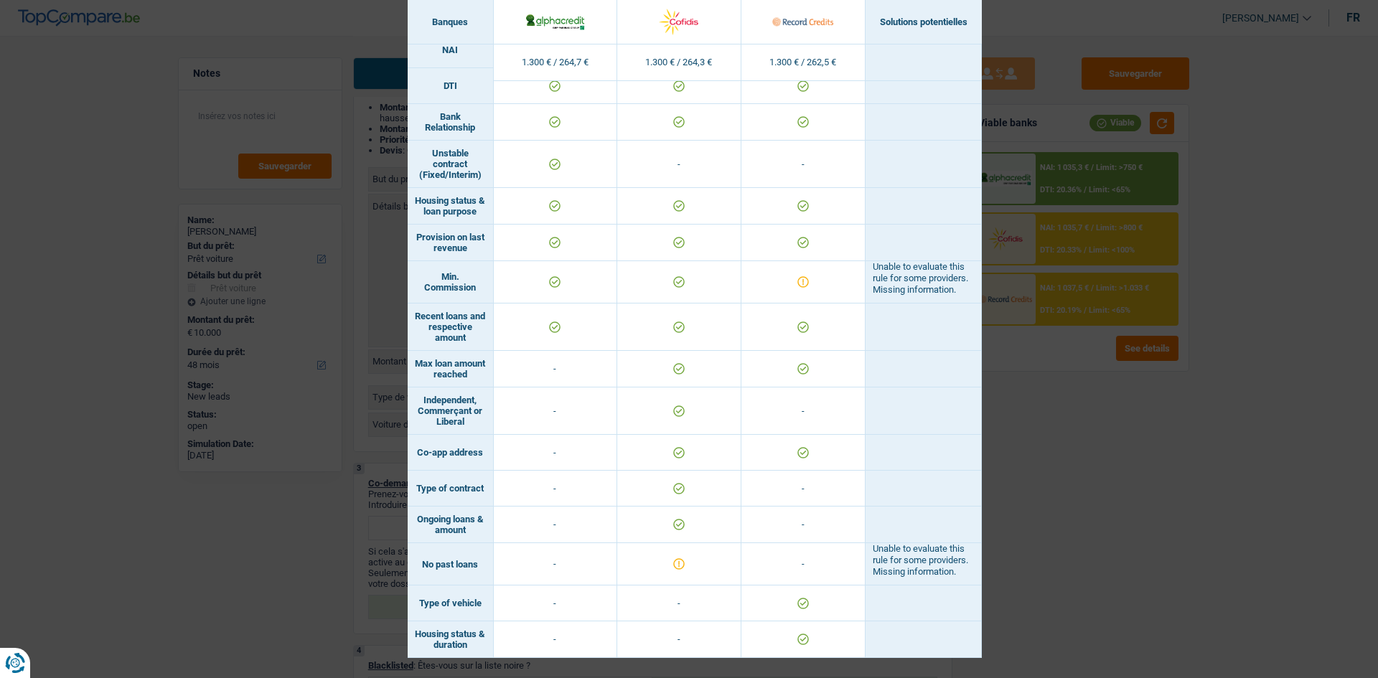
click at [1159, 556] on div "Banks conditions × Banques Solutions potentielles Revenus / Charges 1.300 € / 2…" at bounding box center [689, 339] width 1378 height 678
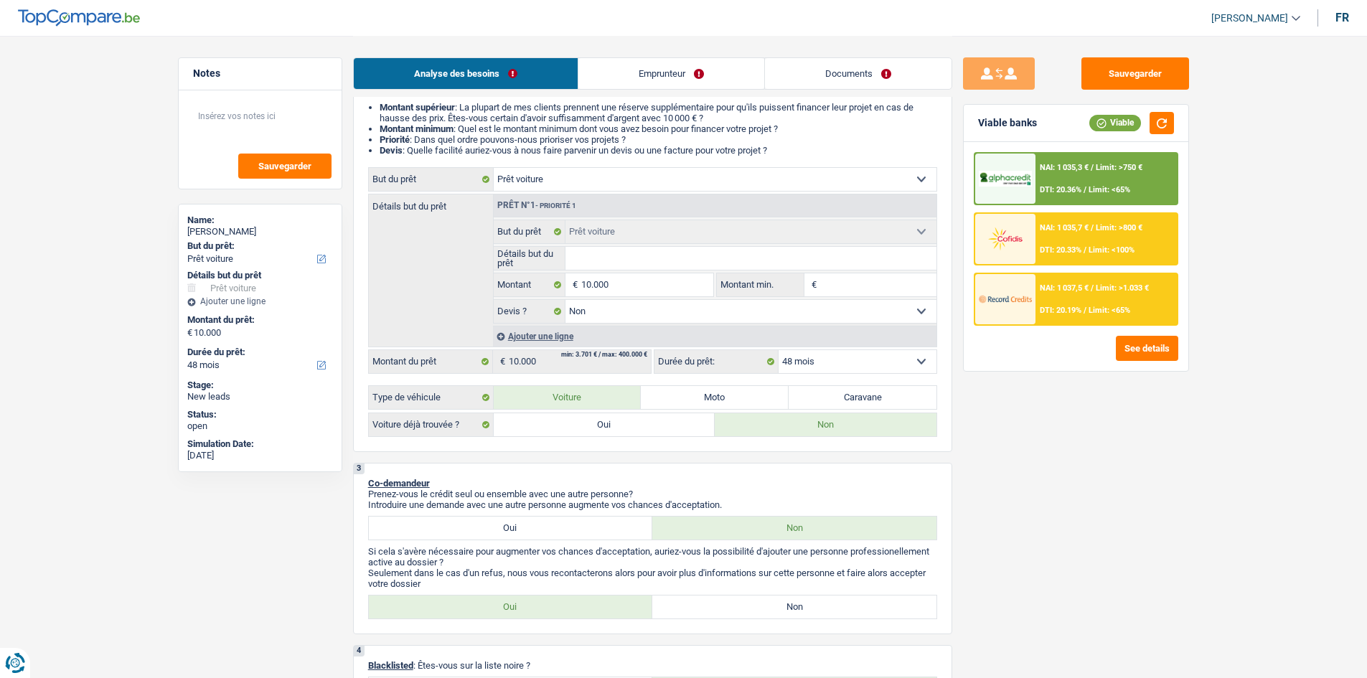
click at [1088, 303] on div "NAI: 1 037,5 € / Limit: >1.033 € DTI: 20.19% / Limit: <65%" at bounding box center [1106, 299] width 141 height 50
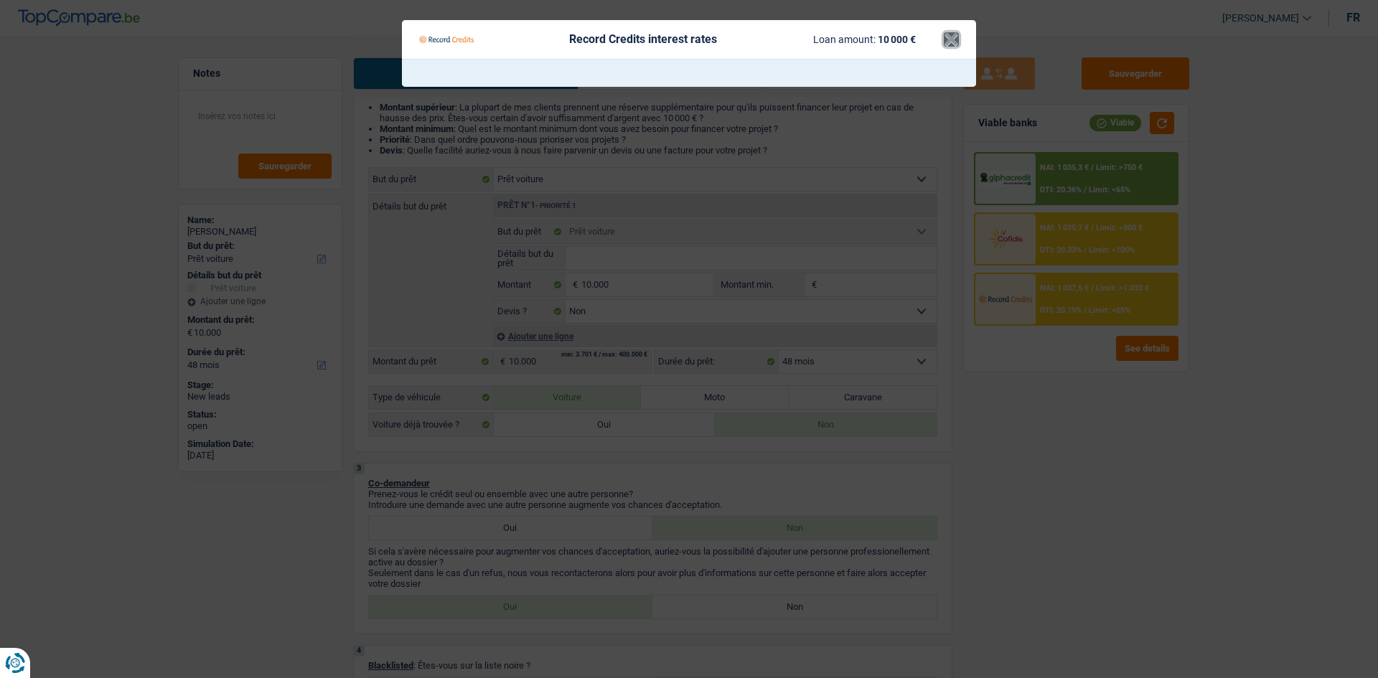
click at [953, 47] on button "×" at bounding box center [951, 39] width 15 height 14
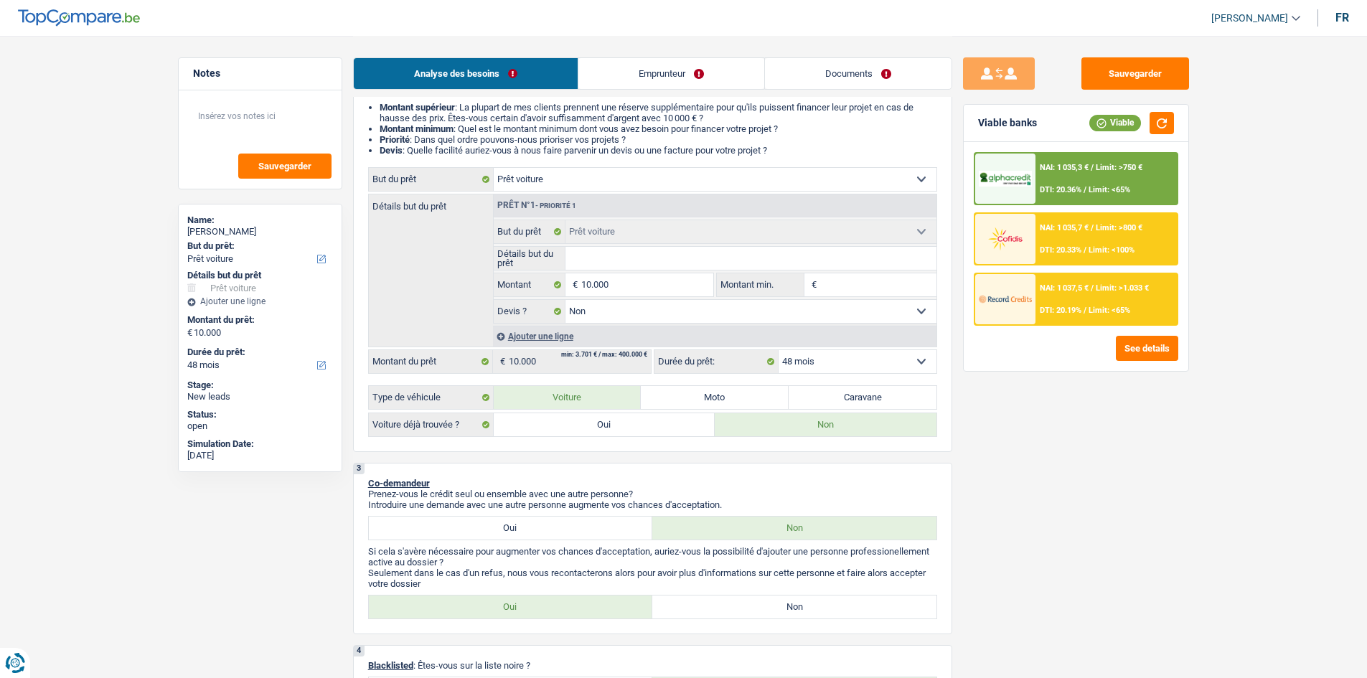
click at [1046, 174] on div "NAI: 1 035,3 € / Limit: >750 € DTI: 20.36% / Limit: <65%" at bounding box center [1106, 179] width 141 height 50
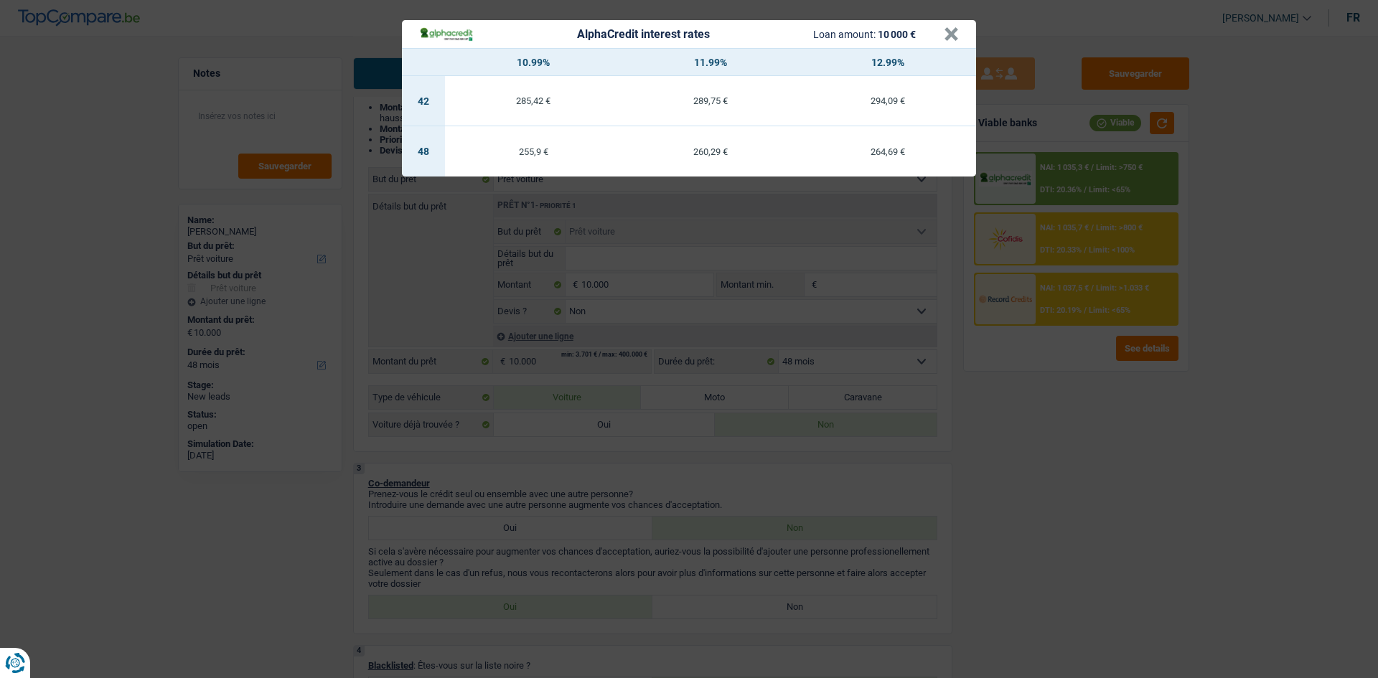
click at [1085, 513] on div "AlphaCredit interest rates Loan amount: 10 000 € × 10.99% 11.99% 12.99% 42 285,…" at bounding box center [689, 339] width 1378 height 678
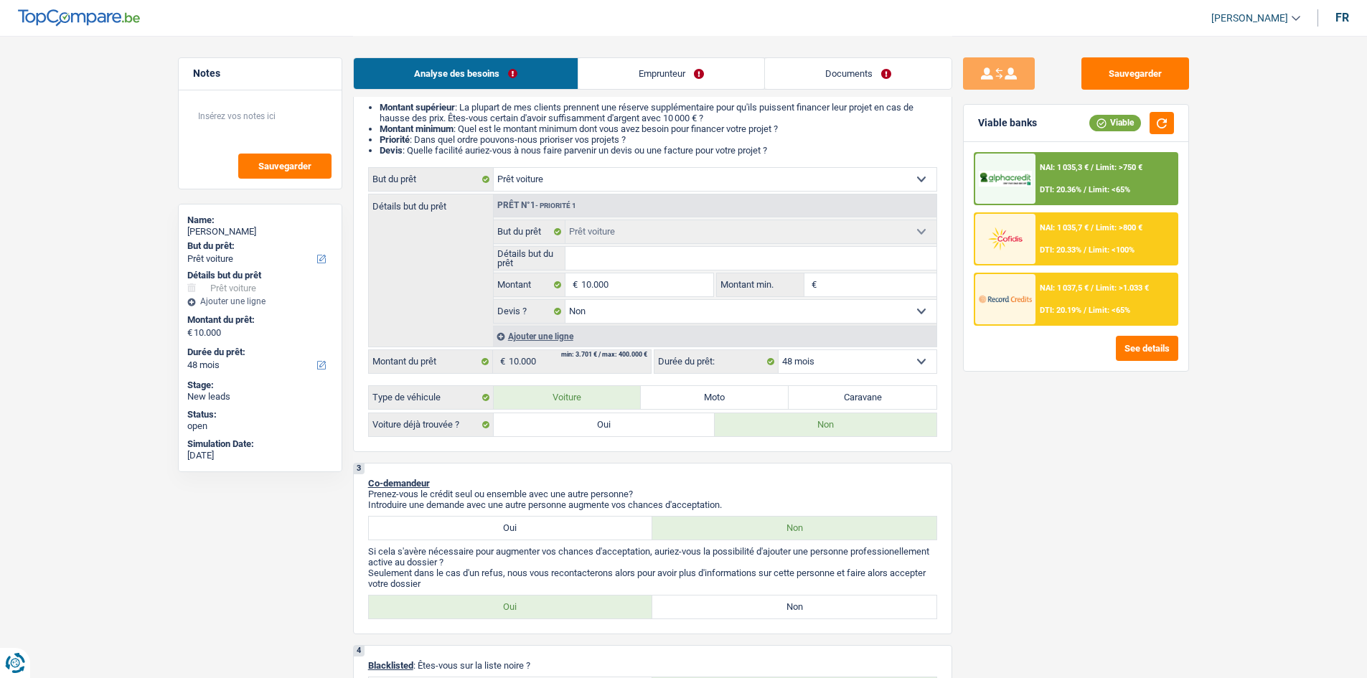
click at [647, 70] on link "Emprunteur" at bounding box center [672, 73] width 186 height 31
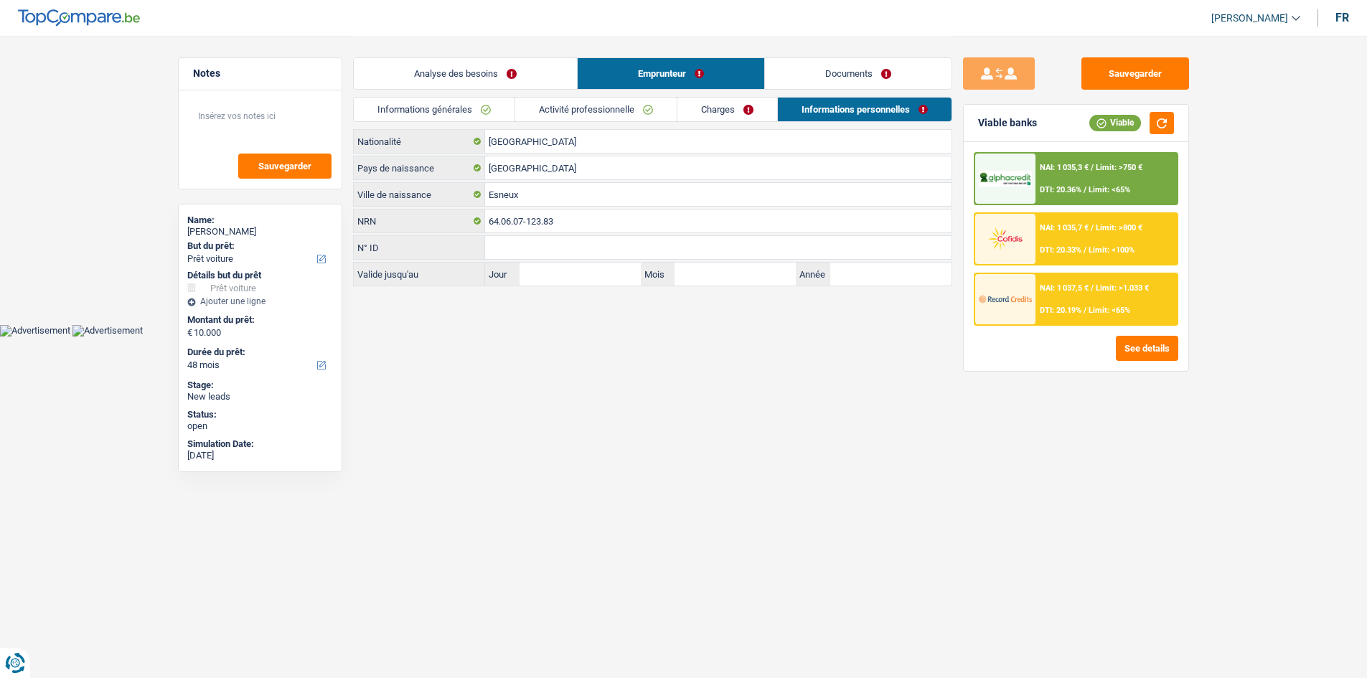
scroll to position [0, 0]
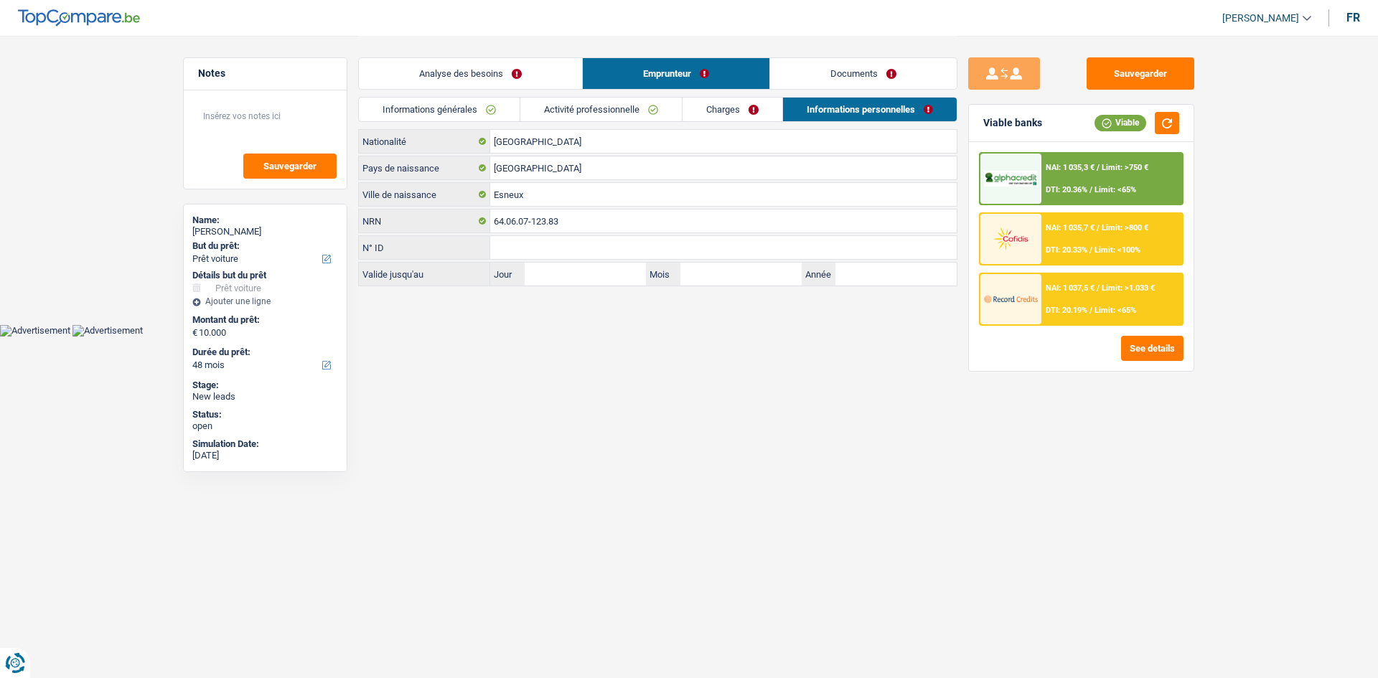
click at [867, 75] on link "Documents" at bounding box center [863, 73] width 187 height 31
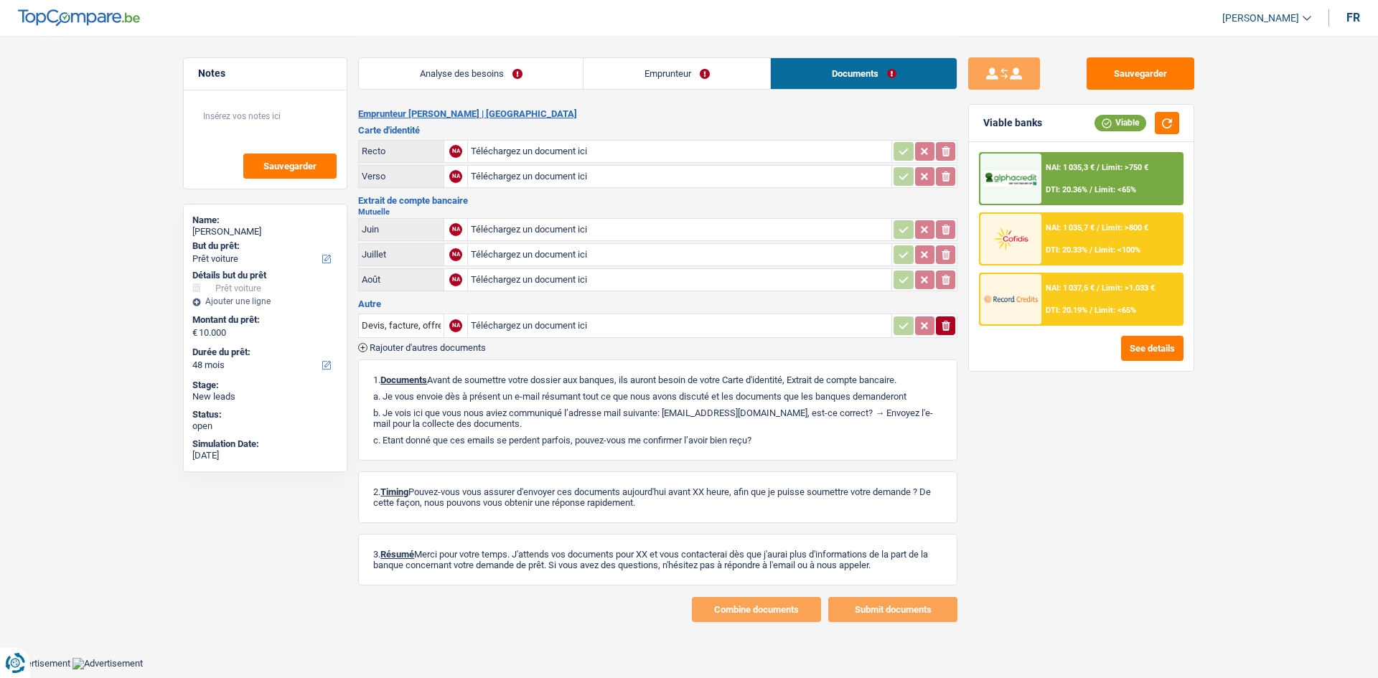
click at [683, 75] on link "Emprunteur" at bounding box center [677, 73] width 187 height 31
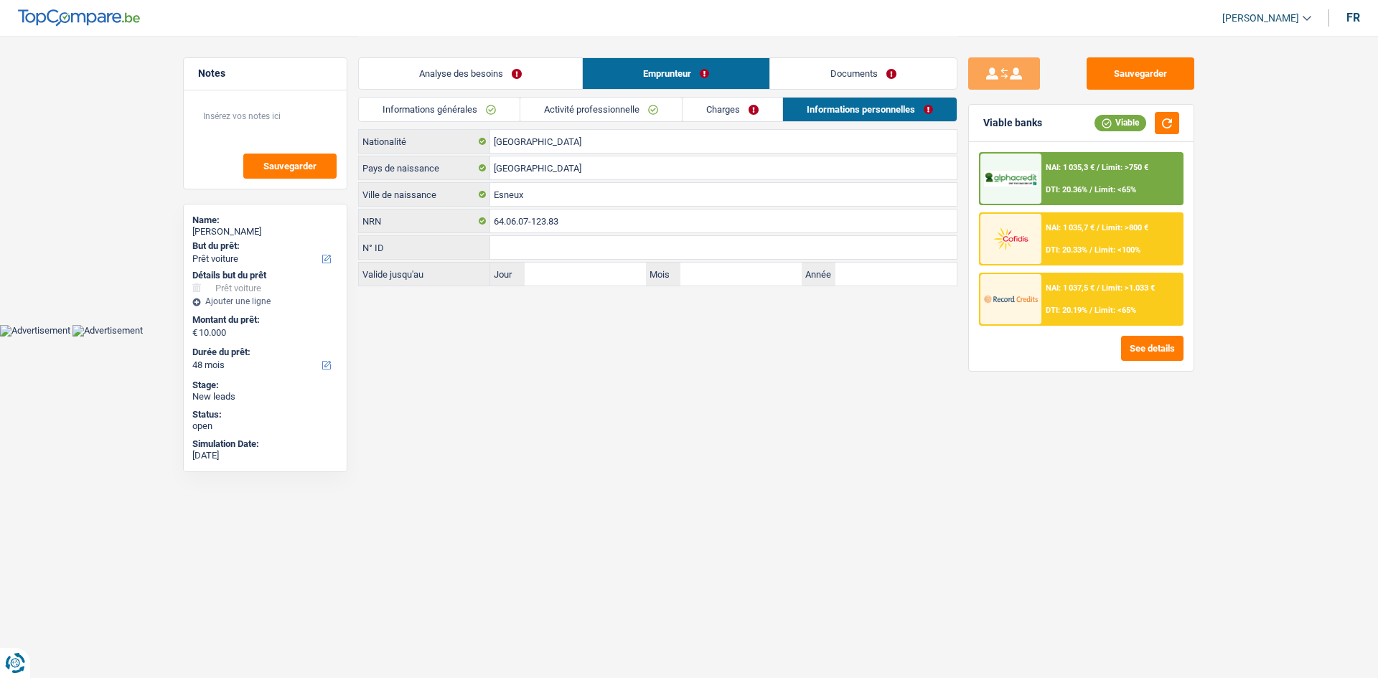
drag, startPoint x: 824, startPoint y: 73, endPoint x: 775, endPoint y: 78, distance: 49.8
click at [826, 74] on link "Documents" at bounding box center [863, 73] width 187 height 31
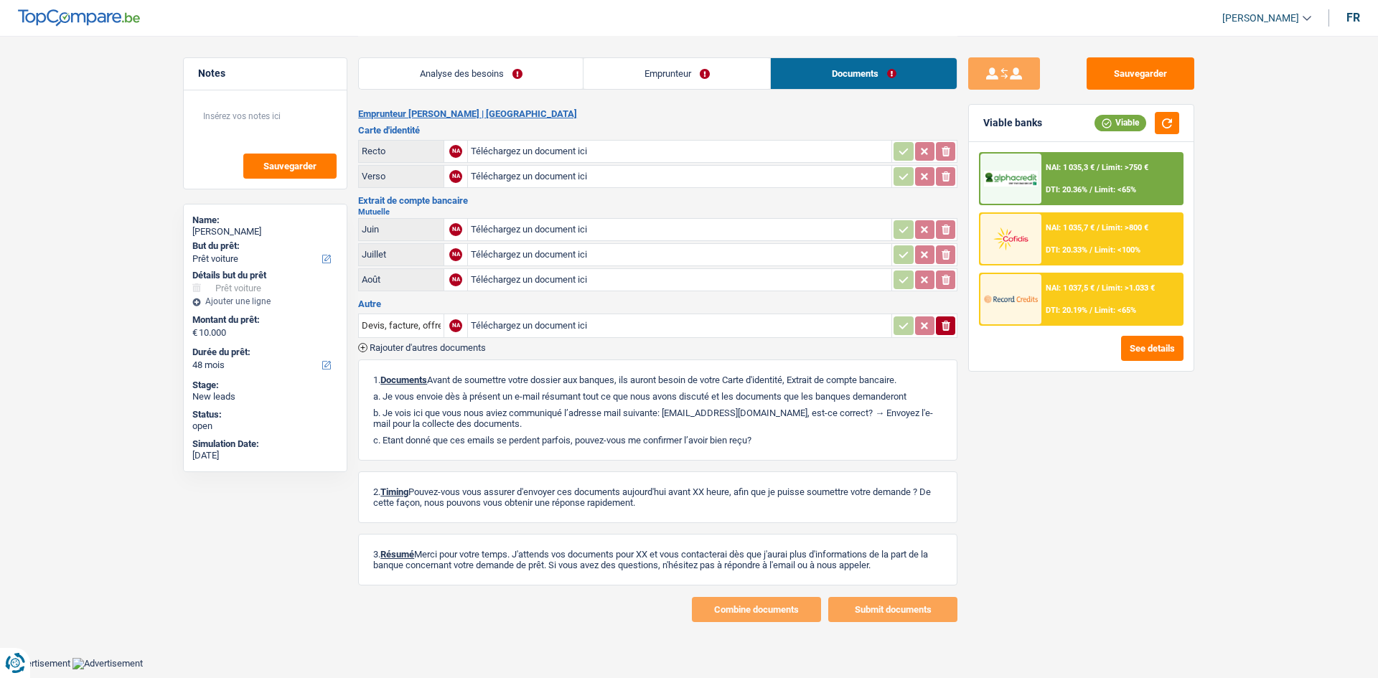
click at [504, 75] on link "Analyse des besoins" at bounding box center [471, 73] width 224 height 31
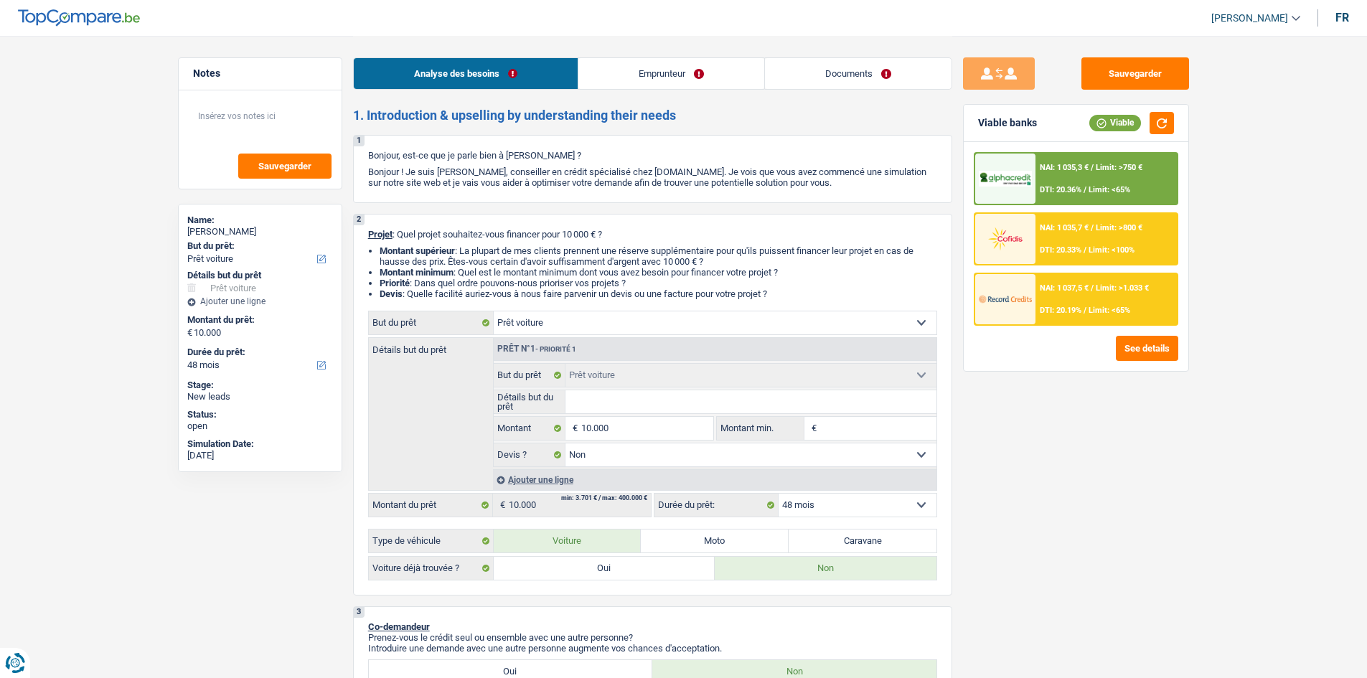
click at [620, 411] on input "Détails but du prêt" at bounding box center [751, 401] width 371 height 23
type input "a"
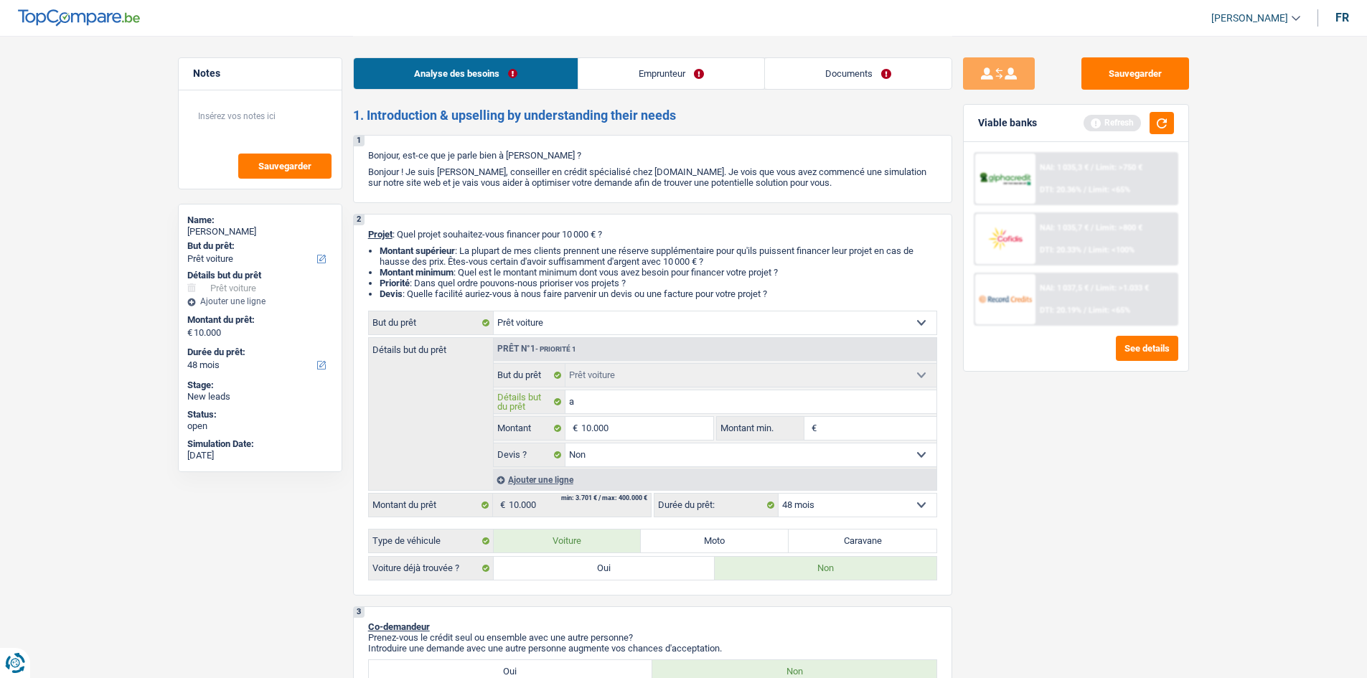
type input "ac"
type input "ach"
type input "acha"
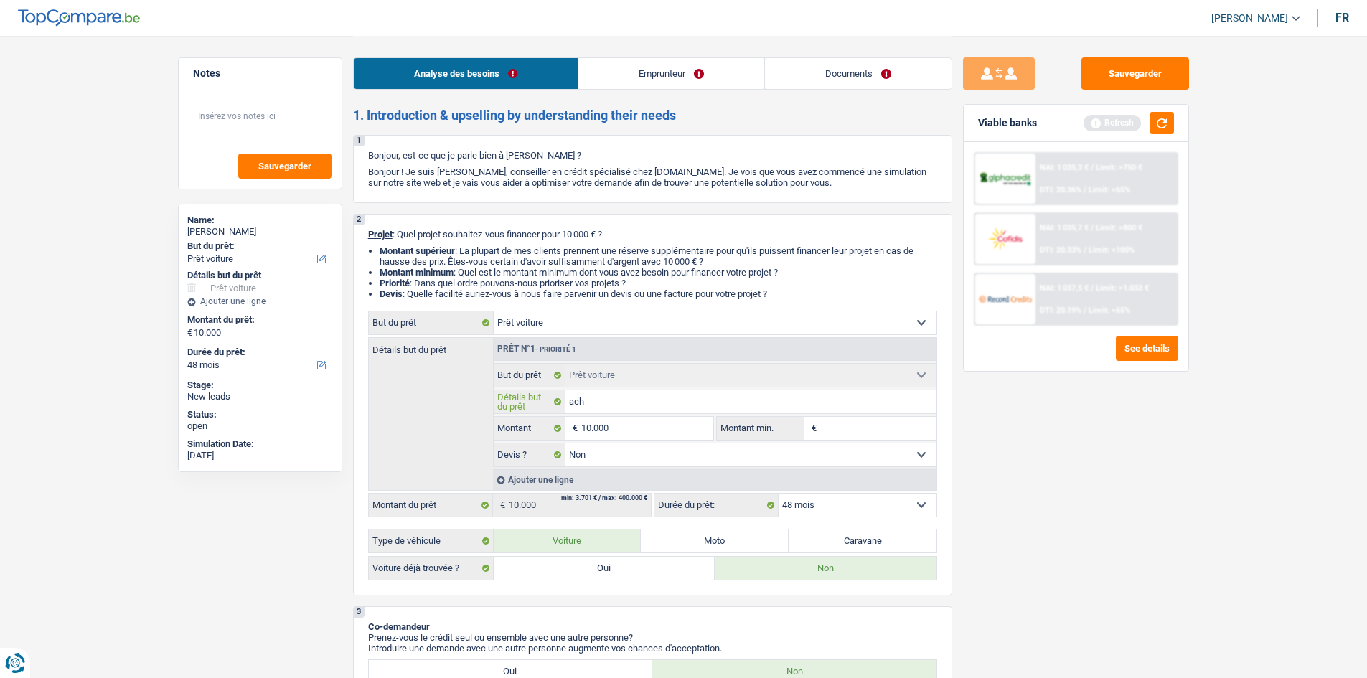
type input "acha"
type input "acha v"
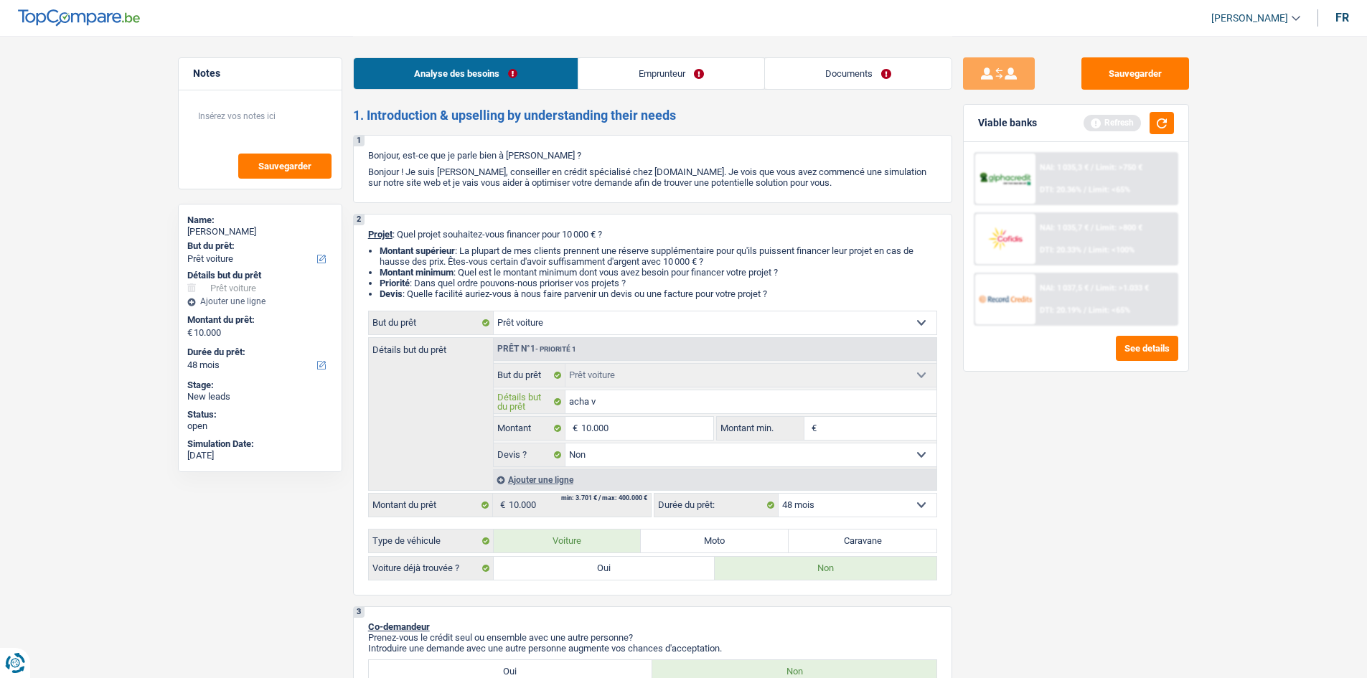
type input "acha vé"
type input "acha véh"
type input "acha véhi"
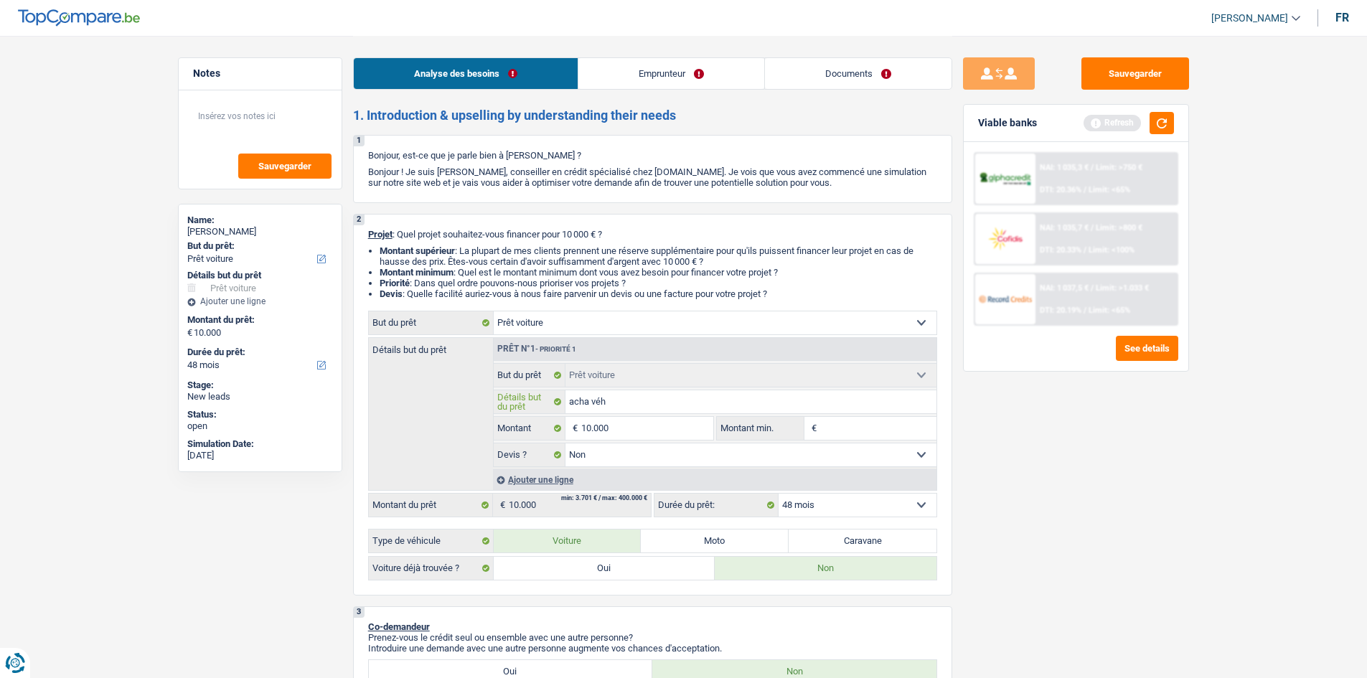
type input "acha véhi"
type input "acha véhic"
type input "acha véhicu"
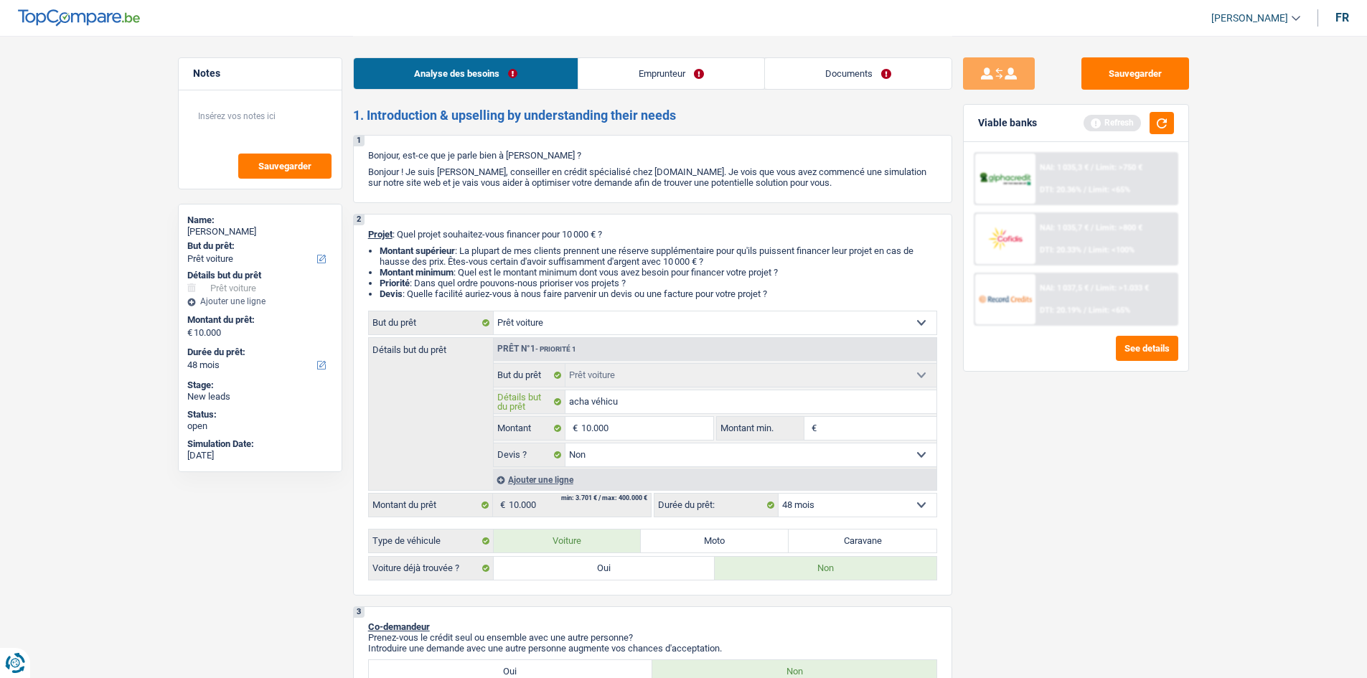
type input "acha véhicul"
type input "acha véhicule"
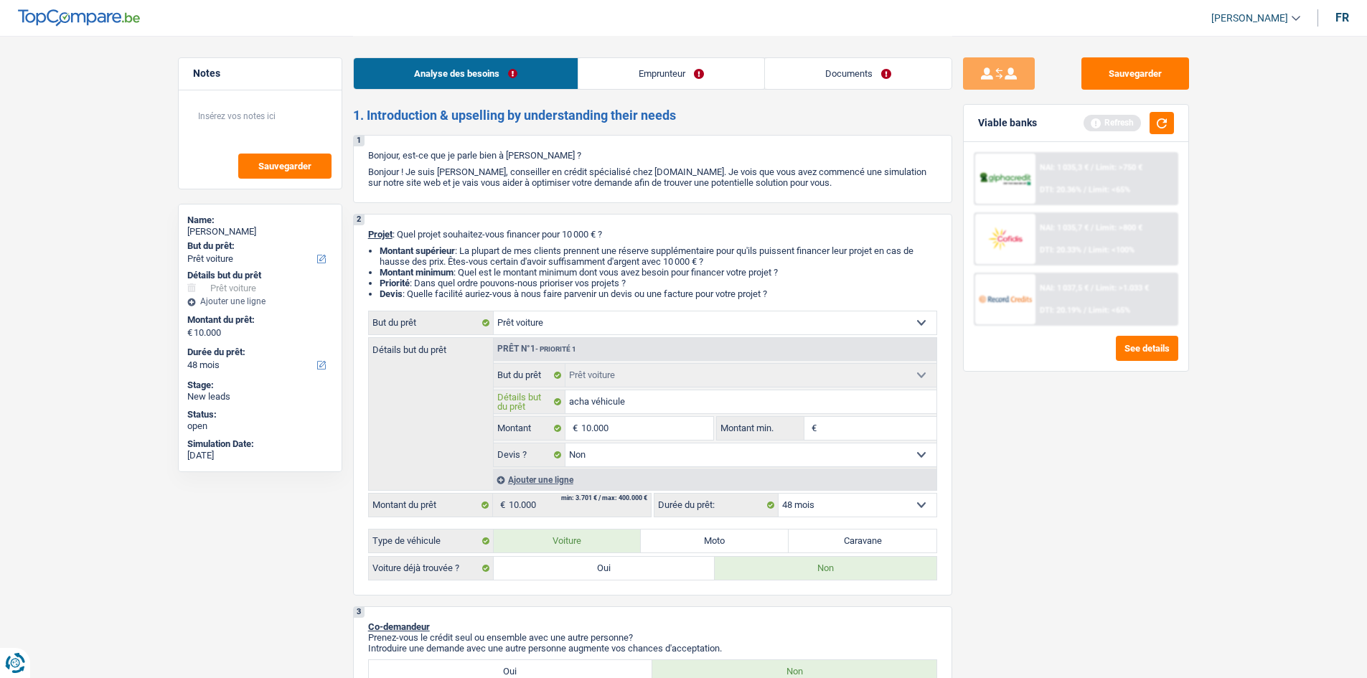
type input "acha véhicule"
type input "acha véhicule o"
type input "acha véhicule oc"
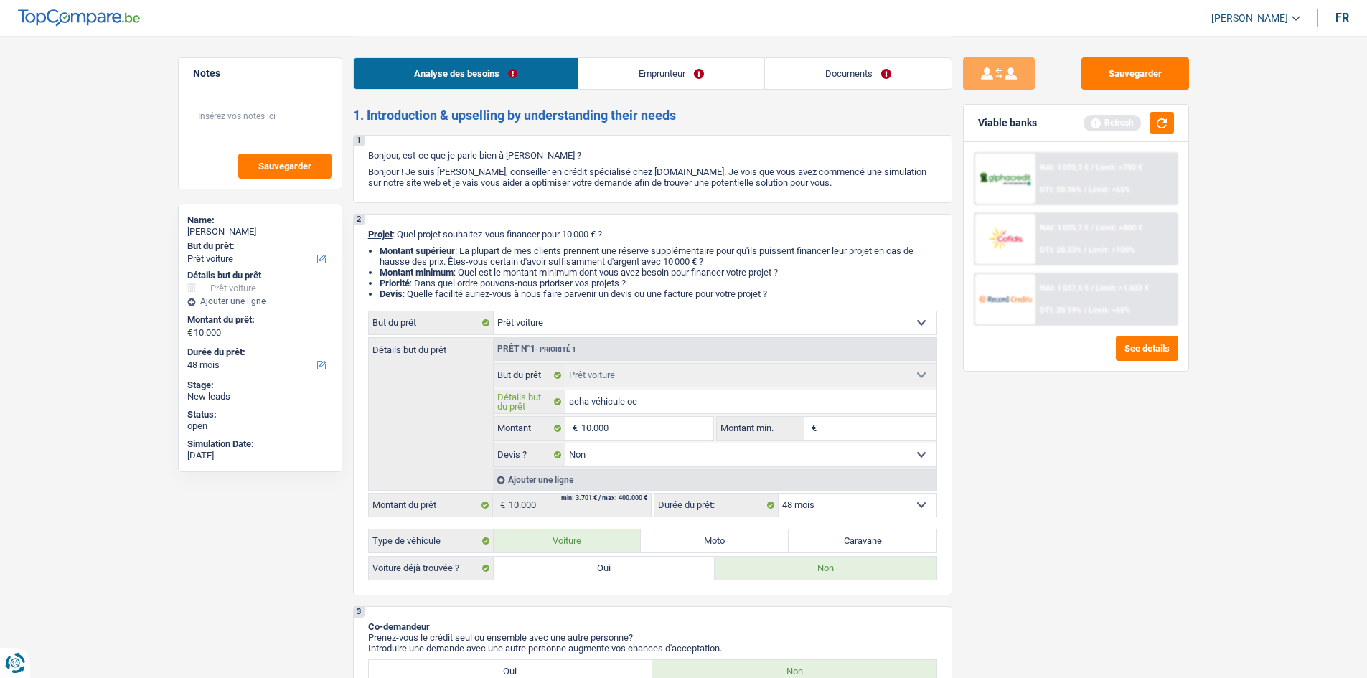
type input "acha véhicule occ"
type input "acha véhicule occa"
type input "acha véhicule occas"
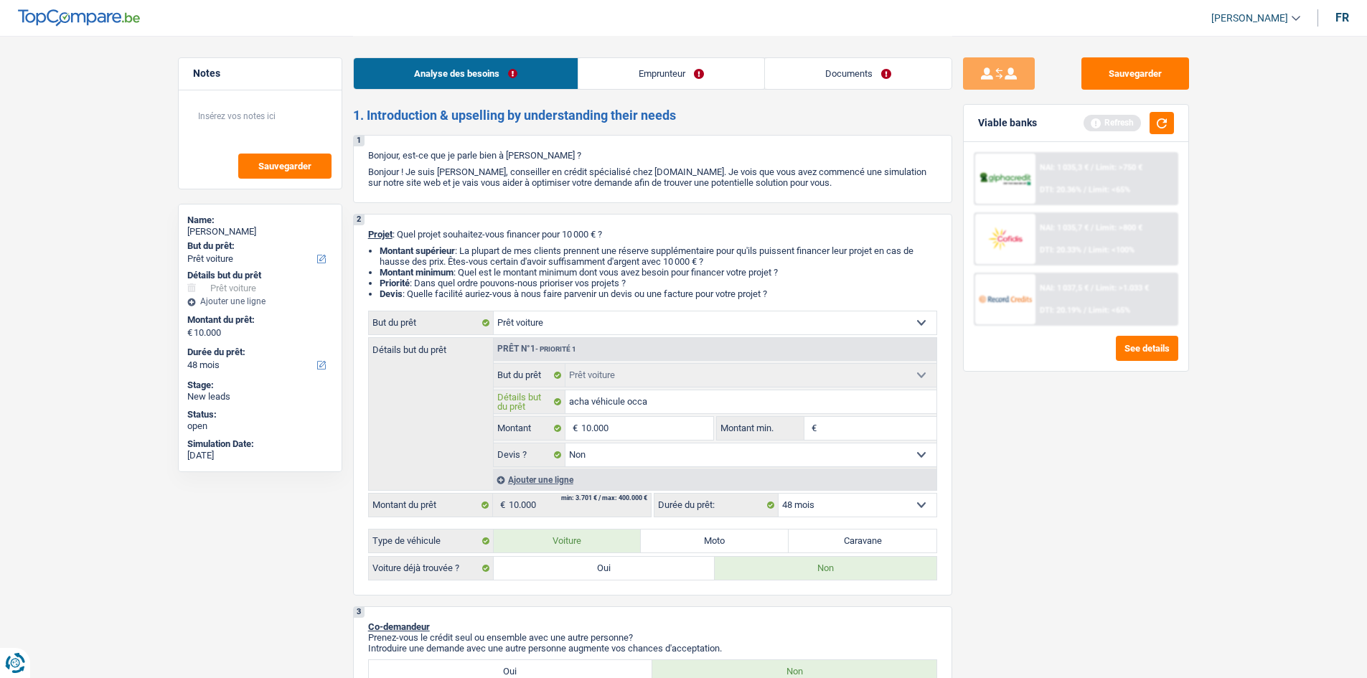
type input "acha véhicule occas"
type input "acha véhicule occasi"
type input "acha véhicule occasio"
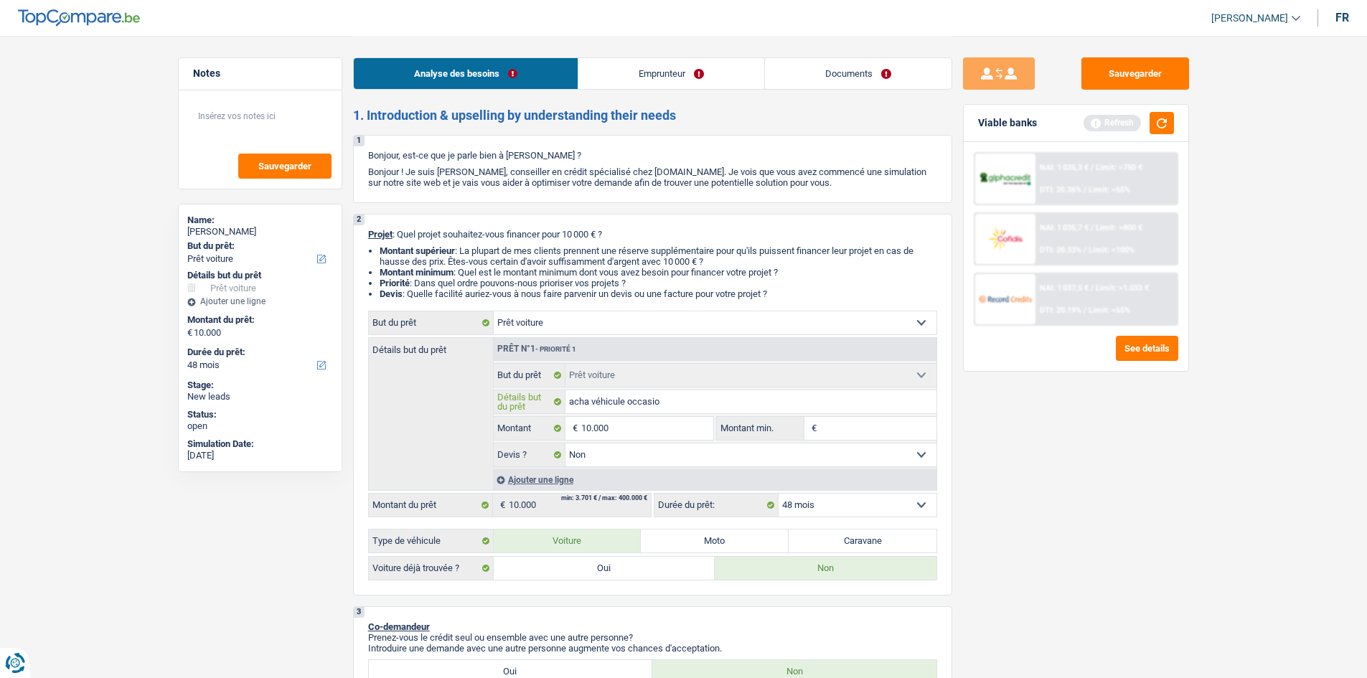
type input "acha véhicule occasion"
click at [635, 431] on input "10.000" at bounding box center [646, 428] width 131 height 23
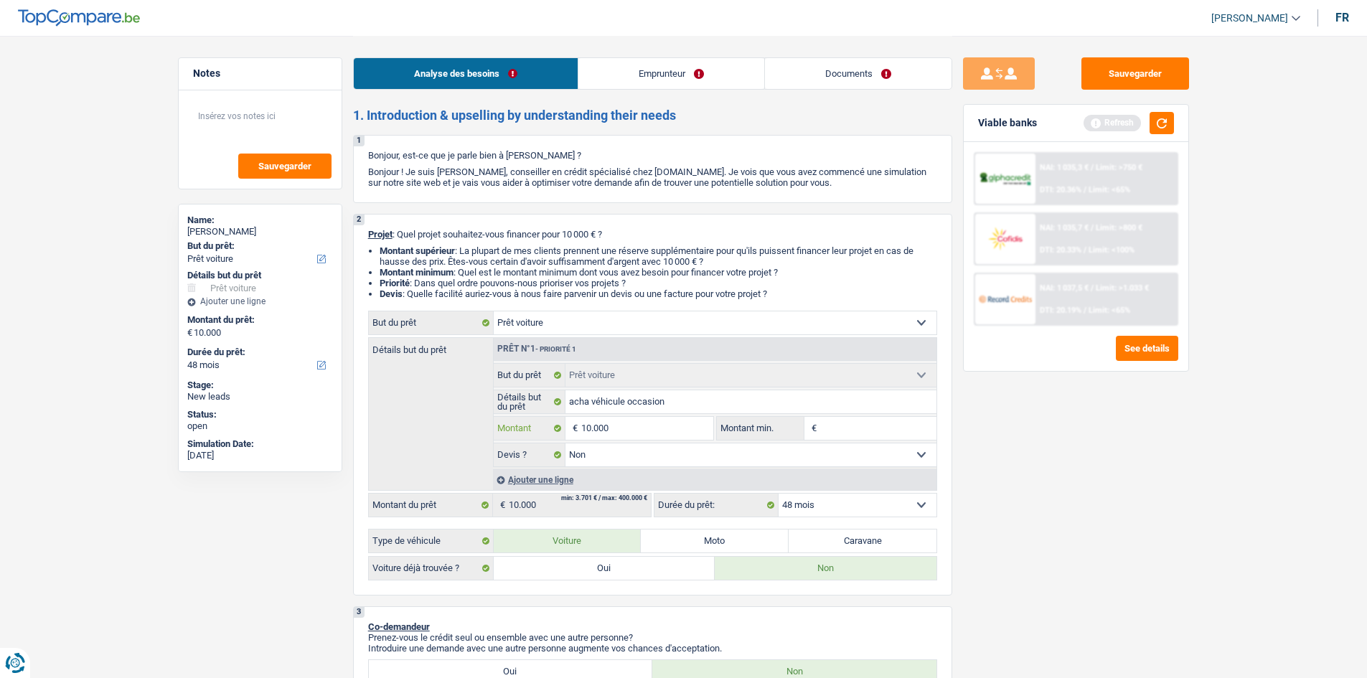
type input "1.000"
type input "10.001"
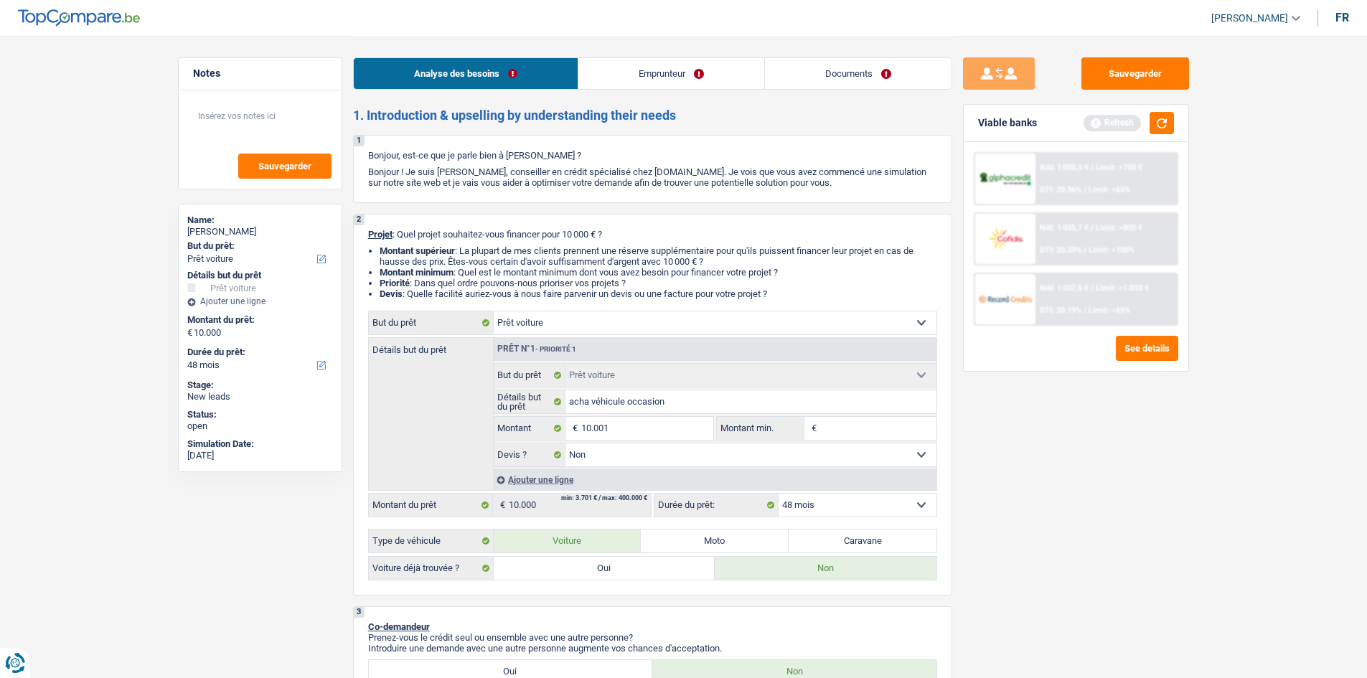
type input "10.001"
click at [846, 433] on input "Montant min." at bounding box center [878, 428] width 116 height 23
select select "60"
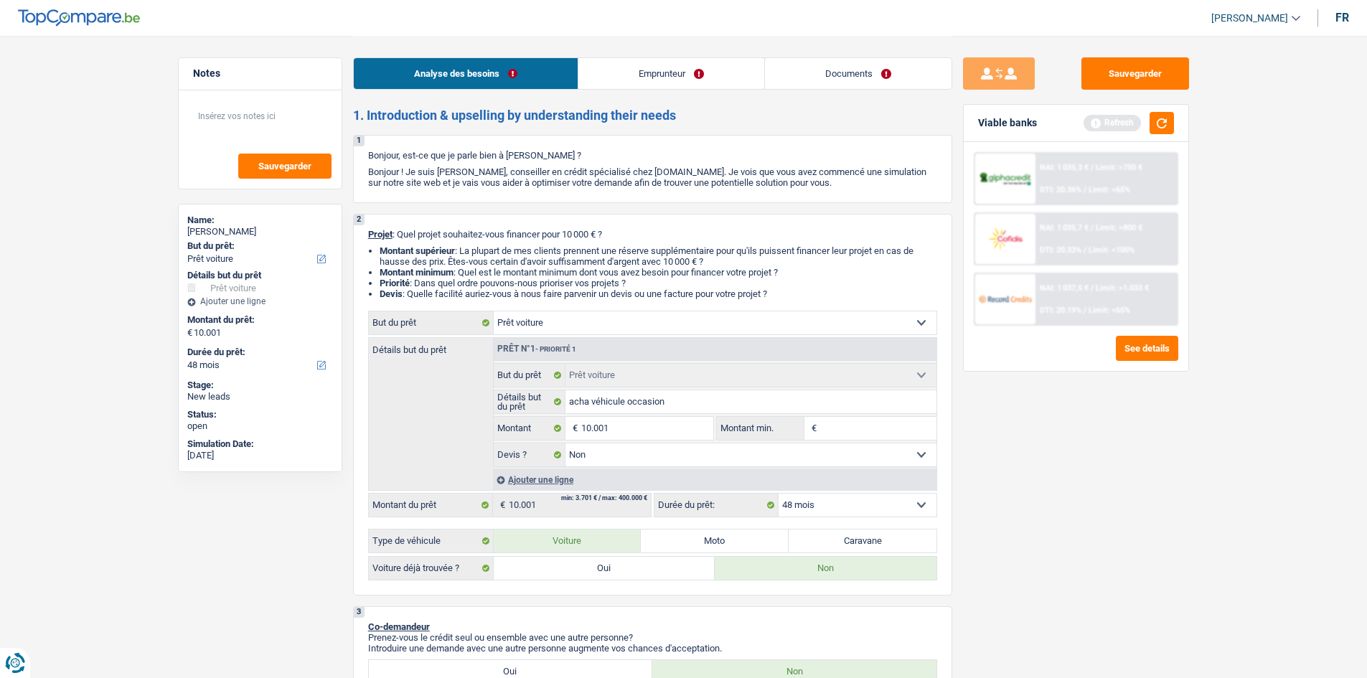
select select "60"
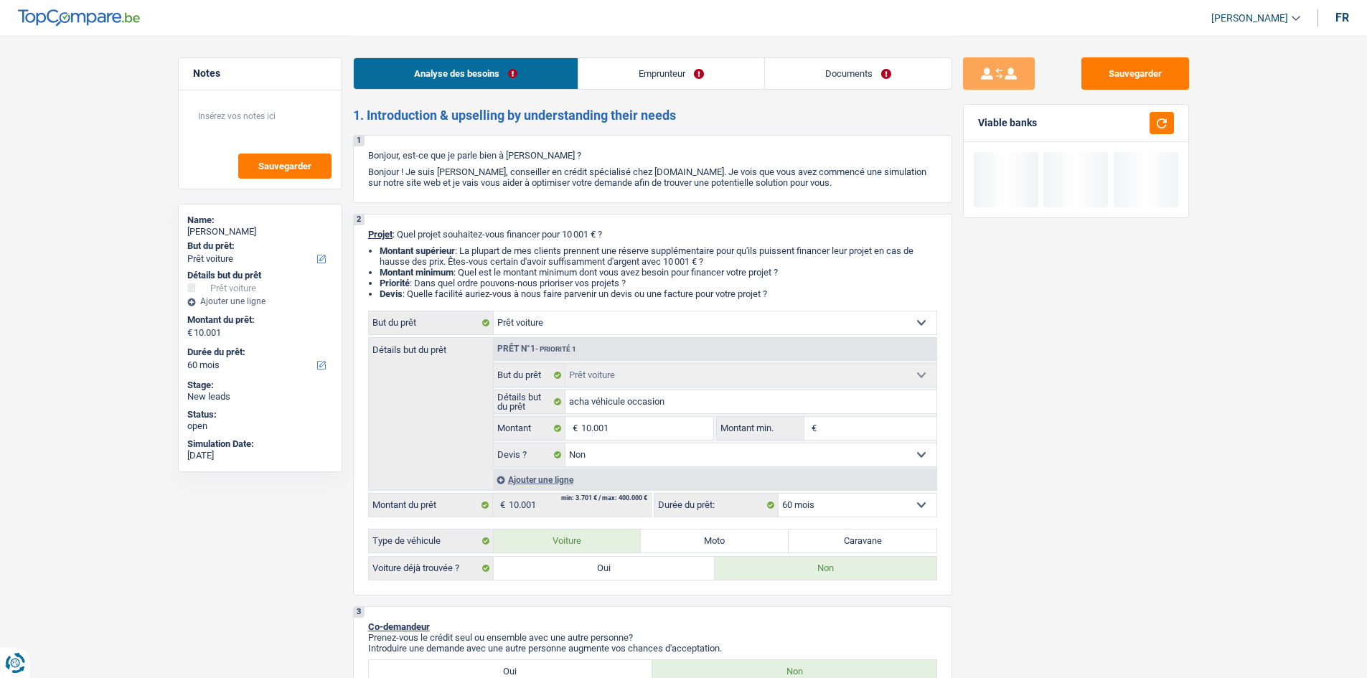
type input "1"
type input "10"
type input "100"
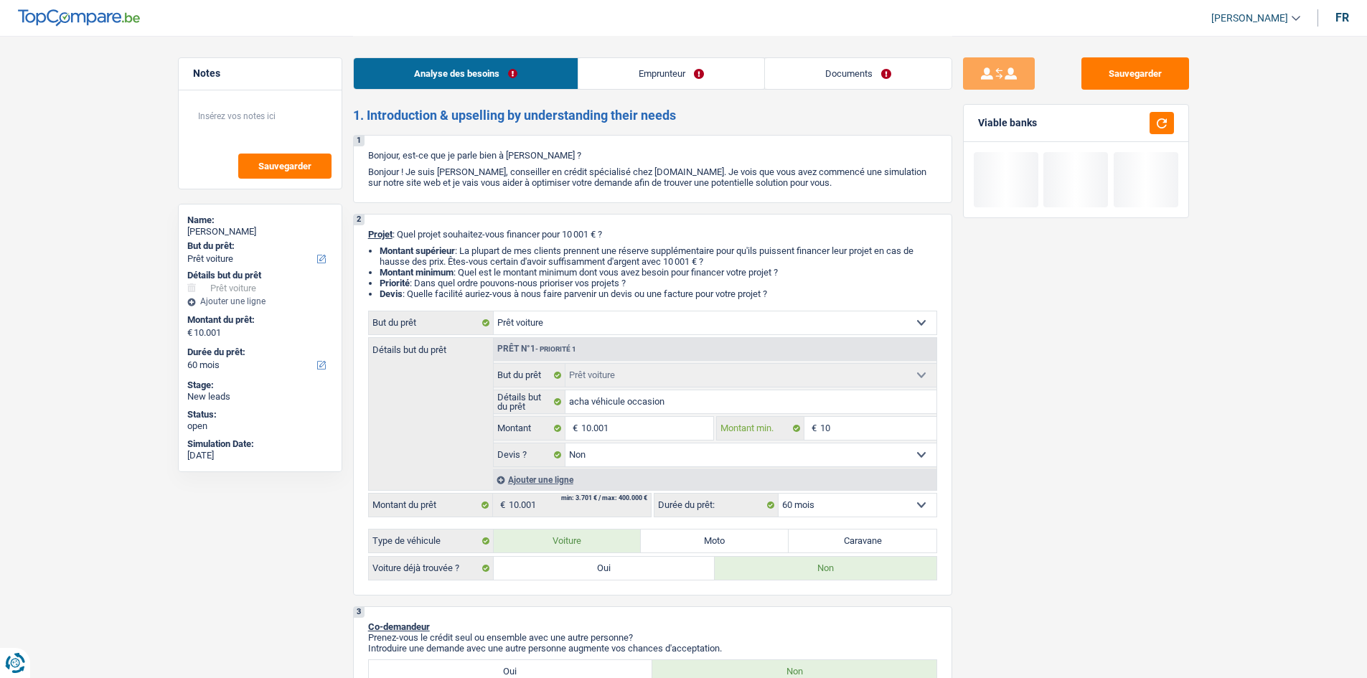
type input "100"
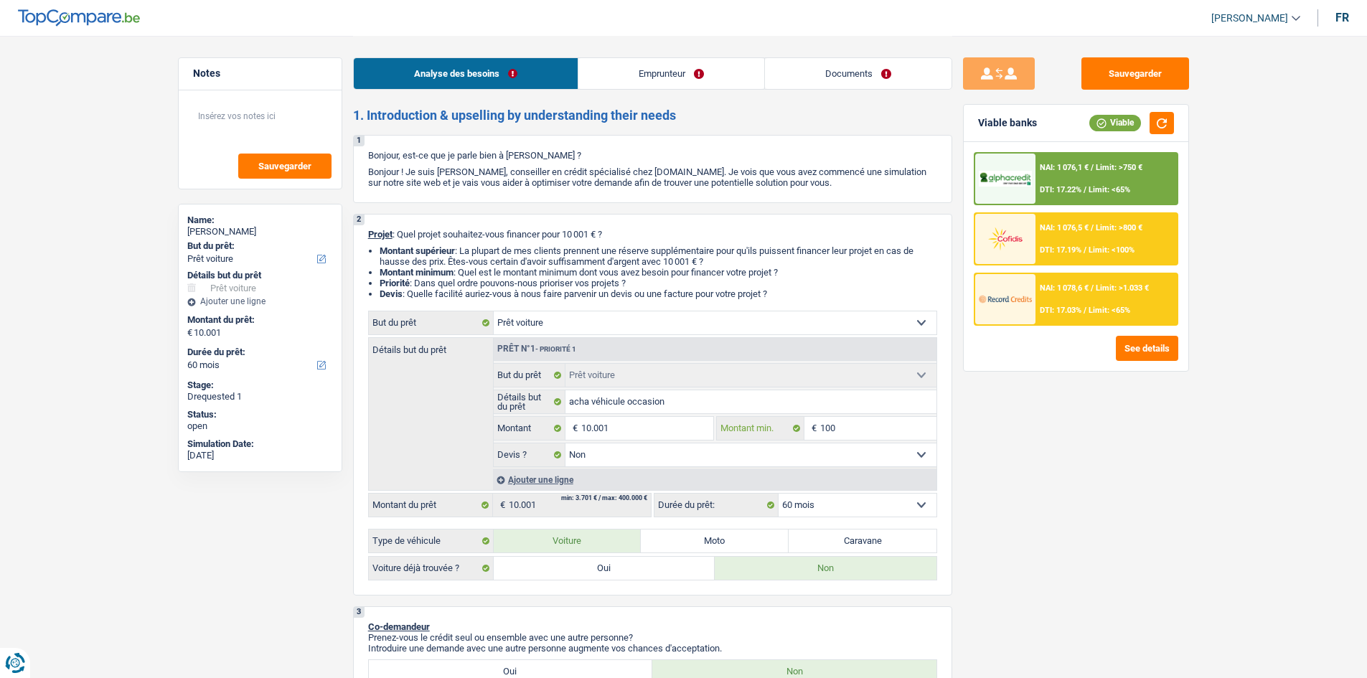
type input "1.000"
type input "10.001"
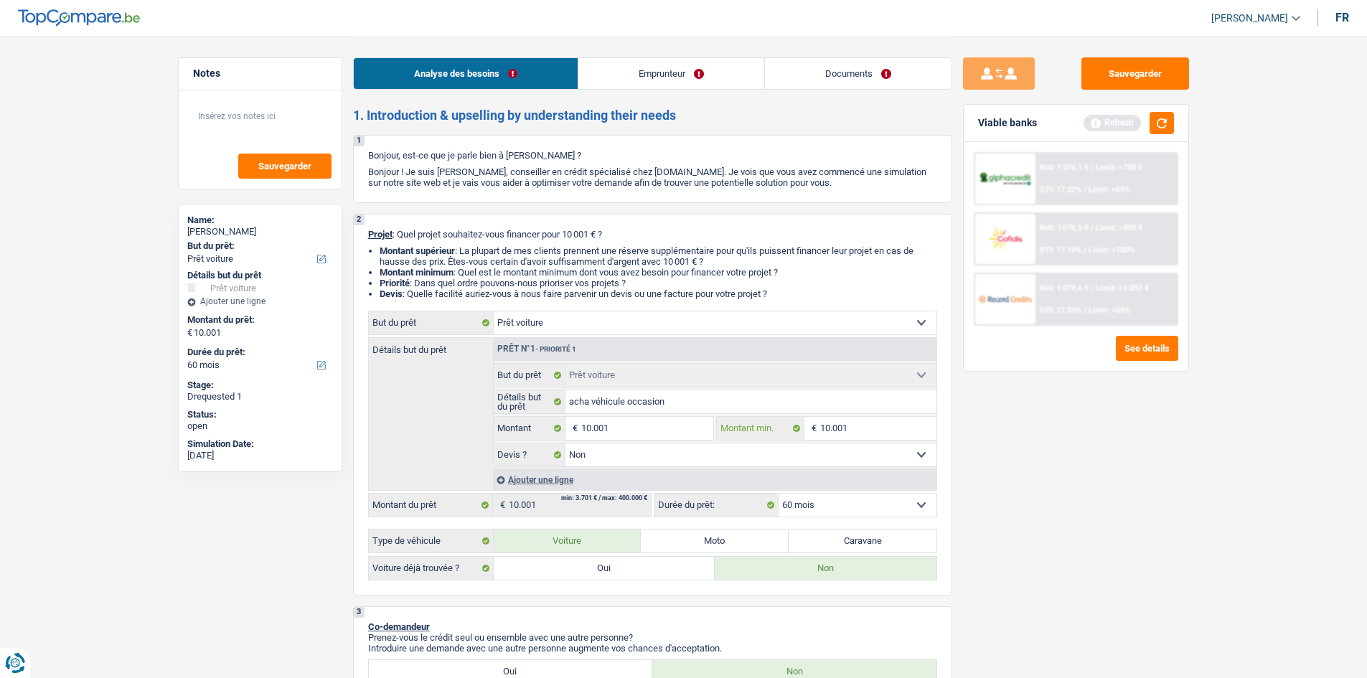
type input "10.001"
click at [1063, 469] on div "Sauvegarder Viable banks Refresh NAI: 1 076,1 € / Limit: >750 € DTI: 17.22% / L…" at bounding box center [1077, 356] width 248 height 598
click at [594, 448] on select "Oui Non Non répondu Sélectionner une option" at bounding box center [751, 455] width 371 height 23
select select "yes"
click at [566, 444] on select "Oui Non Non répondu Sélectionner une option" at bounding box center [751, 455] width 371 height 23
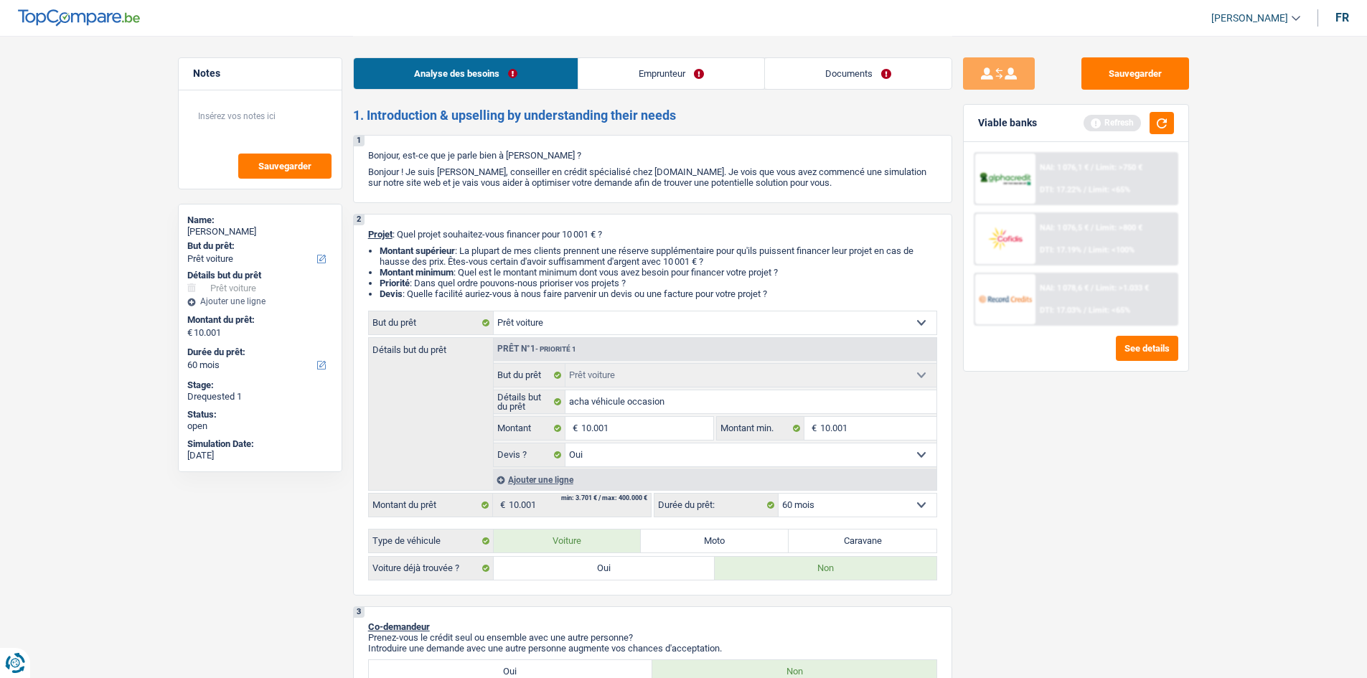
select select "yes"
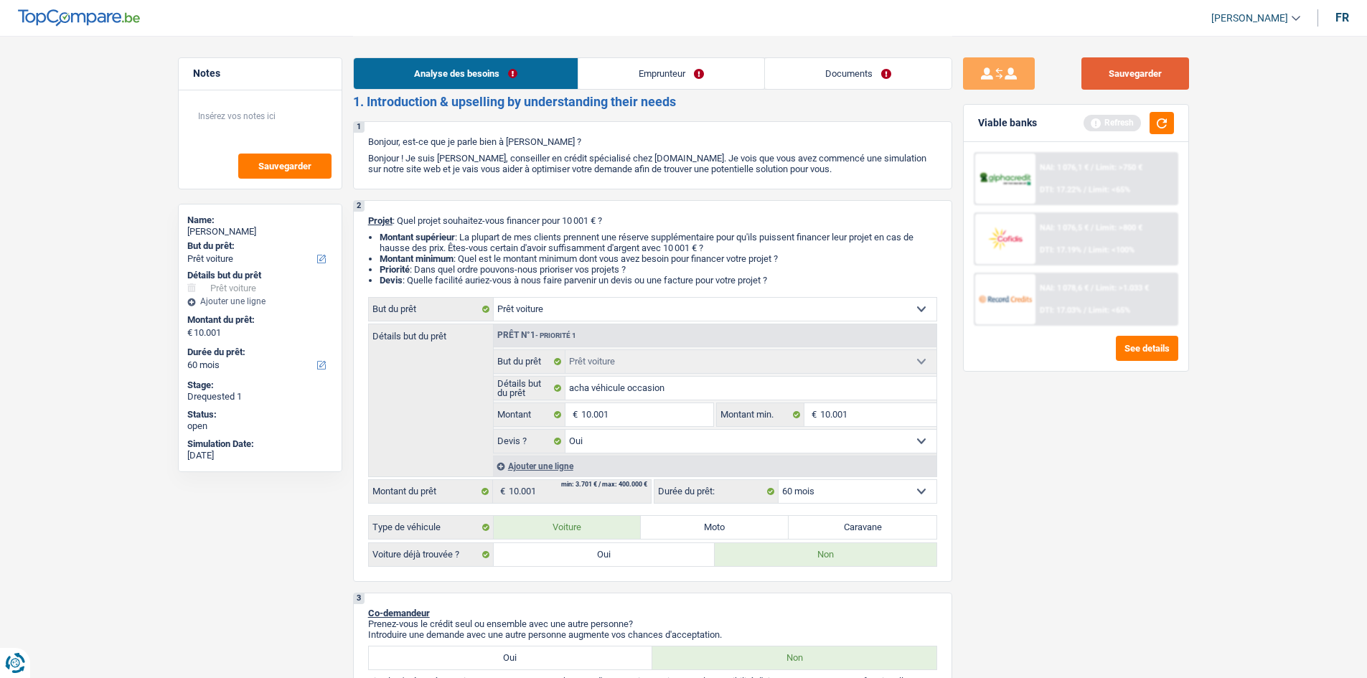
click at [1139, 75] on button "Sauvegarder" at bounding box center [1136, 73] width 108 height 32
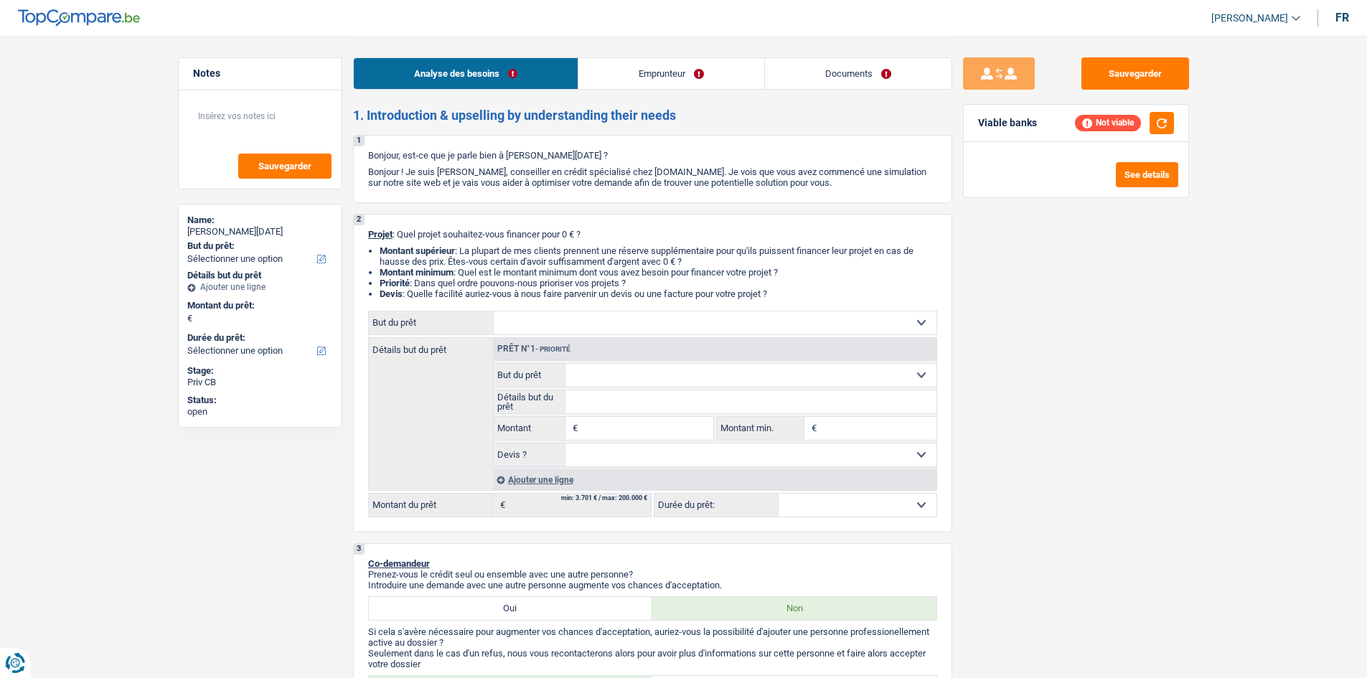
select select "privateEmployee"
select select "netSalary"
select select "mealVouchers"
select select "liveWithParents"
select select "carLoan"
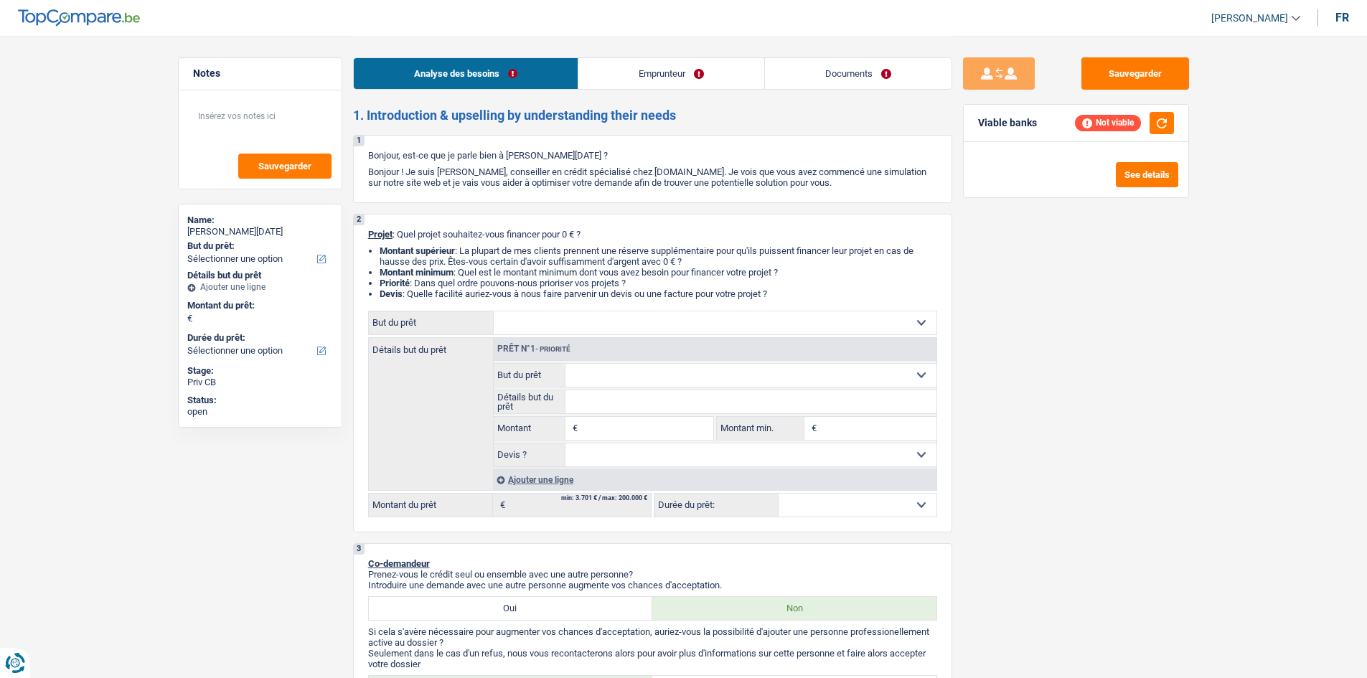
select select "84"
select select "creditConsolidation"
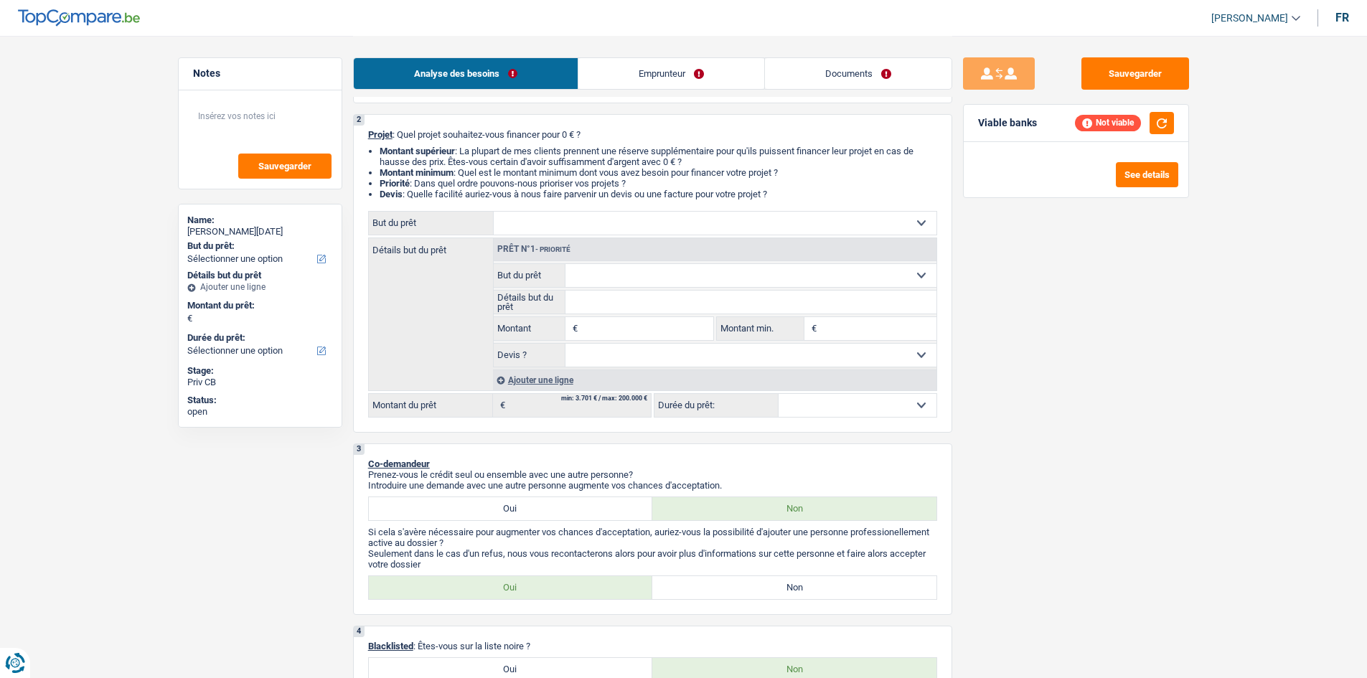
scroll to position [99, 0]
click at [1159, 123] on button "button" at bounding box center [1162, 123] width 24 height 22
click at [242, 113] on textarea at bounding box center [260, 121] width 143 height 43
type textarea "vacances + factures"
click at [833, 320] on input "Montant min." at bounding box center [878, 329] width 116 height 23
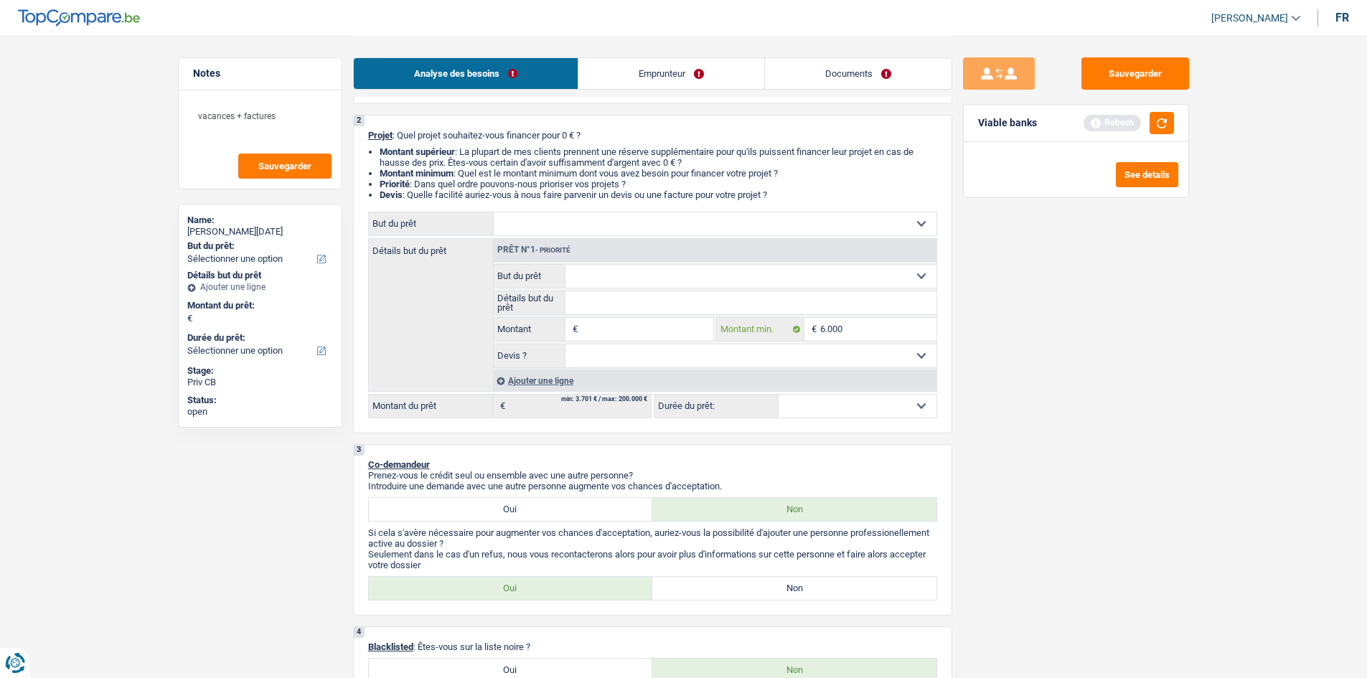
type input "6.000"
click at [693, 335] on input "Montant" at bounding box center [646, 329] width 131 height 23
type input "8"
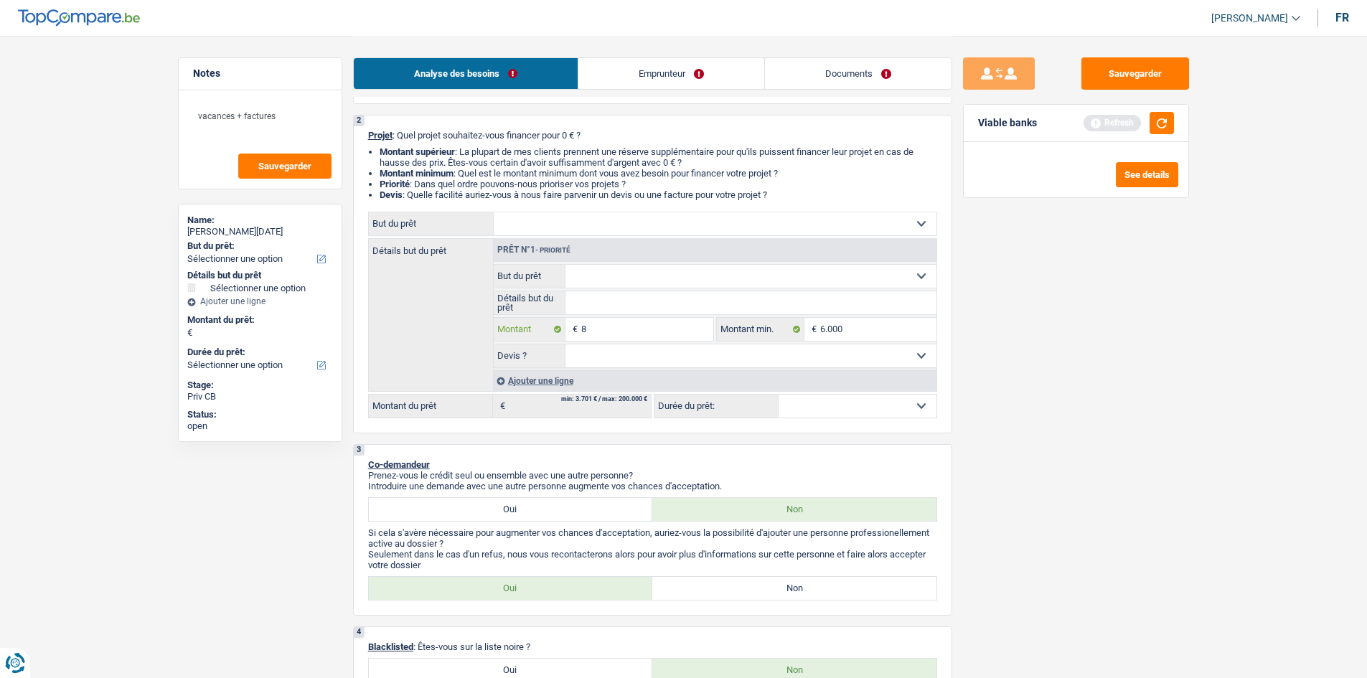
type input "80"
type input "800"
type input "8.000"
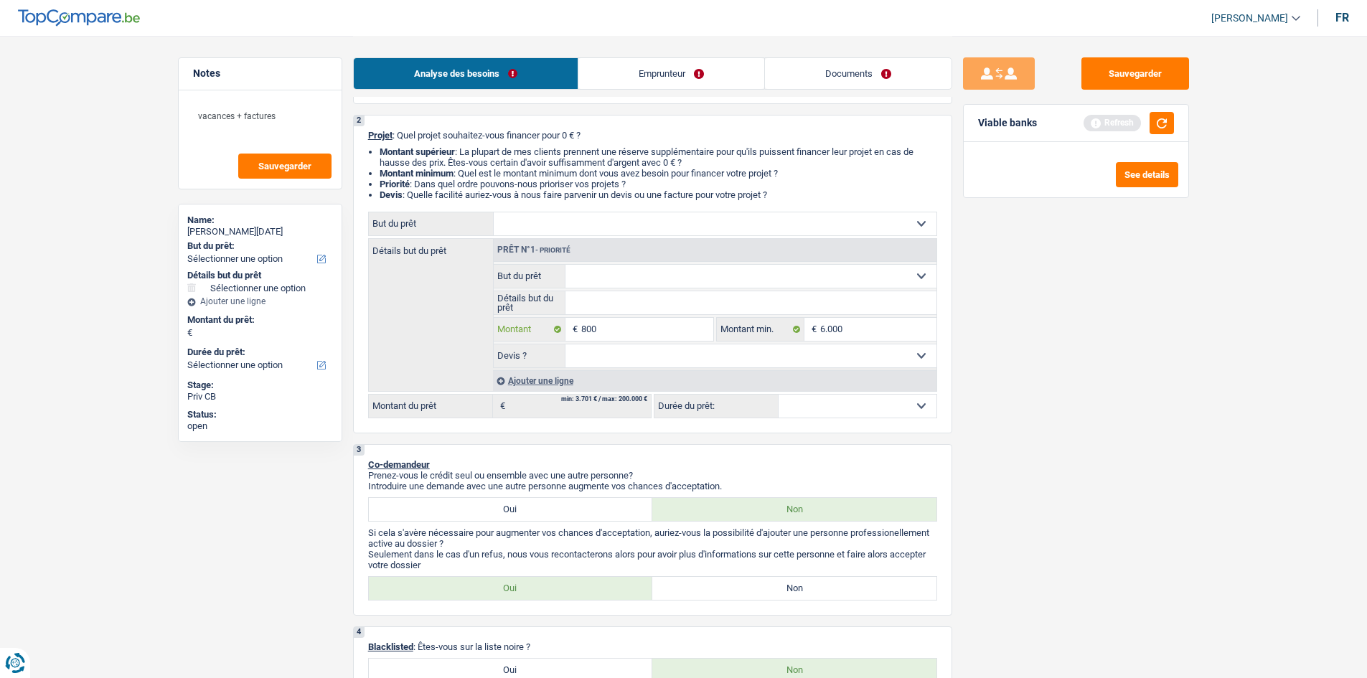
type input "8.000"
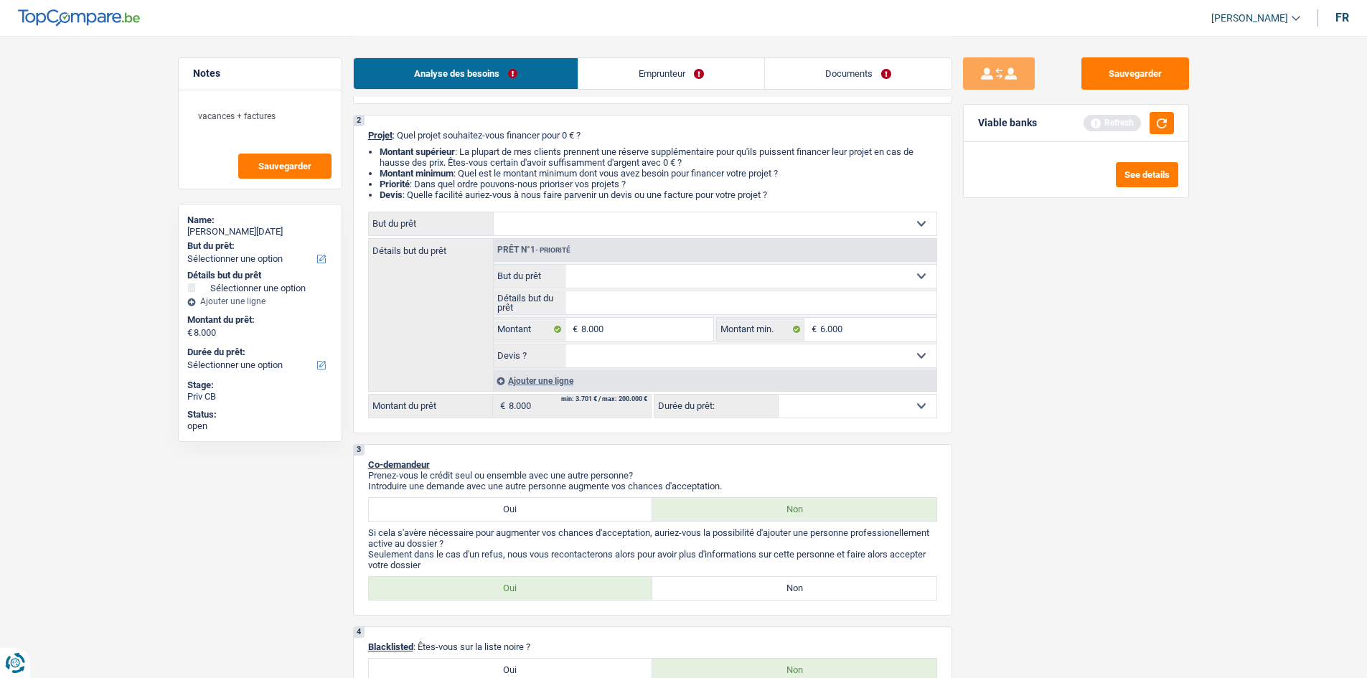
click at [1093, 409] on div "Sauvegarder Viable banks Refresh See details" at bounding box center [1077, 356] width 248 height 598
select select "48"
click at [705, 360] on select "Oui Non Non répondu Sélectionner une option" at bounding box center [751, 356] width 371 height 23
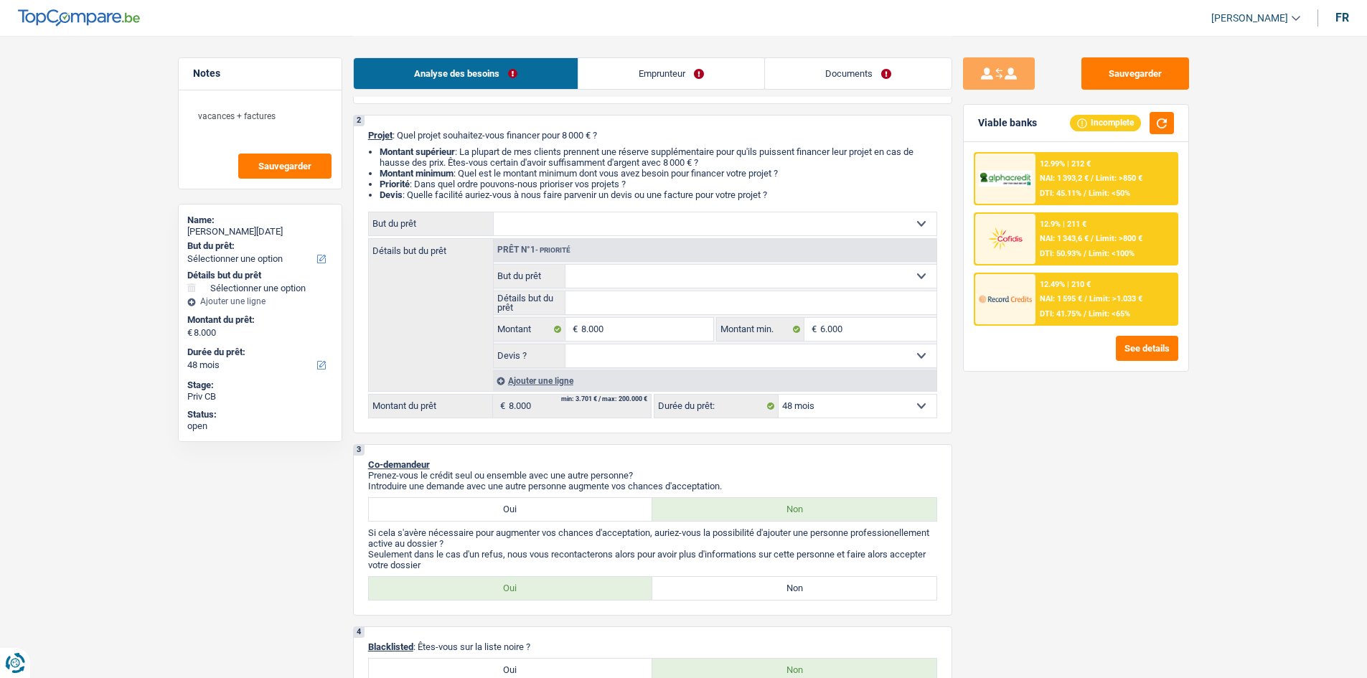
select select "false"
click at [566, 345] on select "Oui Non Non répondu Sélectionner une option" at bounding box center [751, 356] width 371 height 23
select select "false"
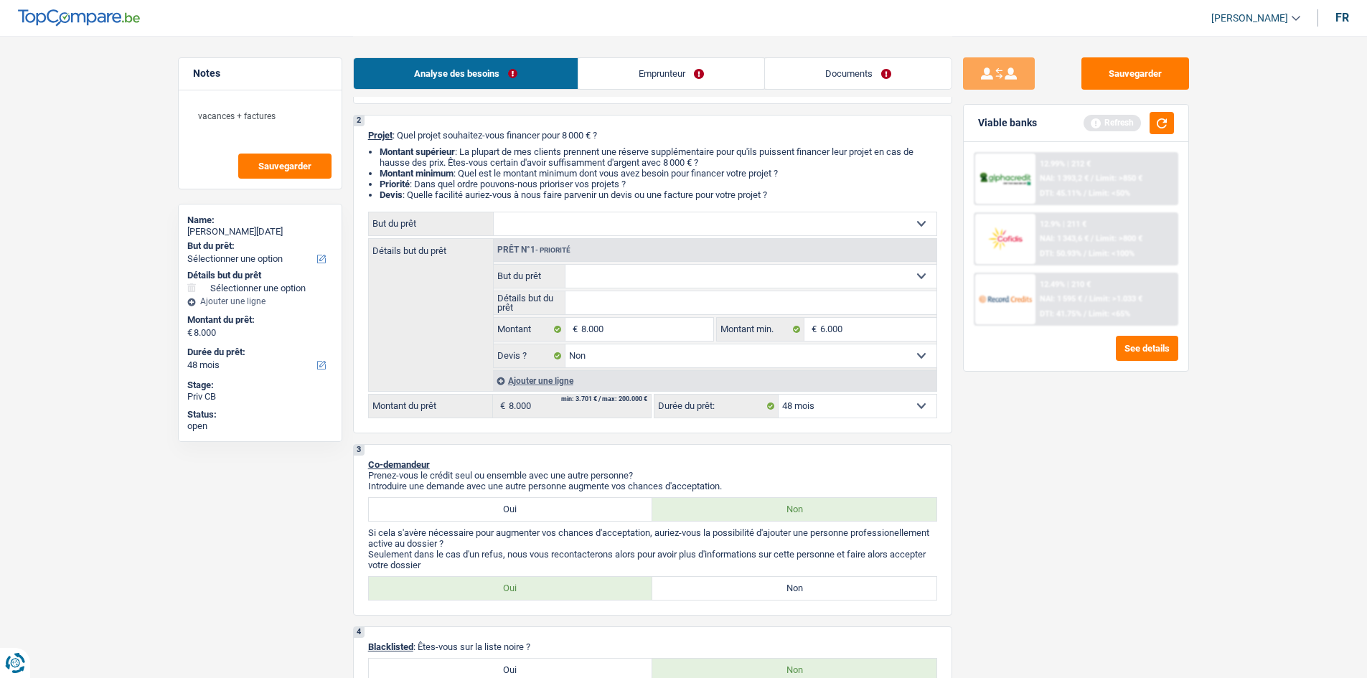
click at [1006, 457] on div "Sauvegarder Viable banks Refresh 12.99% | 212 € NAI: 1 393,2 € / Limit: >850 € …" at bounding box center [1077, 356] width 248 height 598
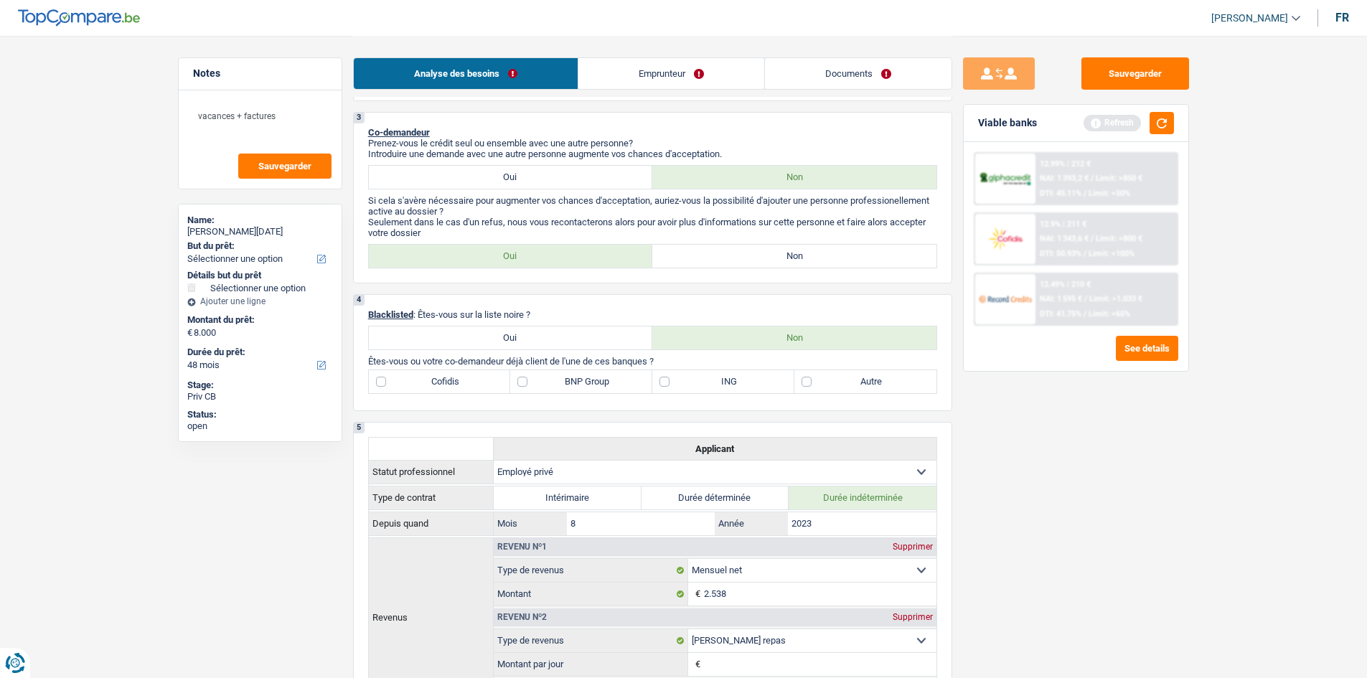
scroll to position [431, 0]
click at [561, 374] on label "BNP Group" at bounding box center [581, 382] width 142 height 23
click at [561, 374] on input "BNP Group" at bounding box center [581, 382] width 142 height 23
checkbox input "true"
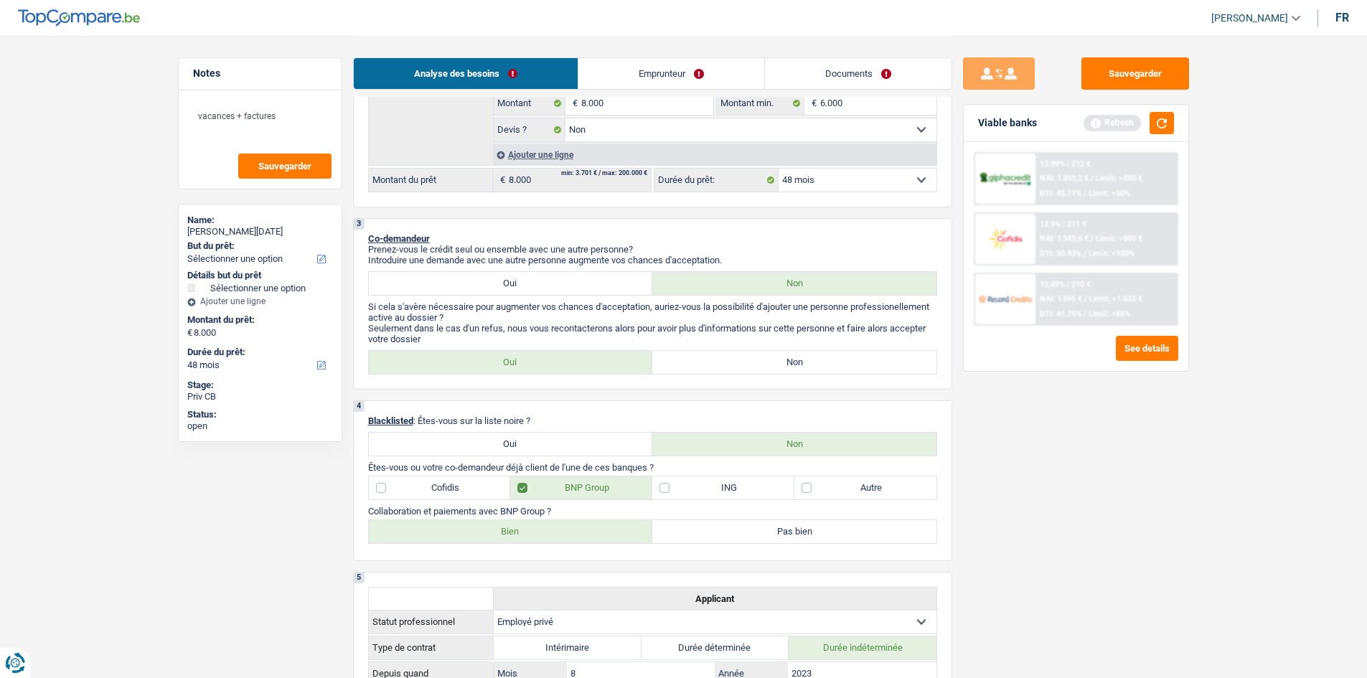
scroll to position [326, 0]
click at [406, 482] on label "Cofidis" at bounding box center [440, 487] width 142 height 23
click at [406, 482] on input "Cofidis" at bounding box center [440, 487] width 142 height 23
checkbox input "true"
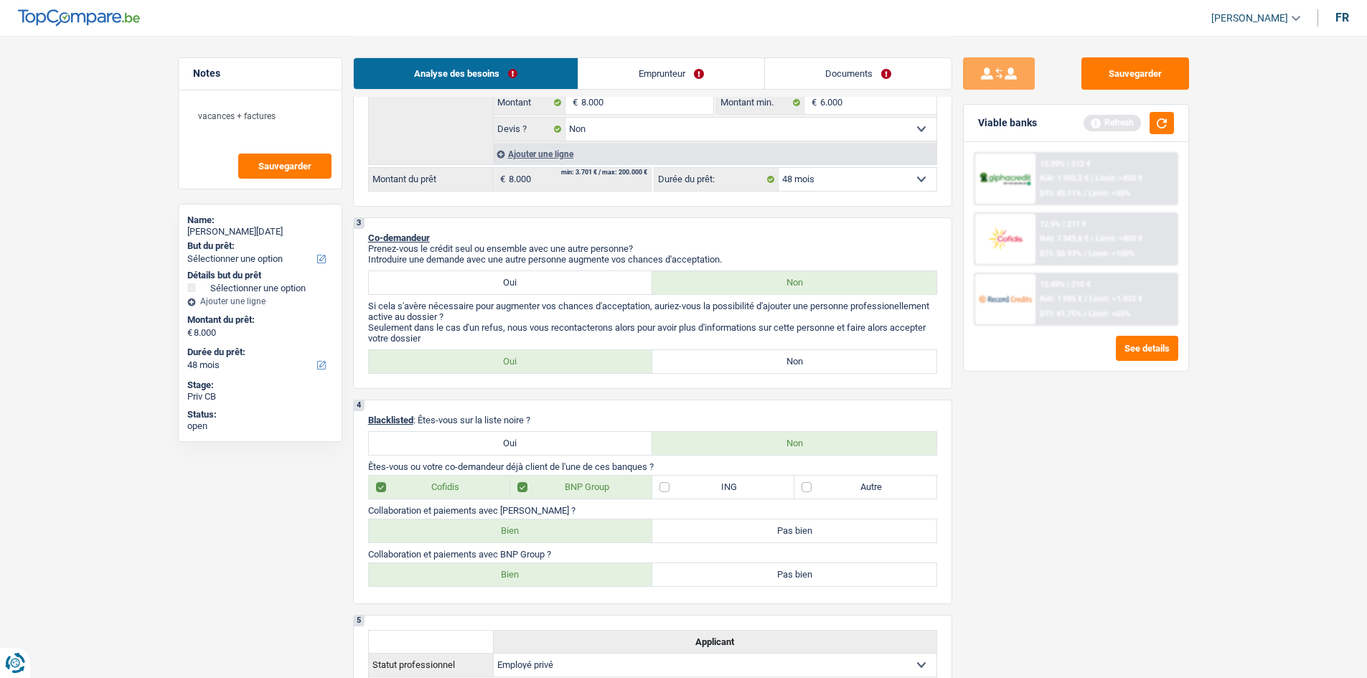
scroll to position [697, 0]
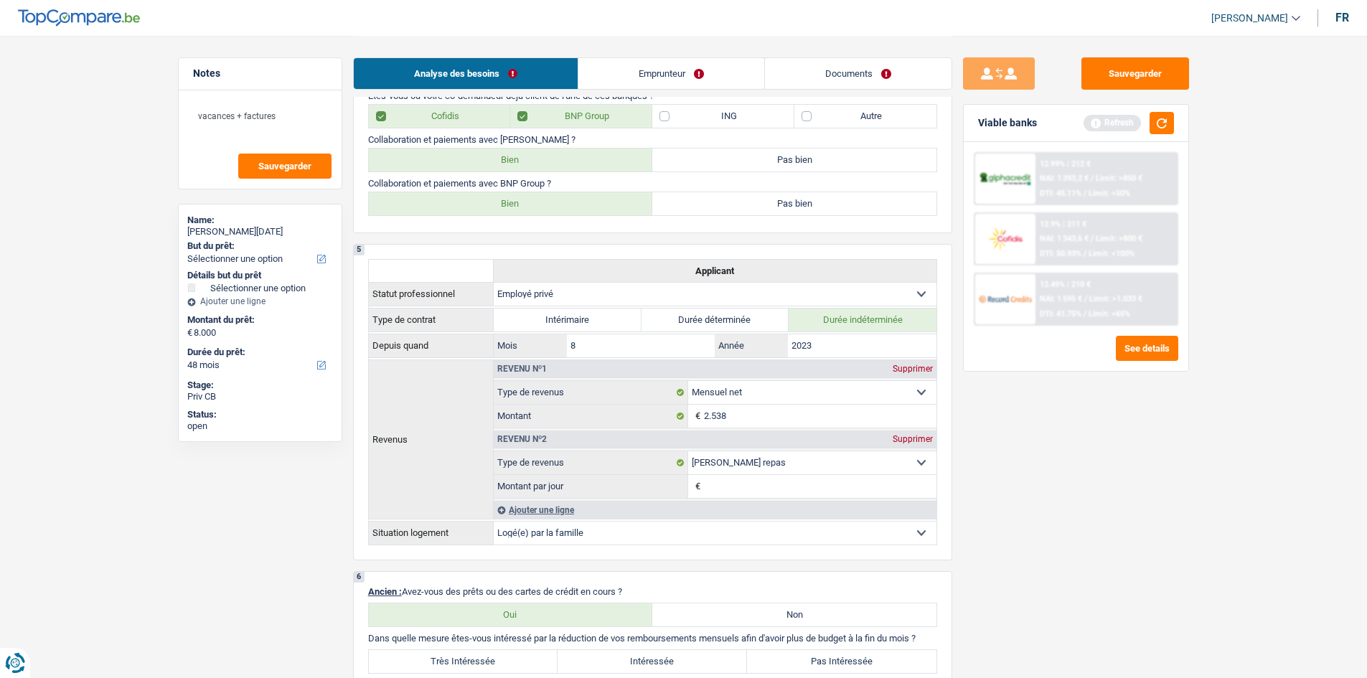
click at [532, 144] on p "Collaboration et paiements avec [PERSON_NAME] ?" at bounding box center [652, 139] width 569 height 11
click at [533, 156] on label "Bien" at bounding box center [511, 160] width 284 height 23
click at [533, 156] on input "Bien" at bounding box center [511, 160] width 284 height 23
radio input "true"
click at [538, 205] on label "Bien" at bounding box center [511, 203] width 284 height 23
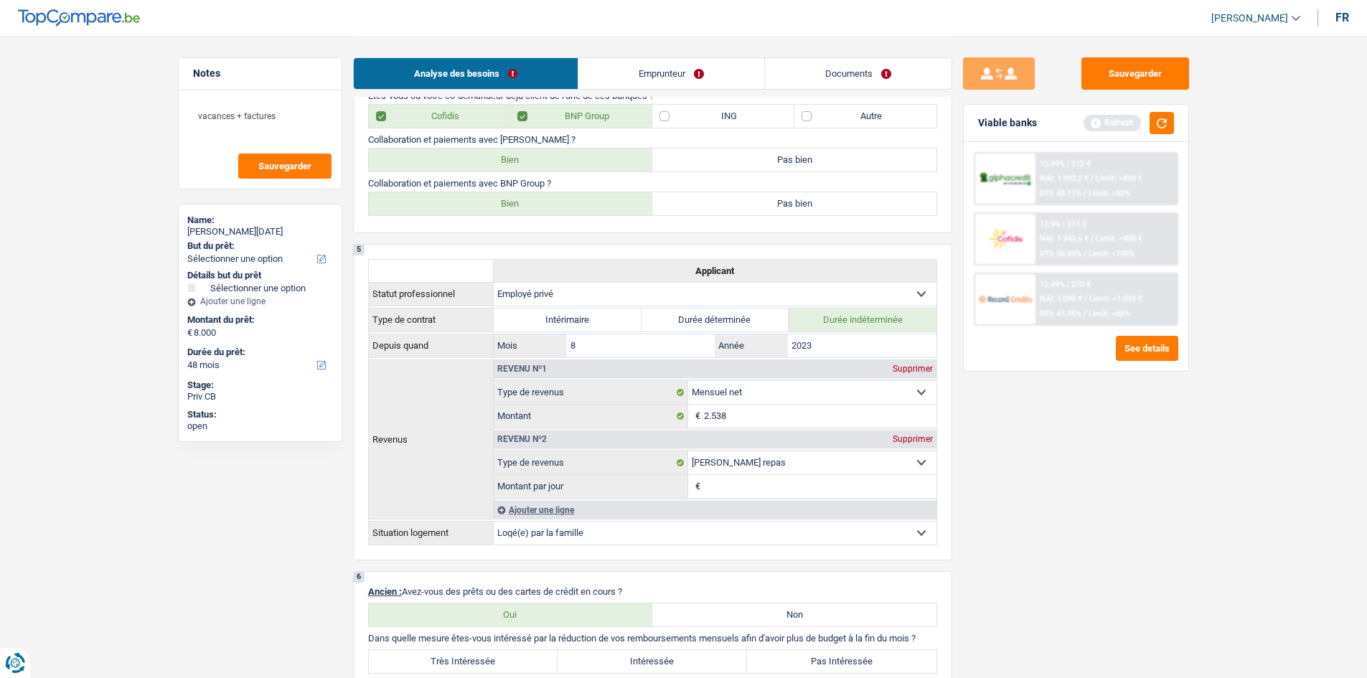
click at [538, 205] on input "Bien" at bounding box center [511, 203] width 284 height 23
radio input "true"
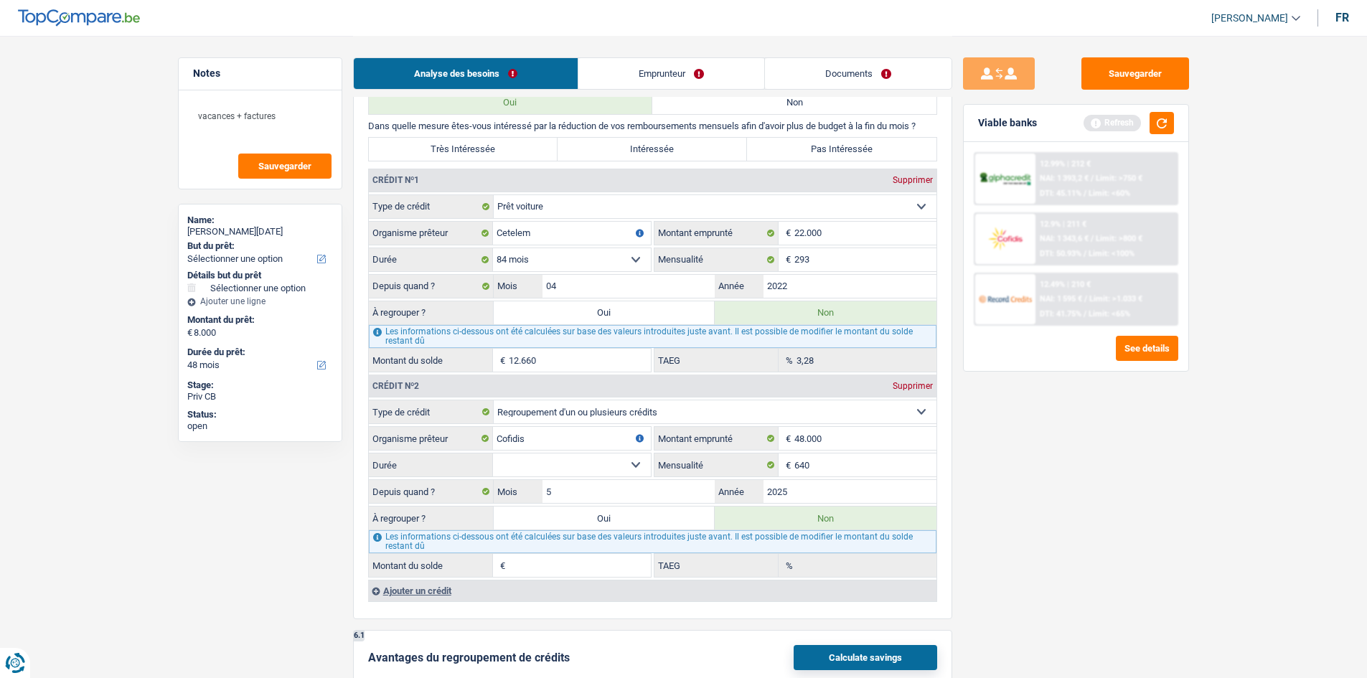
scroll to position [1210, 0]
click at [417, 583] on div "Ajouter un crédit" at bounding box center [652, 590] width 569 height 22
select select
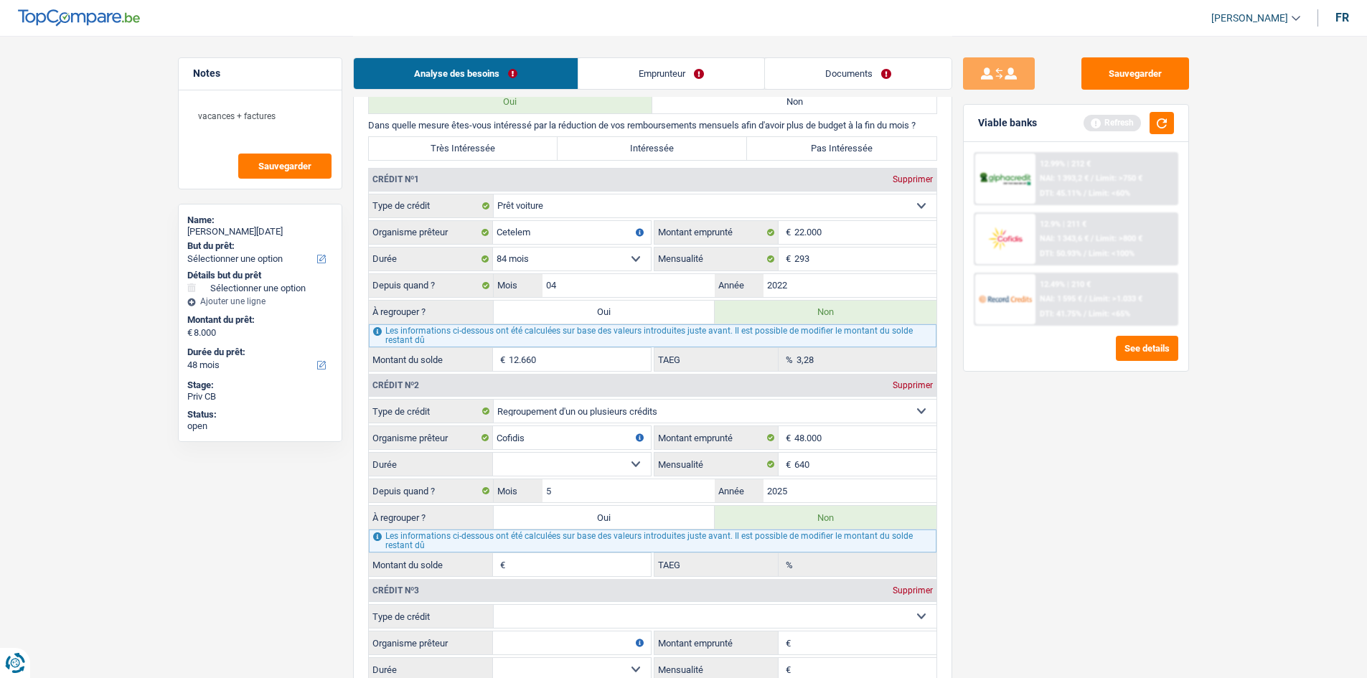
click at [578, 617] on select "Carte ou ouverture de crédit Prêt hypothécaire Vente à tempérament Prêt à tempé…" at bounding box center [715, 616] width 443 height 23
select select "cardOrCredit"
select select
type input "0"
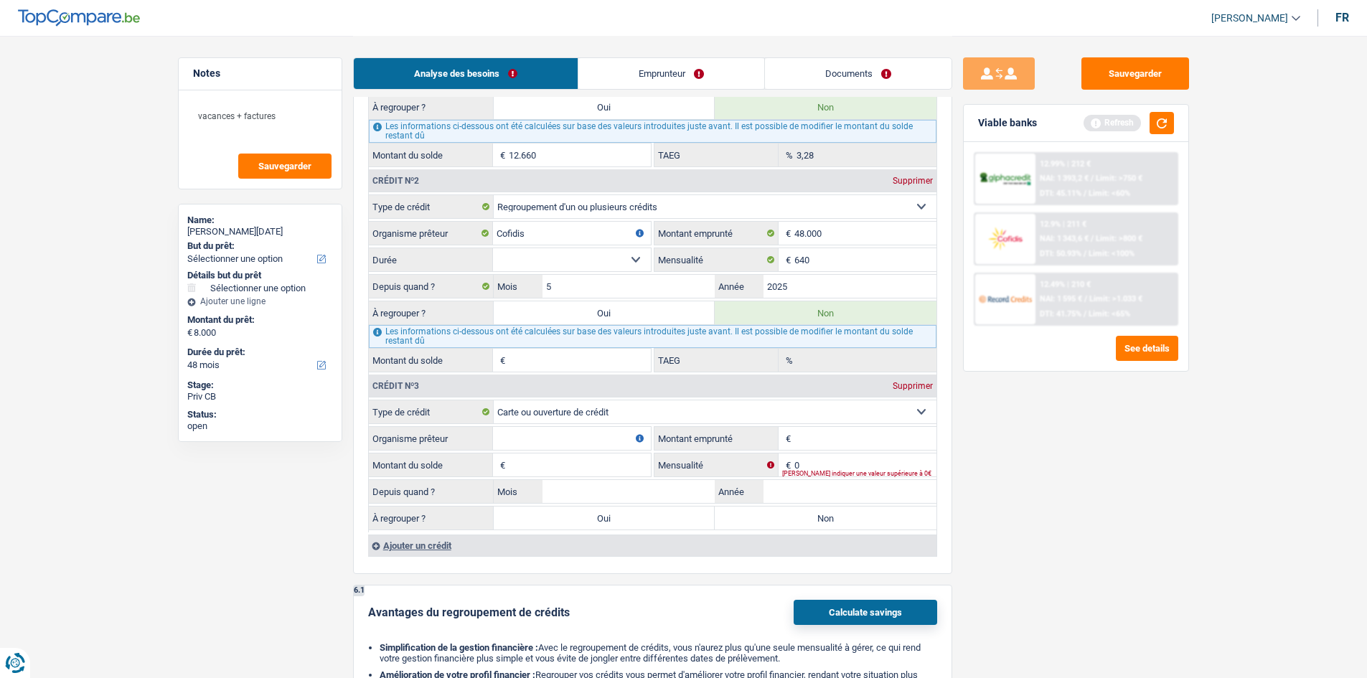
scroll to position [1416, 0]
click at [525, 444] on input "Organisme prêteur" at bounding box center [572, 437] width 158 height 23
select select
type input "b"
select select
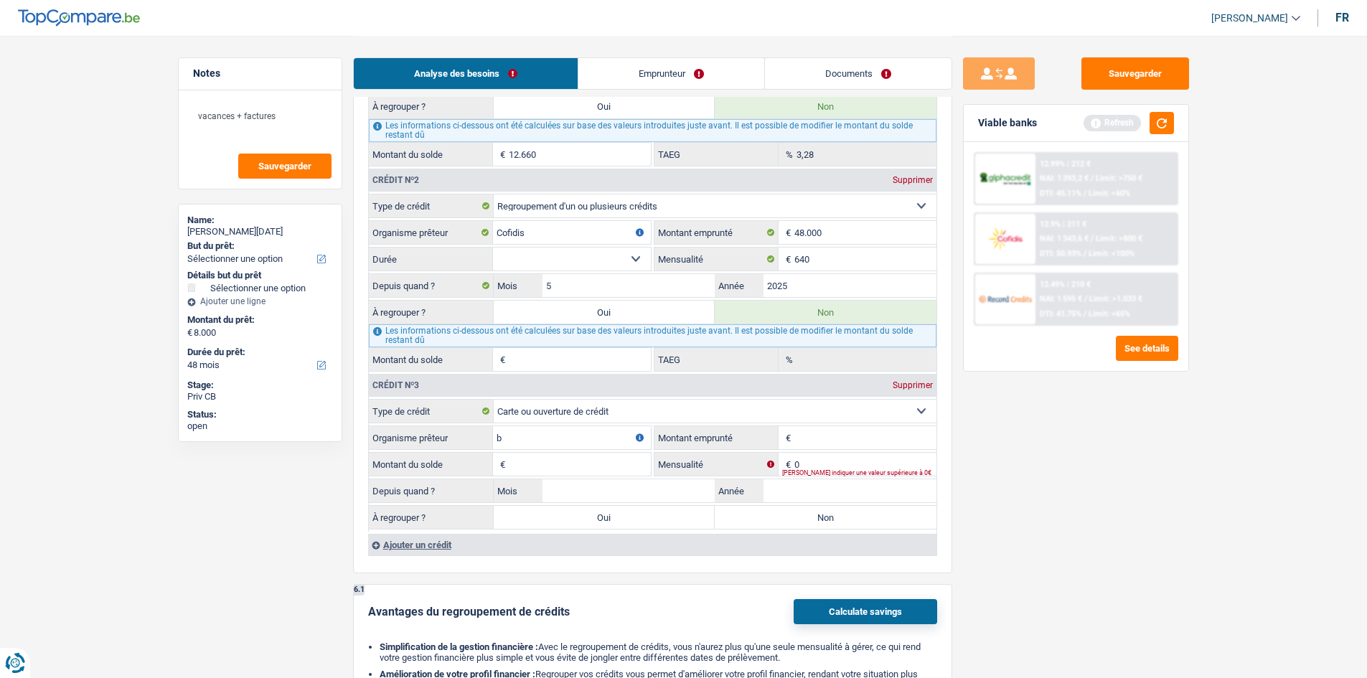
type input "bu"
select select
type input "buy"
select select
type input "buy"
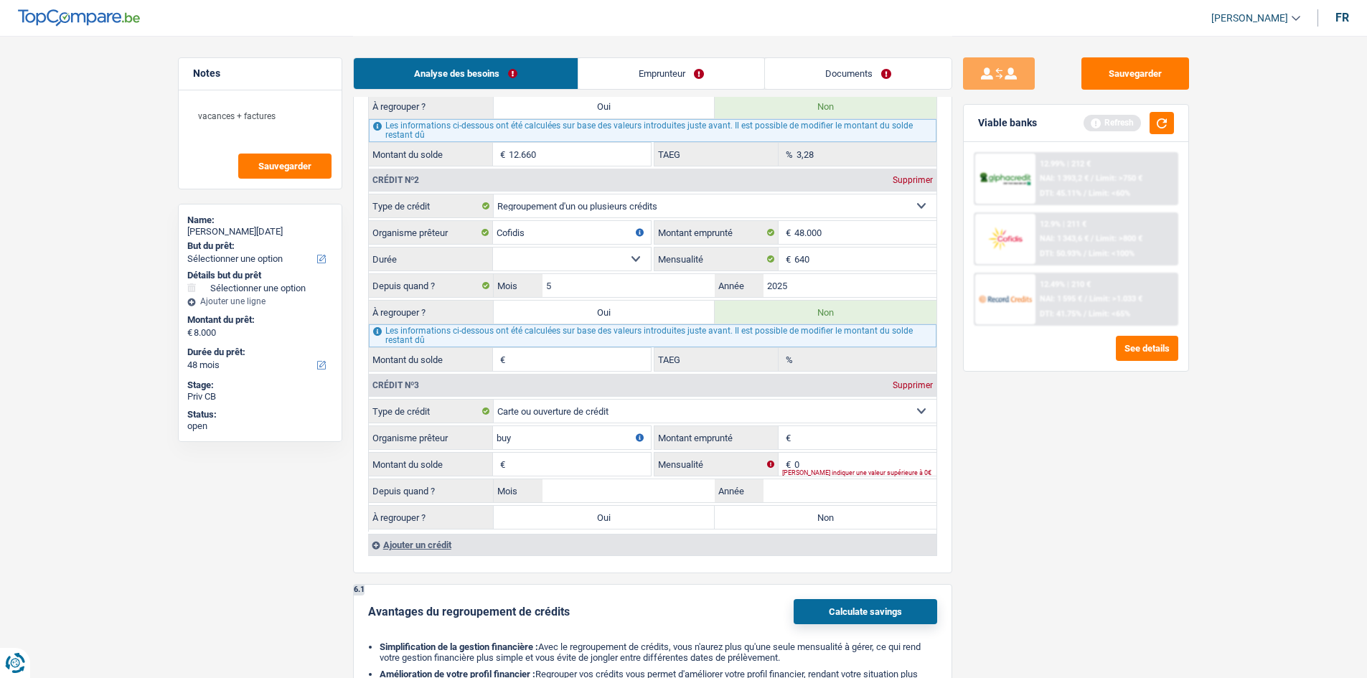
select select
type input "buy"
select select
type input "buyw"
select select
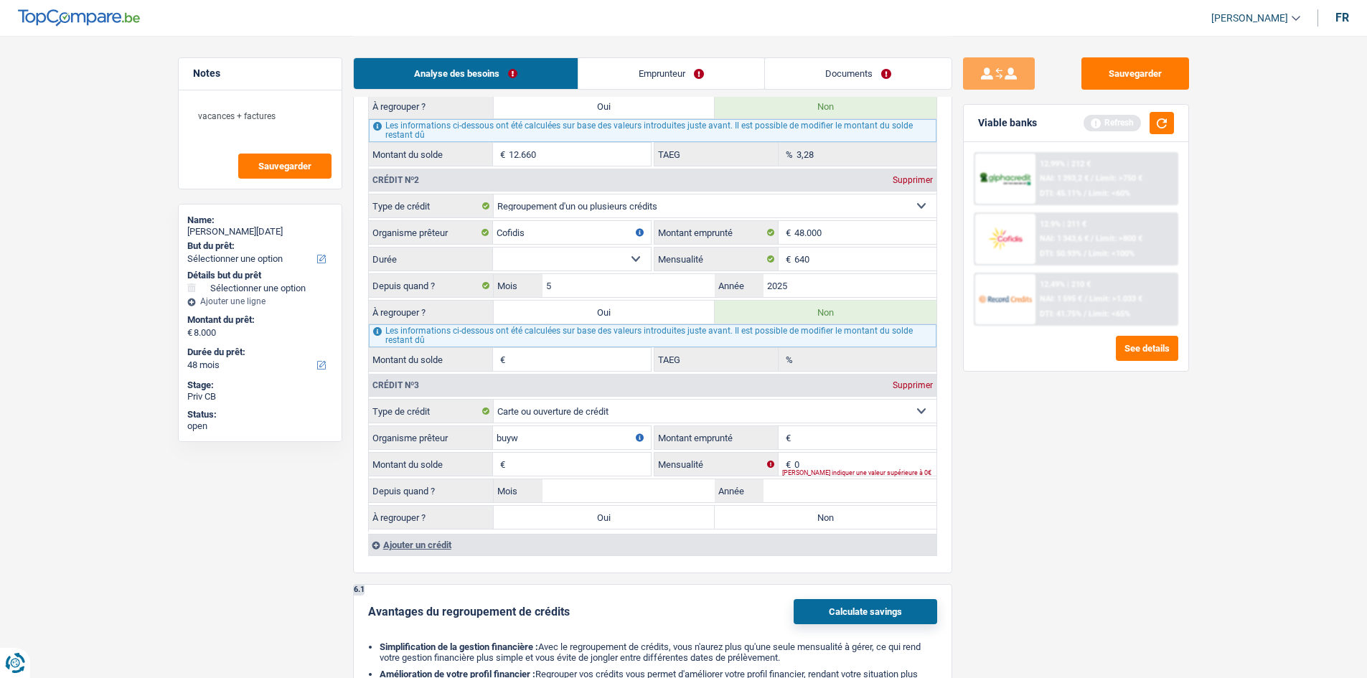
type input "buywa"
select select
type input "buyway"
select select
type input "buyway"
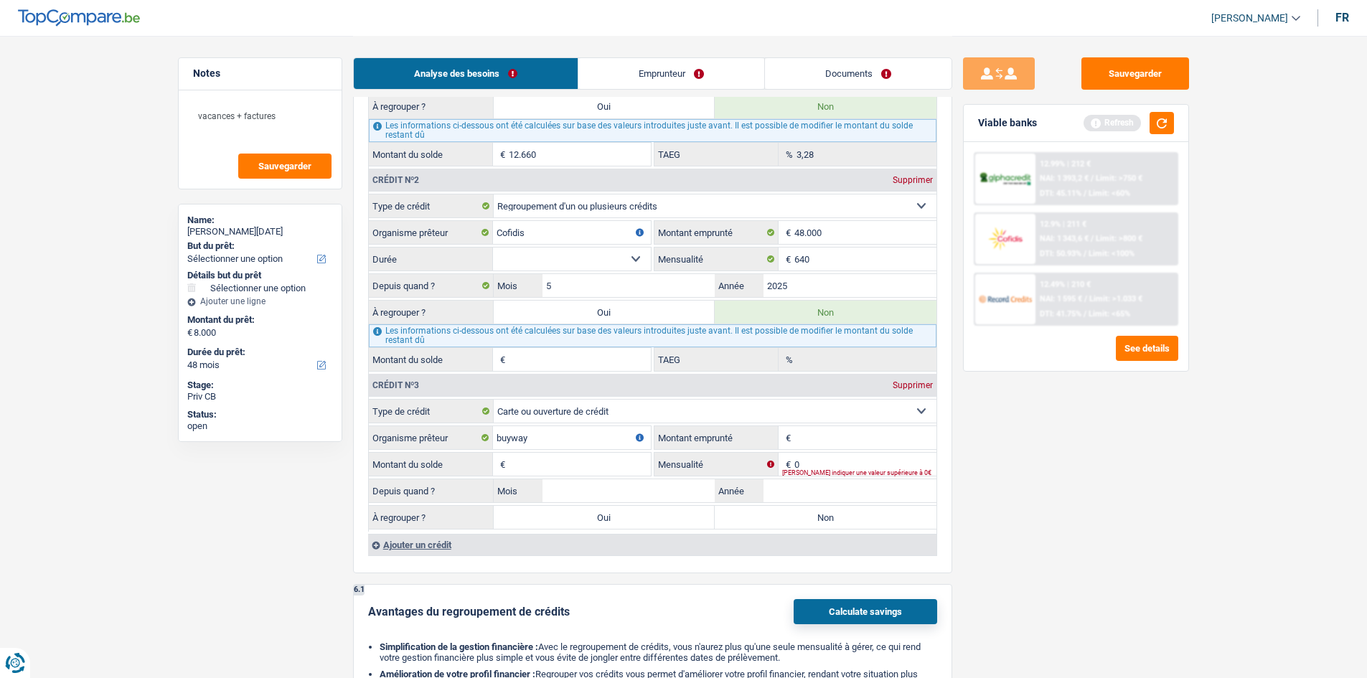
click at [809, 433] on input "Montant emprunté" at bounding box center [866, 437] width 142 height 23
type input "2"
select select
type input "25"
select select
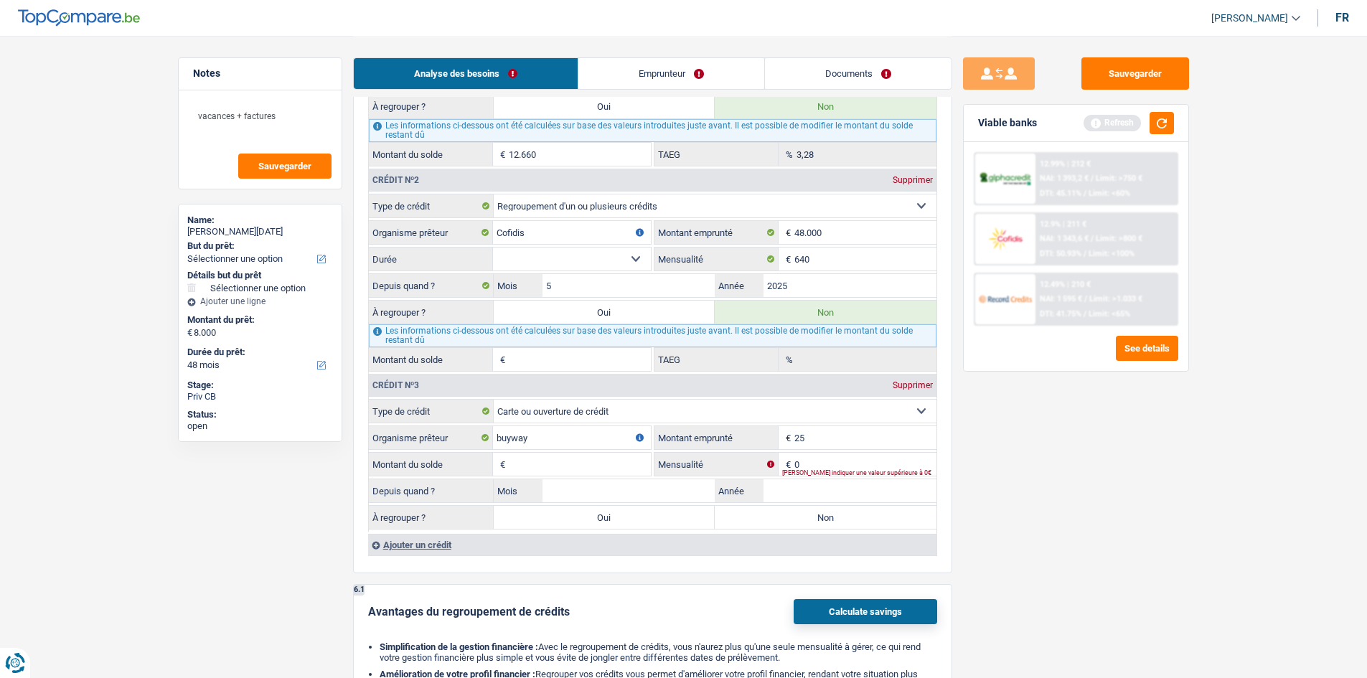
type input "250"
select select
type input "2.500"
drag, startPoint x: 847, startPoint y: 441, endPoint x: 804, endPoint y: 439, distance: 43.1
click at [804, 439] on input "2.500" at bounding box center [866, 437] width 142 height 23
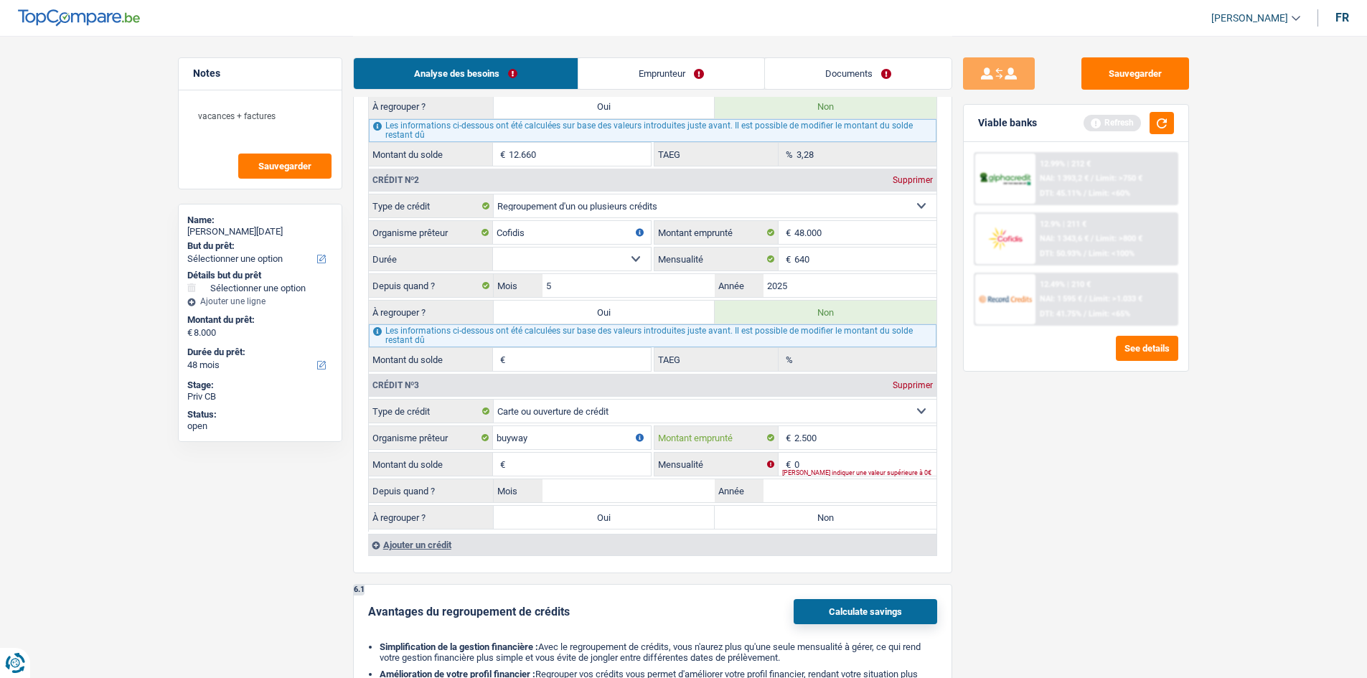
select select
type input "2"
select select
type input "2"
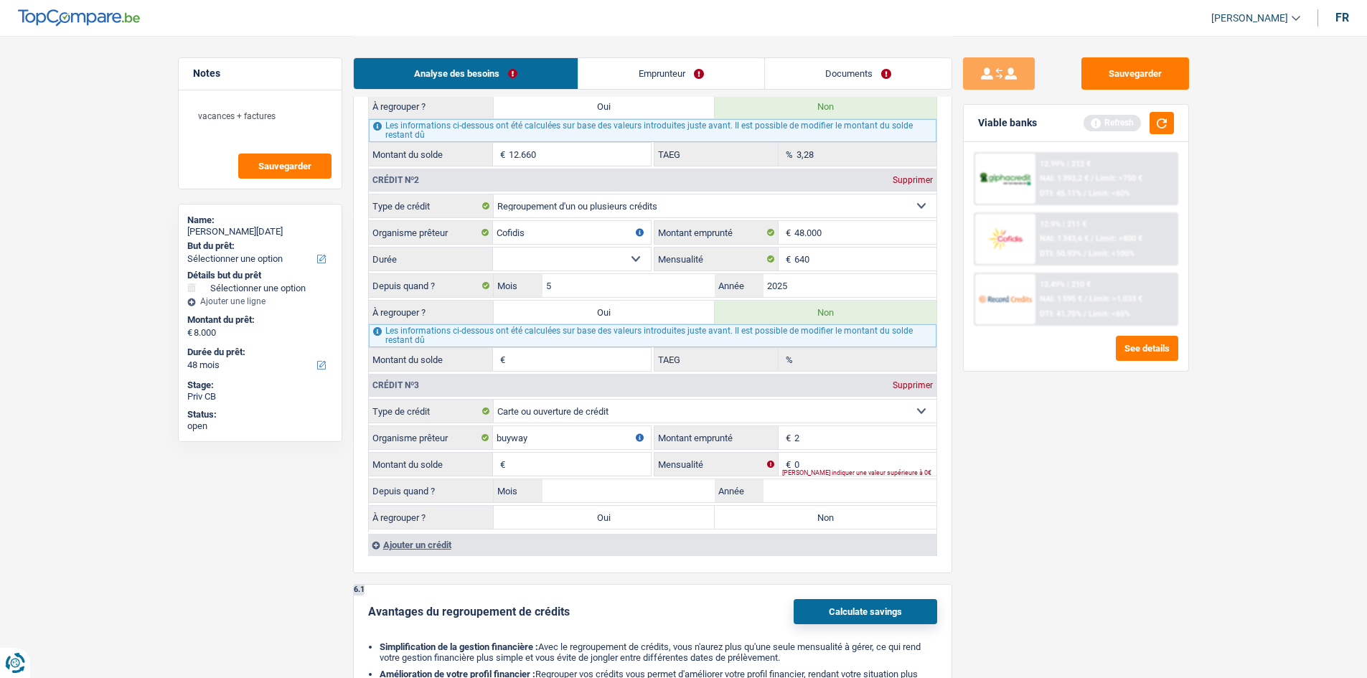
select select
type input "25"
select select
type input "250"
select select
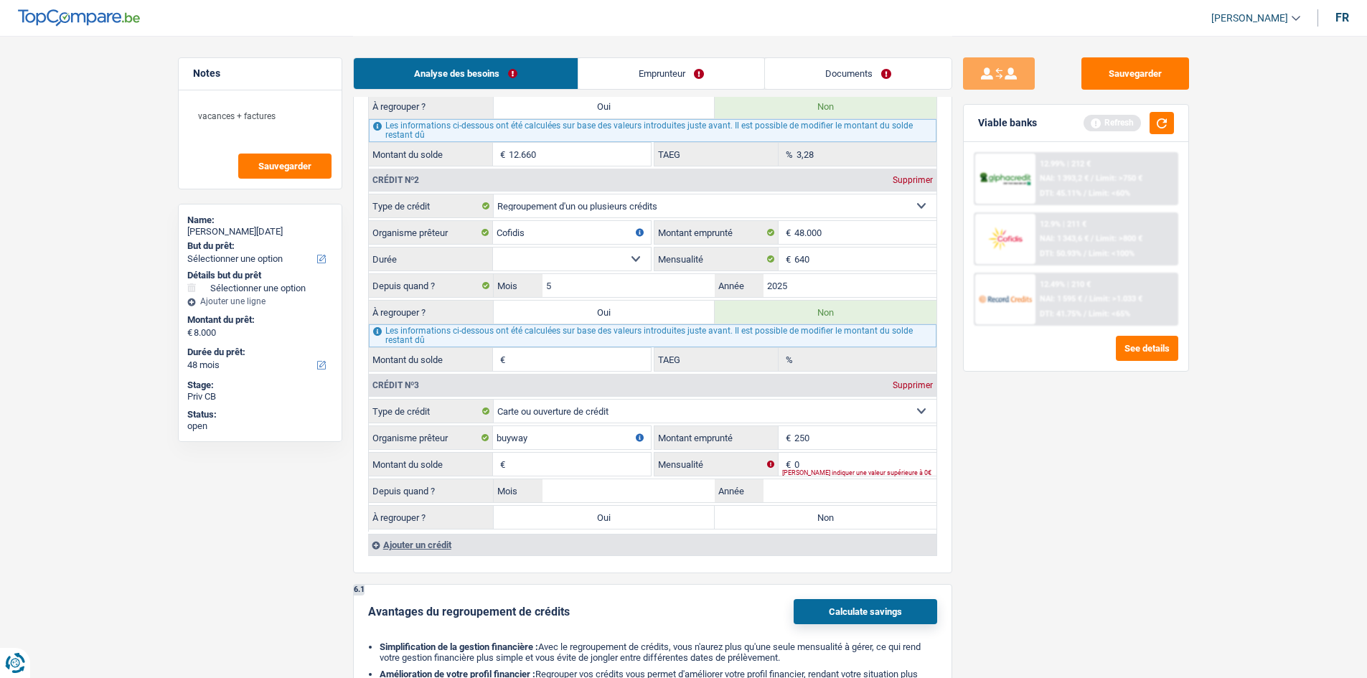
type input "2.500"
select select
type input "2.500"
click at [826, 464] on input "0" at bounding box center [866, 464] width 142 height 23
select select
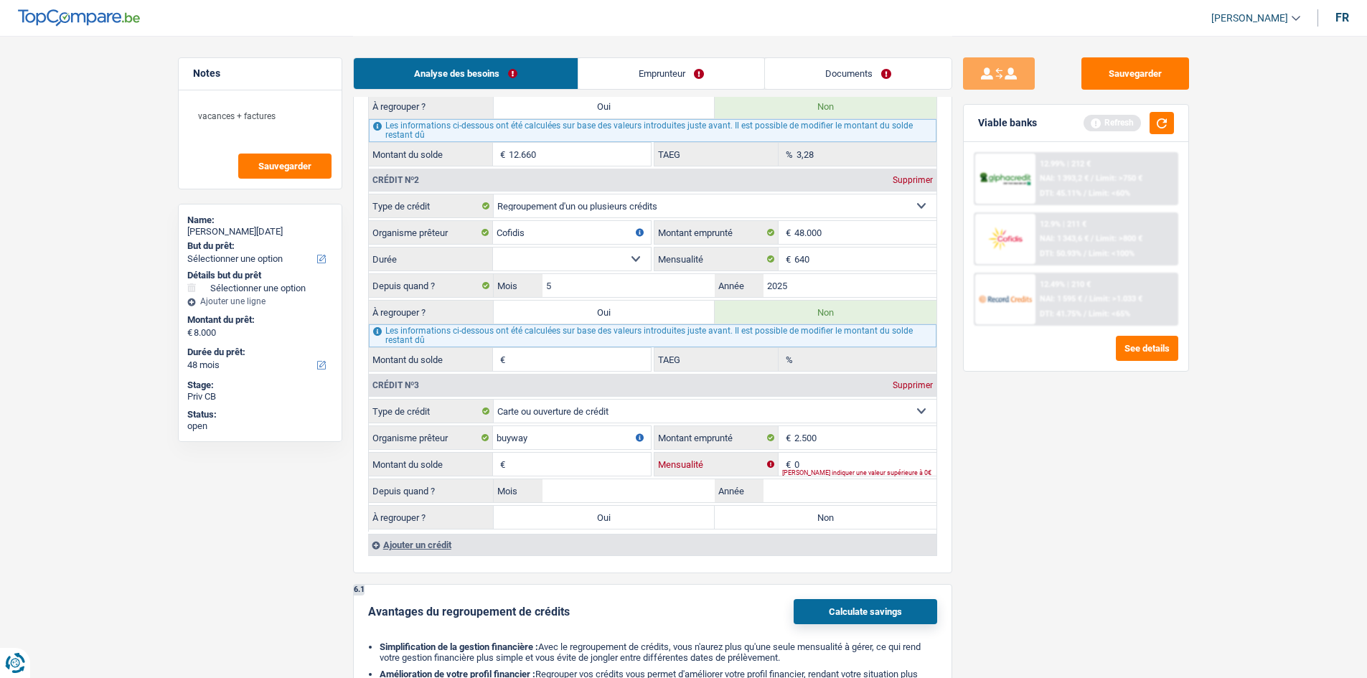
type input "9"
select select
type input "90"
select select
type input "9"
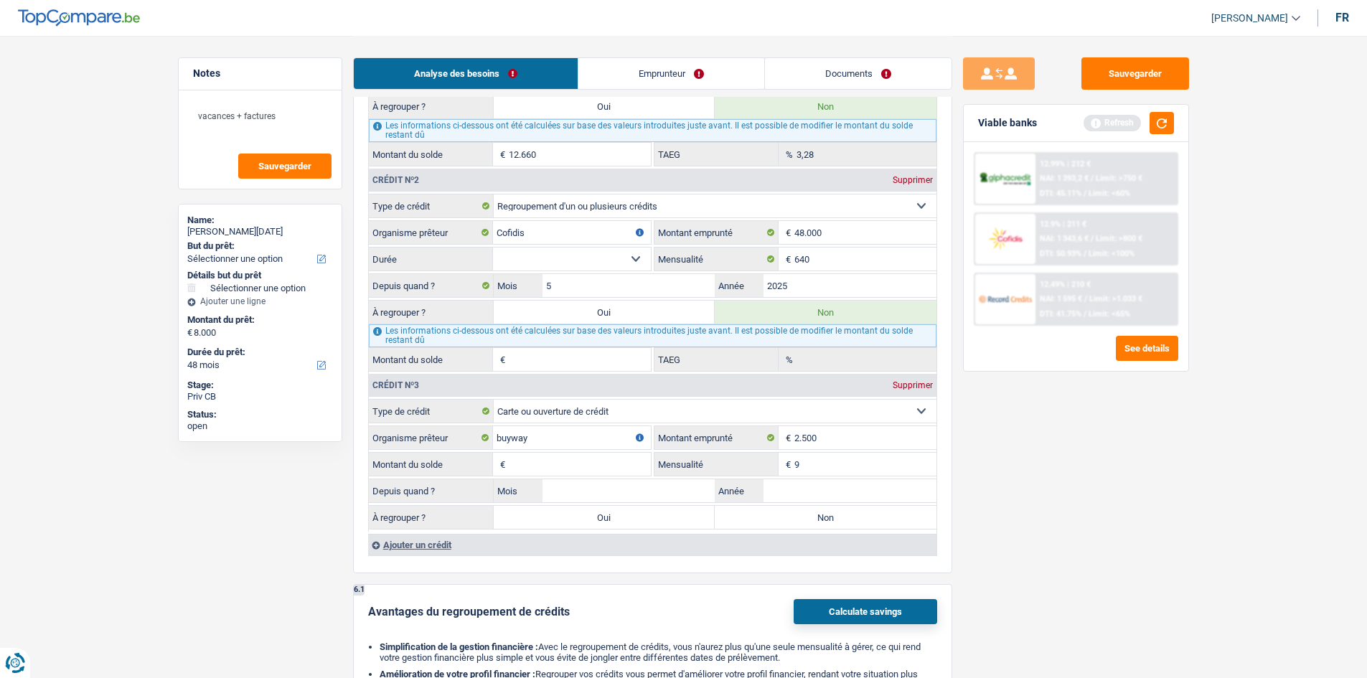
select select
type input "99"
select select
type input "95"
select select
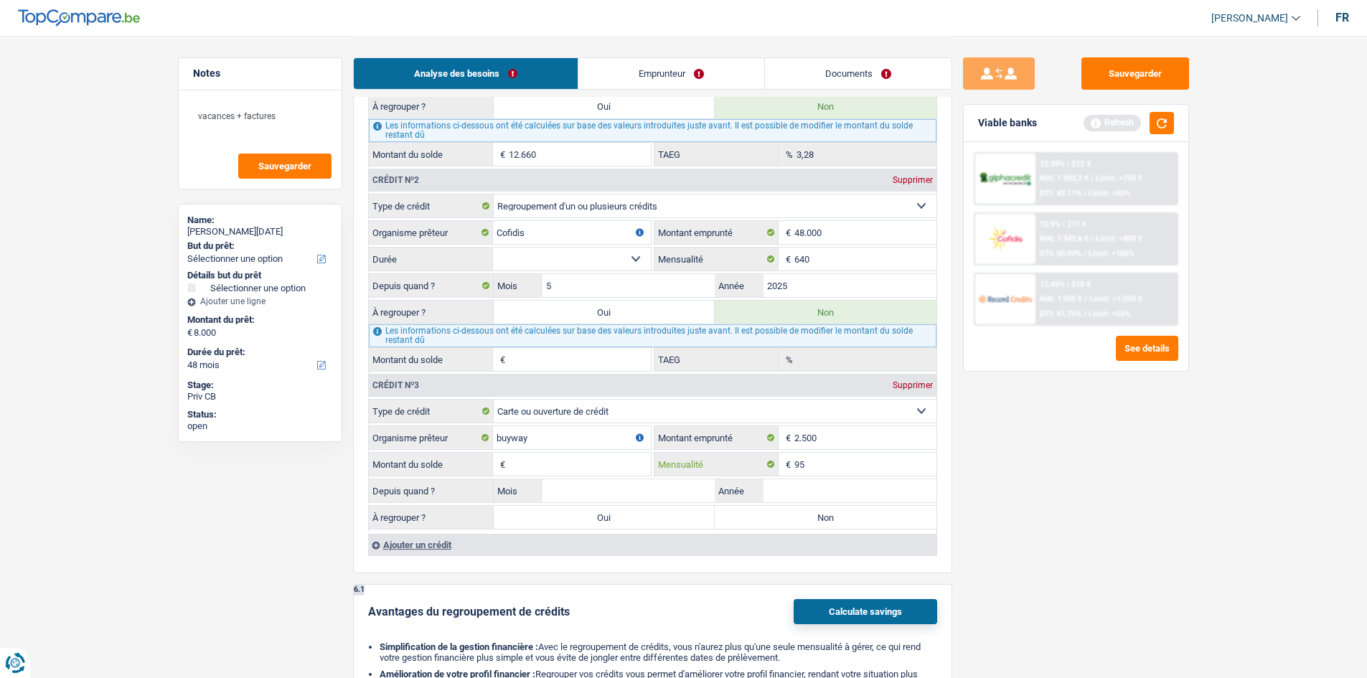
type input "9"
select select
type input "1"
select select
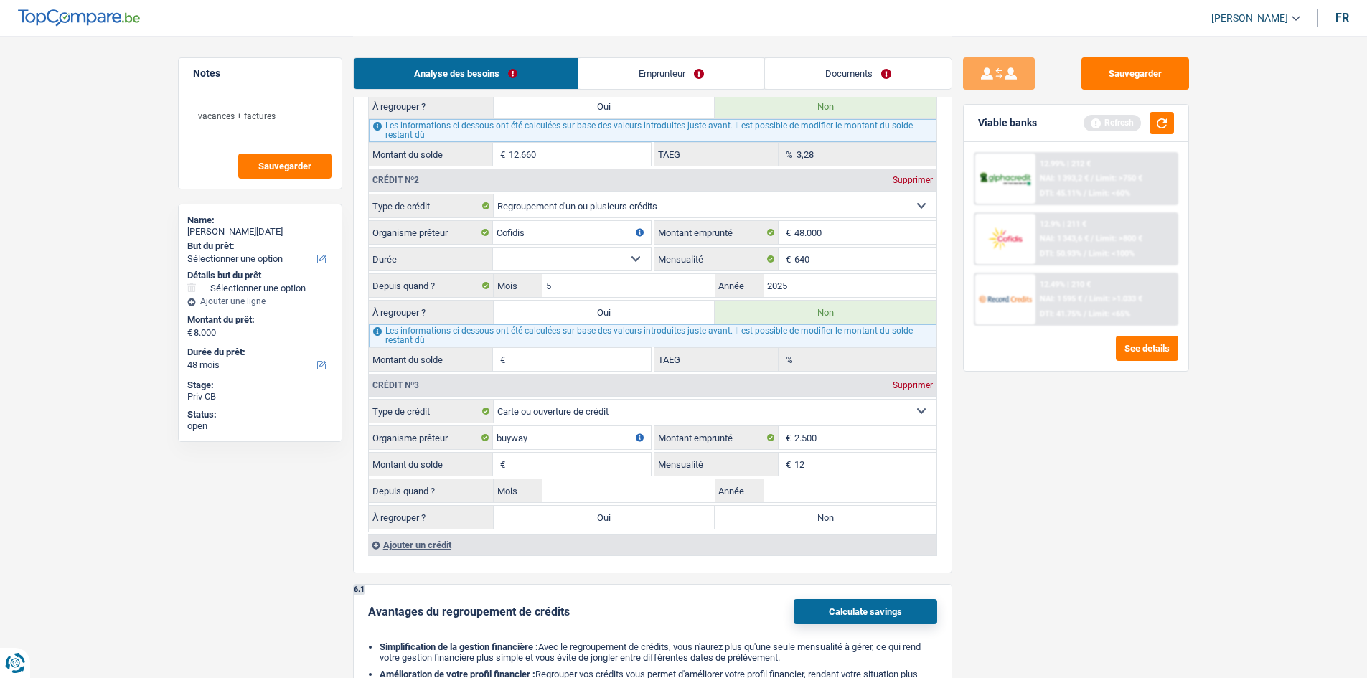
type input "120"
select select
type input "120"
drag, startPoint x: 614, startPoint y: 480, endPoint x: 572, endPoint y: 459, distance: 46.2
click at [572, 459] on input "Montant du solde" at bounding box center [580, 464] width 142 height 23
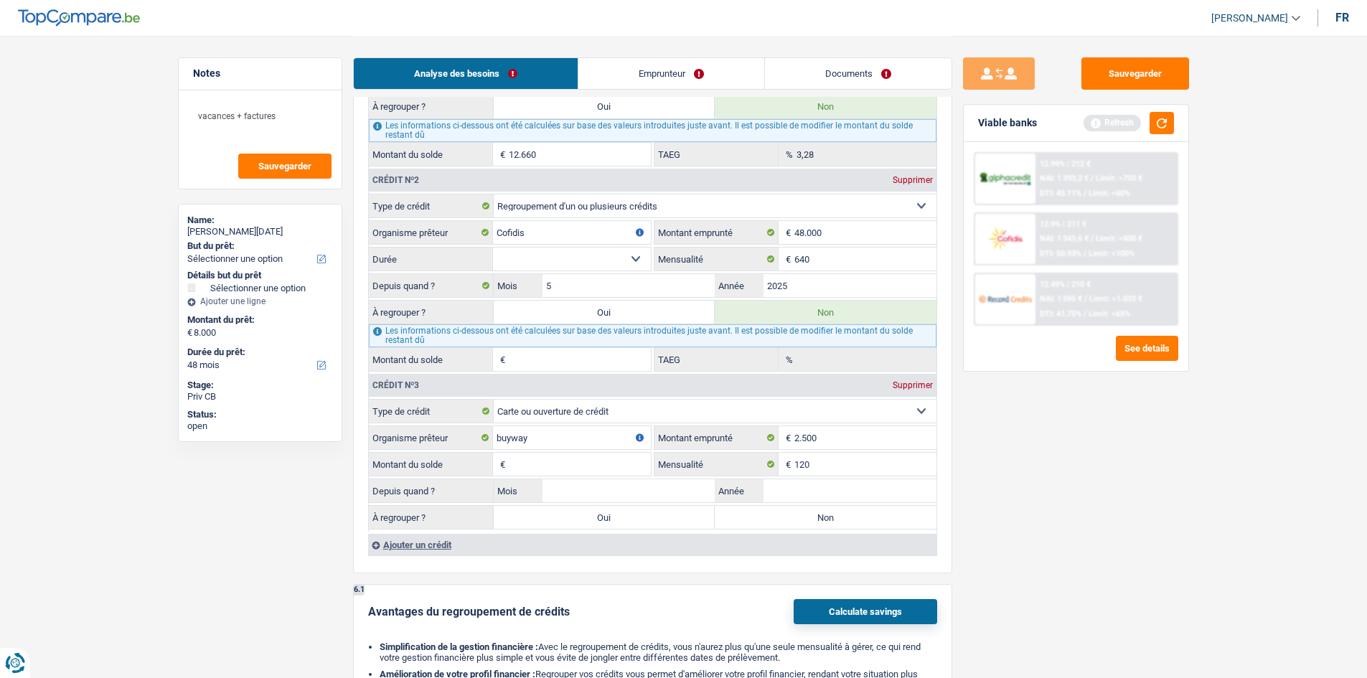
select select
type input "2"
select select
type input "25"
select select
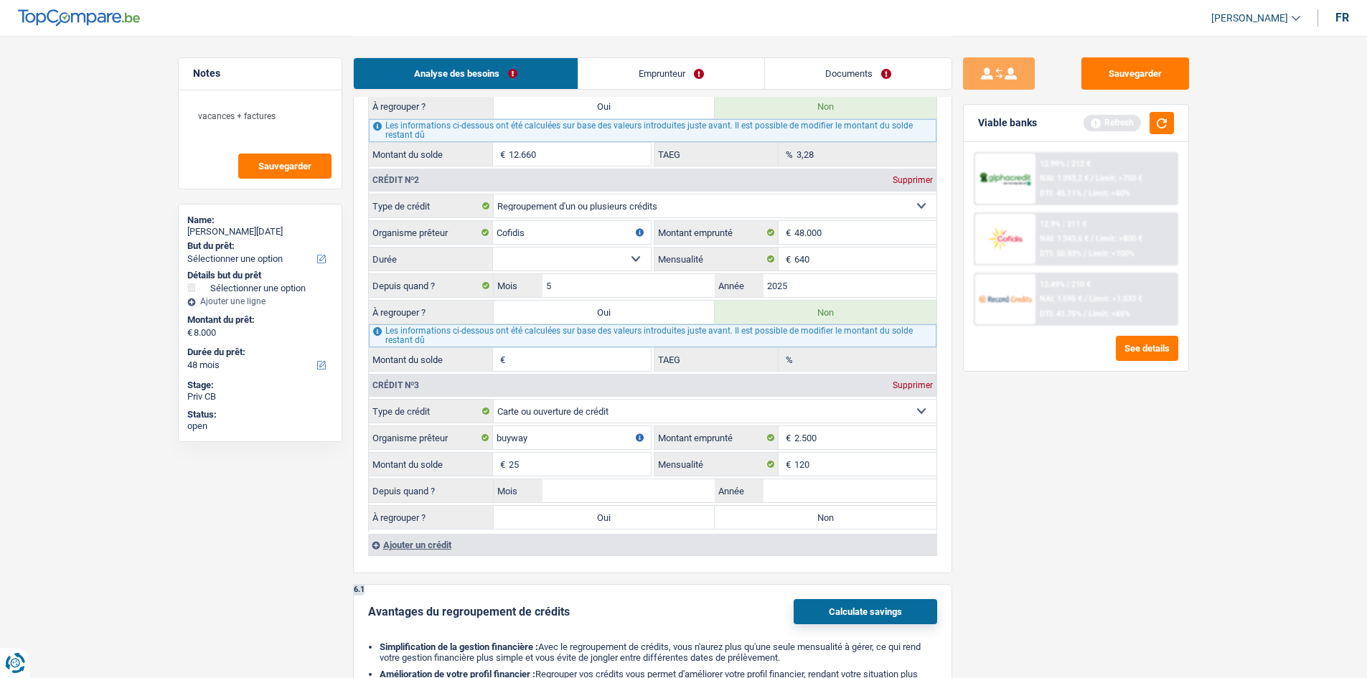
type input "250"
select select
type input "2.500"
select select
type input "25.000"
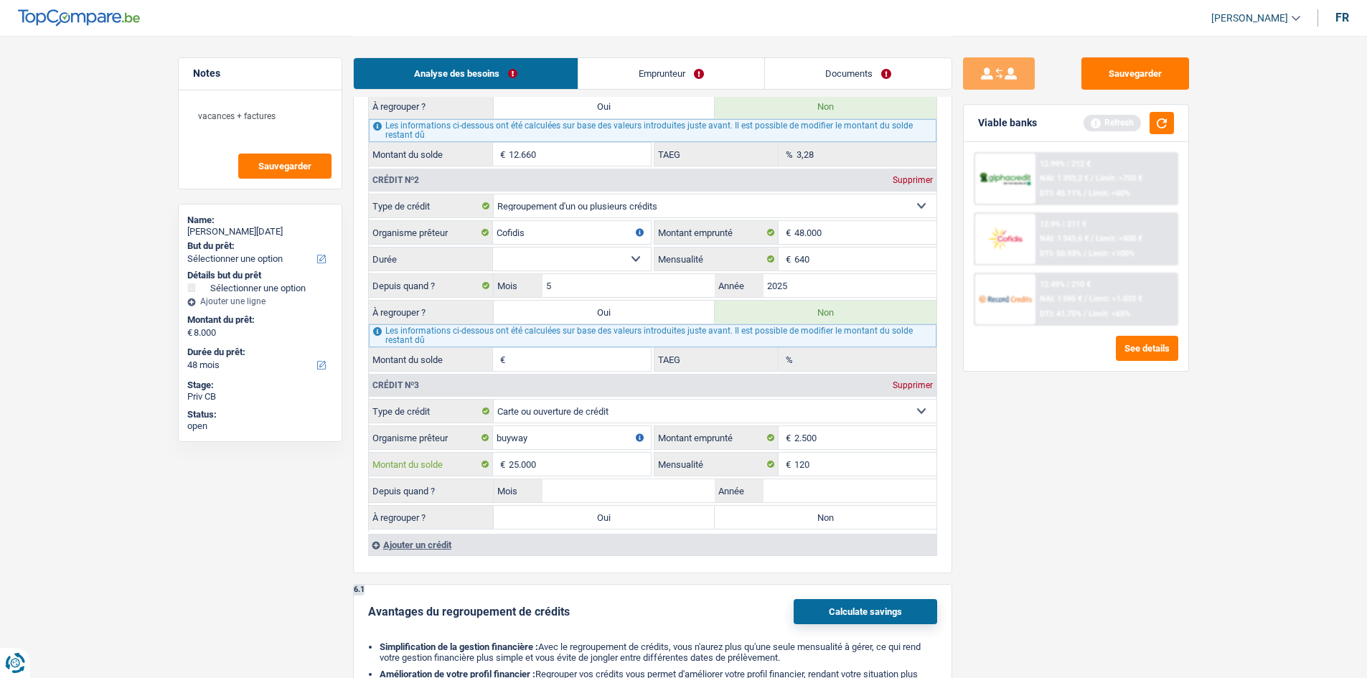
select select
type input "2.500"
select select
type input "2.500"
click at [785, 477] on fieldset "Carte ou ouverture de crédit Prêt hypothécaire Vente à tempérament Prêt à tempé…" at bounding box center [653, 465] width 568 height 133
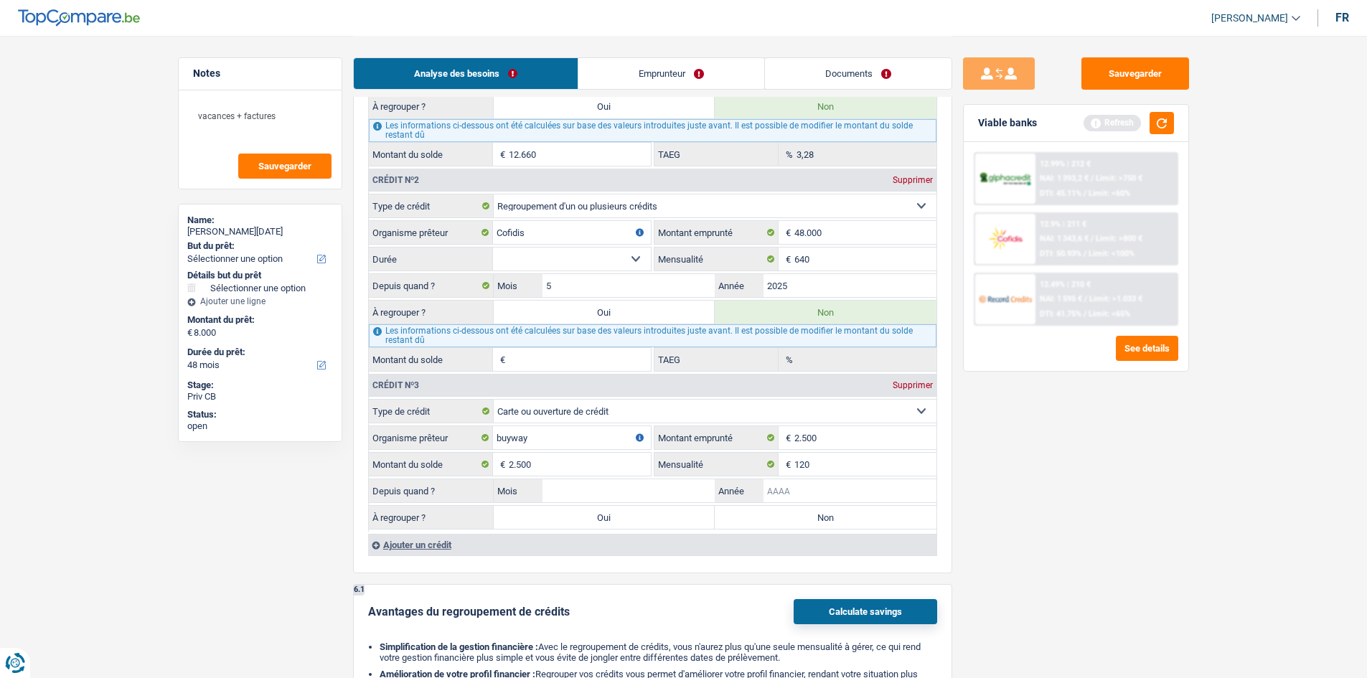
click at [785, 487] on input "Année" at bounding box center [850, 491] width 173 height 23
select select
type input "2"
select select
type input "20"
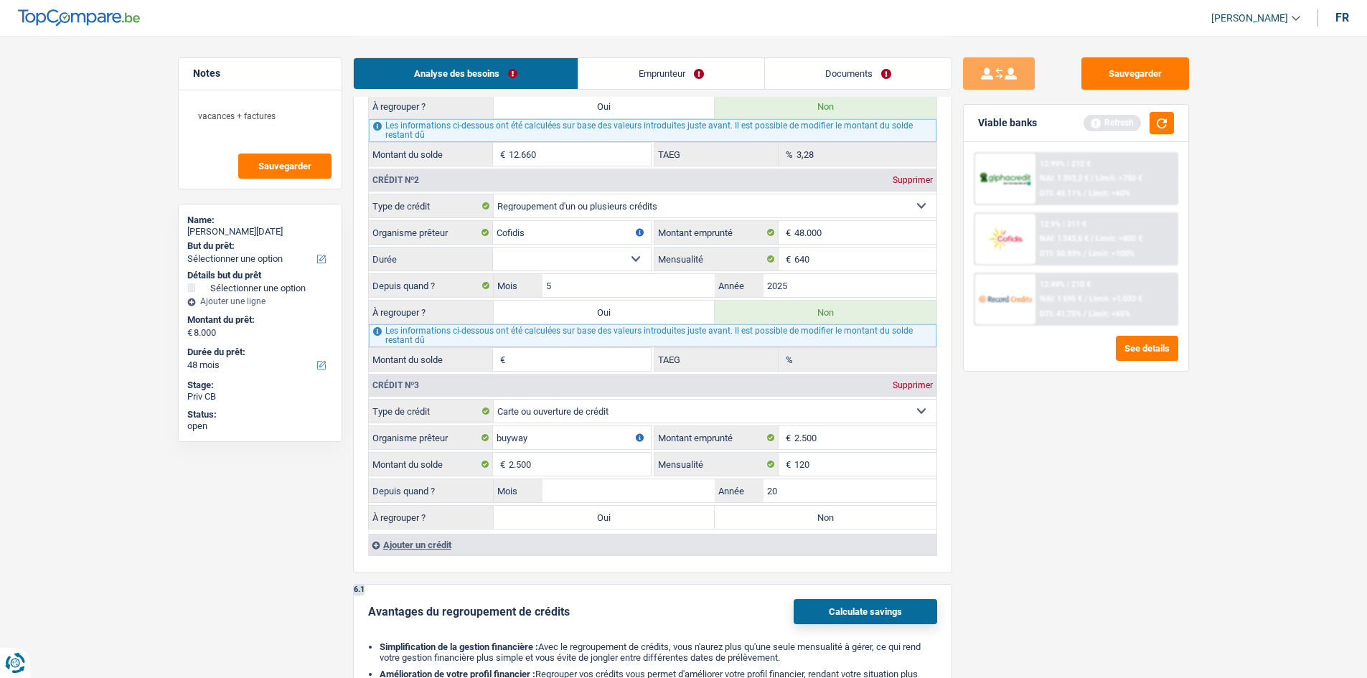
select select
type input "202"
select select
type input "2024"
select select
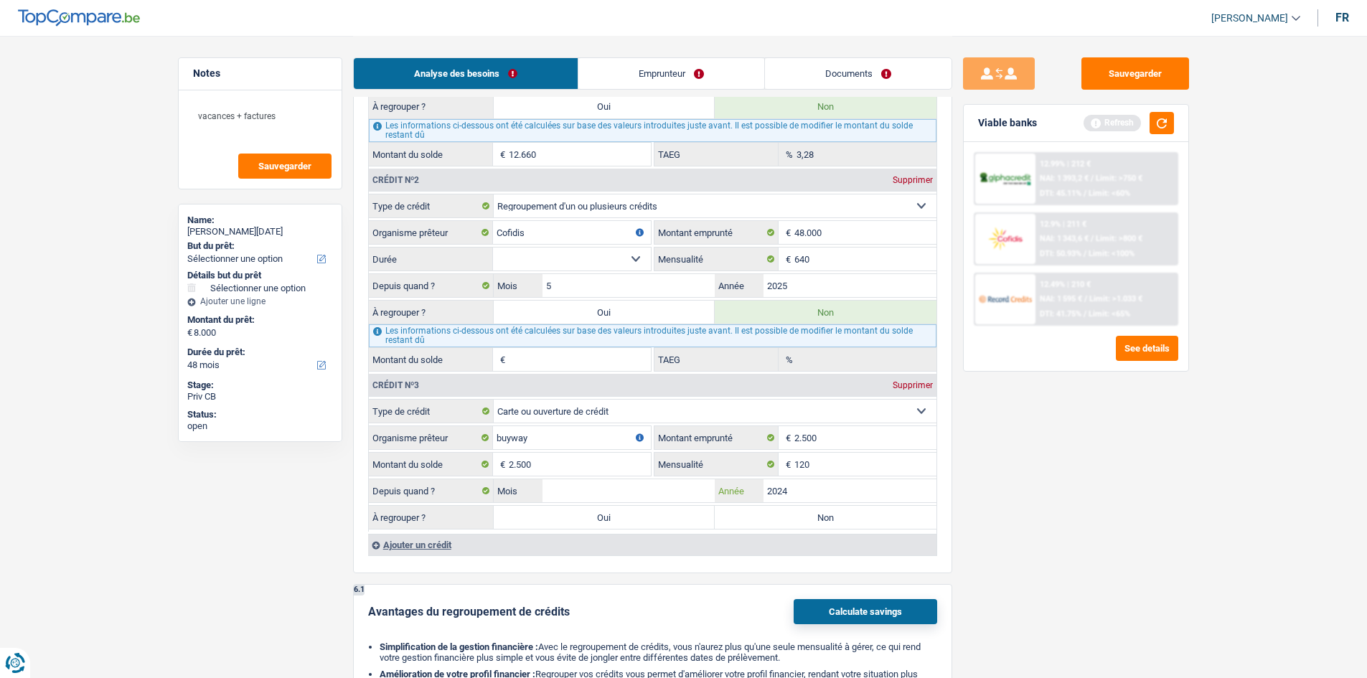
type input "2024"
click at [672, 495] on input "Mois" at bounding box center [629, 491] width 173 height 23
select select
type input "06"
select select
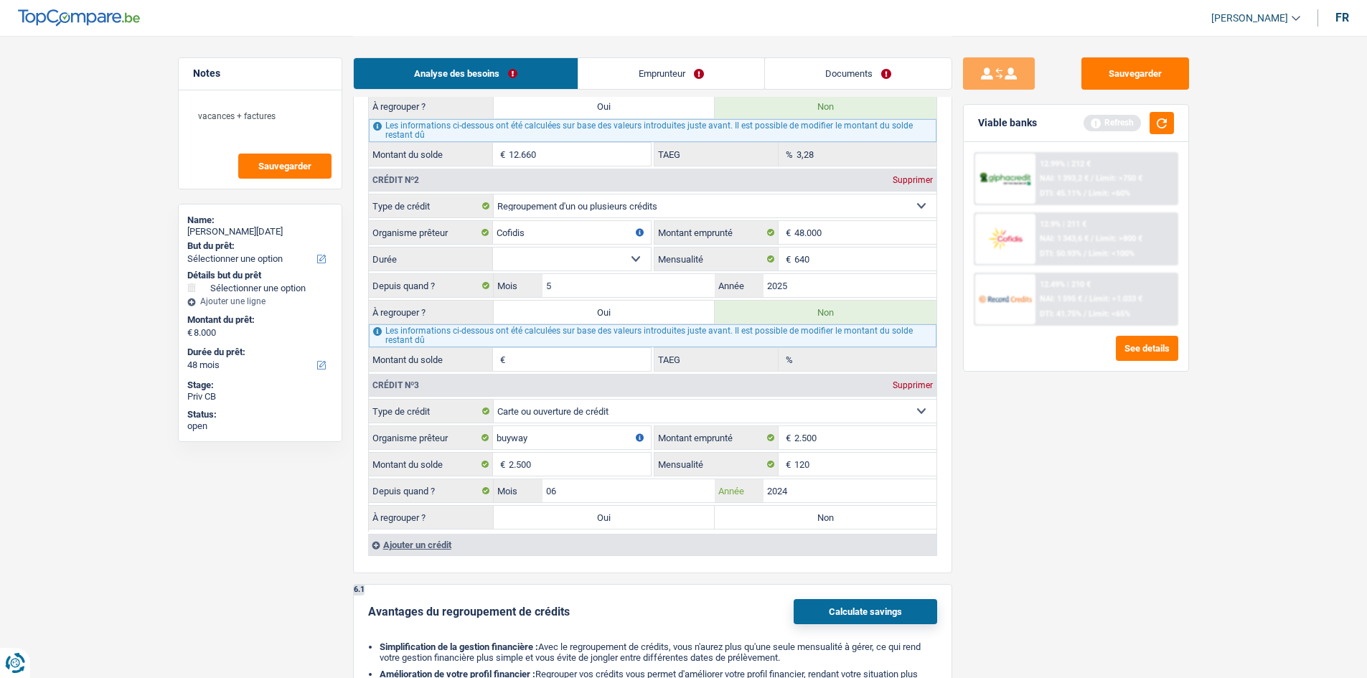
click at [805, 485] on input "2024" at bounding box center [850, 491] width 173 height 23
type input "202"
select select
type input "2025"
select select
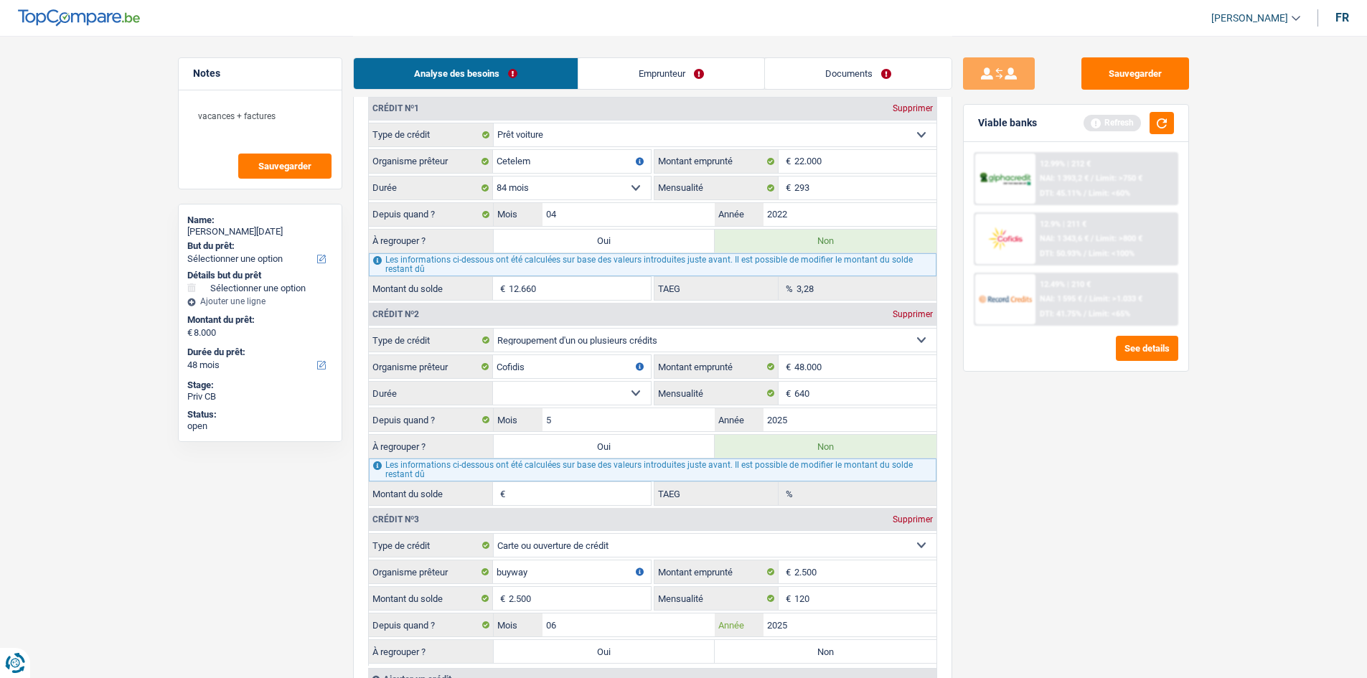
scroll to position [1276, 0]
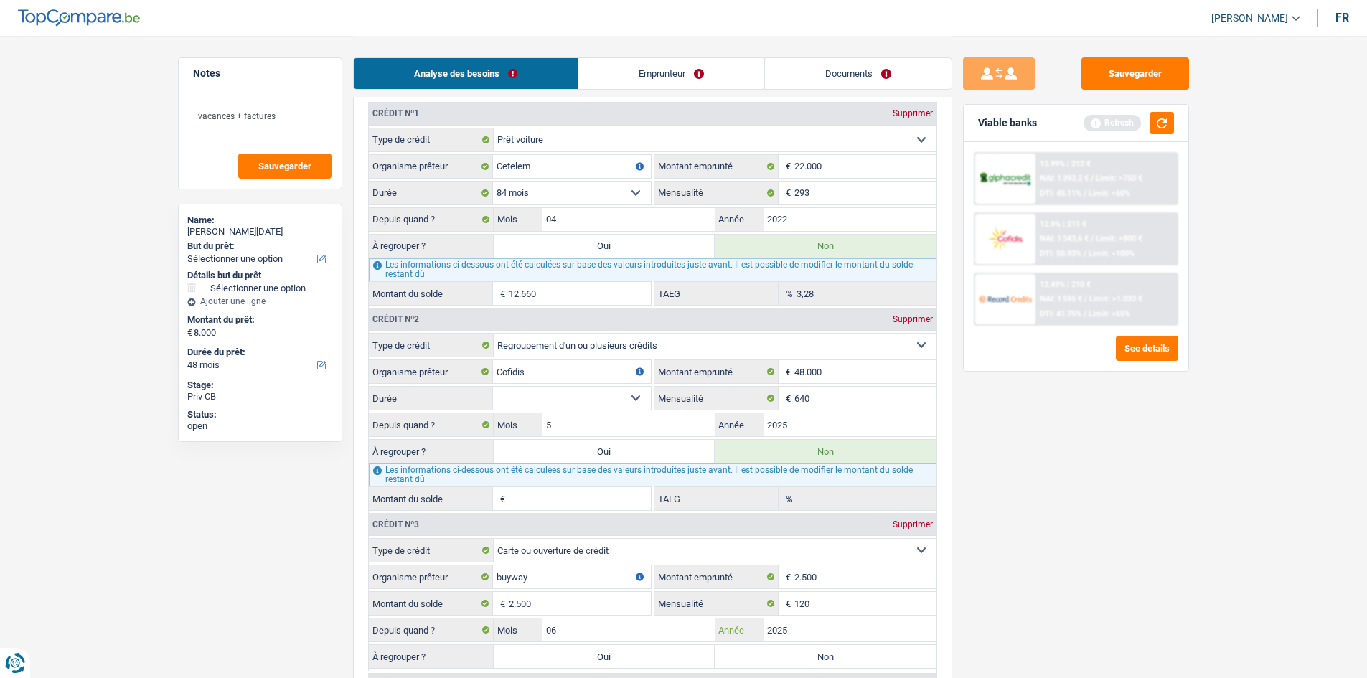
type input "2025"
click at [635, 401] on select "12 mois 18 mois 24 mois 30 mois 36 mois 42 mois 48 mois 60 mois 72 mois 84 mois…" at bounding box center [572, 398] width 158 height 23
click at [637, 85] on link "Emprunteur" at bounding box center [672, 73] width 186 height 31
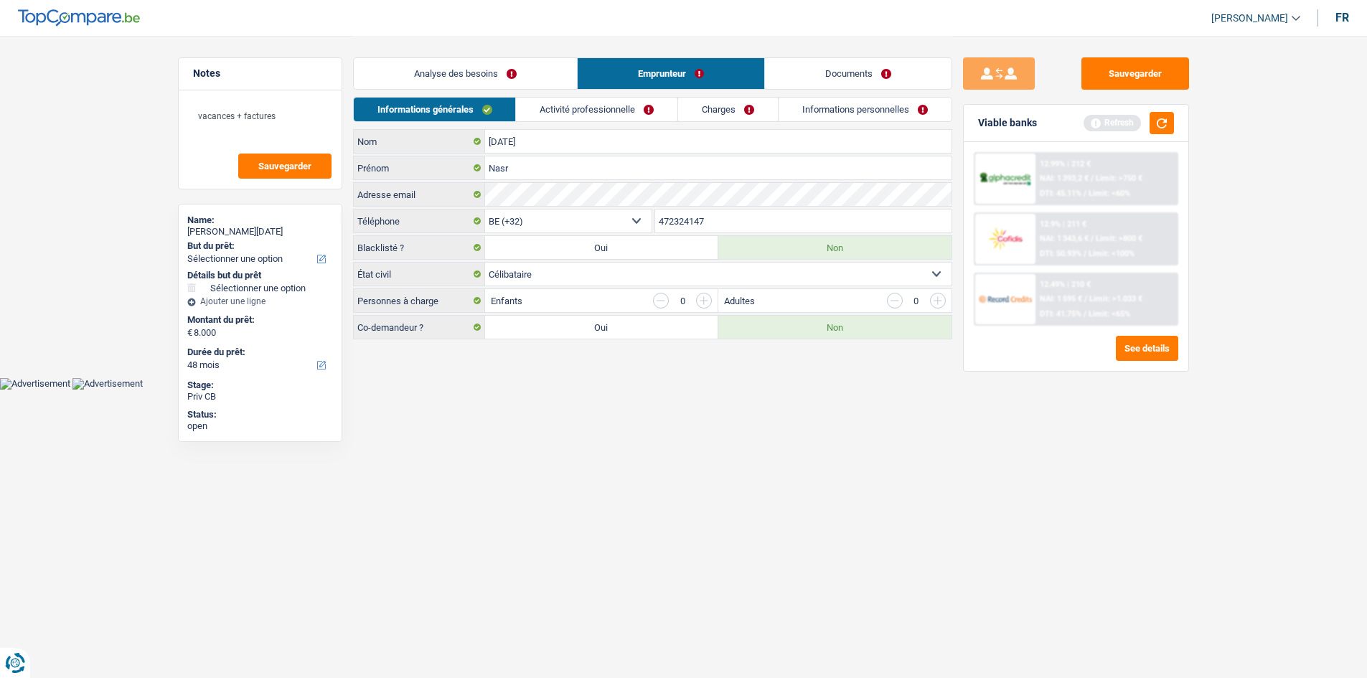
scroll to position [0, 0]
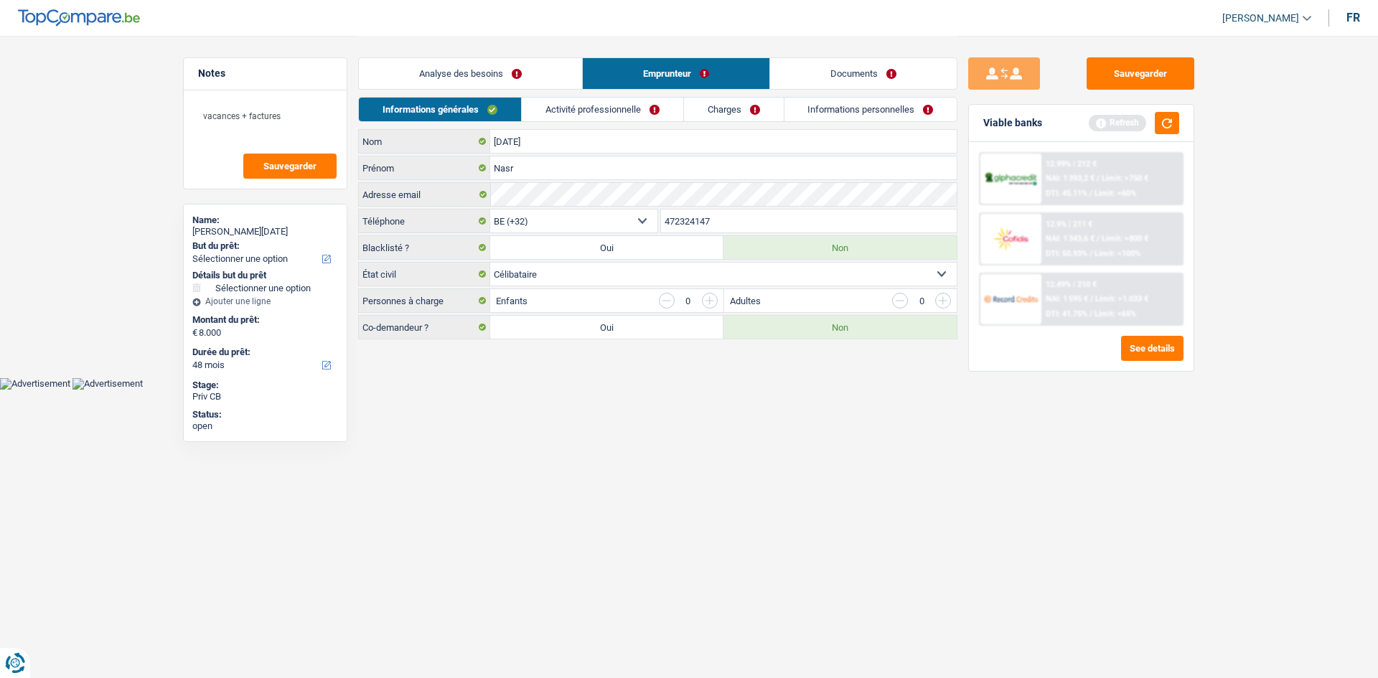
click at [600, 116] on link "Activité professionnelle" at bounding box center [603, 110] width 162 height 24
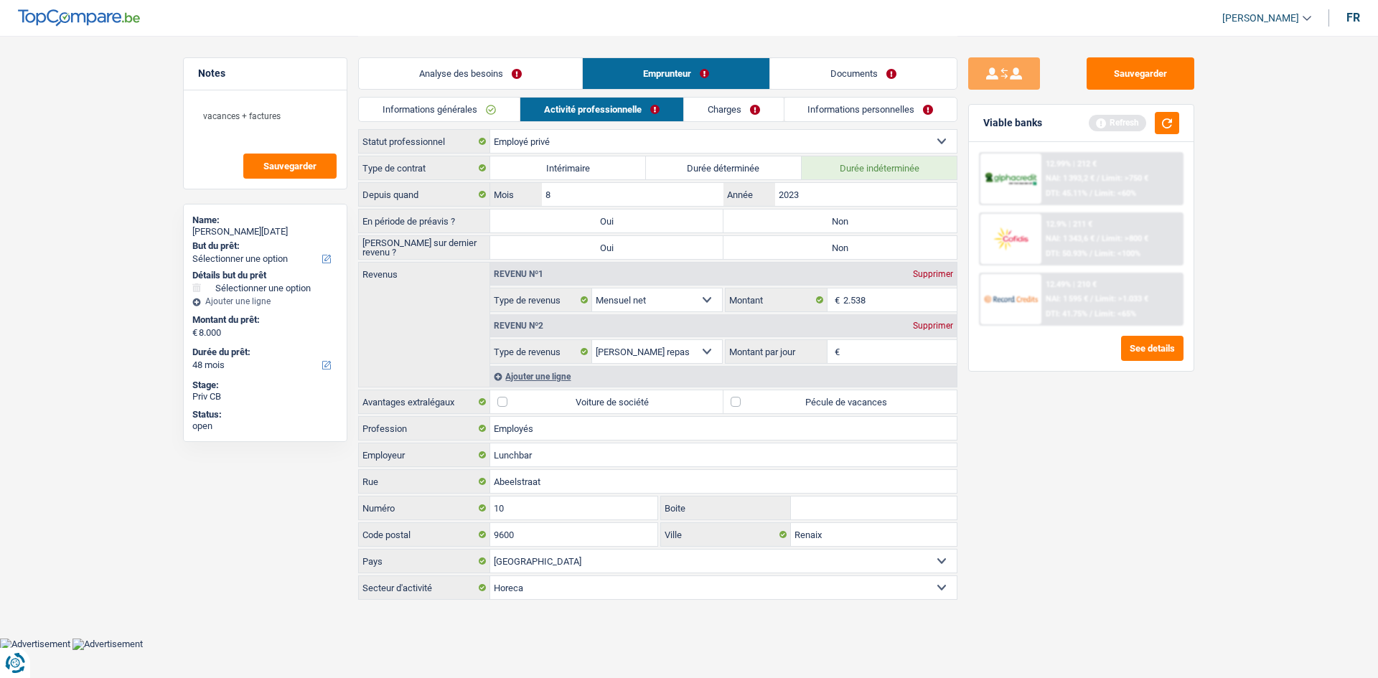
click at [534, 76] on link "Analyse des besoins" at bounding box center [470, 73] width 223 height 31
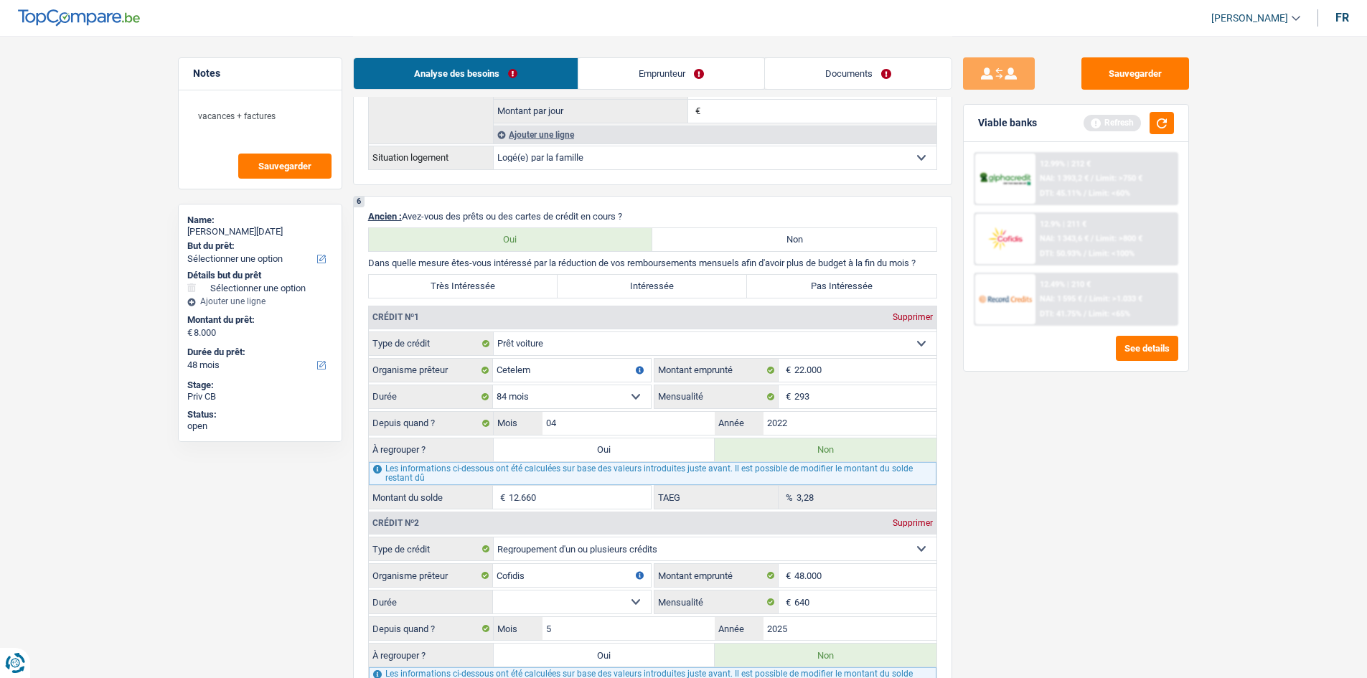
scroll to position [1220, 0]
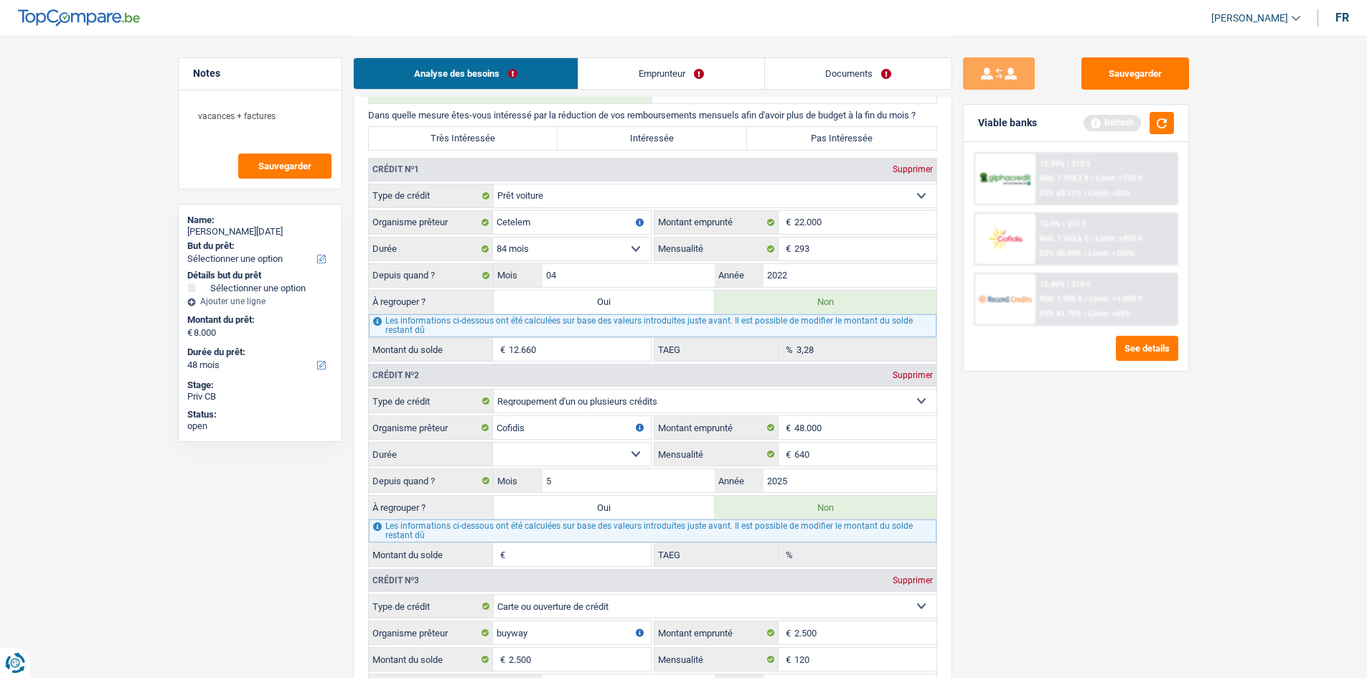
click at [599, 460] on select "12 mois 18 mois 24 mois 30 mois 36 mois 42 mois 48 mois 60 mois 72 mois 84 mois…" at bounding box center [572, 454] width 158 height 23
select select "144"
click at [493, 443] on select "12 mois 18 mois 24 mois 30 mois 36 mois 42 mois 48 mois 60 mois 72 mois 84 mois…" at bounding box center [572, 454] width 158 height 23
click at [833, 452] on input "640" at bounding box center [866, 454] width 142 height 23
click at [1082, 493] on div "Sauvegarder Viable banks Refresh 12.99% | 212 € NAI: 1 393,2 € / Limit: >750 € …" at bounding box center [1077, 356] width 248 height 598
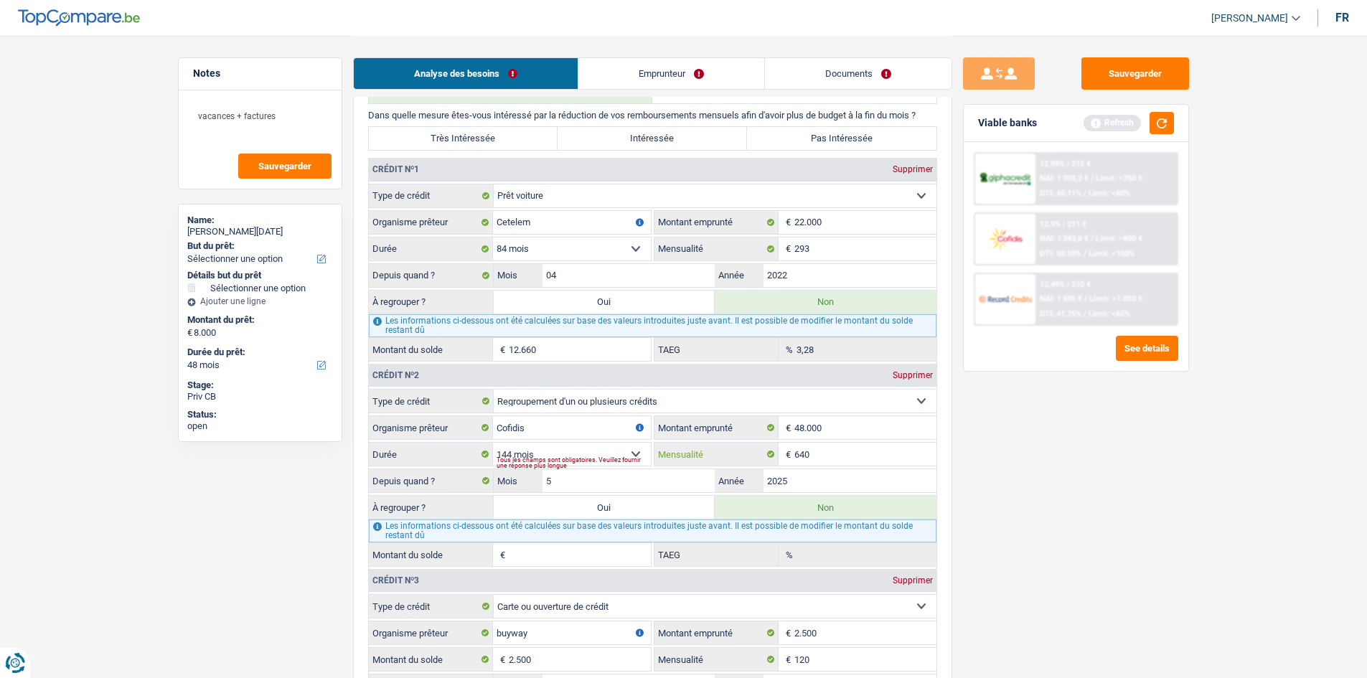
click at [803, 454] on input "640" at bounding box center [866, 454] width 142 height 23
type input "60"
type input "47.404"
type input "13,05"
type input "680"
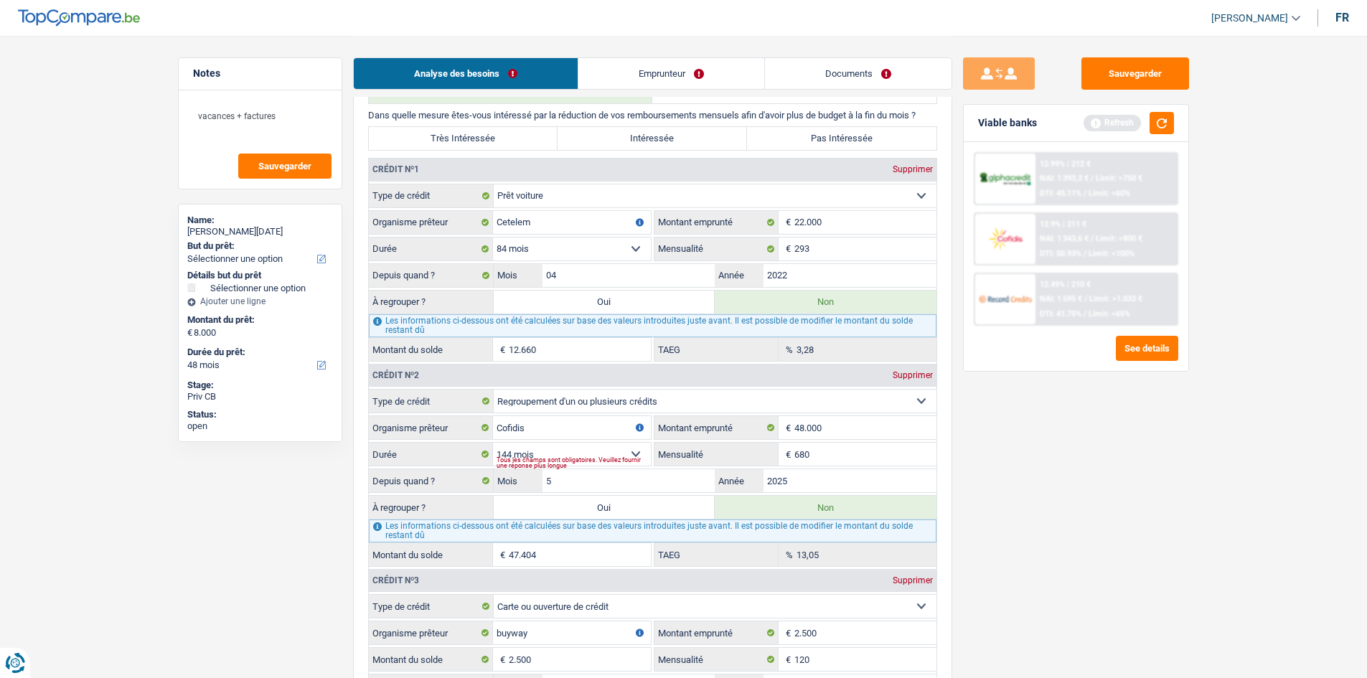
type input "47.459"
type input "14,57"
click at [1260, 460] on main "Notes vacances + factures Sauvegarder Name: [PERSON_NAME][DATE] But du prêt: Co…" at bounding box center [683, 233] width 1367 height 2906
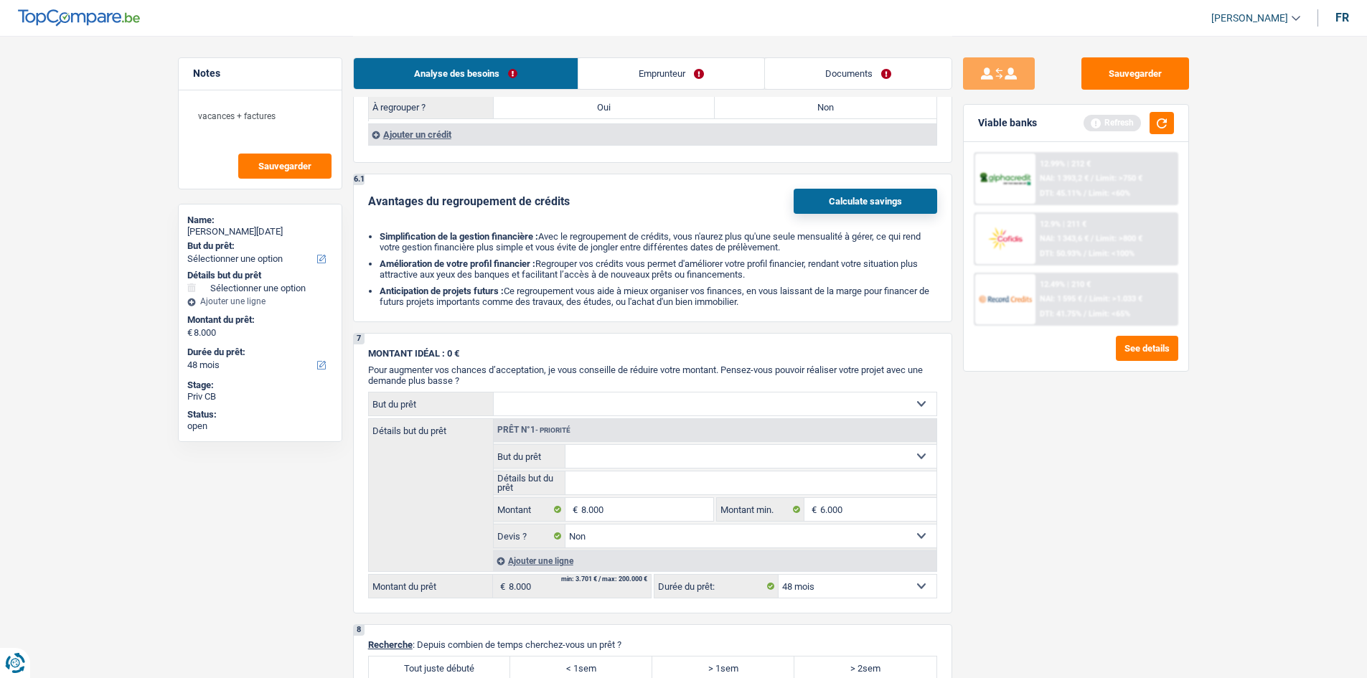
scroll to position [1723, 0]
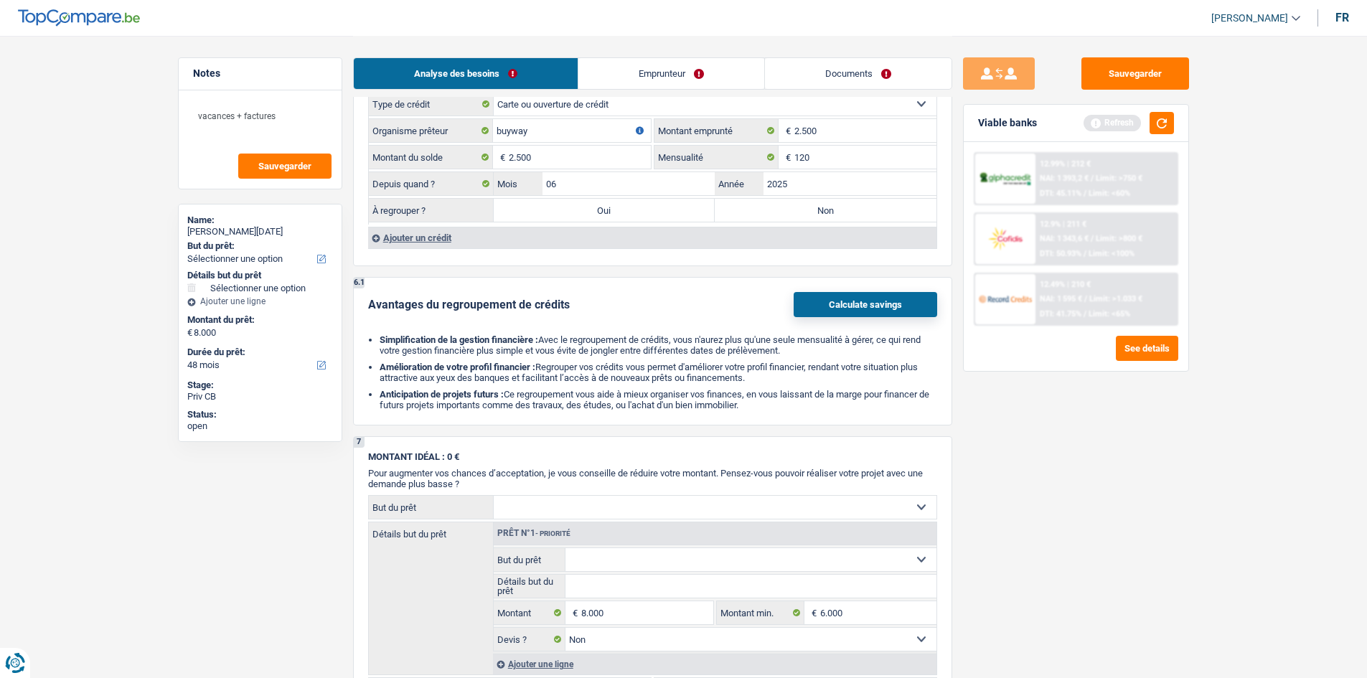
click at [753, 214] on label "Non" at bounding box center [826, 210] width 222 height 23
click at [753, 214] on input "Non" at bounding box center [826, 210] width 222 height 23
radio input "true"
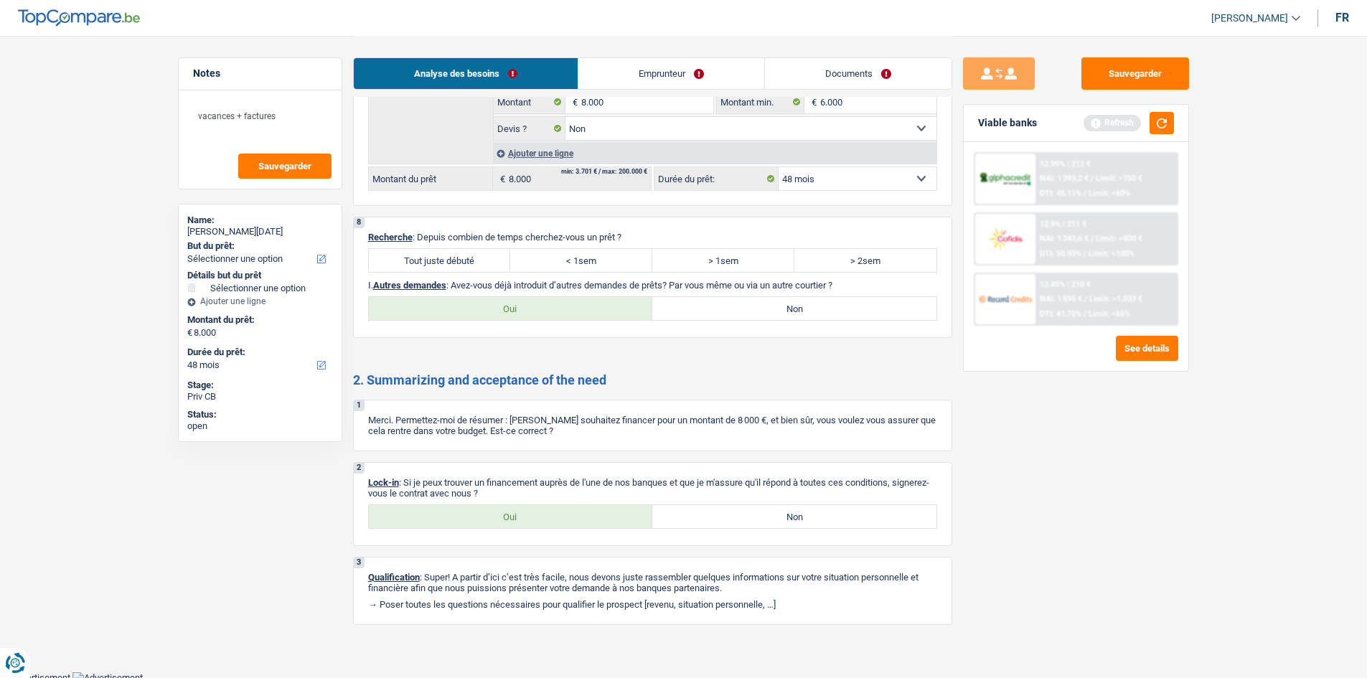
scroll to position [2238, 0]
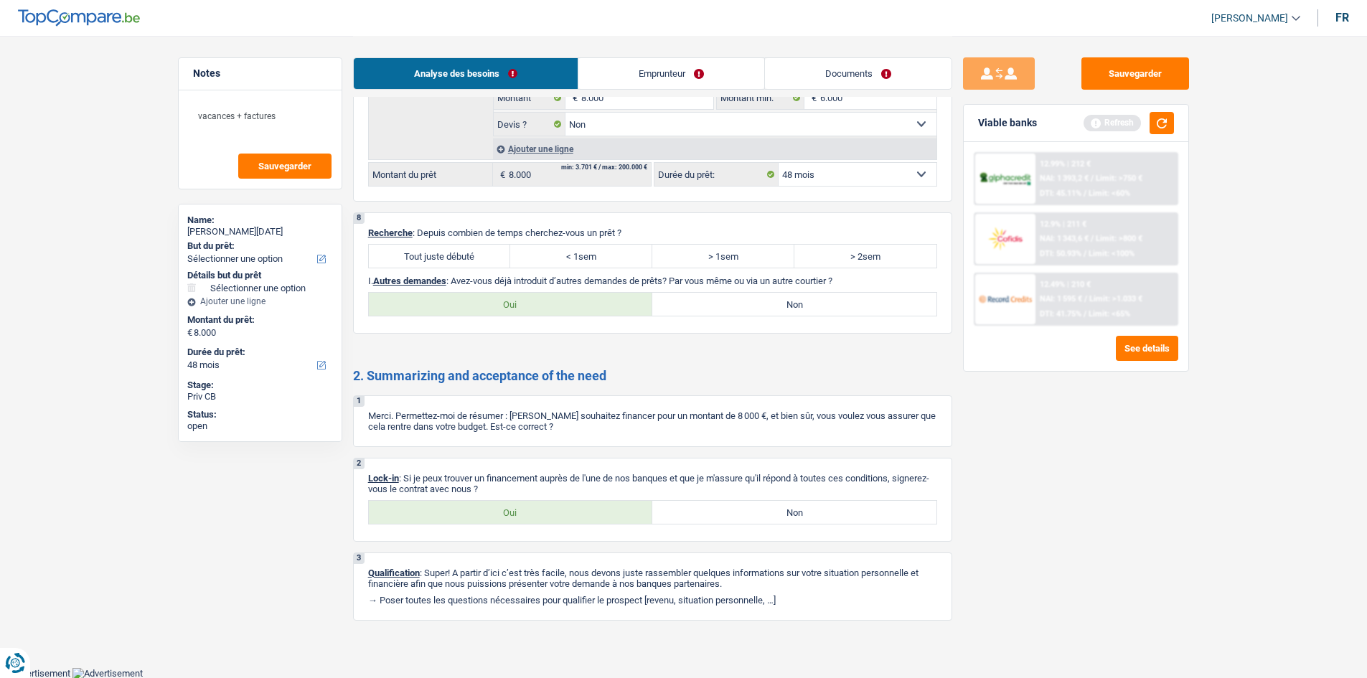
click at [561, 303] on label "Oui" at bounding box center [511, 304] width 284 height 23
click at [561, 303] on input "Oui" at bounding box center [511, 304] width 284 height 23
radio input "true"
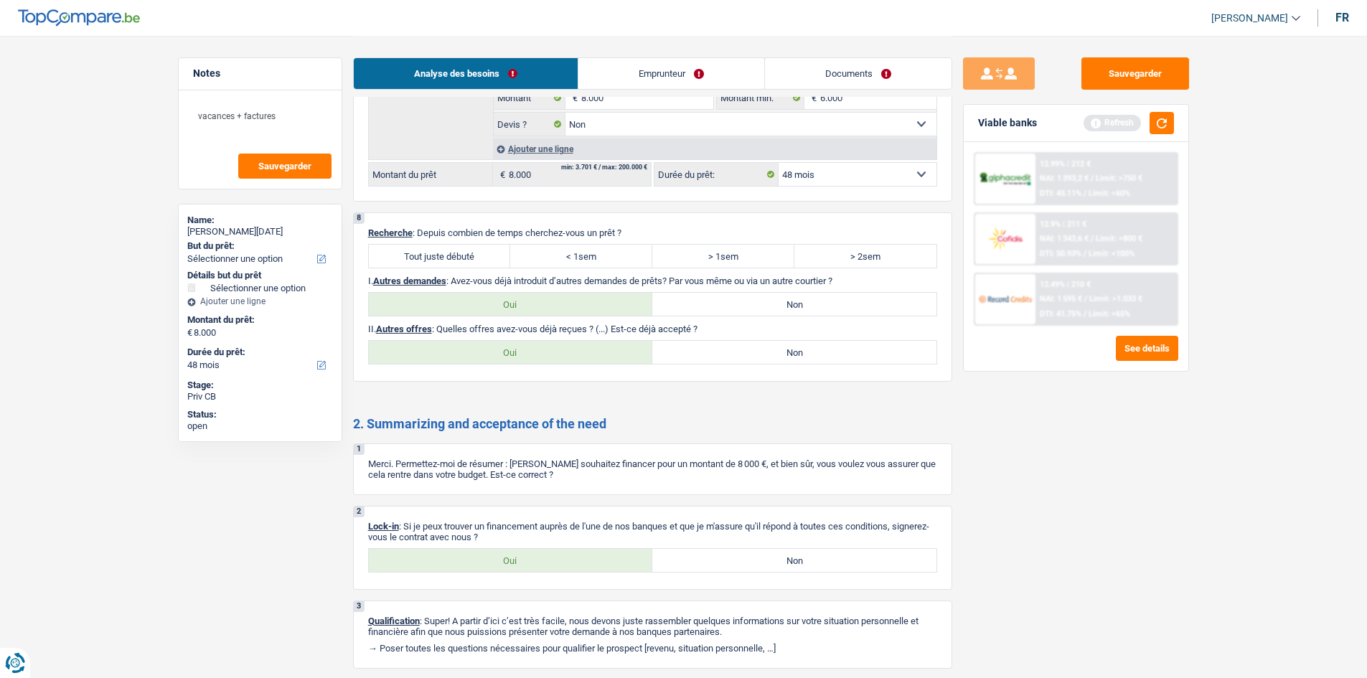
click at [711, 346] on label "Non" at bounding box center [795, 352] width 284 height 23
click at [711, 346] on input "Non" at bounding box center [795, 352] width 284 height 23
radio input "true"
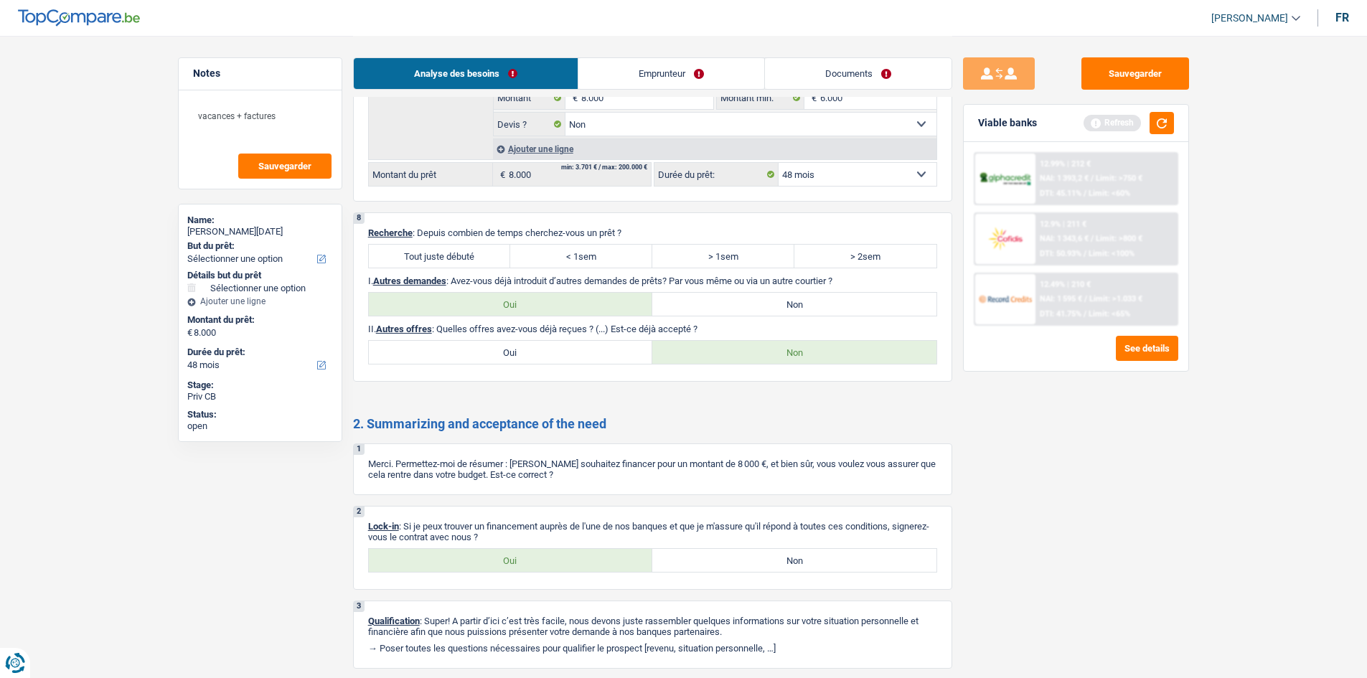
click at [665, 57] on div "Analyse des besoins Emprunteur Documents" at bounding box center [652, 66] width 599 height 61
drag, startPoint x: 665, startPoint y: 65, endPoint x: 661, endPoint y: 73, distance: 8.0
click at [665, 67] on link "Emprunteur" at bounding box center [672, 73] width 186 height 31
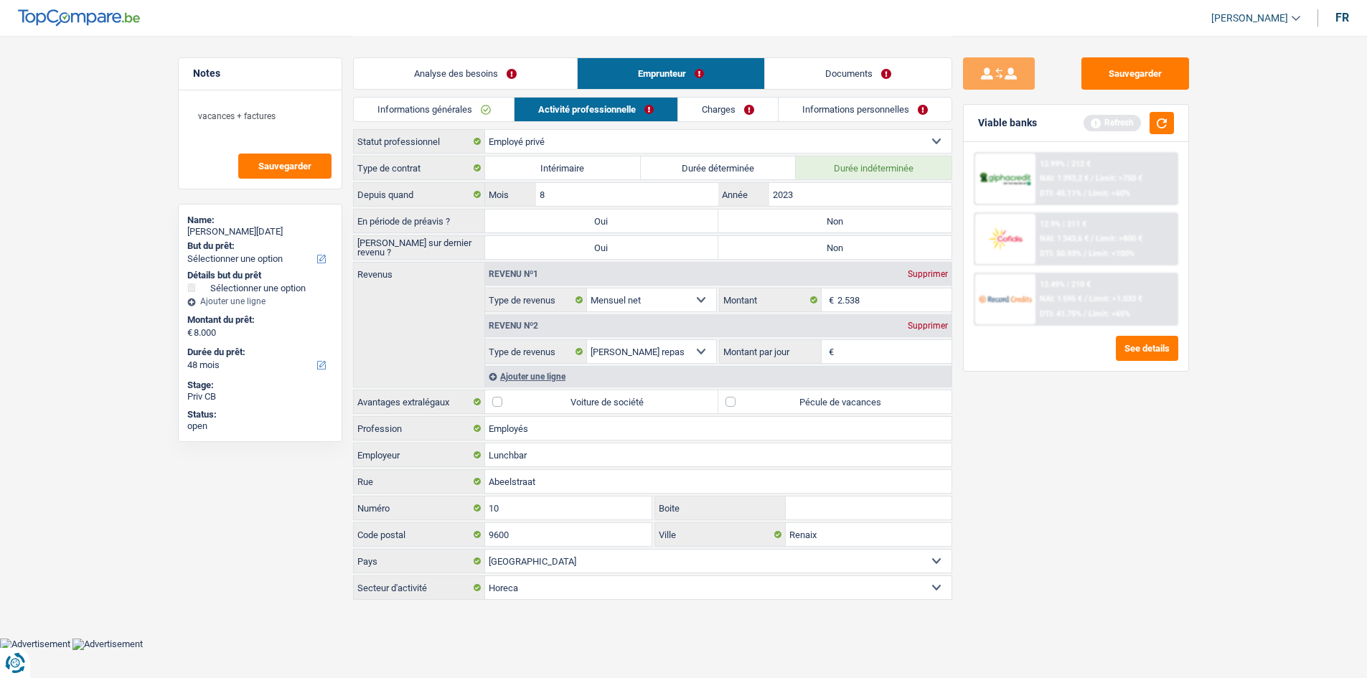
scroll to position [0, 0]
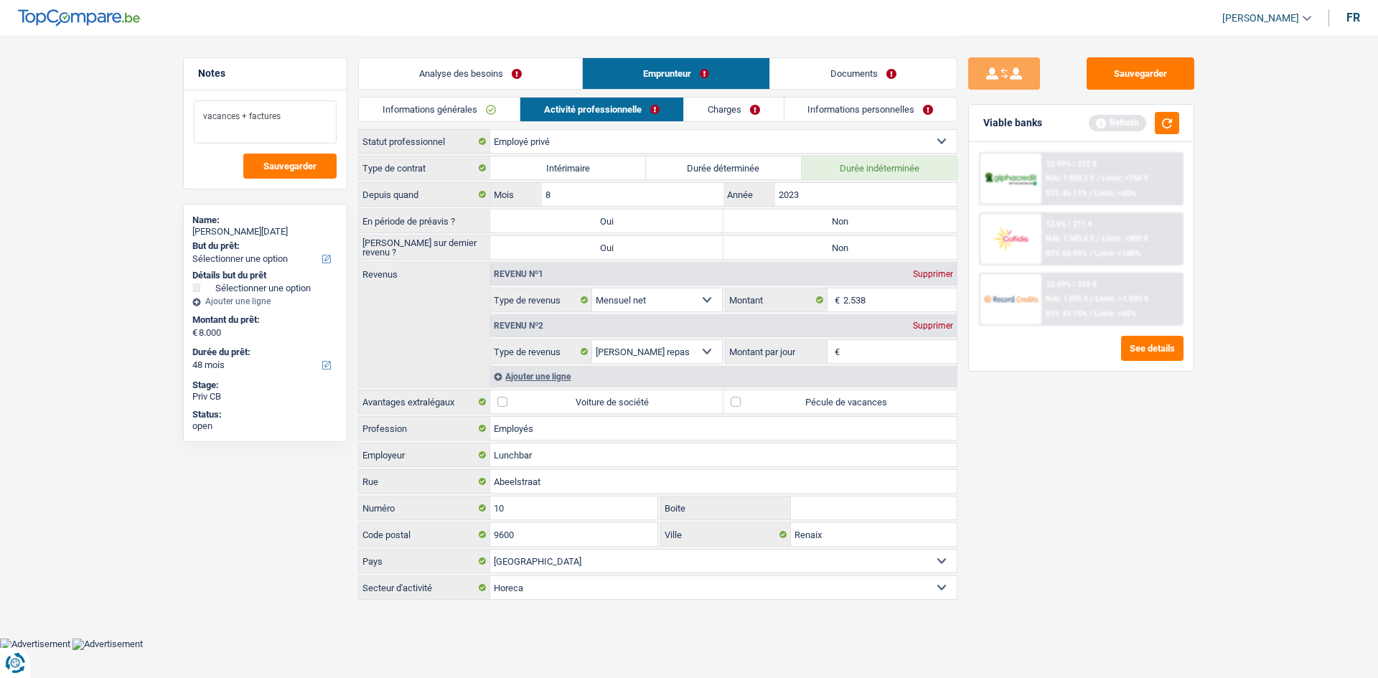
click at [199, 118] on textarea "vacances + factures" at bounding box center [265, 121] width 143 height 43
click at [321, 122] on textarea "but vacances + factures" at bounding box center [265, 121] width 143 height 43
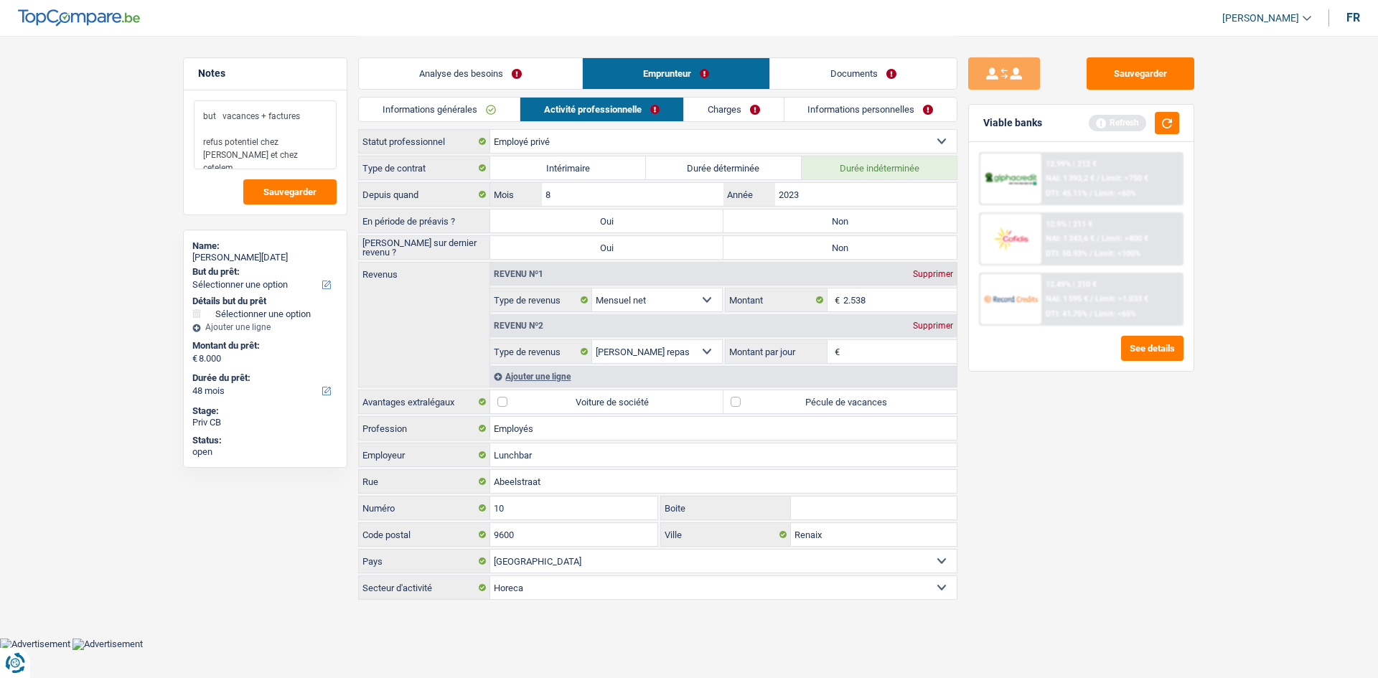
type textarea "but vacances + factures refus potentiel chez [PERSON_NAME] et chez cetelem"
click at [573, 196] on input "8" at bounding box center [633, 194] width 182 height 23
type input "10"
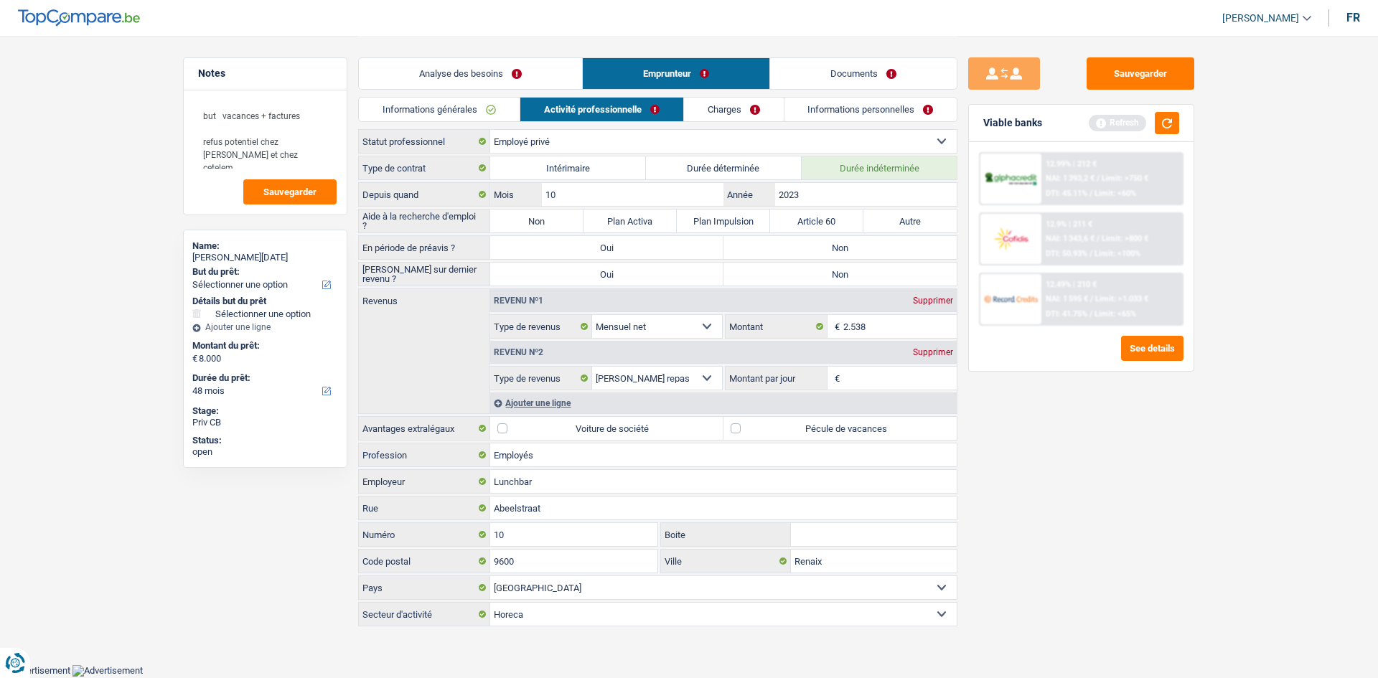
click at [1074, 389] on div "Sauvegarder Viable banks Refresh 12.99% | 212 € NAI: 1 393,2 € / Limit: >750 € …" at bounding box center [1082, 356] width 248 height 598
click at [521, 218] on label "Non" at bounding box center [536, 221] width 93 height 23
click at [521, 218] on input "Non" at bounding box center [536, 221] width 93 height 23
radio input "true"
click at [783, 251] on label "Non" at bounding box center [840, 247] width 233 height 23
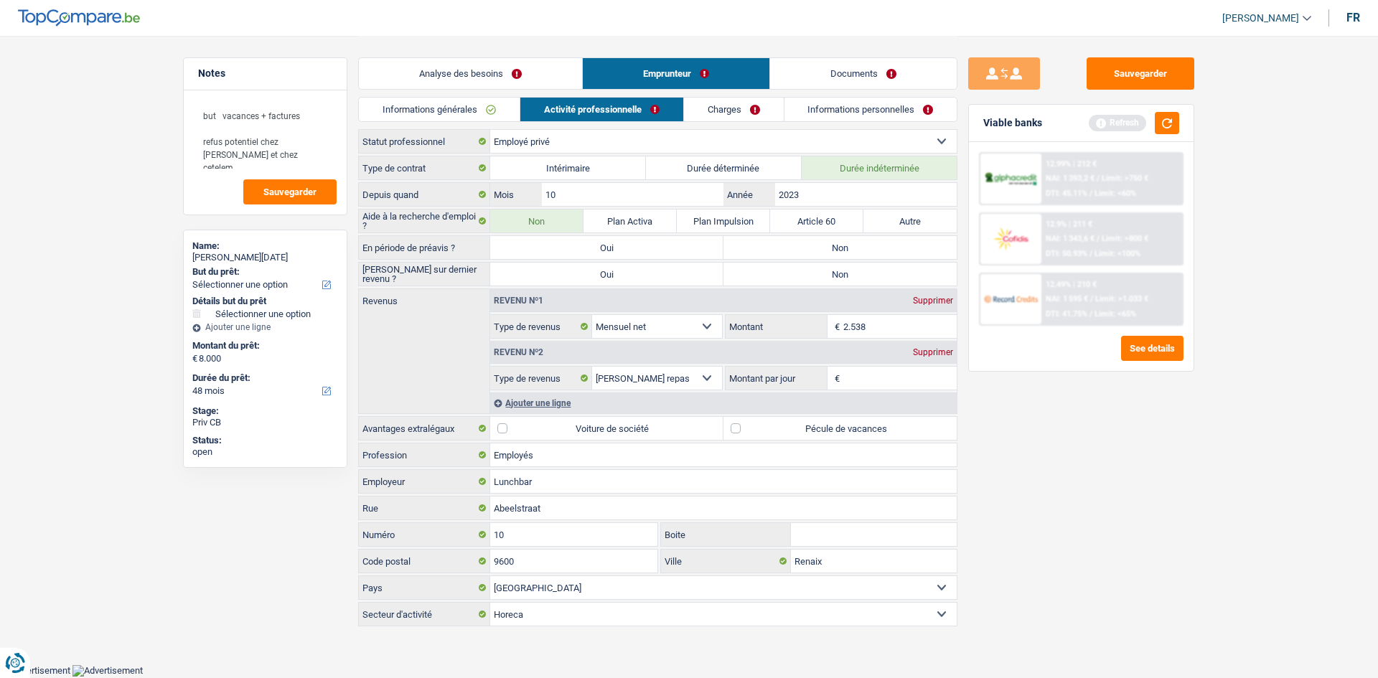
click at [783, 251] on input "Non" at bounding box center [840, 247] width 233 height 23
radio input "true"
click at [836, 269] on label "Non" at bounding box center [840, 274] width 233 height 23
click at [836, 269] on input "Non" at bounding box center [840, 274] width 233 height 23
radio input "true"
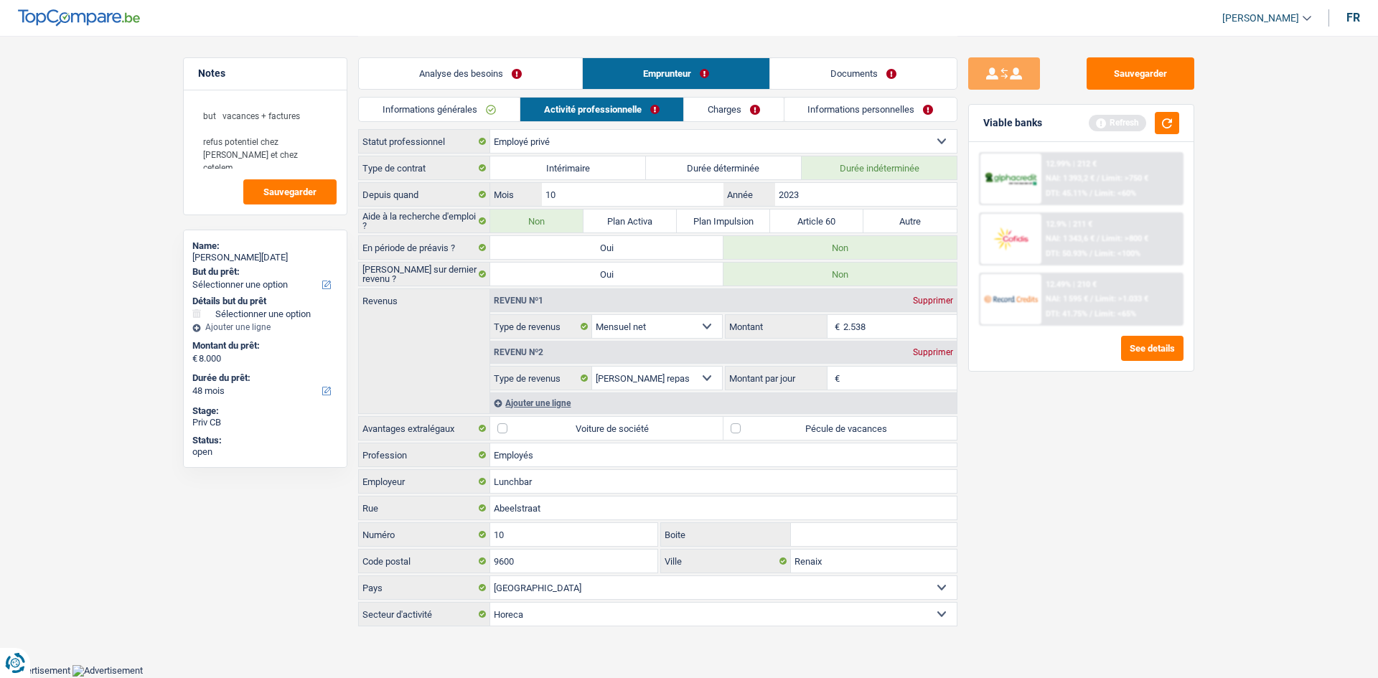
click at [774, 434] on label "Pécule de vacances" at bounding box center [840, 428] width 233 height 23
click at [774, 434] on input "Pécule de vacances" at bounding box center [840, 428] width 233 height 23
checkbox input "true"
click at [924, 326] on input "2.538" at bounding box center [900, 326] width 114 height 23
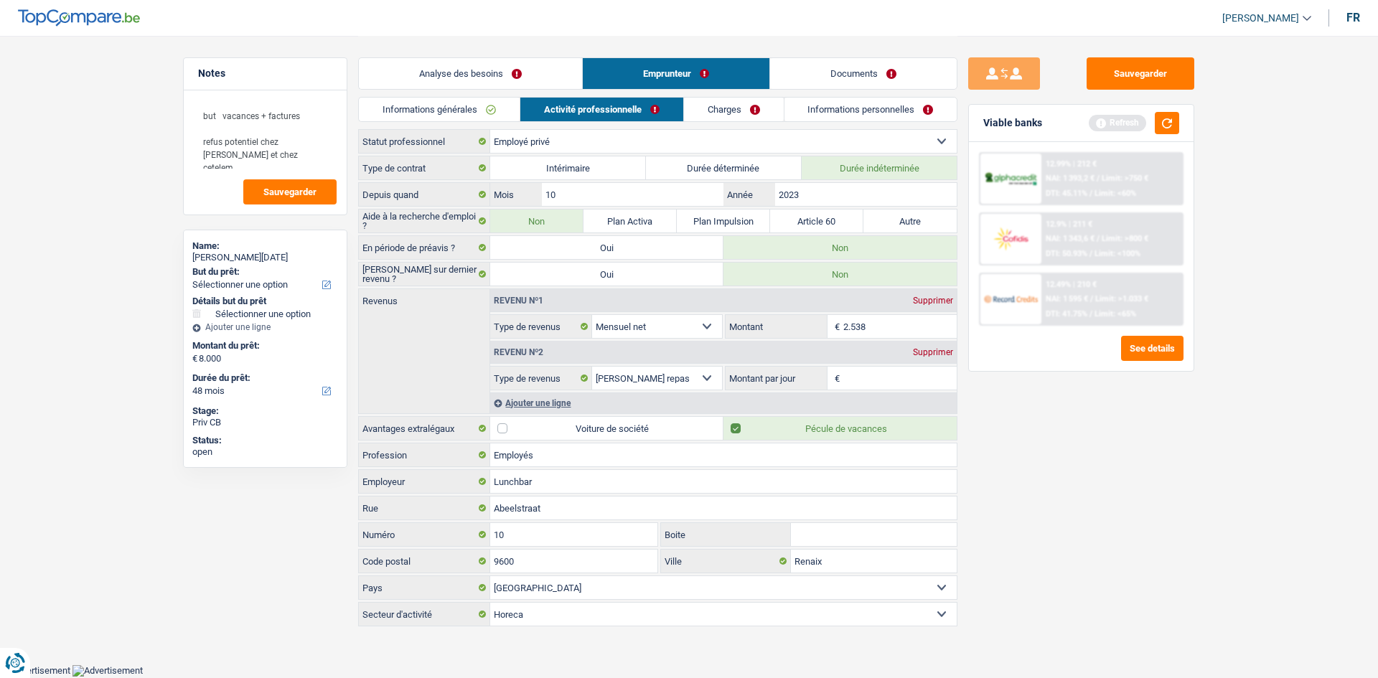
click at [720, 104] on link "Charges" at bounding box center [734, 110] width 100 height 24
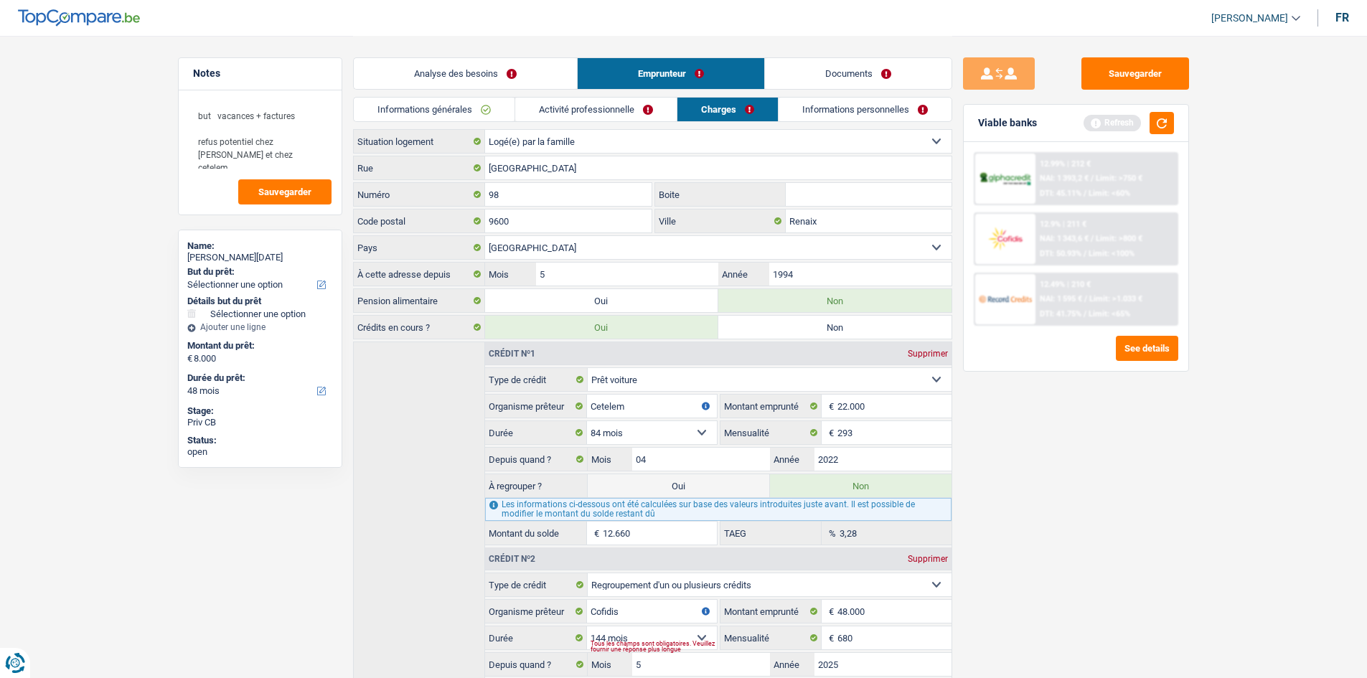
click at [642, 114] on link "Activité professionnelle" at bounding box center [596, 110] width 162 height 24
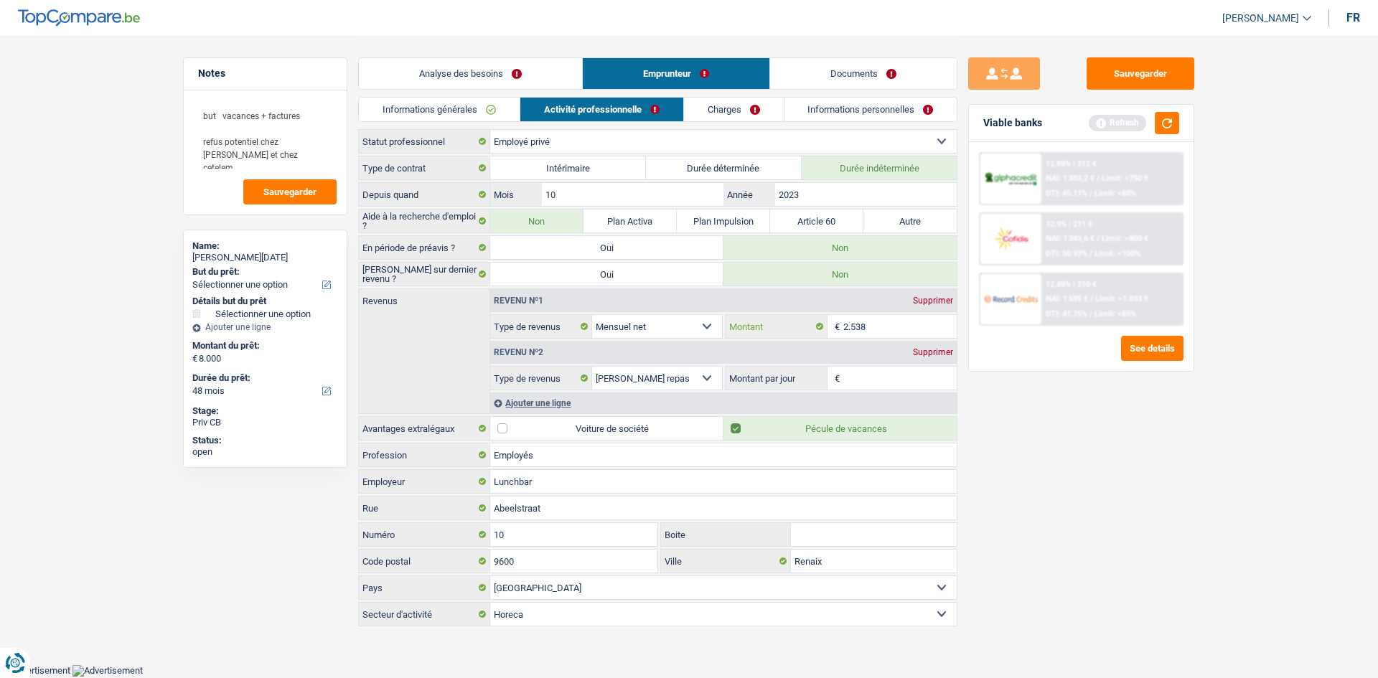
click at [920, 332] on input "2.538" at bounding box center [900, 326] width 114 height 23
type input "2.543"
click at [909, 379] on input "Montant par jour" at bounding box center [900, 378] width 114 height 23
type input "8,0"
click at [964, 415] on div "Sauvegarder Viable banks Refresh 12.99% | 212 € NAI: 1 393,2 € / Limit: >750 € …" at bounding box center [1082, 356] width 248 height 598
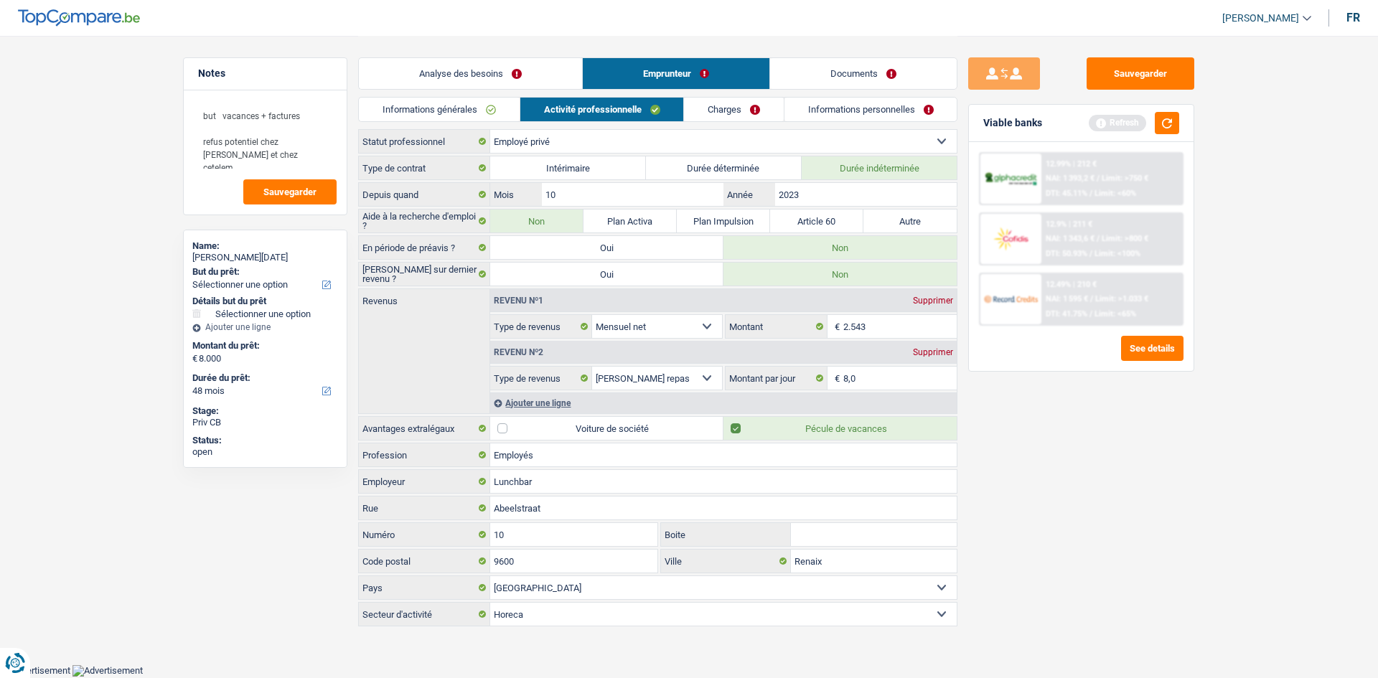
click at [718, 114] on link "Charges" at bounding box center [734, 110] width 100 height 24
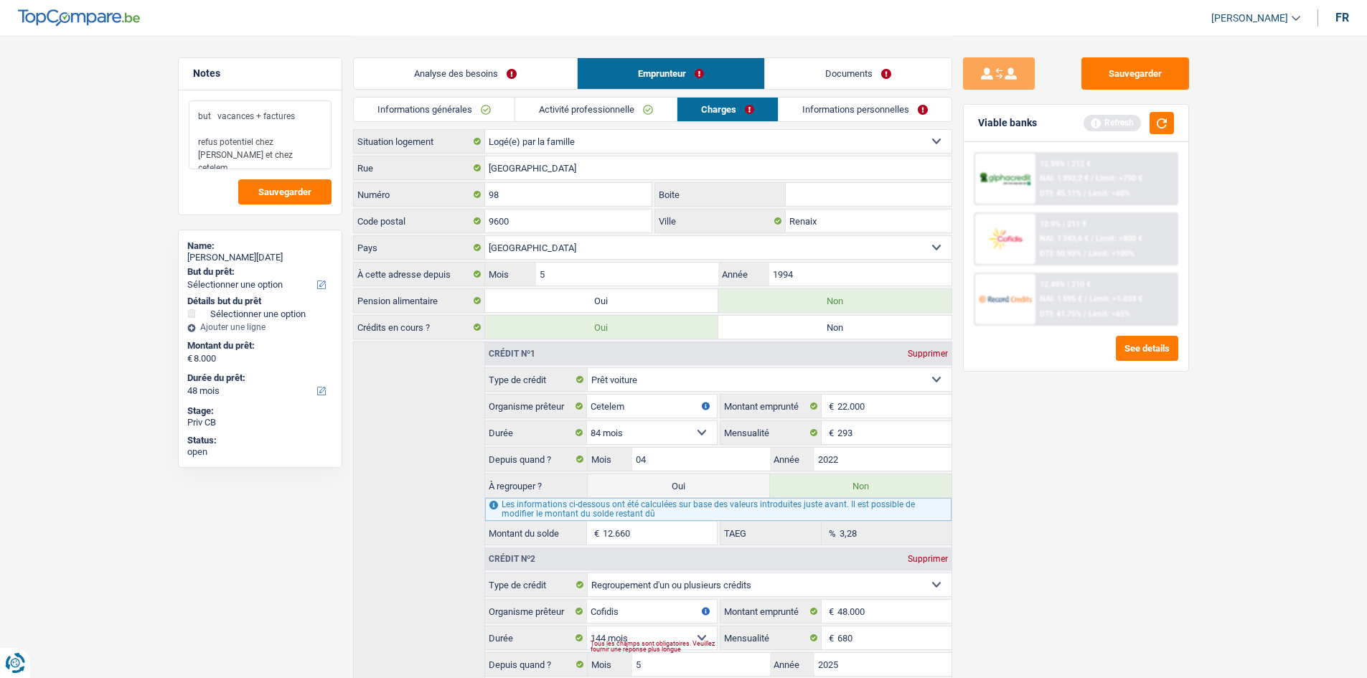
click at [301, 156] on textarea "but vacances + factures refus potentiel chez [PERSON_NAME] et chez cetelem" at bounding box center [260, 134] width 143 height 69
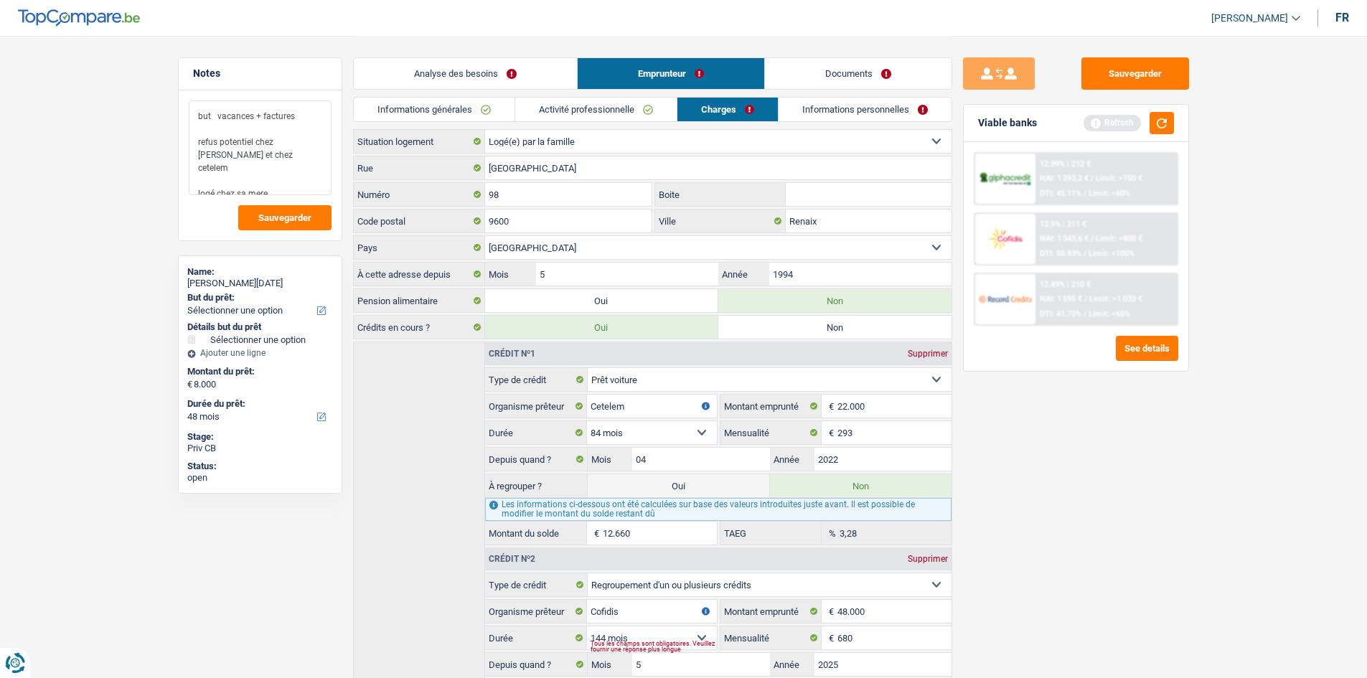
type textarea "but vacances + factures refus potentiel chez [PERSON_NAME] et chez cetelem logé…"
click at [818, 113] on link "Informations personnelles" at bounding box center [865, 110] width 173 height 24
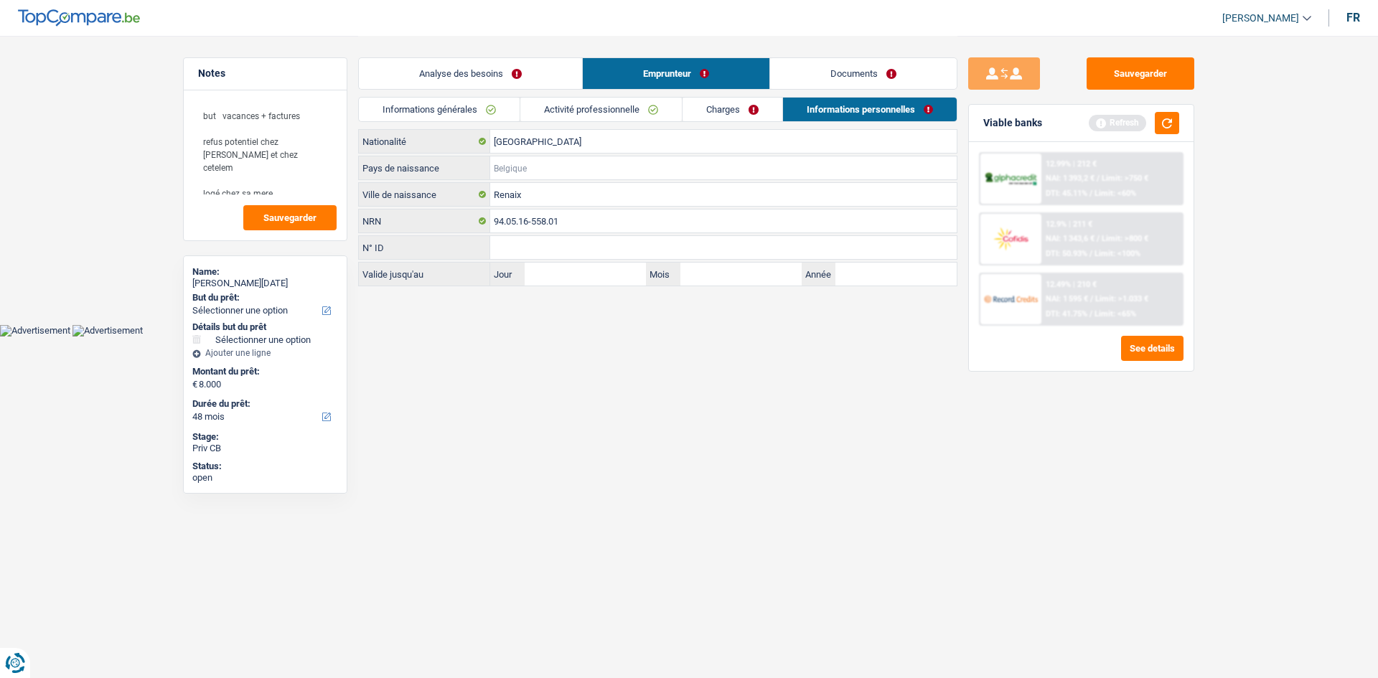
click at [530, 168] on input "Pays de naissance" at bounding box center [723, 167] width 467 height 23
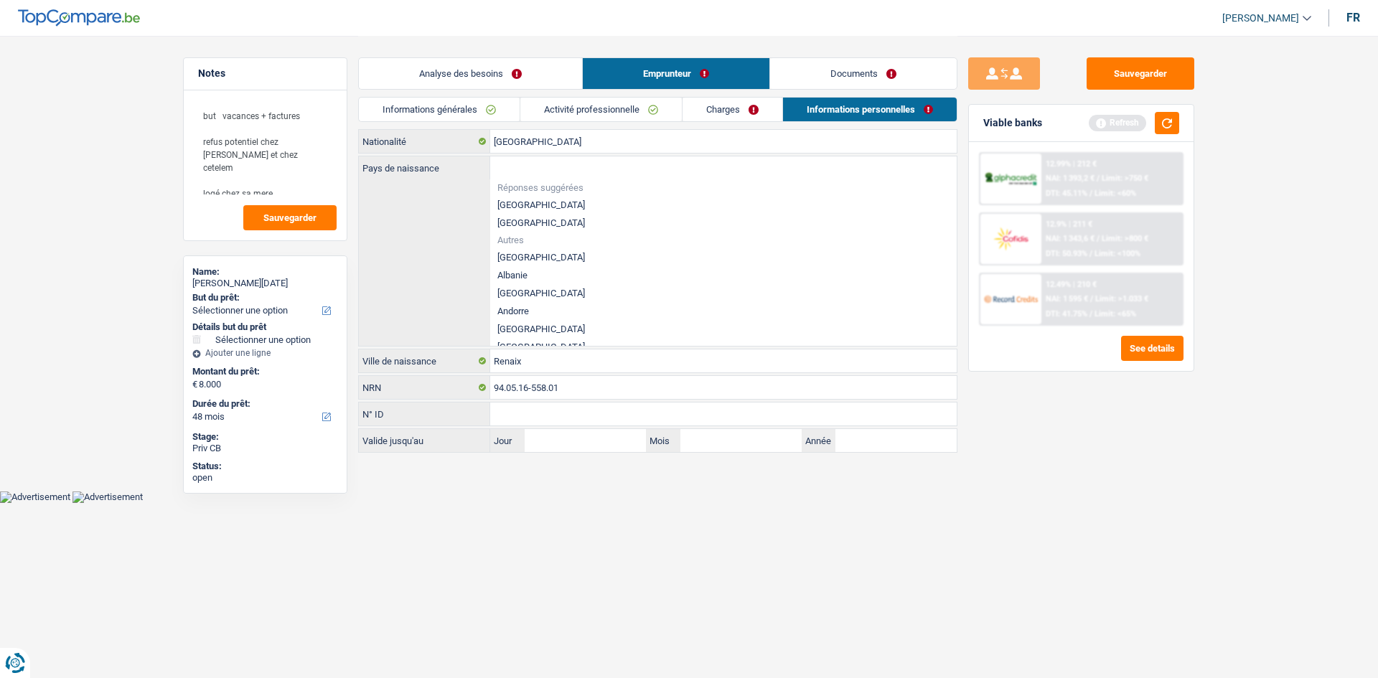
click at [520, 205] on li "[GEOGRAPHIC_DATA]" at bounding box center [723, 205] width 467 height 18
type input "[GEOGRAPHIC_DATA]"
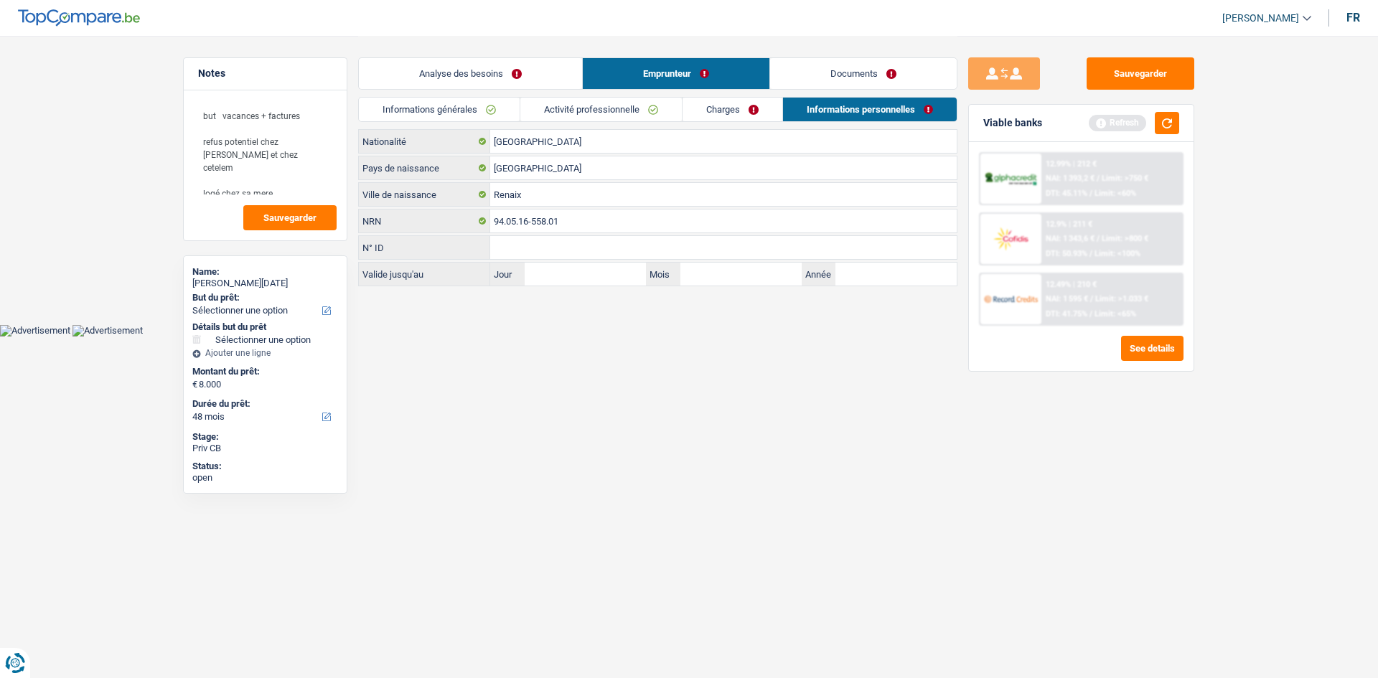
click at [840, 80] on link "Documents" at bounding box center [863, 73] width 187 height 31
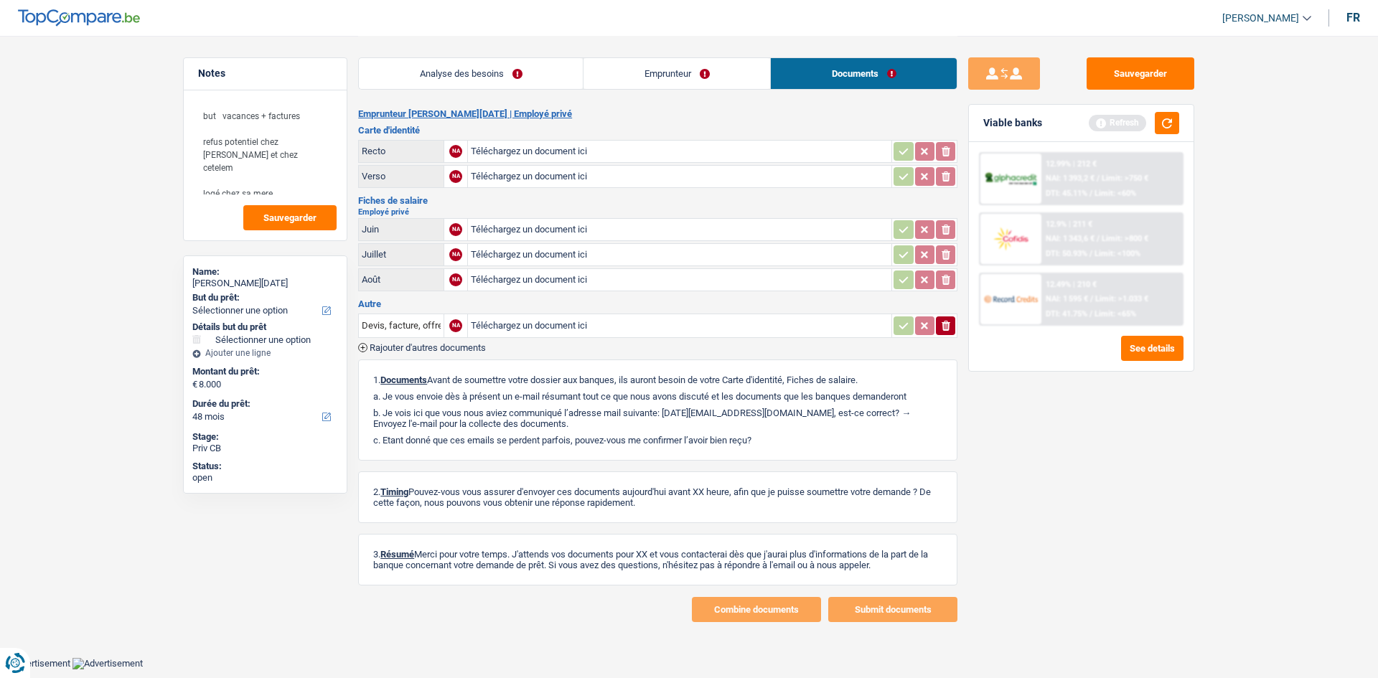
click at [485, 67] on link "Analyse des besoins" at bounding box center [471, 73] width 224 height 31
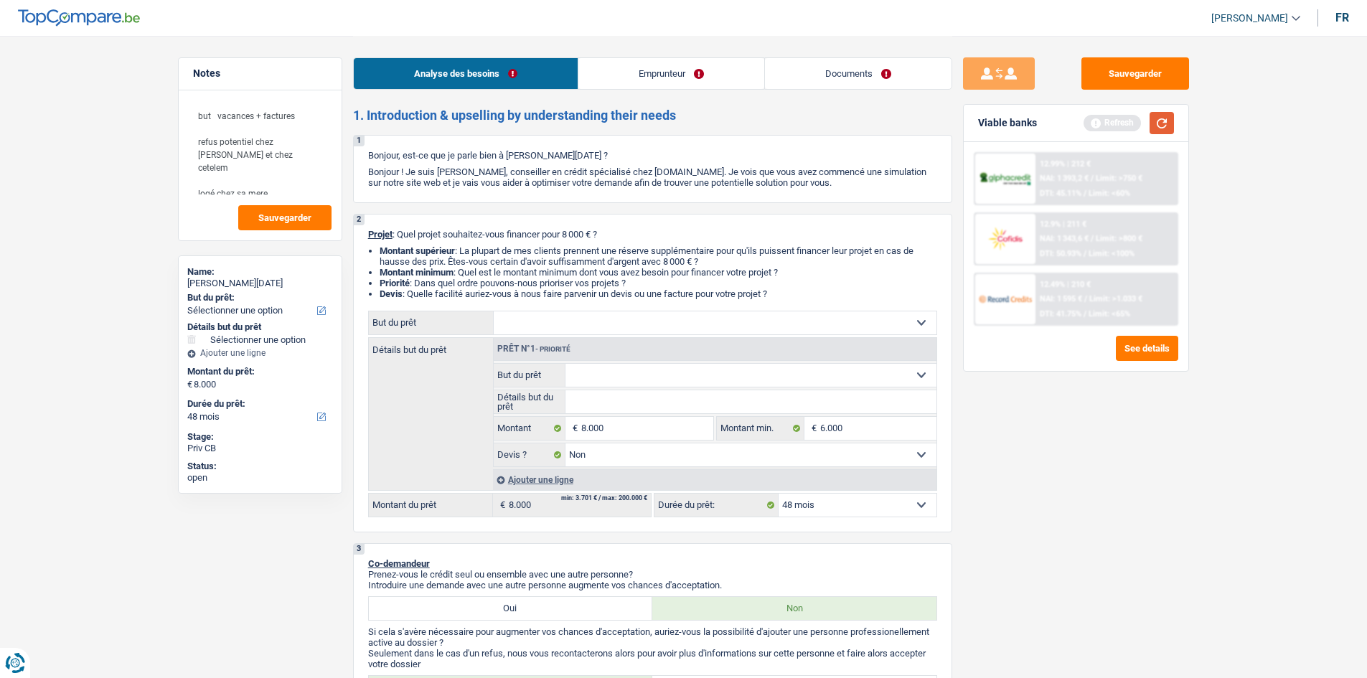
click at [1156, 116] on button "button" at bounding box center [1162, 123] width 24 height 22
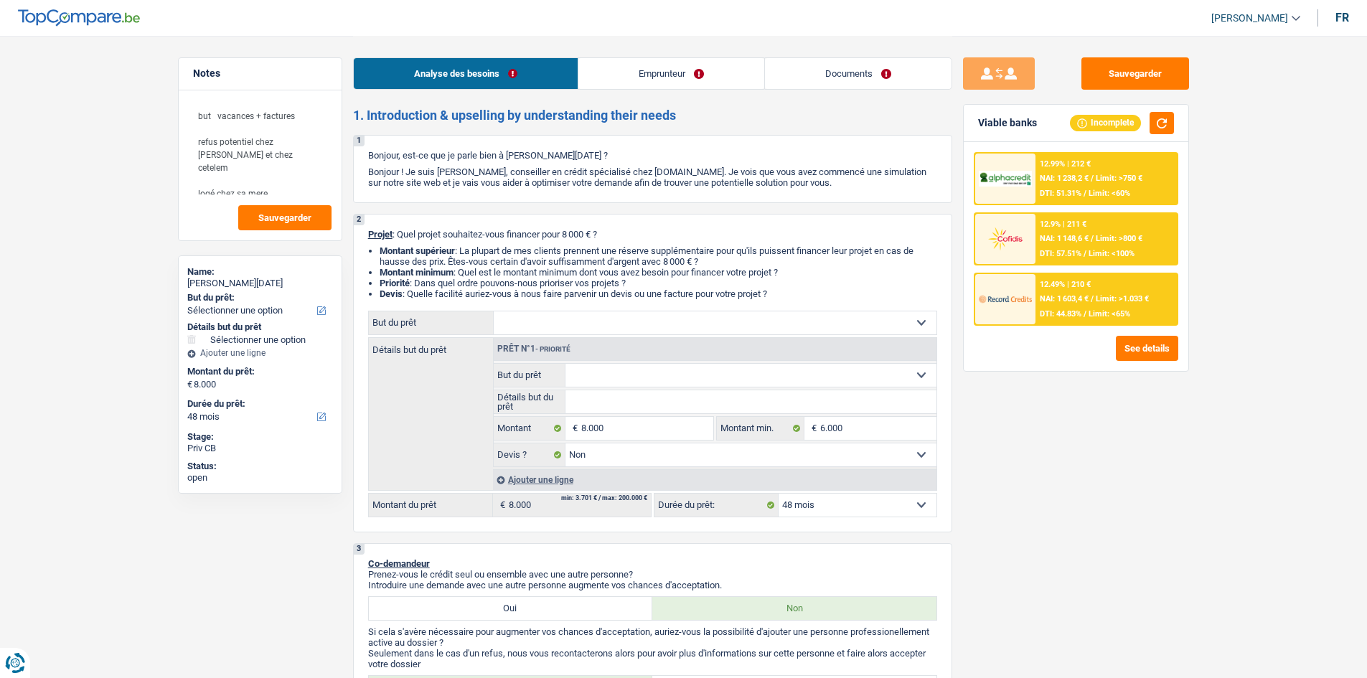
click at [759, 329] on select "Confort maison: meubles, textile, peinture, électroménager, outillage non-profe…" at bounding box center [715, 323] width 443 height 23
select select "other"
click at [494, 312] on select "Confort maison: meubles, textile, peinture, électroménager, outillage non-profe…" at bounding box center [715, 323] width 443 height 23
select select "other"
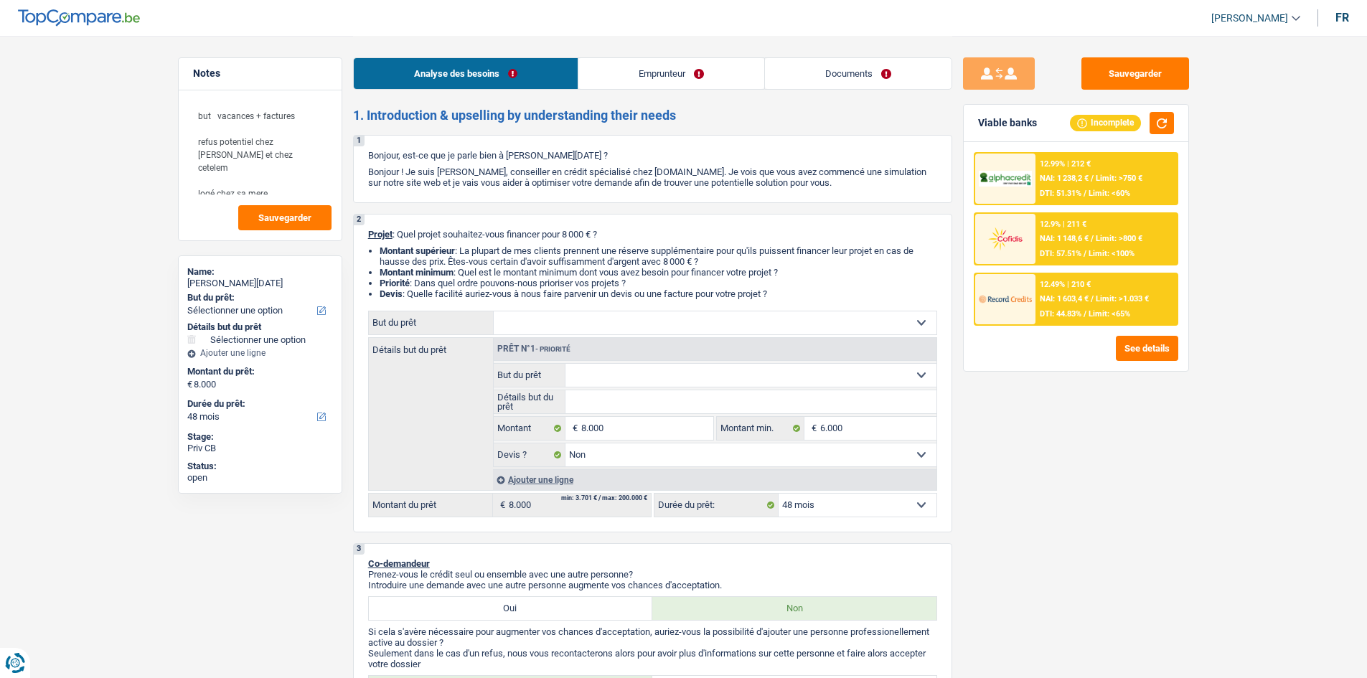
select select
select select "other"
select select
select select "other"
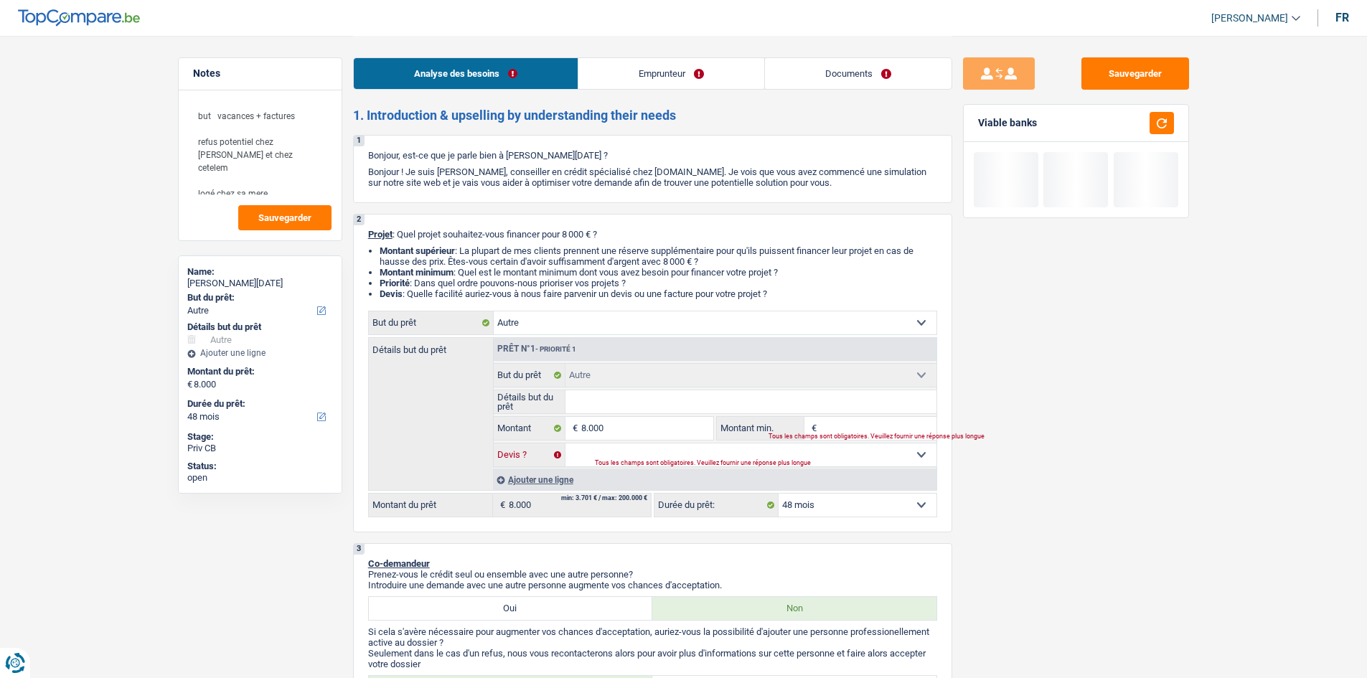
click at [654, 457] on select "Oui Non Non répondu Sélectionner une option" at bounding box center [751, 455] width 371 height 23
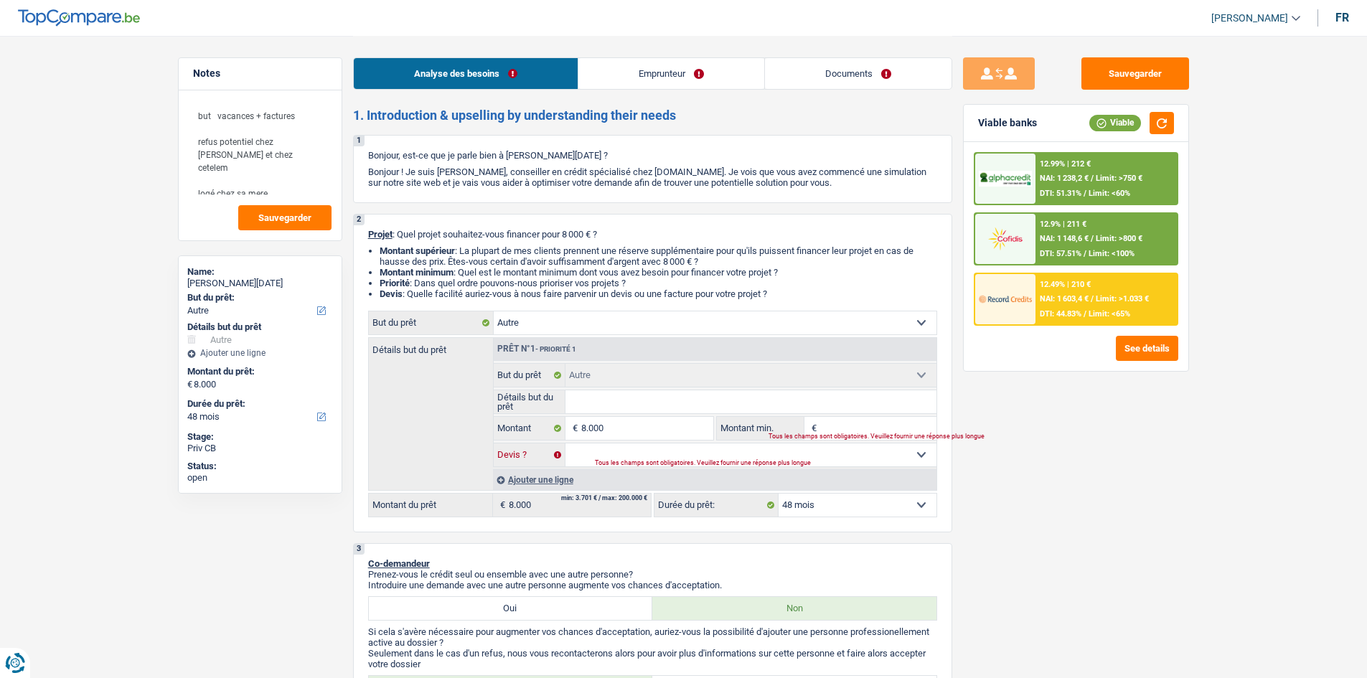
select select "false"
click at [566, 444] on select "Oui Non Non répondu Sélectionner une option" at bounding box center [751, 455] width 371 height 23
select select "false"
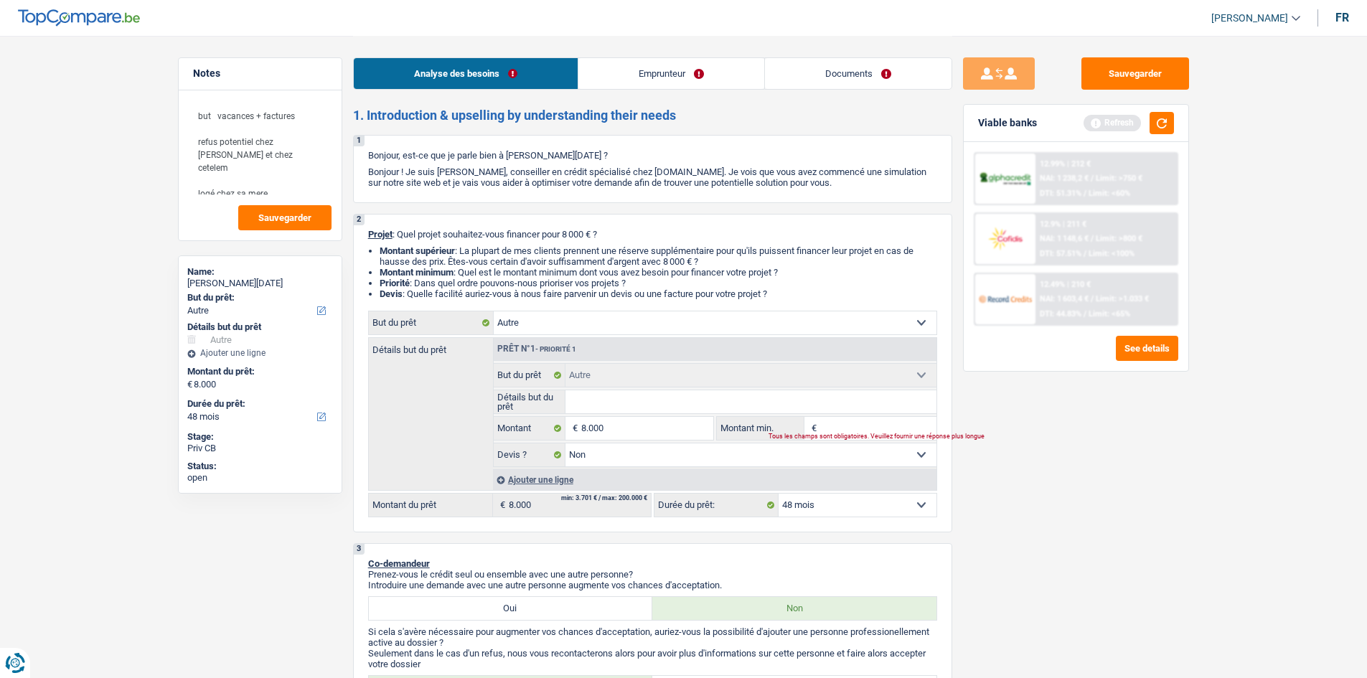
click at [998, 500] on div "Sauvegarder Viable banks Refresh 12.99% | 212 € NAI: 1 238,2 € / Limit: >750 € …" at bounding box center [1077, 356] width 248 height 598
click at [862, 426] on input "Montant min." at bounding box center [878, 428] width 116 height 23
type input "6"
type input "60"
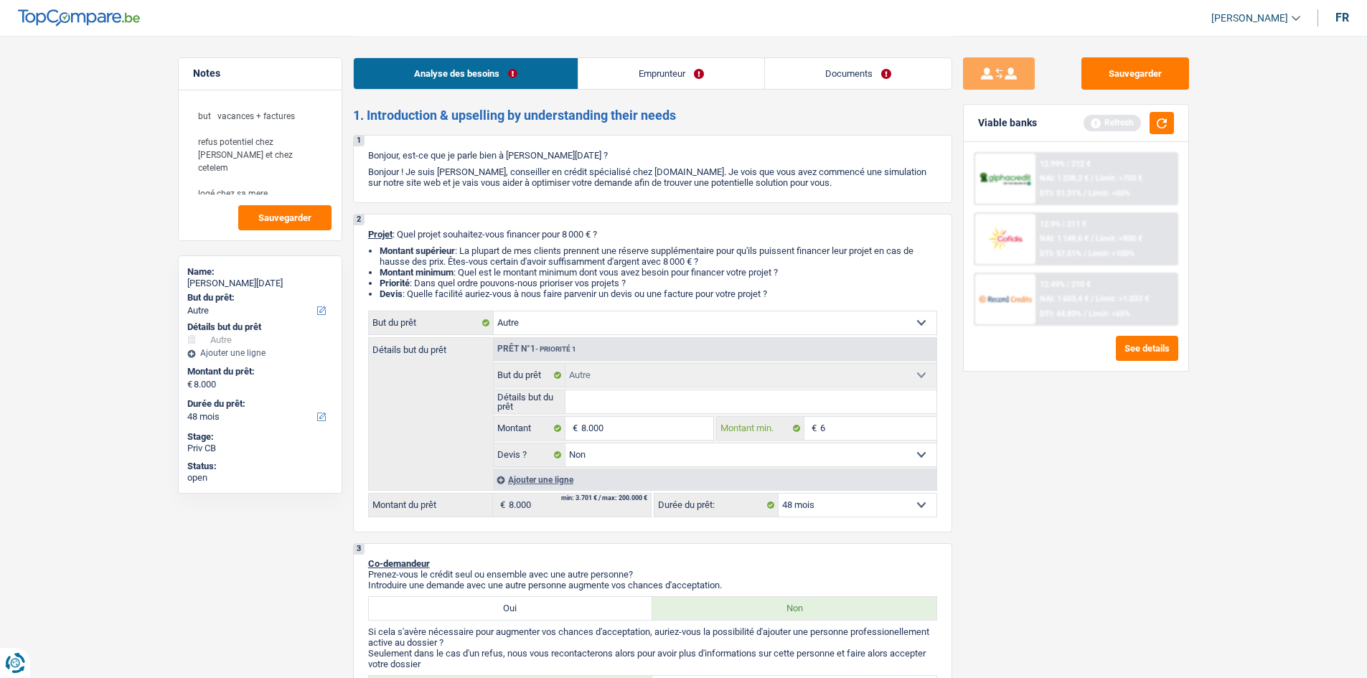
type input "60"
type input "600"
type input "6.000"
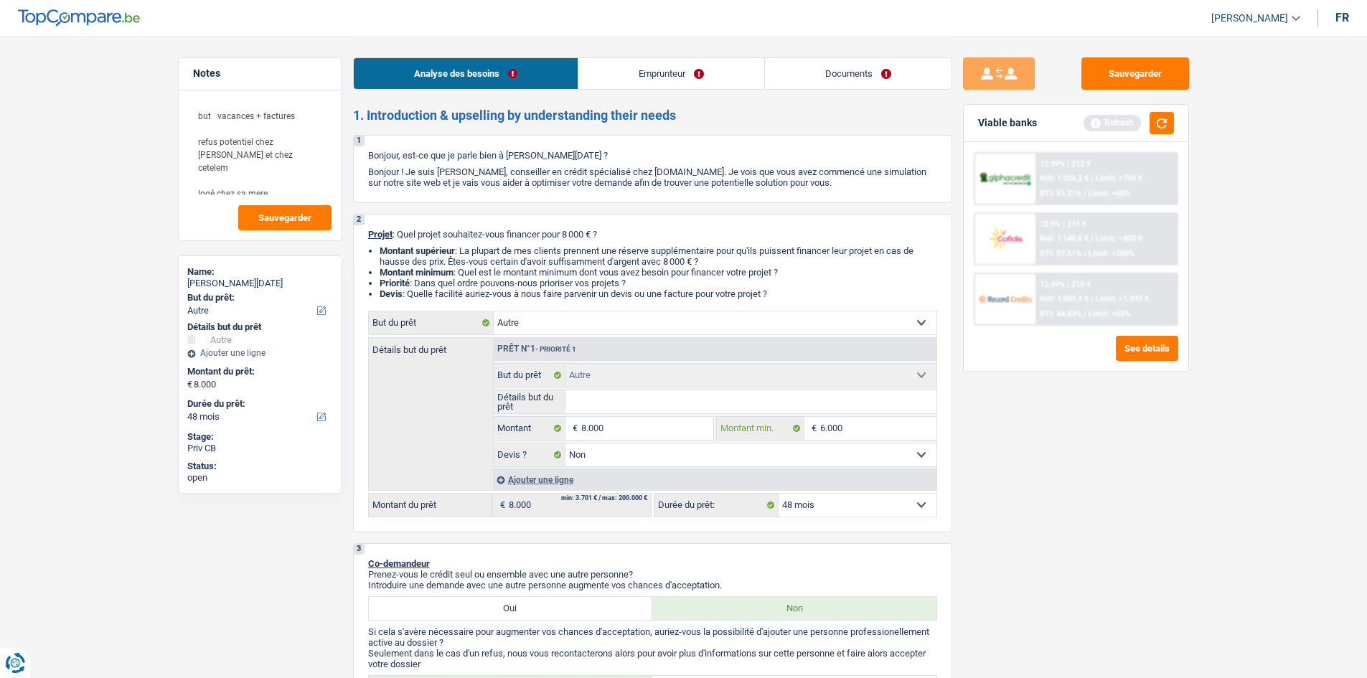
type input "6.000"
click at [1093, 448] on div "Sauvegarder Viable banks Refresh 12.99% | 212 € NAI: 1 238,2 € / Limit: >750 € …" at bounding box center [1077, 356] width 248 height 598
click at [1156, 116] on button "button" at bounding box center [1162, 123] width 24 height 22
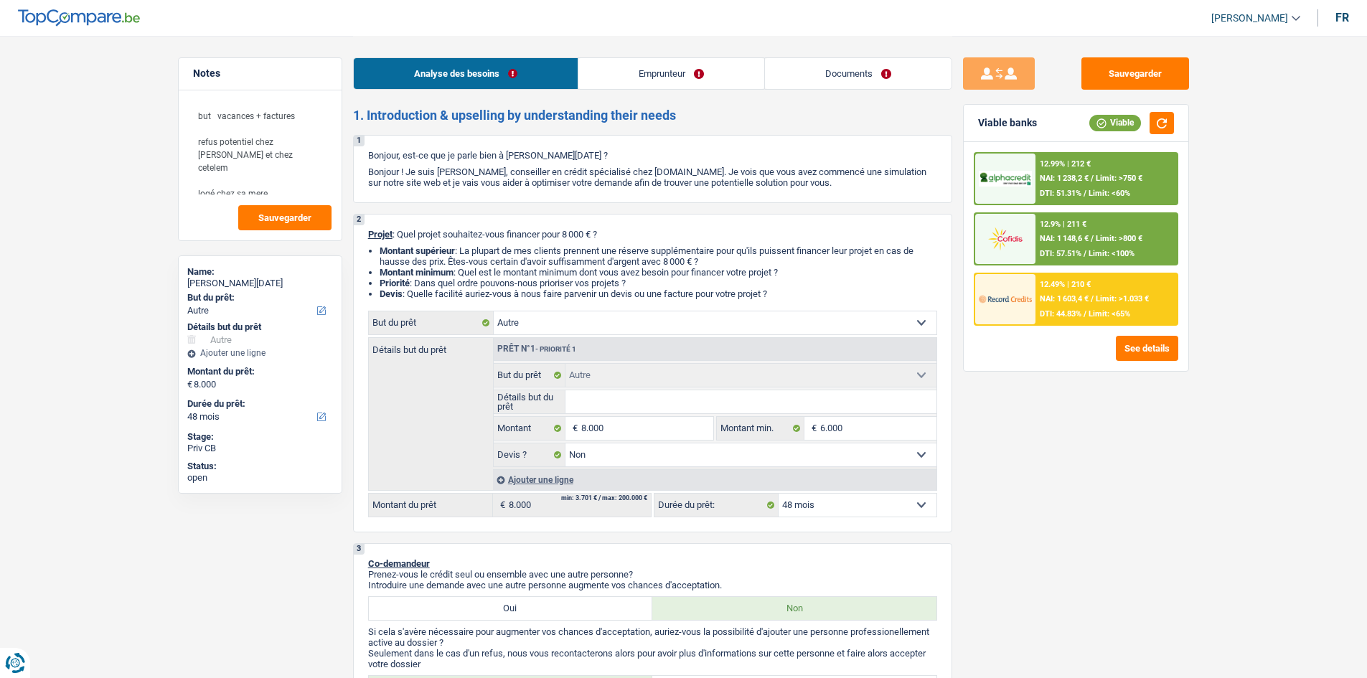
click at [841, 513] on select "12 mois 18 mois 24 mois 30 mois 36 mois 42 mois 48 mois Sélectionner une option" at bounding box center [858, 505] width 158 height 23
click at [1145, 347] on button "See details" at bounding box center [1147, 348] width 62 height 25
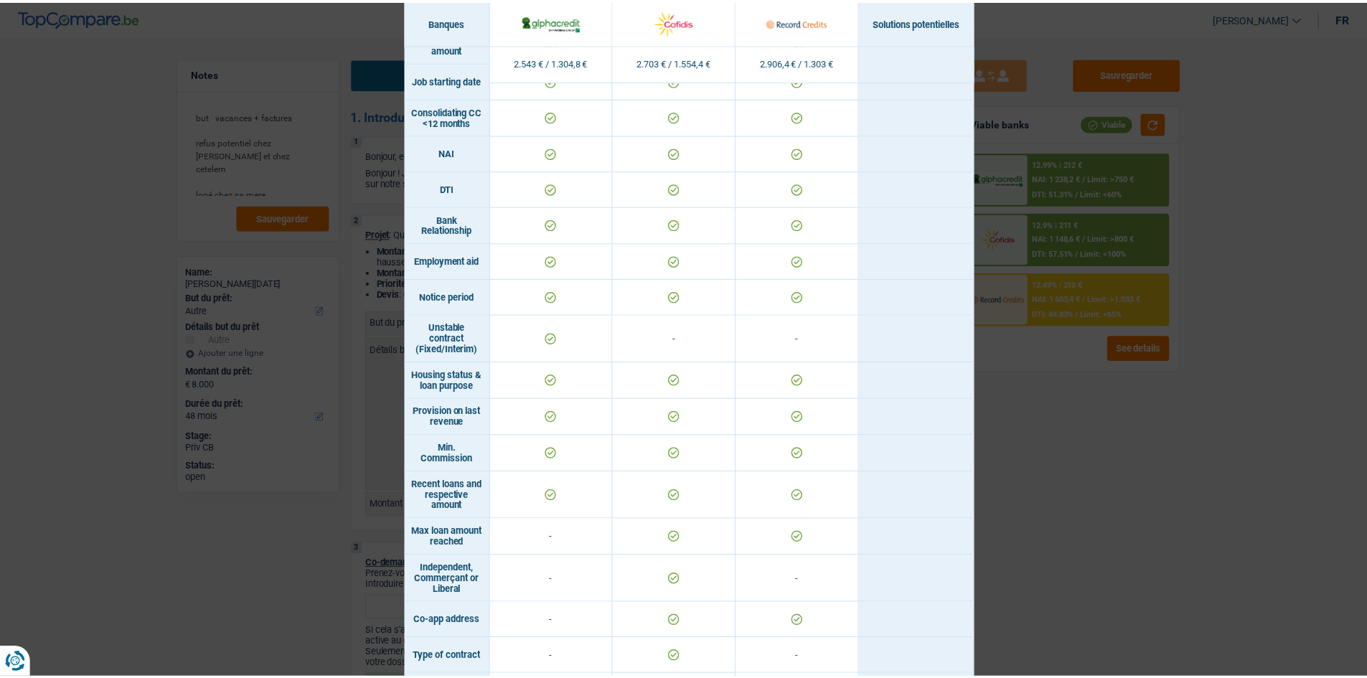
scroll to position [733, 0]
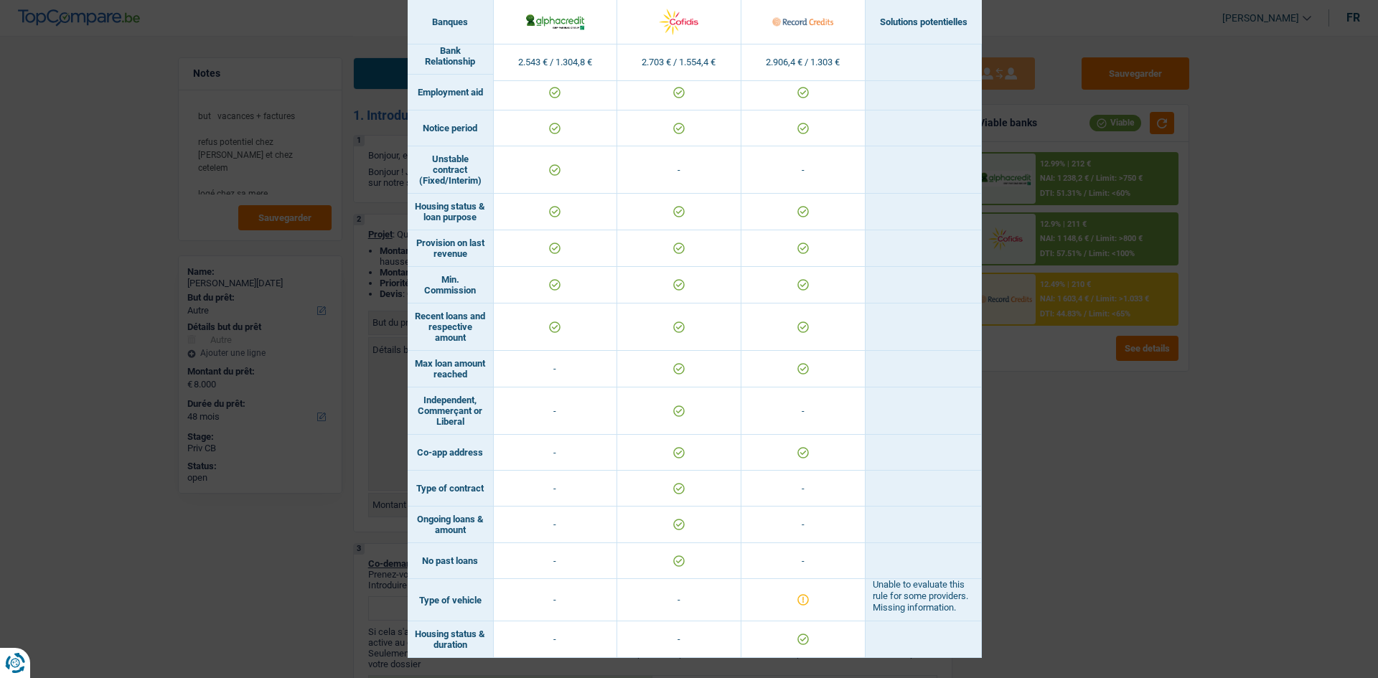
click at [1180, 612] on div "Banks conditions × Banques Solutions potentielles Revenus / Charges 2.543 € / 1…" at bounding box center [689, 339] width 1378 height 678
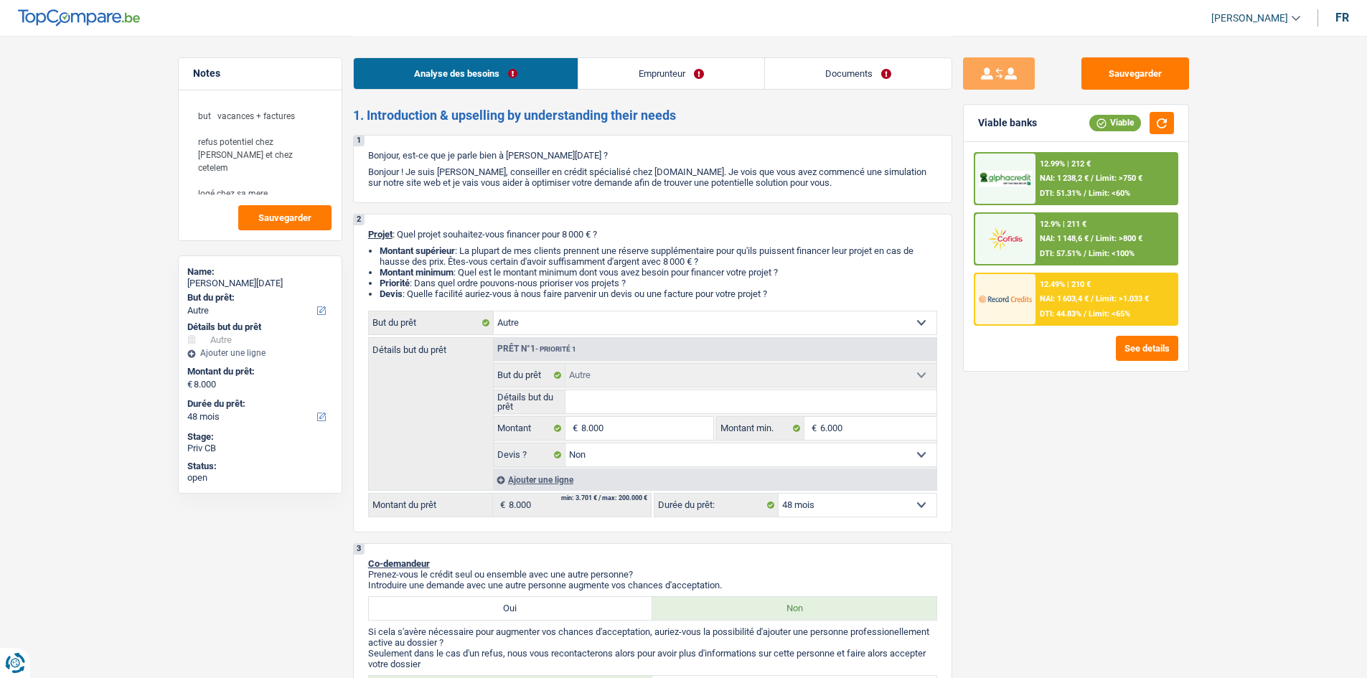
click at [1088, 311] on div "DTI: 44.83% / Limit: <65%" at bounding box center [1085, 313] width 90 height 9
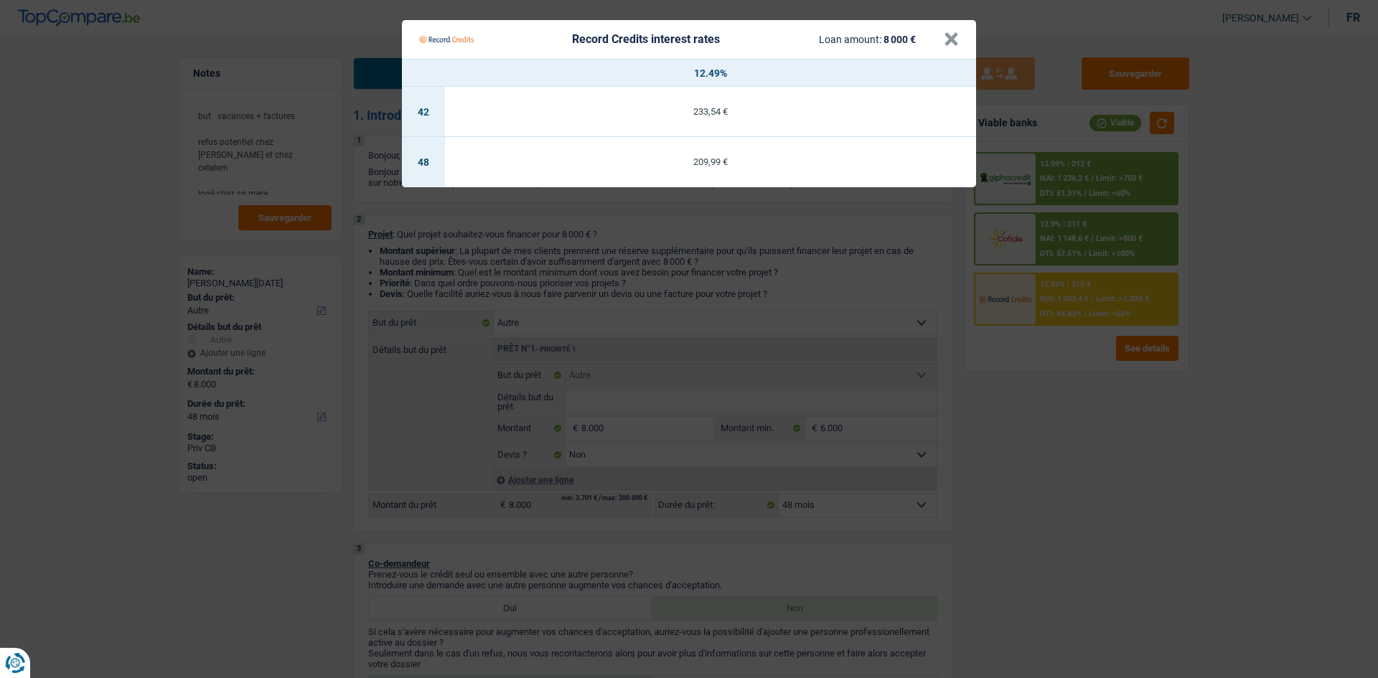
click at [1034, 420] on Credits "Record Credits interest rates Loan amount: 8 000 € × 12.49% 42 233,54 € 48 209,…" at bounding box center [689, 339] width 1378 height 678
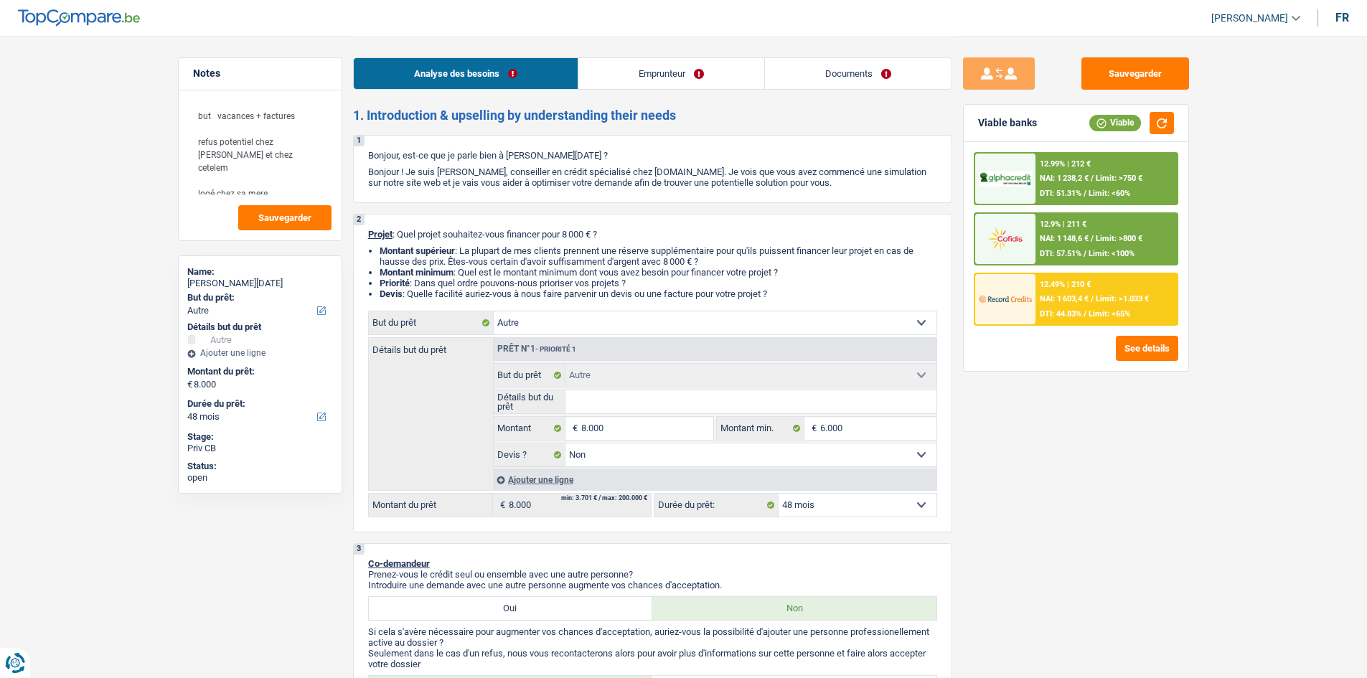
click at [1032, 309] on img at bounding box center [1005, 299] width 53 height 27
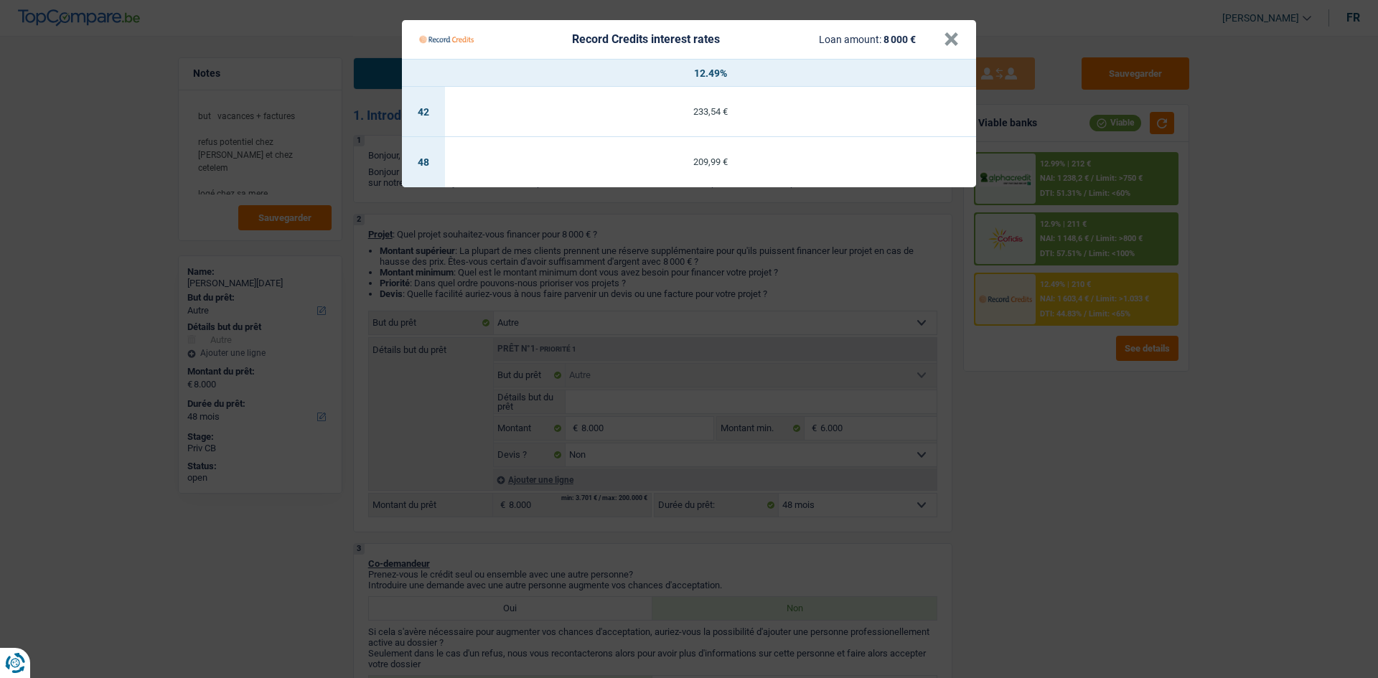
click at [887, 65] on th "12.49%" at bounding box center [710, 73] width 531 height 27
click at [945, 41] on button "×" at bounding box center [951, 39] width 15 height 14
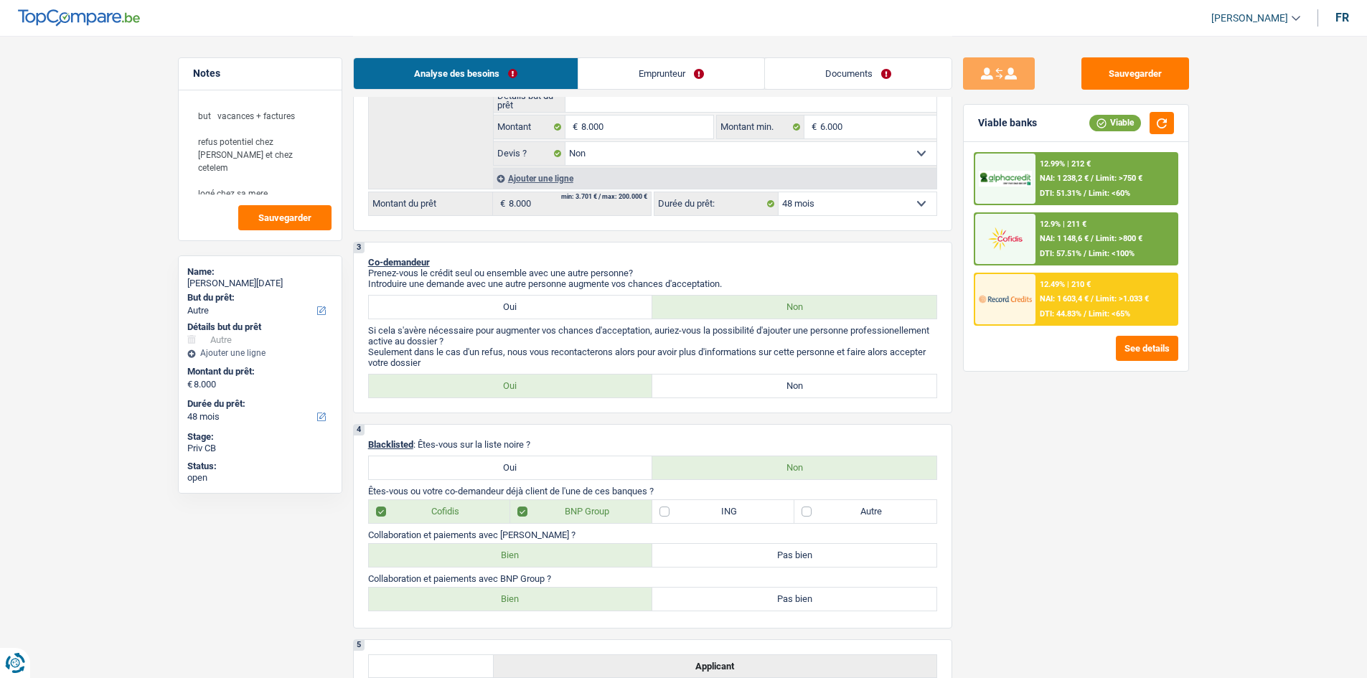
scroll to position [0, 0]
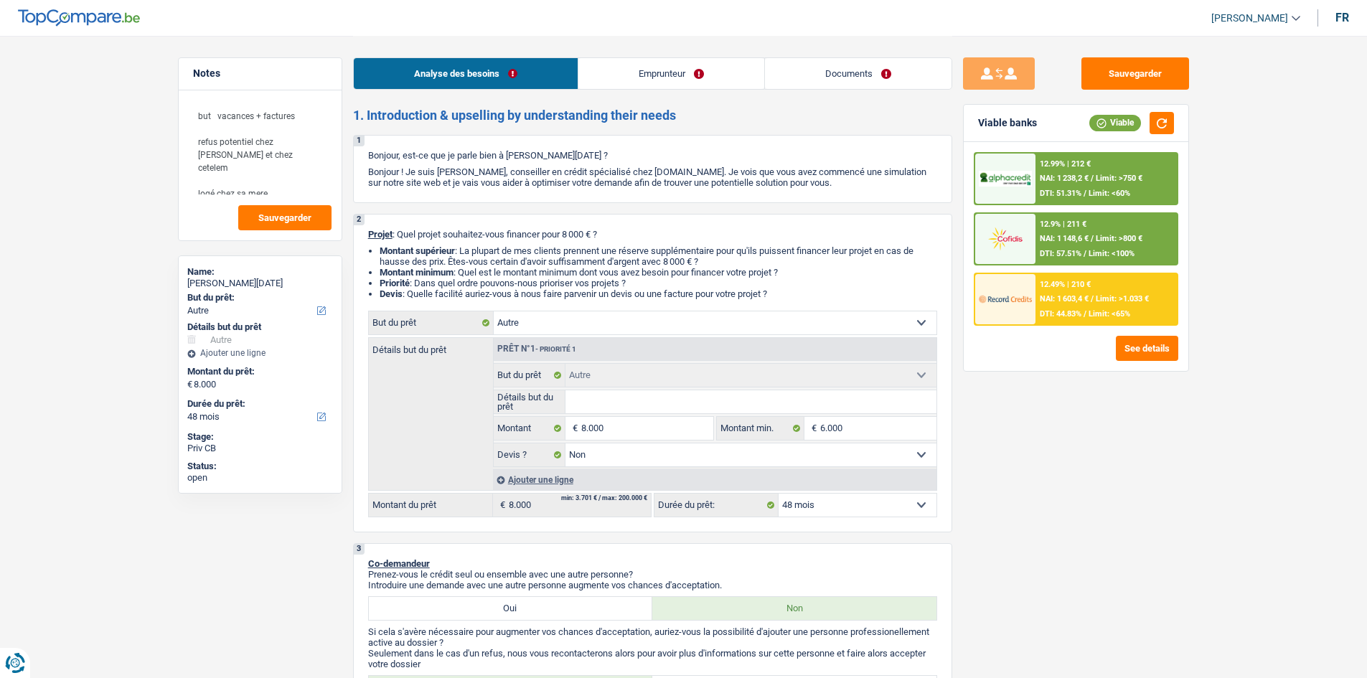
click at [638, 68] on link "Emprunteur" at bounding box center [672, 73] width 186 height 31
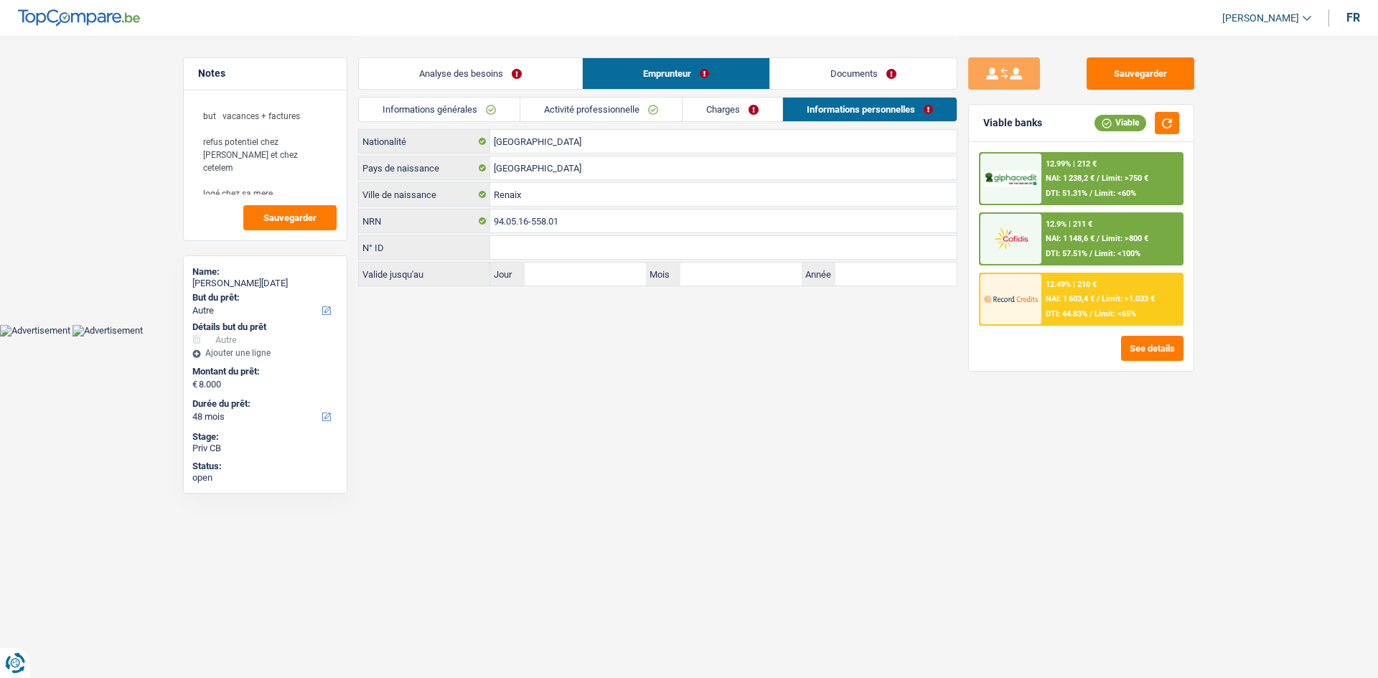
click at [865, 75] on link "Documents" at bounding box center [863, 73] width 187 height 31
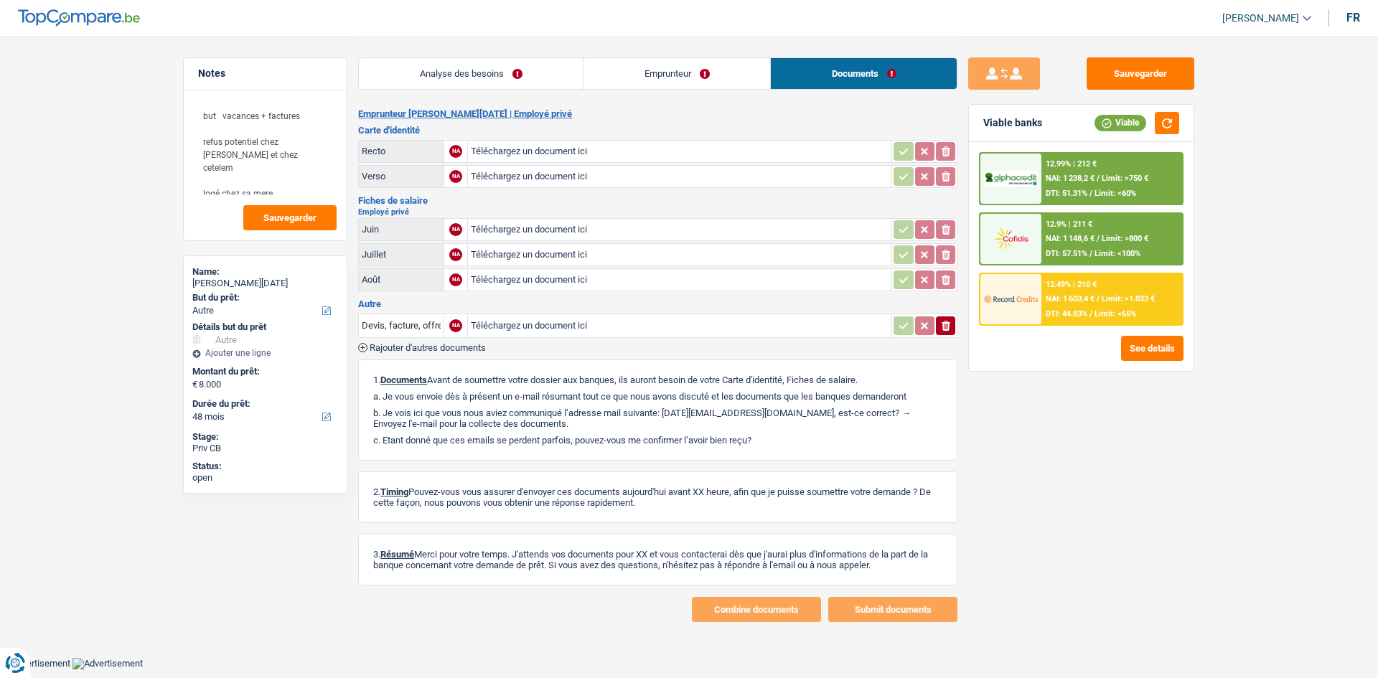
click at [528, 71] on link "Analyse des besoins" at bounding box center [471, 73] width 224 height 31
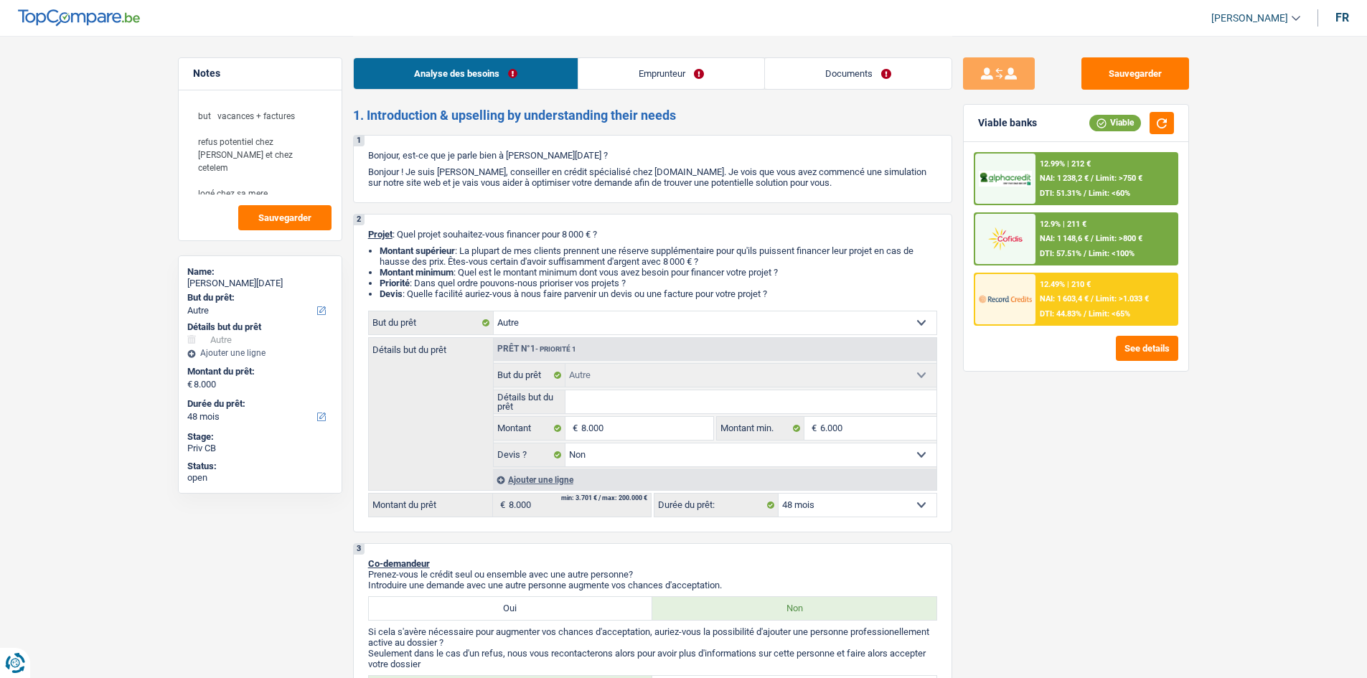
click at [638, 65] on link "Emprunteur" at bounding box center [672, 73] width 186 height 31
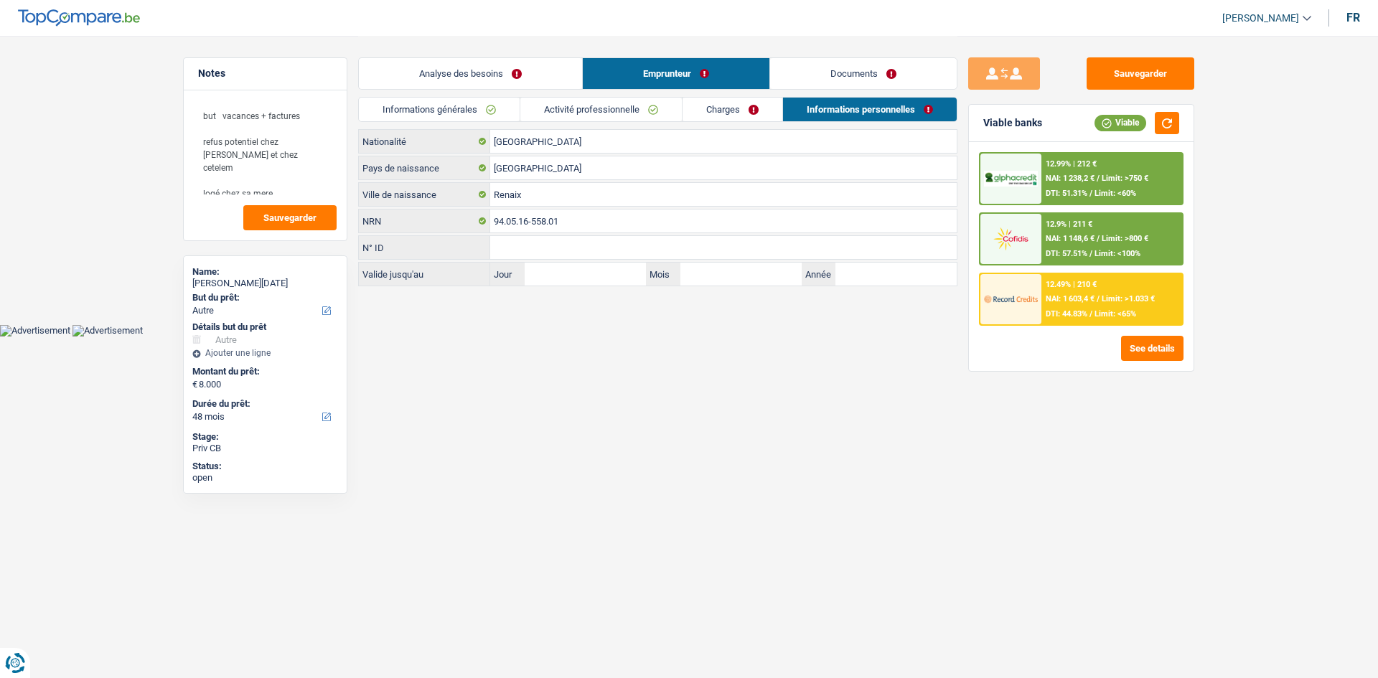
click at [565, 114] on link "Activité professionnelle" at bounding box center [601, 110] width 162 height 24
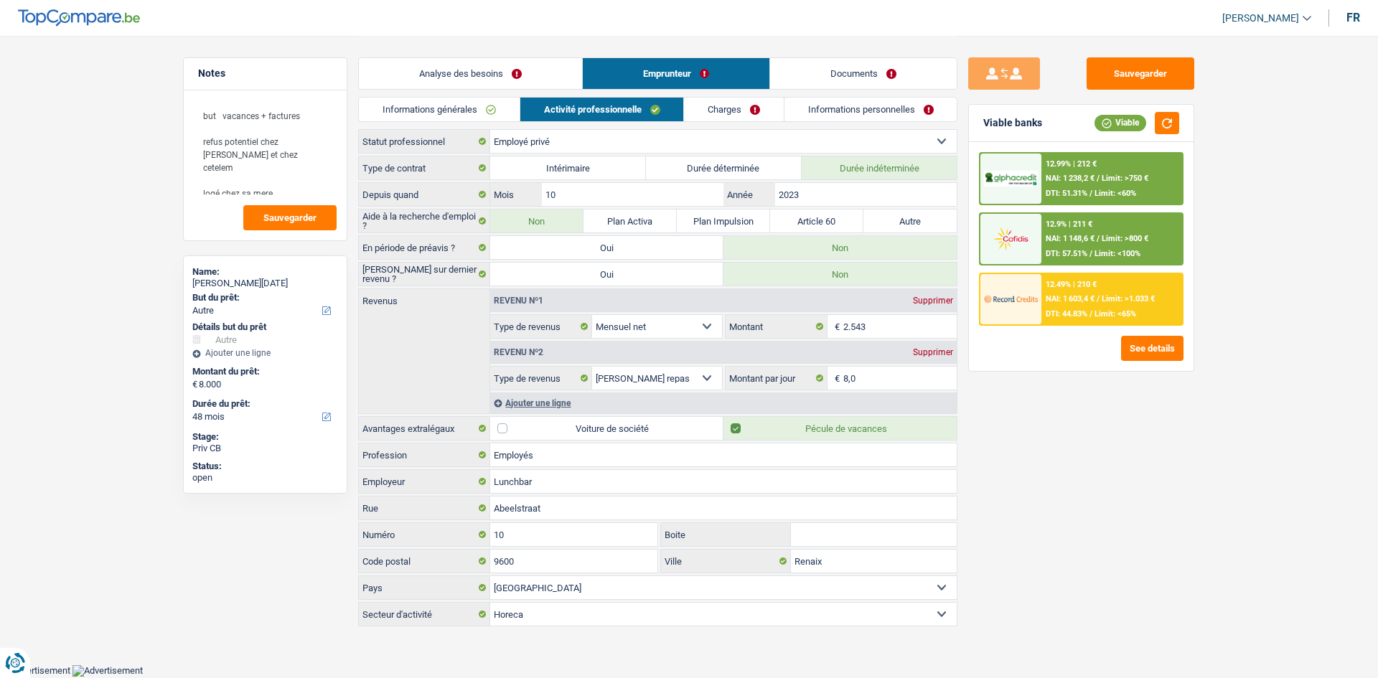
click at [703, 103] on link "Charges" at bounding box center [734, 110] width 100 height 24
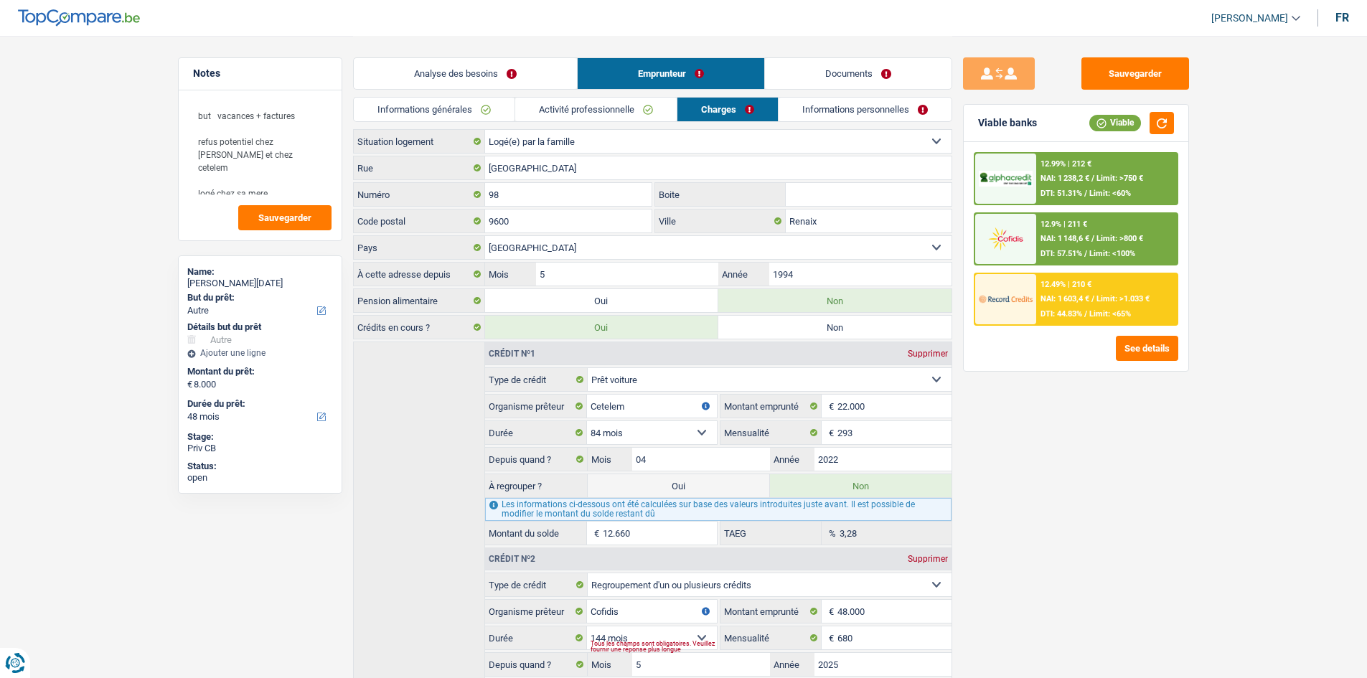
click at [459, 111] on link "Informations générales" at bounding box center [434, 110] width 161 height 24
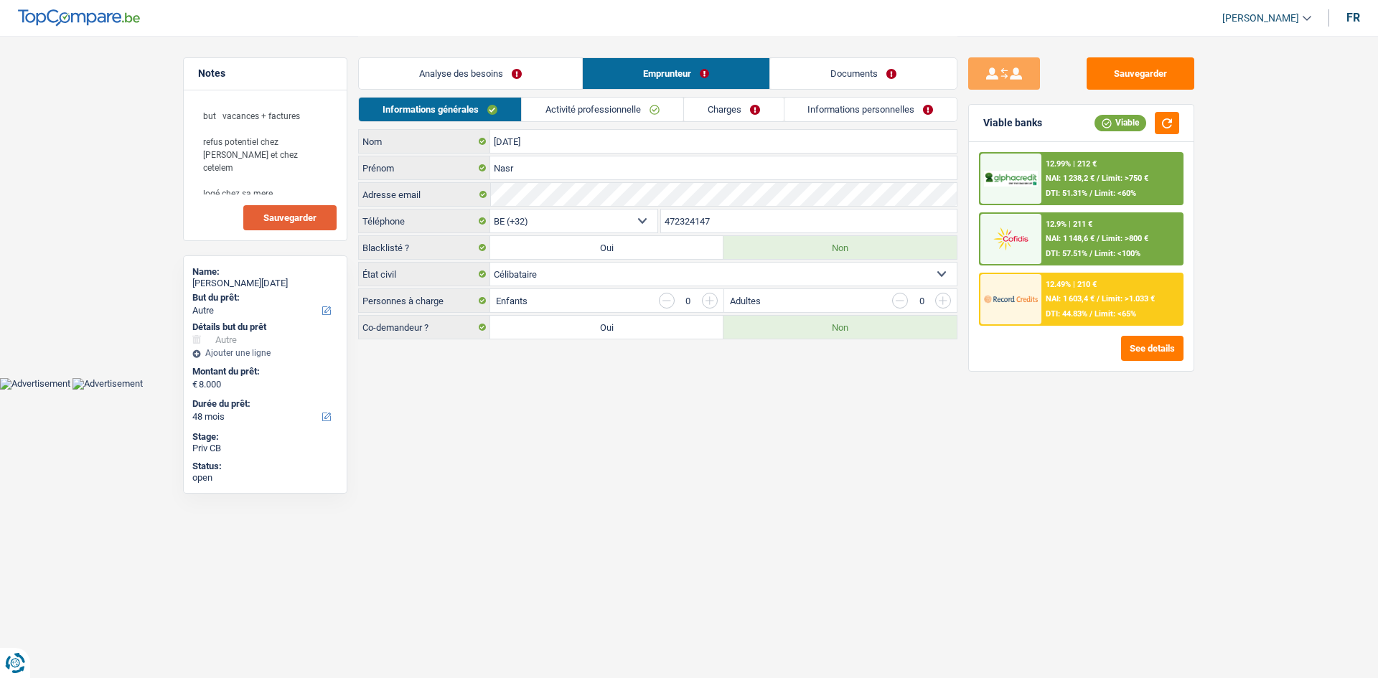
drag, startPoint x: 300, startPoint y: 218, endPoint x: 332, endPoint y: 215, distance: 32.5
click at [299, 218] on span "Sauvegarder" at bounding box center [289, 217] width 53 height 9
drag, startPoint x: 1151, startPoint y: 73, endPoint x: 1098, endPoint y: 70, distance: 53.2
click at [1151, 73] on button "Sauvegarder" at bounding box center [1141, 73] width 108 height 32
click at [424, 75] on link "Analyse des besoins" at bounding box center [470, 73] width 223 height 31
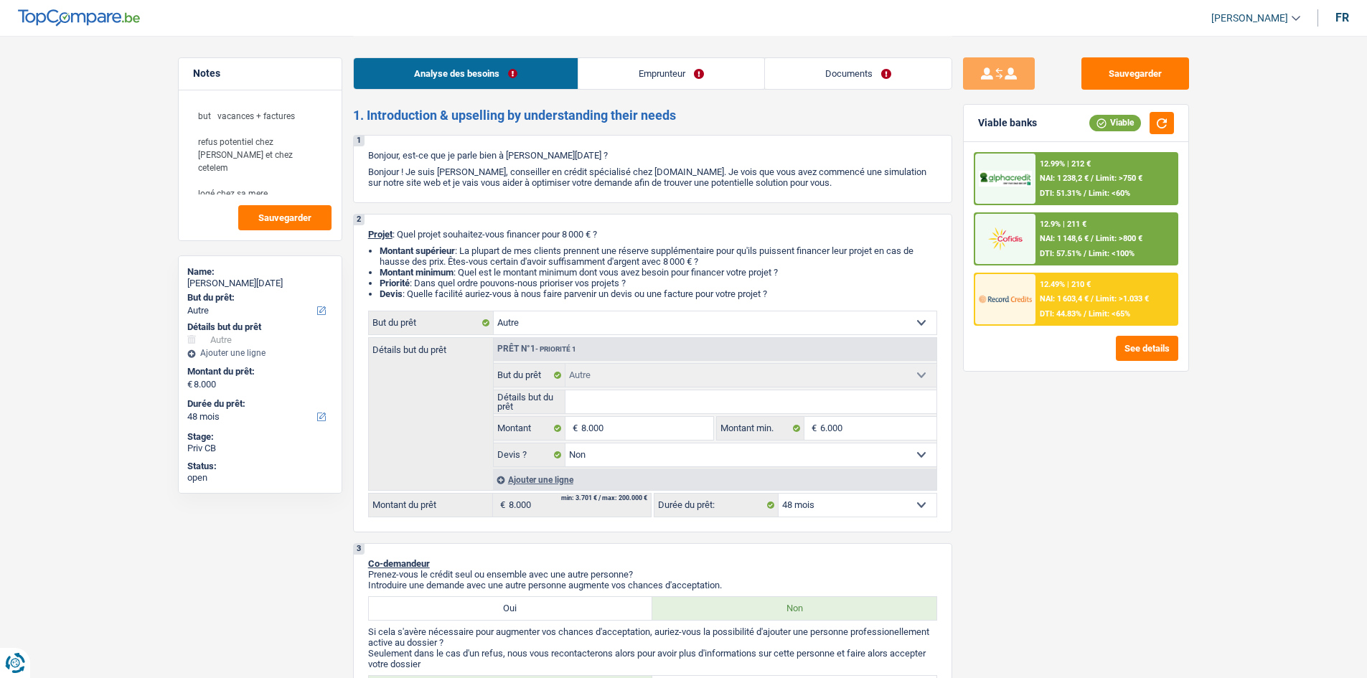
click at [1179, 467] on div "Sauvegarder Viable banks Viable 12.99% | 212 € NAI: 1 238,2 € / Limit: >750 € D…" at bounding box center [1077, 356] width 248 height 598
